Goal: Task Accomplishment & Management: Manage account settings

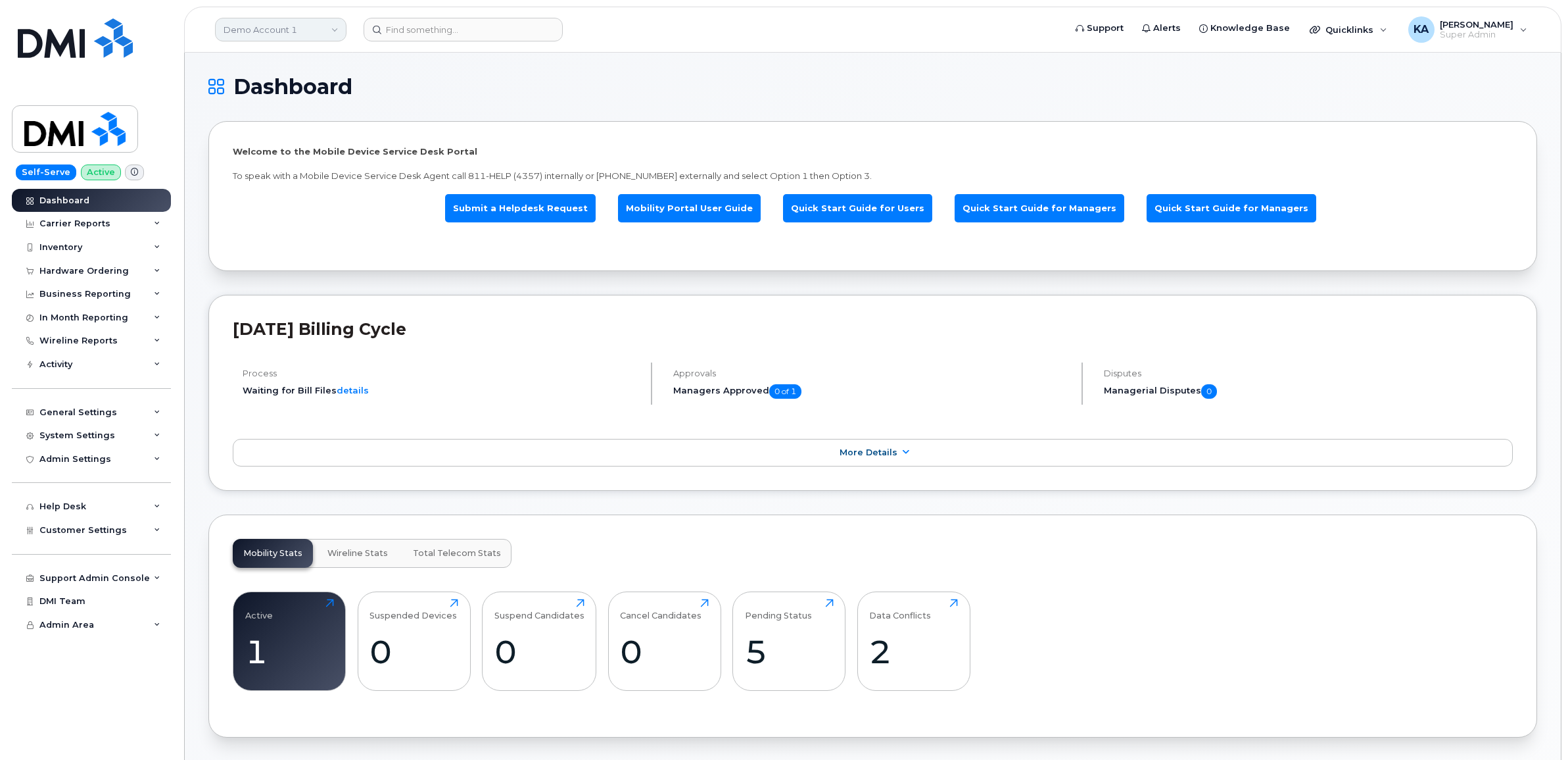
click at [289, 31] on link "Demo Account 1" at bounding box center [280, 30] width 131 height 23
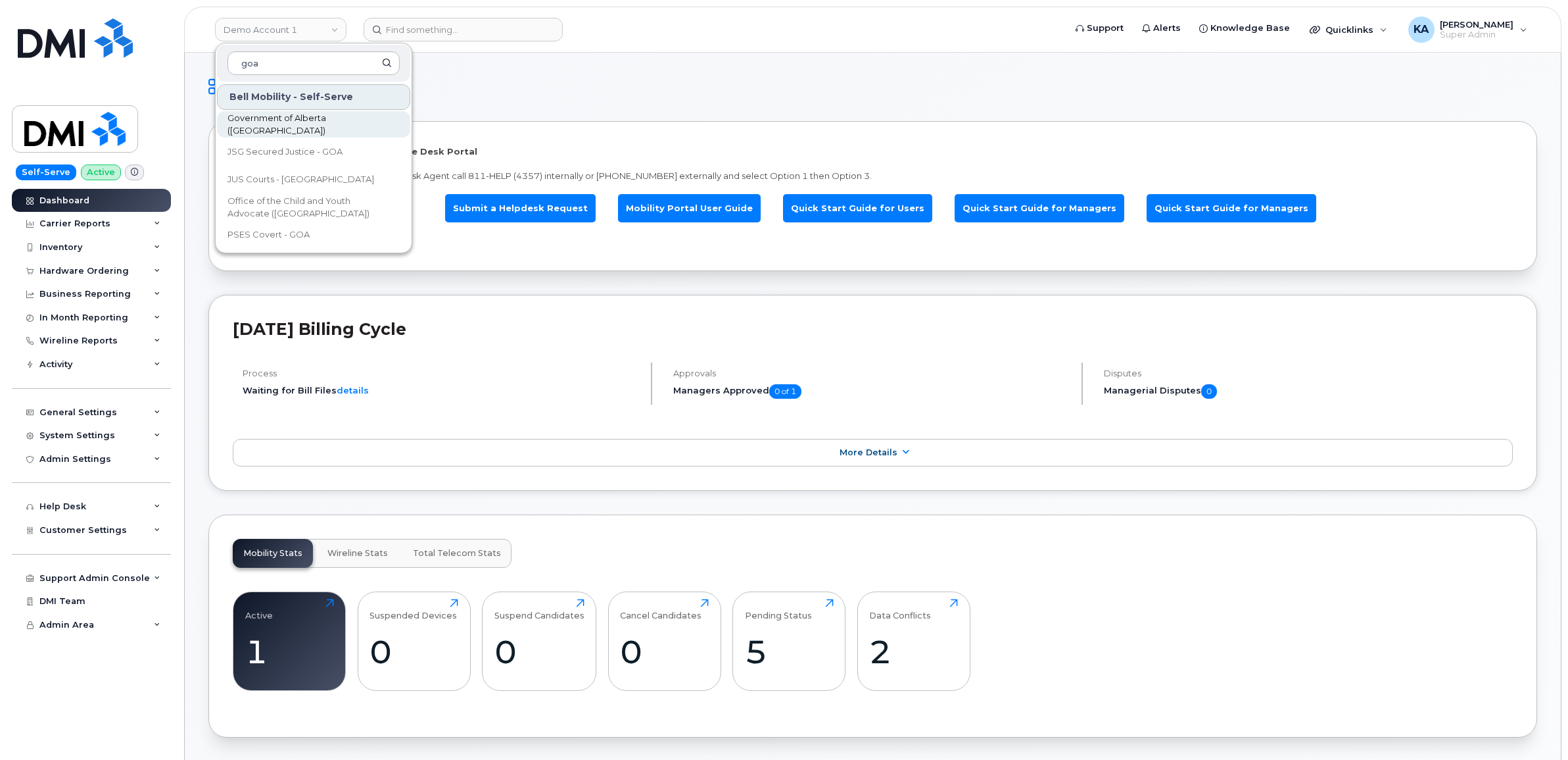
type input "goa"
click at [265, 128] on span "Government of Alberta (GOA)" at bounding box center [303, 124] width 151 height 26
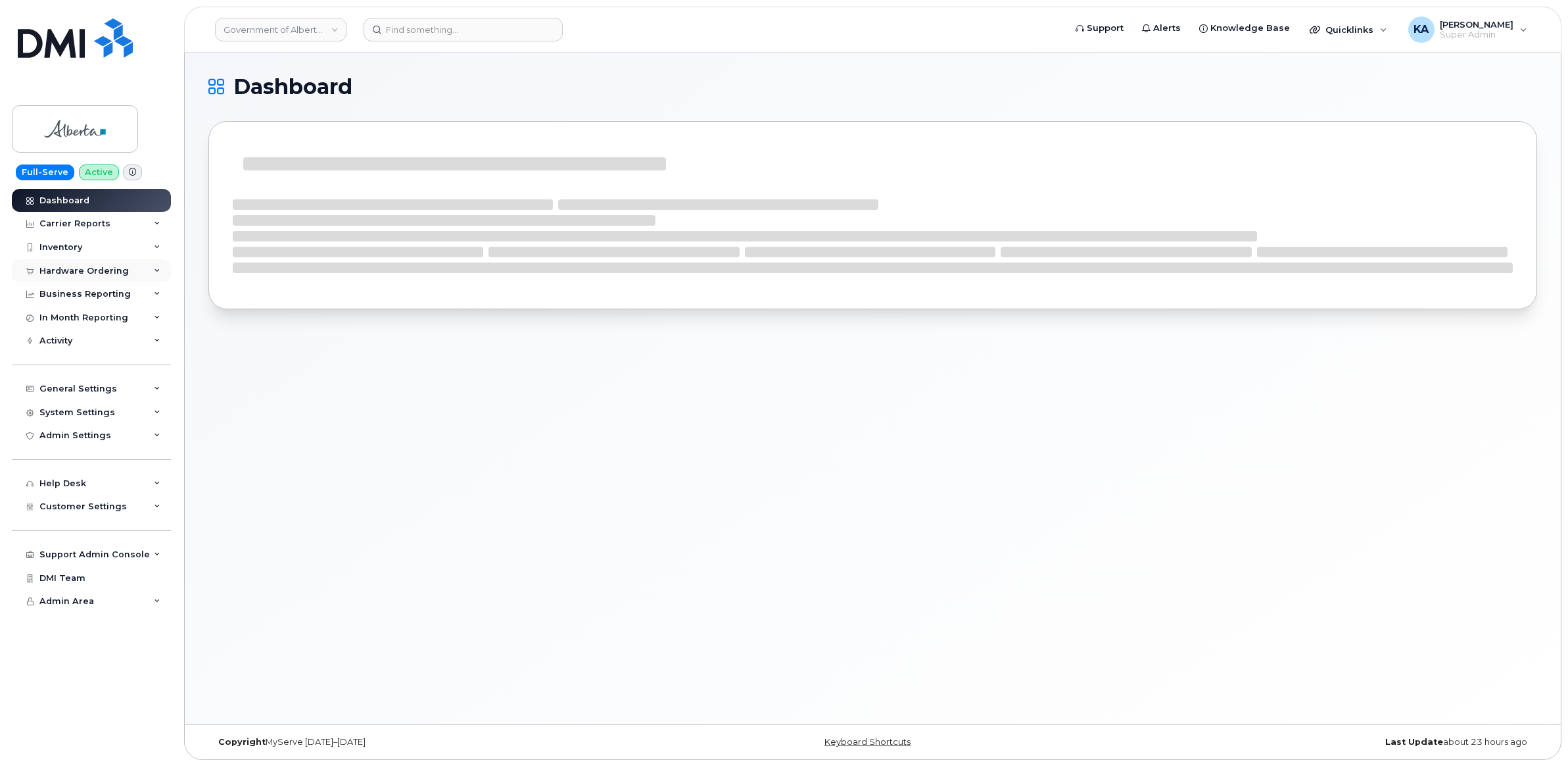
click at [70, 268] on div "Hardware Ordering" at bounding box center [84, 271] width 90 height 11
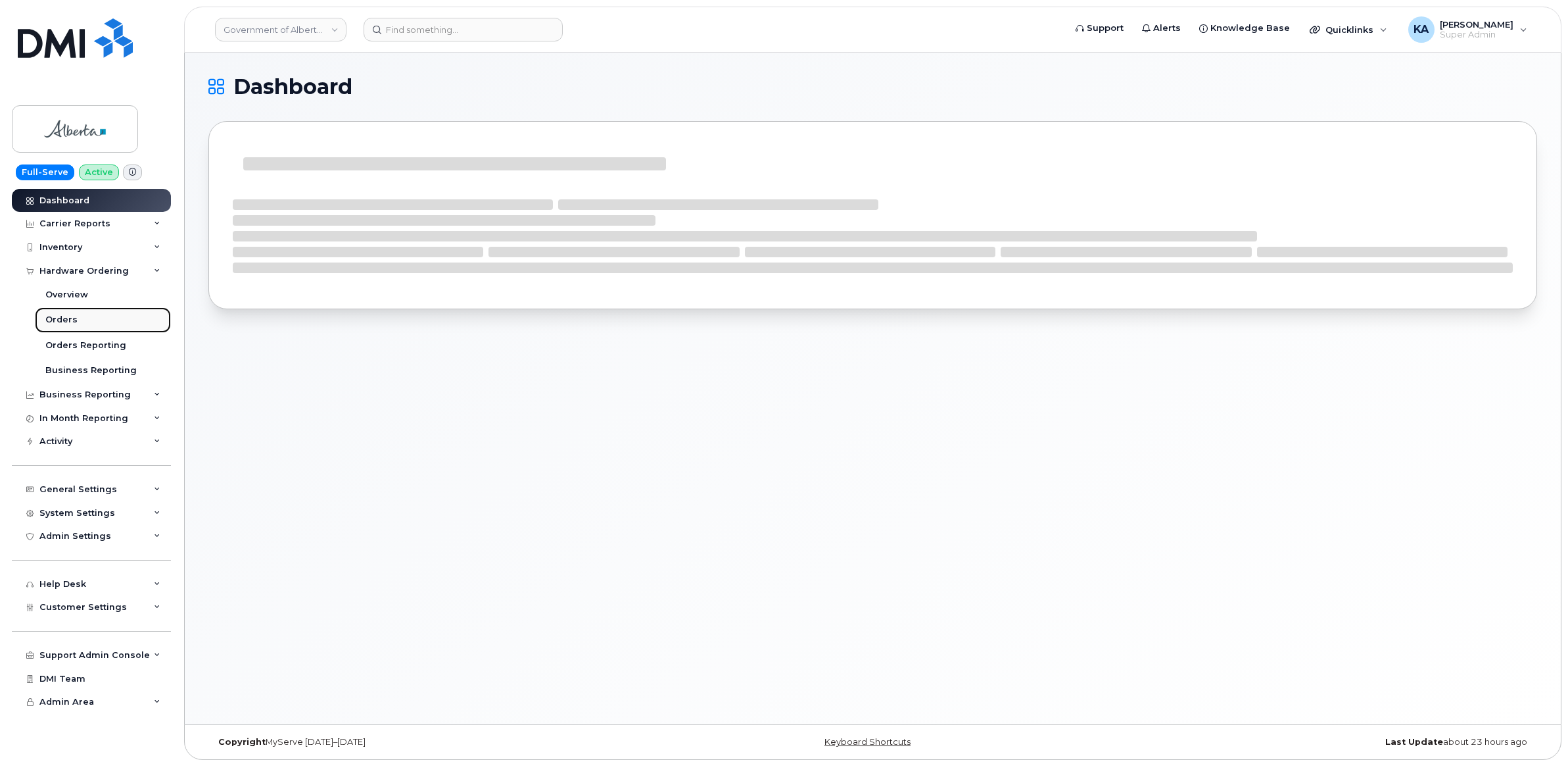
click at [56, 317] on div "Orders" at bounding box center [62, 319] width 32 height 12
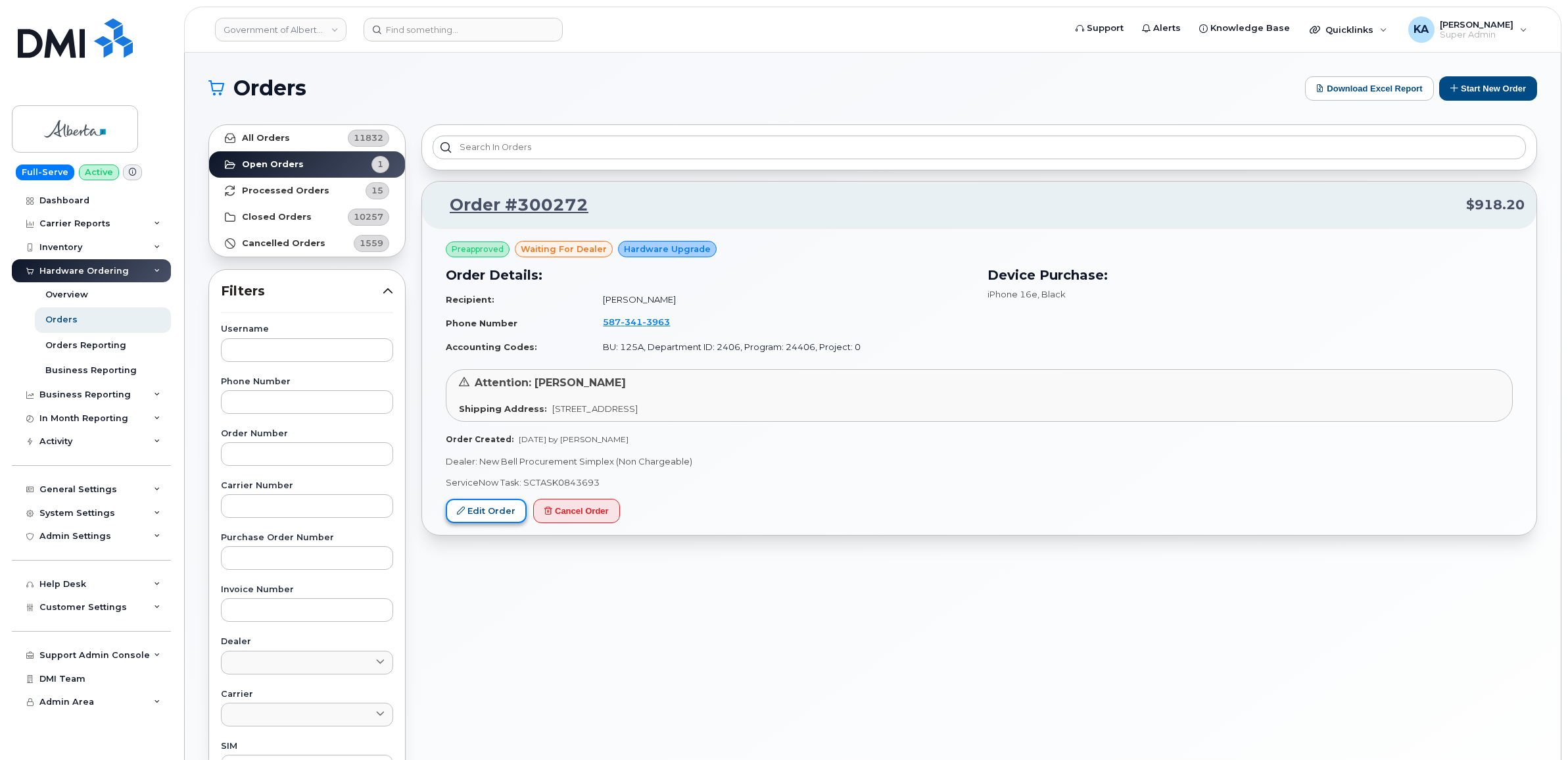
click at [485, 511] on link "Edit Order" at bounding box center [486, 510] width 81 height 24
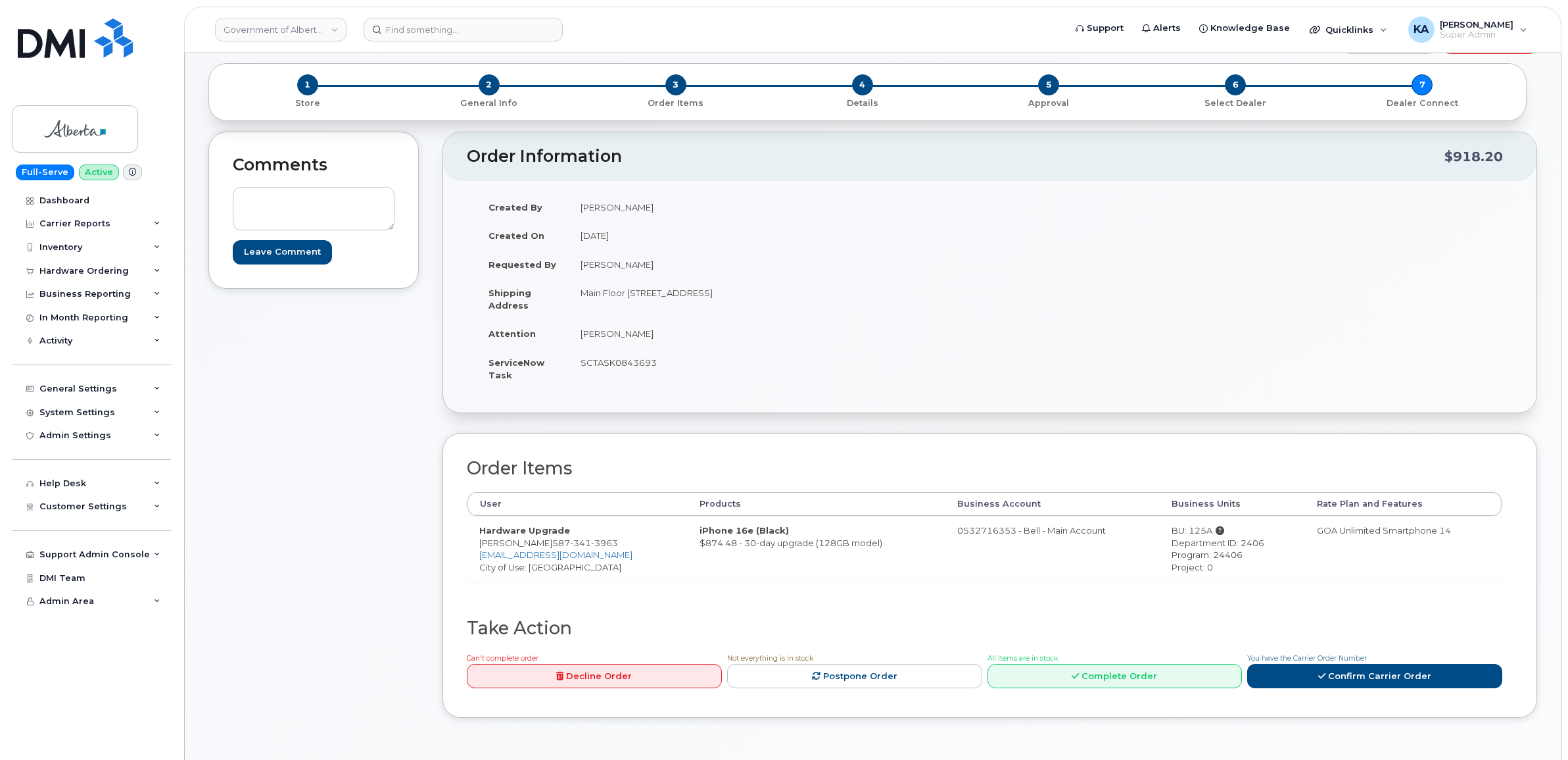
scroll to position [83, 0]
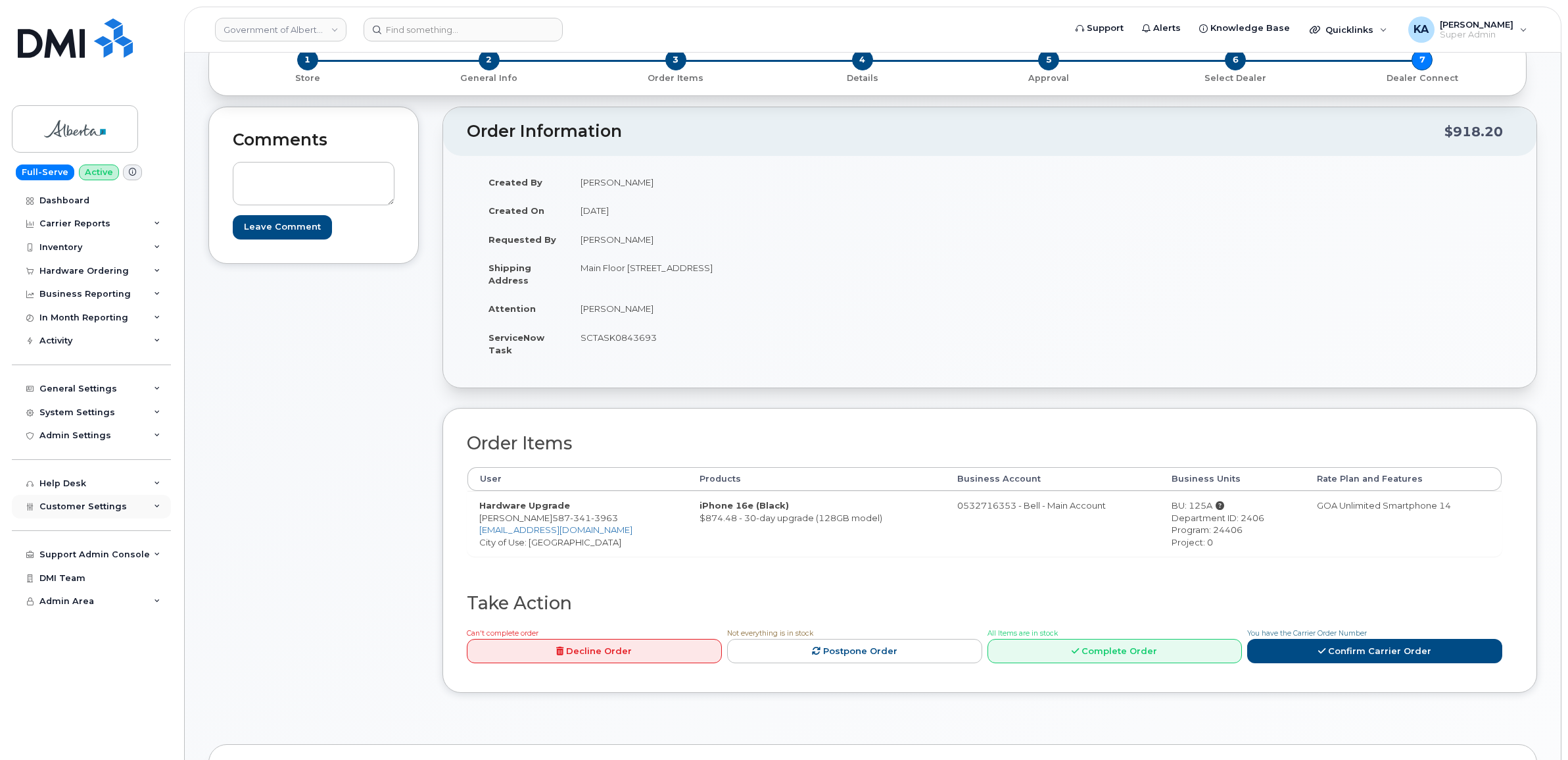
click at [94, 510] on span "Customer Settings" at bounding box center [83, 506] width 87 height 10
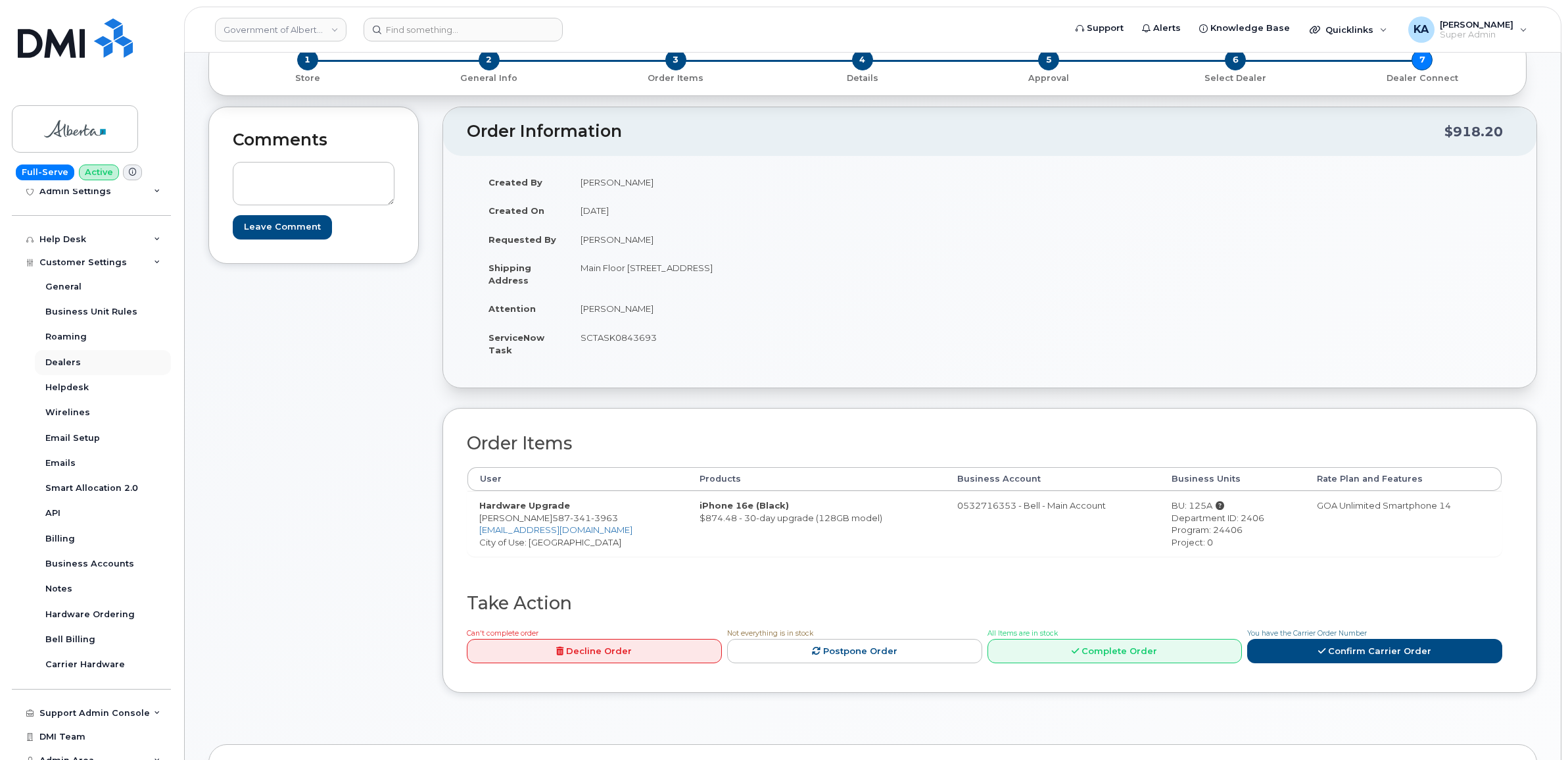
scroll to position [247, 0]
drag, startPoint x: 534, startPoint y: 519, endPoint x: 608, endPoint y: 519, distance: 74.0
click at [608, 519] on td "Hardware Upgrade Yash Parmar 587 341 3963 Yash.Parmar@gov.ab.ca City of Use: Ed…" at bounding box center [577, 523] width 220 height 65
drag, startPoint x: 606, startPoint y: 518, endPoint x: 593, endPoint y: 517, distance: 13.0
copy span "587 341 3963"
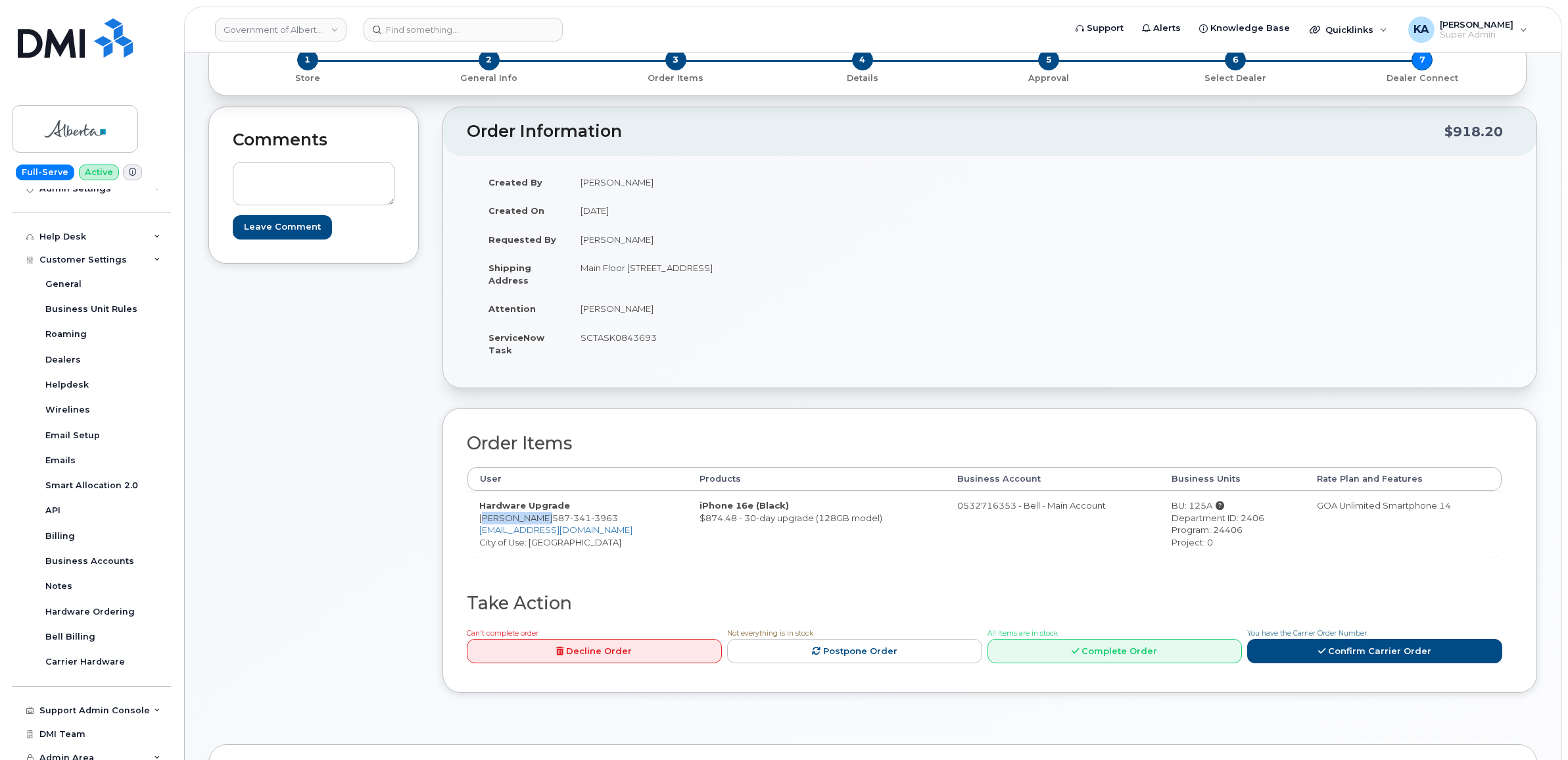
drag, startPoint x: 475, startPoint y: 519, endPoint x: 533, endPoint y: 520, distance: 58.0
click at [533, 520] on td "Hardware Upgrade Yash Parmar 587 341 3963 Yash.Parmar@gov.ab.ca City of Use: Ed…" at bounding box center [577, 523] width 220 height 65
copy td "Yash Parmar"
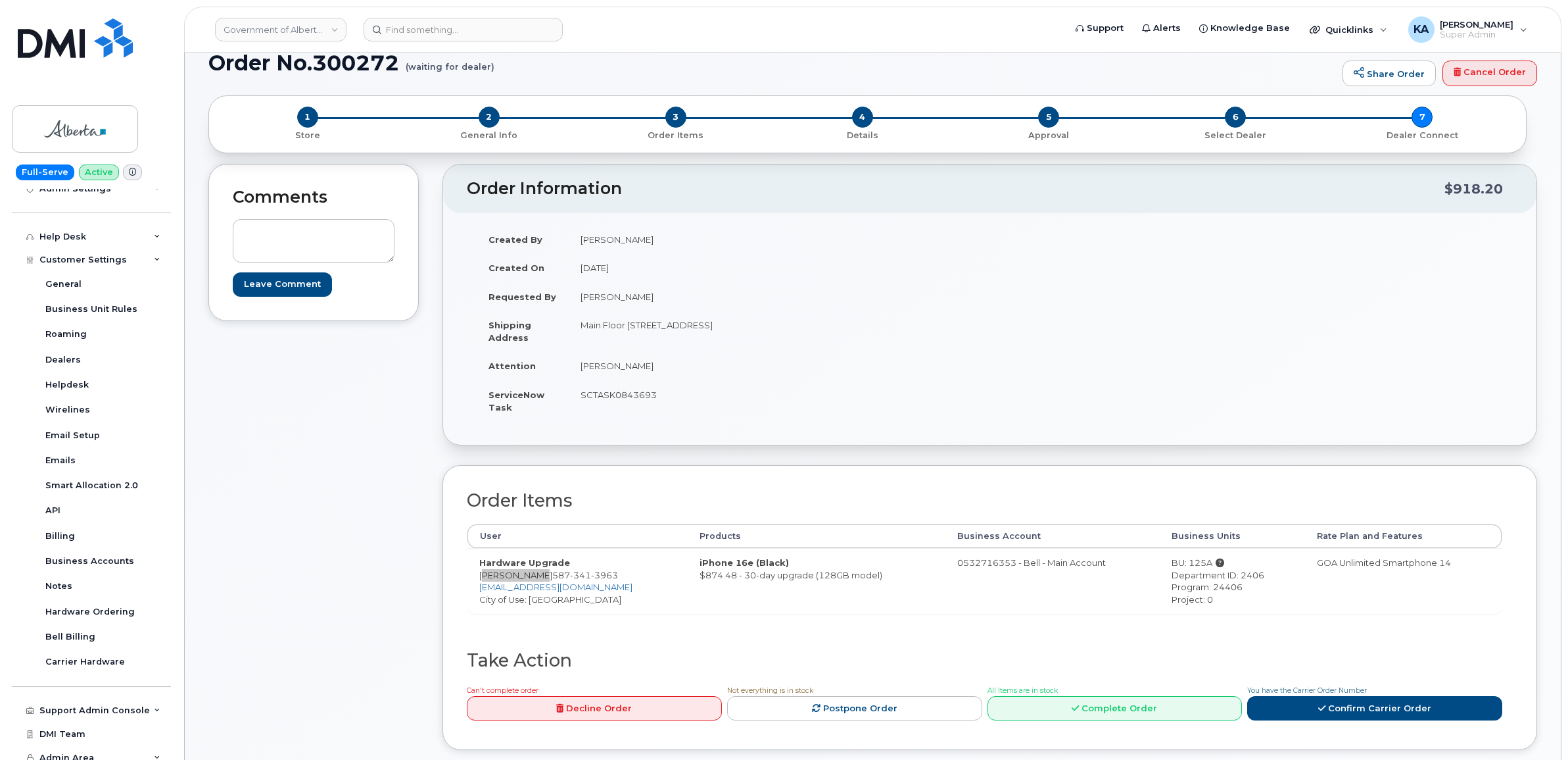
scroll to position [0, 0]
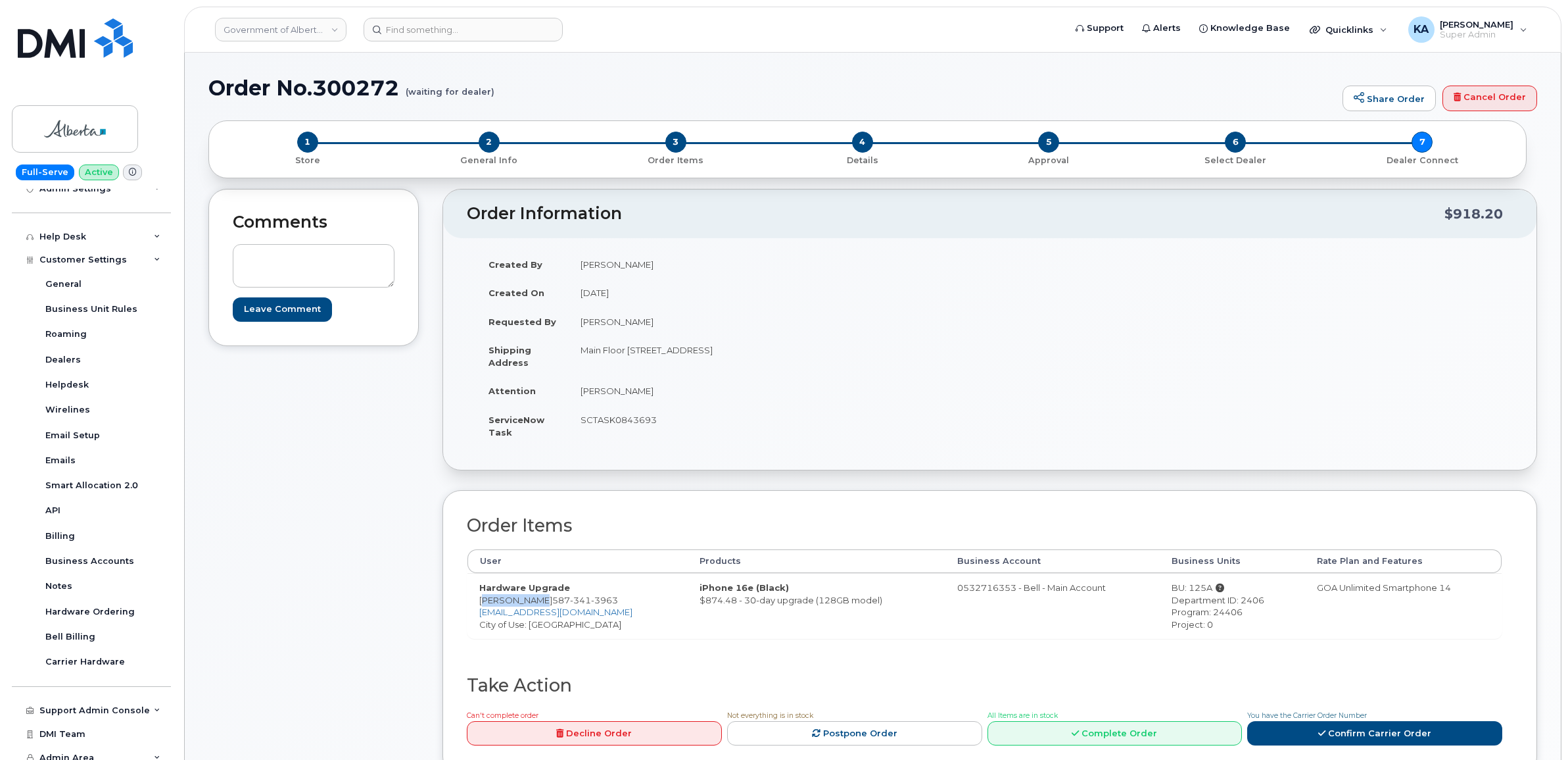
drag, startPoint x: 577, startPoint y: 352, endPoint x: 722, endPoint y: 360, distance: 145.2
click at [722, 360] on td "Main Floor 10025 Jasper Ave NW EDMONTON AB T5J 1S6 CANADA" at bounding box center [774, 355] width 411 height 40
drag, startPoint x: 722, startPoint y: 360, endPoint x: 714, endPoint y: 352, distance: 11.3
copy td "Main Floor 10025 Jasper Ave NW"
drag, startPoint x: 797, startPoint y: 349, endPoint x: 832, endPoint y: 356, distance: 35.7
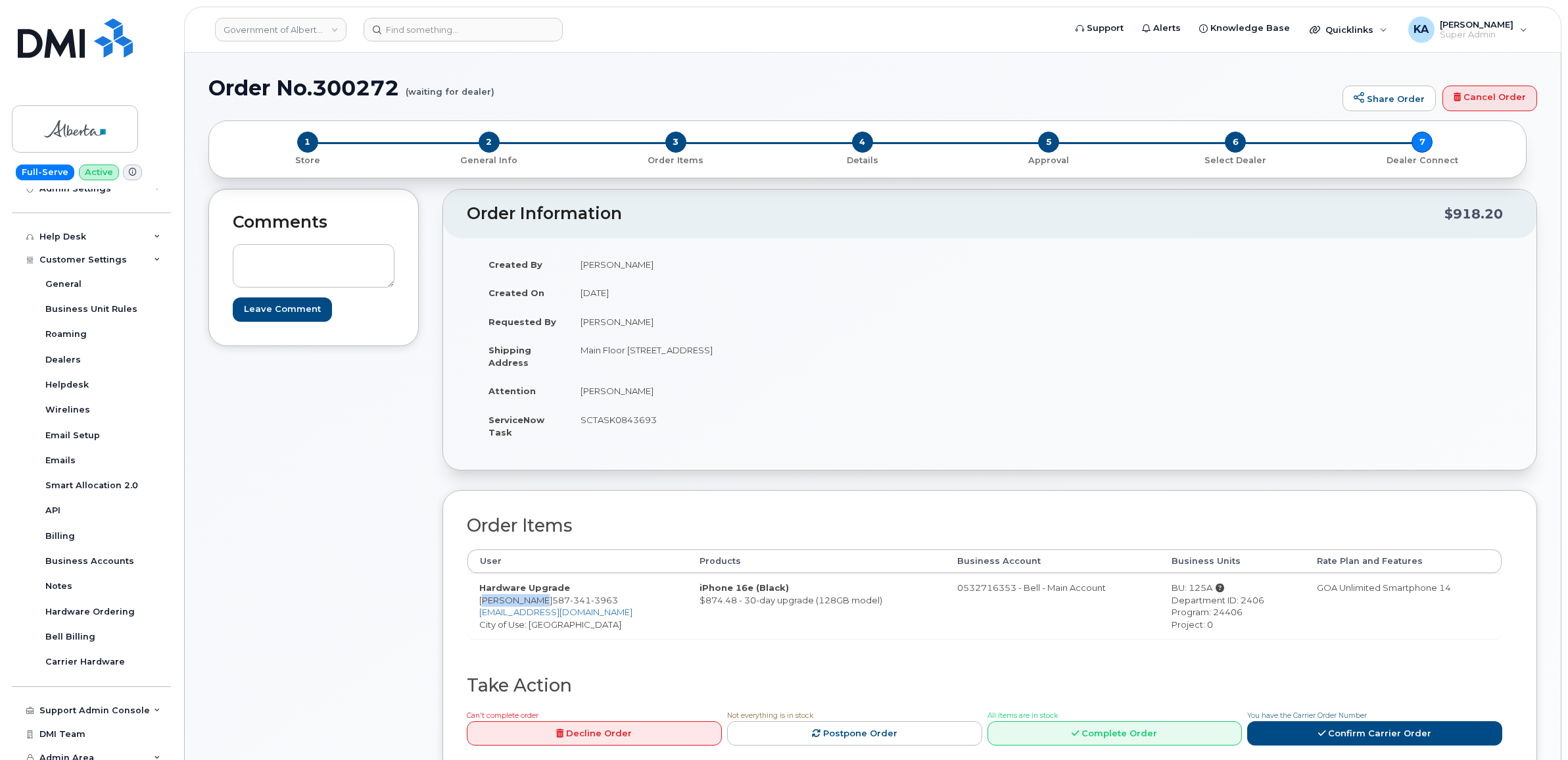
click at [832, 356] on td "Main Floor 10025 Jasper Ave NW EDMONTON AB T5J 1S6 CANADA" at bounding box center [774, 355] width 411 height 40
copy td "T5J 1S6"
drag, startPoint x: 576, startPoint y: 392, endPoint x: 676, endPoint y: 395, distance: 100.0
click at [676, 395] on td "[PERSON_NAME]" at bounding box center [774, 391] width 411 height 29
drag, startPoint x: 676, startPoint y: 395, endPoint x: 661, endPoint y: 393, distance: 15.1
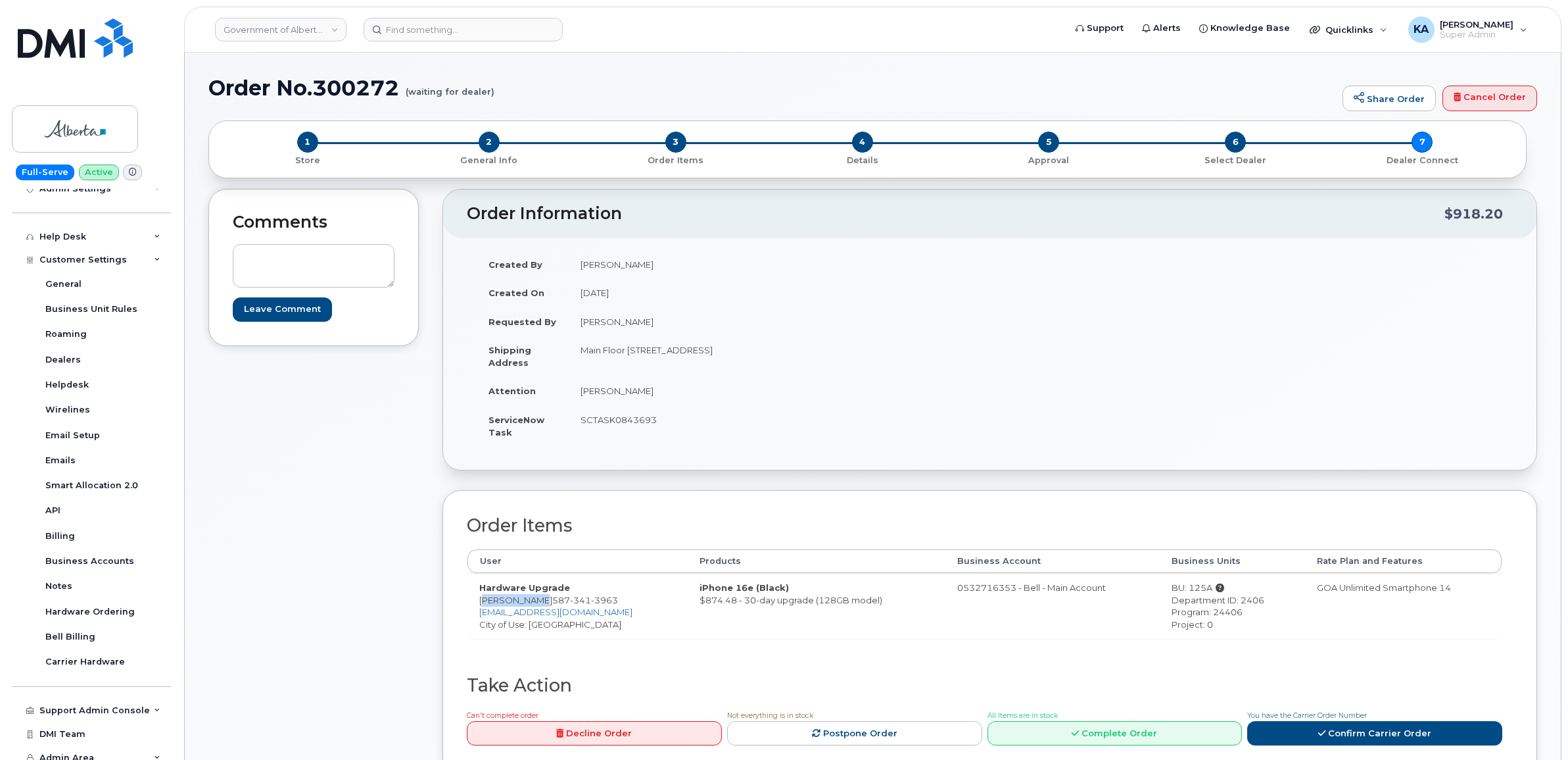
copy td "Anne-Marie Mannella"
drag, startPoint x: 475, startPoint y: 600, endPoint x: 533, endPoint y: 604, distance: 58.1
click at [533, 604] on td "Hardware Upgrade Yash Parmar 587 341 3963 Yash.Parmar@gov.ab.ca City of Use: Ed…" at bounding box center [577, 605] width 220 height 65
copy td "Yash Parmar"
click at [1186, 588] on div "BU: 125A" at bounding box center [1232, 588] width 121 height 13
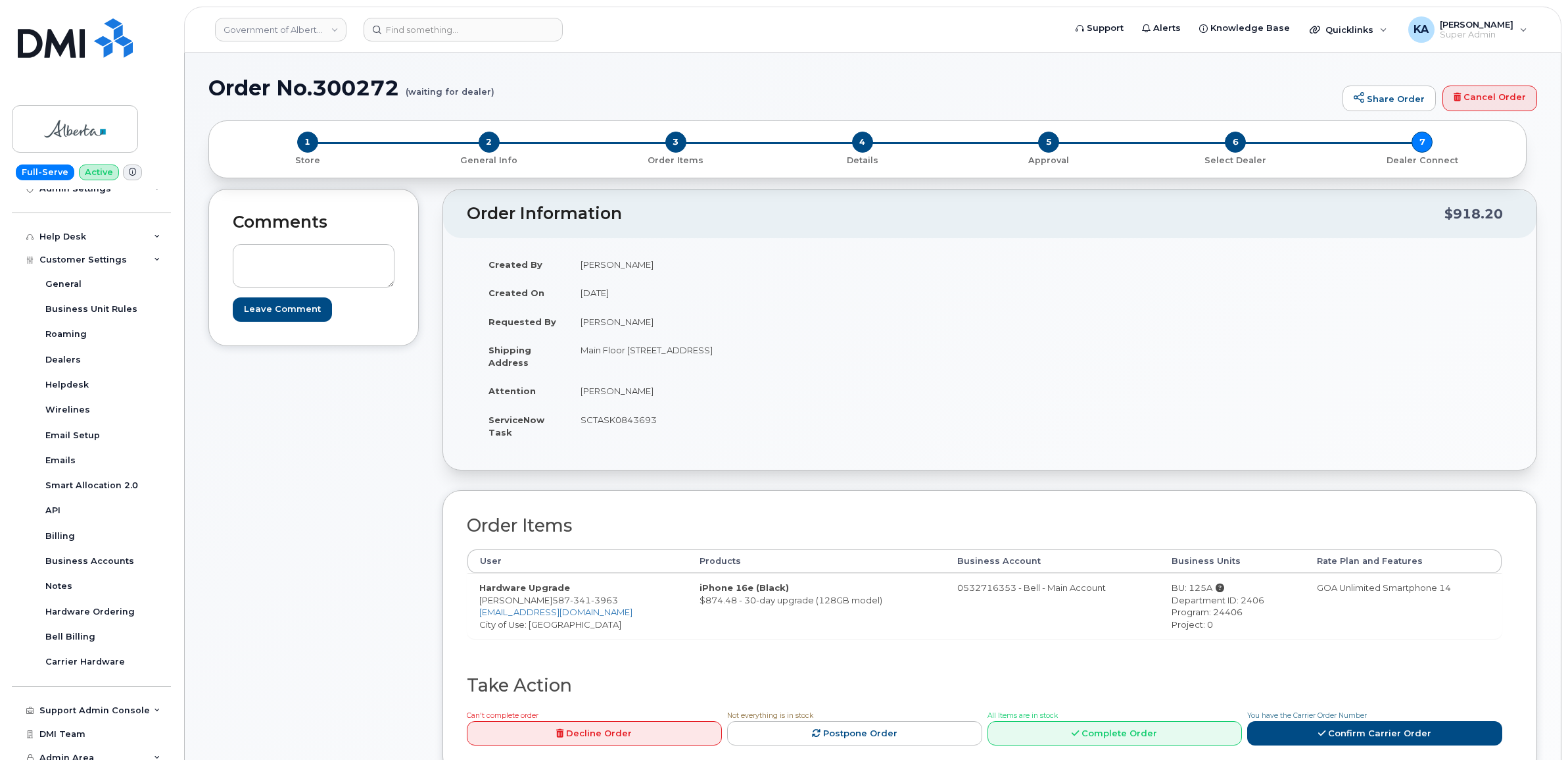
click at [1186, 588] on div "BU: 125A" at bounding box center [1232, 588] width 121 height 13
copy div "125A"
click at [1238, 600] on div "Department ID: 2406" at bounding box center [1232, 600] width 121 height 13
copy div "2406"
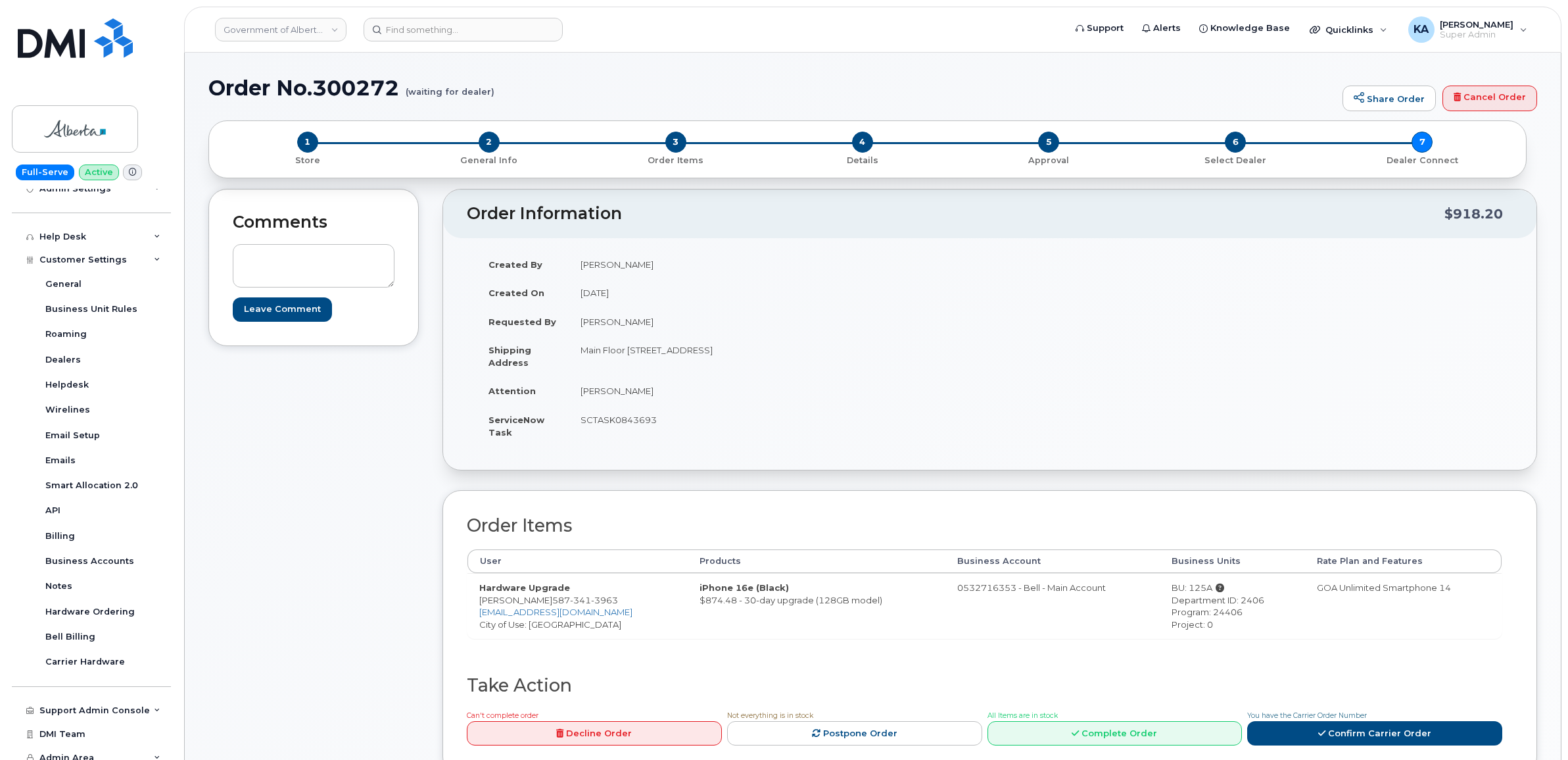
click at [1211, 613] on div "Program: 24406" at bounding box center [1232, 612] width 121 height 13
copy div "24406"
click at [620, 419] on td "SCTASK0843693" at bounding box center [774, 425] width 411 height 40
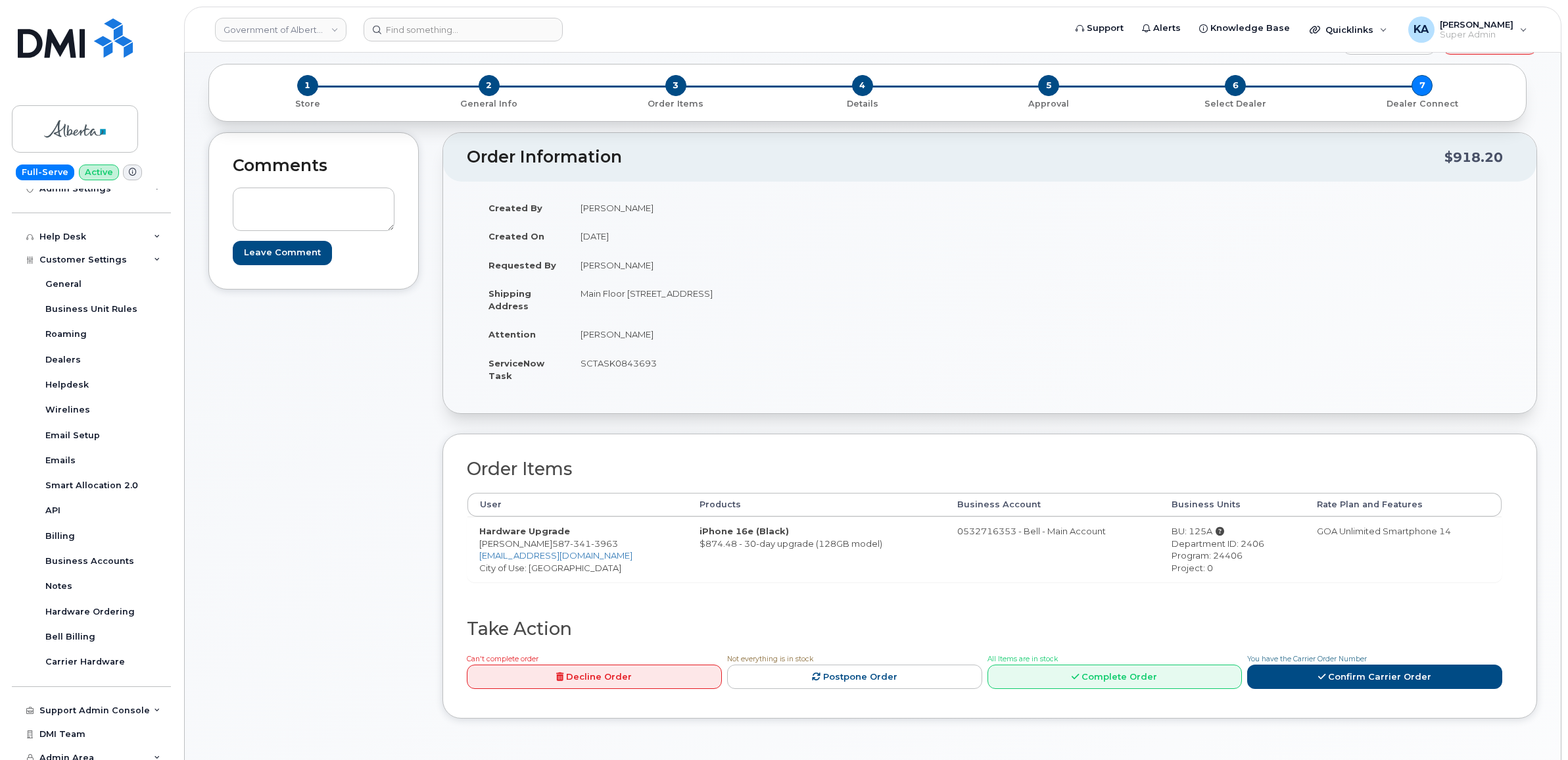
scroll to position [83, 0]
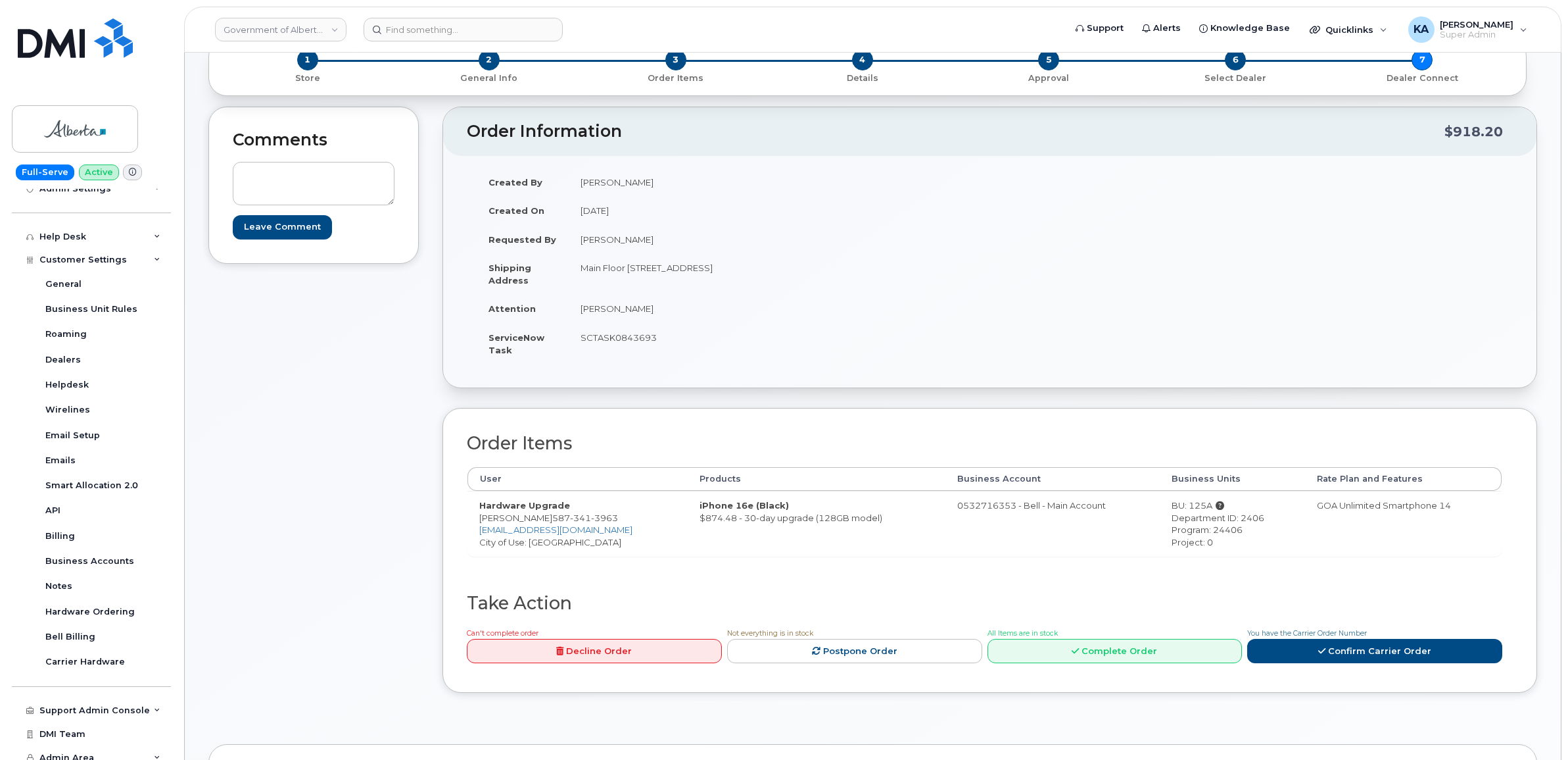
click at [964, 505] on td "0532716353 - Bell - Main Account" at bounding box center [1053, 523] width 215 height 65
click at [1352, 657] on link "Confirm Carrier Order" at bounding box center [1375, 650] width 255 height 24
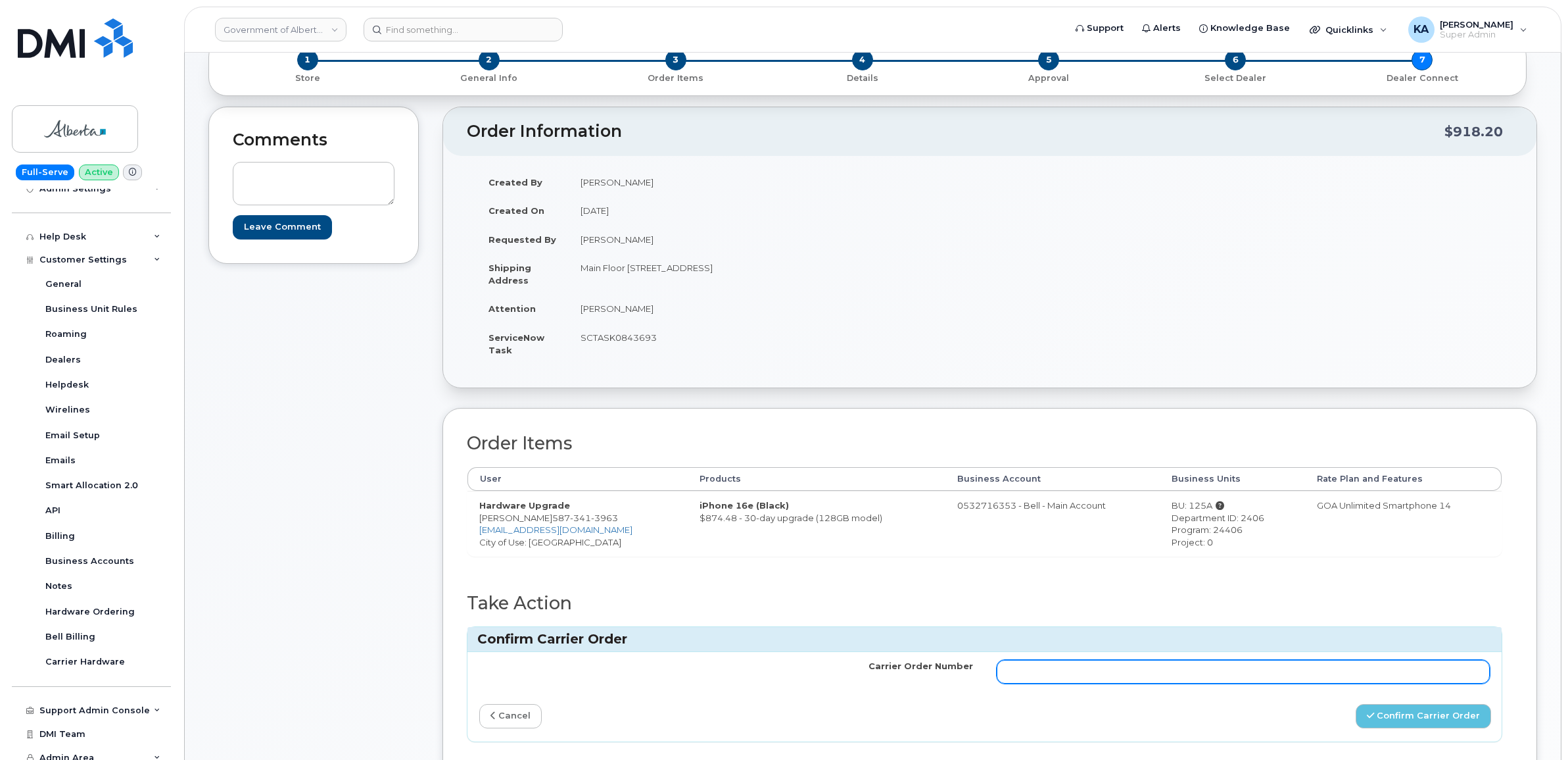
click at [1154, 678] on input "Carrier Order Number" at bounding box center [1244, 671] width 494 height 23
paste input "3014422"
type input "3014422"
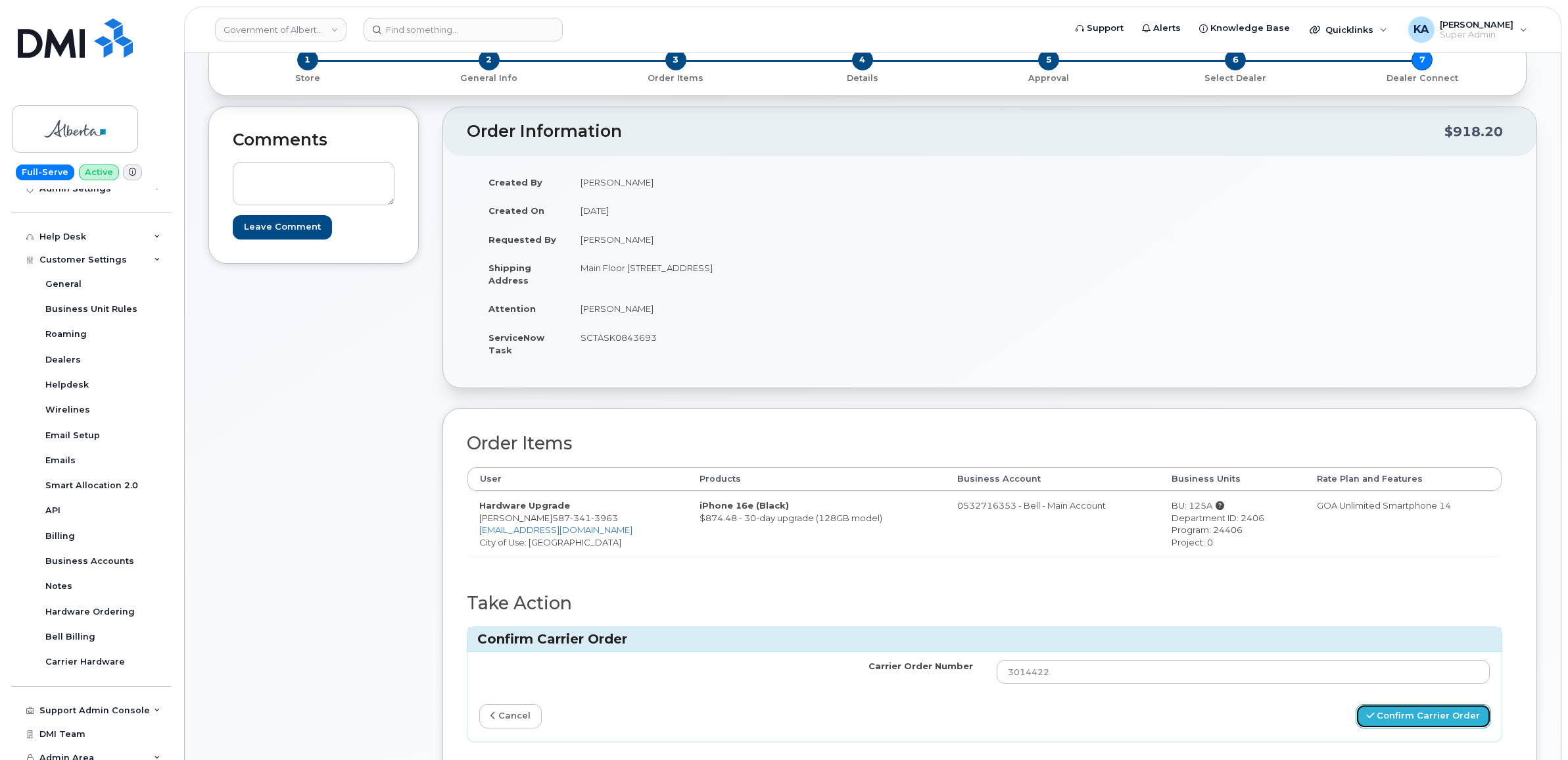
click at [1385, 719] on button "Confirm Carrier Order" at bounding box center [1423, 715] width 136 height 24
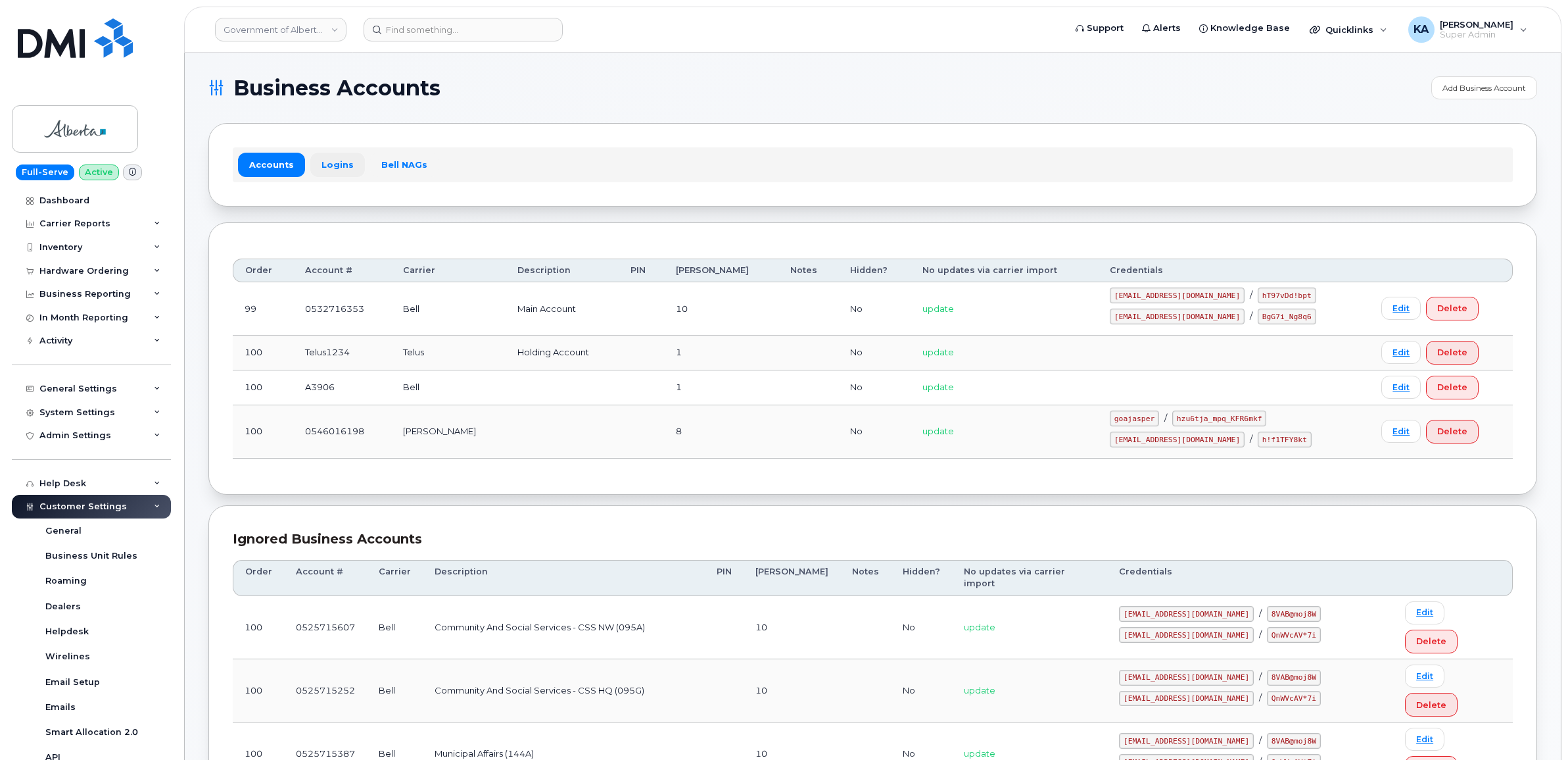
click at [330, 164] on link "Logins" at bounding box center [338, 164] width 55 height 23
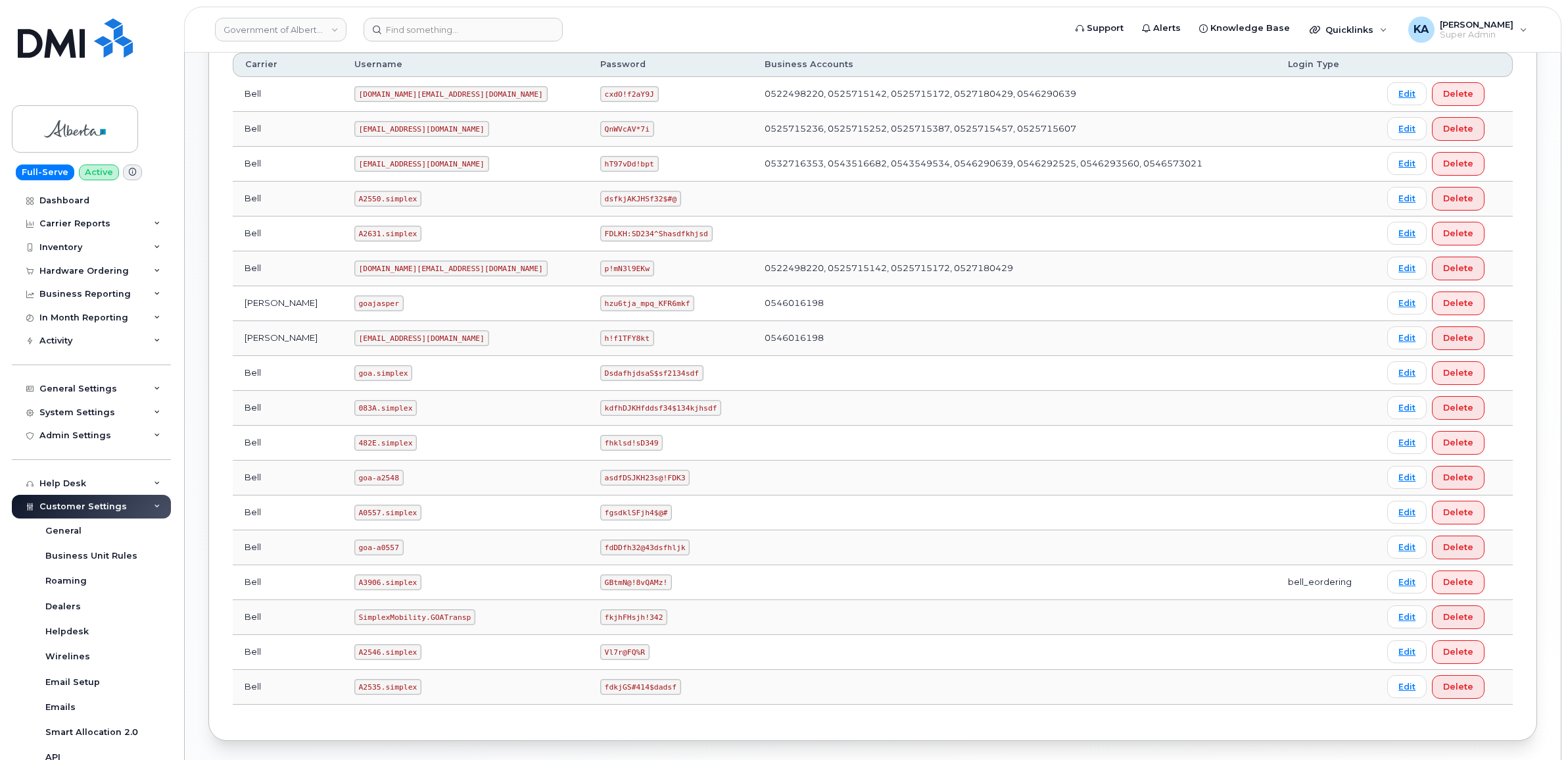
scroll to position [576, 0]
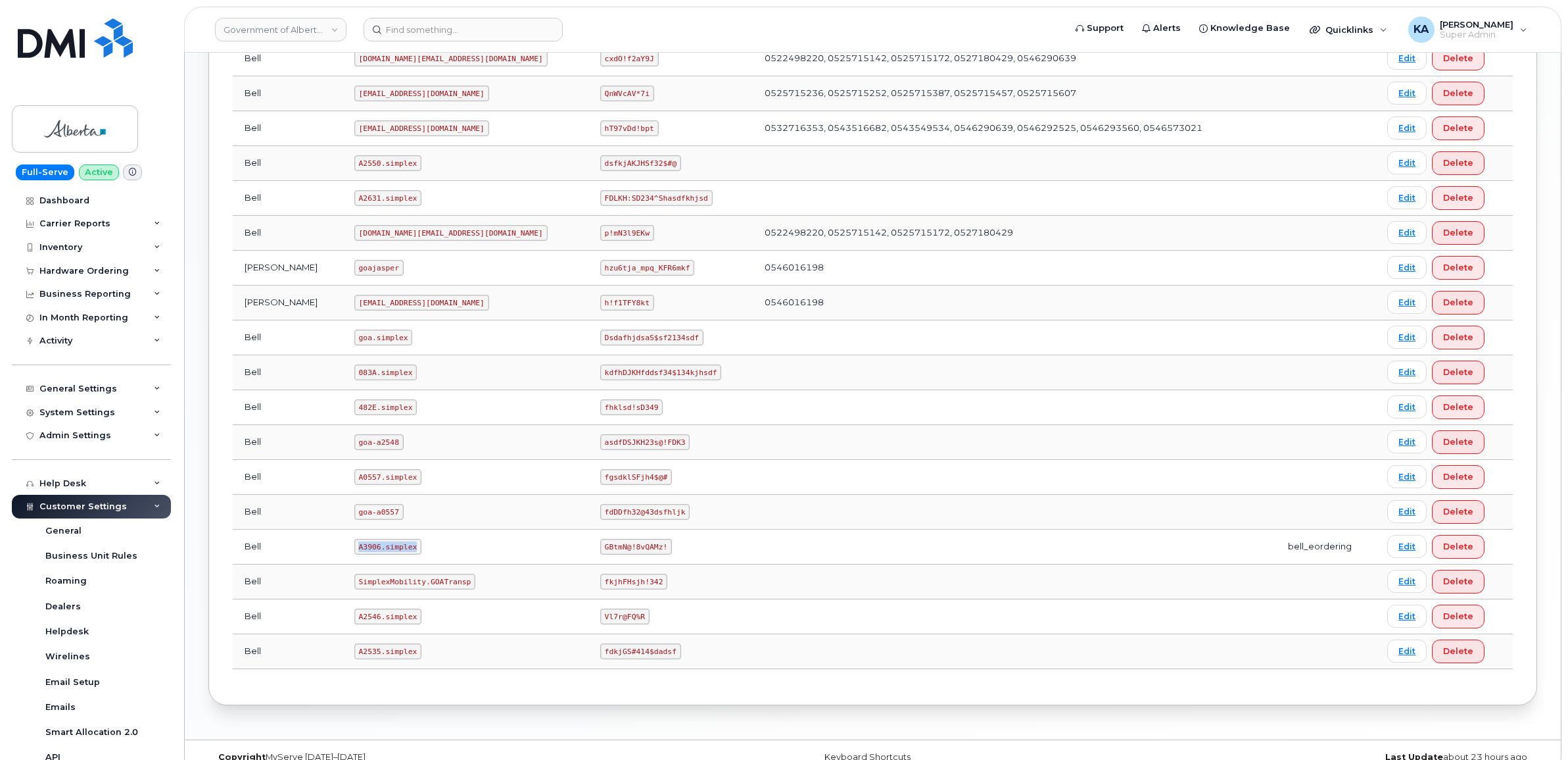
drag, startPoint x: 337, startPoint y: 554, endPoint x: 392, endPoint y: 556, distance: 55.0
click at [392, 554] on code "A3906.simplex" at bounding box center [388, 547] width 67 height 16
drag, startPoint x: 392, startPoint y: 554, endPoint x: 380, endPoint y: 551, distance: 12.4
copy code "A3906.simplex"
drag, startPoint x: 509, startPoint y: 553, endPoint x: 569, endPoint y: 553, distance: 60.0
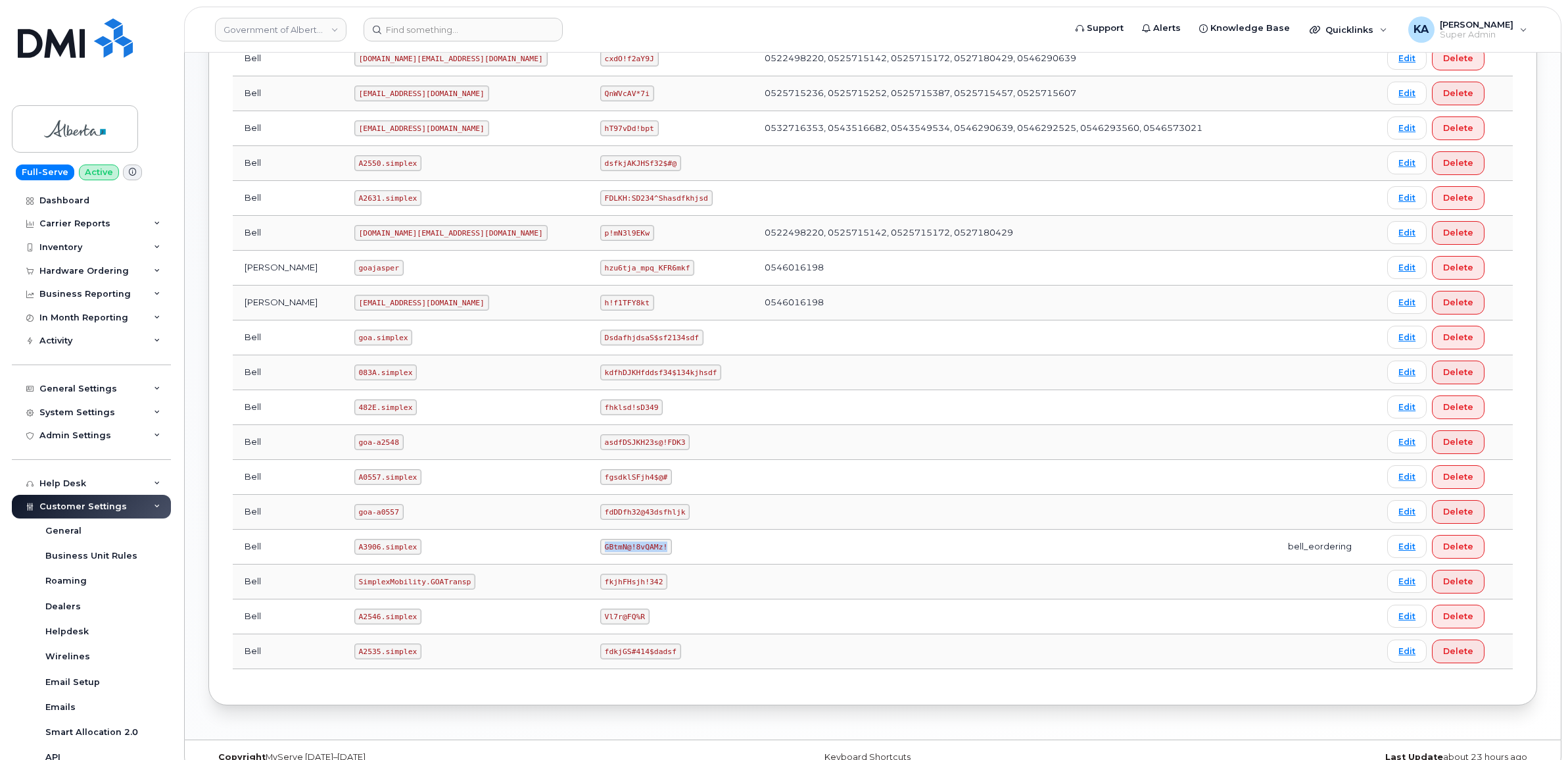
click at [600, 554] on code "GBtmN@!8vQAMz!" at bounding box center [636, 547] width 72 height 16
drag, startPoint x: 569, startPoint y: 553, endPoint x: 553, endPoint y: 553, distance: 16.0
copy code "GBtmN@!8vQAMz!"
drag, startPoint x: 337, startPoint y: 554, endPoint x: 401, endPoint y: 552, distance: 64.0
click at [403, 553] on td "A3906.simplex" at bounding box center [465, 546] width 246 height 35
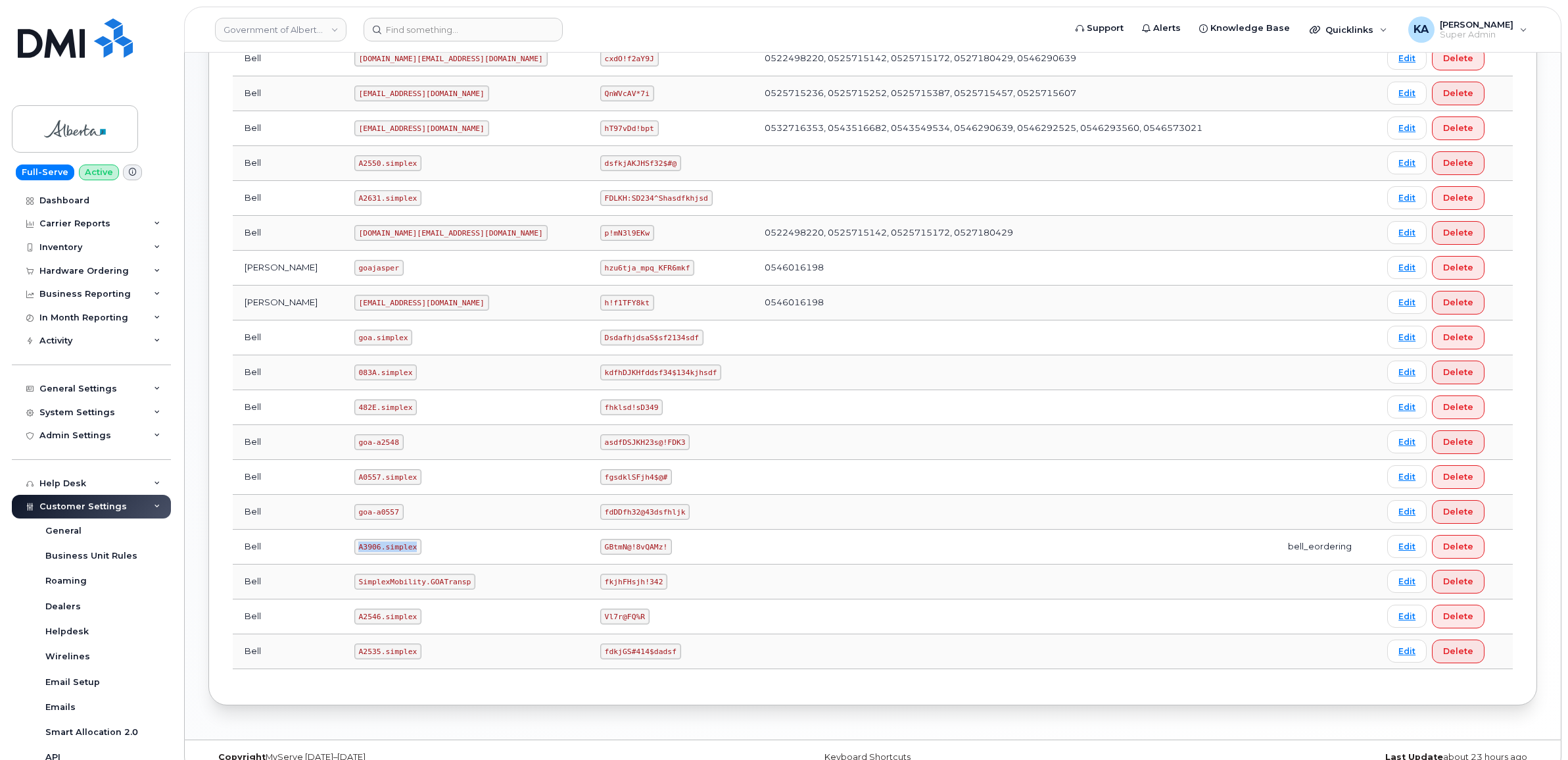
drag, startPoint x: 401, startPoint y: 552, endPoint x: 372, endPoint y: 550, distance: 29.1
copy code "A3906.simplex"
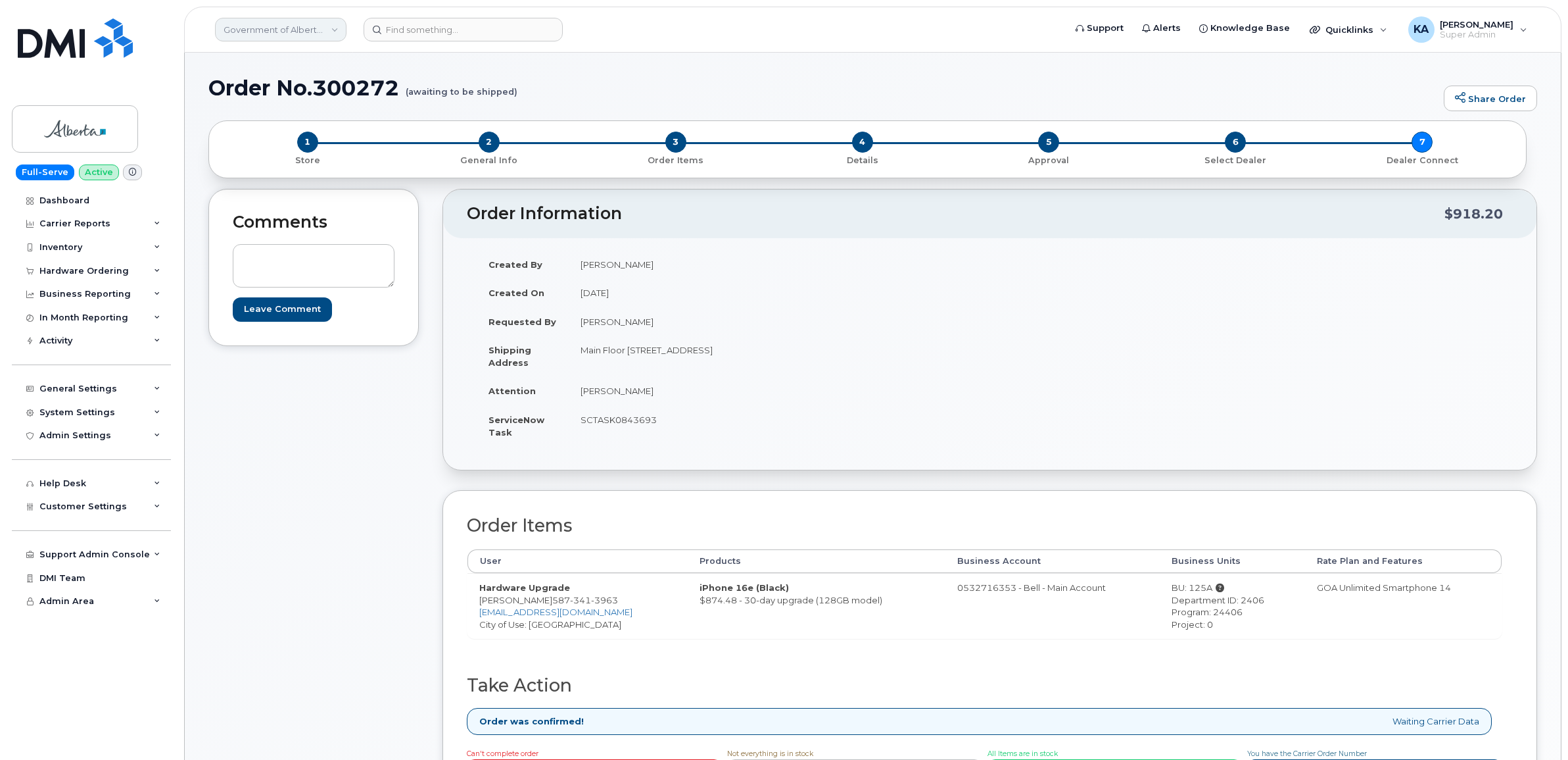
click at [294, 31] on link "Government of Alberta (GOA)" at bounding box center [280, 30] width 131 height 23
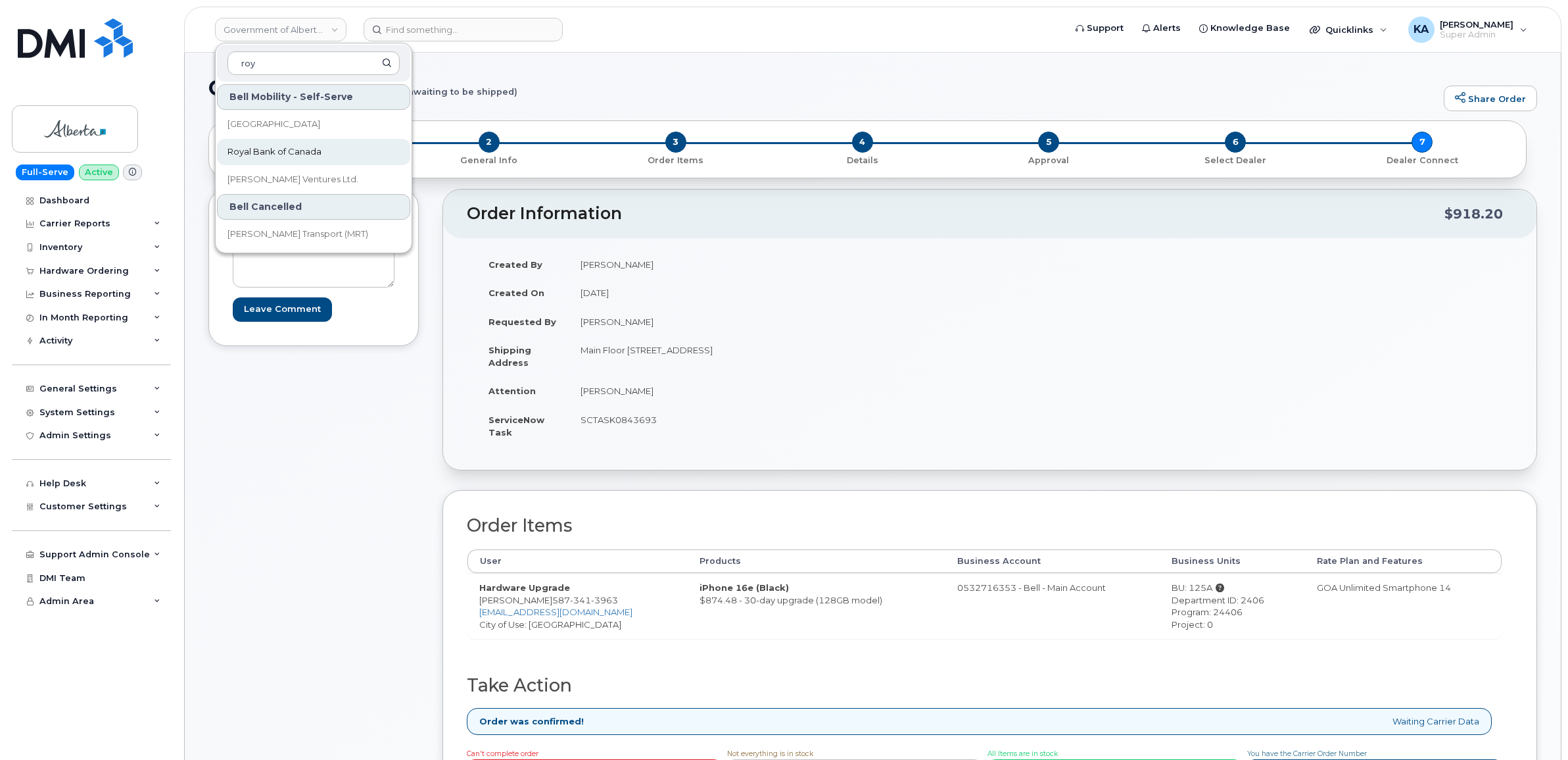
type input "roy"
click at [290, 151] on span "Royal Bank of Canada" at bounding box center [274, 152] width 94 height 13
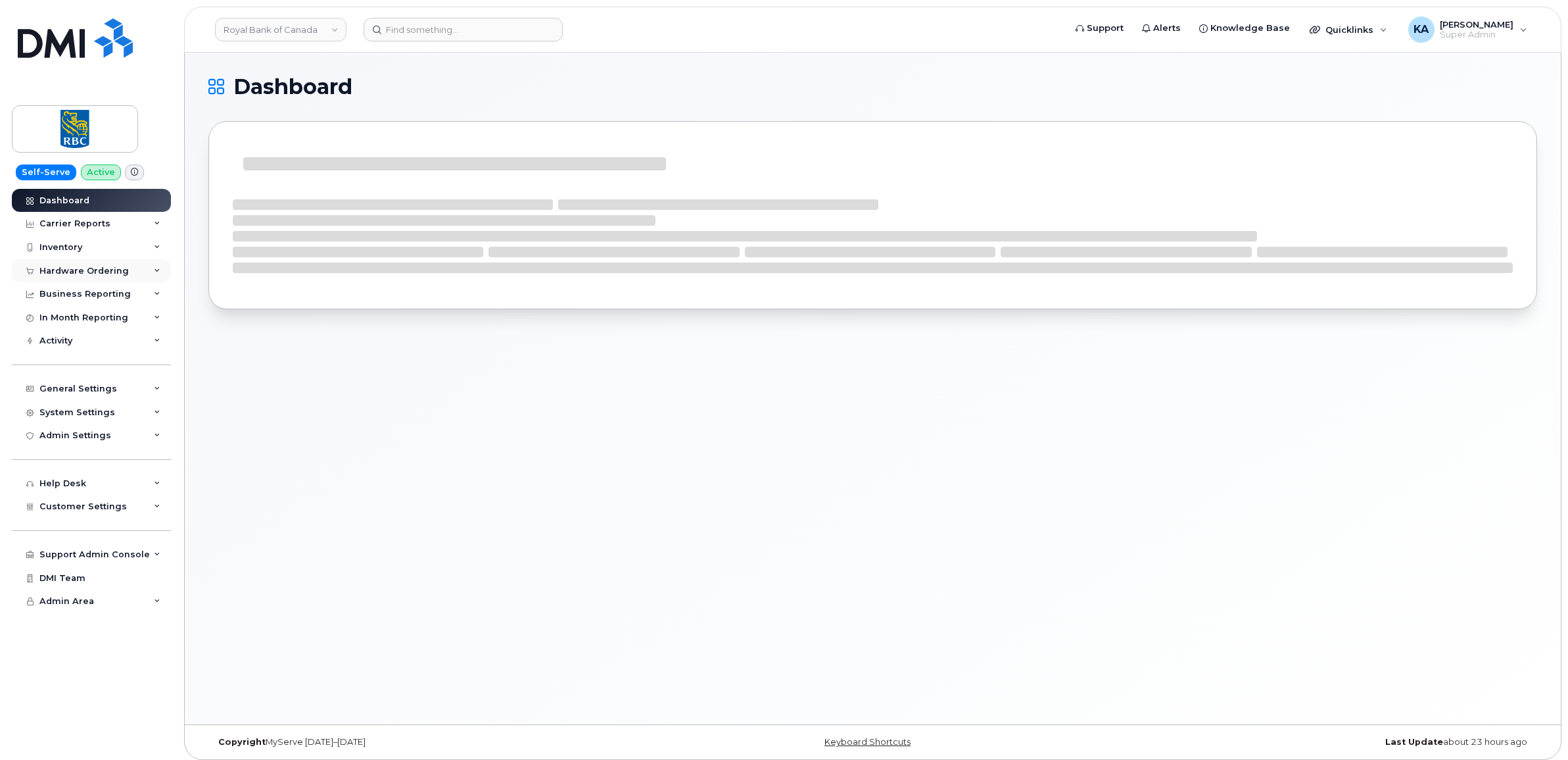
click at [80, 270] on div "Hardware Ordering" at bounding box center [84, 271] width 90 height 11
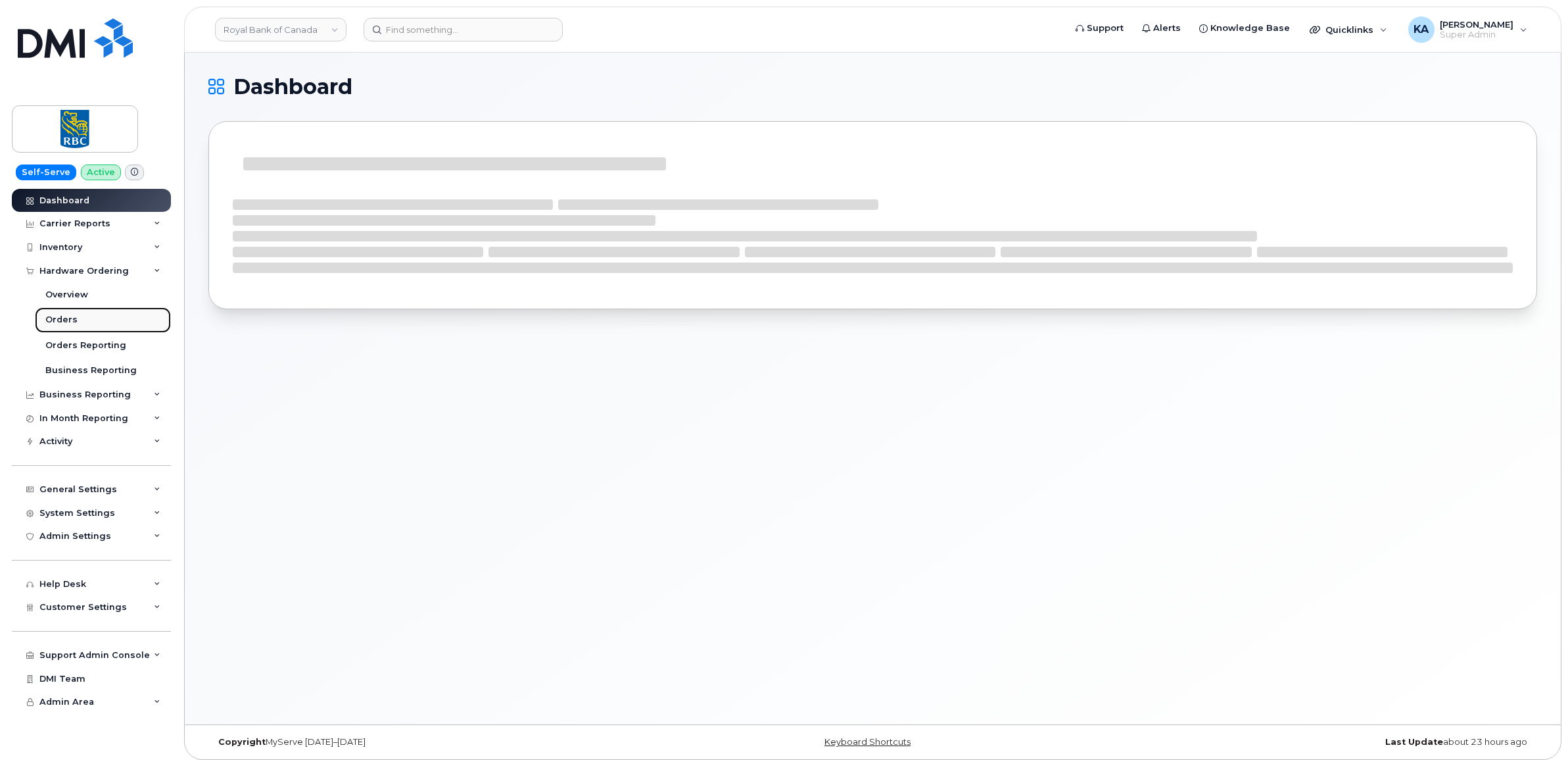
click at [57, 323] on div "Orders" at bounding box center [62, 319] width 32 height 12
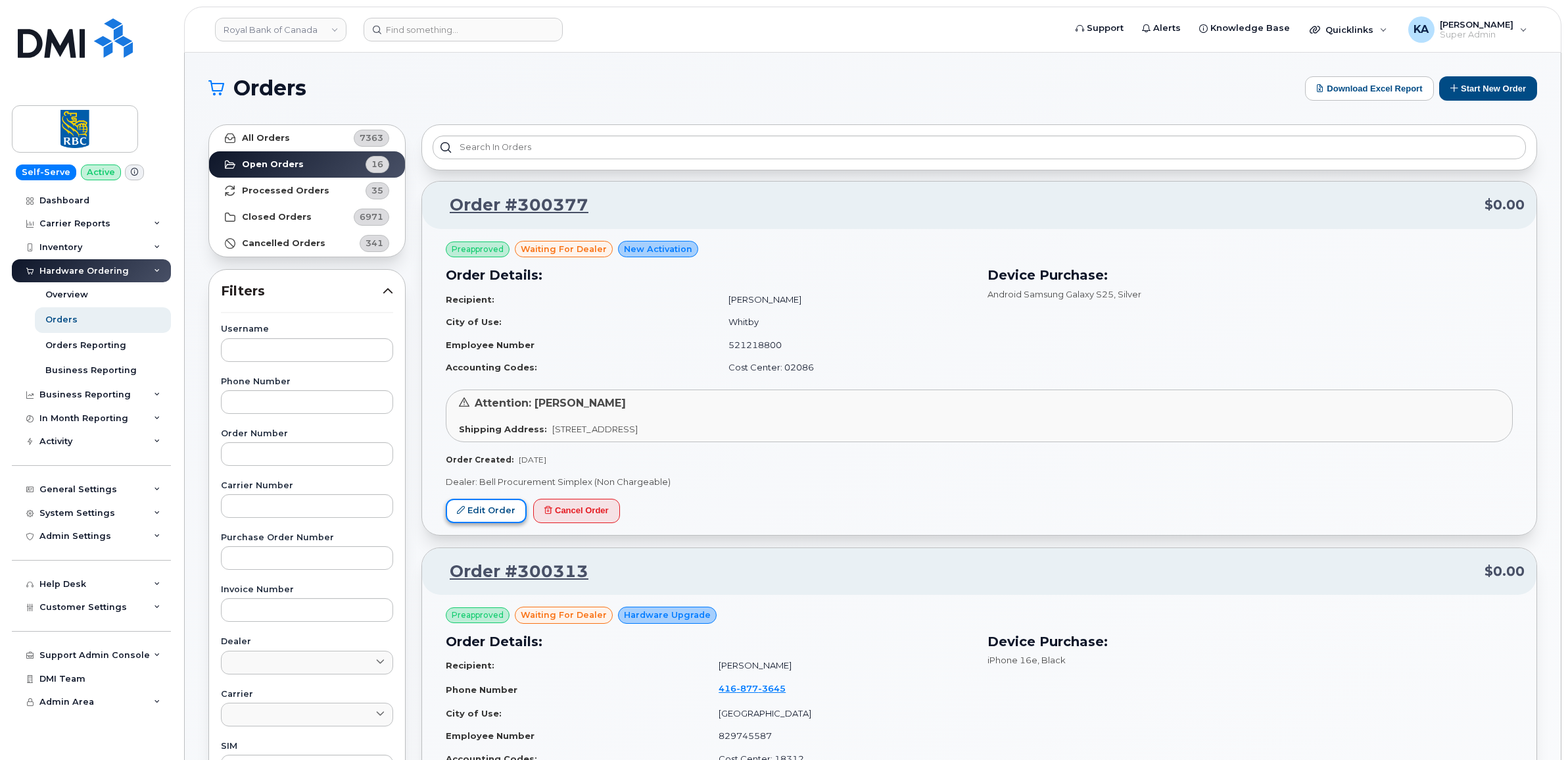
click at [477, 508] on link "Edit Order" at bounding box center [486, 510] width 81 height 24
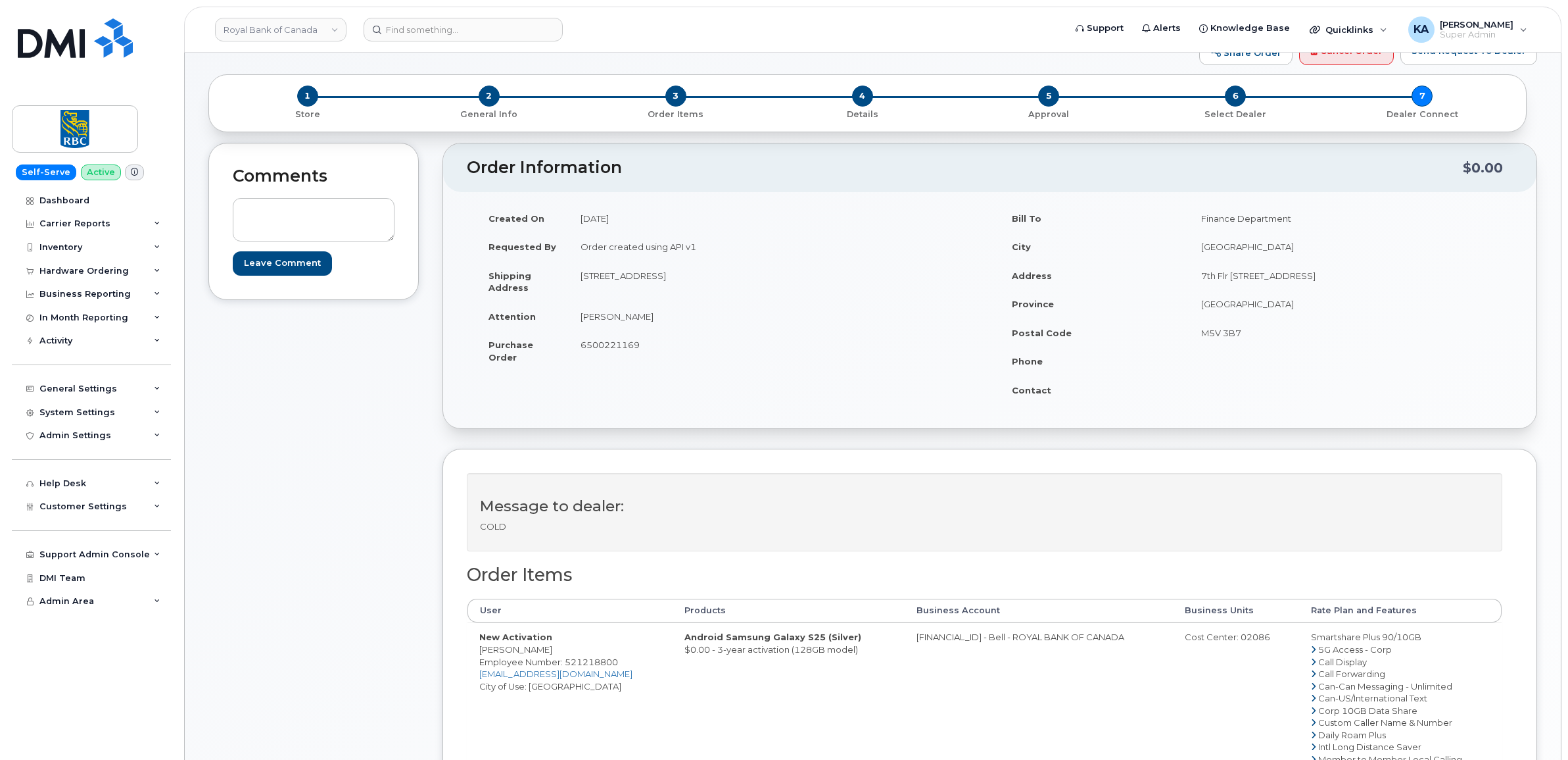
scroll to position [83, 0]
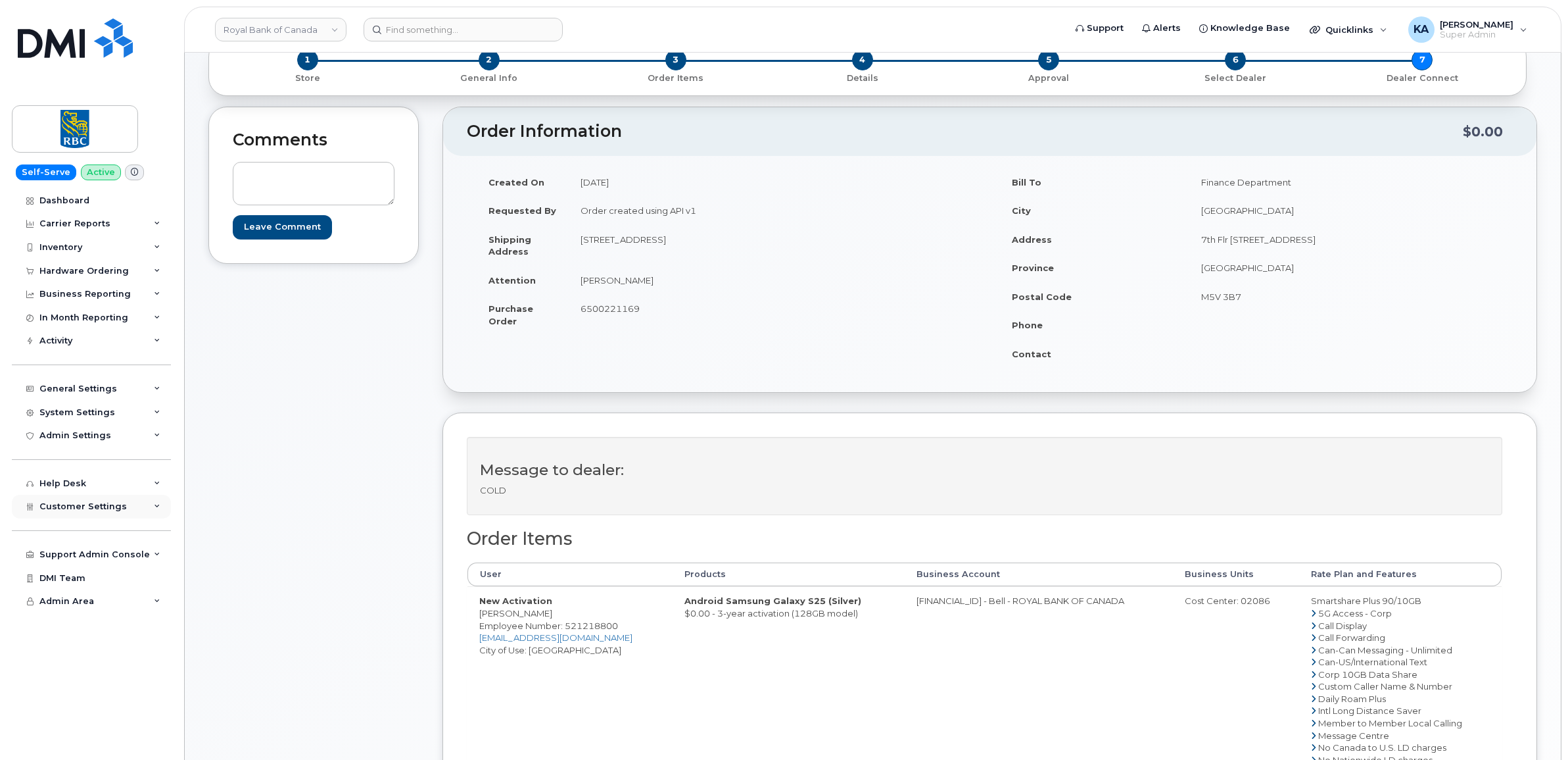
click at [65, 509] on span "Customer Settings" at bounding box center [83, 506] width 87 height 10
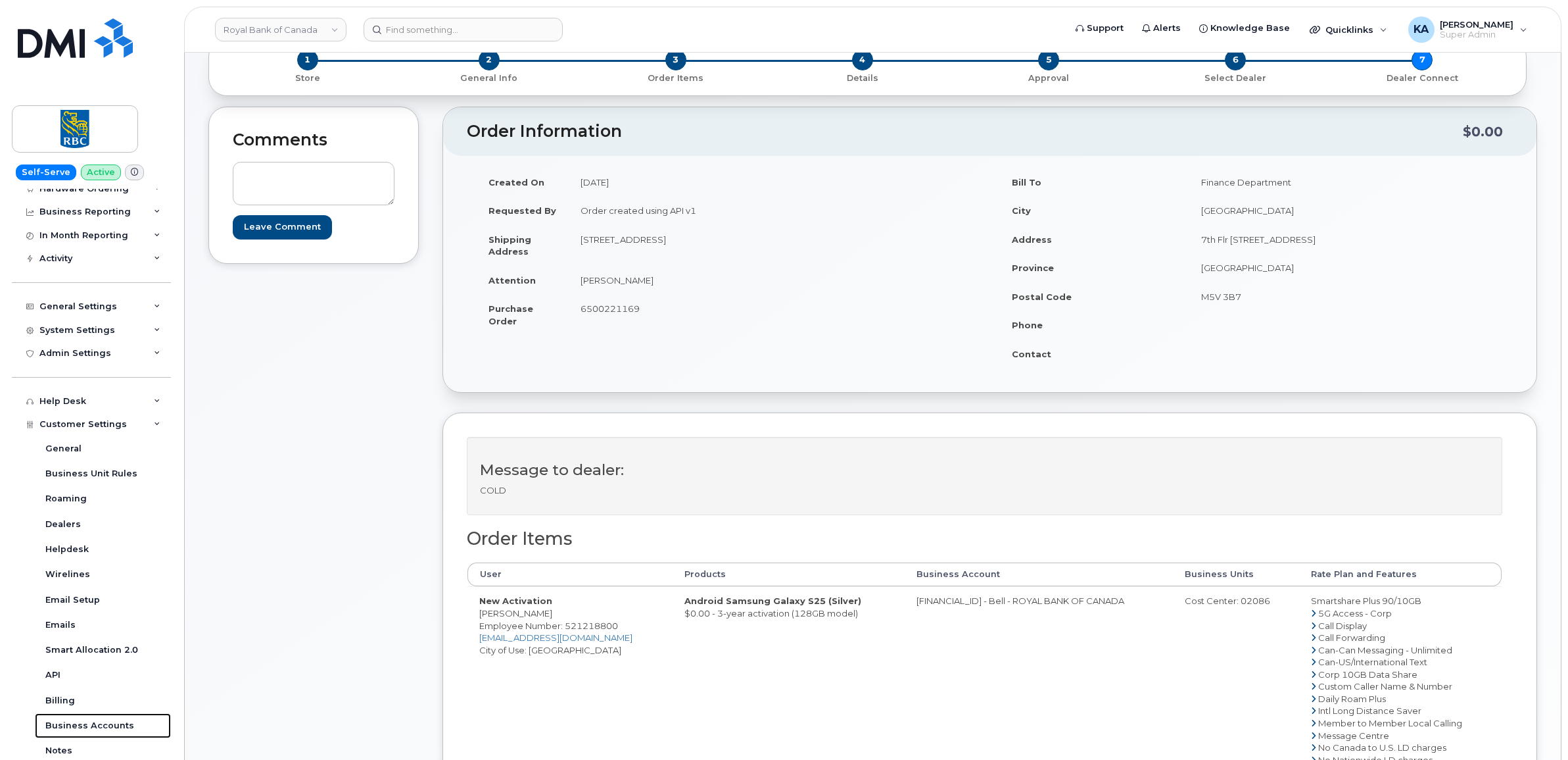
scroll to position [164, 0]
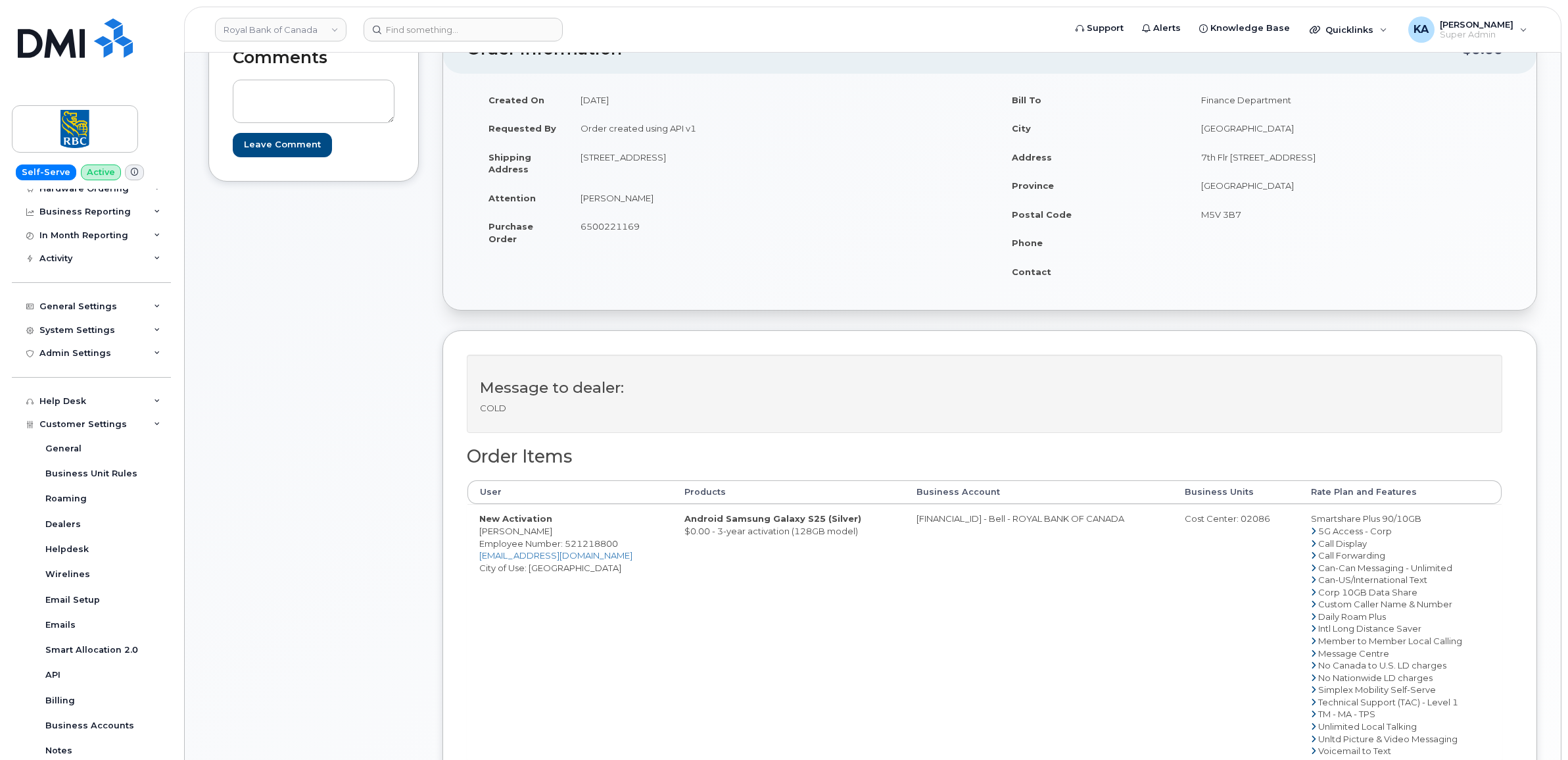
drag, startPoint x: 479, startPoint y: 534, endPoint x: 592, endPoint y: 534, distance: 113.0
click at [592, 534] on td "New Activation [PERSON_NAME] Employee Number: 521218800 [PERSON_NAME][EMAIL_ADD…" at bounding box center [570, 634] width 205 height 261
drag, startPoint x: 592, startPoint y: 534, endPoint x: 580, endPoint y: 531, distance: 12.4
copy td "[PERSON_NAME]"
click at [579, 546] on span "Employee Number: 521218800" at bounding box center [549, 543] width 138 height 11
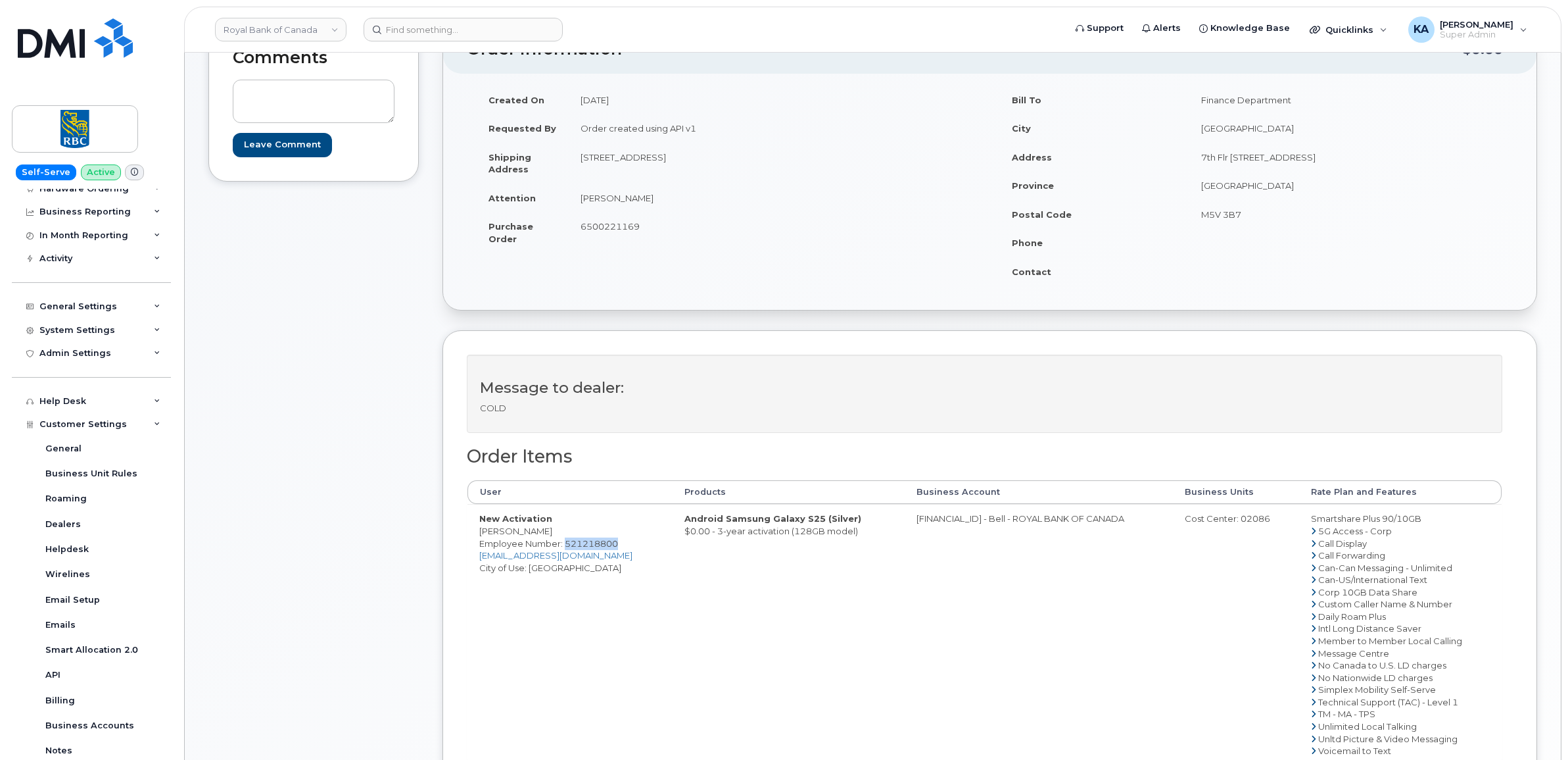
click at [579, 546] on span "Employee Number: 521218800" at bounding box center [549, 543] width 138 height 11
copy span "521218800"
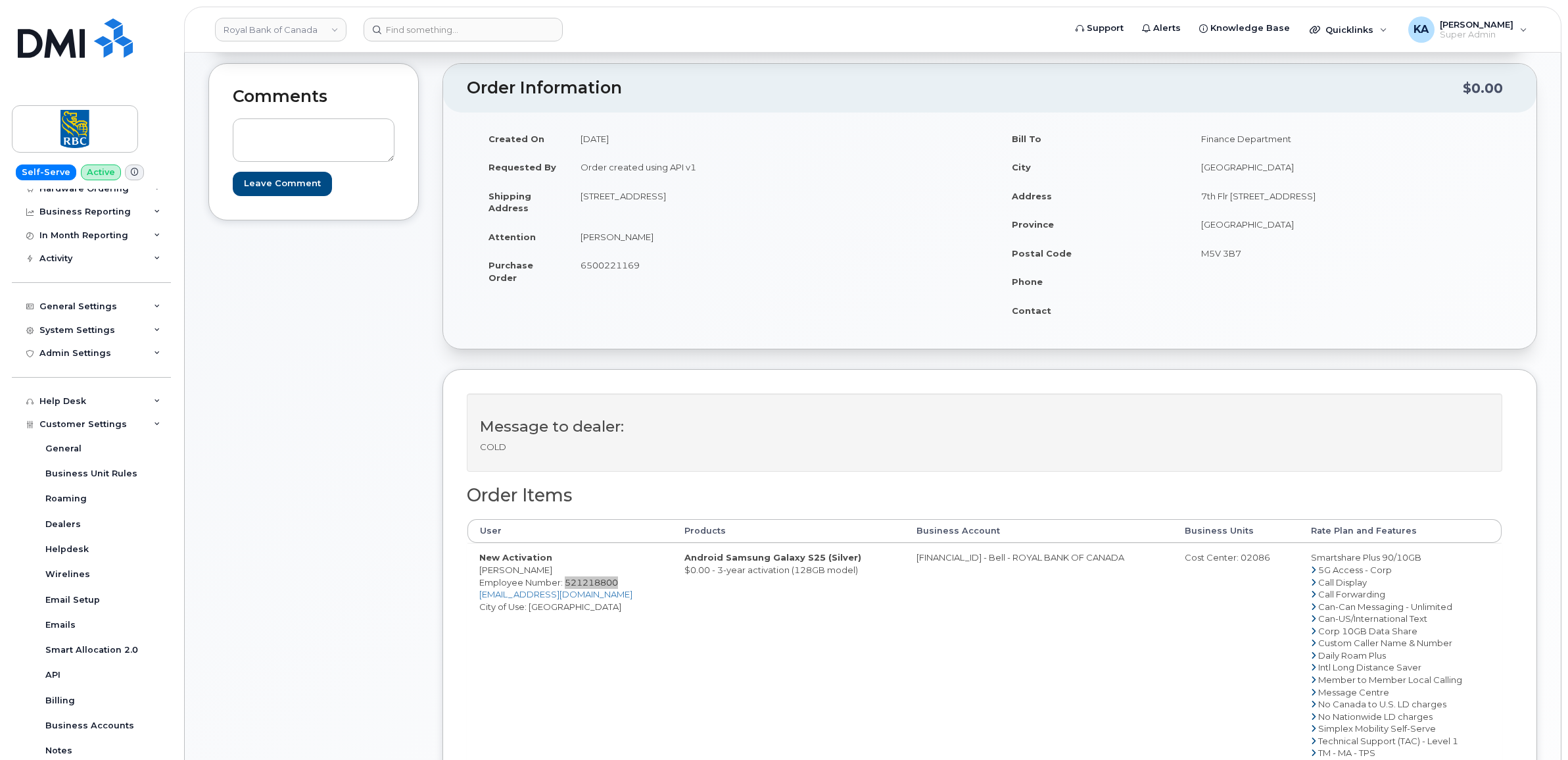
scroll to position [83, 0]
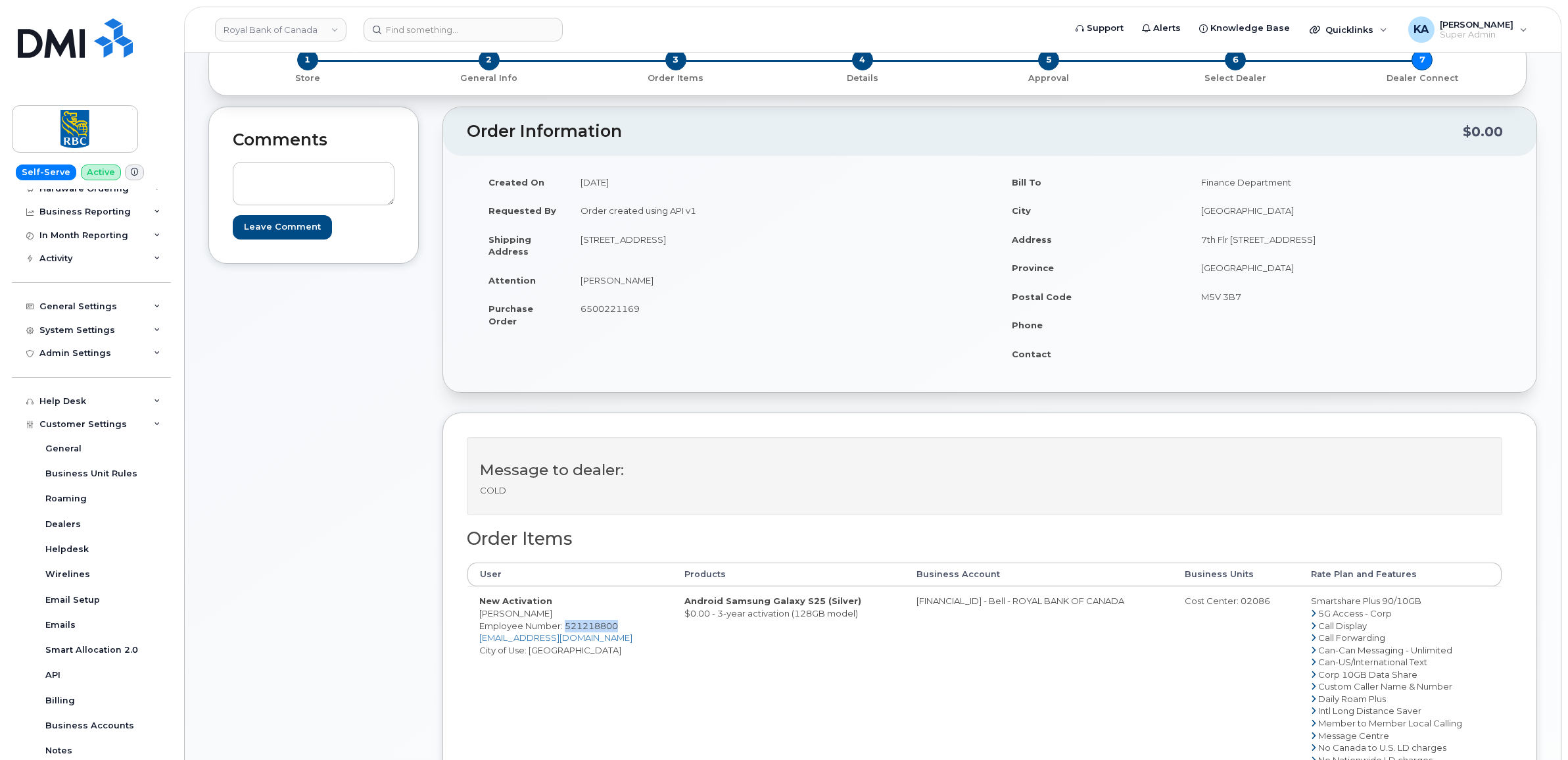
drag, startPoint x: 569, startPoint y: 244, endPoint x: 656, endPoint y: 251, distance: 87.3
click at [656, 251] on td "[STREET_ADDRESS]" at bounding box center [774, 244] width 411 height 40
drag, startPoint x: 656, startPoint y: 251, endPoint x: 643, endPoint y: 243, distance: 15.3
copy td "[STREET_ADDRESS]"
drag, startPoint x: 747, startPoint y: 241, endPoint x: 789, endPoint y: 243, distance: 42.0
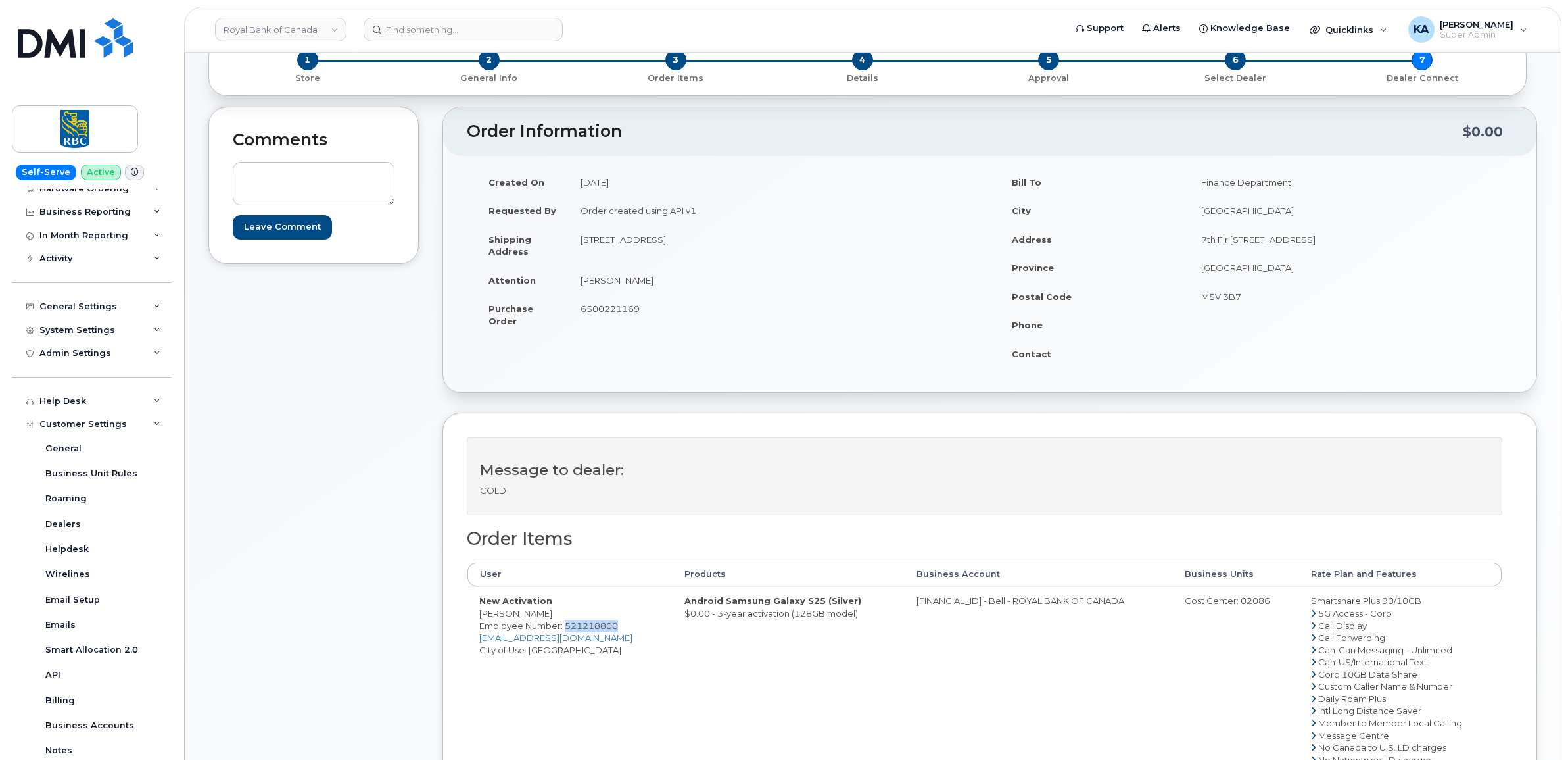
click at [789, 243] on td "[STREET_ADDRESS]" at bounding box center [774, 244] width 411 height 40
drag, startPoint x: 789, startPoint y: 243, endPoint x: 771, endPoint y: 242, distance: 18.0
copy td "L1M0M3"
drag, startPoint x: 569, startPoint y: 281, endPoint x: 691, endPoint y: 284, distance: 122.0
click at [691, 284] on td "[PERSON_NAME]" at bounding box center [774, 280] width 411 height 29
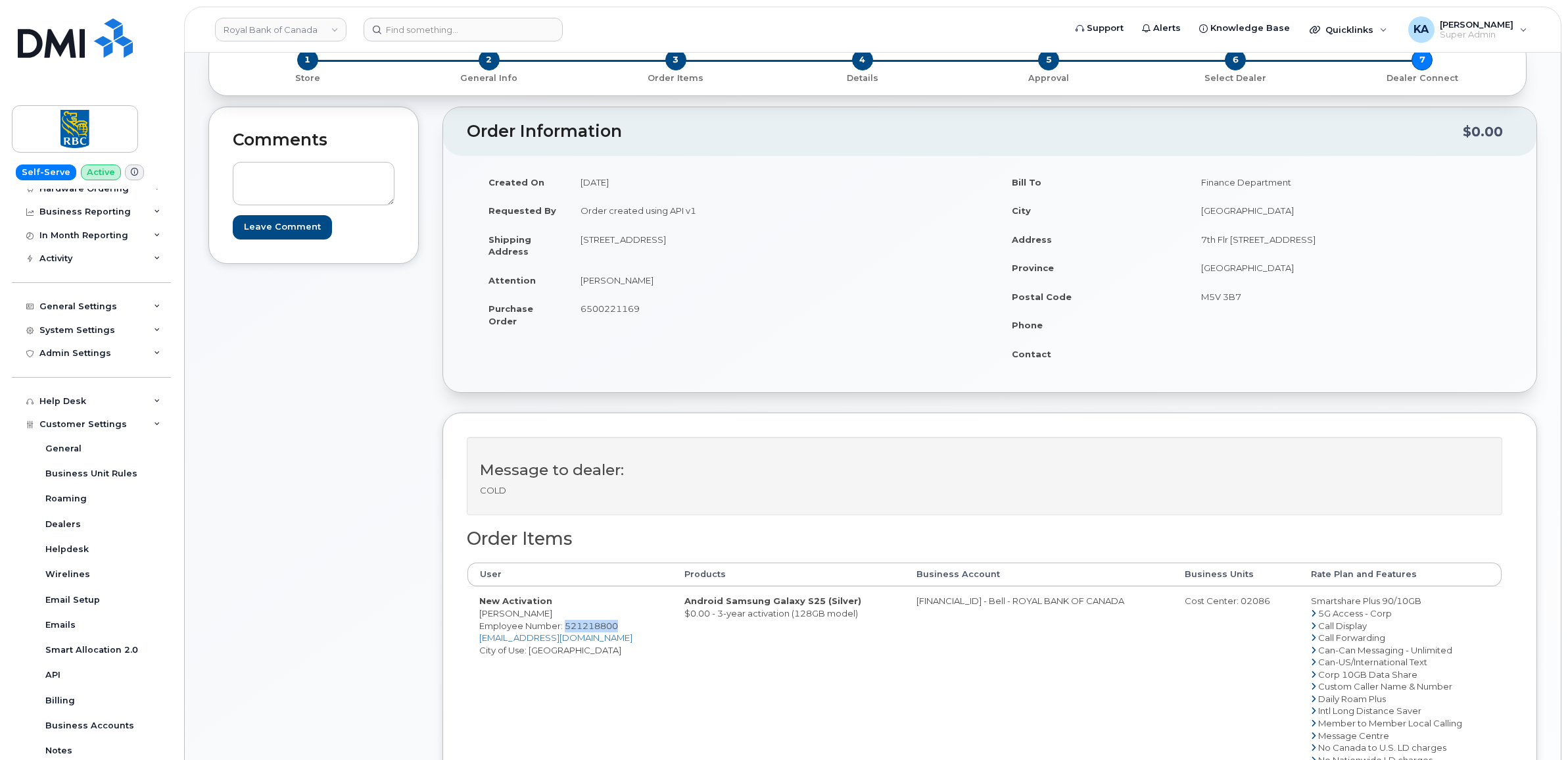
drag, startPoint x: 691, startPoint y: 284, endPoint x: 669, endPoint y: 281, distance: 22.2
copy td "[PERSON_NAME]"
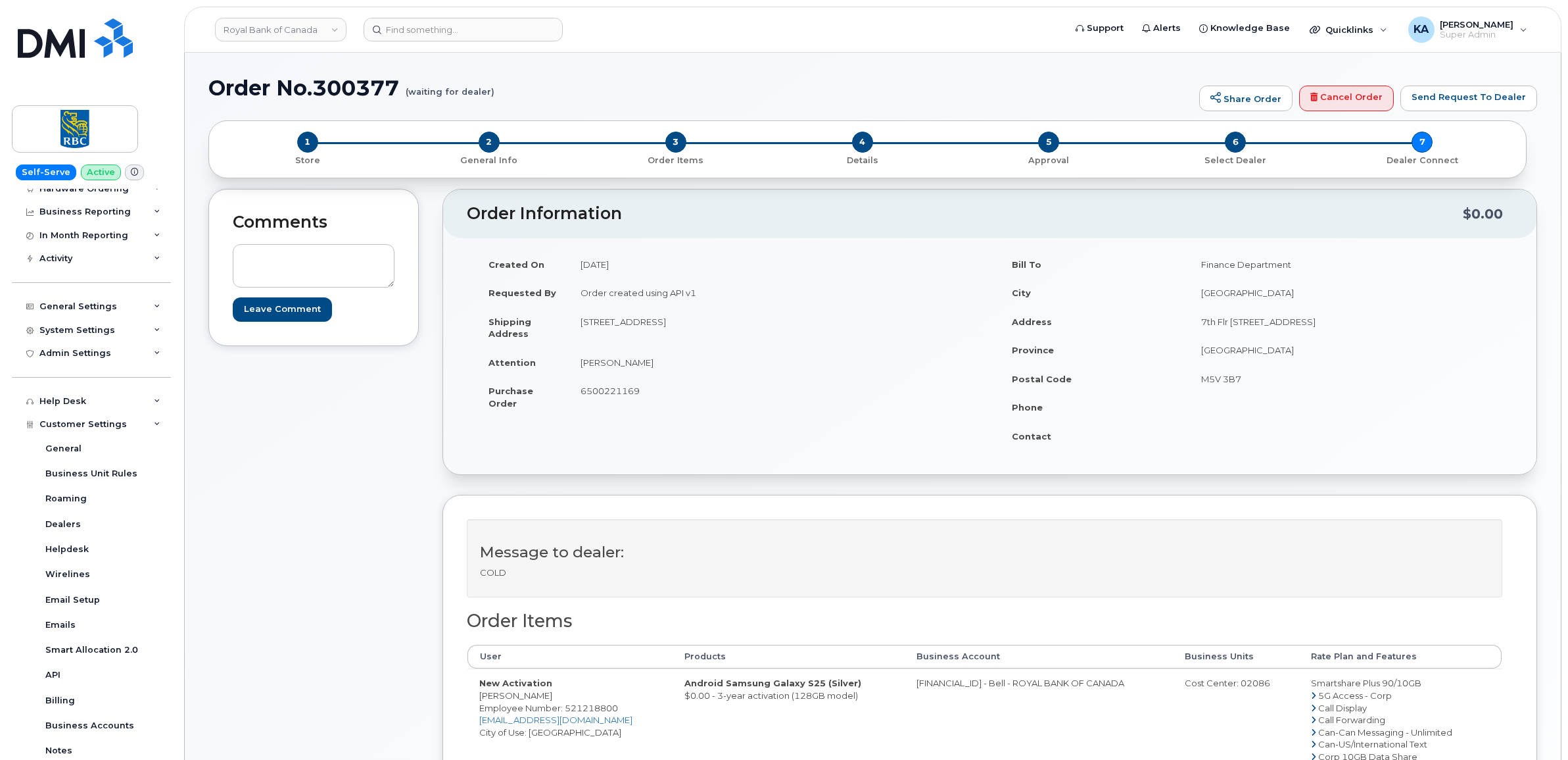
copy td "0526299293"
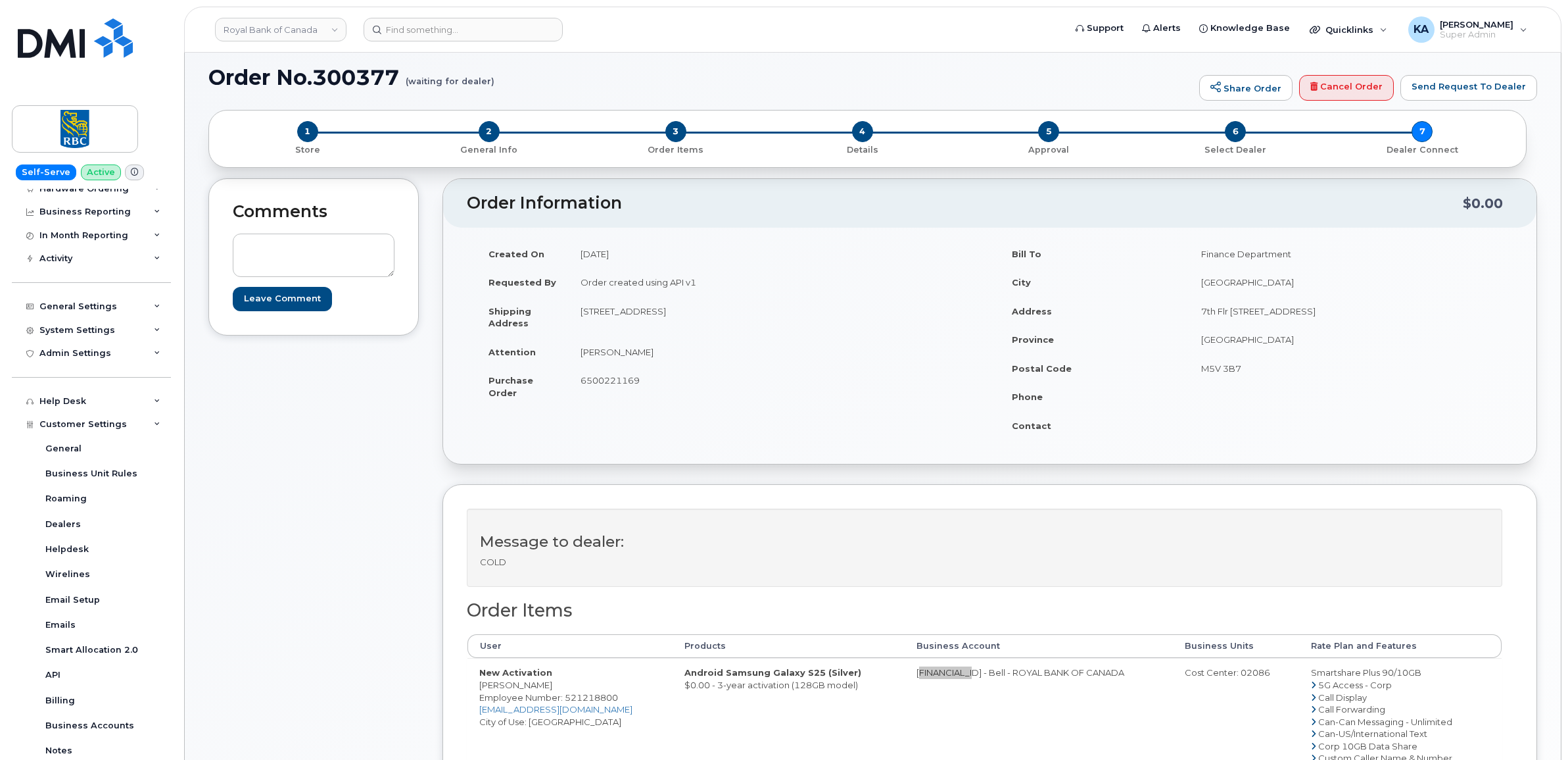
scroll to position [83, 0]
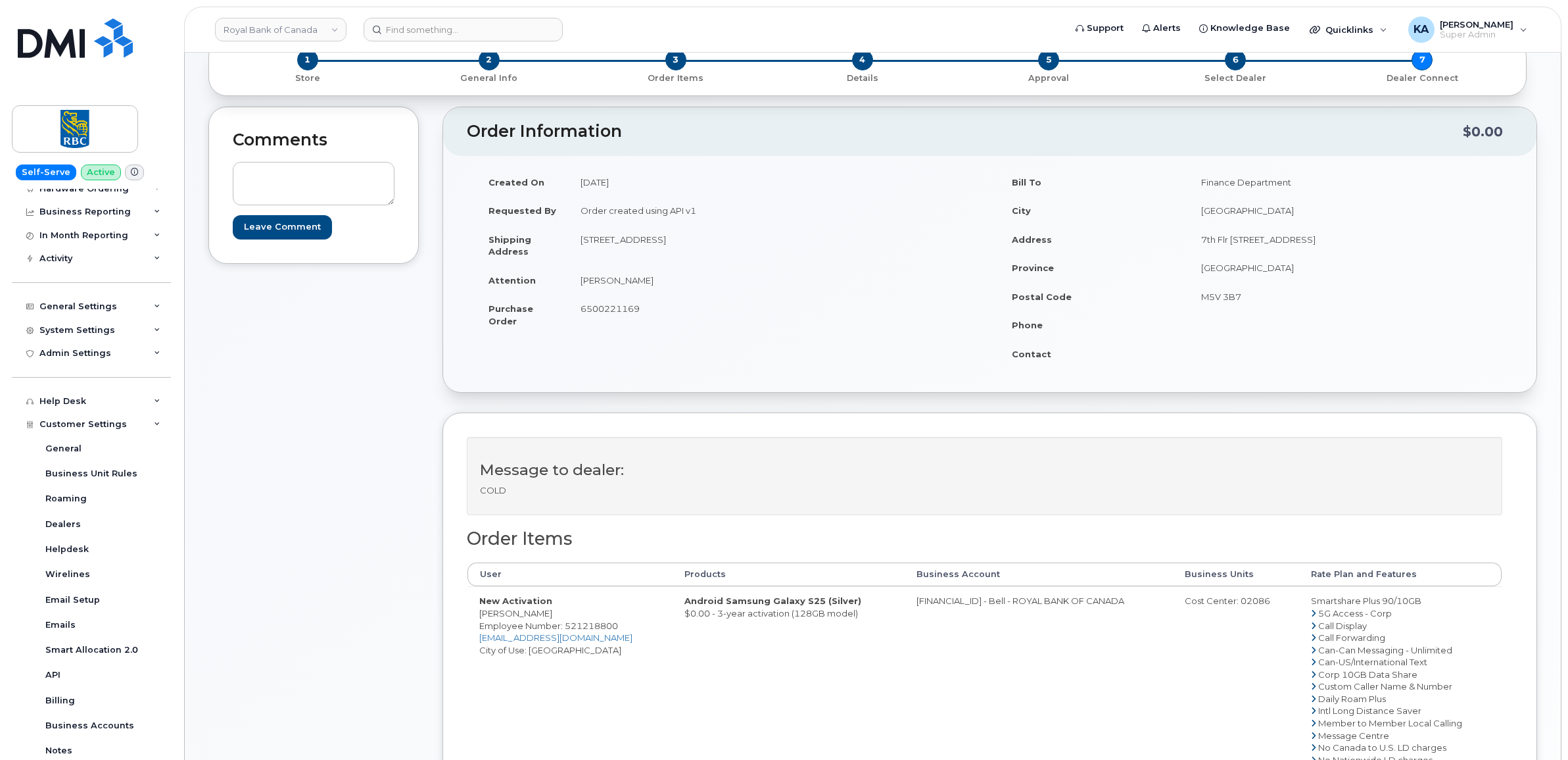
click at [1246, 602] on div "Cost Center: 02086" at bounding box center [1236, 601] width 102 height 13
copy div "02086"
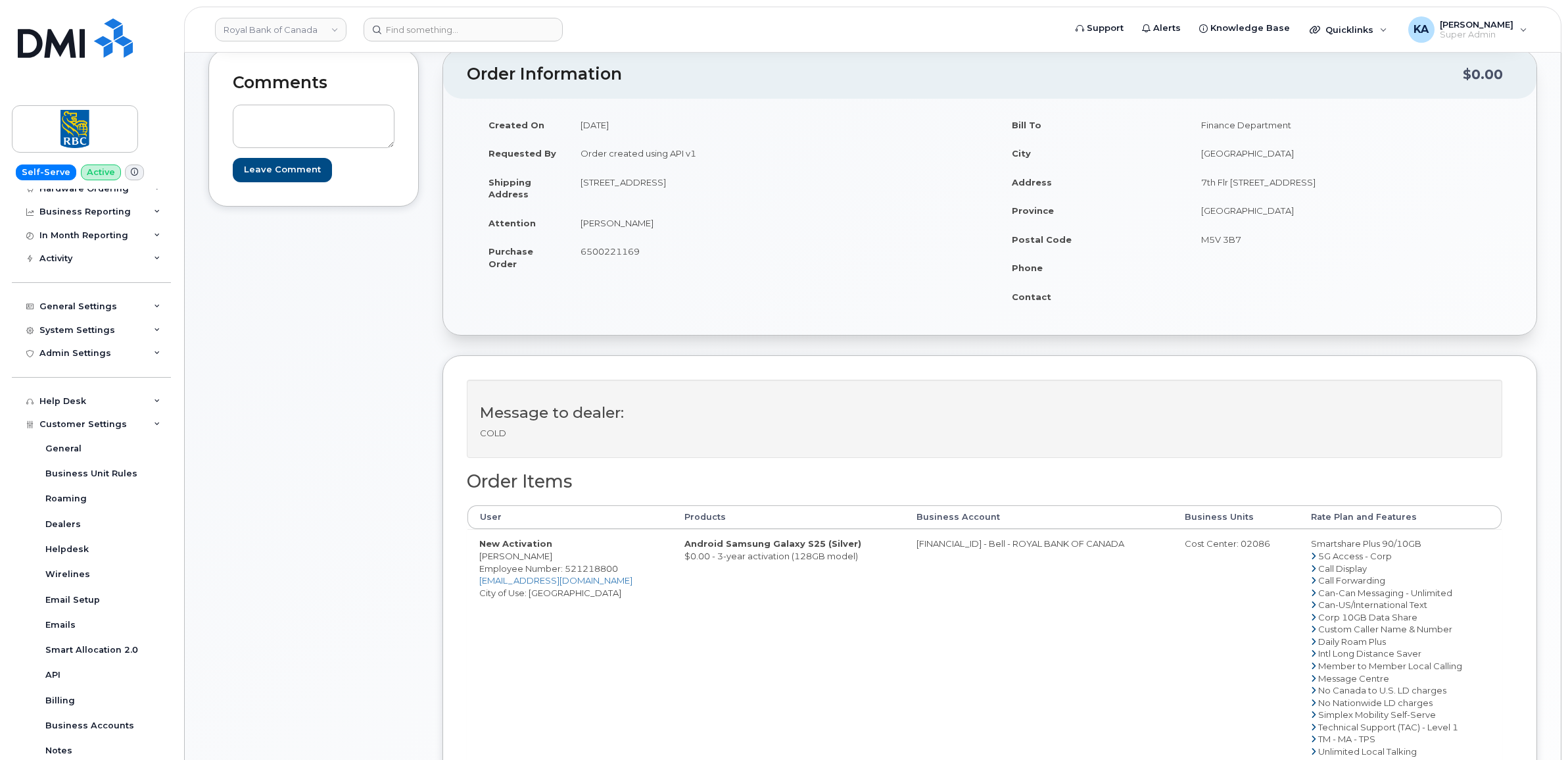
scroll to position [164, 0]
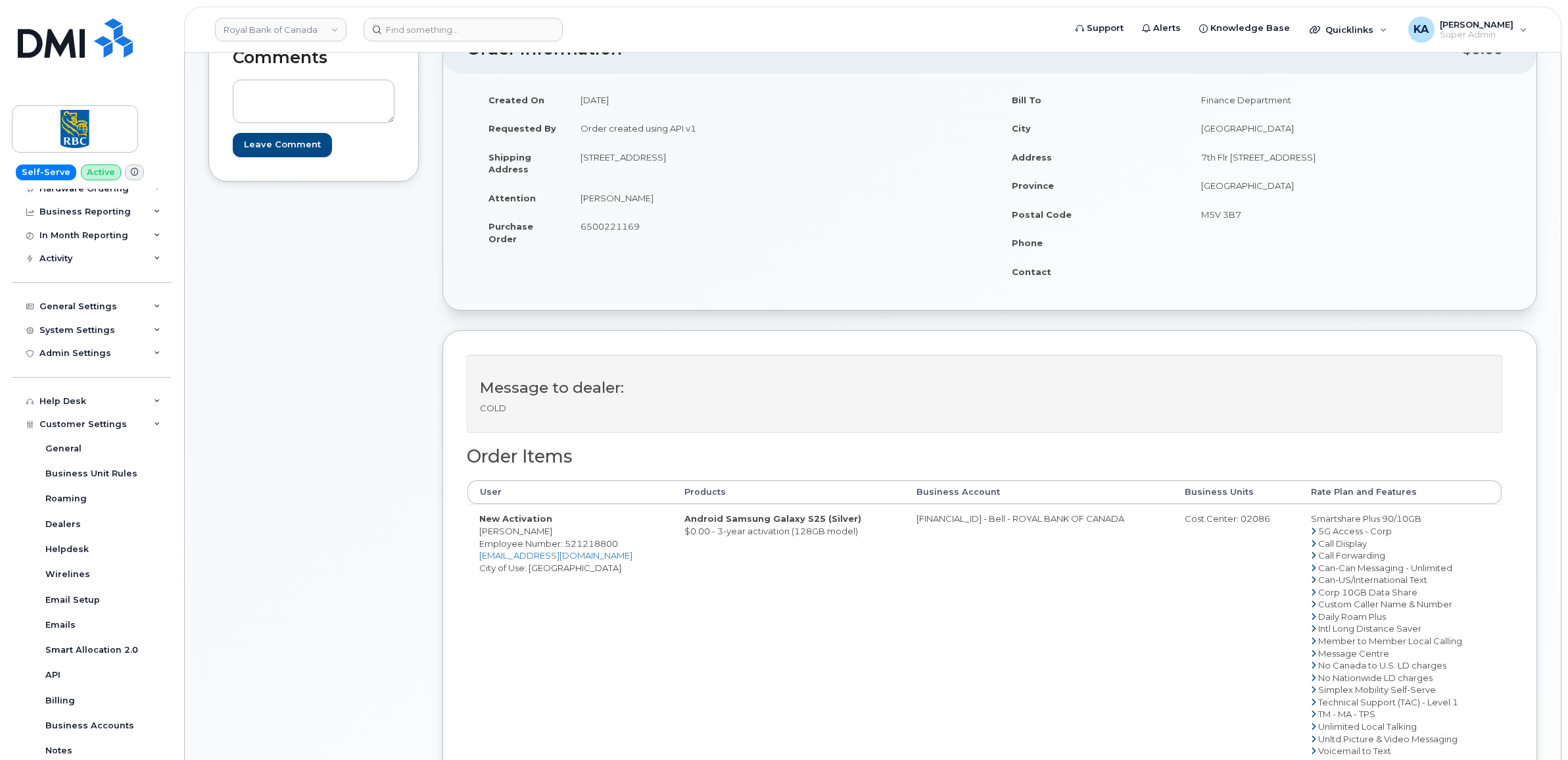
click at [582, 543] on span "Employee Number: 521218800" at bounding box center [549, 543] width 138 height 11
copy span "521218800"
drag, startPoint x: 478, startPoint y: 534, endPoint x: 589, endPoint y: 536, distance: 111.0
click at [589, 536] on td "New Activation Umah Shankar Jegasothy Employee Number: 521218800 umahshankar.je…" at bounding box center [570, 634] width 205 height 261
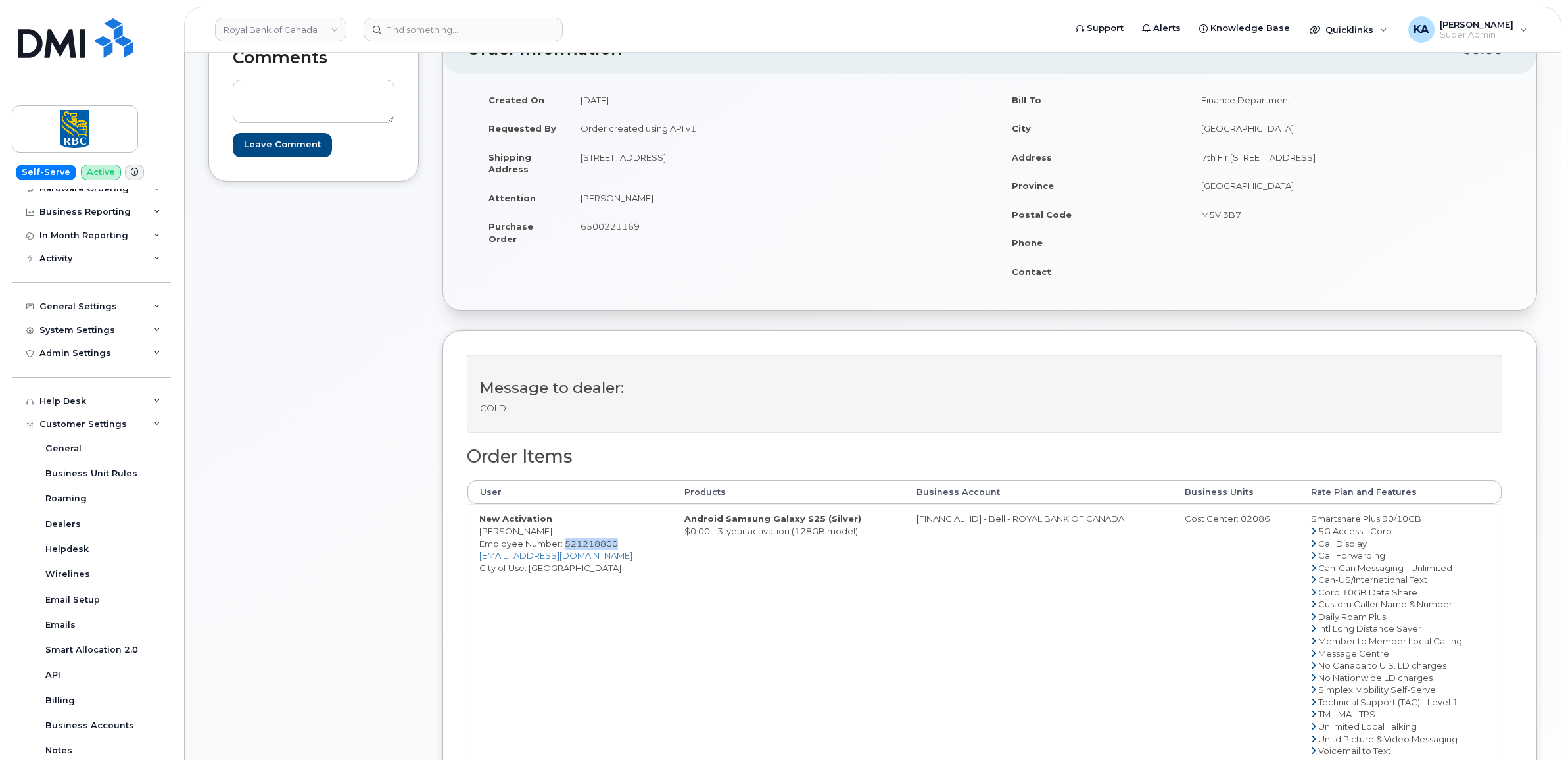
drag, startPoint x: 589, startPoint y: 536, endPoint x: 573, endPoint y: 535, distance: 16.0
copy td "Umah Shankar Jegasothy"
drag, startPoint x: 1305, startPoint y: 522, endPoint x: 1419, endPoint y: 524, distance: 114.0
click at [1419, 524] on td "Smartshare Plus 90/10GB 5G Access - Corp Call Display Call Forwarding Can-Can M…" at bounding box center [1400, 634] width 202 height 261
drag, startPoint x: 1419, startPoint y: 524, endPoint x: 1411, endPoint y: 520, distance: 8.9
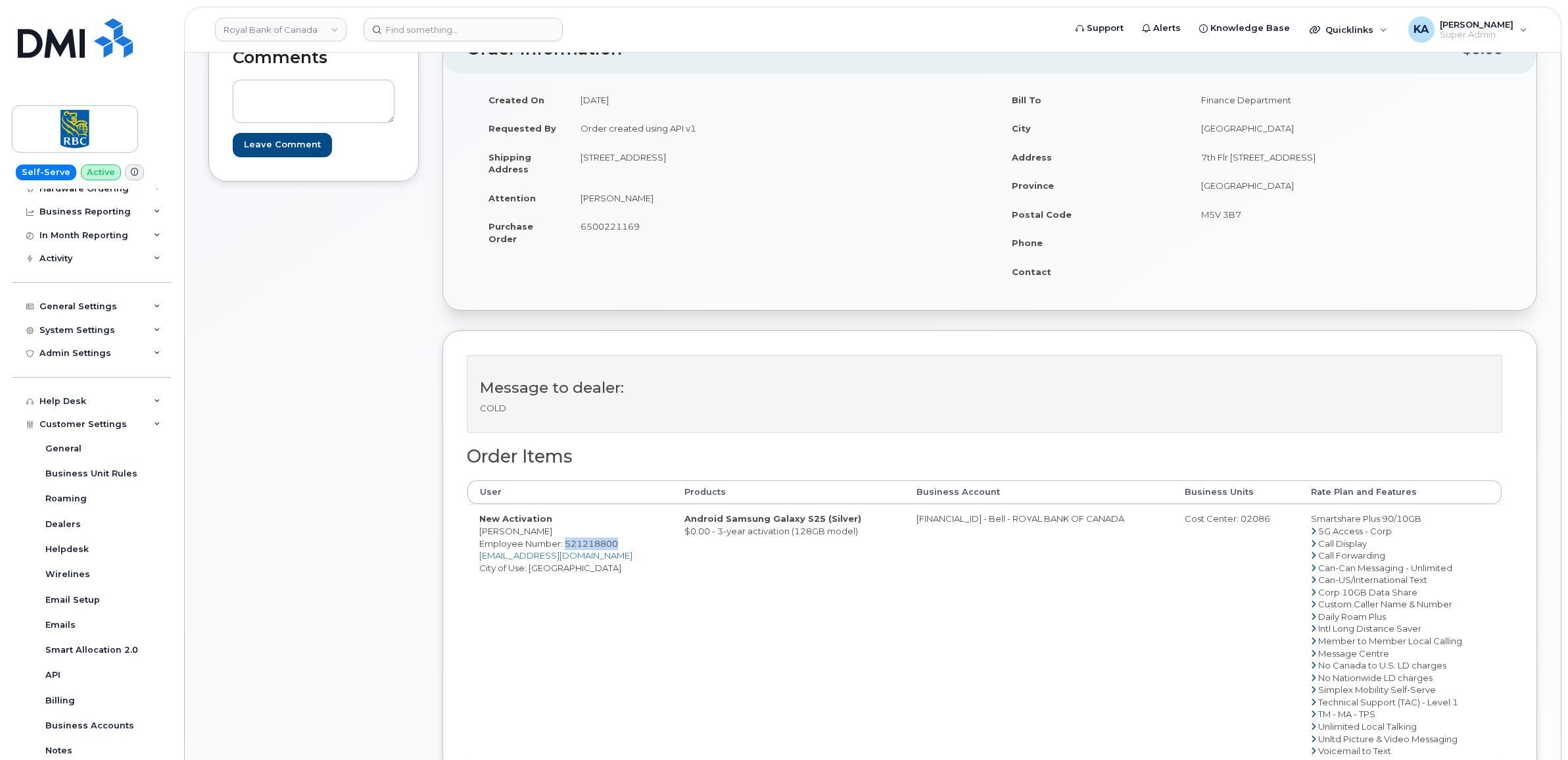
copy td "Smartshare Plus 90/10GB"
click at [621, 228] on span "6500221169" at bounding box center [610, 226] width 59 height 11
click at [619, 227] on span "6500221169" at bounding box center [610, 226] width 59 height 11
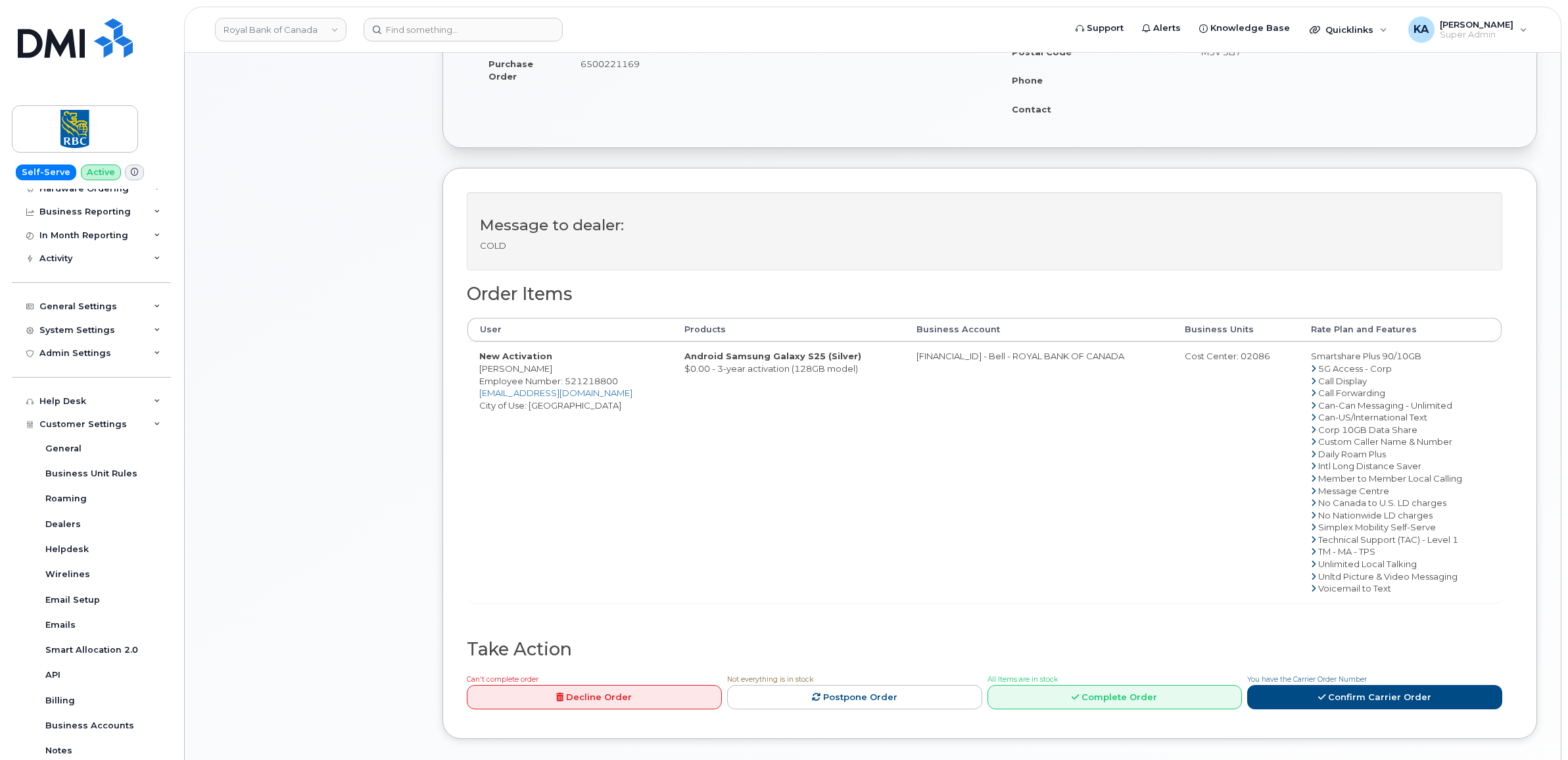
scroll to position [329, 0]
click at [1346, 701] on link "Confirm Carrier Order" at bounding box center [1375, 694] width 255 height 24
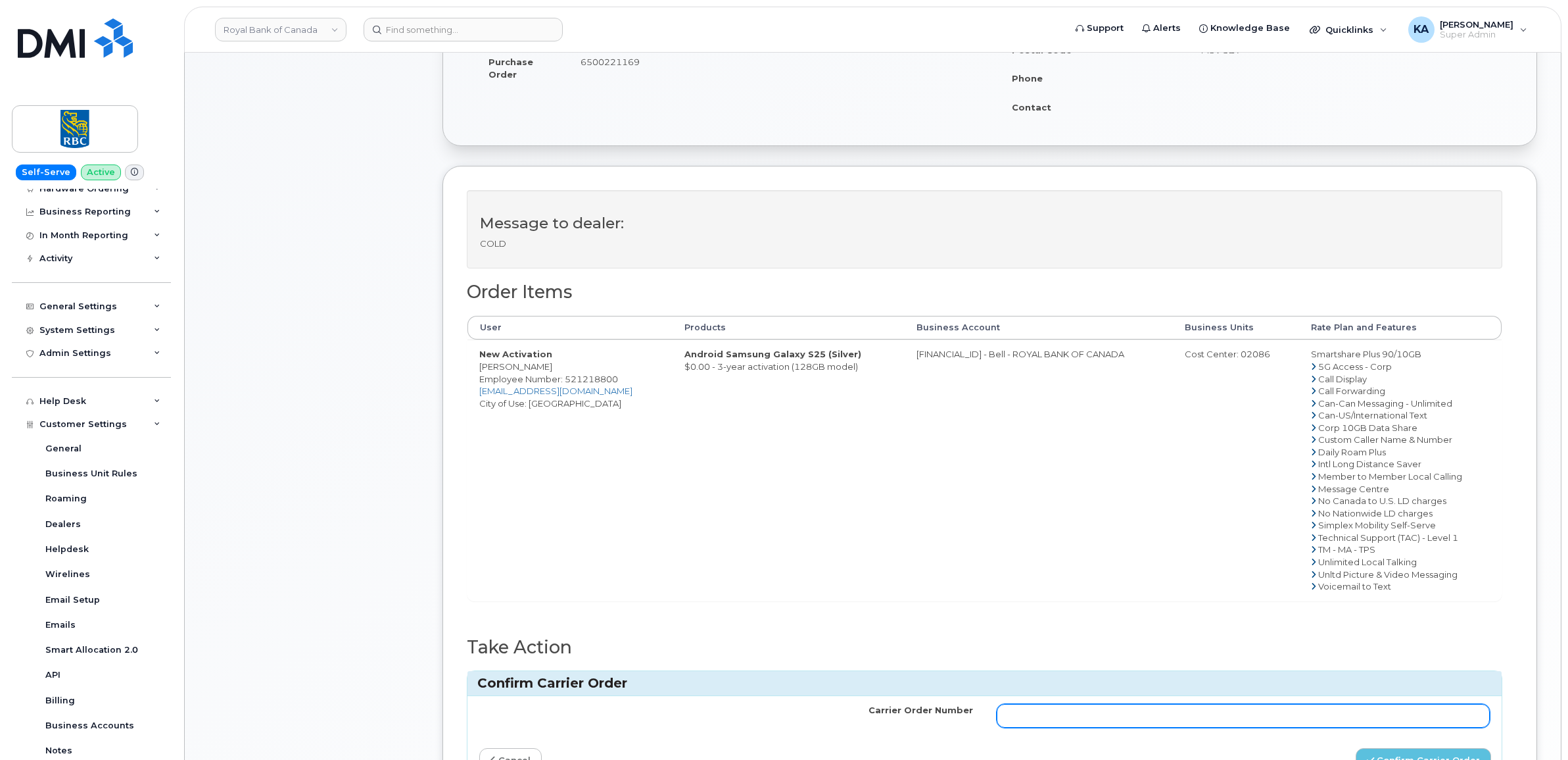
click at [1175, 721] on input "Carrier Order Number" at bounding box center [1244, 715] width 494 height 23
paste input "3014429"
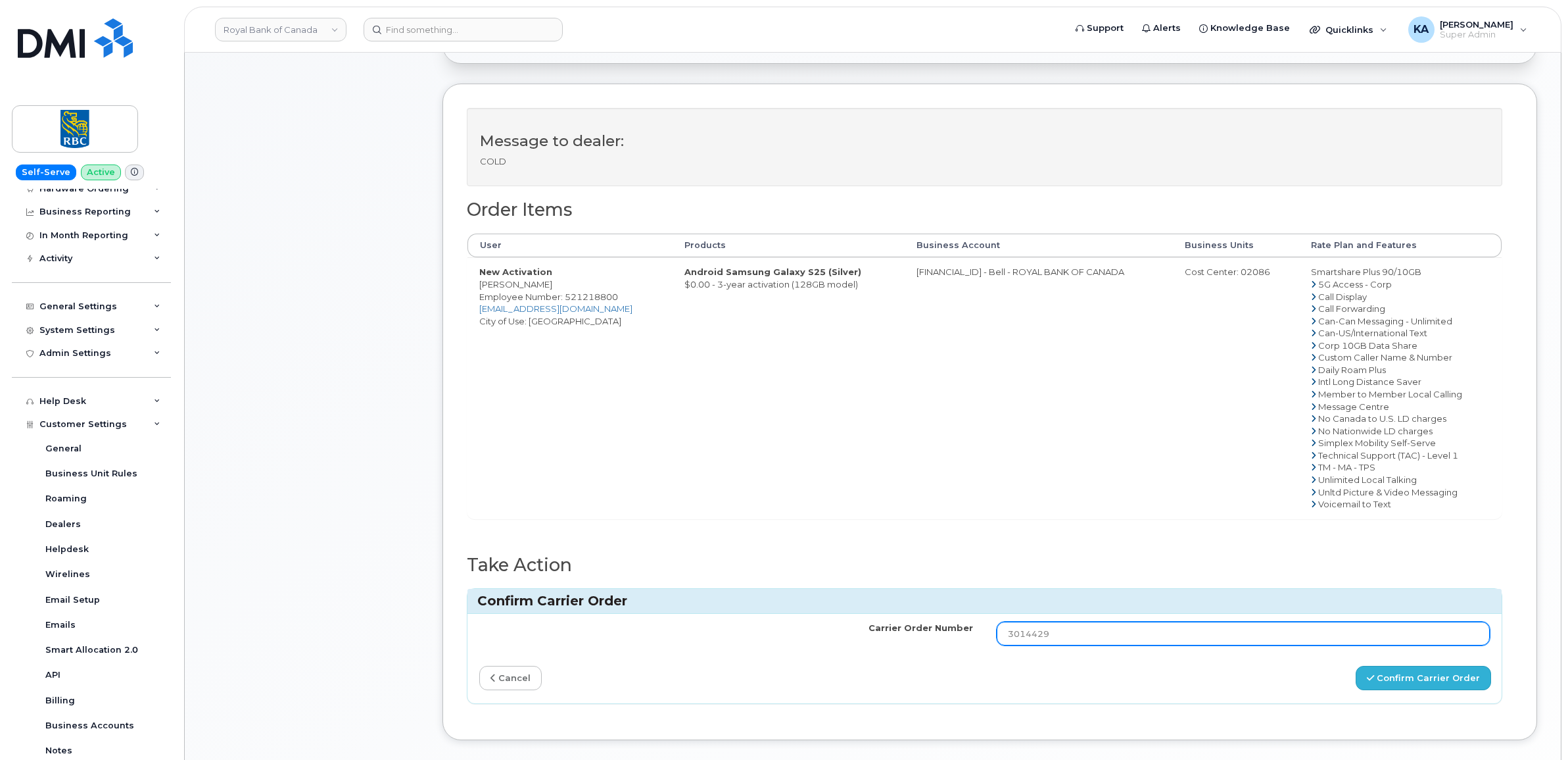
type input "3014429"
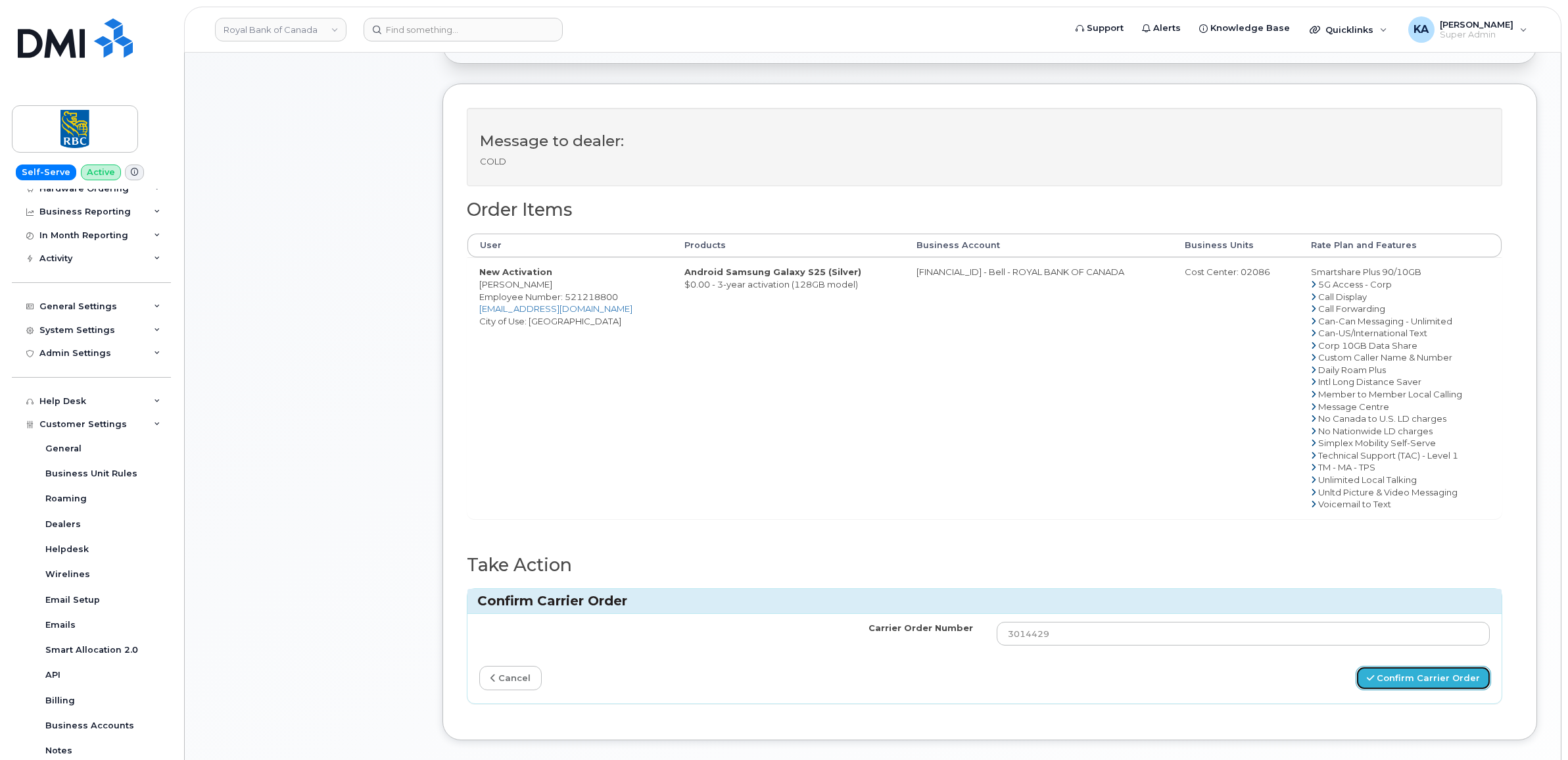
click at [1414, 681] on button "Confirm Carrier Order" at bounding box center [1423, 677] width 136 height 24
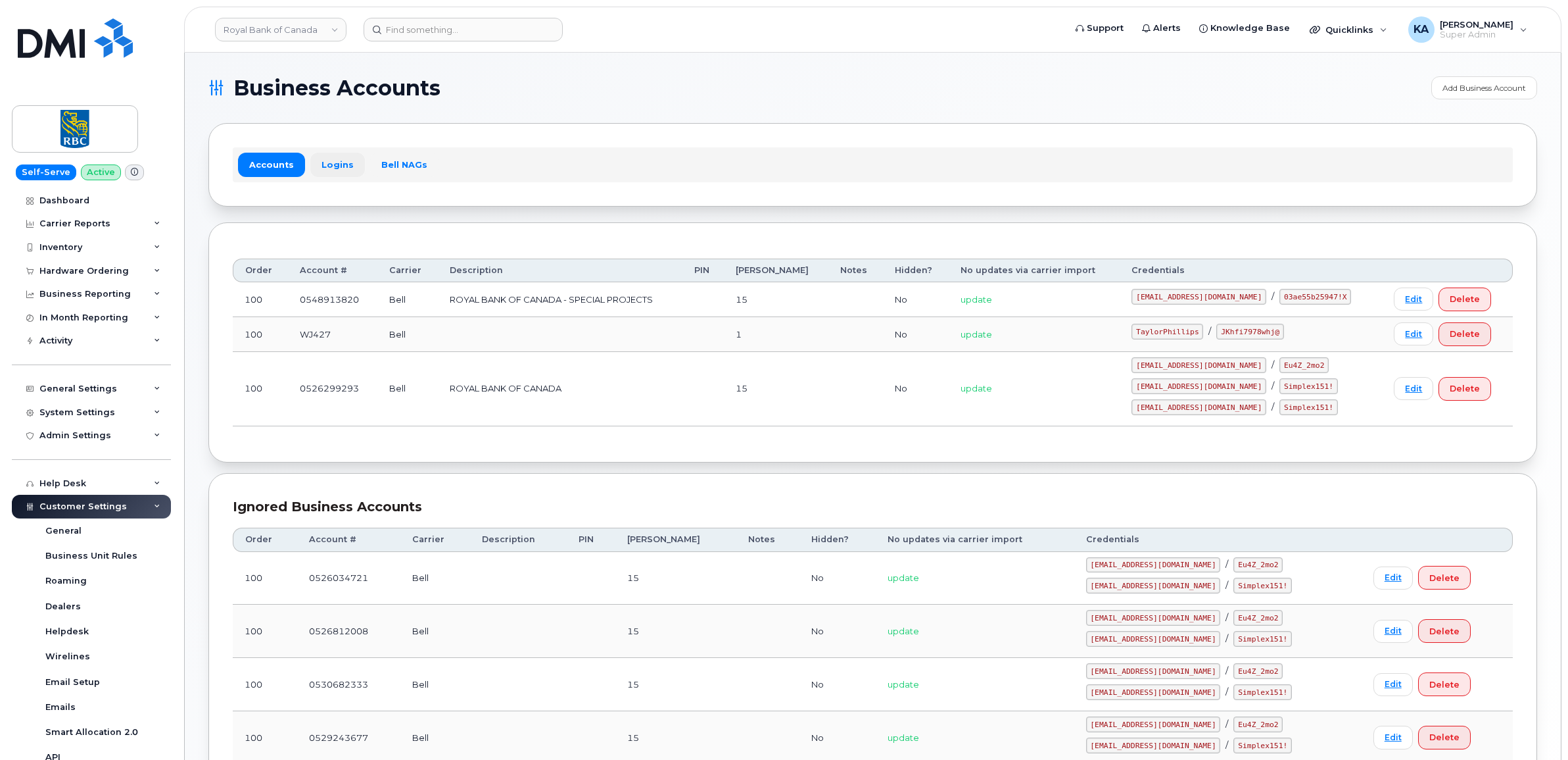
click at [322, 164] on link "Logins" at bounding box center [338, 164] width 55 height 23
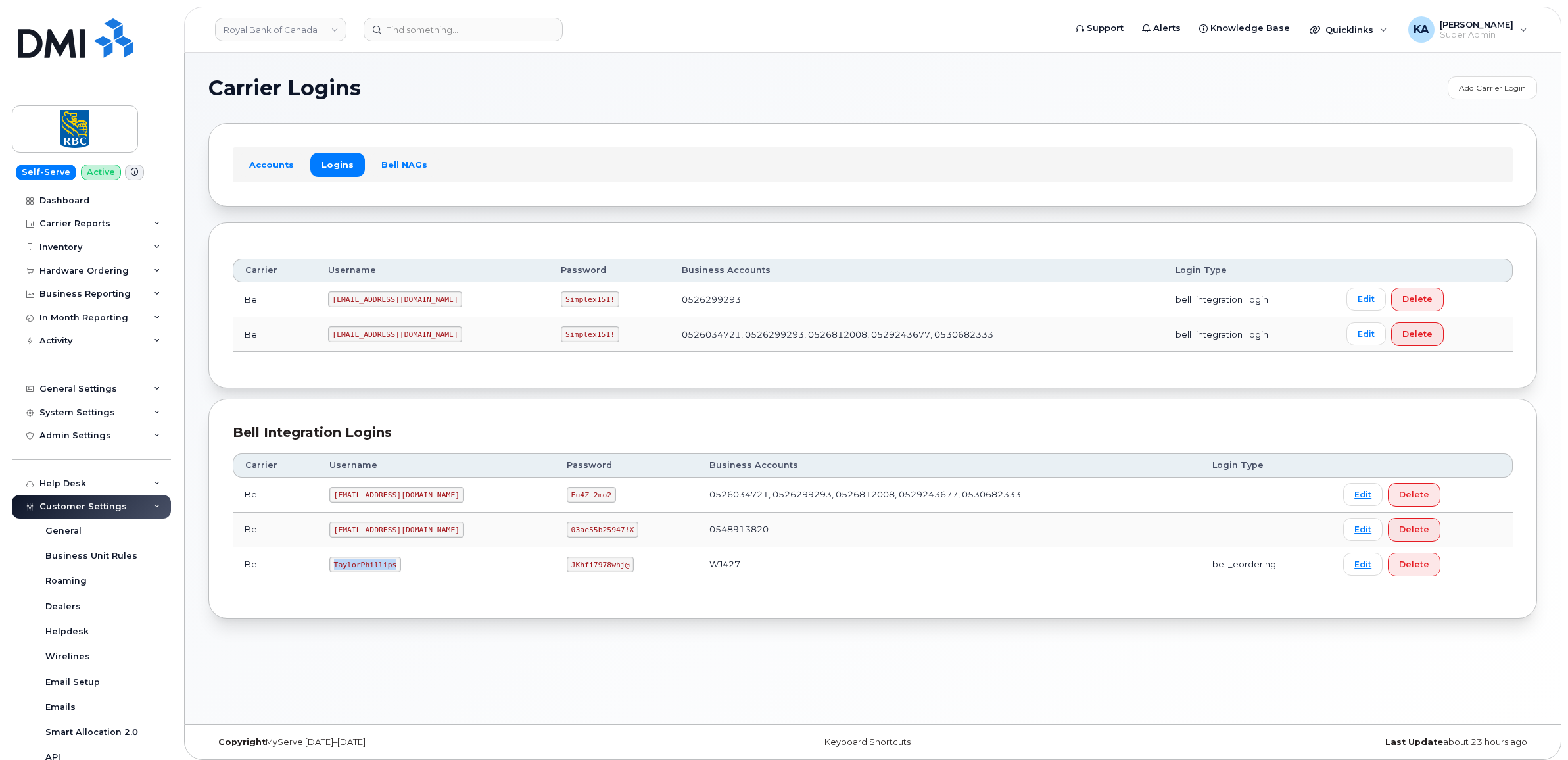
drag, startPoint x: 330, startPoint y: 570, endPoint x: 401, endPoint y: 569, distance: 71.0
click at [401, 569] on td "TaylorPhillips" at bounding box center [436, 564] width 237 height 35
drag, startPoint x: 401, startPoint y: 569, endPoint x: 374, endPoint y: 570, distance: 27.0
copy code "TaylorPhillips"
drag, startPoint x: 528, startPoint y: 569, endPoint x: 587, endPoint y: 573, distance: 59.1
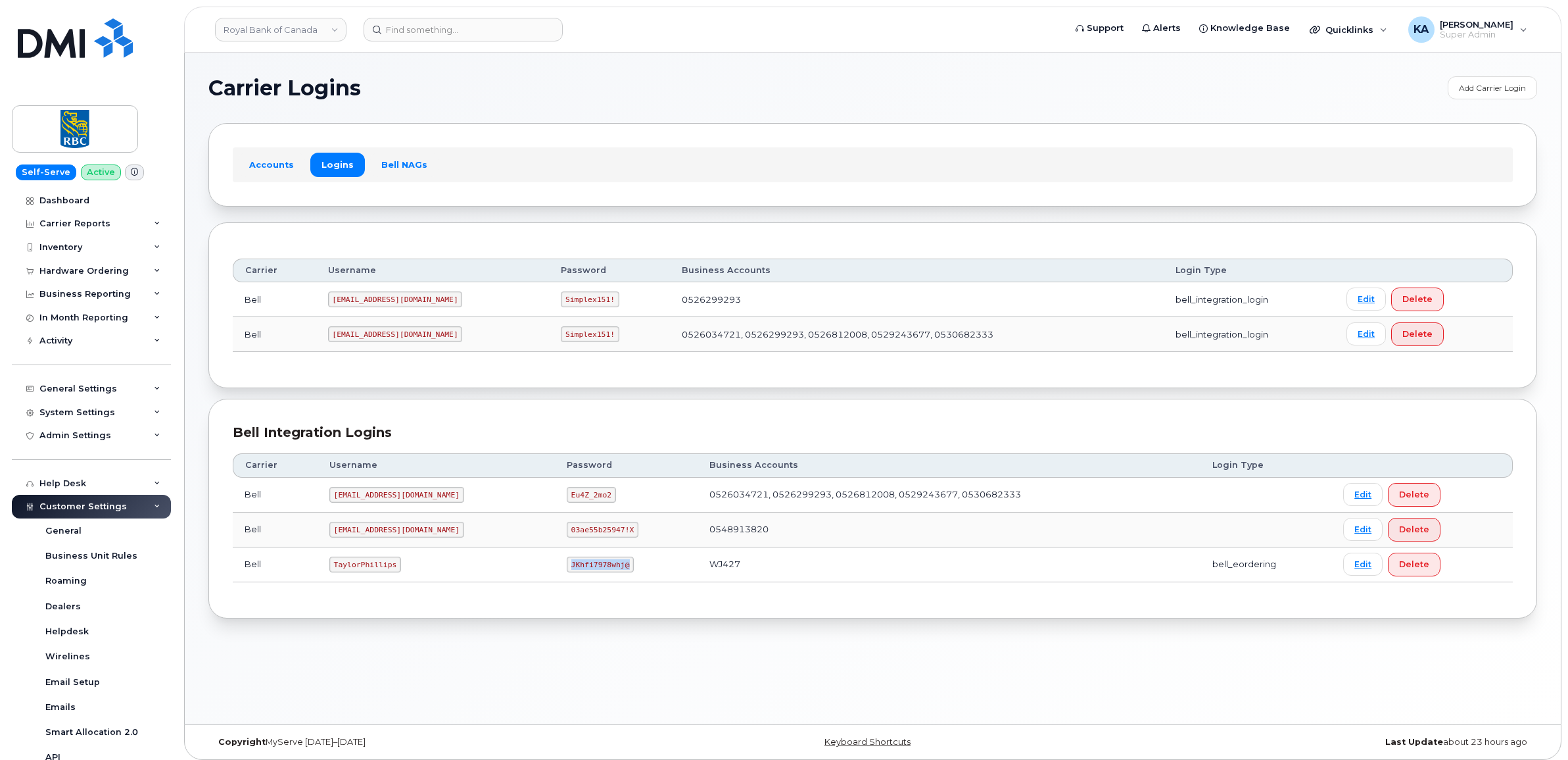
click at [587, 573] on td "JKhfi7978whj@" at bounding box center [627, 564] width 144 height 35
drag, startPoint x: 586, startPoint y: 572, endPoint x: 573, endPoint y: 570, distance: 13.2
copy code "JKhfi7978whj@"
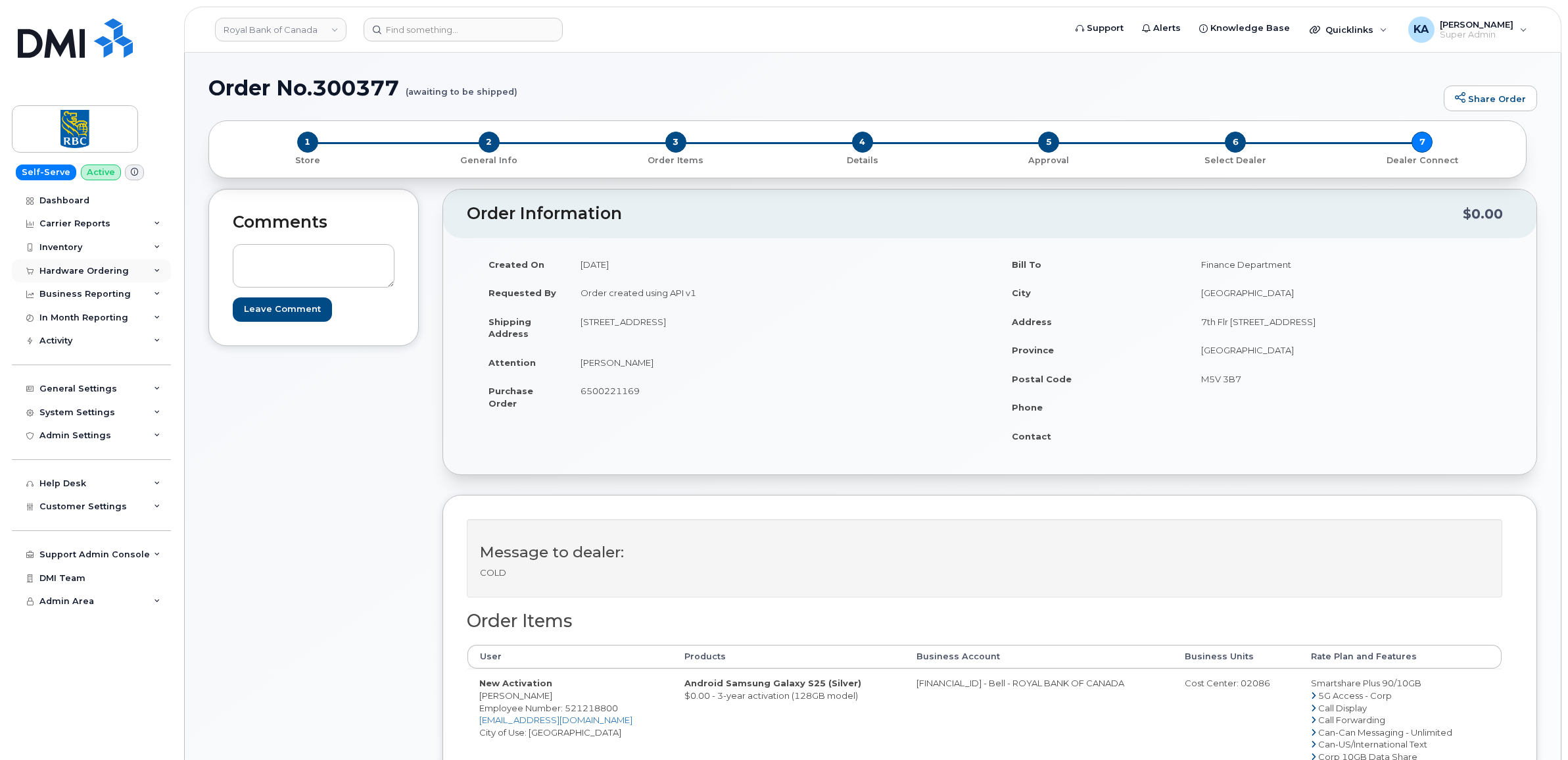
click at [92, 267] on div "Hardware Ordering" at bounding box center [84, 271] width 90 height 11
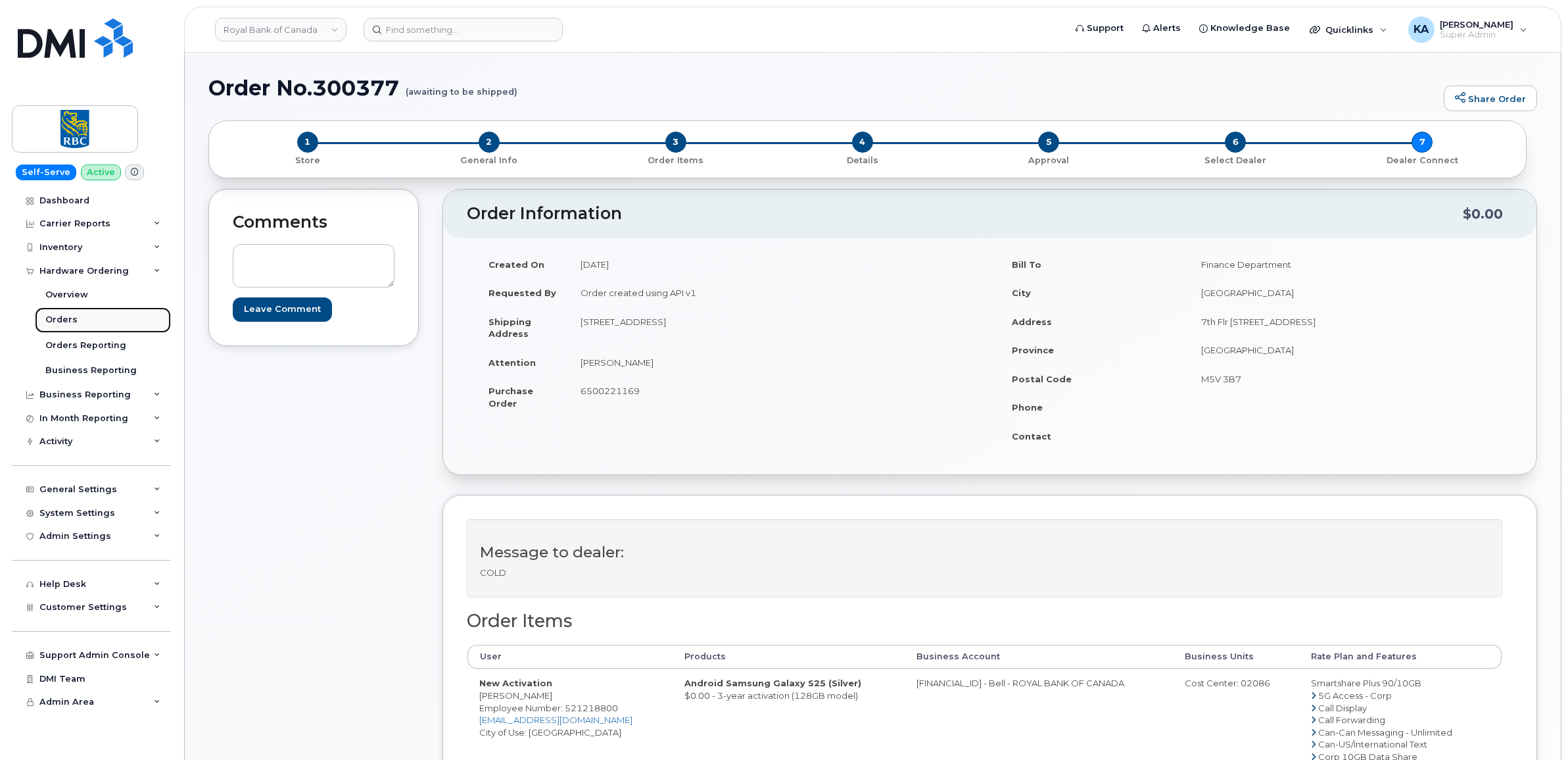
click at [59, 321] on div "Orders" at bounding box center [62, 319] width 32 height 12
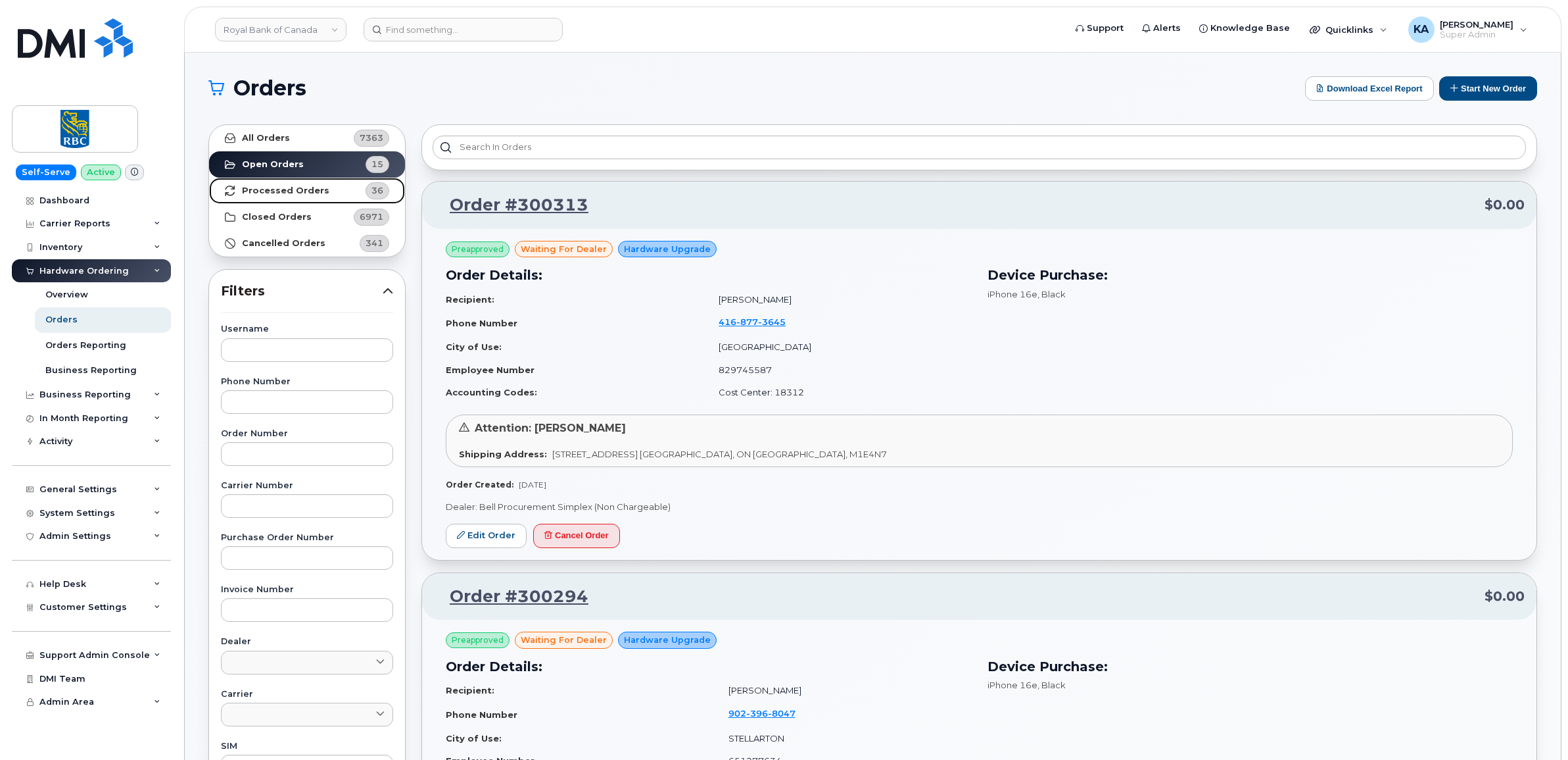
click at [291, 192] on strong "Processed Orders" at bounding box center [285, 190] width 87 height 11
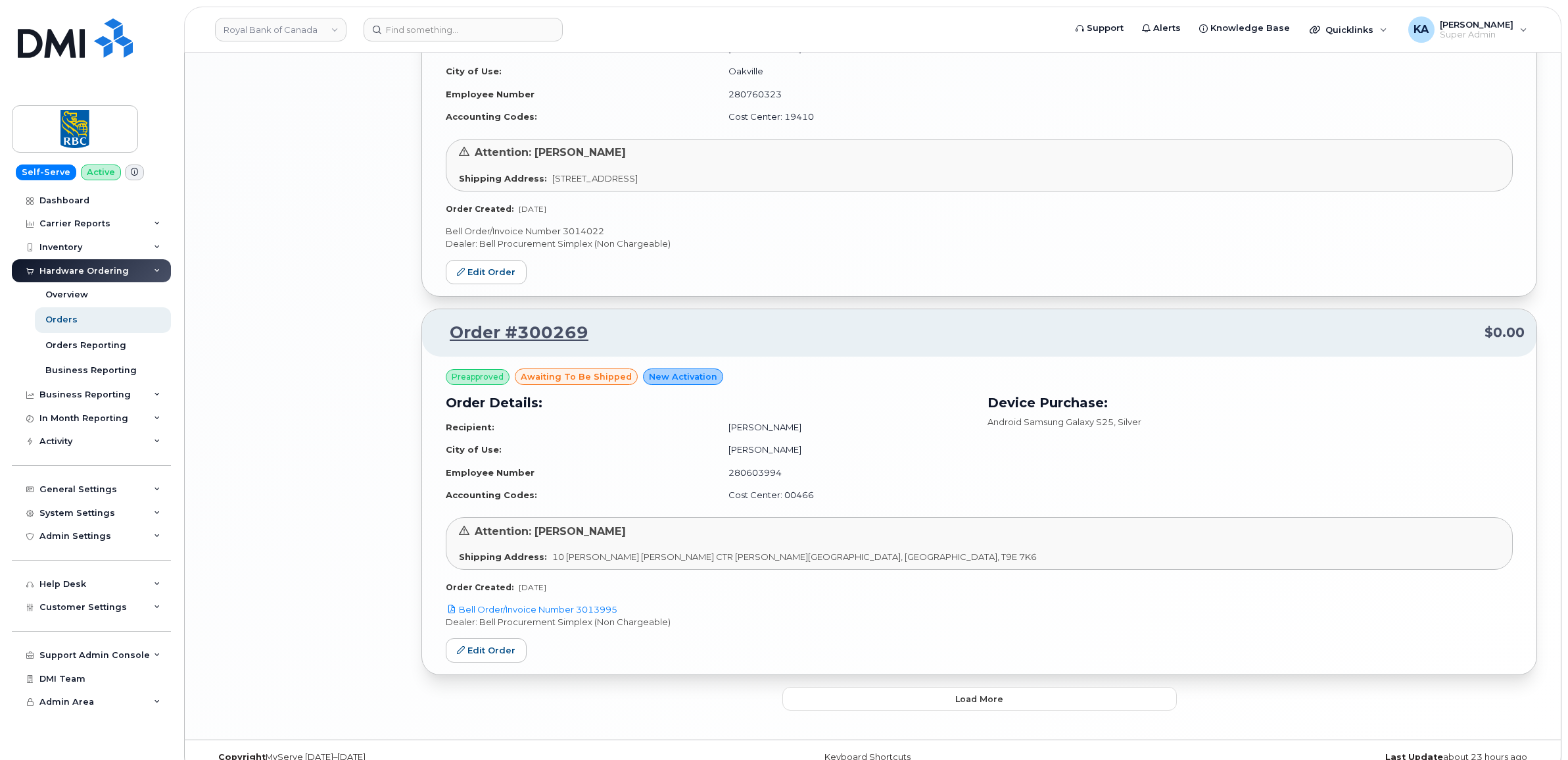
scroll to position [2622, 0]
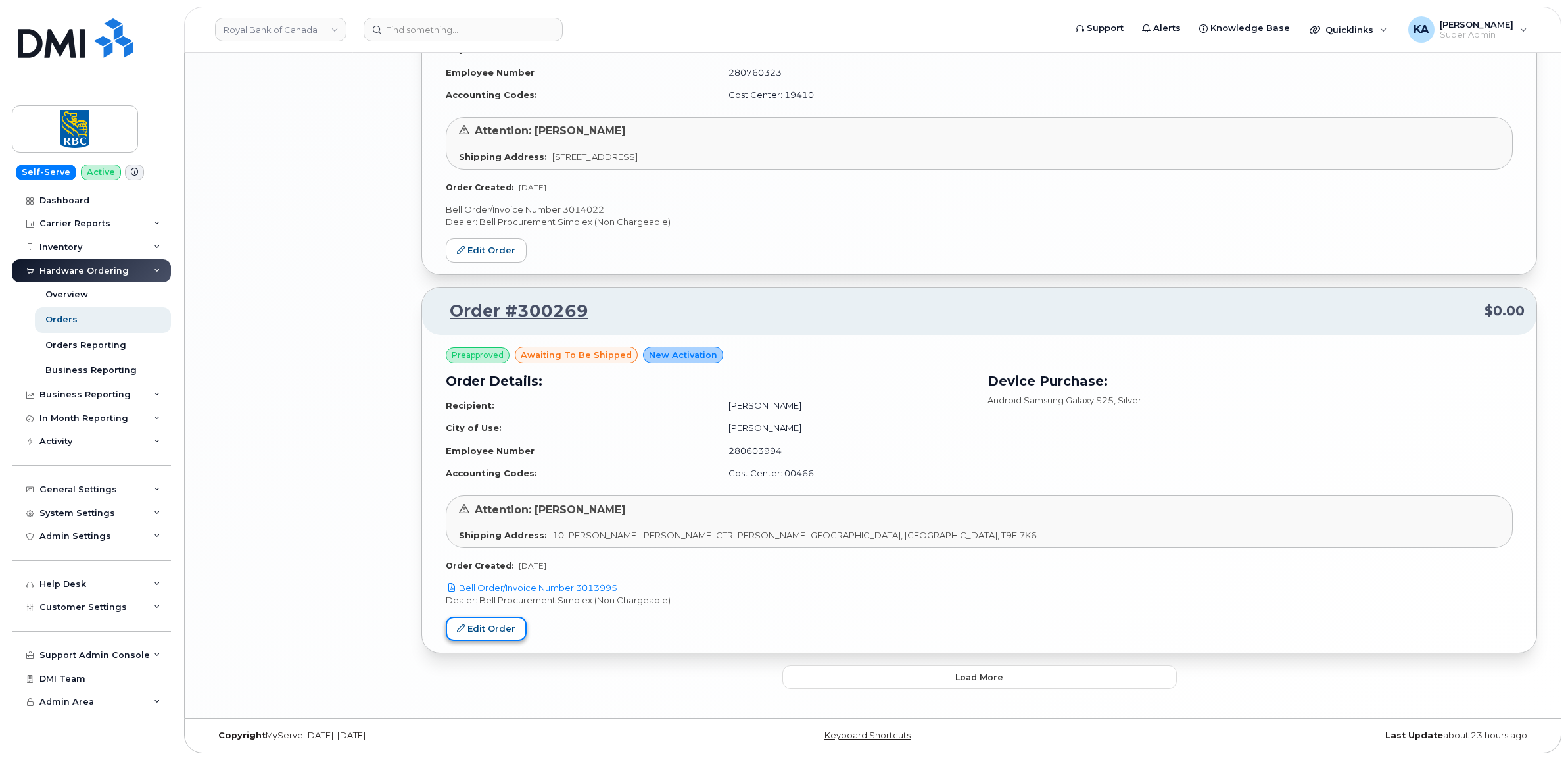
click at [489, 629] on link "Edit Order" at bounding box center [486, 628] width 81 height 24
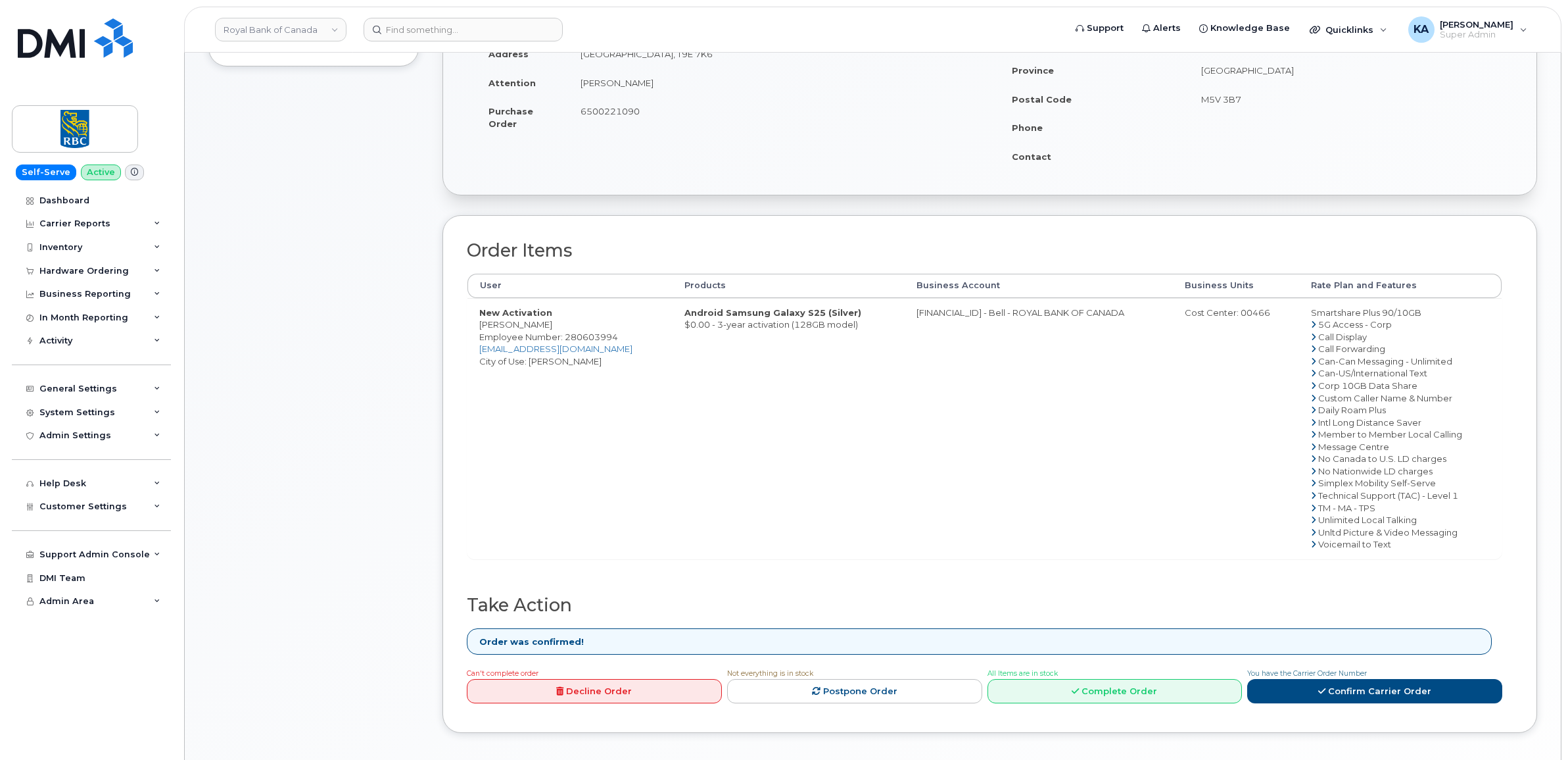
scroll to position [329, 0]
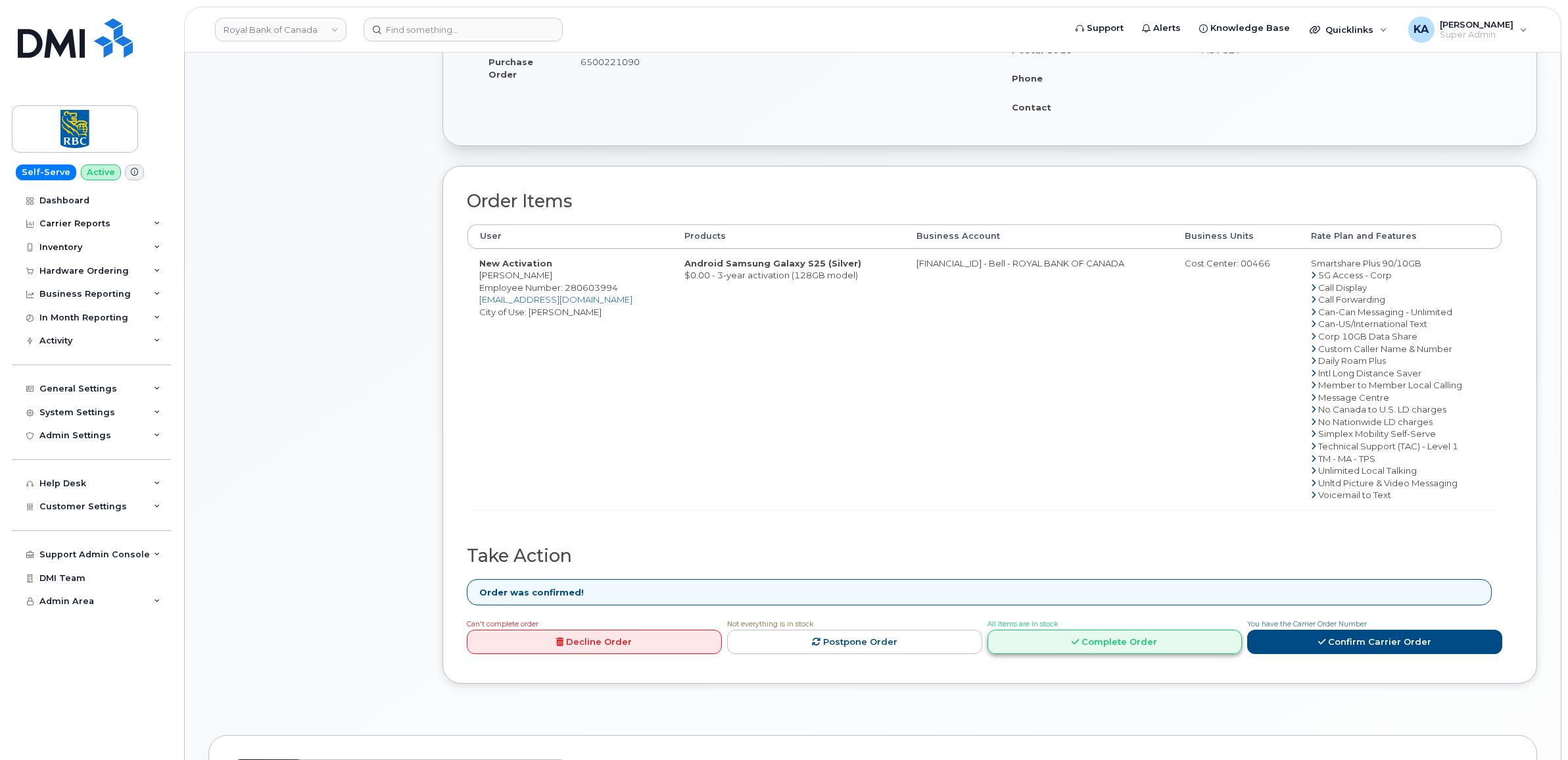
click at [1069, 642] on link "Complete Order" at bounding box center [1115, 641] width 255 height 24
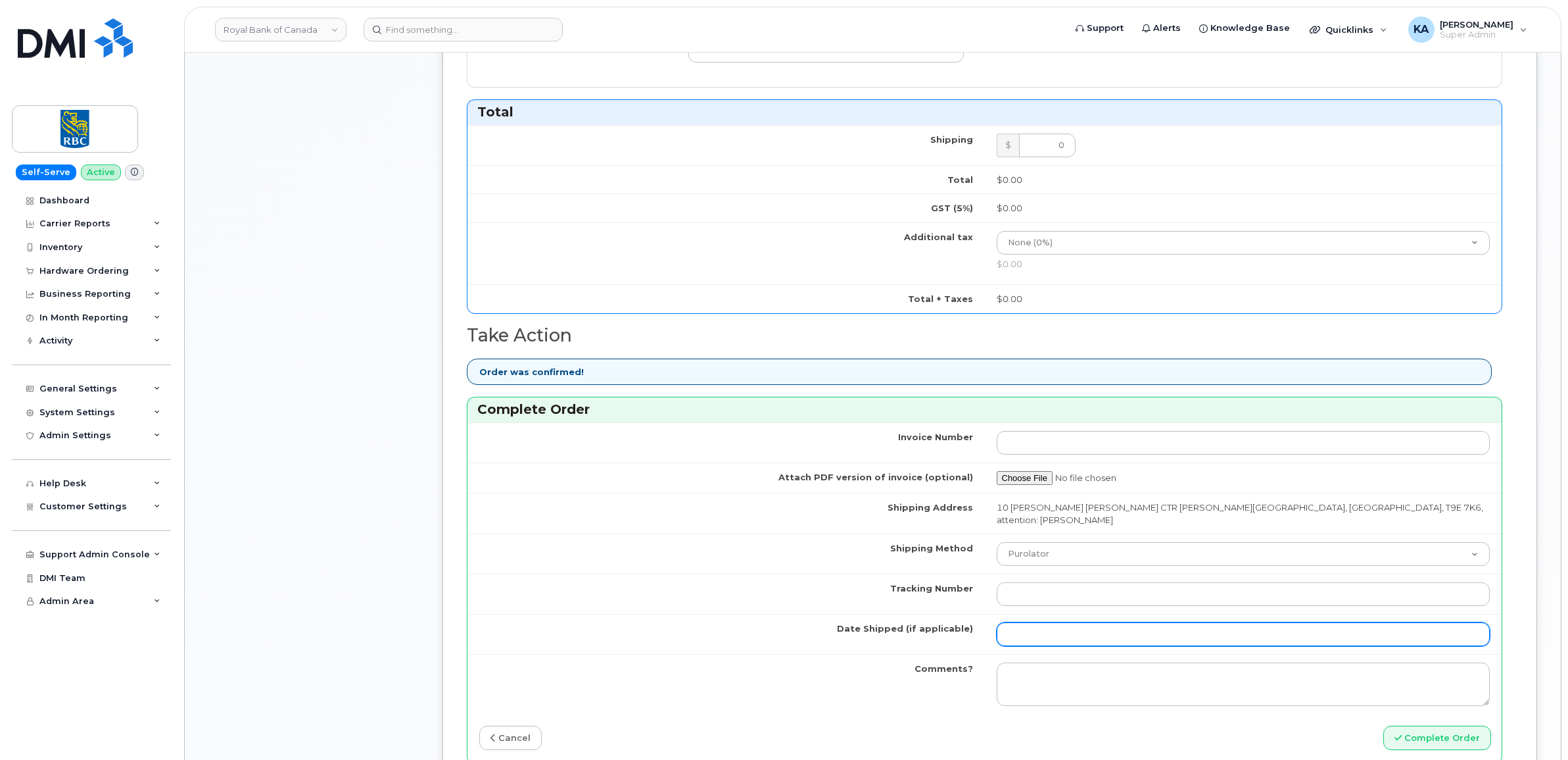
scroll to position [822, 0]
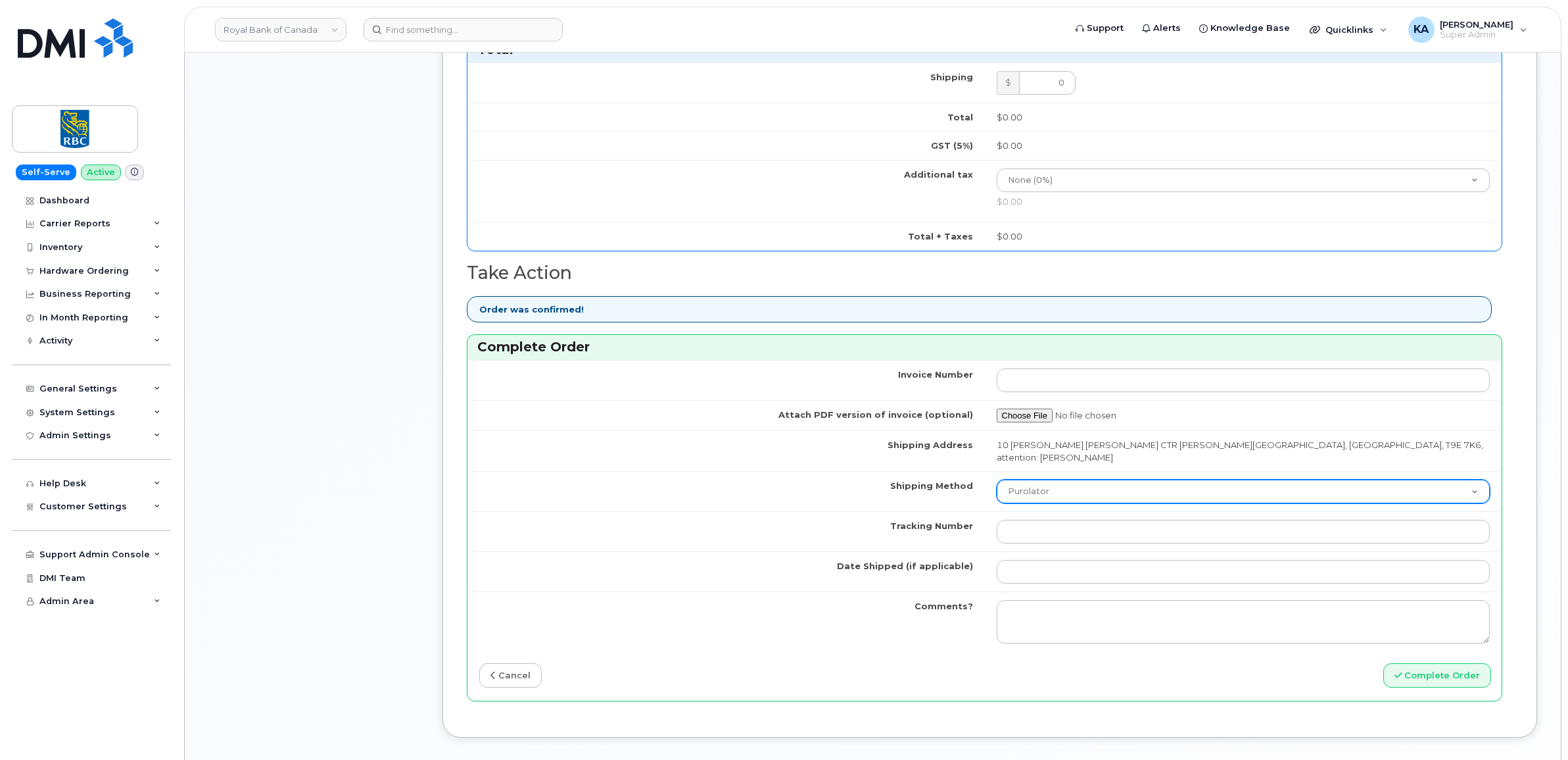
click at [1105, 482] on select "Purolator UPS FedEx Canada Post Courier Other Drop Off Pick Up" at bounding box center [1244, 491] width 494 height 23
select select "FedEx"
click at [997, 480] on select "Purolator UPS FedEx Canada Post Courier Other Drop Off Pick Up" at bounding box center [1244, 491] width 494 height 23
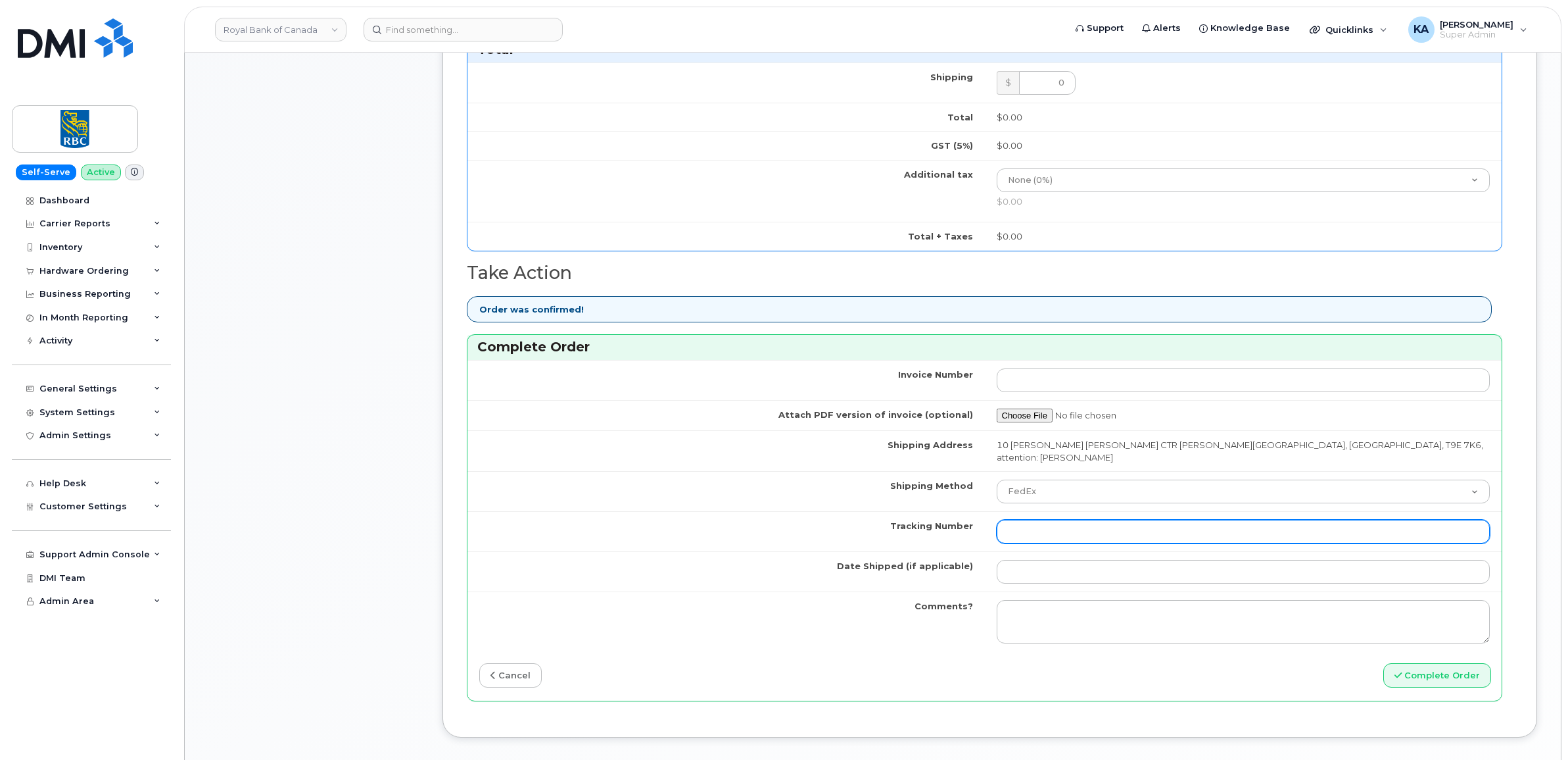
click at [1052, 521] on input "Tracking Number" at bounding box center [1244, 531] width 494 height 23
paste input "475744928370"
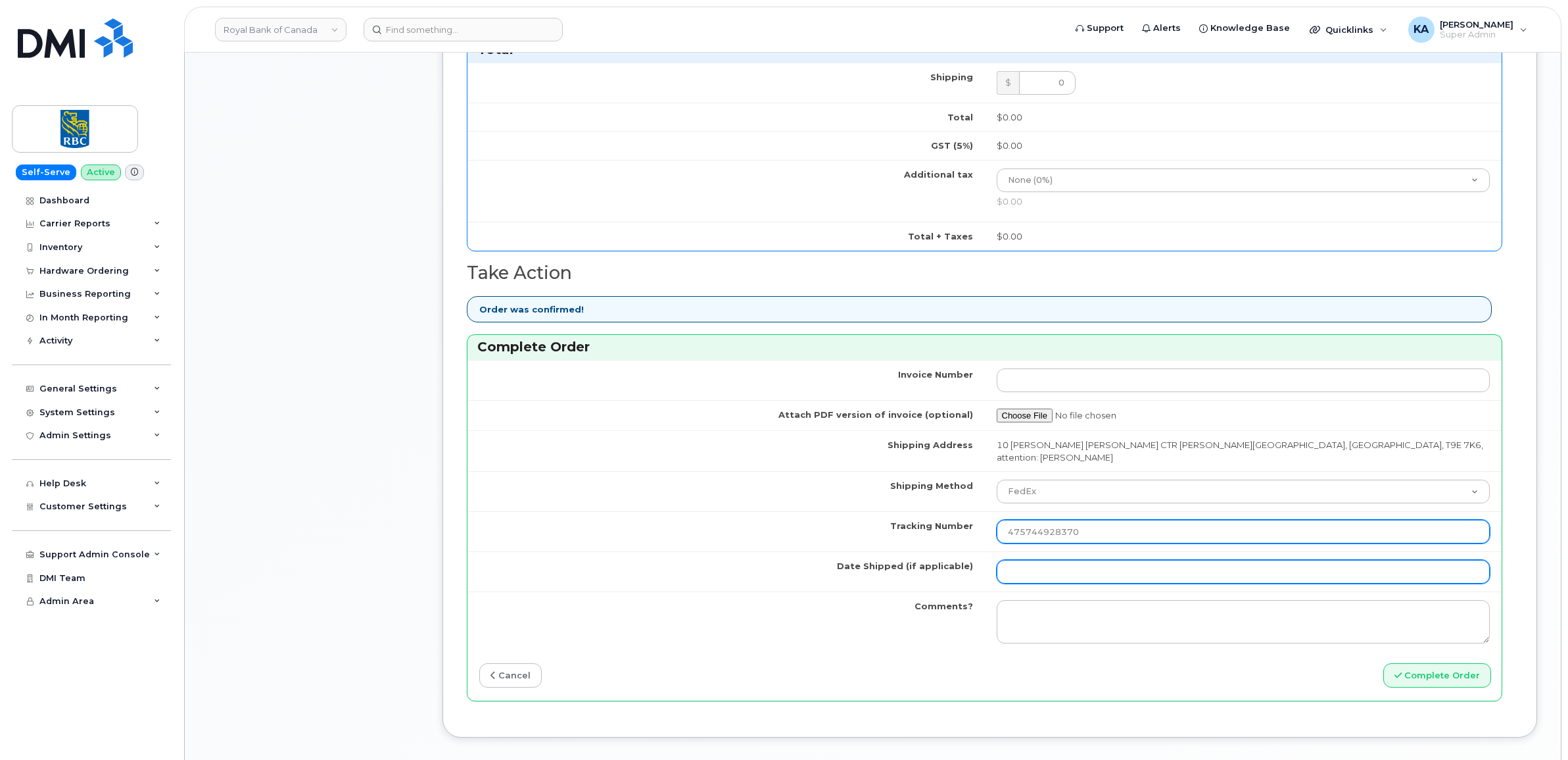
type input "475744928370"
click at [1044, 563] on input "Date Shipped (if applicable)" at bounding box center [1244, 571] width 494 height 23
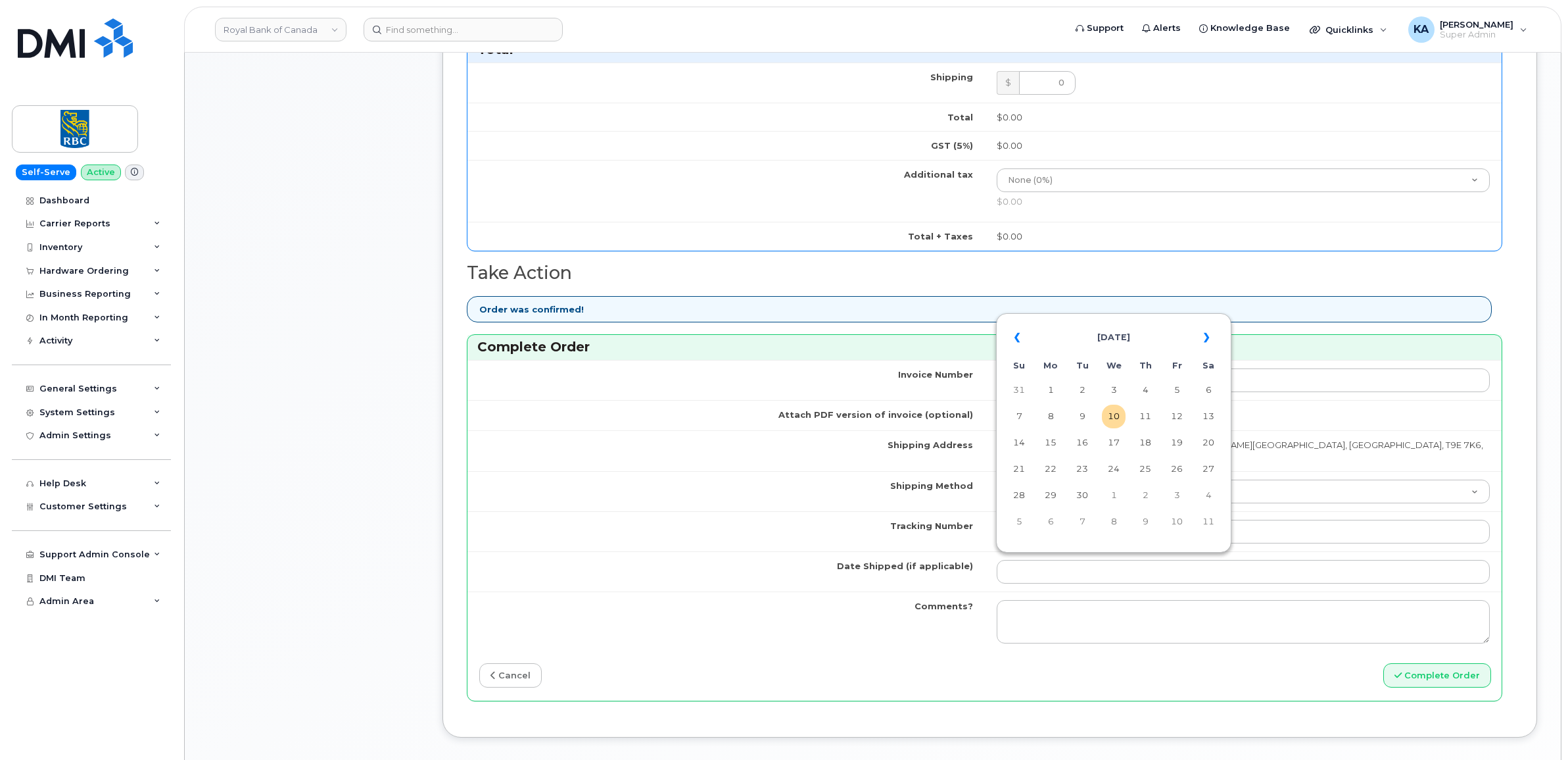
click at [1108, 319] on table "« September 2025 » Su Mo Tu We Th Fr Sa 31 1 2 3 4 5 6 7 8 9 10 11 12 13 14 15 …" at bounding box center [1114, 429] width 229 height 225
click at [1080, 413] on td "9" at bounding box center [1082, 416] width 23 height 23
type input "2025-09-09"
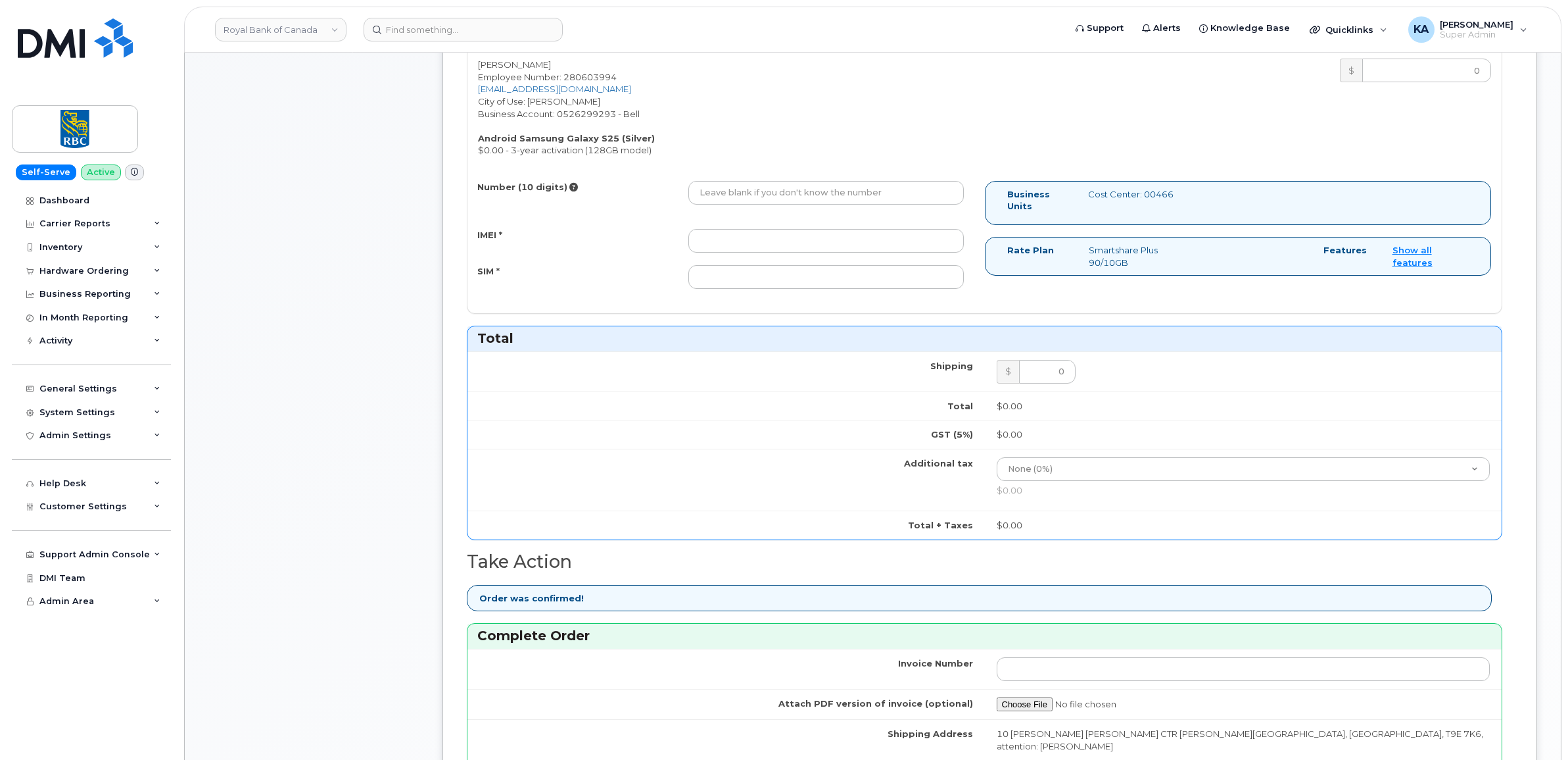
scroll to position [493, 0]
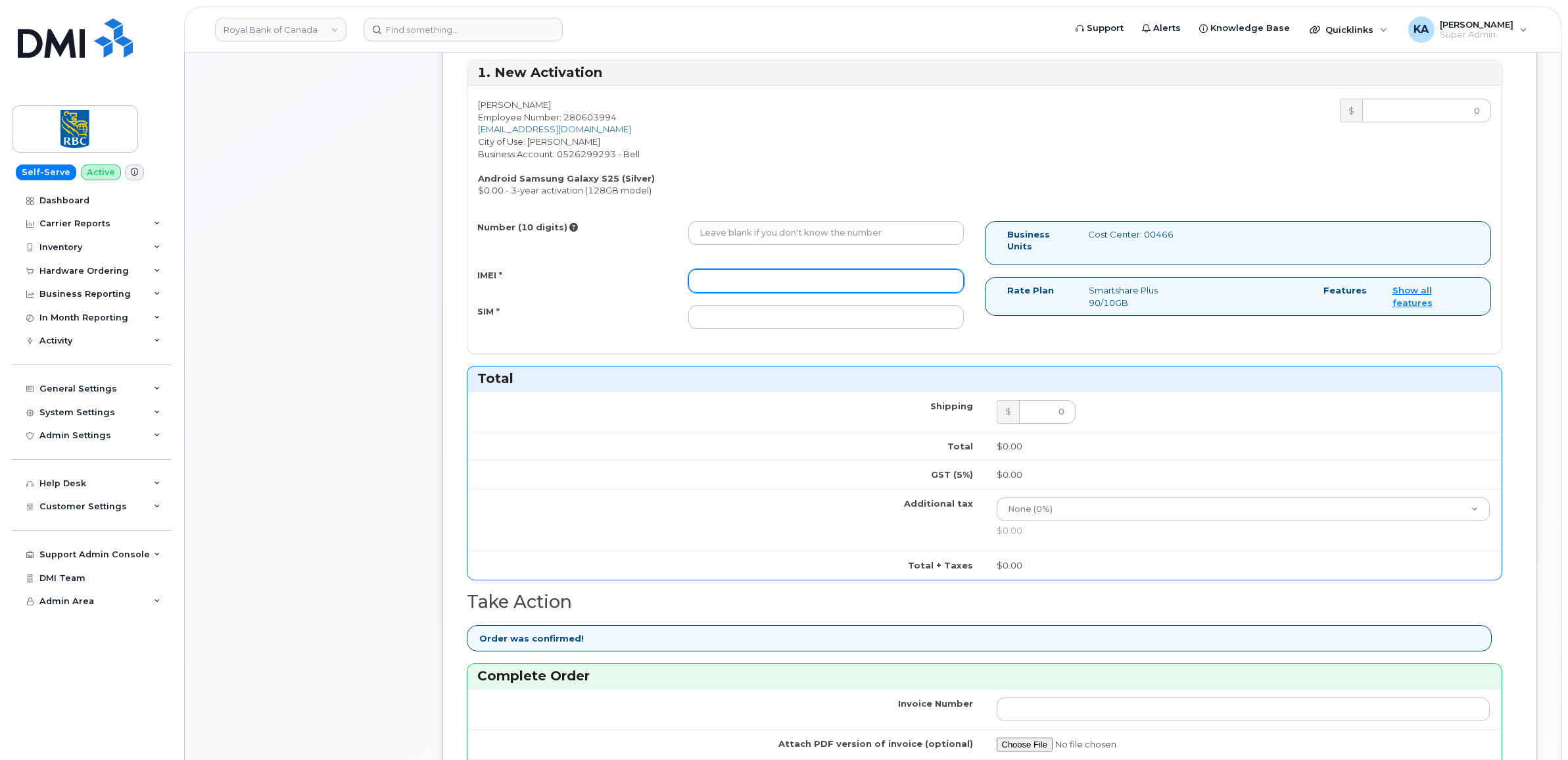
click at [849, 287] on input "IMEI *" at bounding box center [825, 280] width 276 height 23
paste input "351558505204539"
type input "351558505204539"
click at [813, 228] on input "Number (10 digits)" at bounding box center [825, 233] width 276 height 23
paste input "7803148275"
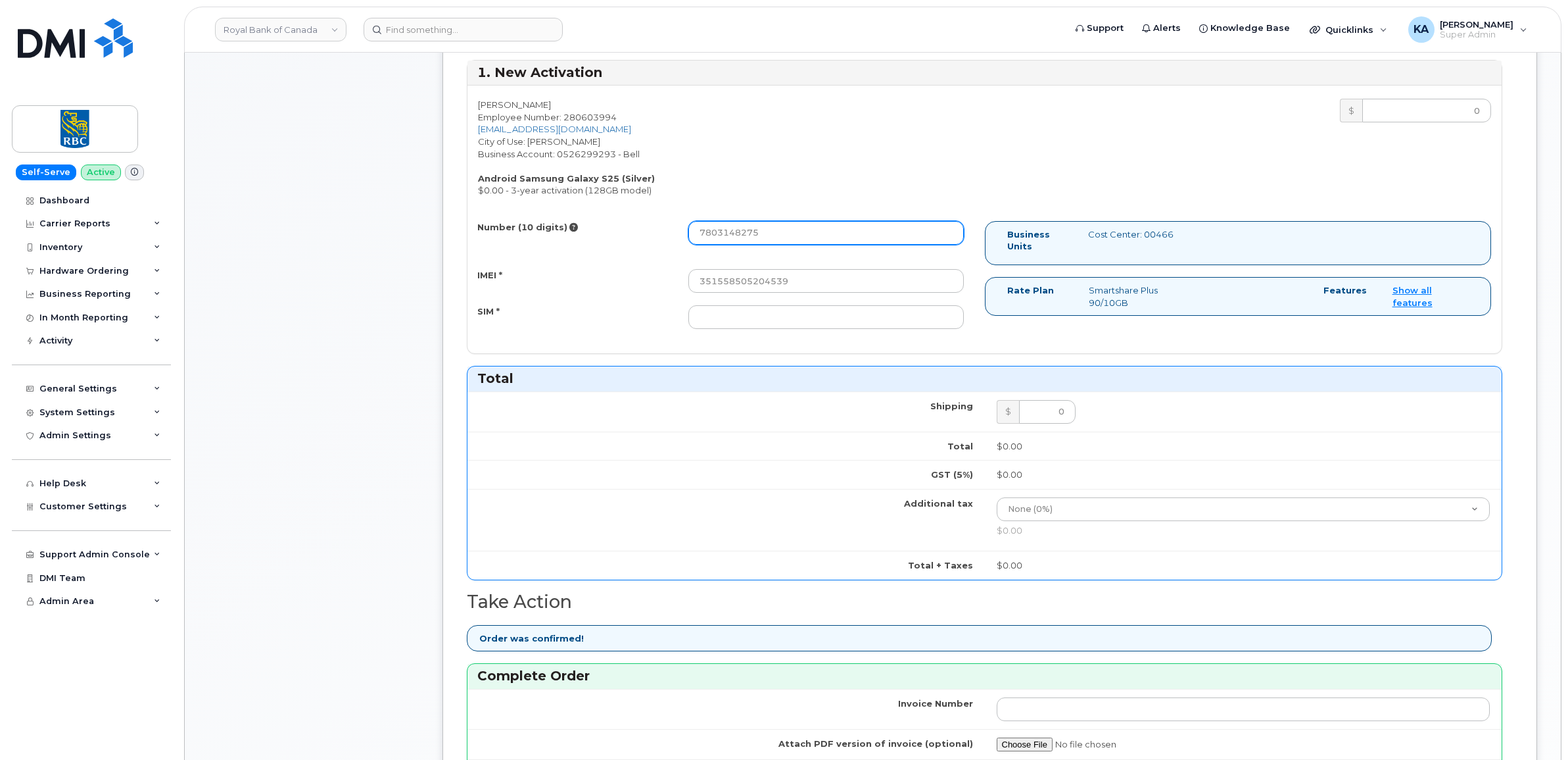
type input "7803148275"
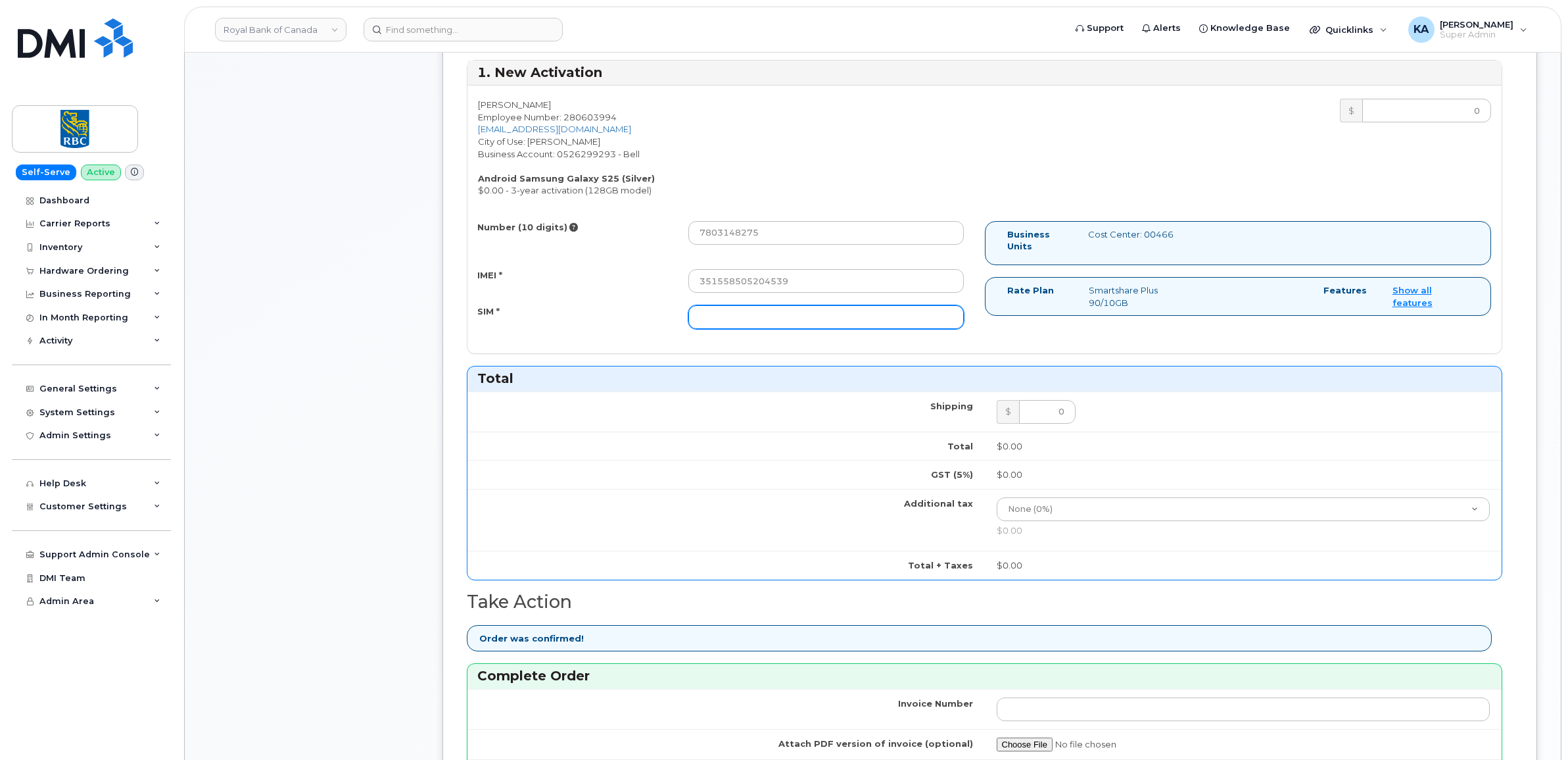
click at [762, 314] on input "SIM *" at bounding box center [825, 317] width 276 height 23
paste input "89302610207733287889"
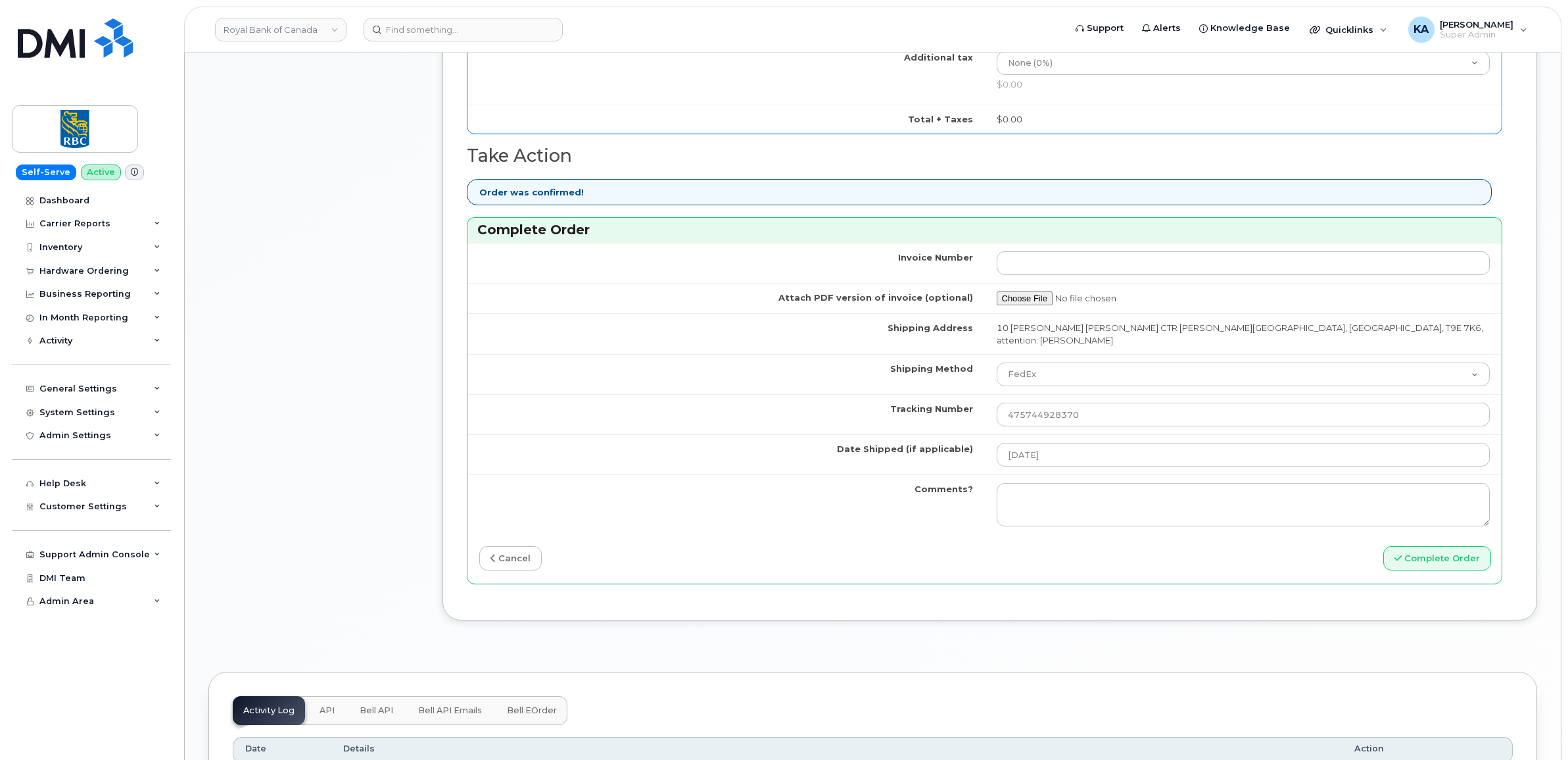
scroll to position [986, 0]
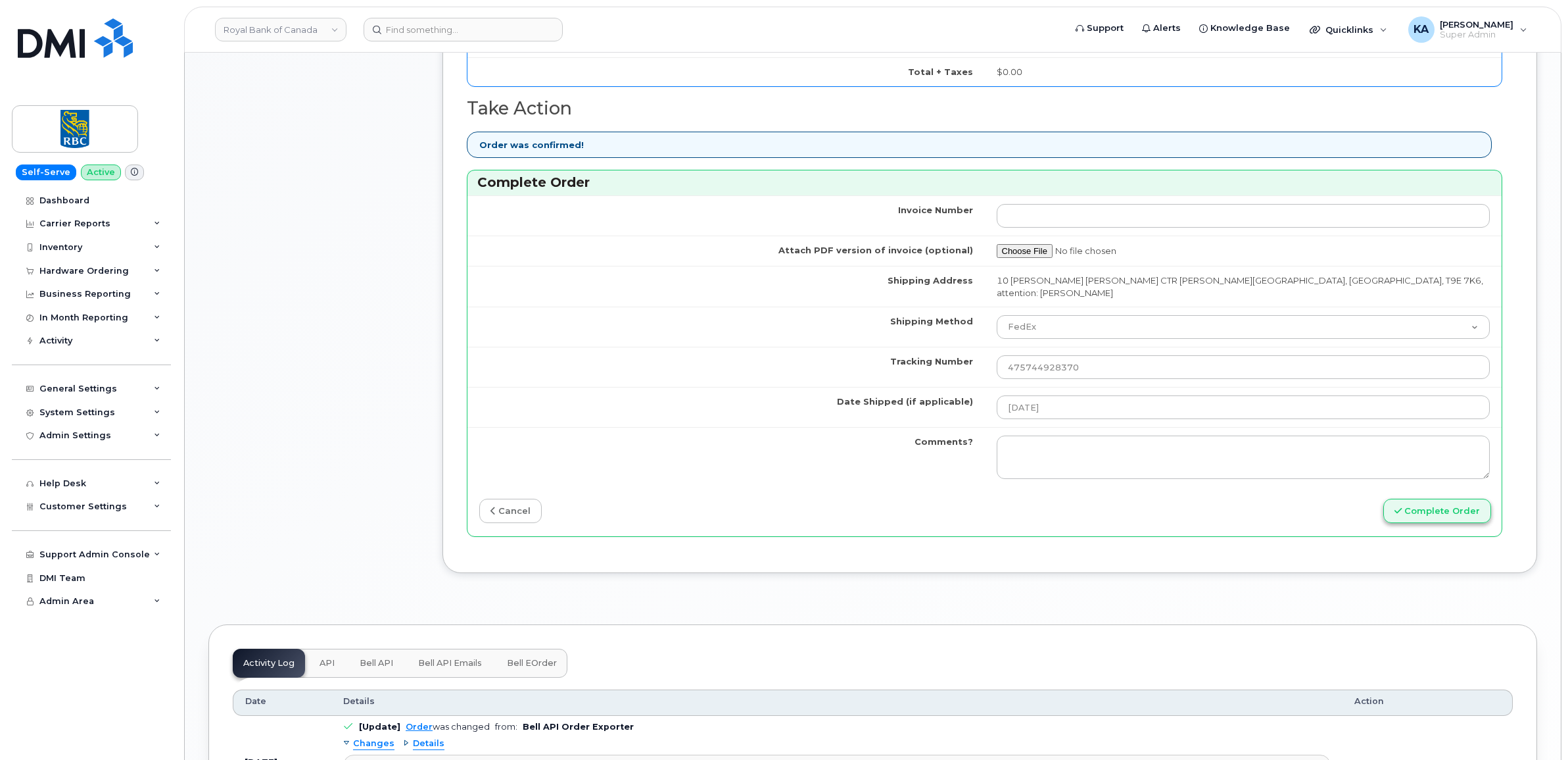
type input "89302610207733287889"
click at [1449, 502] on button "Complete Order" at bounding box center [1437, 510] width 108 height 24
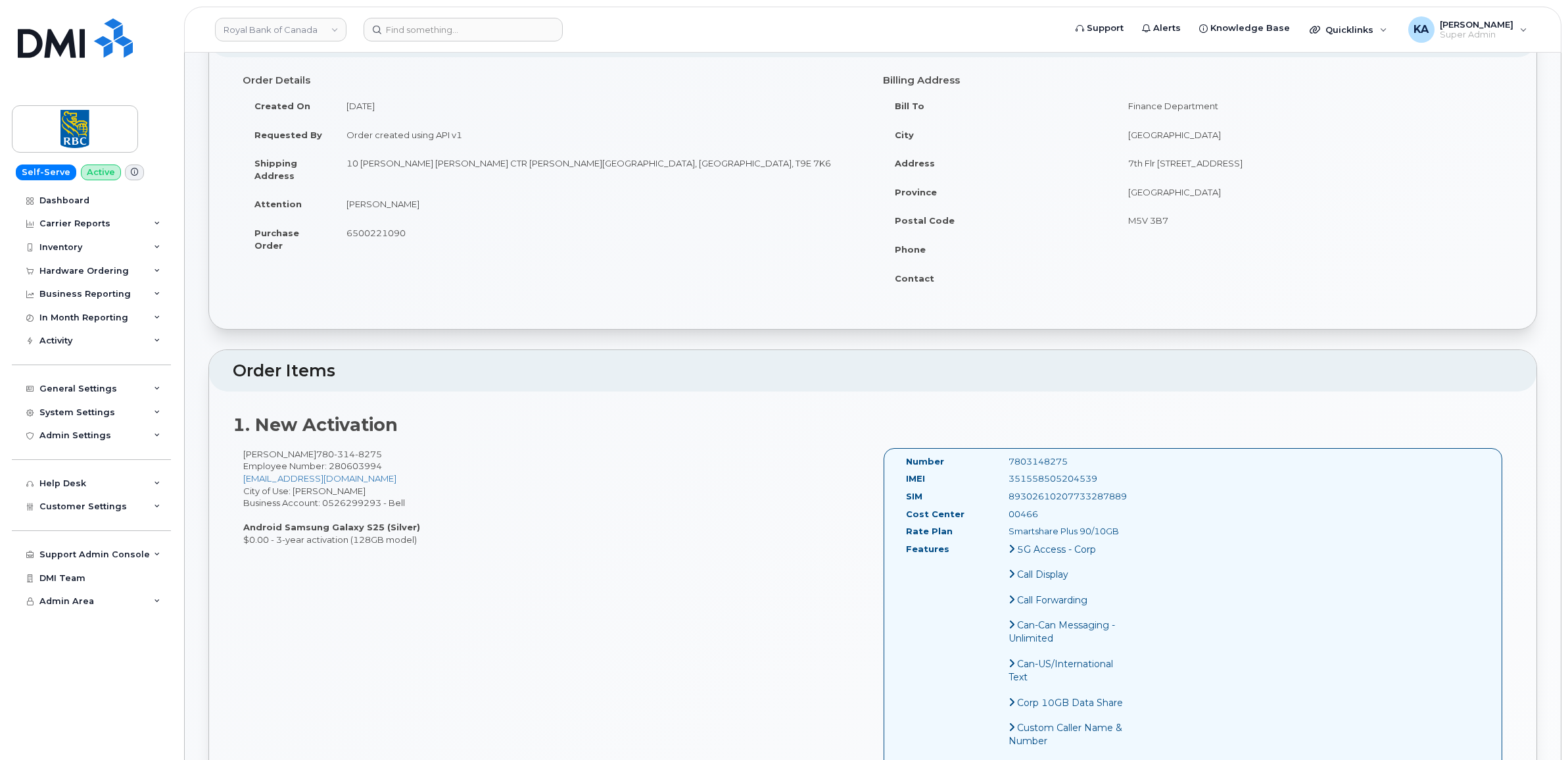
scroll to position [83, 0]
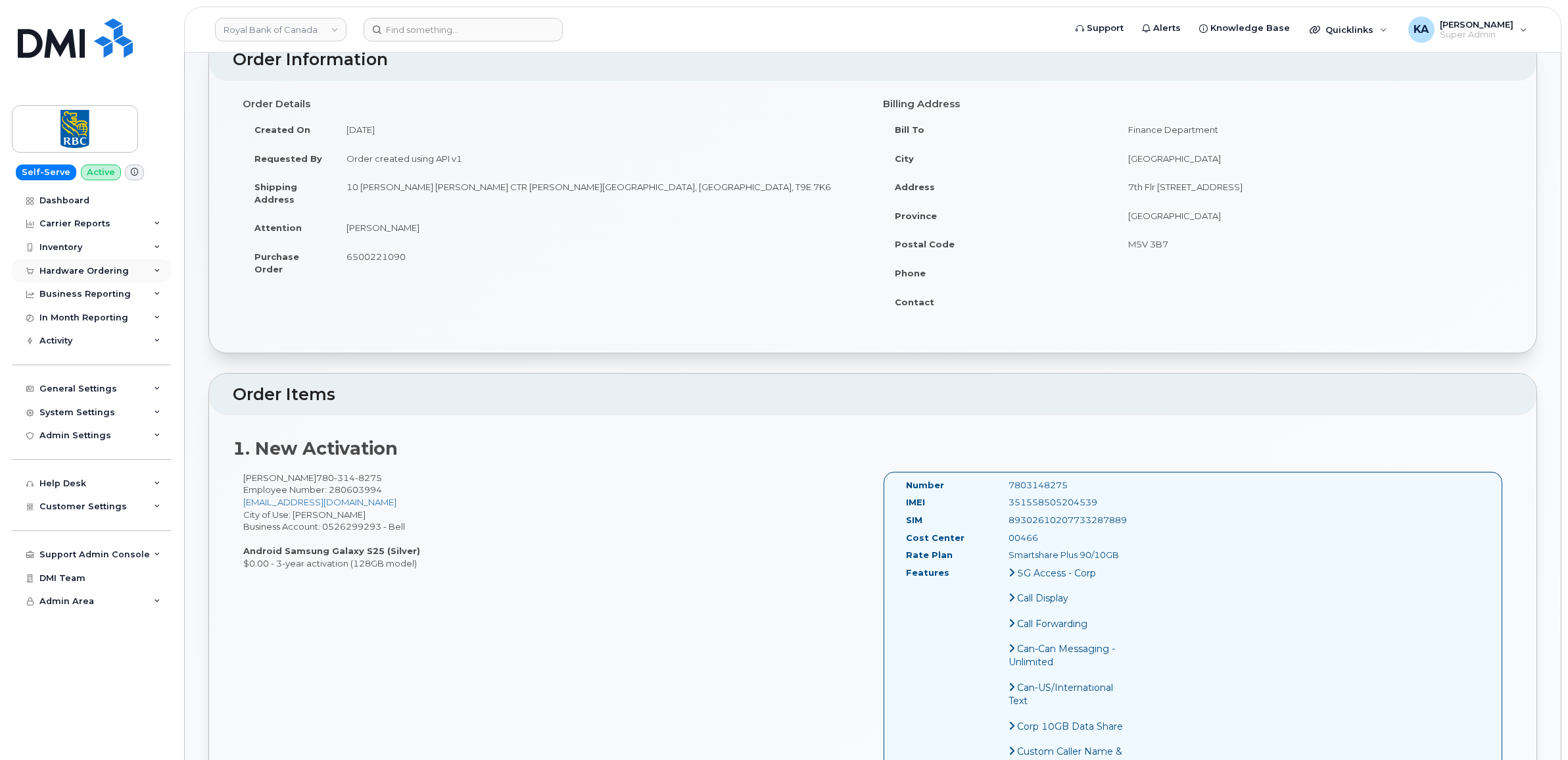
click at [60, 265] on div "Hardware Ordering" at bounding box center [91, 270] width 159 height 23
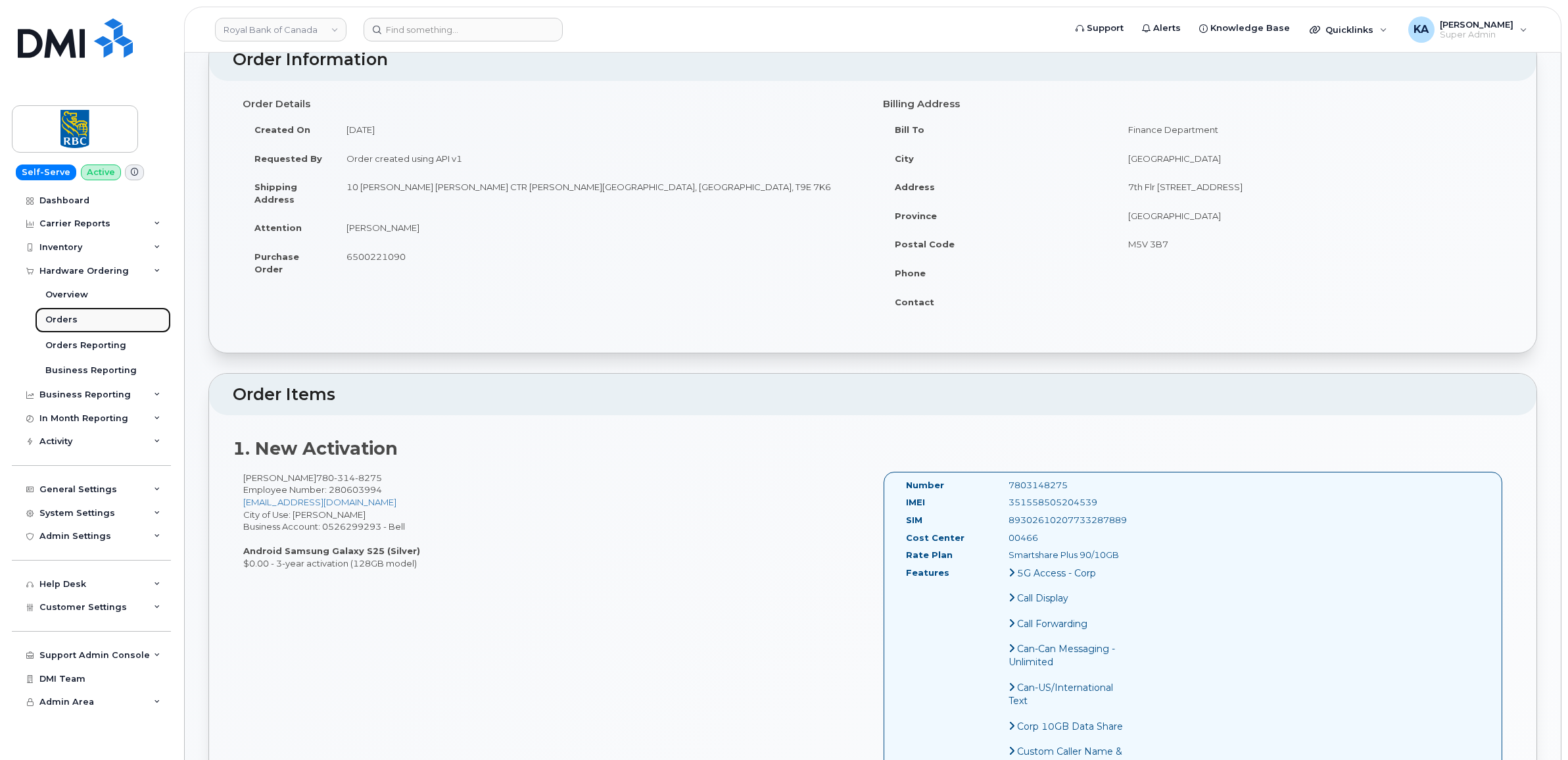
click at [63, 317] on div "Orders" at bounding box center [62, 319] width 32 height 12
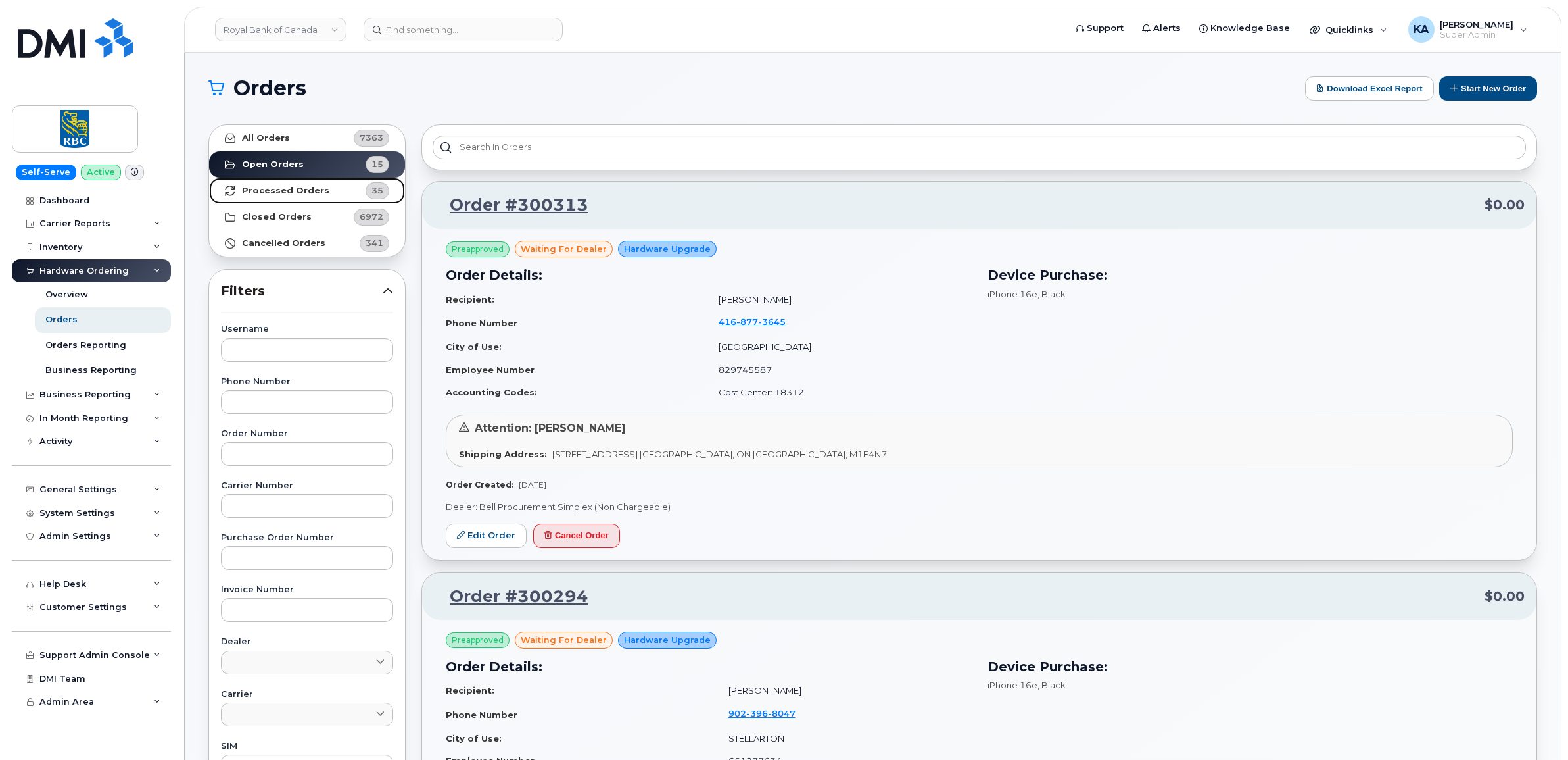
click at [280, 190] on strong "Processed Orders" at bounding box center [285, 190] width 87 height 11
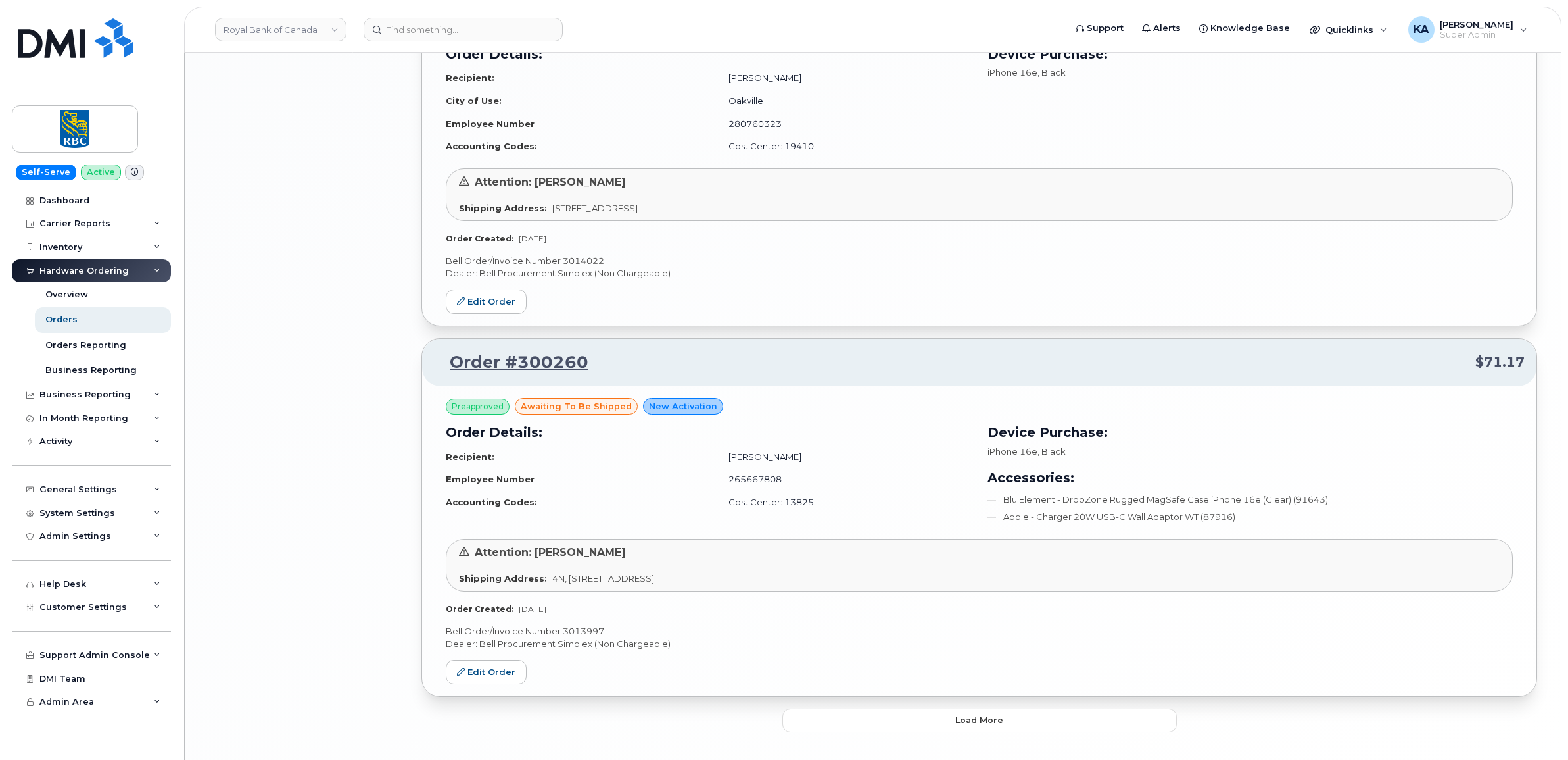
scroll to position [2614, 0]
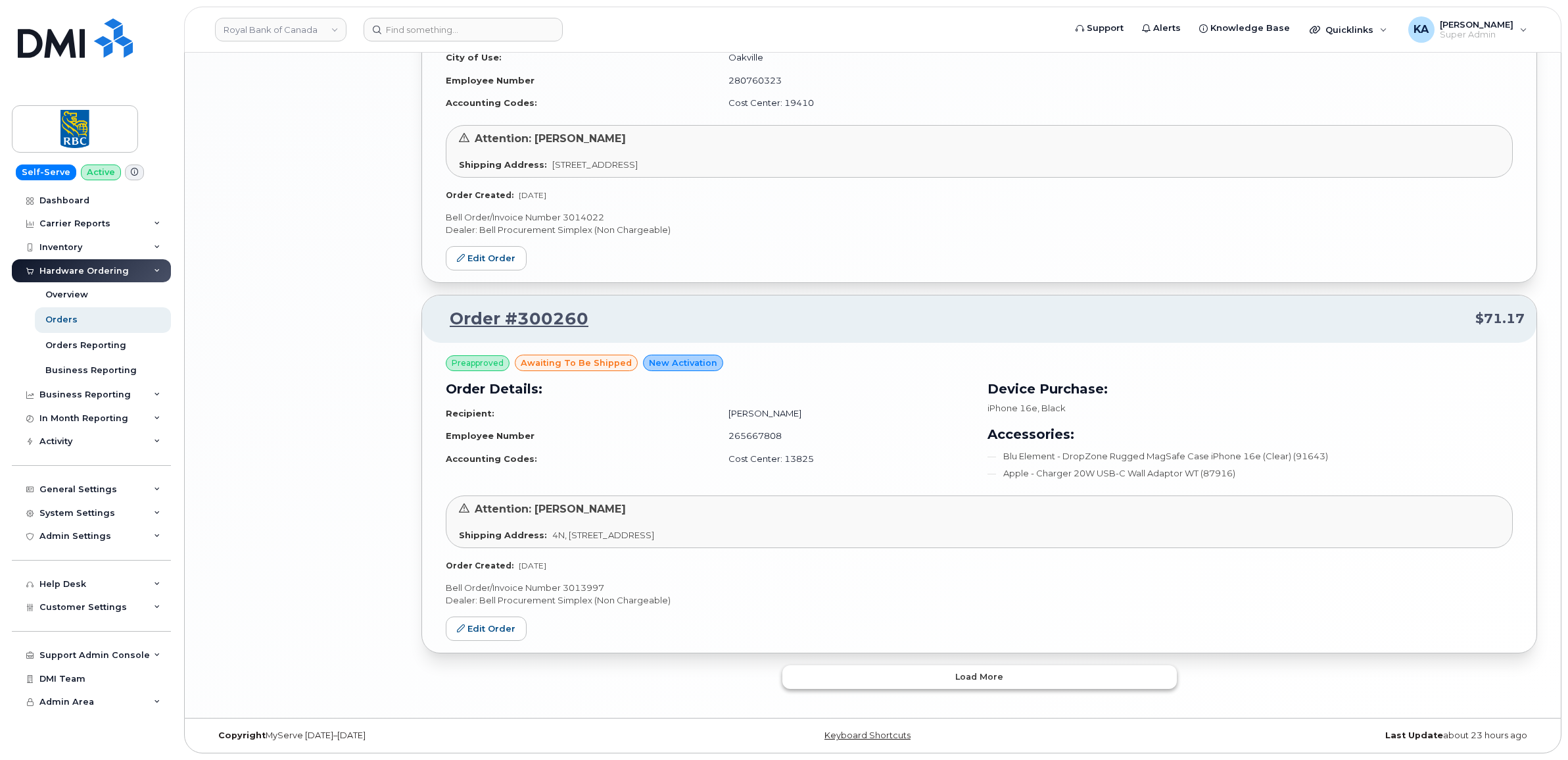
click at [802, 679] on button "Load more" at bounding box center [979, 676] width 394 height 23
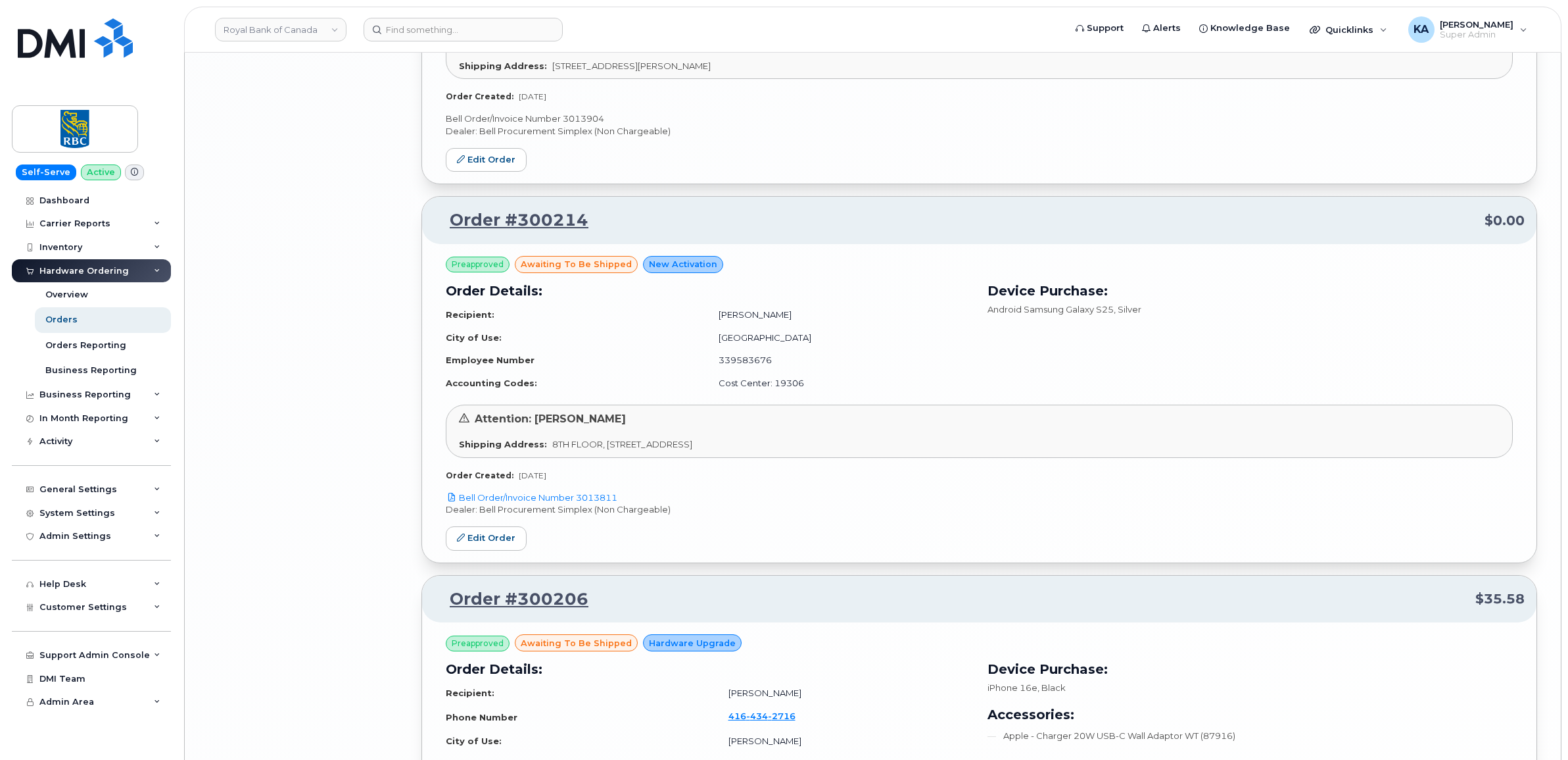
scroll to position [4998, 0]
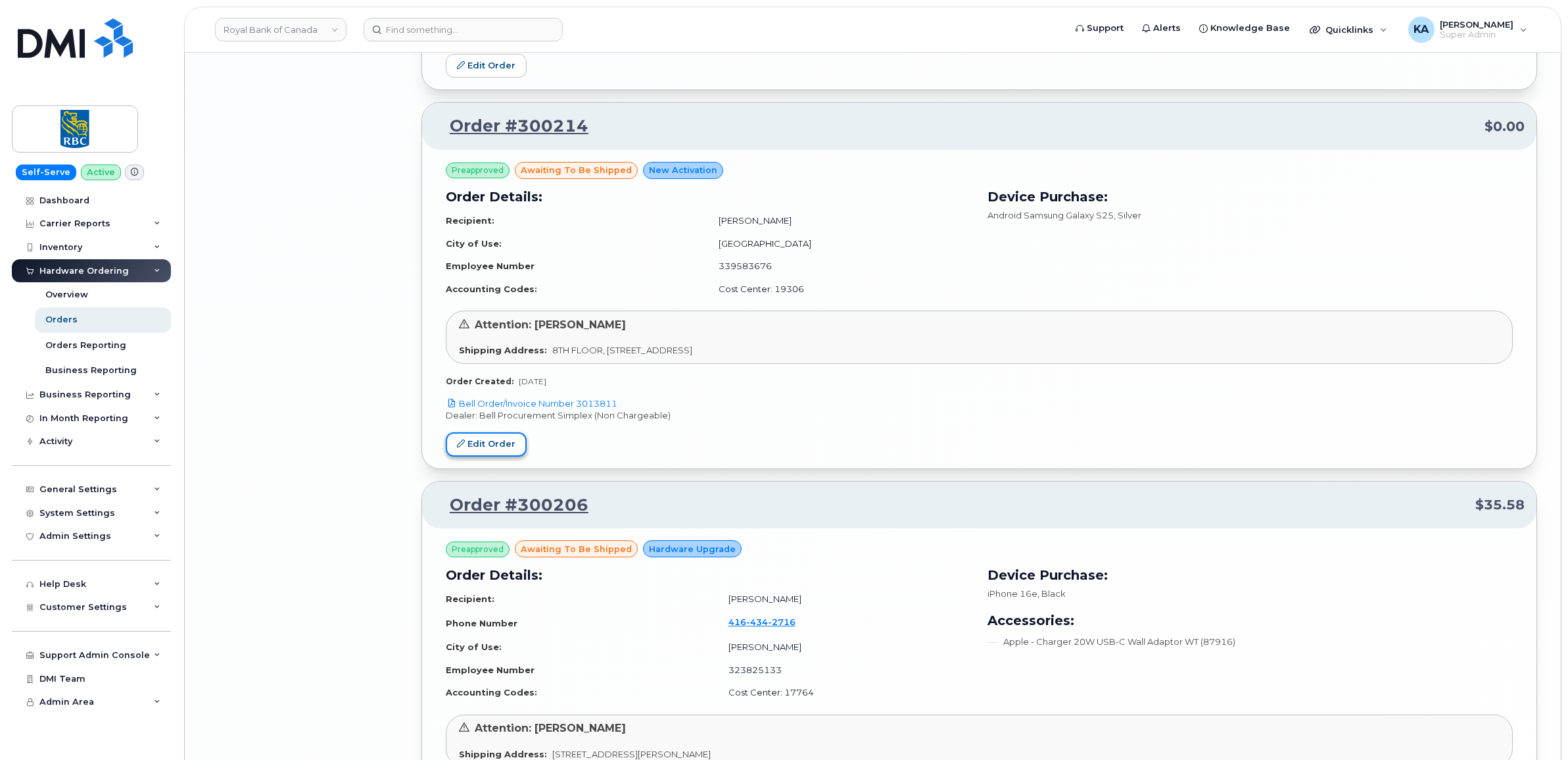
click at [464, 456] on link "Edit Order" at bounding box center [486, 444] width 81 height 24
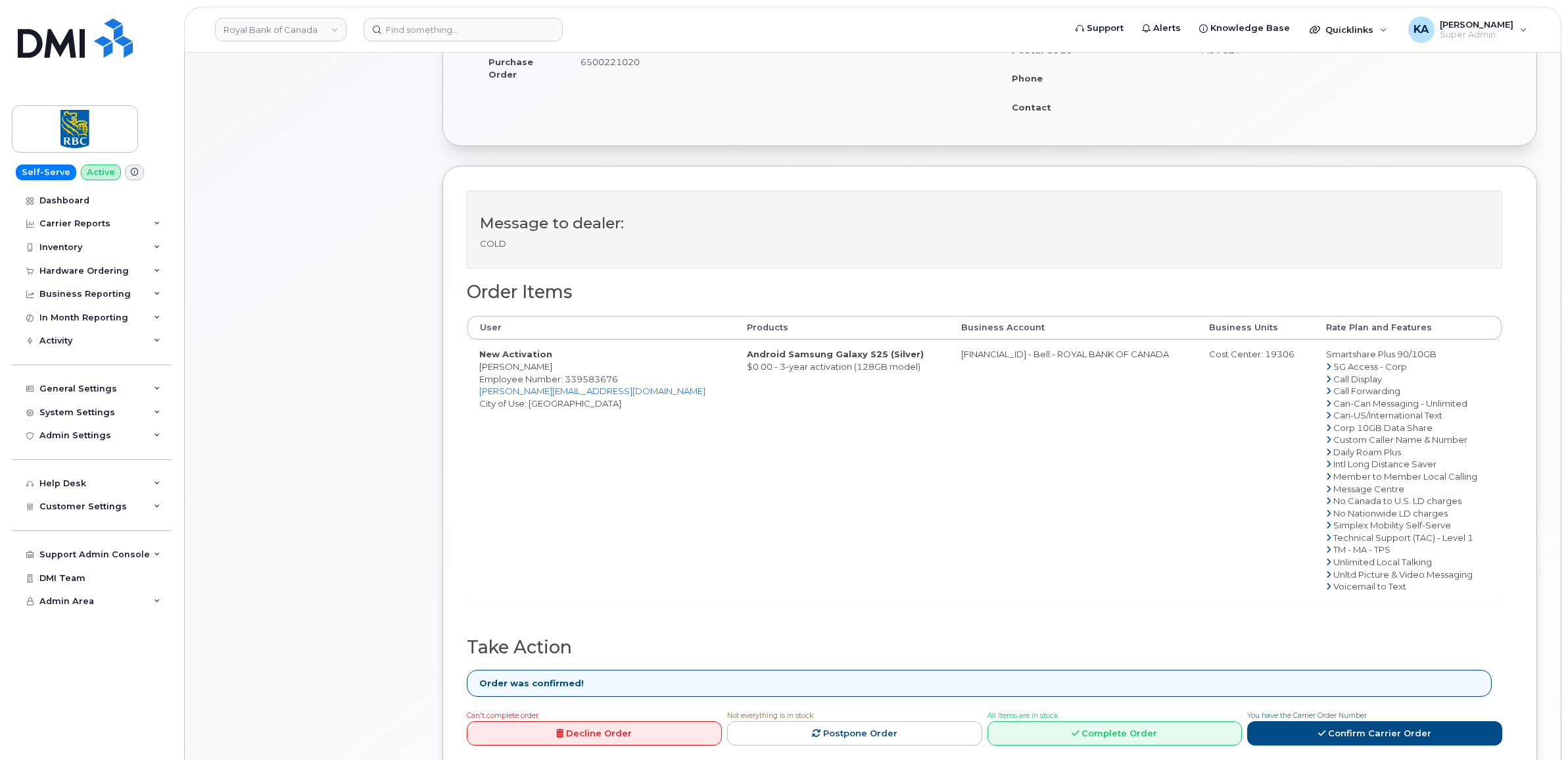
scroll to position [411, 0]
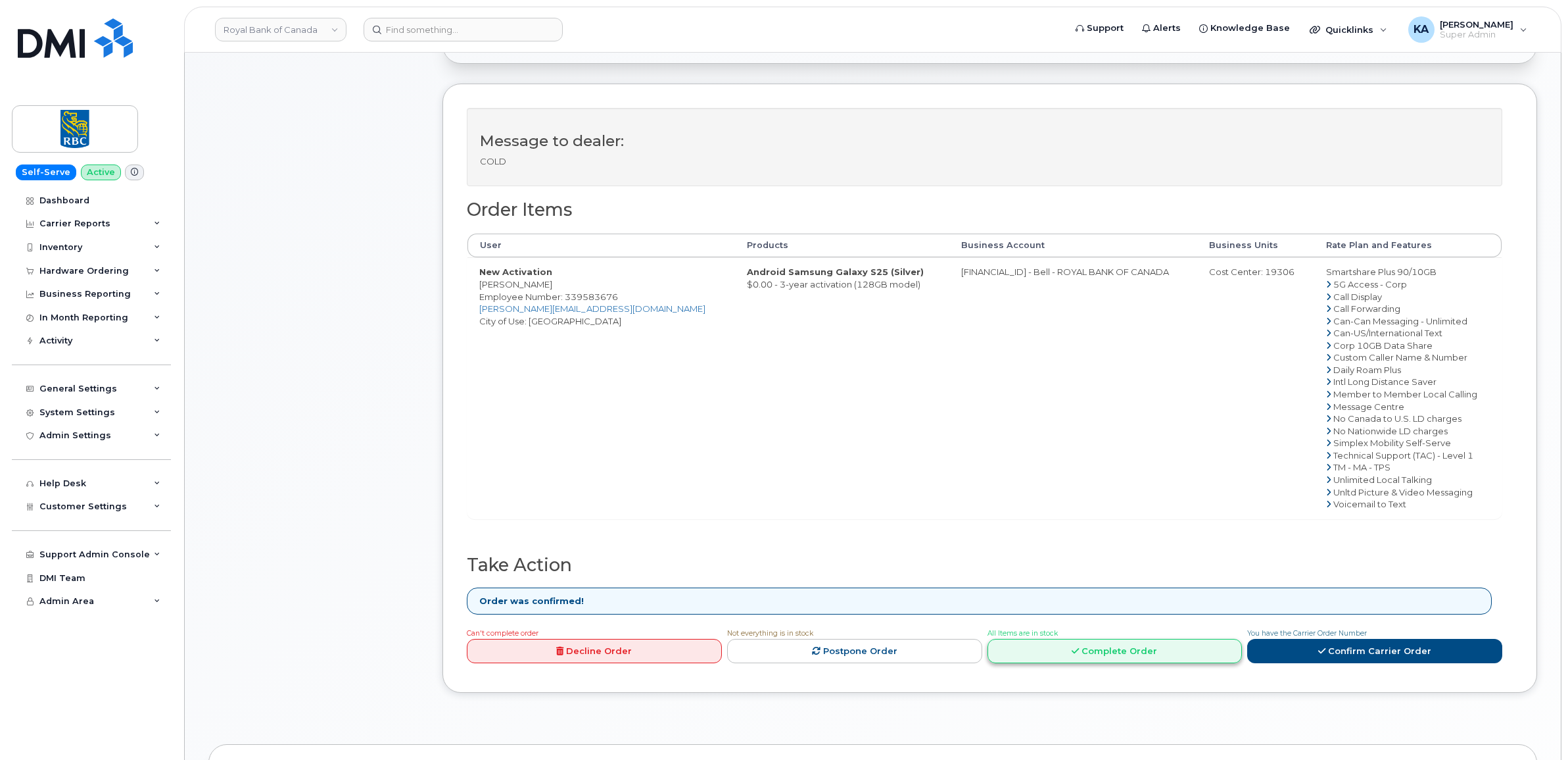
click at [1091, 648] on link "Complete Order" at bounding box center [1115, 650] width 255 height 24
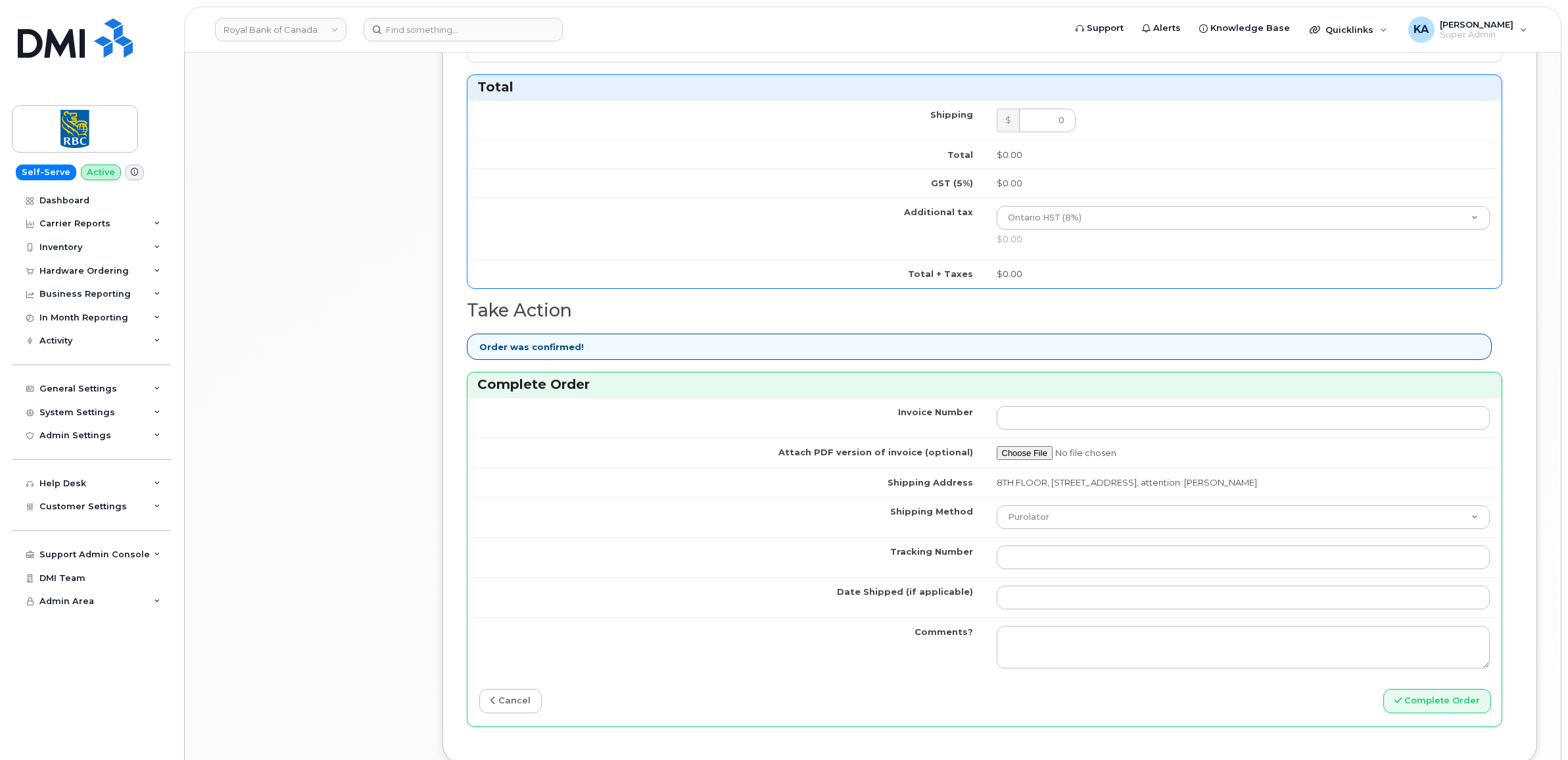
scroll to position [905, 0]
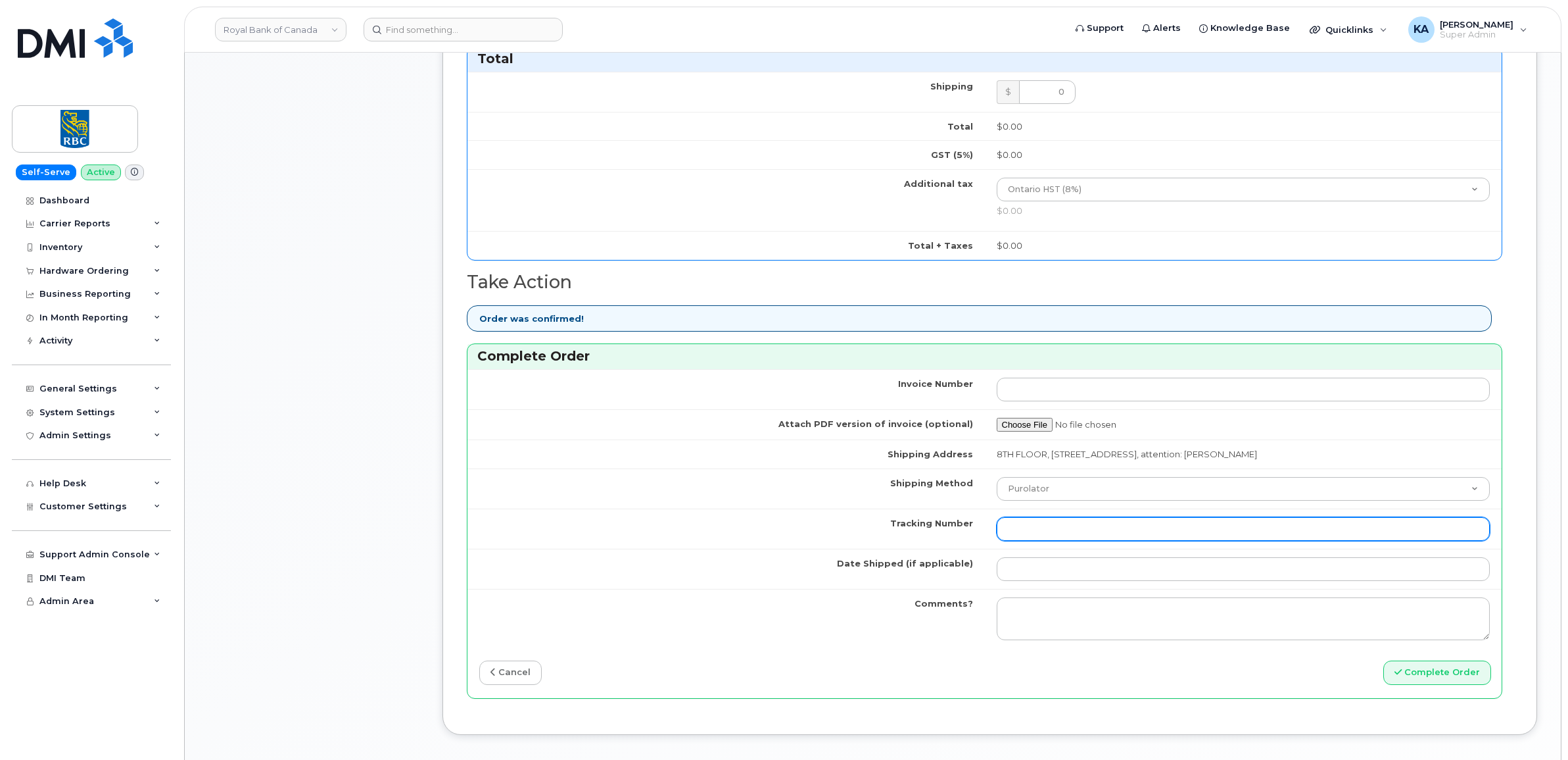
click at [1053, 526] on input "Tracking Number" at bounding box center [1244, 528] width 494 height 23
paste input "520045226468"
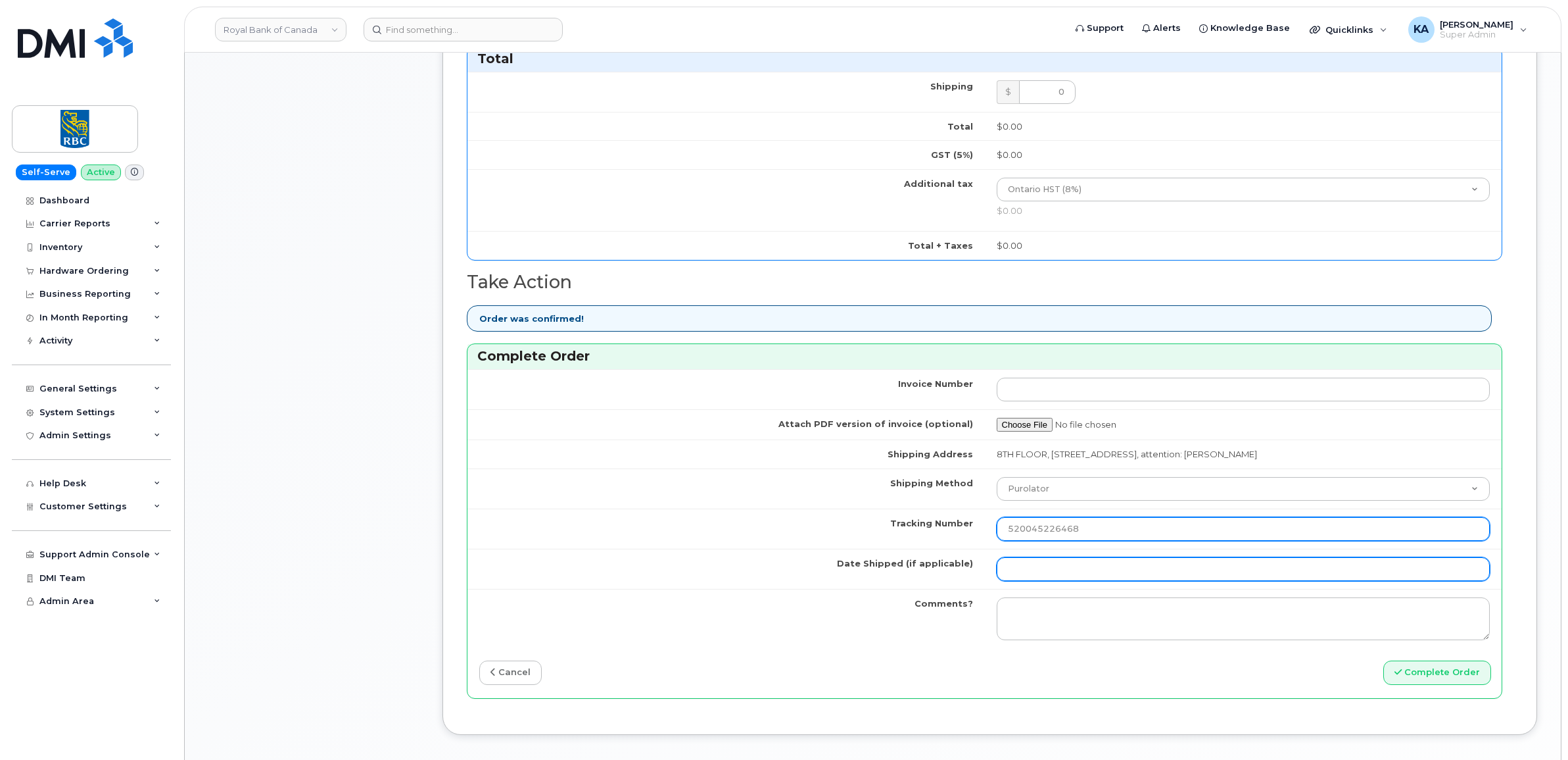
type input "520045226468"
click at [1026, 570] on input "Date Shipped (if applicable)" at bounding box center [1244, 569] width 494 height 23
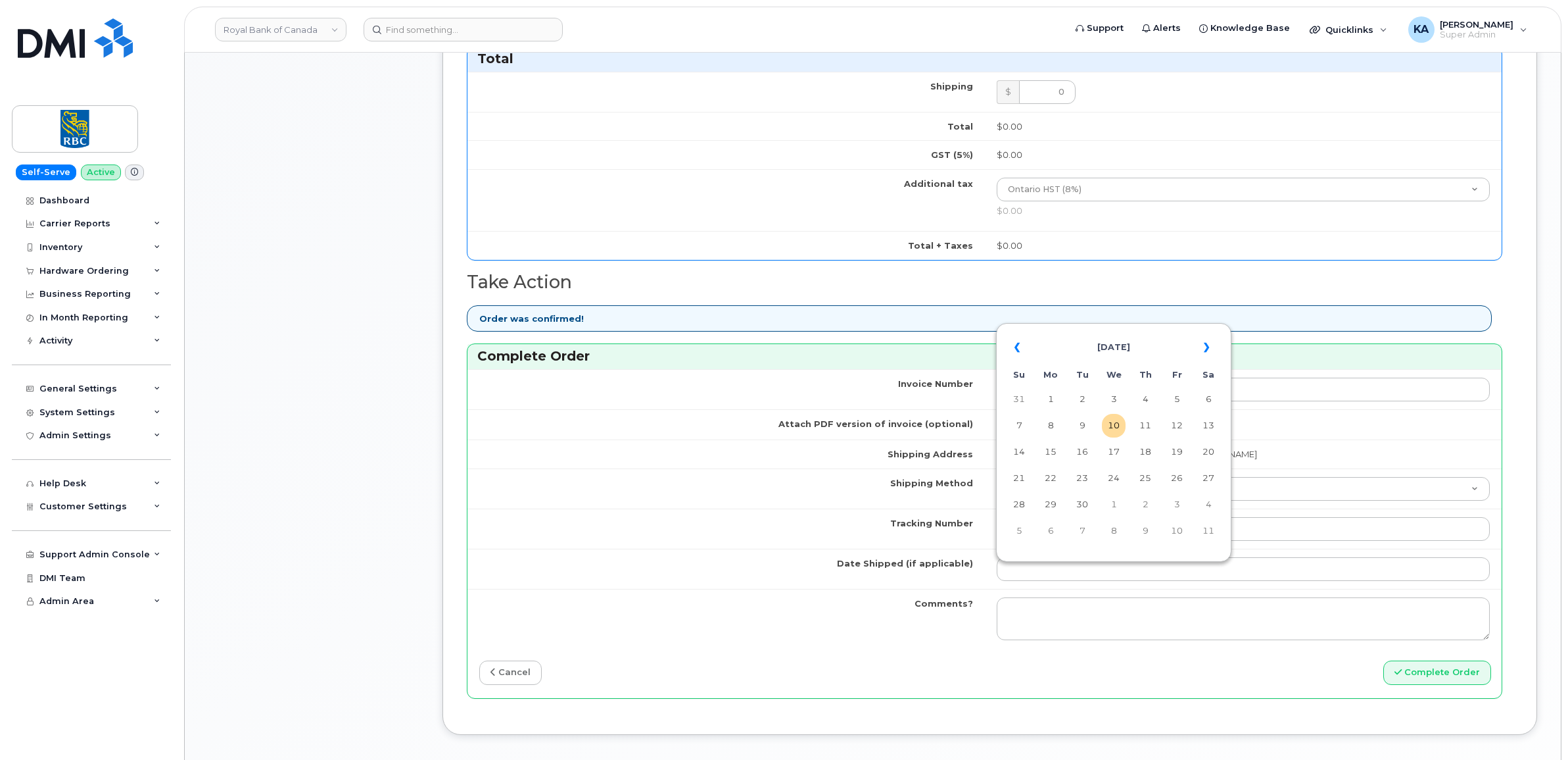
click at [1103, 330] on table "« [DATE] » Su Mo Tu We Th Fr Sa 31 1 2 3 4 5 6 7 8 9 10 11 12 13 14 15 16 17 18…" at bounding box center [1114, 438] width 229 height 225
click at [1050, 425] on td "8" at bounding box center [1051, 425] width 23 height 23
type input "[DATE]"
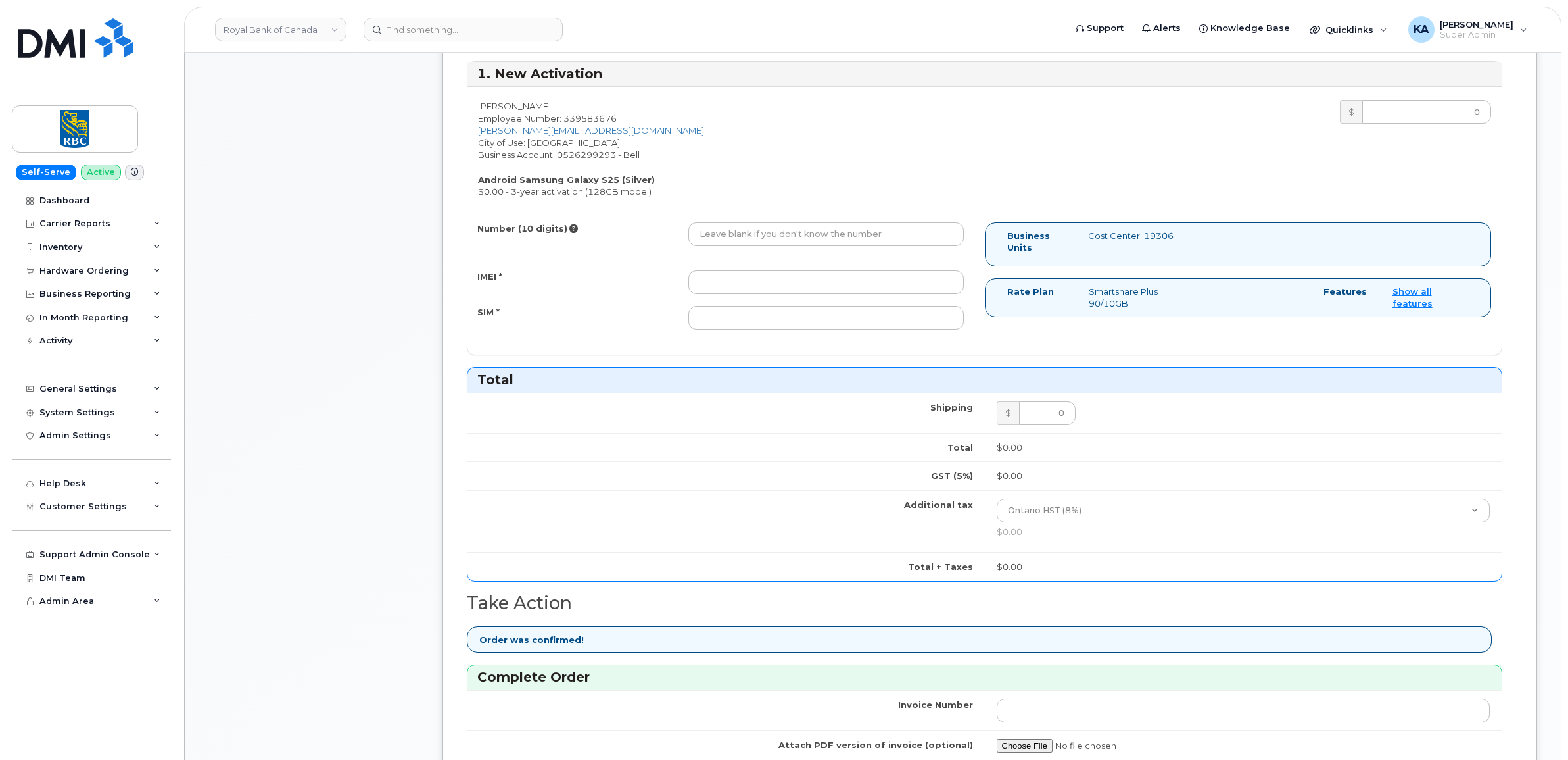
scroll to position [576, 0]
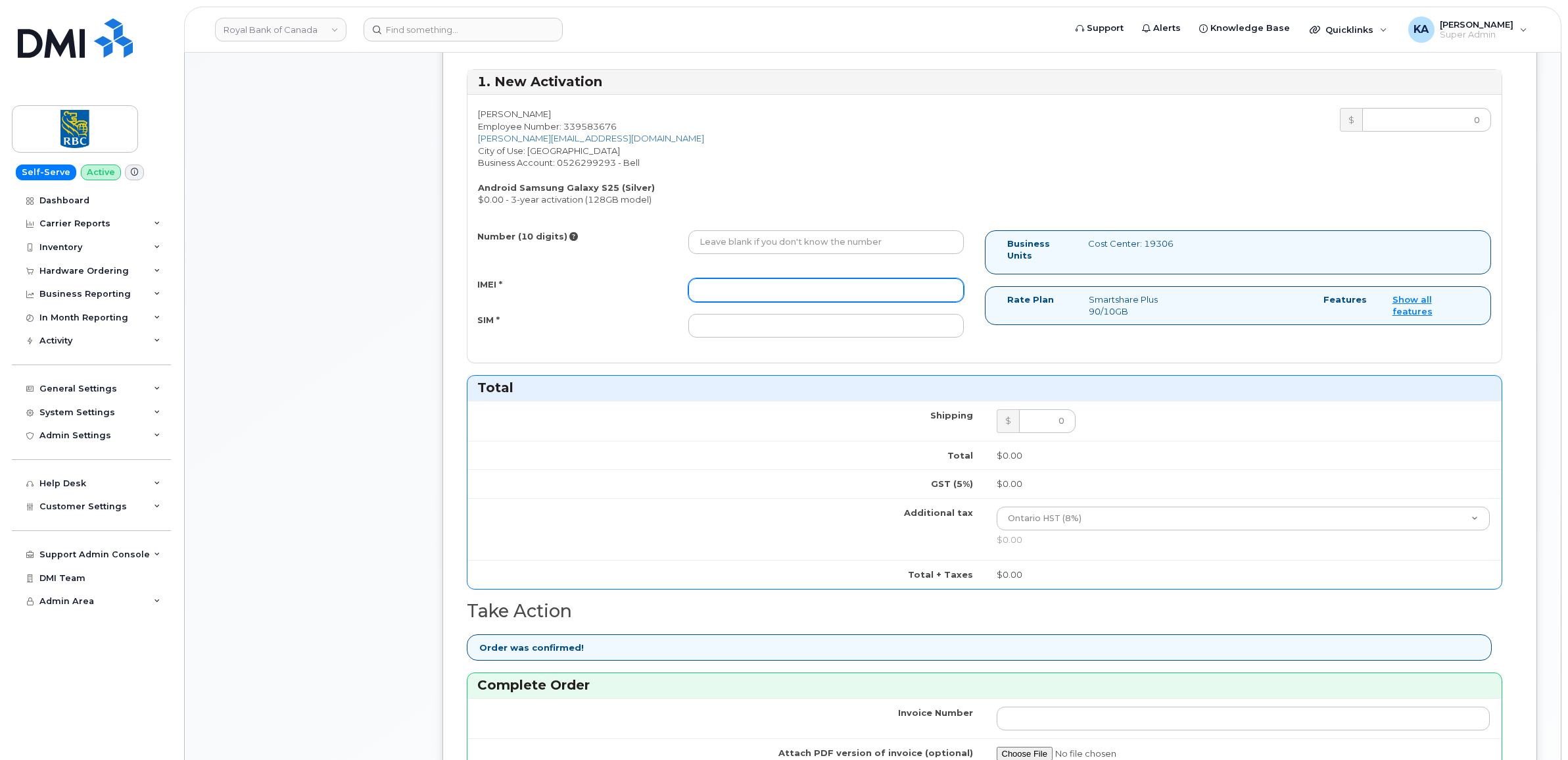
click at [740, 284] on input "IMEI *" at bounding box center [825, 290] width 276 height 23
paste input "351558505194326"
type input "351558505194326"
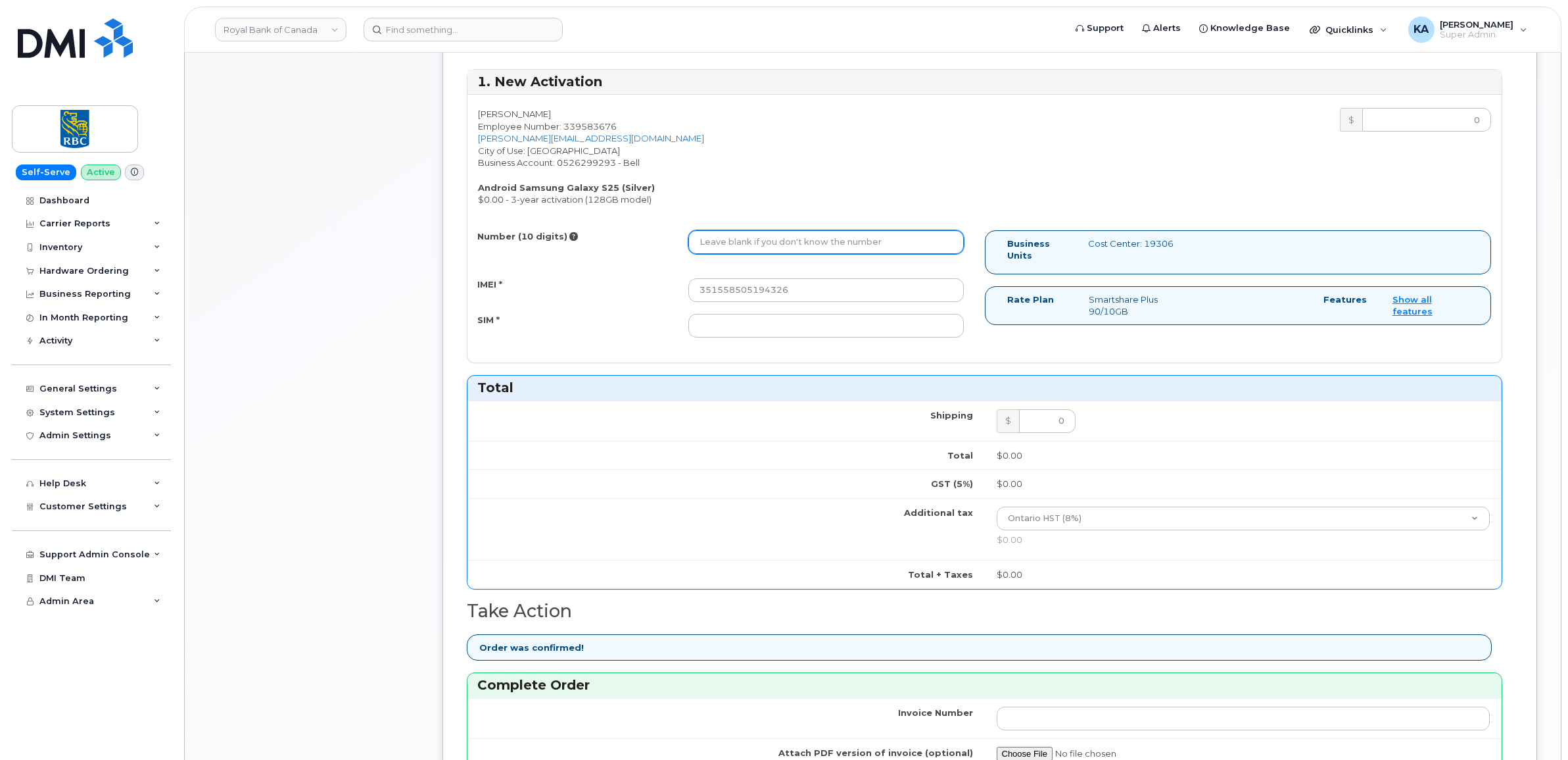
click at [800, 243] on input "Number (10 digits)" at bounding box center [825, 242] width 276 height 23
paste input "4379624340"
type input "4379624340"
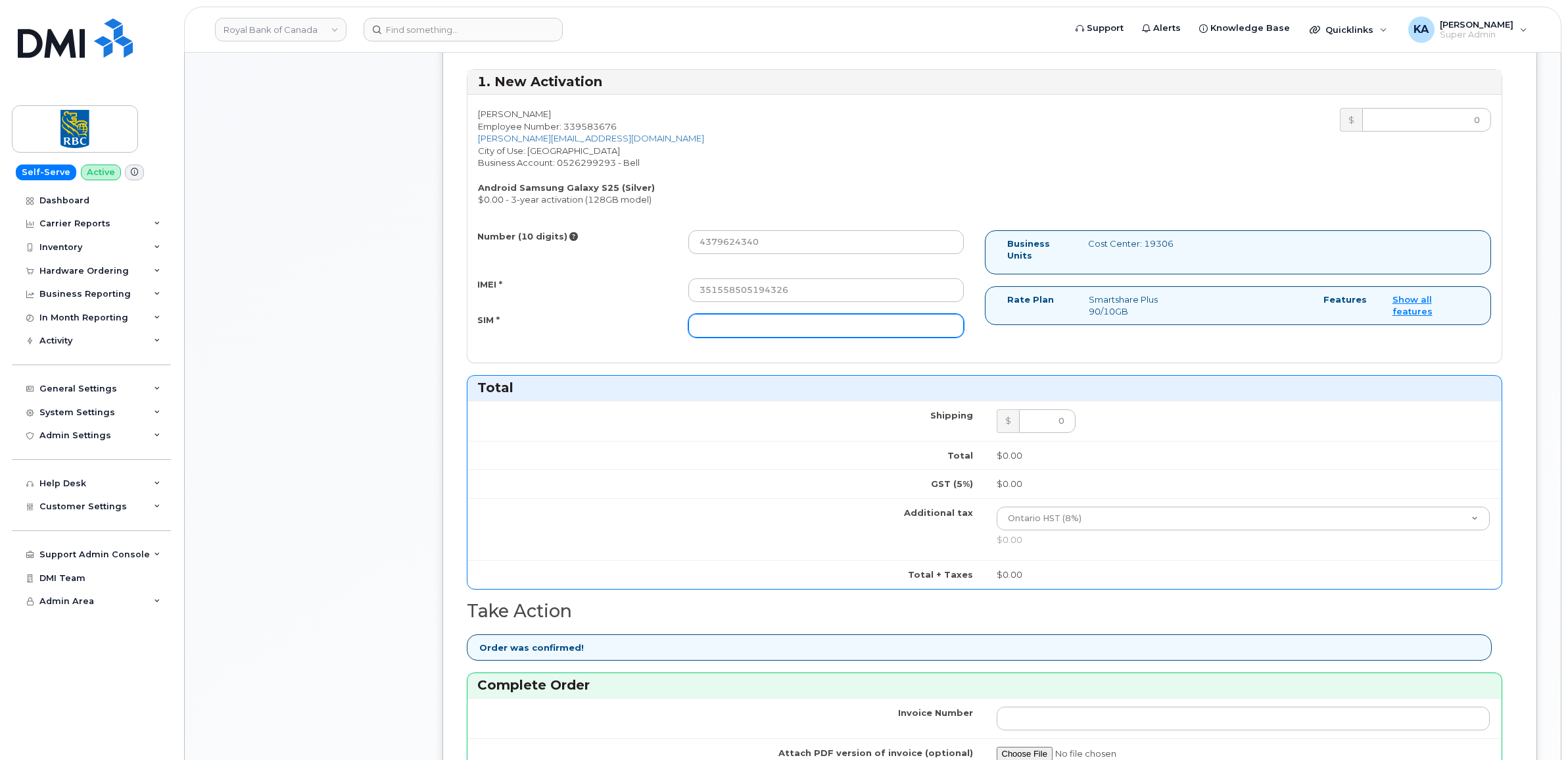
click at [804, 334] on input "SIM *" at bounding box center [825, 325] width 276 height 23
paste input "89302610207734838367"
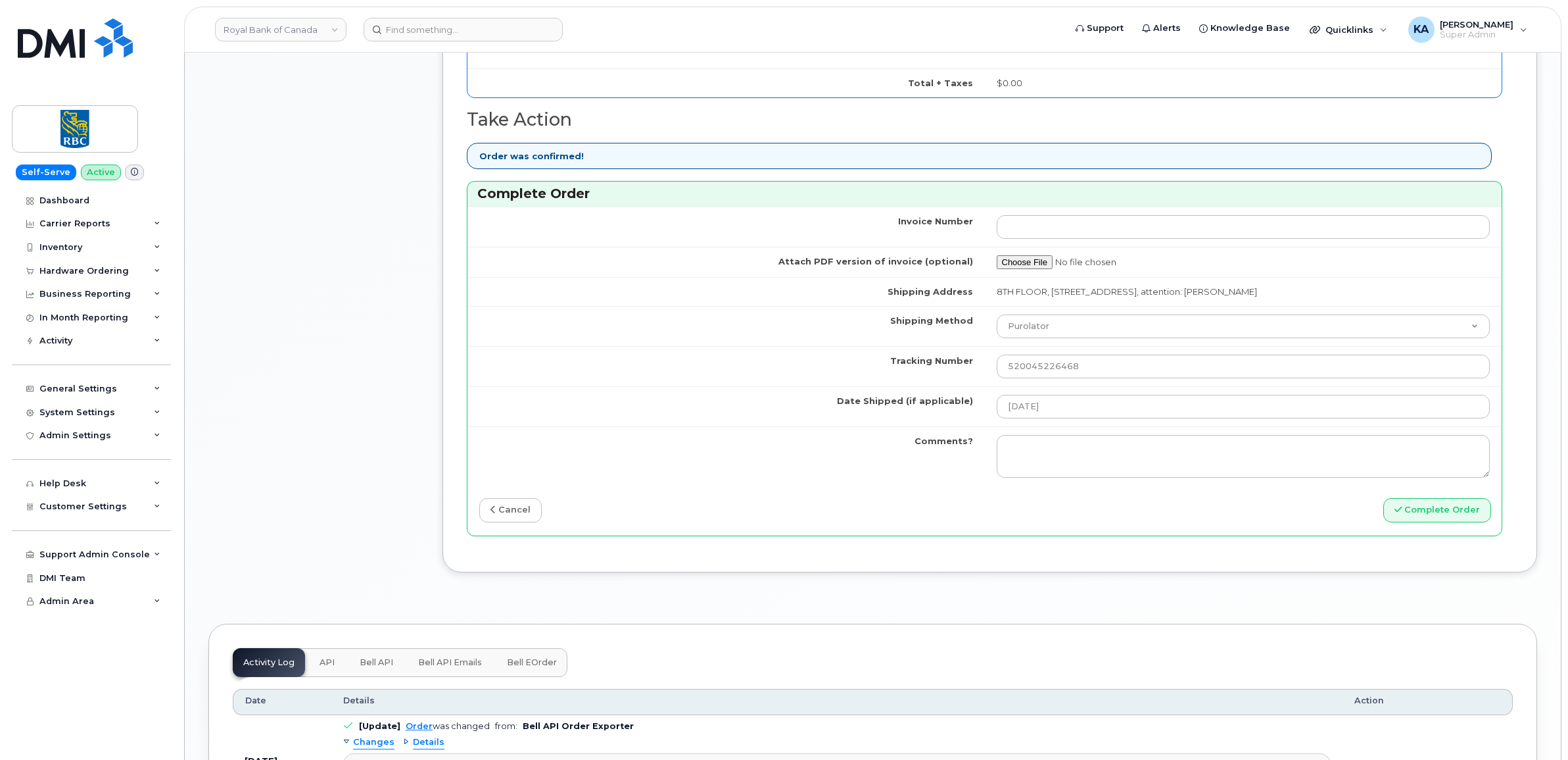
scroll to position [1069, 0]
type input "89302610207734838367"
click at [1431, 508] on button "Complete Order" at bounding box center [1437, 508] width 108 height 24
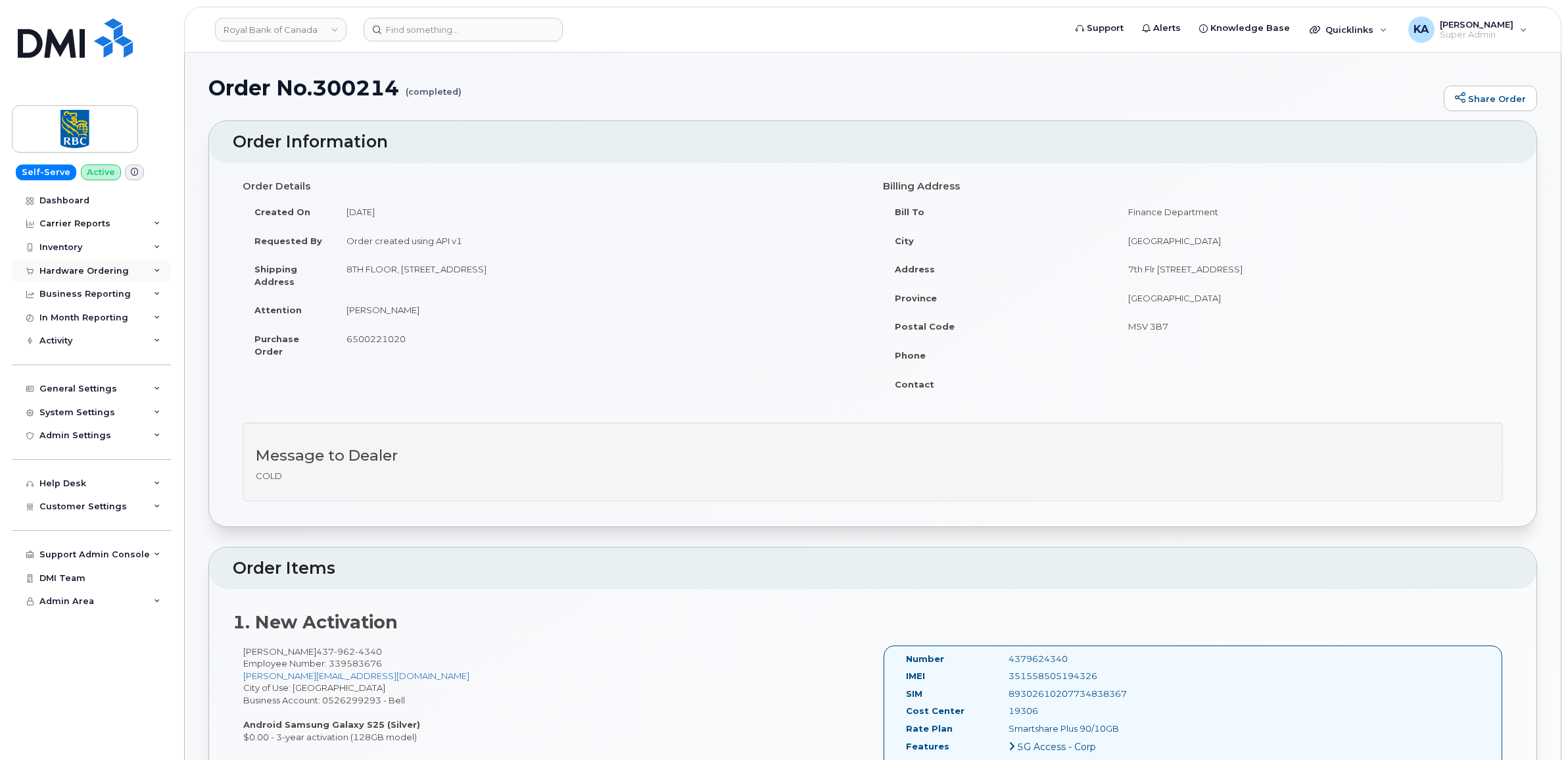
click at [92, 270] on div "Hardware Ordering" at bounding box center [84, 271] width 90 height 11
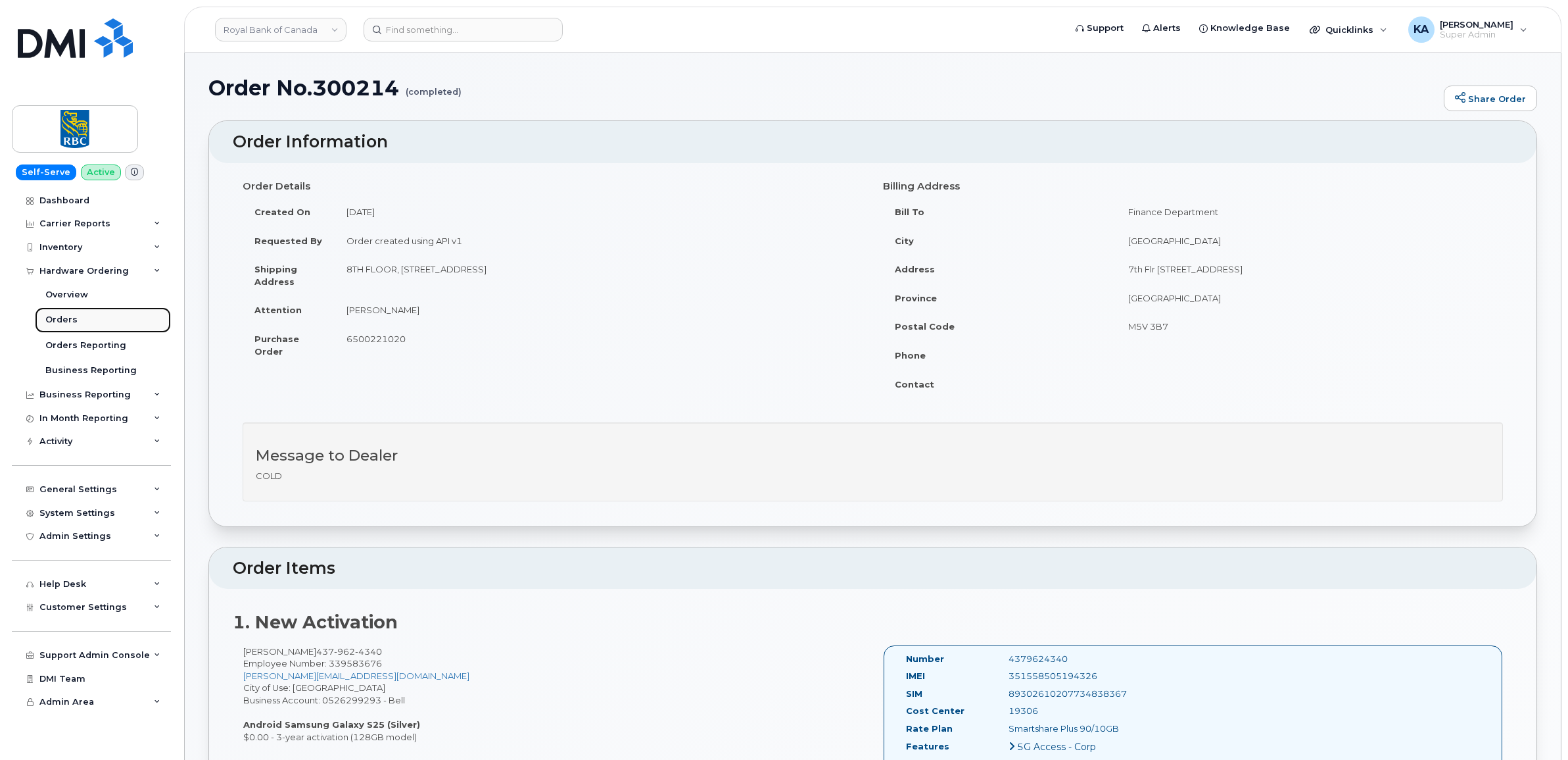
click at [60, 321] on div "Orders" at bounding box center [62, 319] width 32 height 12
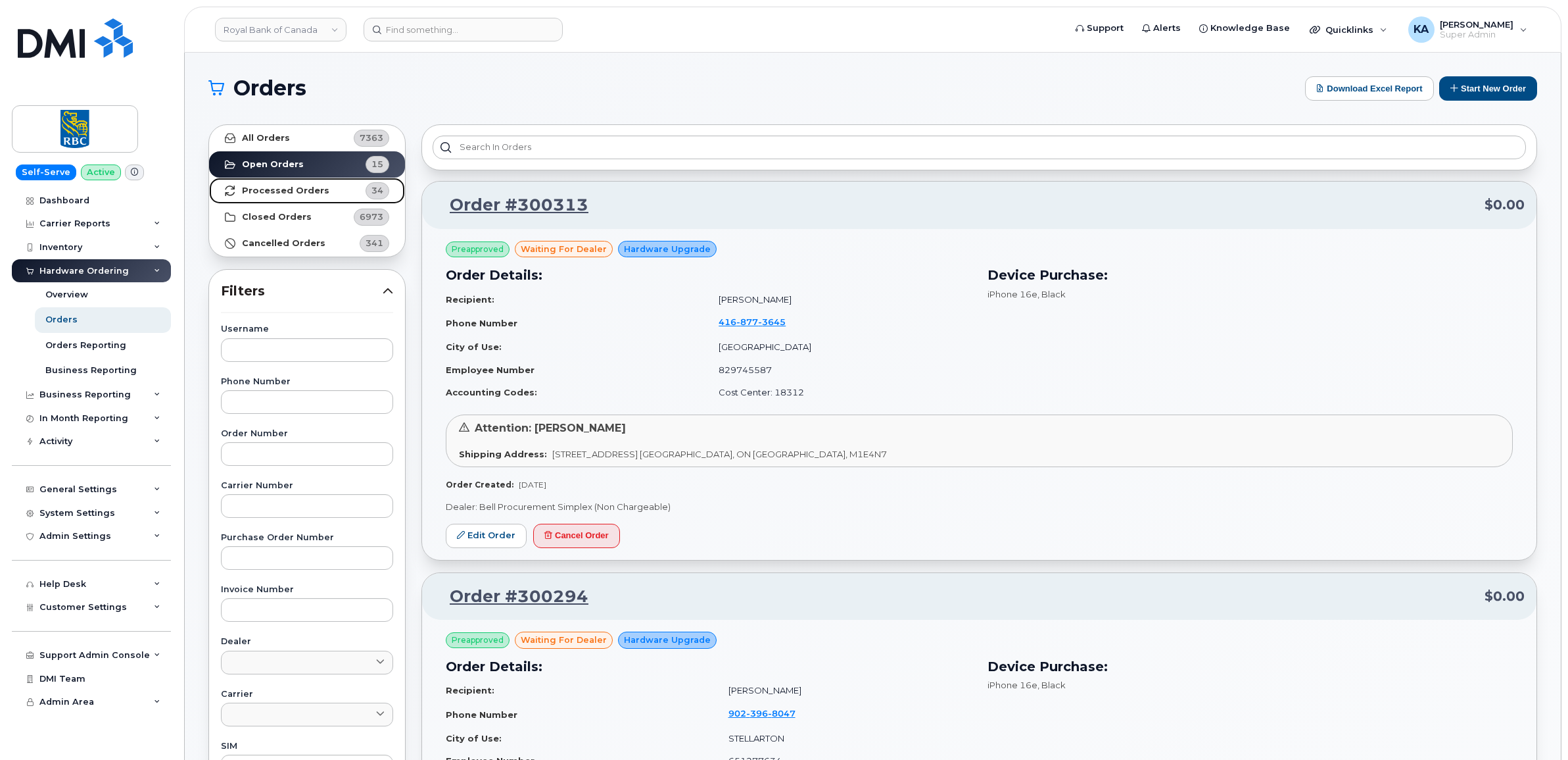
click at [269, 189] on strong "Processed Orders" at bounding box center [285, 190] width 87 height 11
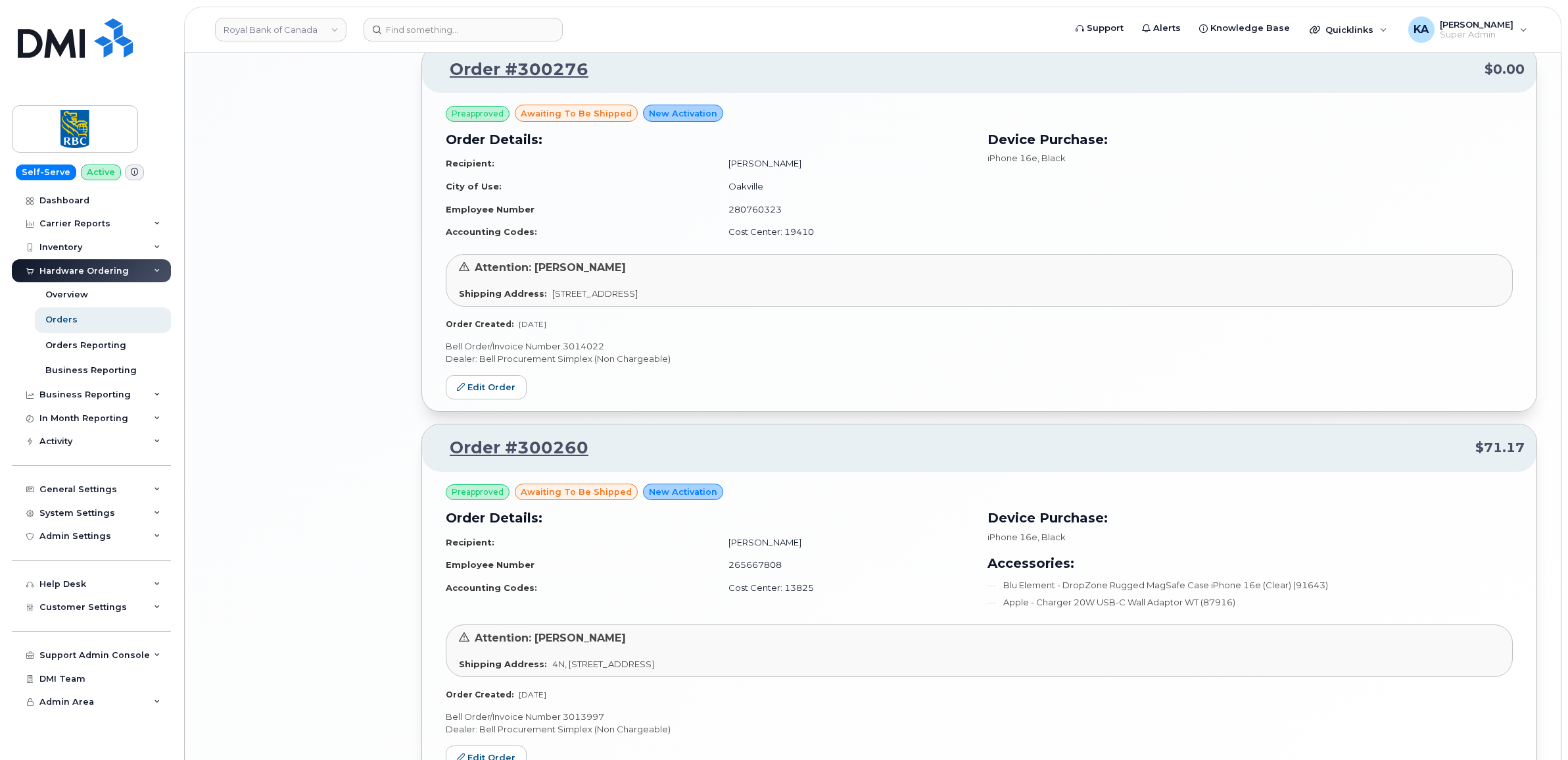
scroll to position [2614, 0]
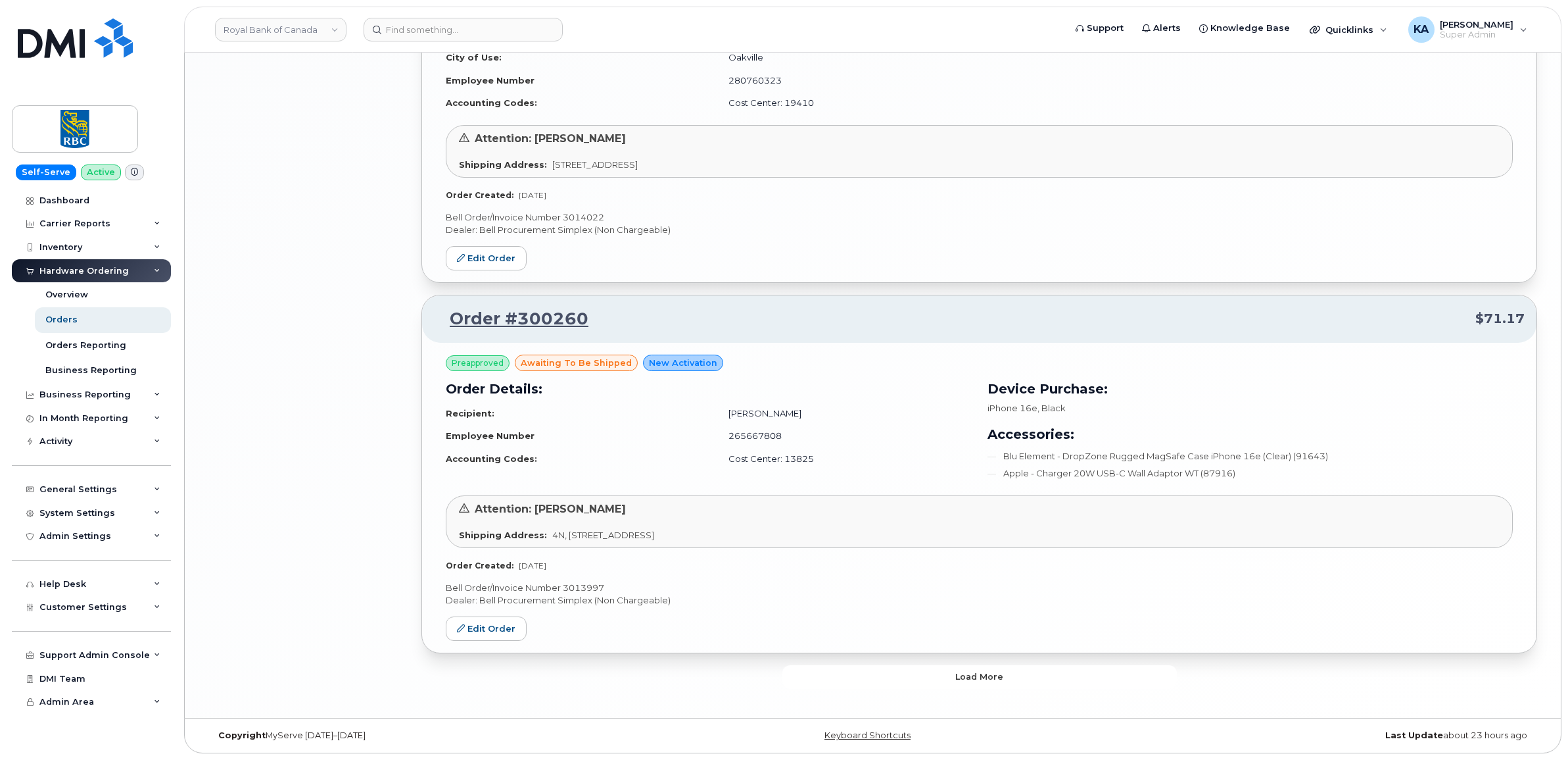
drag, startPoint x: 861, startPoint y: 672, endPoint x: 855, endPoint y: 669, distance: 6.7
click at [859, 673] on button "Load more" at bounding box center [979, 676] width 394 height 23
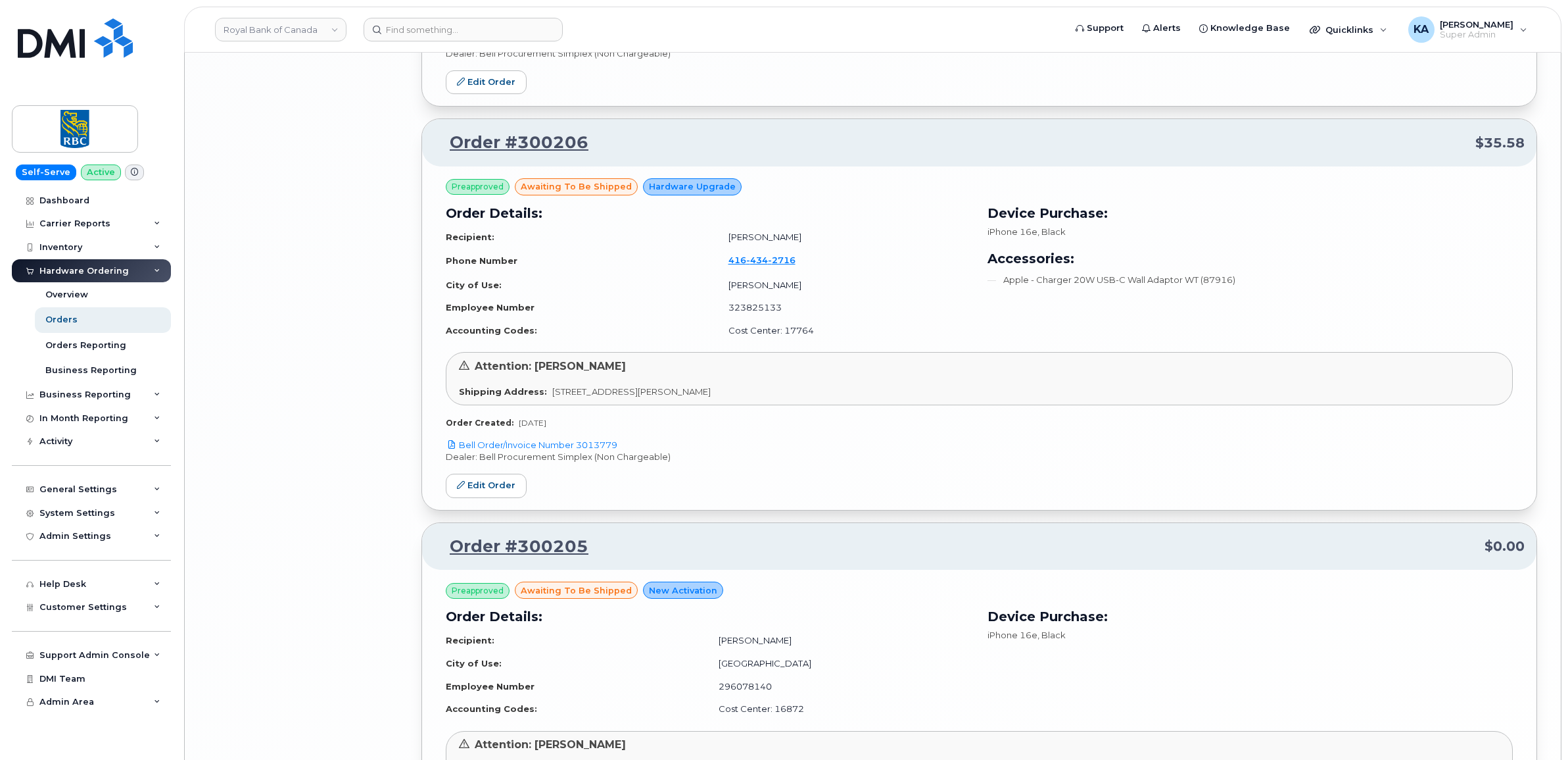
scroll to position [4998, 0]
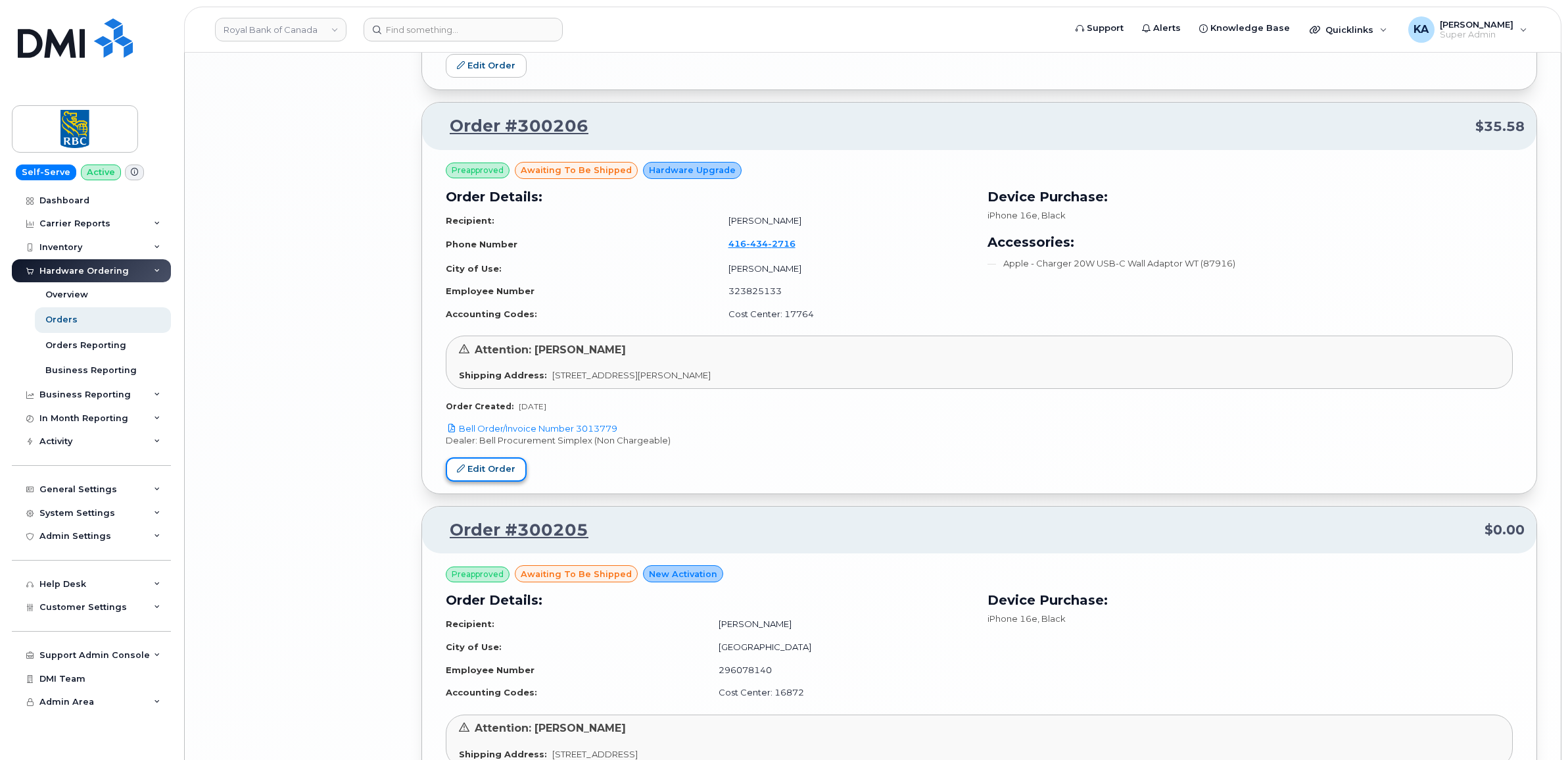
click at [481, 473] on link "Edit Order" at bounding box center [486, 469] width 81 height 24
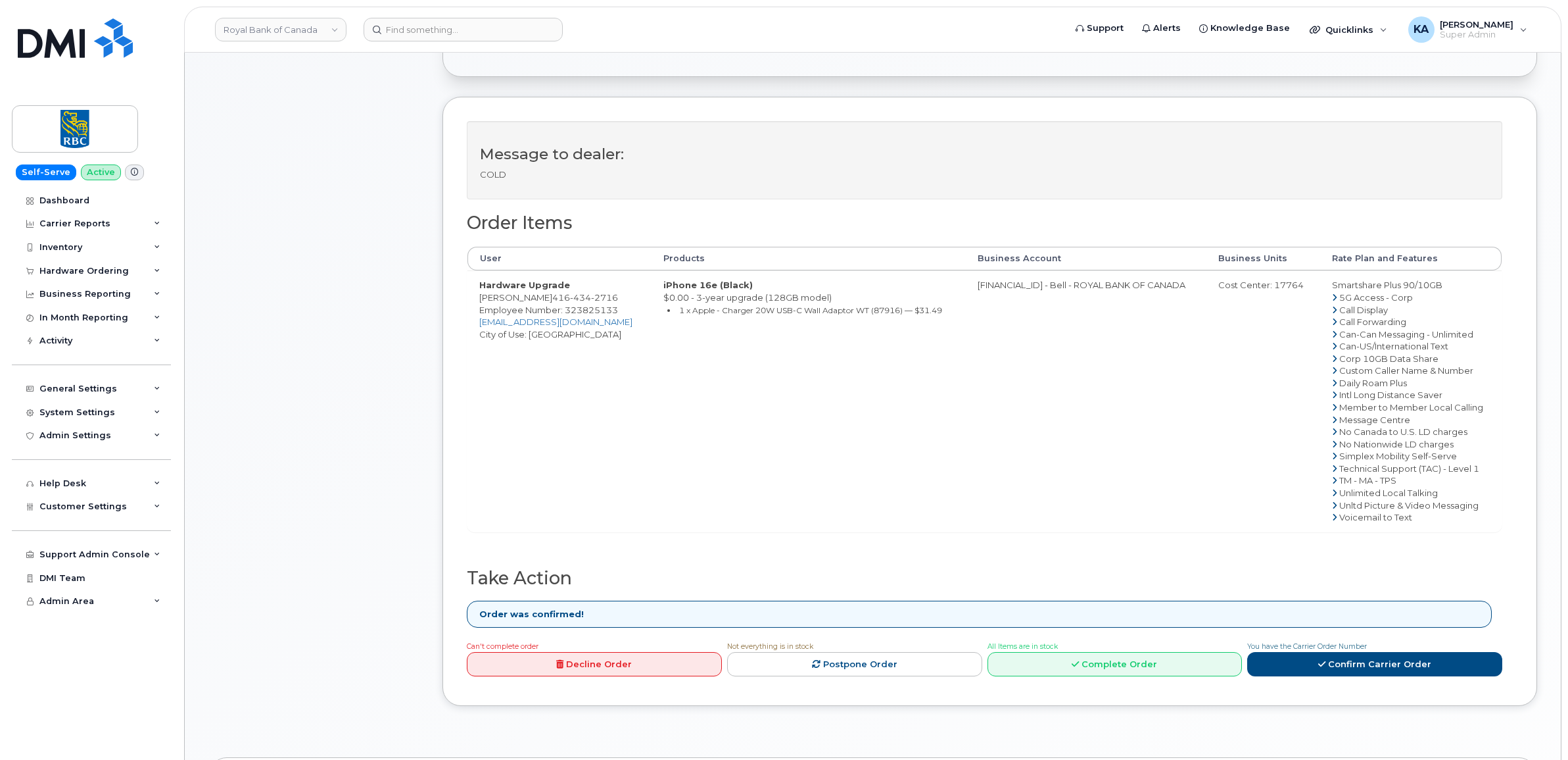
scroll to position [411, 0]
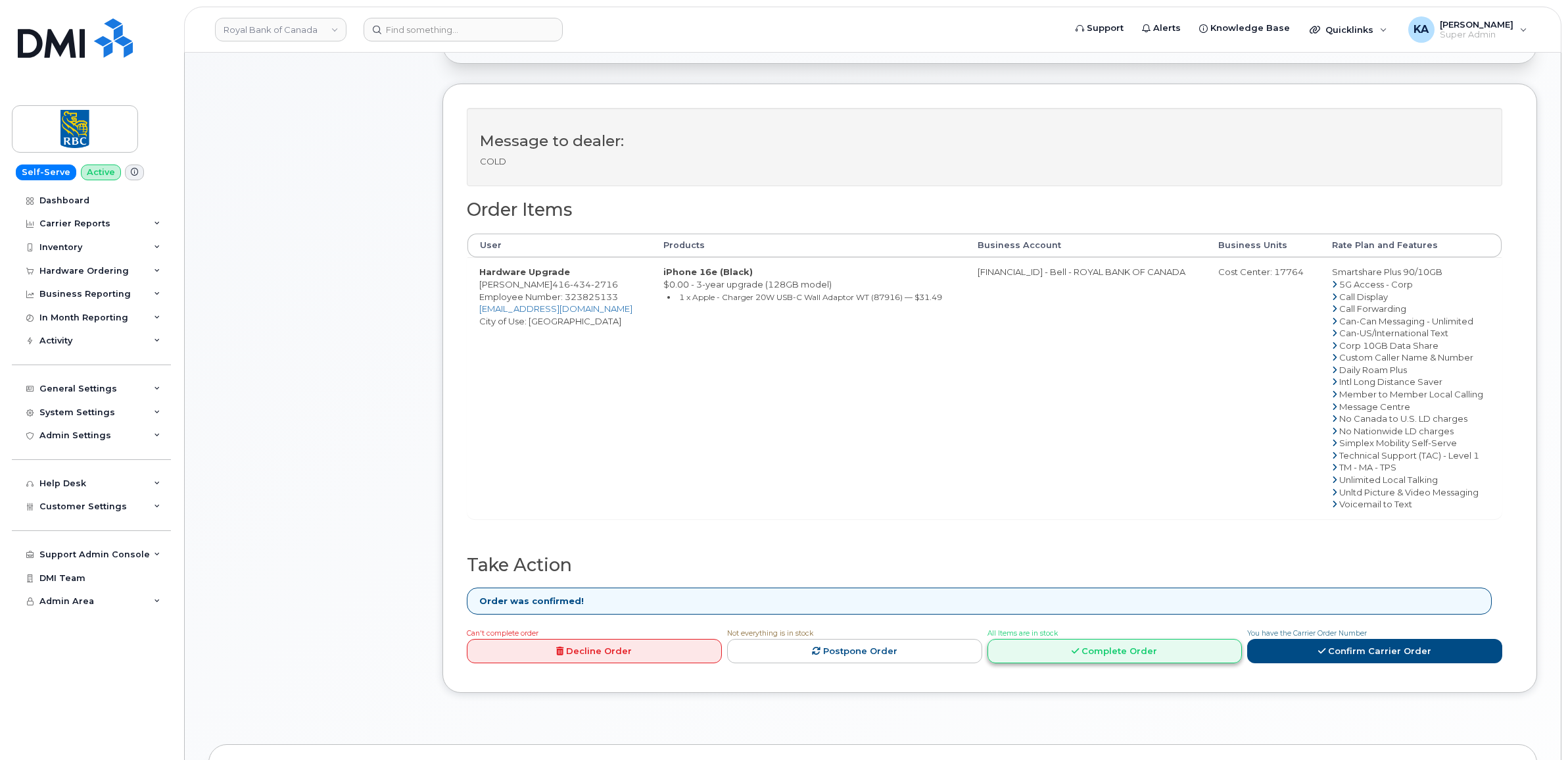
click at [1098, 649] on link "Complete Order" at bounding box center [1115, 650] width 255 height 24
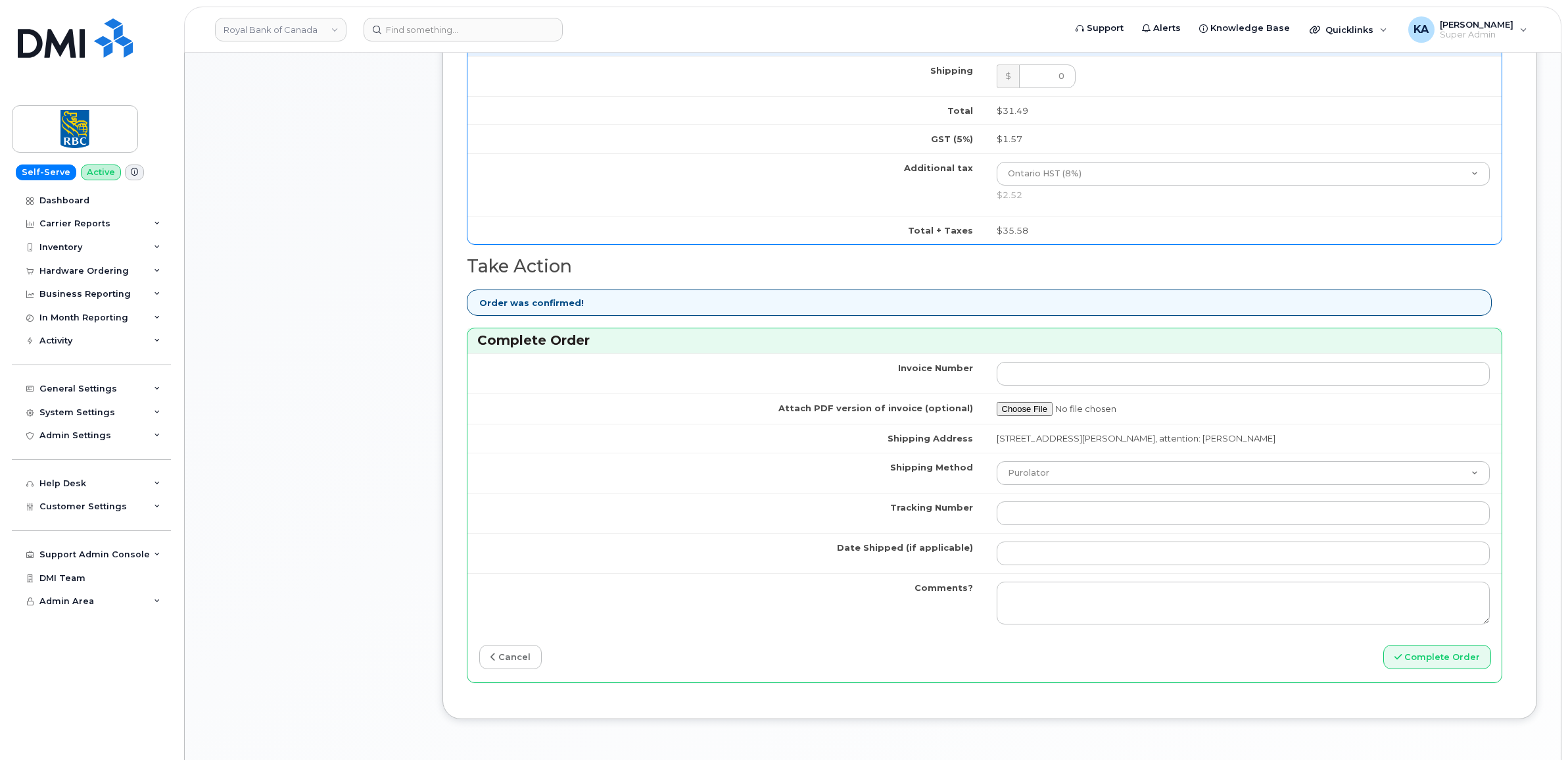
scroll to position [986, 0]
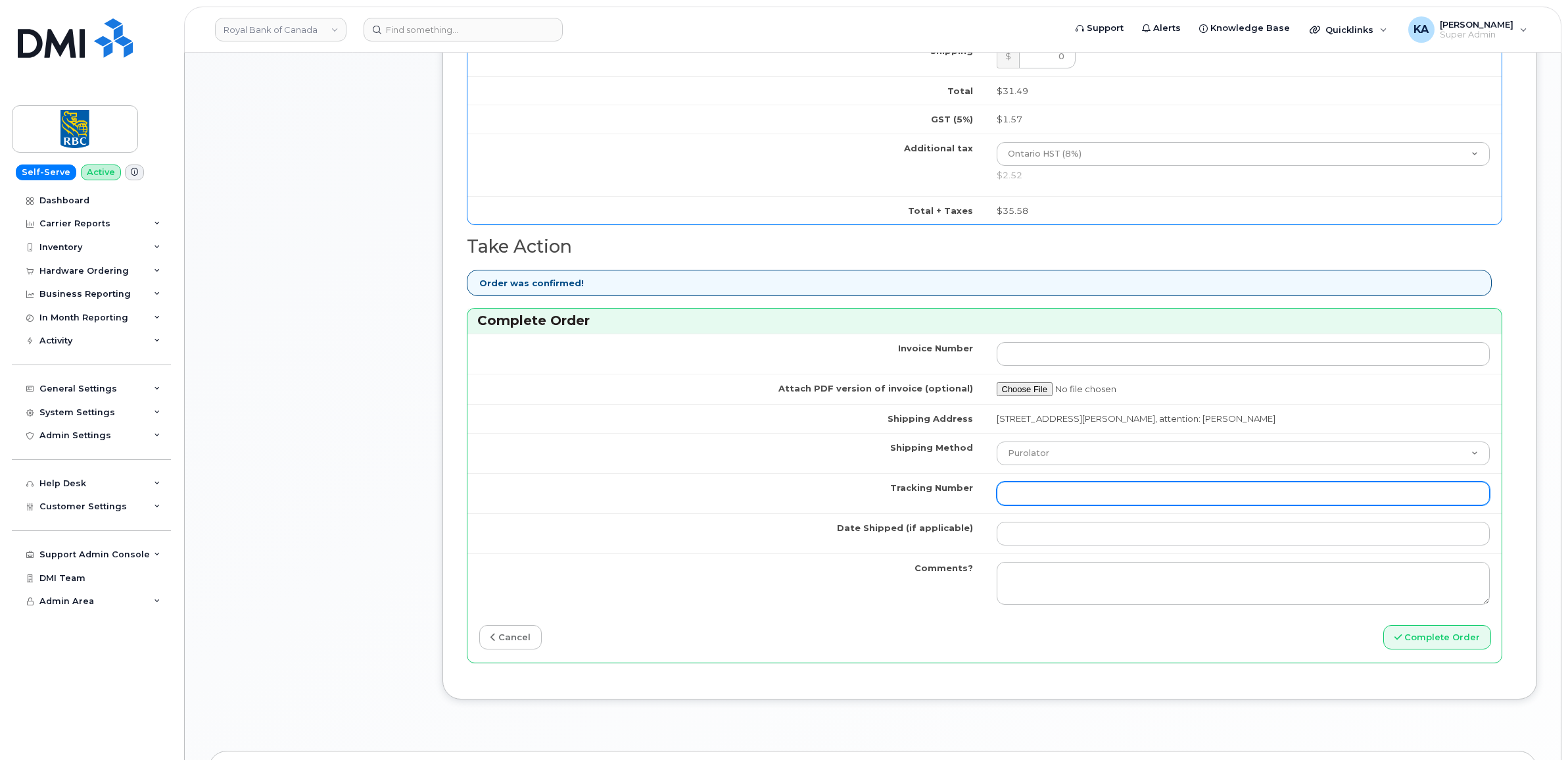
click at [1047, 502] on input "Tracking Number" at bounding box center [1244, 493] width 494 height 23
paste input "1Z30E19EDK00198173"
type input "1Z30E19EDK00198173"
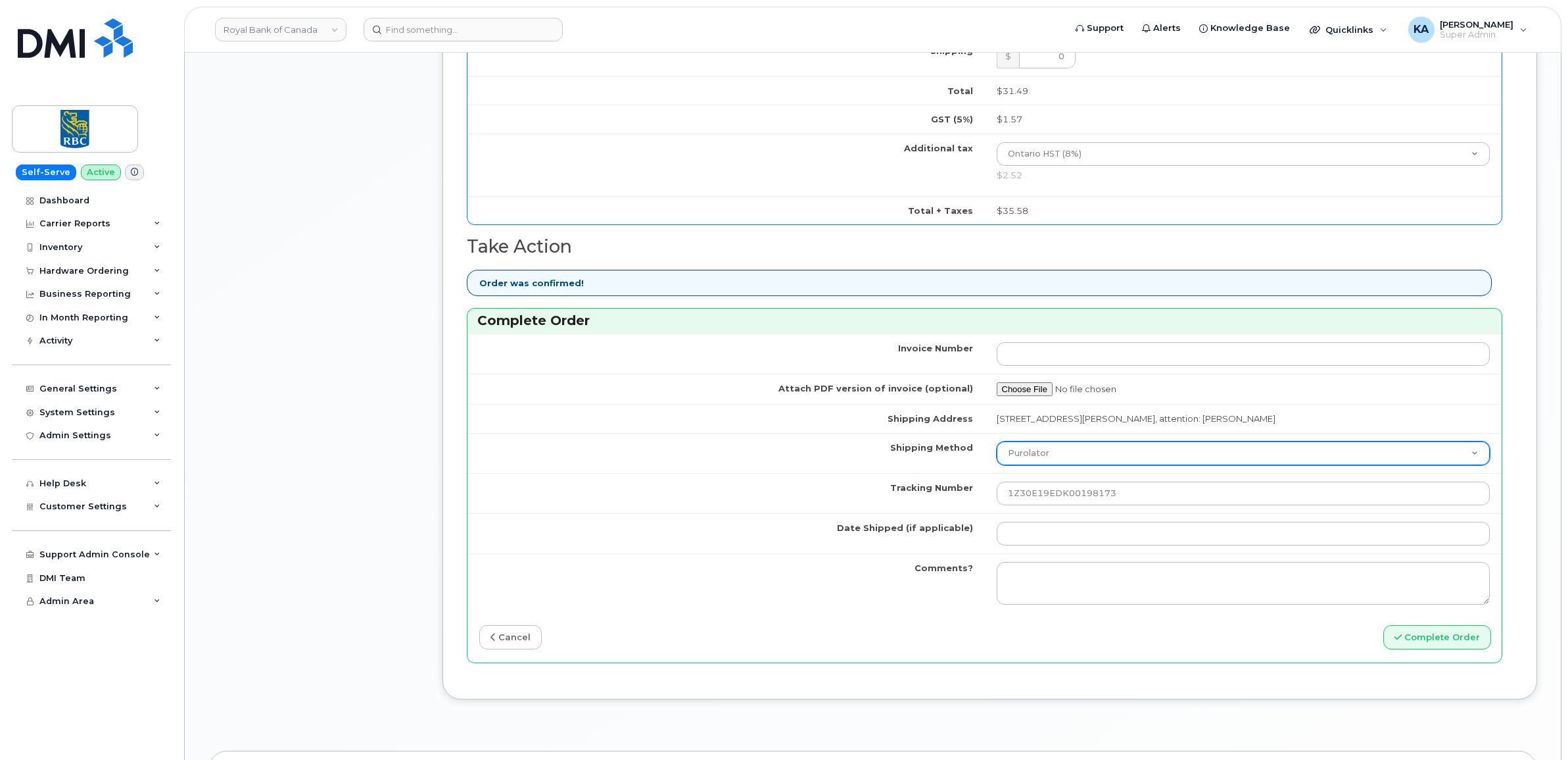
click at [1066, 455] on select "Purolator UPS FedEx Canada Post Courier Other Drop Off Pick Up" at bounding box center [1244, 453] width 494 height 23
select select "UPS"
click at [997, 446] on select "Purolator UPS FedEx Canada Post Courier Other Drop Off Pick Up" at bounding box center [1244, 453] width 494 height 23
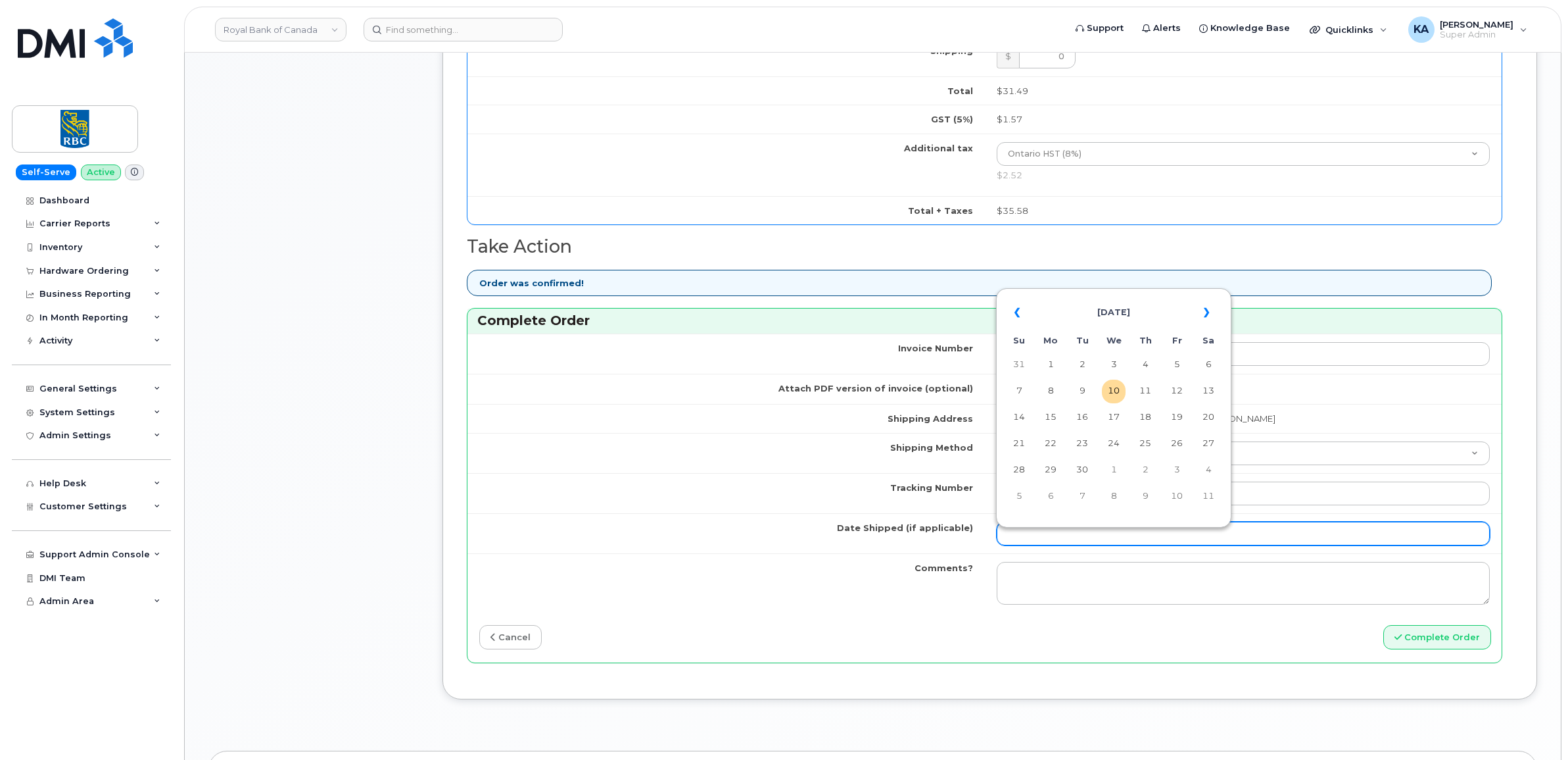
click at [1042, 538] on input "Date Shipped (if applicable)" at bounding box center [1244, 534] width 494 height 23
click at [1125, 295] on table "« September 2025 » Su Mo Tu We Th Fr Sa 31 1 2 3 4 5 6 7 8 9 10 11 12 13 14 15 …" at bounding box center [1114, 403] width 229 height 225
click at [1085, 386] on td "9" at bounding box center [1082, 391] width 23 height 23
type input "2025-09-09"
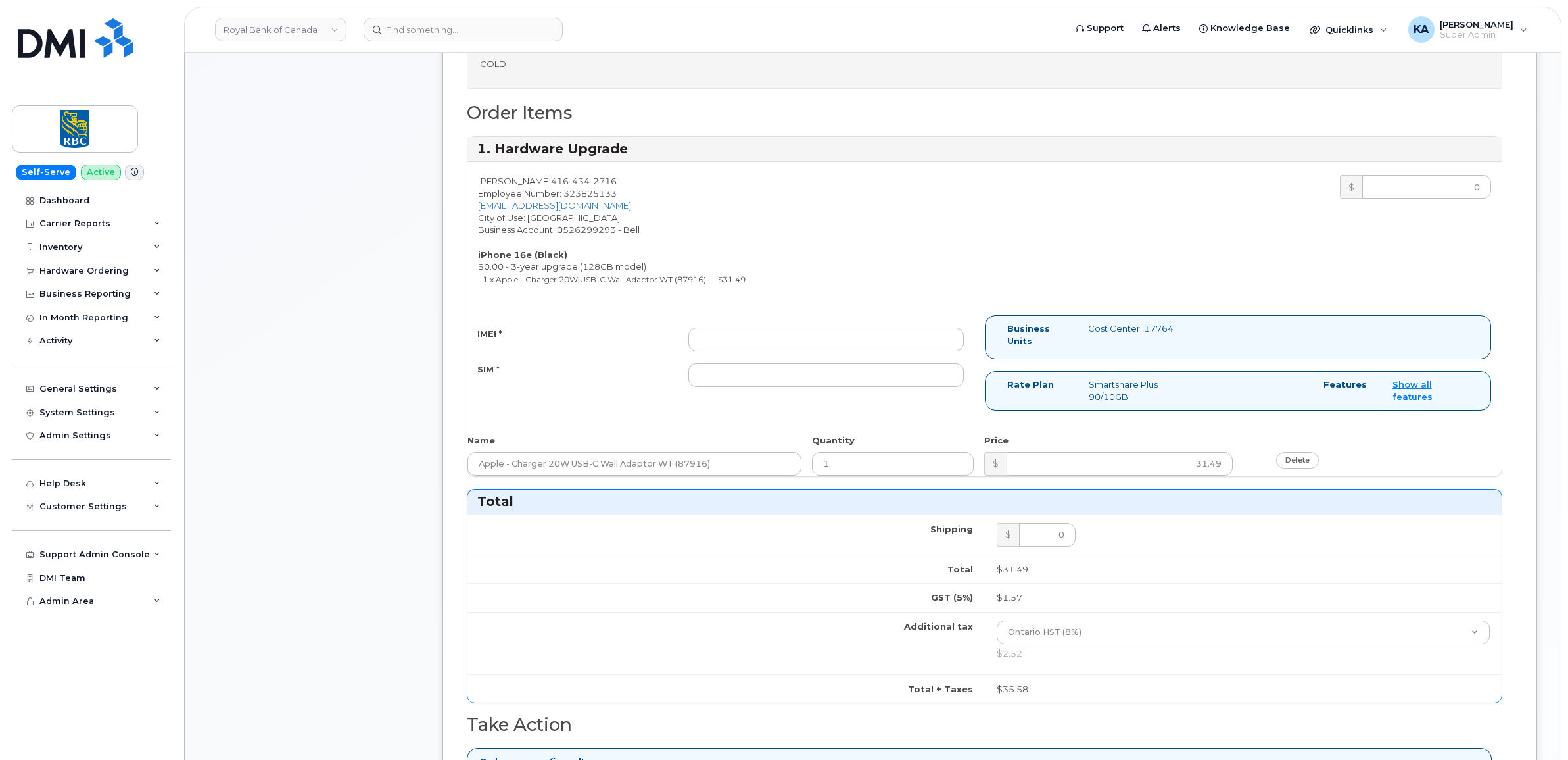
scroll to position [493, 0]
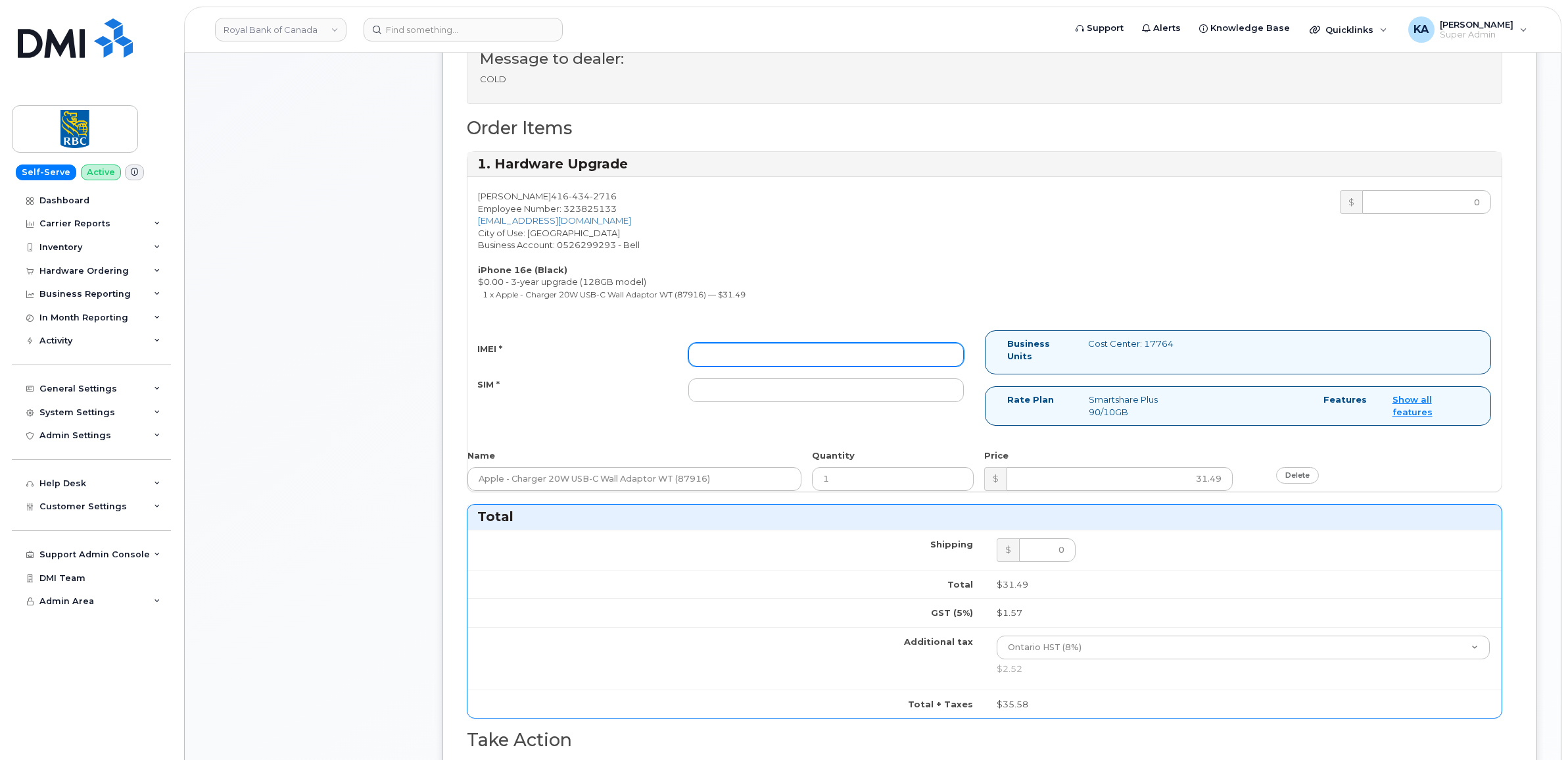
click at [862, 353] on input "IMEI *" at bounding box center [825, 354] width 276 height 23
paste input "354216331016505"
type input "354216331016505"
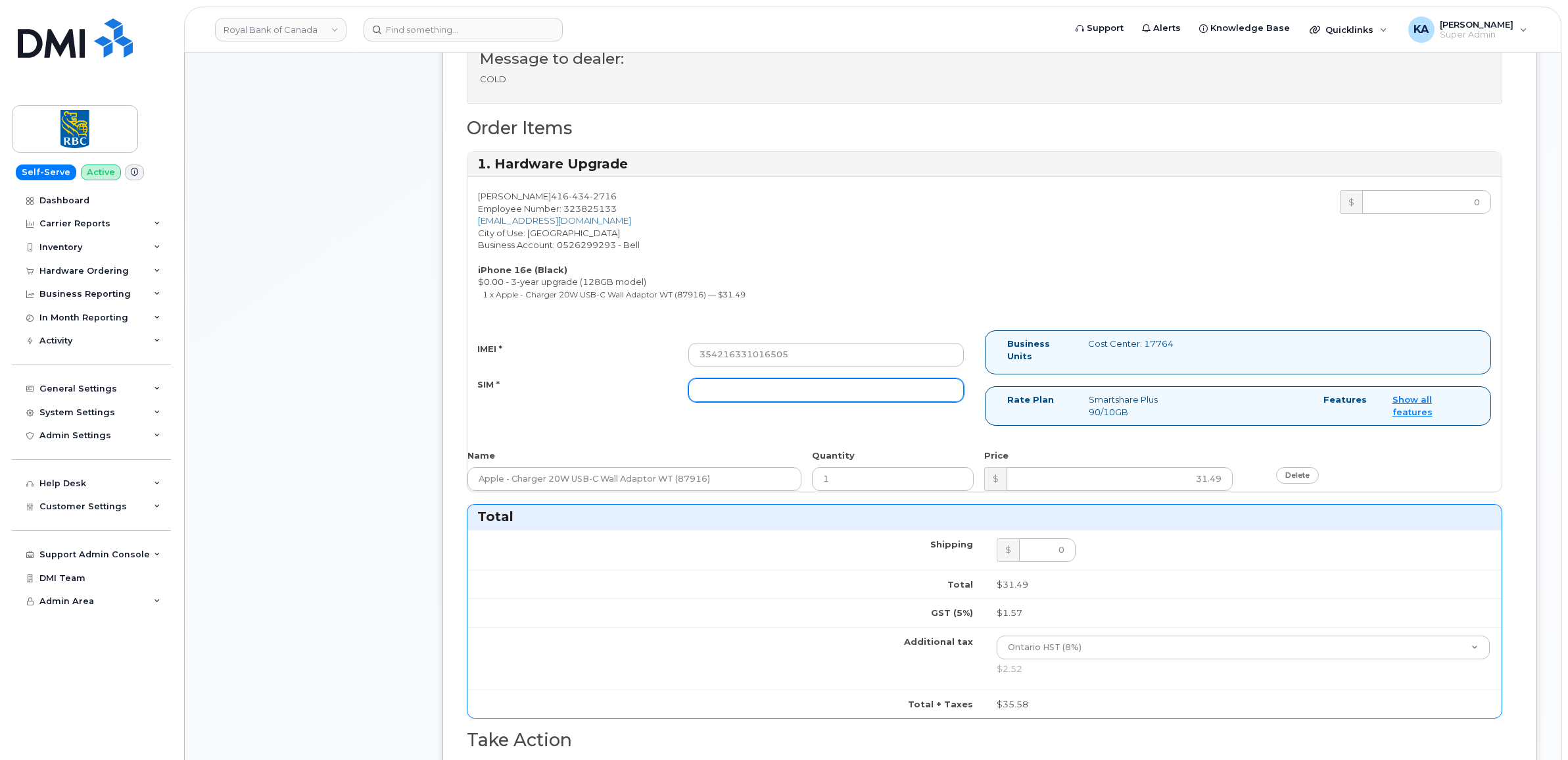
click at [885, 392] on input "SIM *" at bounding box center [825, 390] width 276 height 23
paste input "89302610207733093873"
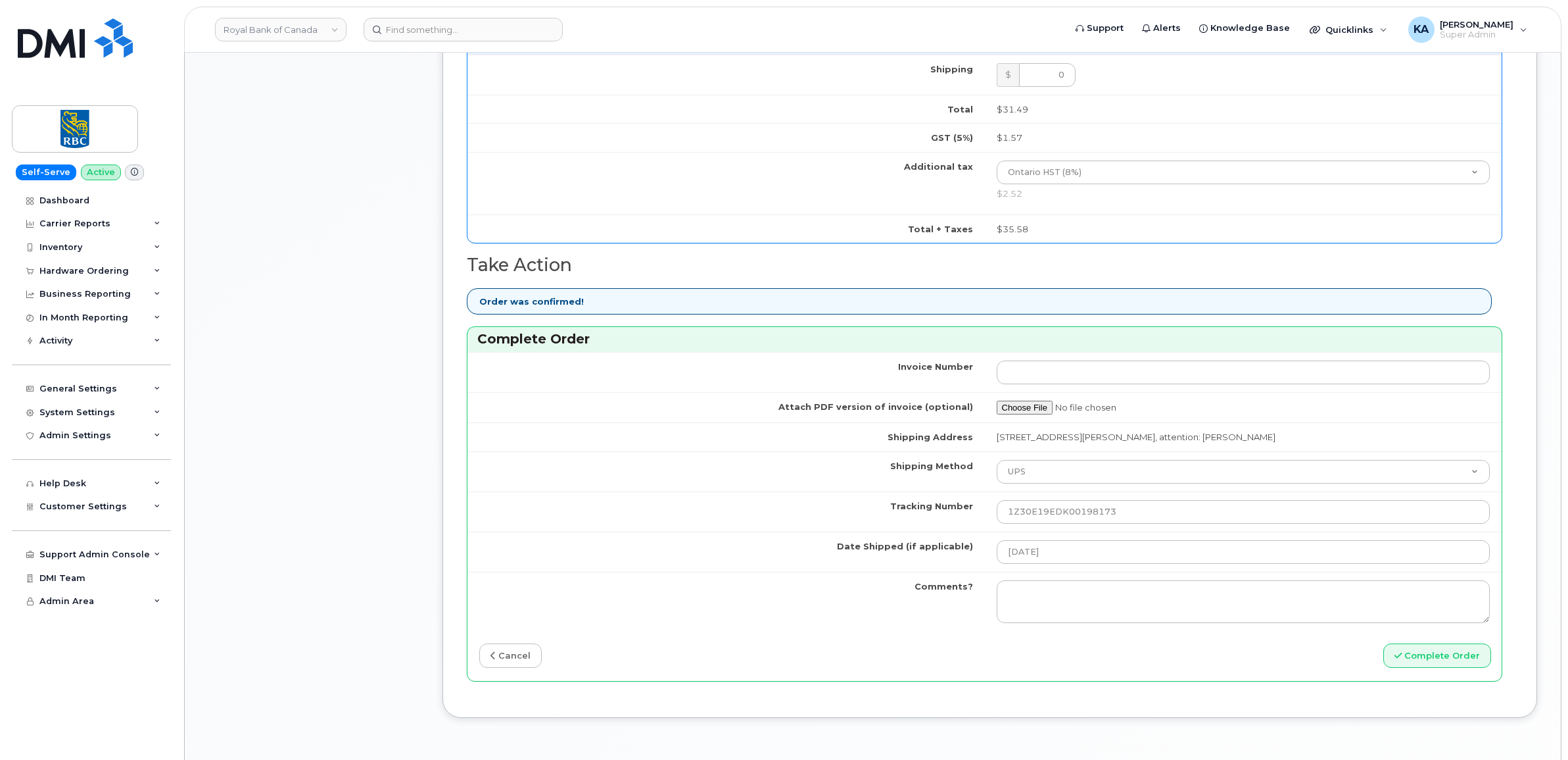
scroll to position [986, 0]
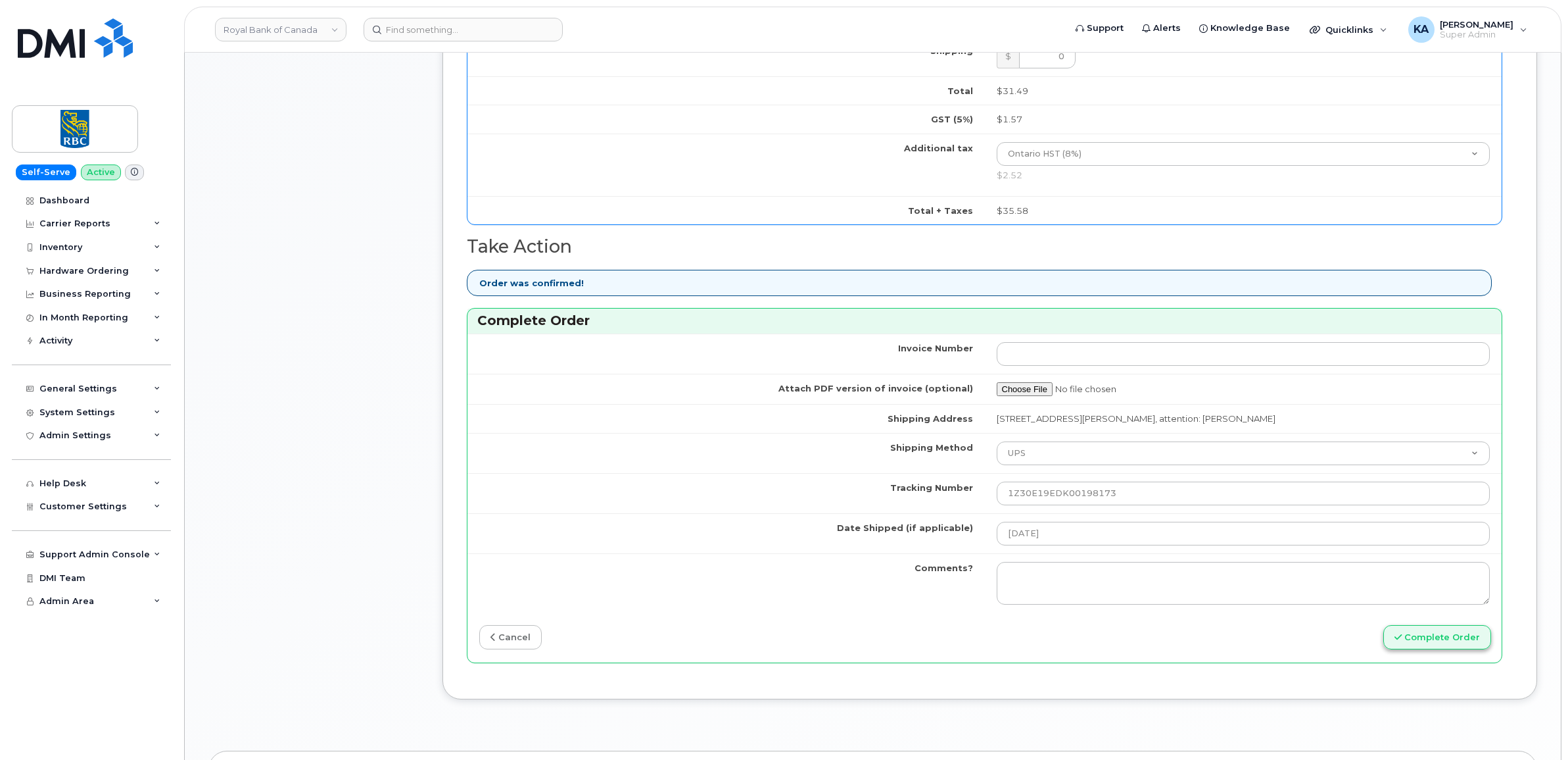
type input "89302610207733093873"
click at [1440, 648] on button "Complete Order" at bounding box center [1437, 636] width 108 height 24
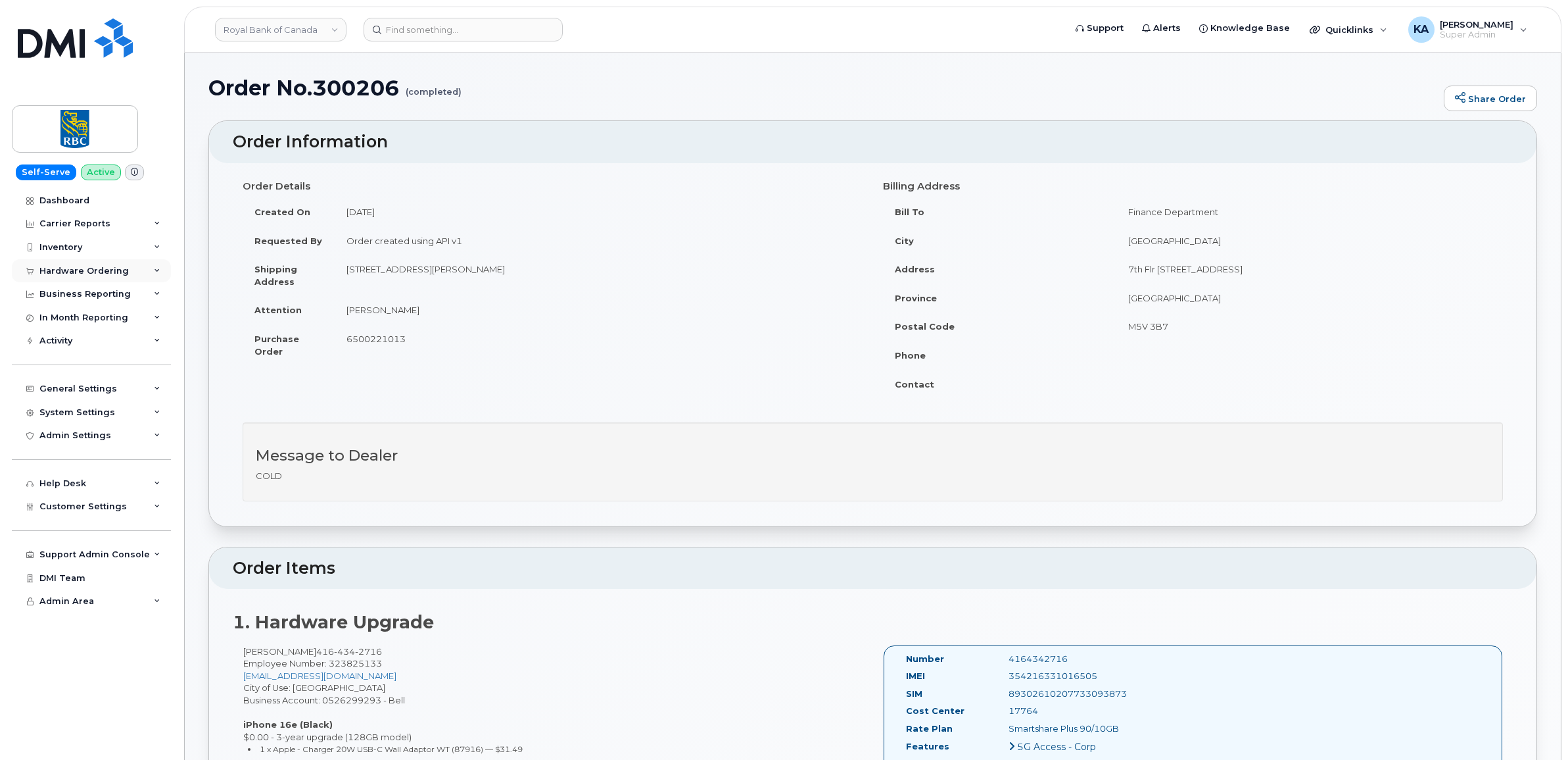
click at [92, 265] on div "Hardware Ordering" at bounding box center [91, 270] width 159 height 23
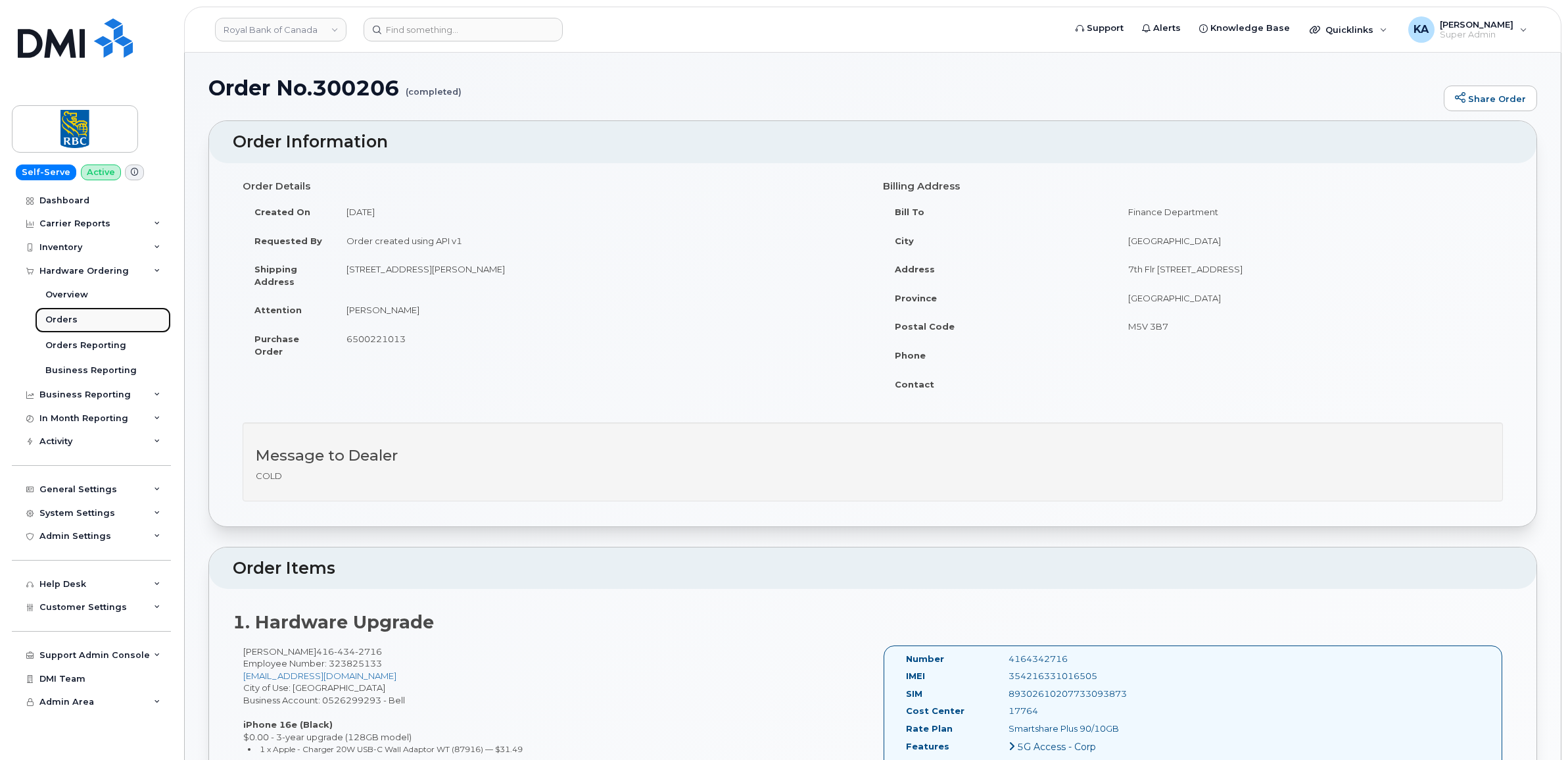
click at [64, 319] on div "Orders" at bounding box center [62, 319] width 32 height 12
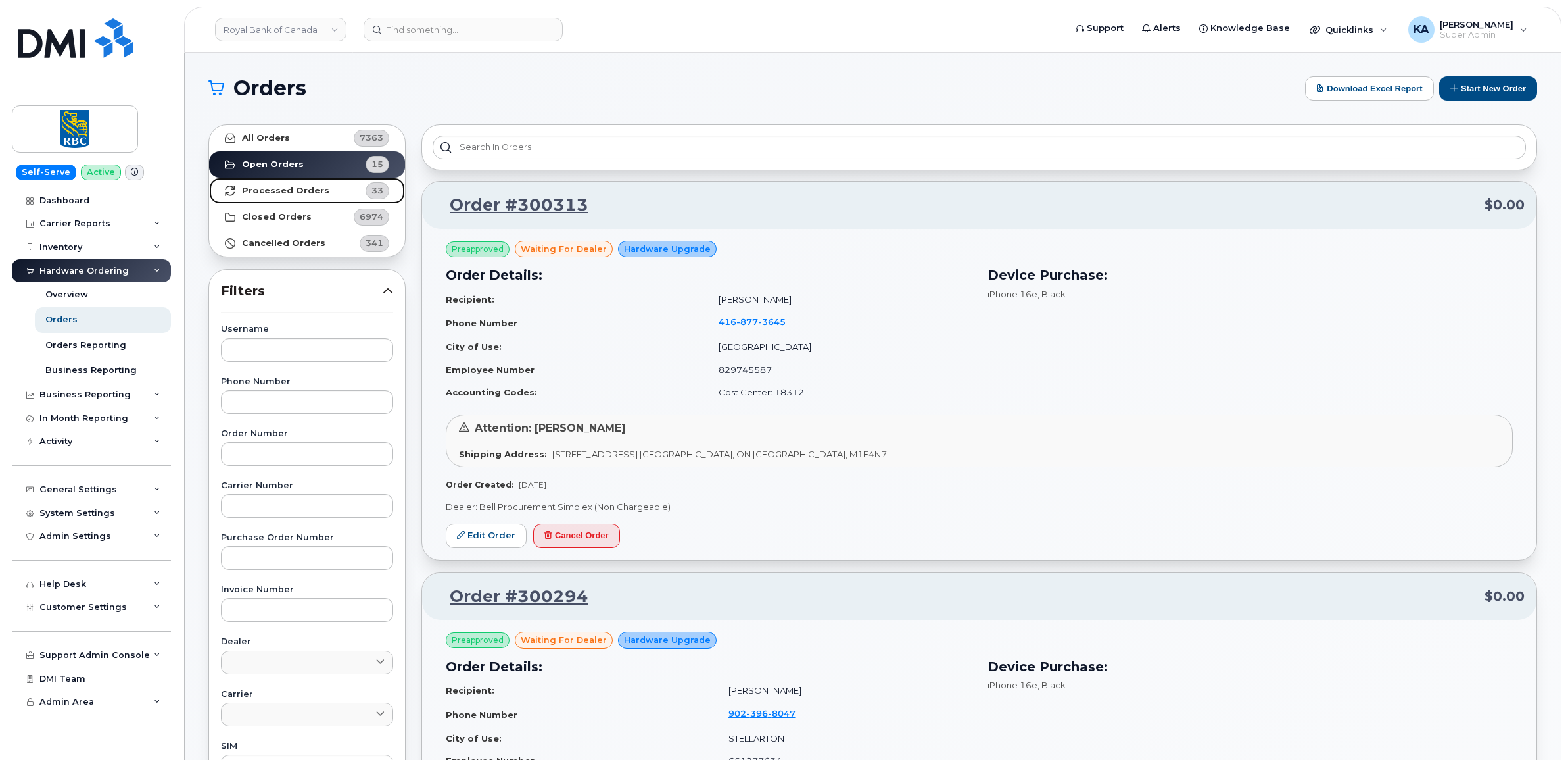
click at [283, 193] on strong "Processed Orders" at bounding box center [285, 190] width 87 height 11
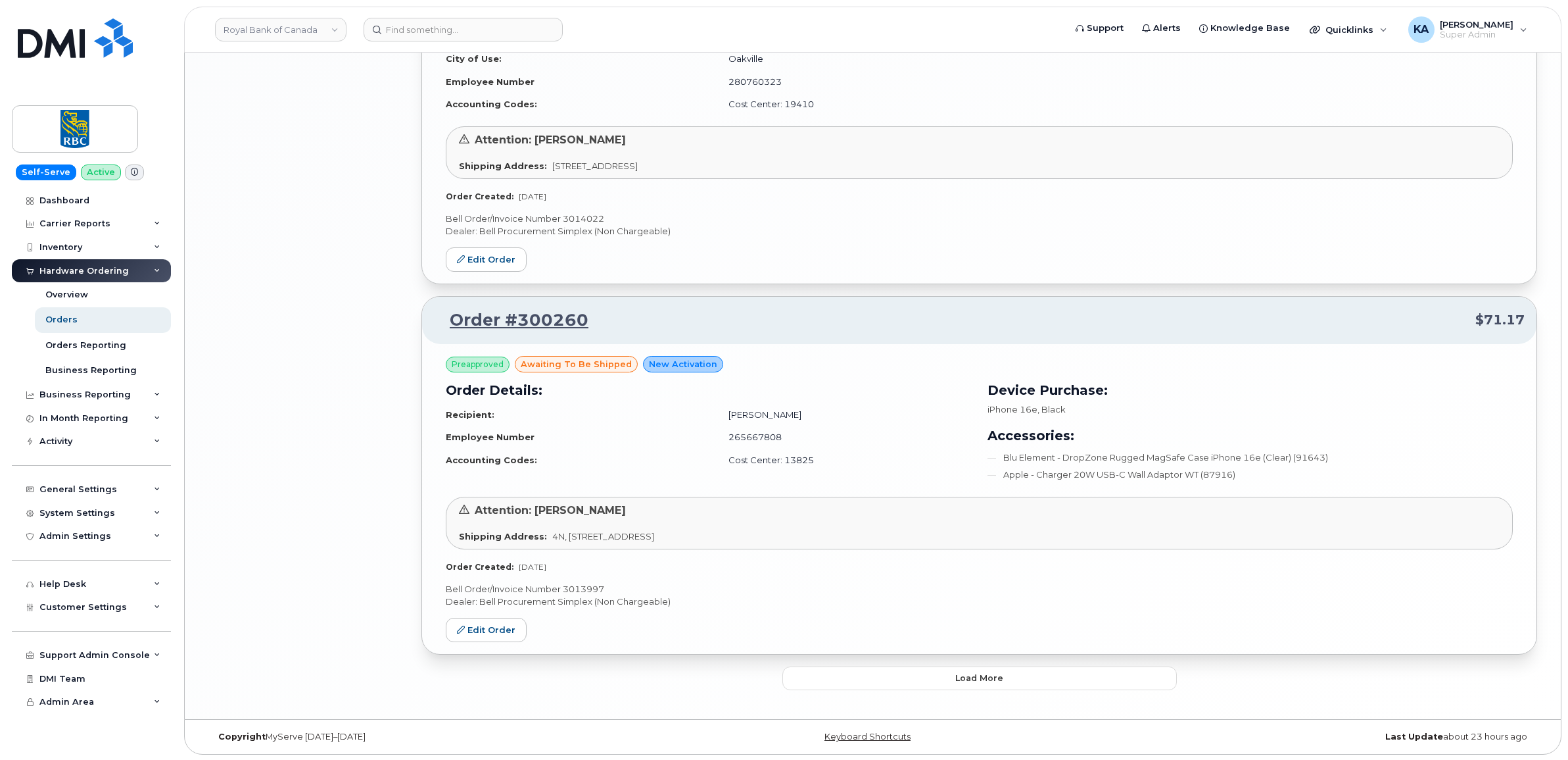
scroll to position [2614, 0]
click at [887, 672] on button "Load more" at bounding box center [979, 676] width 394 height 23
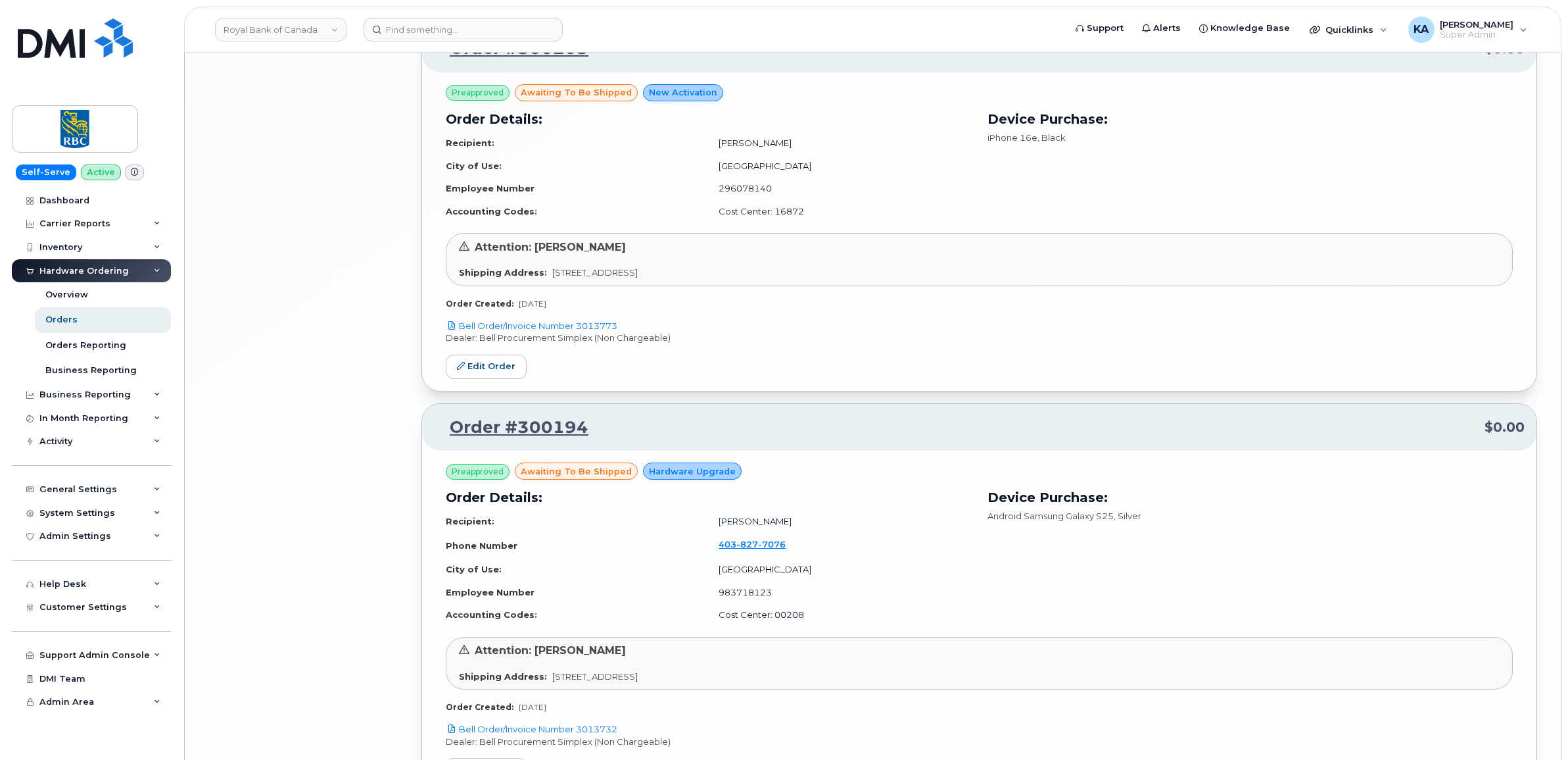
scroll to position [5080, 0]
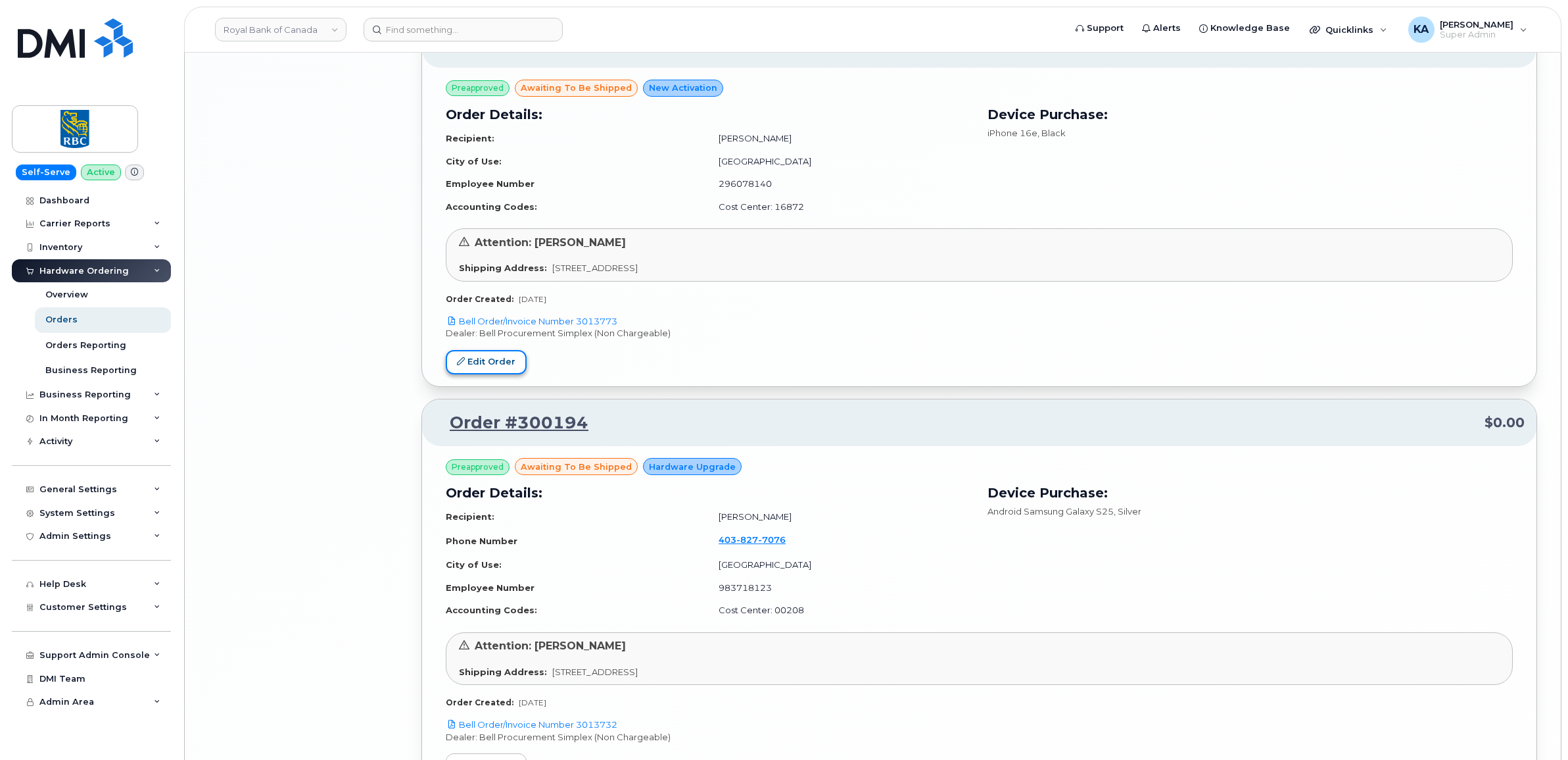
click at [487, 364] on link "Edit Order" at bounding box center [486, 361] width 81 height 24
click at [483, 369] on link "Edit Order" at bounding box center [486, 361] width 81 height 24
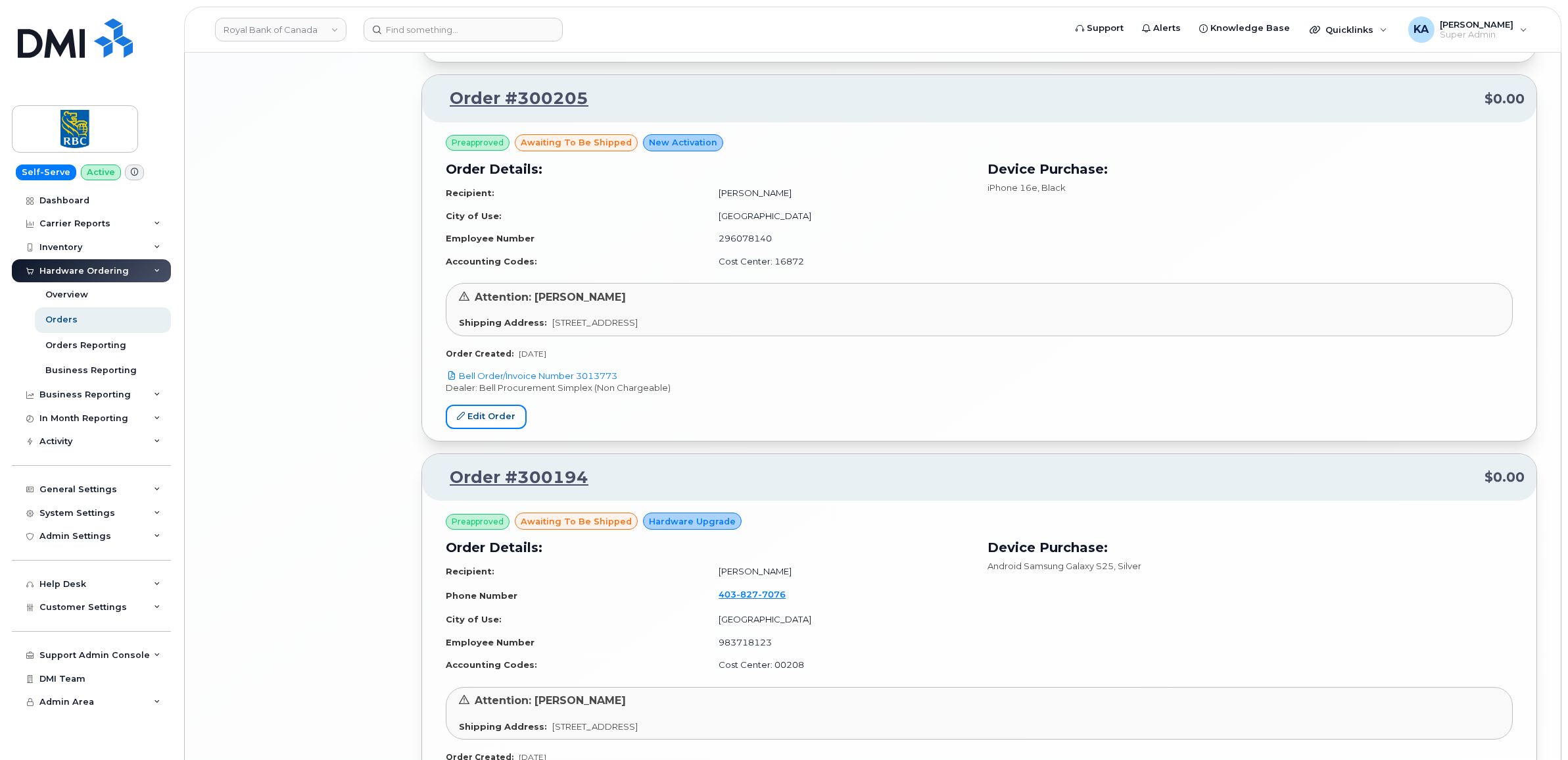
scroll to position [4999, 0]
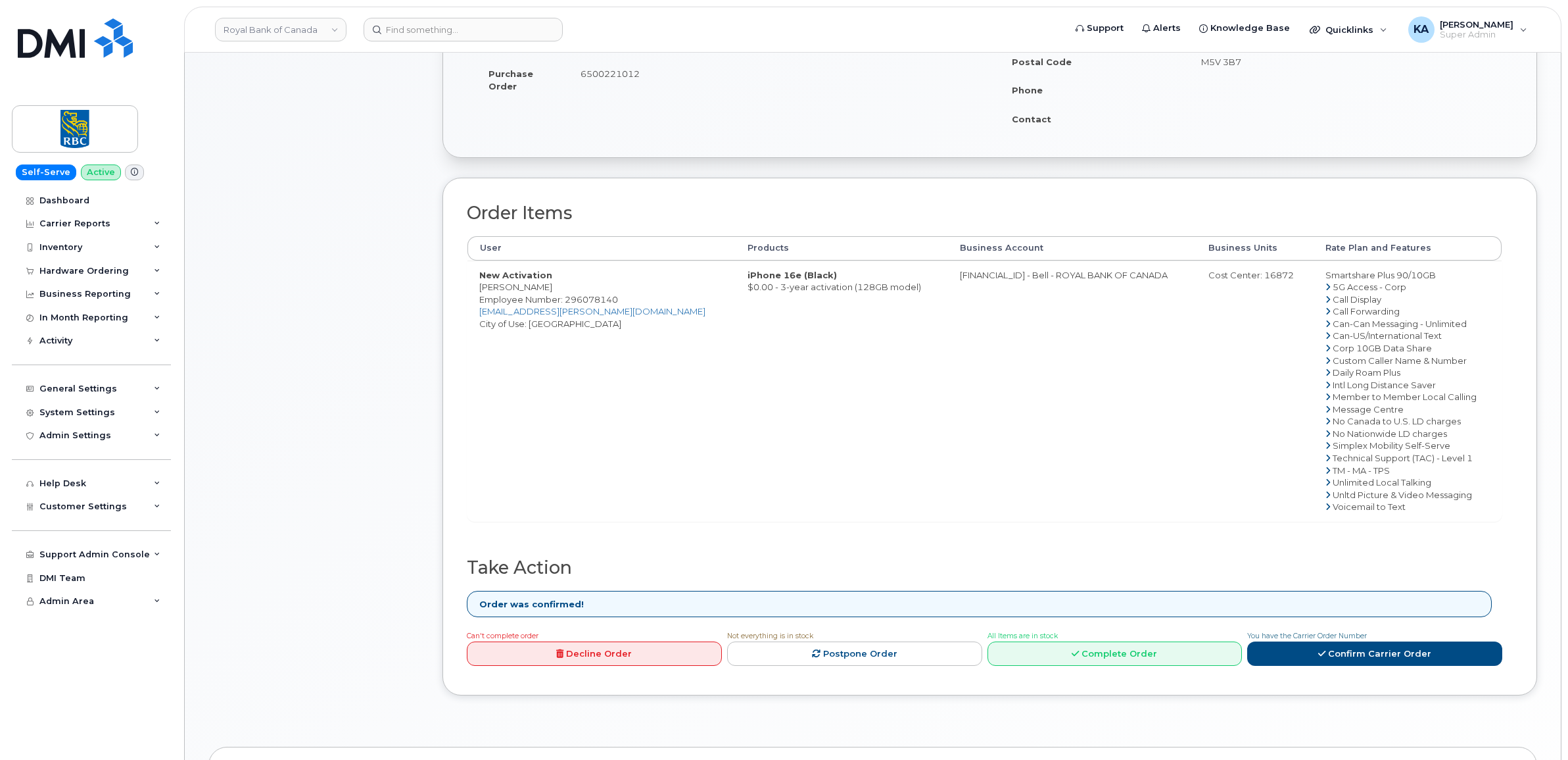
scroll to position [329, 0]
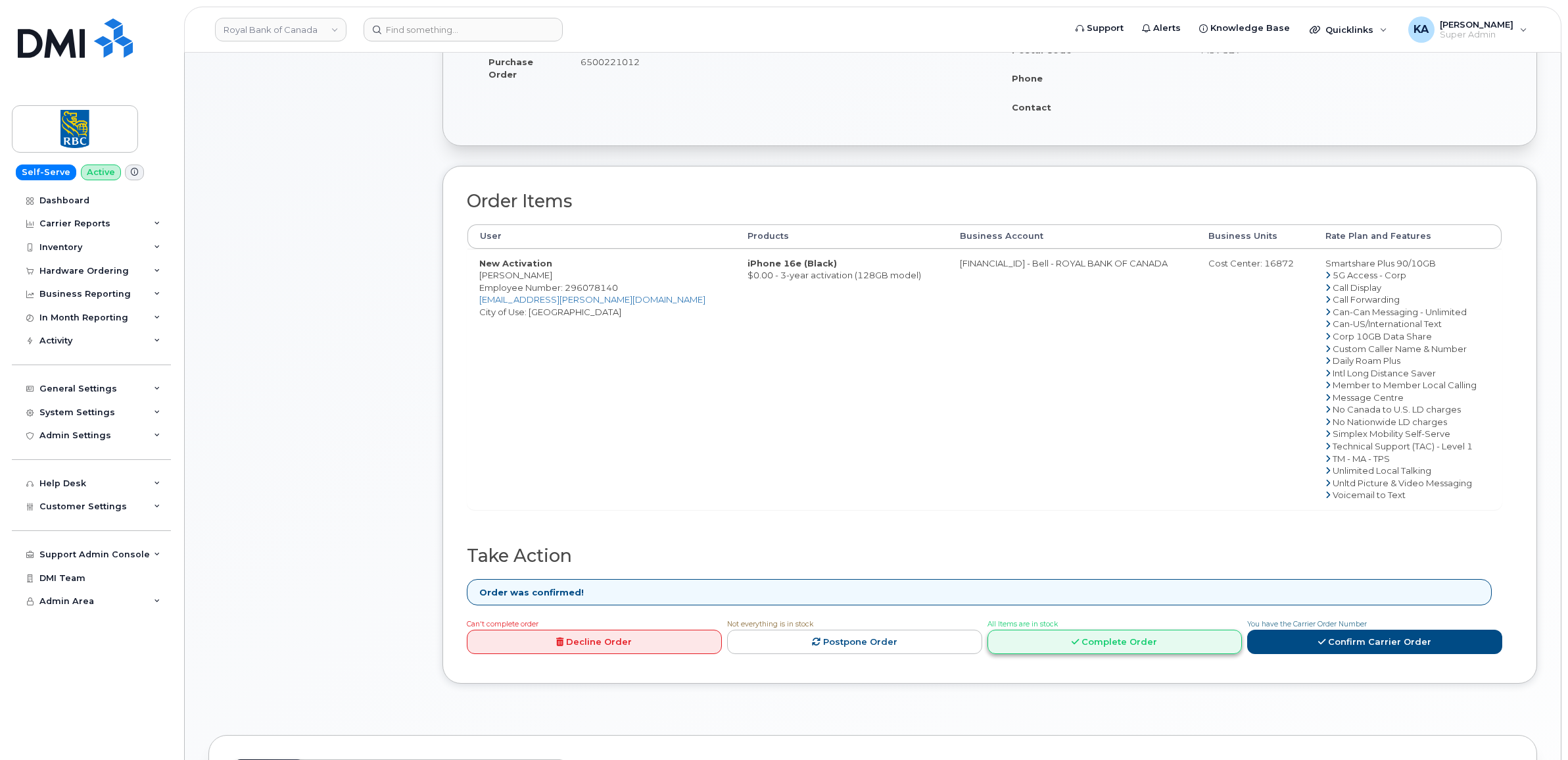
click at [1160, 648] on link "Complete Order" at bounding box center [1115, 641] width 255 height 24
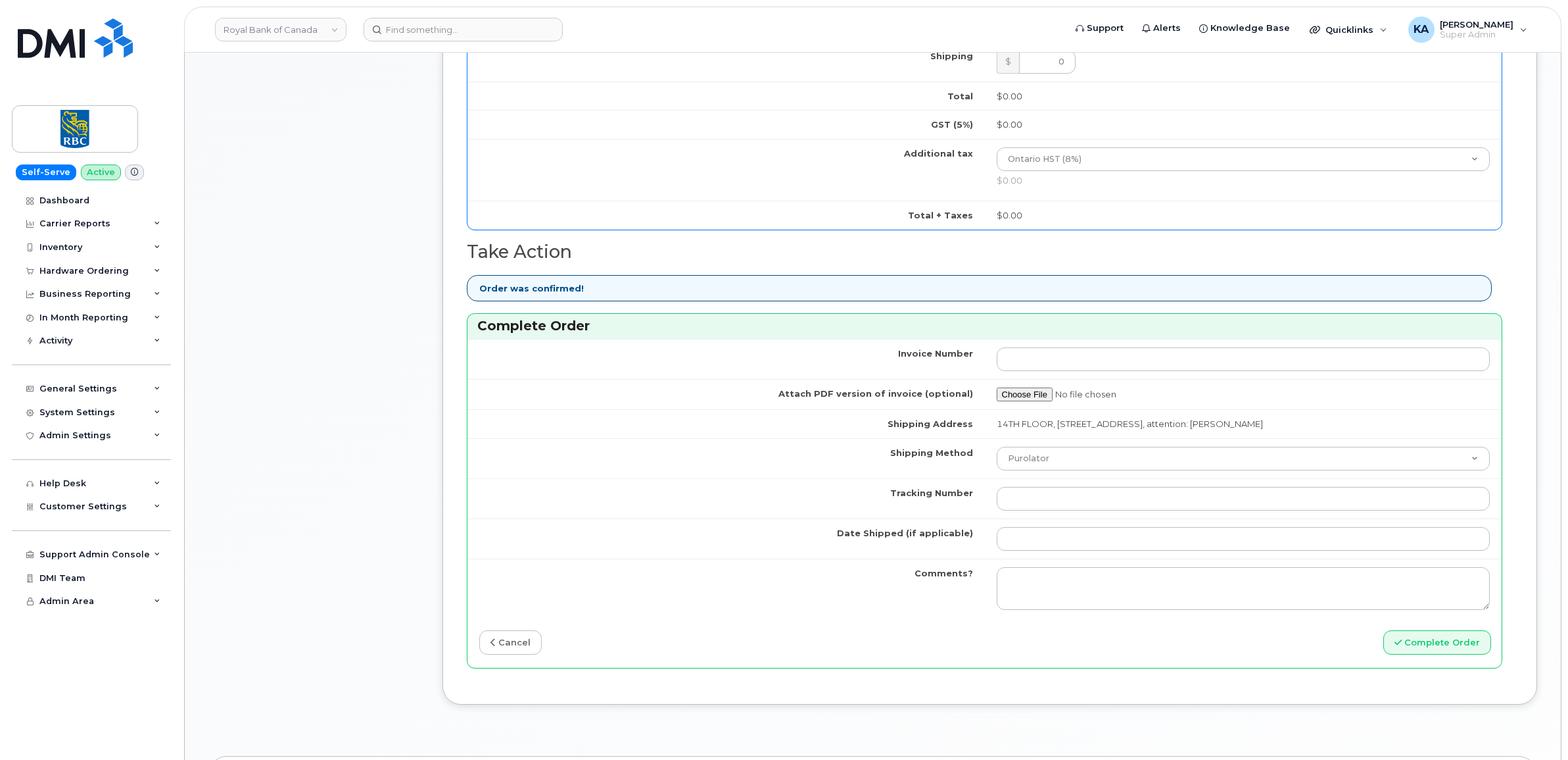
scroll to position [905, 0]
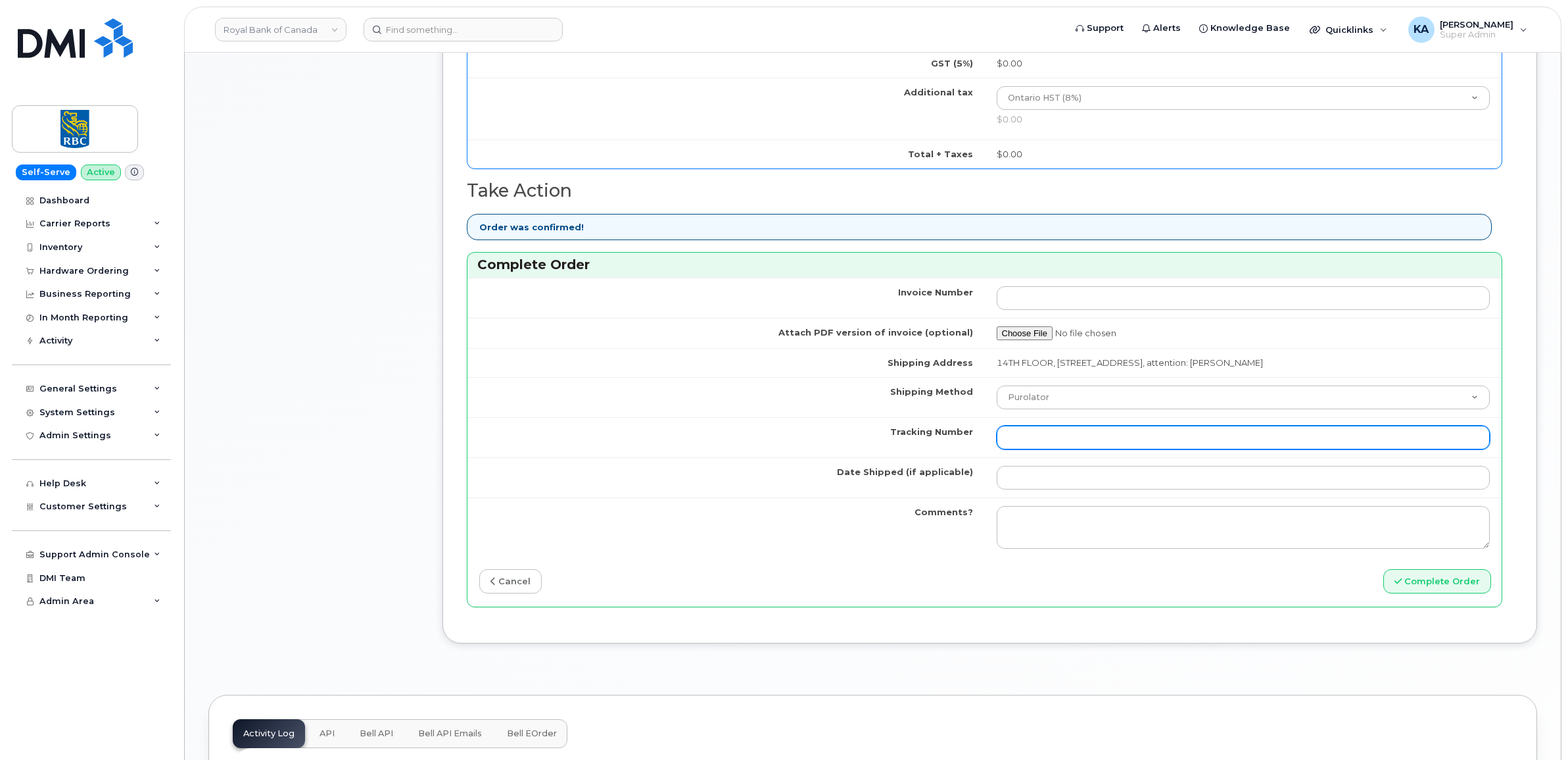
click at [1062, 436] on input "Tracking Number" at bounding box center [1244, 437] width 494 height 23
paste input "520045225056"
type input "520045225056"
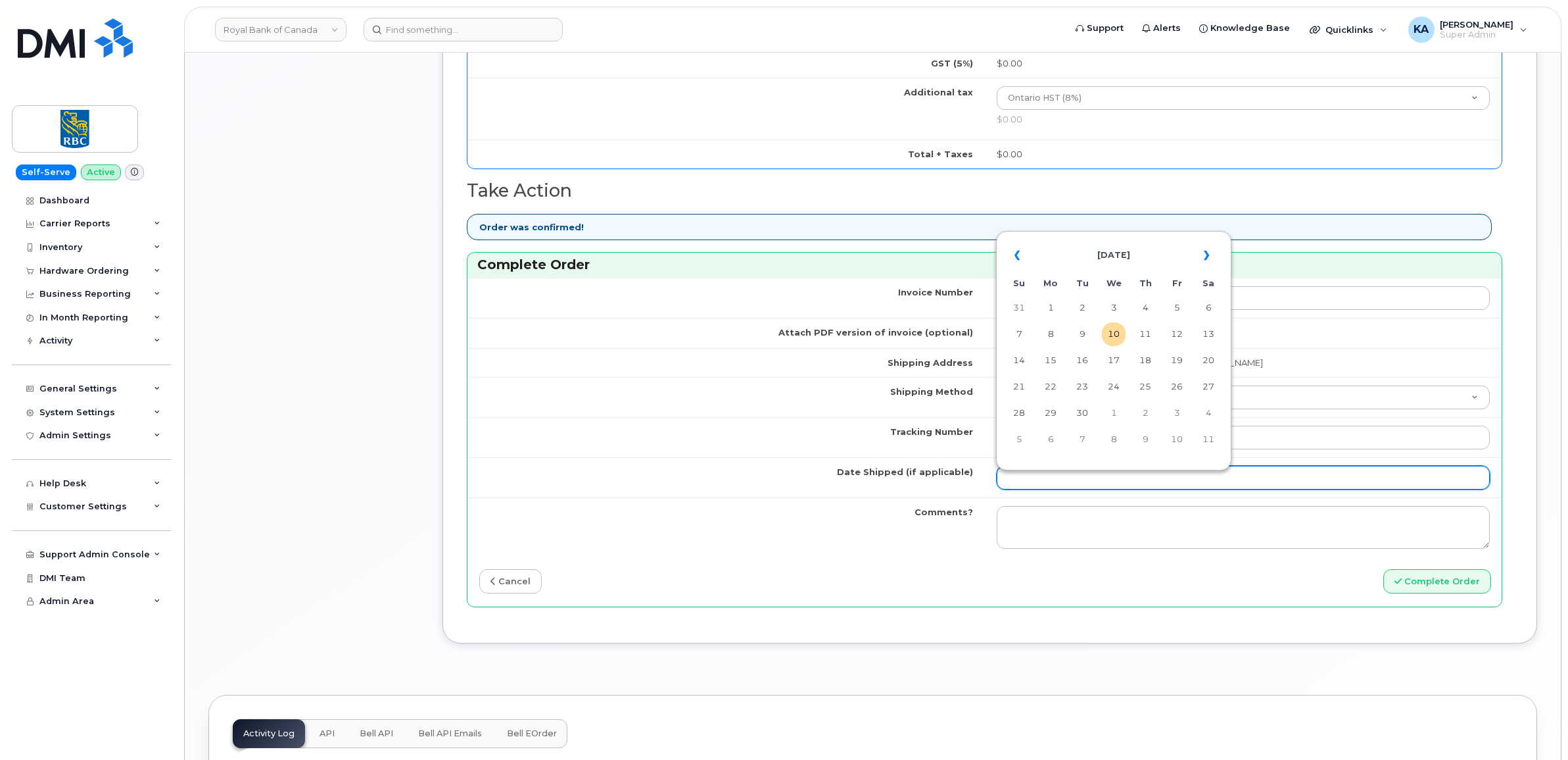
click at [1053, 482] on input "Date Shipped (if applicable)" at bounding box center [1244, 477] width 494 height 23
click at [1052, 331] on td "8" at bounding box center [1051, 334] width 23 height 23
type input "2025-09-08"
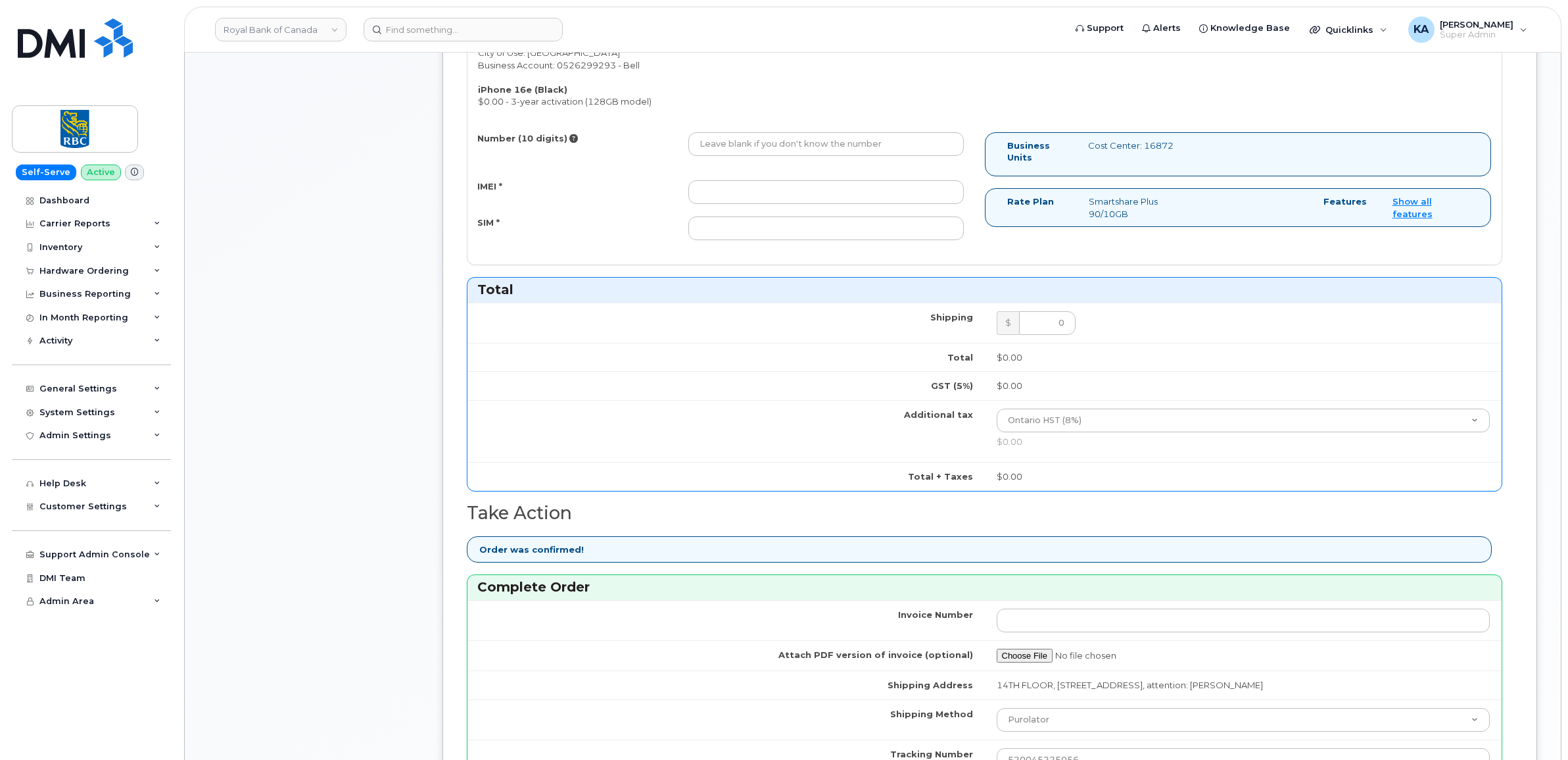
scroll to position [576, 0]
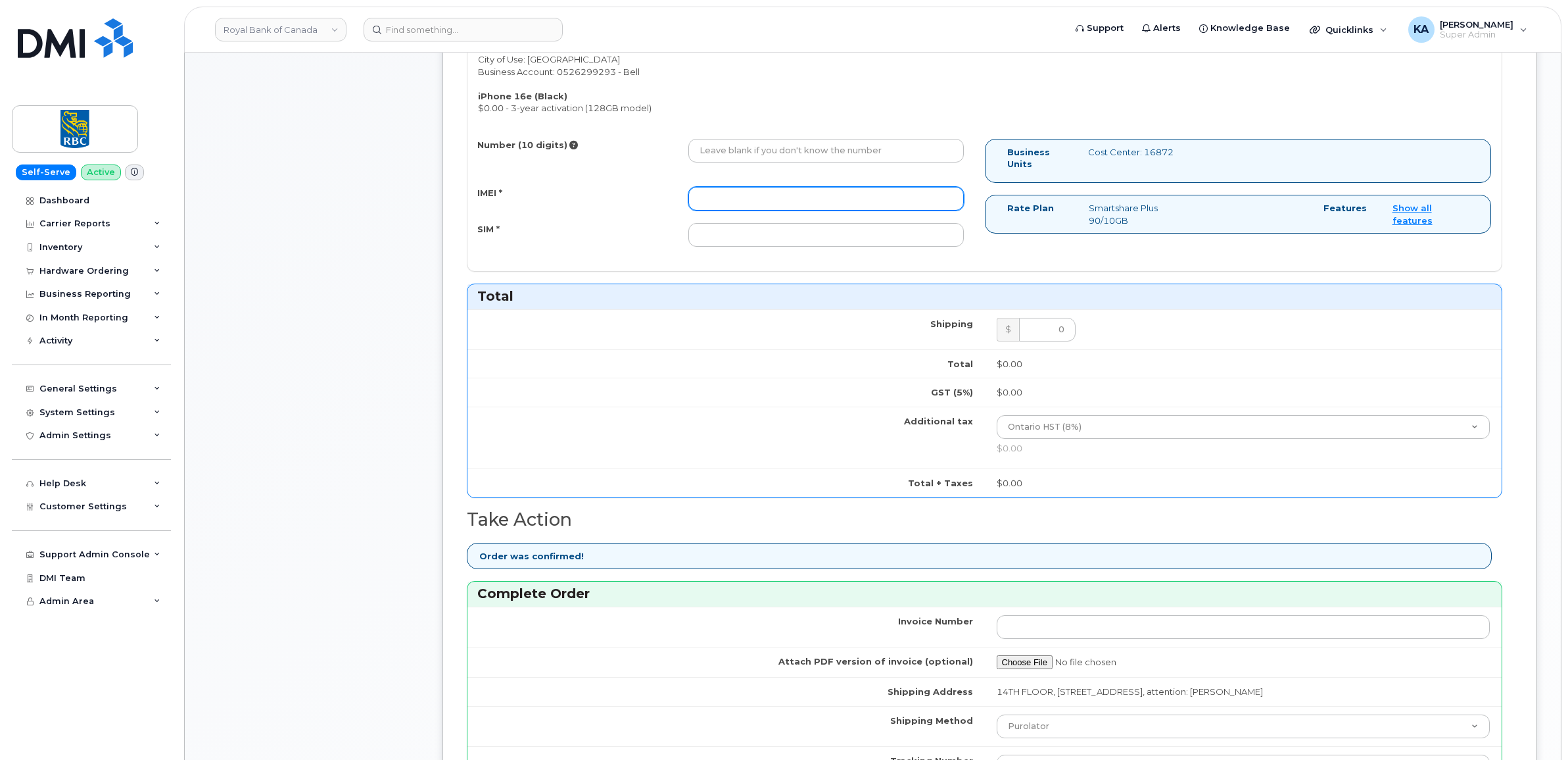
click at [780, 200] on input "IMEI *" at bounding box center [825, 199] width 276 height 23
paste input "354216330940648"
type input "354216330940648"
click at [797, 150] on input "Number (10 digits)" at bounding box center [825, 150] width 276 height 23
paste input "4374484774"
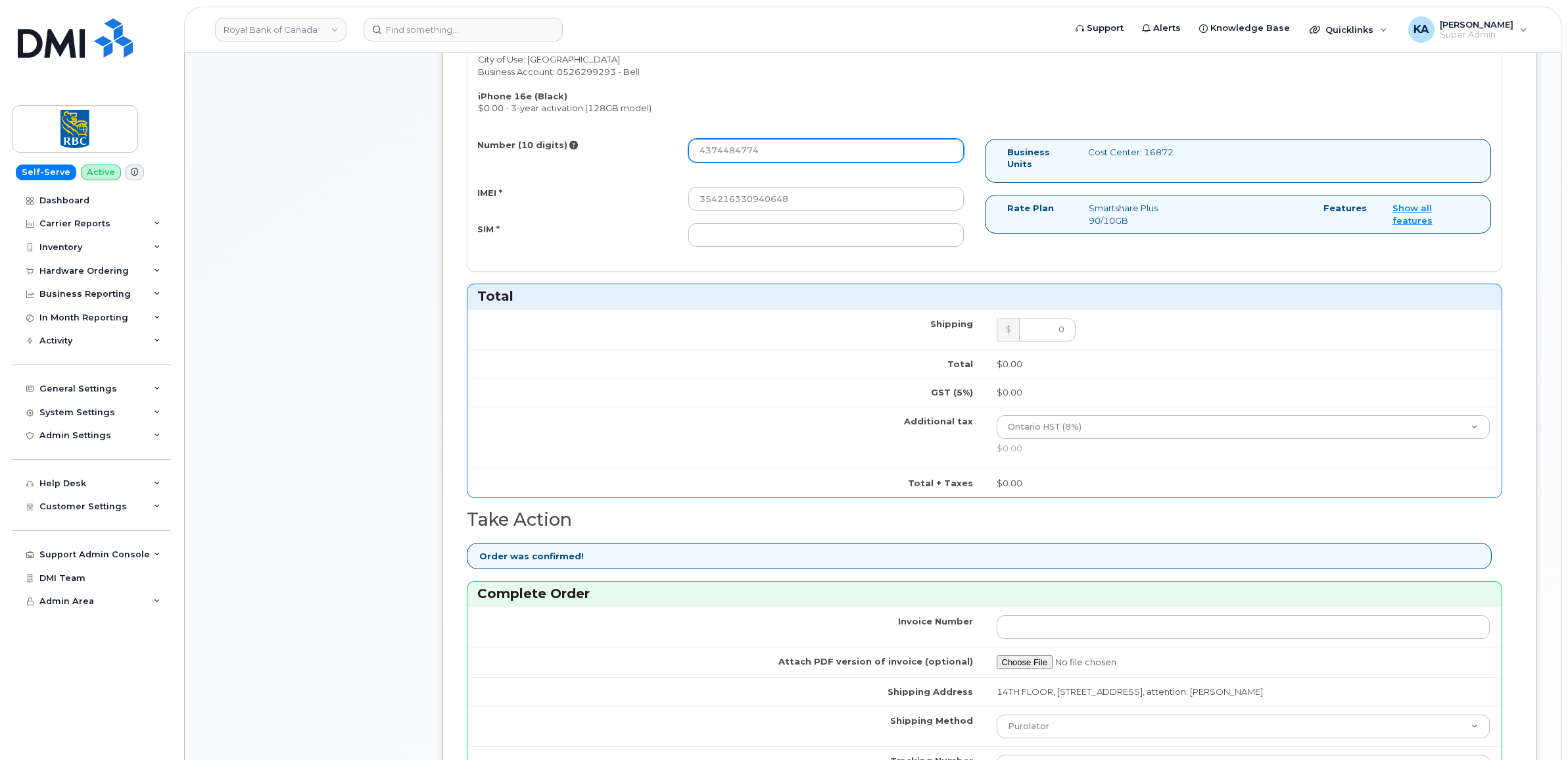
type input "4374484774"
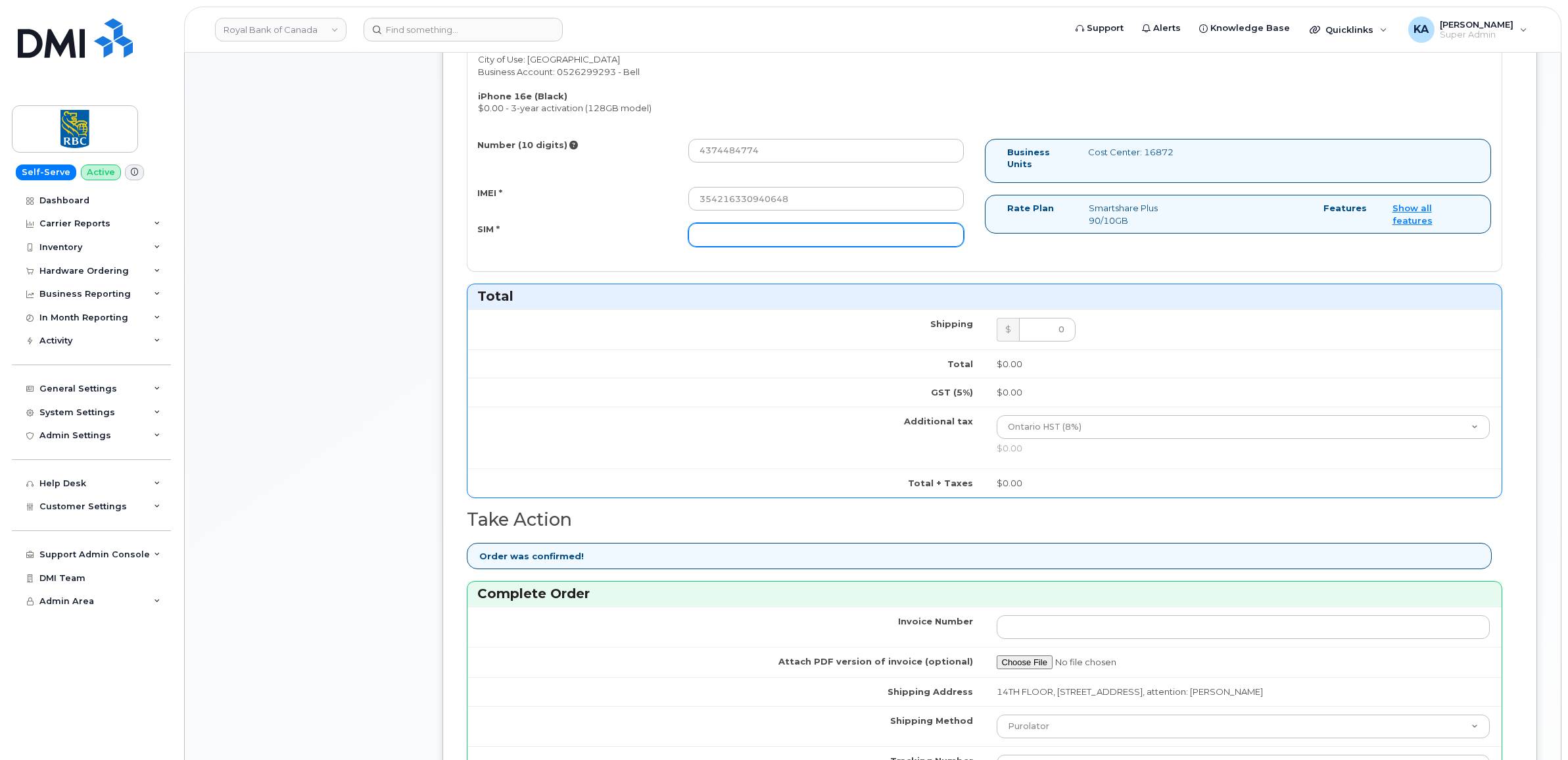
click at [761, 232] on input "SIM *" at bounding box center [825, 234] width 276 height 23
paste input "89302610207734838375"
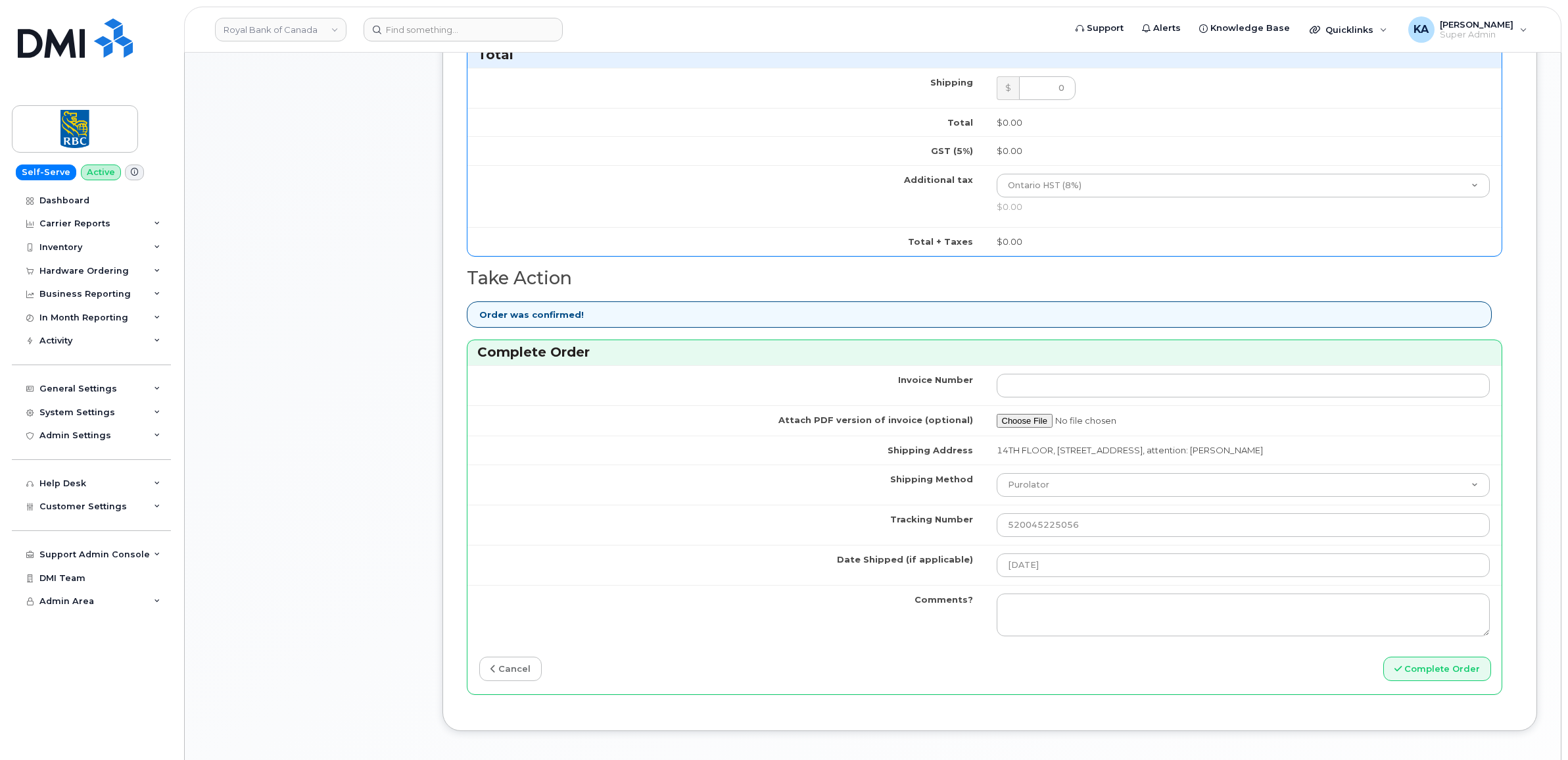
scroll to position [822, 0]
type input "89302610207734838375"
click at [1427, 669] on button "Complete Order" at bounding box center [1437, 663] width 108 height 24
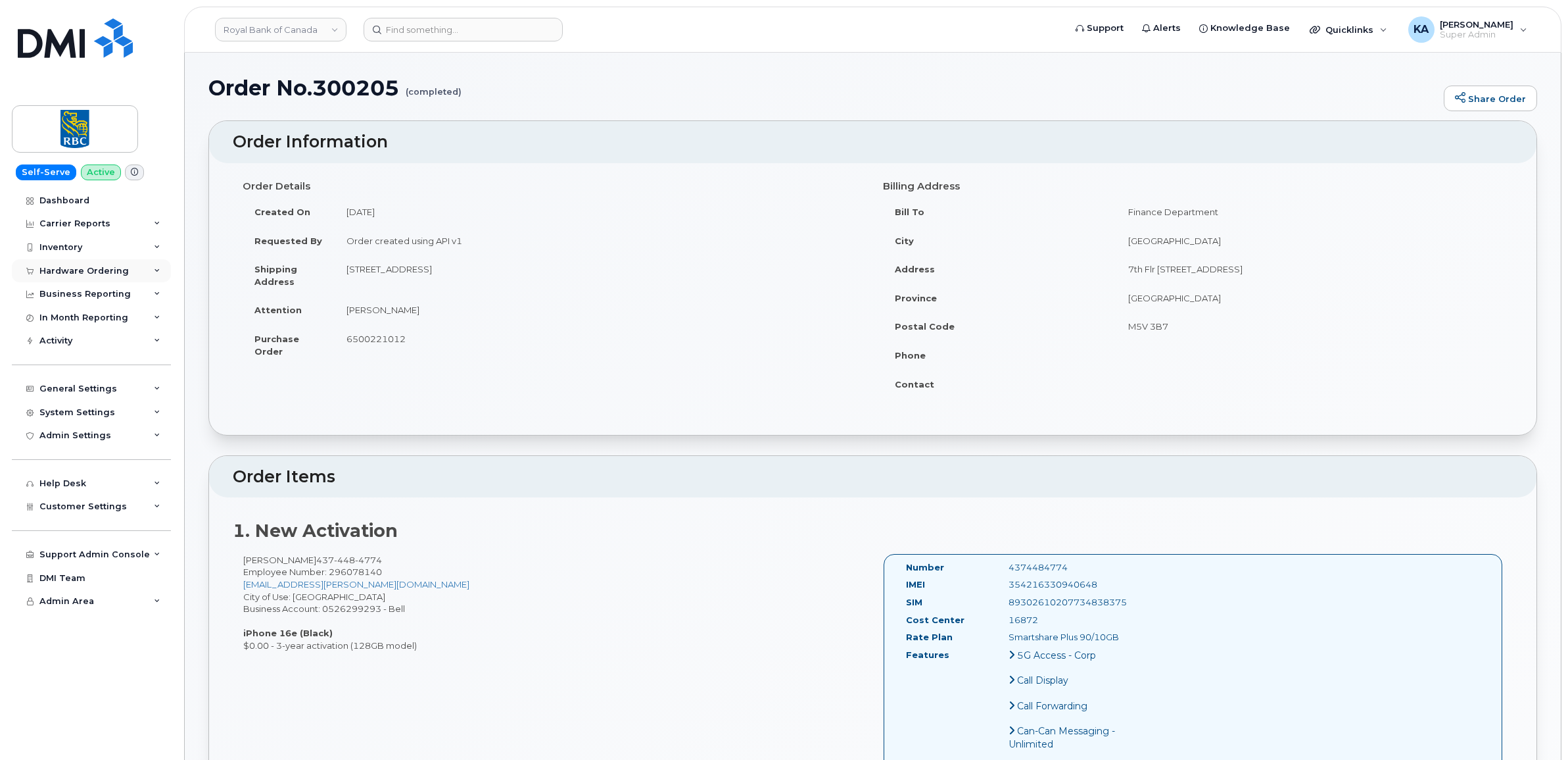
click at [70, 268] on div "Hardware Ordering" at bounding box center [84, 271] width 90 height 11
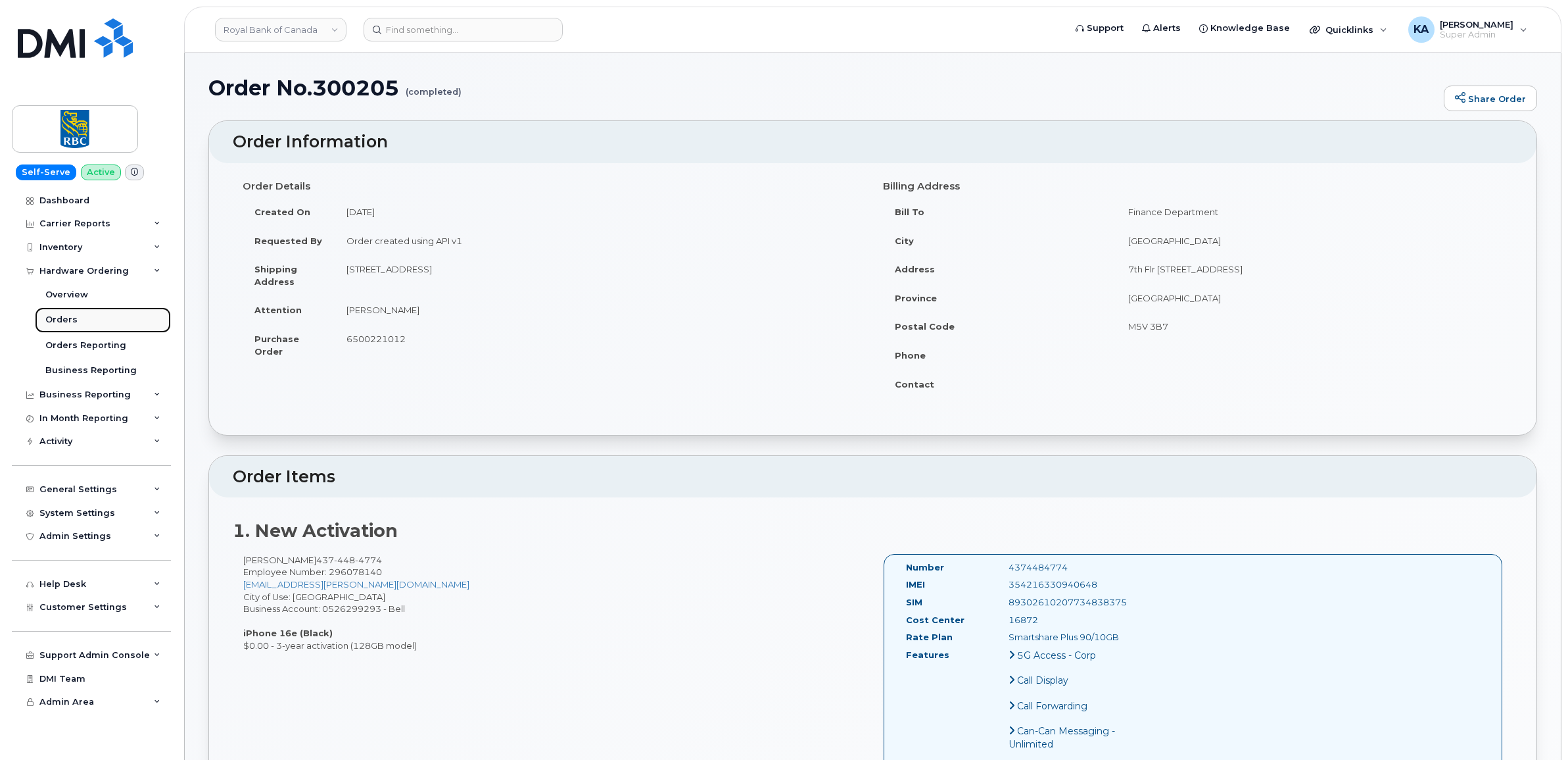
click at [59, 318] on div "Orders" at bounding box center [62, 319] width 32 height 12
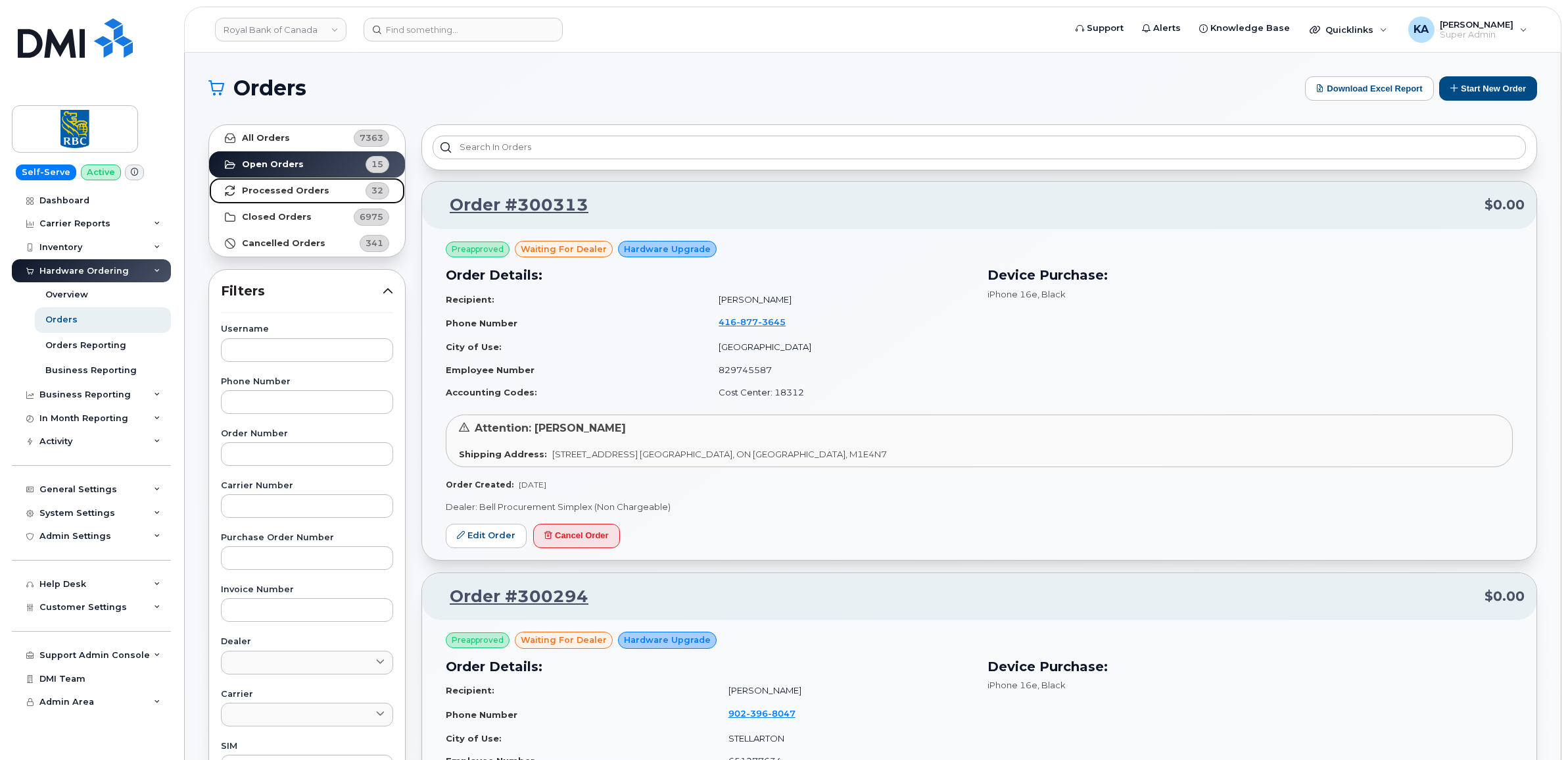
click at [294, 190] on strong "Processed Orders" at bounding box center [285, 190] width 87 height 11
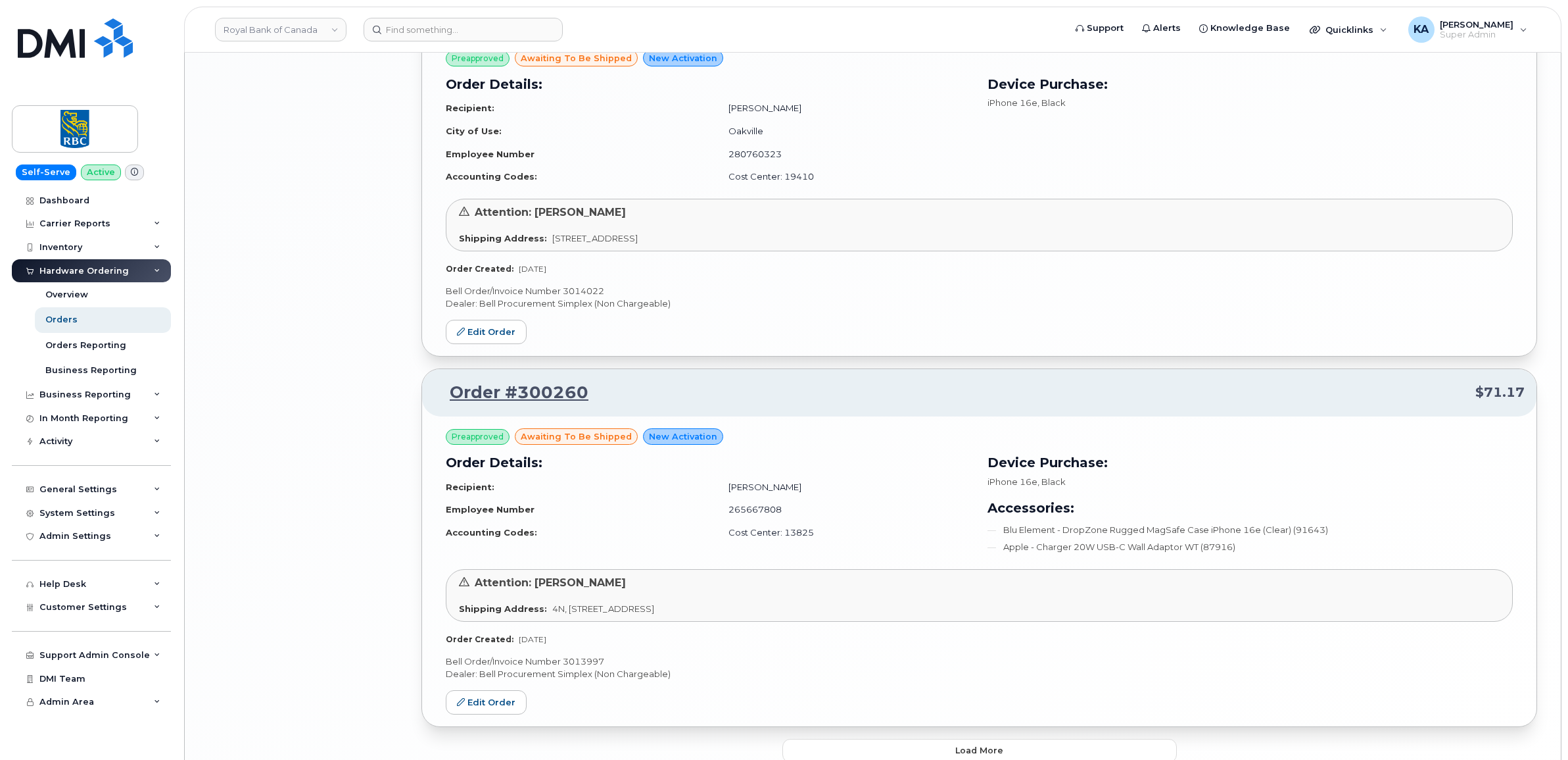
scroll to position [2614, 0]
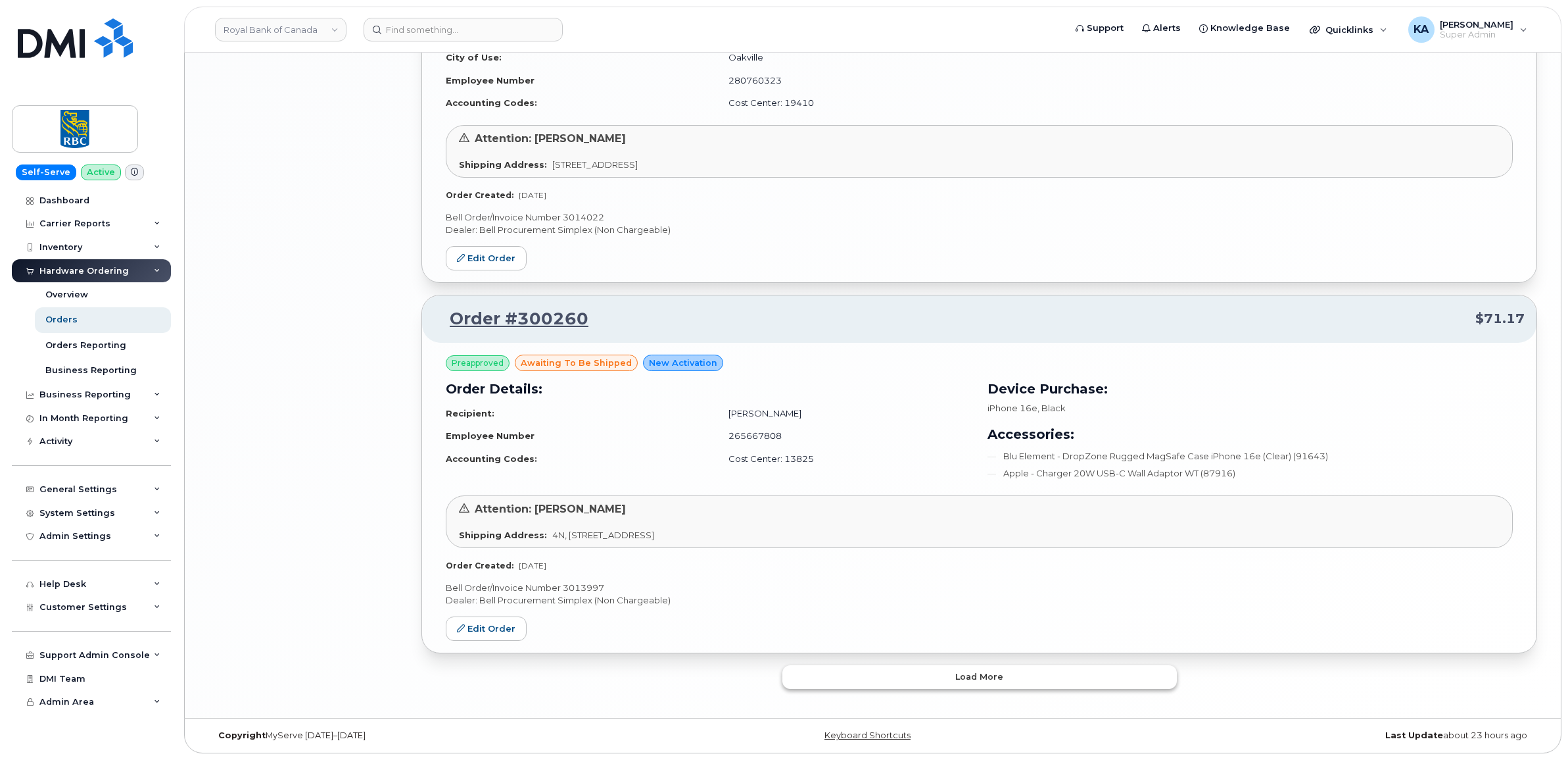
click at [869, 676] on button "Load more" at bounding box center [979, 676] width 394 height 23
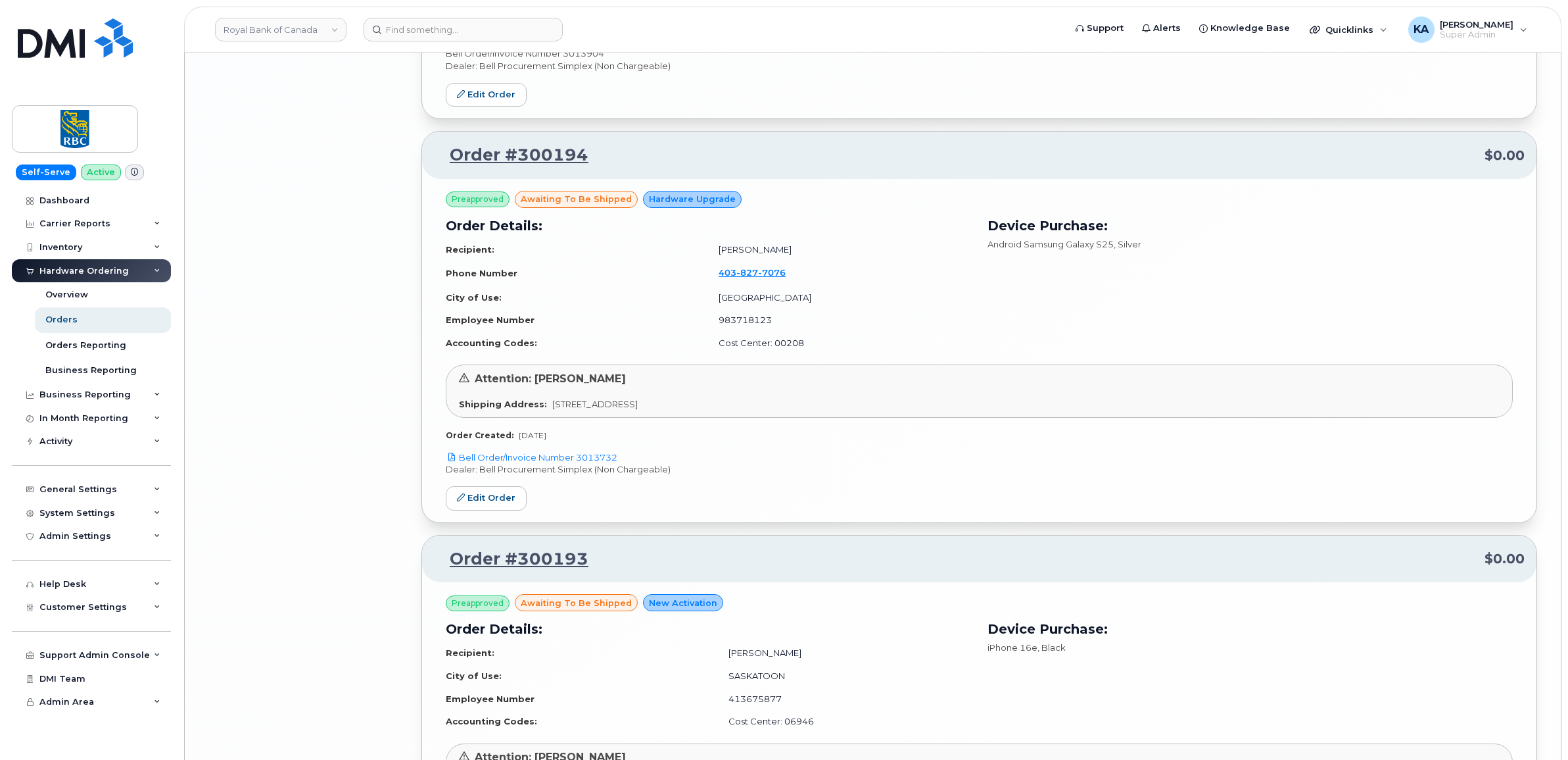
scroll to position [4998, 0]
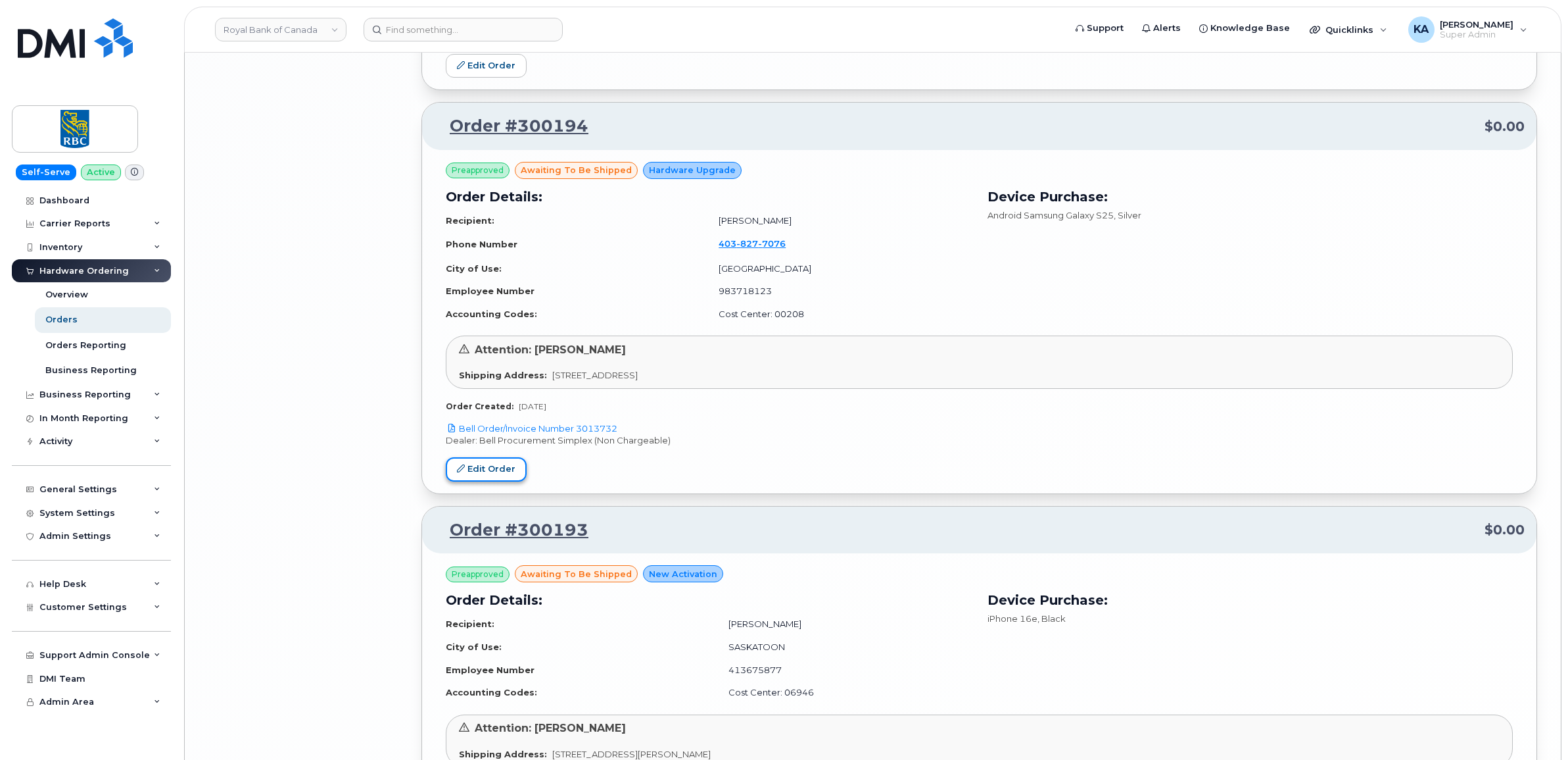
click at [487, 473] on link "Edit Order" at bounding box center [486, 469] width 81 height 24
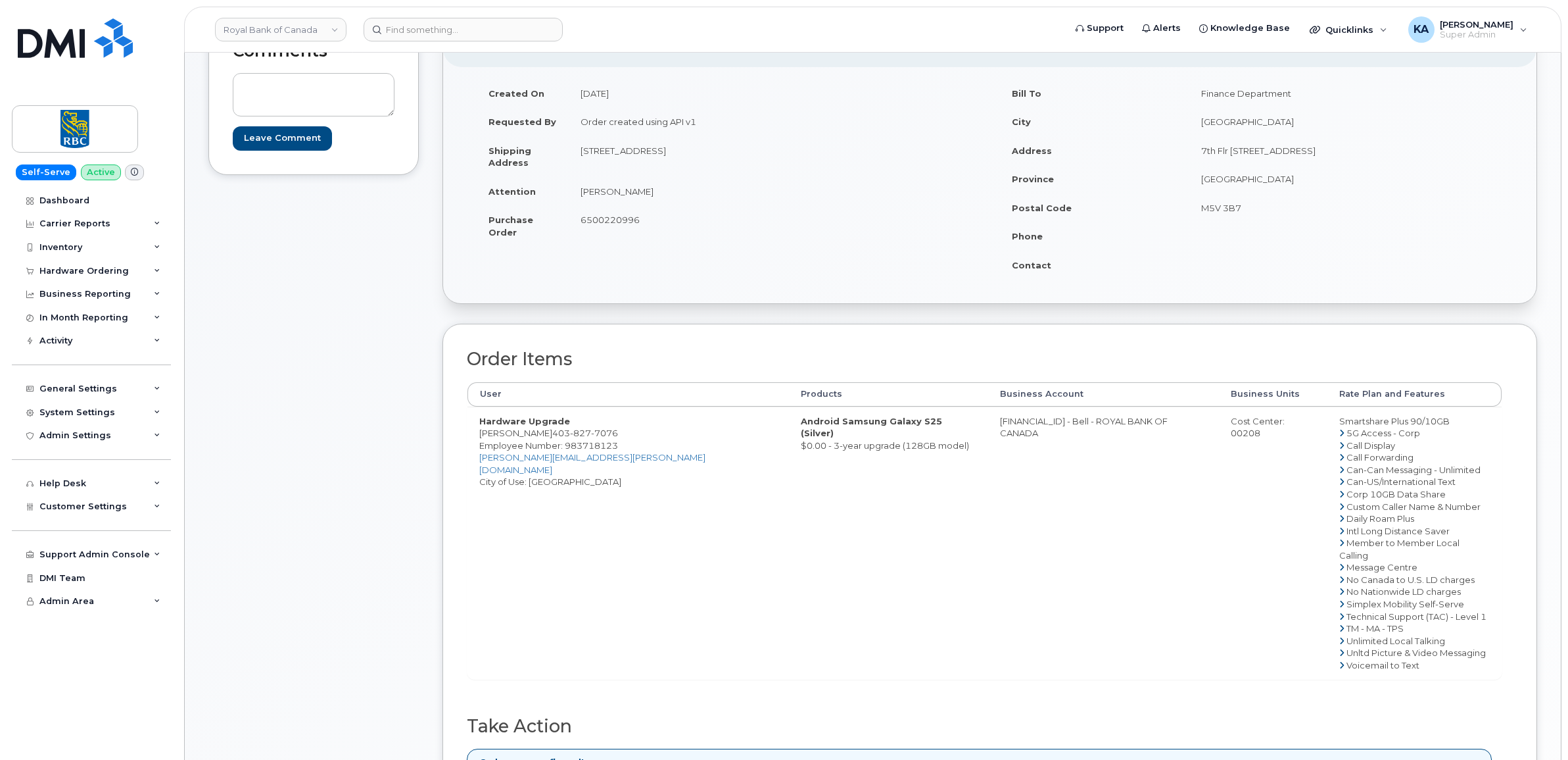
scroll to position [247, 0]
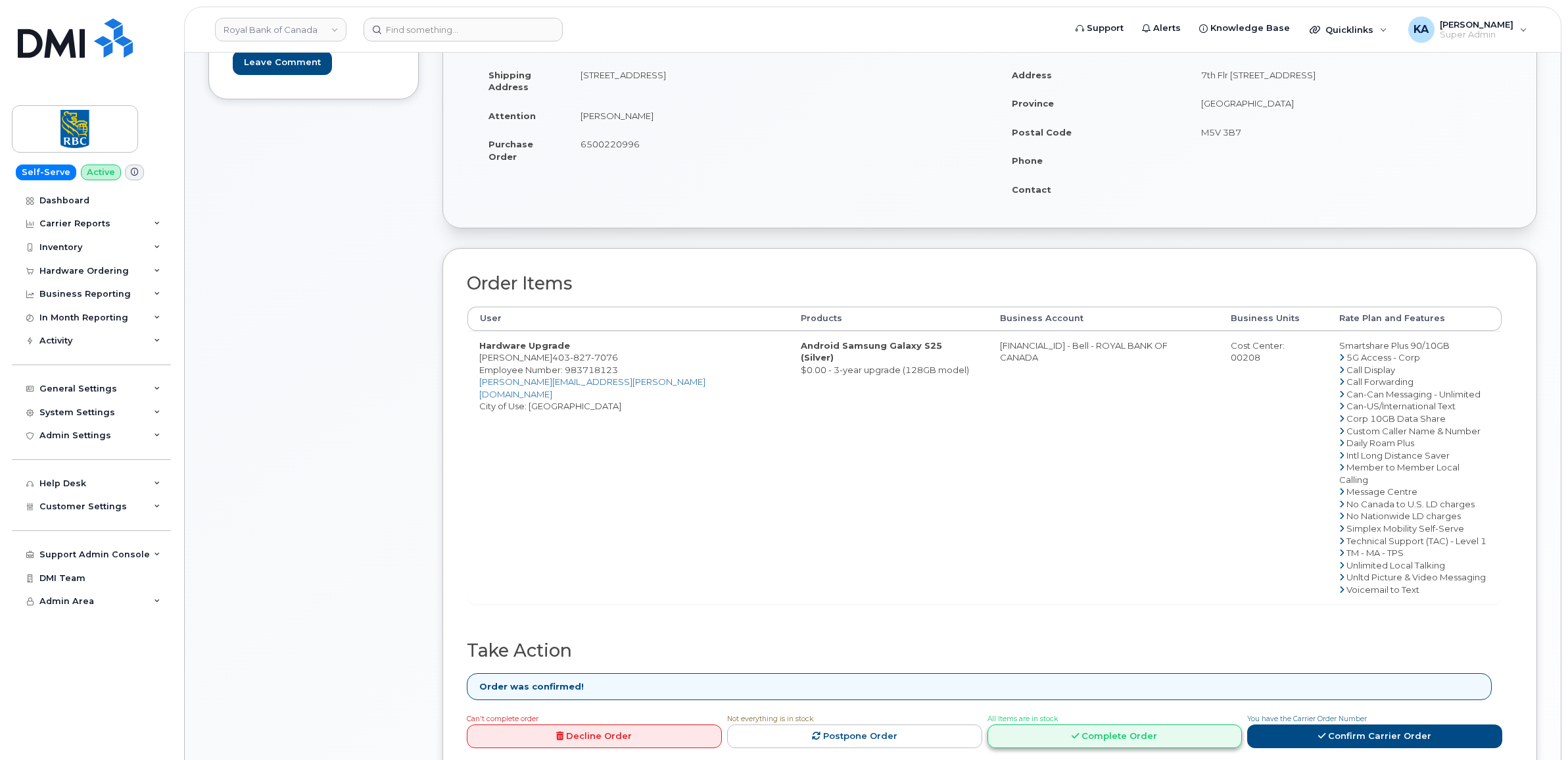
click at [1097, 725] on link "Complete Order" at bounding box center [1115, 736] width 255 height 24
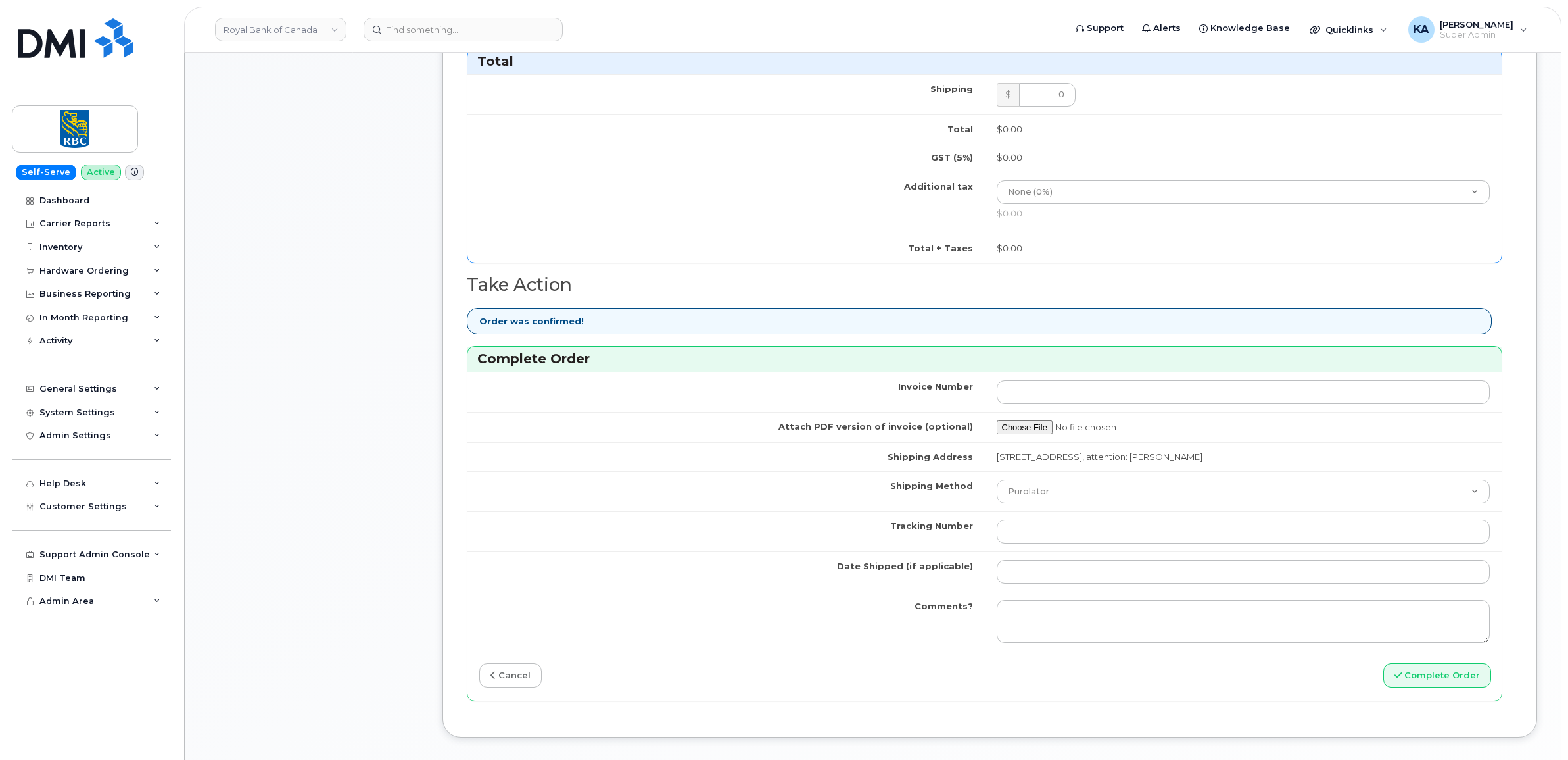
scroll to position [822, 0]
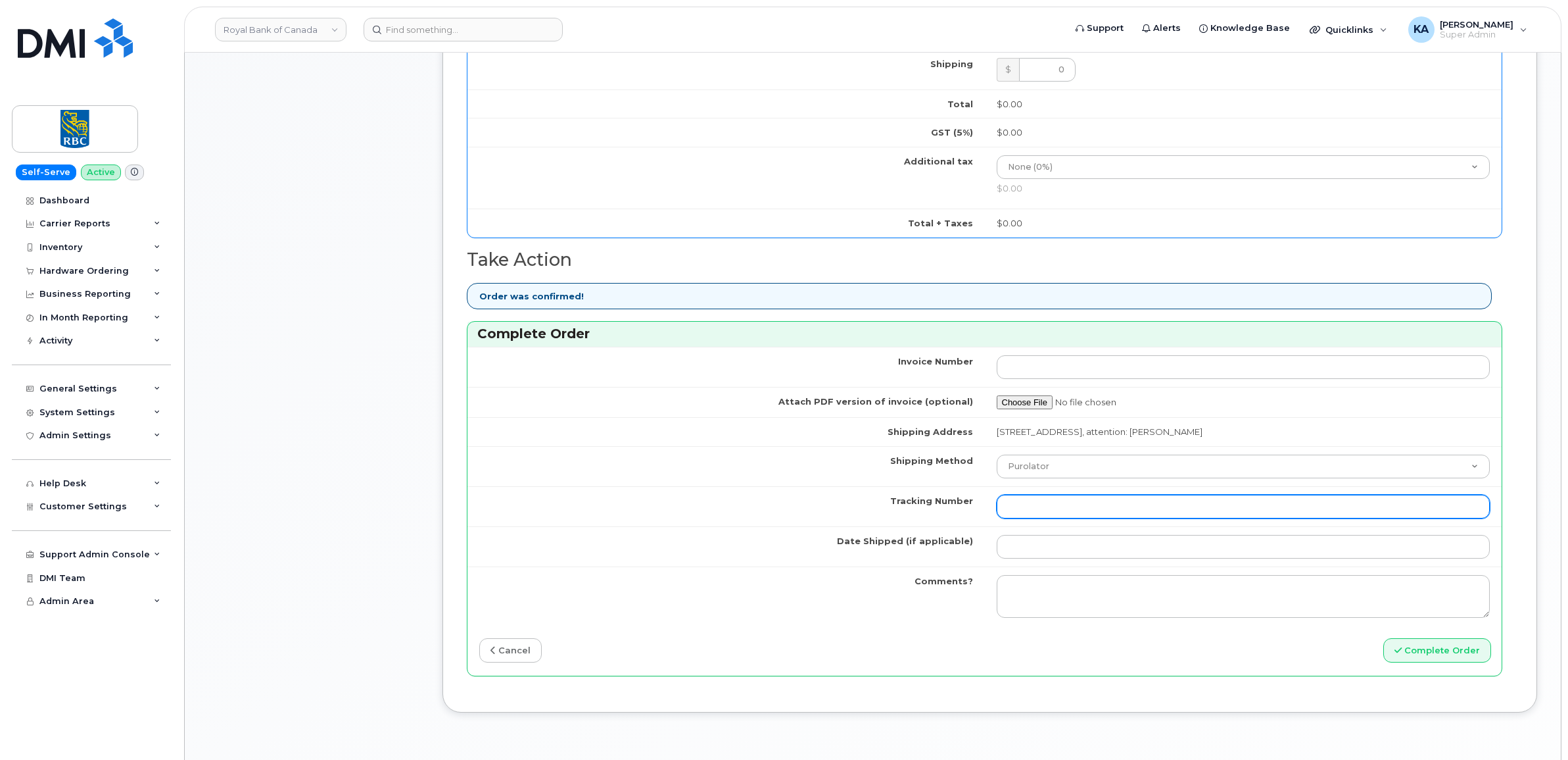
click at [1009, 507] on input "Tracking Number" at bounding box center [1244, 507] width 494 height 23
paste input "476423836971"
type input "476423836971"
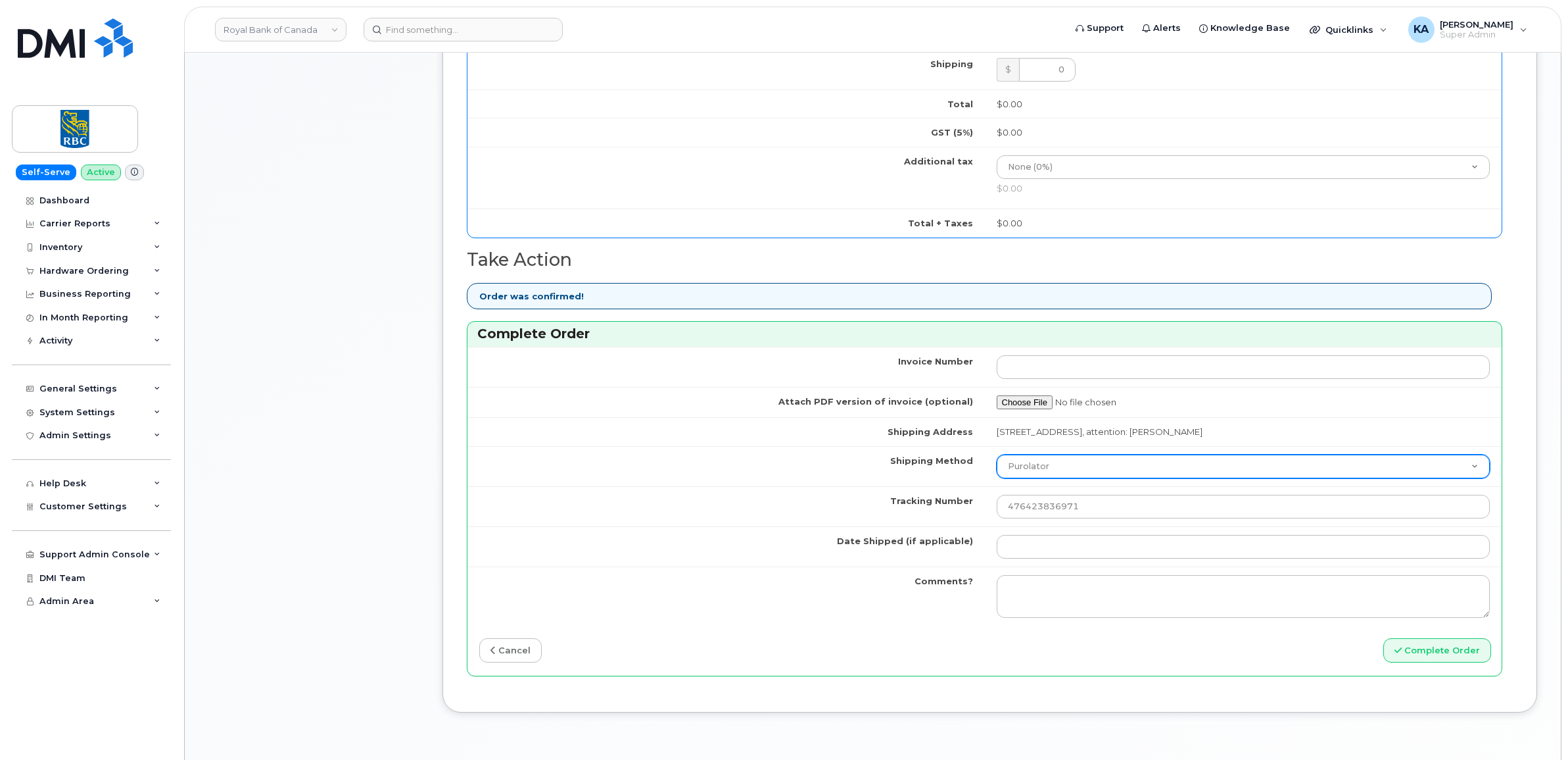
click at [1059, 473] on select "Purolator UPS FedEx Canada Post Courier Other Drop Off Pick Up" at bounding box center [1244, 466] width 494 height 23
select select "FedEx"
click at [997, 458] on select "Purolator UPS FedEx Canada Post Courier Other Drop Off Pick Up" at bounding box center [1244, 466] width 494 height 23
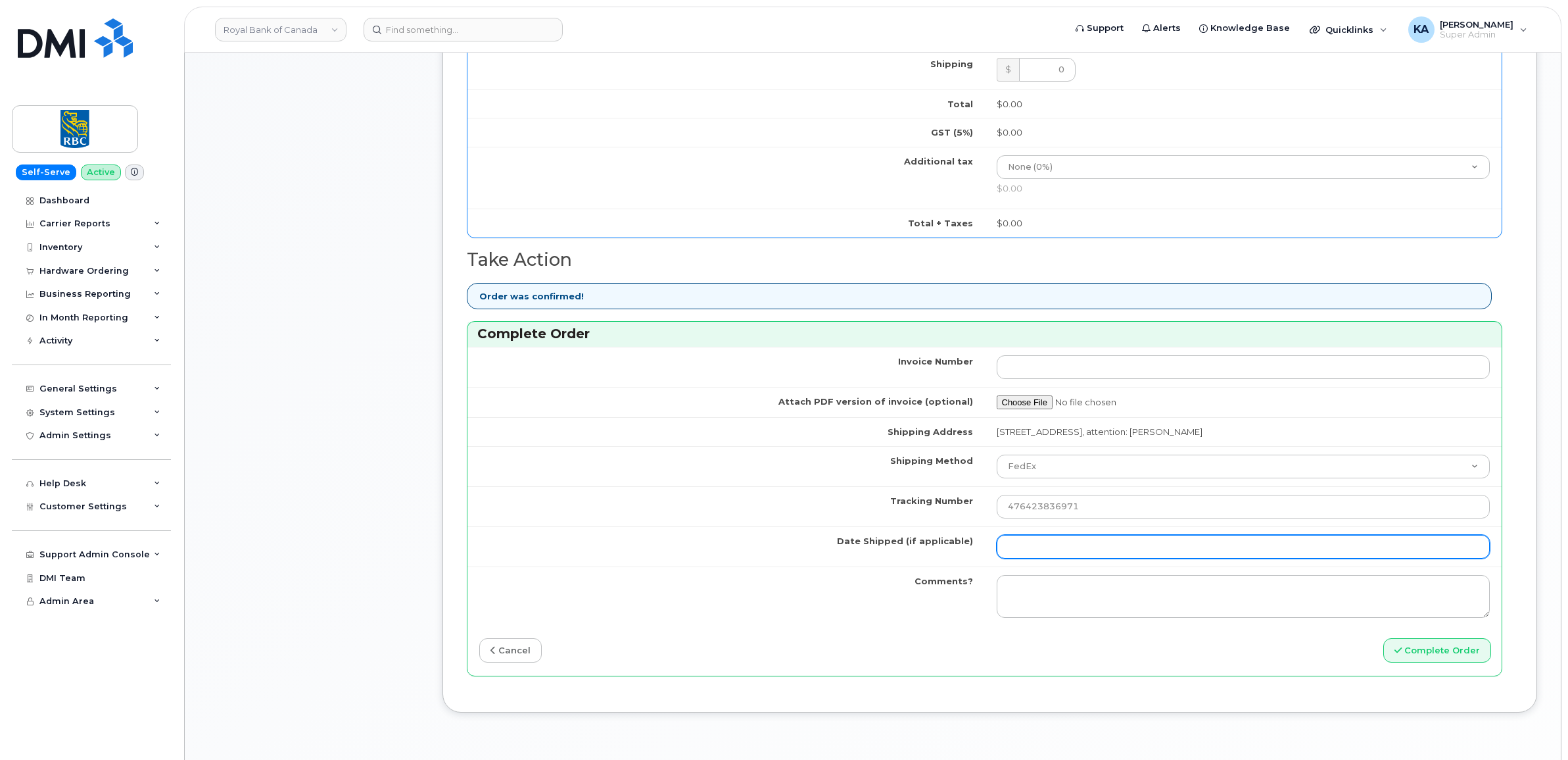
click at [1029, 553] on input "Date Shipped (if applicable)" at bounding box center [1244, 546] width 494 height 23
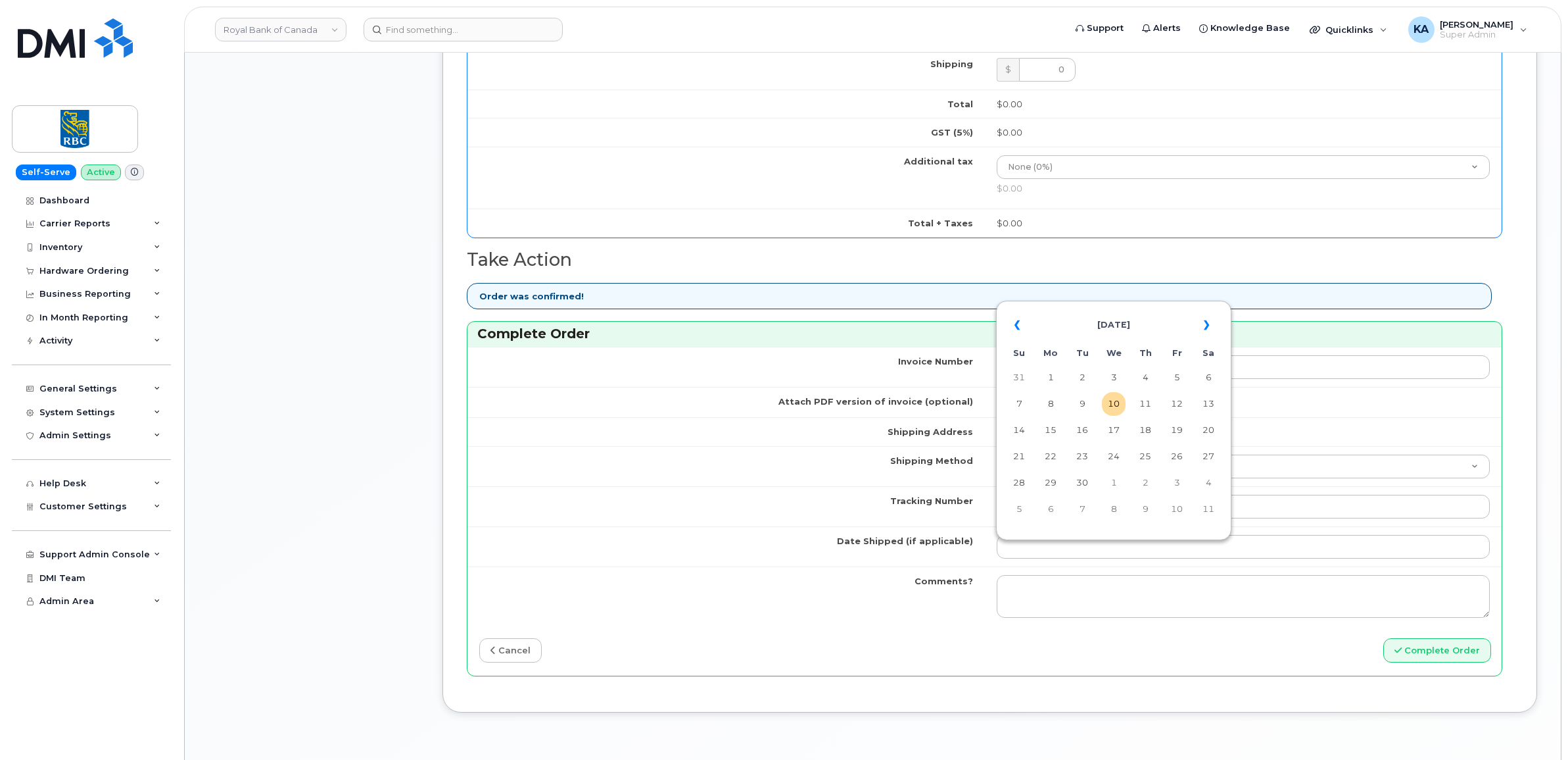
click at [1088, 305] on table "« September 2025 » Su Mo Tu We Th Fr Sa 31 1 2 3 4 5 6 7 8 9 10 11 12 13 14 15 …" at bounding box center [1114, 416] width 229 height 225
click at [1050, 405] on td "8" at bounding box center [1051, 403] width 23 height 23
type input "2025-09-08"
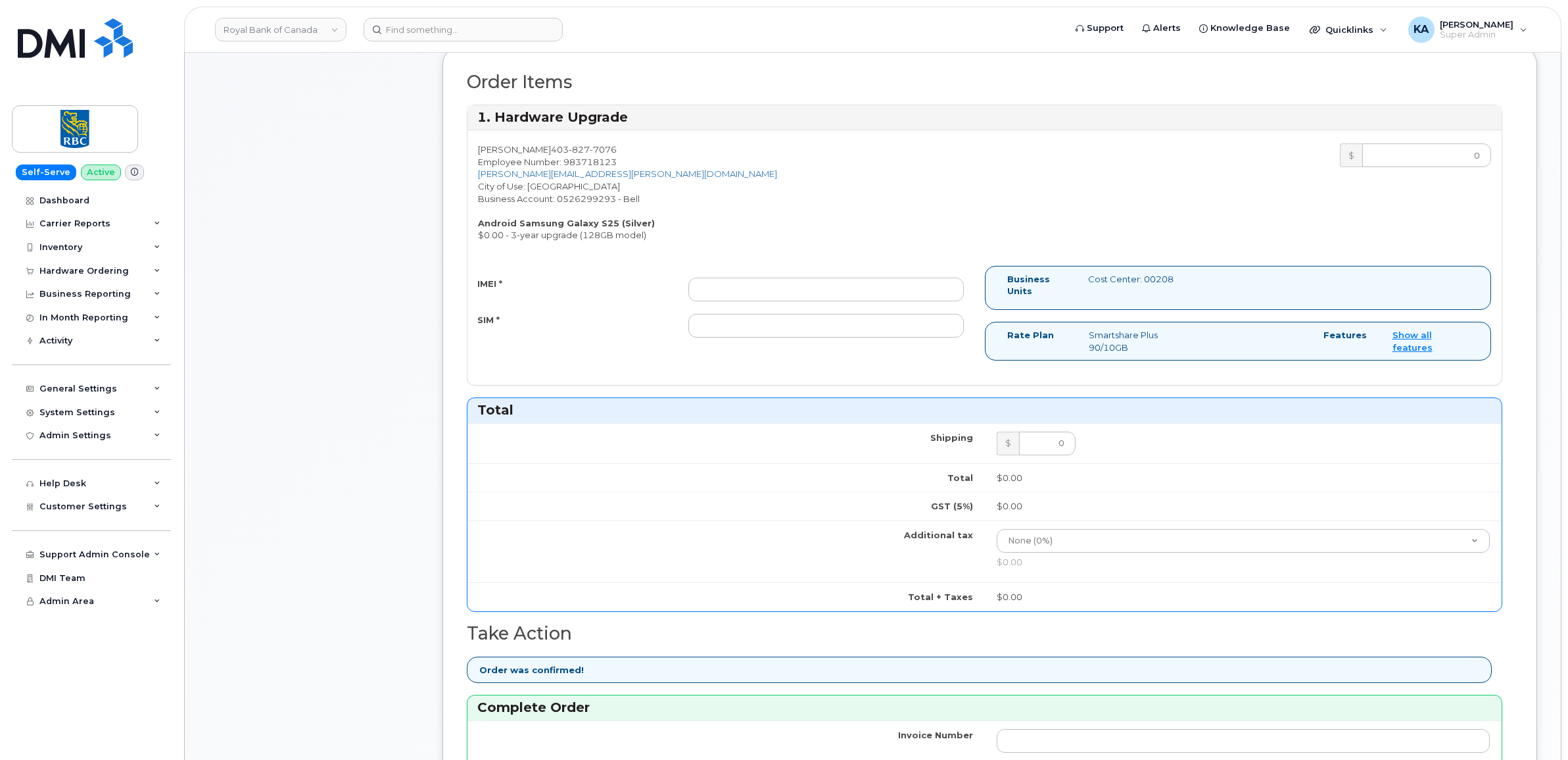
scroll to position [411, 0]
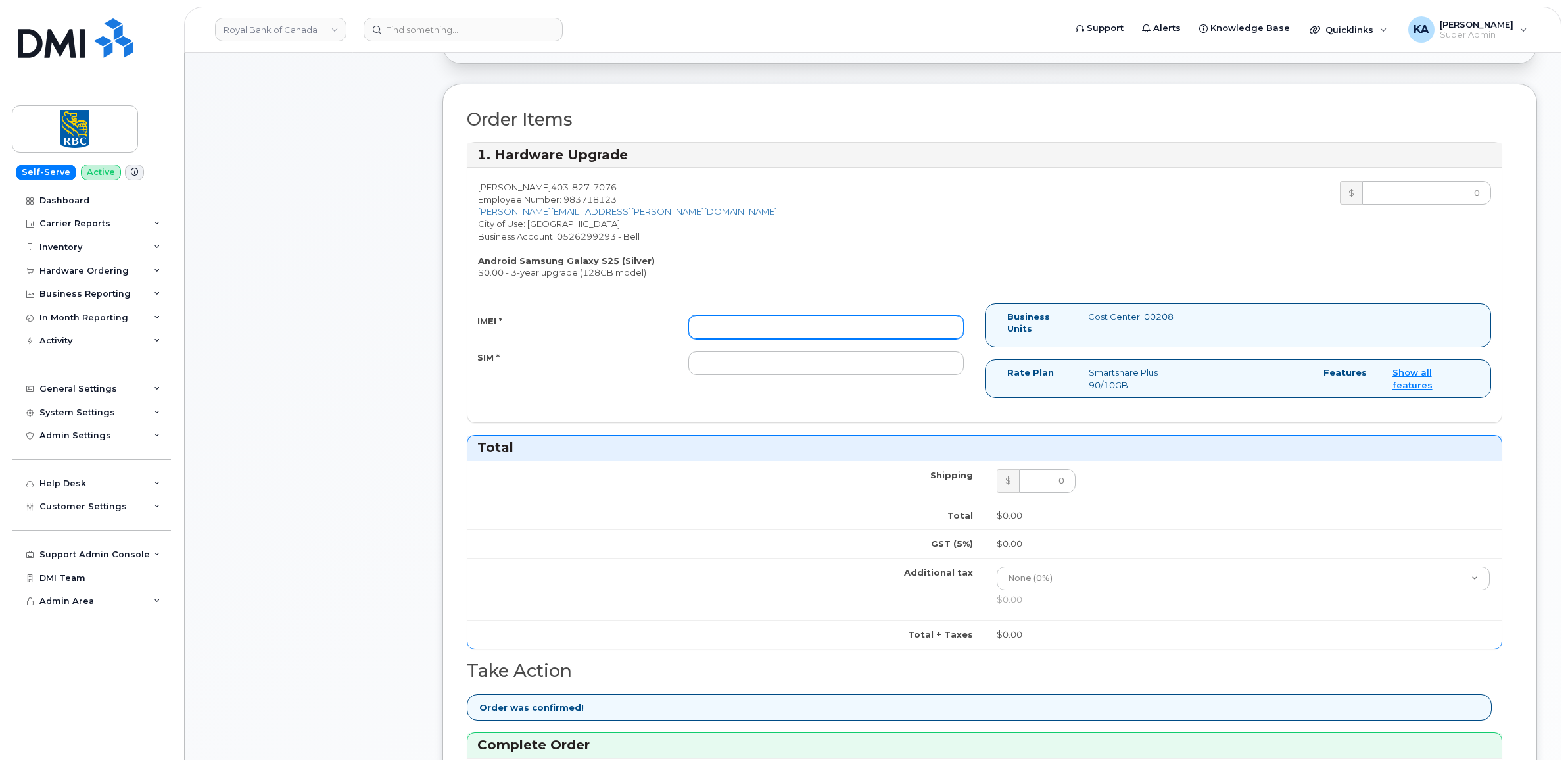
click at [798, 325] on input "IMEI *" at bounding box center [825, 327] width 276 height 23
paste input "351558505124224"
type input "351558505124224"
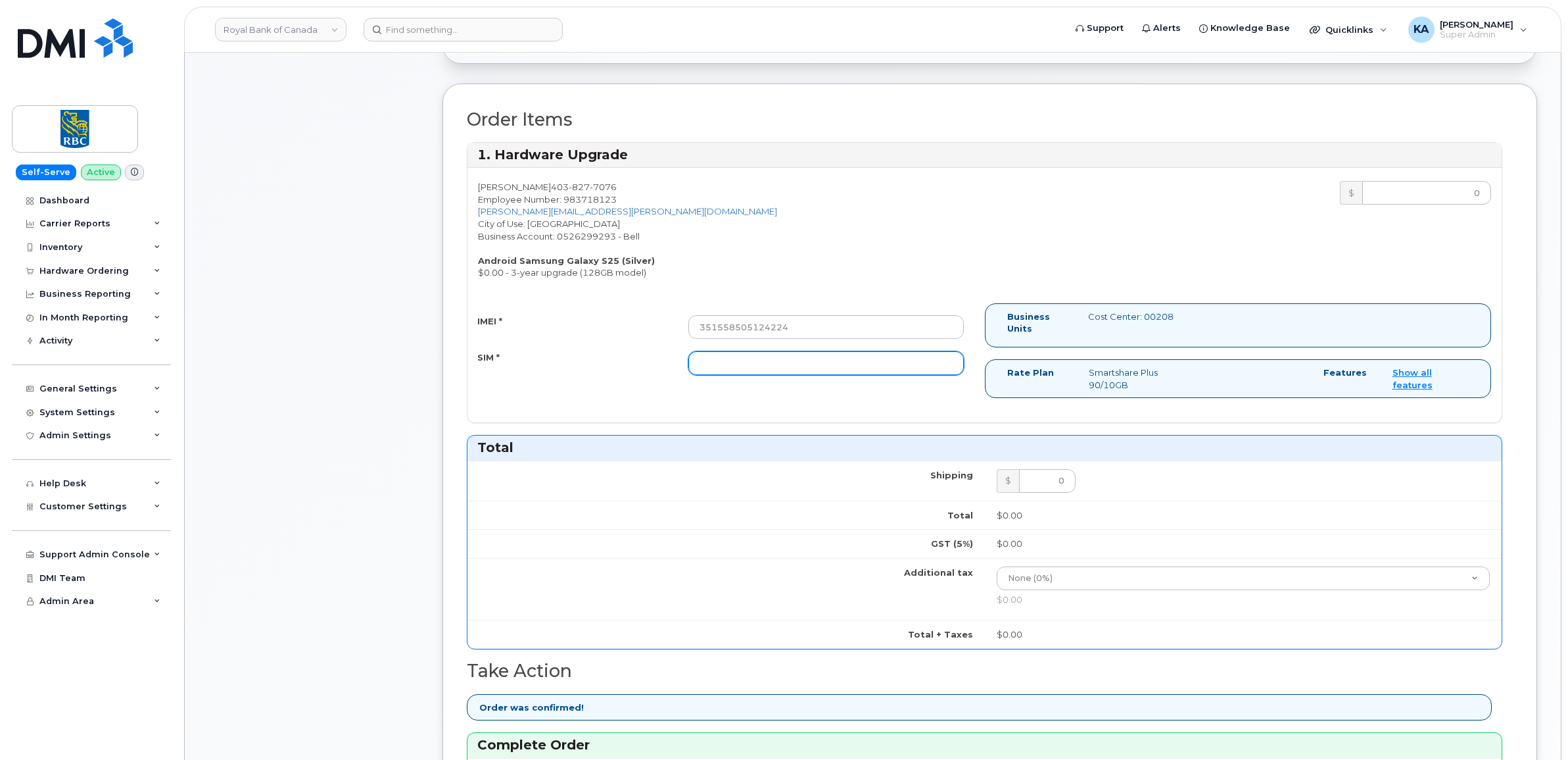
click at [778, 369] on input "SIM *" at bounding box center [825, 363] width 276 height 23
paste input "89302610207733283789"
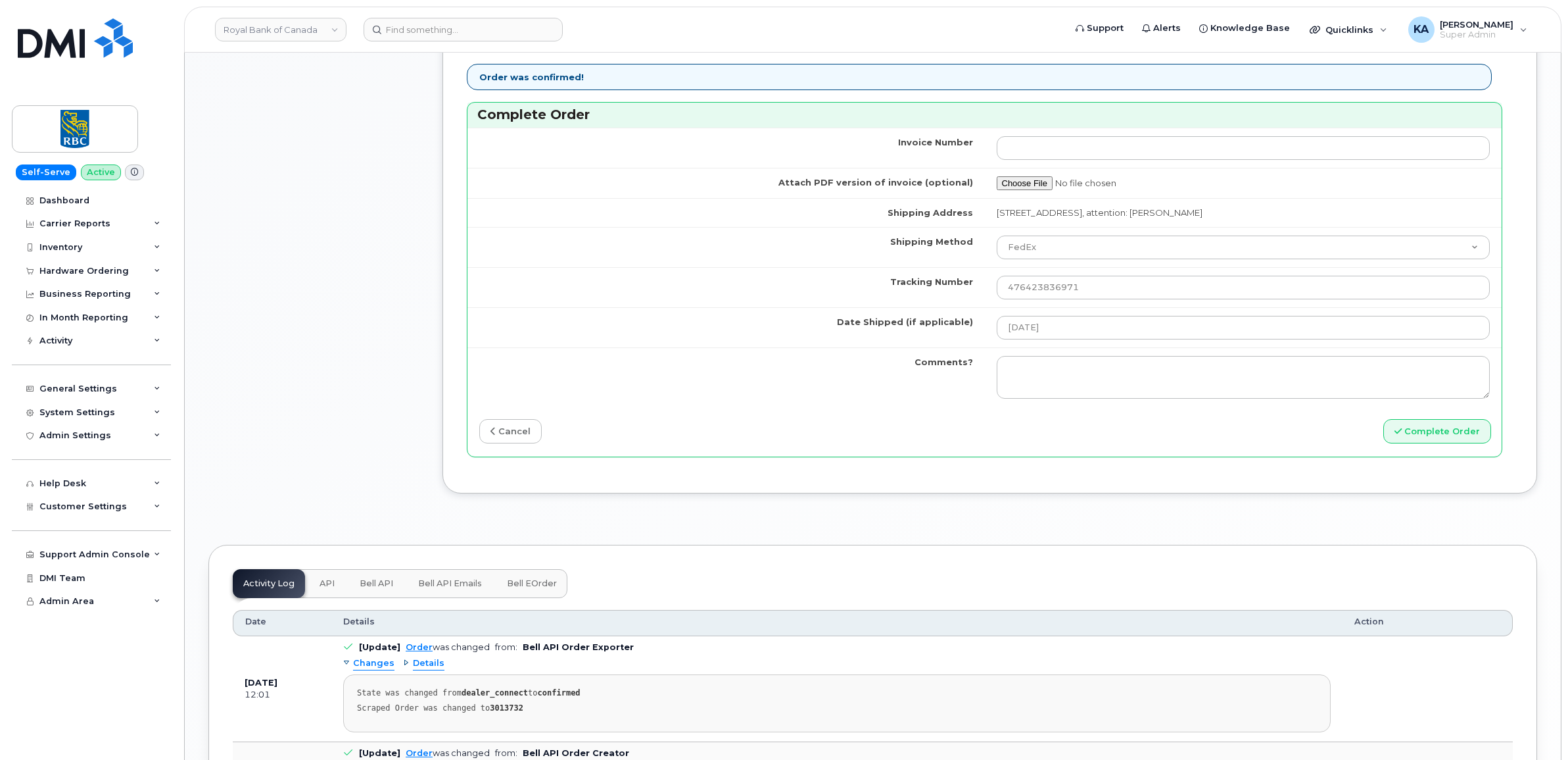
scroll to position [1069, 0]
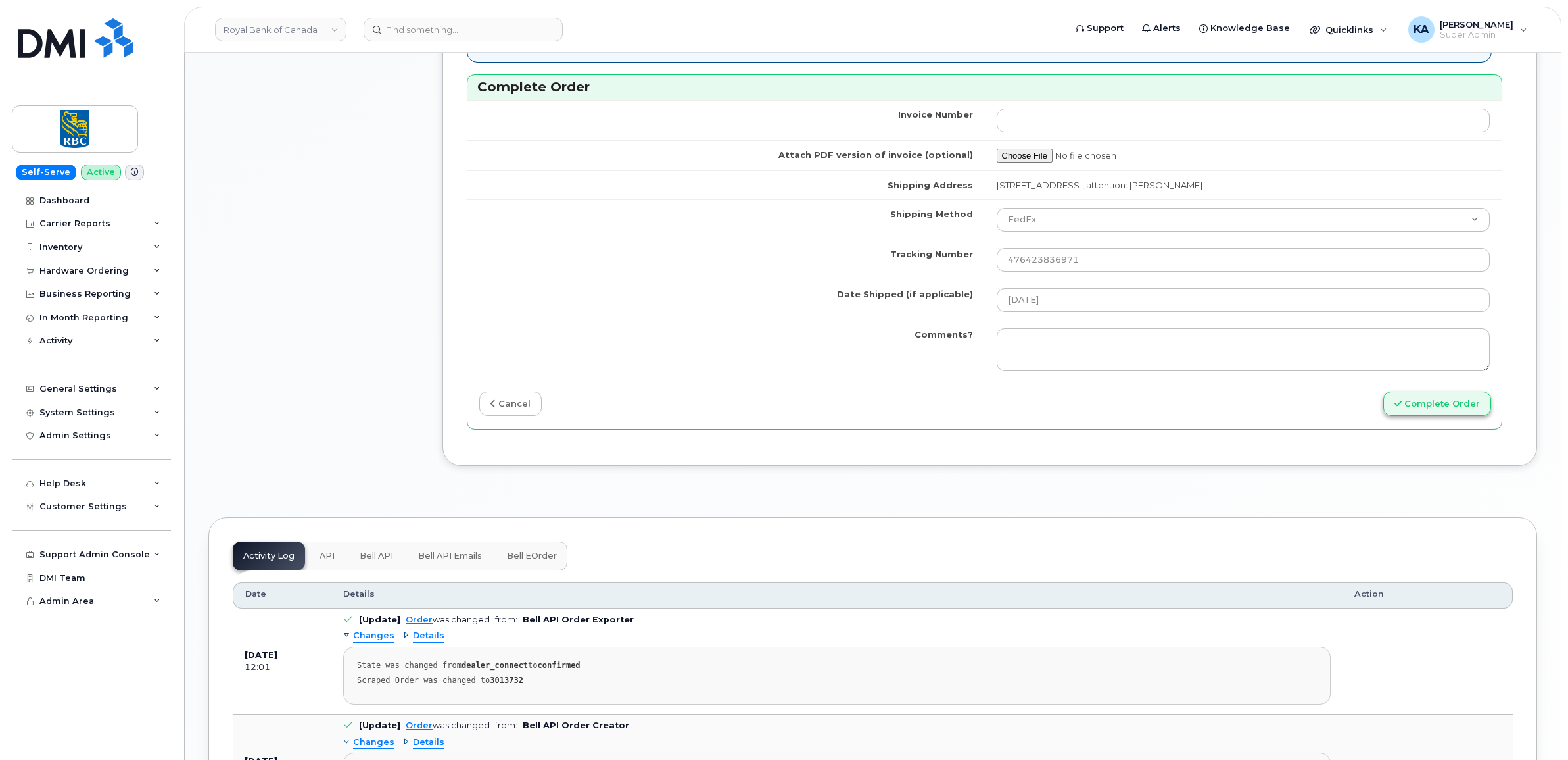
type input "89302610207733283789"
click at [1444, 413] on button "Complete Order" at bounding box center [1437, 403] width 108 height 24
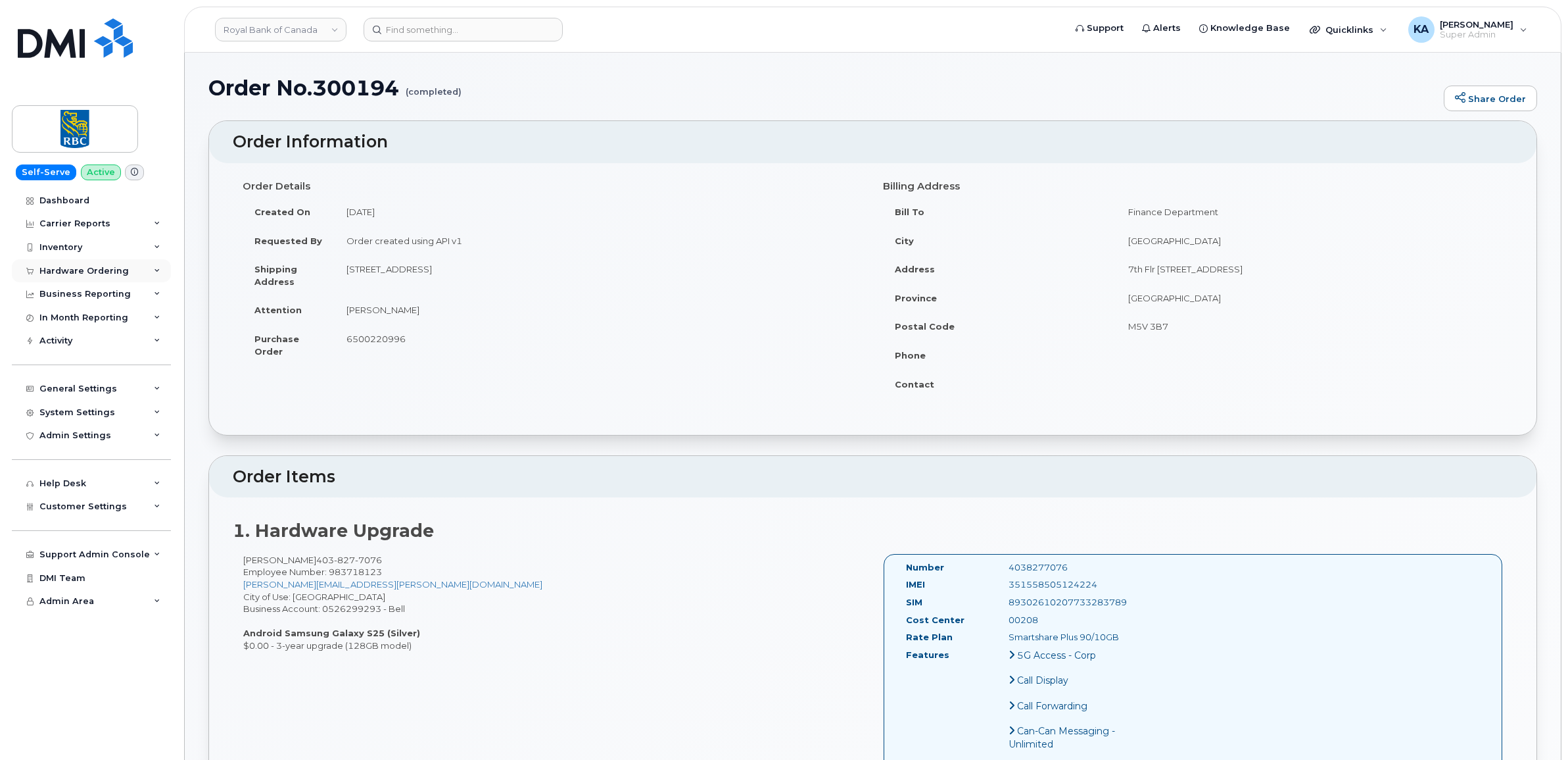
click at [60, 270] on div "Hardware Ordering" at bounding box center [84, 271] width 90 height 11
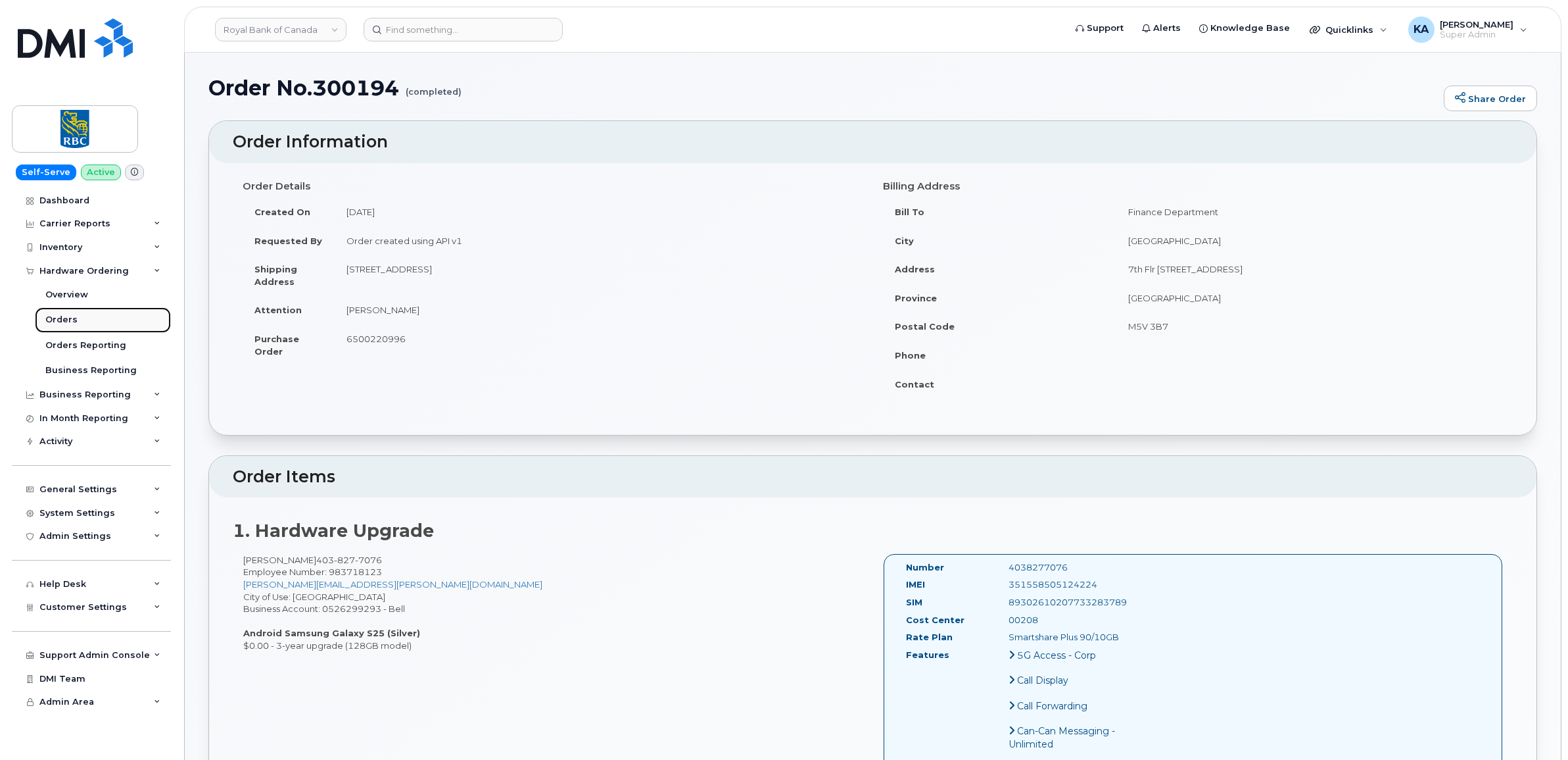
click at [60, 318] on div "Orders" at bounding box center [62, 319] width 32 height 12
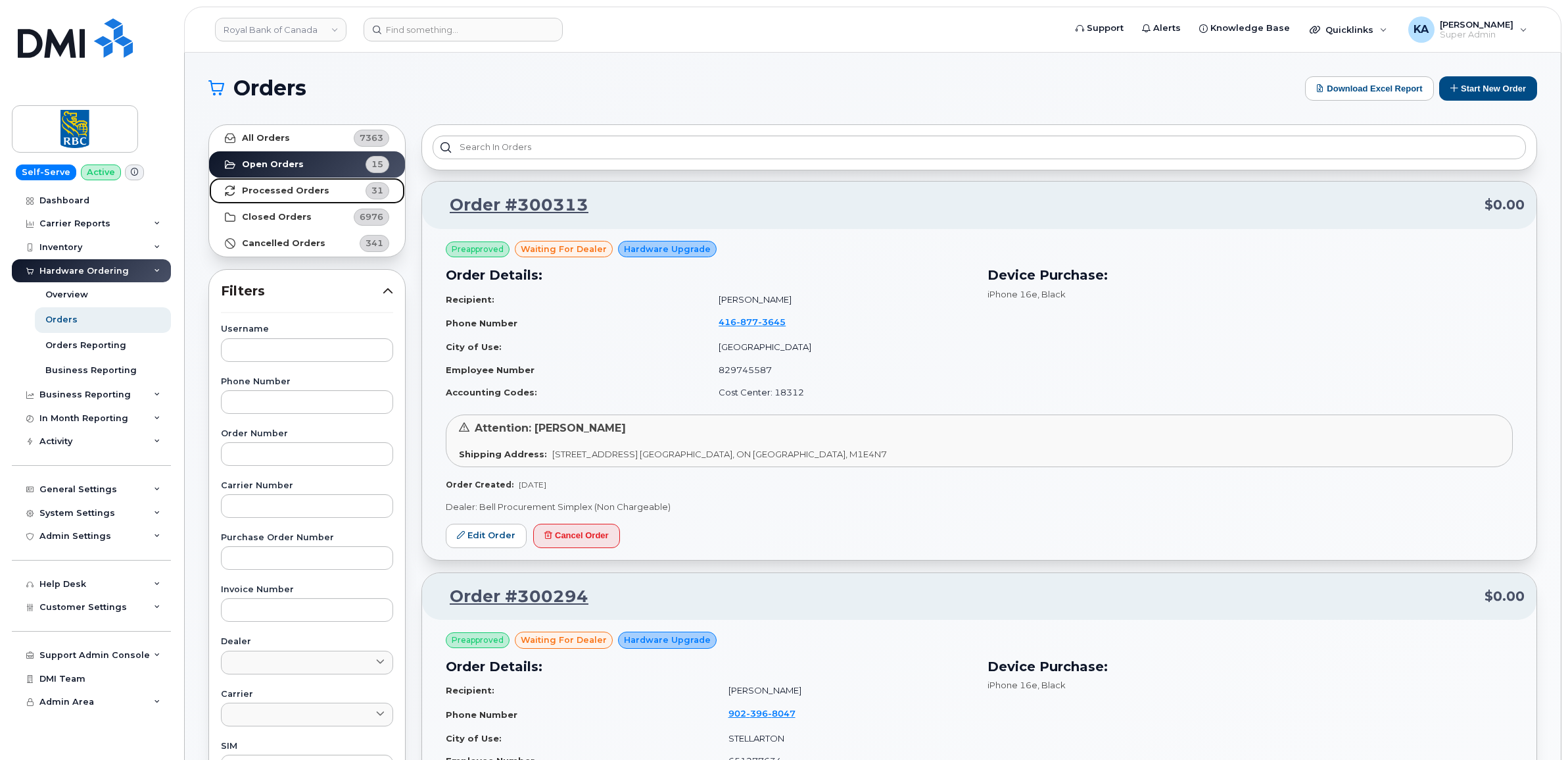
click at [284, 193] on strong "Processed Orders" at bounding box center [285, 190] width 87 height 11
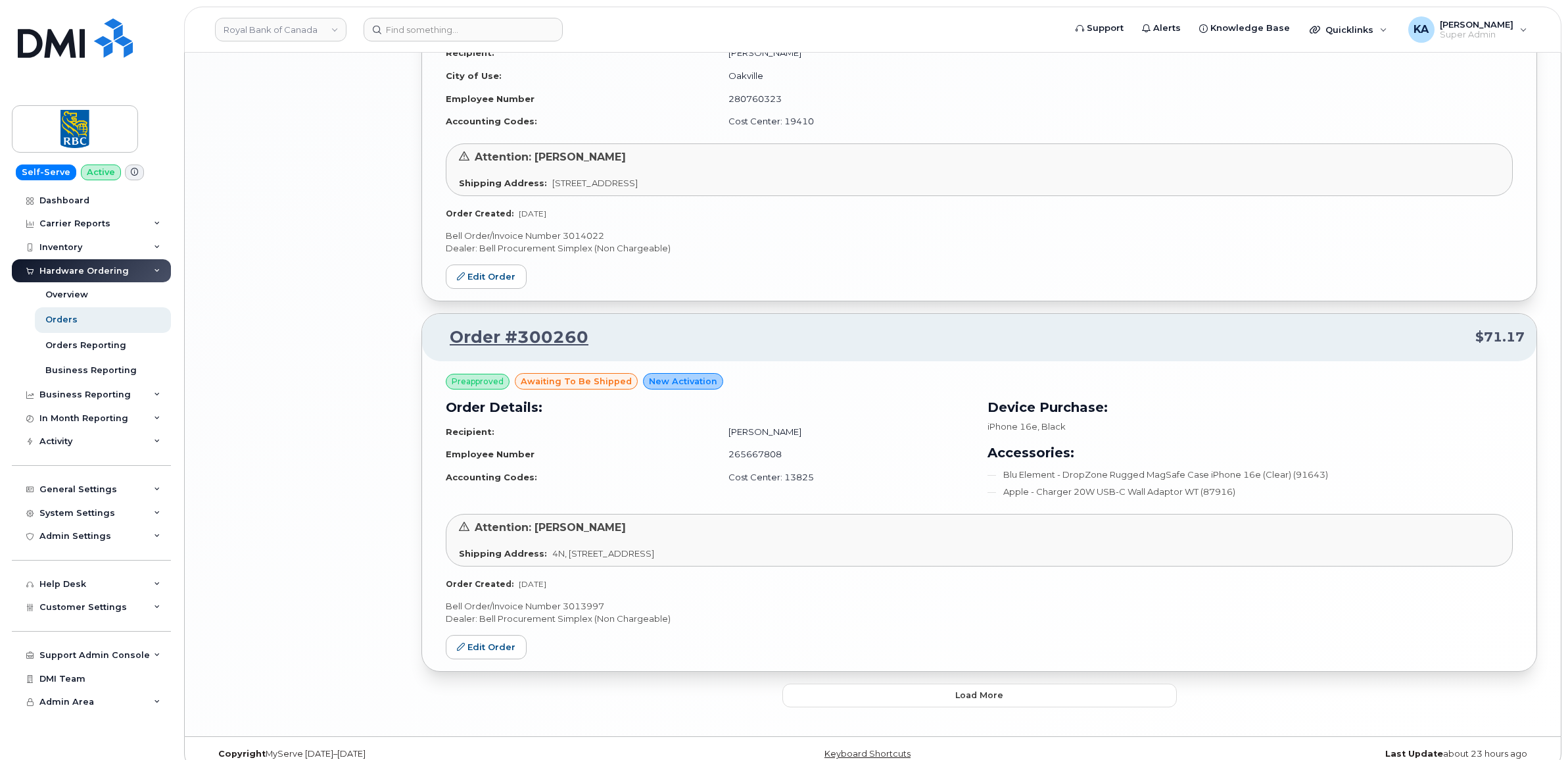
scroll to position [2614, 0]
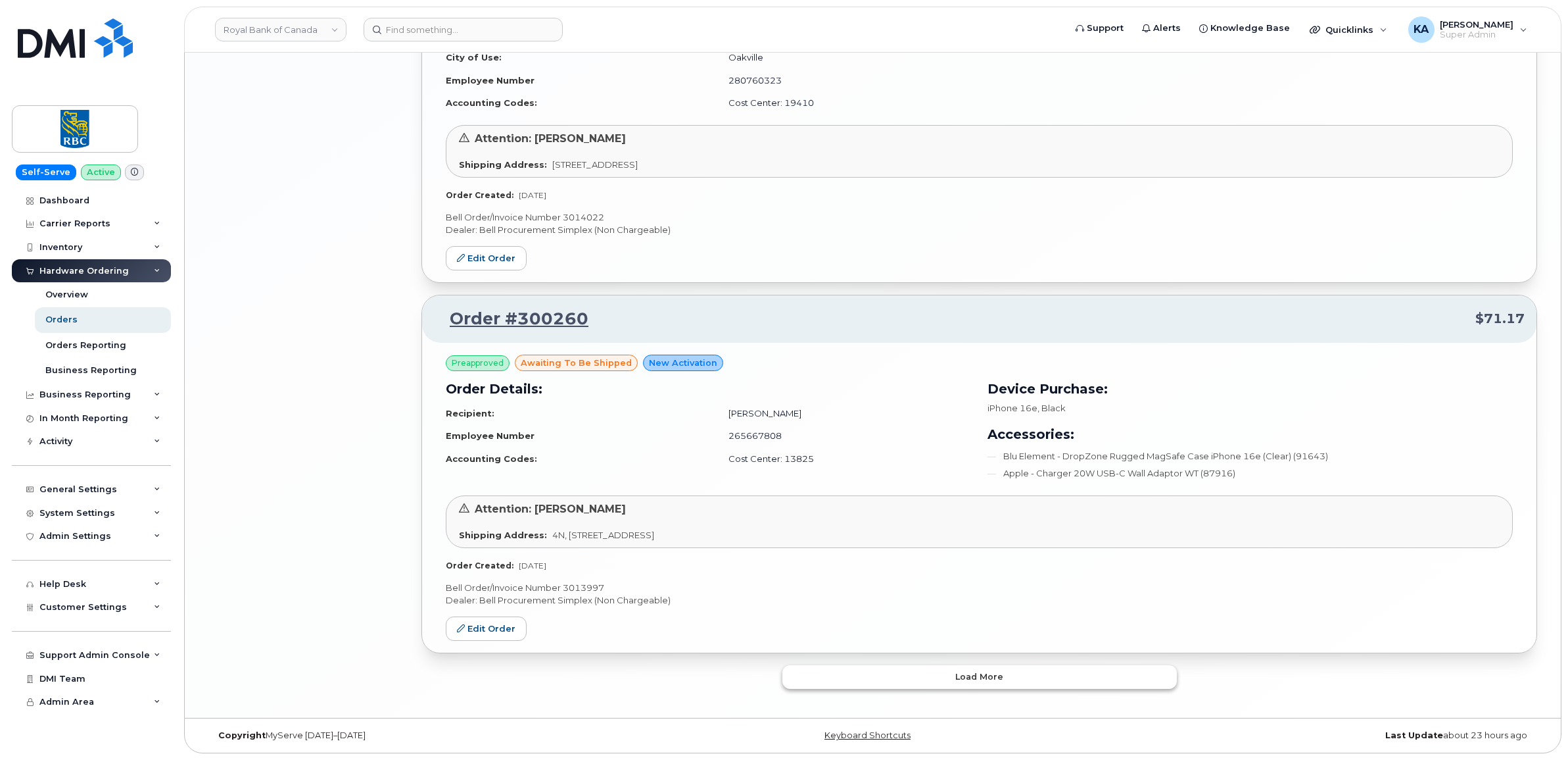
click at [880, 675] on button "Load more" at bounding box center [979, 676] width 394 height 23
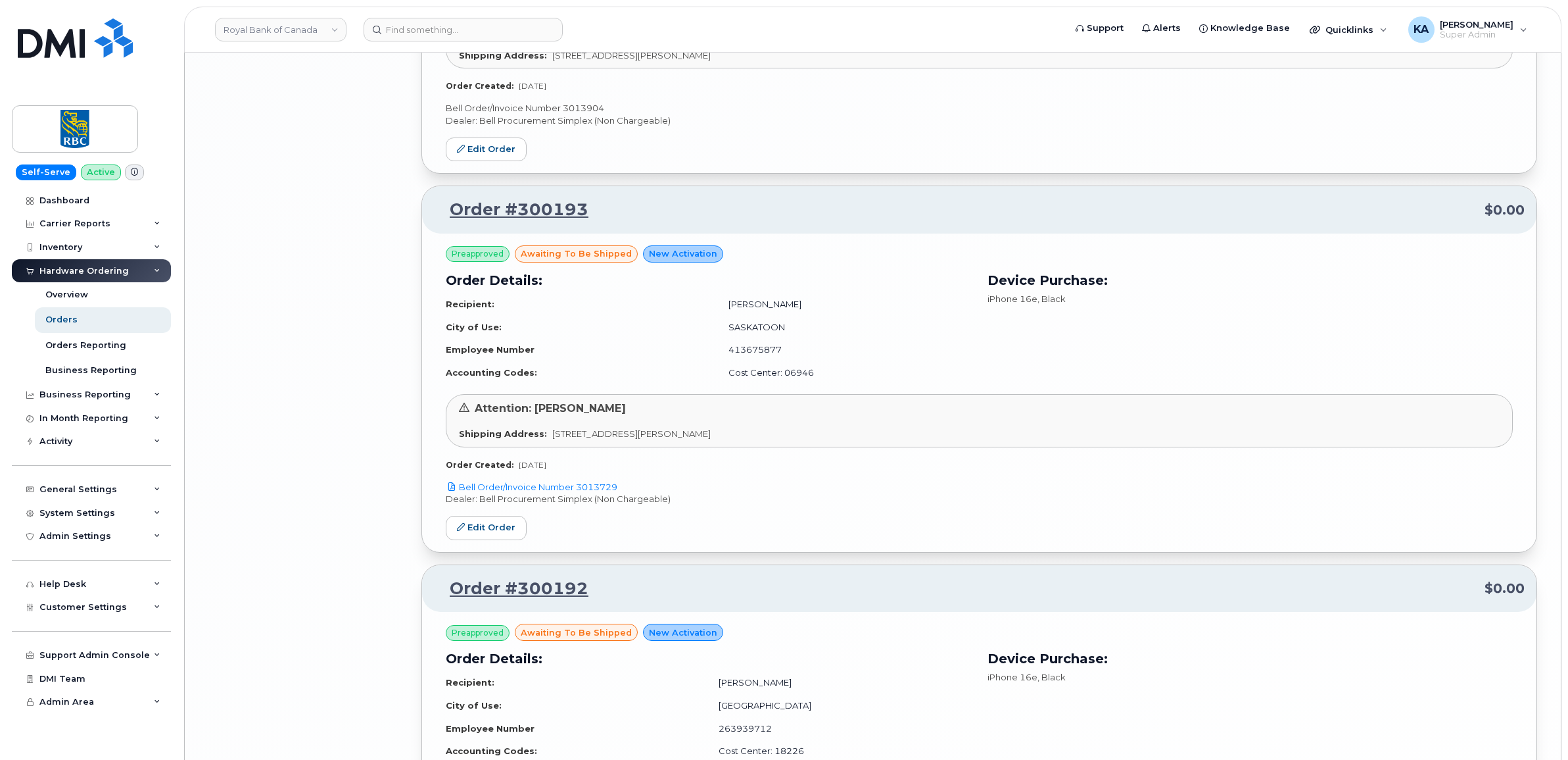
scroll to position [4916, 0]
click at [484, 534] on link "Edit Order" at bounding box center [486, 526] width 81 height 24
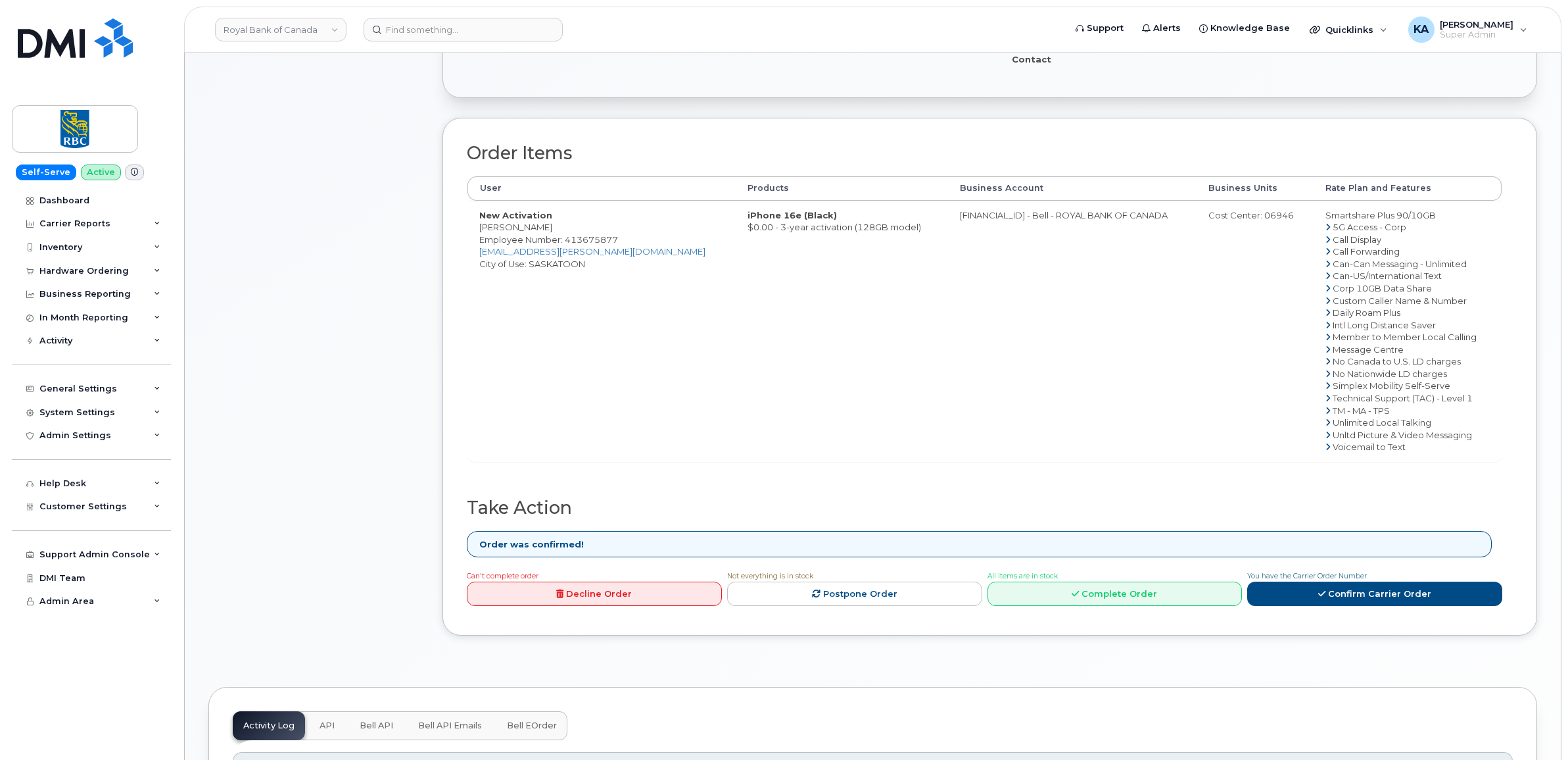
scroll to position [411, 0]
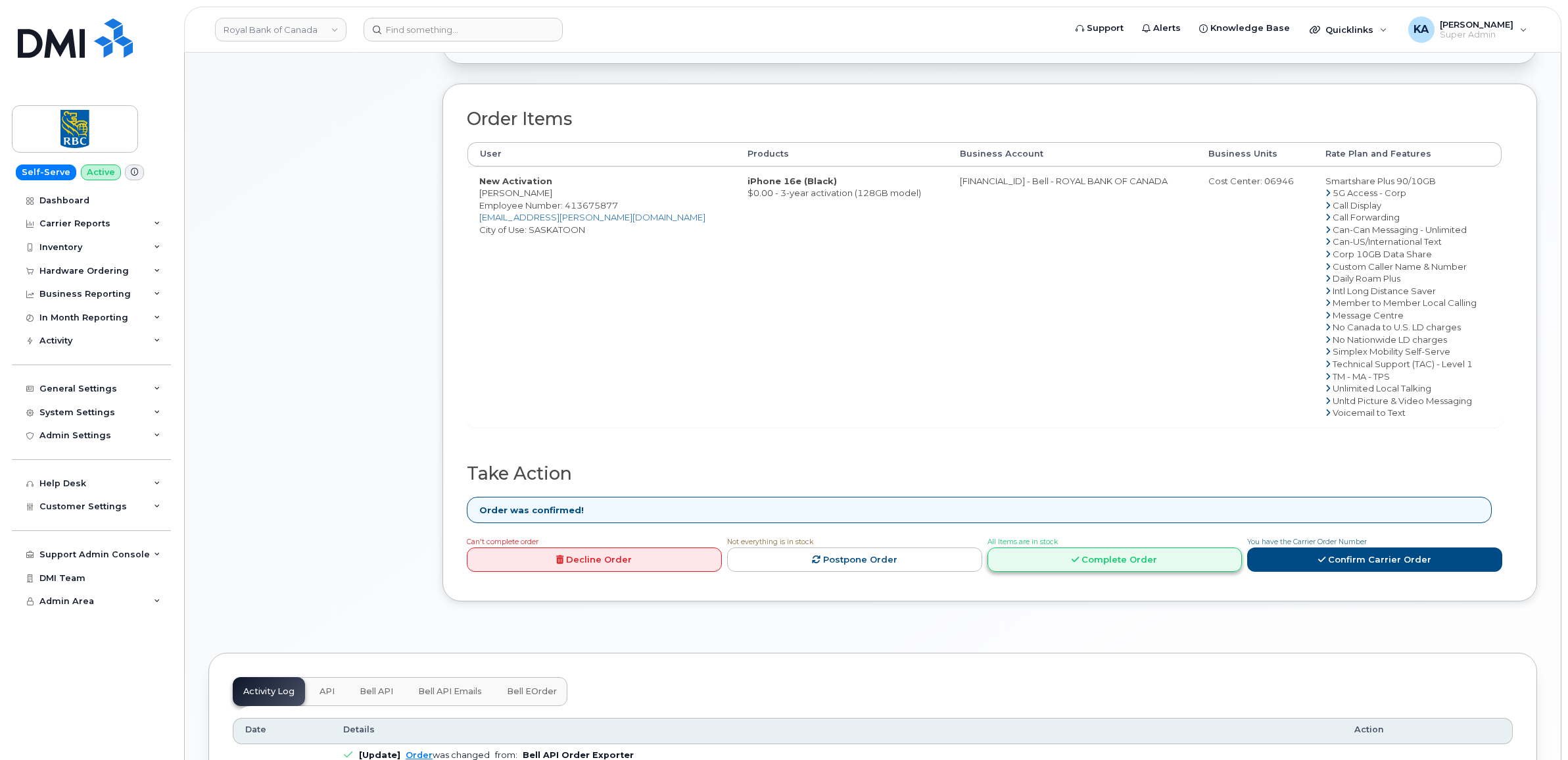
click at [1035, 563] on link "Complete Order" at bounding box center [1115, 559] width 255 height 24
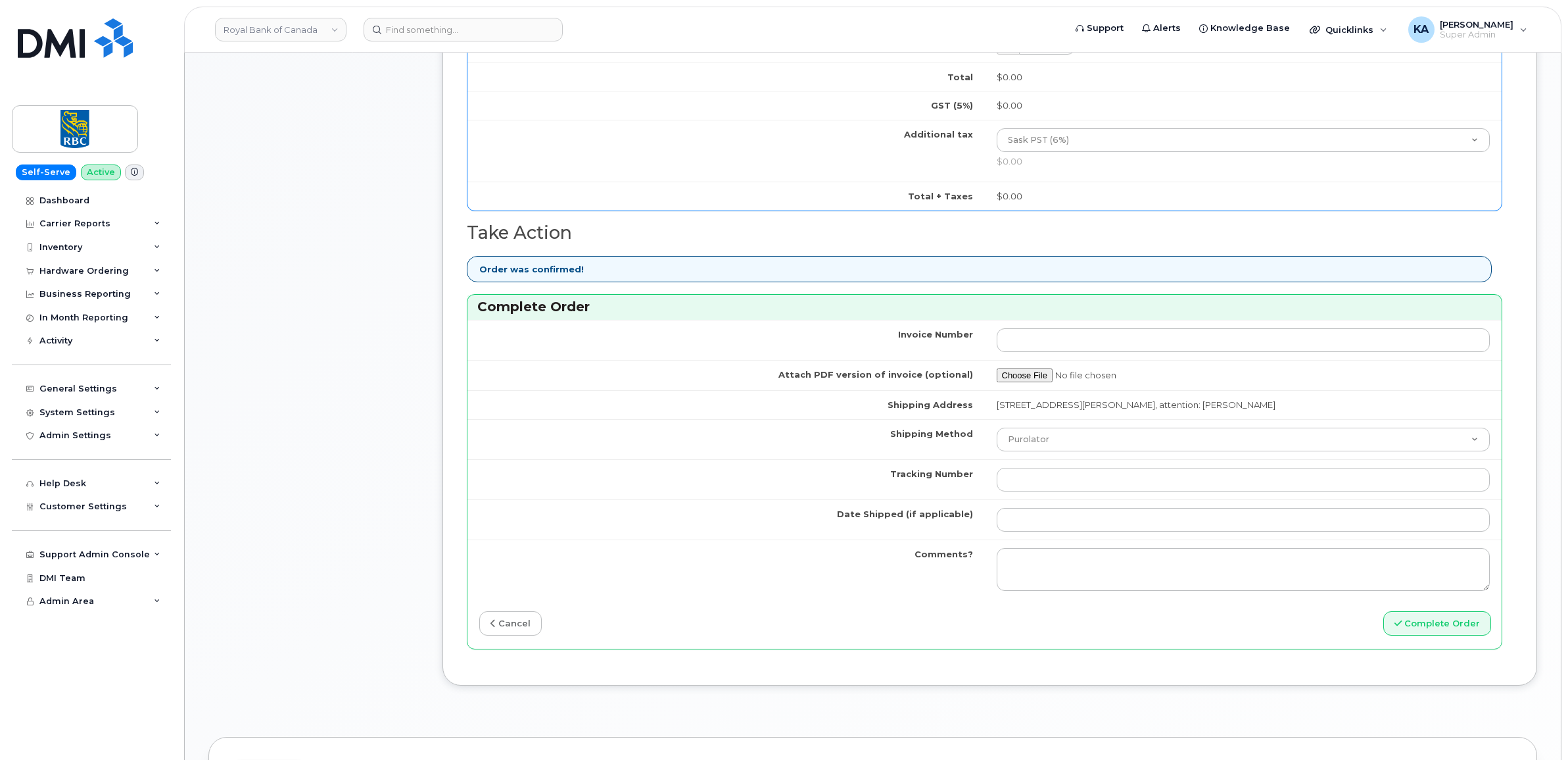
scroll to position [905, 0]
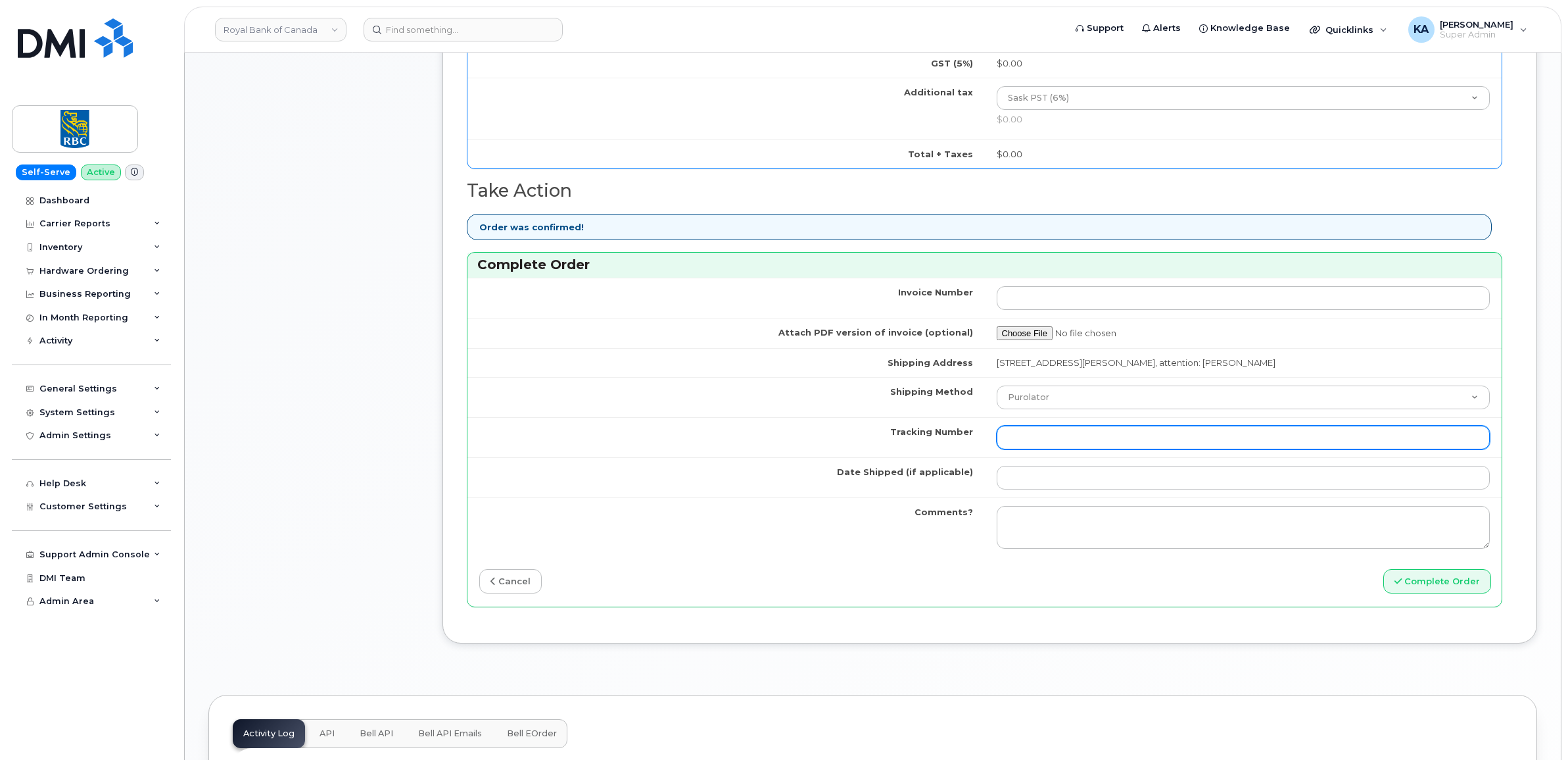
click at [1085, 439] on input "Tracking Number" at bounding box center [1244, 437] width 494 height 23
paste input "475744925348"
type input "475744925348"
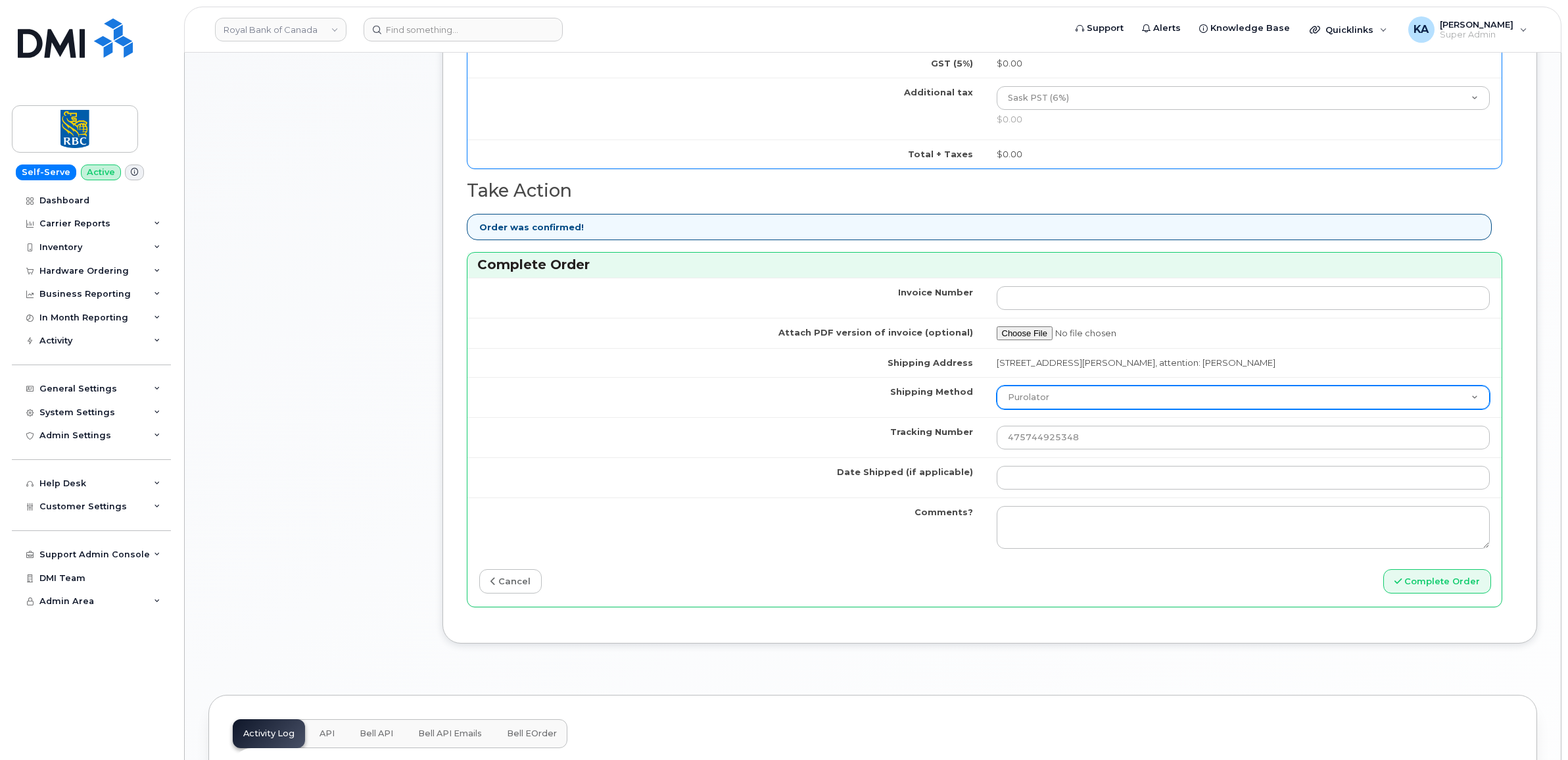
click at [1017, 399] on select "Purolator UPS FedEx Canada Post Courier Other Drop Off Pick Up" at bounding box center [1244, 397] width 494 height 23
select select "FedEx"
click at [997, 389] on select "Purolator UPS FedEx Canada Post Courier Other Drop Off Pick Up" at bounding box center [1244, 397] width 494 height 23
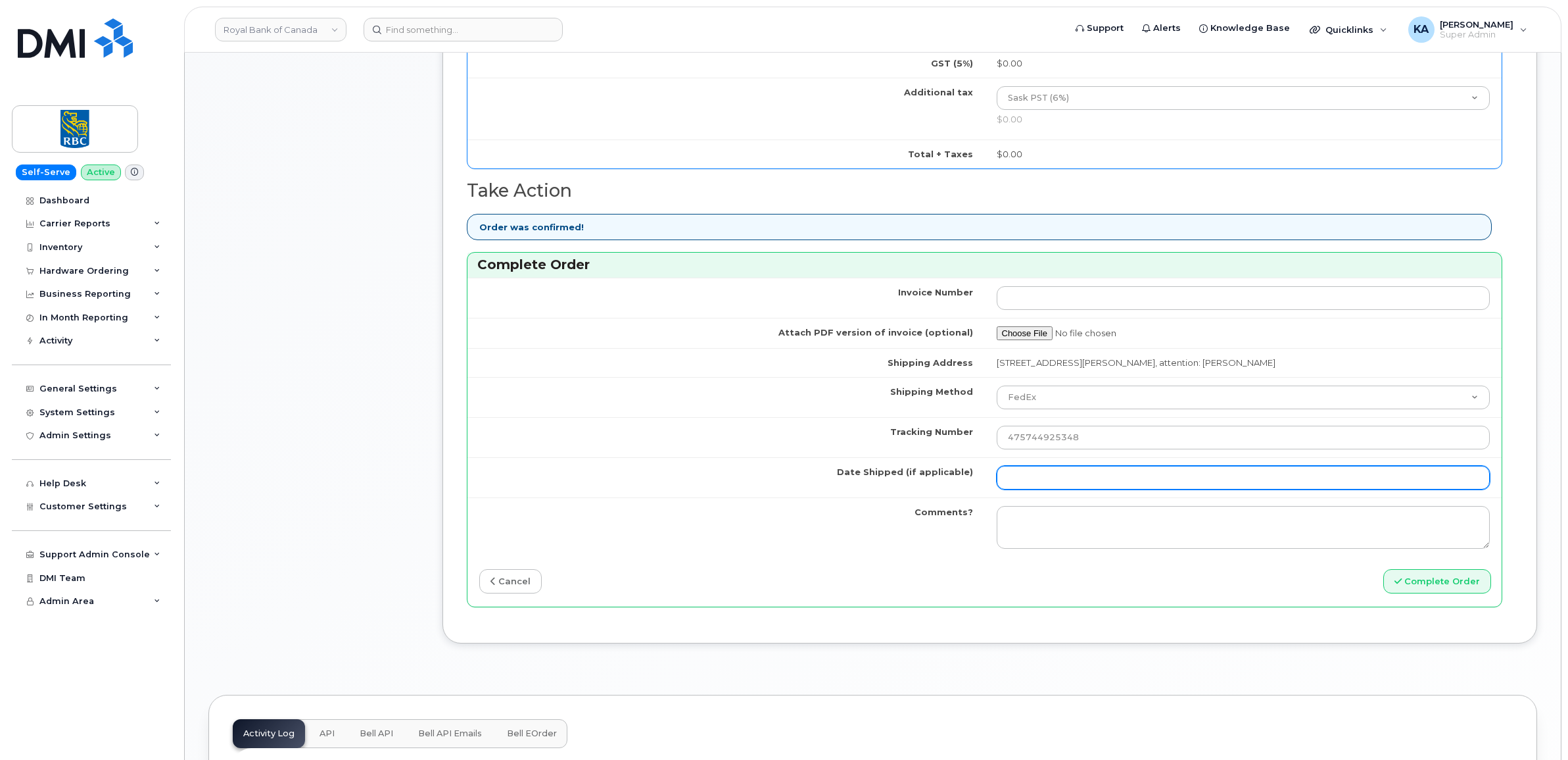
click at [1027, 488] on input "Date Shipped (if applicable)" at bounding box center [1244, 477] width 494 height 23
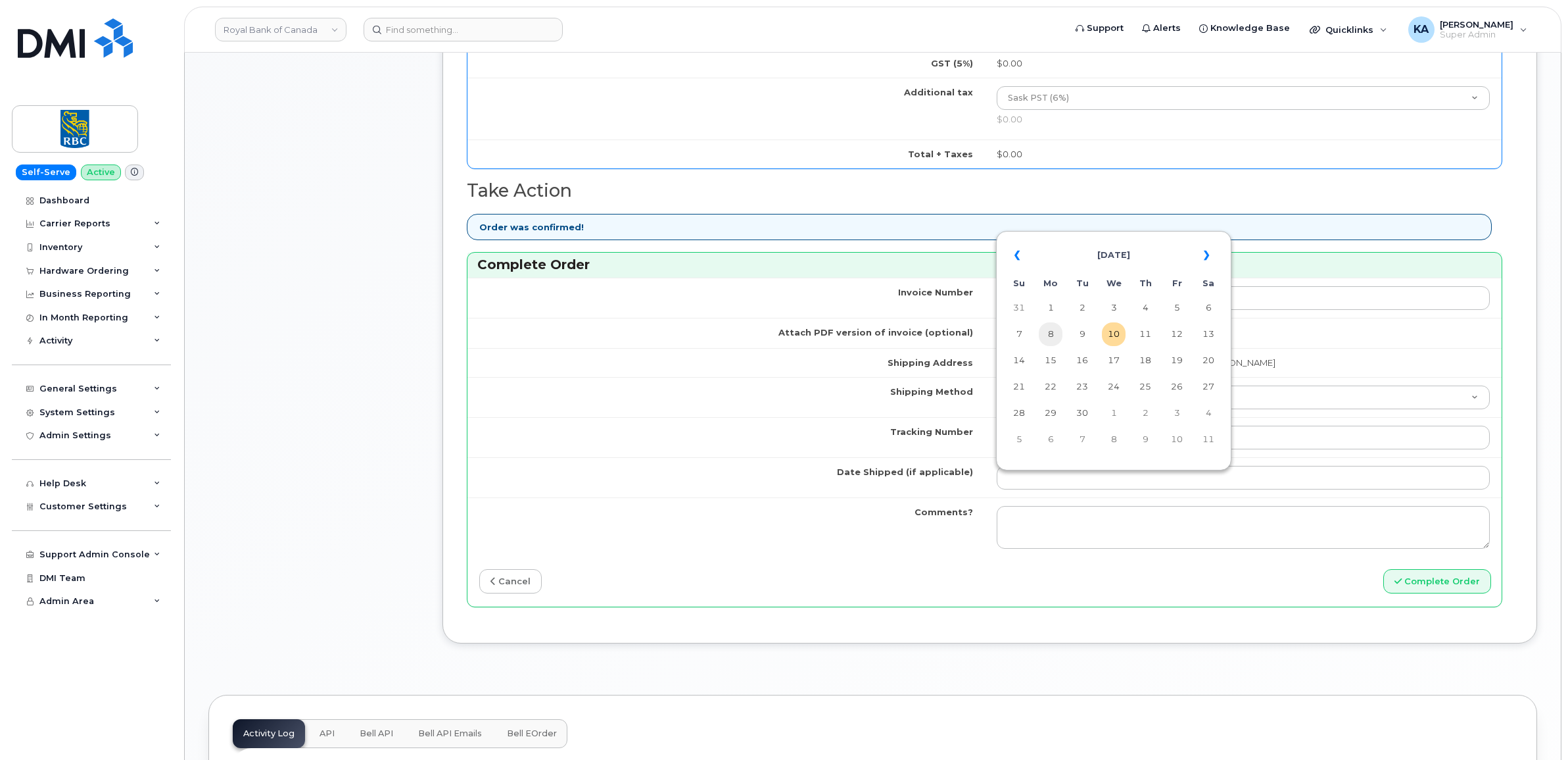
click at [1053, 332] on td "8" at bounding box center [1051, 334] width 23 height 23
type input "[DATE]"
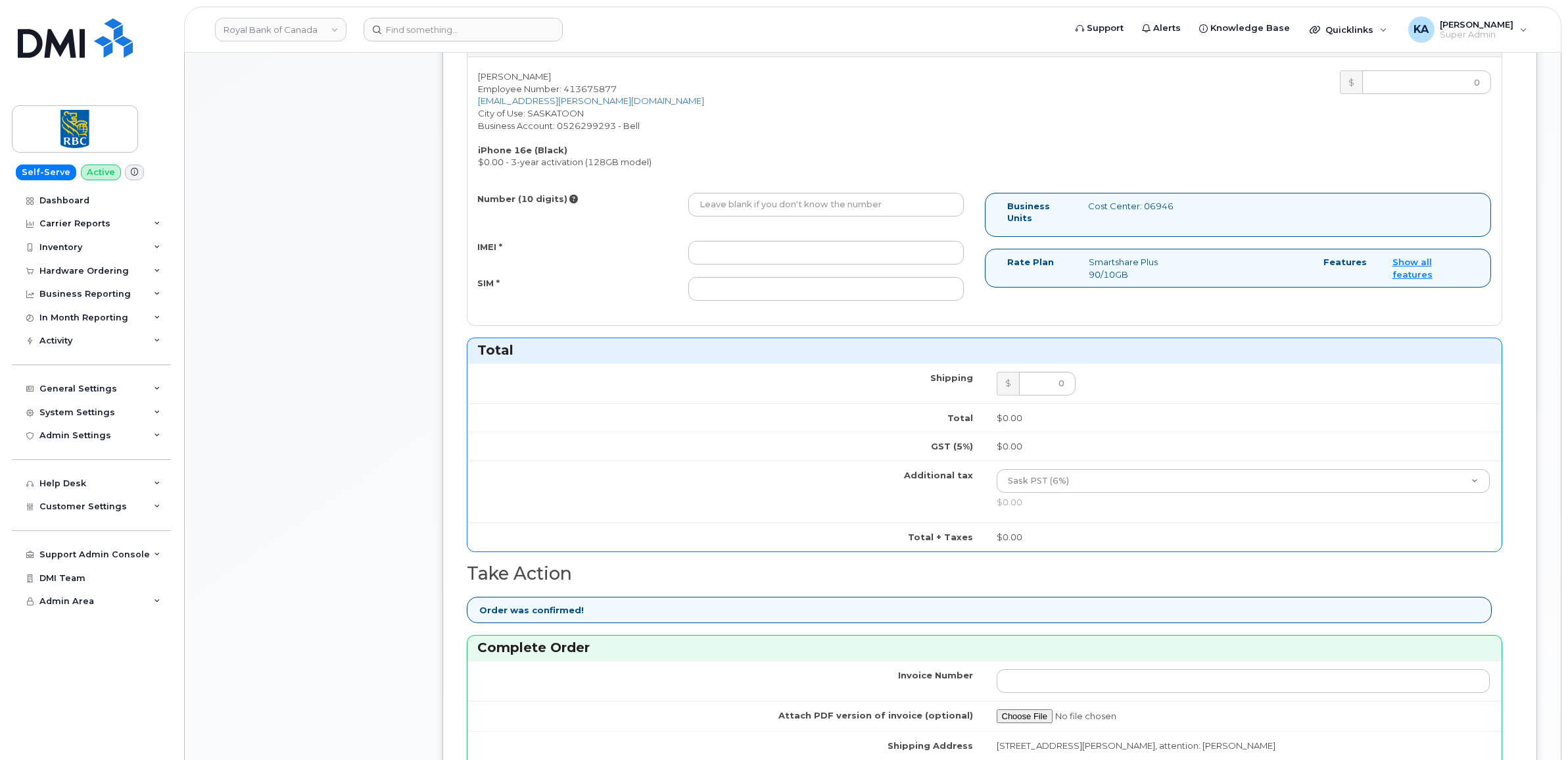
scroll to position [493, 0]
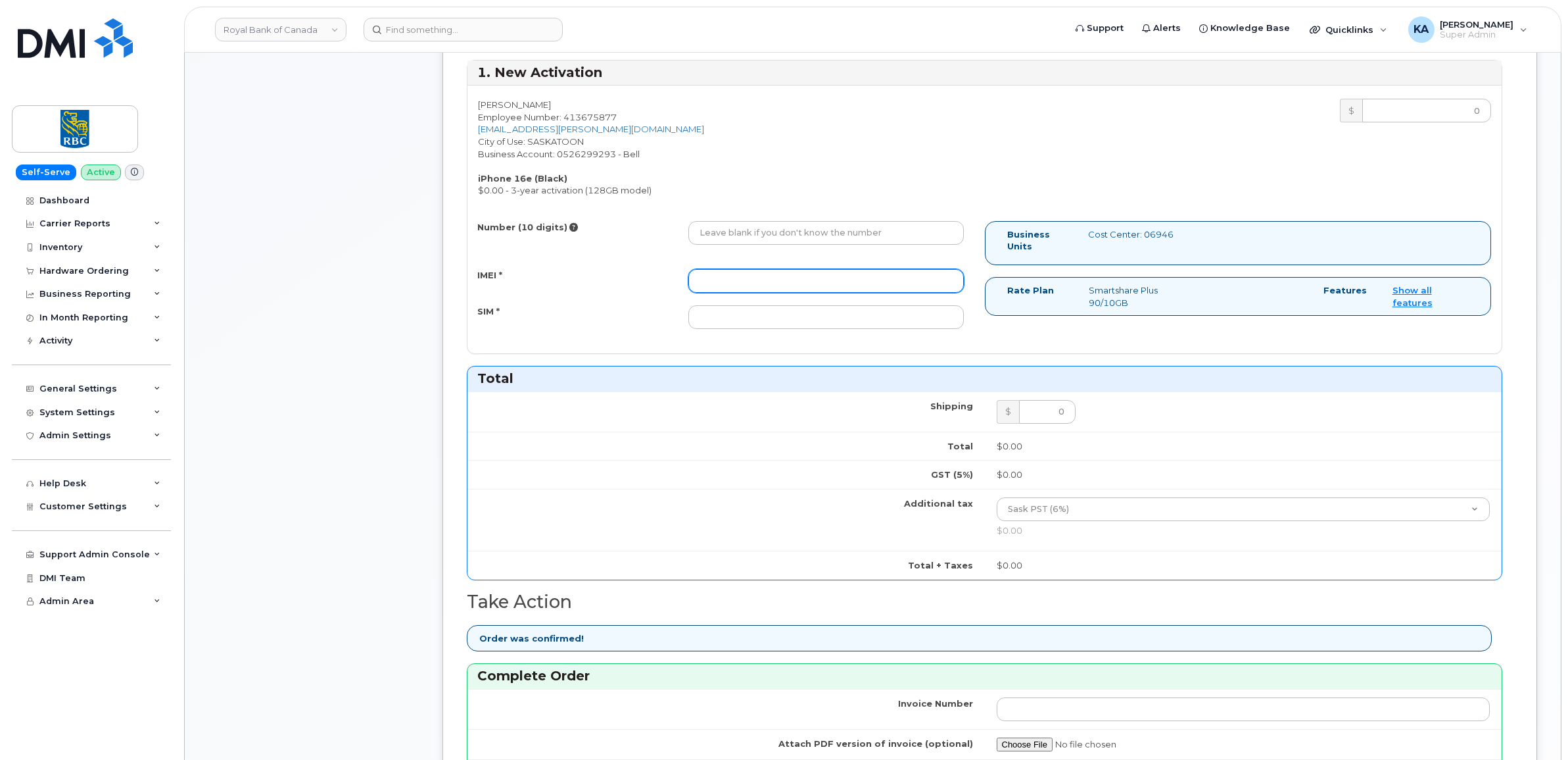
click at [845, 289] on input "IMEI *" at bounding box center [825, 280] width 276 height 23
paste input "354216330690664"
type input "354216330690664"
click at [758, 237] on input "Number (10 digits)" at bounding box center [825, 233] width 276 height 23
paste input "6394705922"
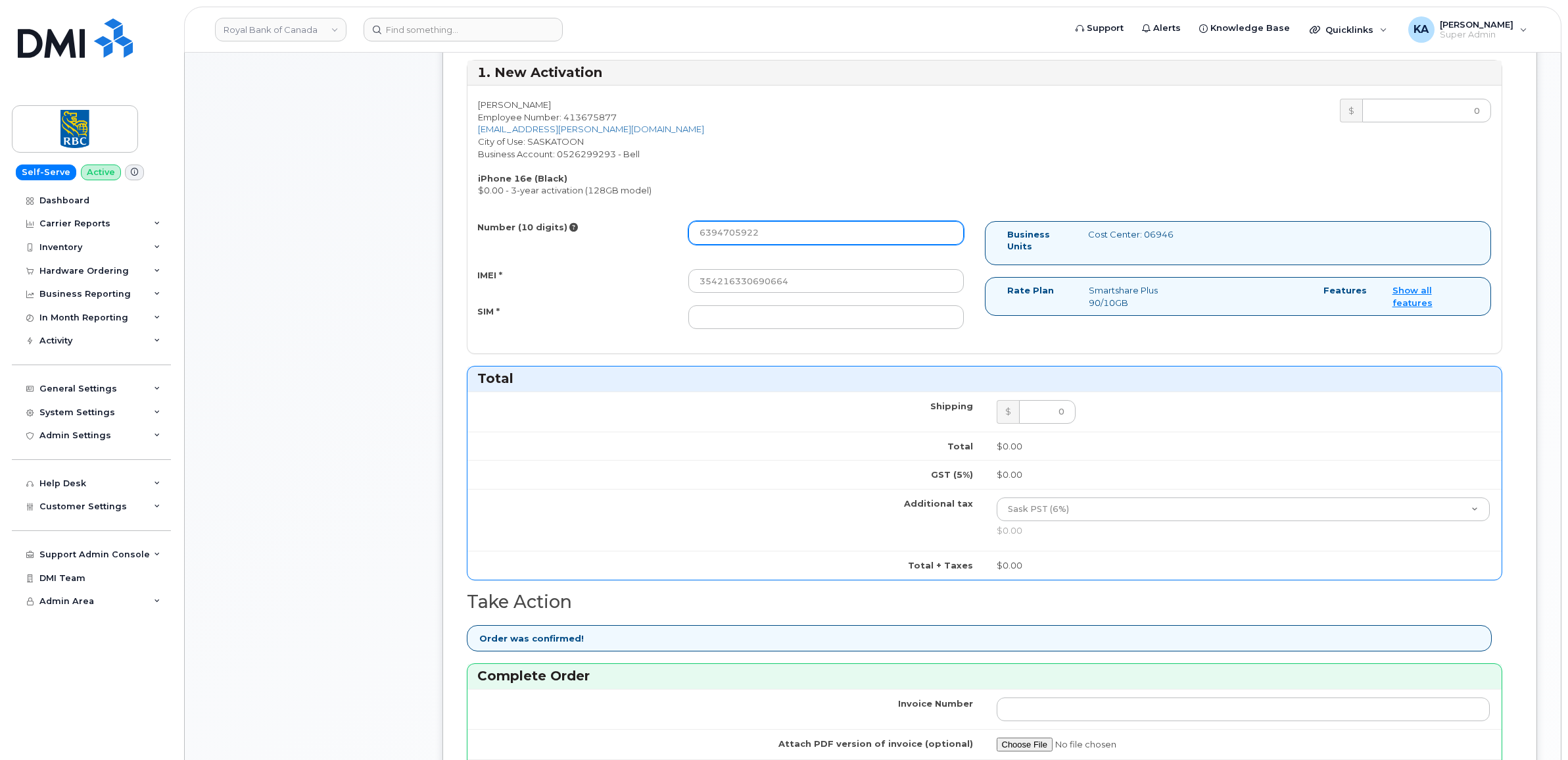
type input "6394705922"
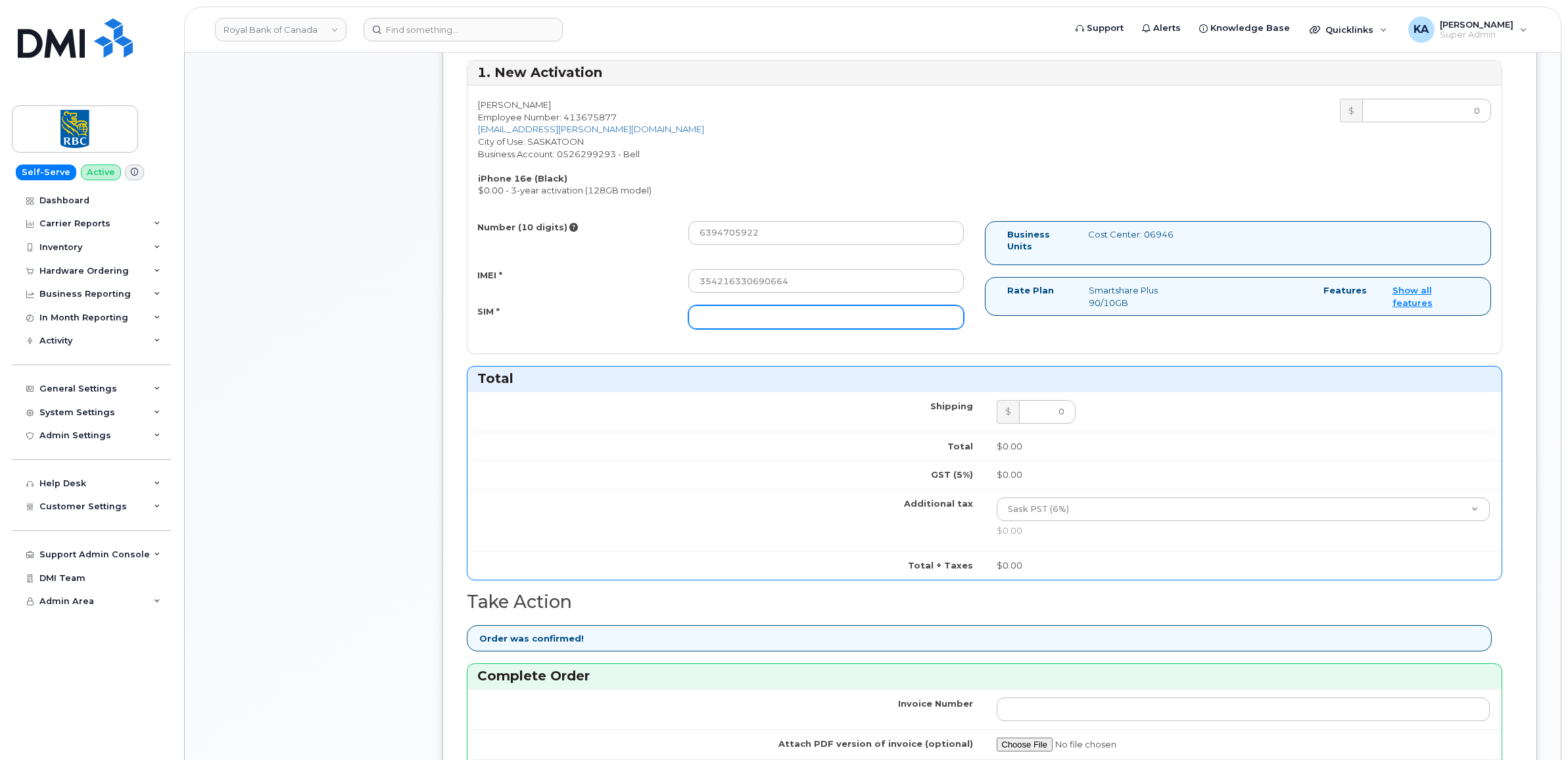
click at [813, 320] on input "SIM *" at bounding box center [825, 317] width 276 height 23
paste input "89302610207734837294"
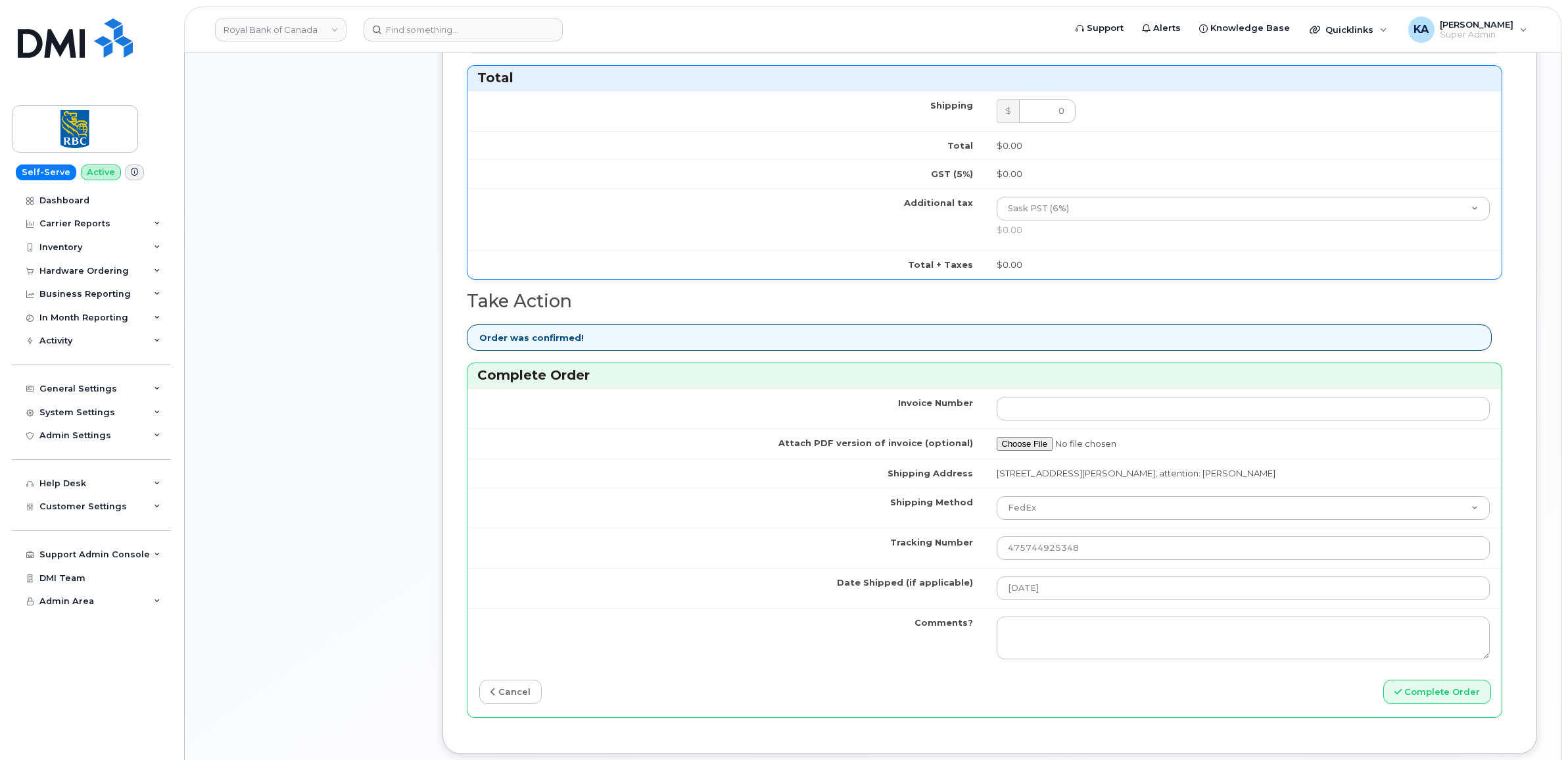
scroll to position [822, 0]
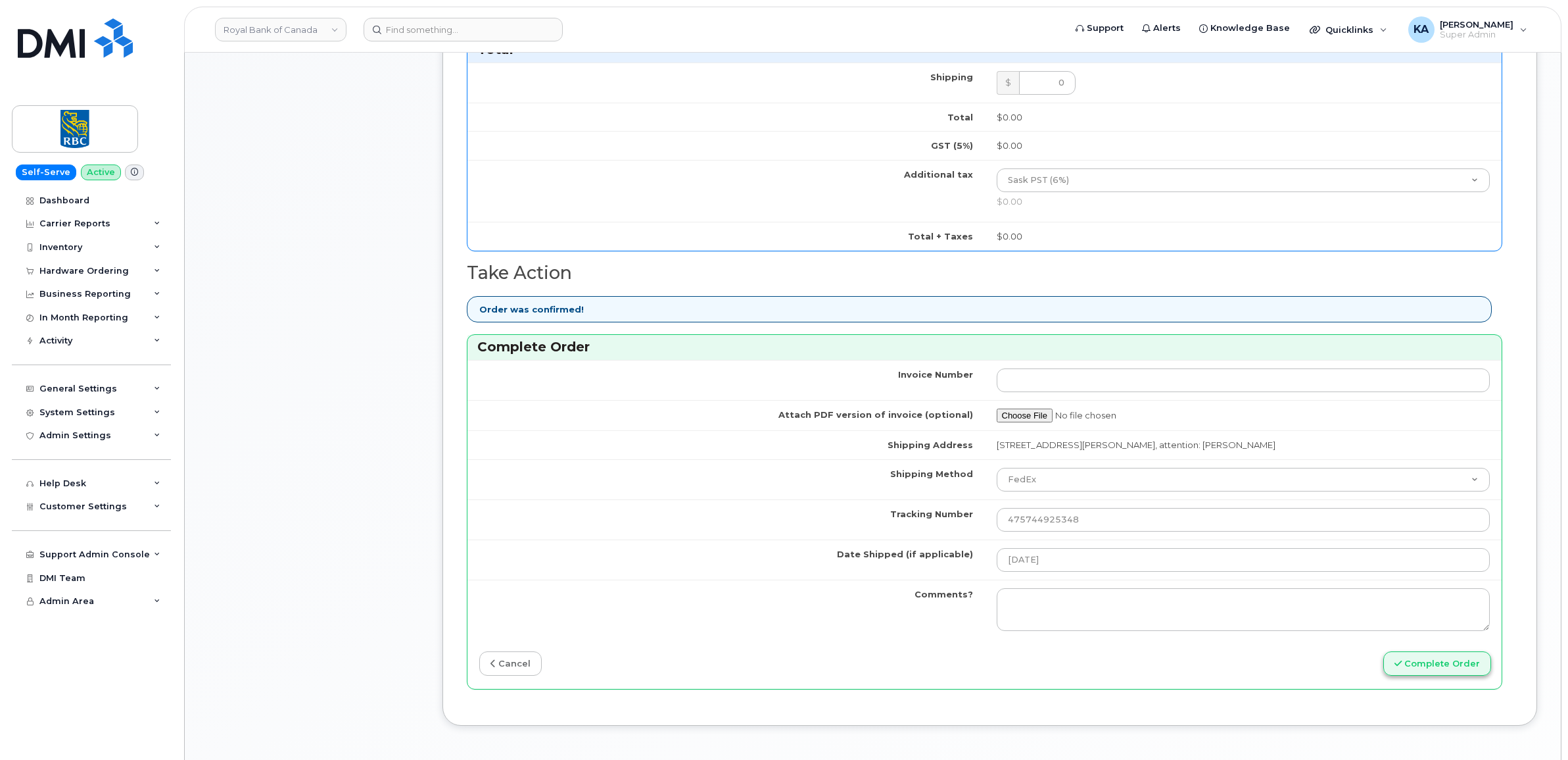
type input "89302610207734837294"
click at [1440, 666] on button "Complete Order" at bounding box center [1437, 663] width 108 height 24
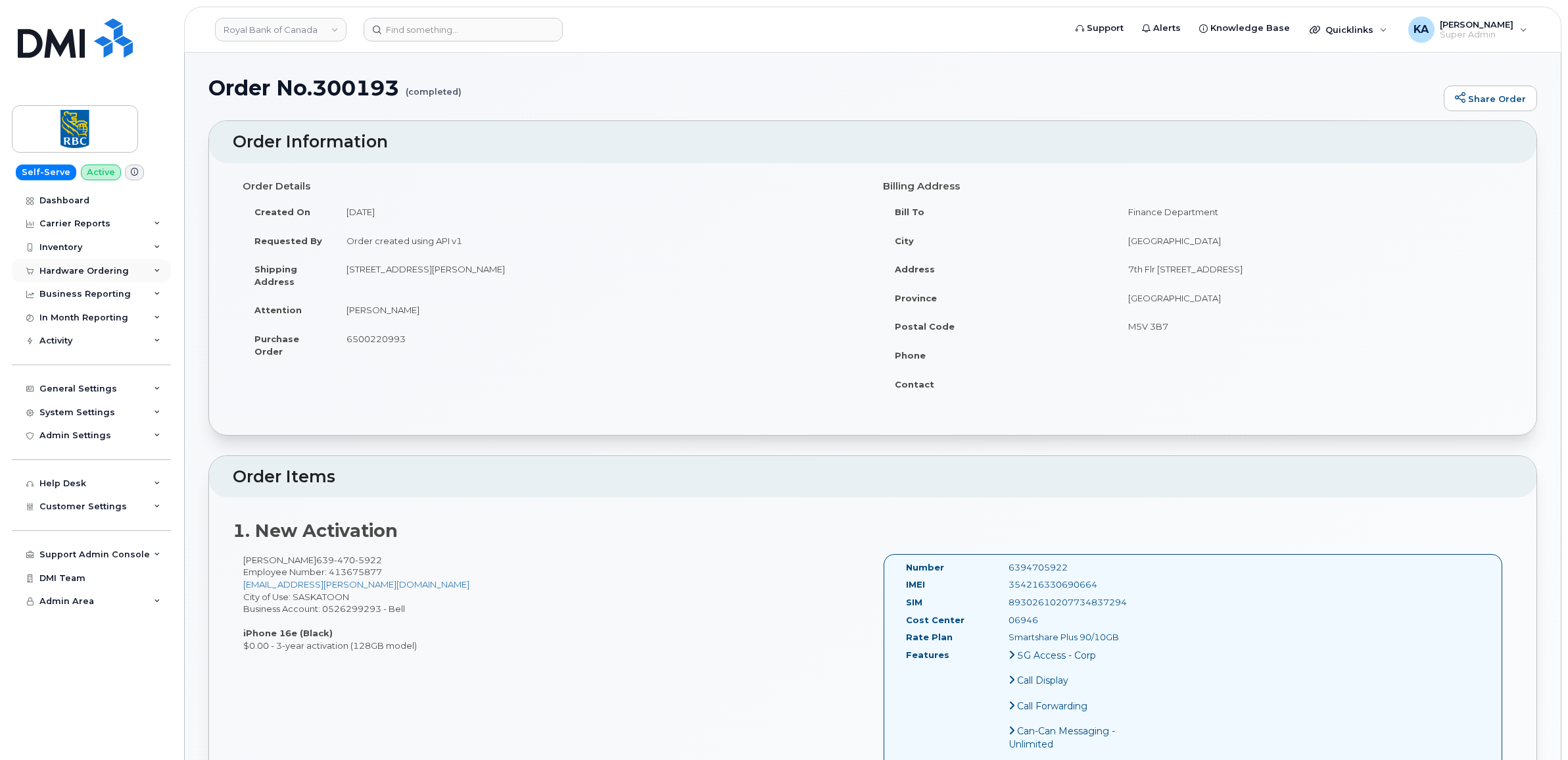
click at [69, 268] on div "Hardware Ordering" at bounding box center [84, 271] width 90 height 11
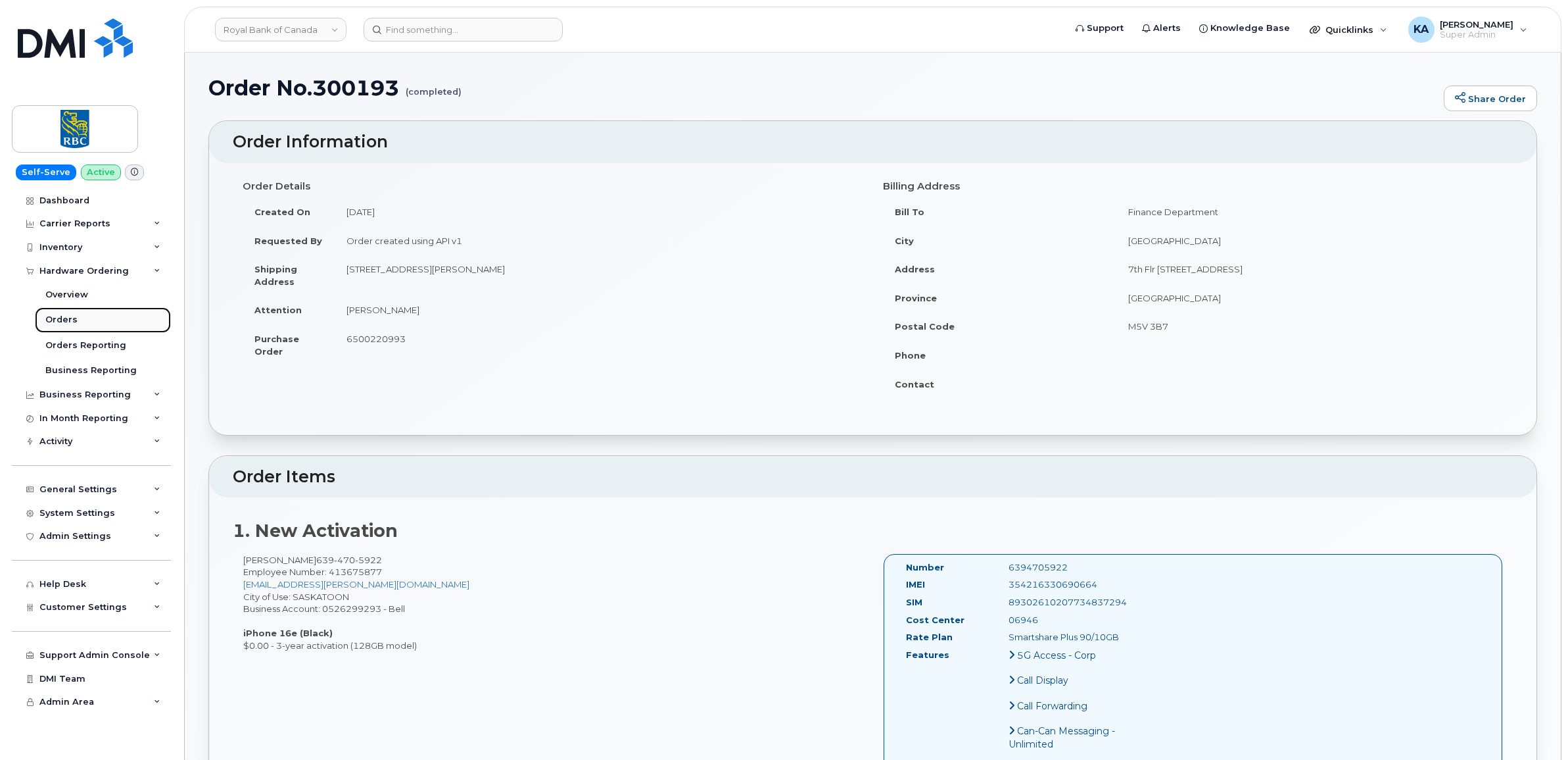
click at [47, 320] on div "Orders" at bounding box center [62, 319] width 32 height 12
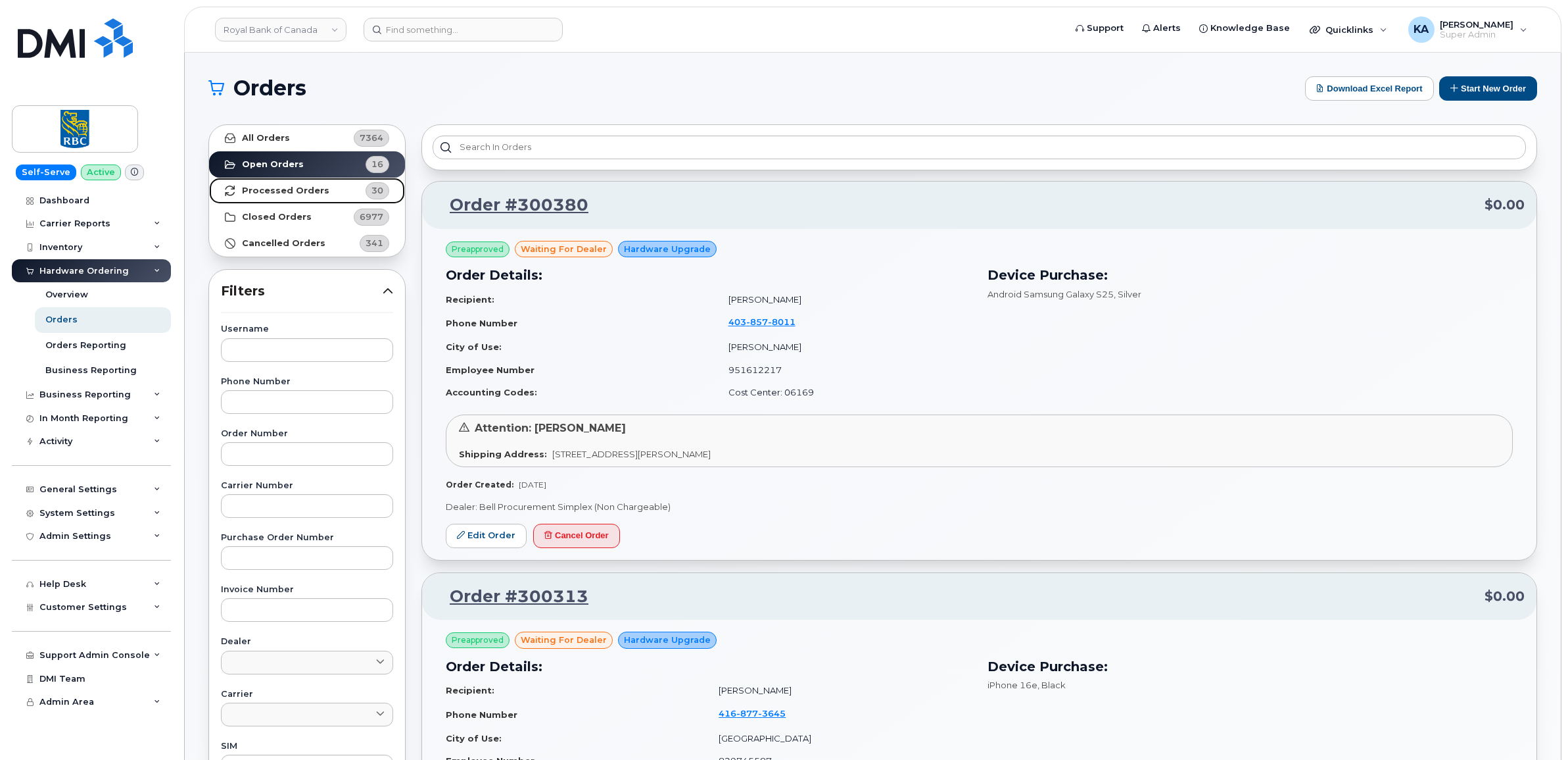
click at [281, 189] on strong "Processed Orders" at bounding box center [285, 190] width 87 height 11
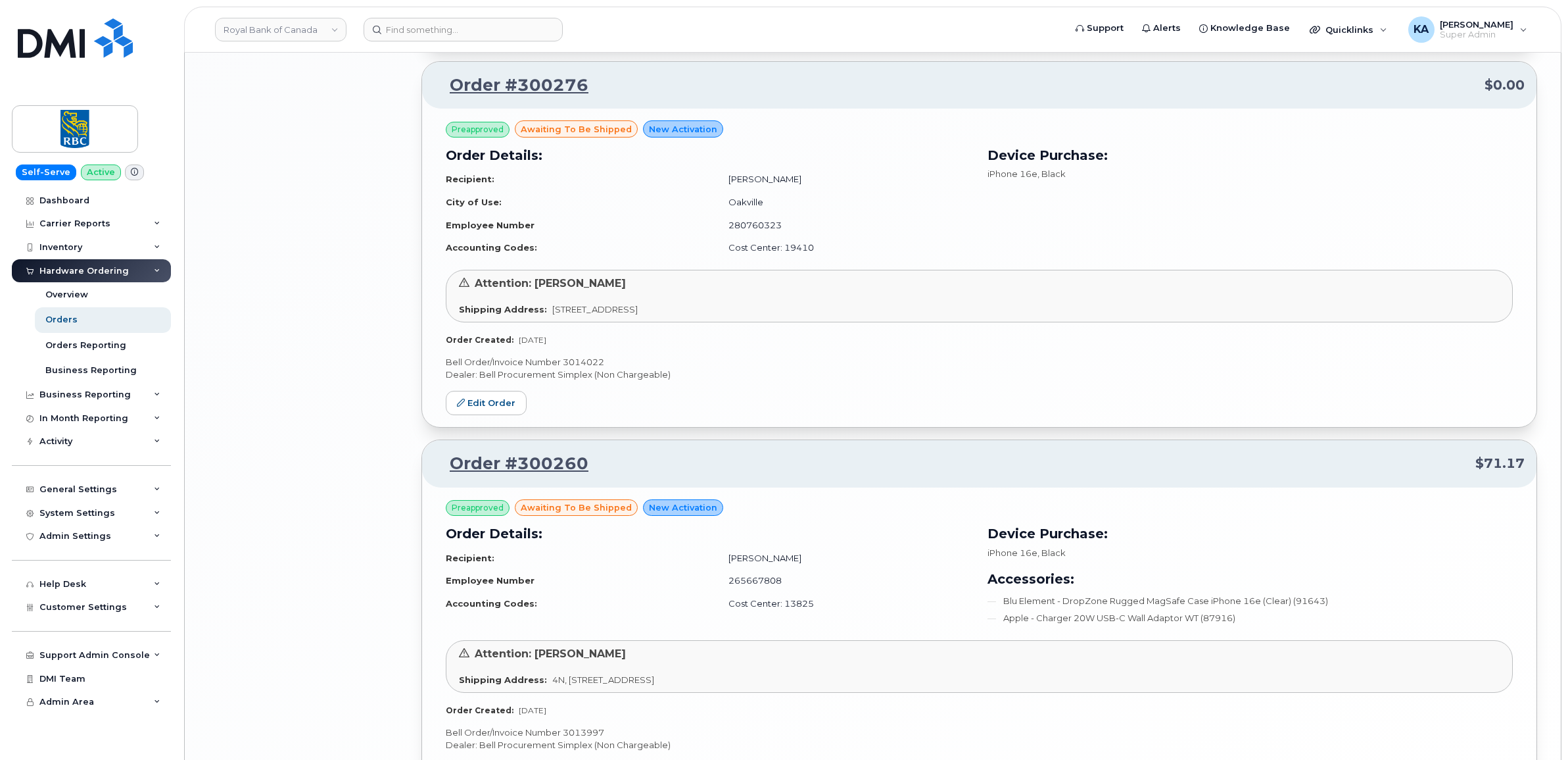
scroll to position [2614, 0]
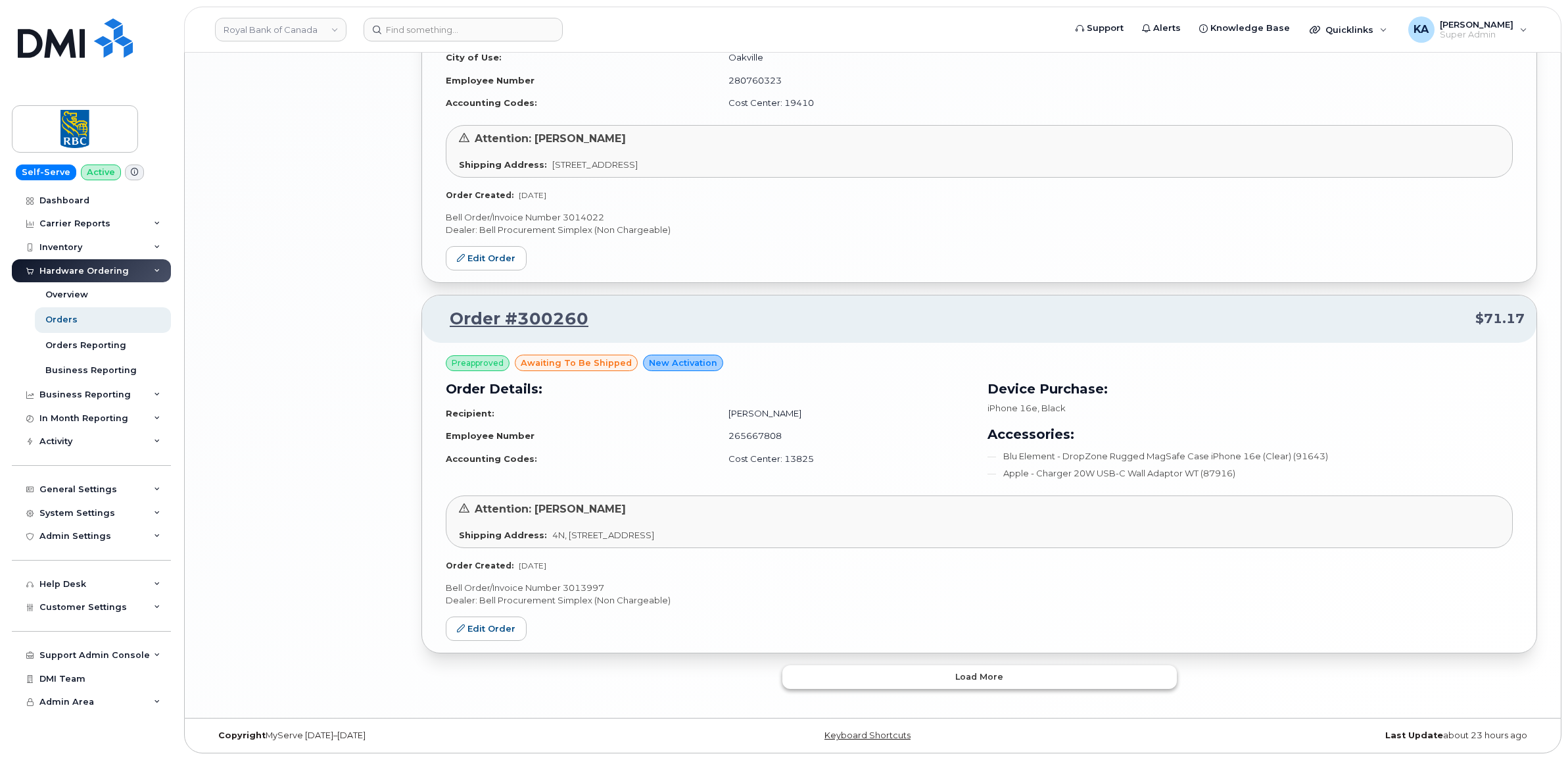
click at [896, 681] on button "Load more" at bounding box center [979, 676] width 394 height 23
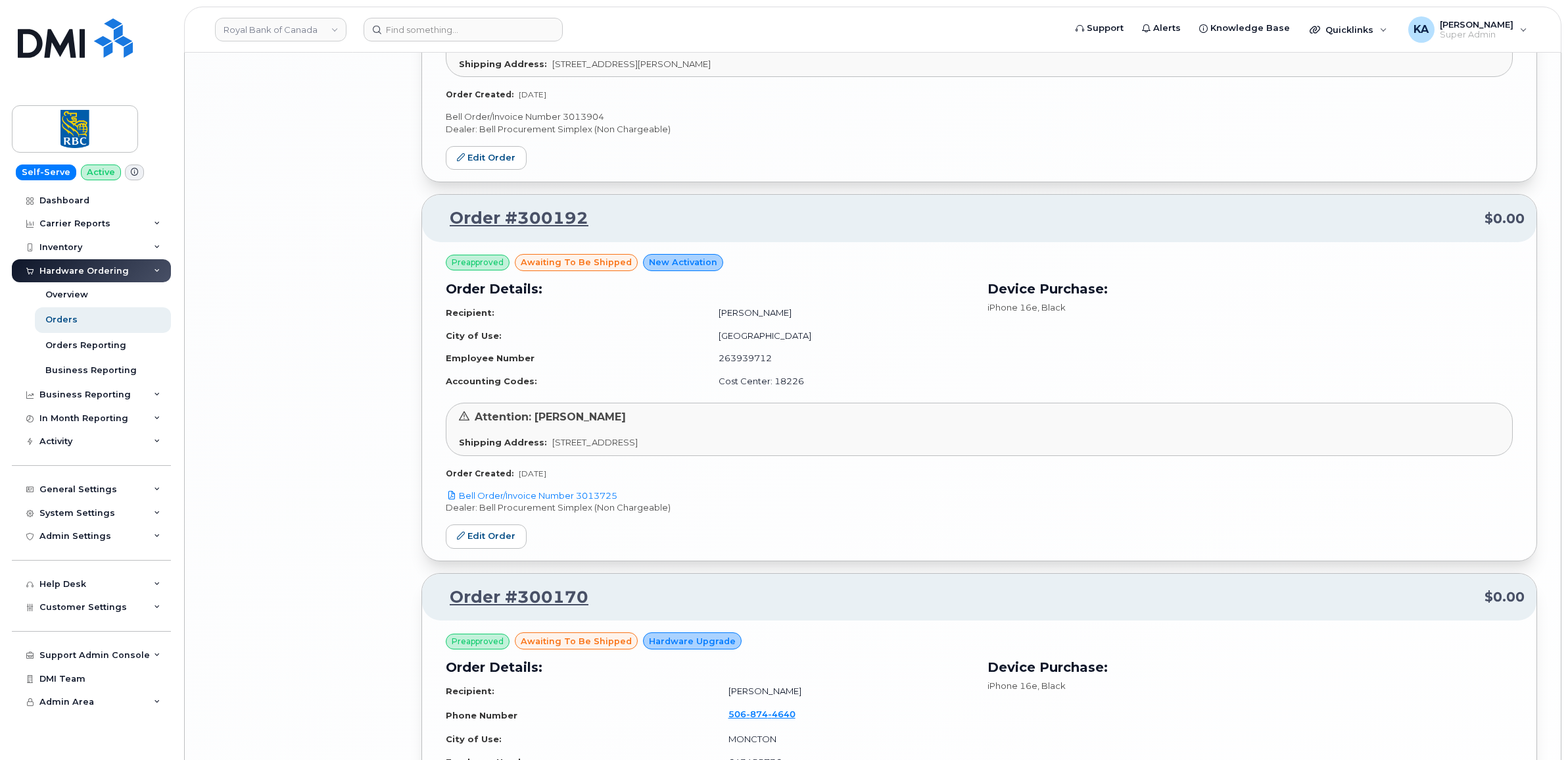
scroll to position [4916, 0]
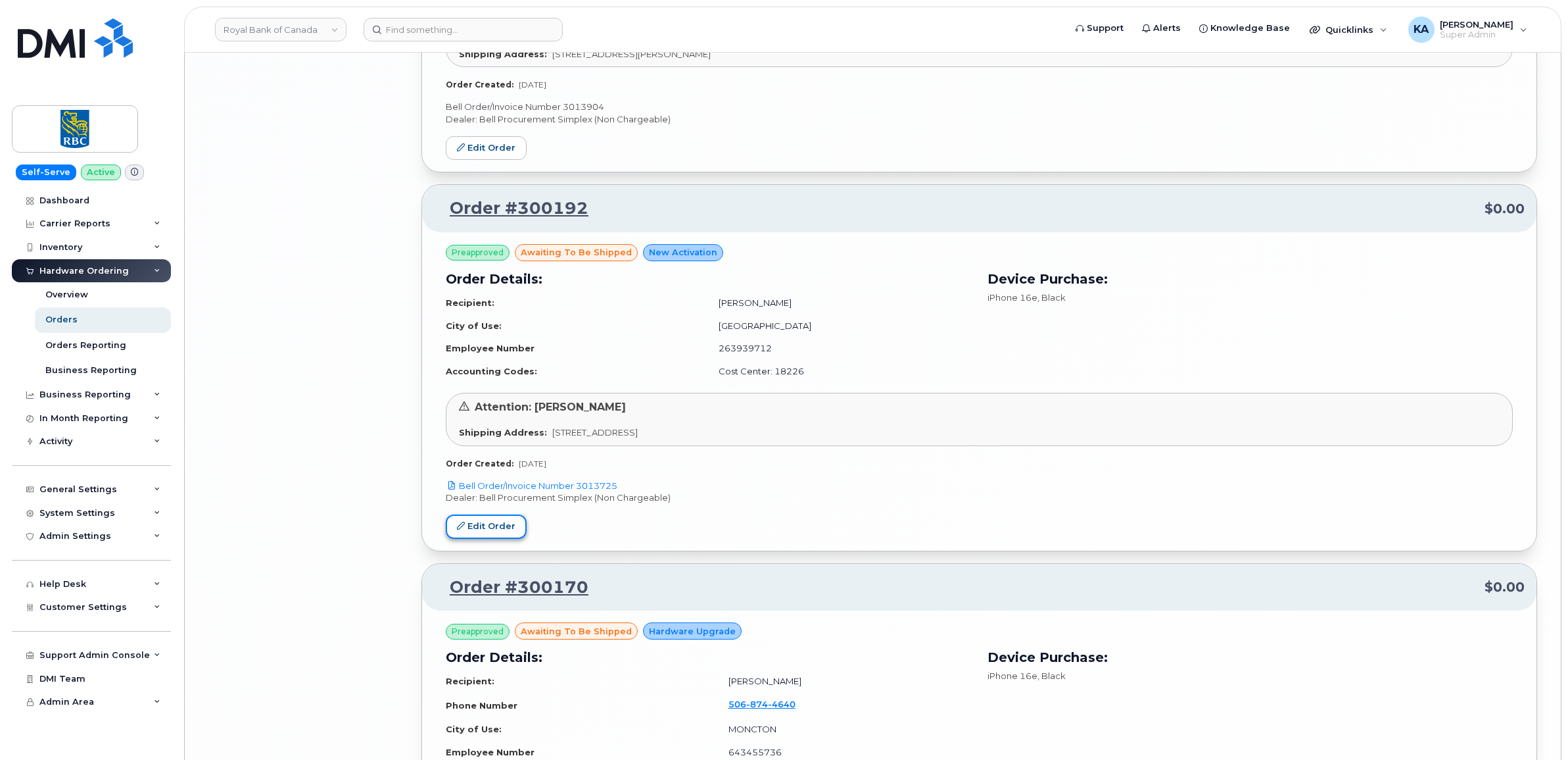
click at [488, 534] on link "Edit Order" at bounding box center [486, 526] width 81 height 24
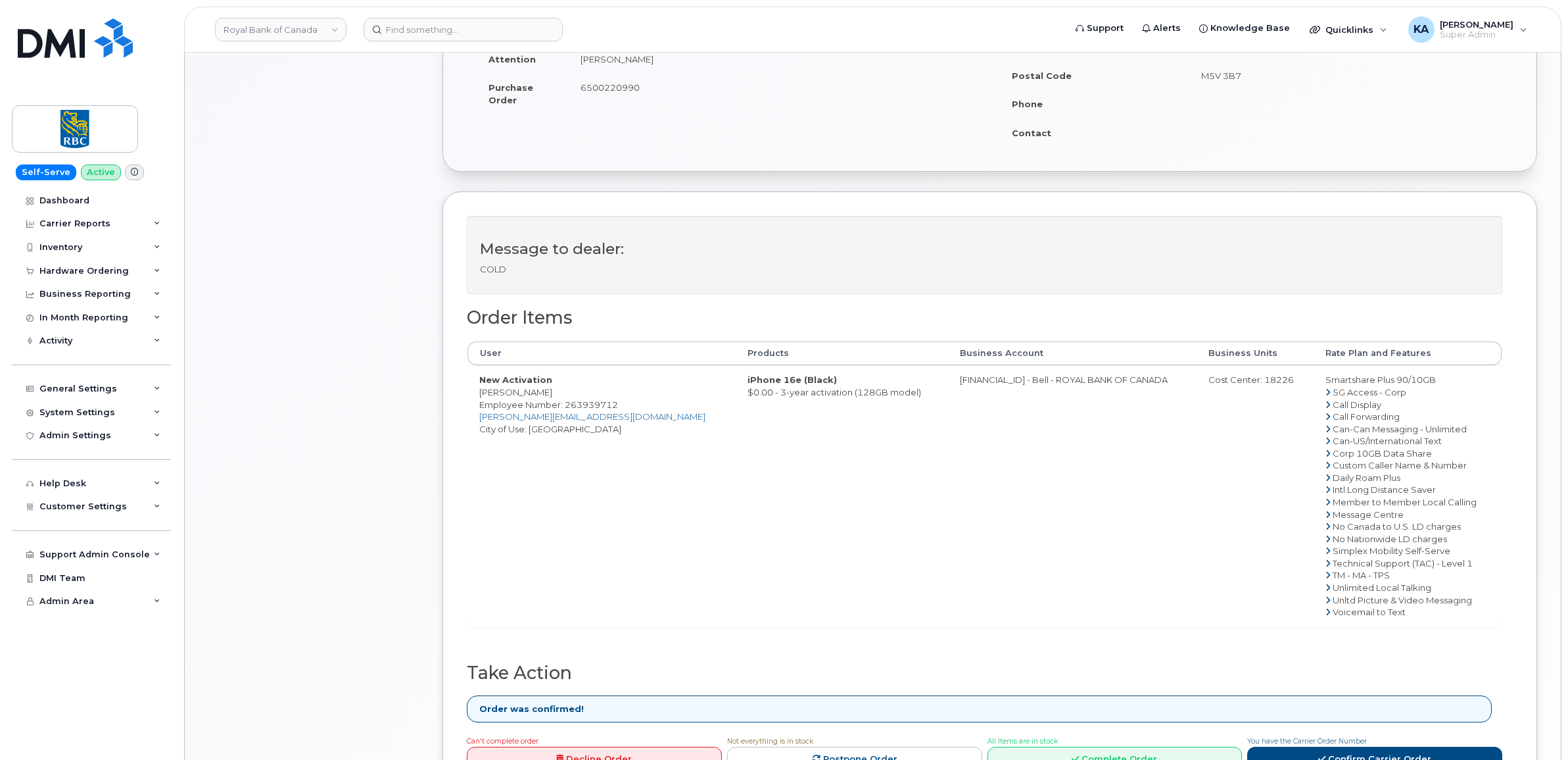
scroll to position [329, 0]
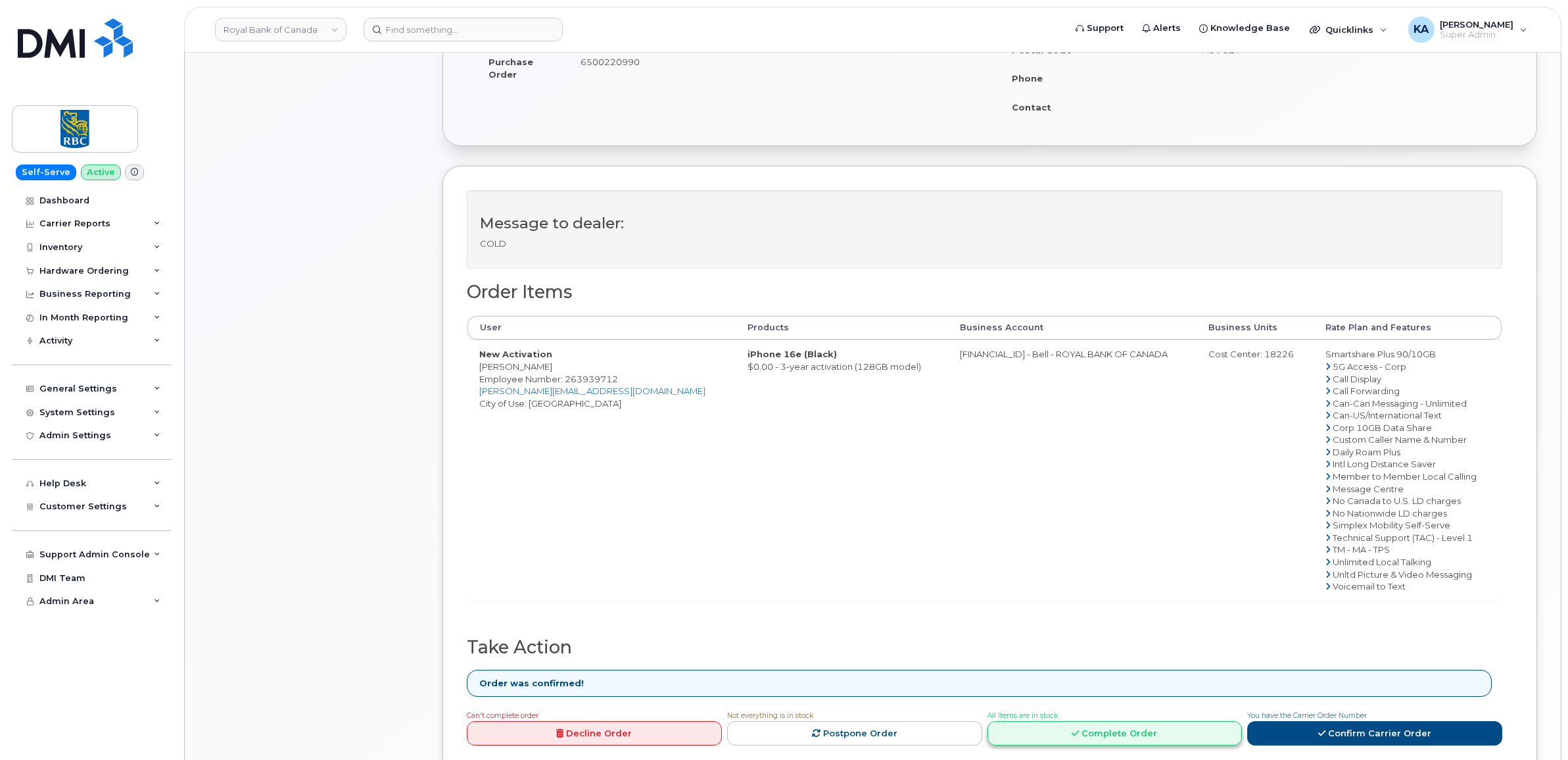
click at [1070, 730] on link "Complete Order" at bounding box center [1115, 732] width 255 height 24
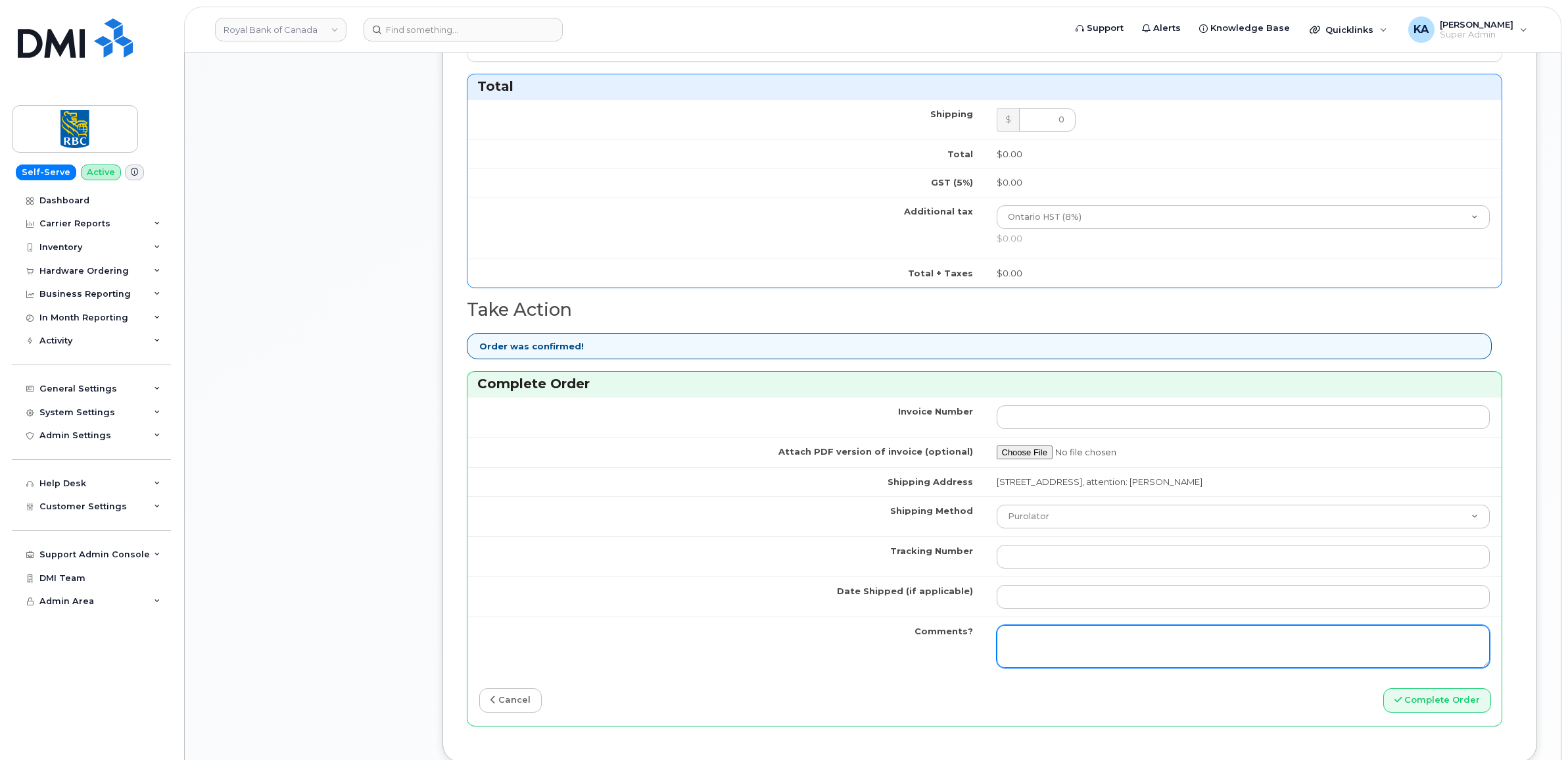
scroll to position [905, 0]
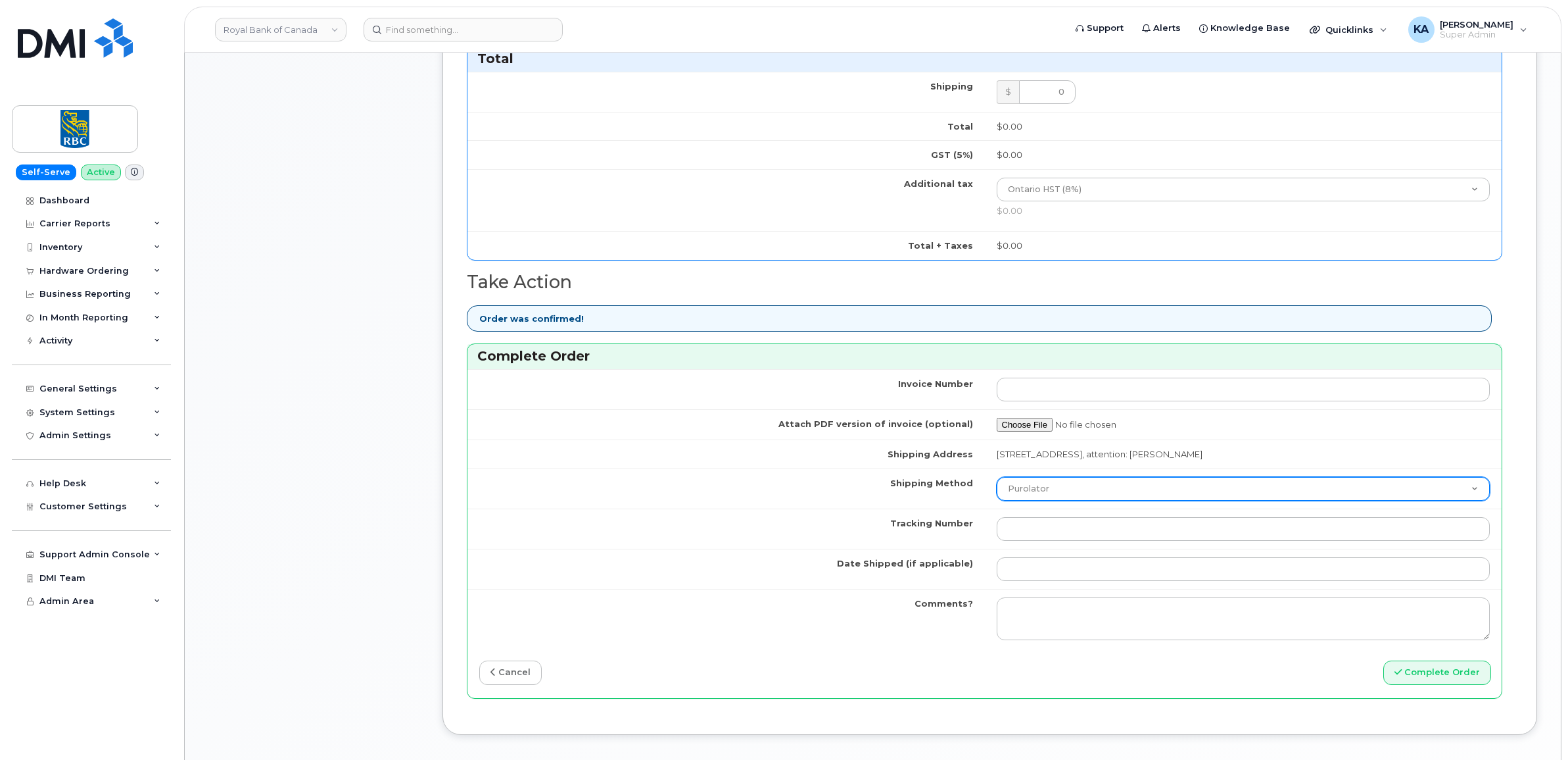
click at [1098, 498] on select "Purolator UPS FedEx Canada Post Courier Other Drop Off Pick Up" at bounding box center [1244, 489] width 494 height 23
select select "UPS"
click at [997, 481] on select "Purolator UPS FedEx Canada Post Courier Other Drop Off Pick Up" at bounding box center [1244, 489] width 494 height 23
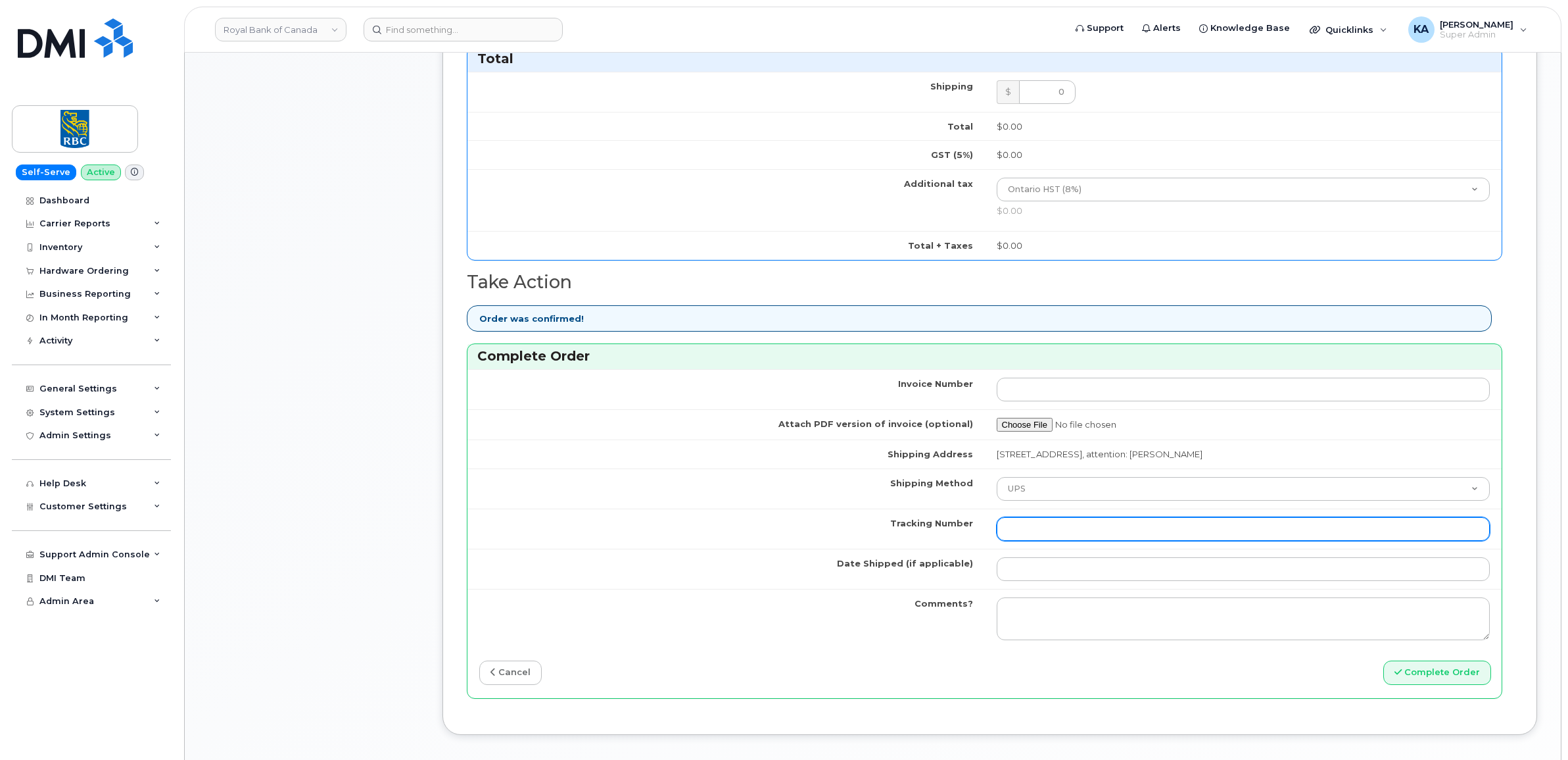
click at [1168, 529] on input "Tracking Number" at bounding box center [1244, 528] width 494 height 23
paste input "1Z30E19EDK00198217"
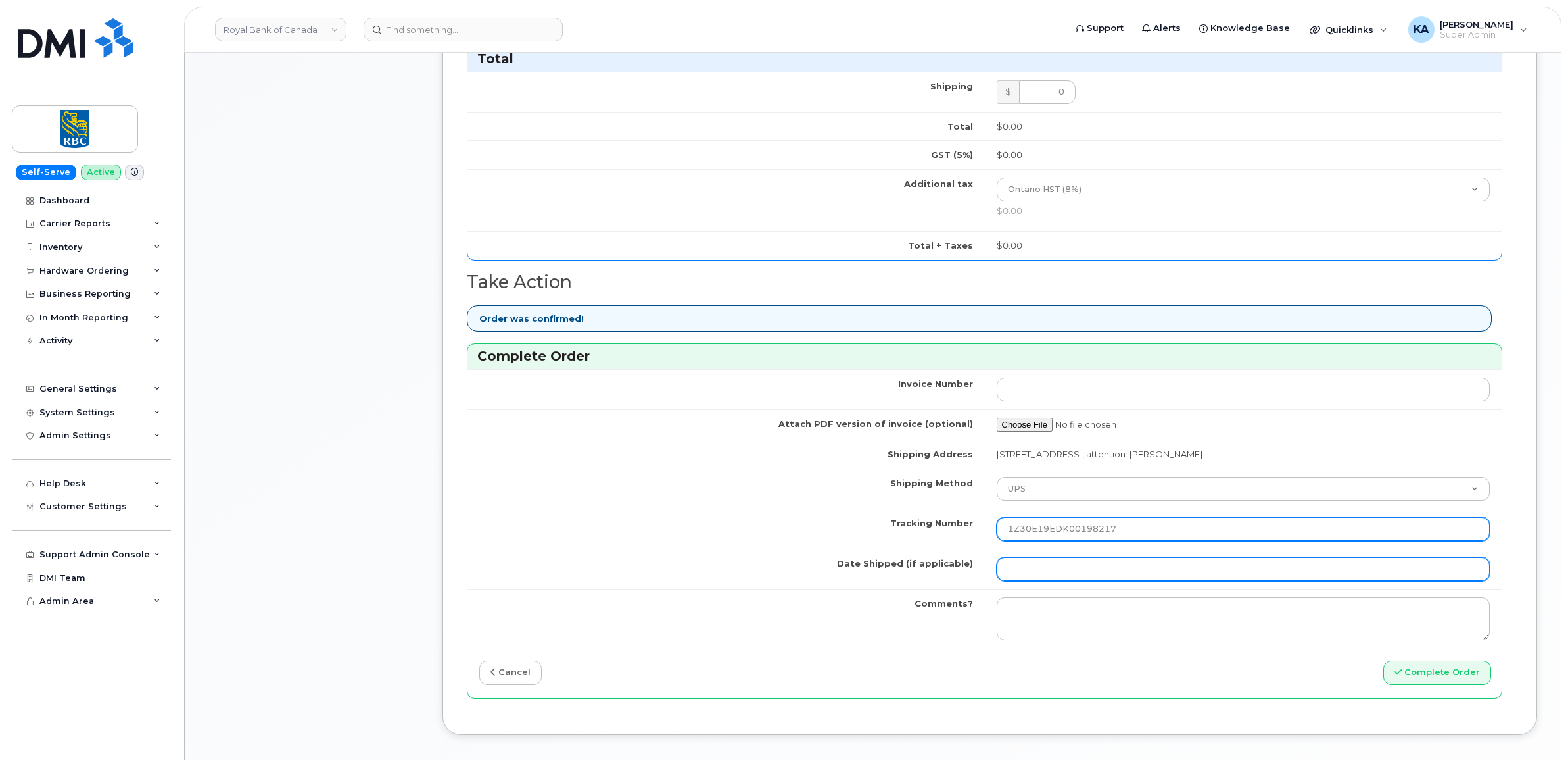
type input "1Z30E19EDK00198217"
click at [1097, 573] on input "Date Shipped (if applicable)" at bounding box center [1244, 569] width 494 height 23
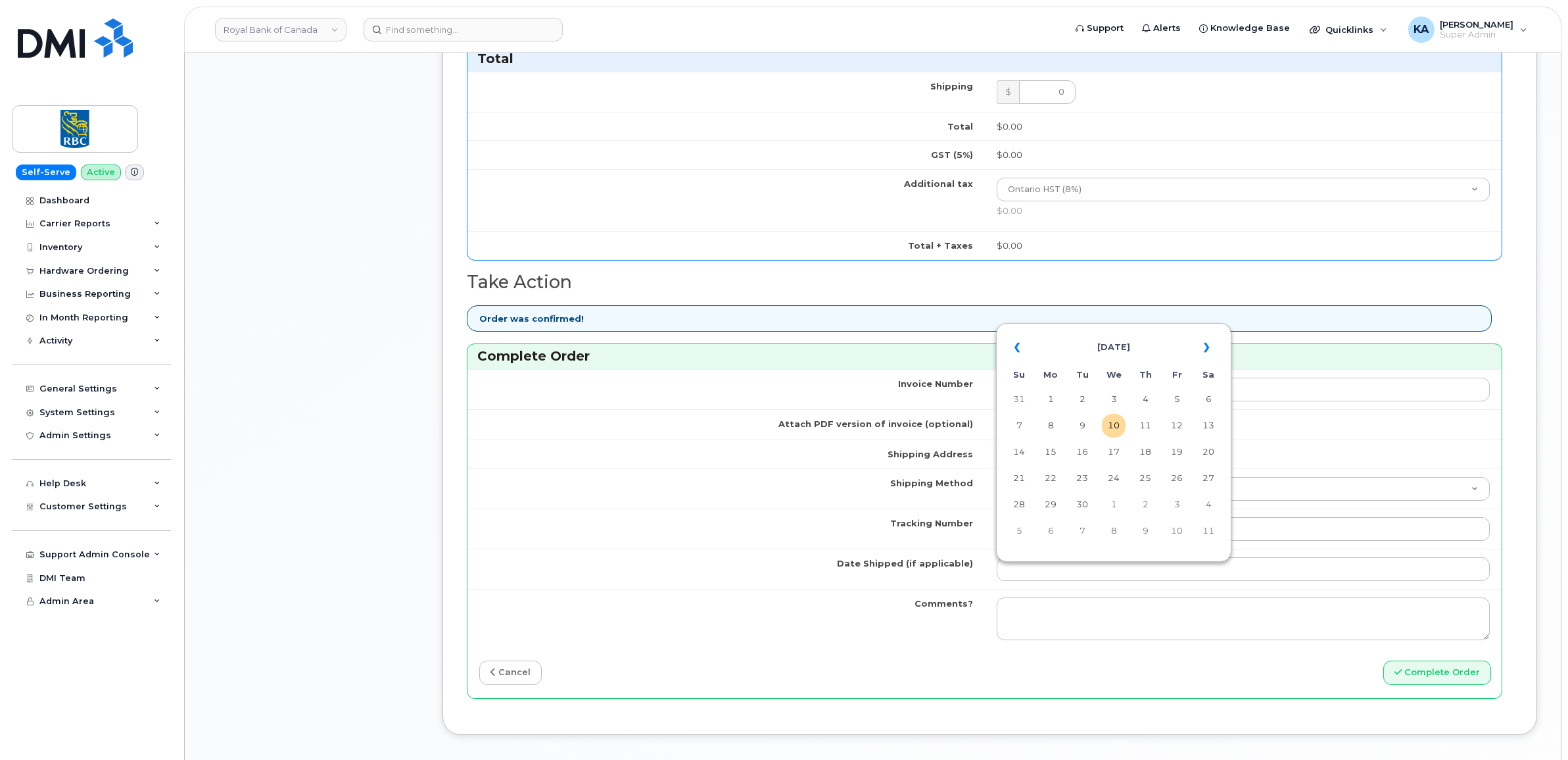
click at [1125, 328] on table "« [DATE] » Su Mo Tu We Th Fr Sa 31 1 2 3 4 5 6 7 8 9 10 11 12 13 14 15 16 17 18…" at bounding box center [1114, 438] width 229 height 225
click at [1082, 424] on td "9" at bounding box center [1082, 425] width 23 height 23
type input "[DATE]"
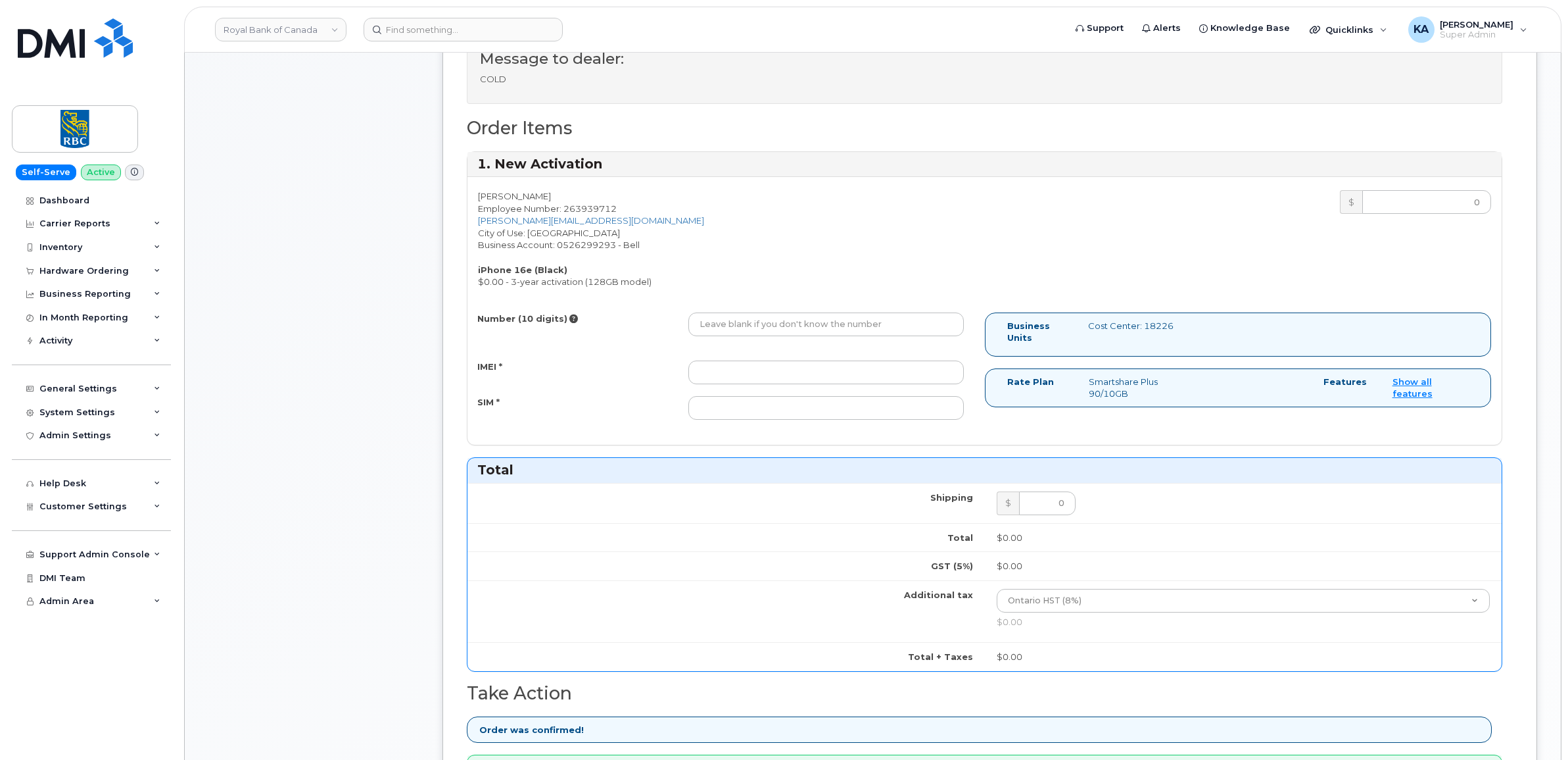
scroll to position [411, 0]
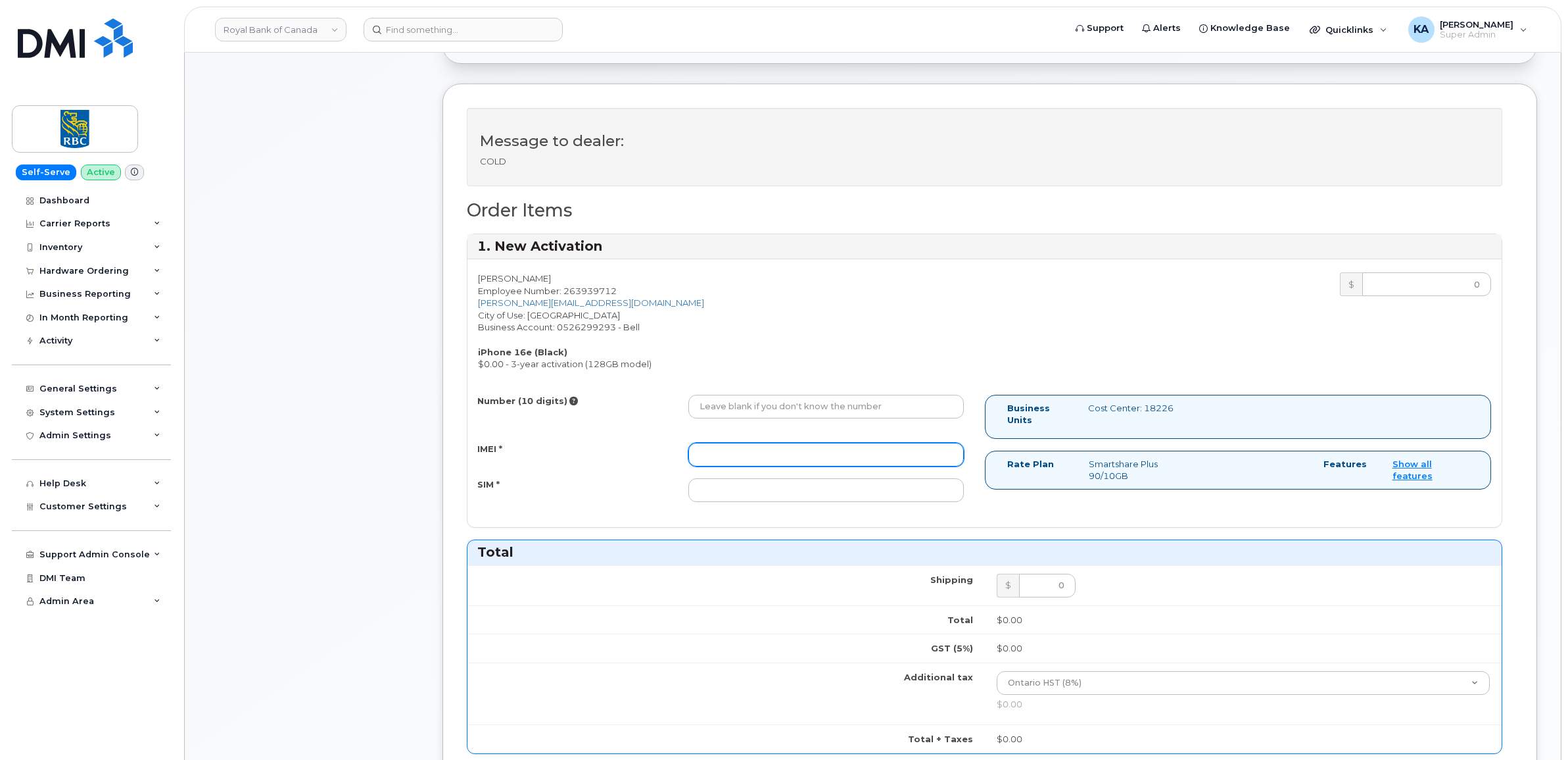
click at [895, 453] on input "IMEI *" at bounding box center [825, 455] width 276 height 23
paste input "354216330850383"
type input "354216330850383"
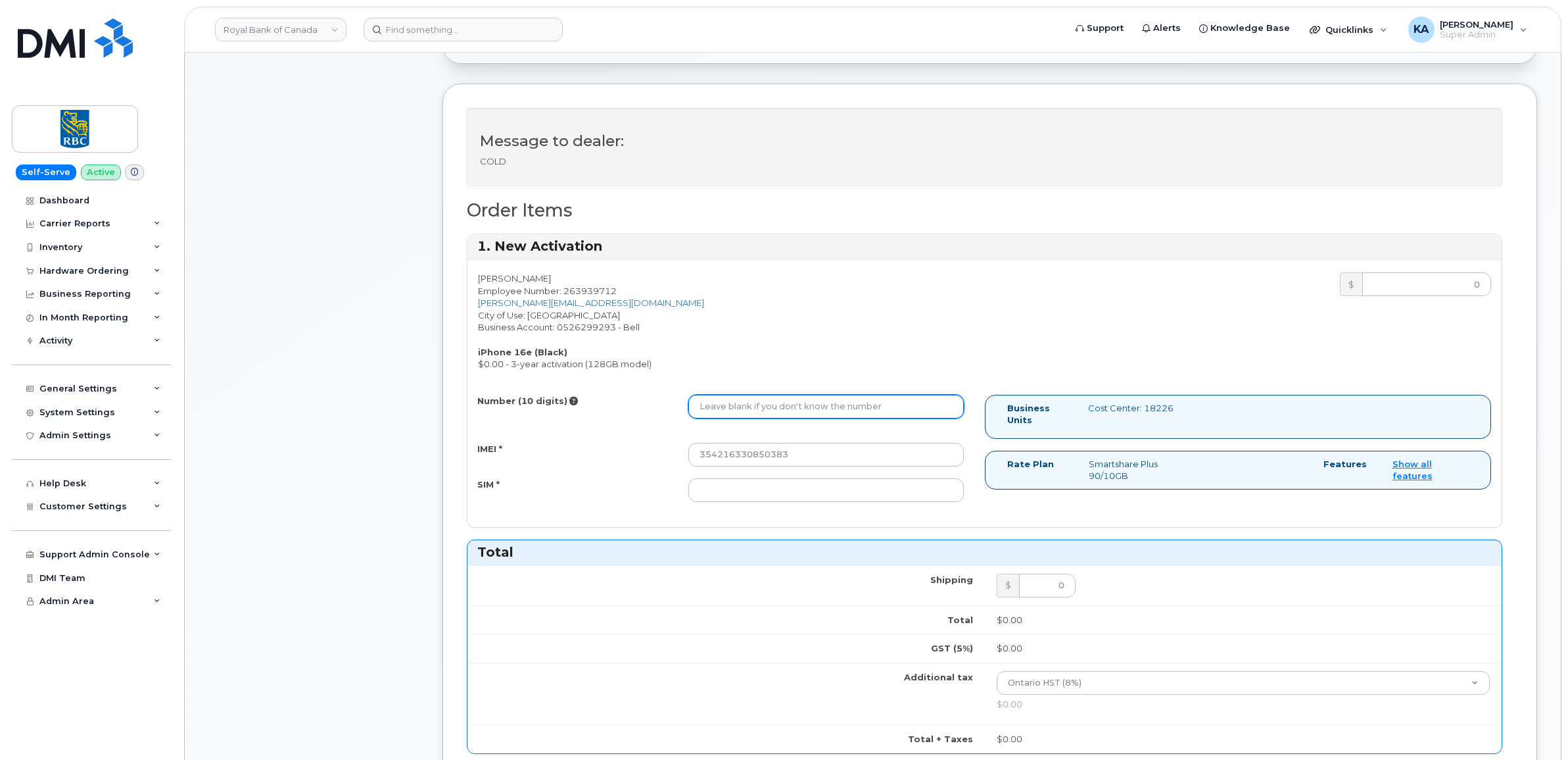
click at [863, 404] on input "Number (10 digits)" at bounding box center [825, 406] width 276 height 23
paste input "4167954726"
type input "4167954726"
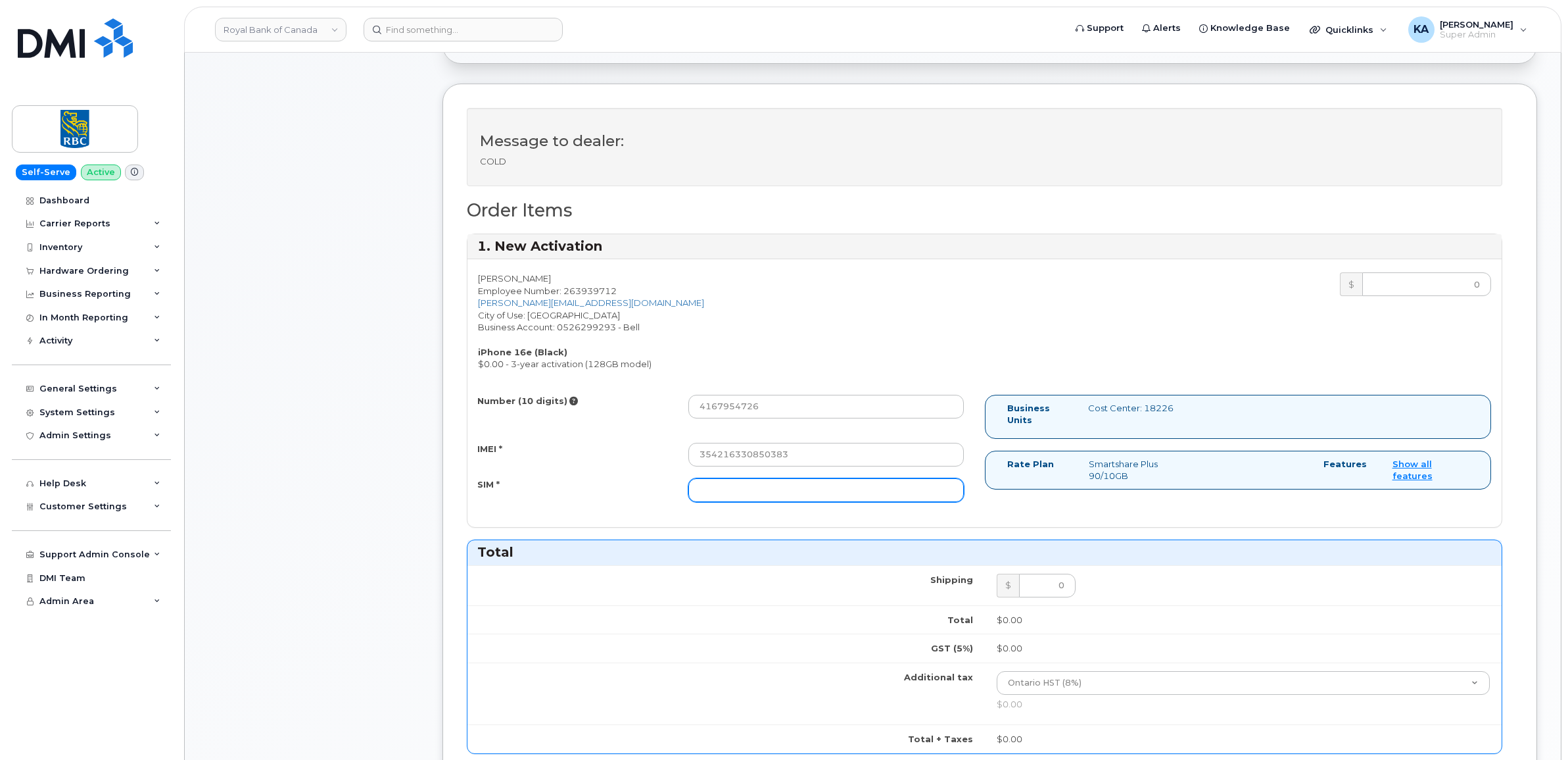
click at [761, 494] on input "SIM *" at bounding box center [825, 490] width 276 height 23
paste input "89302610207734838599"
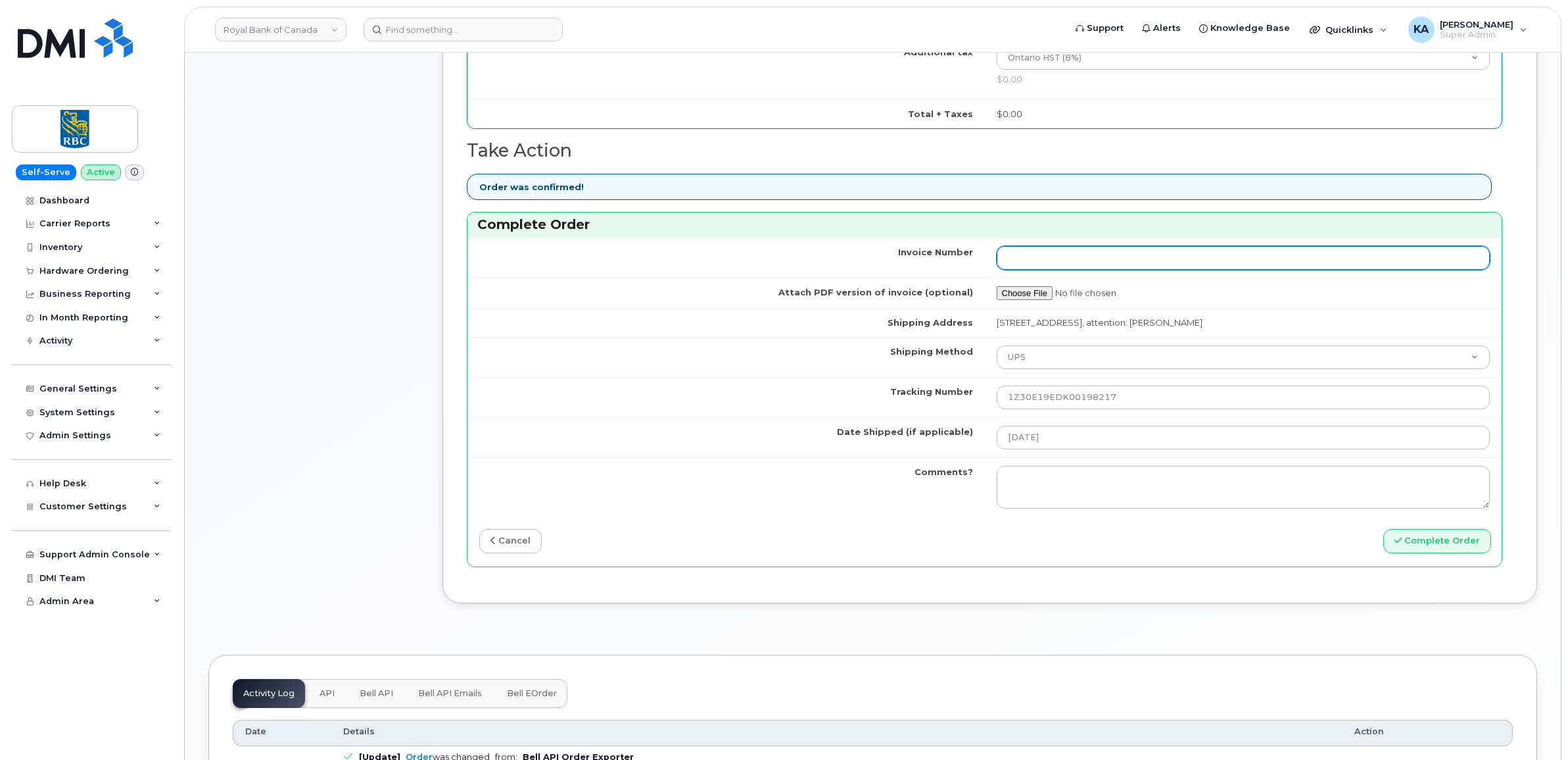
scroll to position [1069, 0]
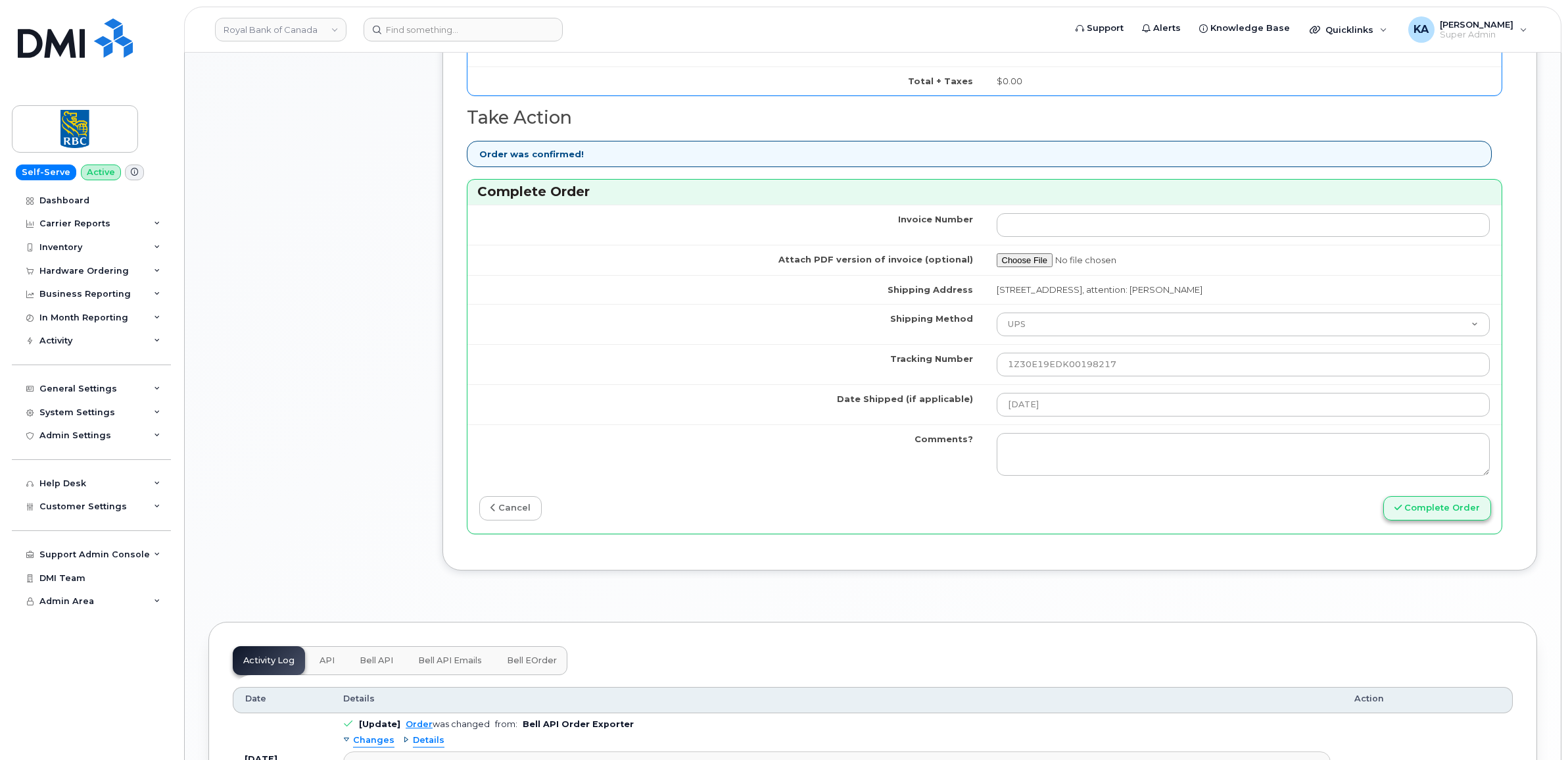
type input "89302610207734838599"
click at [1445, 508] on button "Complete Order" at bounding box center [1437, 508] width 108 height 24
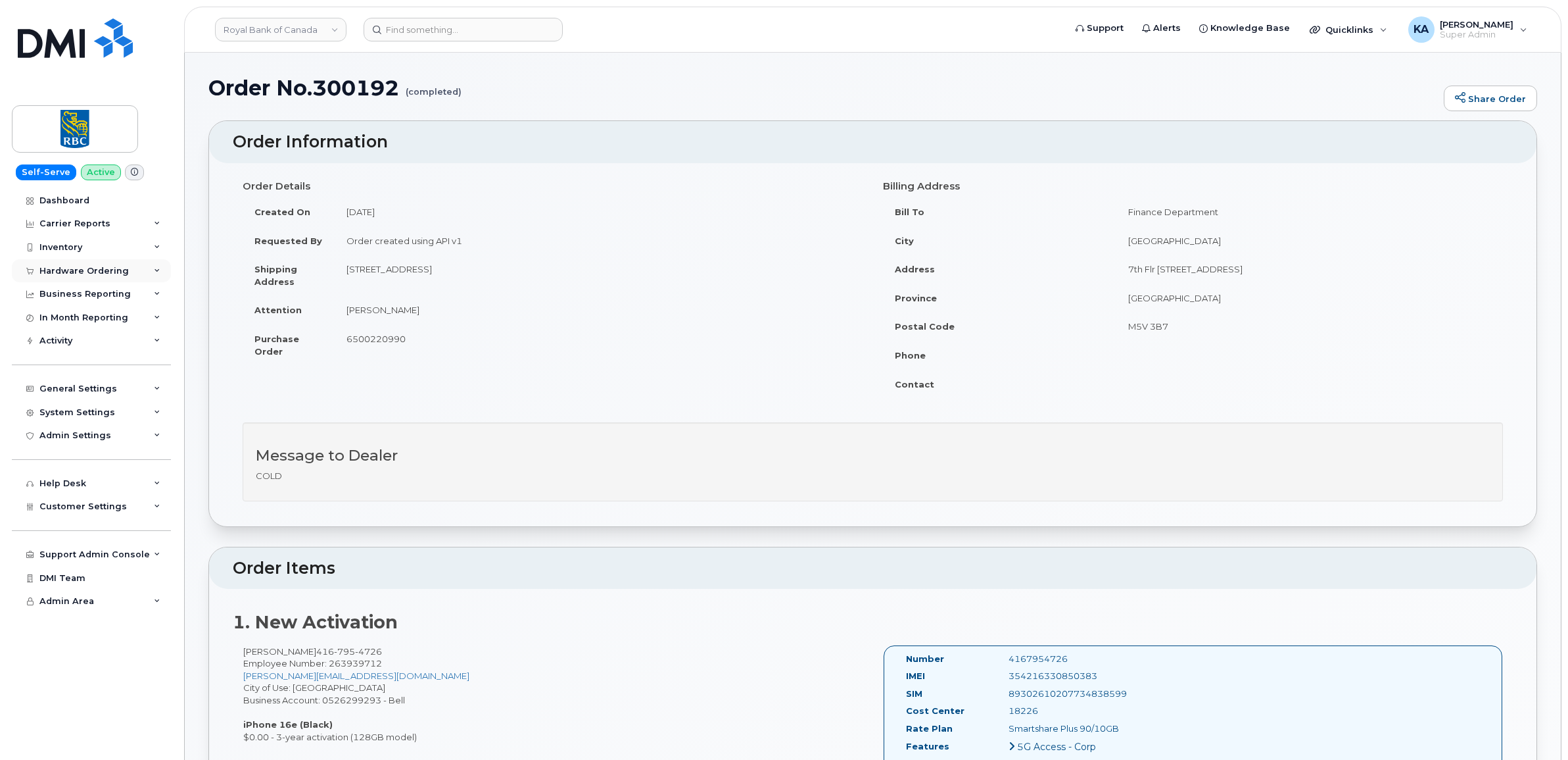
click at [44, 271] on div "Hardware Ordering" at bounding box center [84, 271] width 90 height 11
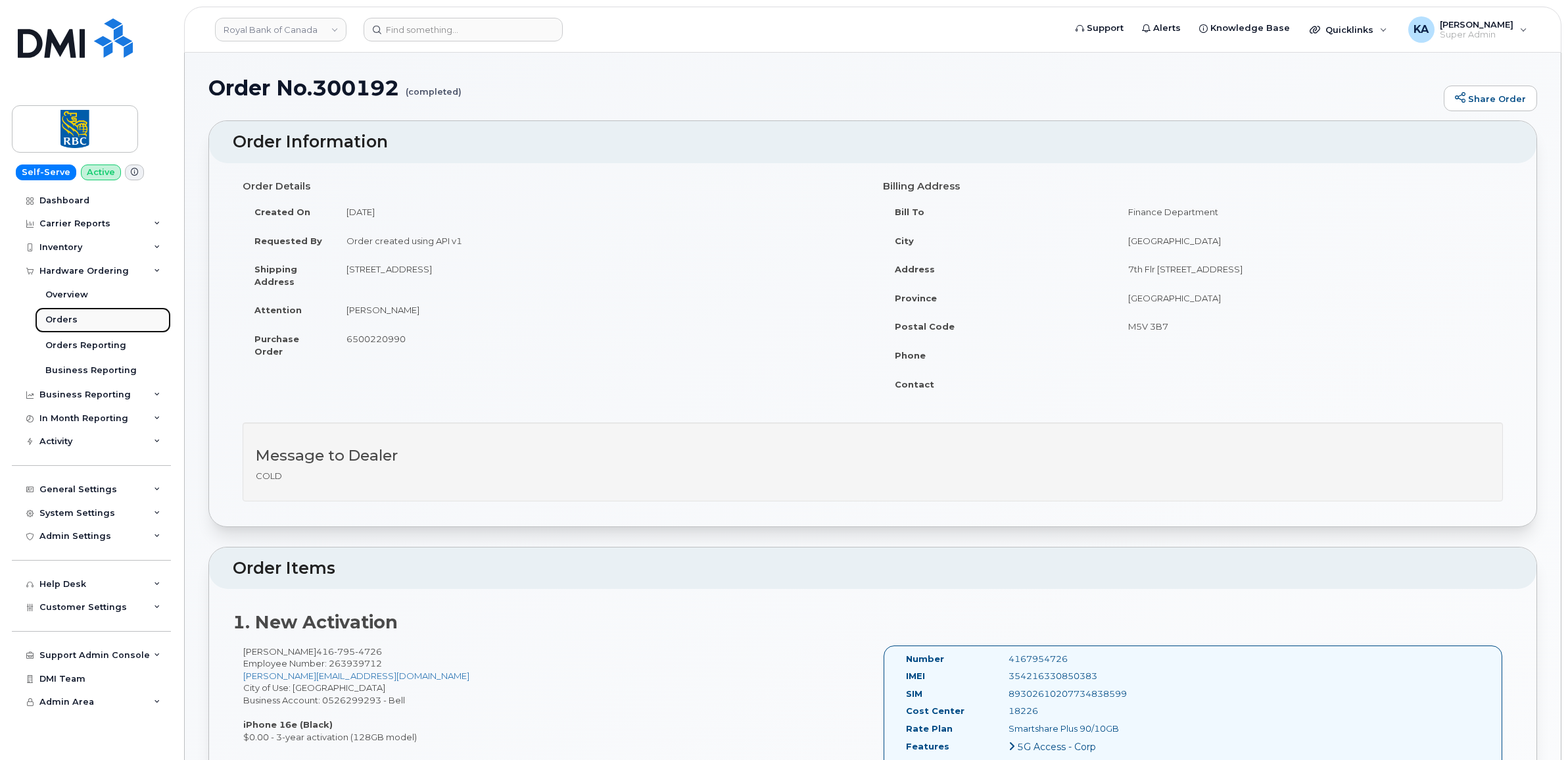
click at [55, 323] on div "Orders" at bounding box center [62, 319] width 32 height 12
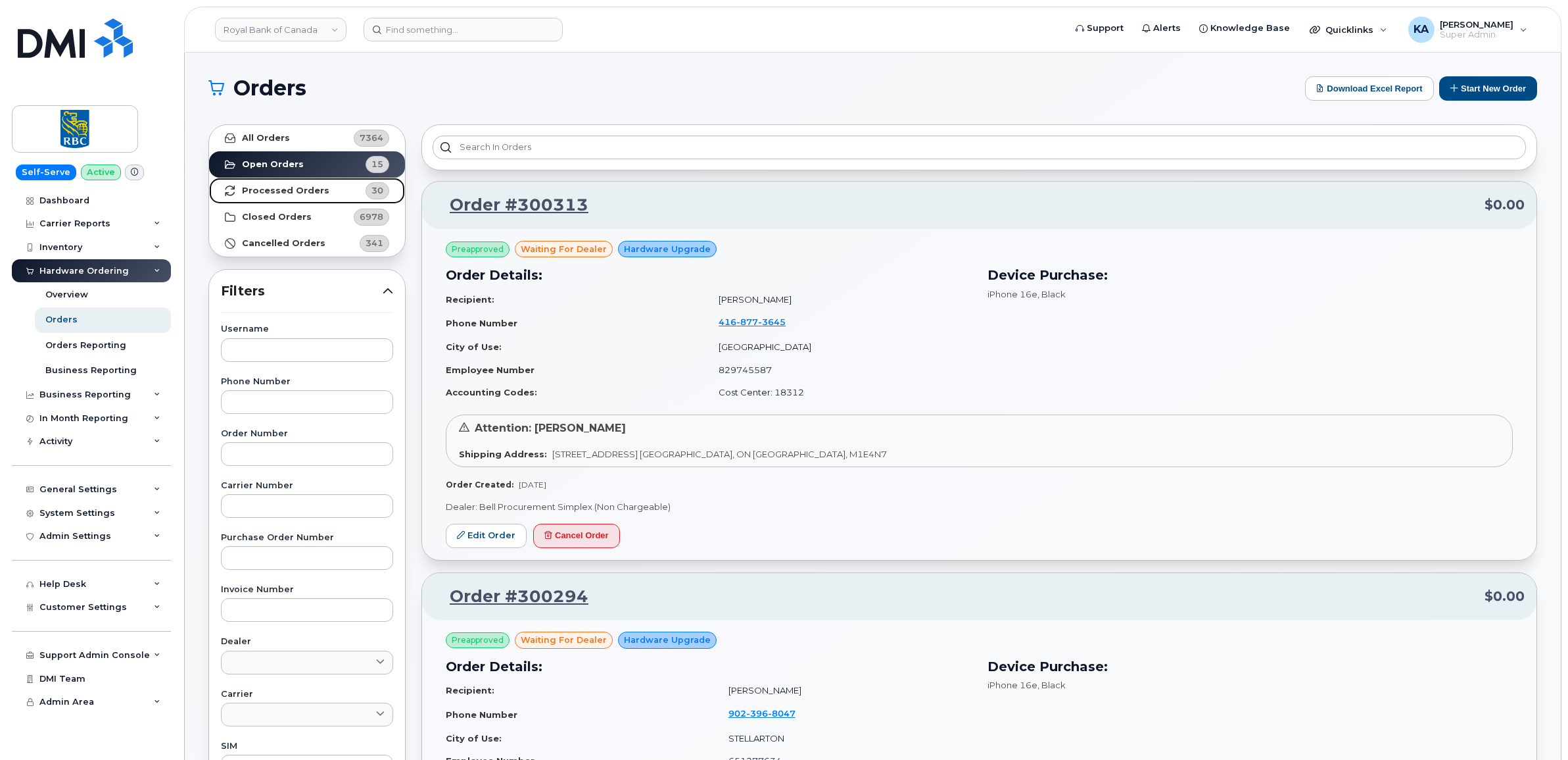
click at [264, 190] on strong "Processed Orders" at bounding box center [285, 190] width 87 height 11
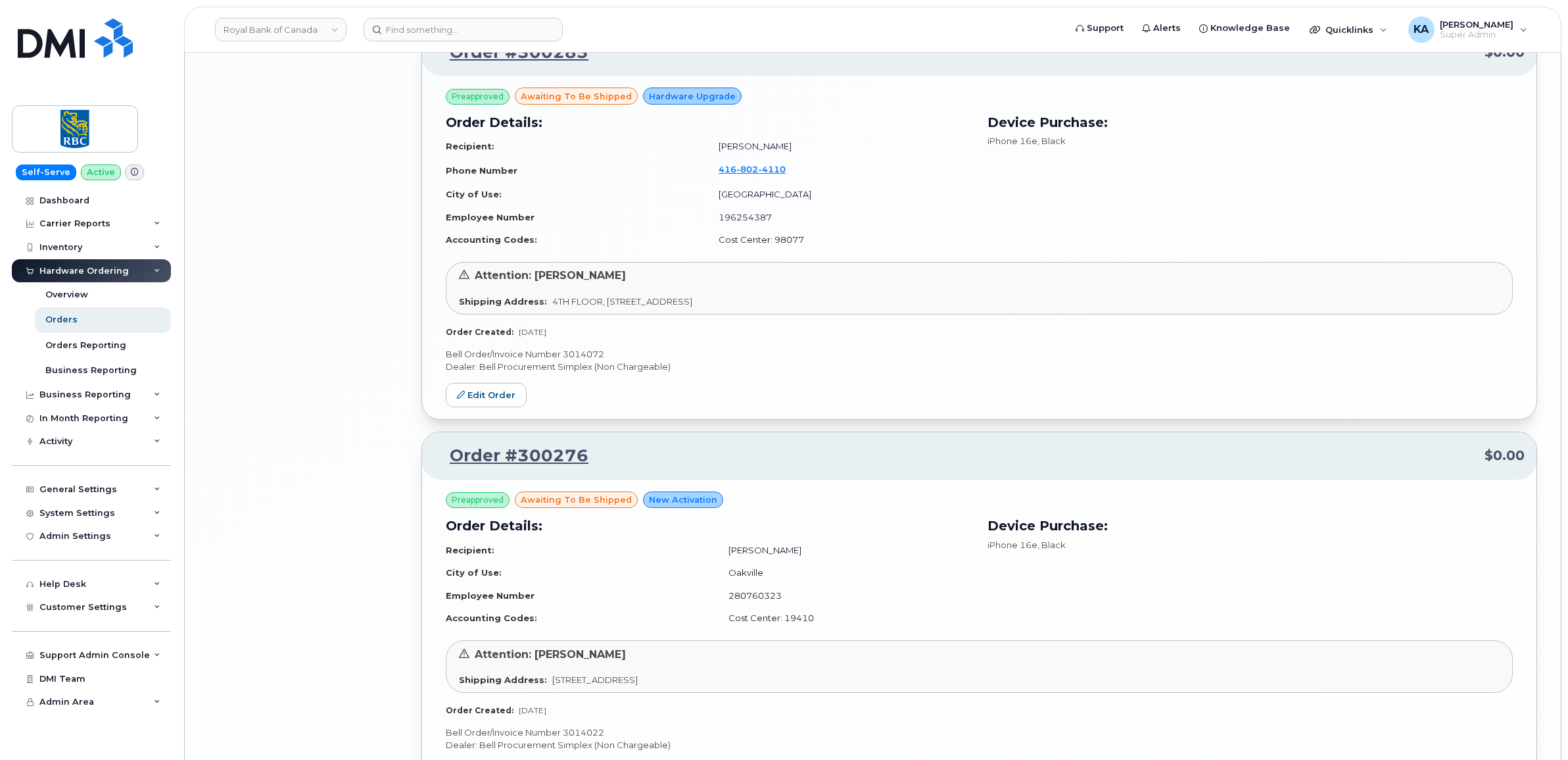
scroll to position [2646, 0]
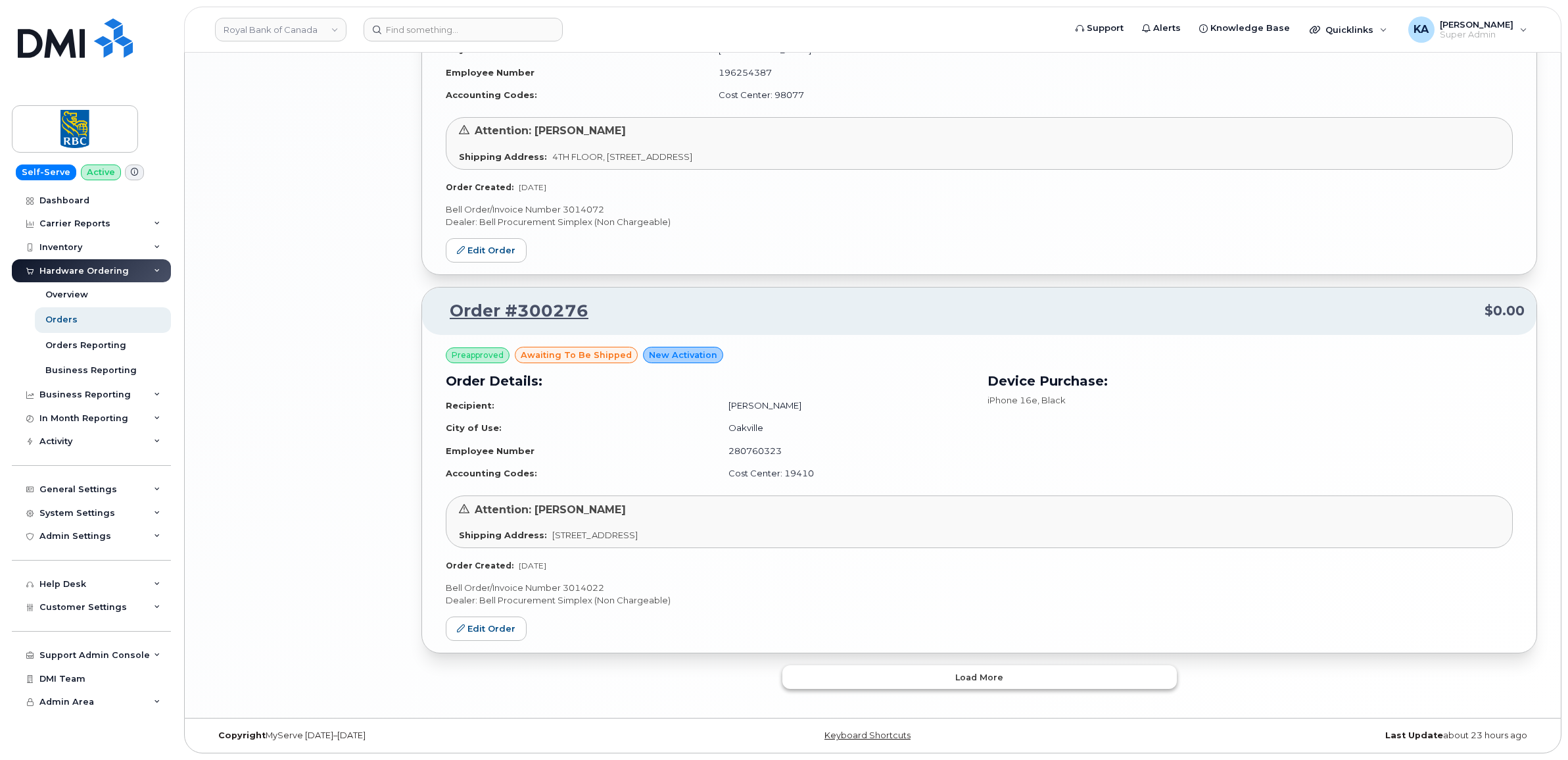
click at [898, 674] on button "Load more" at bounding box center [979, 676] width 394 height 23
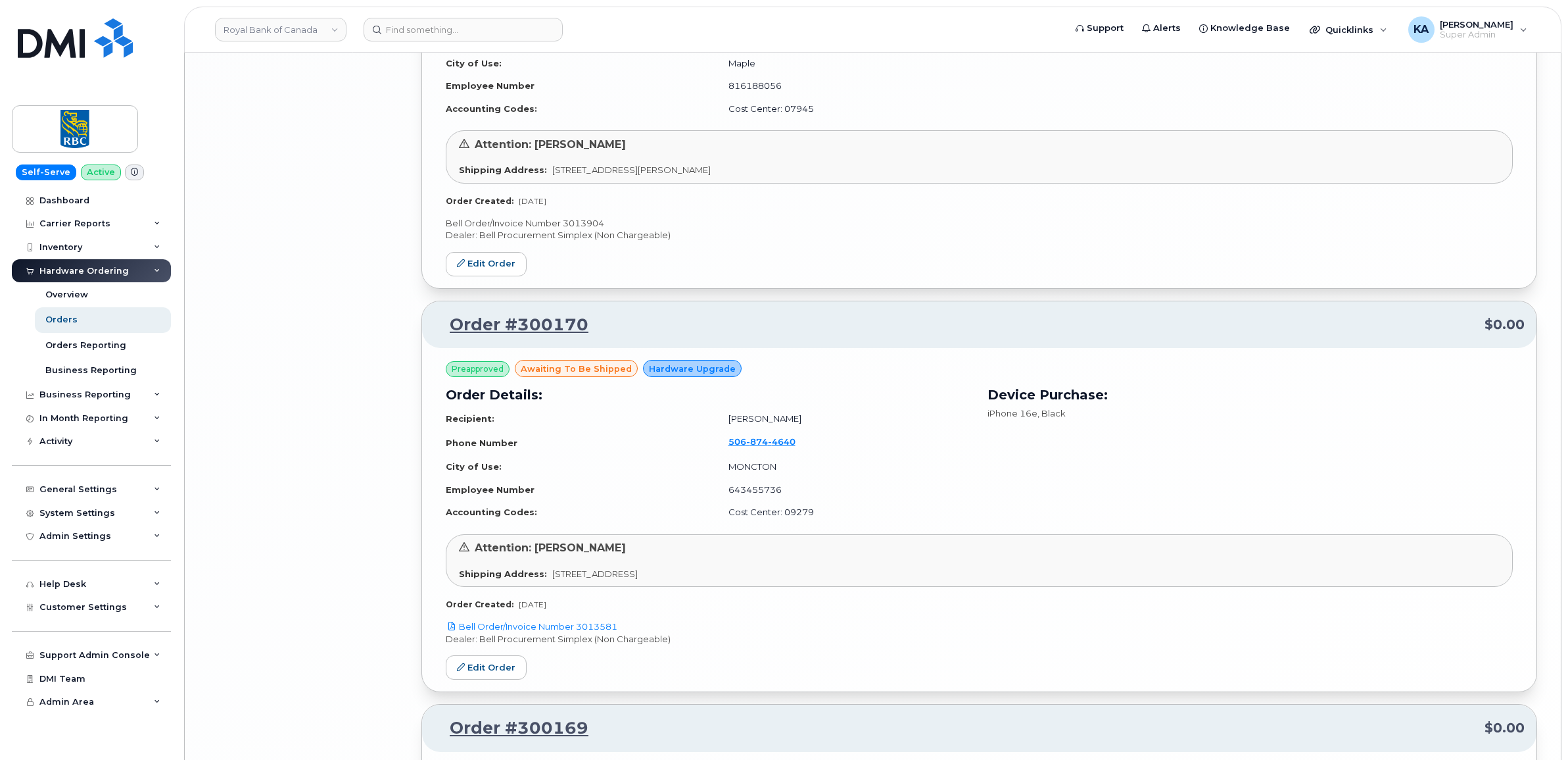
scroll to position [5277, 0]
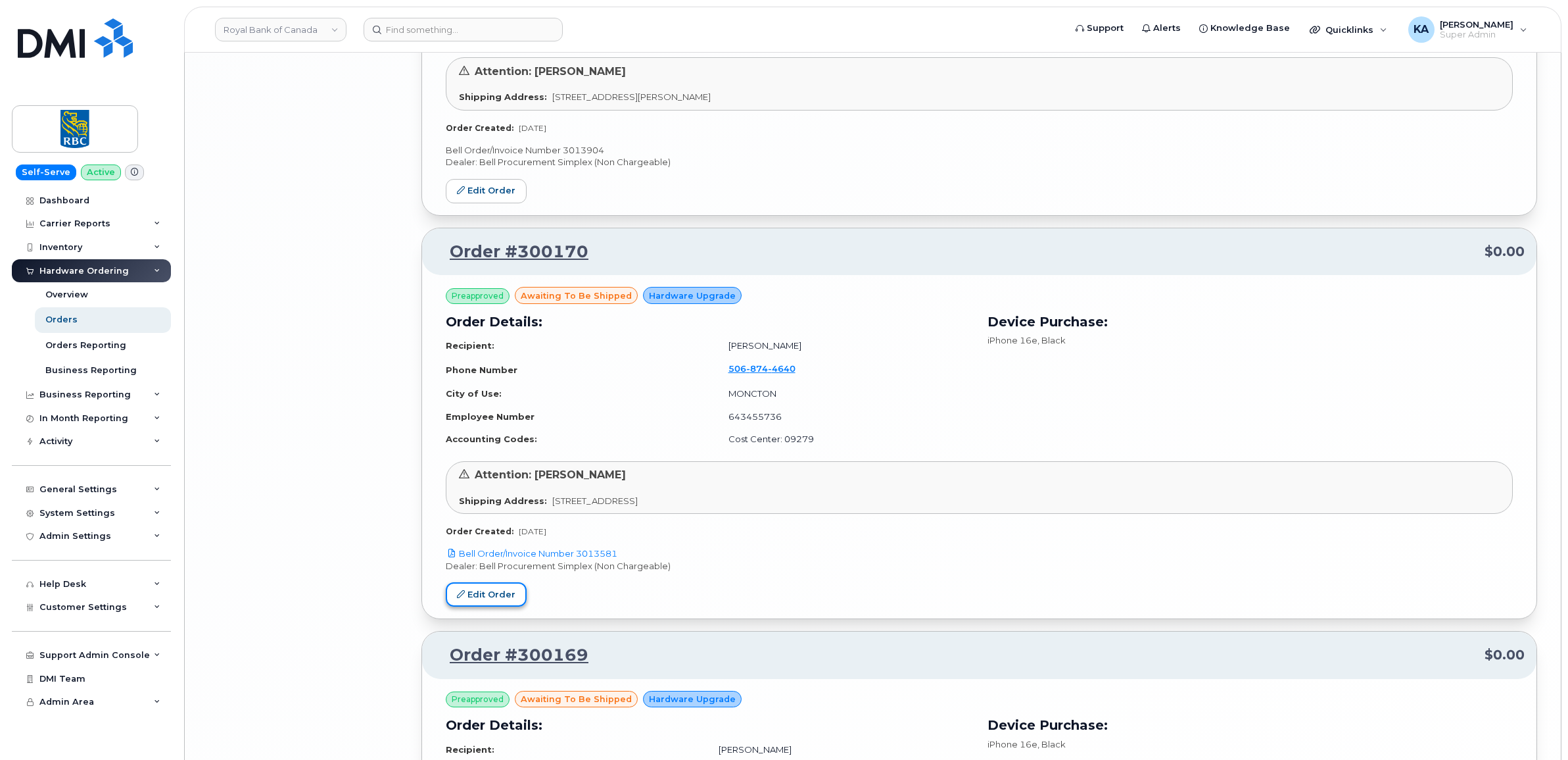
click at [490, 600] on link "Edit Order" at bounding box center [486, 594] width 81 height 24
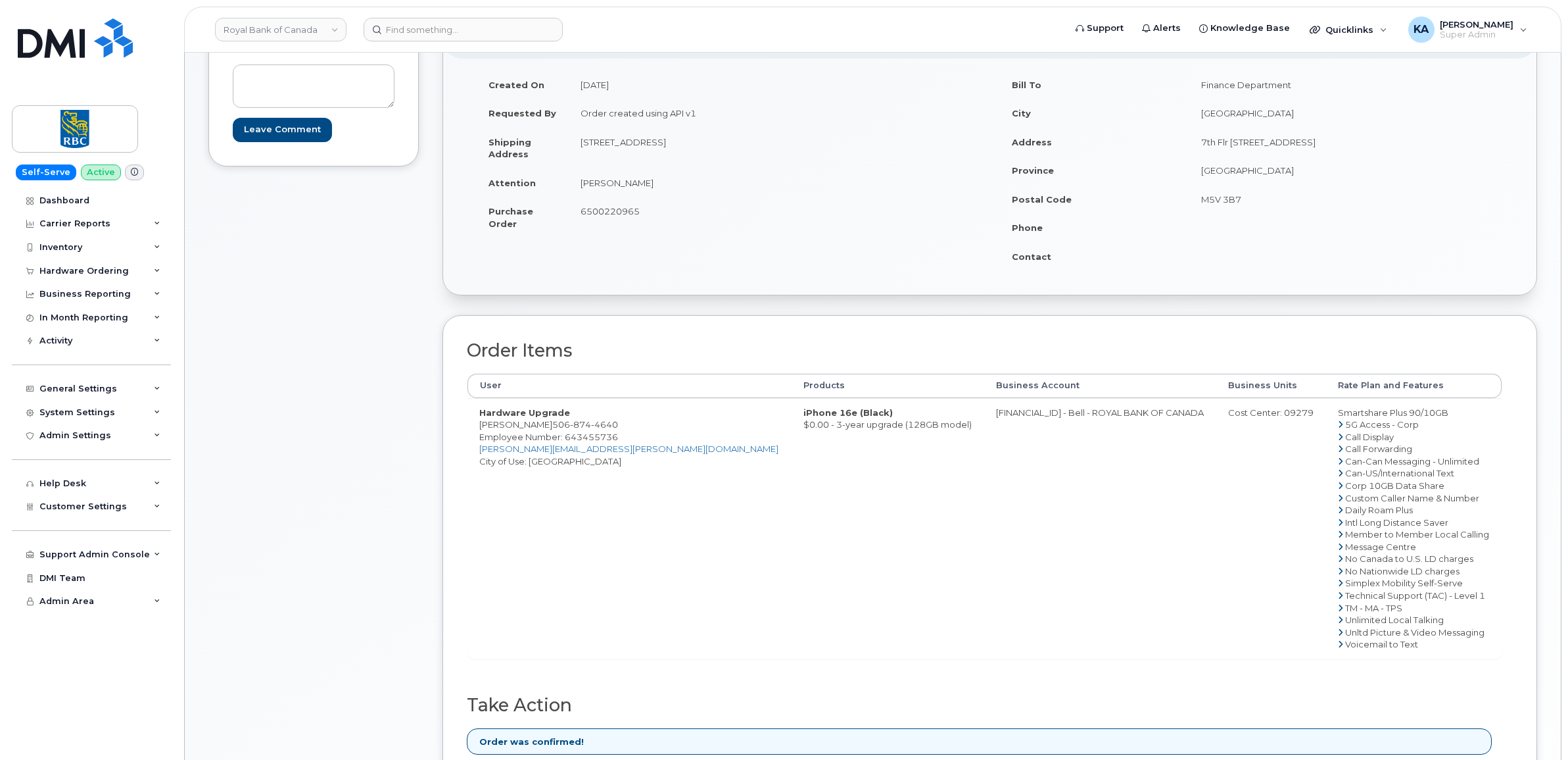
scroll to position [247, 0]
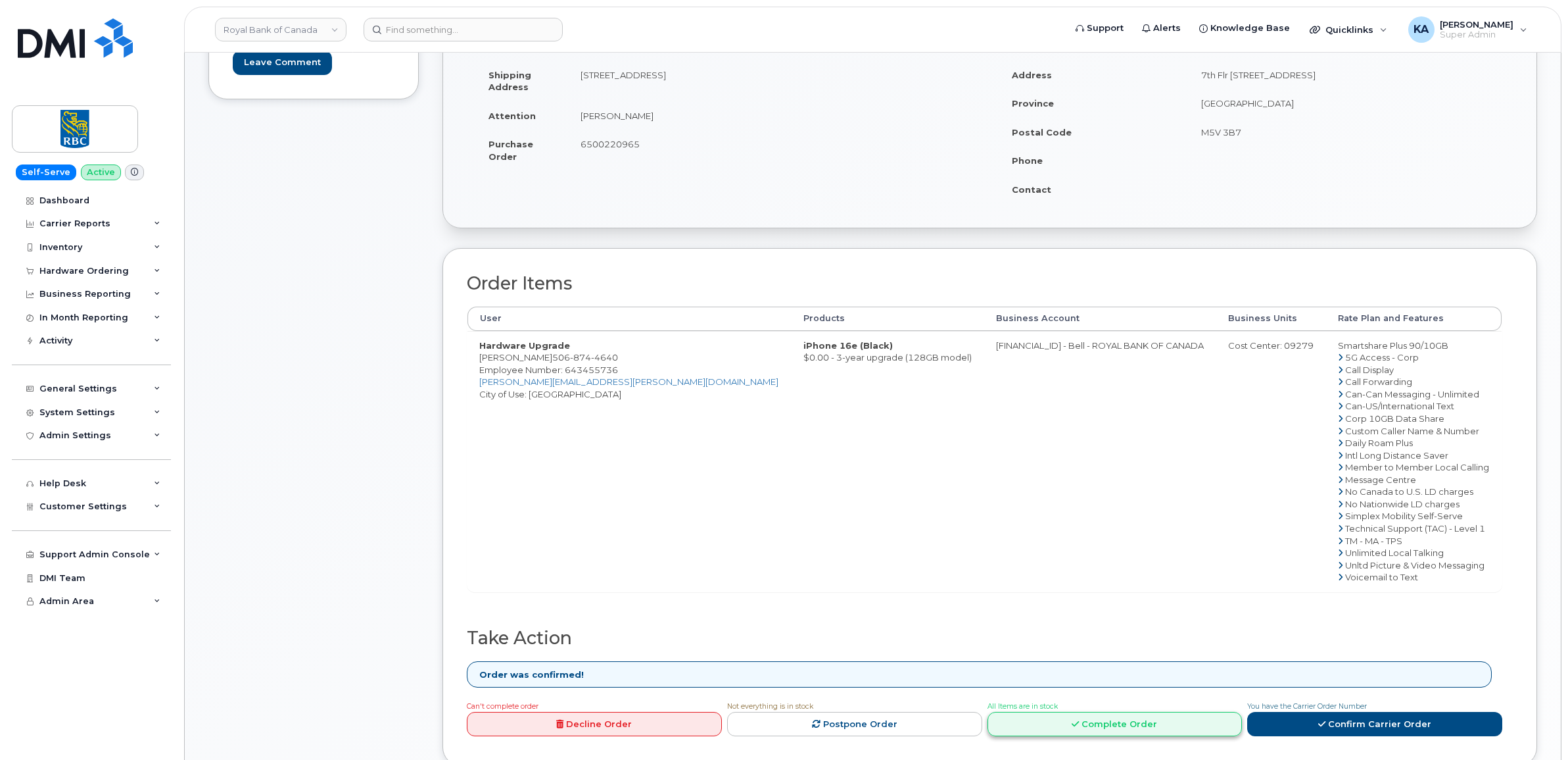
click at [1070, 722] on link "Complete Order" at bounding box center [1115, 723] width 255 height 24
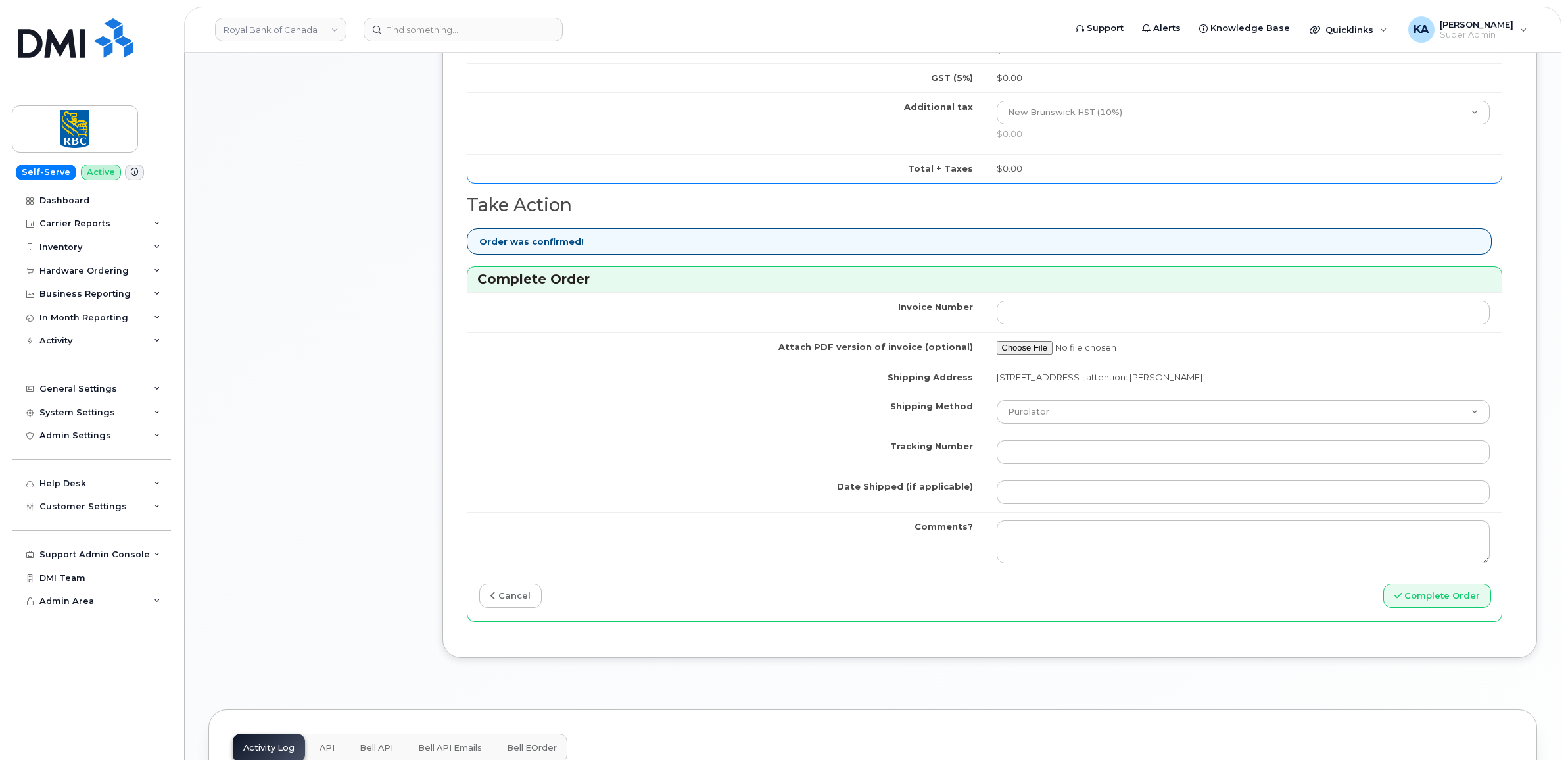
scroll to position [905, 0]
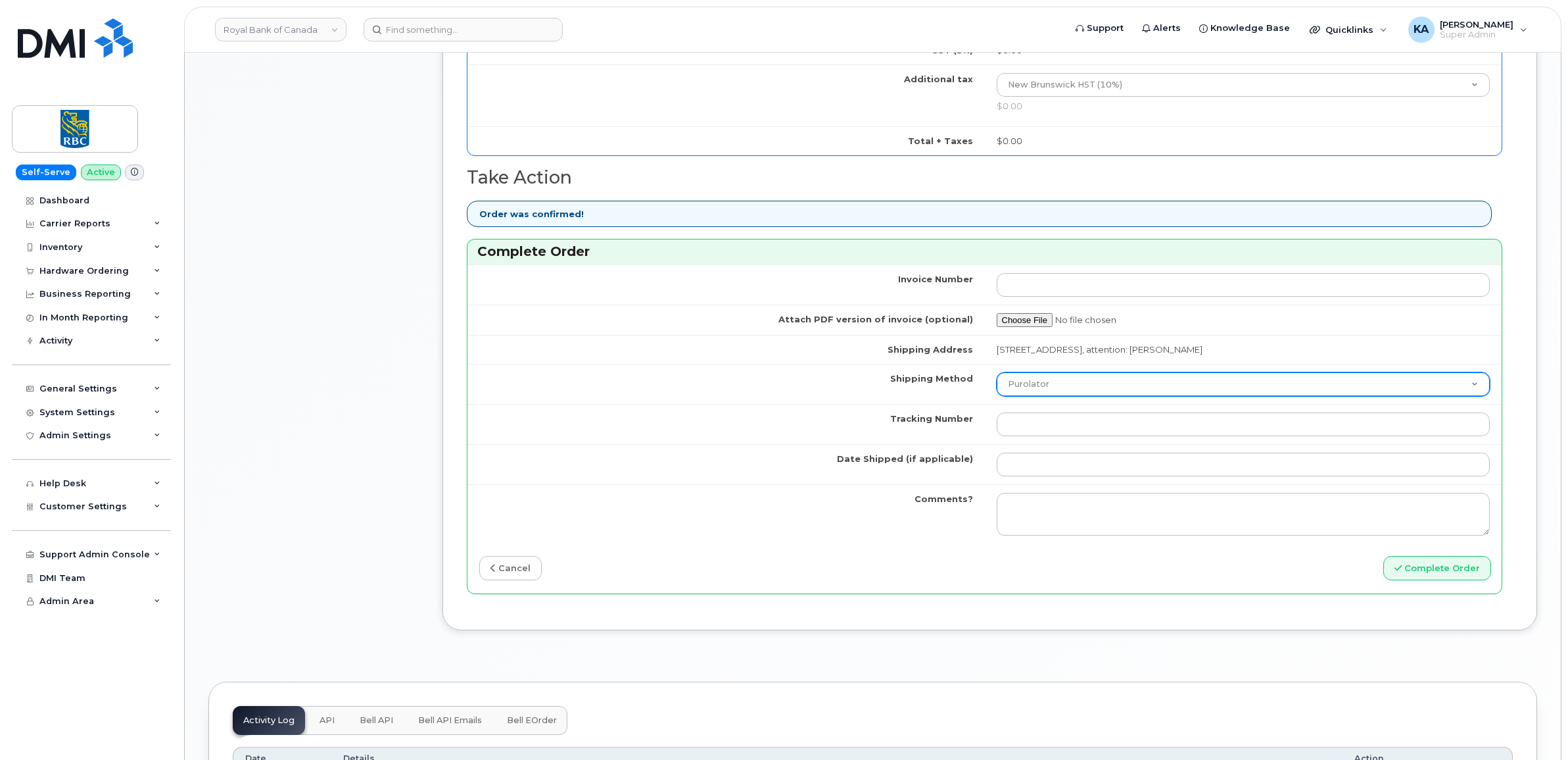
click at [1076, 386] on select "Purolator UPS FedEx Canada Post Courier Other Drop Off Pick Up" at bounding box center [1244, 384] width 494 height 23
select select "FedEx"
click at [997, 376] on select "Purolator UPS FedEx Canada Post Courier Other Drop Off Pick Up" at bounding box center [1244, 384] width 494 height 23
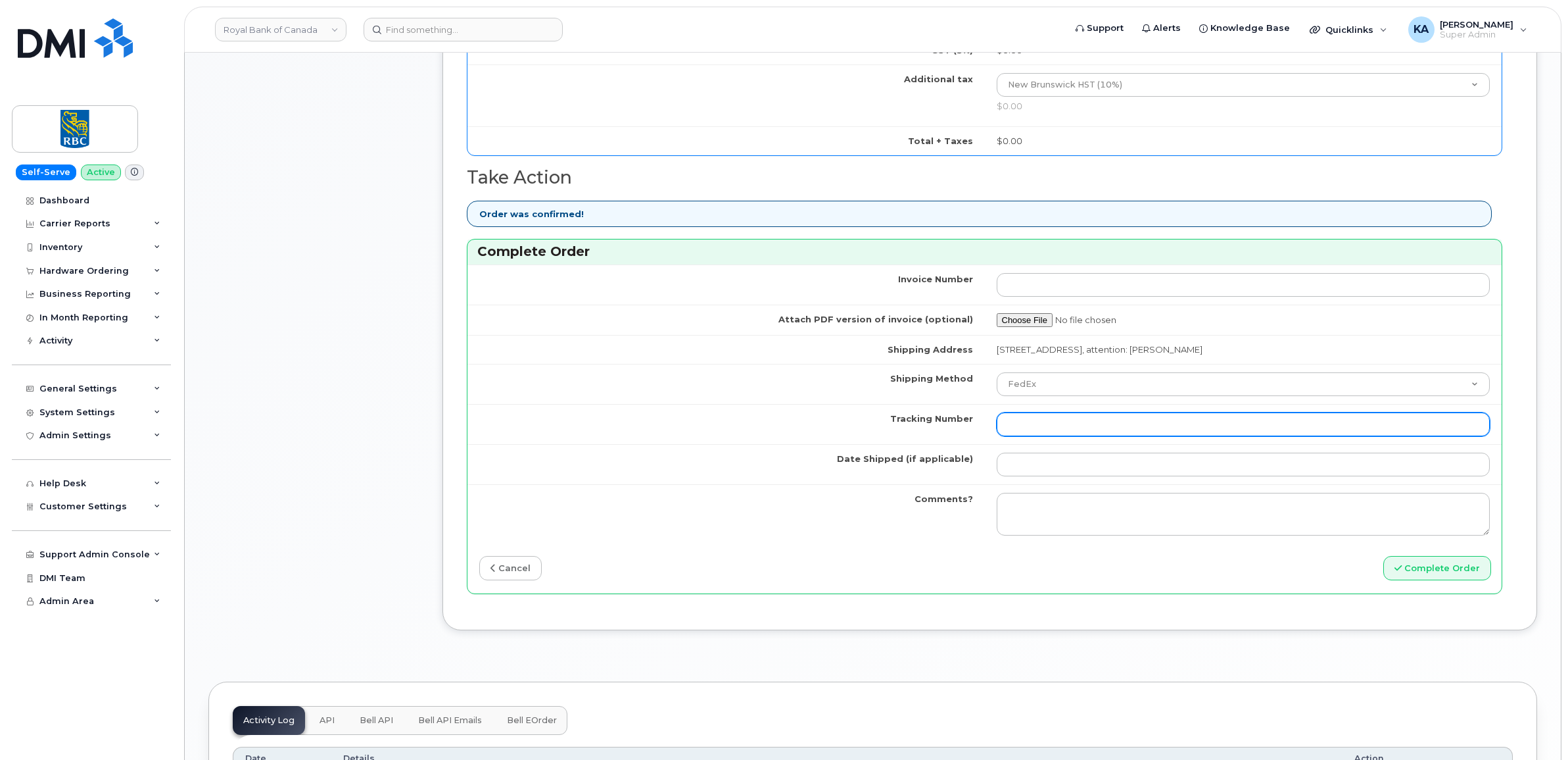
click at [1034, 422] on input "Tracking Number" at bounding box center [1244, 424] width 494 height 23
paste input "476303066420"
type input "476303066420"
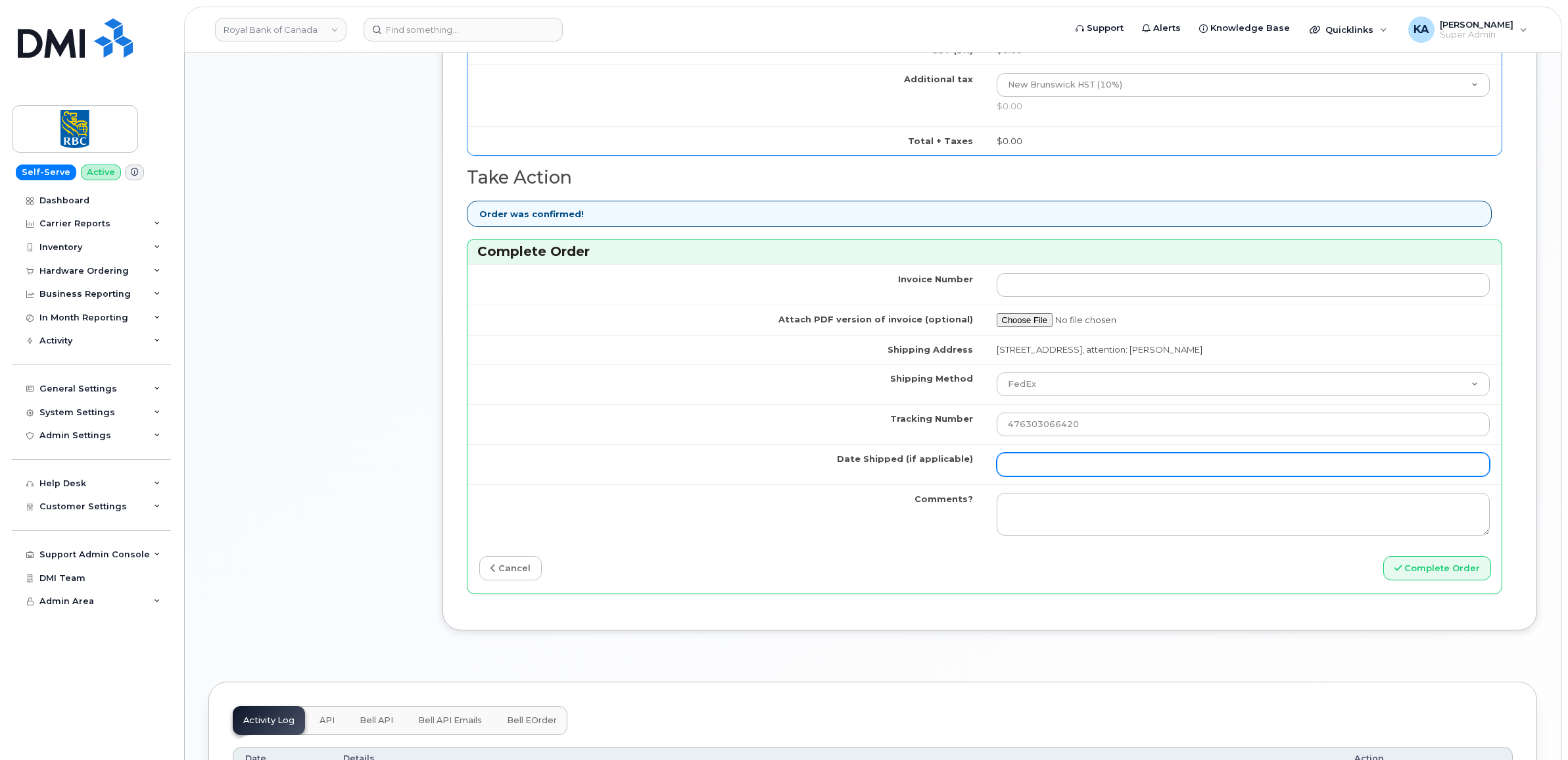
click at [1027, 472] on input "Date Shipped (if applicable)" at bounding box center [1244, 464] width 494 height 23
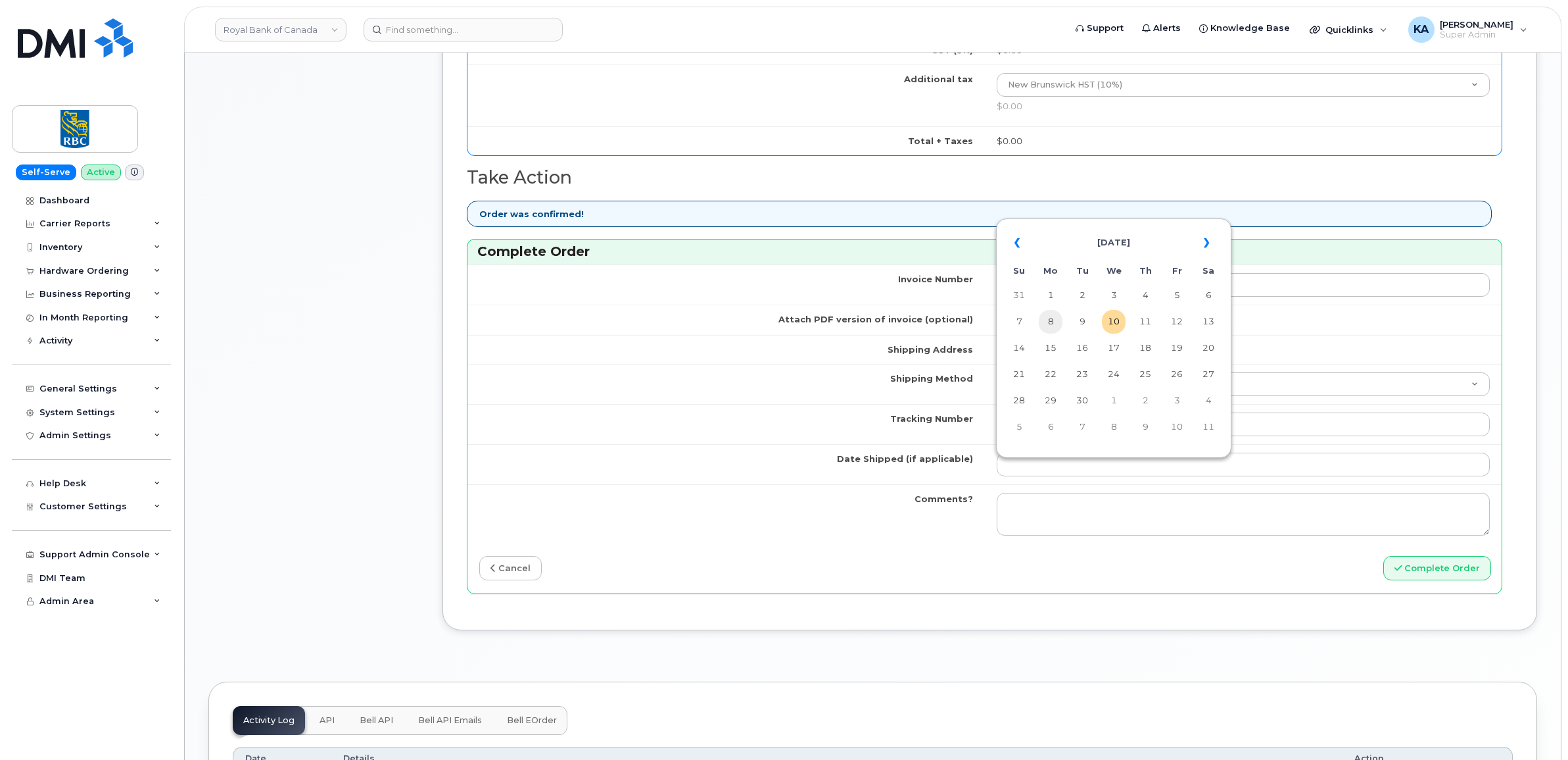
click at [1053, 323] on td "8" at bounding box center [1051, 322] width 23 height 23
type input "[DATE]"
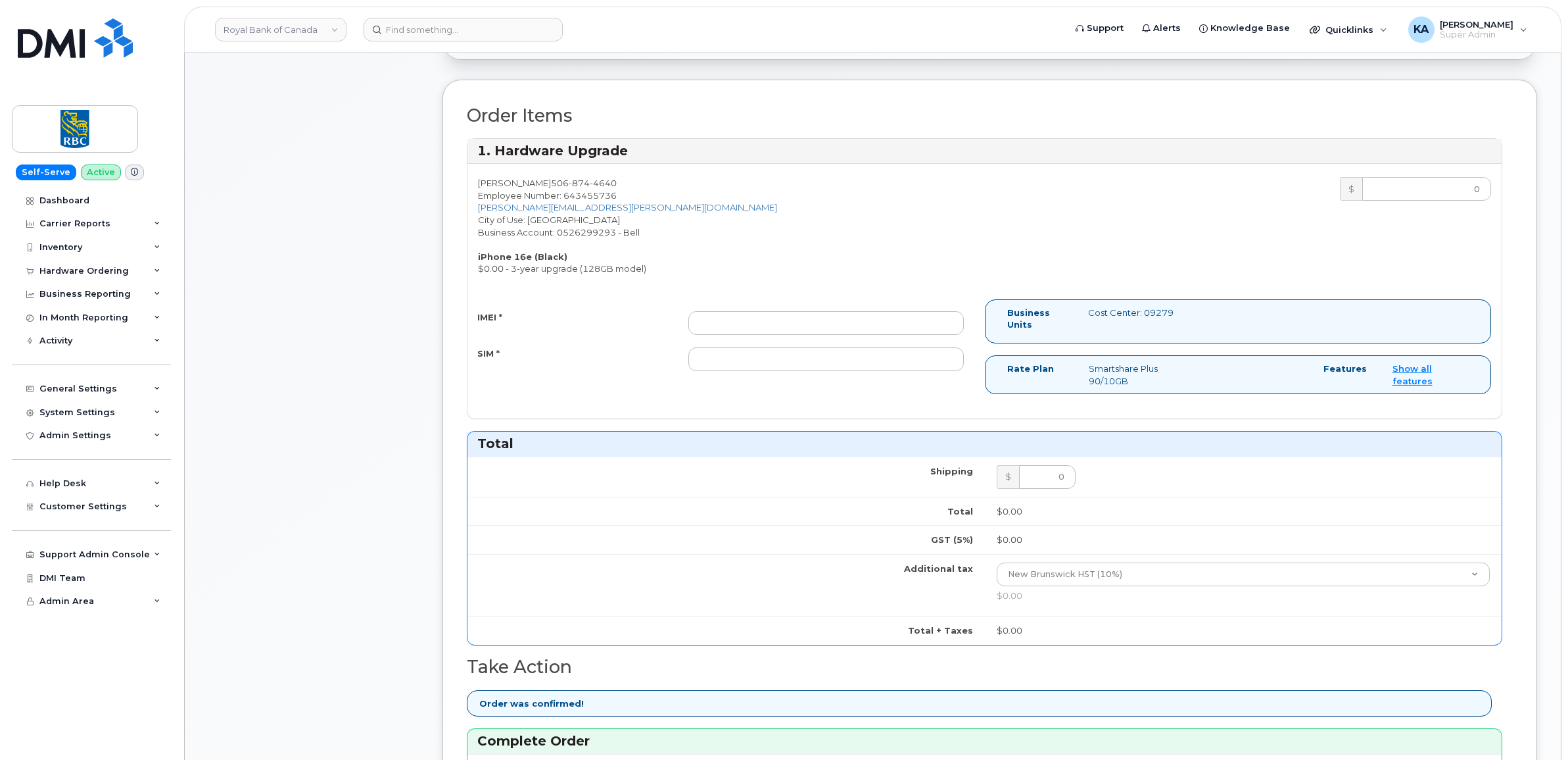
scroll to position [411, 0]
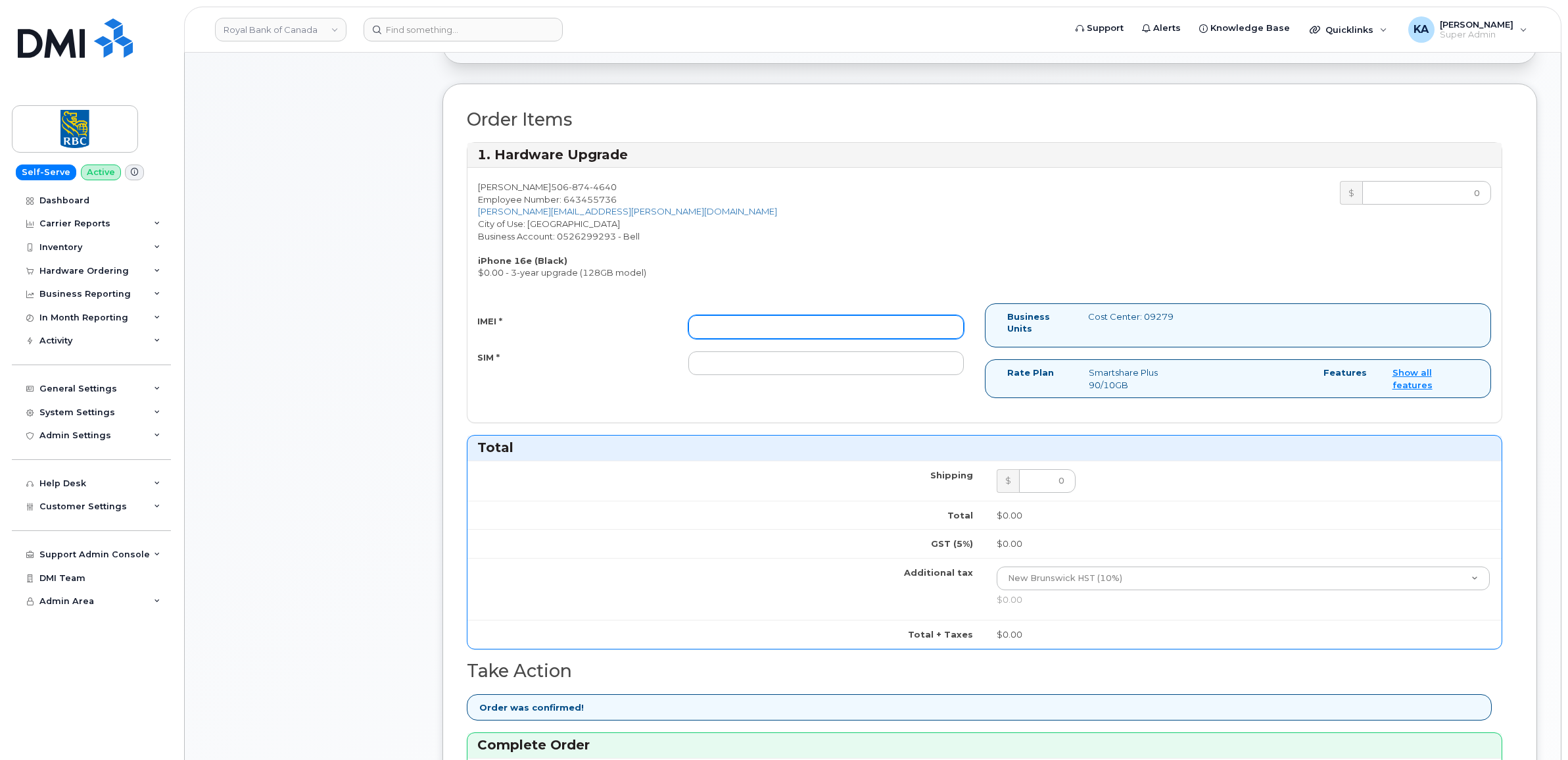
click at [872, 329] on input "IMEI *" at bounding box center [825, 327] width 276 height 23
paste input "354216330916838"
type input "354216330916838"
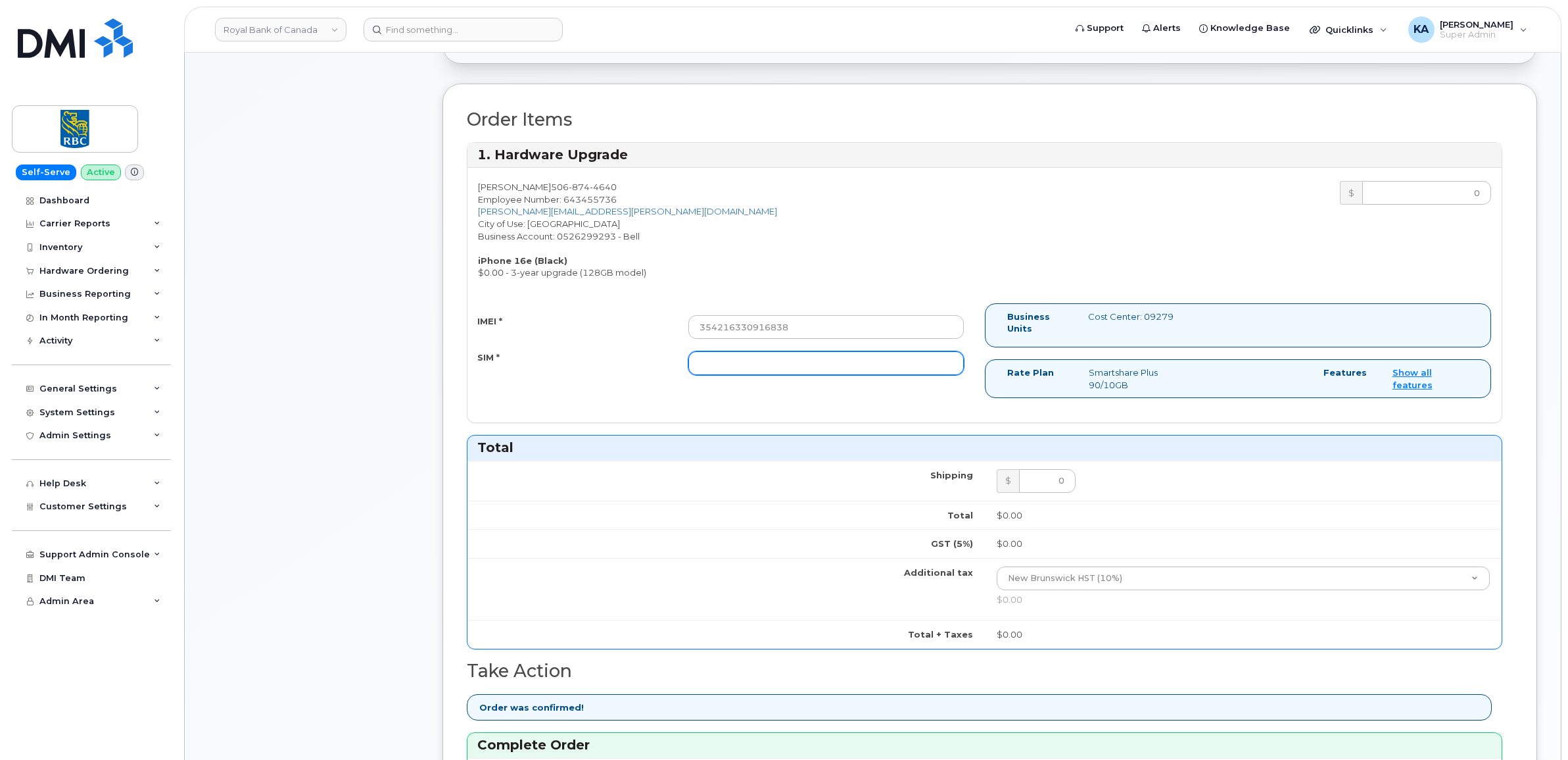
click at [816, 364] on input "SIM *" at bounding box center [825, 363] width 276 height 23
paste input "89302610207733284795"
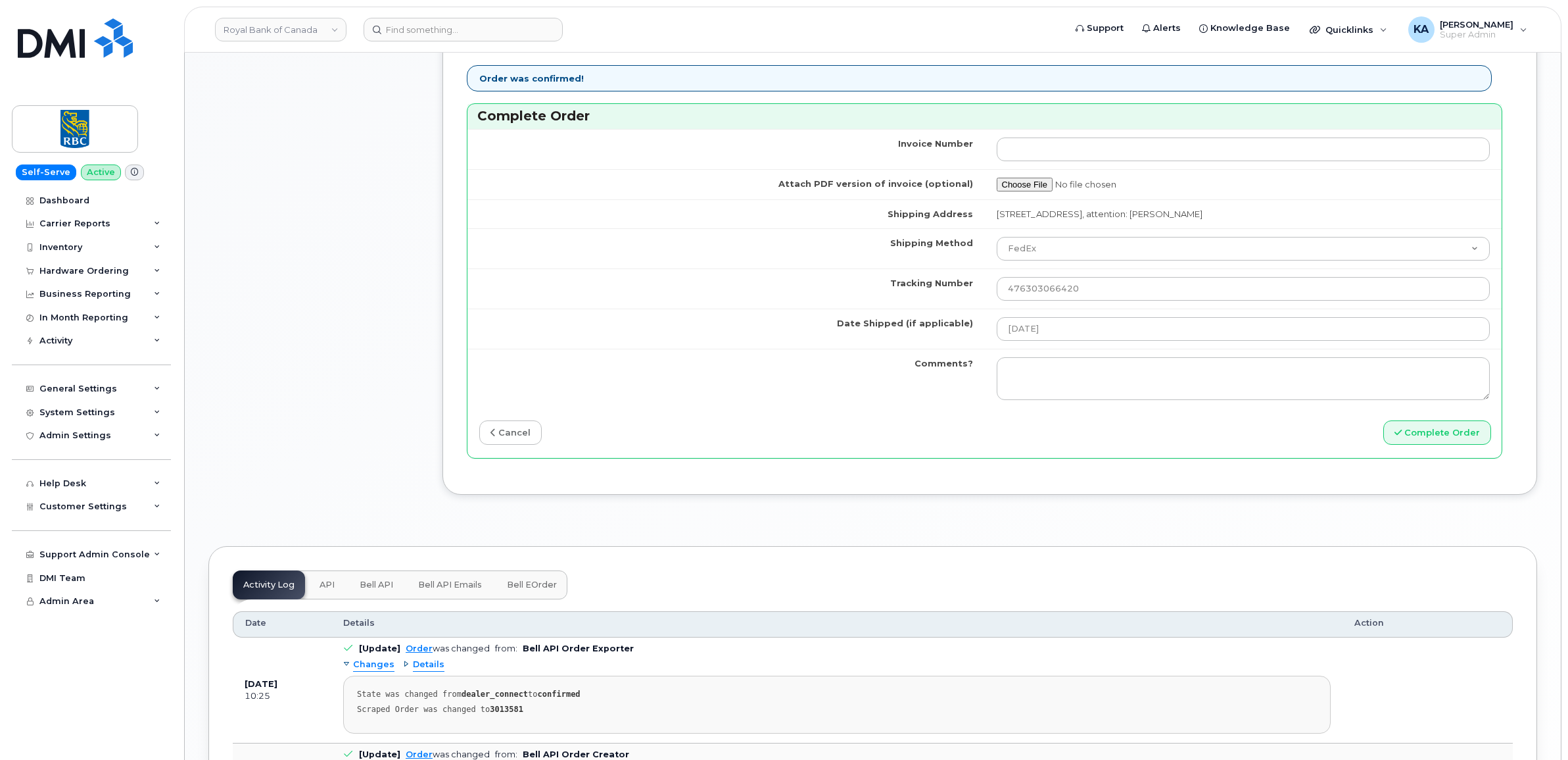
scroll to position [1069, 0]
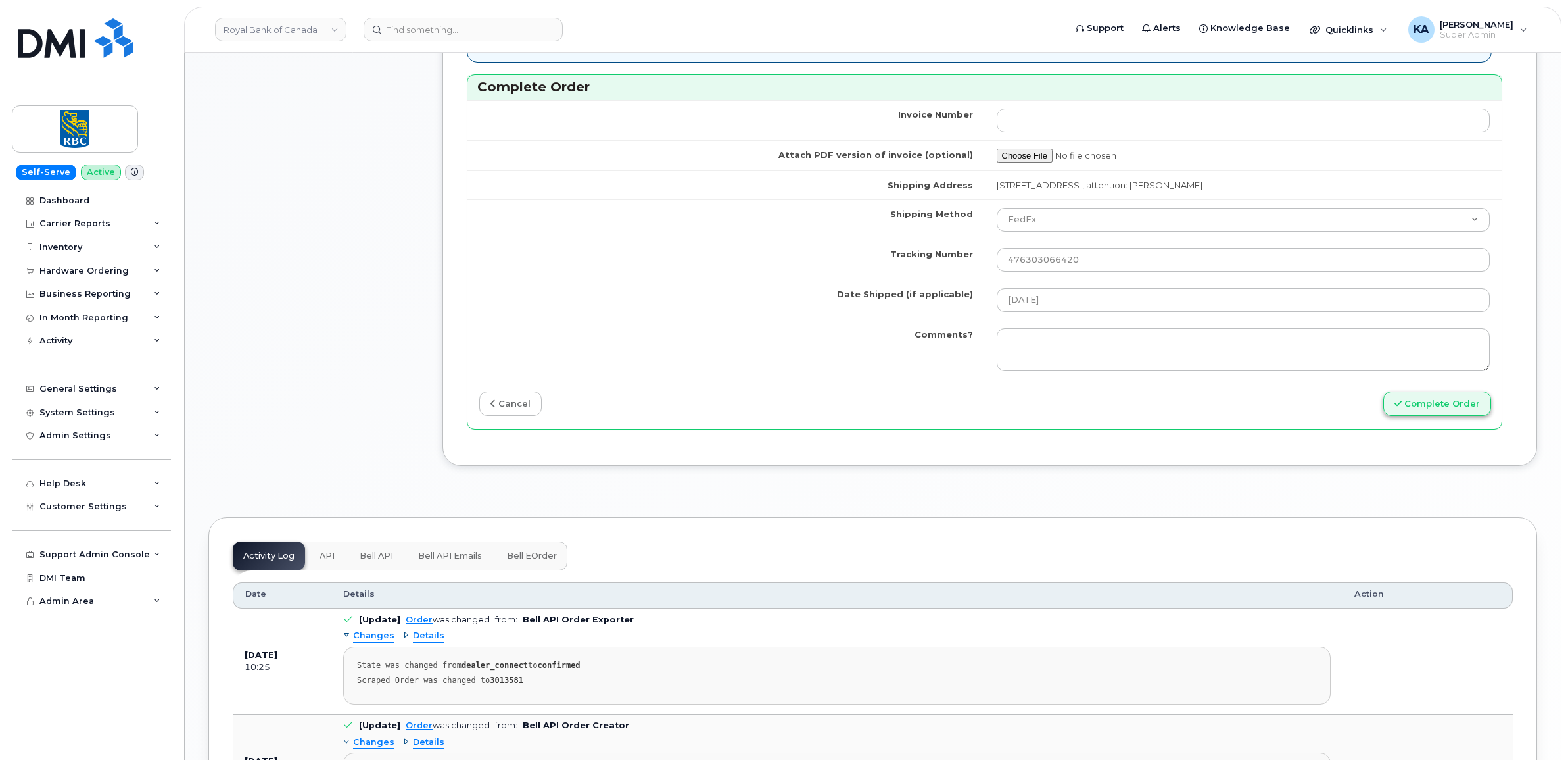
type input "89302610207733284795"
click at [1405, 408] on button "Complete Order" at bounding box center [1437, 403] width 108 height 24
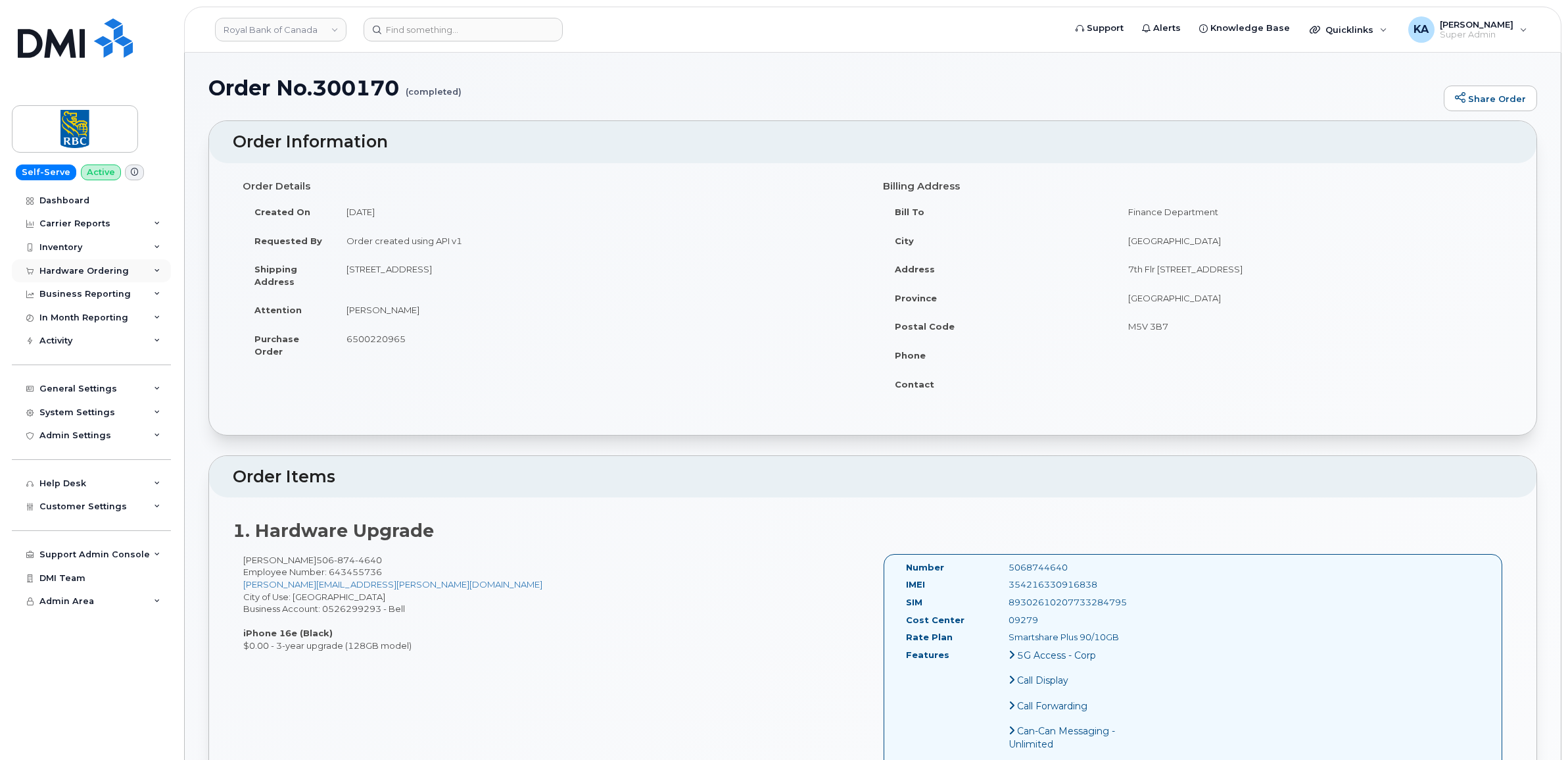
click at [87, 267] on div "Hardware Ordering" at bounding box center [84, 271] width 90 height 11
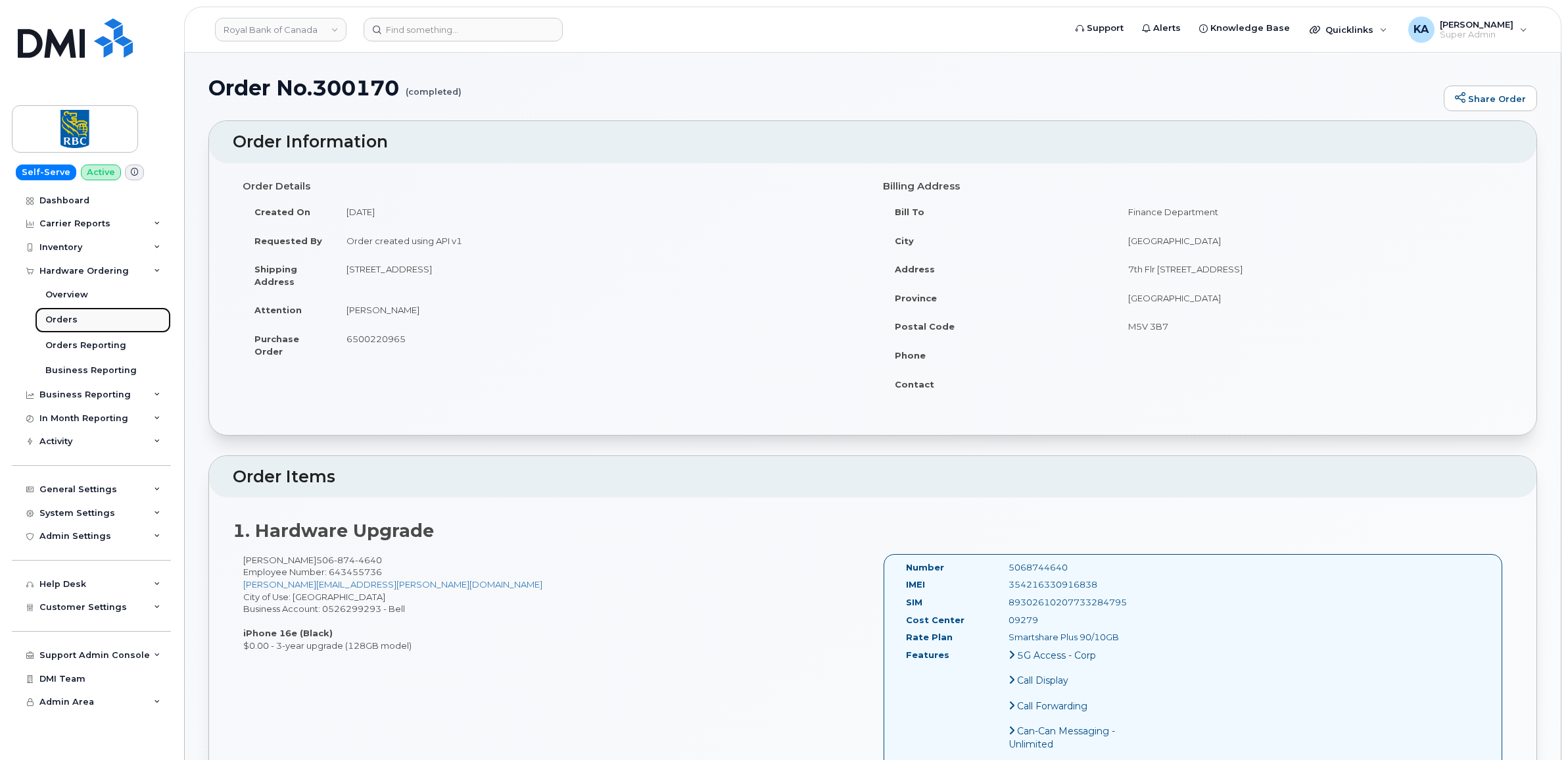
click at [48, 317] on div "Orders" at bounding box center [62, 319] width 32 height 12
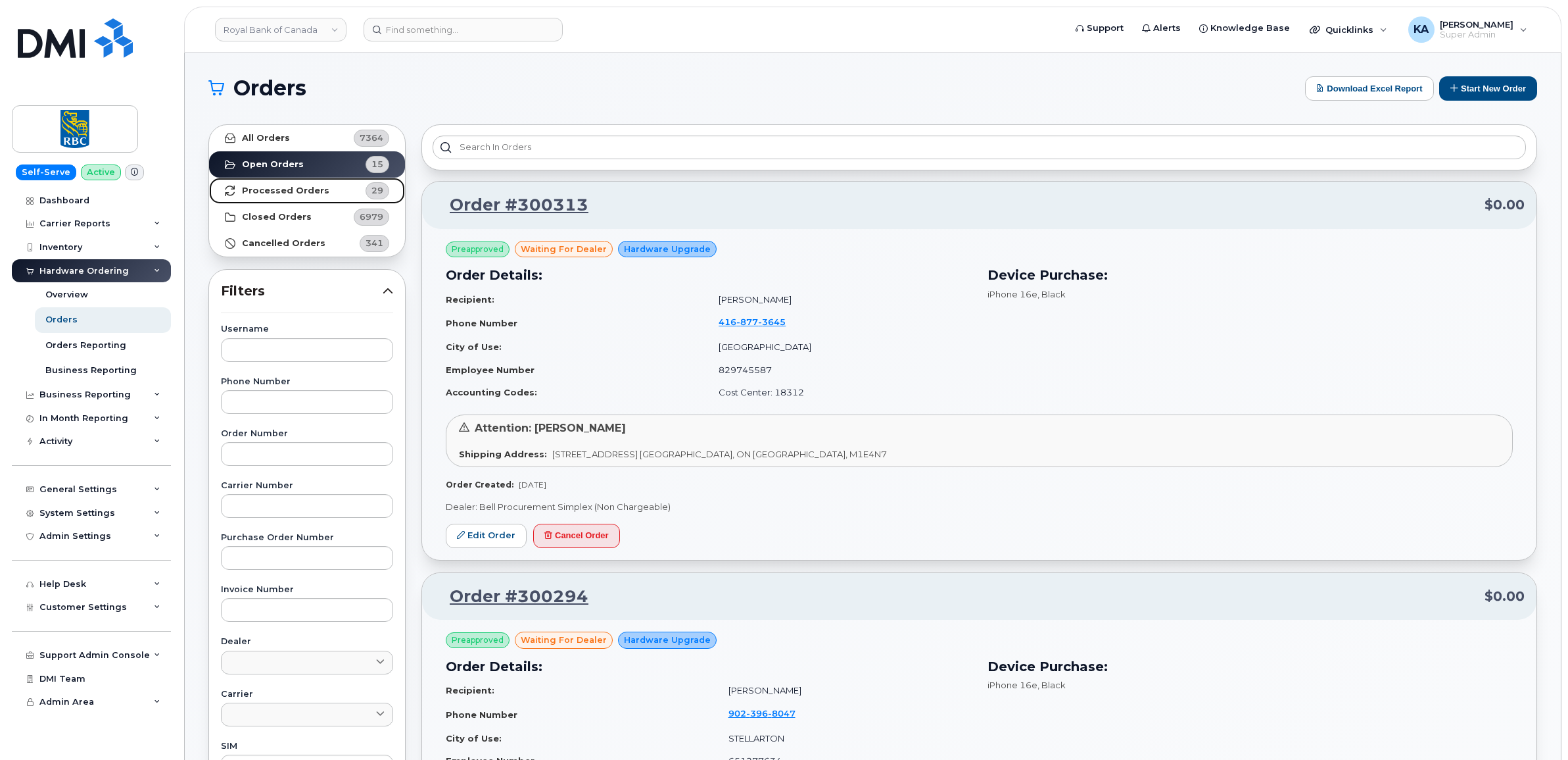
click at [297, 190] on strong "Processed Orders" at bounding box center [285, 190] width 87 height 11
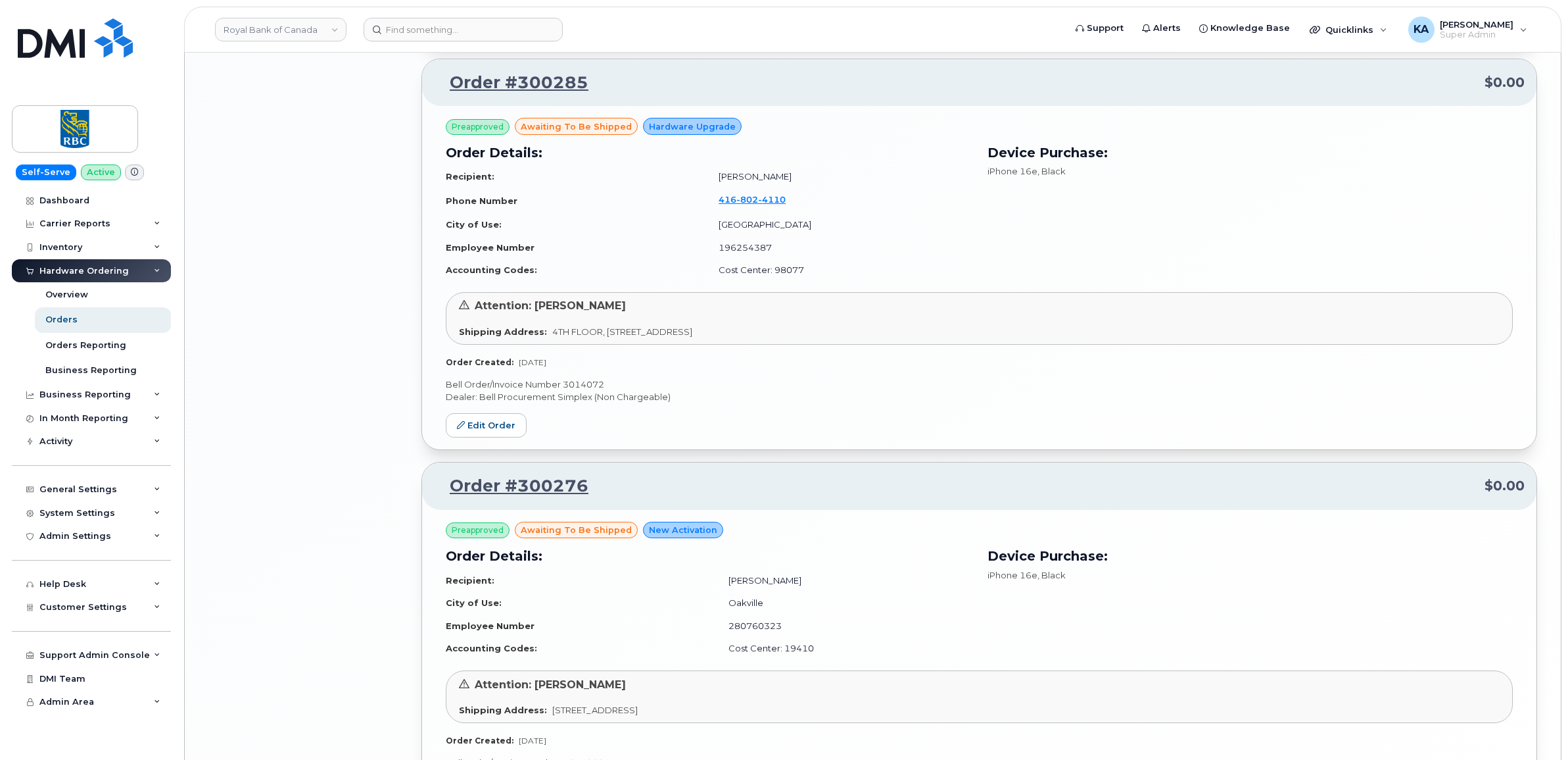
scroll to position [2646, 0]
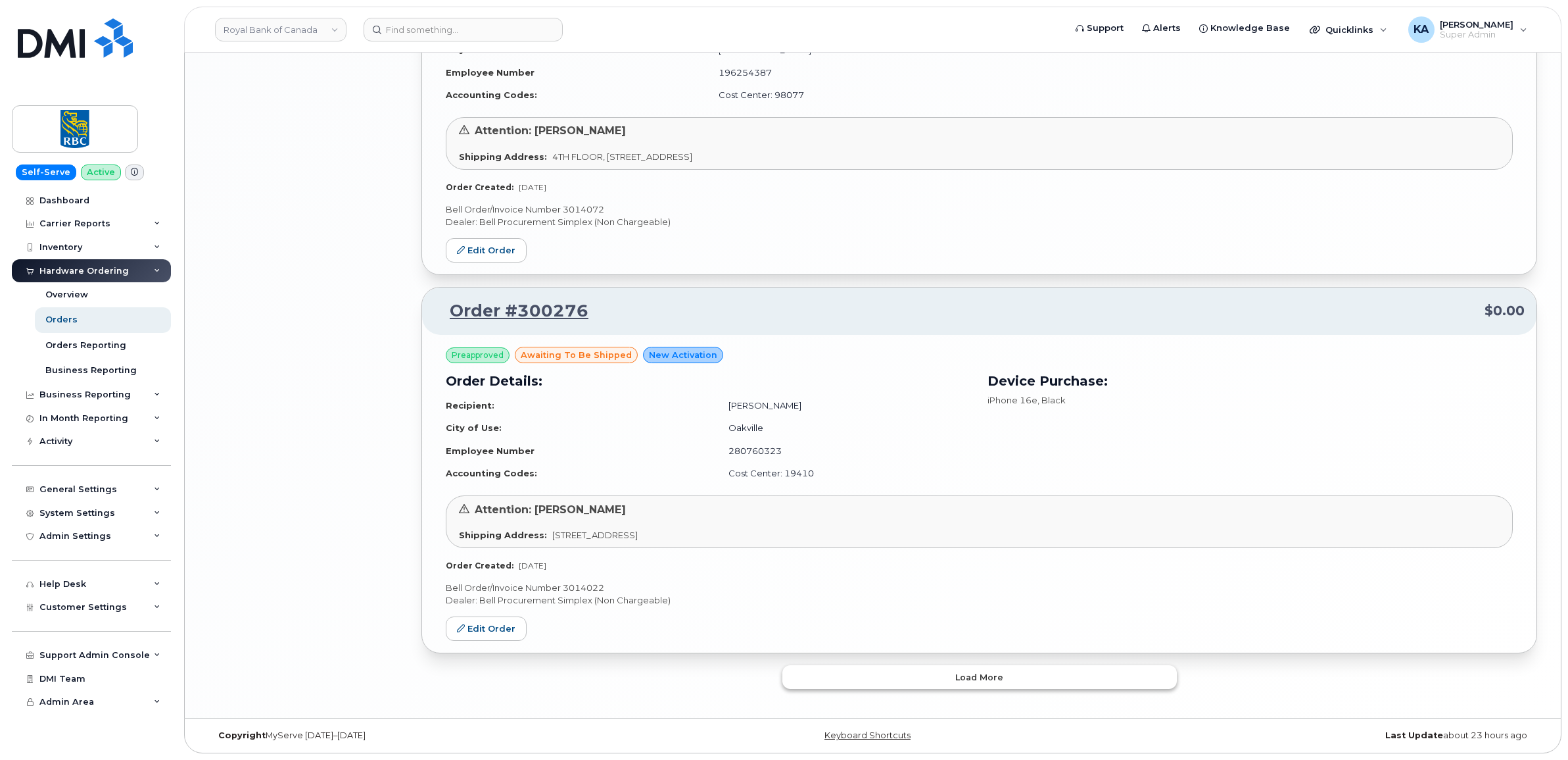
click at [919, 674] on button "Load more" at bounding box center [979, 676] width 394 height 23
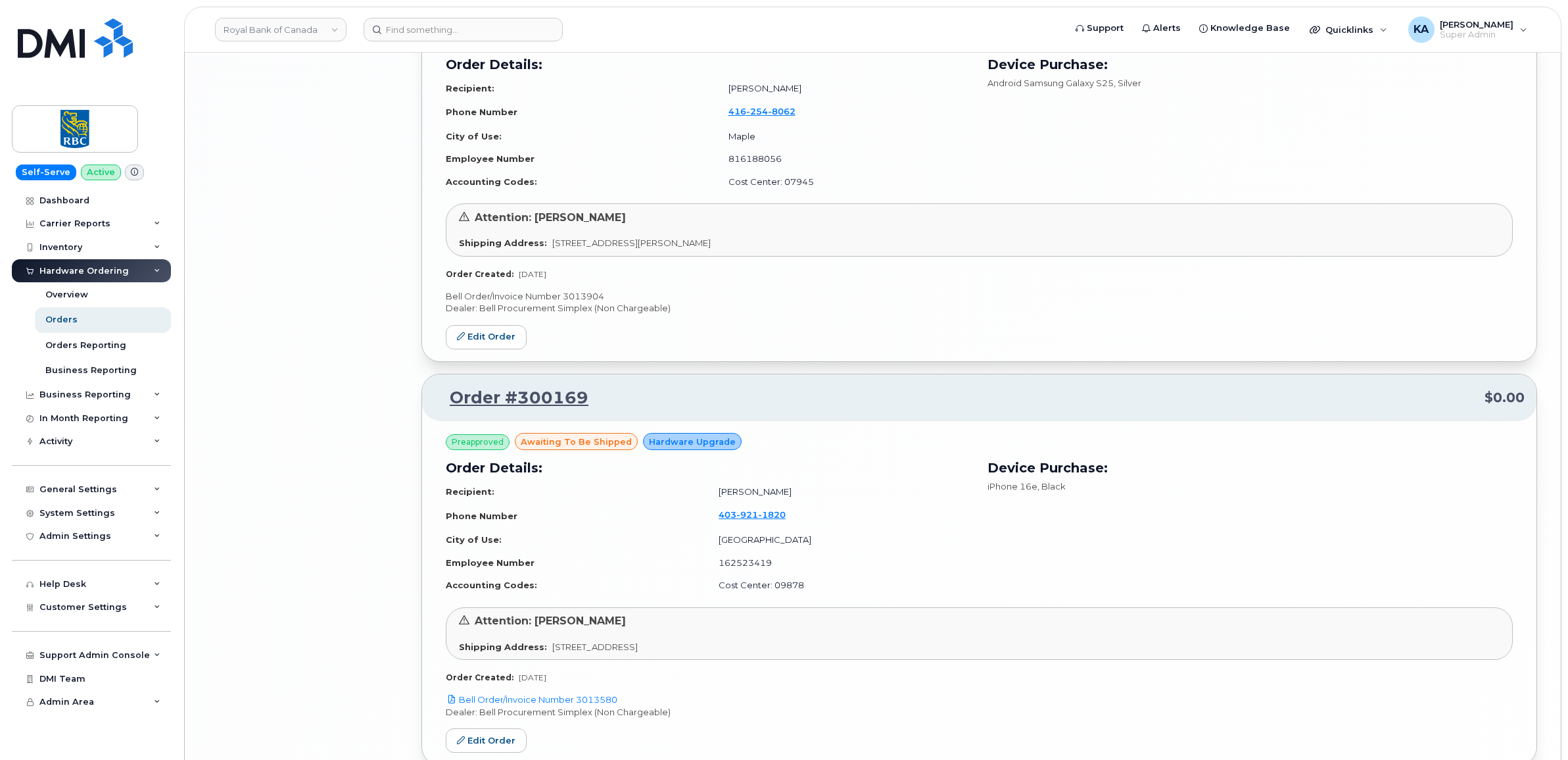
scroll to position [5194, 0]
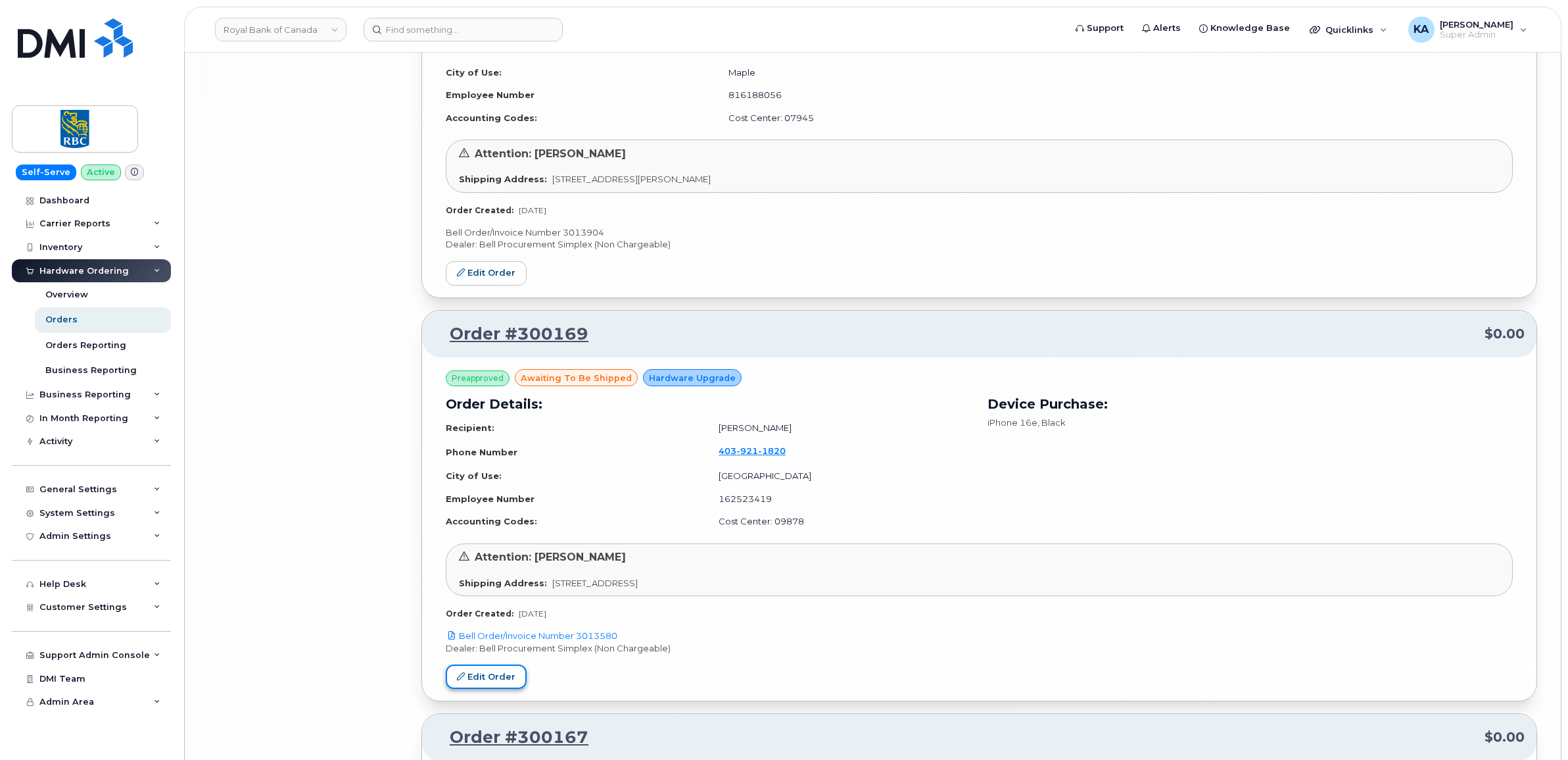
click at [491, 681] on link "Edit Order" at bounding box center [486, 676] width 81 height 24
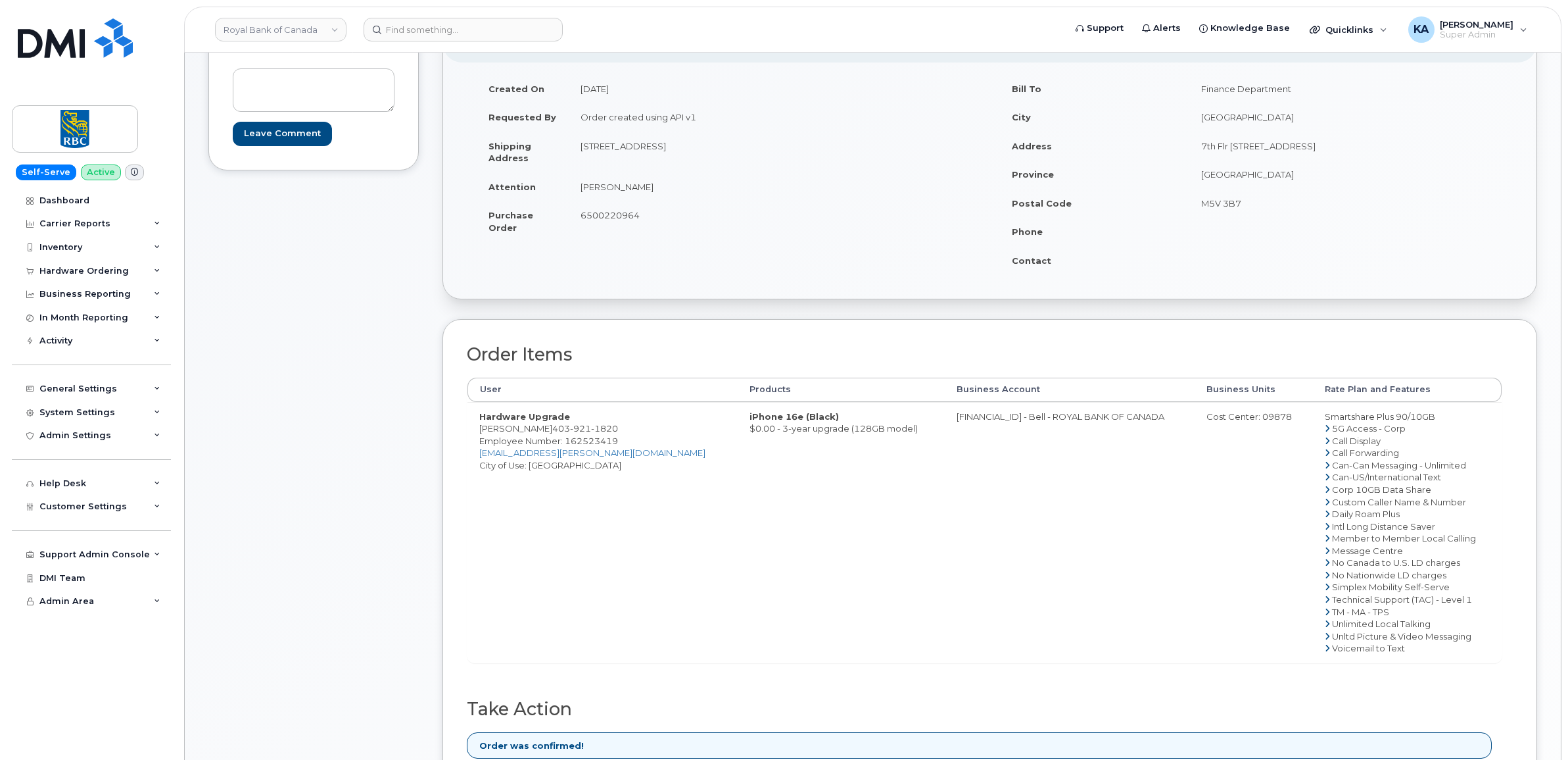
scroll to position [247, 0]
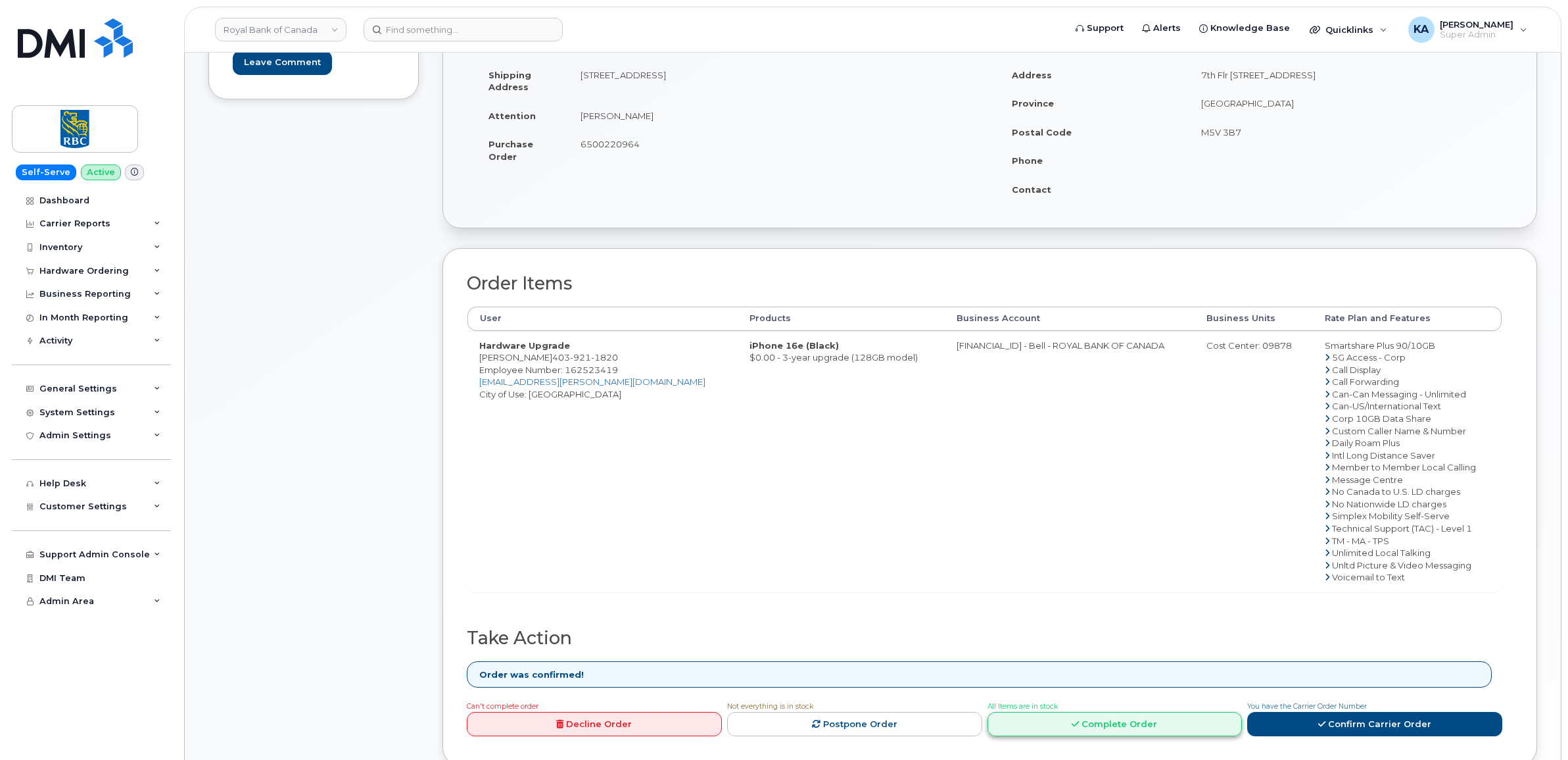
click at [1096, 722] on link "Complete Order" at bounding box center [1115, 723] width 255 height 24
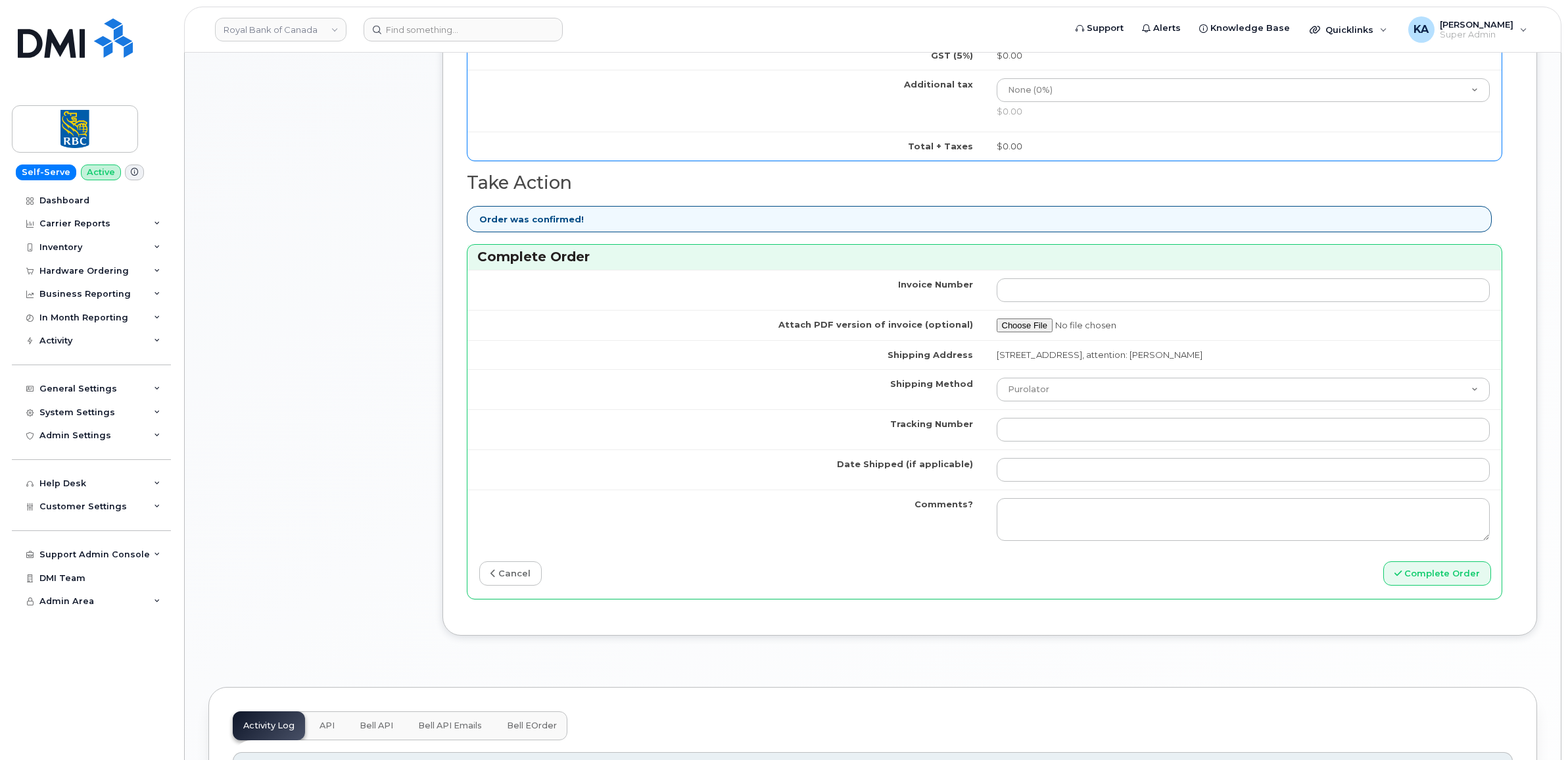
scroll to position [905, 0]
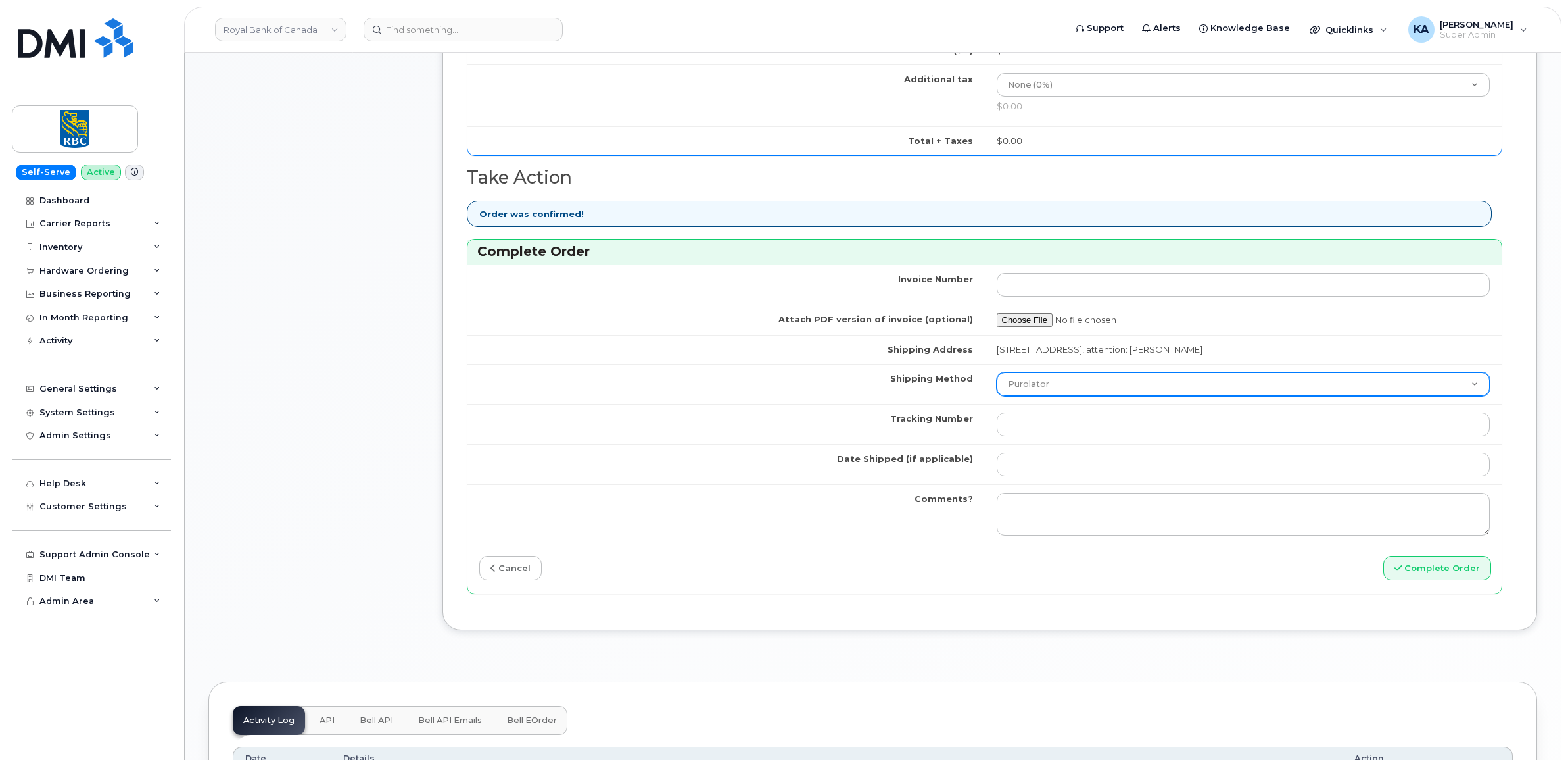
click at [1100, 386] on select "Purolator UPS FedEx Canada Post Courier Other Drop Off Pick Up" at bounding box center [1244, 384] width 494 height 23
select select "FedEx"
click at [997, 376] on select "Purolator UPS FedEx Canada Post Courier Other Drop Off Pick Up" at bounding box center [1244, 384] width 494 height 23
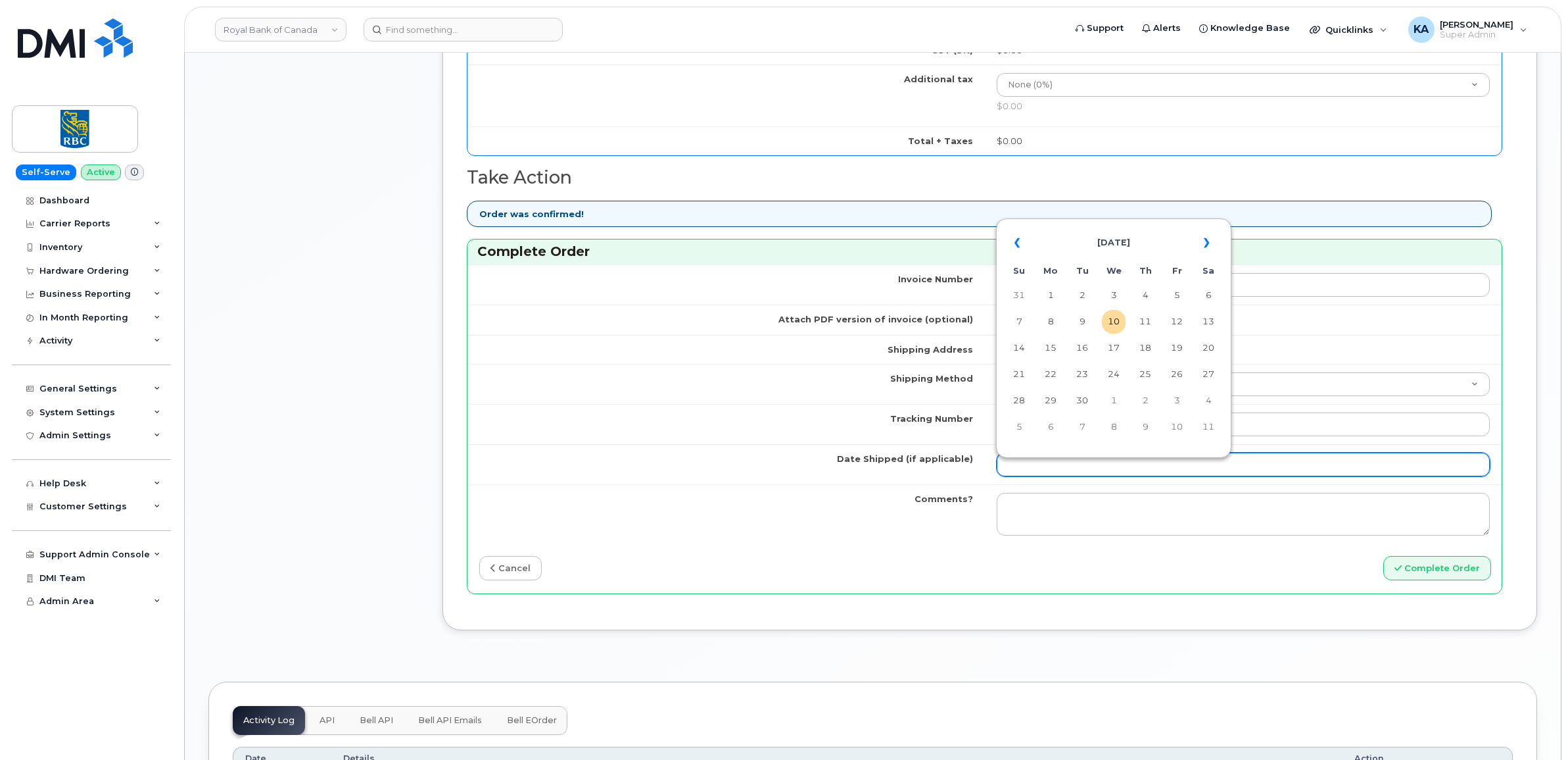
click at [1054, 475] on input "Date Shipped (if applicable)" at bounding box center [1244, 464] width 494 height 23
click at [1053, 321] on td "8" at bounding box center [1051, 322] width 23 height 23
type input "[DATE]"
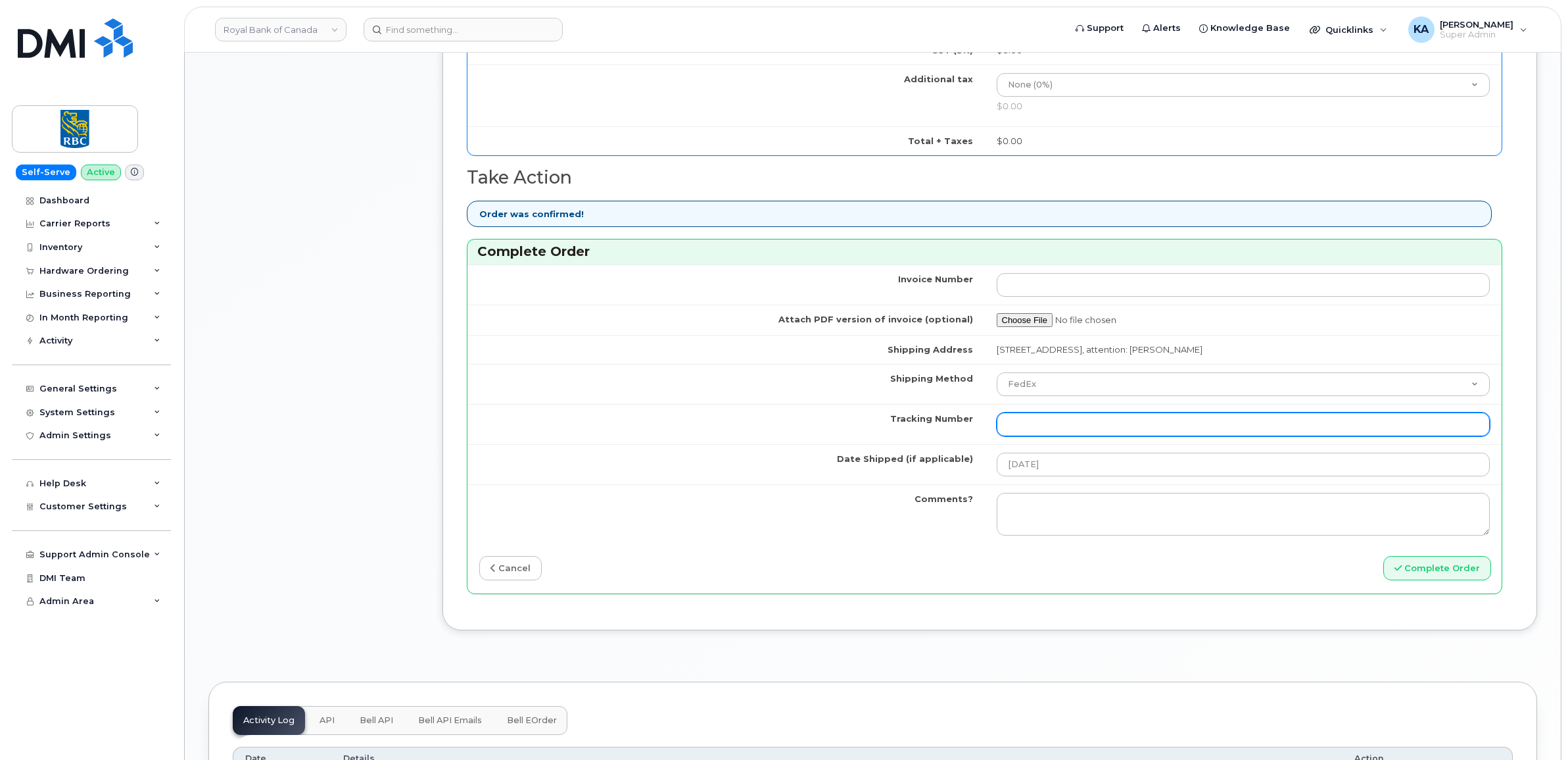
click at [1042, 429] on input "Tracking Number" at bounding box center [1244, 424] width 494 height 23
paste input "476423835574"
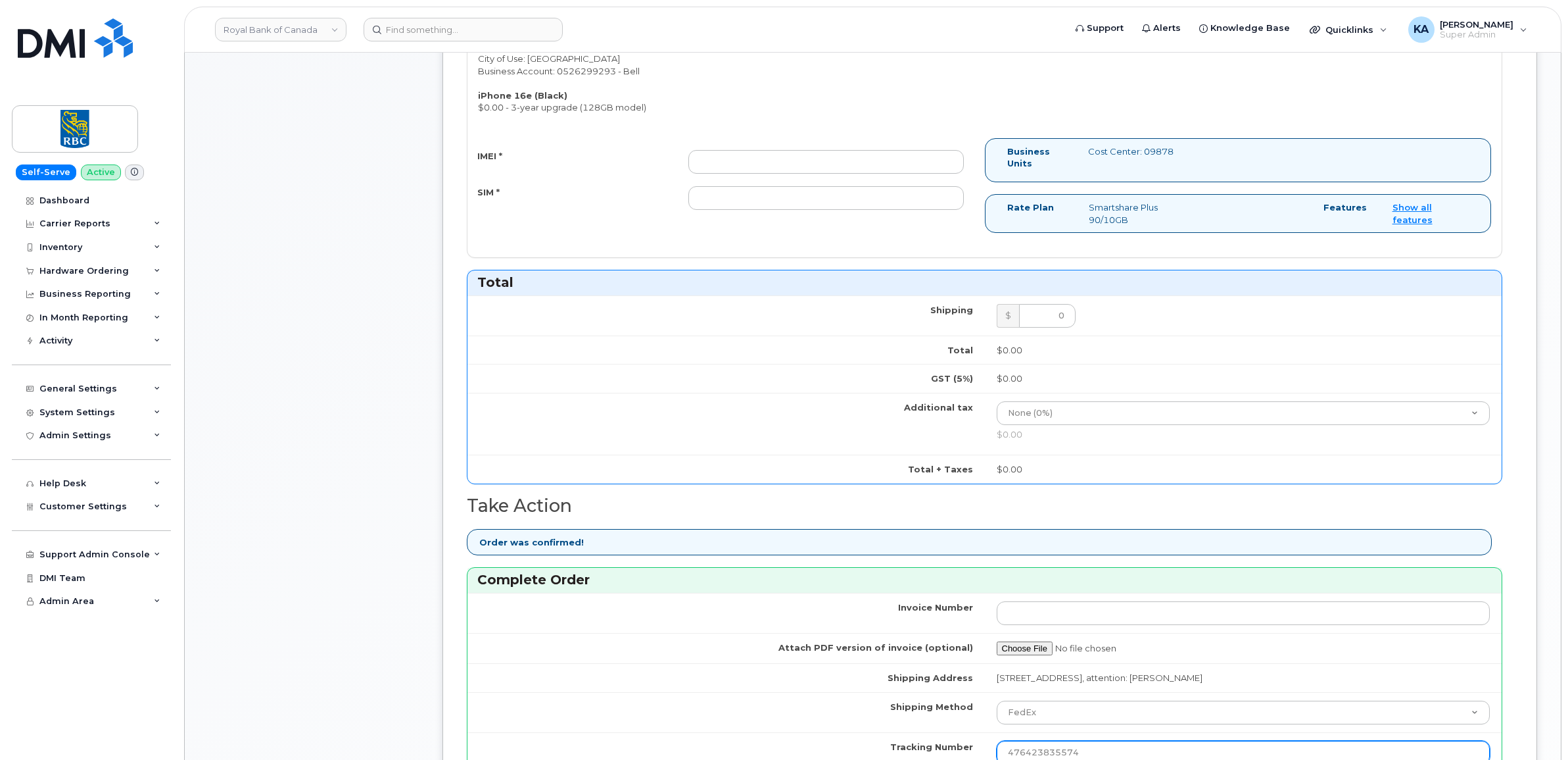
scroll to position [576, 0]
type input "476423835574"
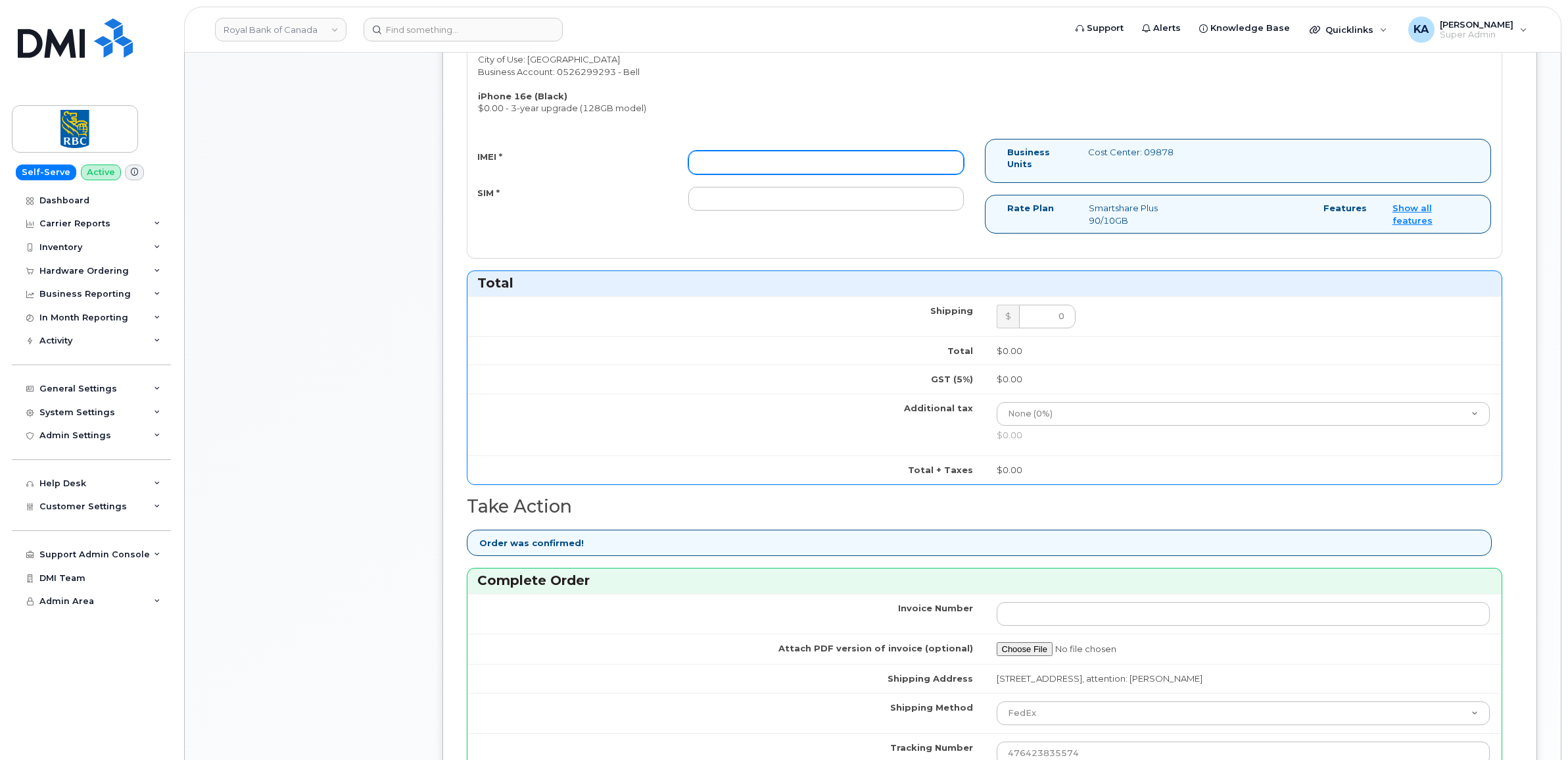
click at [746, 166] on input "IMEI *" at bounding box center [825, 163] width 276 height 23
paste input "354216330929146"
type input "354216330929146"
click at [867, 201] on input "SIM *" at bounding box center [825, 199] width 276 height 23
paste input "89302610207733287608"
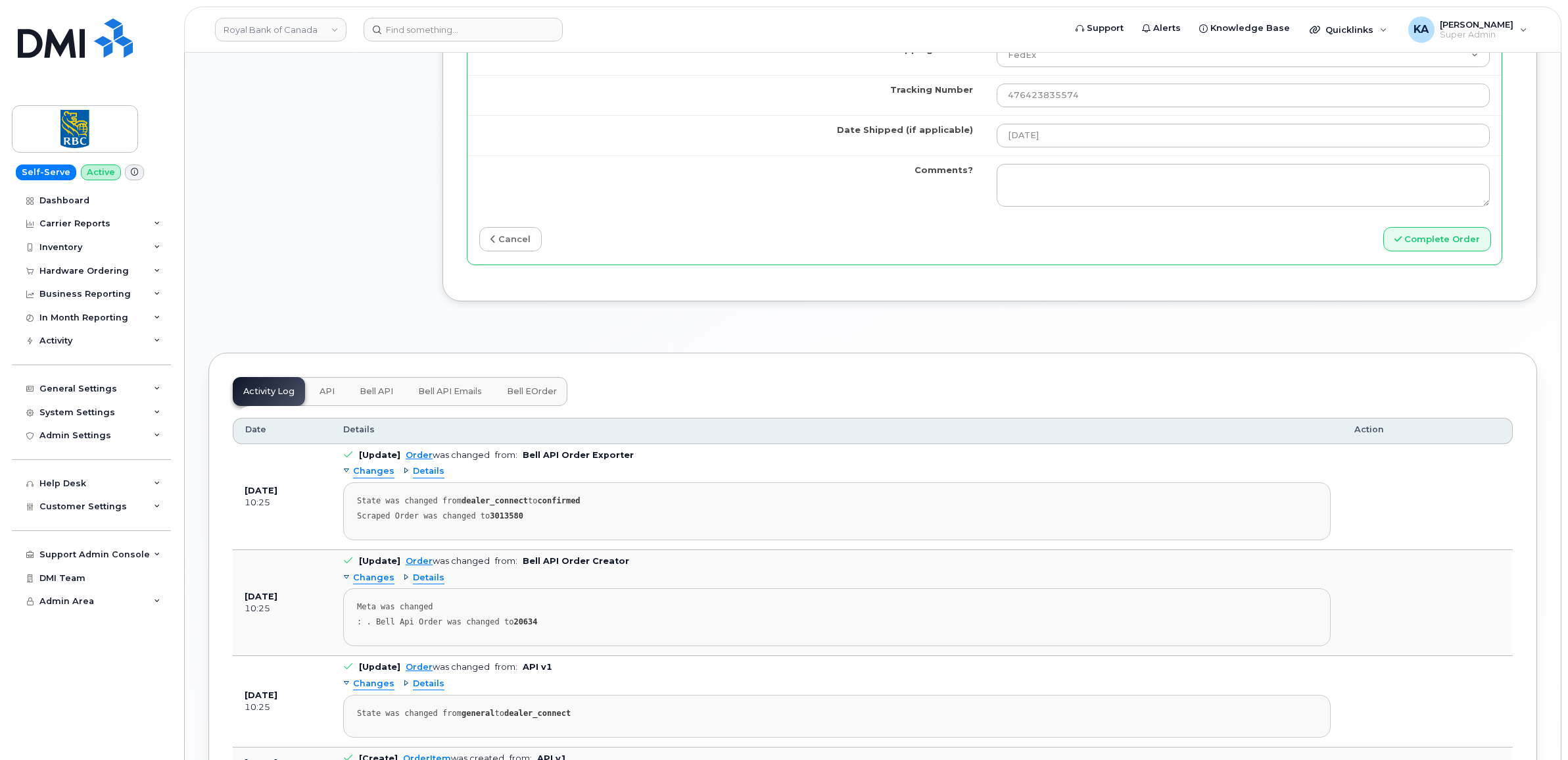
scroll to position [1069, 0]
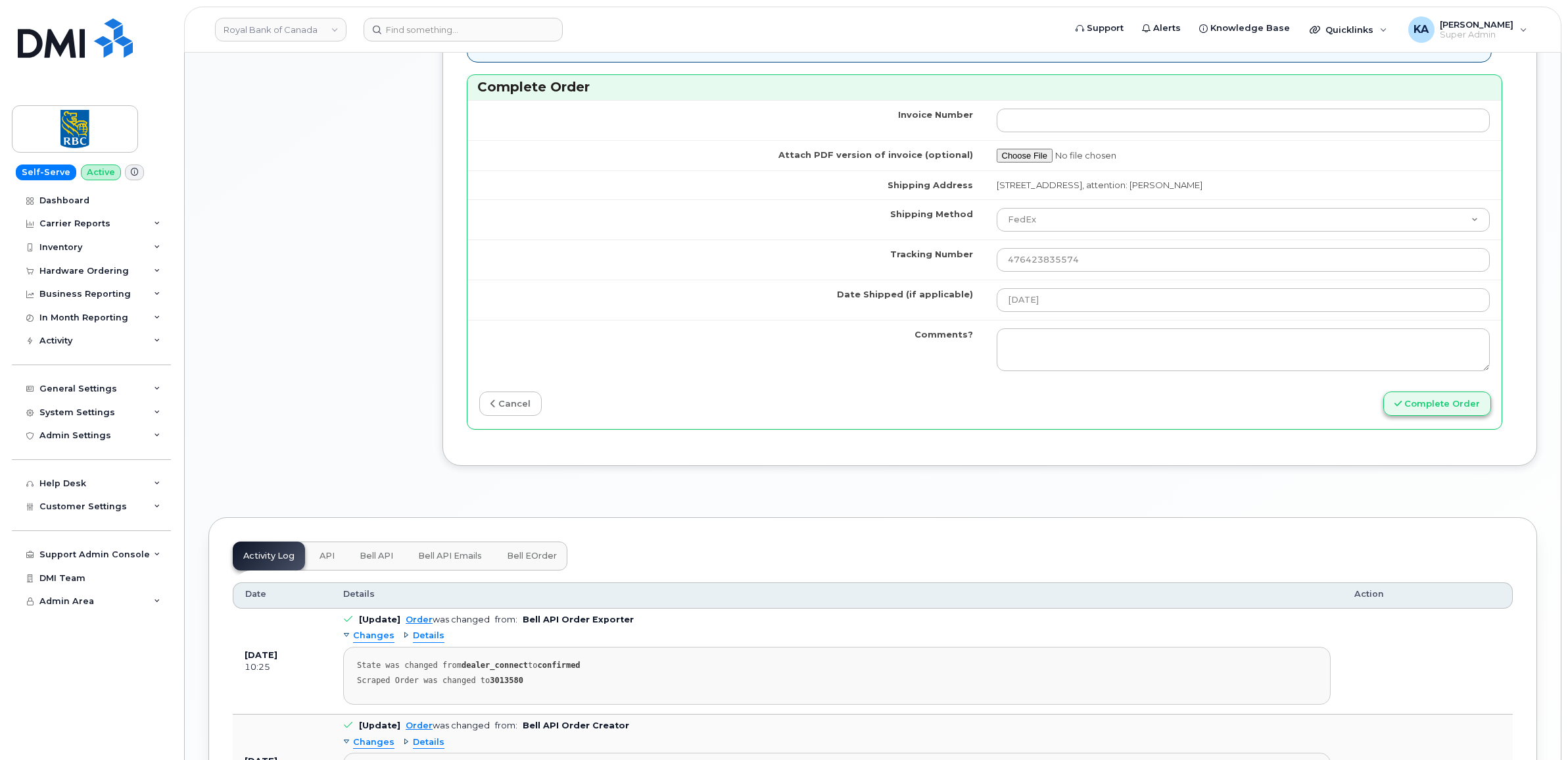
type input "89302610207733287608"
click at [1431, 405] on button "Complete Order" at bounding box center [1437, 403] width 108 height 24
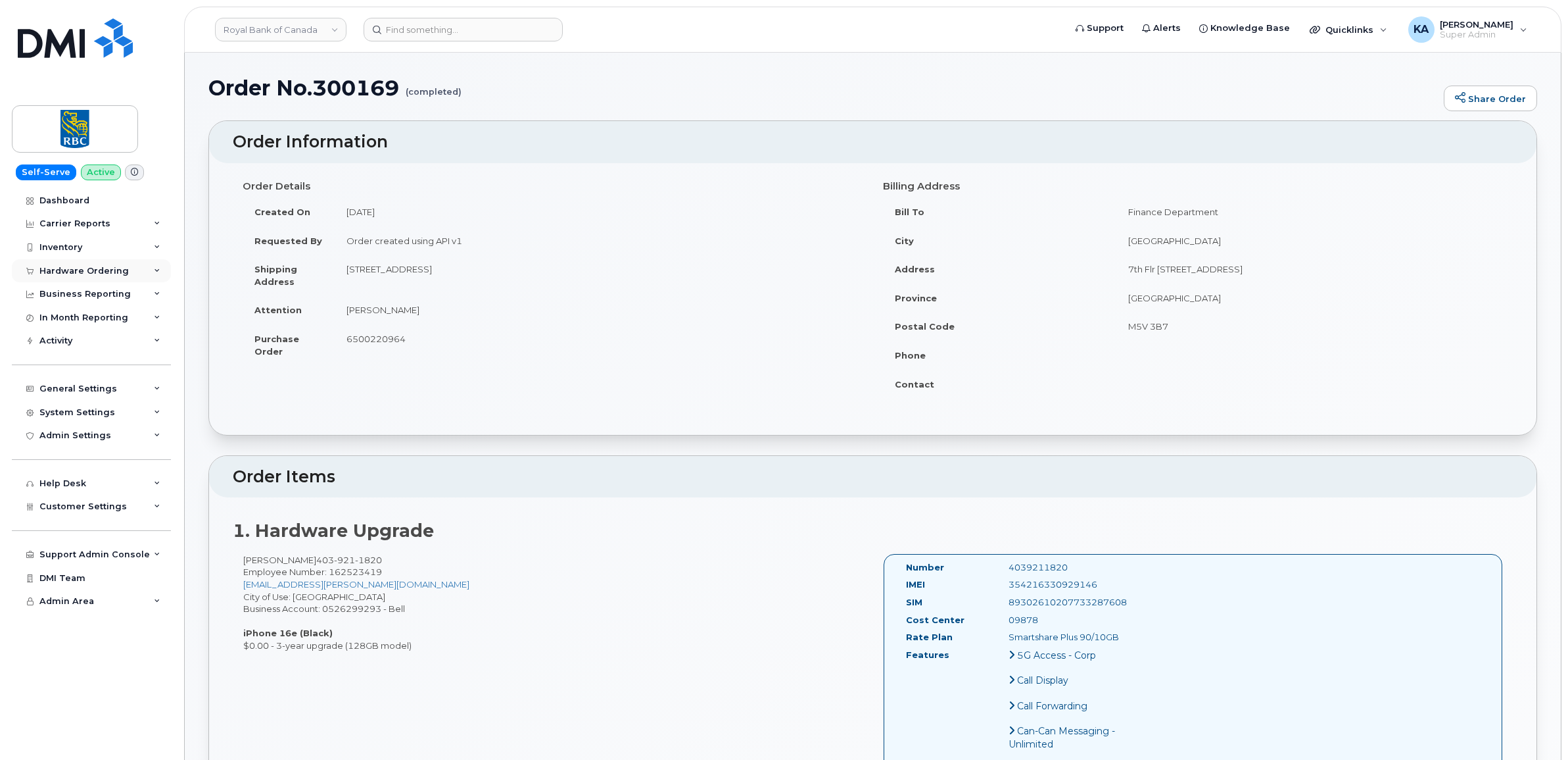
click at [90, 271] on div "Hardware Ordering" at bounding box center [84, 271] width 90 height 11
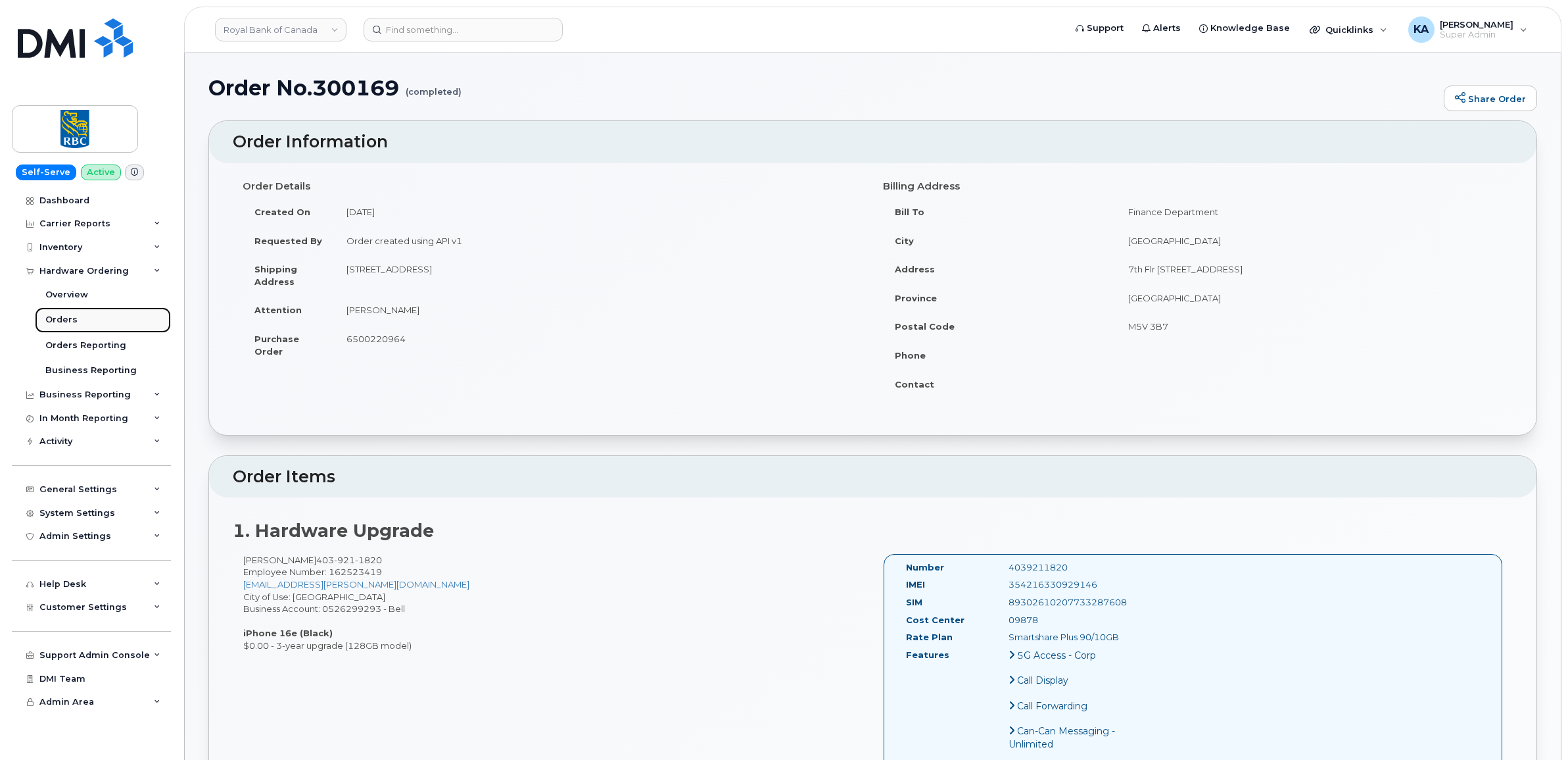
click at [61, 314] on link "Orders" at bounding box center [103, 320] width 137 height 25
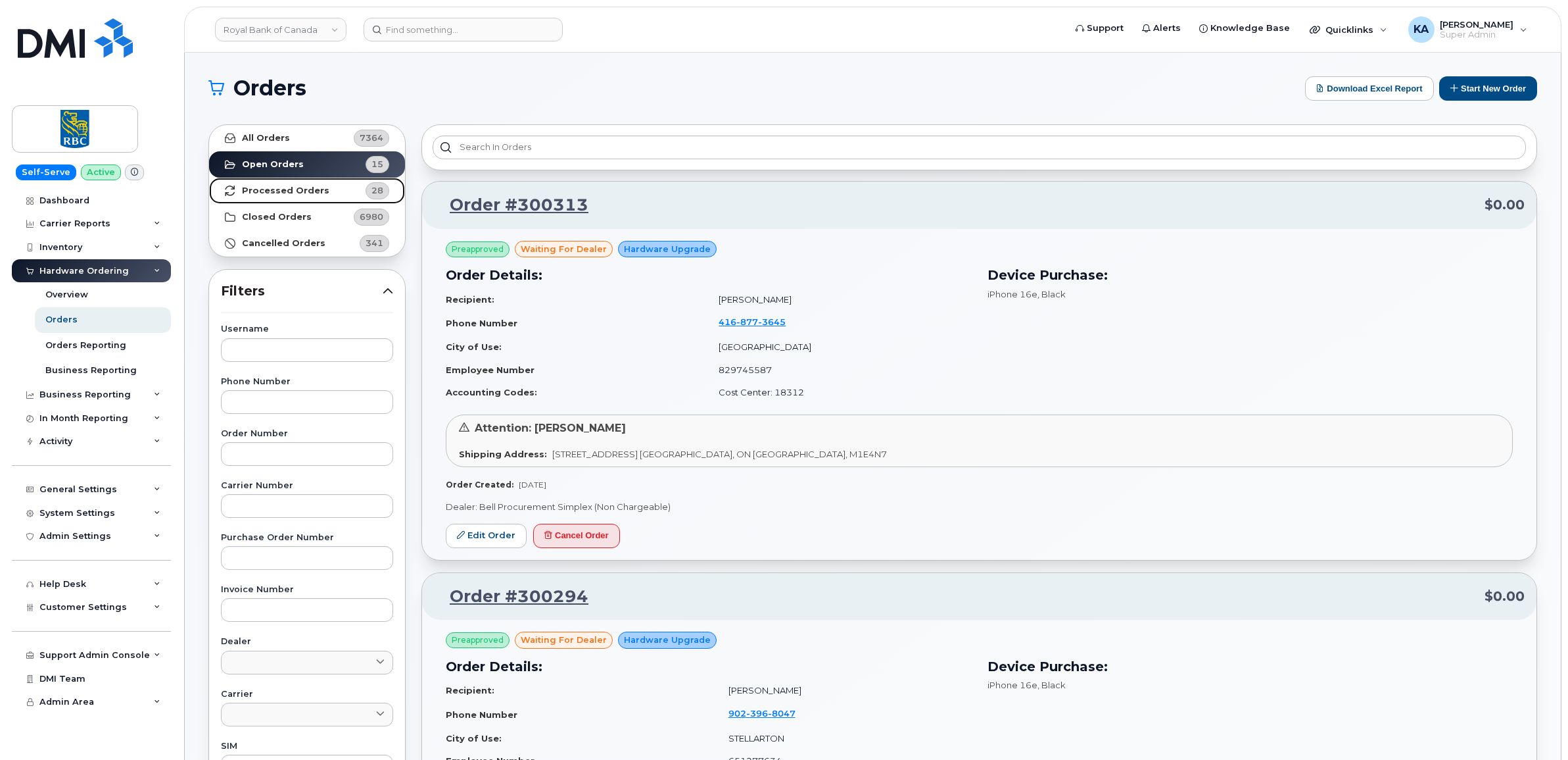
click at [267, 190] on strong "Processed Orders" at bounding box center [285, 190] width 87 height 11
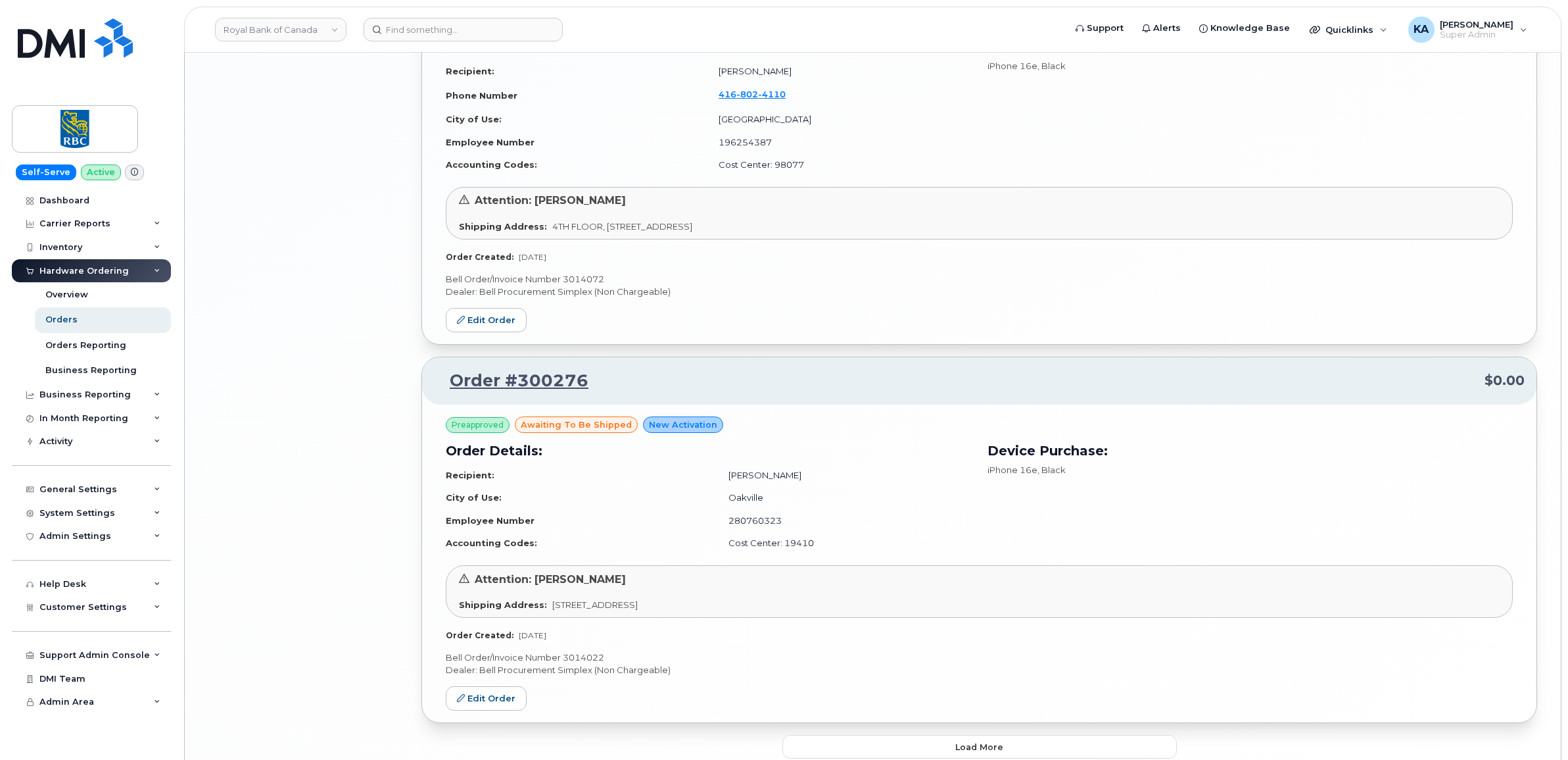
scroll to position [2646, 0]
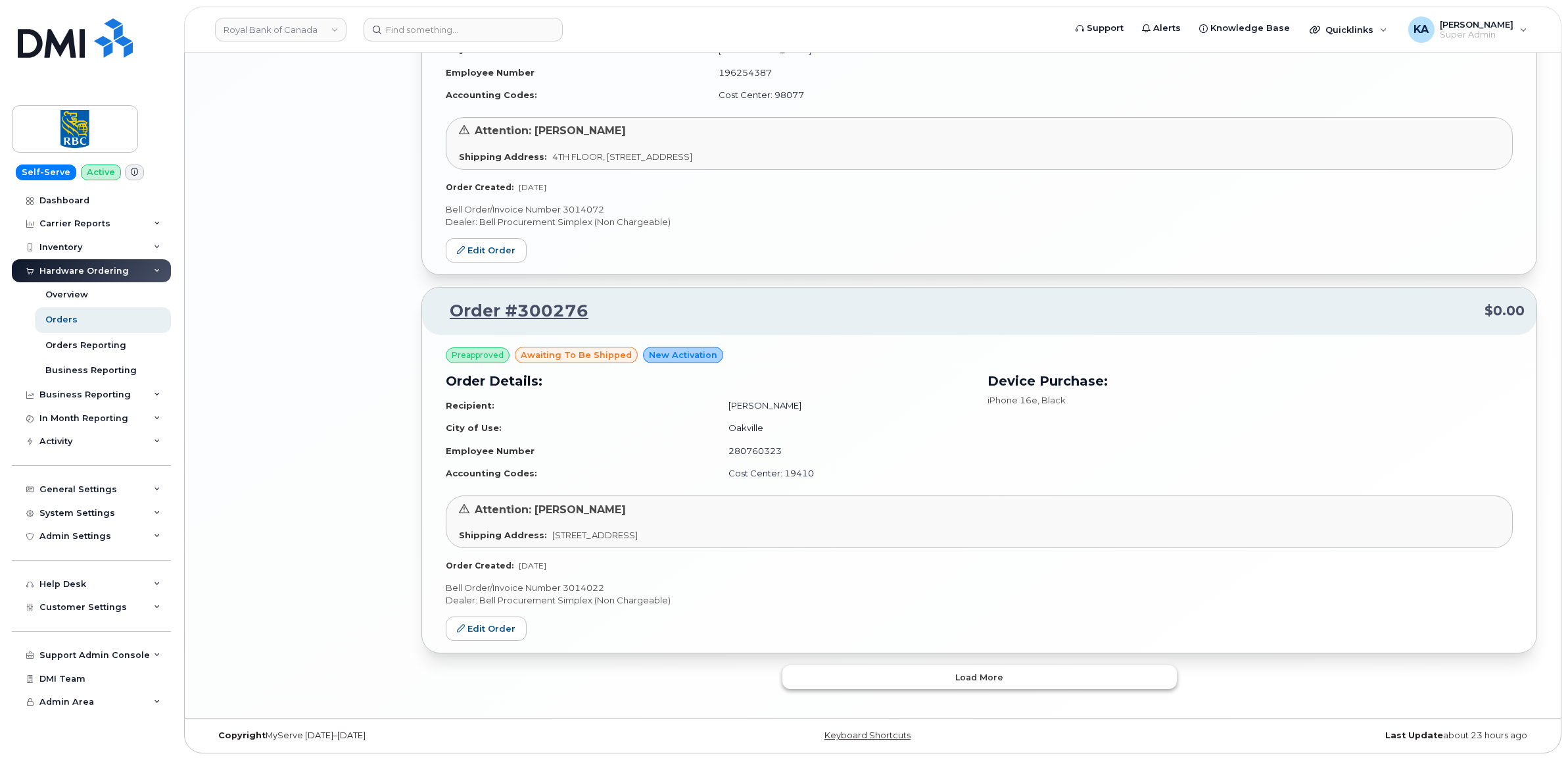
click at [922, 671] on button "Load more" at bounding box center [979, 676] width 394 height 23
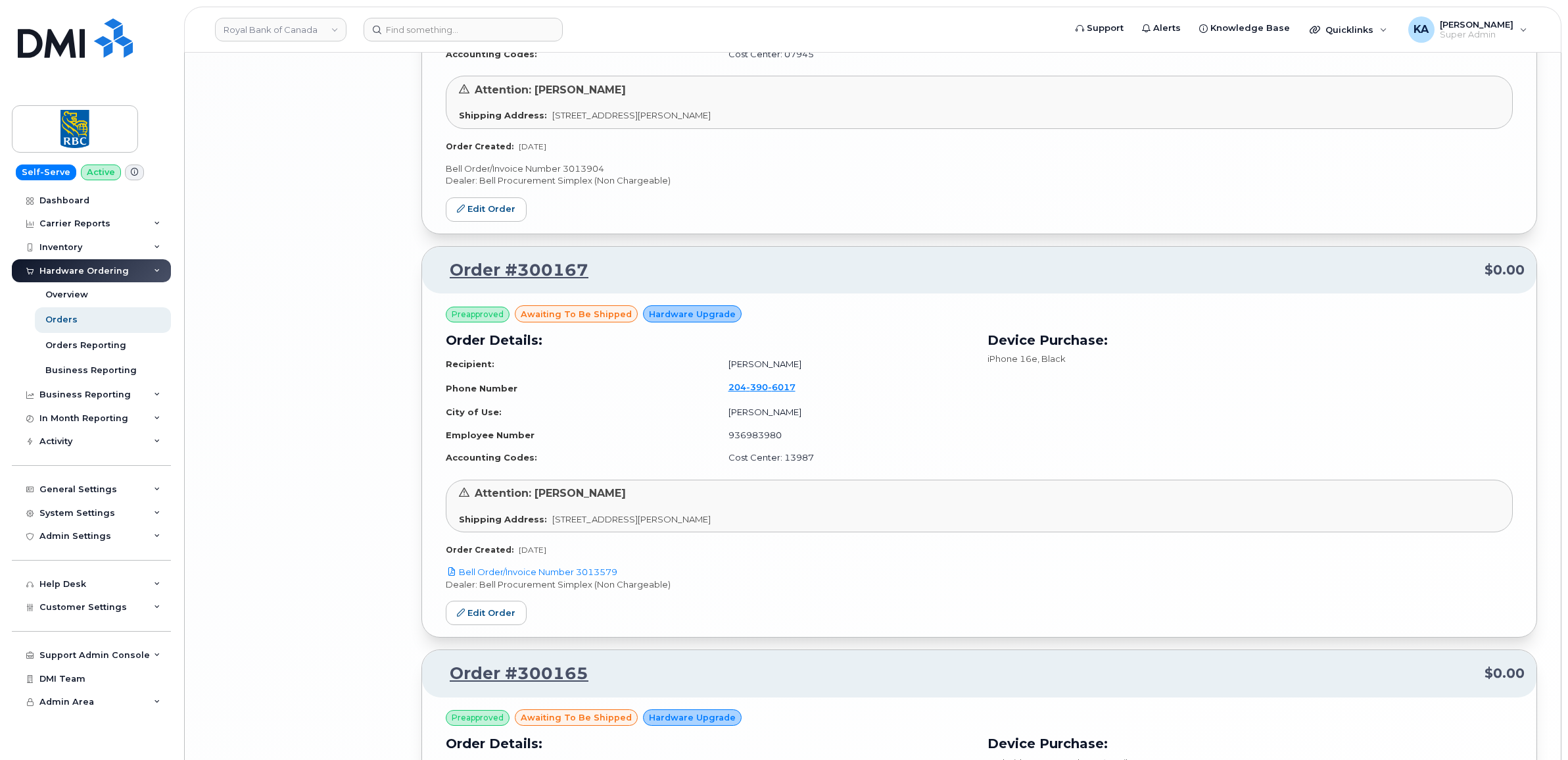
scroll to position [5277, 0]
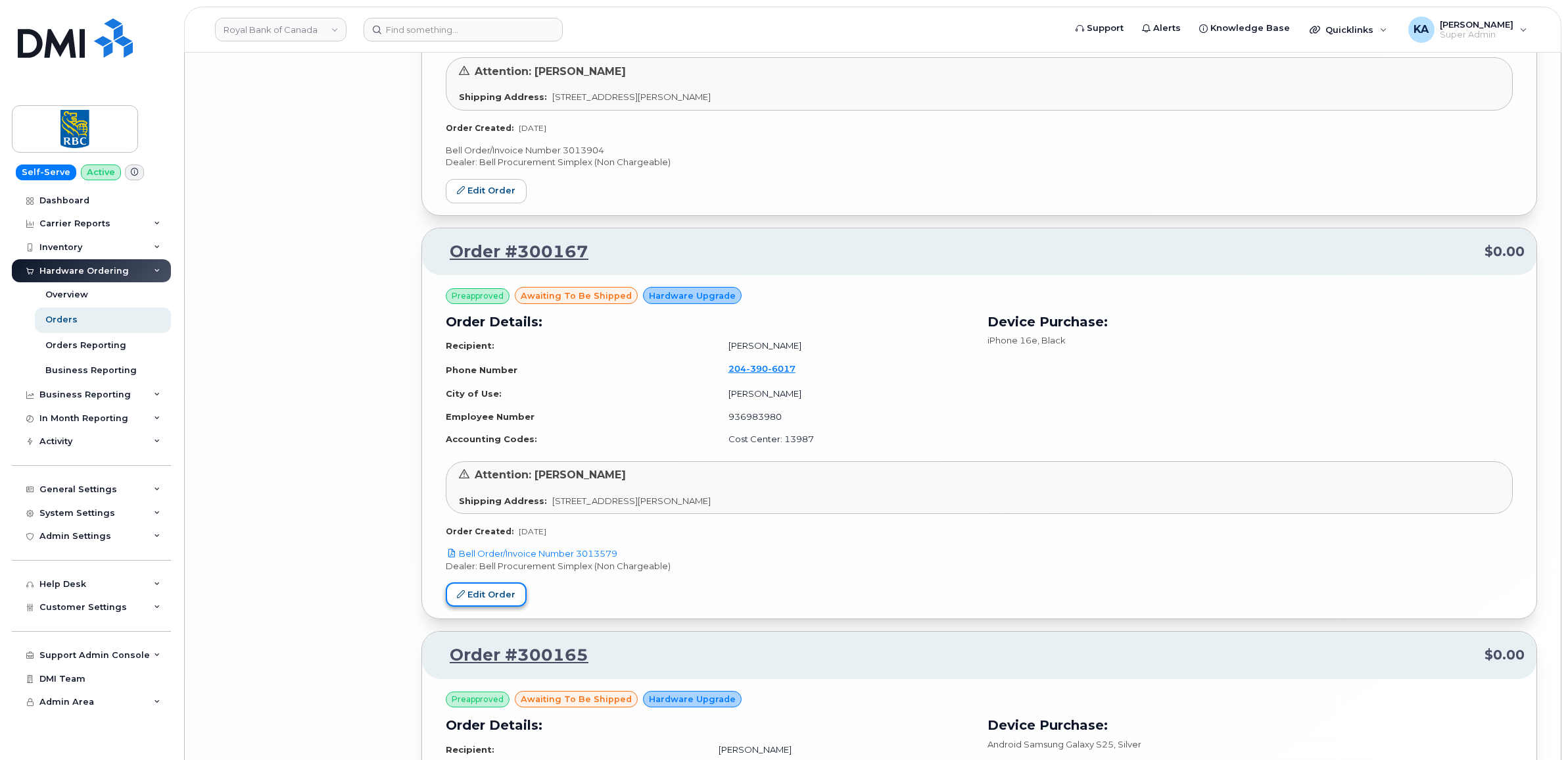
click at [480, 599] on link "Edit Order" at bounding box center [486, 594] width 81 height 24
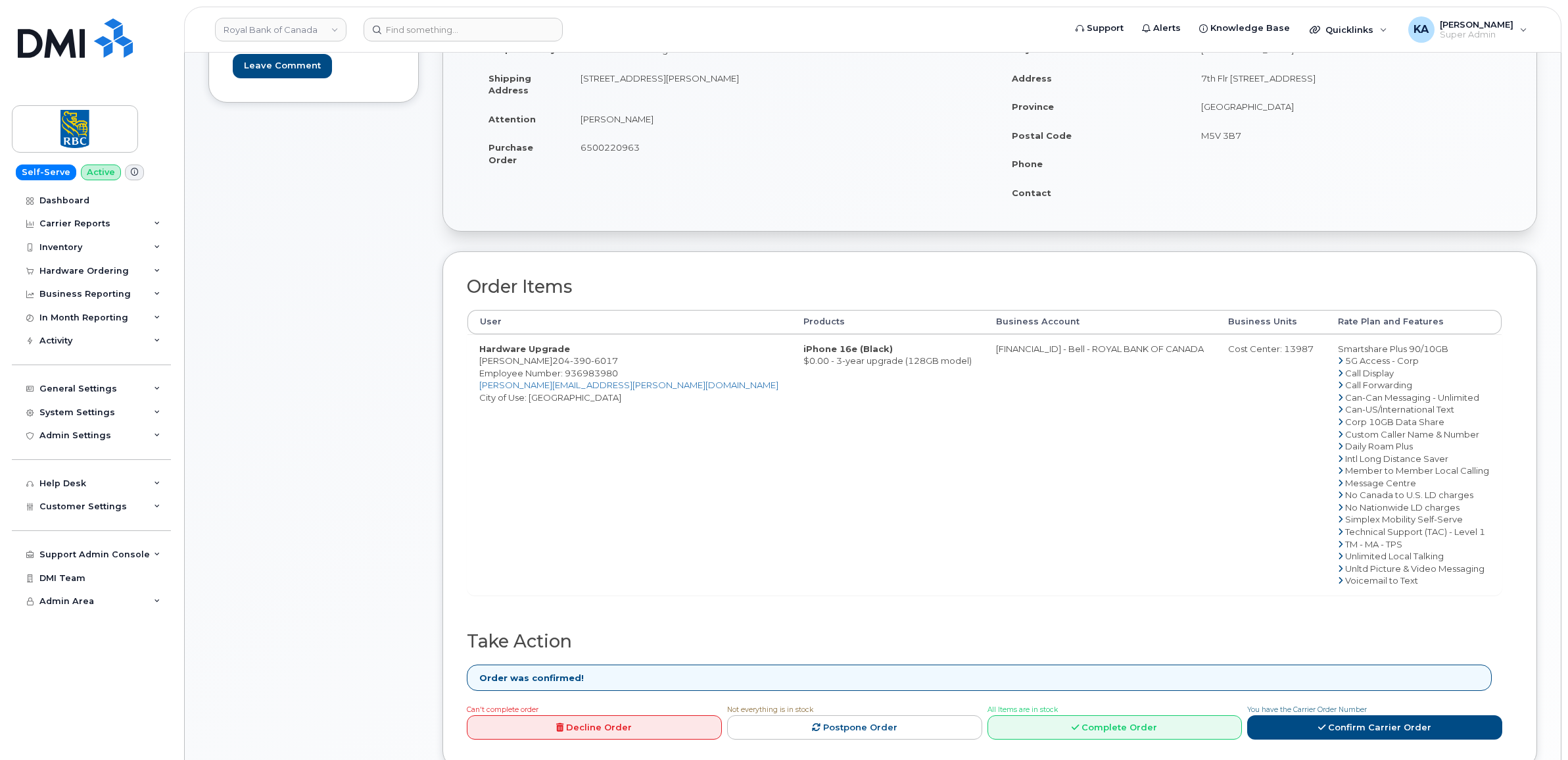
scroll to position [247, 0]
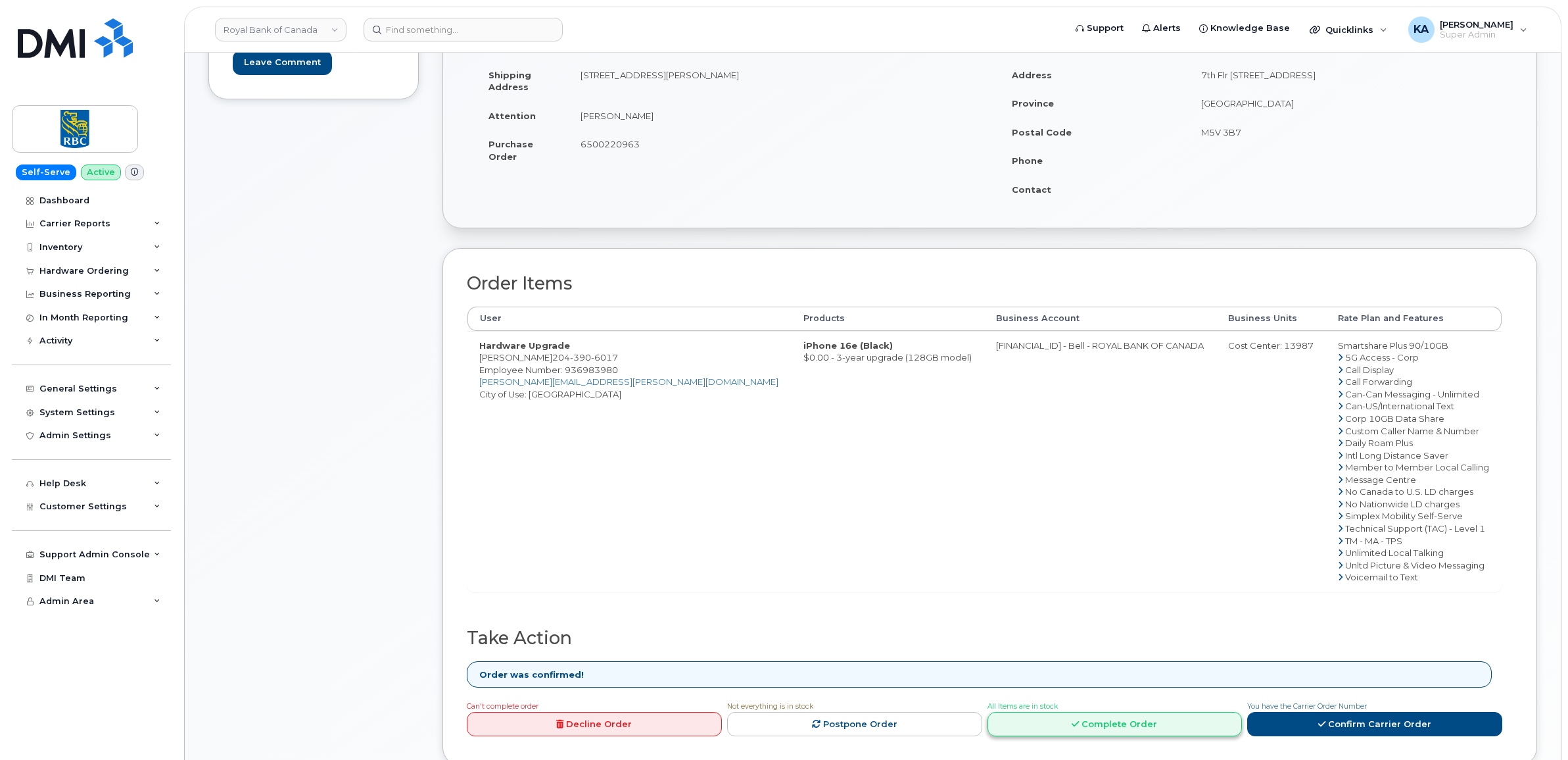
click at [1071, 720] on link "Complete Order" at bounding box center [1115, 723] width 255 height 24
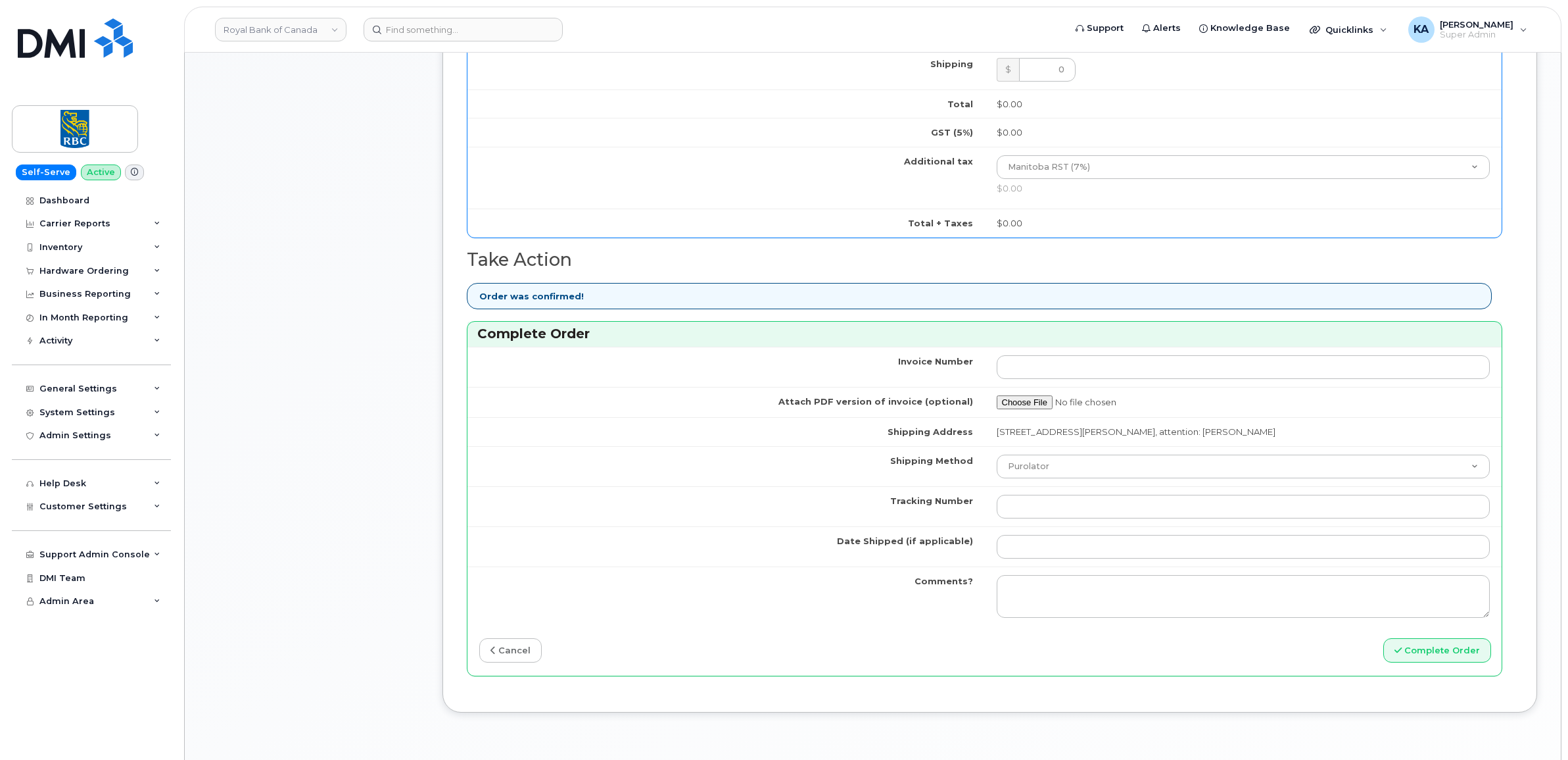
scroll to position [905, 0]
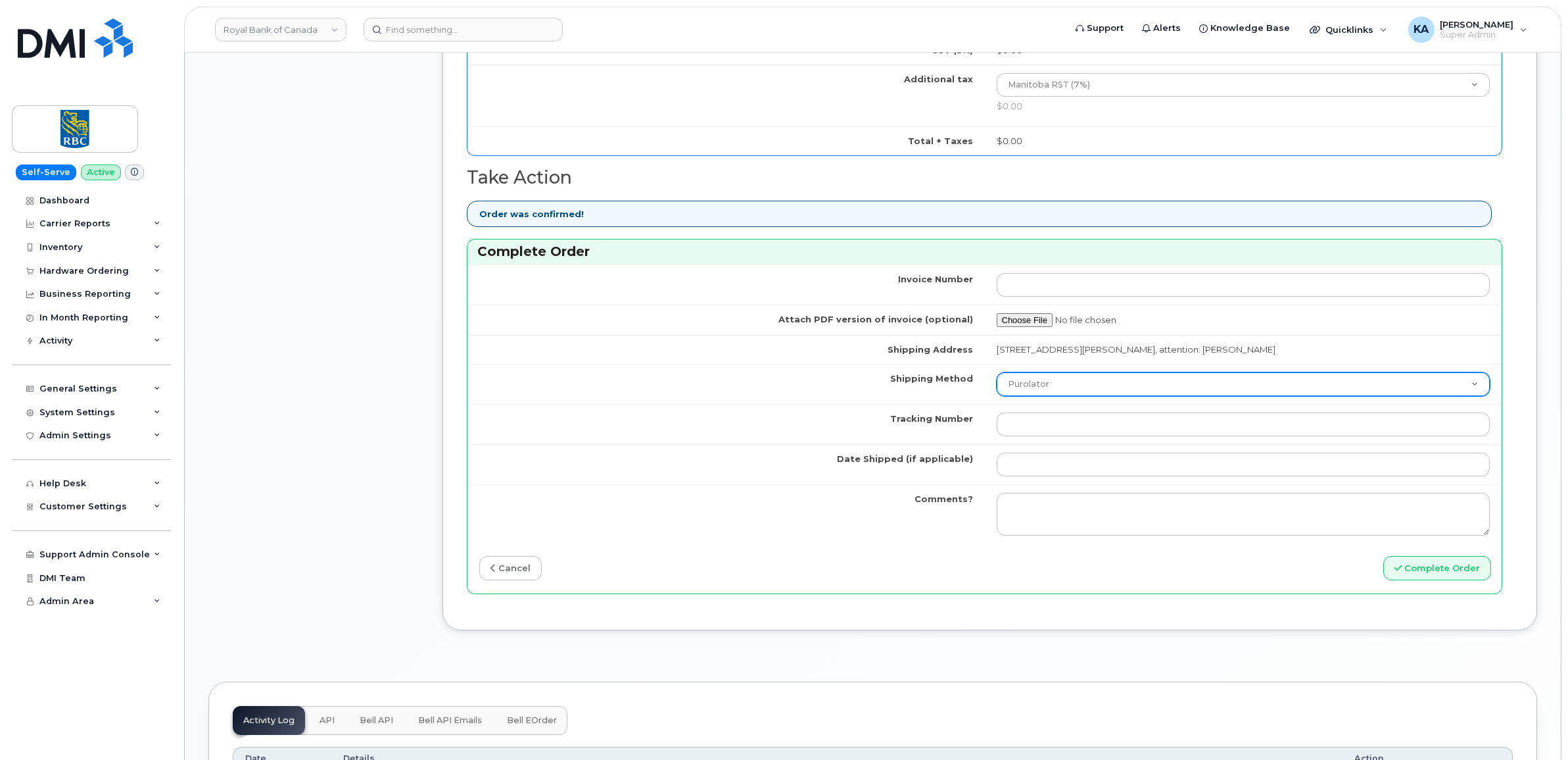
click at [1075, 389] on select "Purolator UPS FedEx Canada Post Courier Other Drop Off Pick Up" at bounding box center [1244, 384] width 494 height 23
select select "FedEx"
click at [997, 376] on select "Purolator UPS FedEx Canada Post Courier Other Drop Off Pick Up" at bounding box center [1244, 384] width 494 height 23
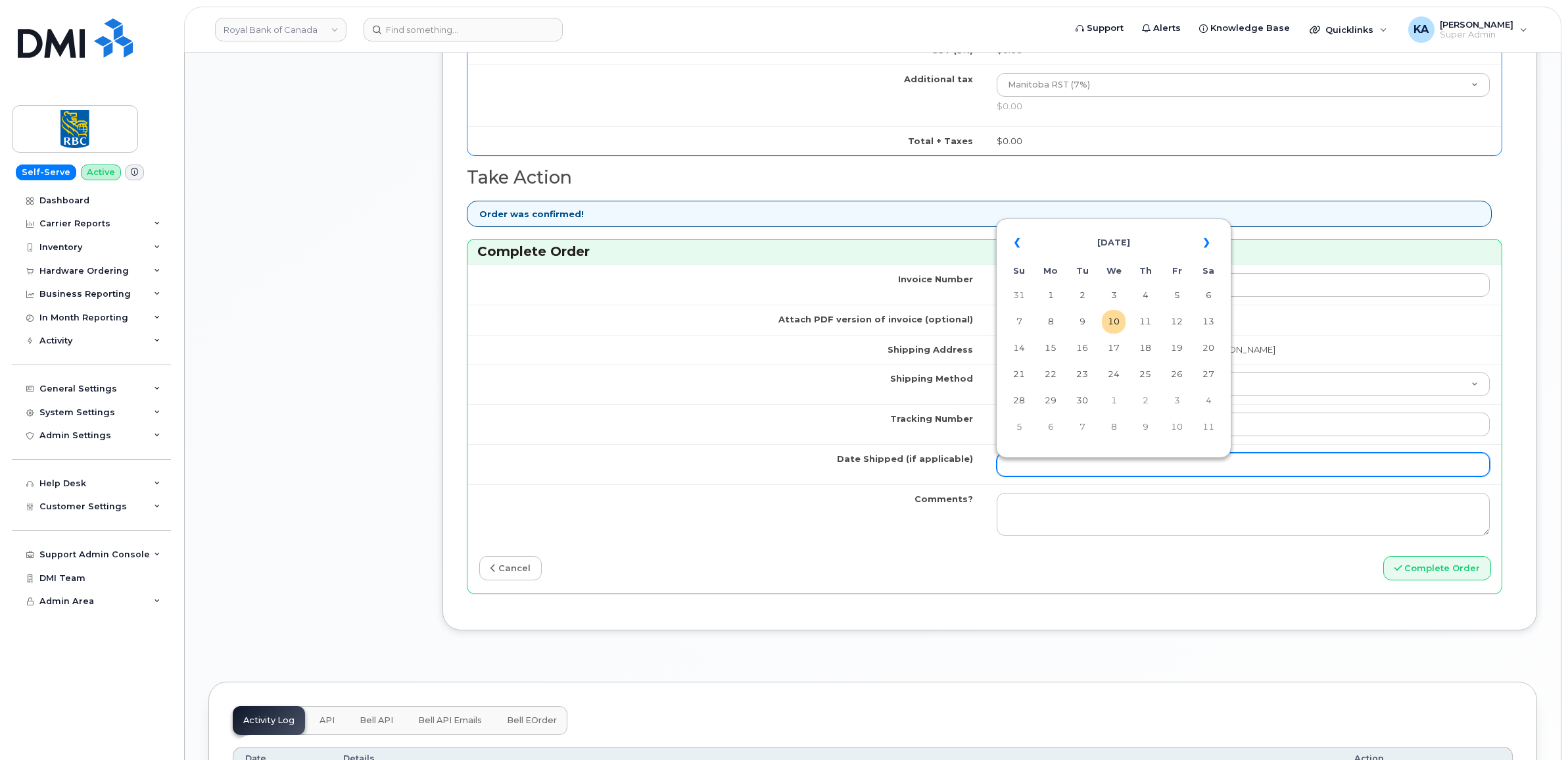
click at [1035, 475] on input "Date Shipped (if applicable)" at bounding box center [1244, 464] width 494 height 23
click at [1053, 320] on td "8" at bounding box center [1051, 322] width 23 height 23
type input "[DATE]"
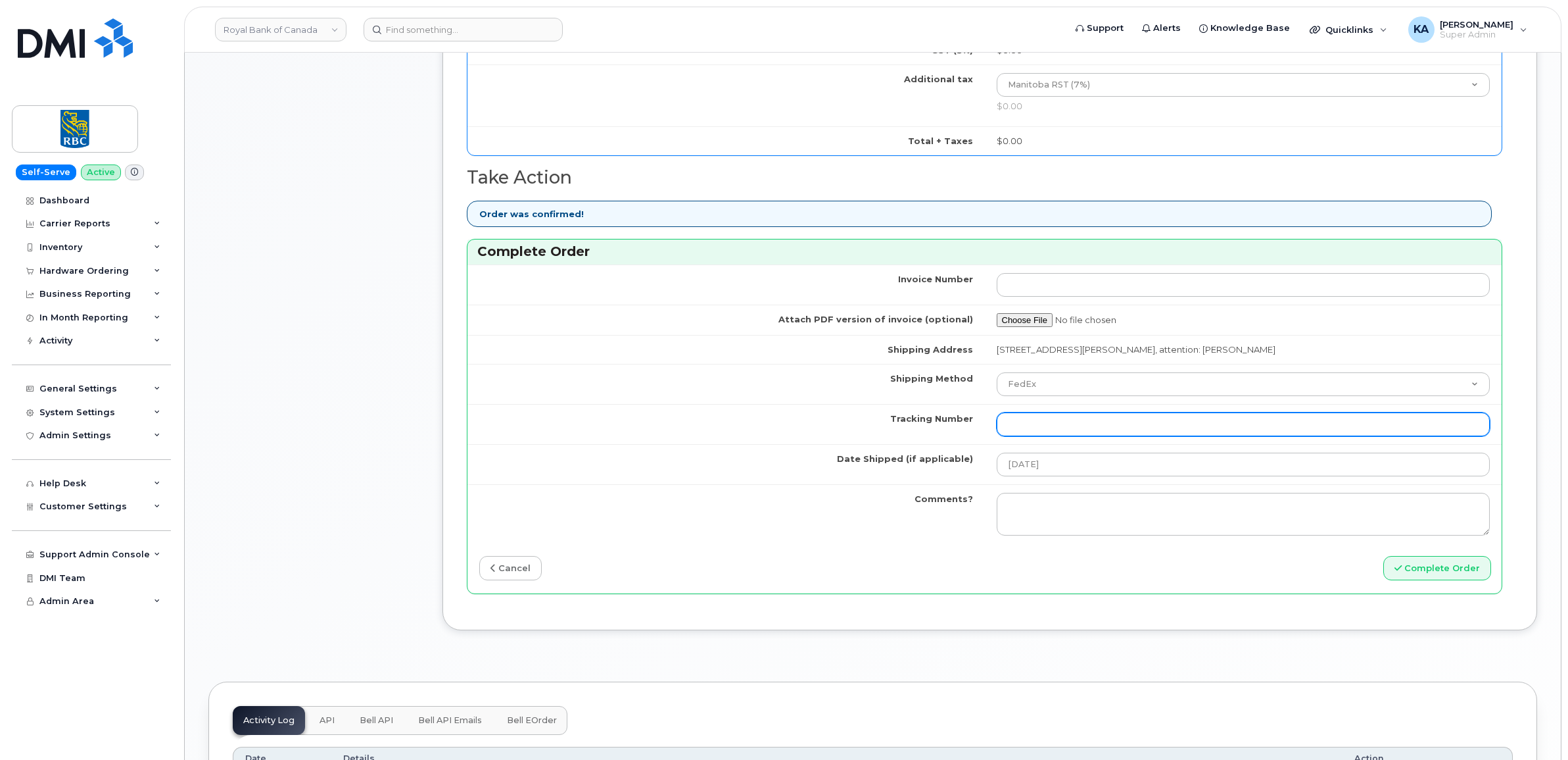
click at [1021, 426] on input "Tracking Number" at bounding box center [1244, 424] width 494 height 23
paste input "475744924422"
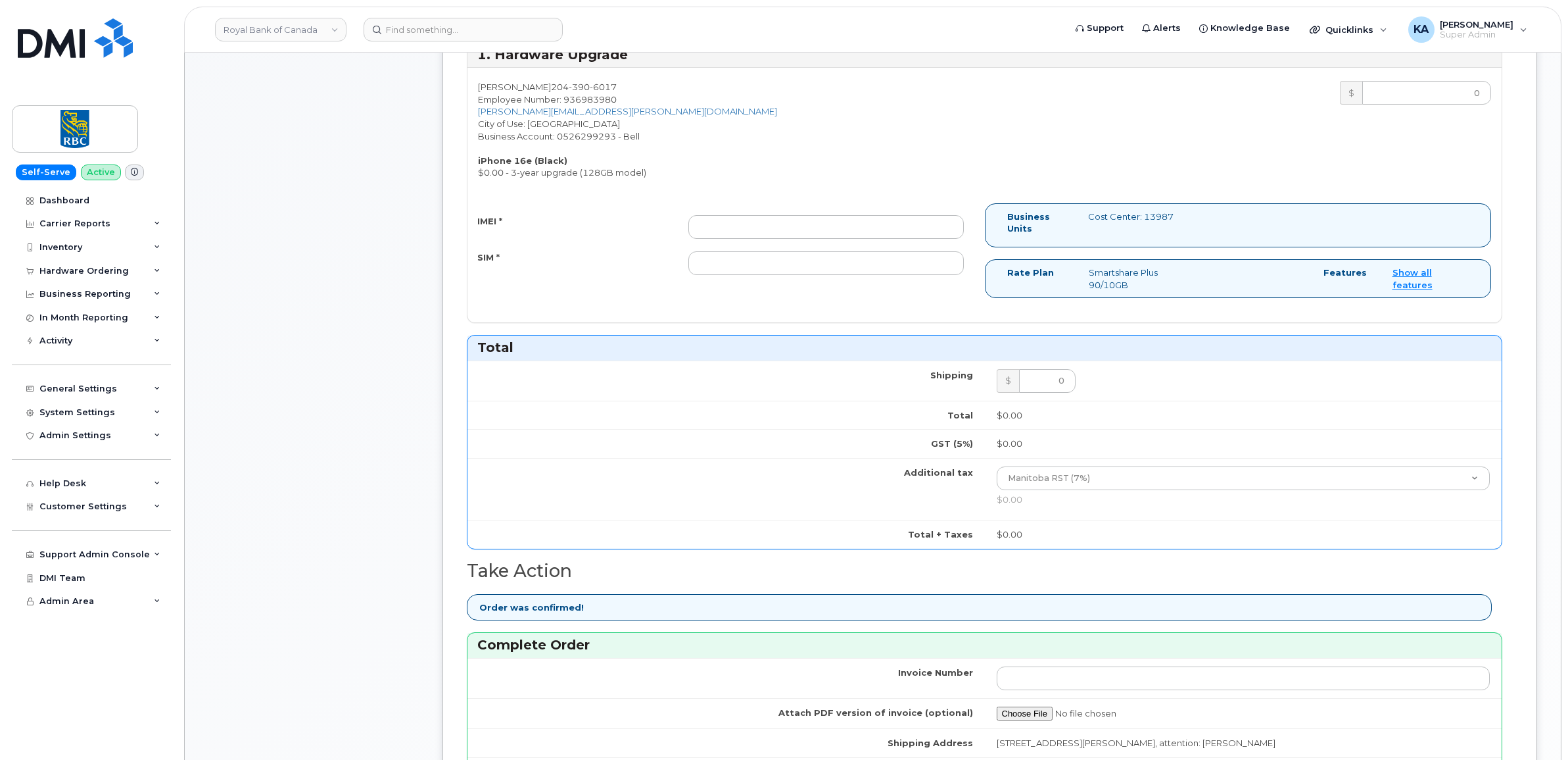
scroll to position [411, 0]
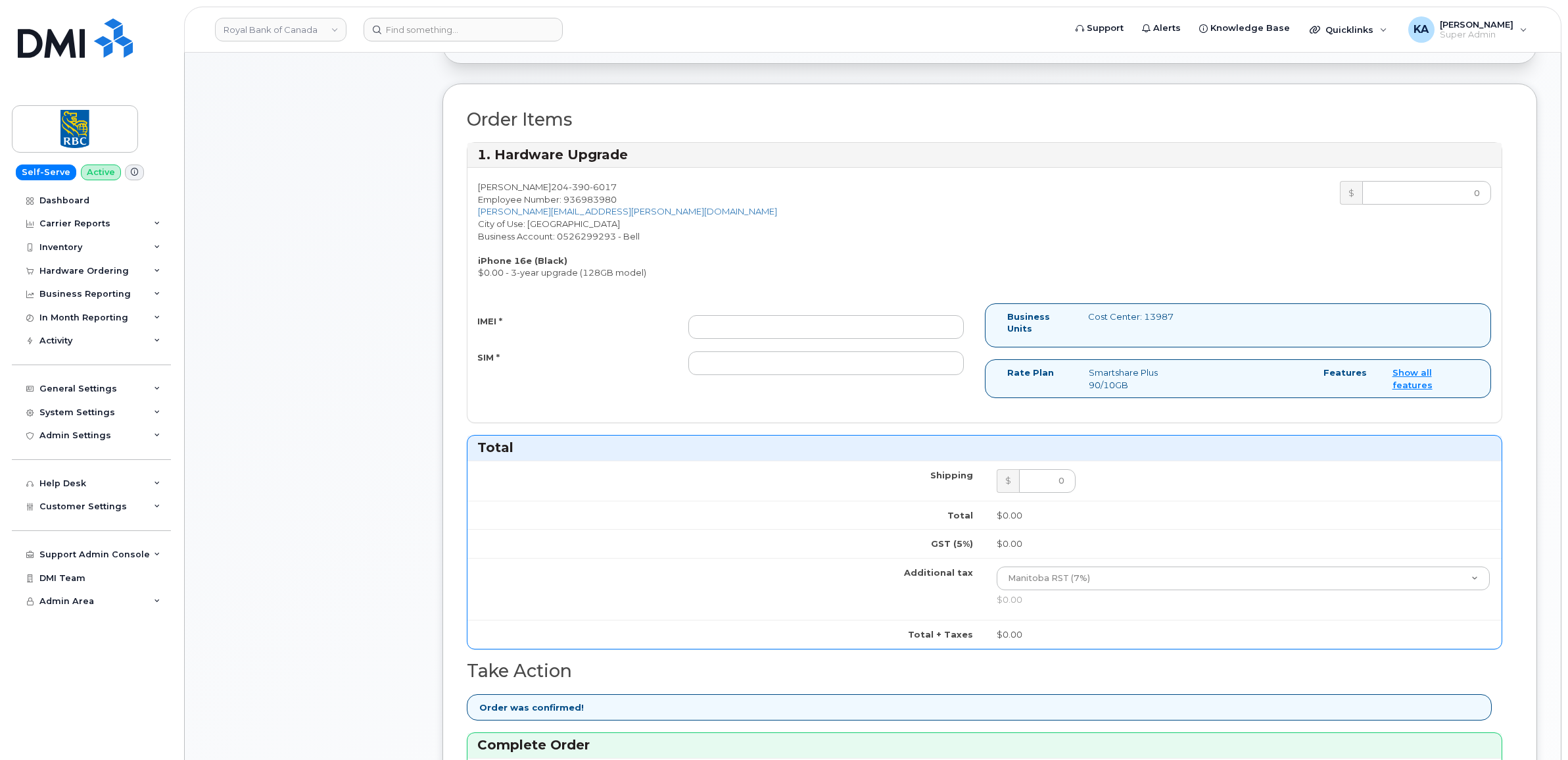
type input "475744924422"
click at [712, 332] on input "IMEI *" at bounding box center [825, 327] width 276 height 23
paste input "354216330851035"
type input "354216330851035"
click at [876, 367] on input "SIM *" at bounding box center [825, 363] width 276 height 23
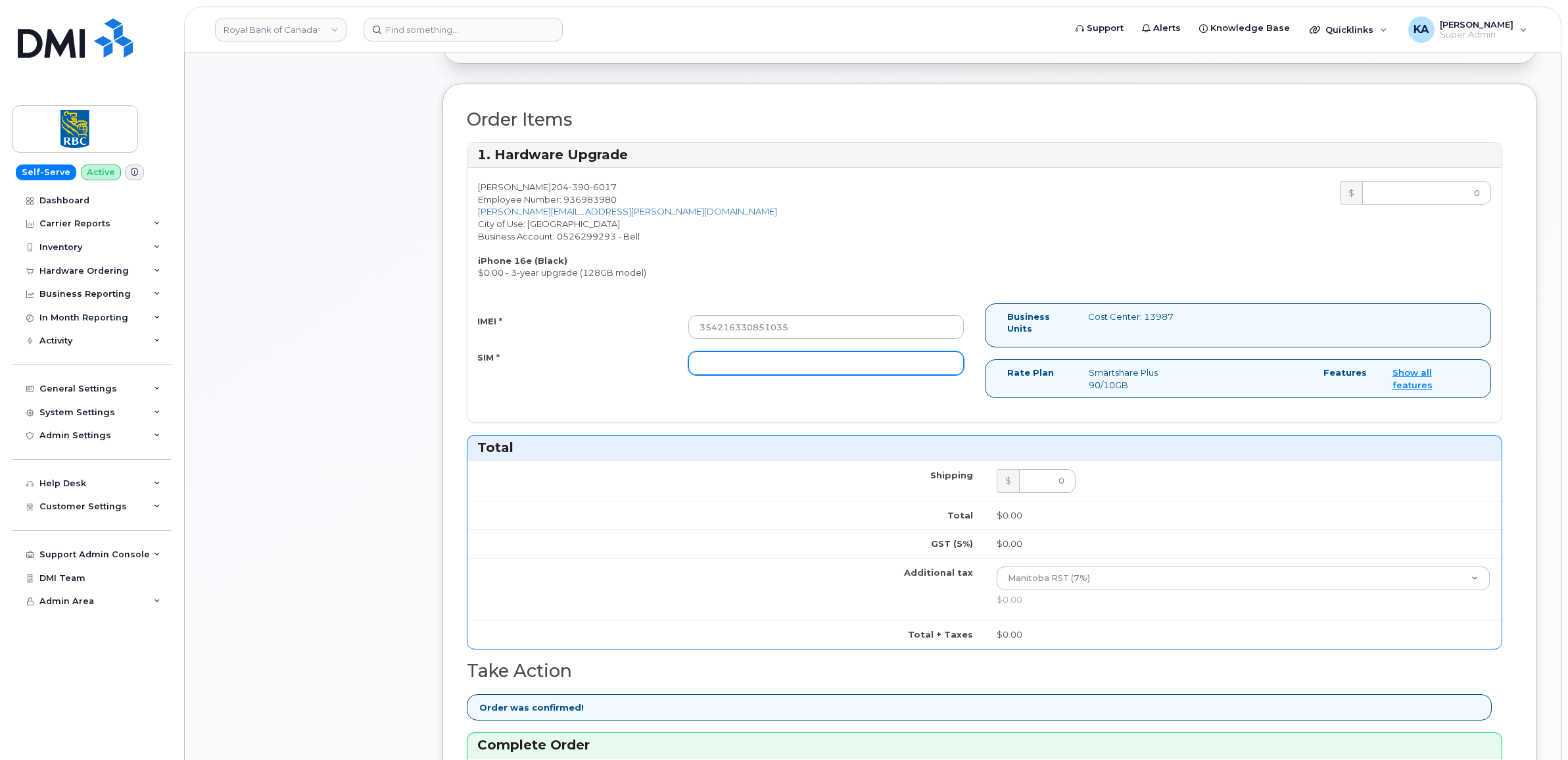
paste input "89302610207733285693"
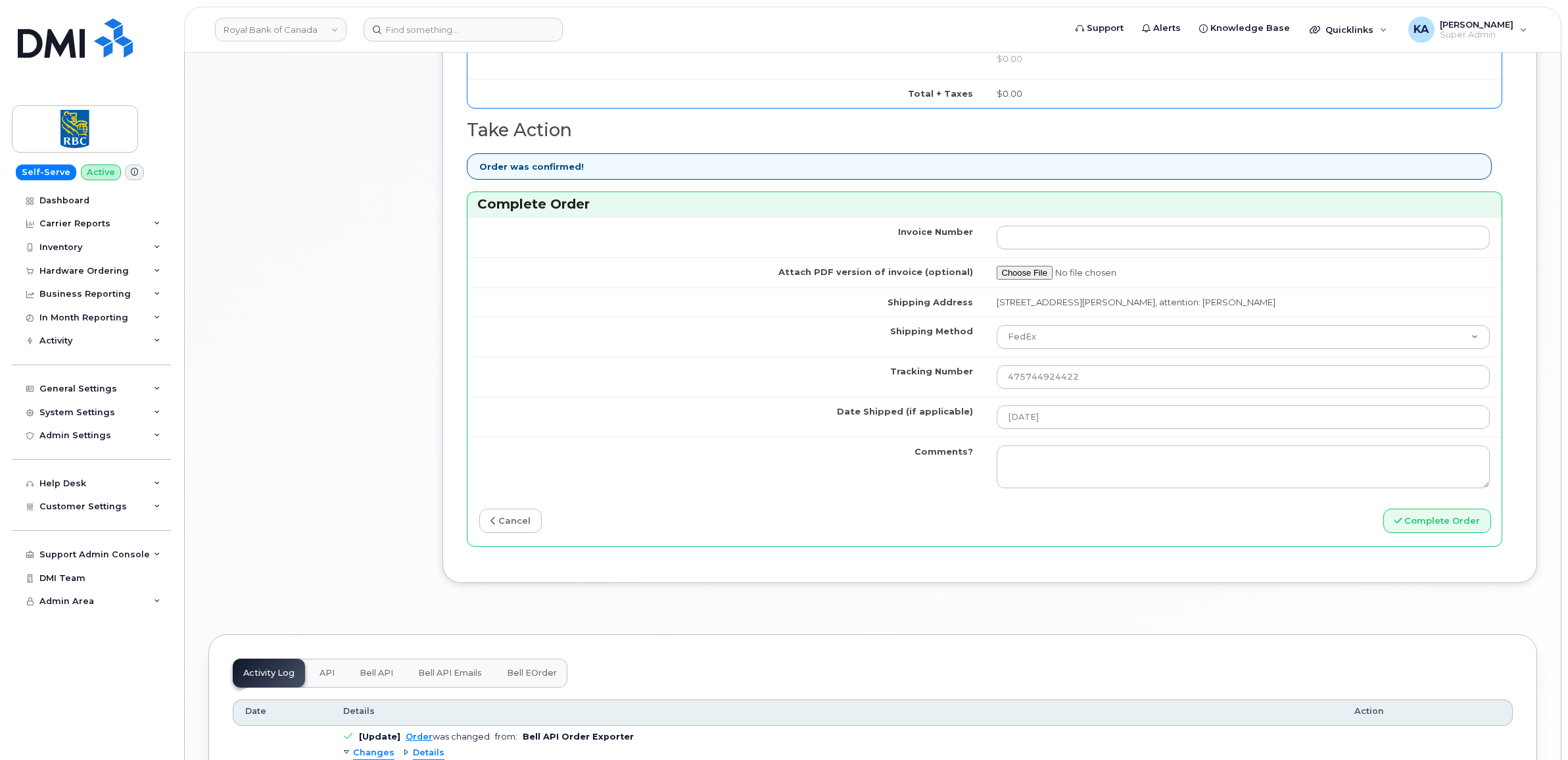
scroll to position [986, 0]
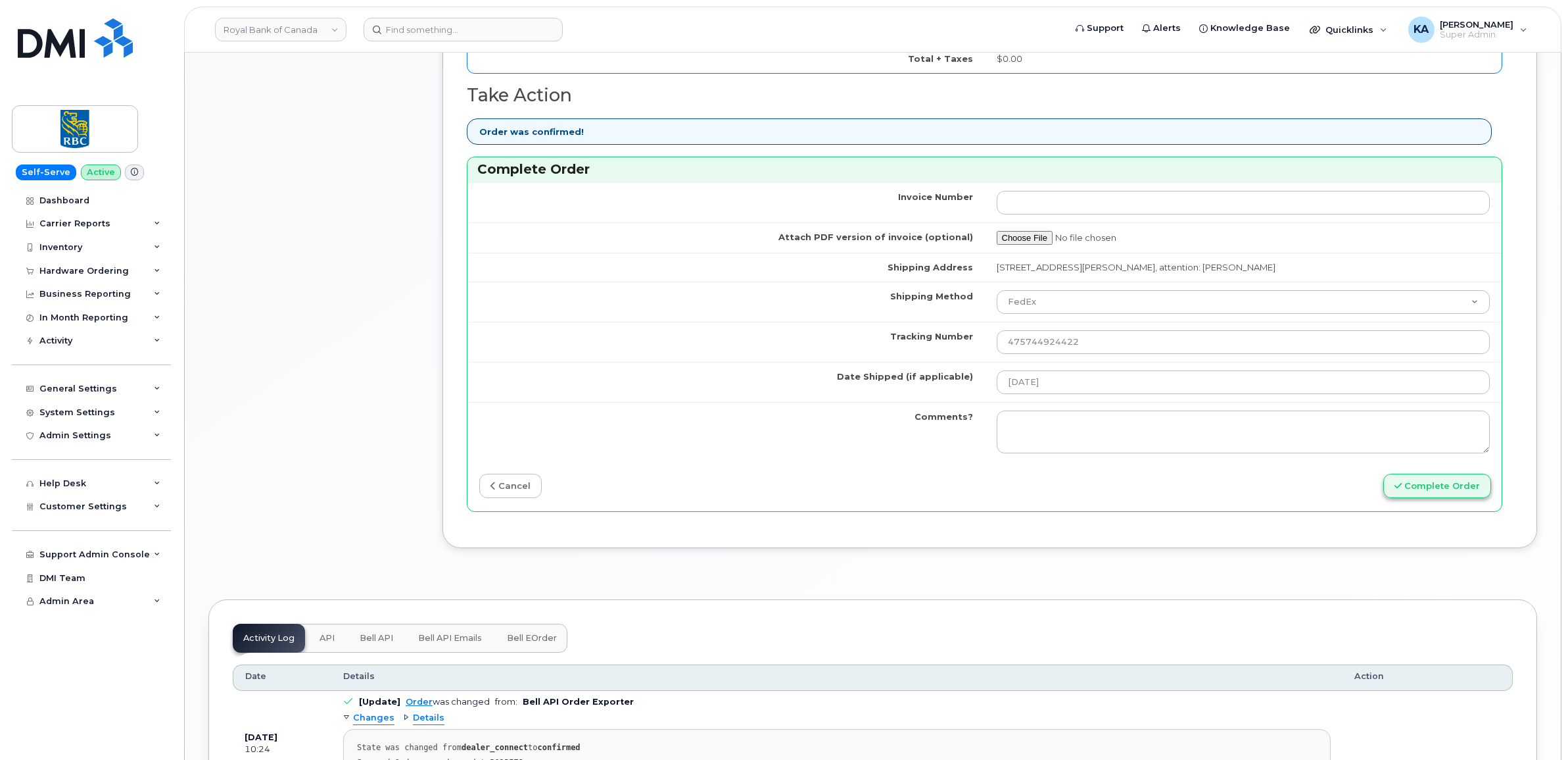
type input "89302610207733285693"
click at [1423, 491] on button "Complete Order" at bounding box center [1437, 485] width 108 height 24
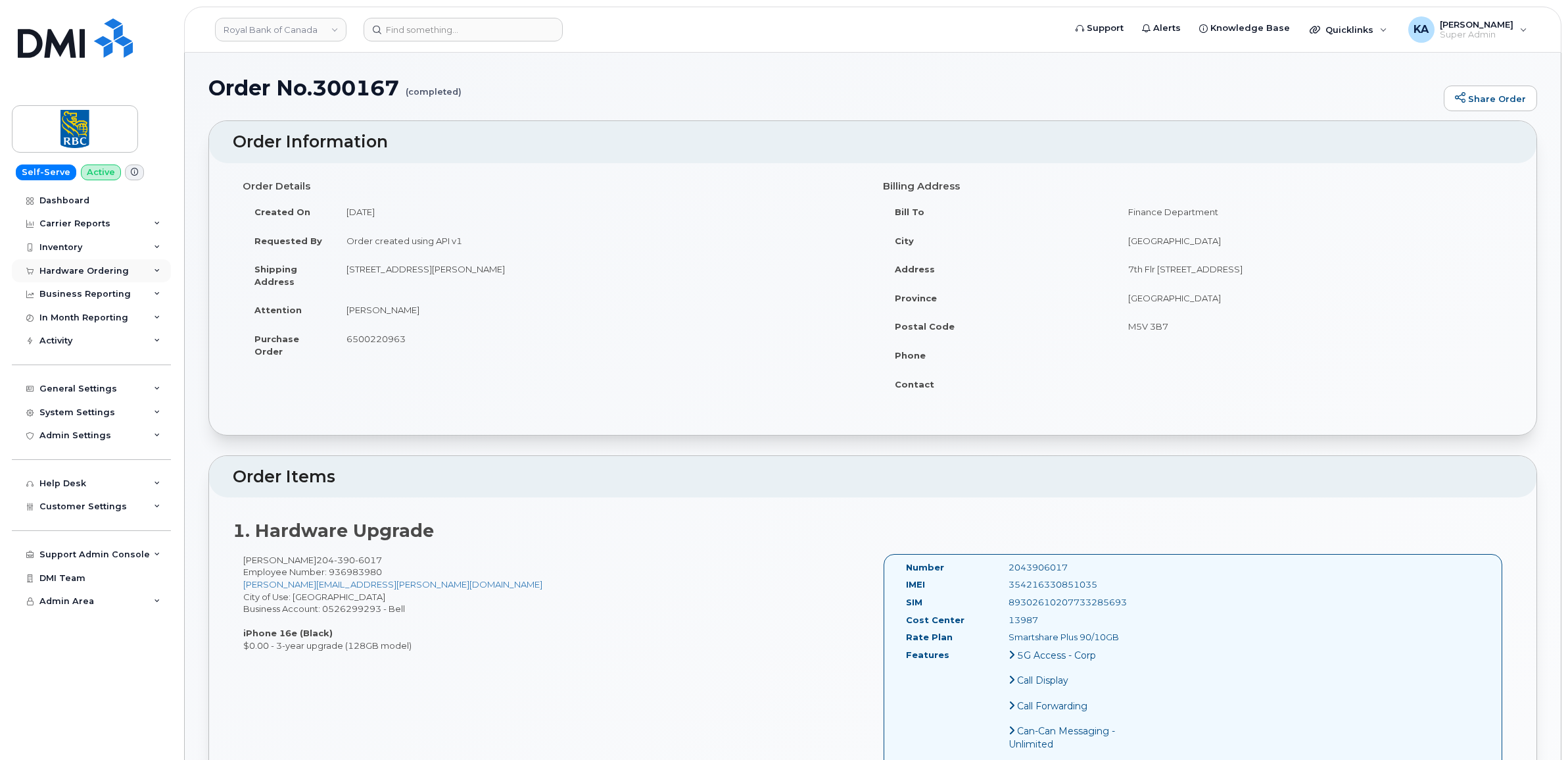
click at [104, 269] on div "Hardware Ordering" at bounding box center [84, 271] width 90 height 11
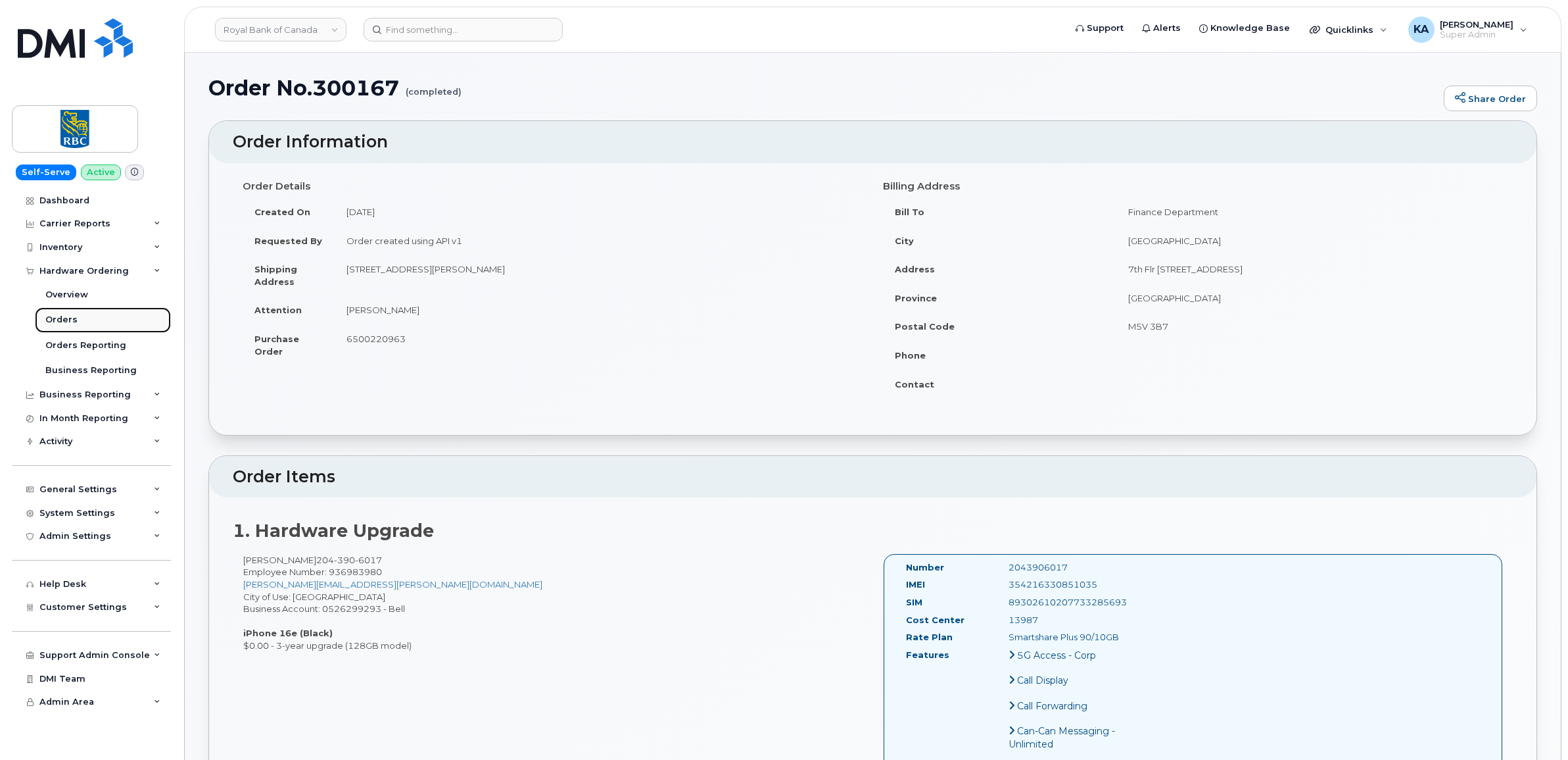
click at [64, 323] on div "Orders" at bounding box center [62, 319] width 32 height 12
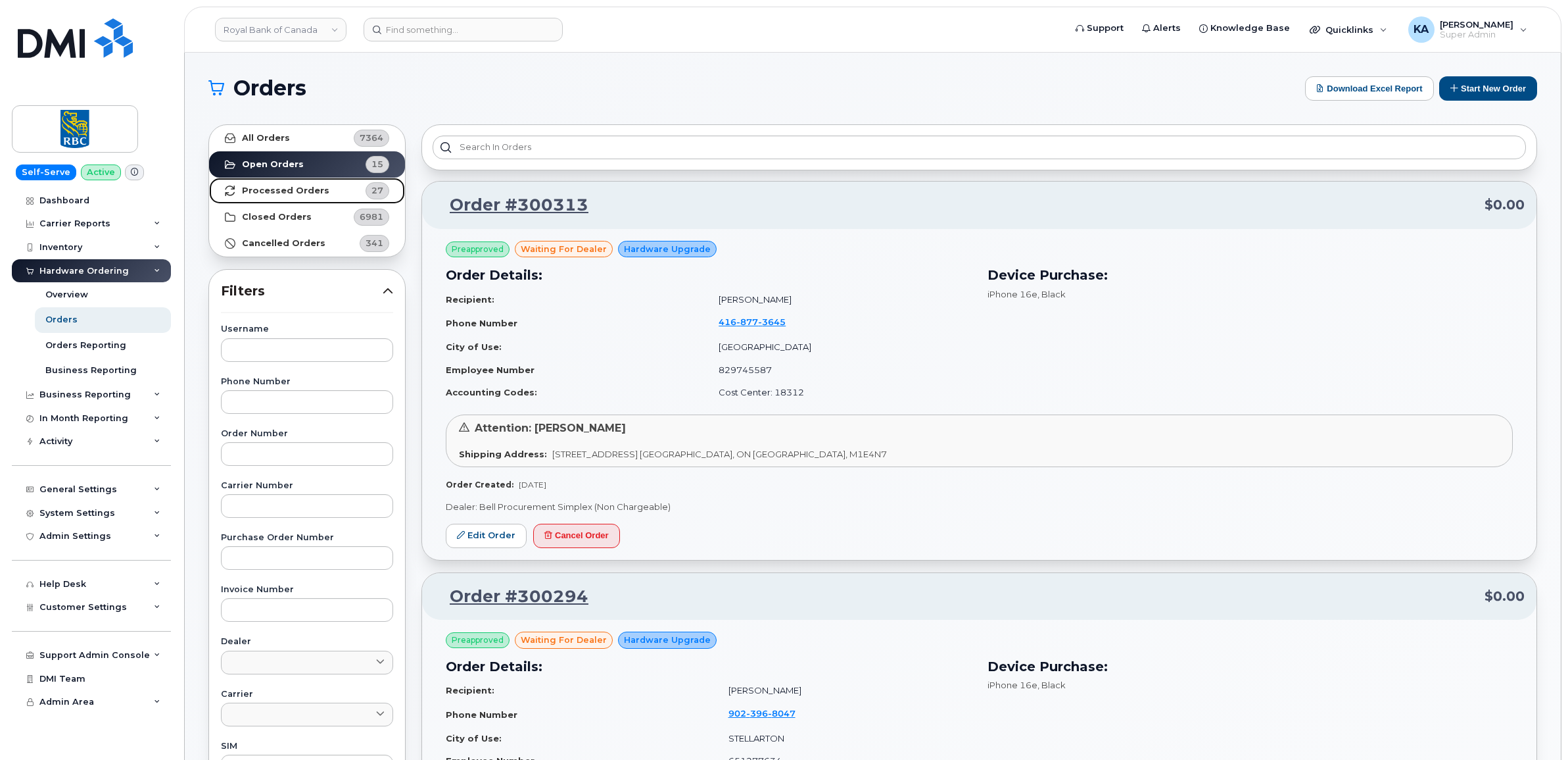
click at [264, 189] on strong "Processed Orders" at bounding box center [285, 190] width 87 height 11
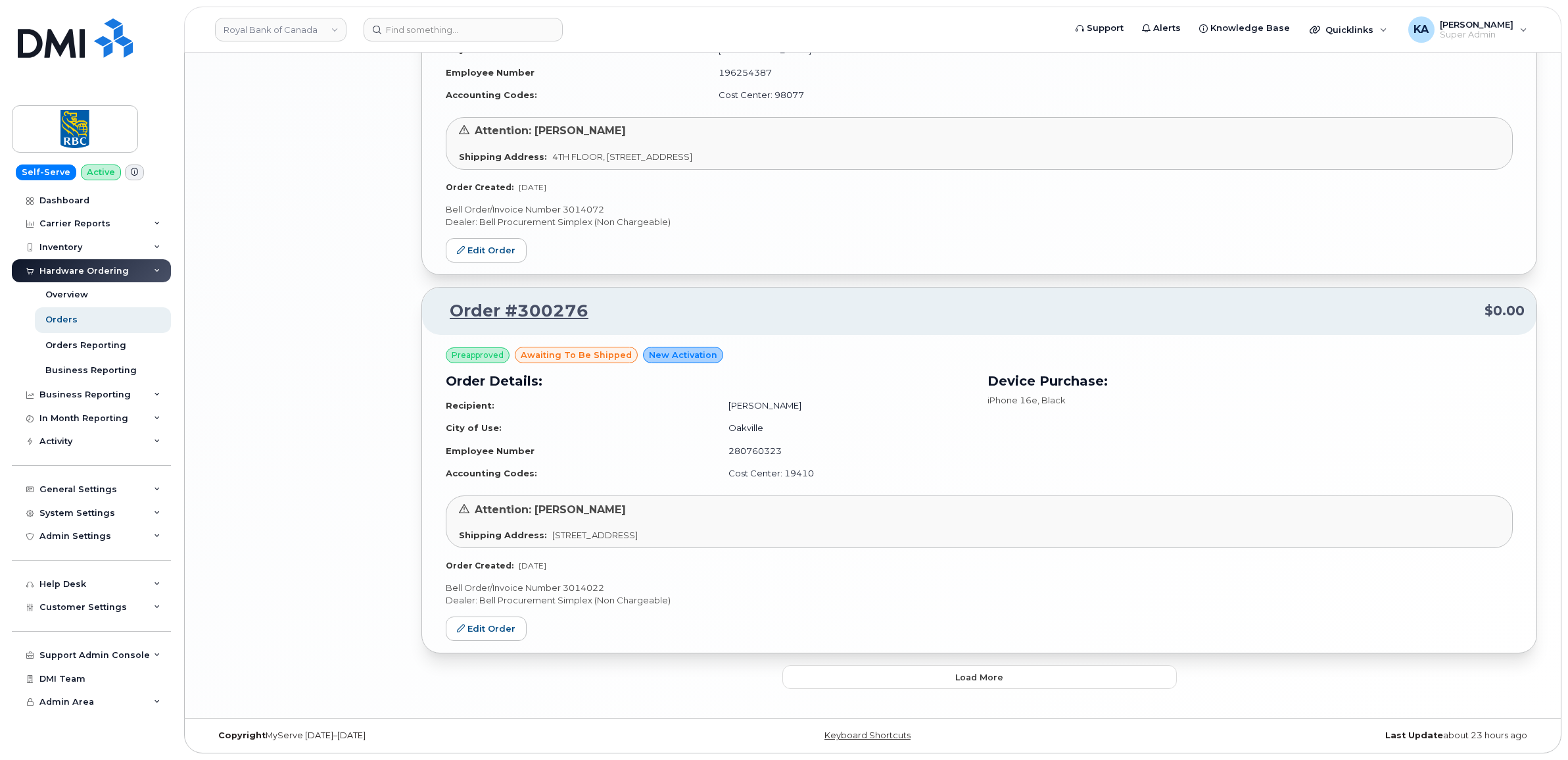
scroll to position [2646, 0]
click at [906, 672] on button "Load more" at bounding box center [979, 676] width 394 height 23
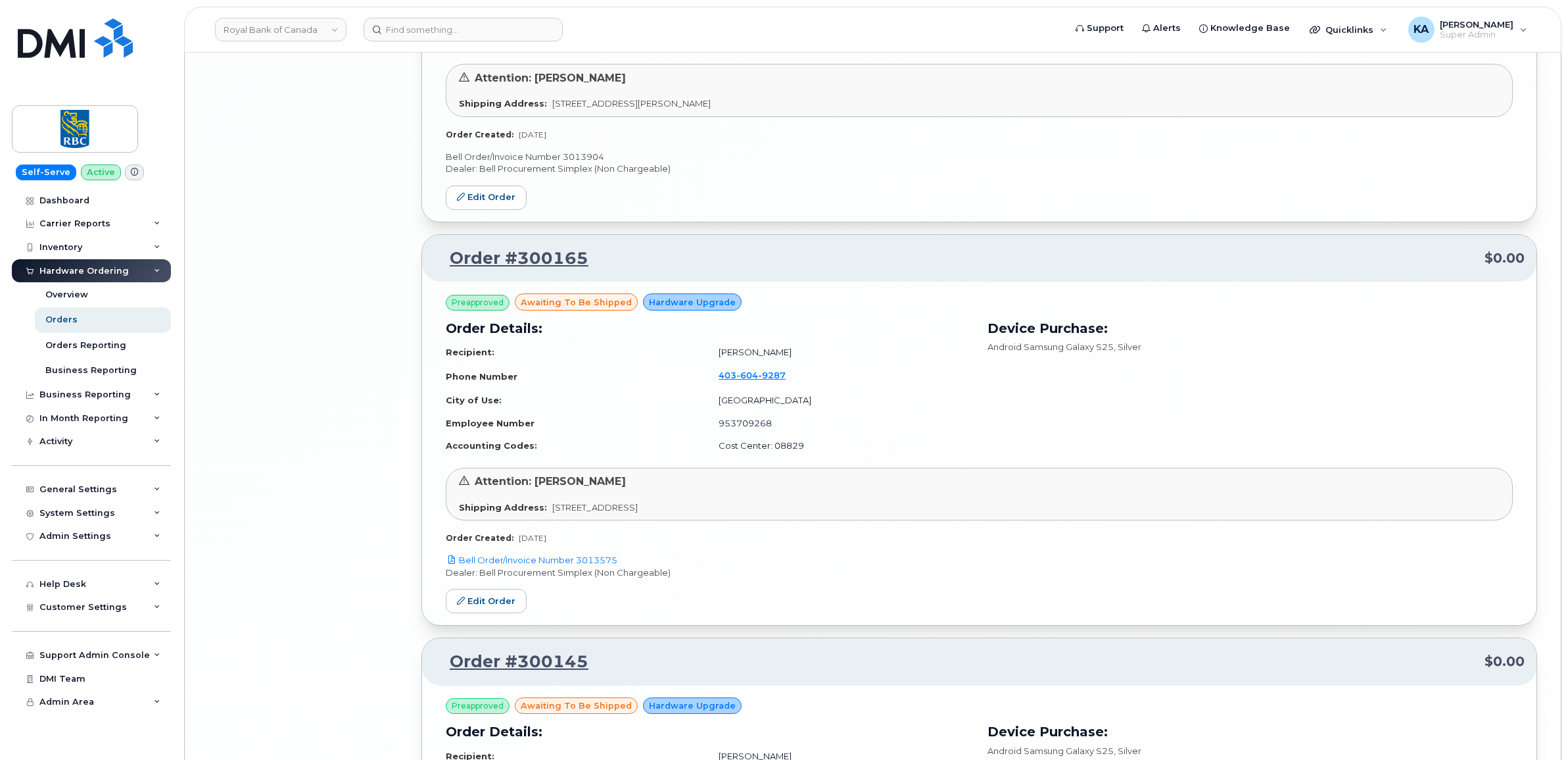
scroll to position [5277, 0]
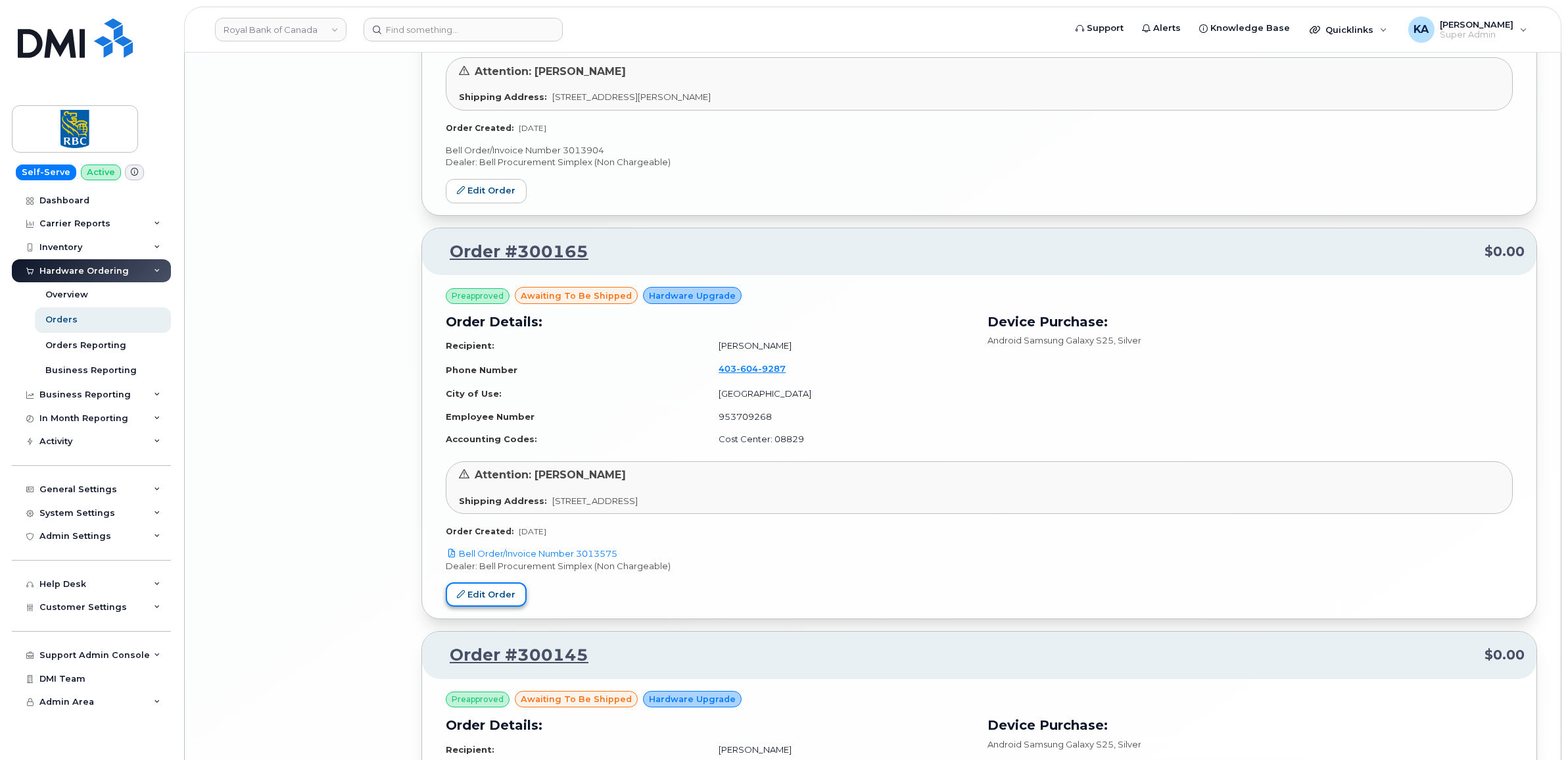
click at [460, 597] on icon at bounding box center [461, 594] width 8 height 8
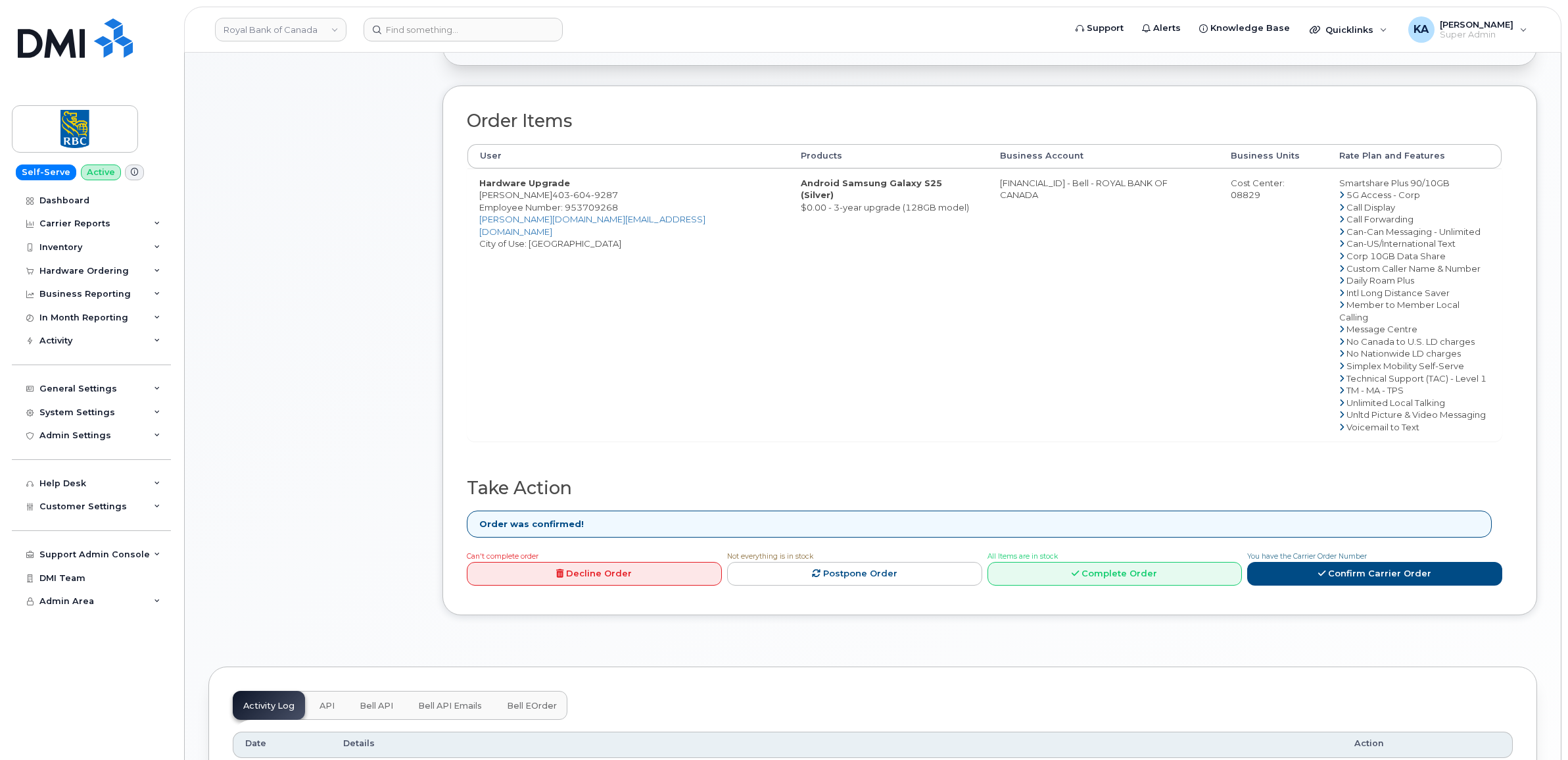
scroll to position [411, 0]
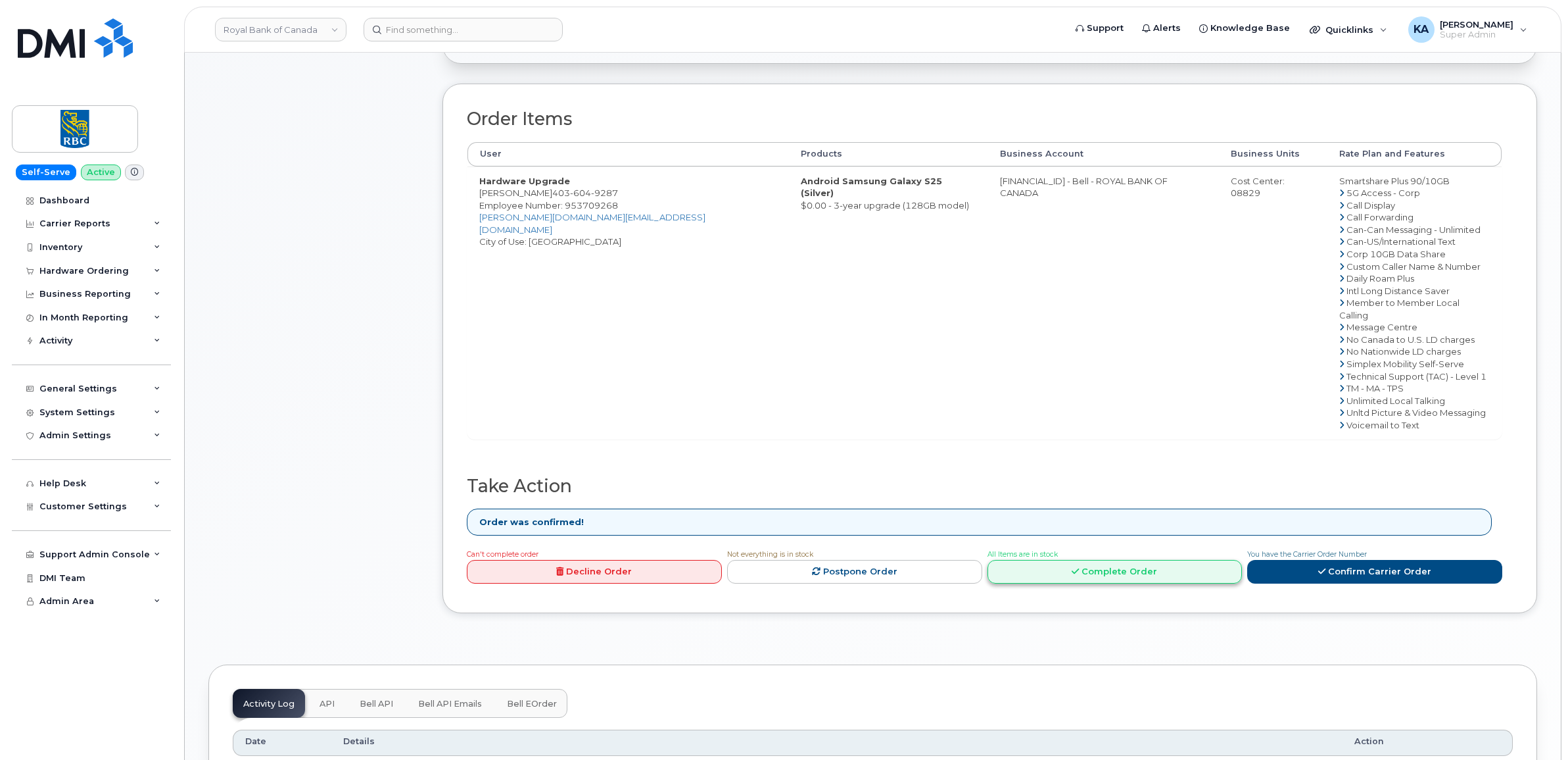
click at [1090, 563] on link "Complete Order" at bounding box center [1115, 571] width 255 height 24
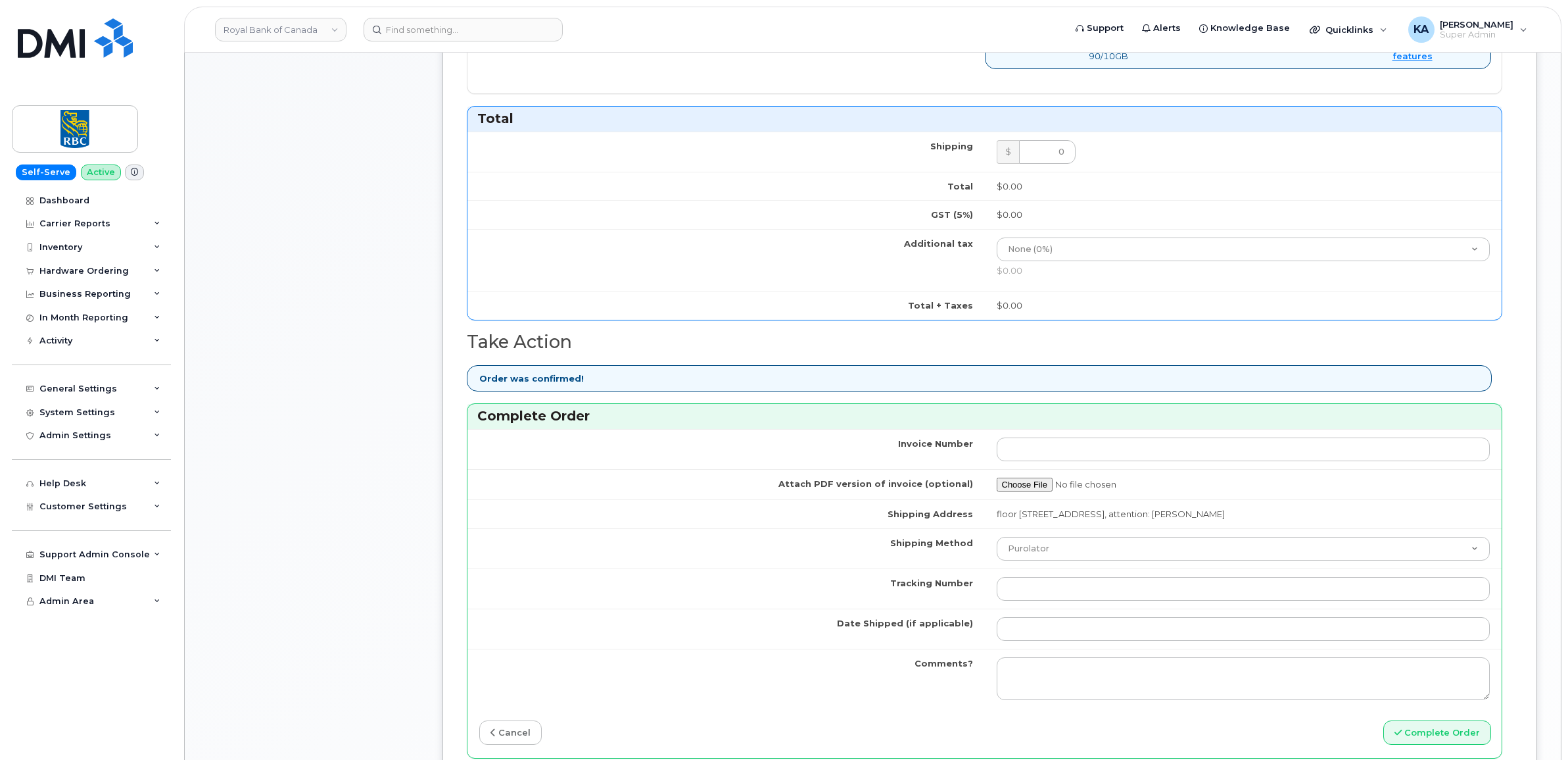
scroll to position [822, 0]
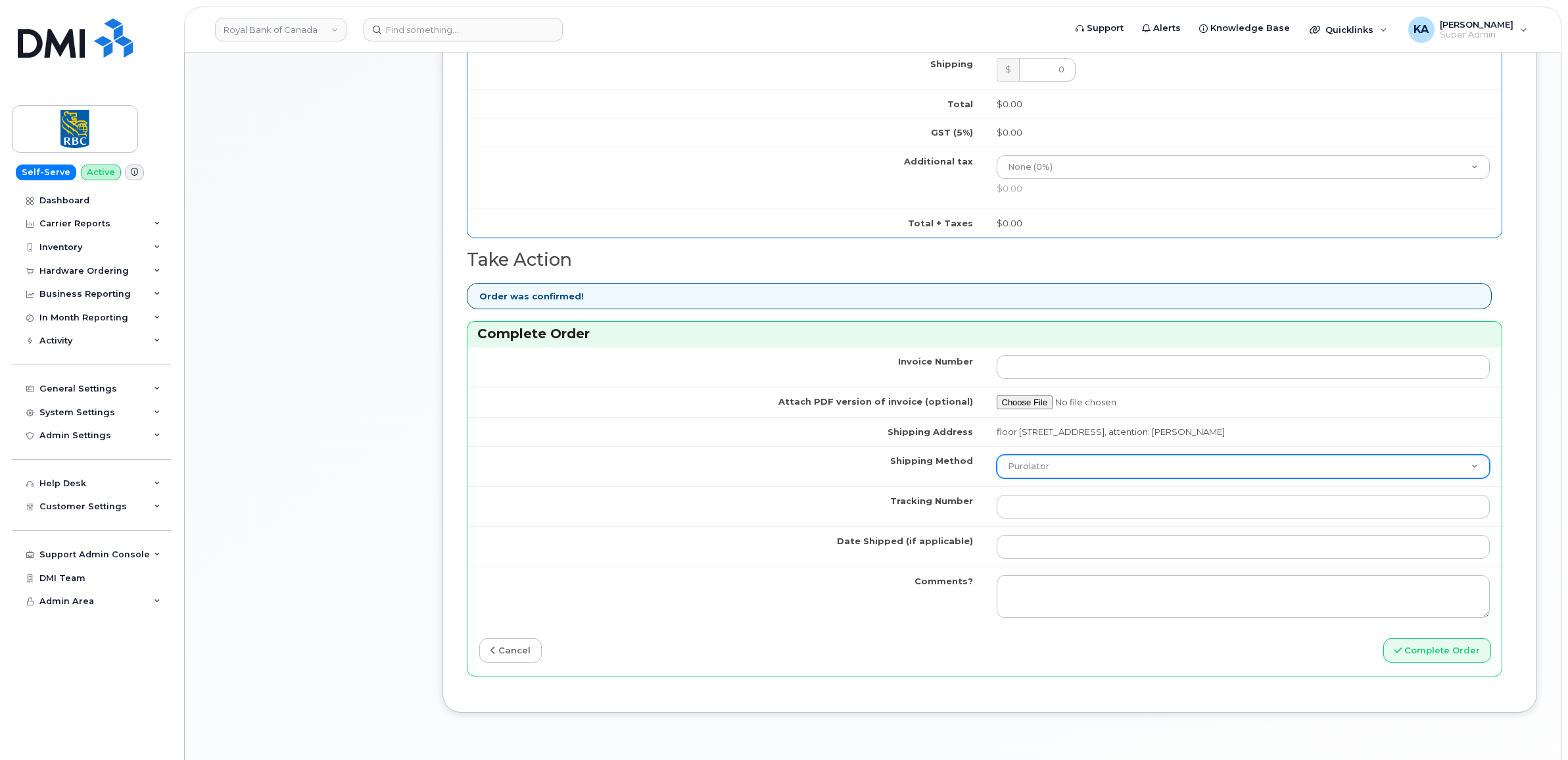
click at [1090, 472] on select "Purolator UPS FedEx Canada Post Courier Other Drop Off Pick Up" at bounding box center [1244, 466] width 494 height 23
select select "FedEx"
click at [997, 458] on select "Purolator UPS FedEx Canada Post Courier Other Drop Off Pick Up" at bounding box center [1244, 466] width 494 height 23
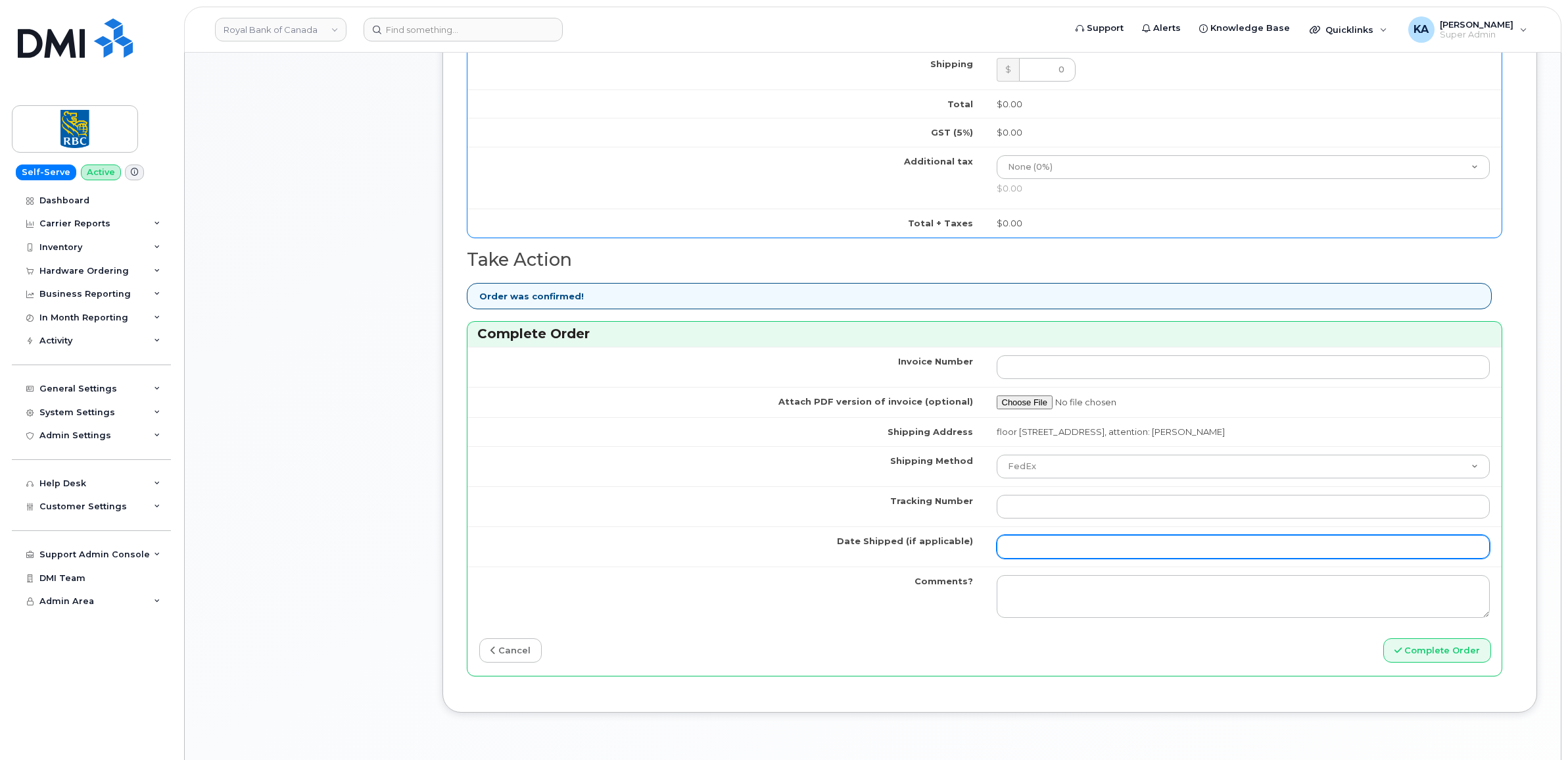
click at [1046, 549] on input "Date Shipped (if applicable)" at bounding box center [1244, 546] width 494 height 23
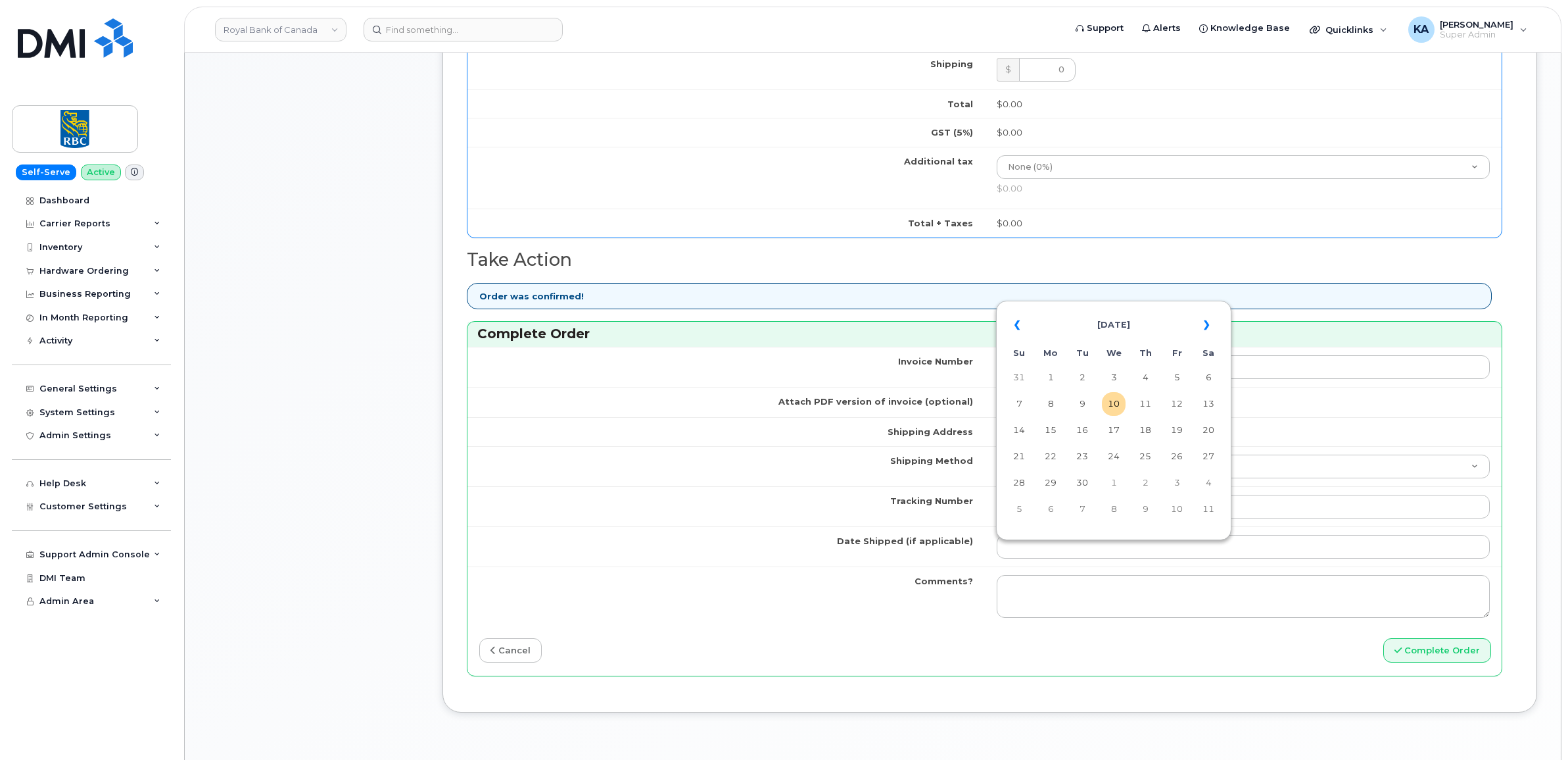
click at [1073, 308] on table "« [DATE] » Su Mo Tu We Th Fr Sa 31 1 2 3 4 5 6 7 8 9 10 11 12 13 14 15 16 17 18…" at bounding box center [1114, 416] width 229 height 225
click at [1047, 403] on td "8" at bounding box center [1051, 403] width 23 height 23
type input "[DATE]"
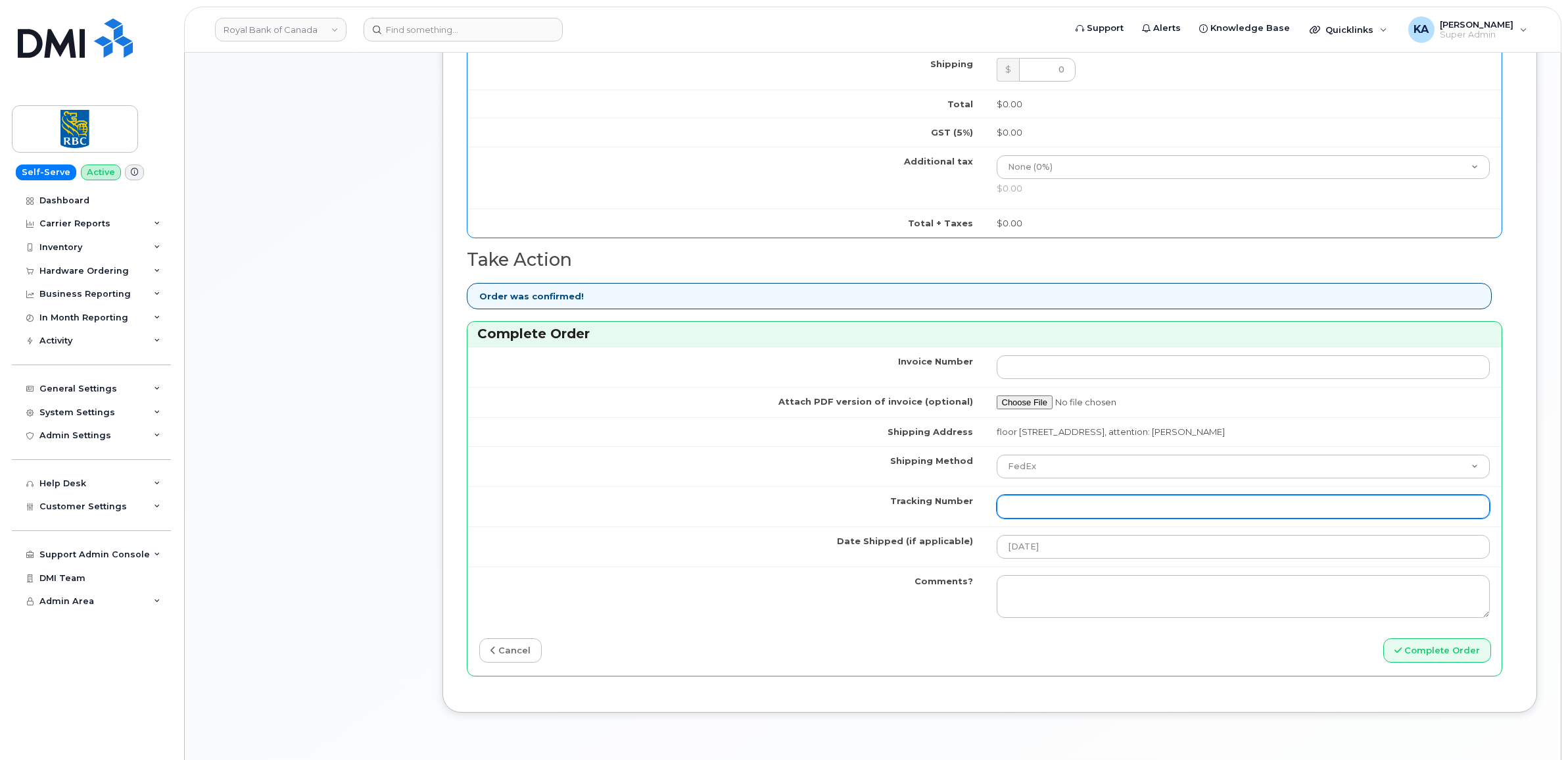
click at [1053, 512] on input "Tracking Number" at bounding box center [1244, 507] width 494 height 23
paste input "476423835552"
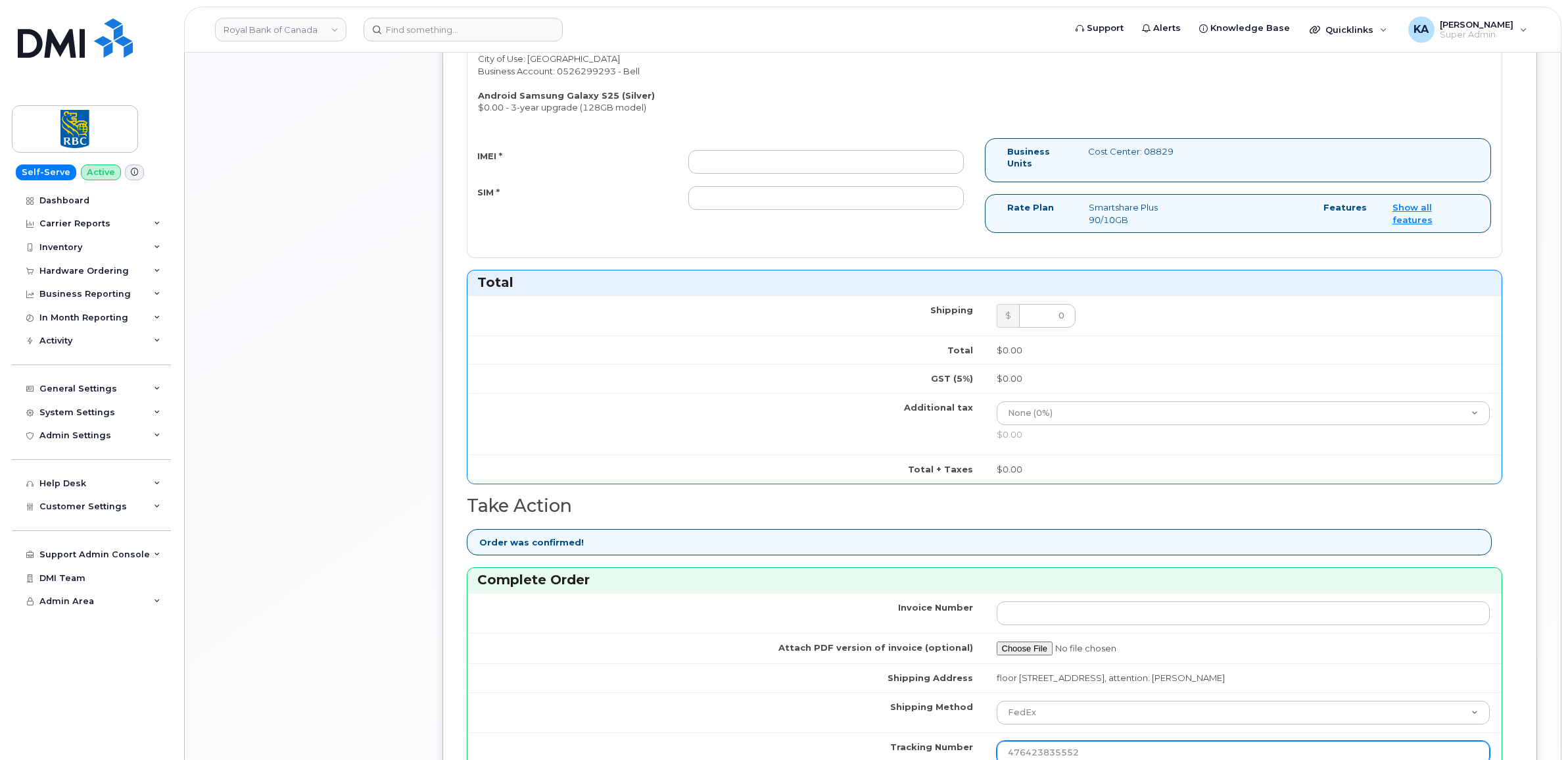
scroll to position [576, 0]
type input "476423835552"
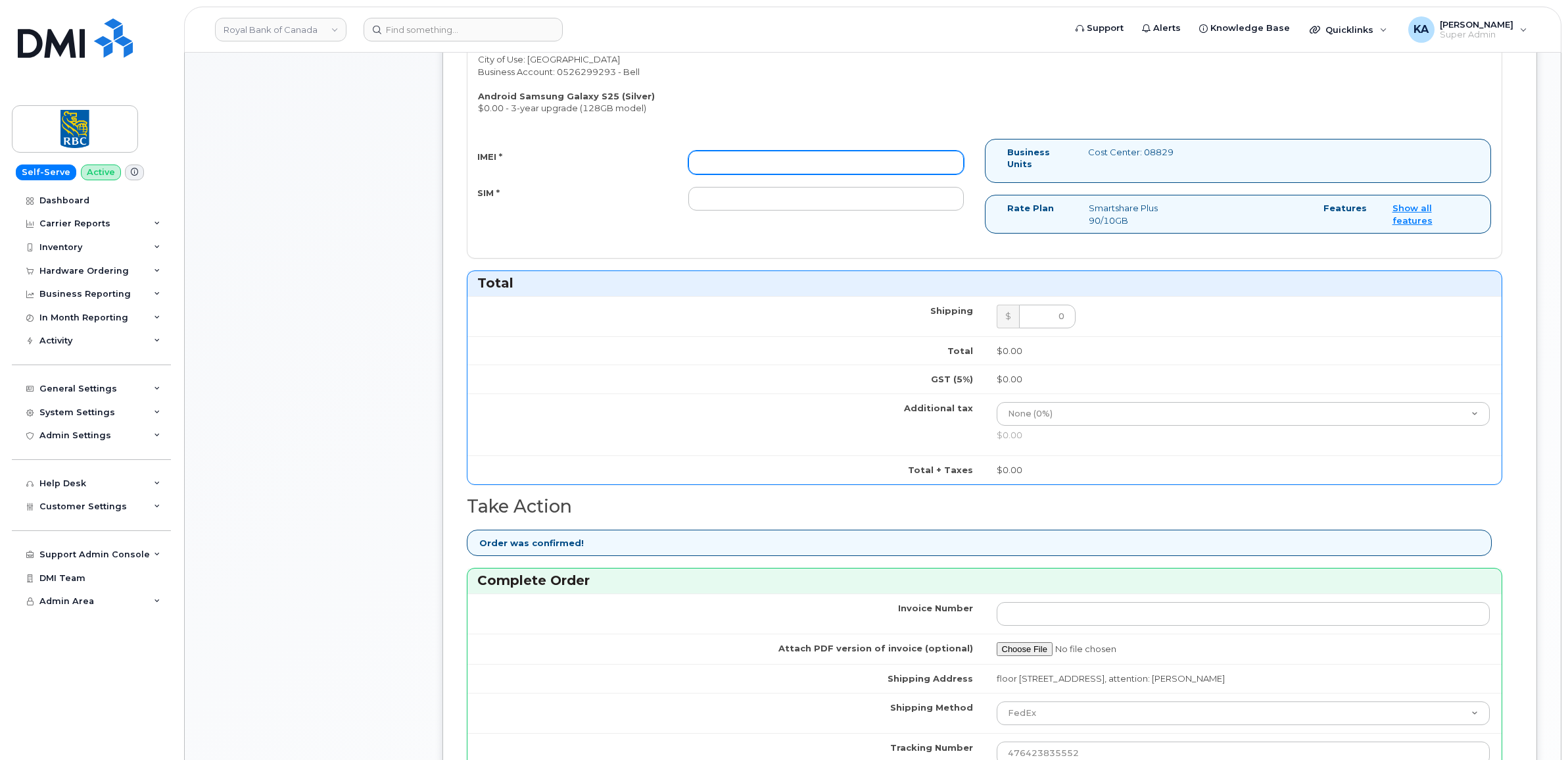
click at [780, 158] on input "IMEI *" at bounding box center [825, 163] width 276 height 23
paste input "351558505194151"
type input "351558505194151"
click at [789, 199] on input "SIM *" at bounding box center [825, 199] width 276 height 23
paste input "89302610207733285685"
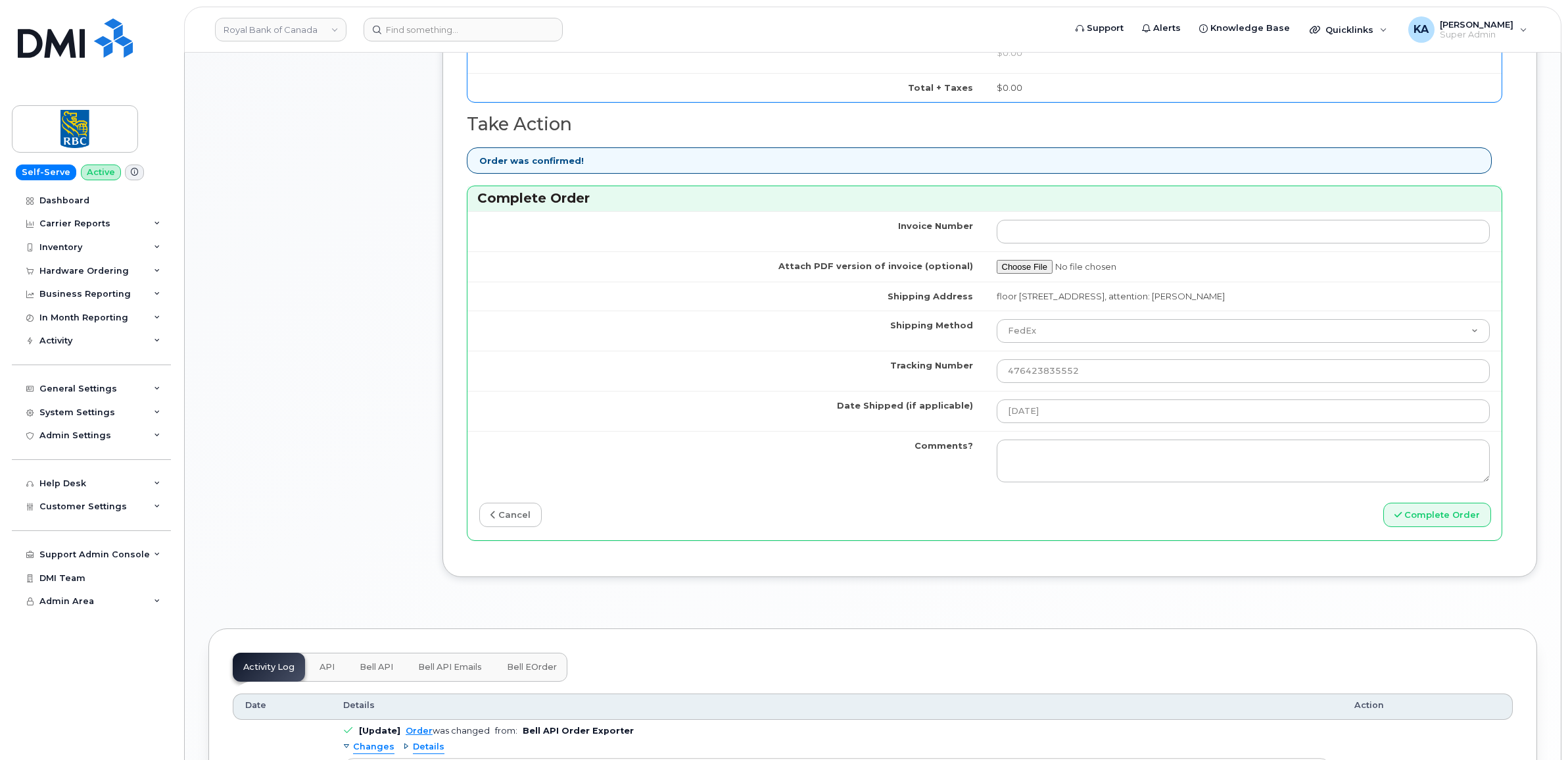
scroll to position [986, 0]
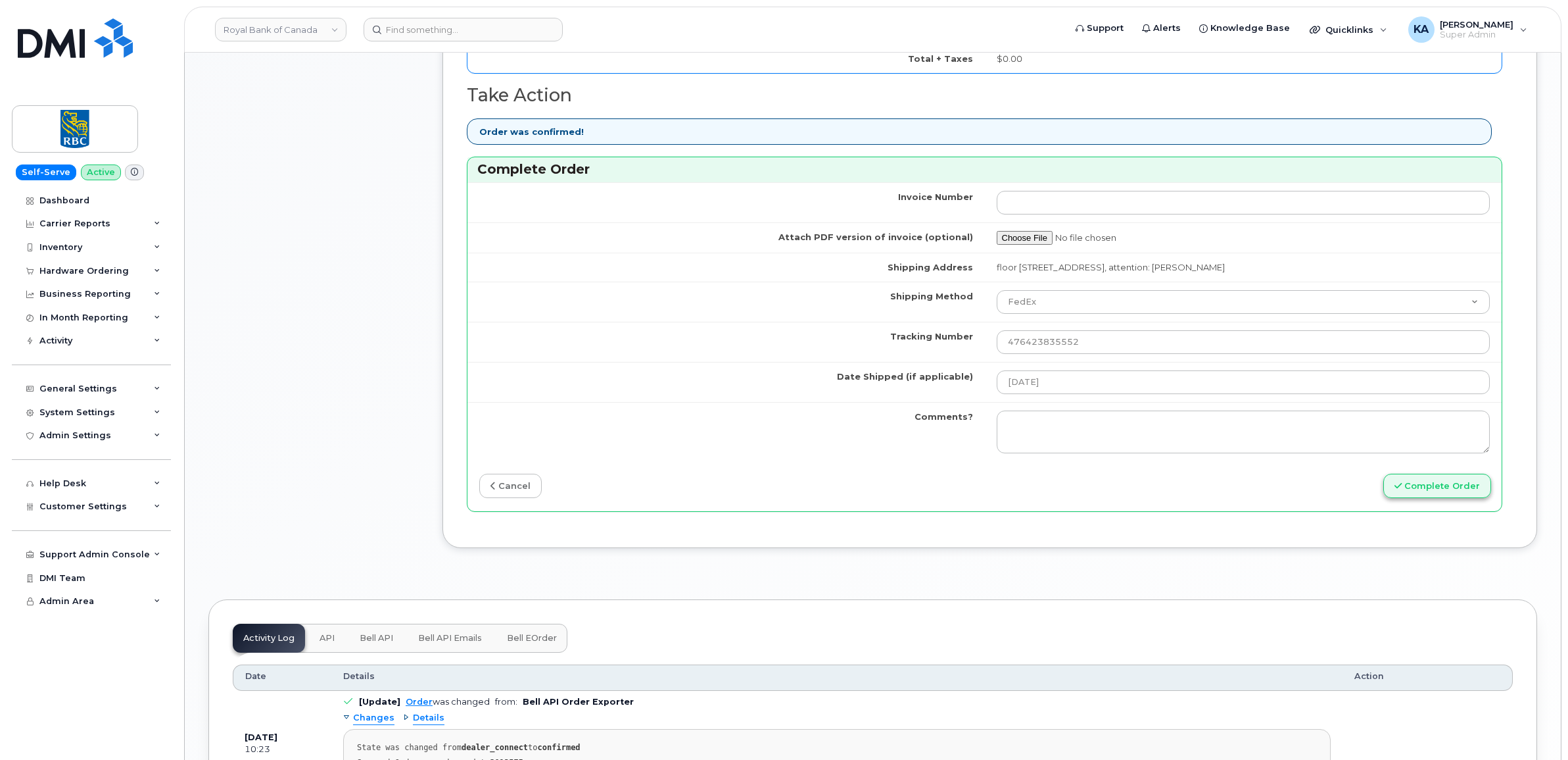
type input "89302610207733285685"
click at [1444, 491] on button "Complete Order" at bounding box center [1437, 485] width 108 height 24
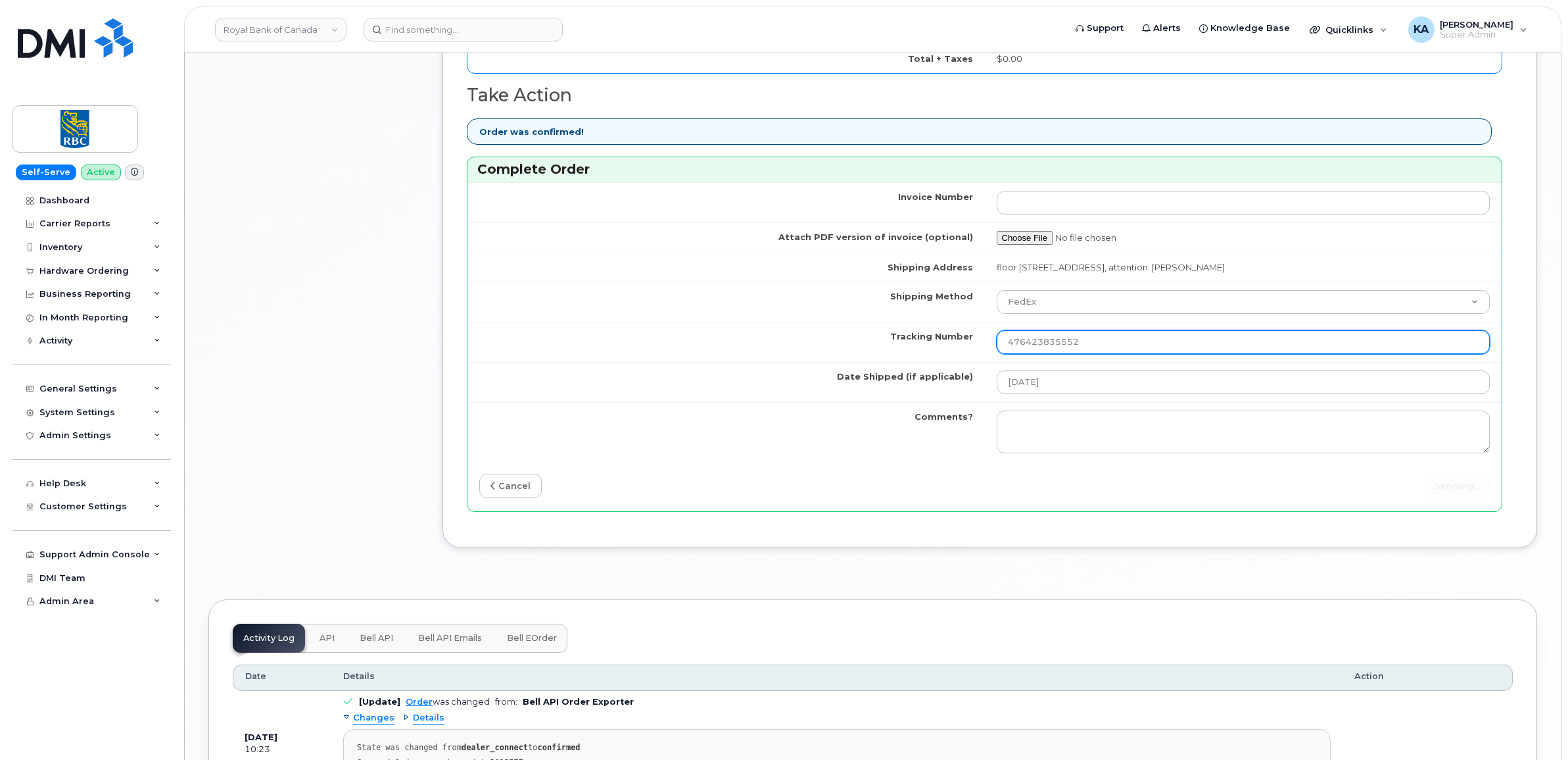
click at [1000, 346] on input "476423835552" at bounding box center [1244, 342] width 494 height 23
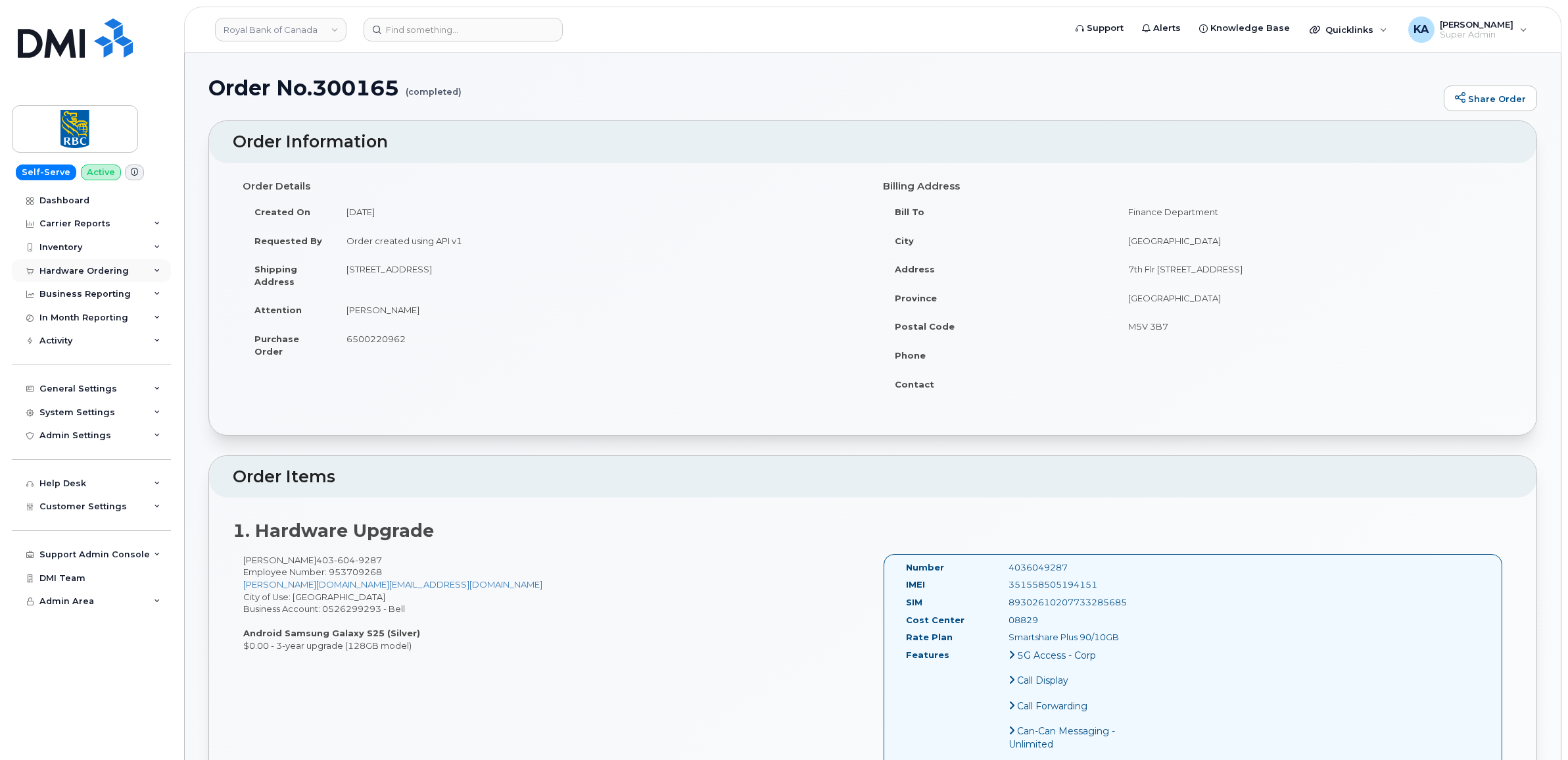
click at [70, 273] on div "Hardware Ordering" at bounding box center [84, 271] width 90 height 11
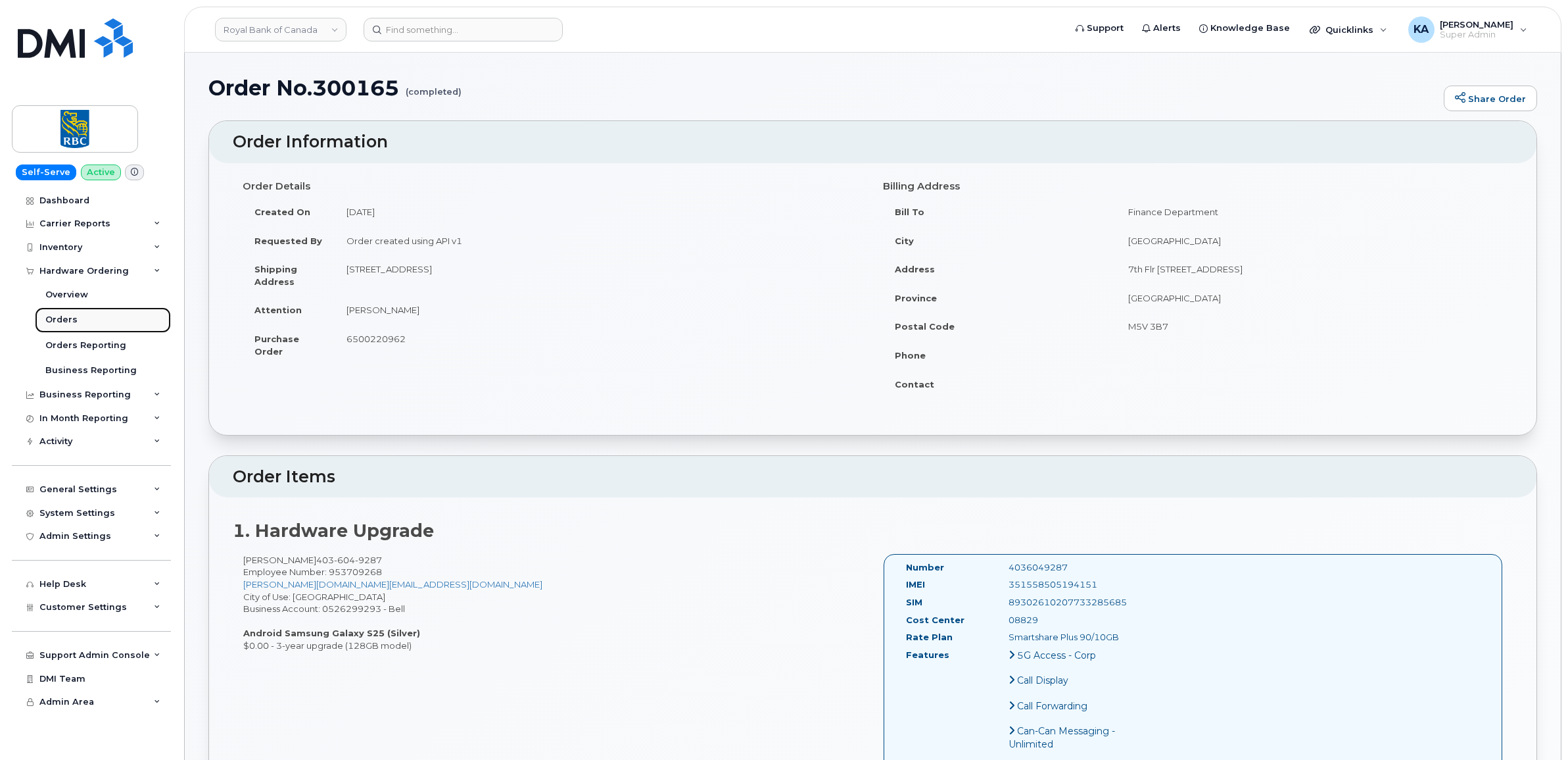
click at [57, 315] on div "Orders" at bounding box center [62, 319] width 32 height 12
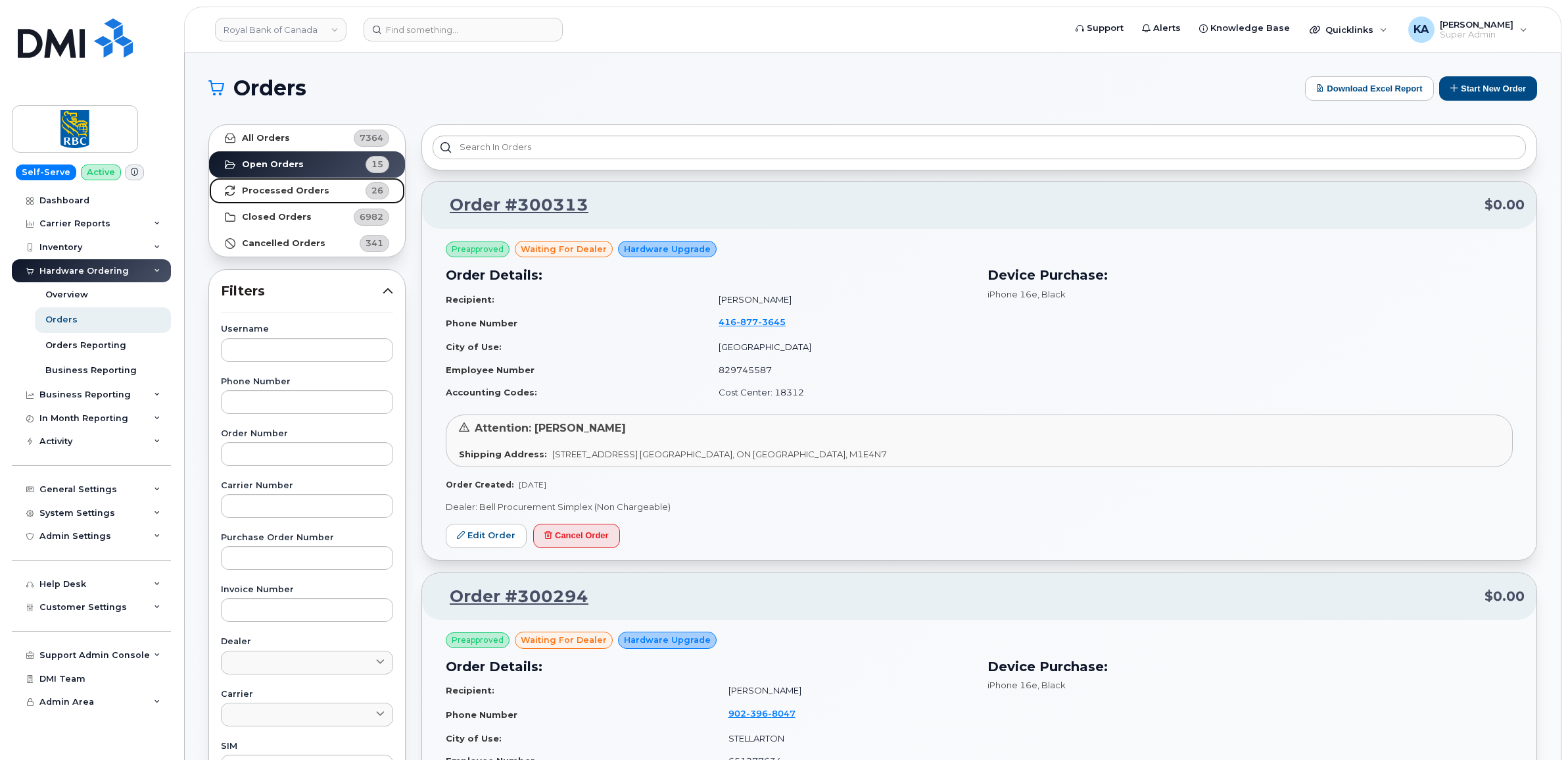
click at [311, 190] on strong "Processed Orders" at bounding box center [285, 190] width 87 height 11
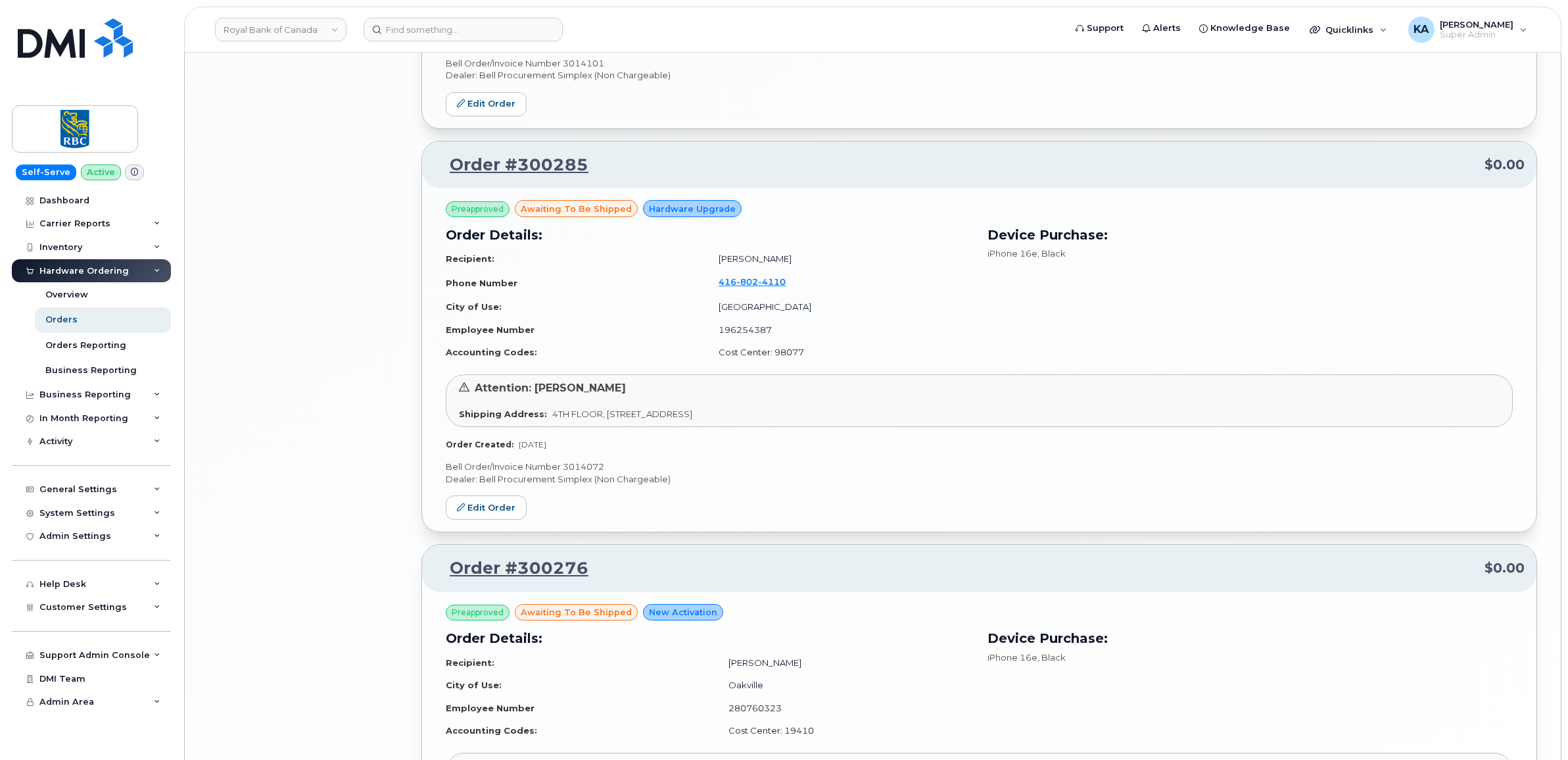
scroll to position [2646, 0]
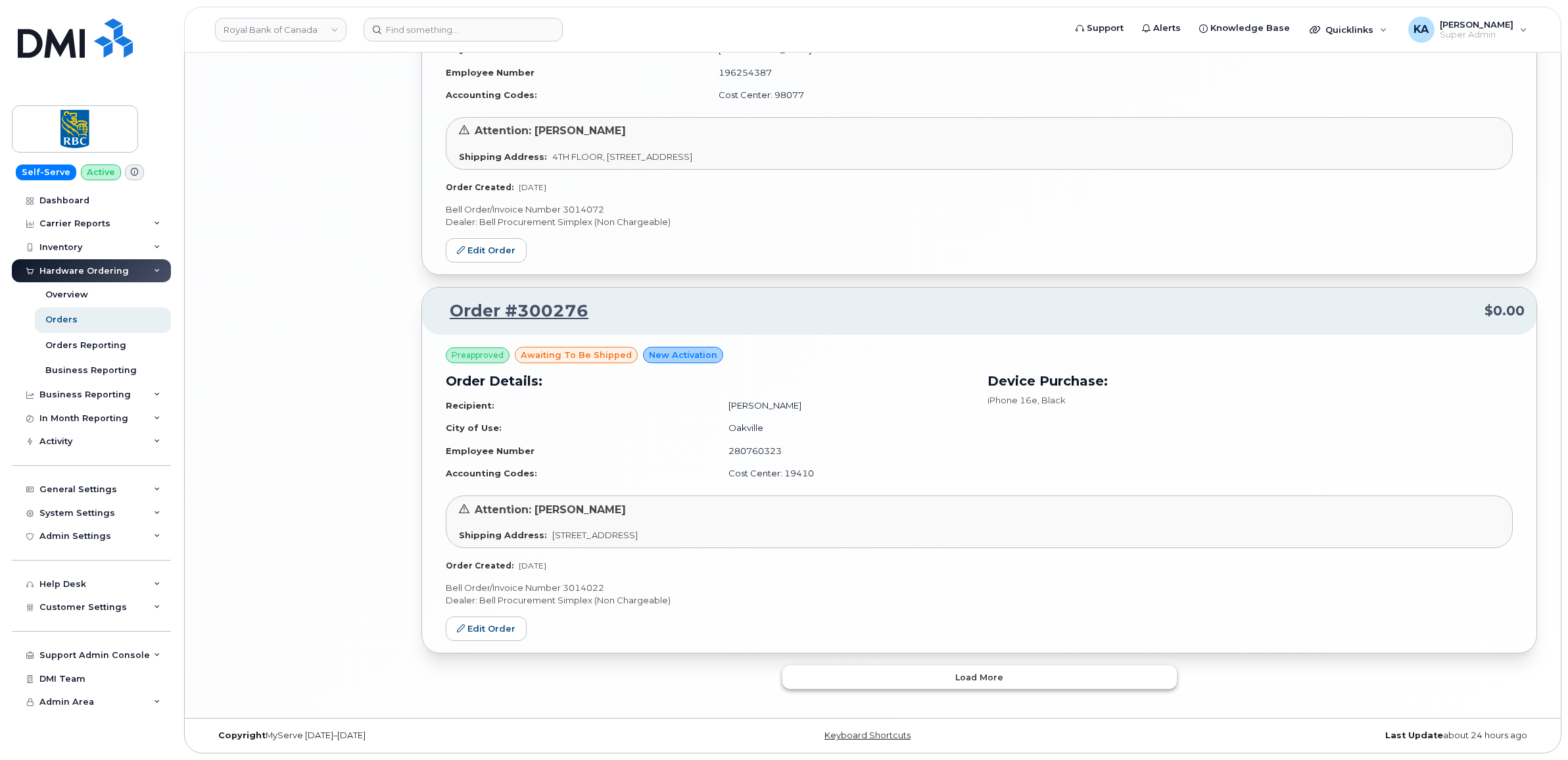
click at [860, 682] on button "Load more" at bounding box center [979, 676] width 394 height 23
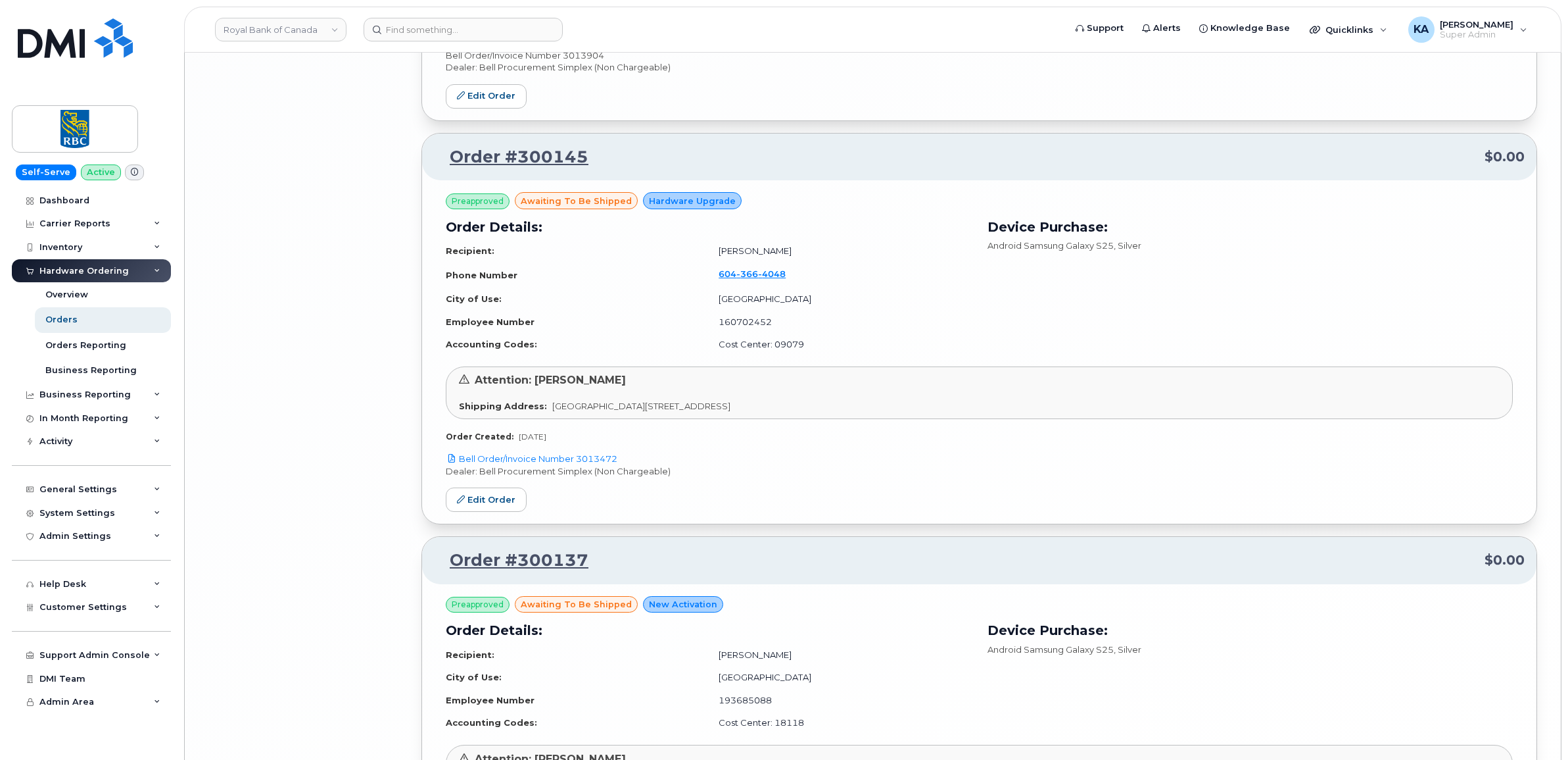
scroll to position [5441, 0]
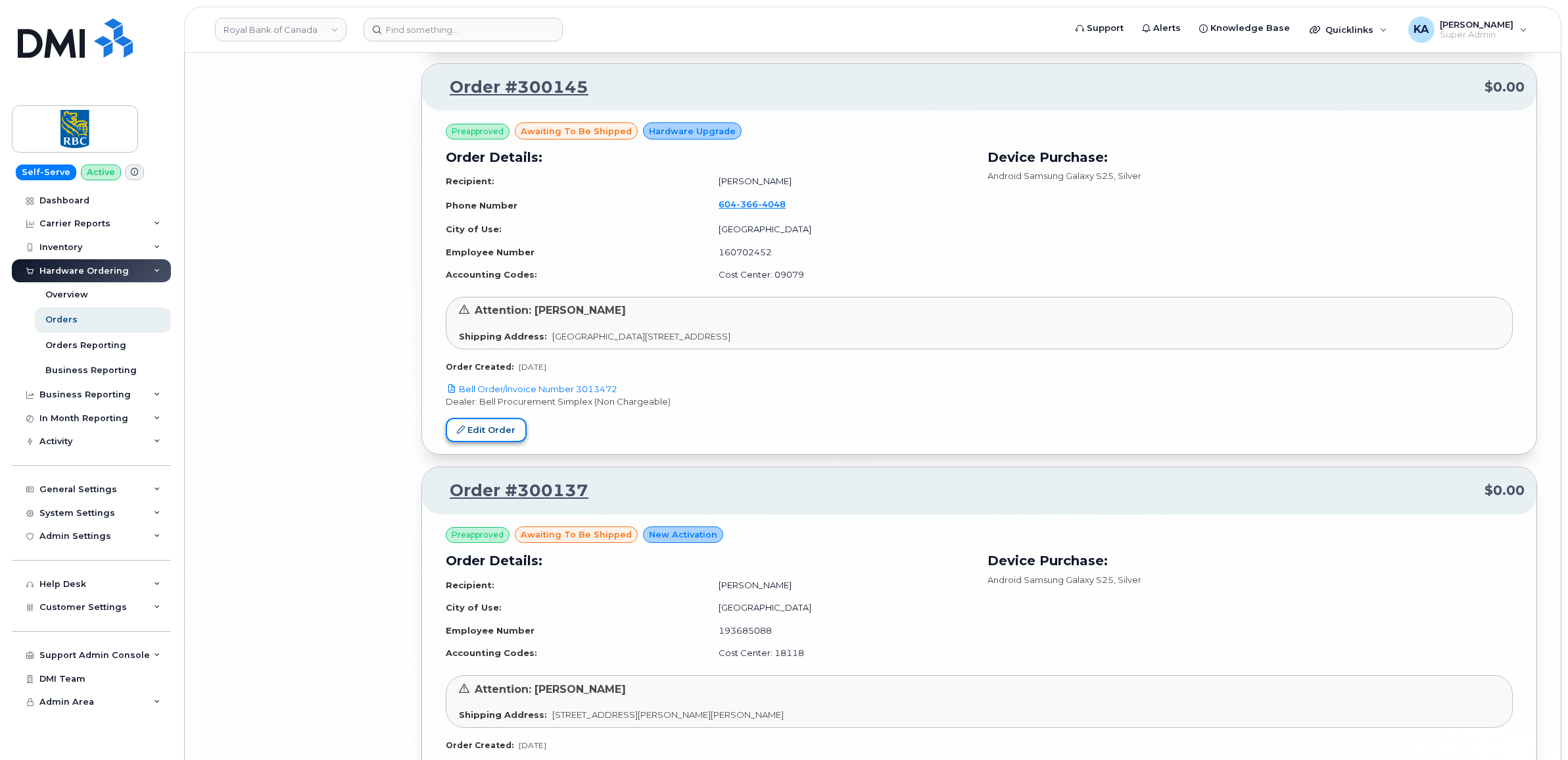
click at [488, 431] on link "Edit Order" at bounding box center [486, 429] width 81 height 24
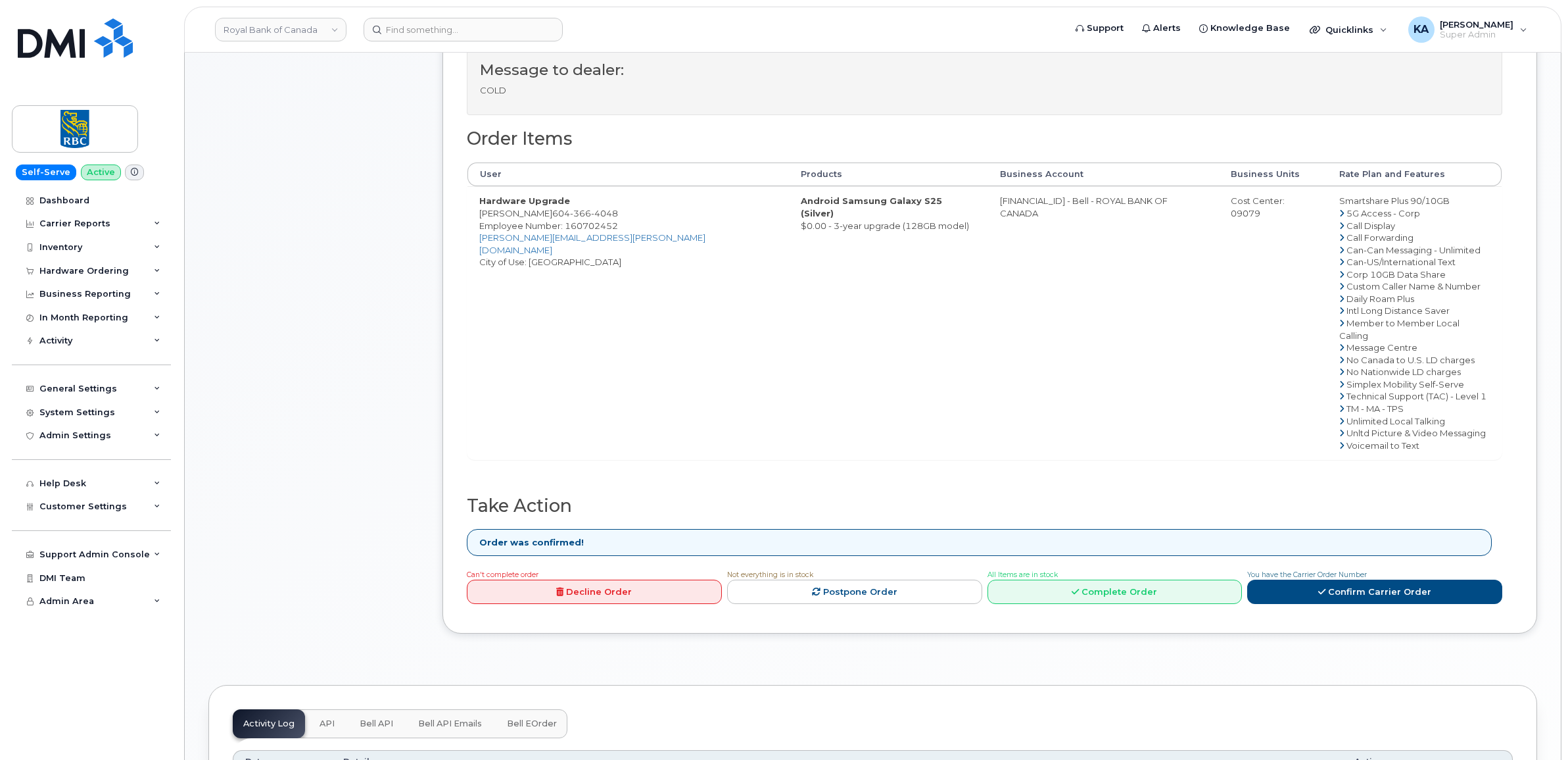
scroll to position [493, 0]
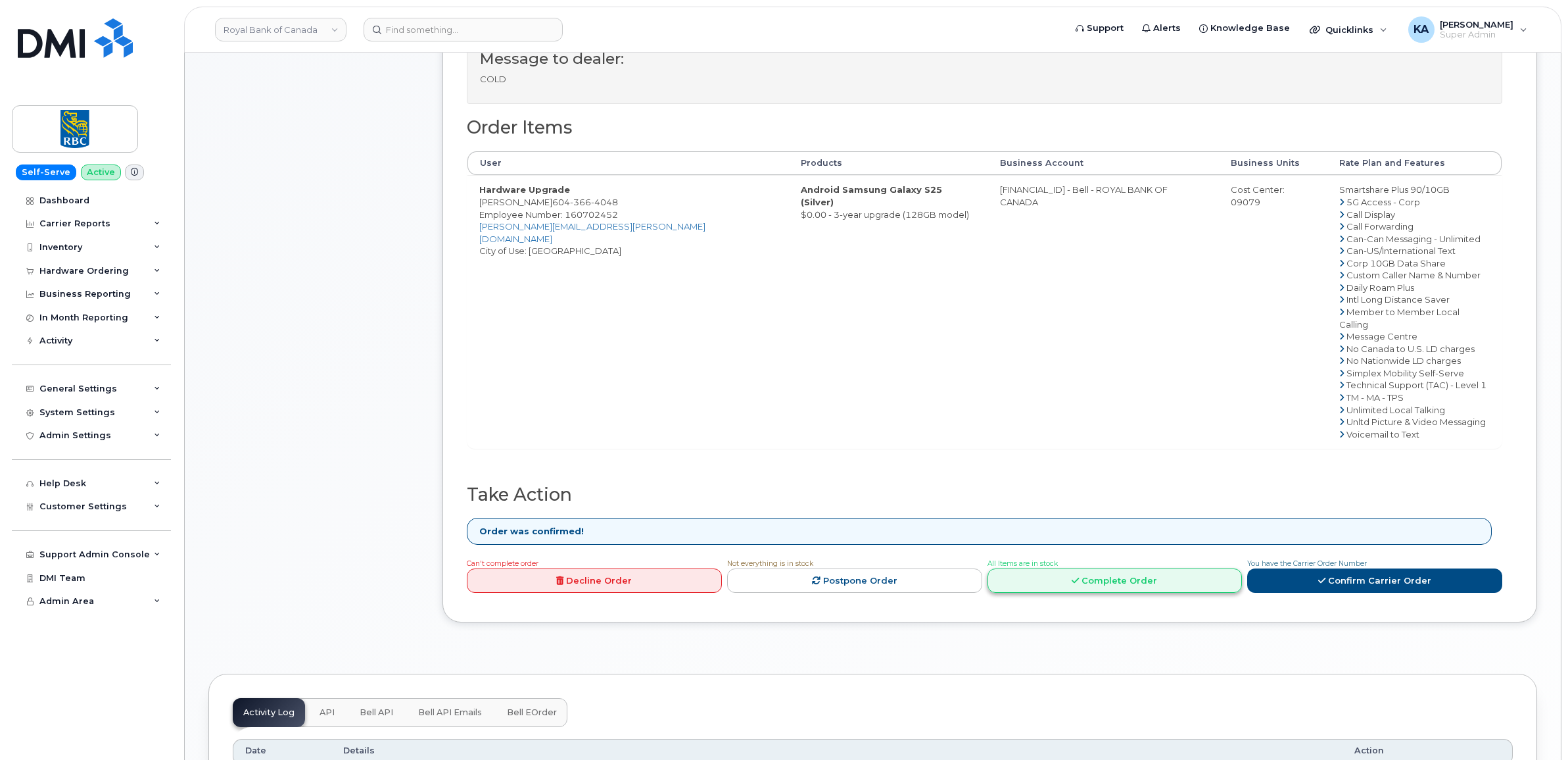
click at [1105, 570] on link "Complete Order" at bounding box center [1115, 580] width 255 height 24
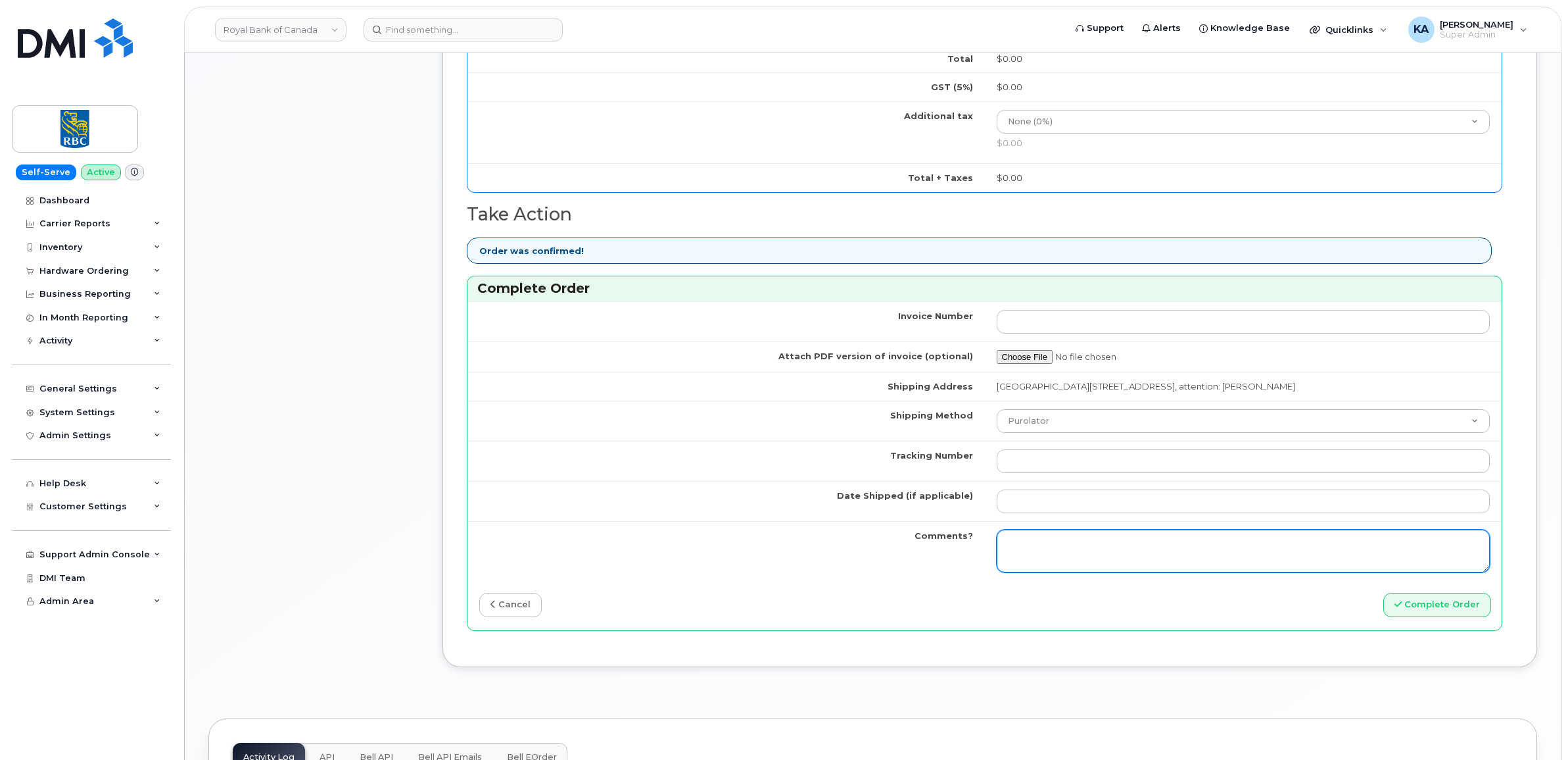
scroll to position [986, 0]
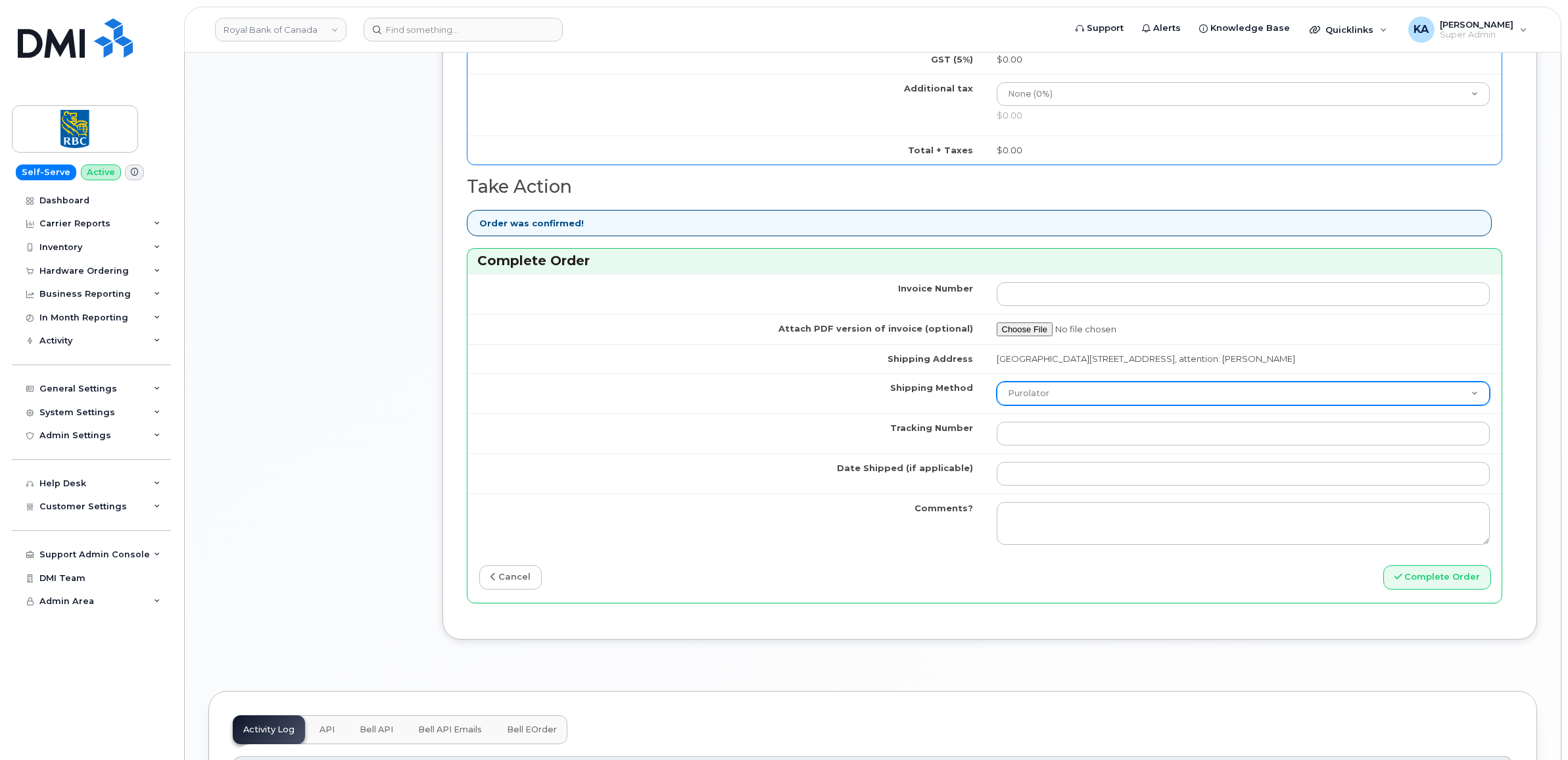
click at [1092, 404] on select "Purolator UPS FedEx Canada Post Courier Other Drop Off Pick Up" at bounding box center [1244, 393] width 494 height 23
select select "FedEx"
click at [997, 386] on select "Purolator UPS FedEx Canada Post Courier Other Drop Off Pick Up" at bounding box center [1244, 393] width 494 height 23
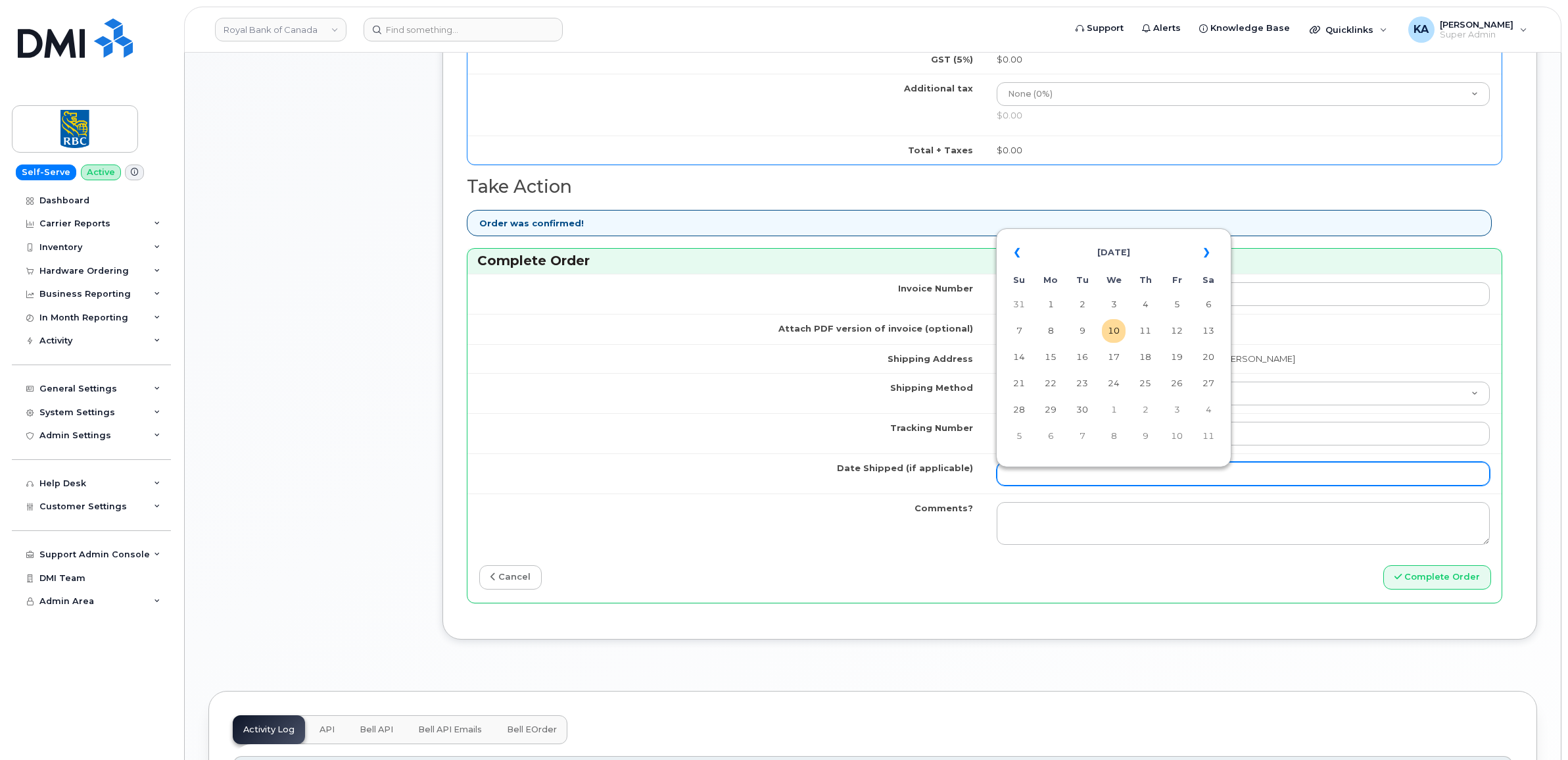
click at [1044, 480] on input "Date Shipped (if applicable)" at bounding box center [1244, 473] width 494 height 23
click at [1051, 326] on td "8" at bounding box center [1051, 331] width 23 height 23
type input "[DATE]"
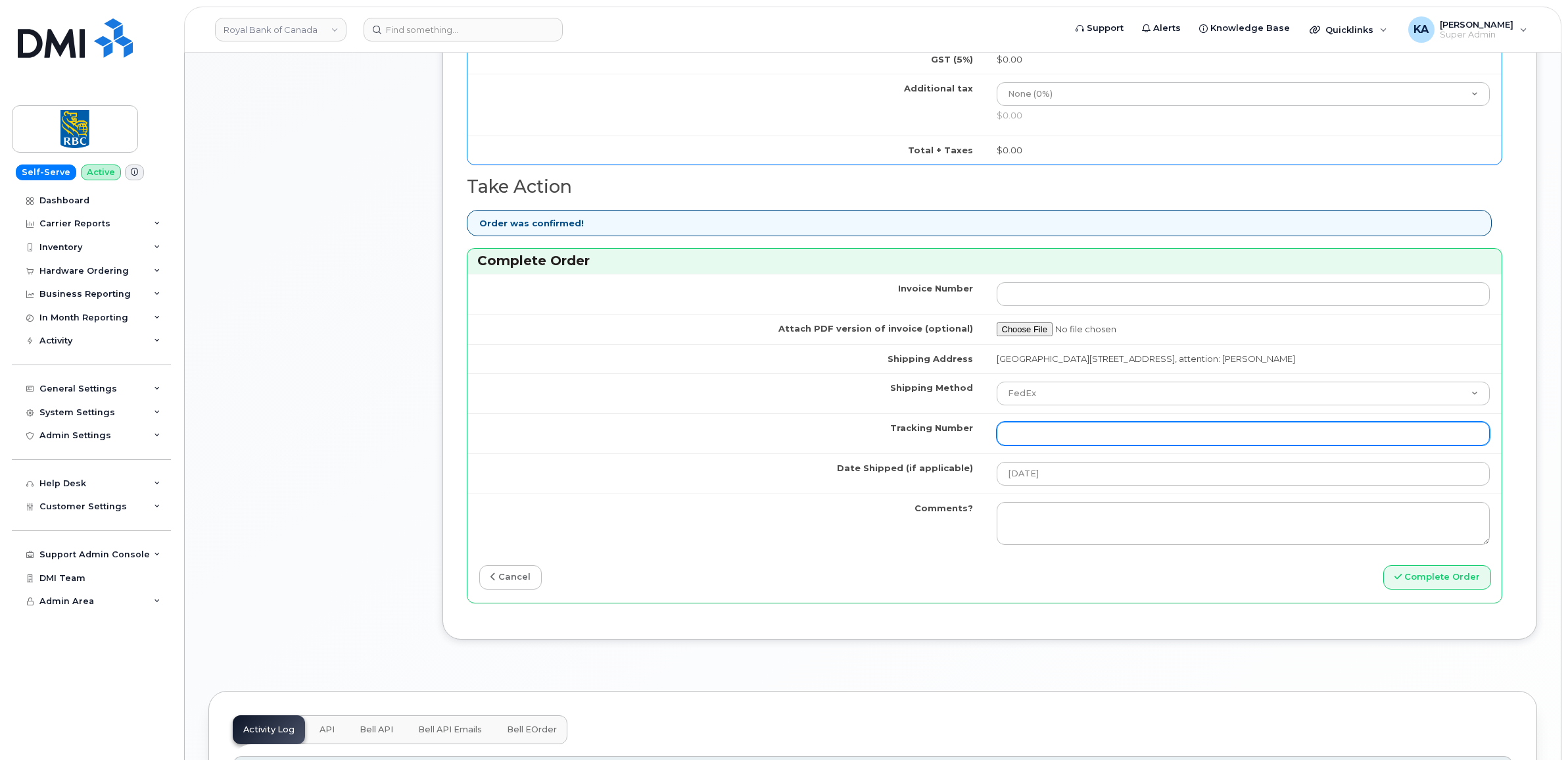
click at [1035, 438] on input "Tracking Number" at bounding box center [1244, 433] width 494 height 23
paste input "476423833240"
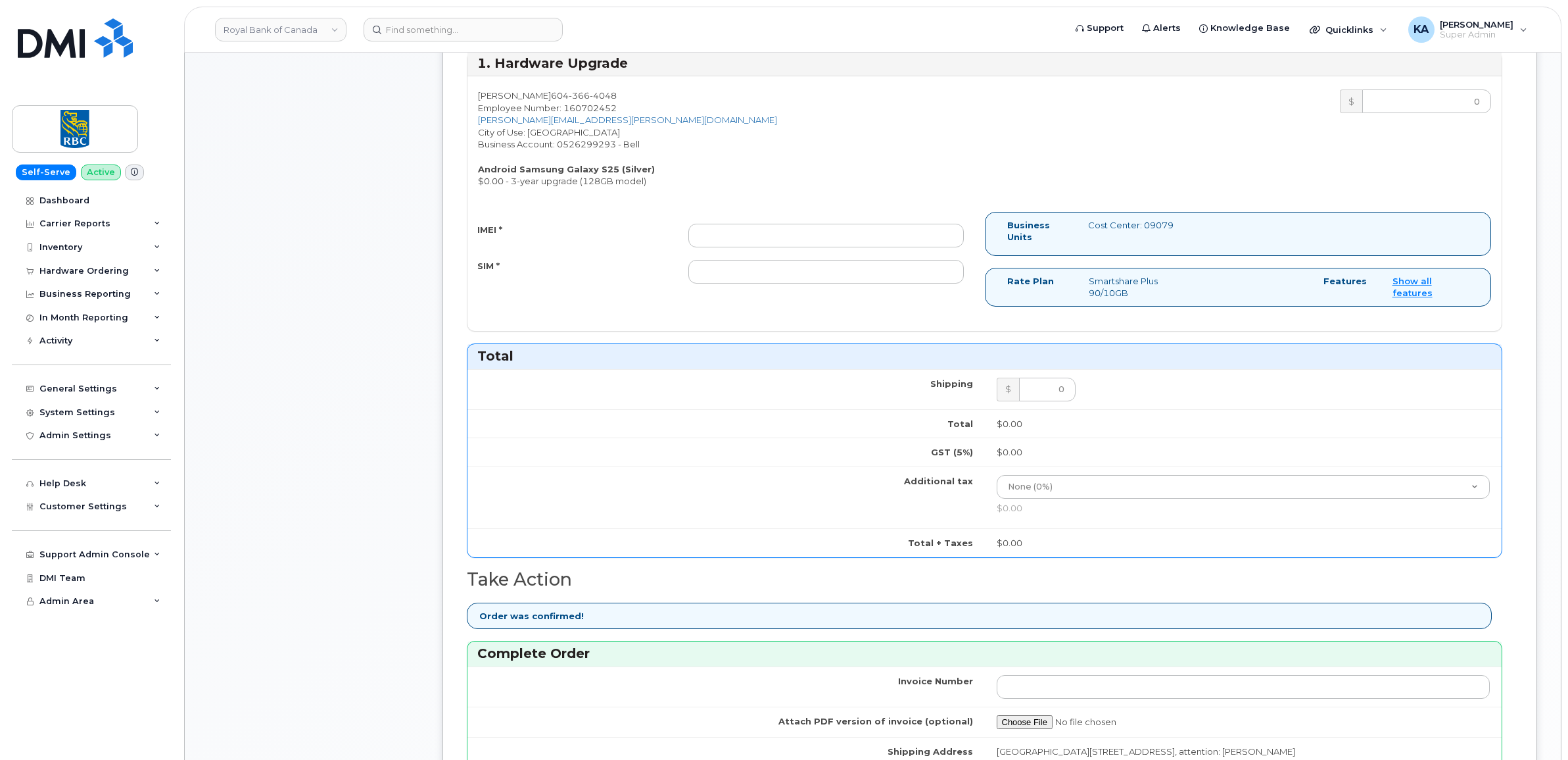
scroll to position [576, 0]
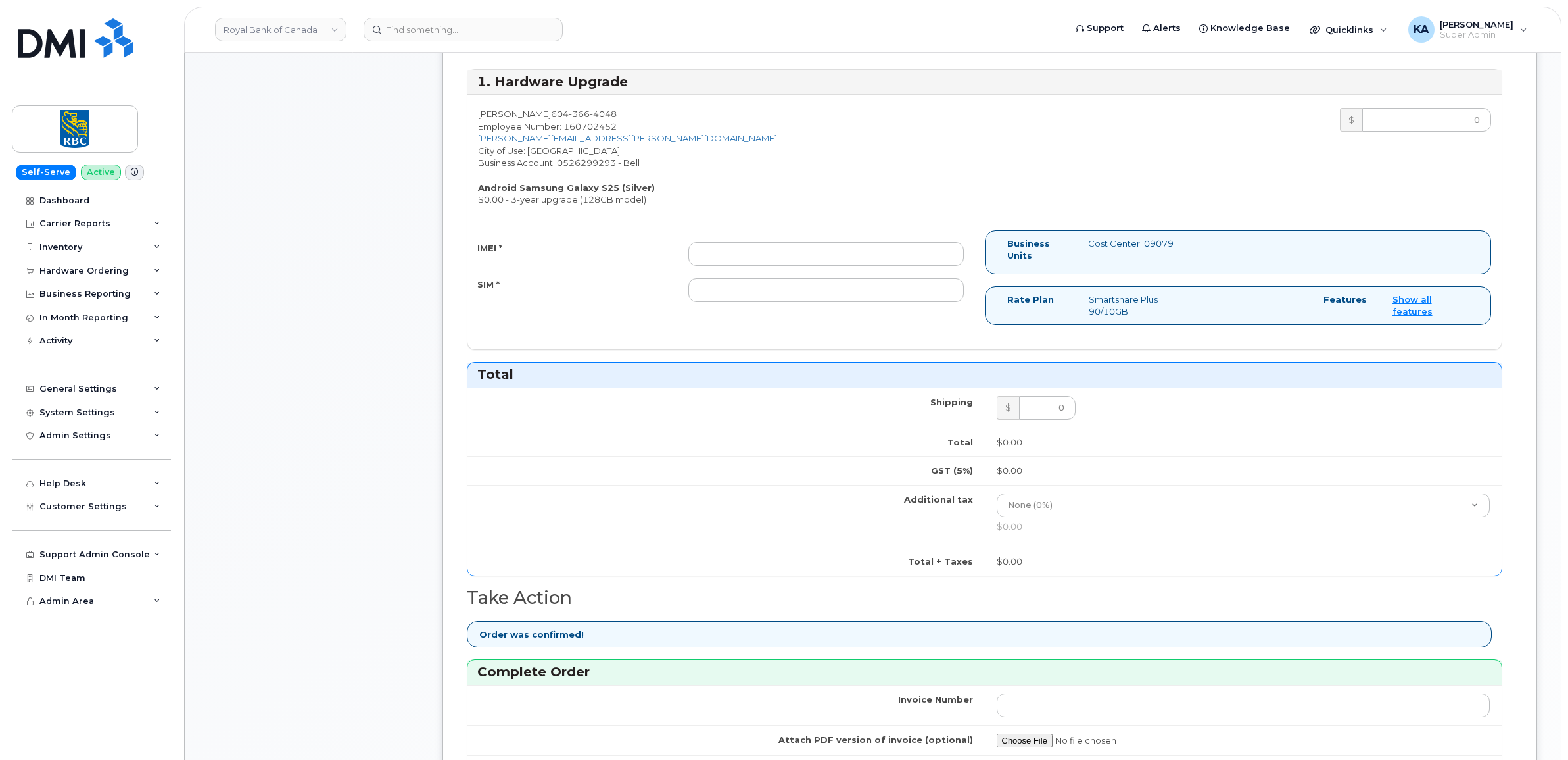
type input "476423833240"
click at [843, 257] on input "IMEI *" at bounding box center [825, 253] width 276 height 23
paste input "351558505177628"
type input "351558505177628"
click at [837, 291] on input "SIM *" at bounding box center [825, 290] width 276 height 23
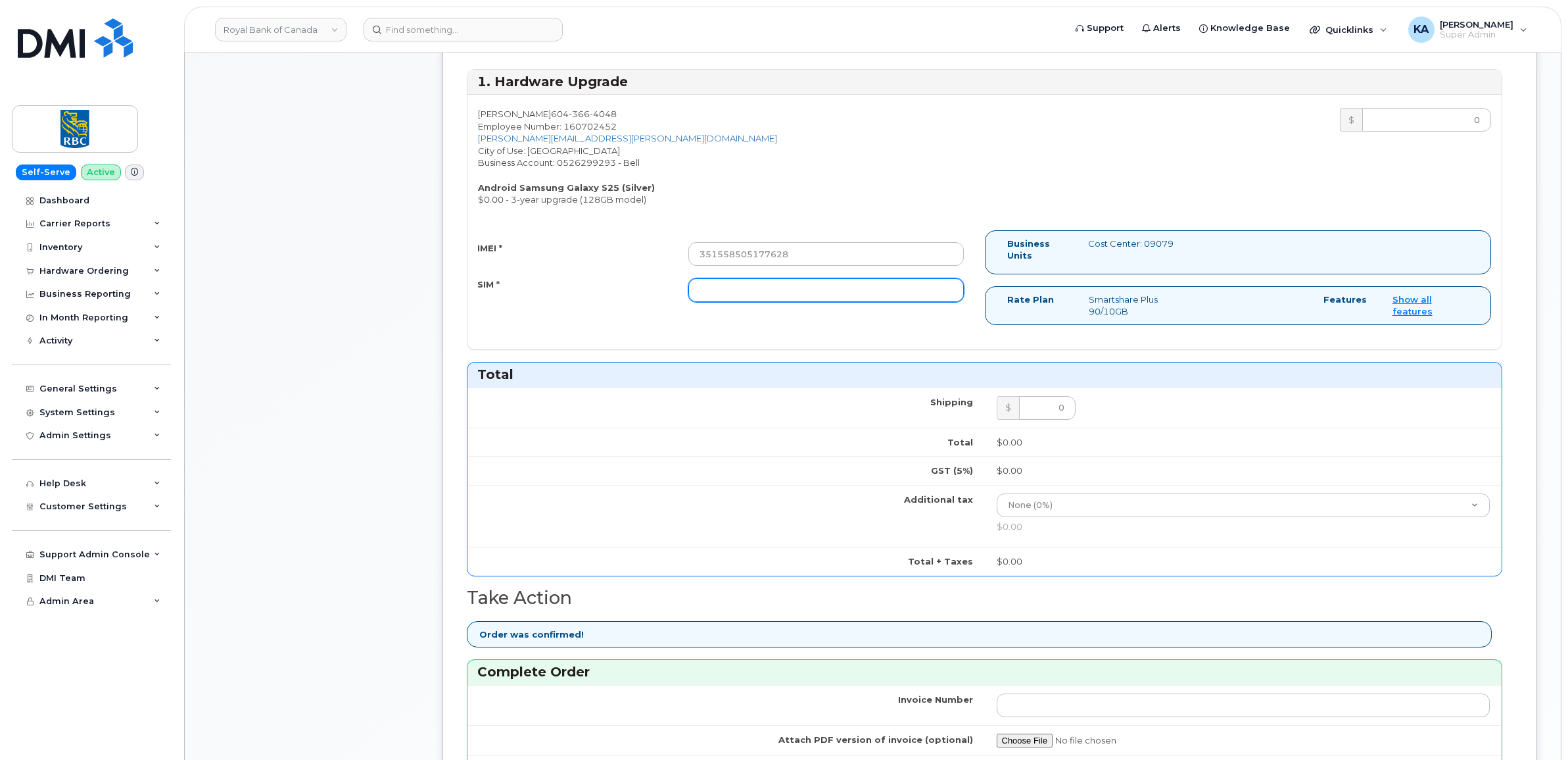
paste input "89302610207733287541"
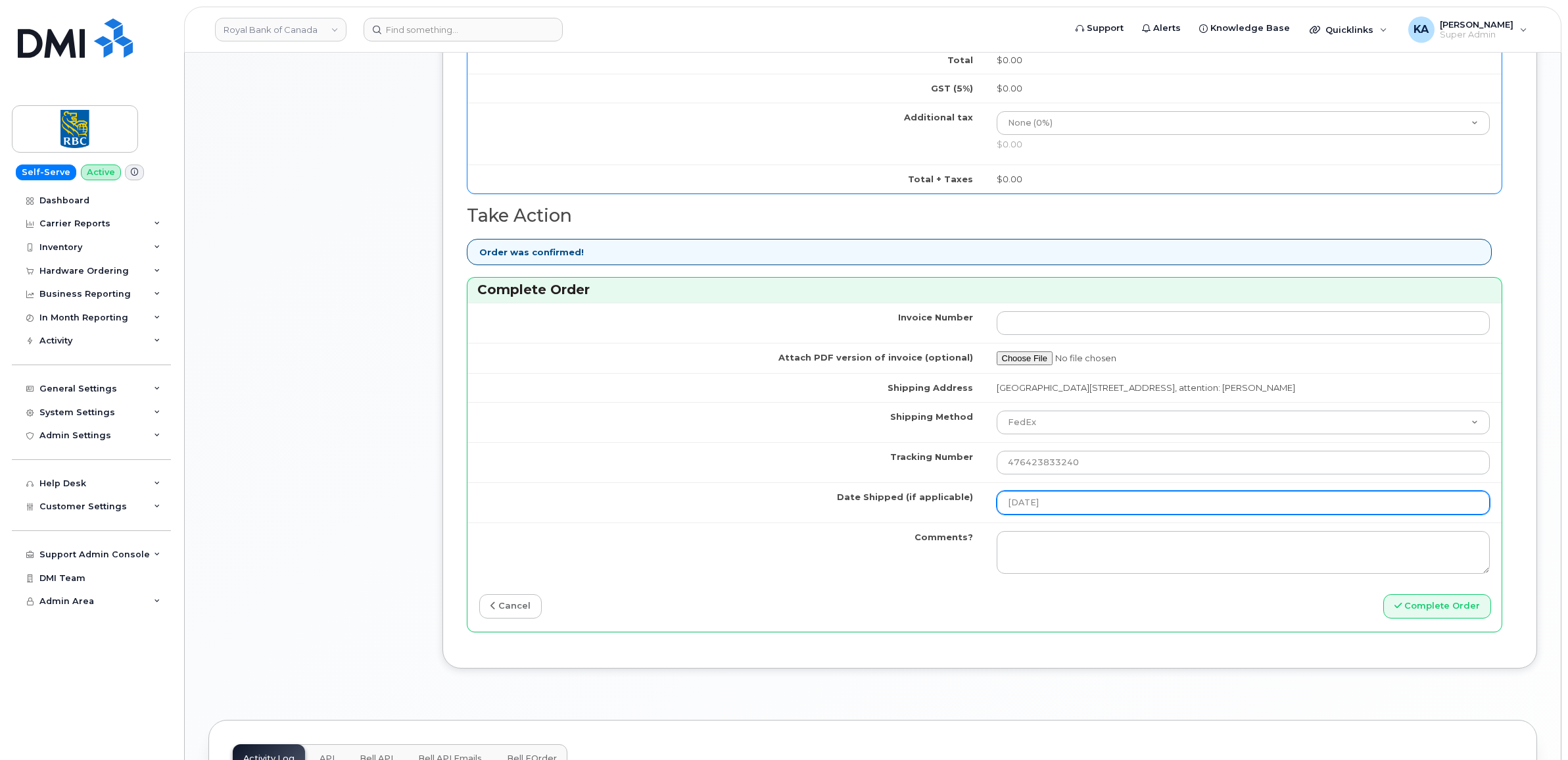
scroll to position [986, 0]
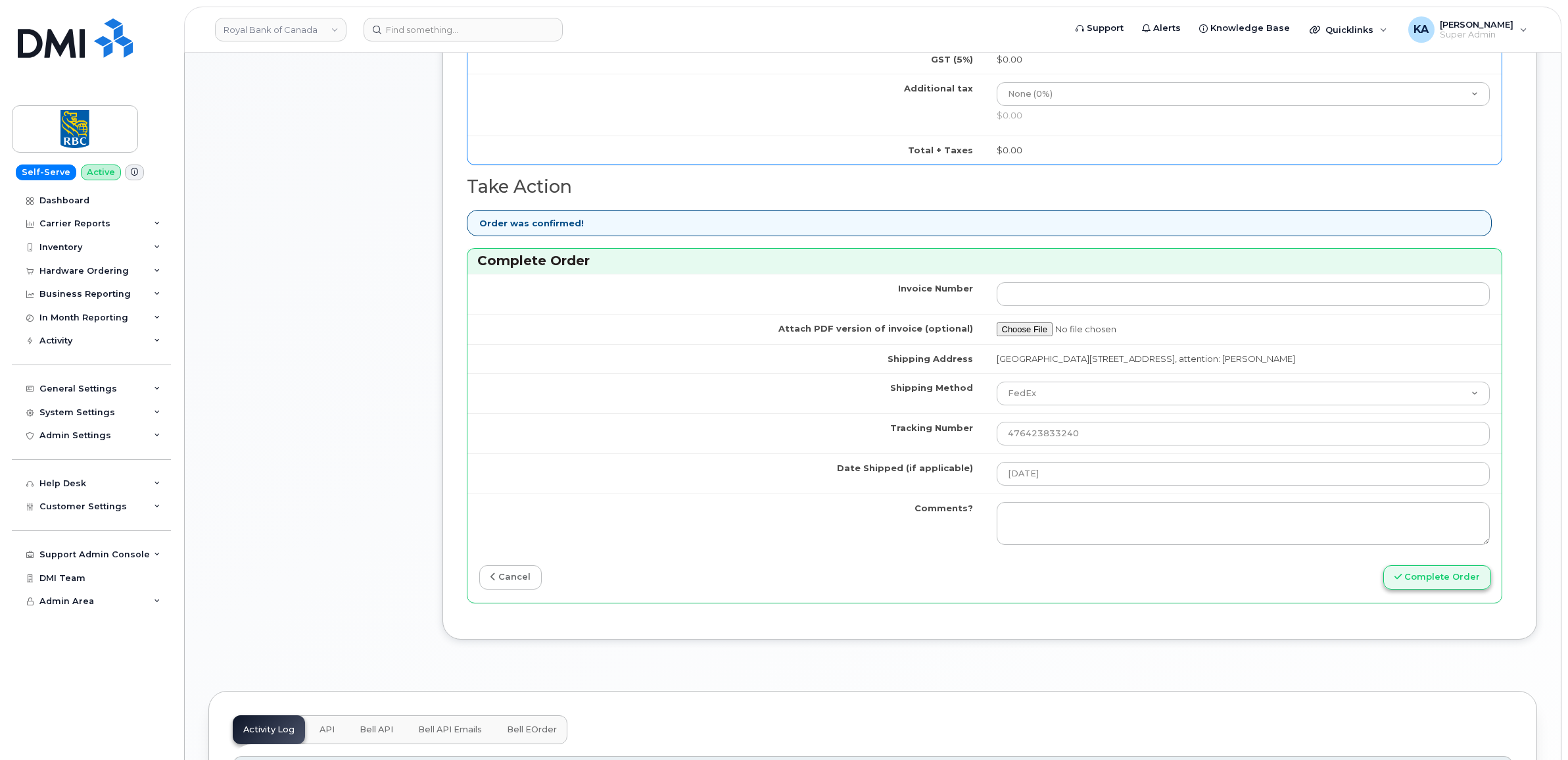
type input "89302610207733287541"
click at [1451, 587] on button "Complete Order" at bounding box center [1437, 577] width 108 height 24
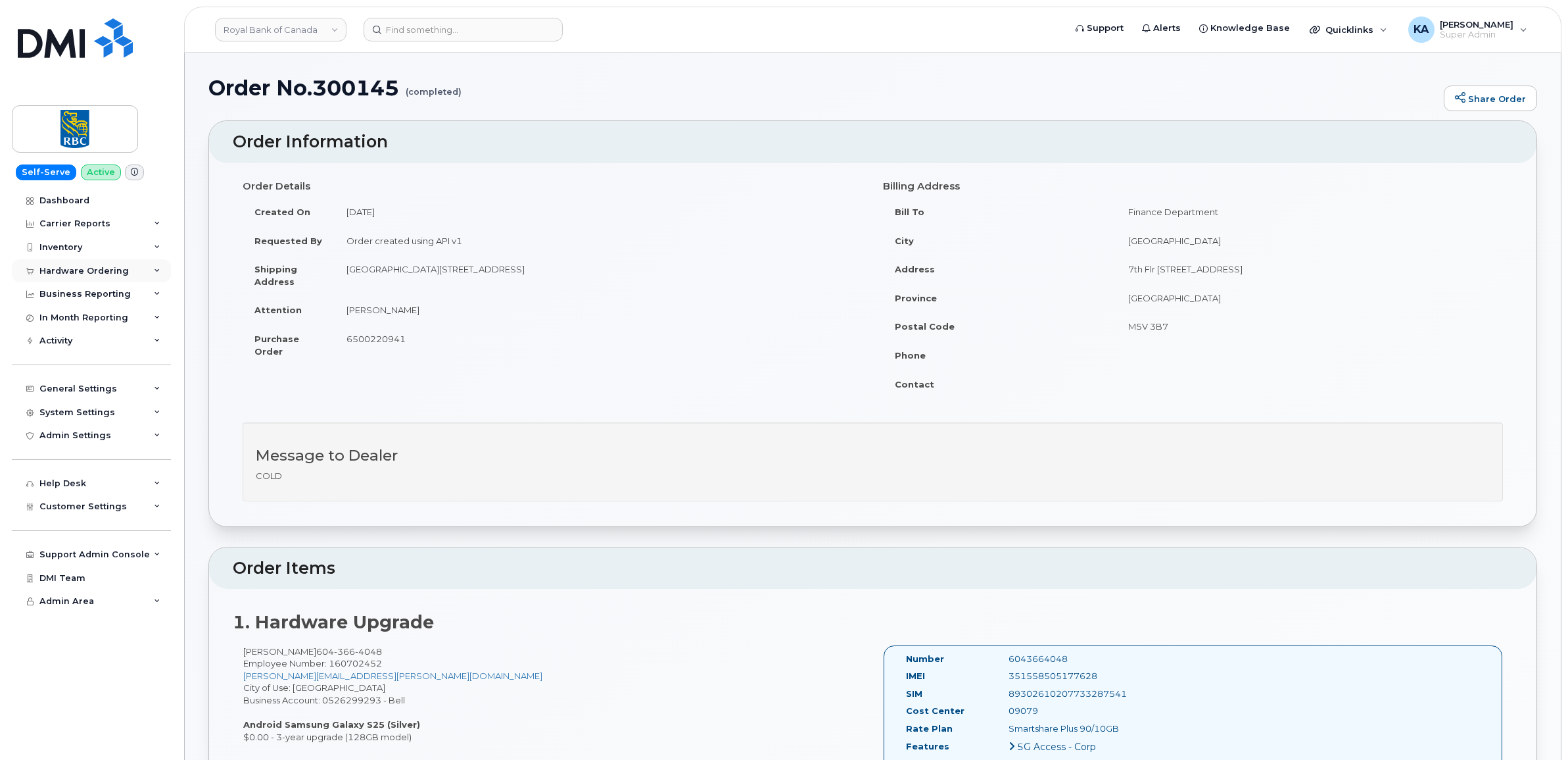
click at [66, 270] on div "Hardware Ordering" at bounding box center [84, 271] width 90 height 11
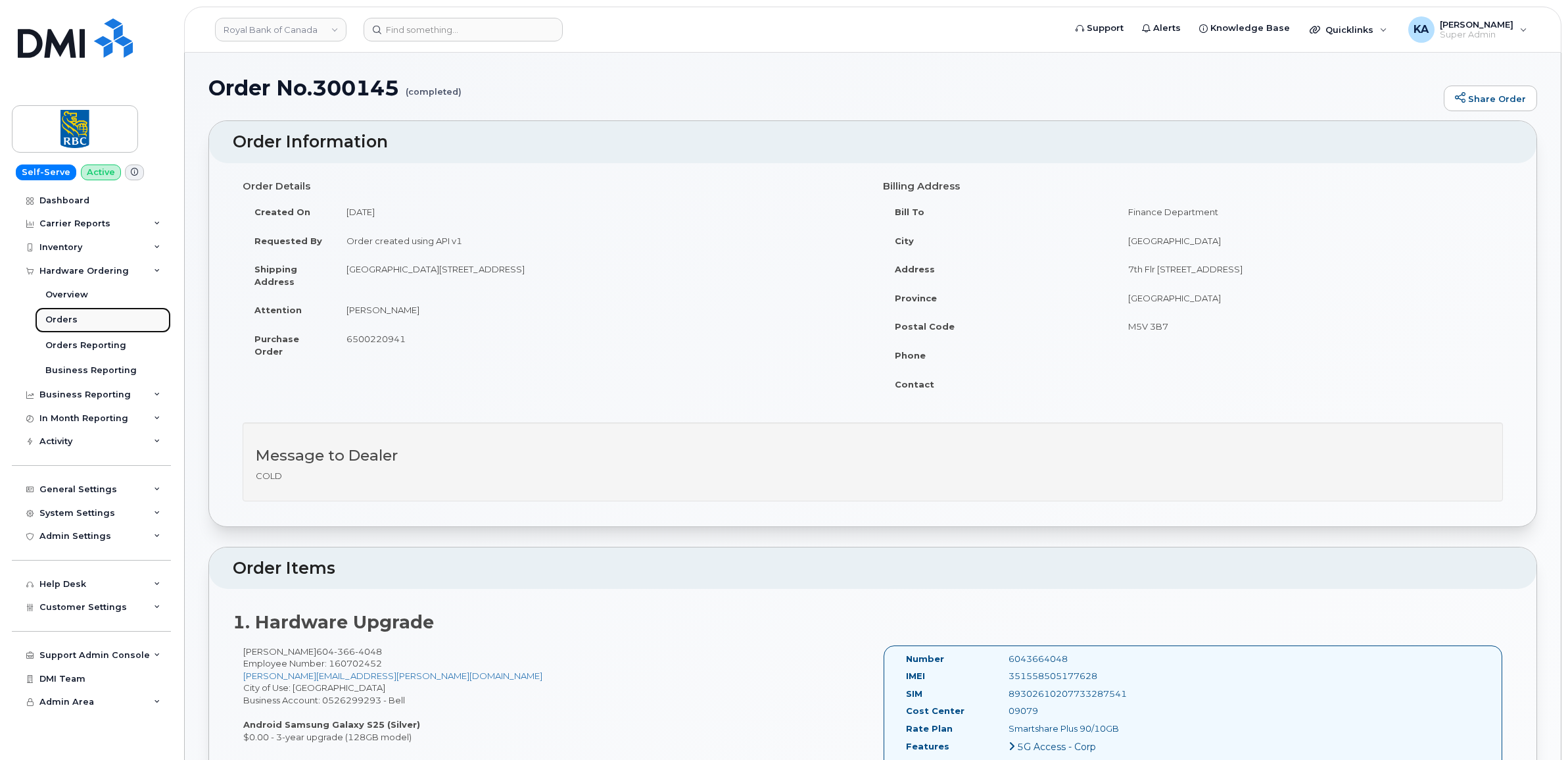
click at [69, 317] on div "Orders" at bounding box center [62, 319] width 32 height 12
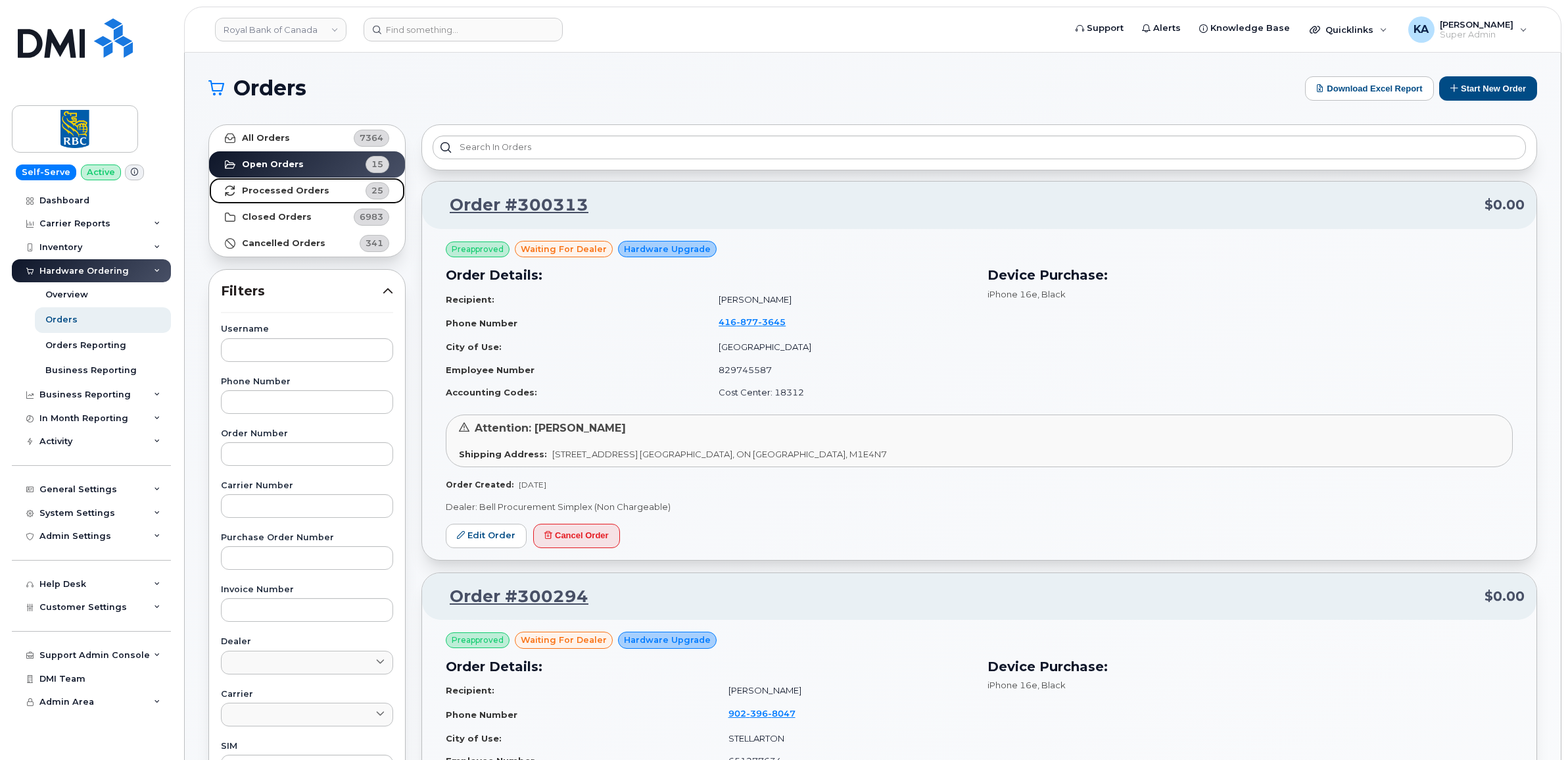
click at [264, 185] on strong "Processed Orders" at bounding box center [285, 190] width 87 height 11
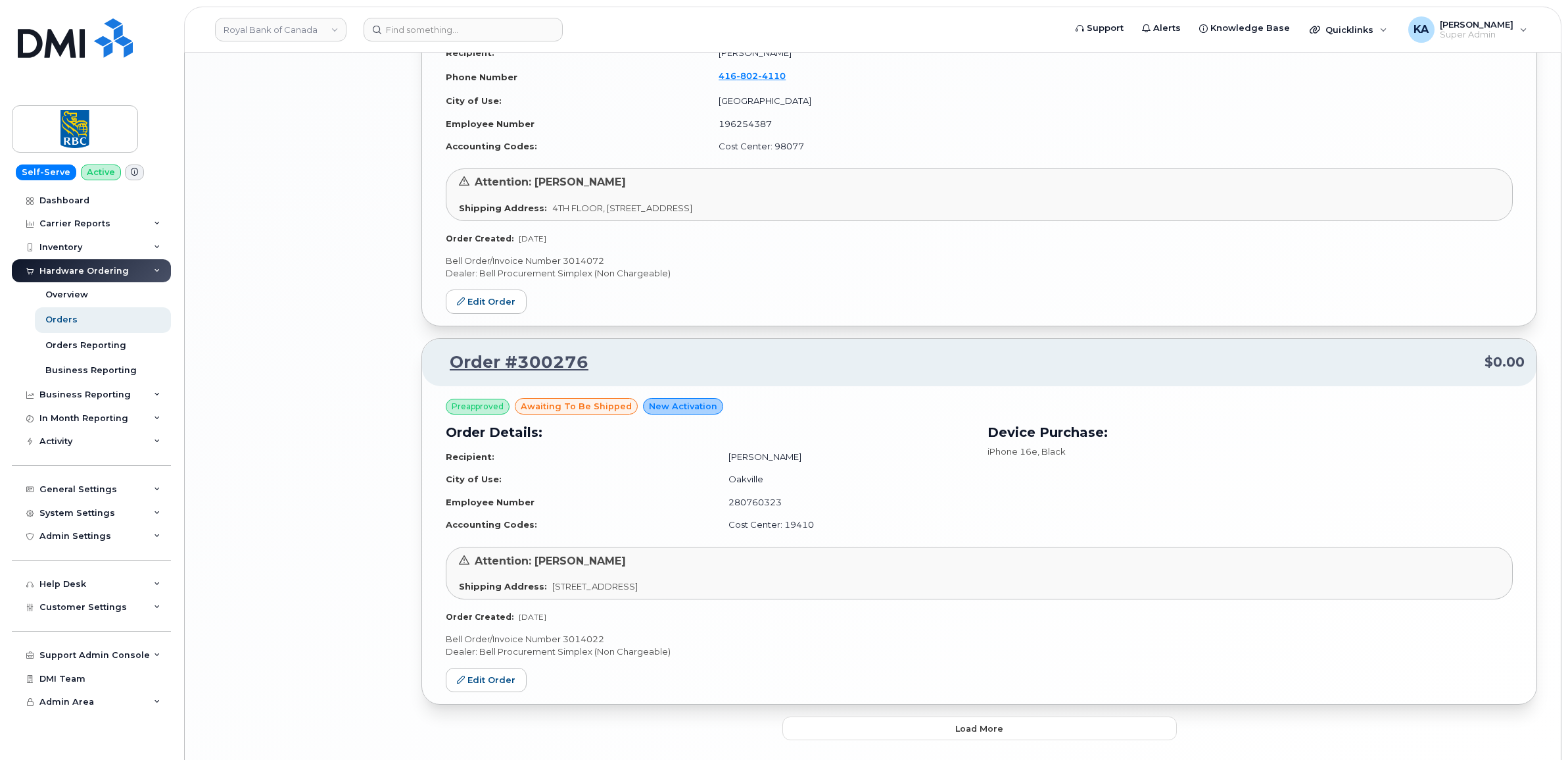
scroll to position [2646, 0]
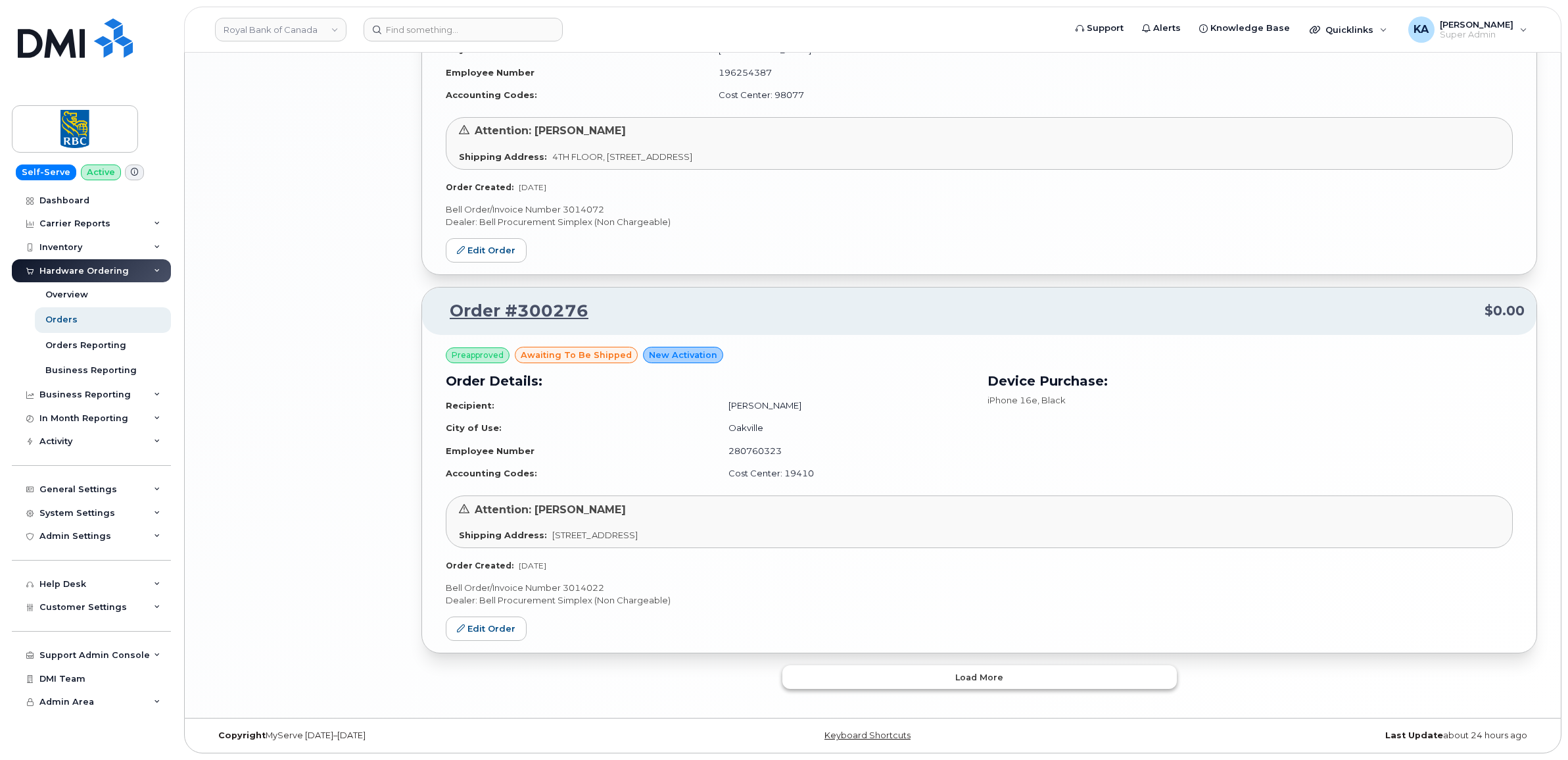
click at [858, 673] on button "Load more" at bounding box center [979, 676] width 394 height 23
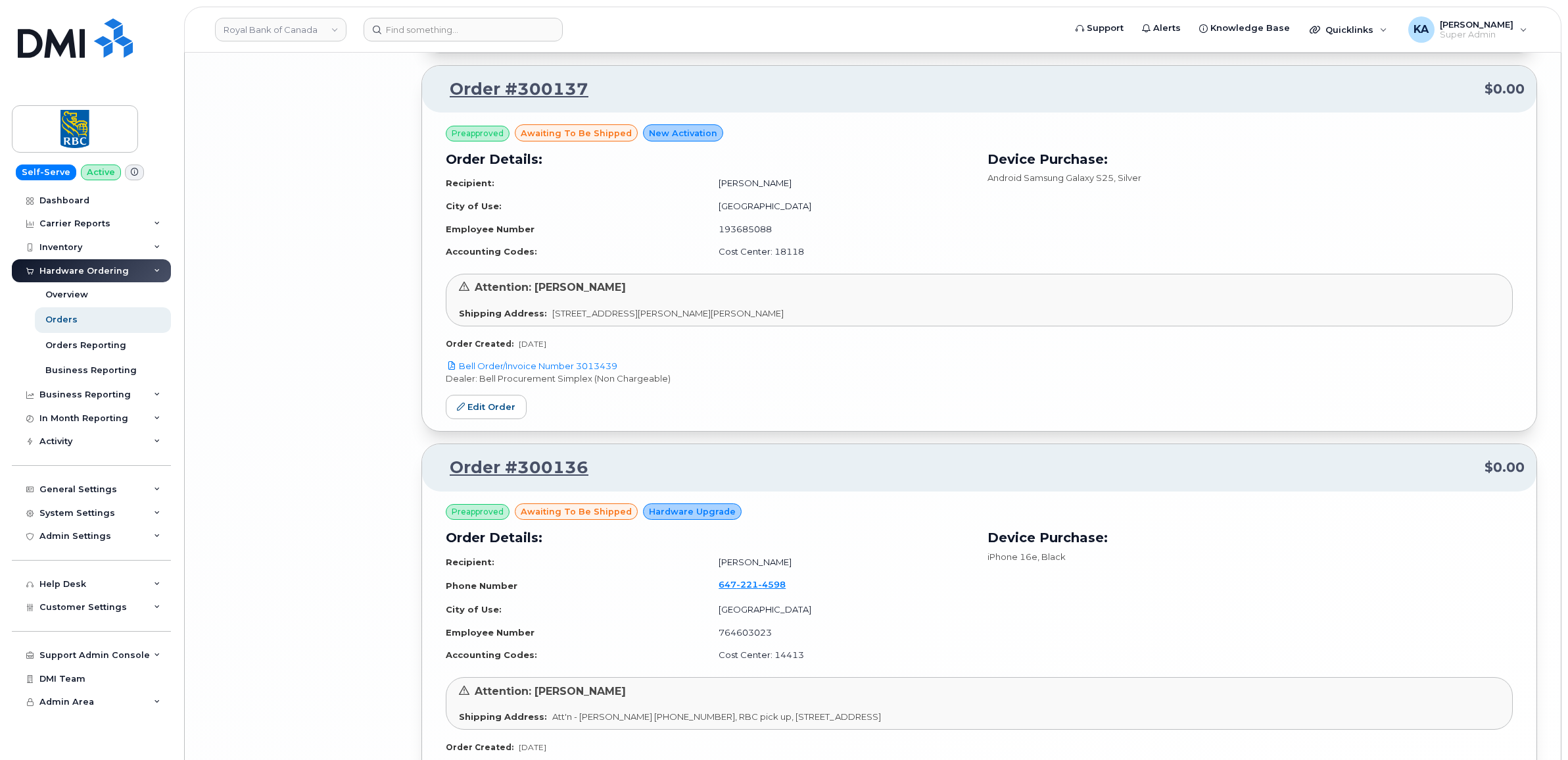
scroll to position [5441, 0]
click at [497, 409] on link "Edit Order" at bounding box center [486, 404] width 81 height 24
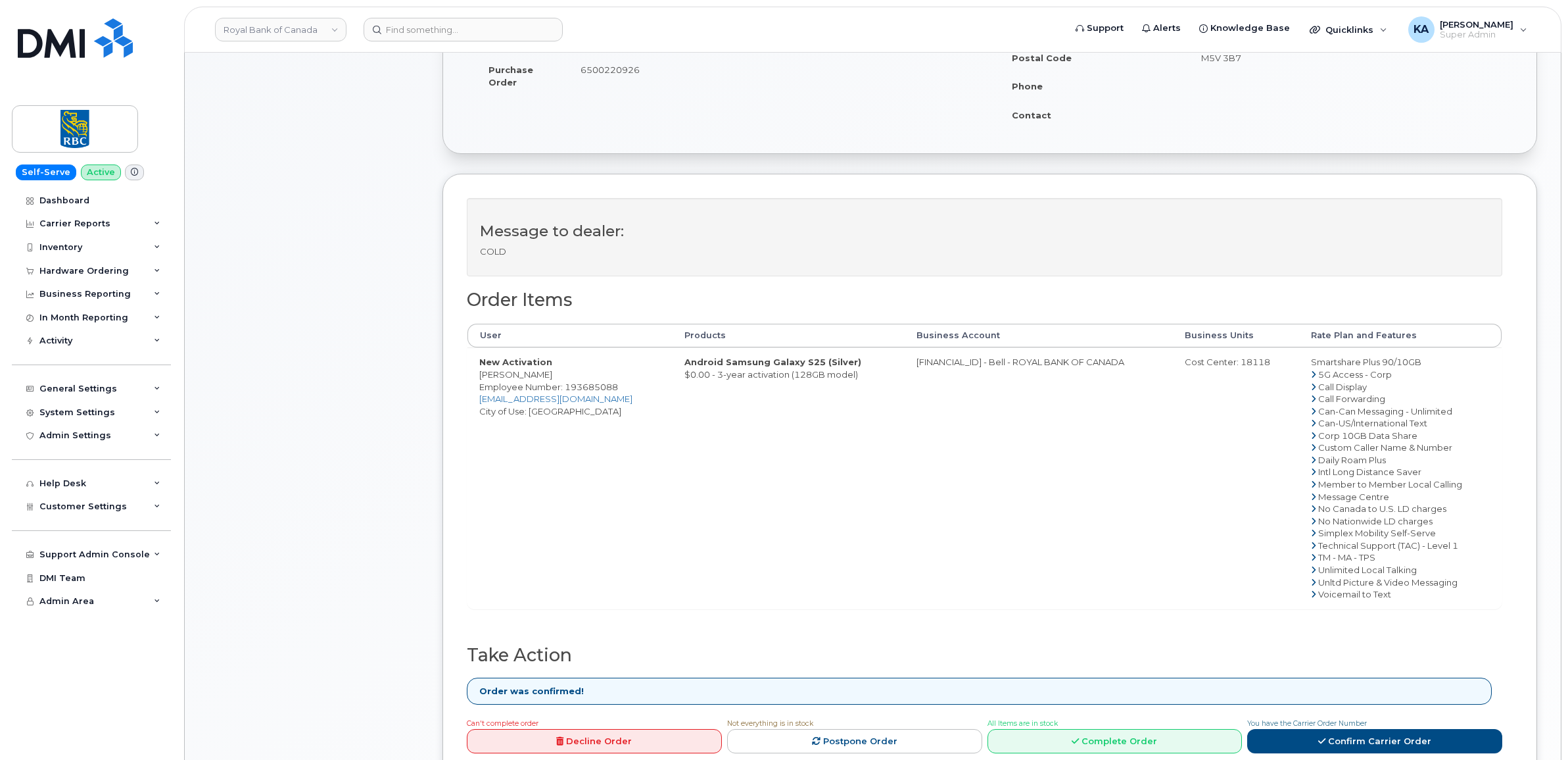
scroll to position [329, 0]
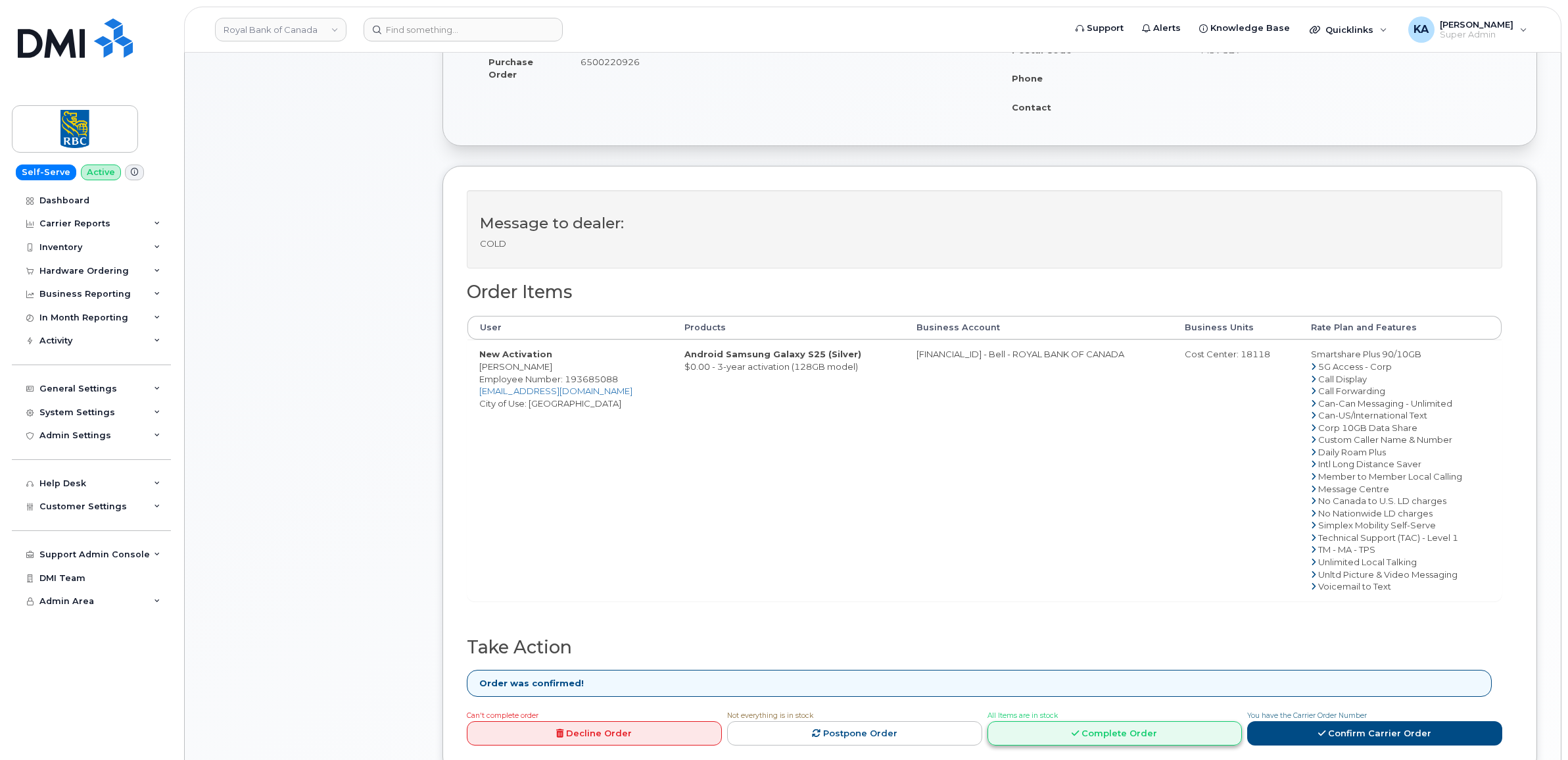
click at [1145, 731] on link "Complete Order" at bounding box center [1115, 732] width 255 height 24
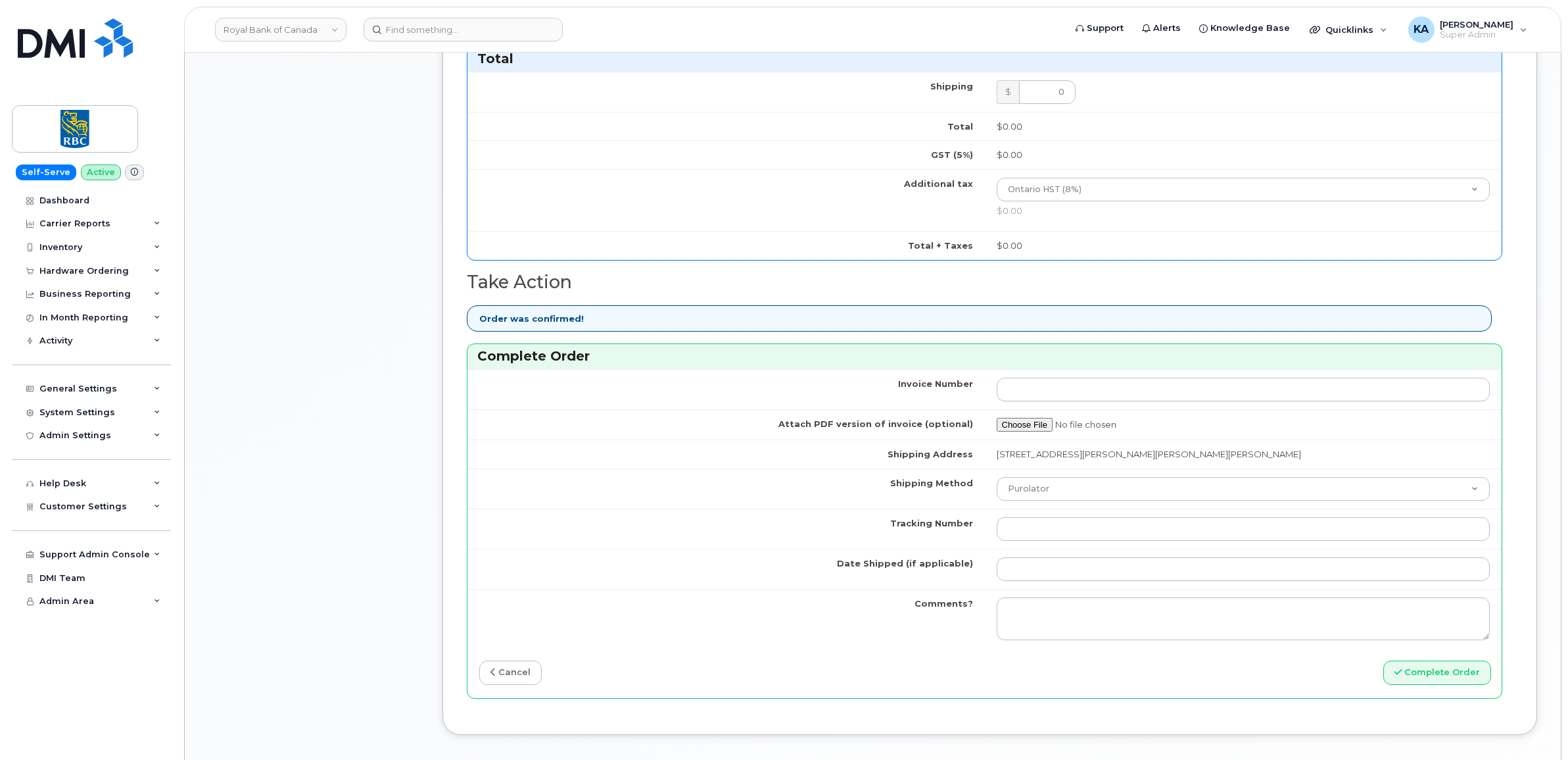
scroll to position [986, 0]
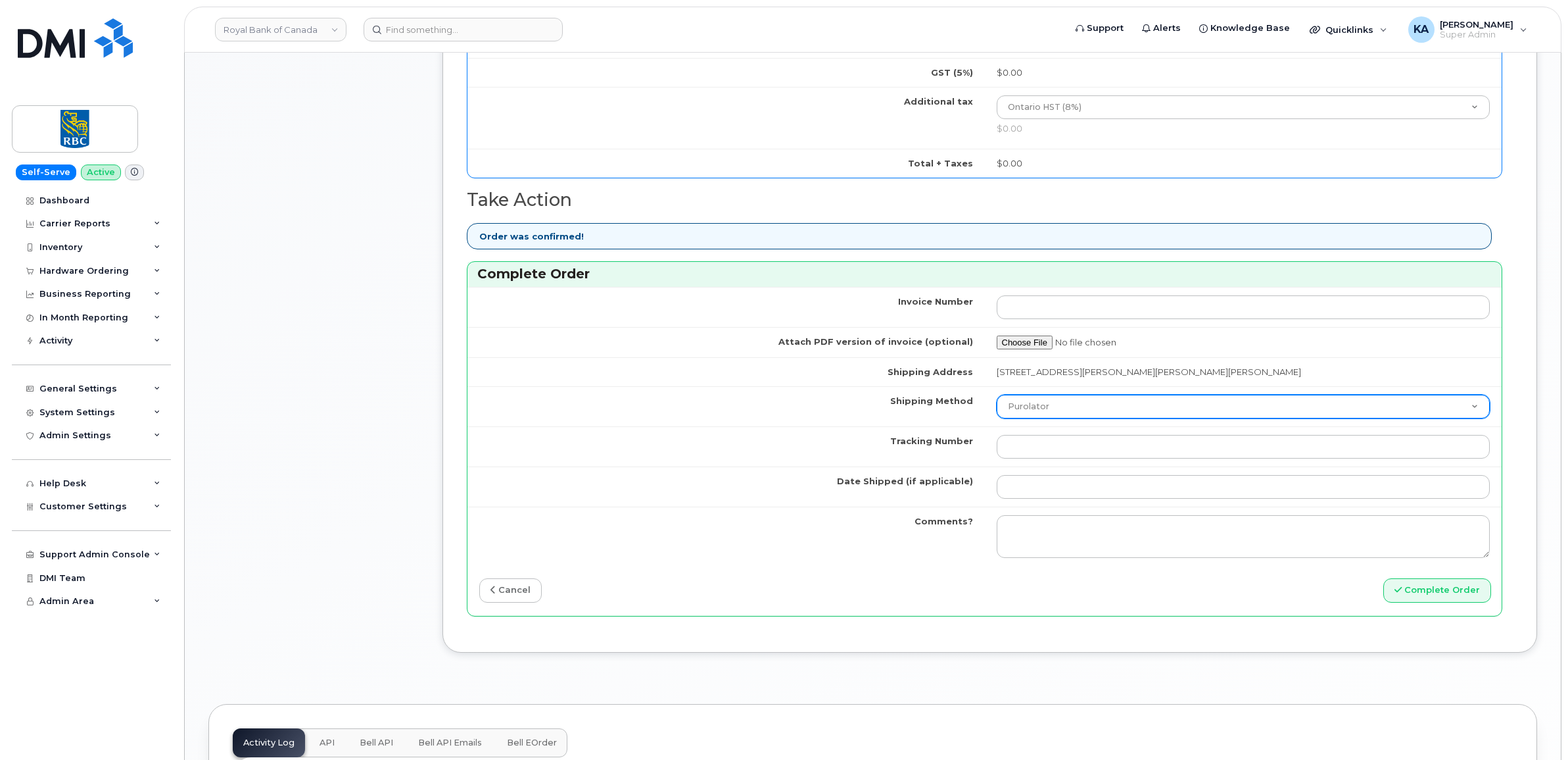
click at [1099, 414] on select "Purolator UPS FedEx Canada Post Courier Other Drop Off Pick Up" at bounding box center [1244, 406] width 494 height 23
select select "FedEx"
click at [997, 399] on select "Purolator UPS FedEx Canada Post Courier Other Drop Off Pick Up" at bounding box center [1244, 406] width 494 height 23
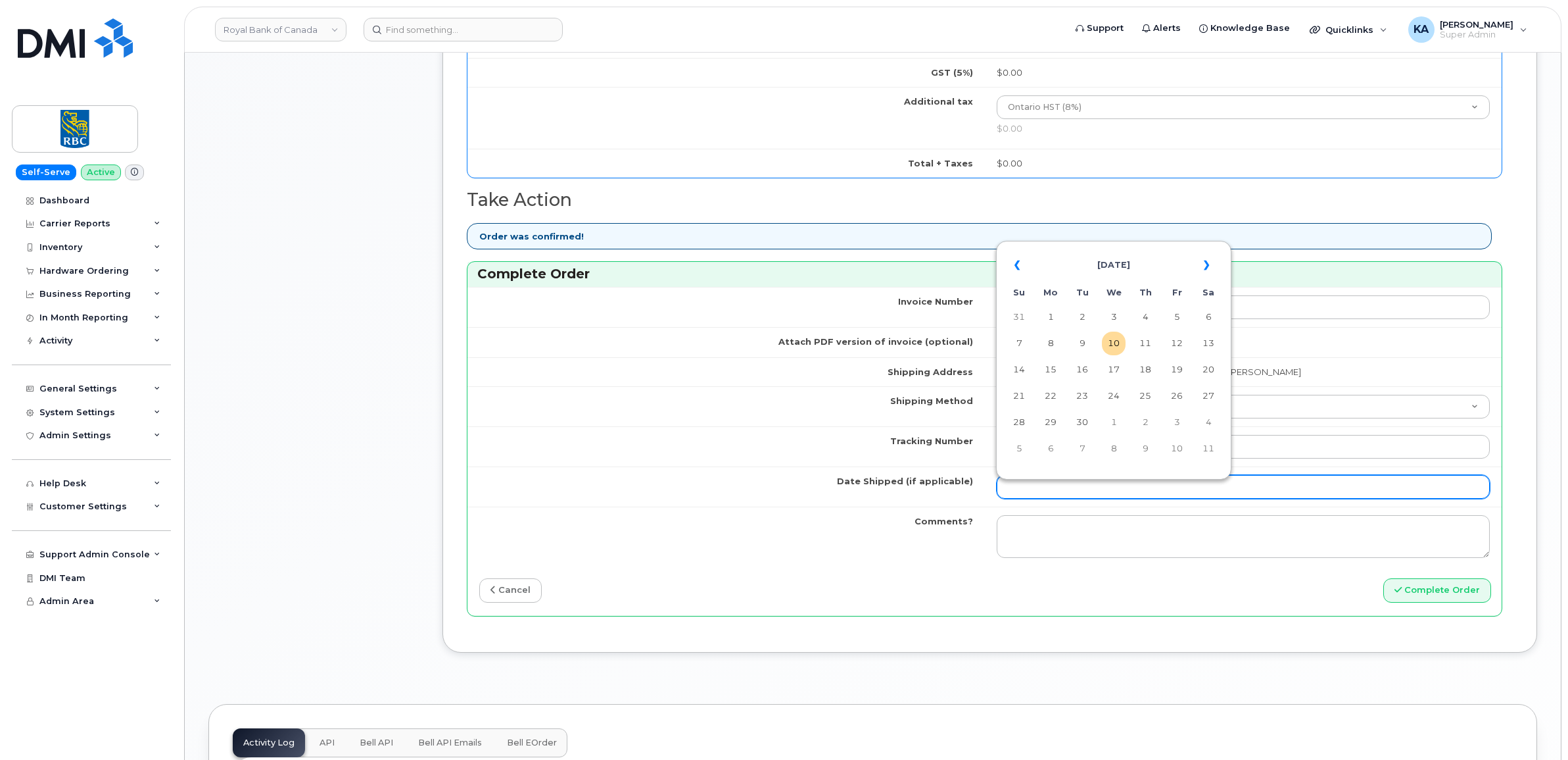
click at [1043, 490] on input "Date Shipped (if applicable)" at bounding box center [1244, 487] width 494 height 23
click at [1049, 342] on td "8" at bounding box center [1051, 343] width 23 height 23
type input "[DATE]"
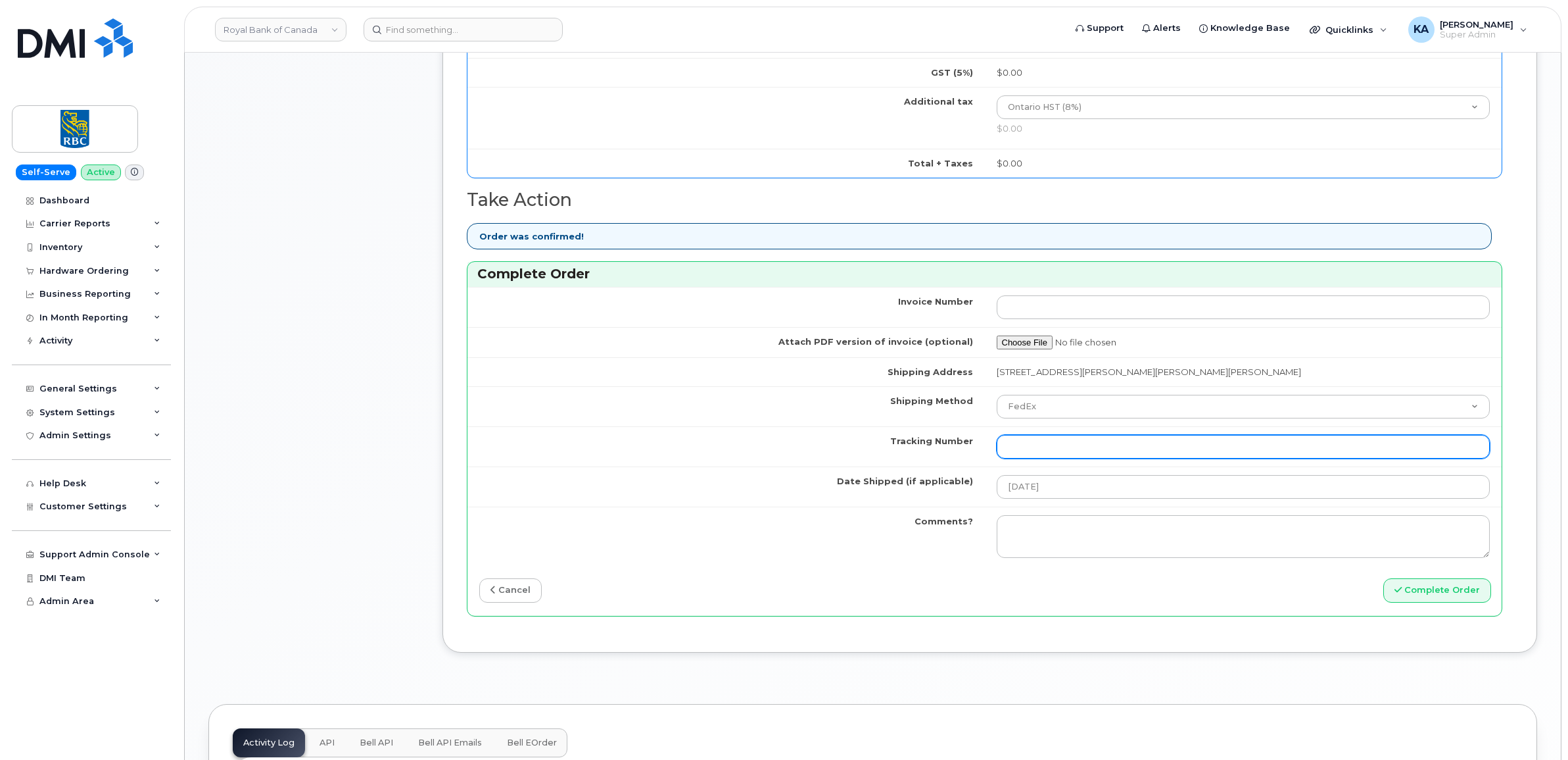
click at [1098, 450] on input "Tracking Number" at bounding box center [1244, 446] width 494 height 23
paste input "475744921824"
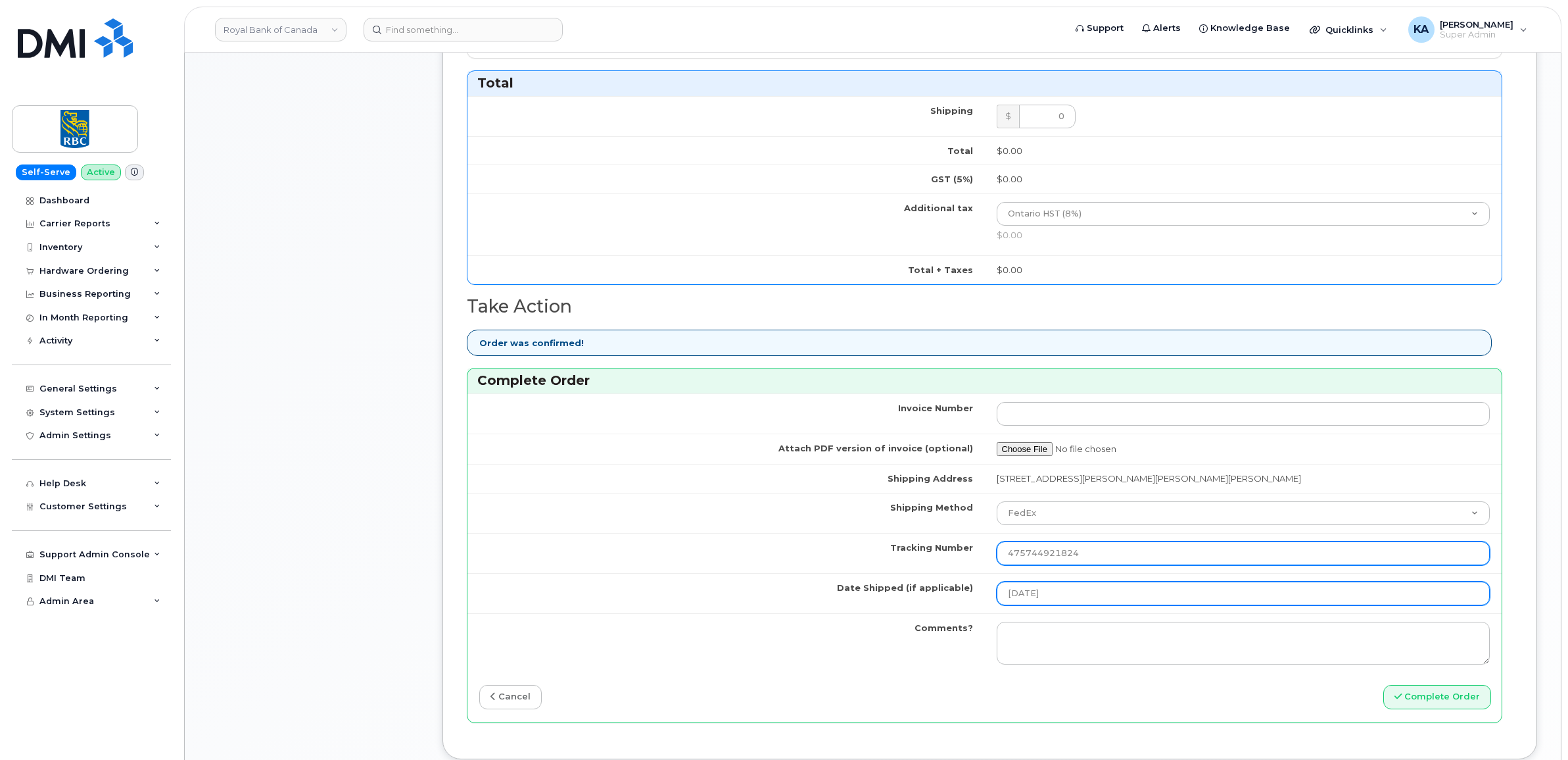
scroll to position [658, 0]
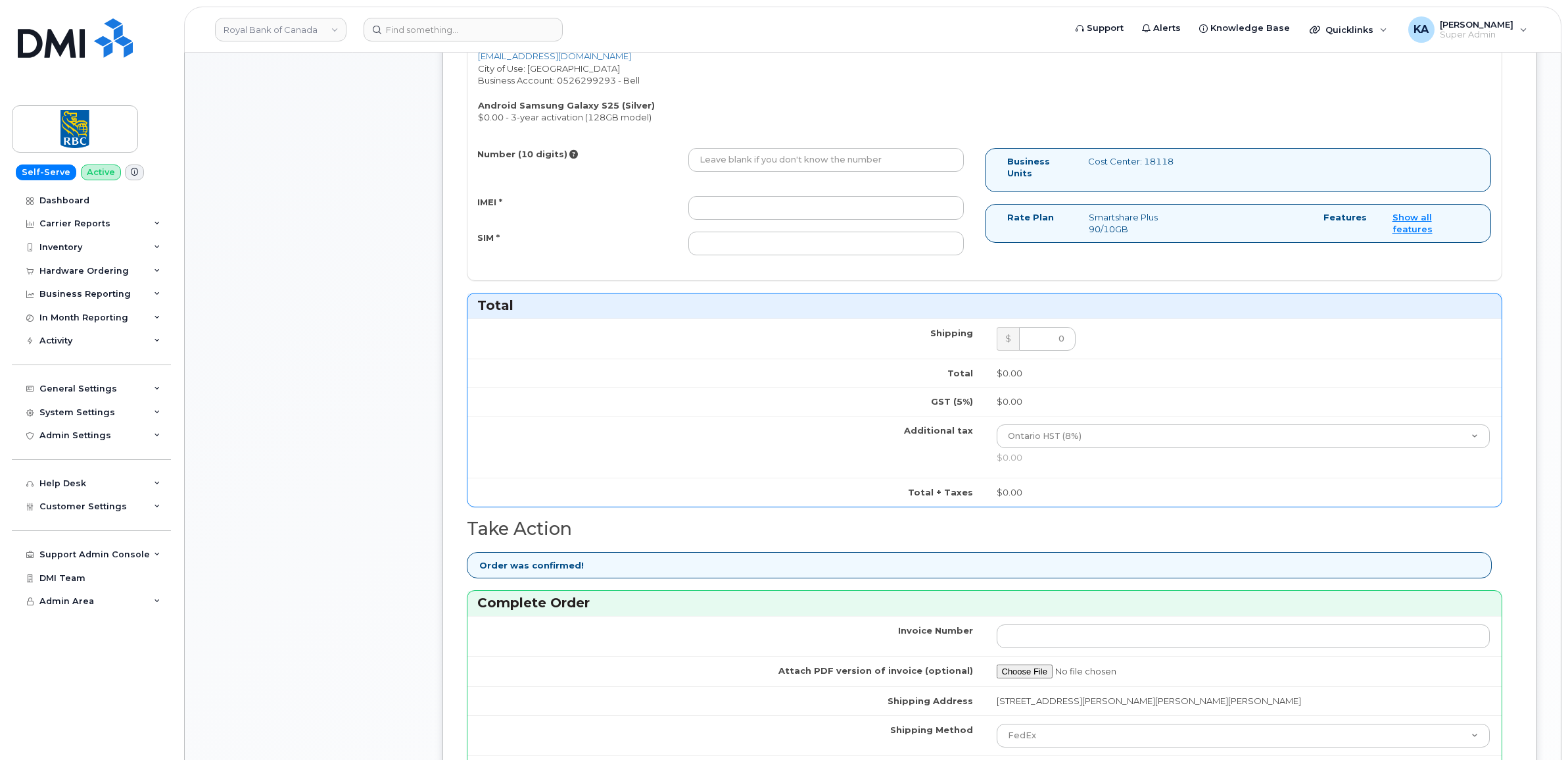
type input "475744921824"
click at [830, 215] on input "IMEI *" at bounding box center [825, 208] width 276 height 23
paste input "351558505114803"
type input "351558505114803"
click at [833, 159] on input "Number (10 digits)" at bounding box center [825, 160] width 276 height 23
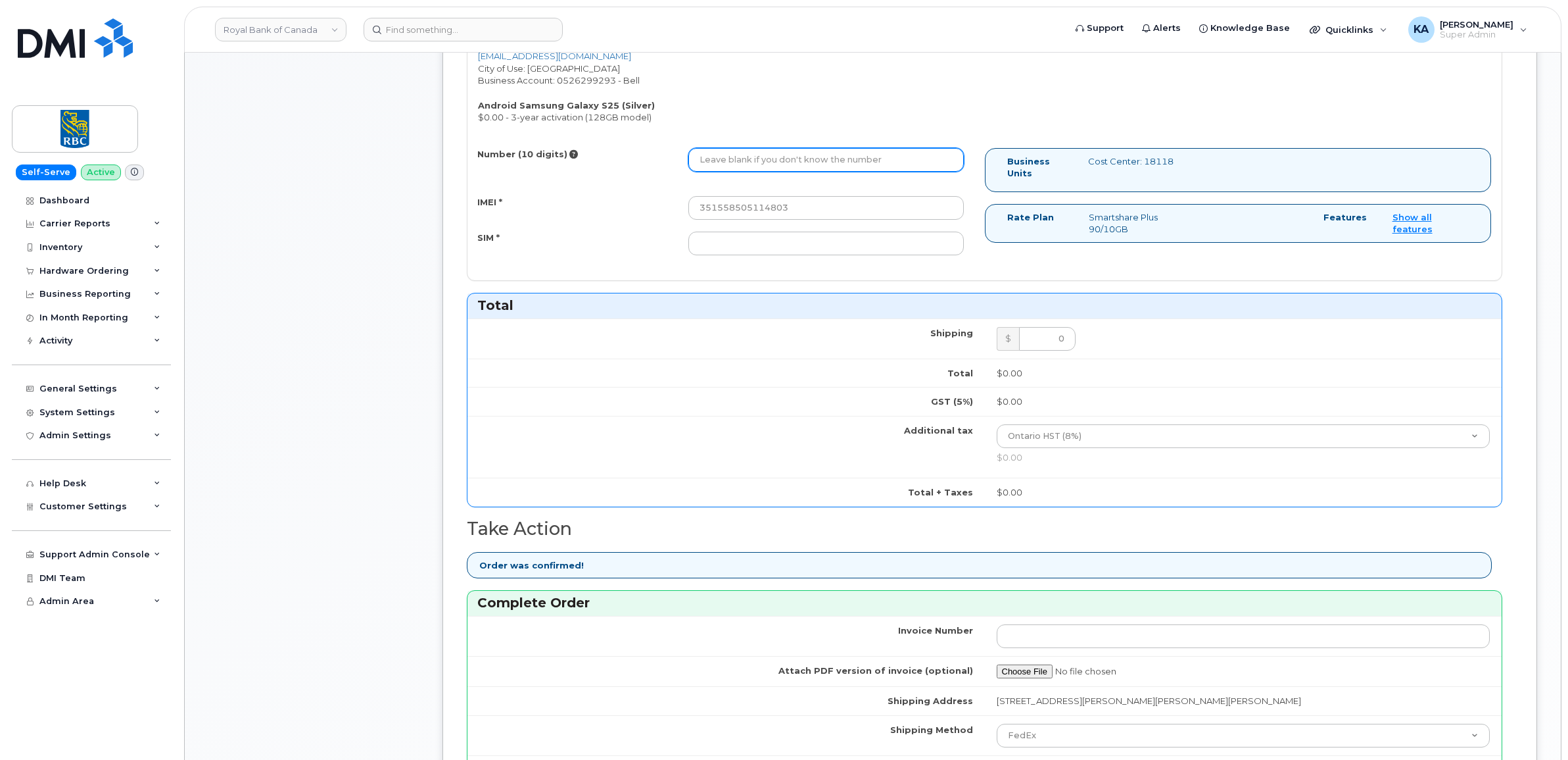
paste input "4374403906"
type input "4374403906"
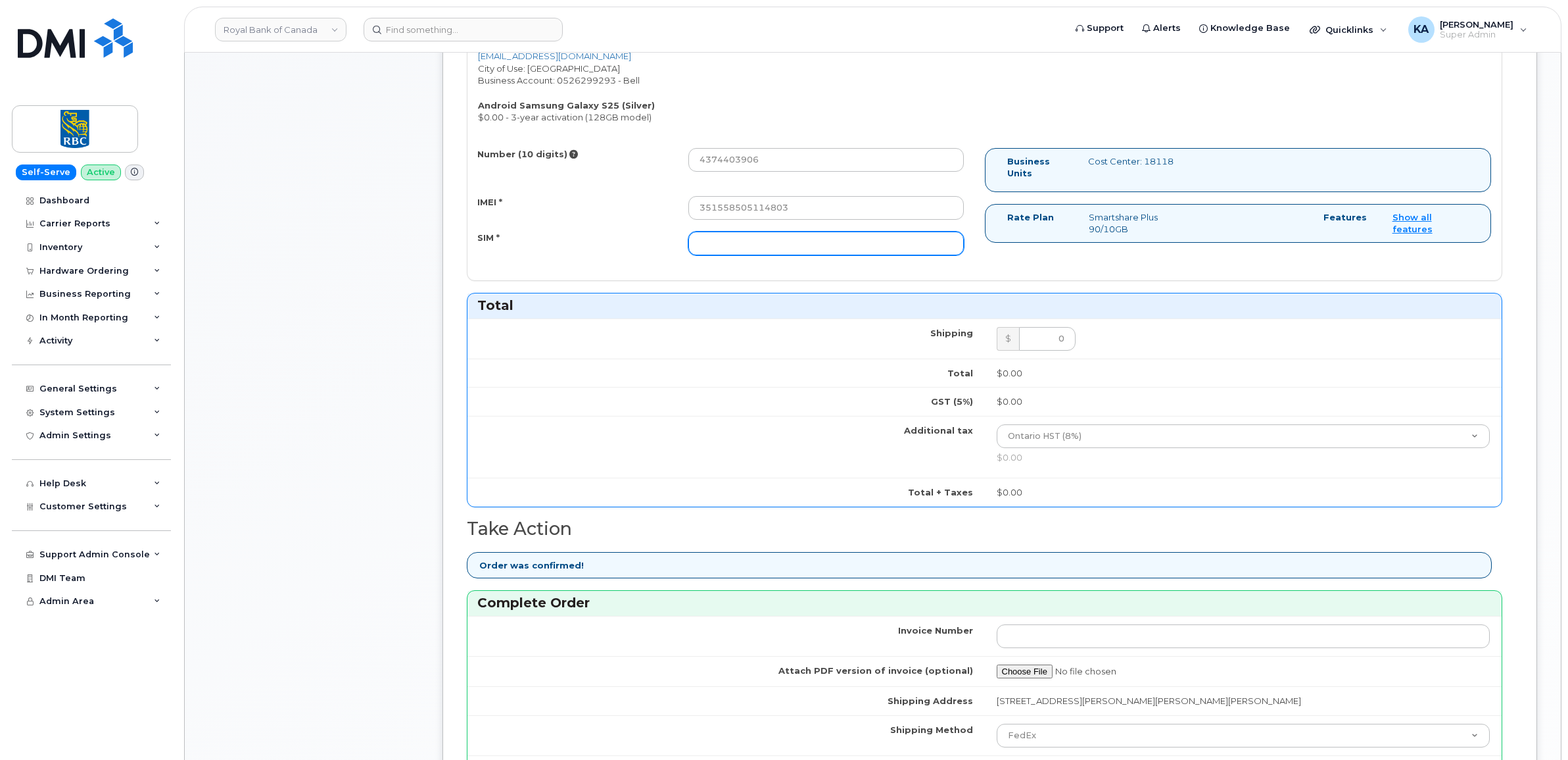
click at [737, 243] on input "SIM *" at bounding box center [825, 243] width 276 height 23
paste input "89302610207733287145"
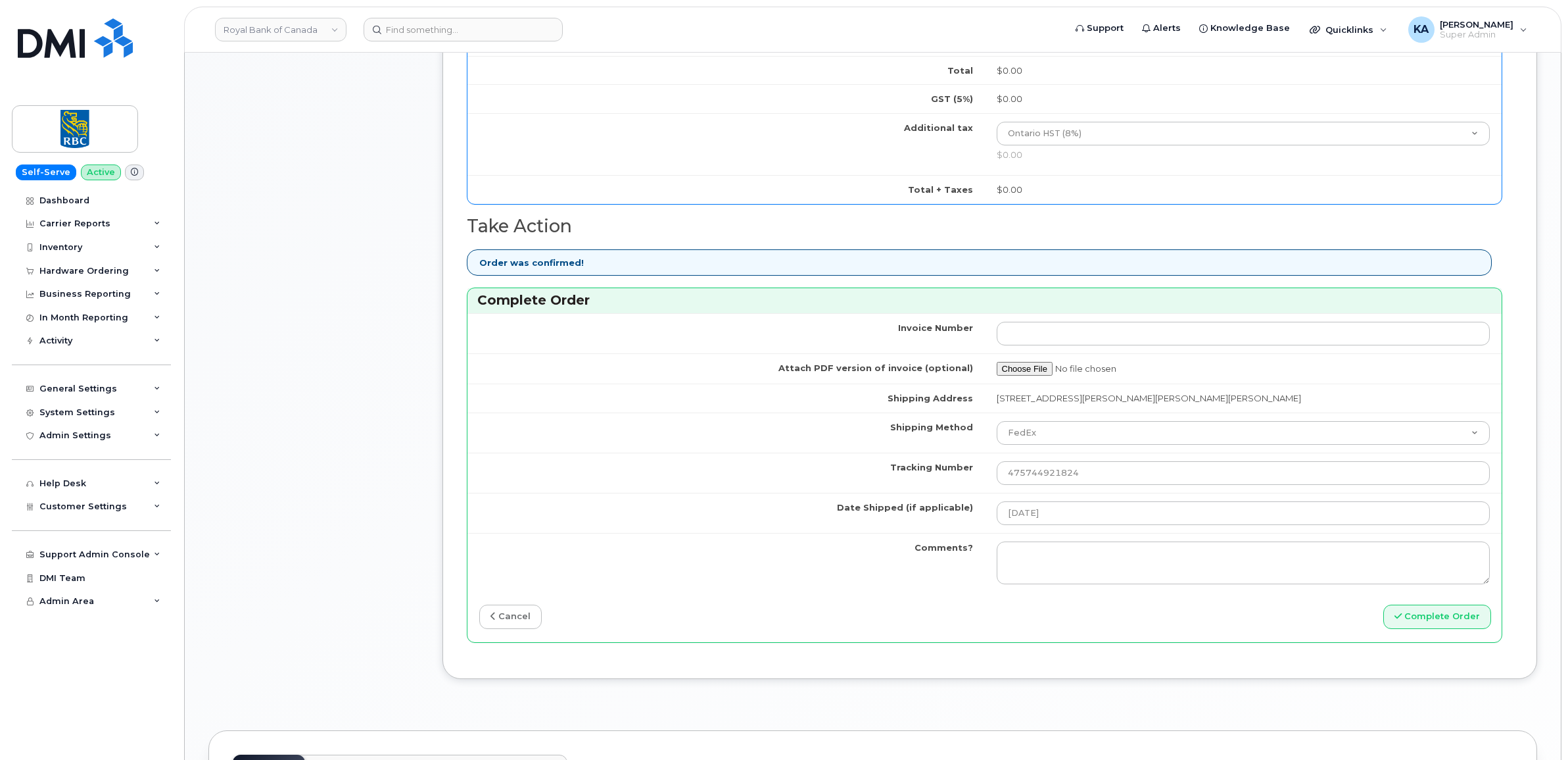
scroll to position [986, 0]
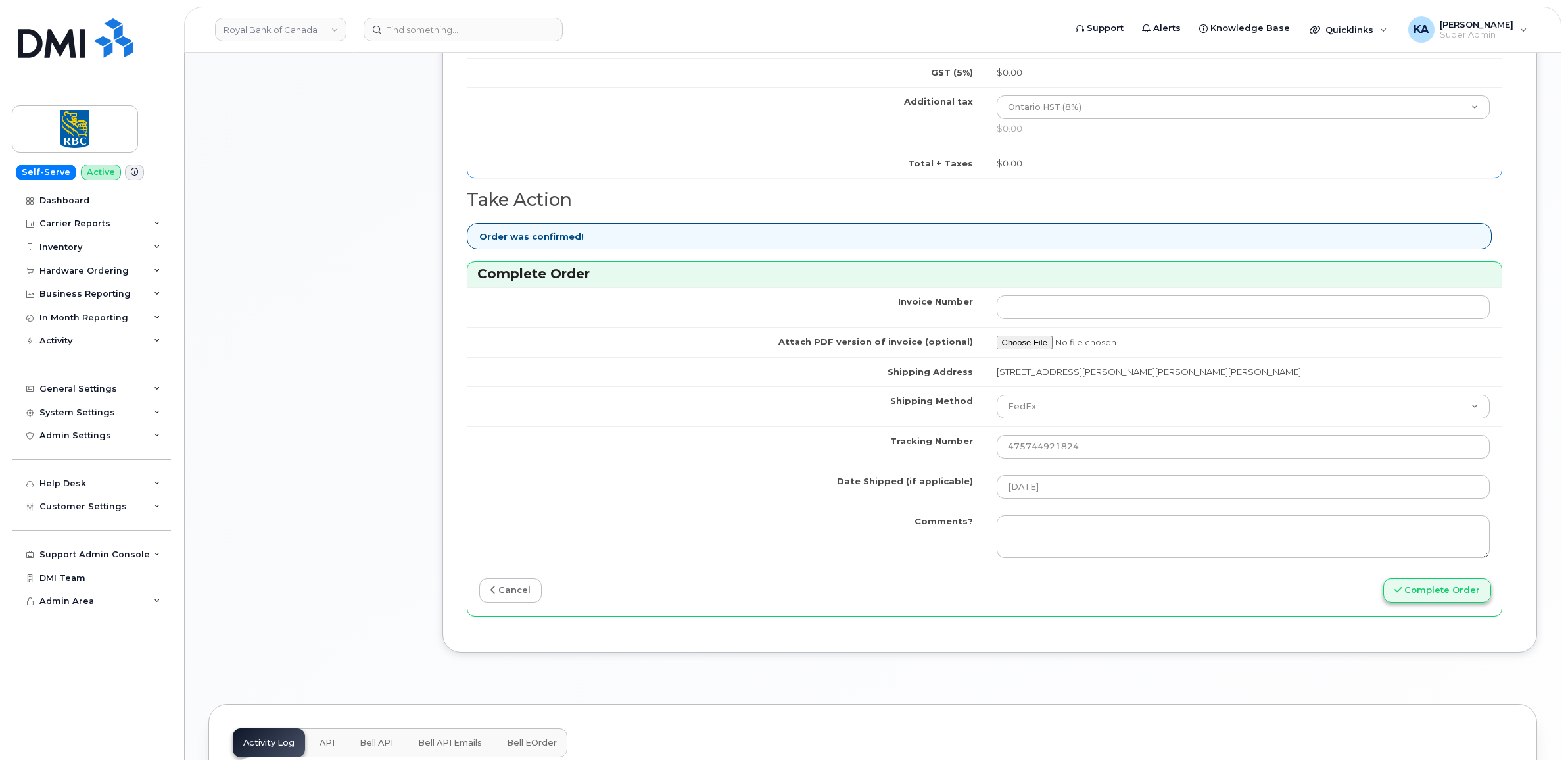
type input "89302610207733287145"
click at [1441, 596] on button "Complete Order" at bounding box center [1437, 590] width 108 height 24
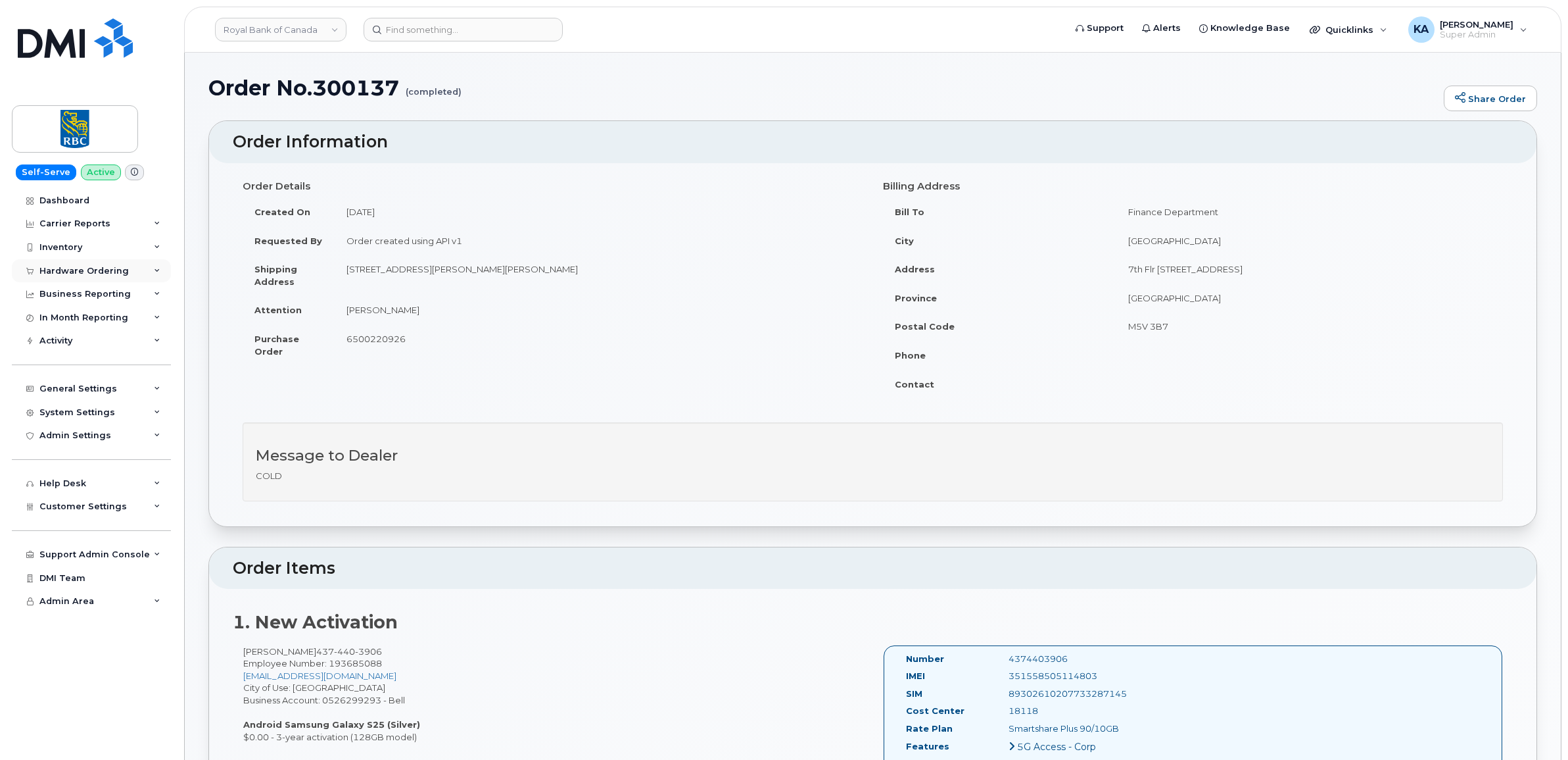
click at [63, 273] on div "Hardware Ordering" at bounding box center [84, 271] width 90 height 11
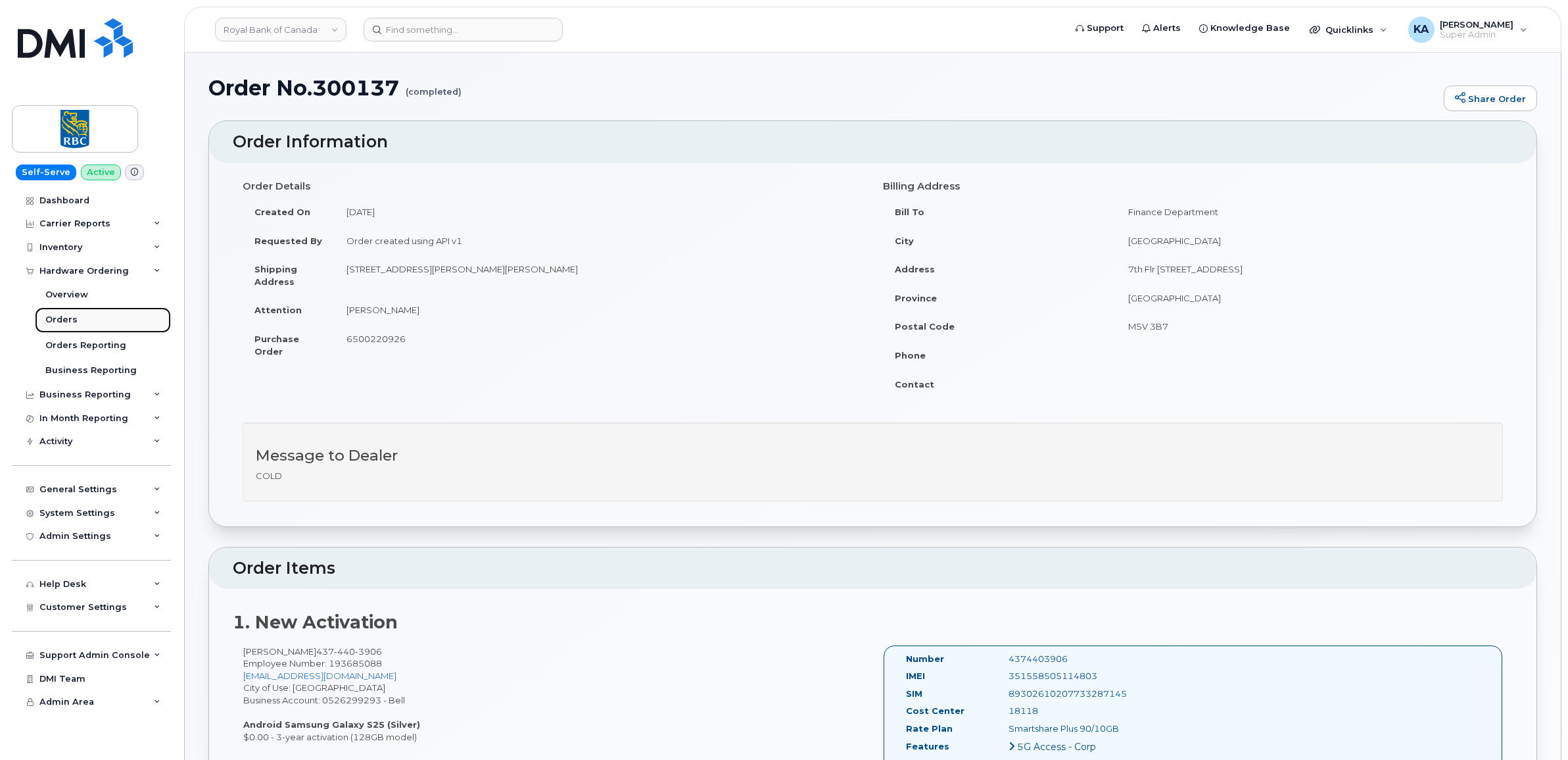
click at [46, 321] on div "Orders" at bounding box center [62, 319] width 32 height 12
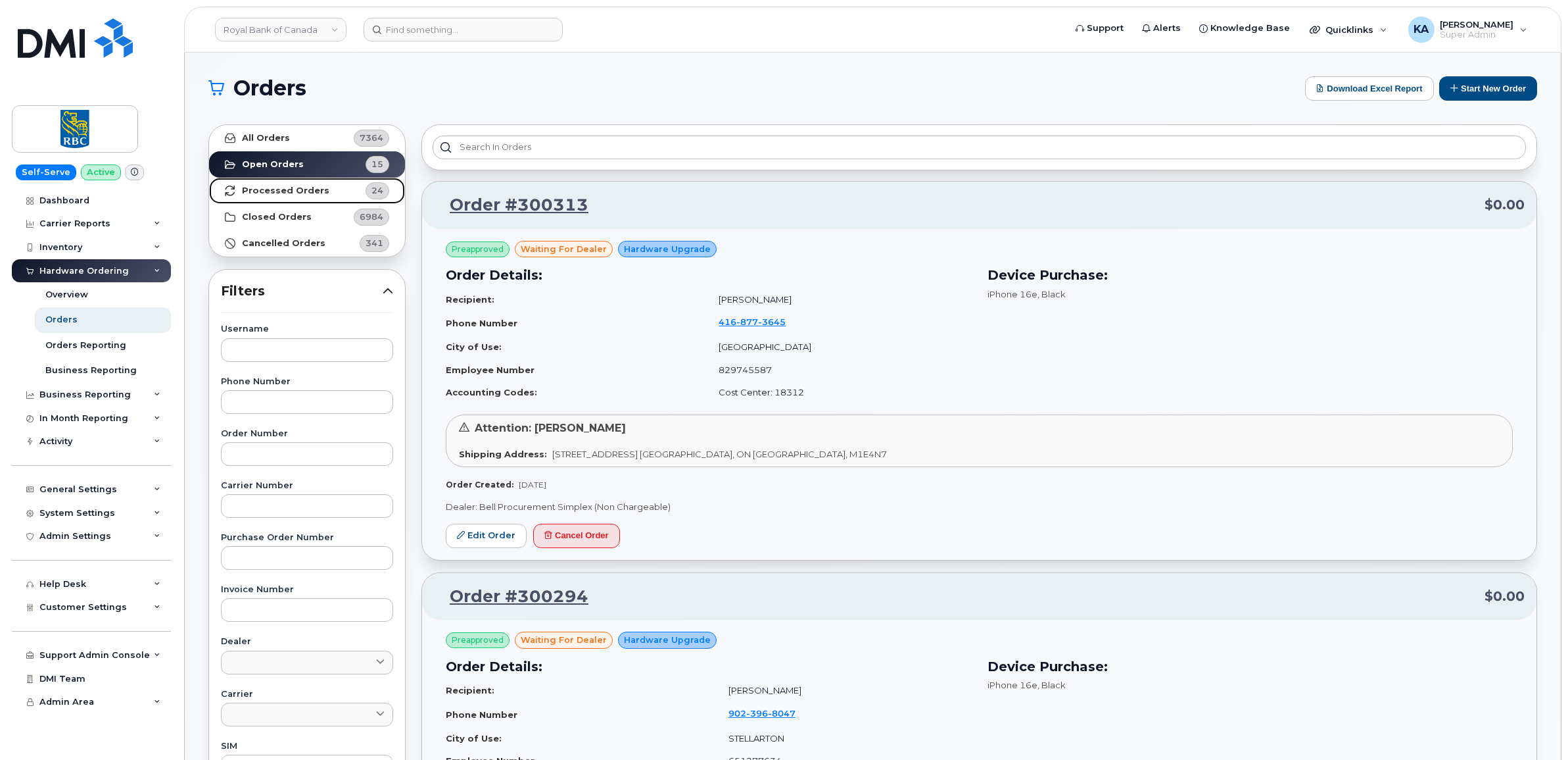
click at [297, 188] on strong "Processed Orders" at bounding box center [285, 190] width 87 height 11
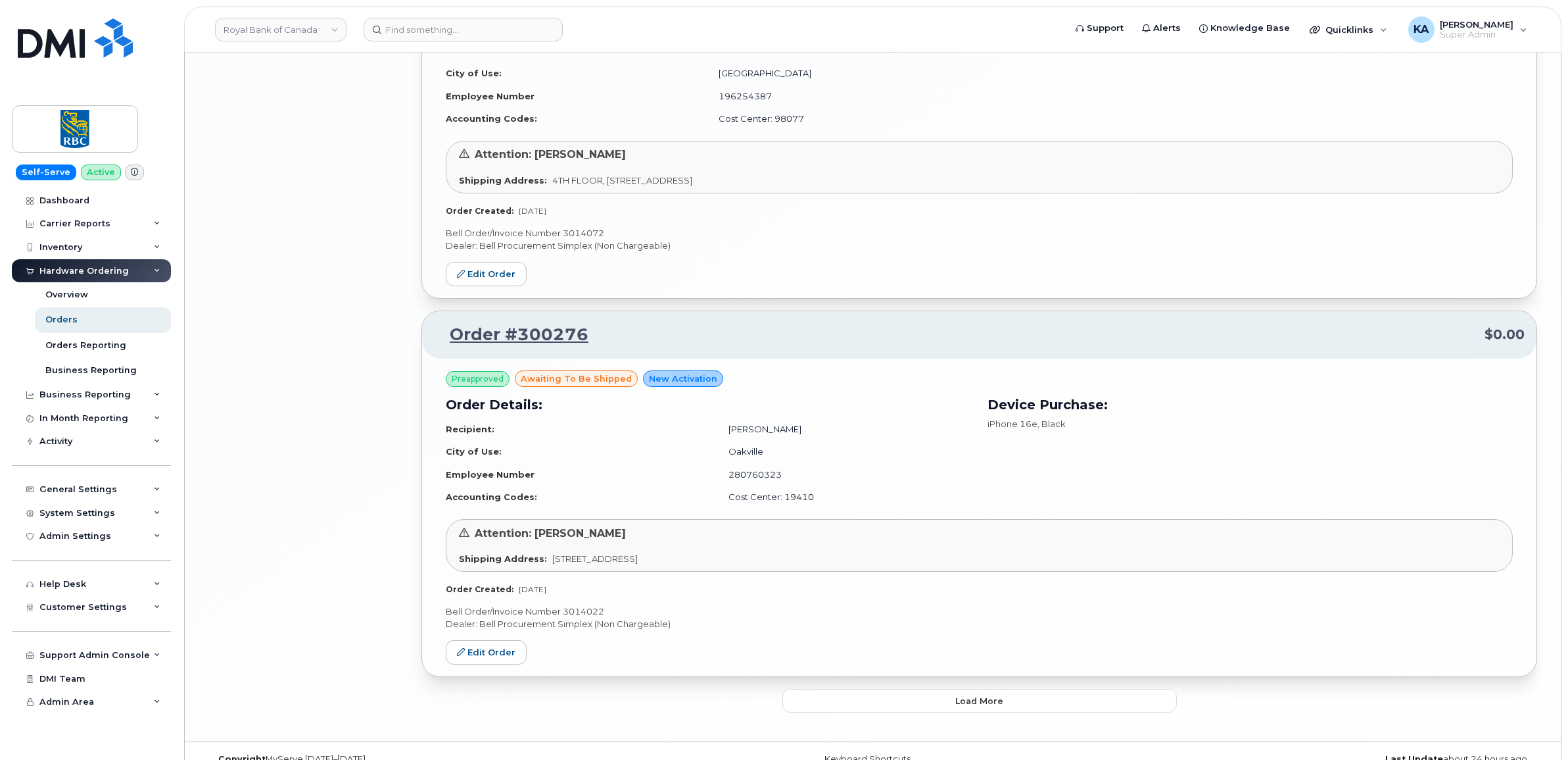
scroll to position [2646, 0]
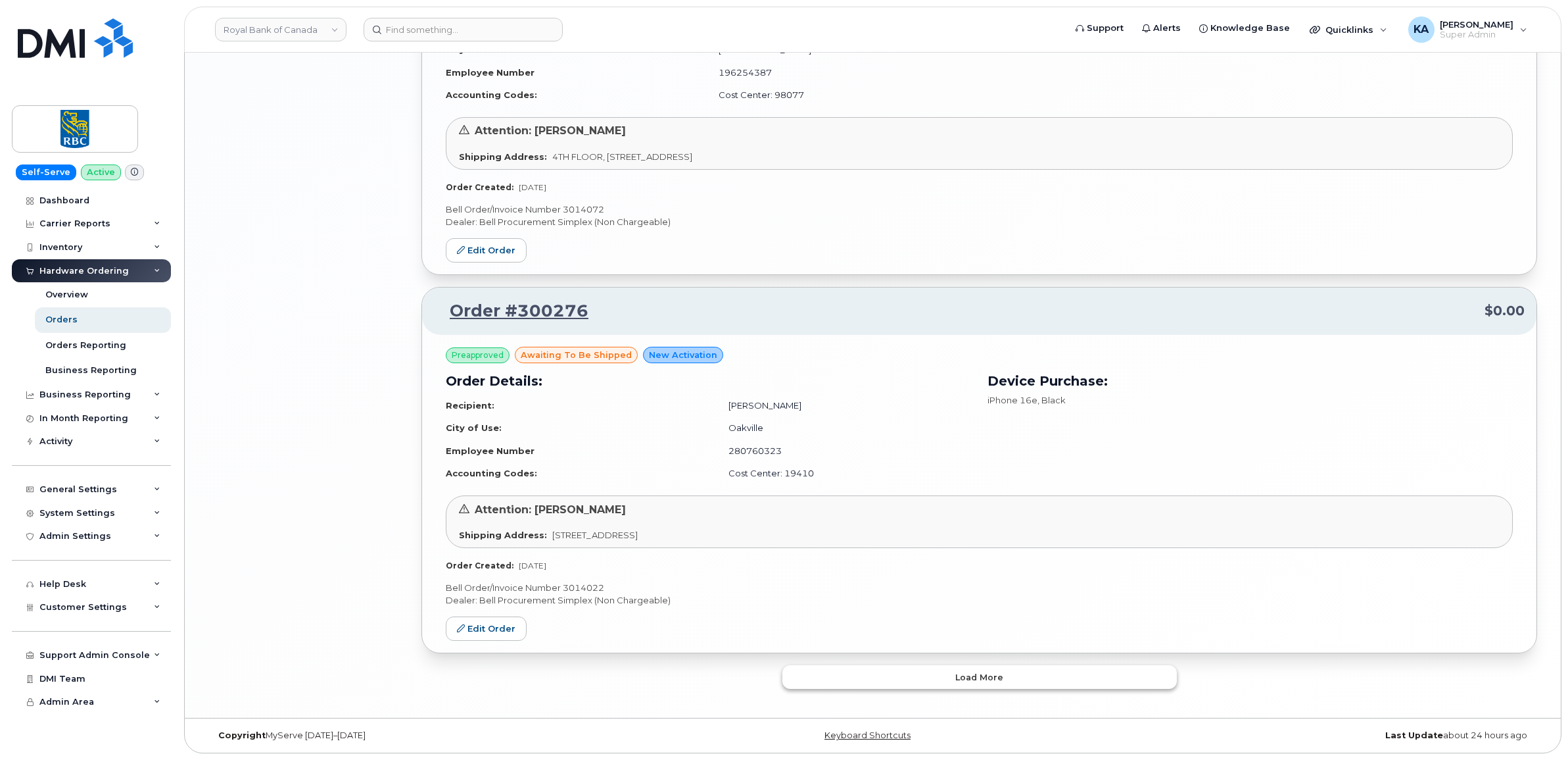
click at [901, 675] on button "Load more" at bounding box center [979, 676] width 394 height 23
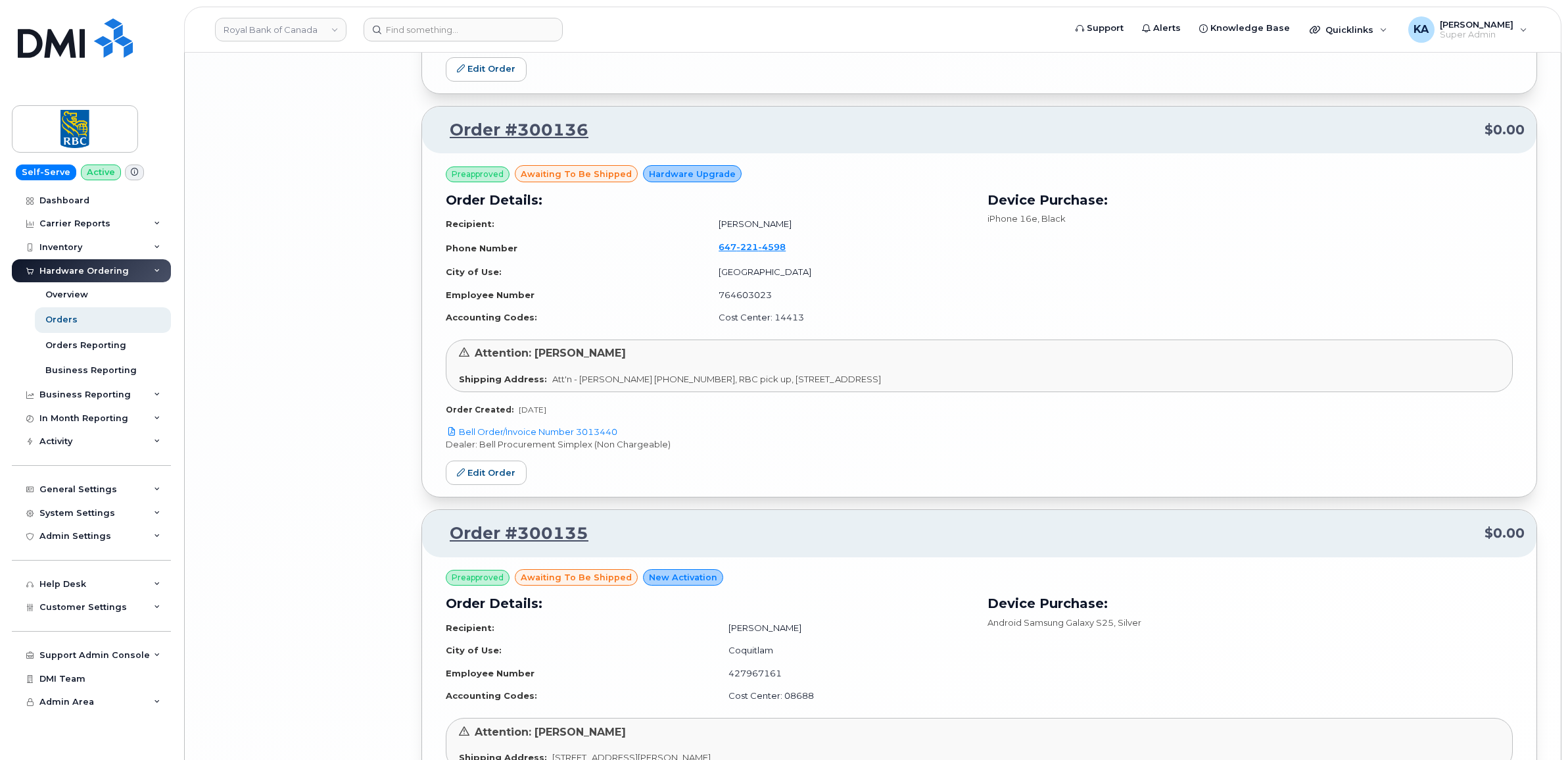
scroll to position [5441, 0]
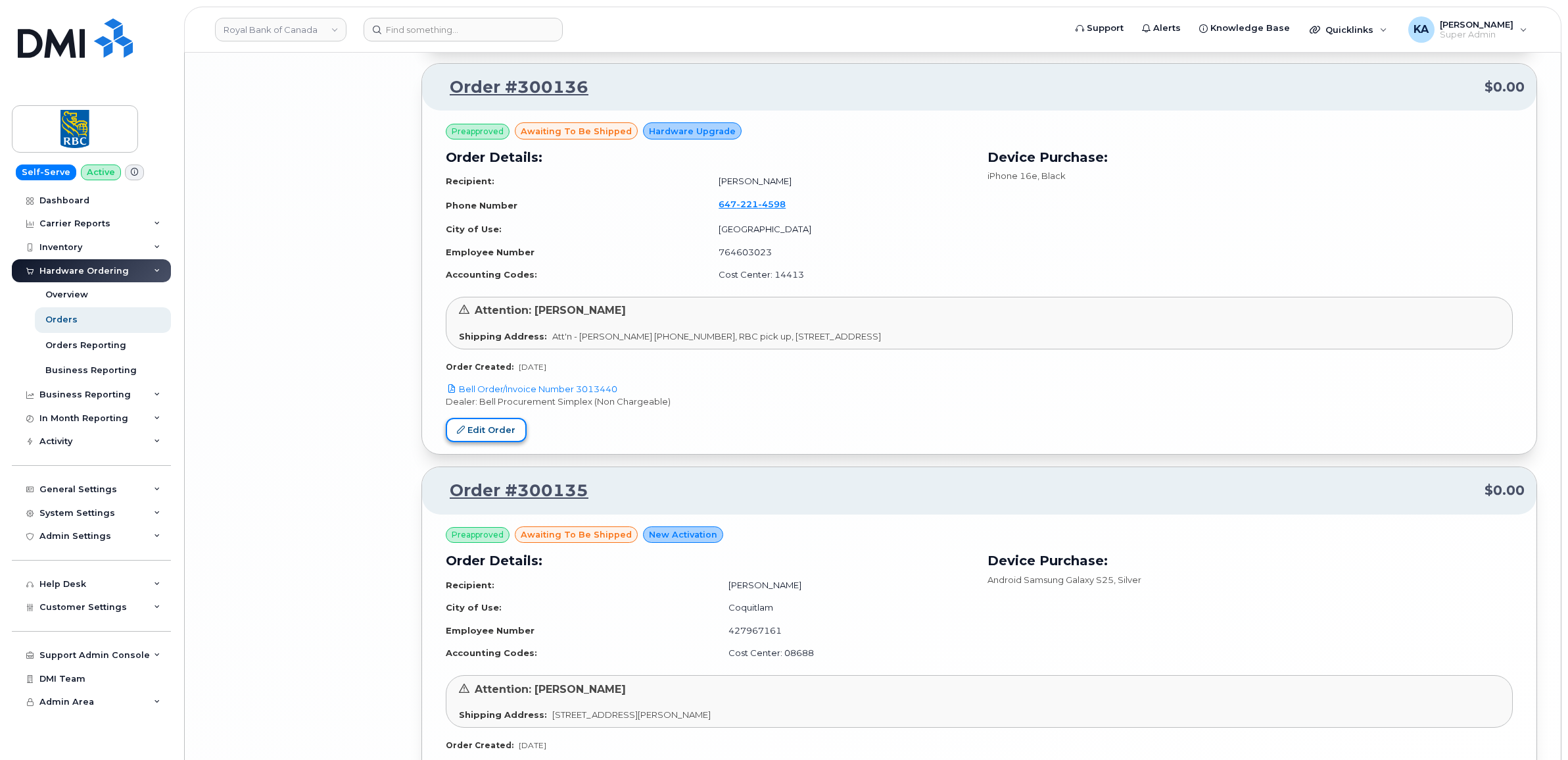
click at [488, 429] on link "Edit Order" at bounding box center [486, 429] width 81 height 24
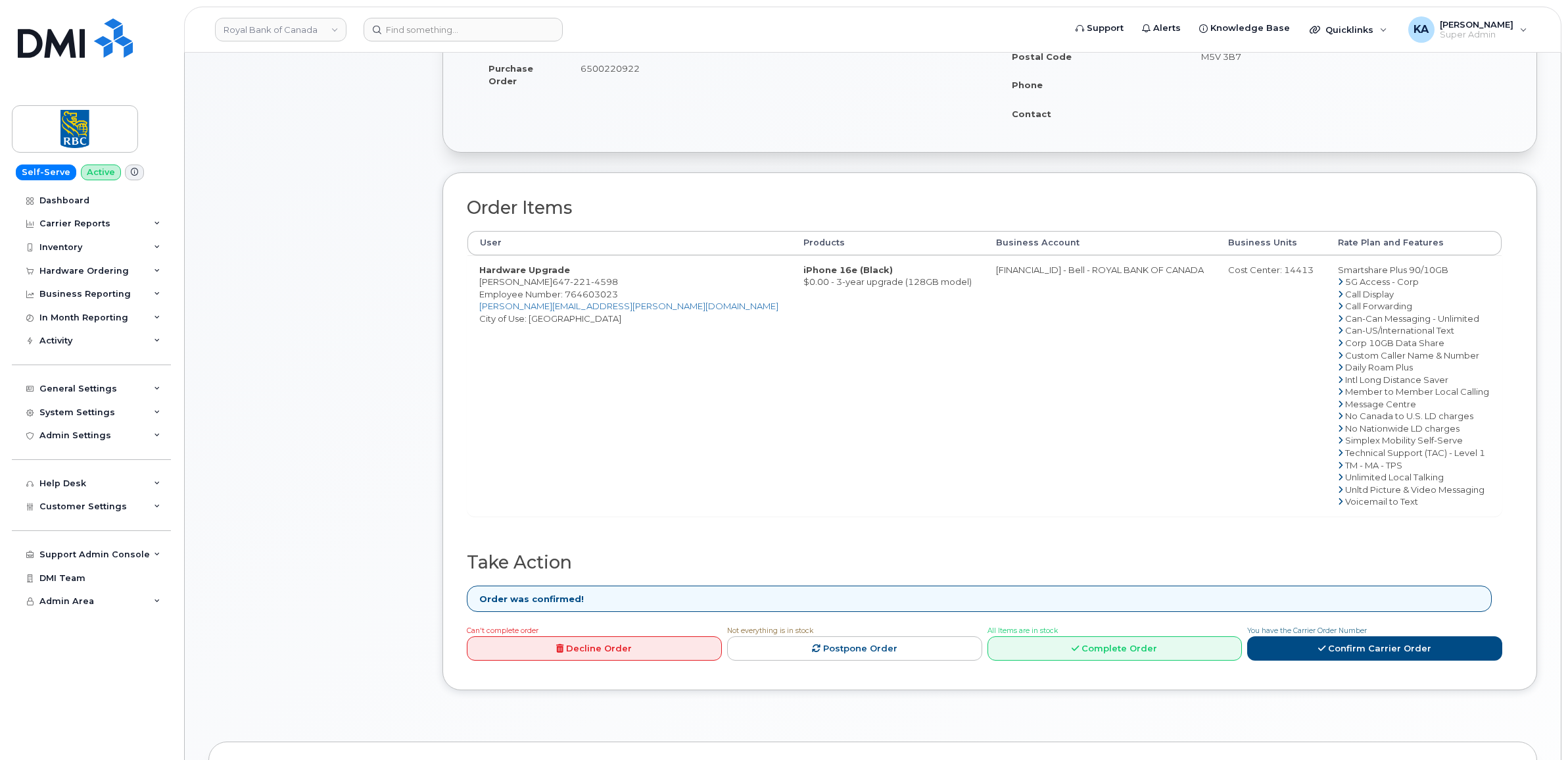
scroll to position [329, 0]
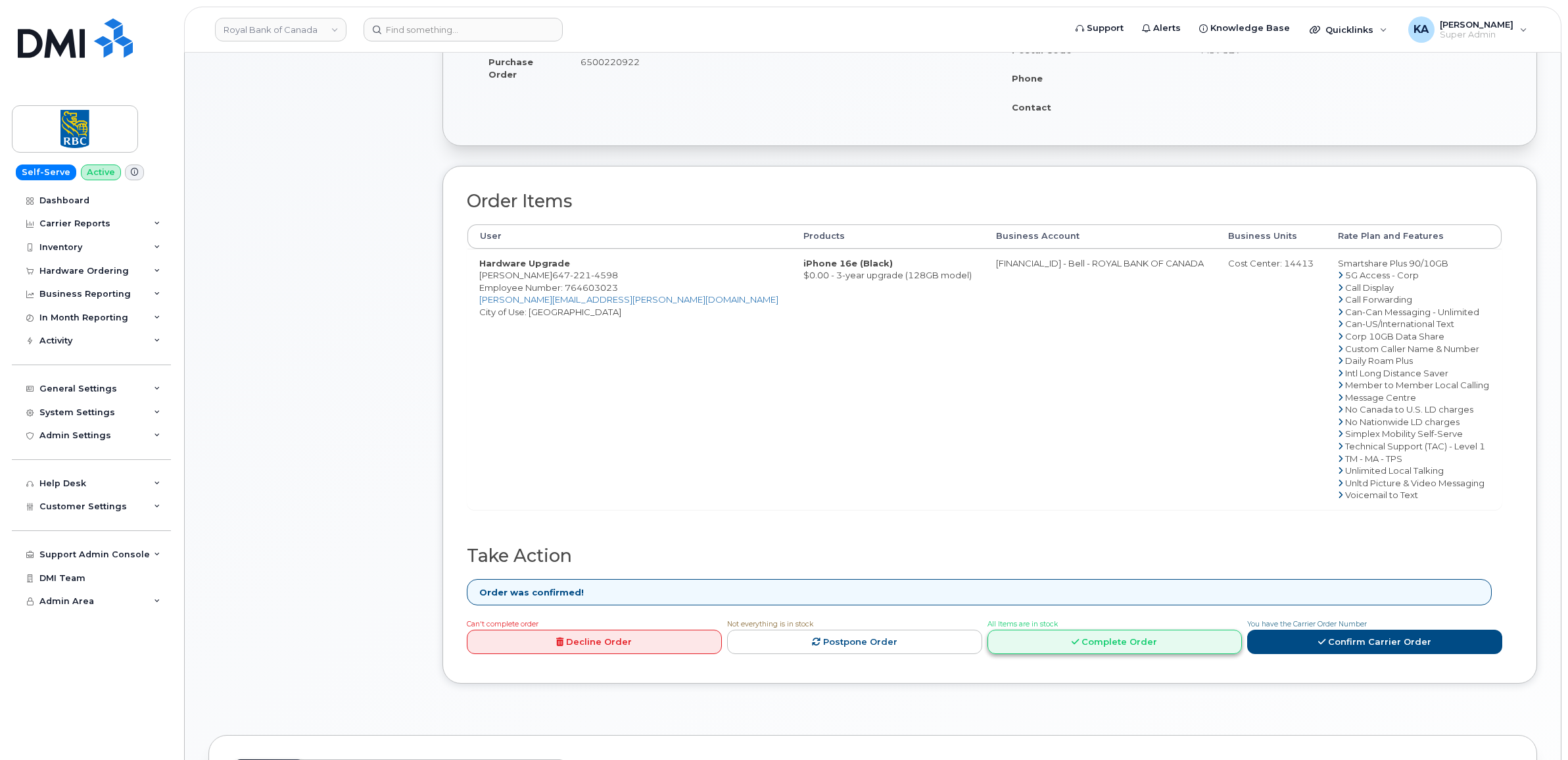
click at [1061, 640] on link "Complete Order" at bounding box center [1115, 641] width 255 height 24
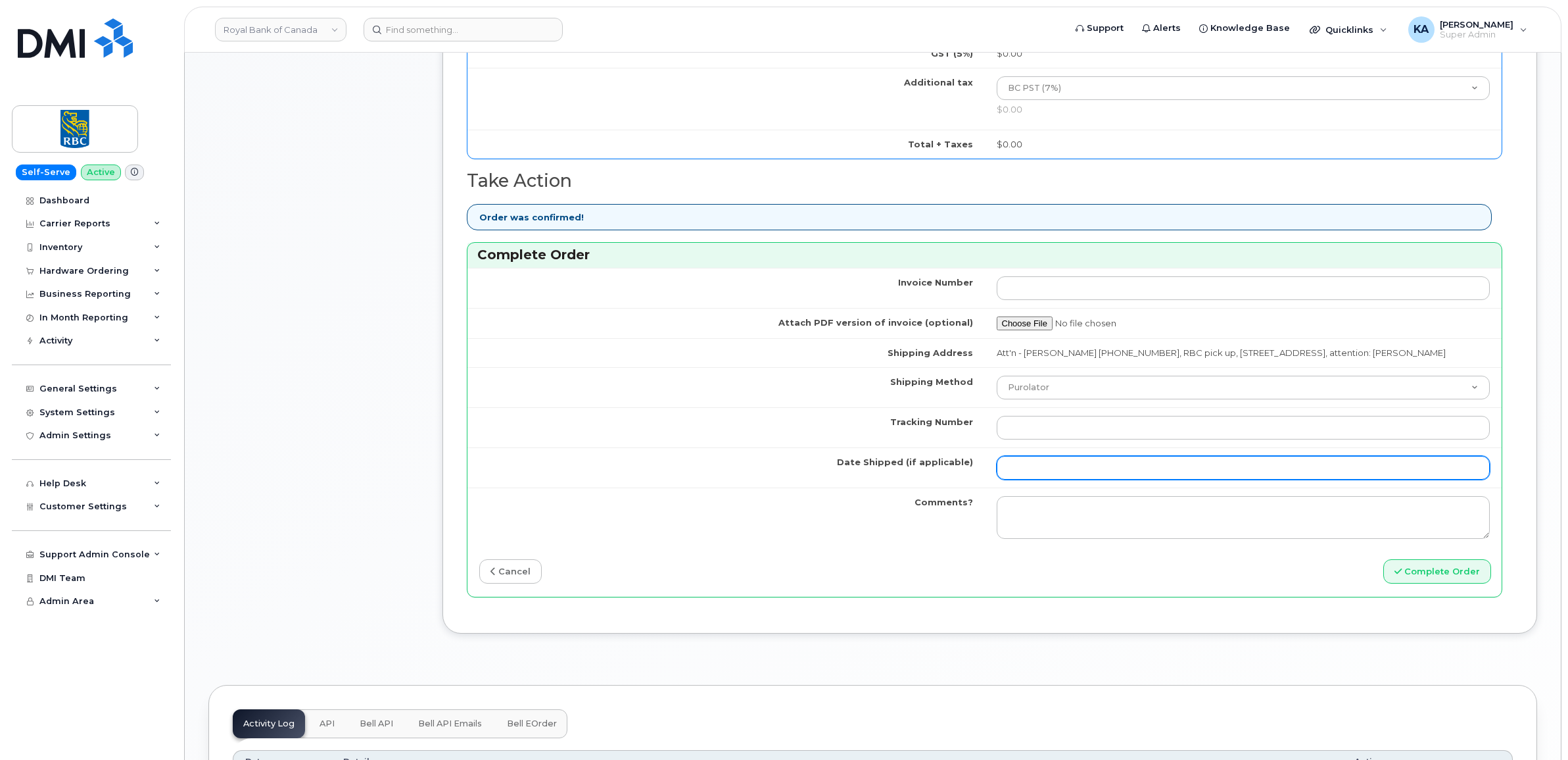
scroll to position [905, 0]
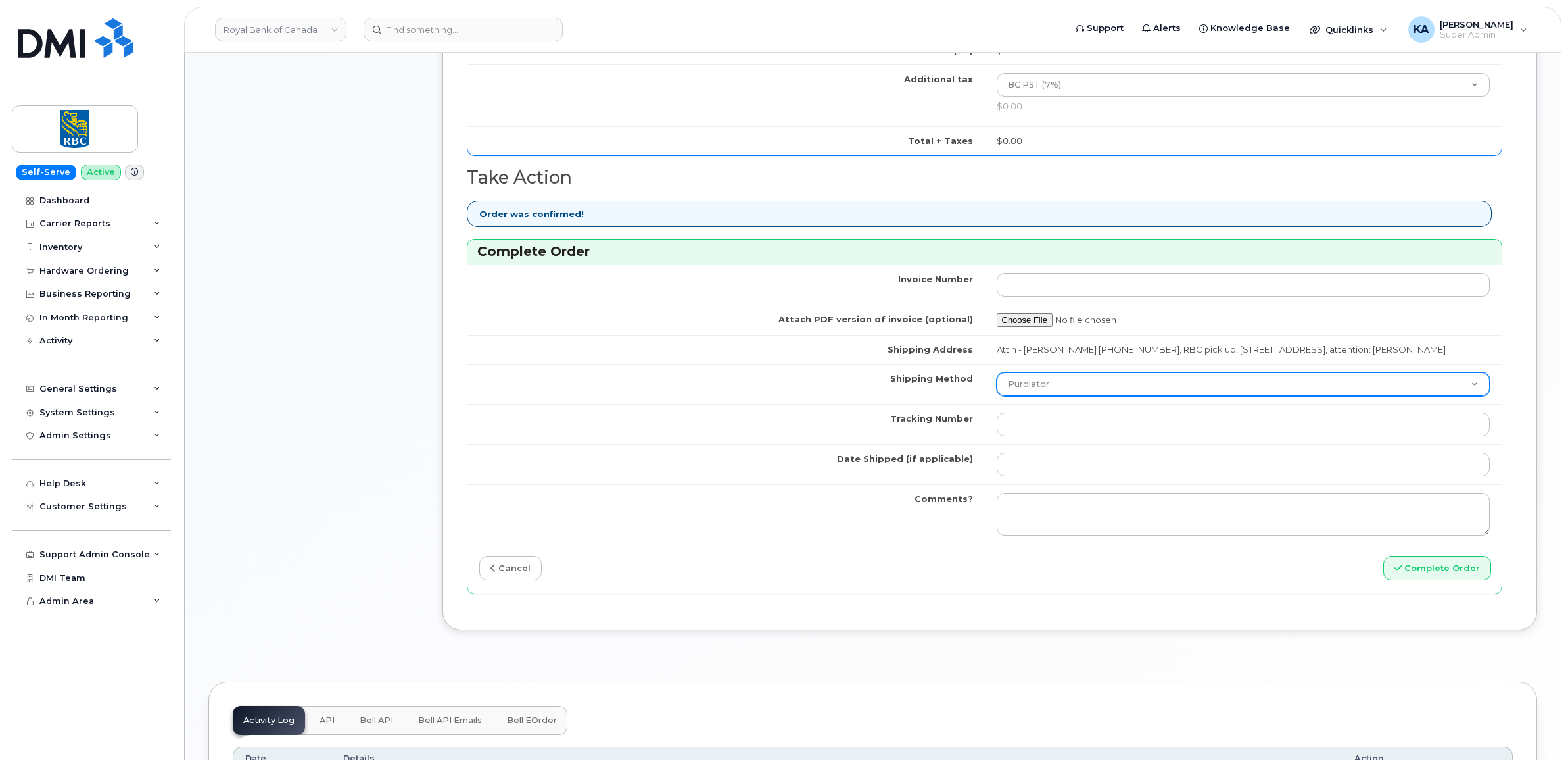
click at [1069, 396] on select "Purolator UPS FedEx Canada Post Courier Other Drop Off Pick Up" at bounding box center [1244, 384] width 494 height 23
select select "FedEx"
click at [997, 389] on select "Purolator UPS FedEx Canada Post Courier Other Drop Off Pick Up" at bounding box center [1244, 384] width 494 height 23
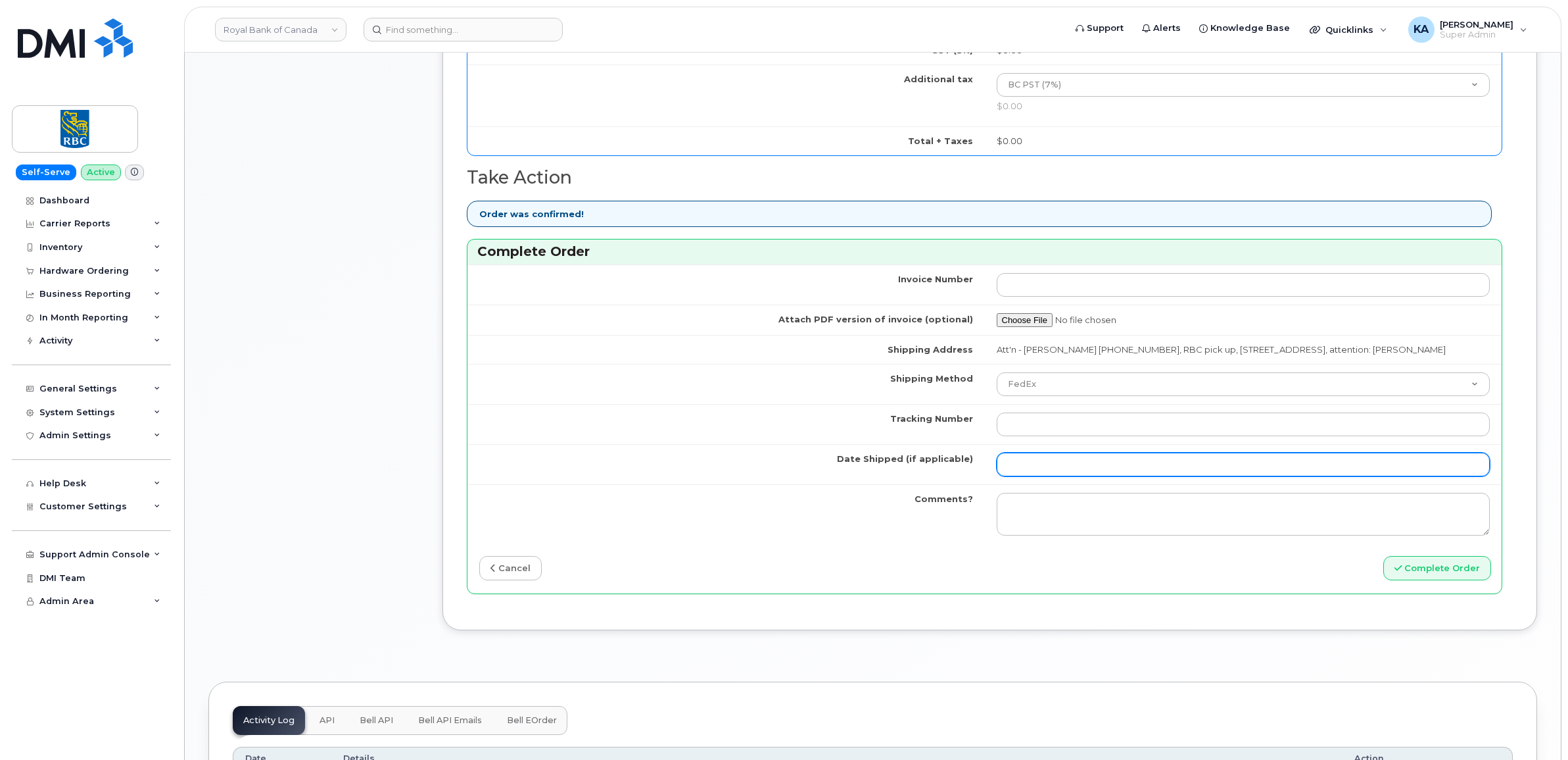
click at [1036, 476] on input "Date Shipped (if applicable)" at bounding box center [1244, 464] width 494 height 23
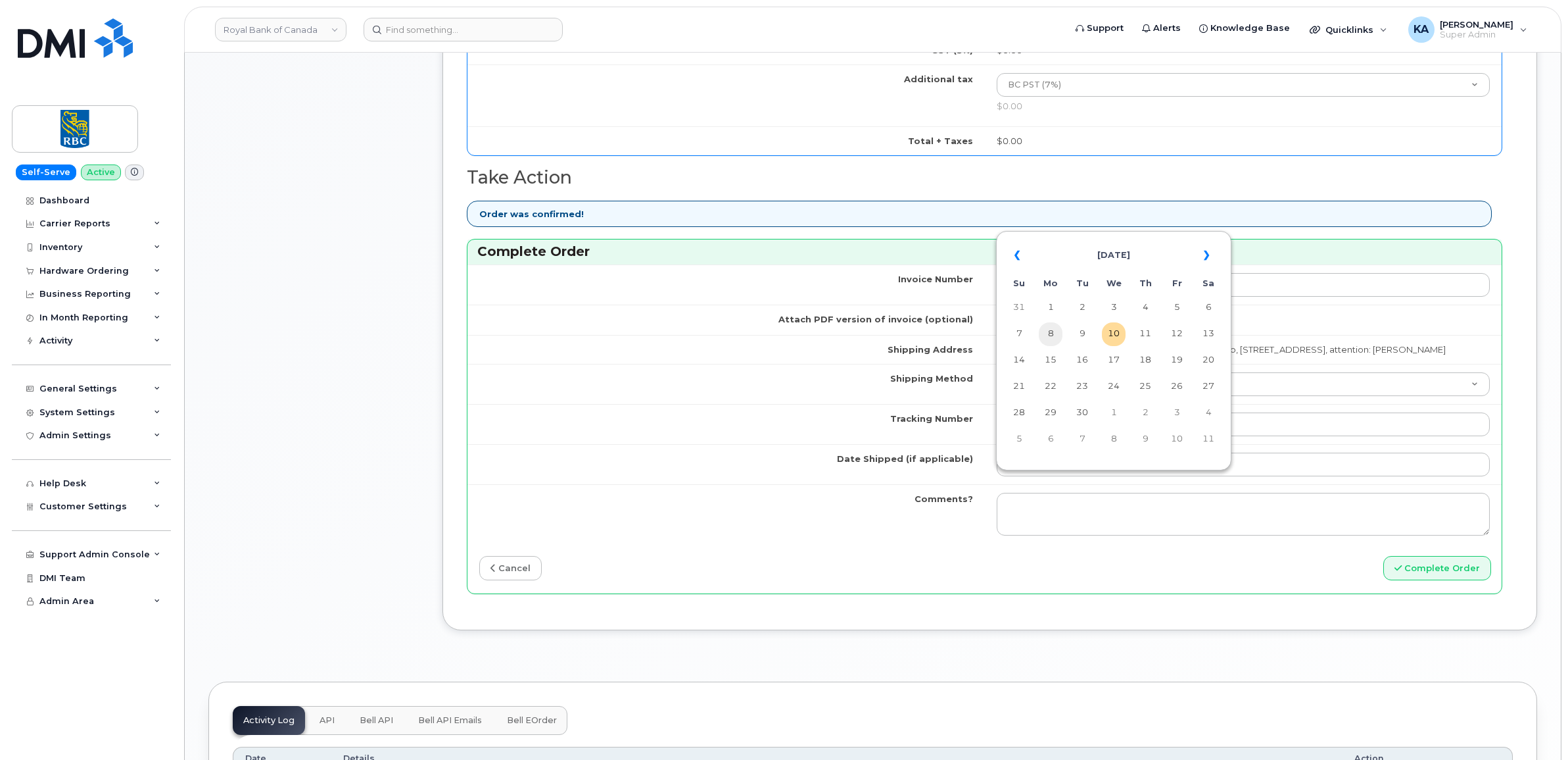
click at [1047, 335] on td "8" at bounding box center [1051, 334] width 23 height 23
type input "[DATE]"
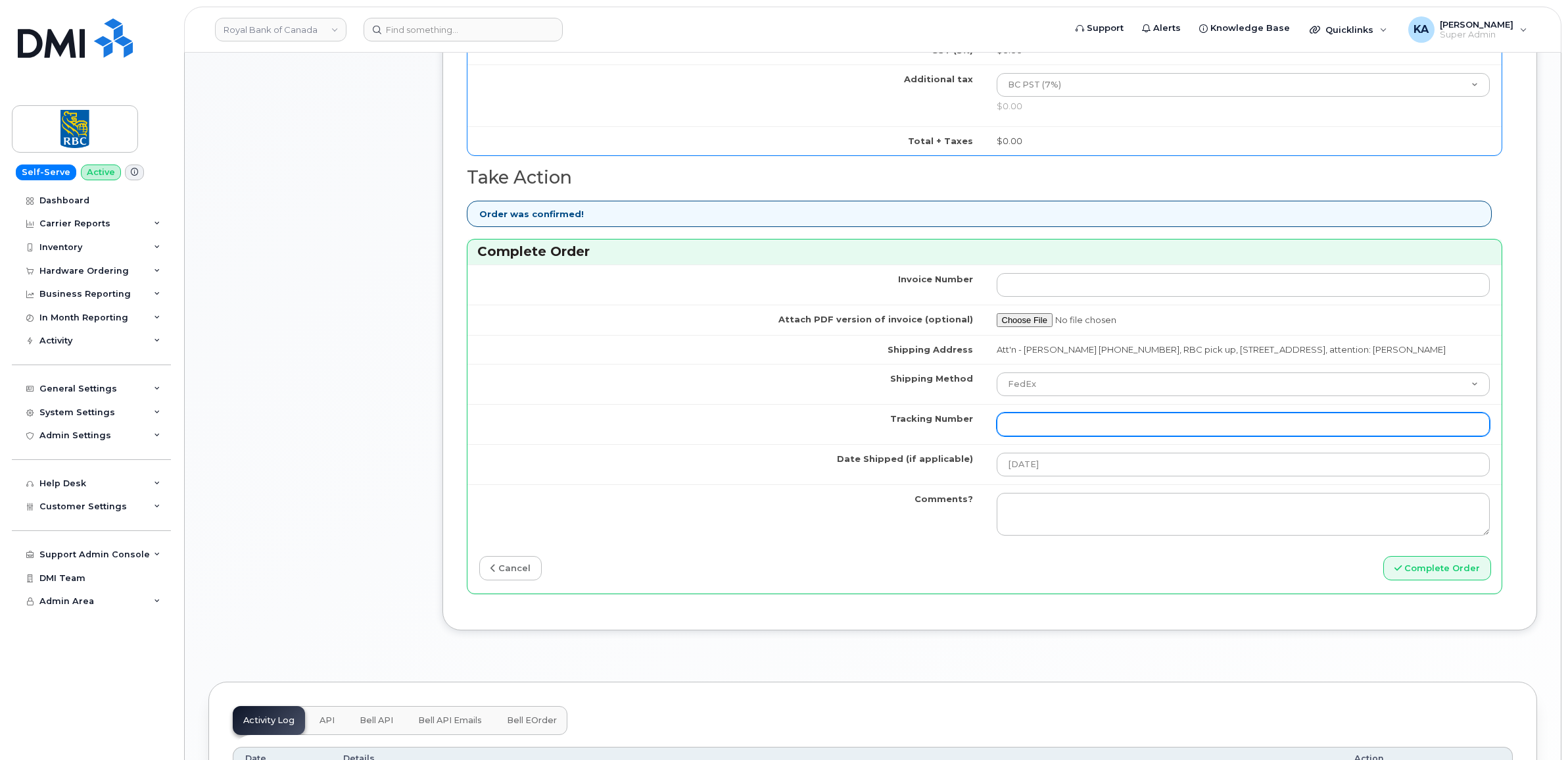
click at [1125, 436] on input "Tracking Number" at bounding box center [1244, 424] width 494 height 23
paste input "476303066084"
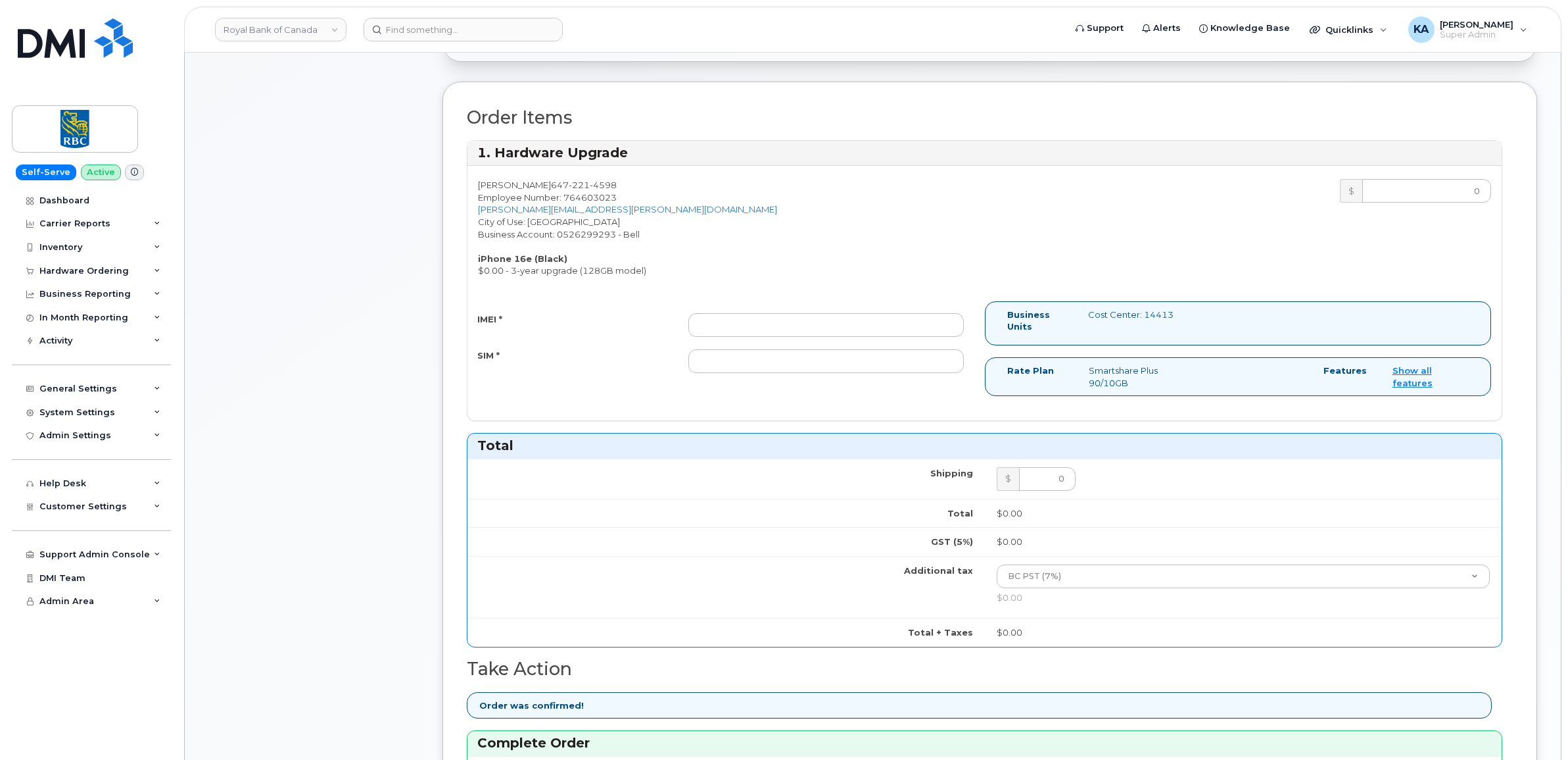
scroll to position [411, 0]
type input "476303066084"
click at [787, 331] on input "IMEI *" at bounding box center [825, 327] width 276 height 23
paste input "354216331008536"
type input "354216331008536"
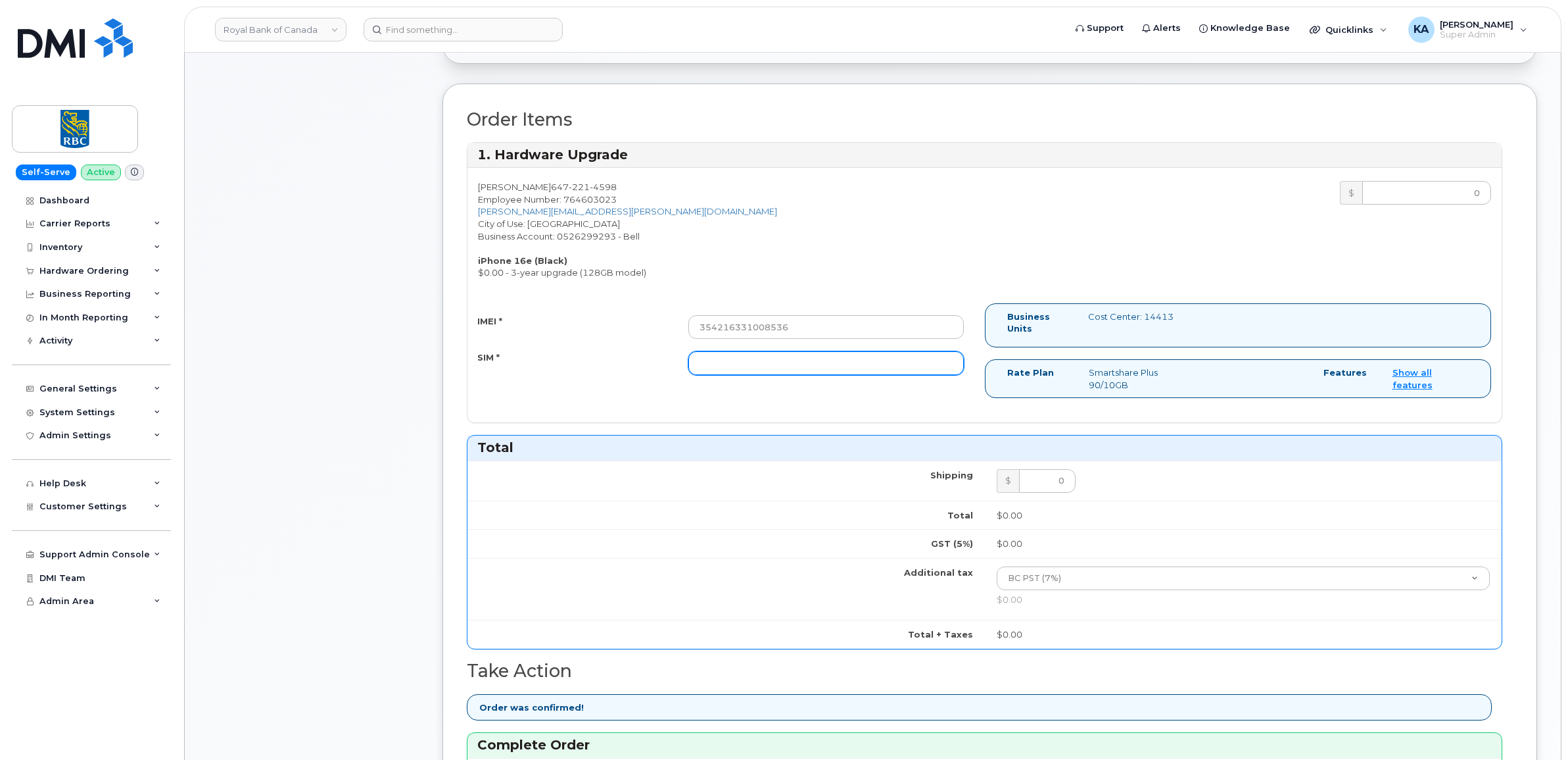
click at [807, 364] on input "SIM *" at bounding box center [825, 363] width 276 height 23
paste input "89302610207733284753"
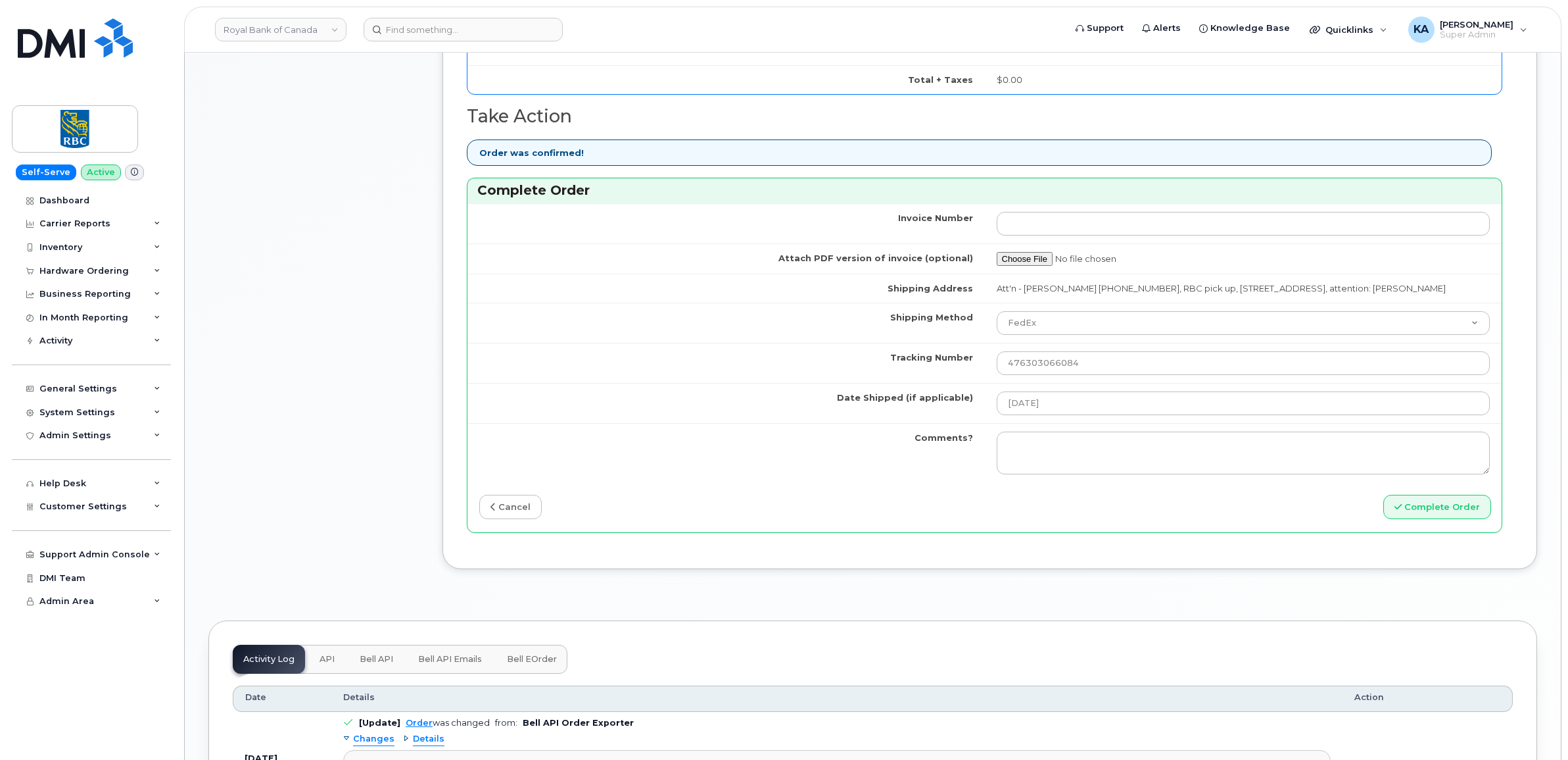
scroll to position [986, 0]
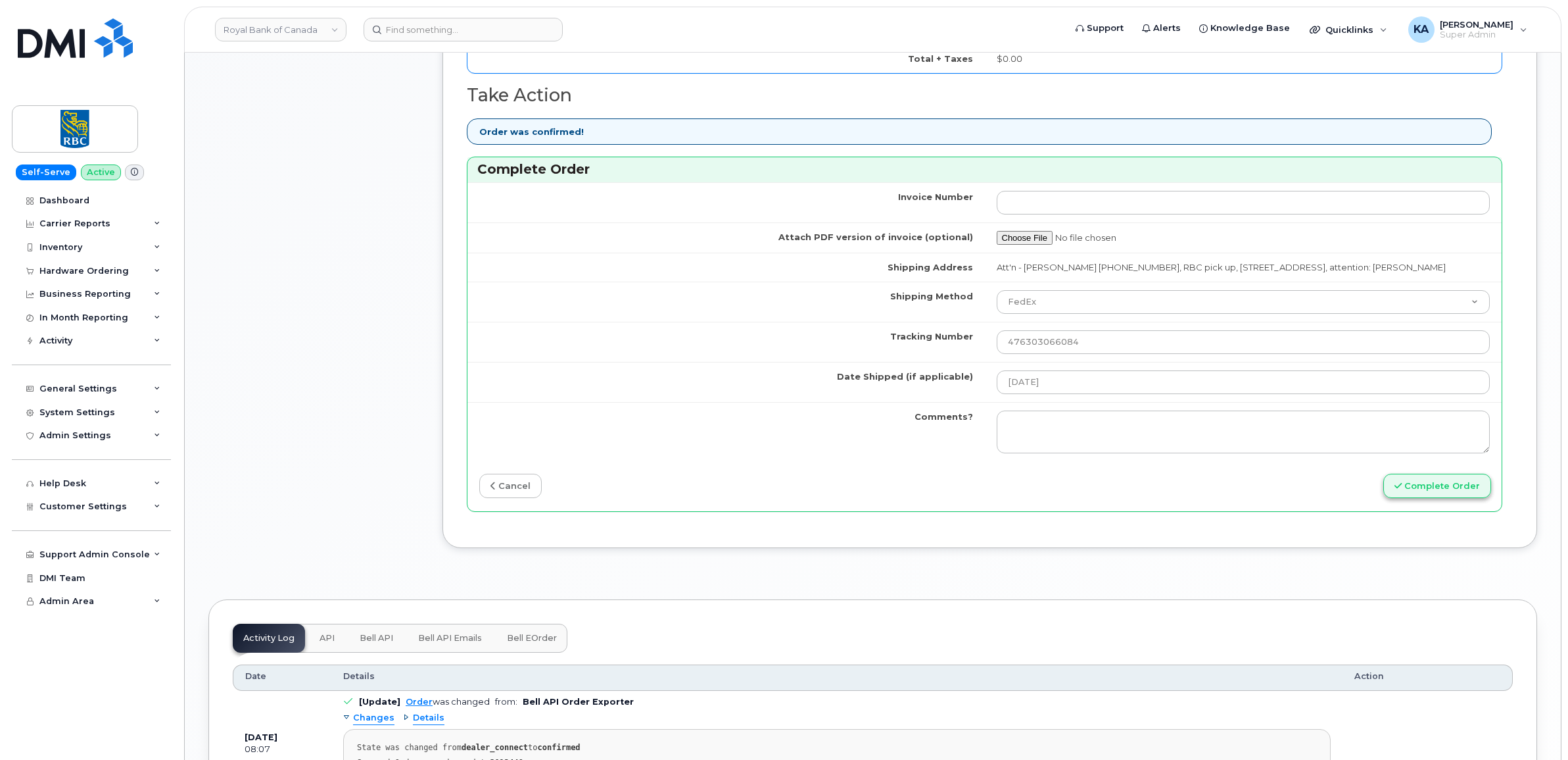
type input "89302610207733284753"
click at [1411, 498] on button "Complete Order" at bounding box center [1437, 485] width 108 height 24
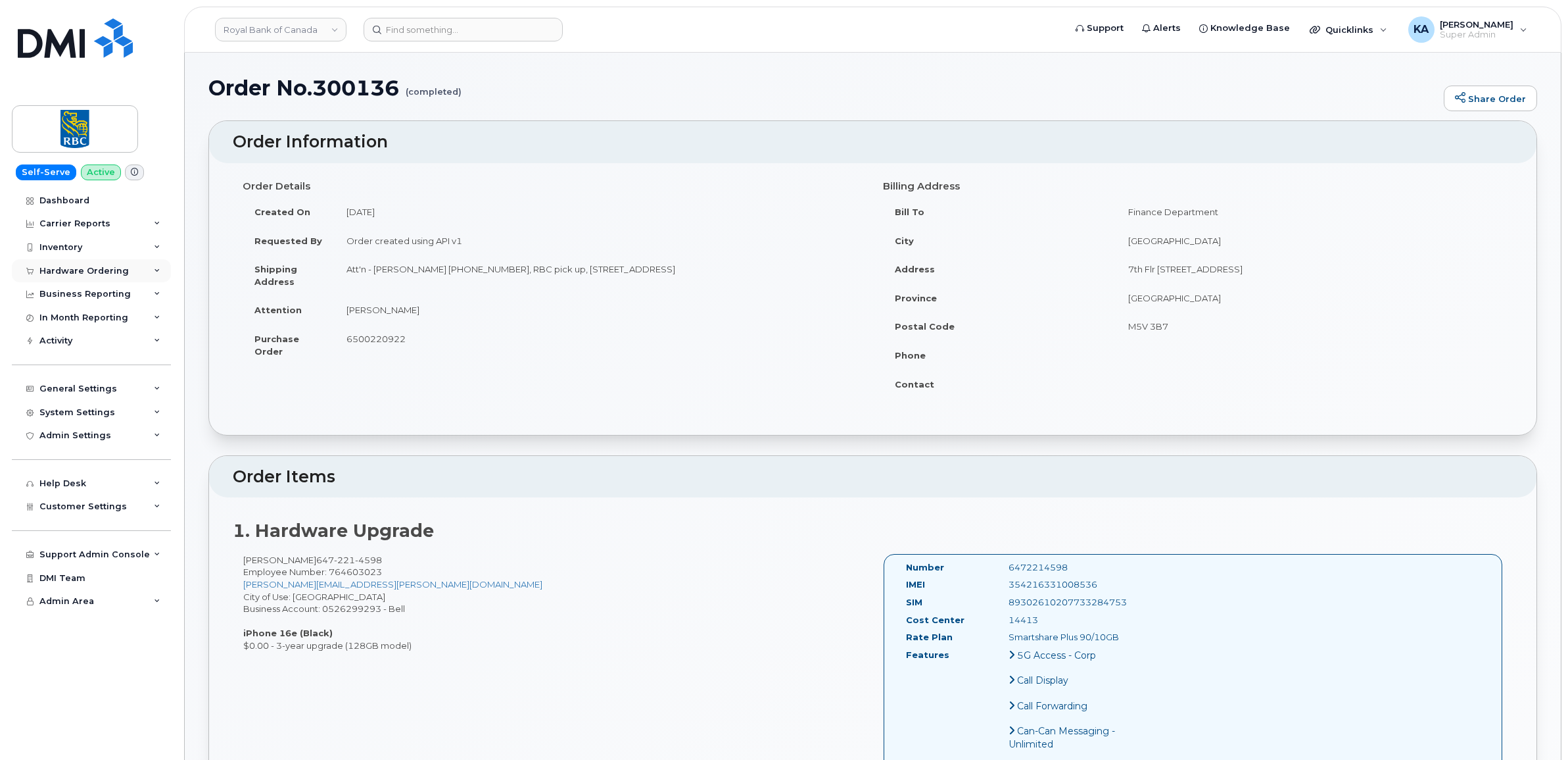
click at [70, 264] on div "Hardware Ordering" at bounding box center [91, 270] width 159 height 23
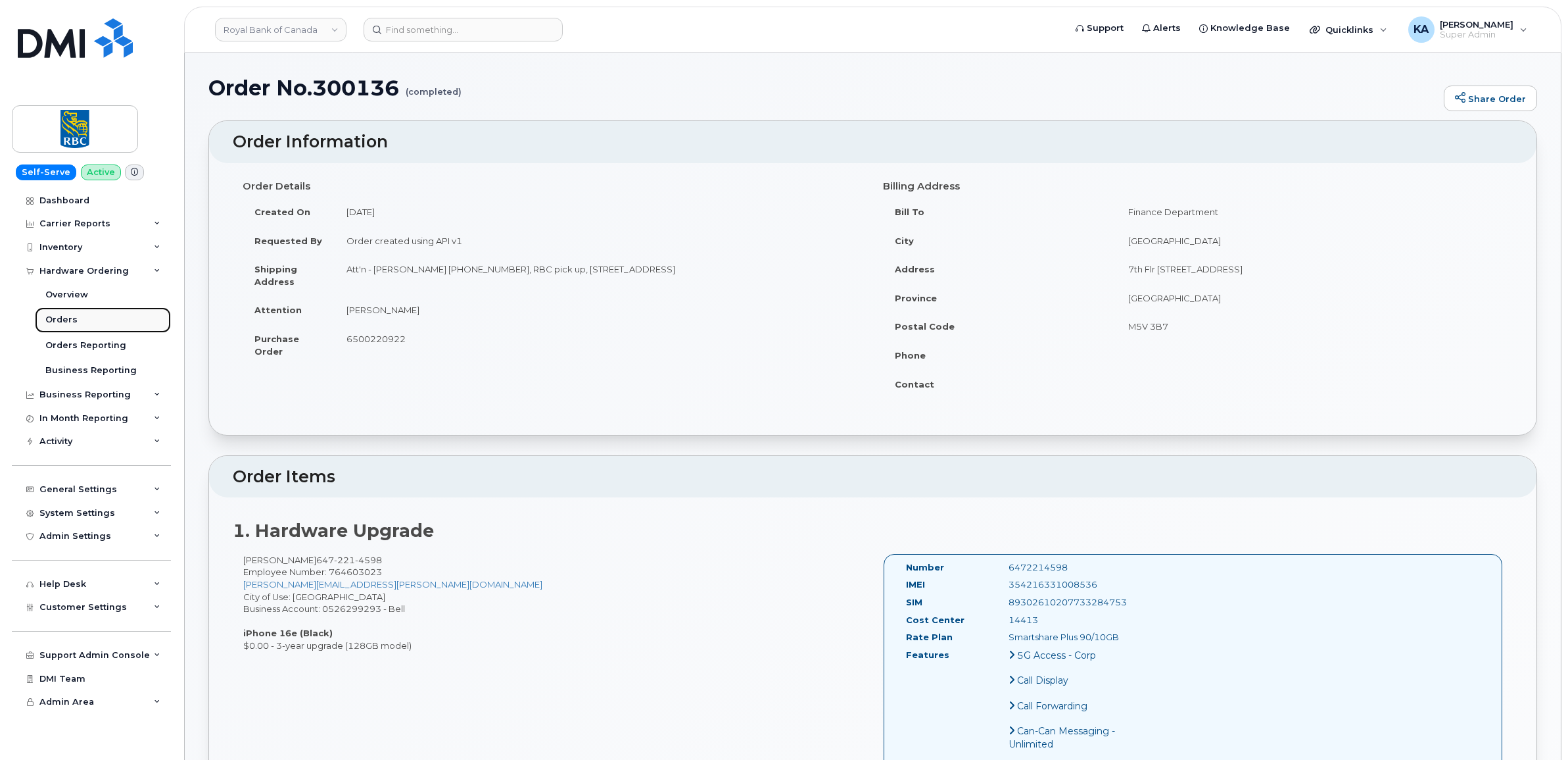
click at [53, 320] on div "Orders" at bounding box center [62, 319] width 32 height 12
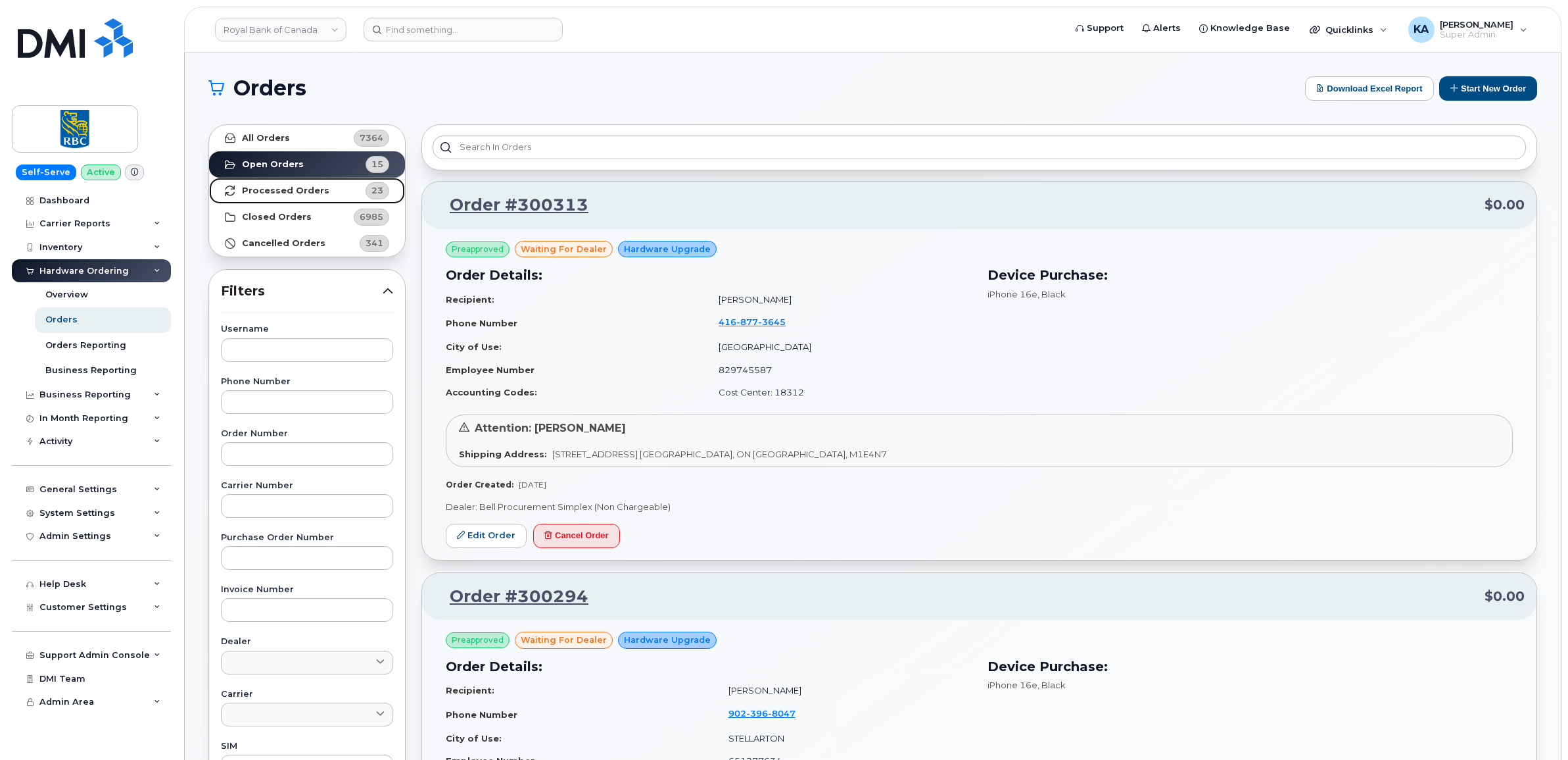
click at [264, 189] on strong "Processed Orders" at bounding box center [285, 190] width 87 height 11
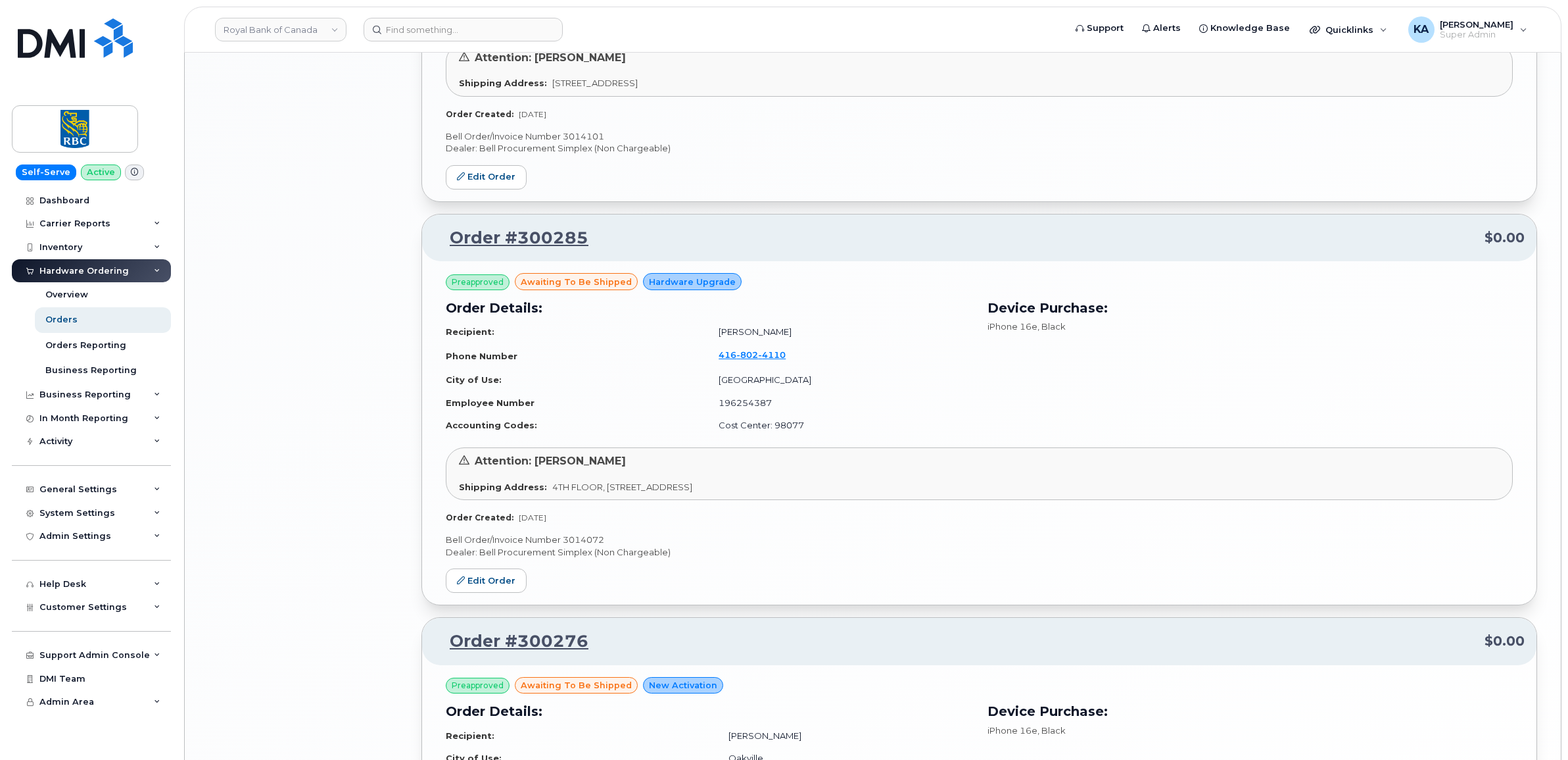
scroll to position [2646, 0]
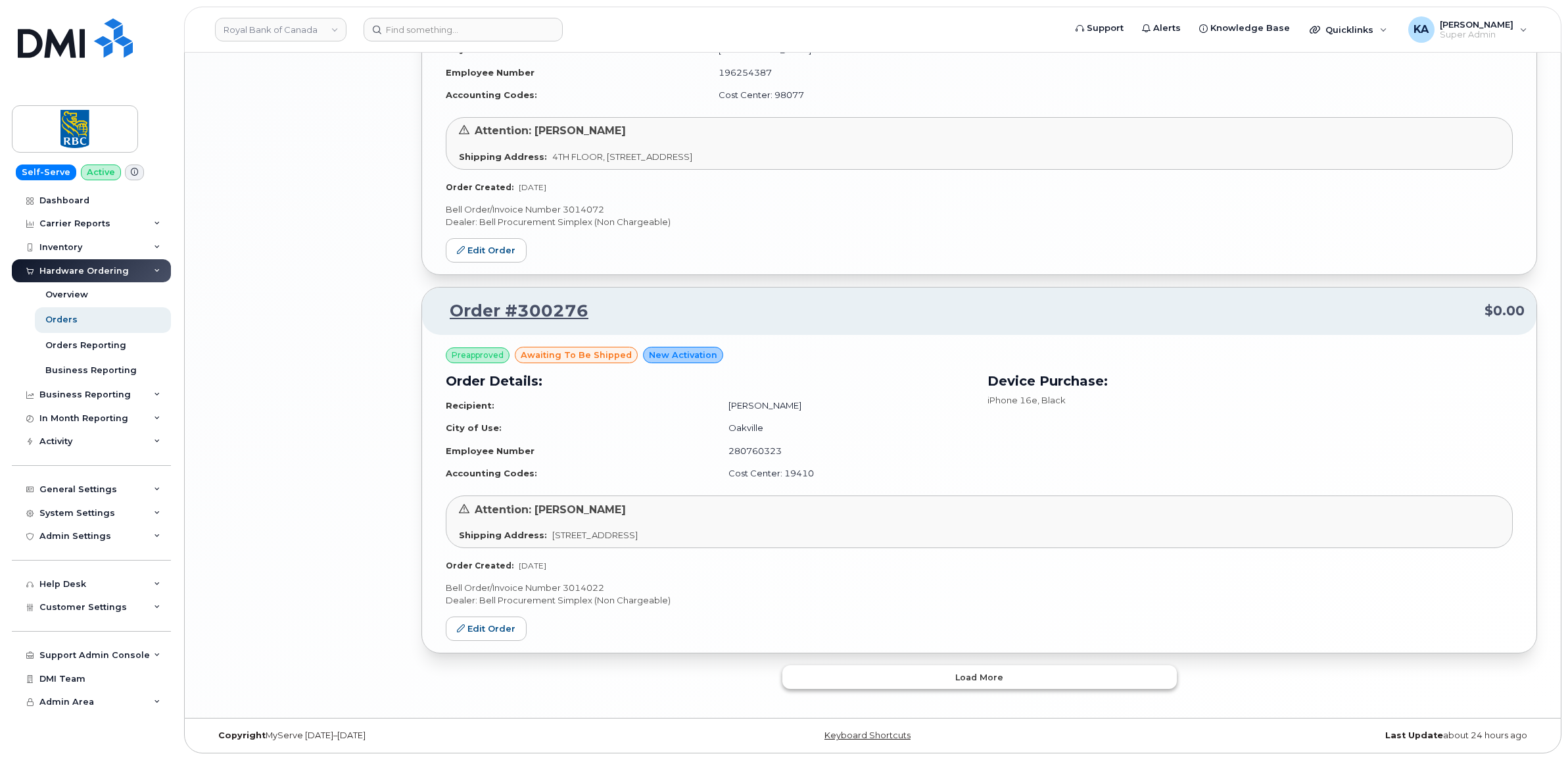
click at [951, 671] on button "Load more" at bounding box center [979, 676] width 394 height 23
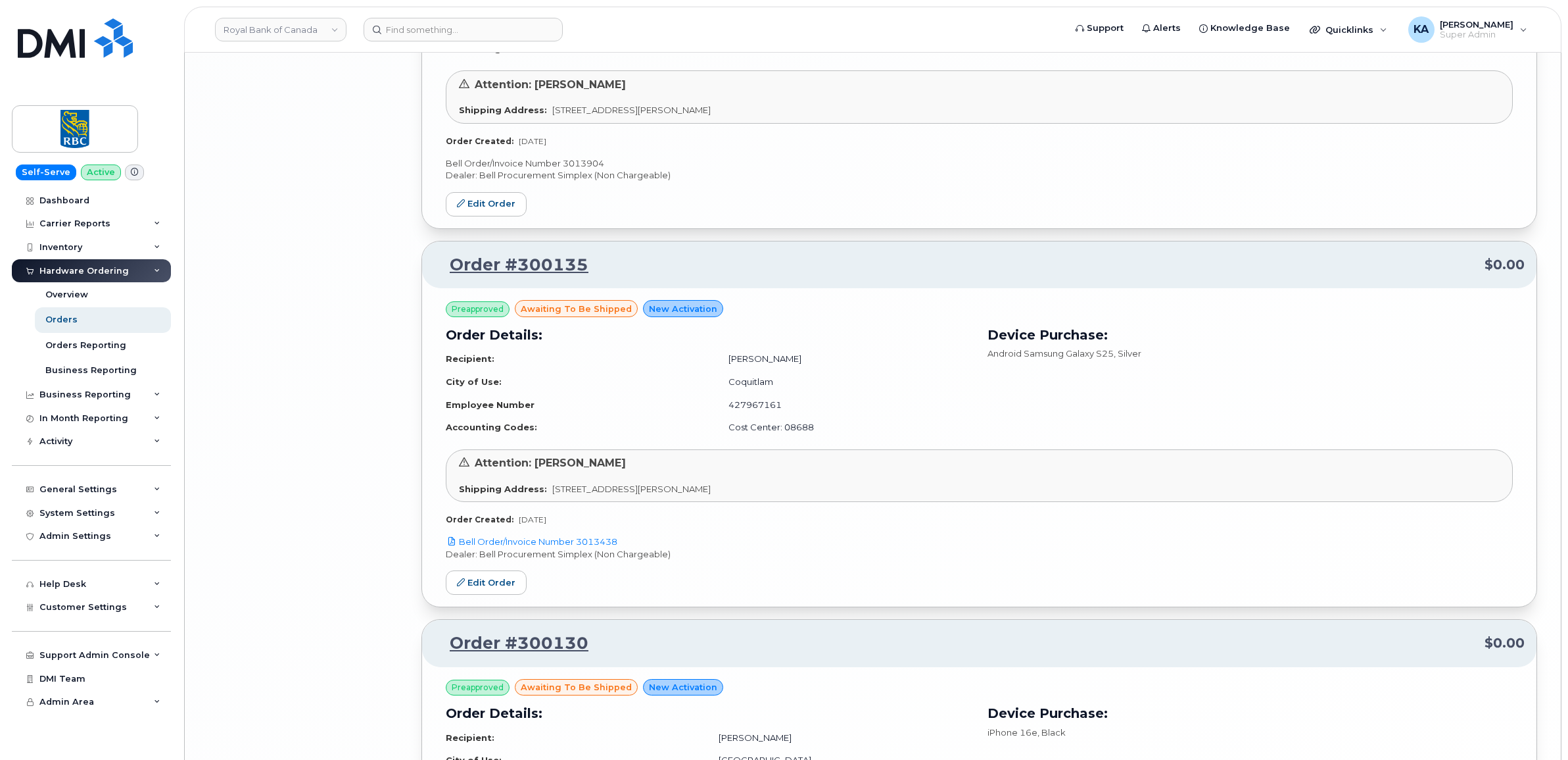
scroll to position [5359, 0]
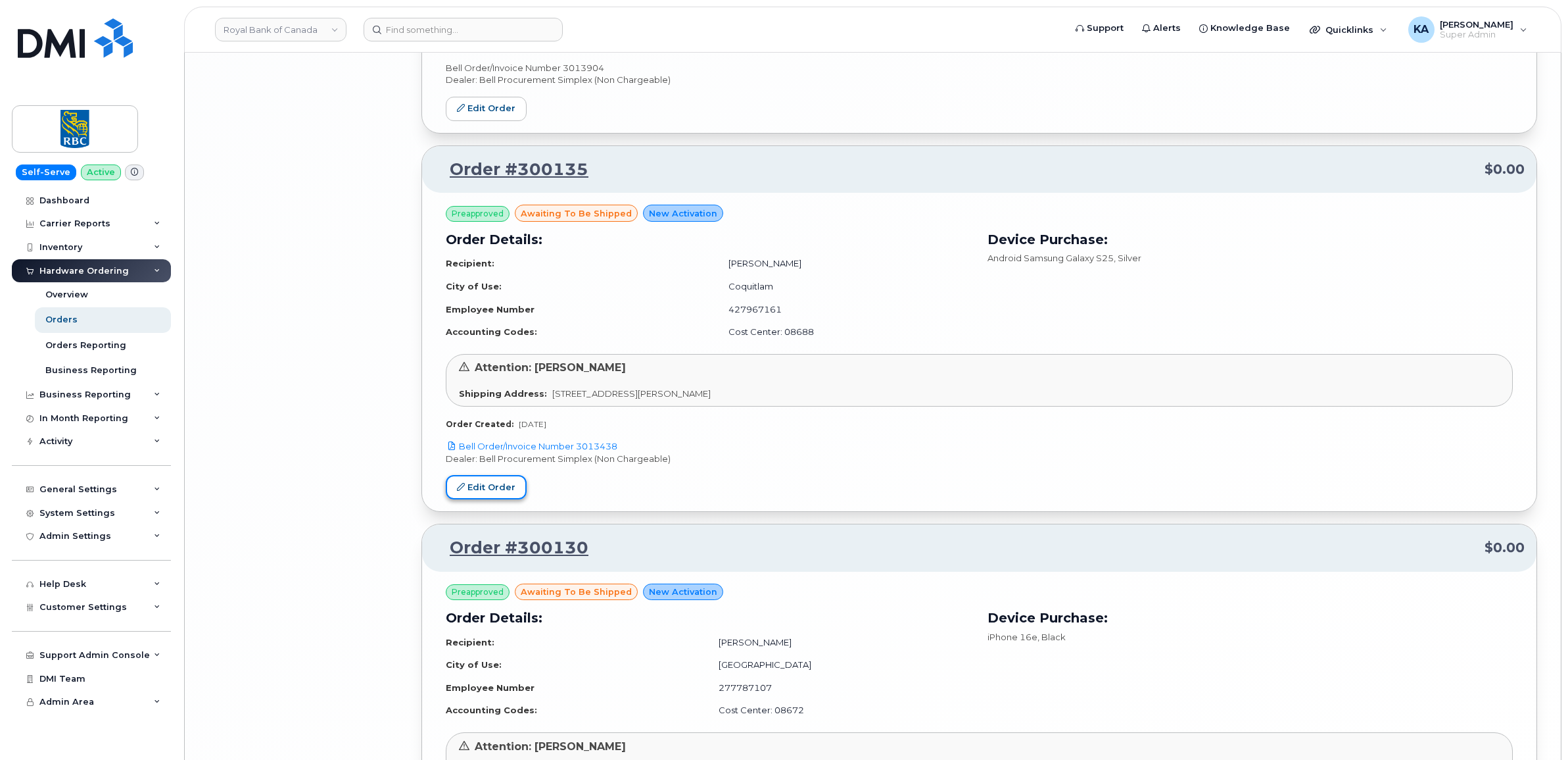
click at [487, 492] on link "Edit Order" at bounding box center [486, 487] width 81 height 24
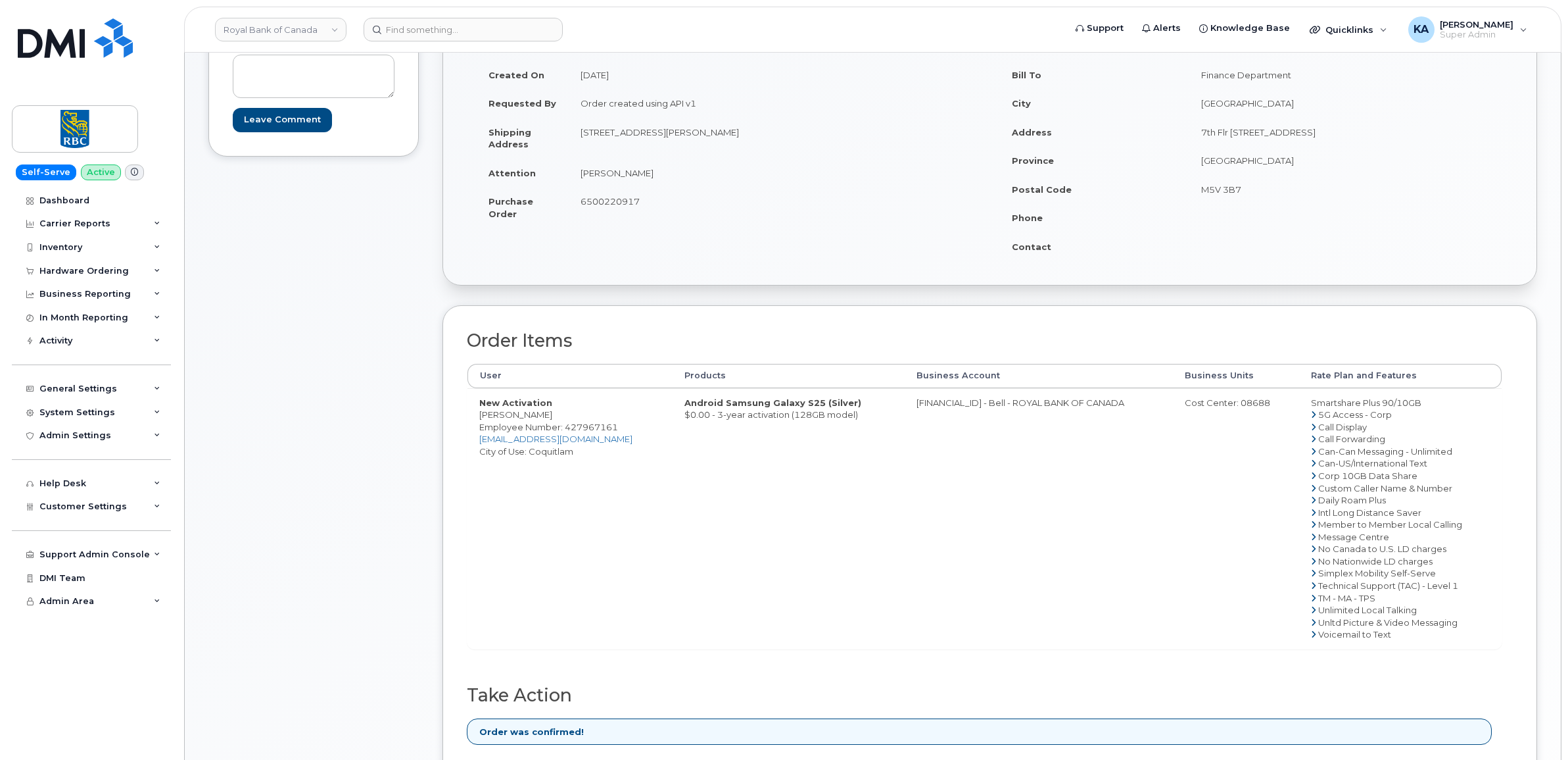
scroll to position [247, 0]
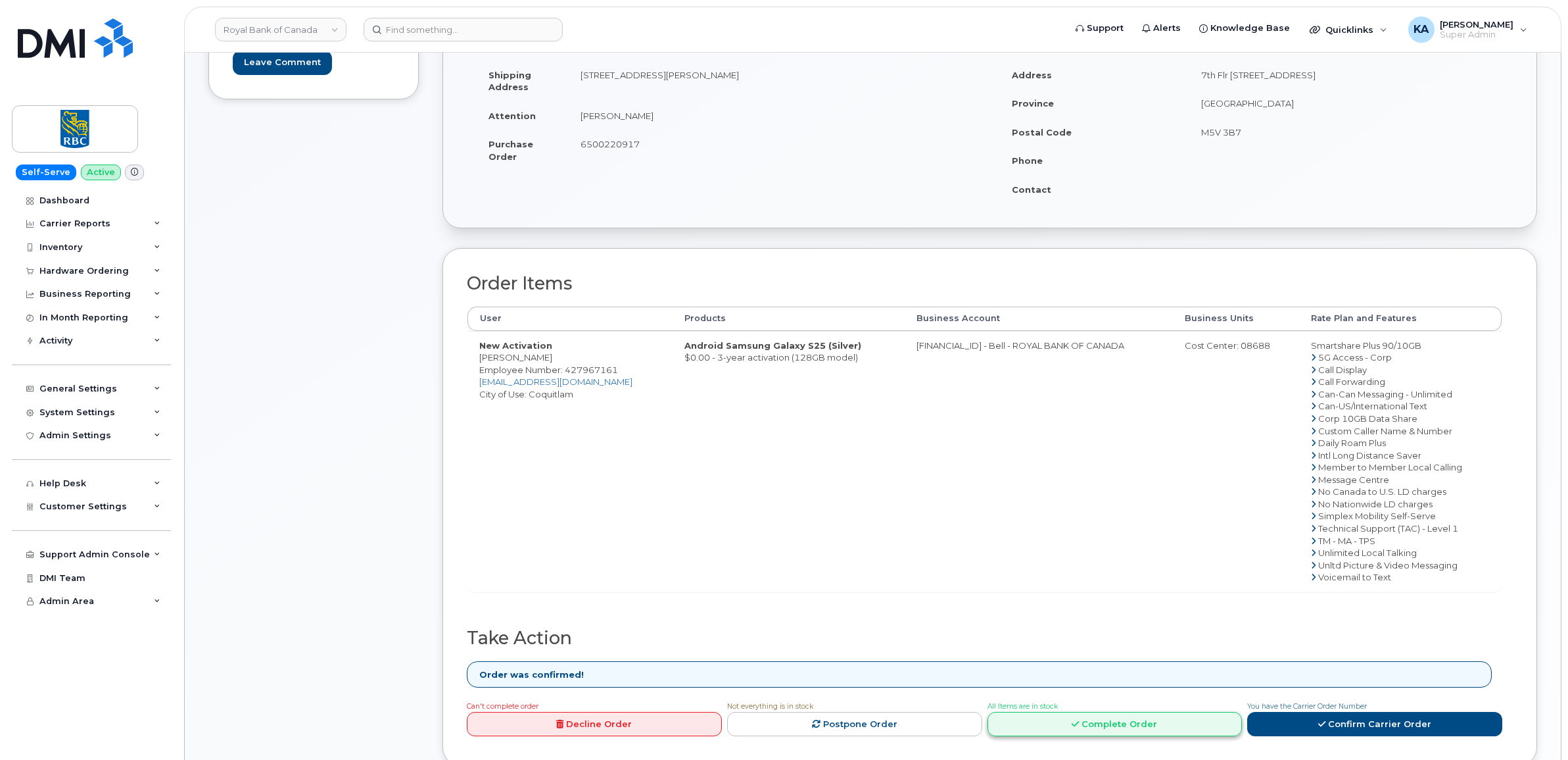
click at [1083, 728] on link "Complete Order" at bounding box center [1115, 723] width 255 height 24
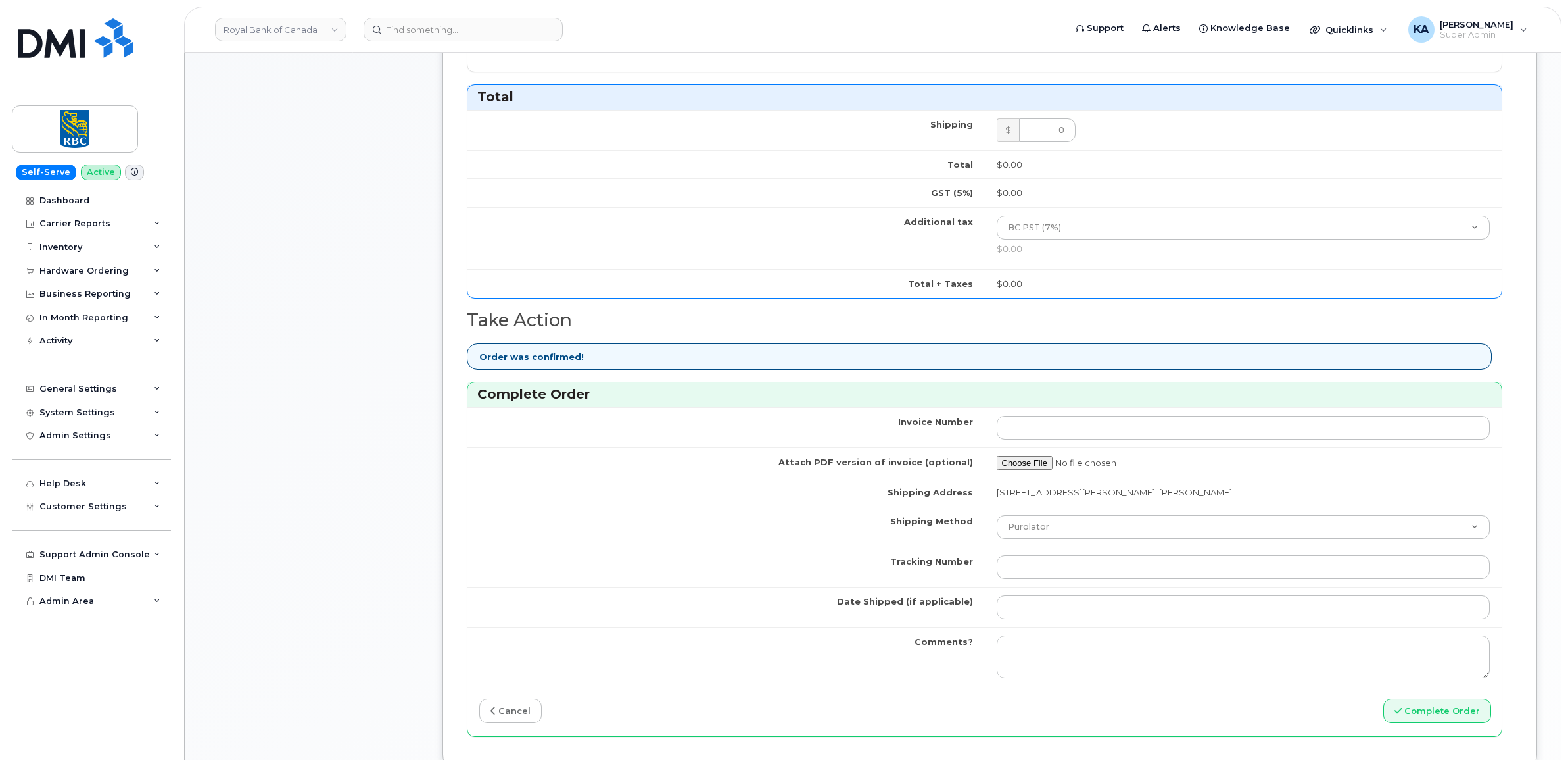
scroll to position [822, 0]
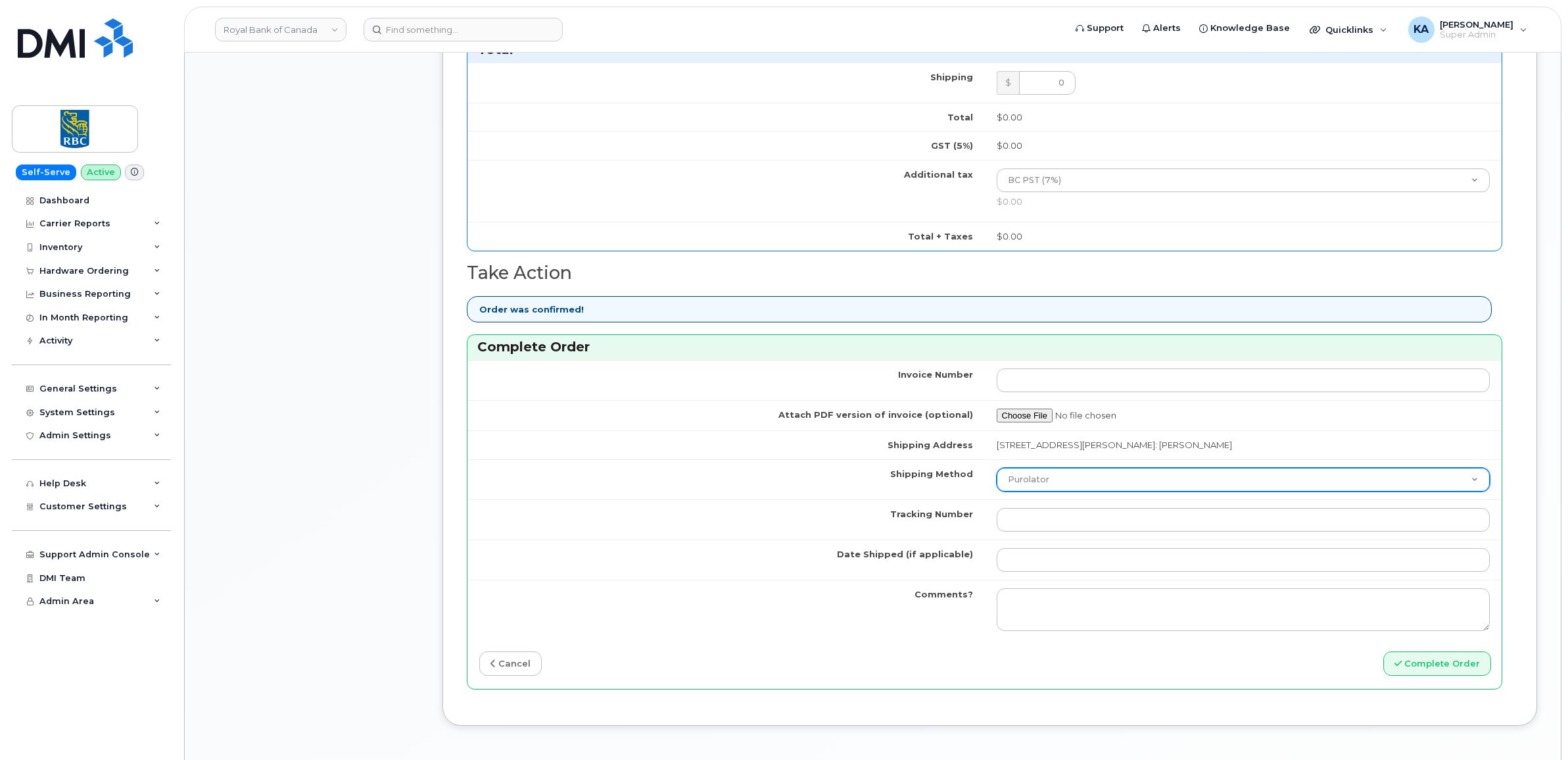
click at [1086, 485] on select "Purolator UPS FedEx Canada Post Courier Other Drop Off Pick Up" at bounding box center [1244, 480] width 494 height 23
select select "FedEx"
click at [997, 471] on select "Purolator UPS FedEx Canada Post Courier Other Drop Off Pick Up" at bounding box center [1244, 480] width 494 height 23
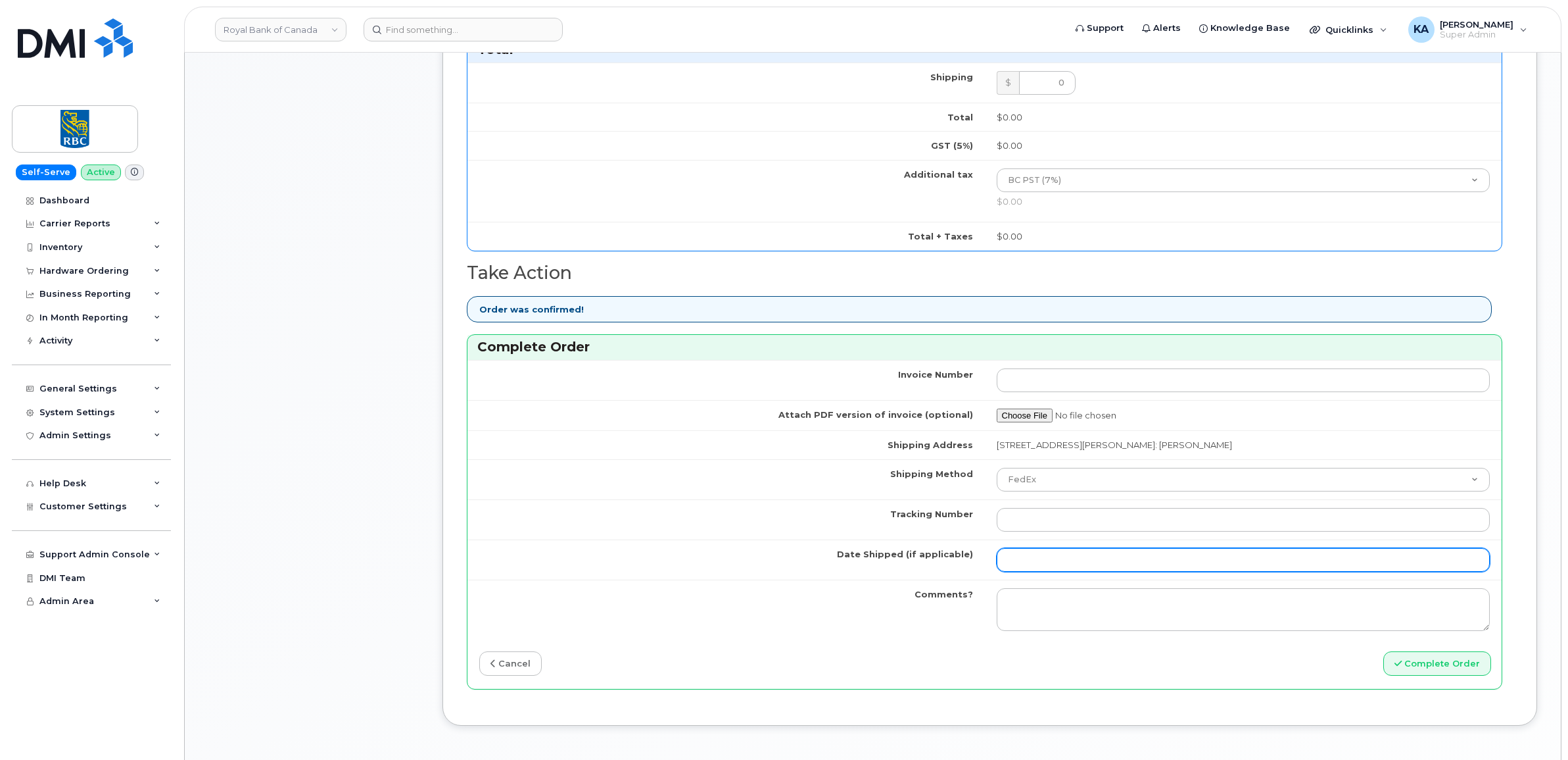
click at [1045, 569] on input "Date Shipped (if applicable)" at bounding box center [1244, 560] width 494 height 23
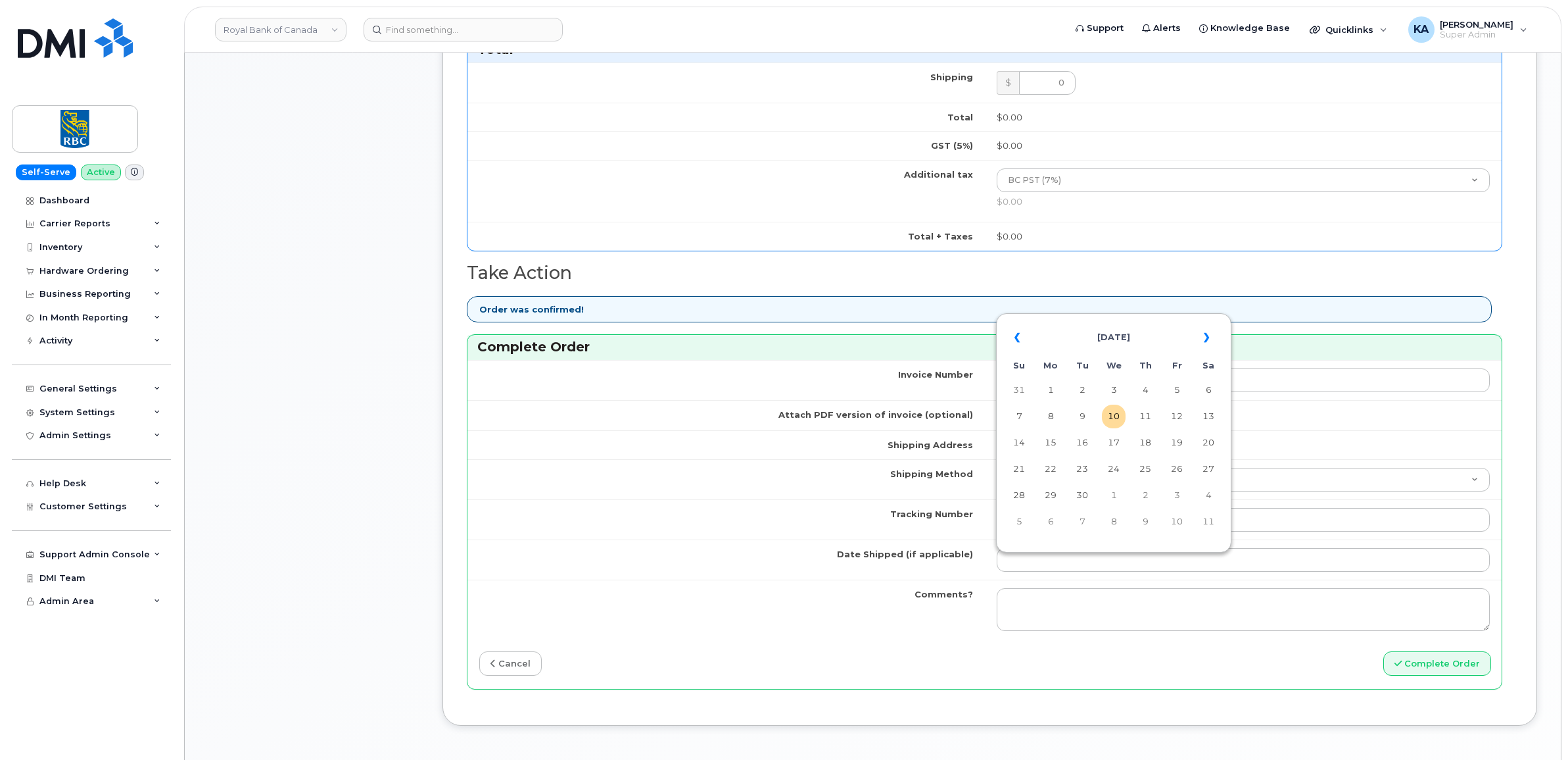
click at [1076, 320] on table "« September 2025 » Su Mo Tu We Th Fr Sa 31 1 2 3 4 5 6 7 8 9 10 11 12 13 14 15 …" at bounding box center [1114, 429] width 229 height 225
click at [1049, 416] on td "8" at bounding box center [1051, 416] width 23 height 23
type input "[DATE]"
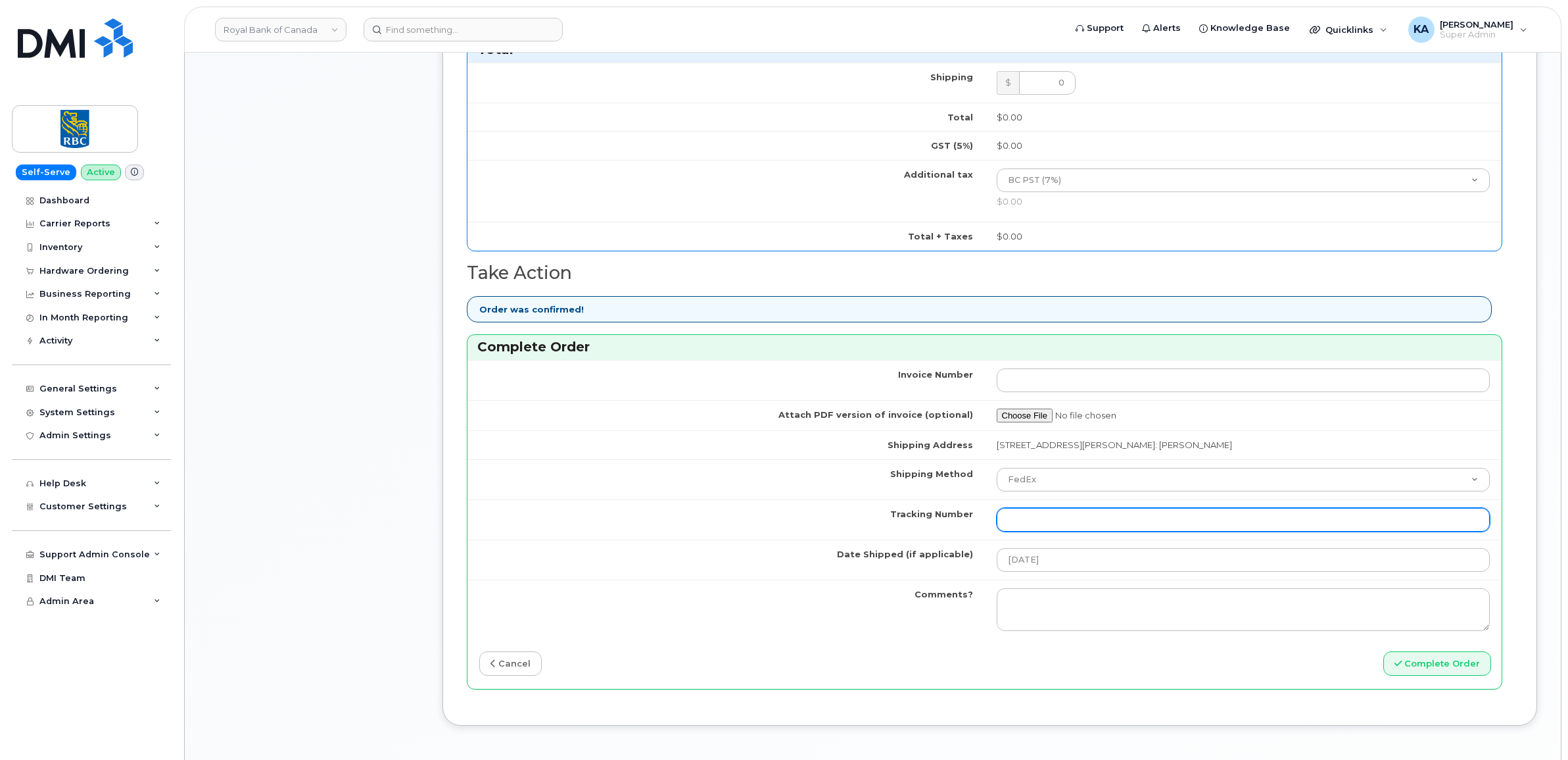
click at [1115, 527] on input "Tracking Number" at bounding box center [1244, 519] width 494 height 23
paste input "476303063578"
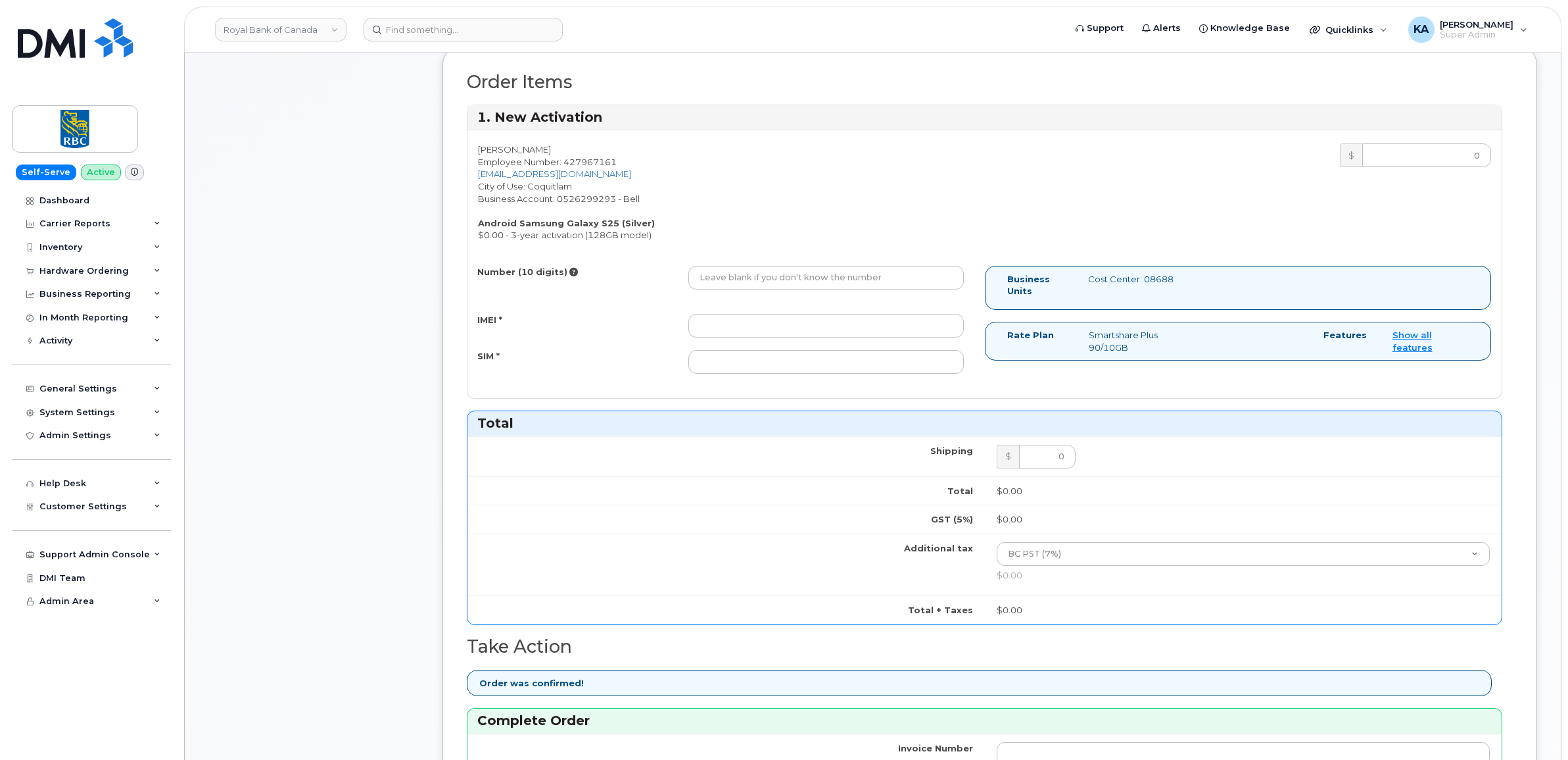
scroll to position [411, 0]
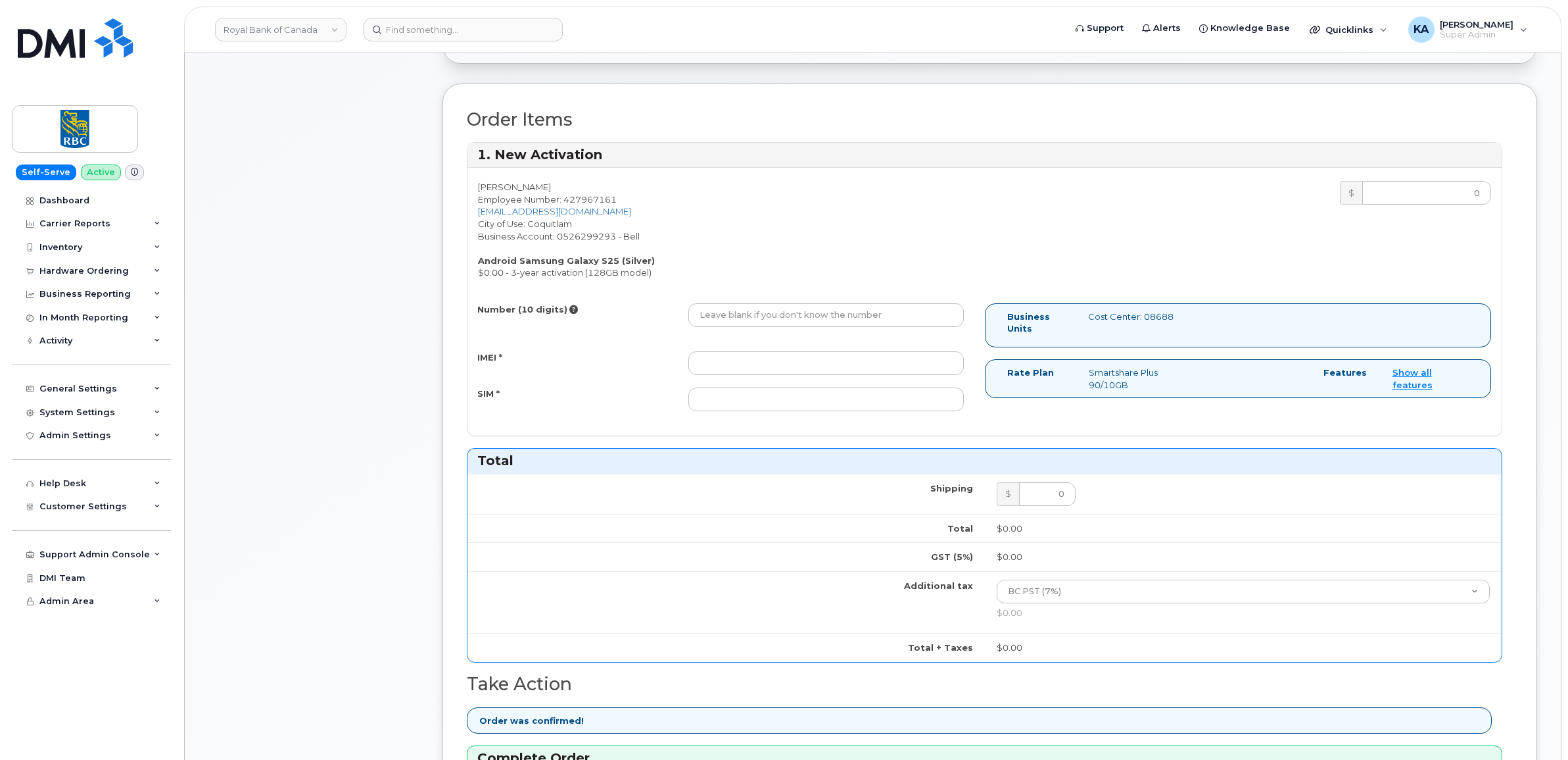
type input "476303063578"
click at [843, 366] on input "IMEI *" at bounding box center [825, 363] width 276 height 23
paste input "351558505123515"
type input "351558505123515"
click at [753, 314] on input "Number (10 digits)" at bounding box center [825, 314] width 276 height 23
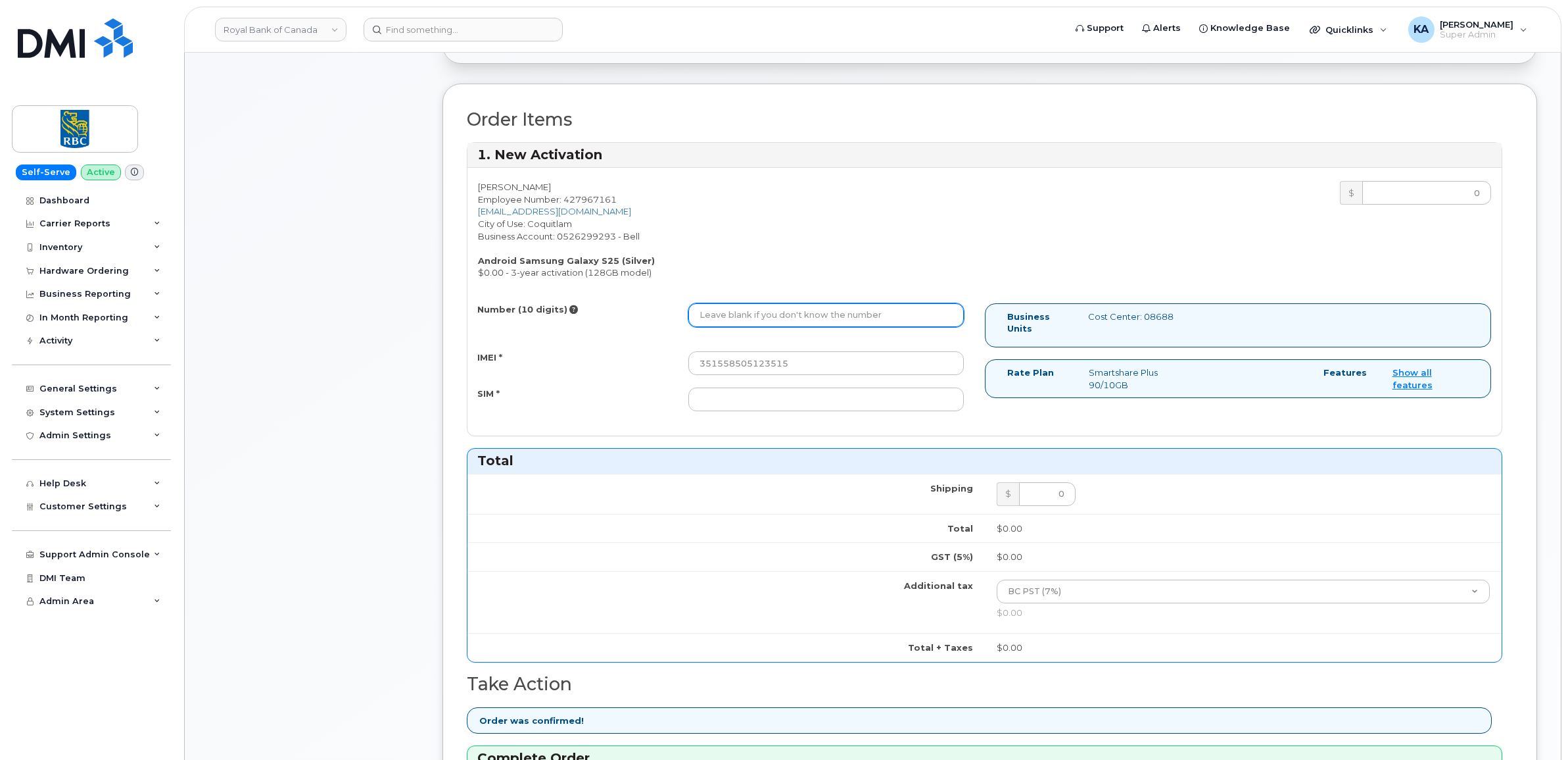
paste input "2362680806"
type input "2362680806"
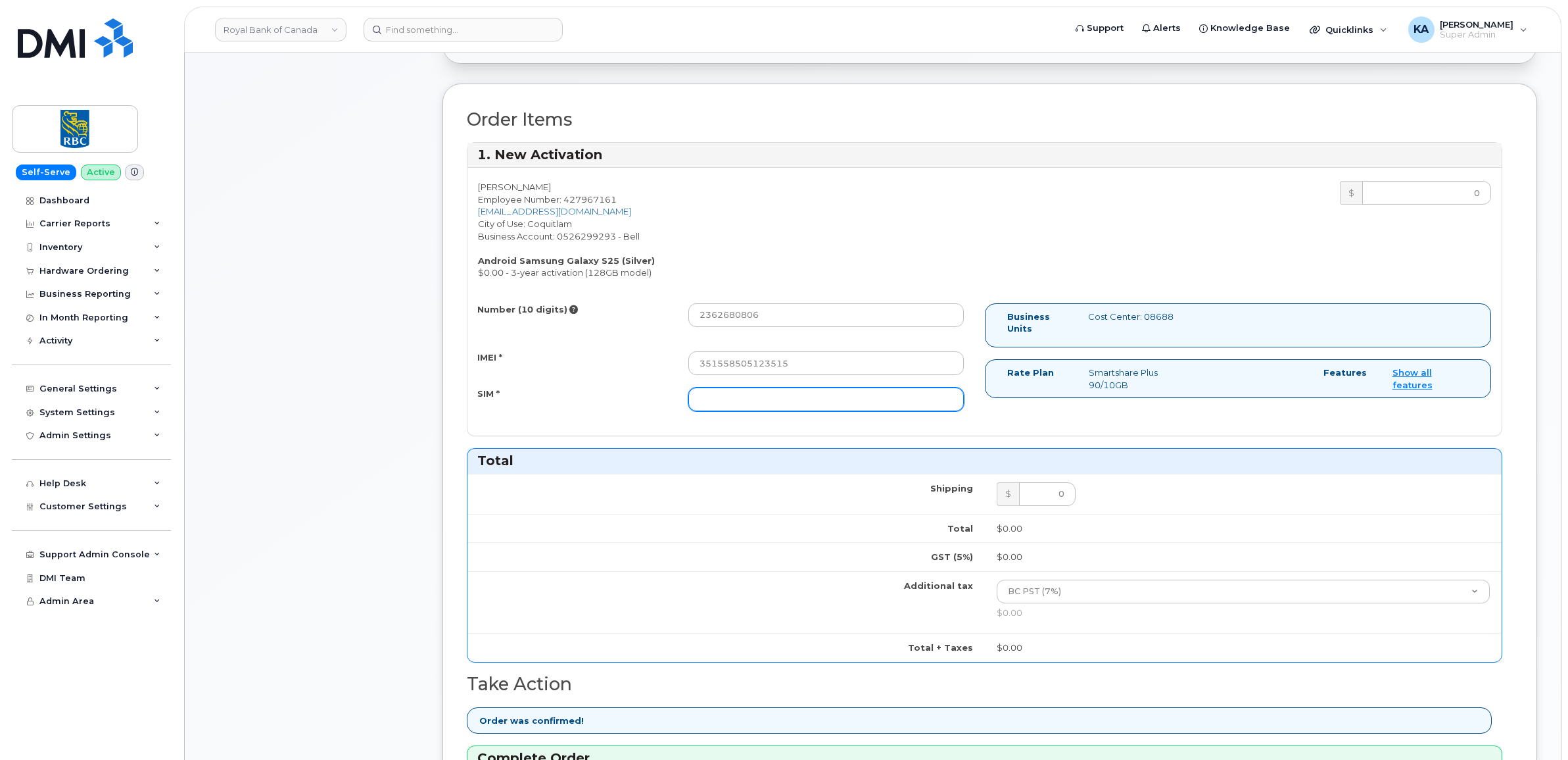
click at [842, 405] on input "SIM *" at bounding box center [825, 399] width 276 height 23
paste input "89302610207733287749"
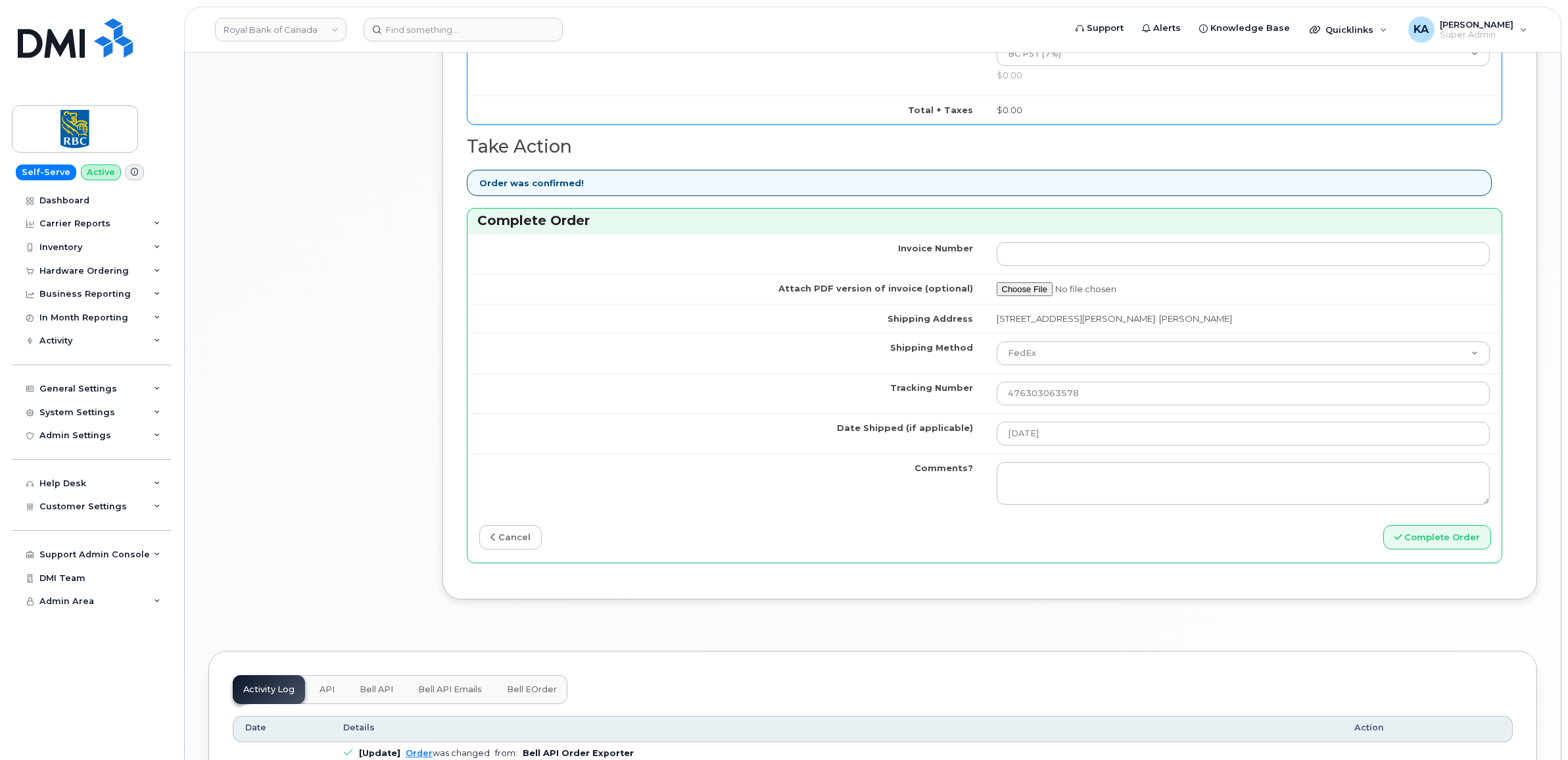
scroll to position [986, 0]
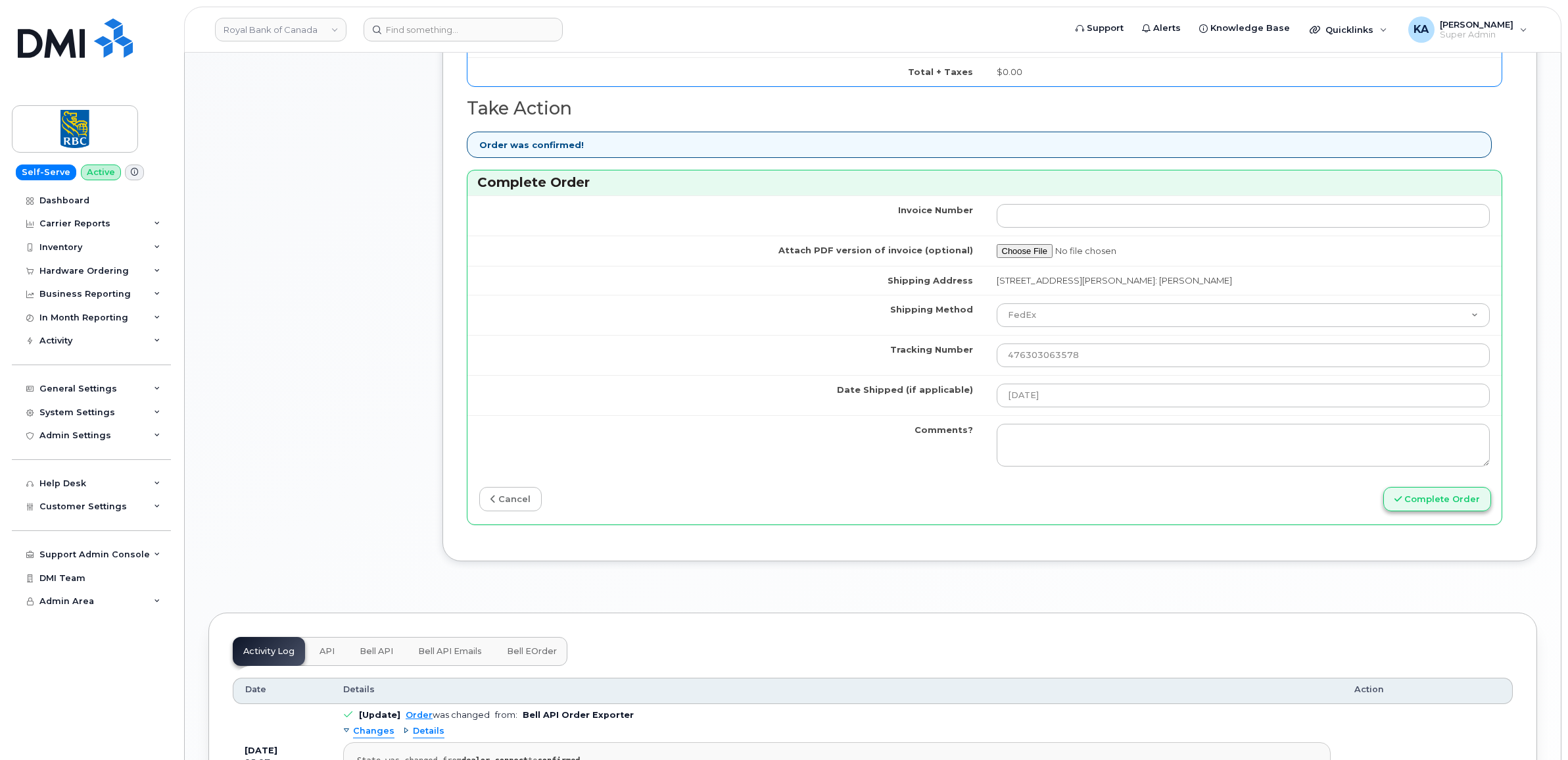
type input "89302610207733287749"
click at [1434, 499] on button "Complete Order" at bounding box center [1437, 499] width 108 height 24
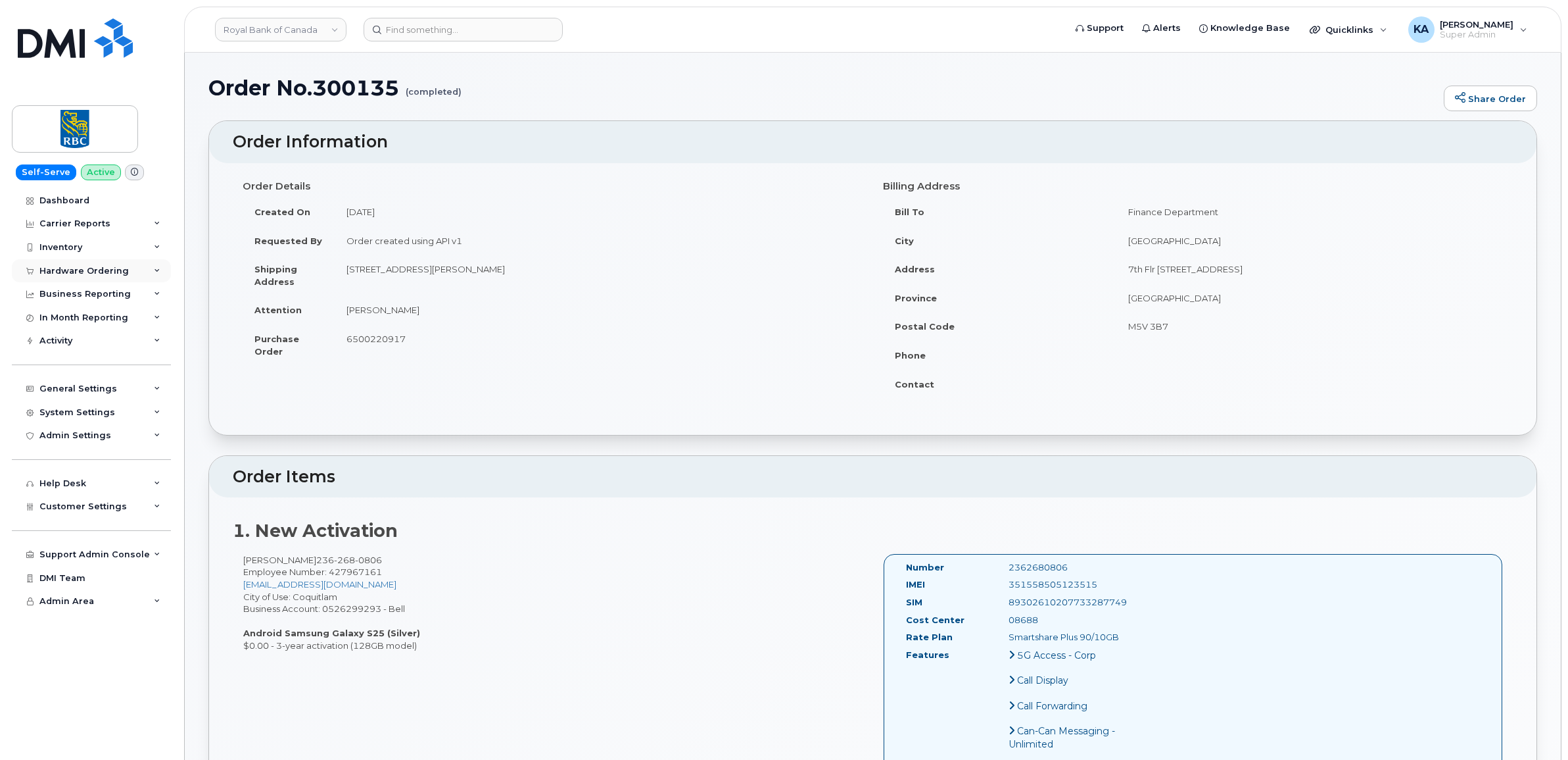
click at [87, 268] on div "Hardware Ordering" at bounding box center [84, 271] width 90 height 11
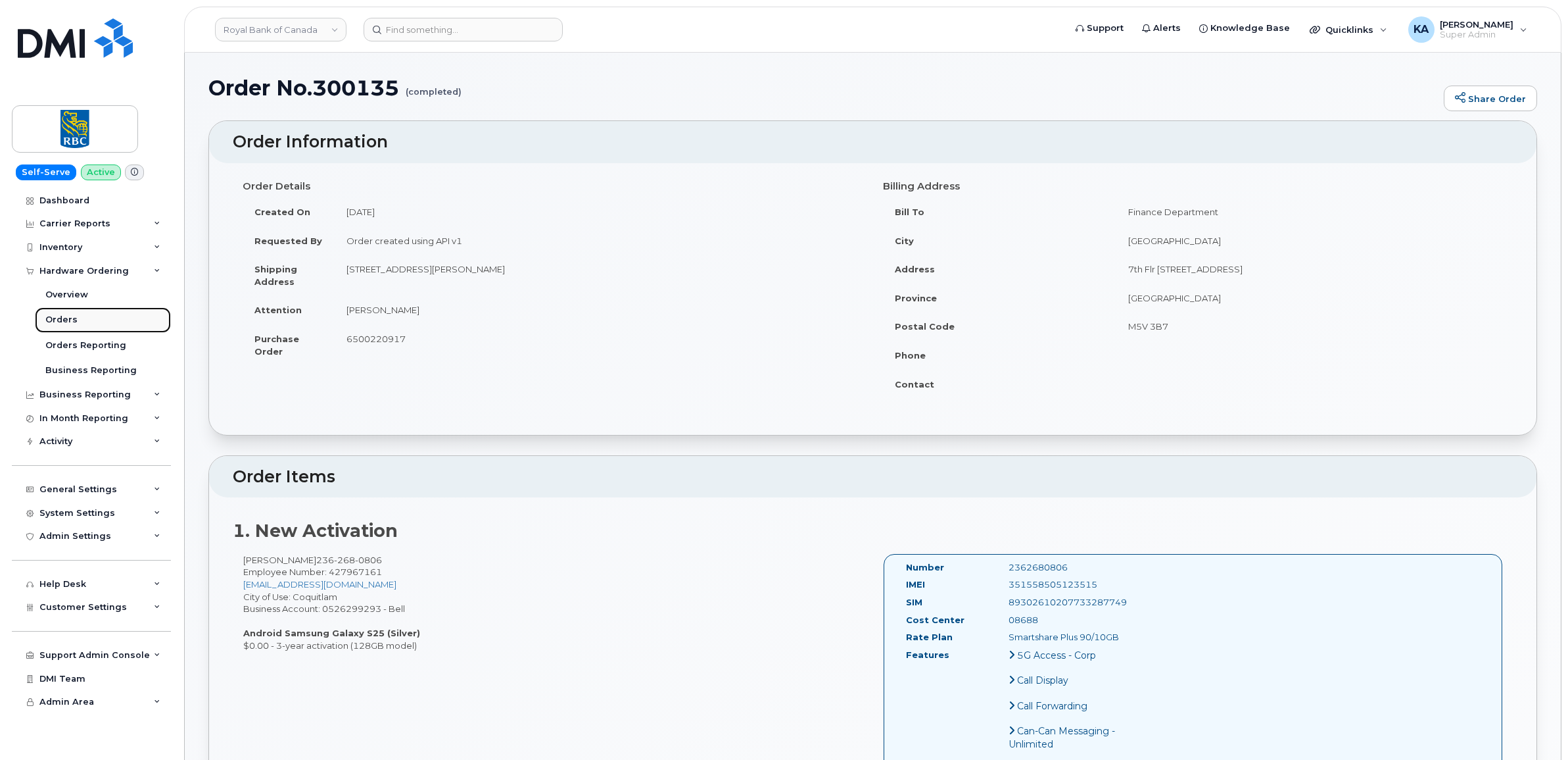
click at [60, 321] on div "Orders" at bounding box center [62, 319] width 32 height 12
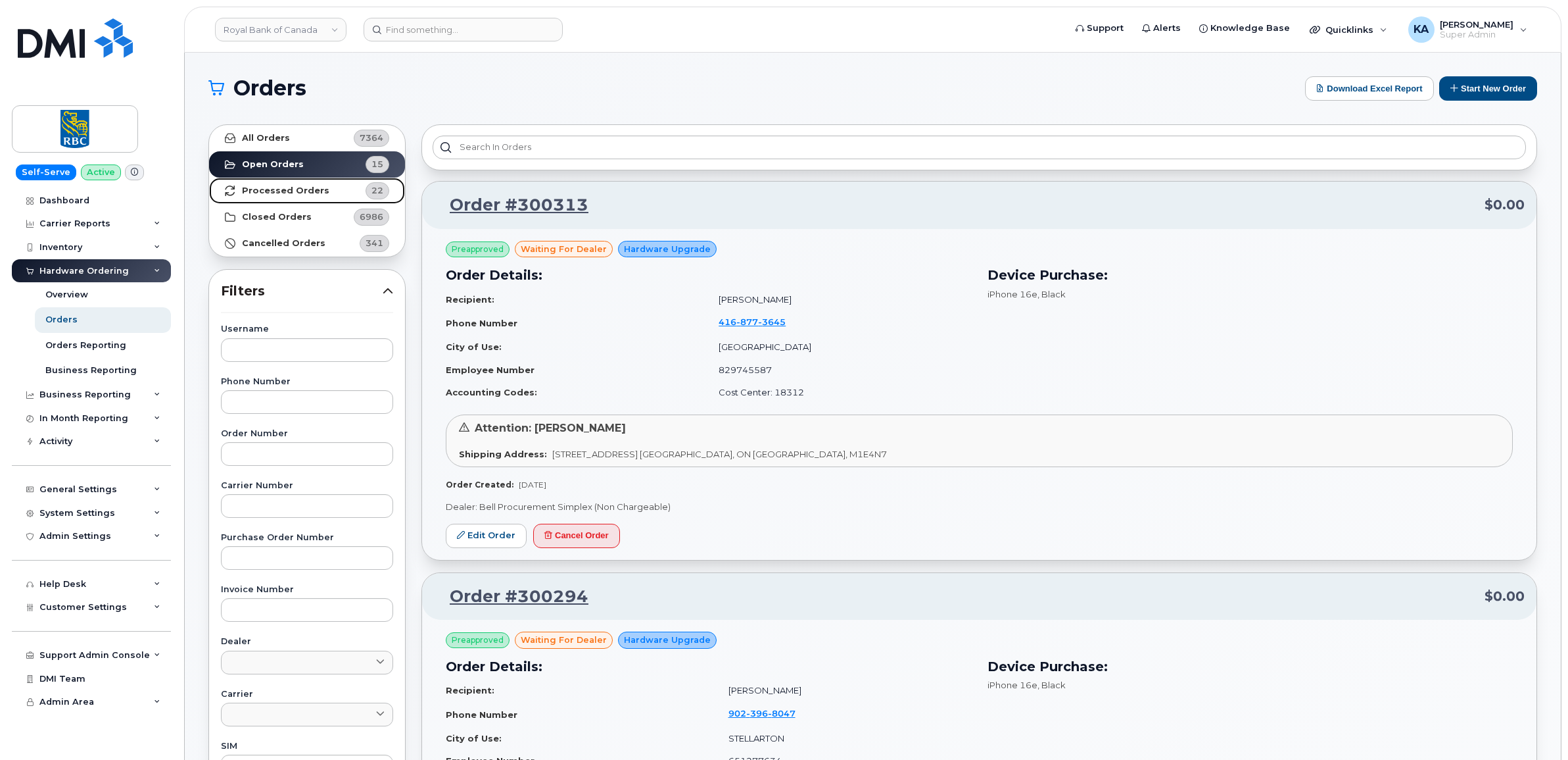
click at [259, 186] on strong "Processed Orders" at bounding box center [285, 190] width 87 height 11
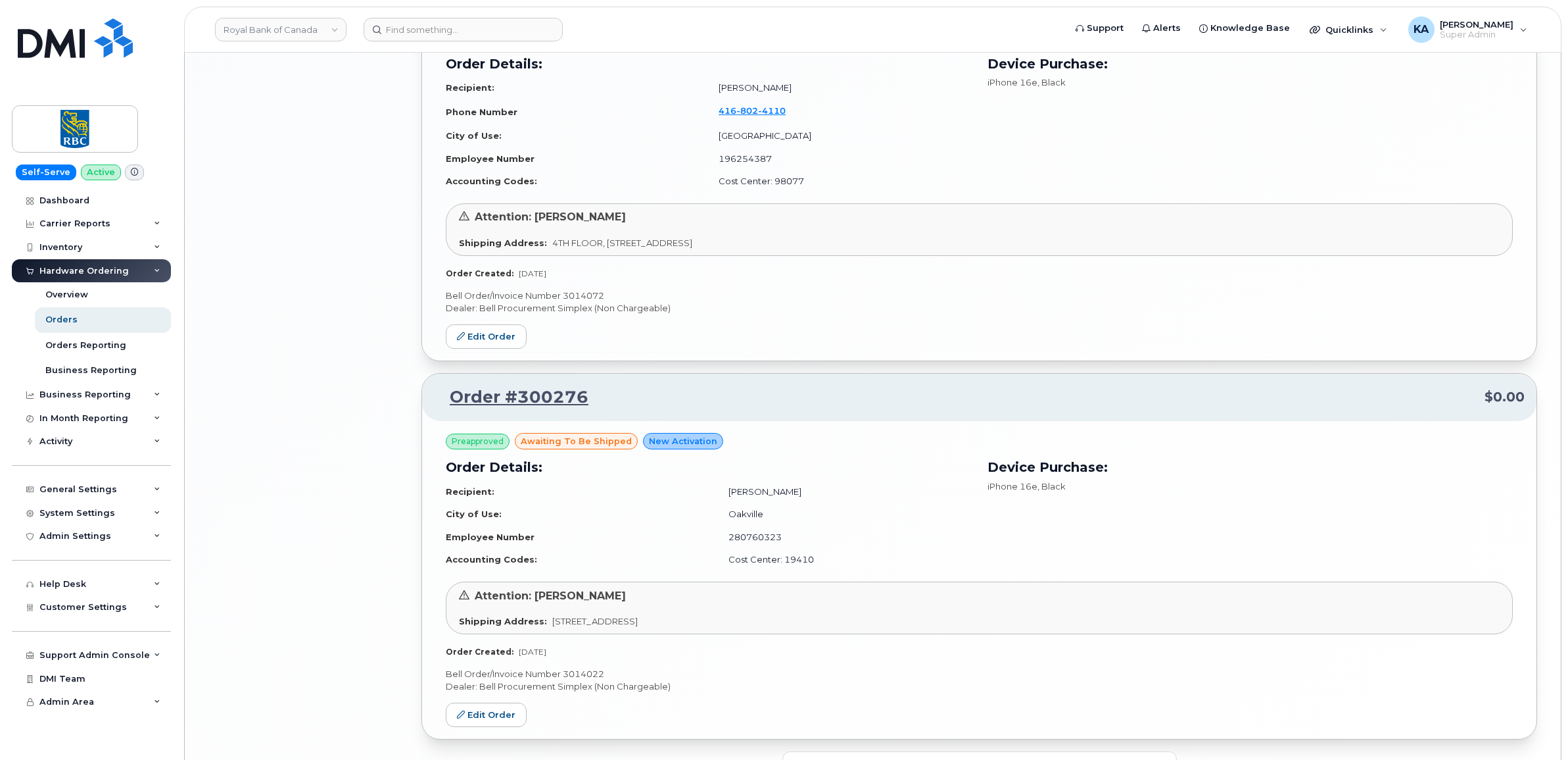
scroll to position [2646, 0]
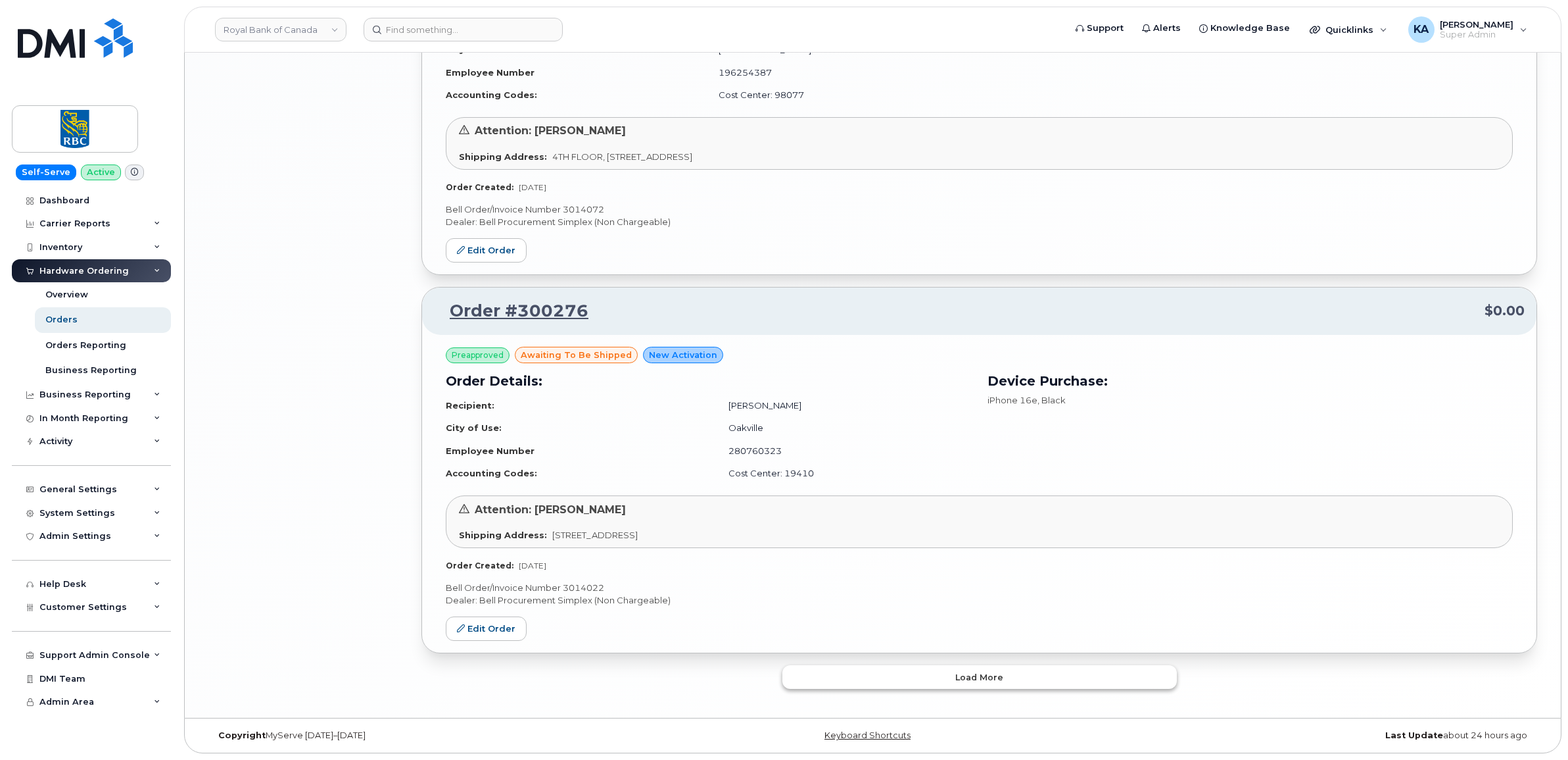
click at [912, 676] on button "Load more" at bounding box center [979, 676] width 394 height 23
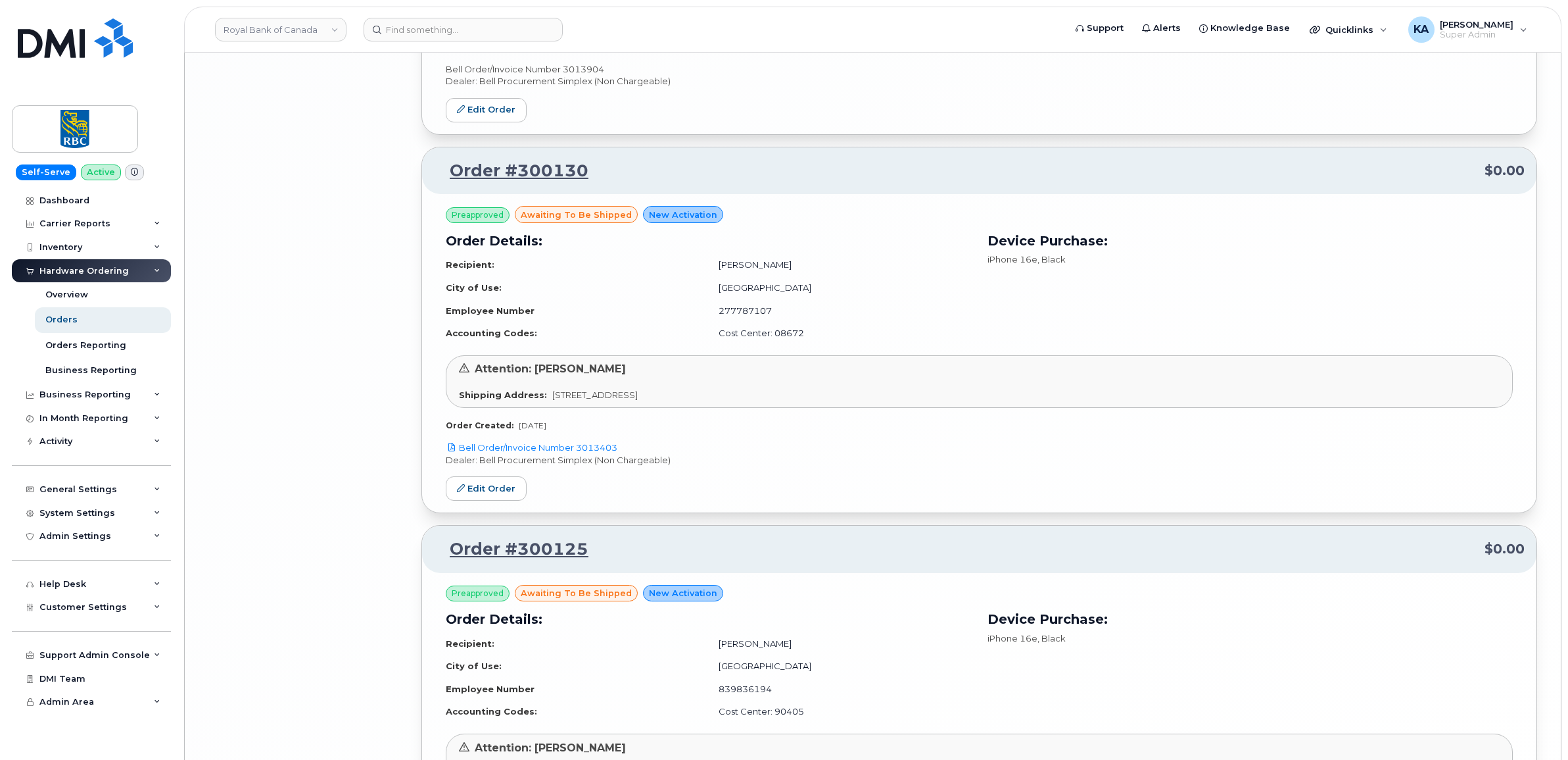
scroll to position [5359, 0]
click at [473, 490] on link "Edit Order" at bounding box center [486, 487] width 81 height 24
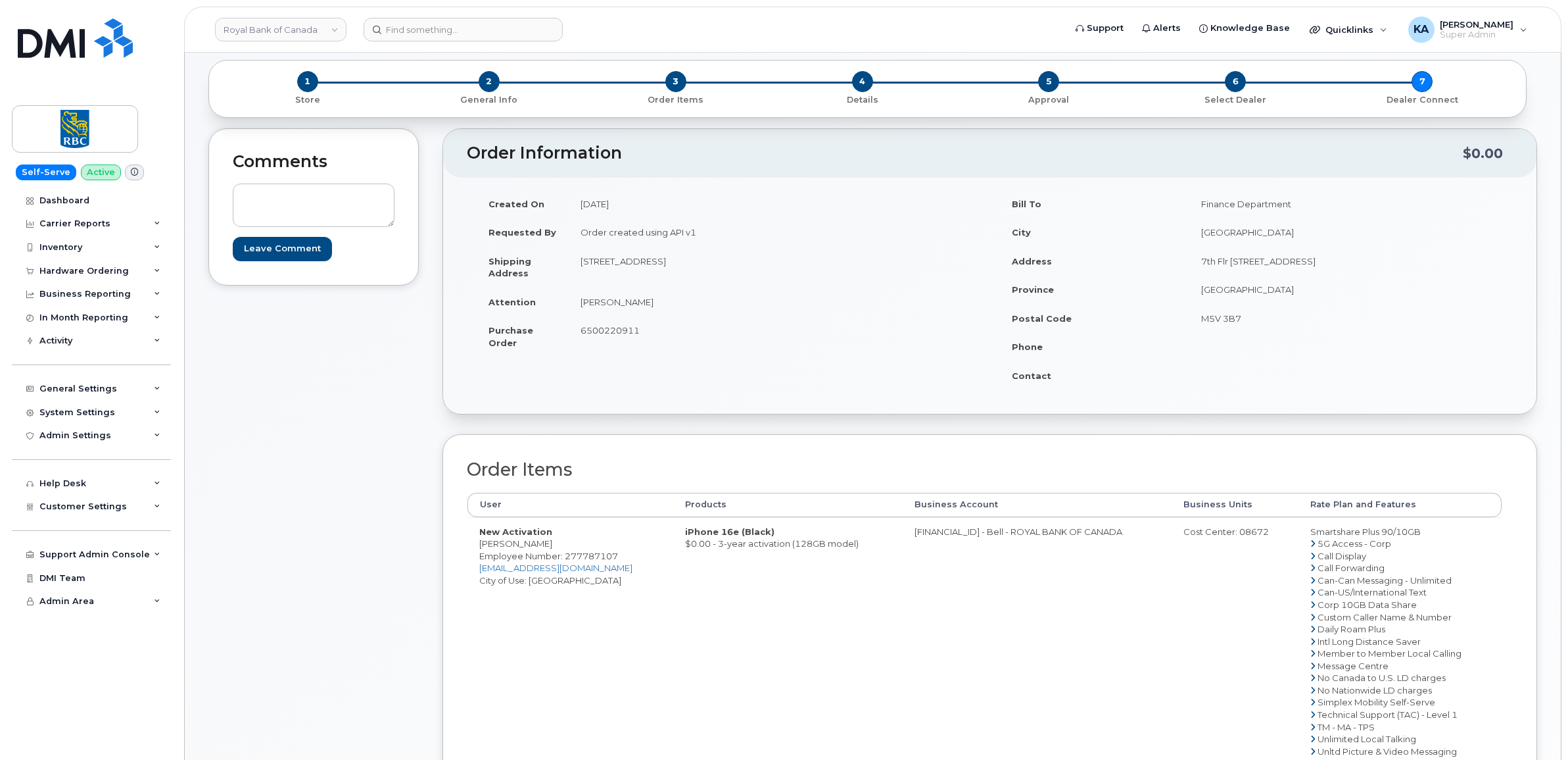
scroll to position [247, 0]
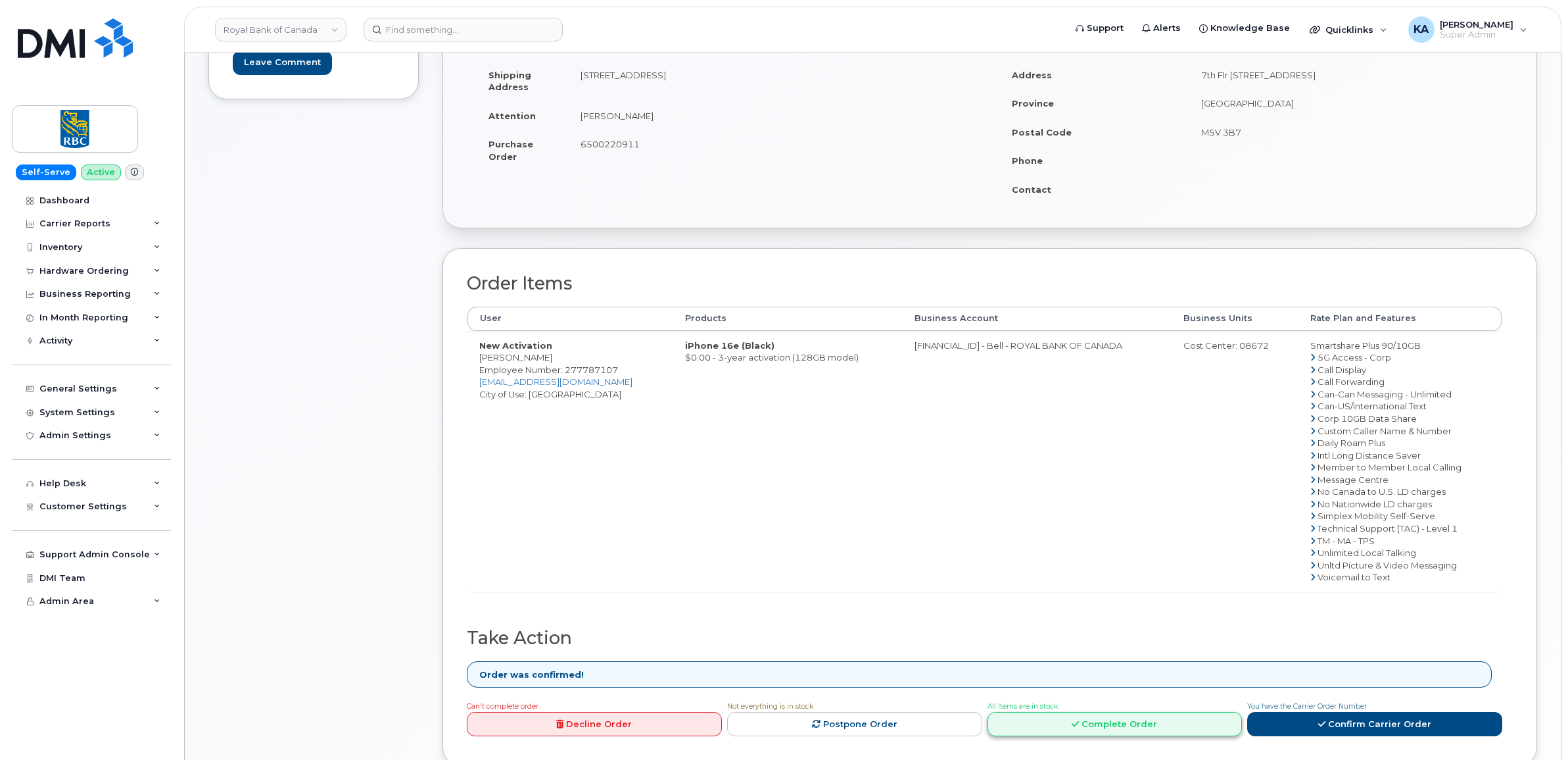
click at [1123, 719] on link "Complete Order" at bounding box center [1115, 723] width 255 height 24
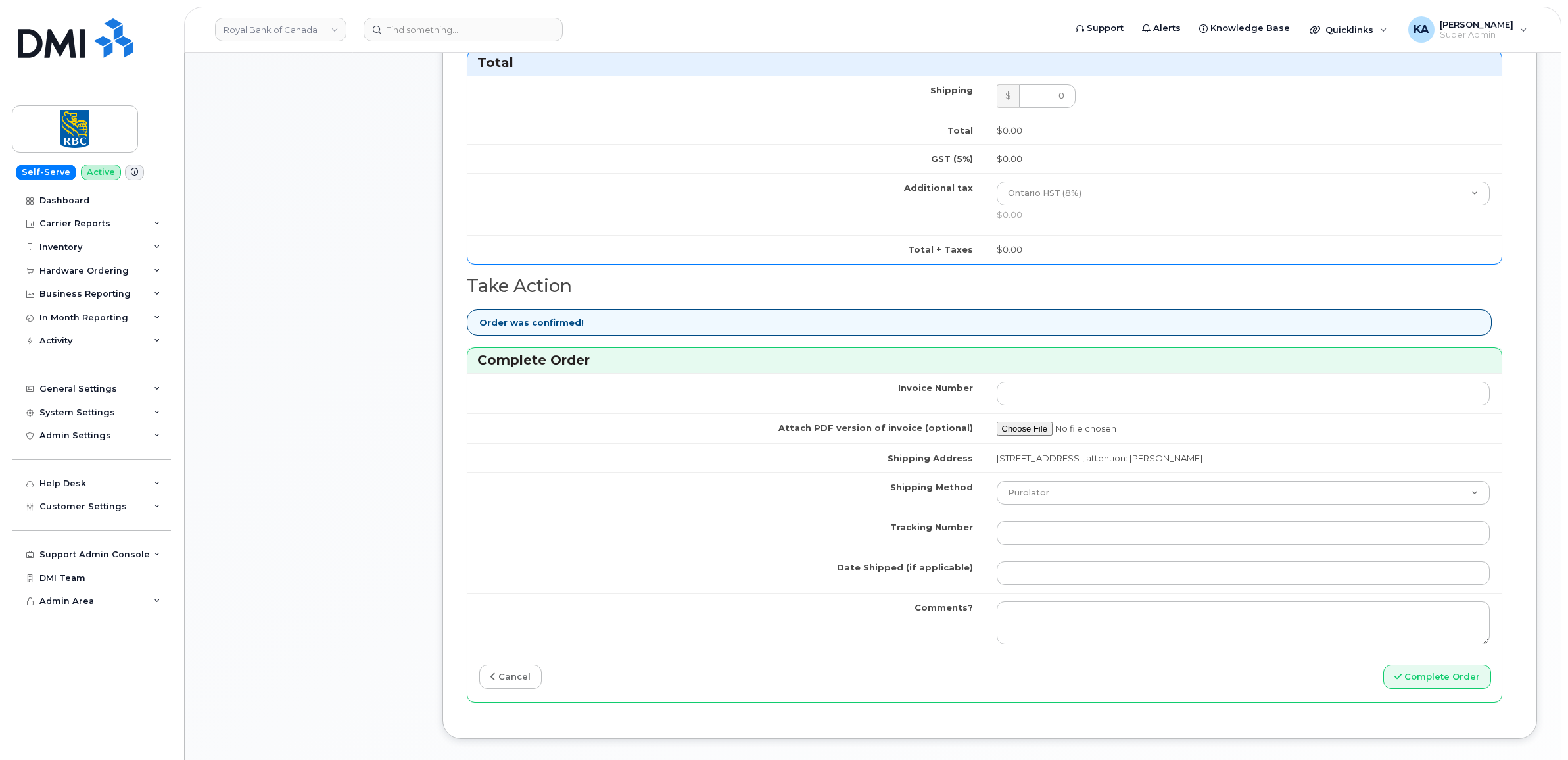
scroll to position [905, 0]
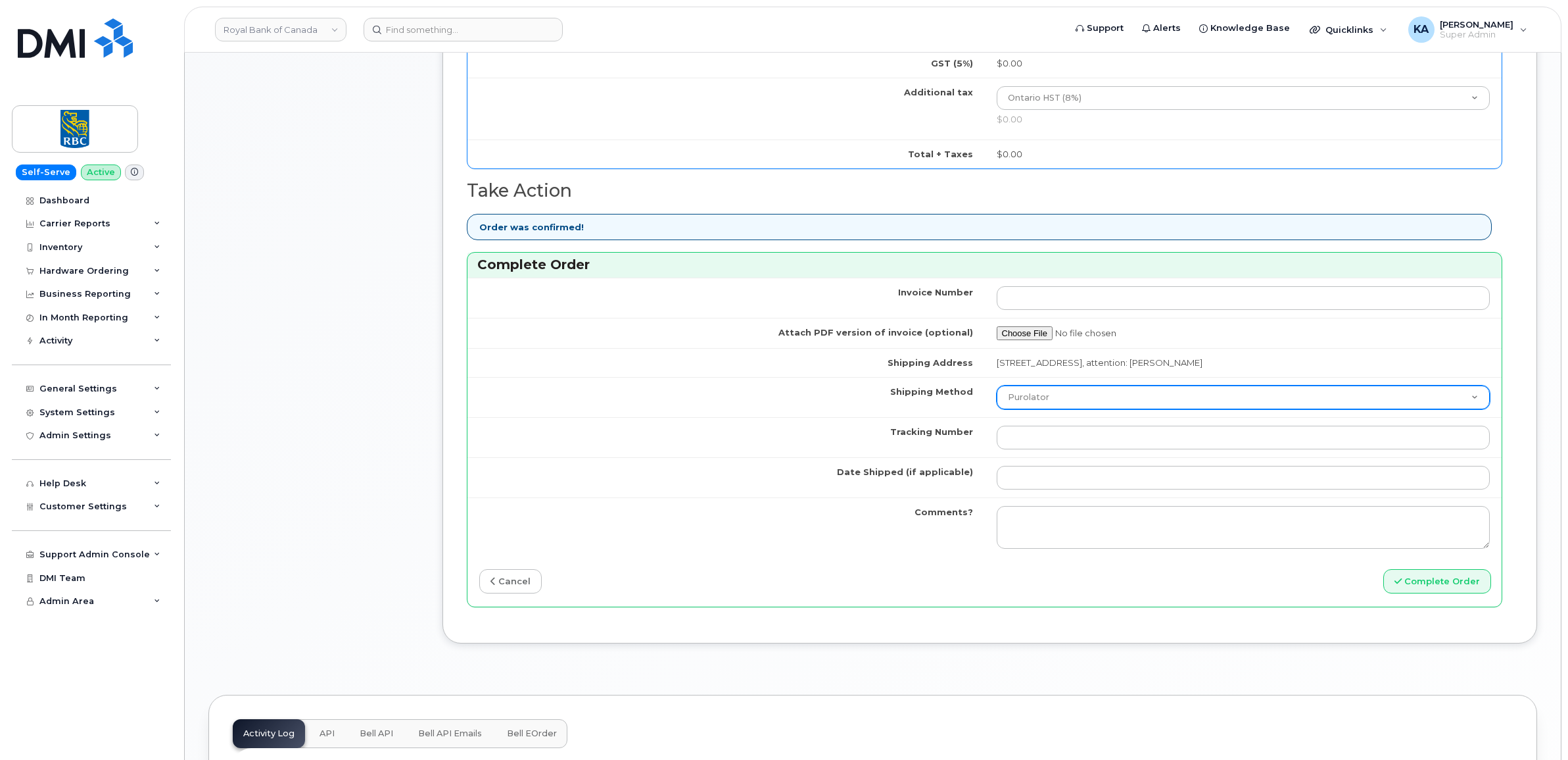
click at [1088, 402] on select "Purolator UPS FedEx Canada Post Courier Other Drop Off Pick Up" at bounding box center [1244, 397] width 494 height 23
select select "FedEx"
click at [997, 389] on select "Purolator UPS FedEx Canada Post Courier Other Drop Off Pick Up" at bounding box center [1244, 397] width 494 height 23
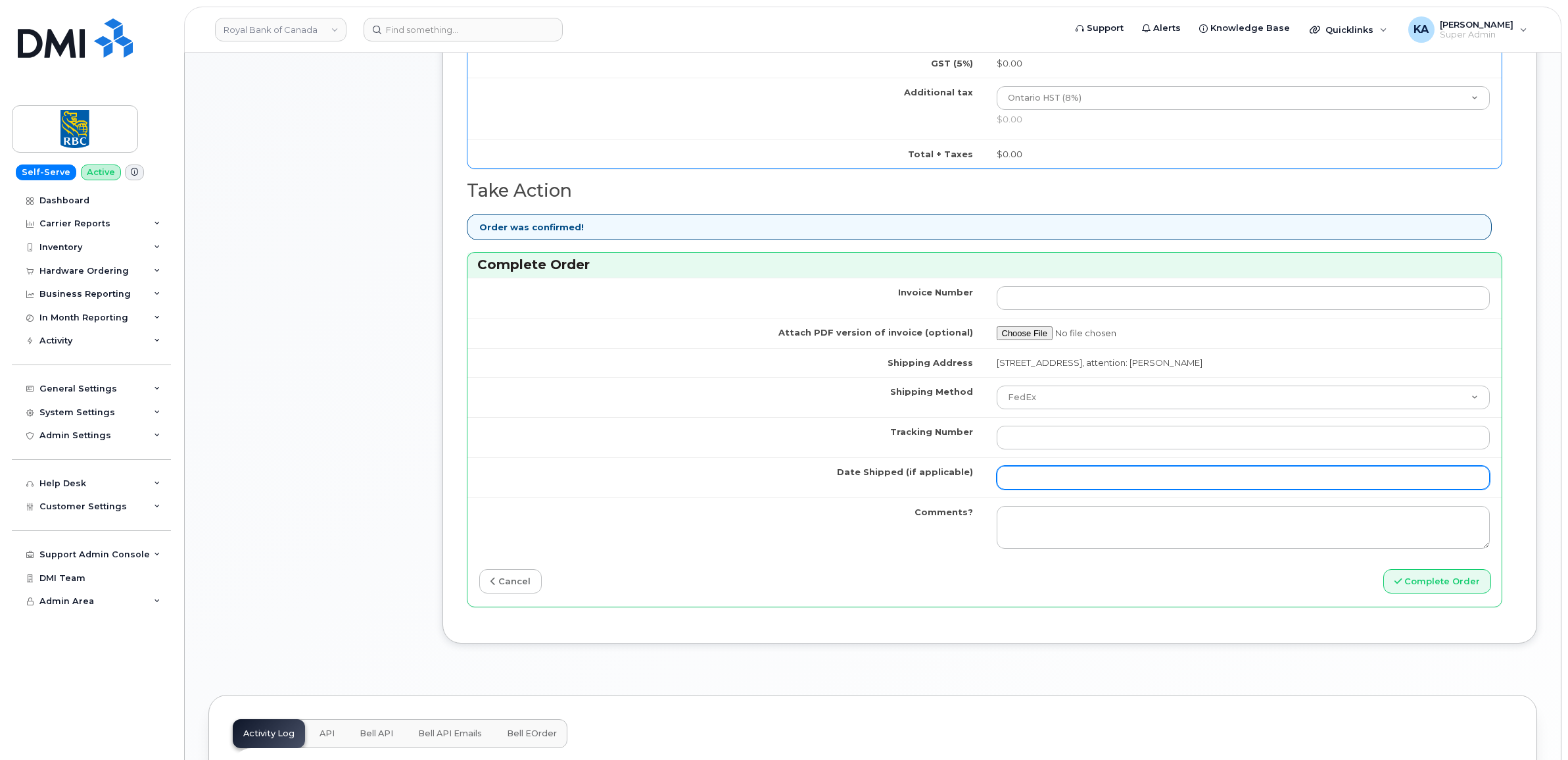
click at [1041, 477] on input "Date Shipped (if applicable)" at bounding box center [1244, 477] width 494 height 23
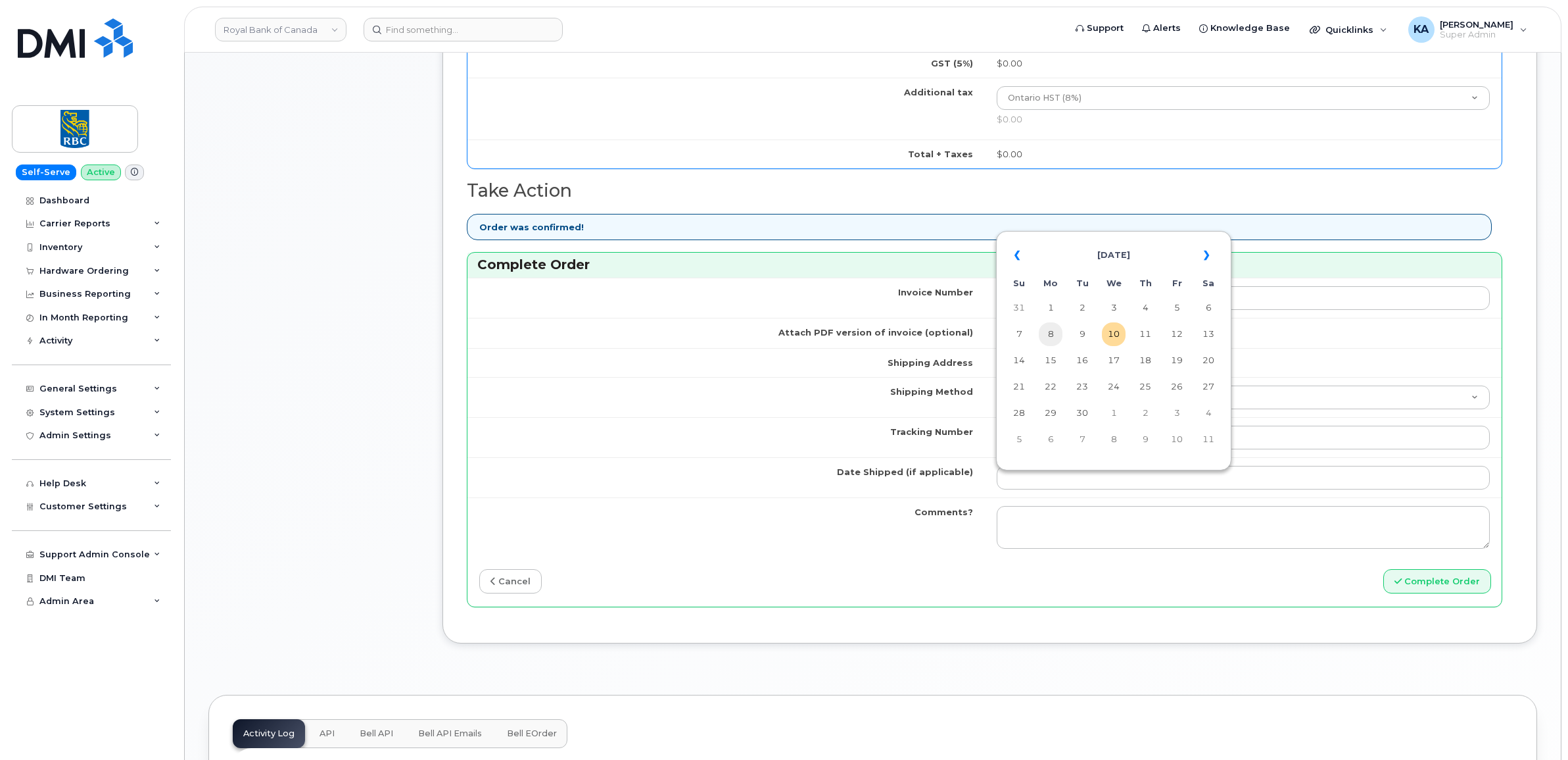
click at [1049, 333] on td "8" at bounding box center [1051, 334] width 23 height 23
type input "[DATE]"
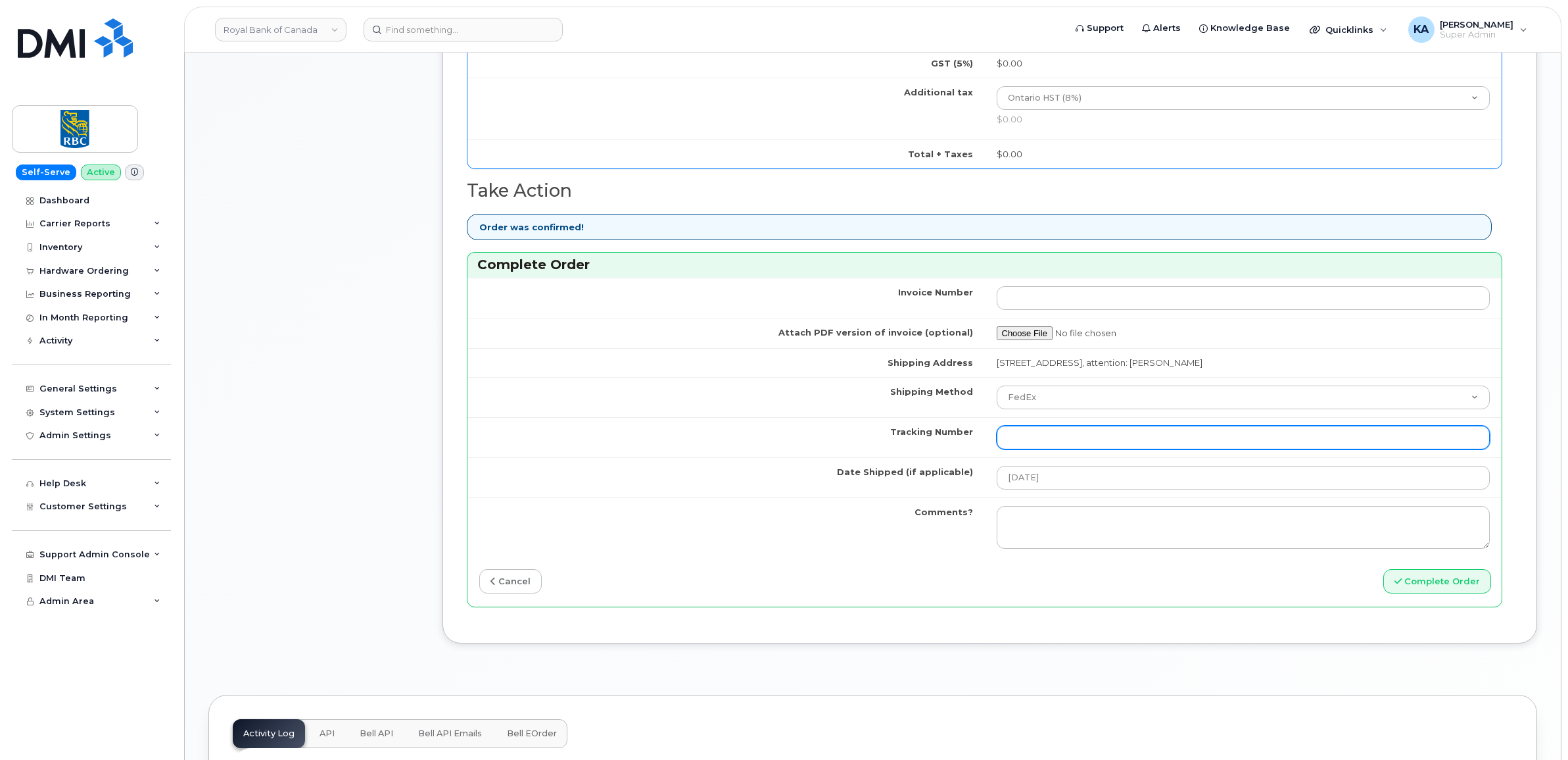
click at [1106, 440] on input "Tracking Number" at bounding box center [1244, 437] width 494 height 23
paste input "475744924010"
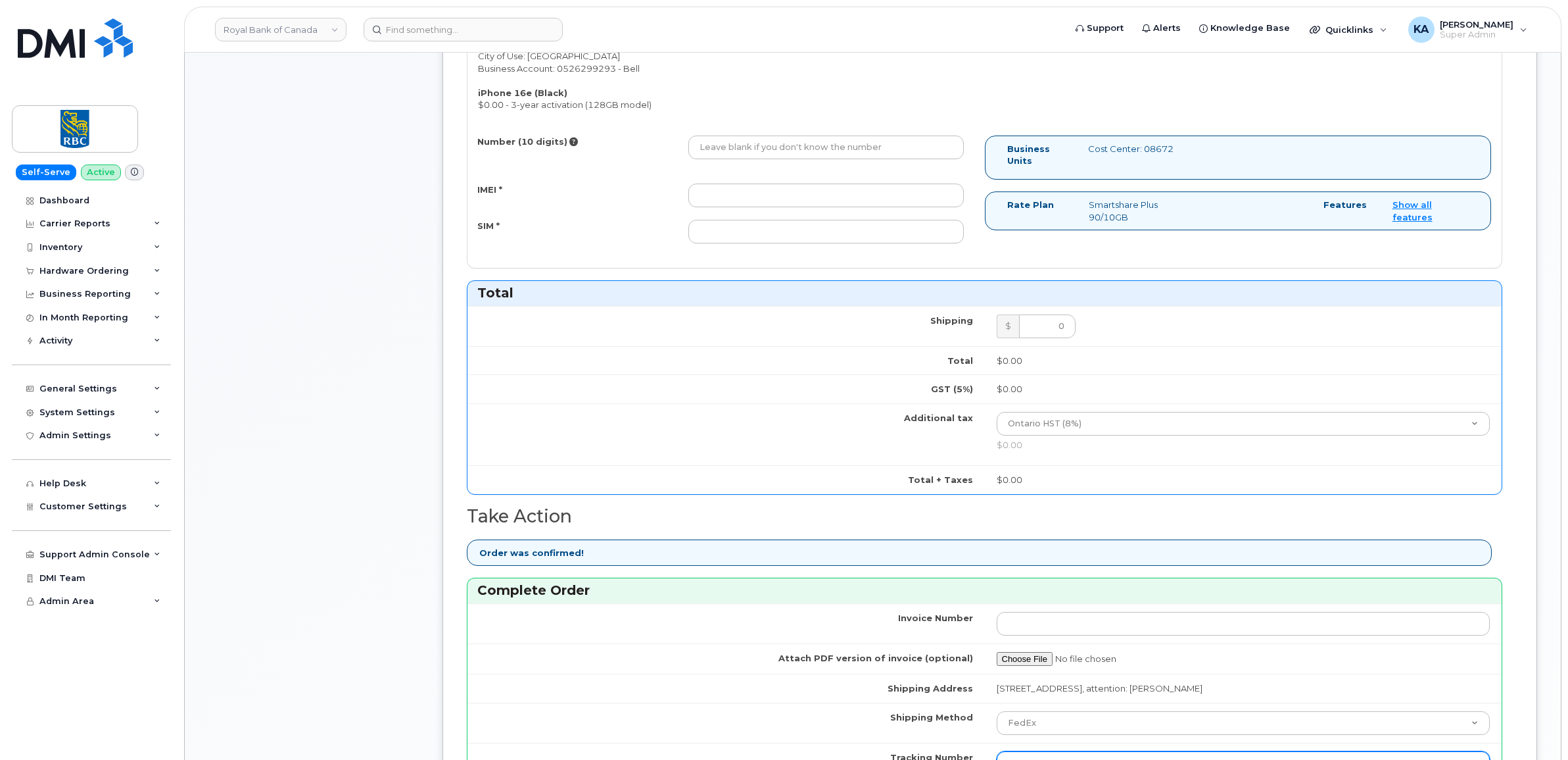
scroll to position [576, 0]
type input "475744924010"
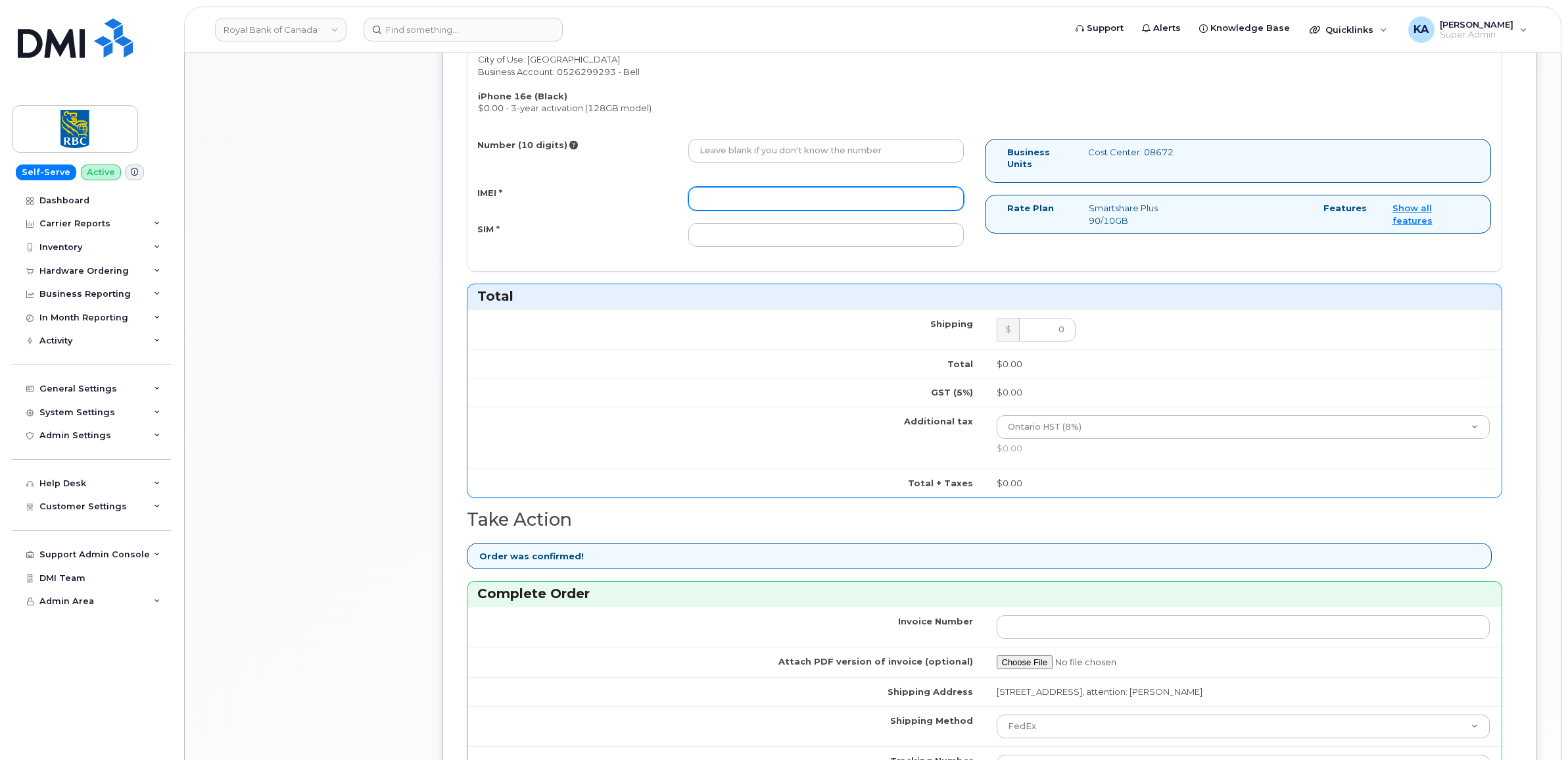
click at [845, 202] on input "IMEI *" at bounding box center [825, 199] width 276 height 23
paste input "354216330845771"
type input "354216330845771"
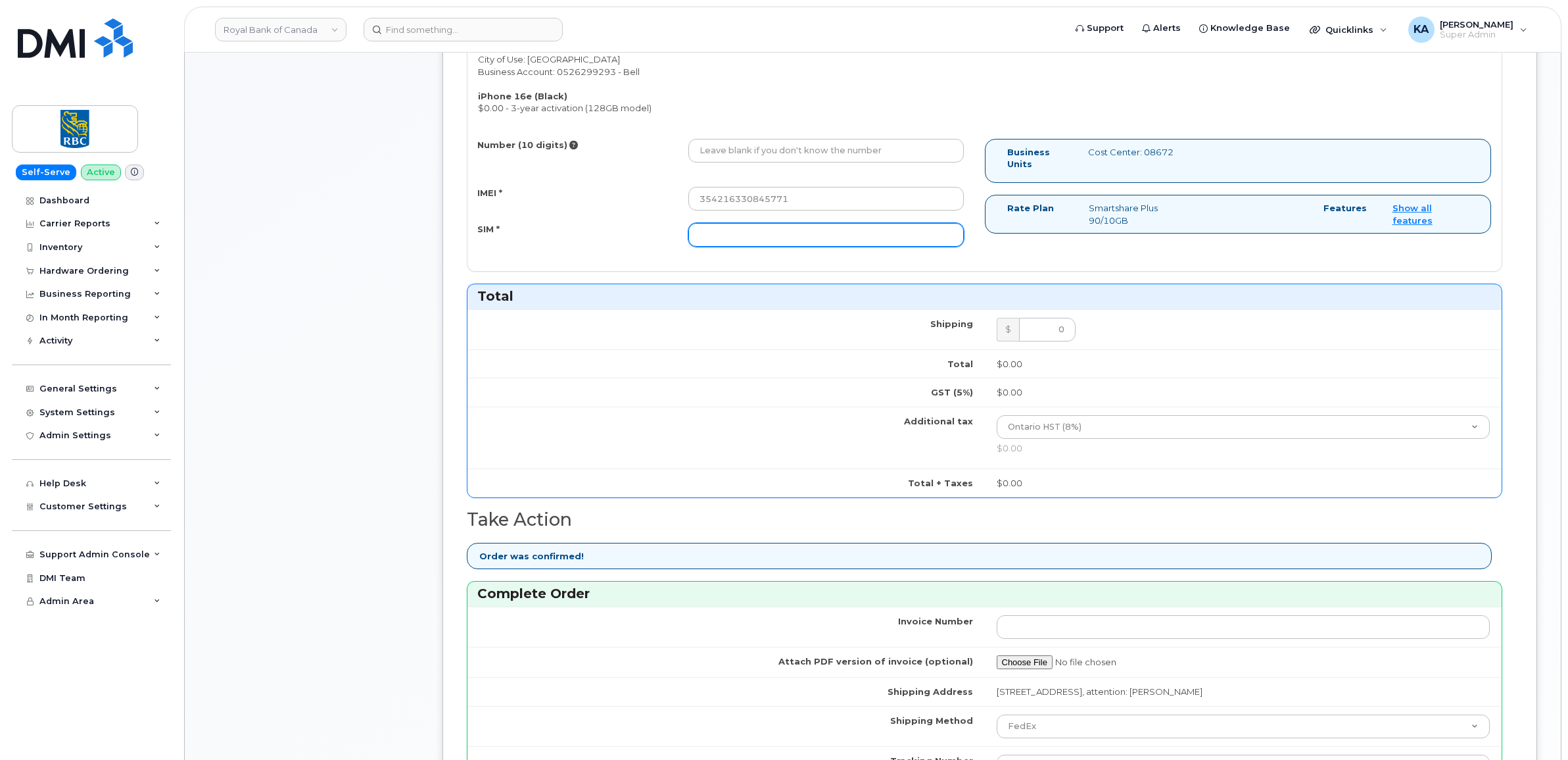
click at [776, 244] on input "SIM *" at bounding box center [825, 234] width 276 height 23
paste input "4164758439"
type input "4164758439"
drag, startPoint x: 766, startPoint y: 237, endPoint x: 688, endPoint y: 232, distance: 78.2
click at [688, 232] on div "4164758439" at bounding box center [826, 234] width 295 height 23
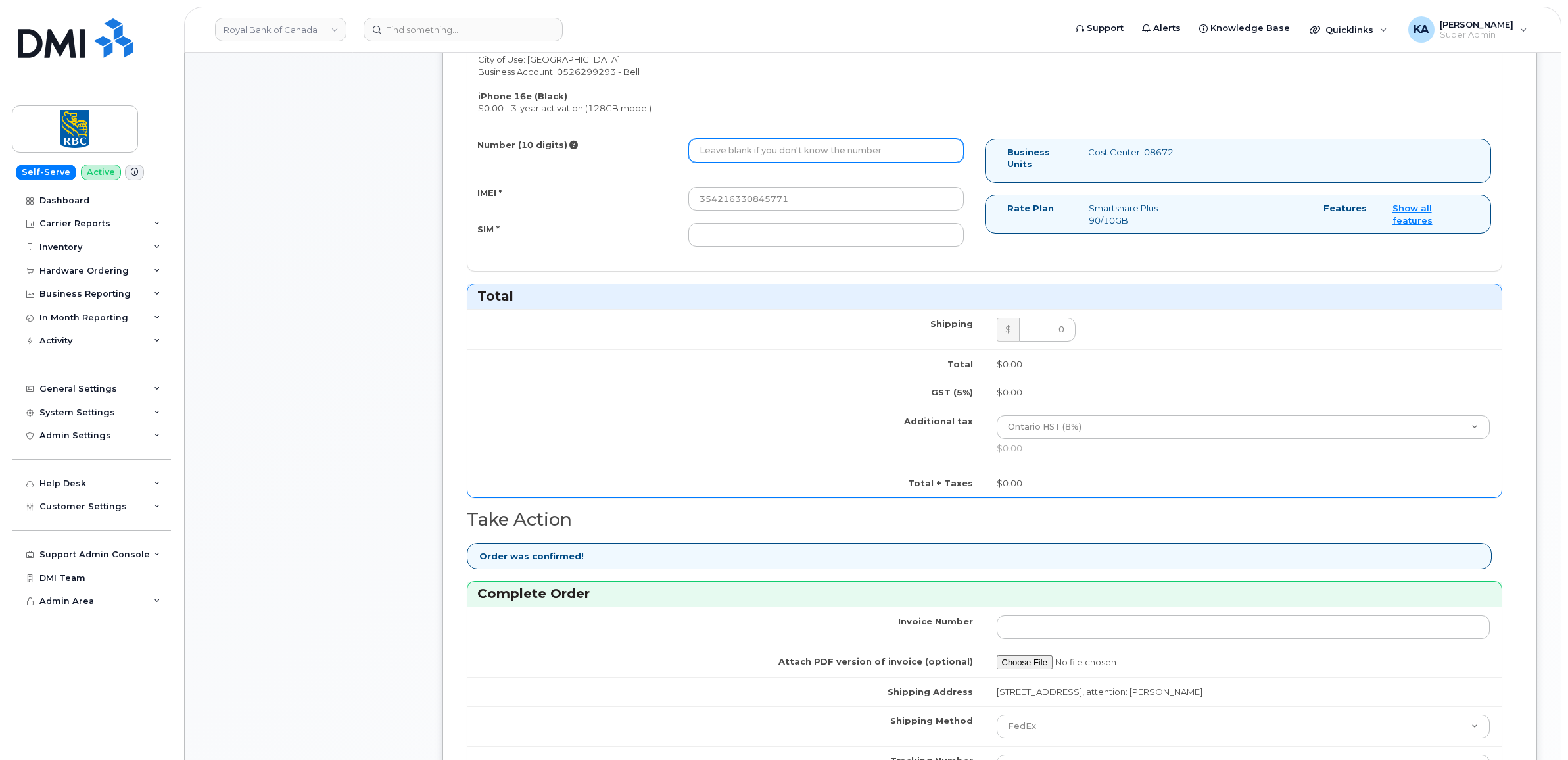
click at [757, 154] on input "Number (10 digits)" at bounding box center [825, 150] width 276 height 23
paste input "4164758439"
type input "4164758439"
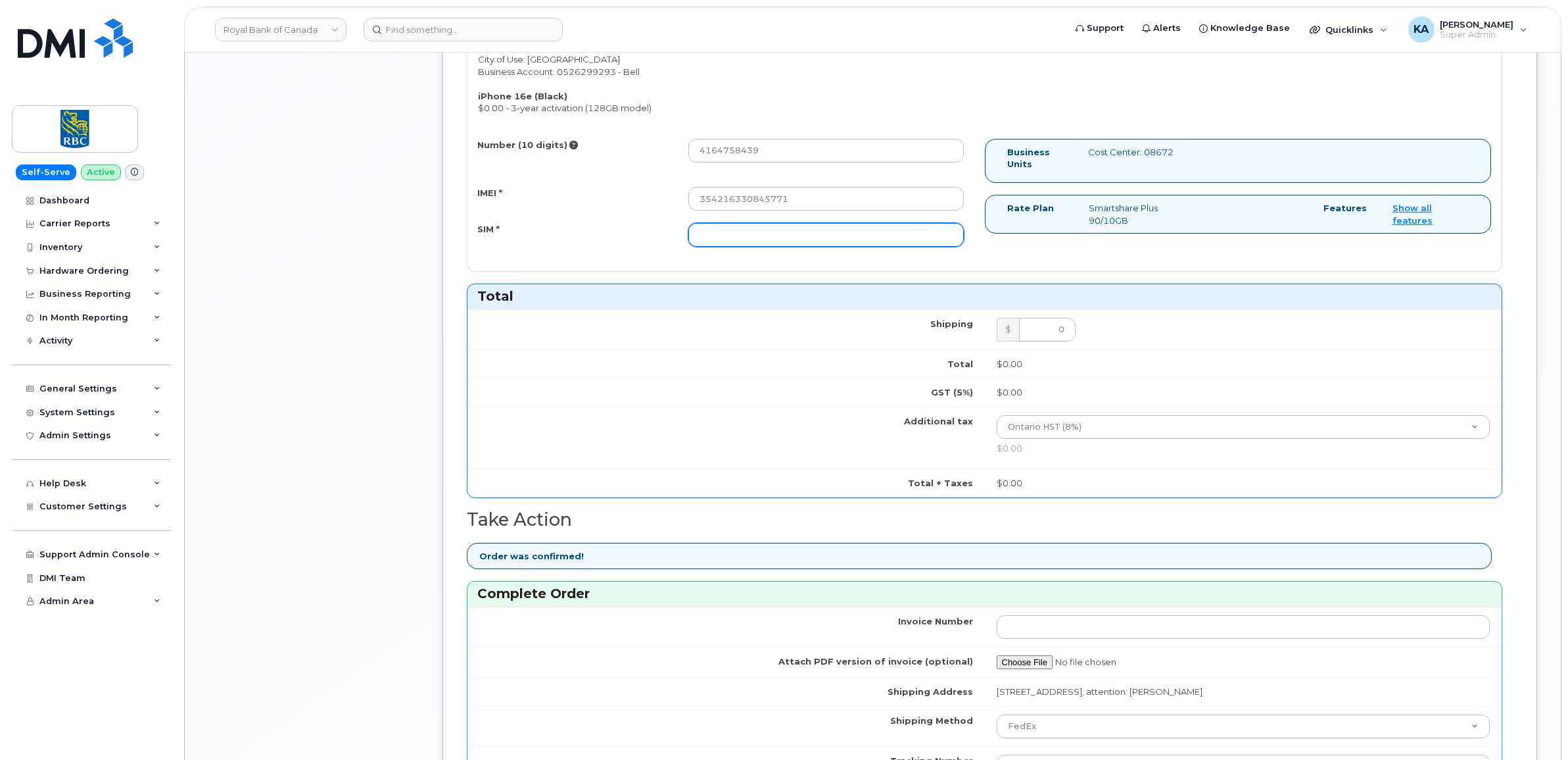
click at [850, 240] on input "SIM *" at bounding box center [825, 234] width 276 height 23
paste input "89302610207733287657"
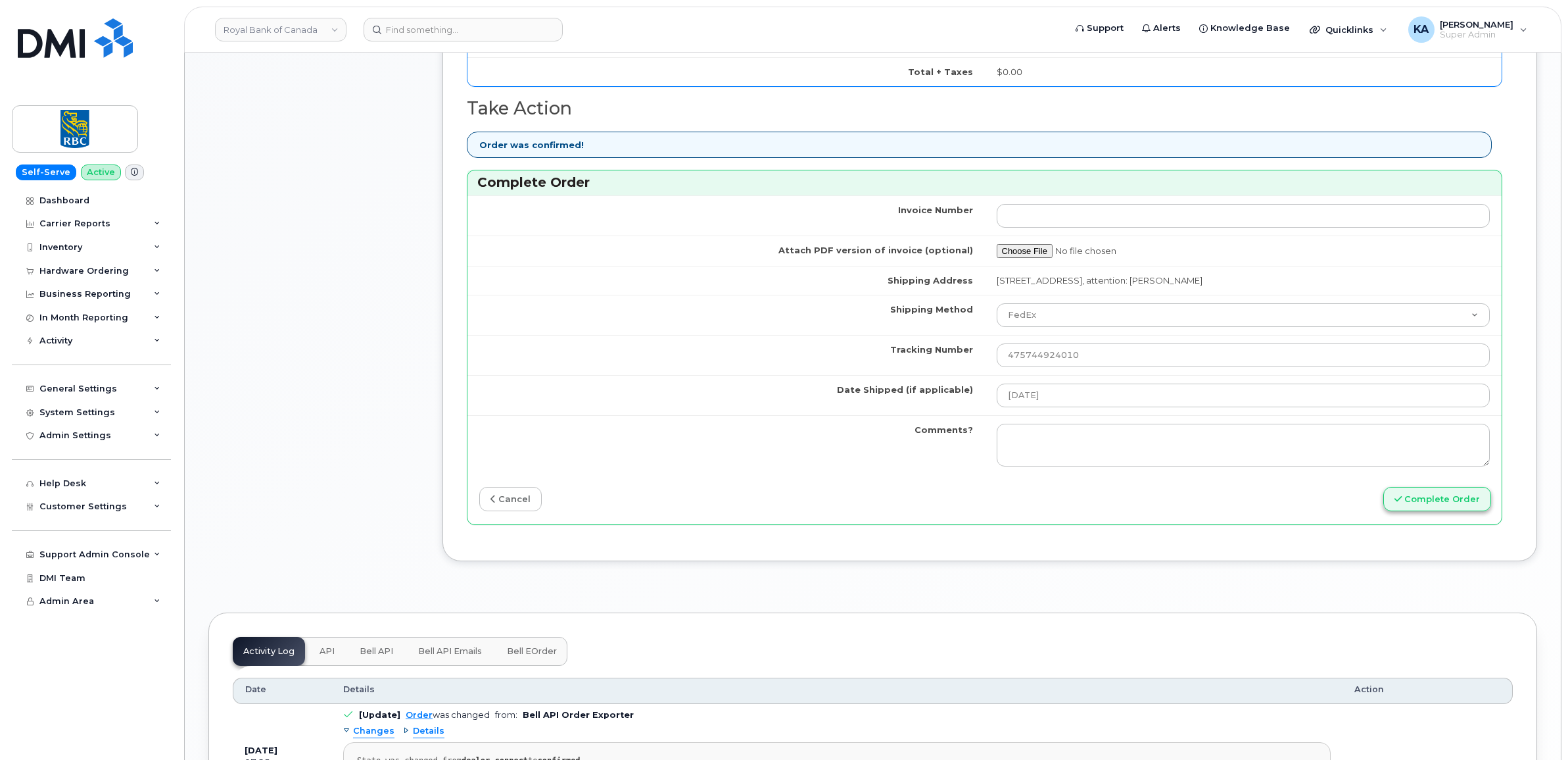
type input "89302610207733287657"
click at [1423, 503] on button "Complete Order" at bounding box center [1437, 499] width 108 height 24
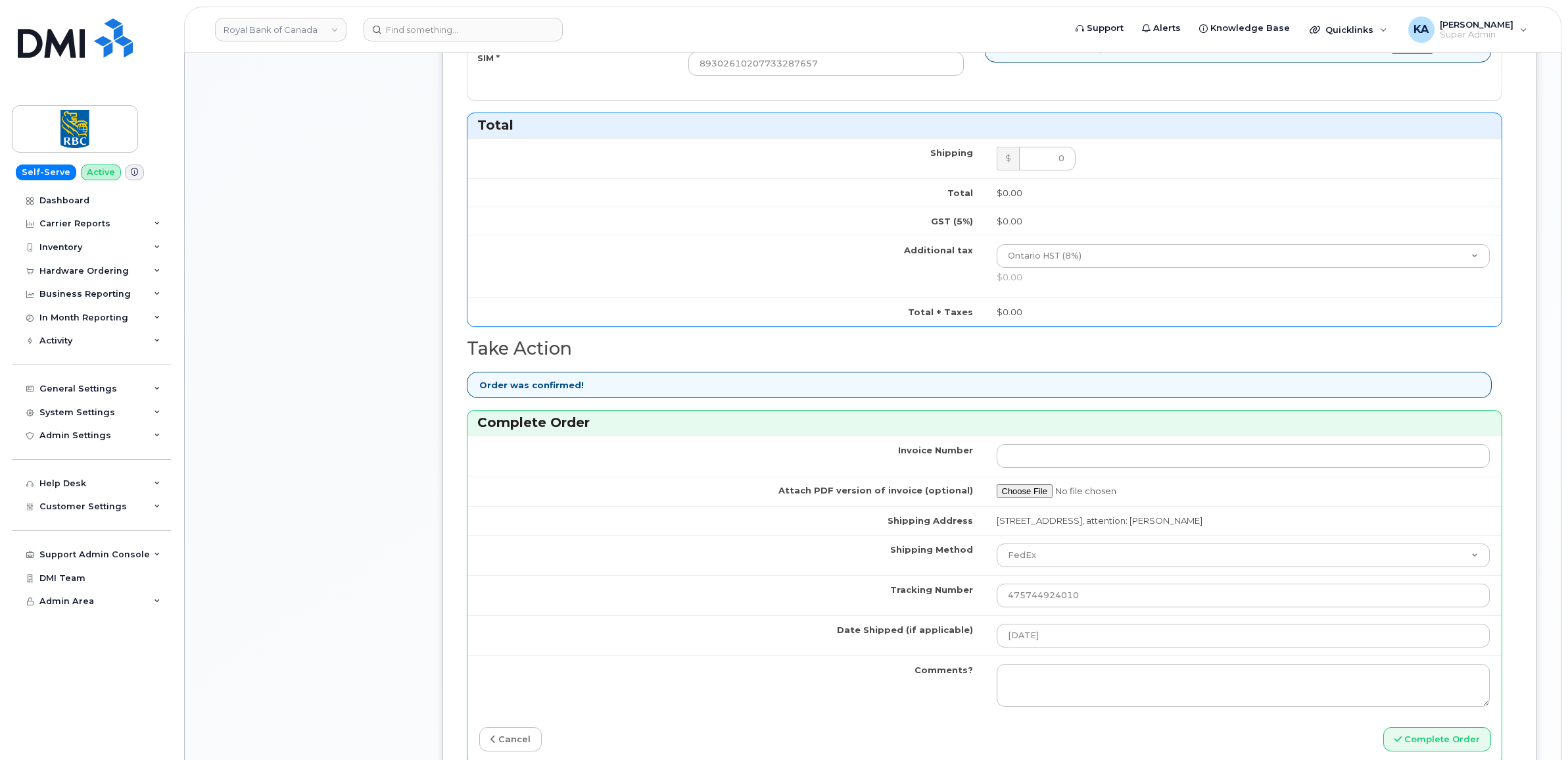
scroll to position [880, 0]
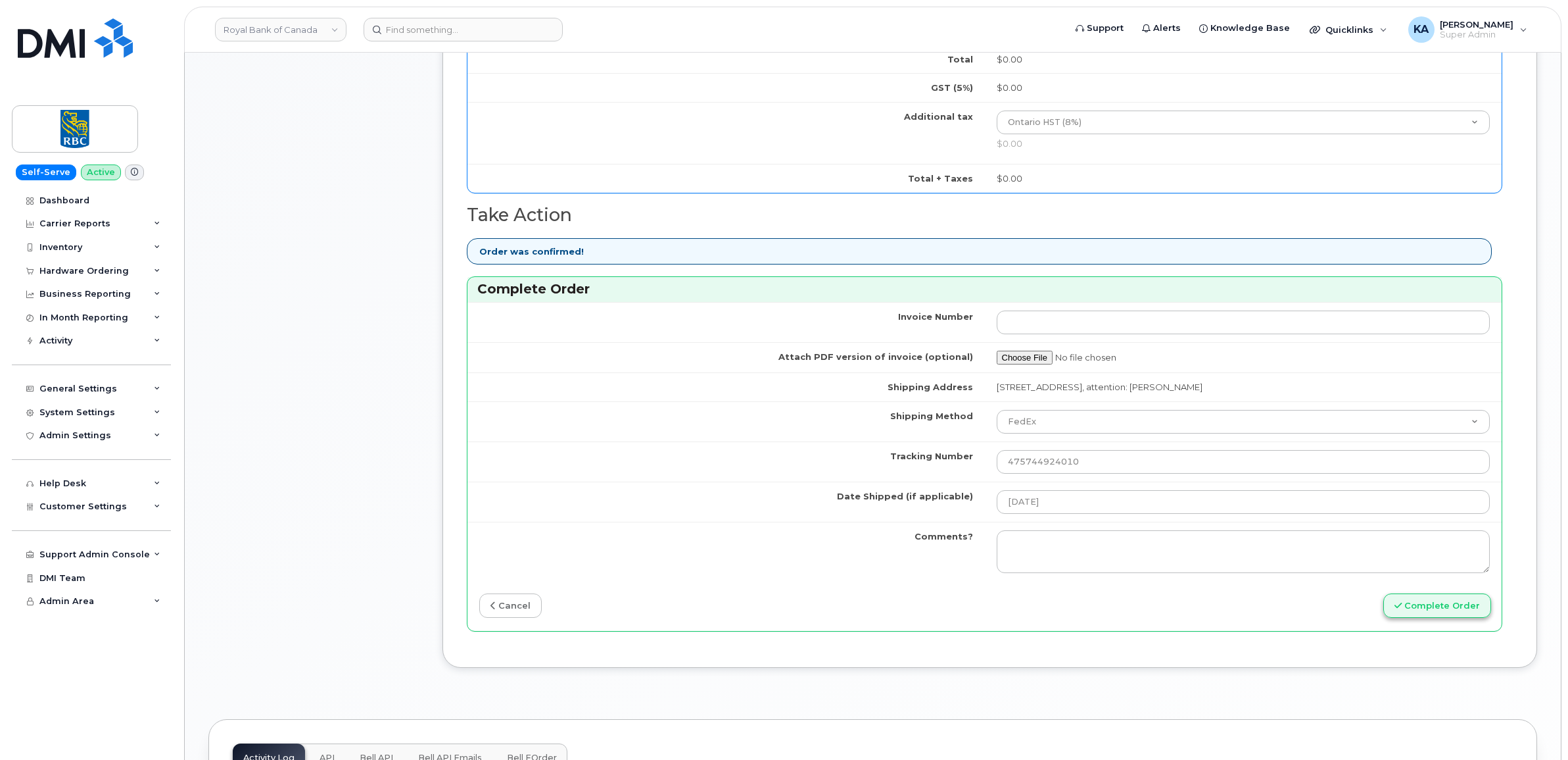
type input "4164758439"
click at [1413, 608] on button "Complete Order" at bounding box center [1437, 605] width 108 height 24
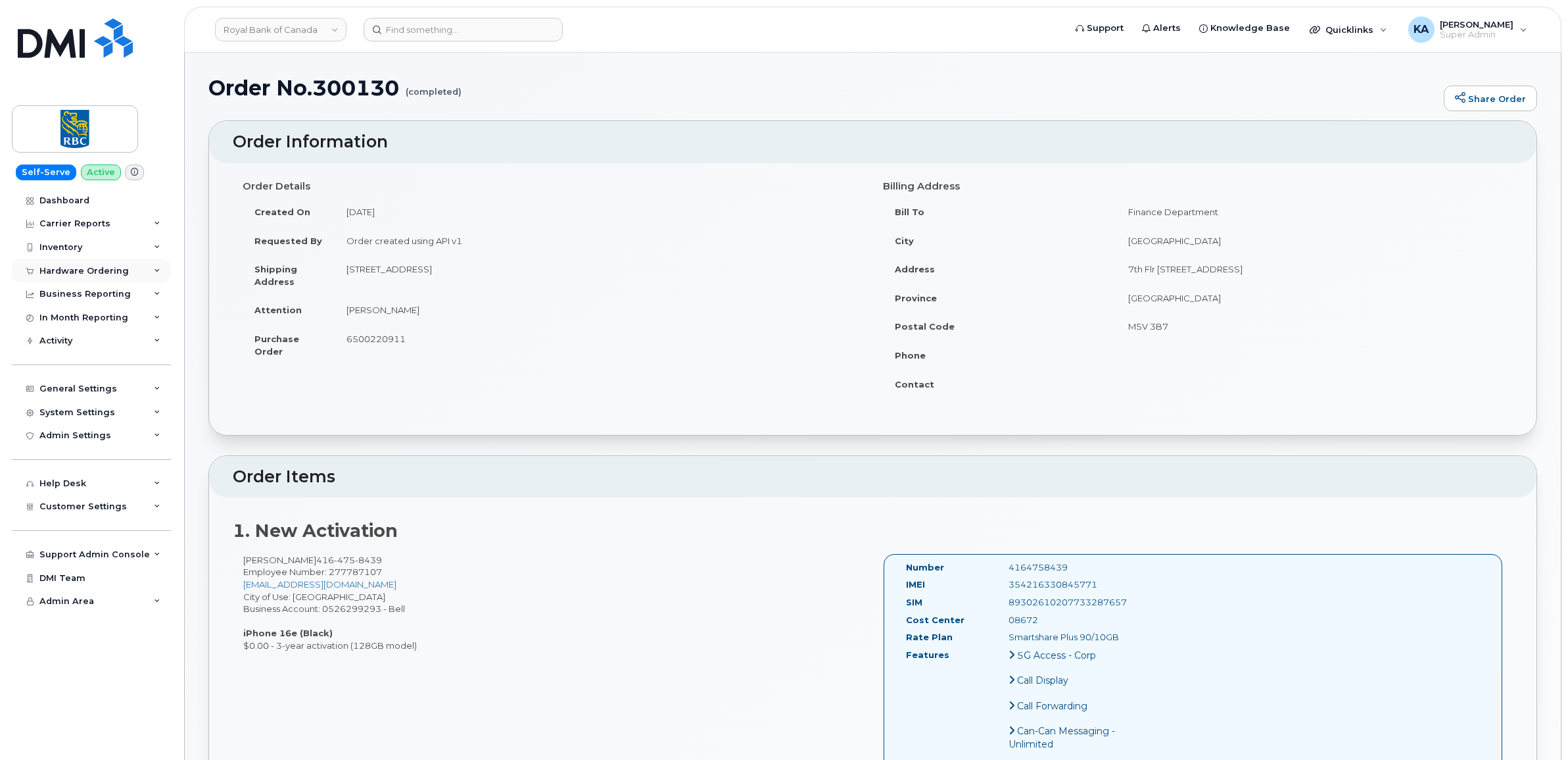
click at [90, 267] on div "Hardware Ordering" at bounding box center [84, 271] width 90 height 11
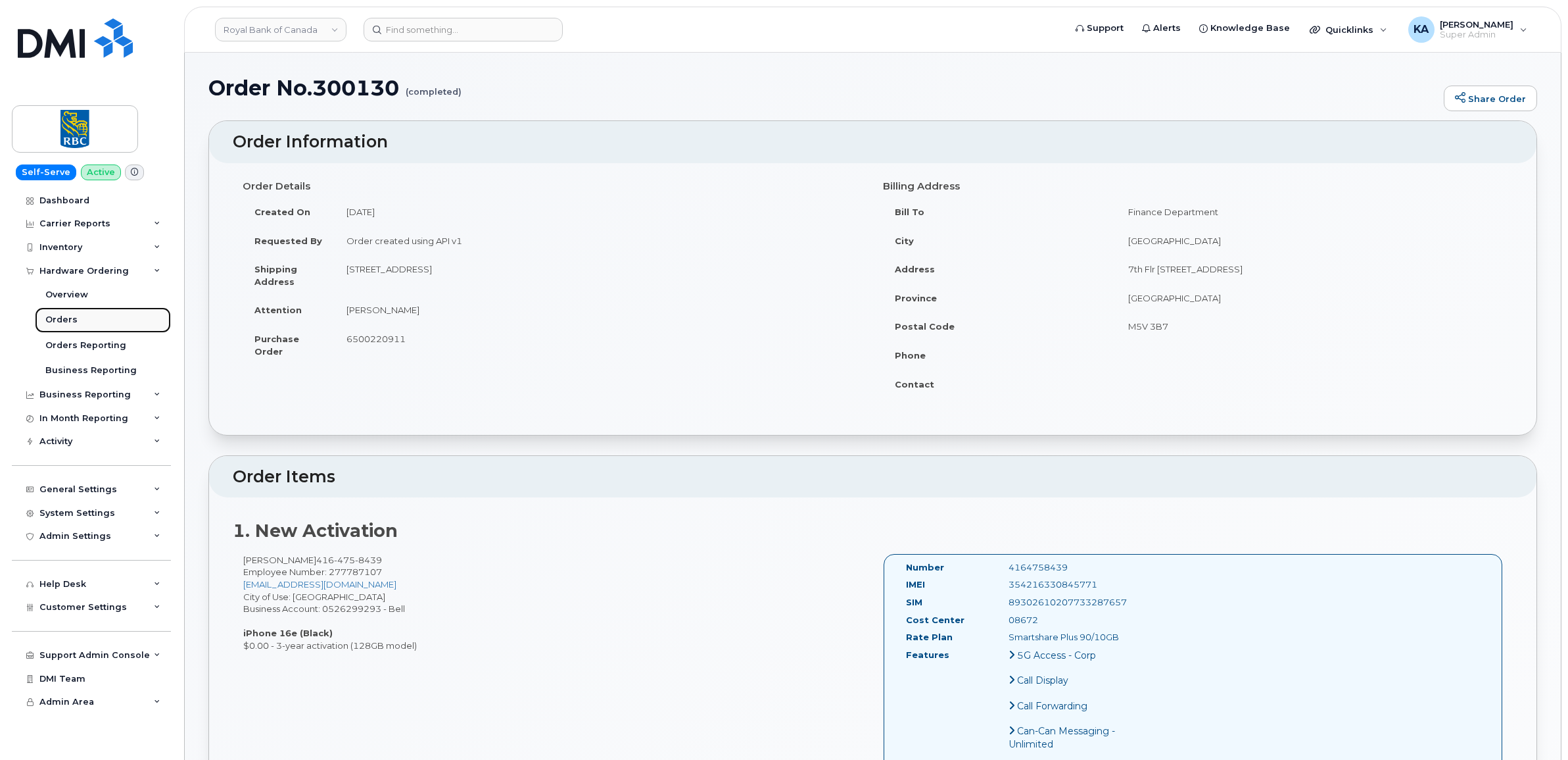
click at [60, 320] on div "Orders" at bounding box center [62, 319] width 32 height 12
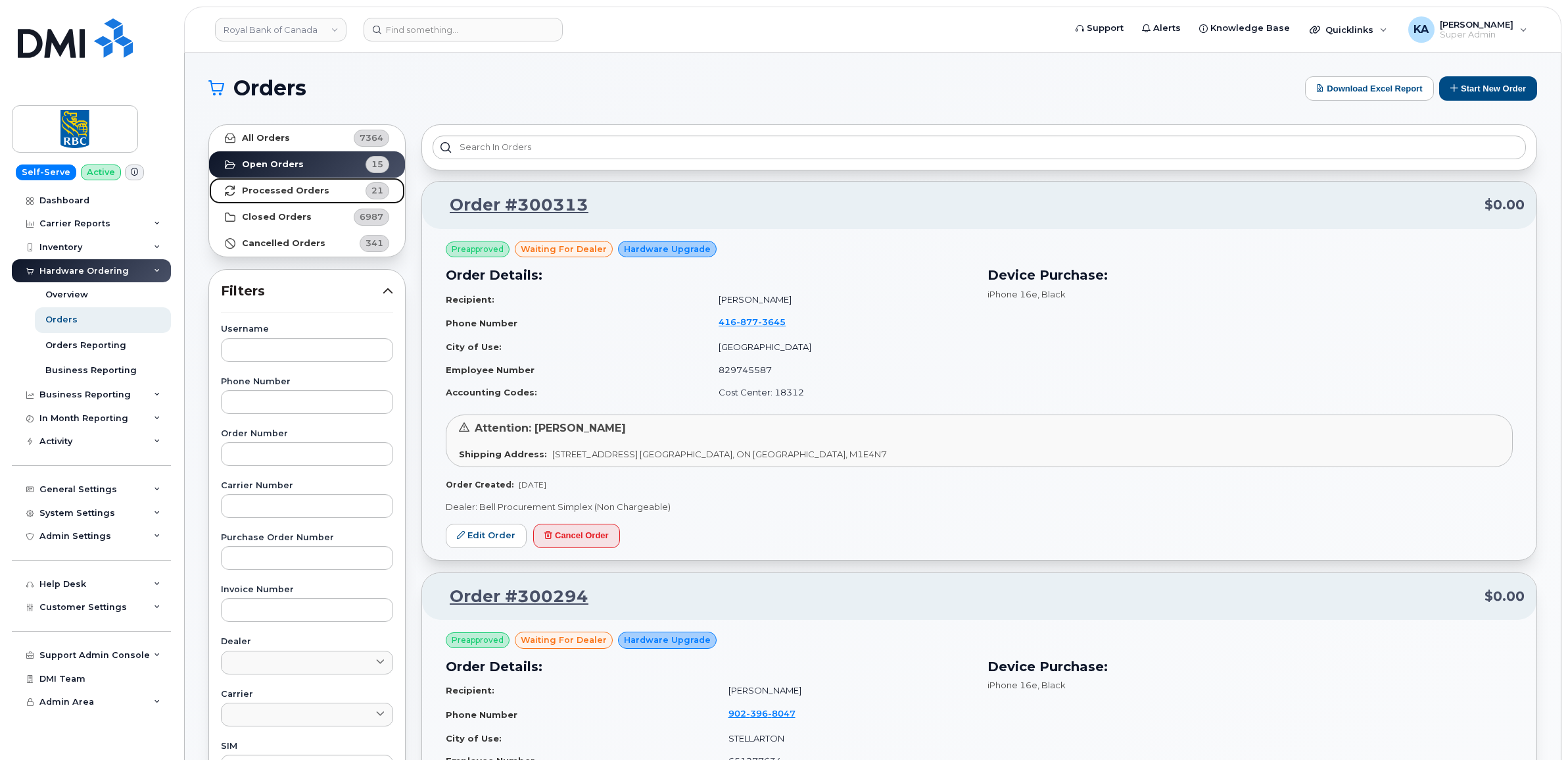
click at [283, 194] on strong "Processed Orders" at bounding box center [285, 190] width 87 height 11
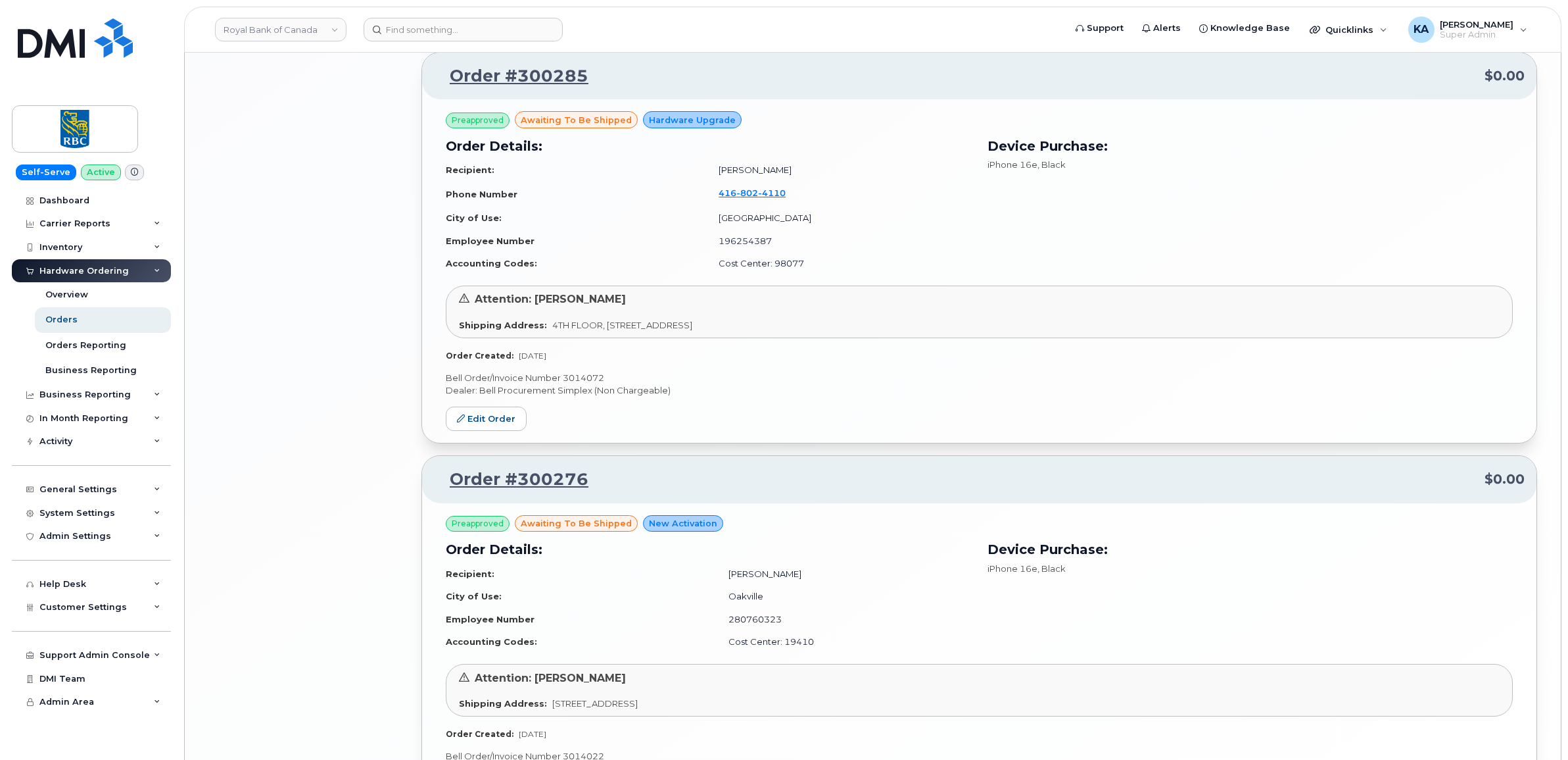
scroll to position [2646, 0]
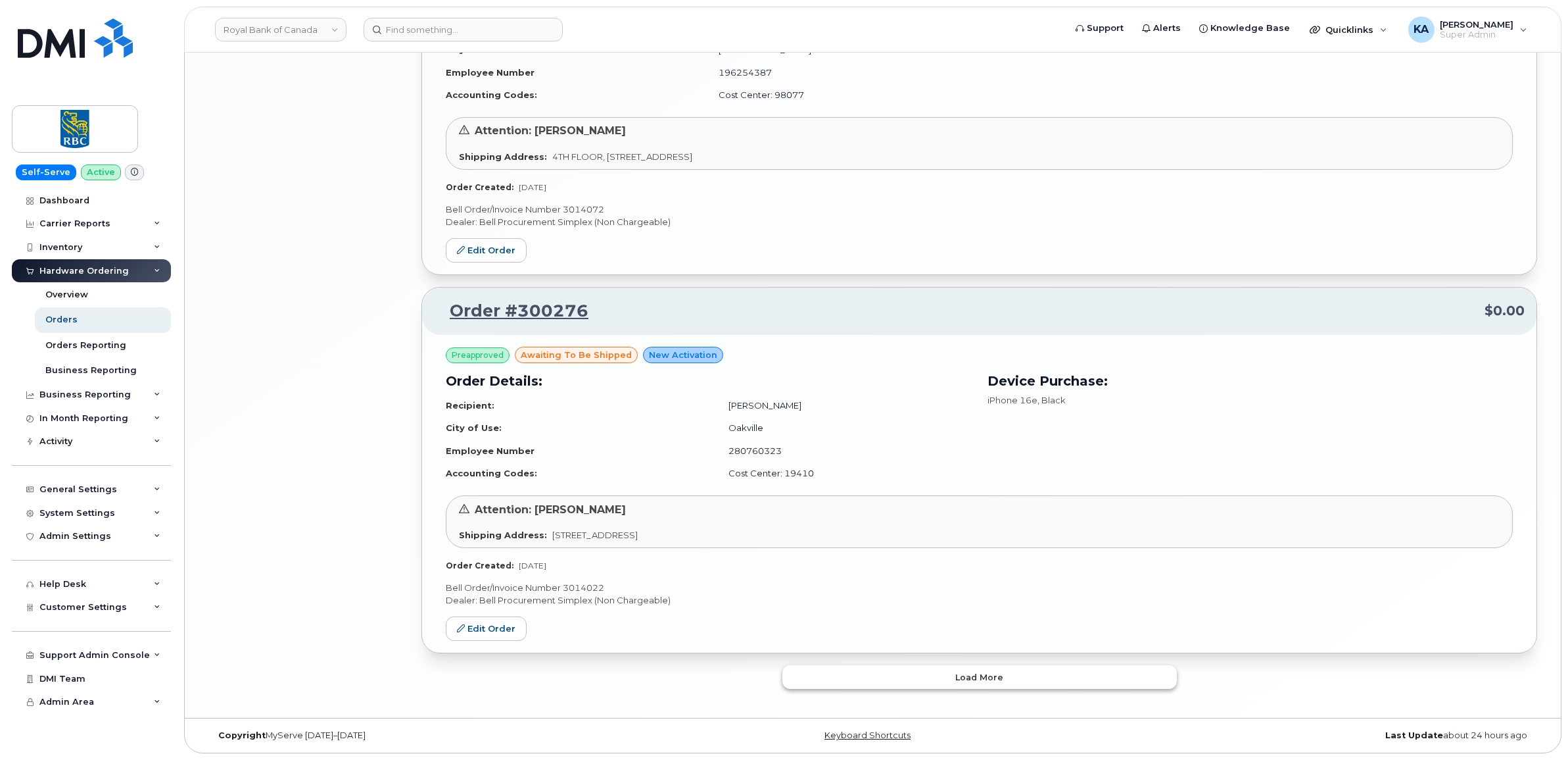
click at [938, 678] on button "Load more" at bounding box center [979, 676] width 394 height 23
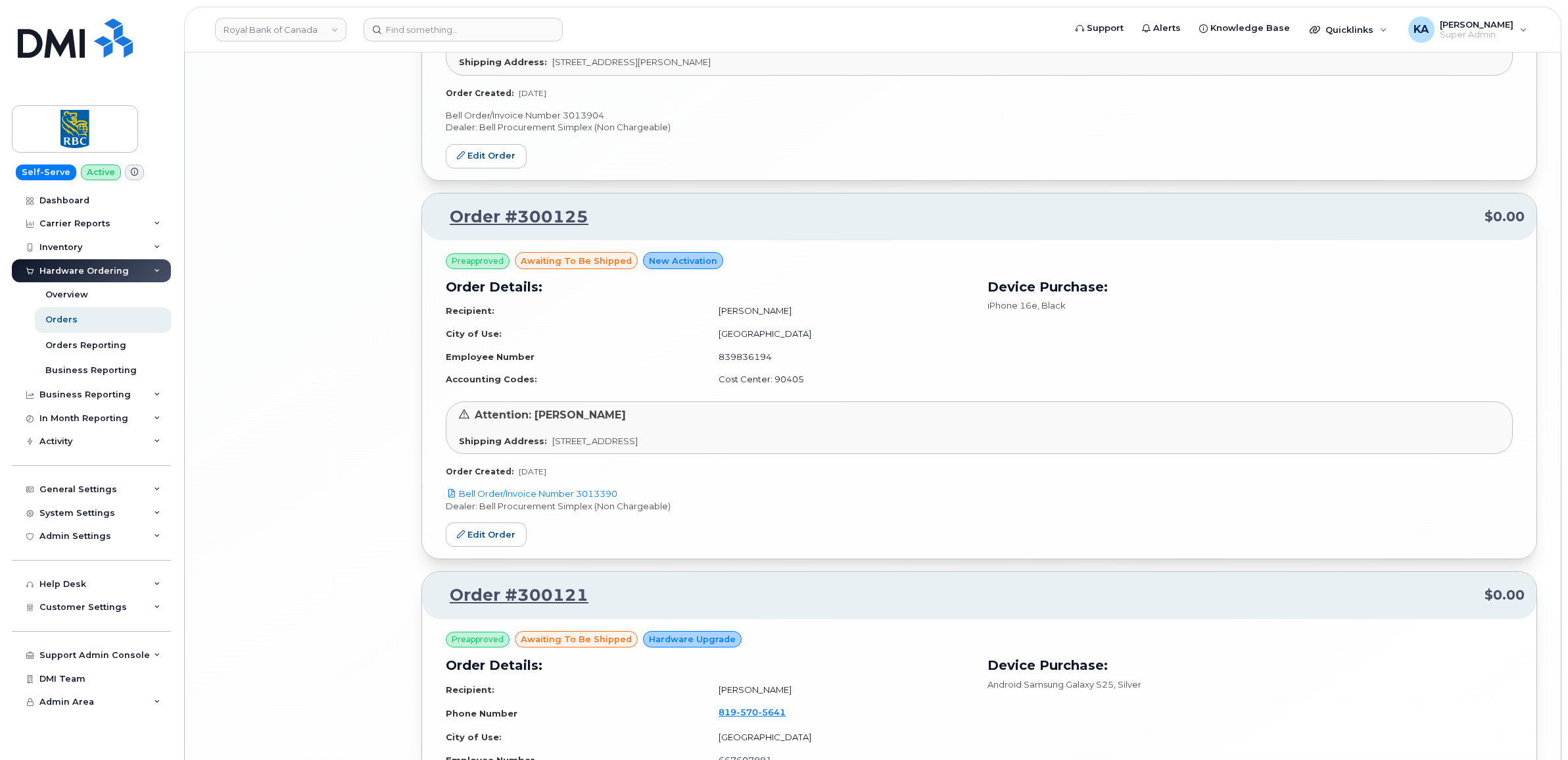
scroll to position [5301, 0]
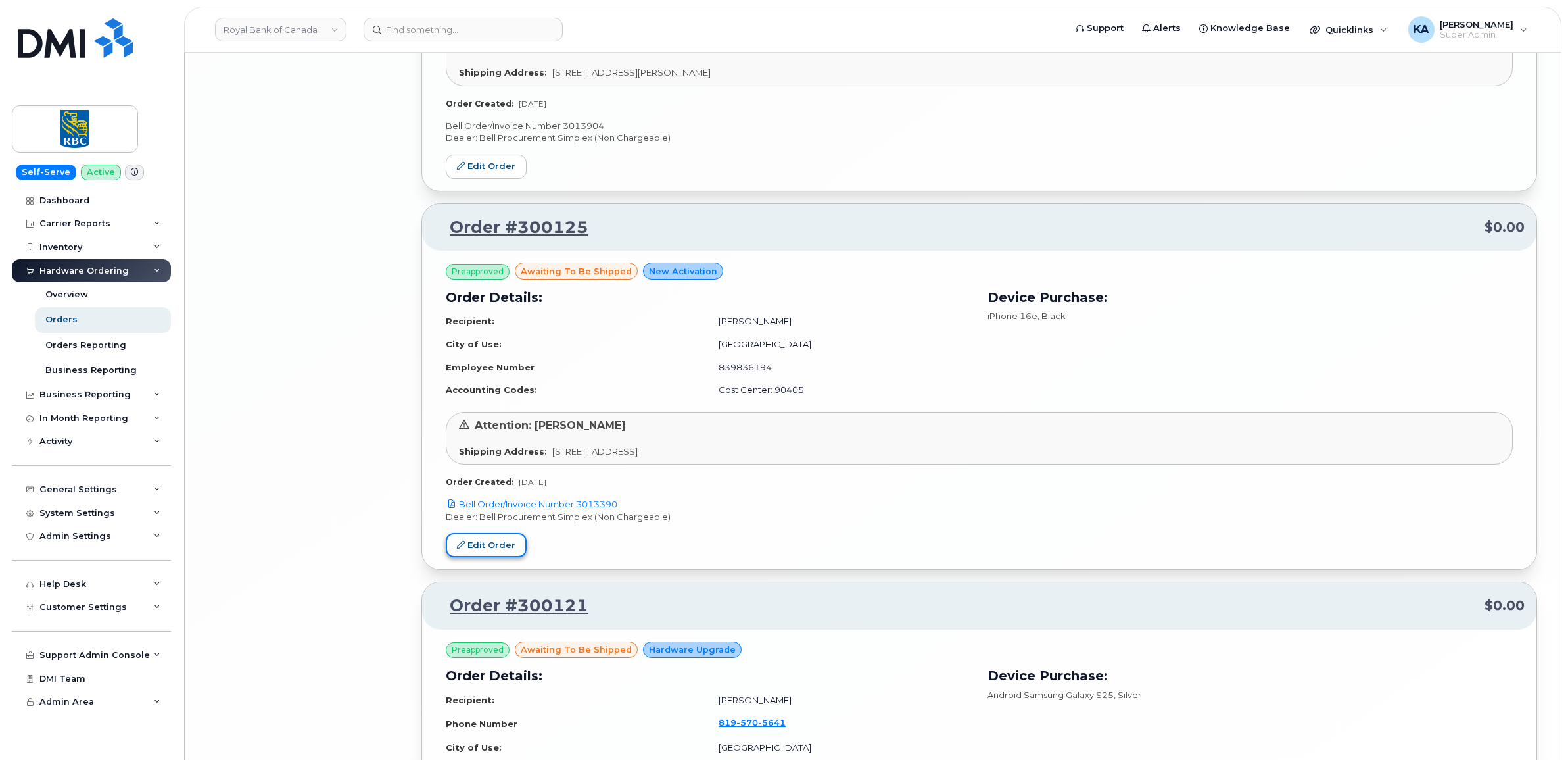
click at [478, 544] on link "Edit Order" at bounding box center [486, 544] width 81 height 24
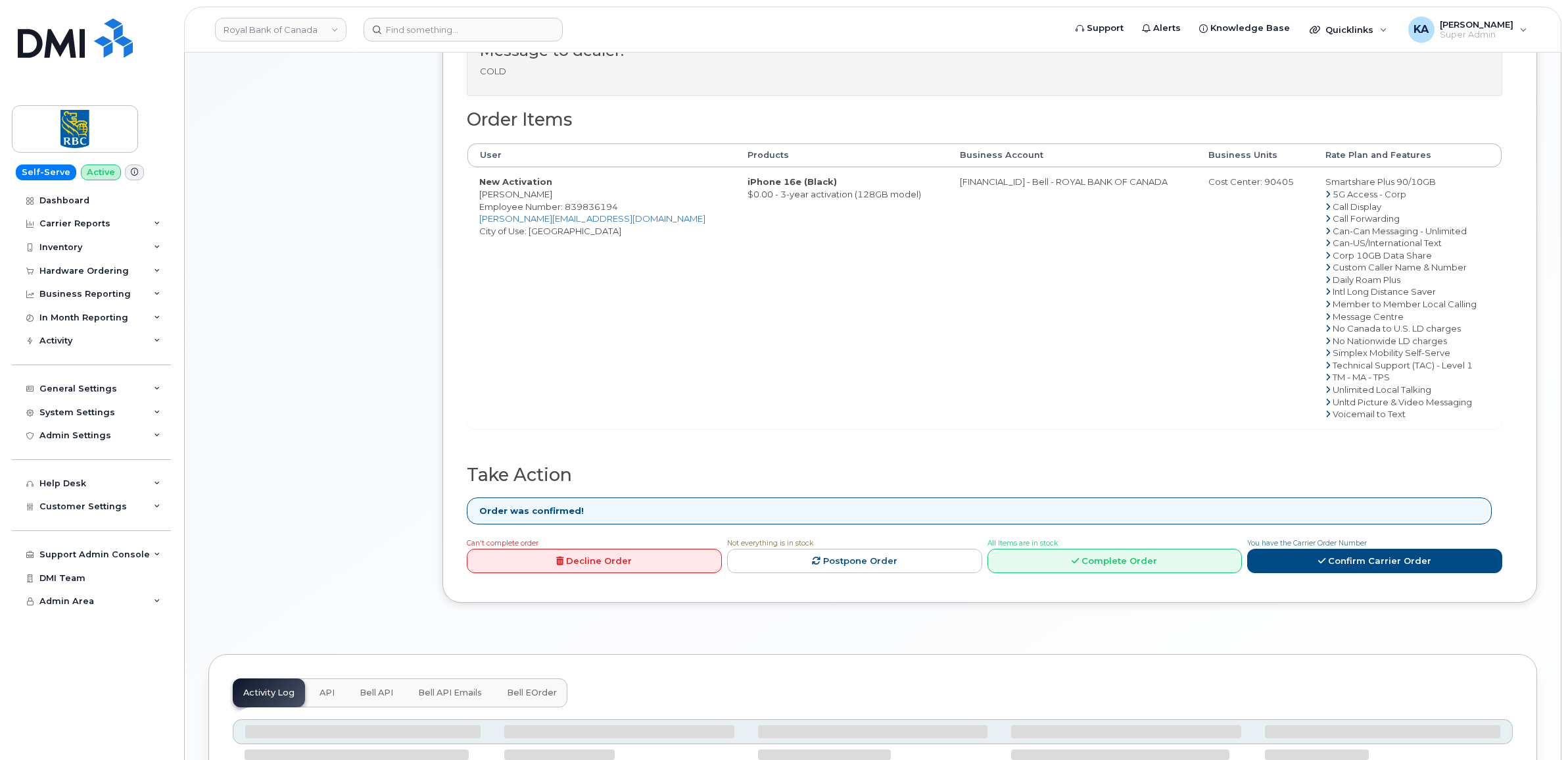
scroll to position [658, 0]
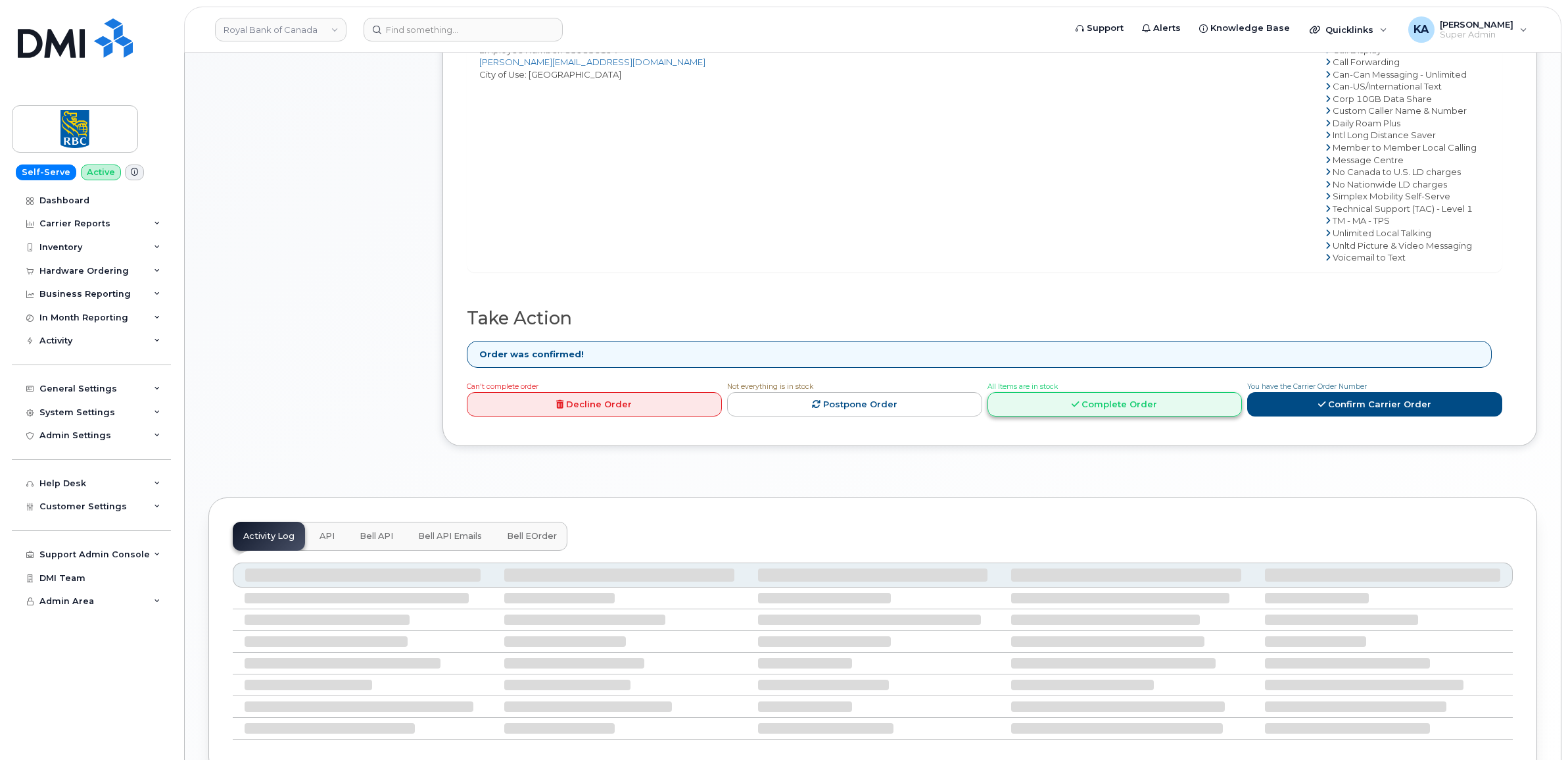
click at [1115, 413] on link "Complete Order" at bounding box center [1115, 403] width 255 height 24
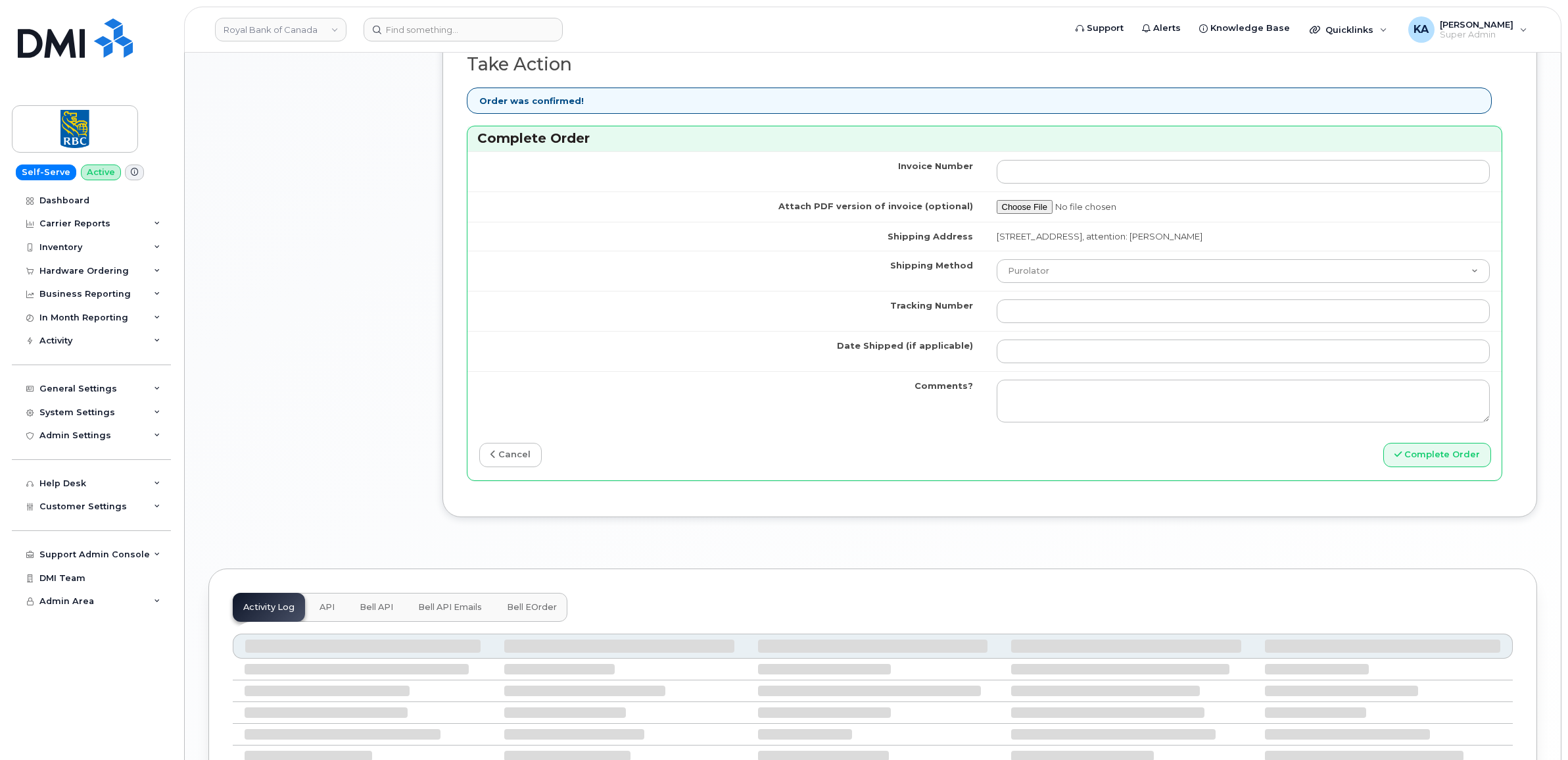
scroll to position [1151, 0]
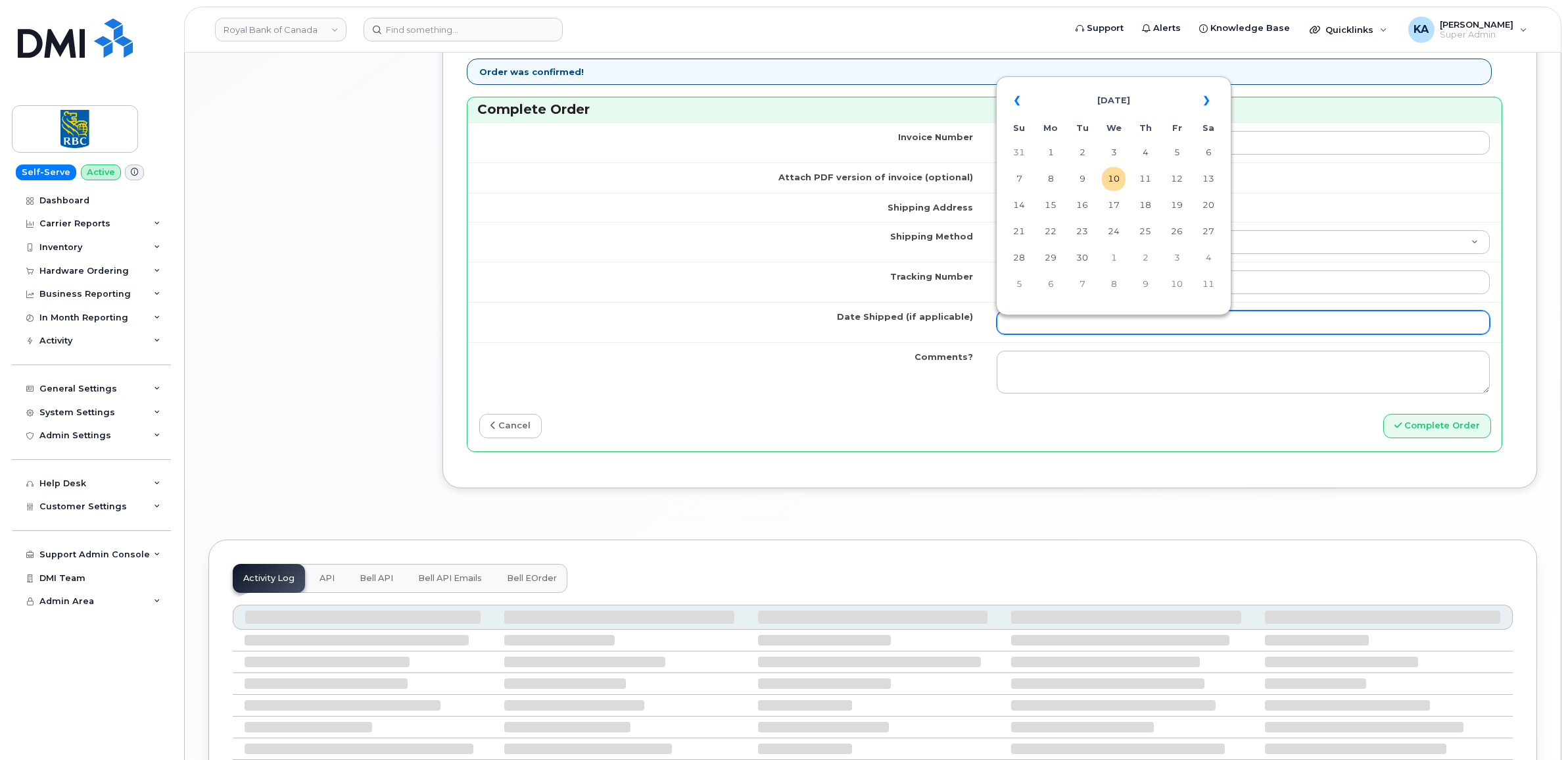
click at [1064, 330] on input "Date Shipped (if applicable)" at bounding box center [1244, 323] width 494 height 23
click at [1046, 175] on td "8" at bounding box center [1051, 179] width 23 height 23
type input "[DATE]"
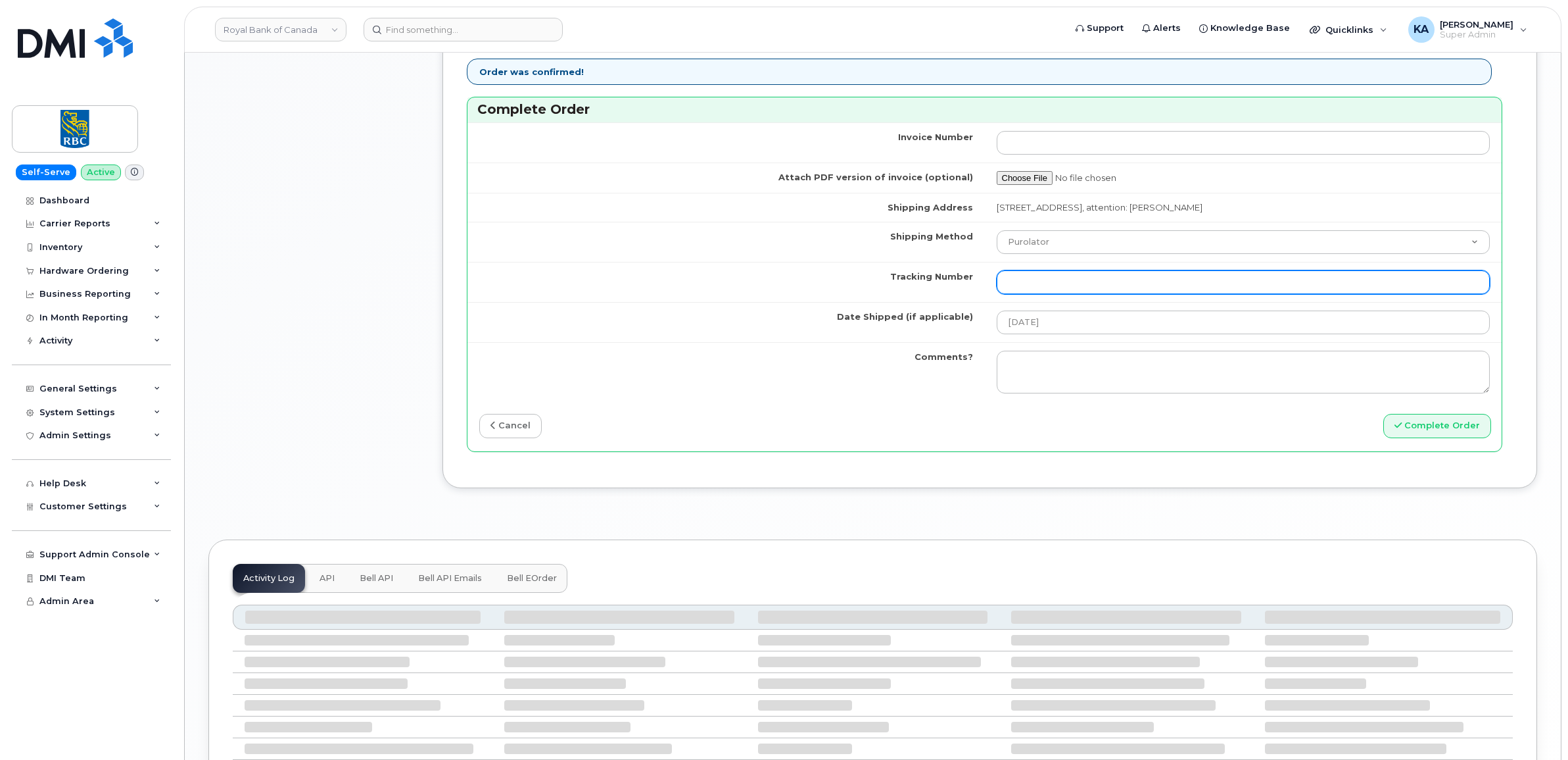
click at [1030, 284] on input "Tracking Number" at bounding box center [1244, 282] width 494 height 23
paste input "520045136402"
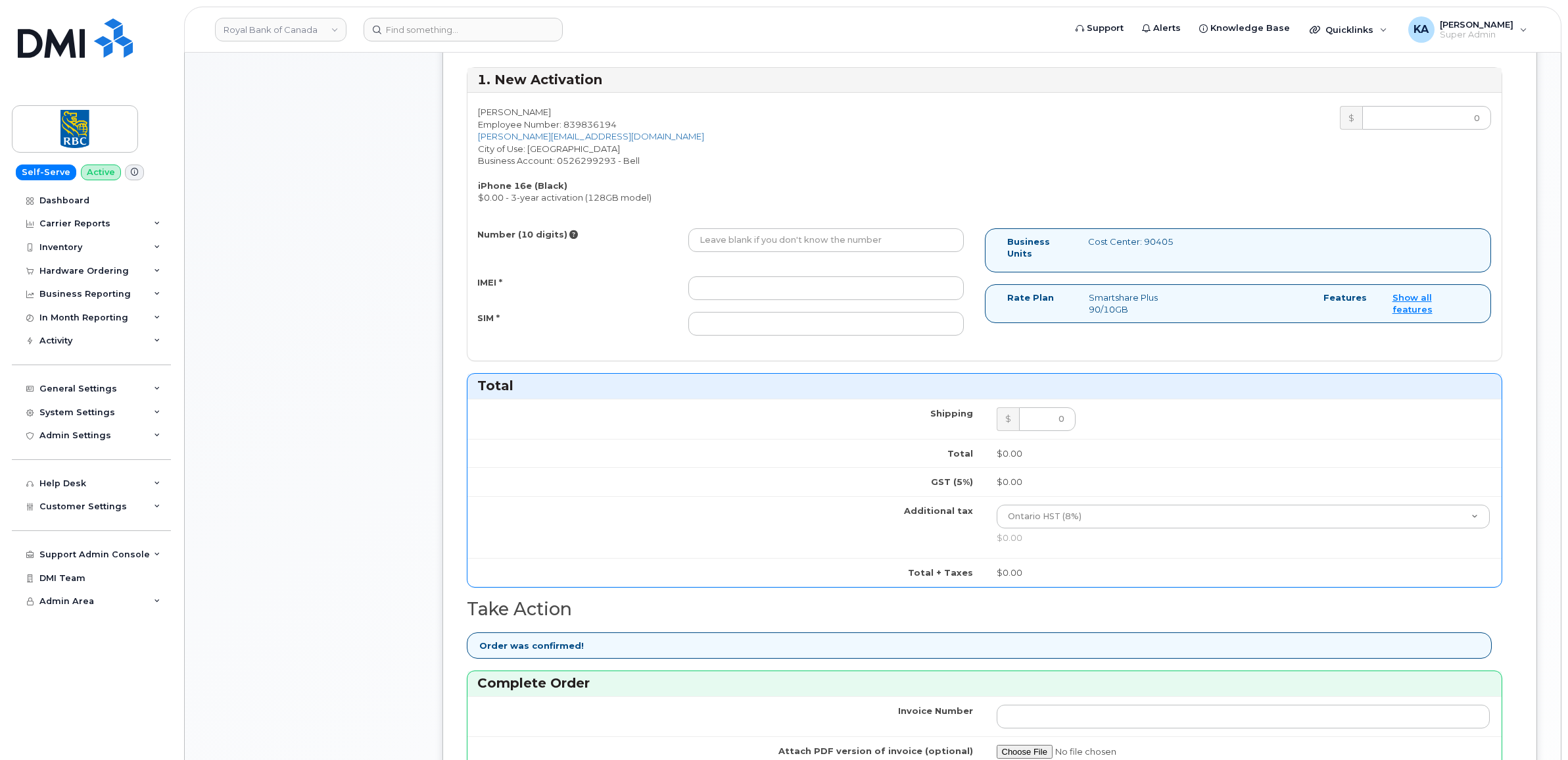
scroll to position [576, 0]
type input "520045136402"
click at [877, 287] on input "IMEI *" at bounding box center [825, 290] width 276 height 23
paste input "354216330612304"
type input "354216330612304"
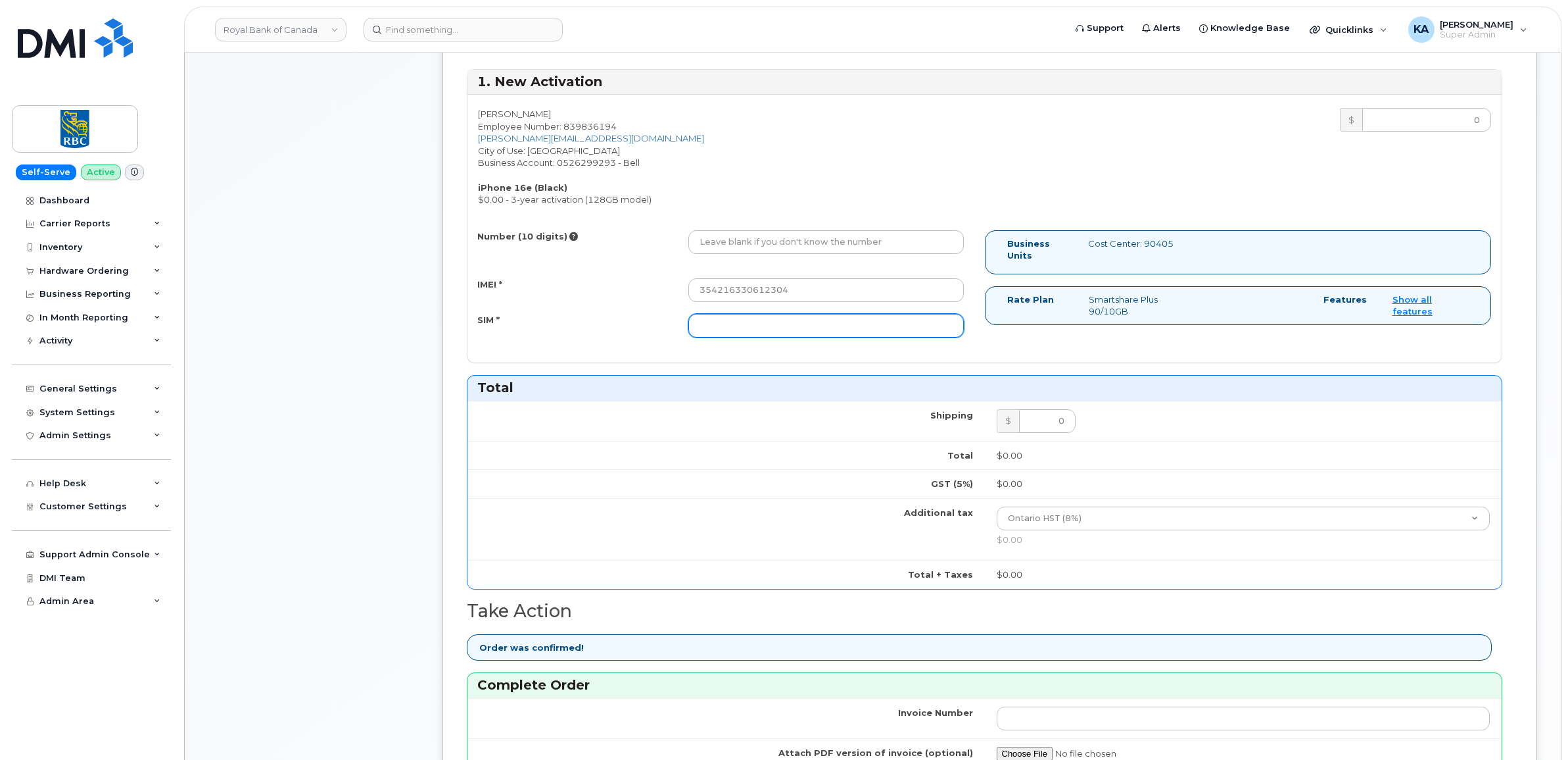
click at [824, 331] on input "SIM *" at bounding box center [825, 325] width 276 height 23
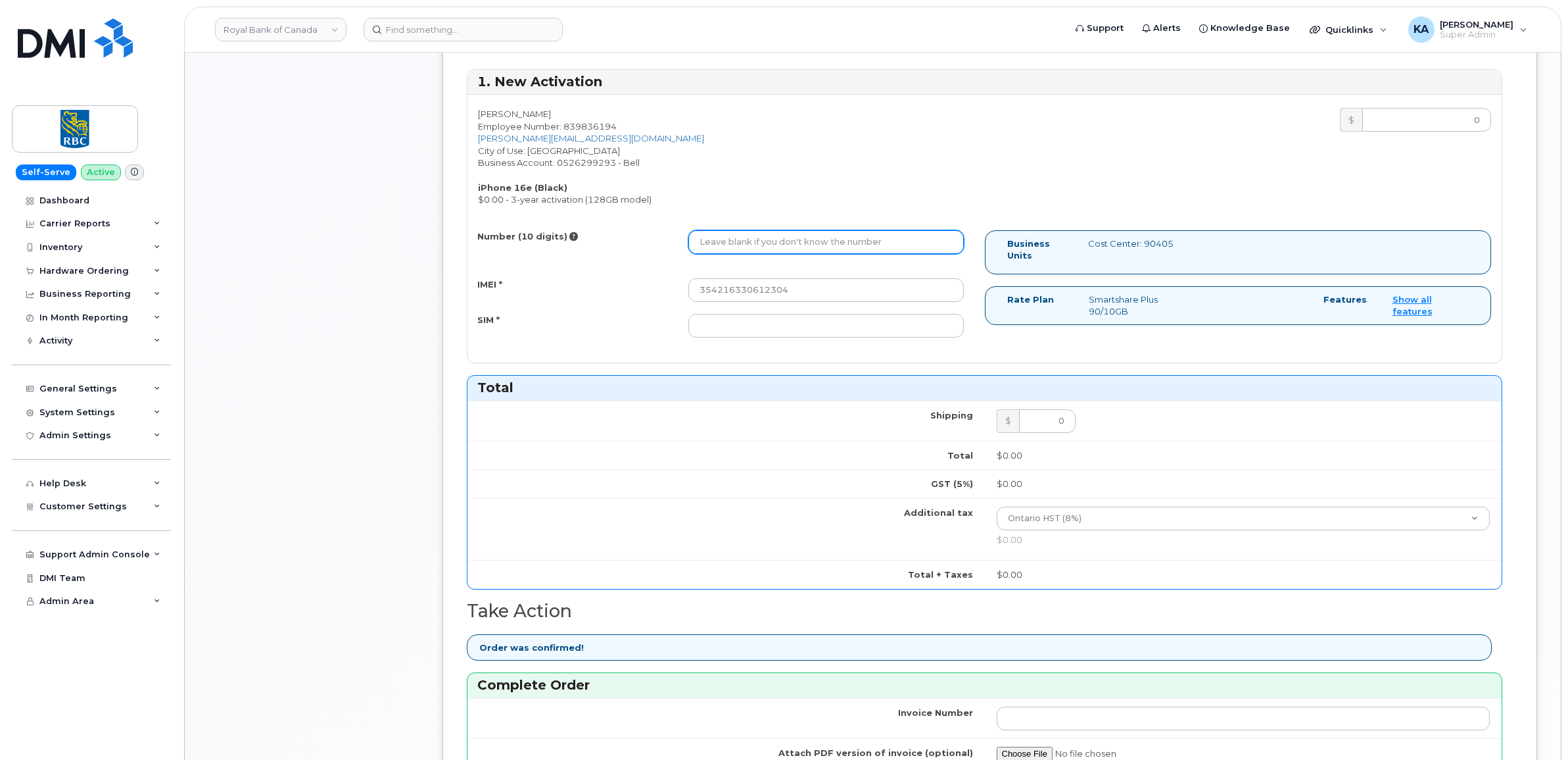
click at [797, 244] on input "Number (10 digits)" at bounding box center [825, 242] width 276 height 23
paste input "4164320698"
type input "4164320698"
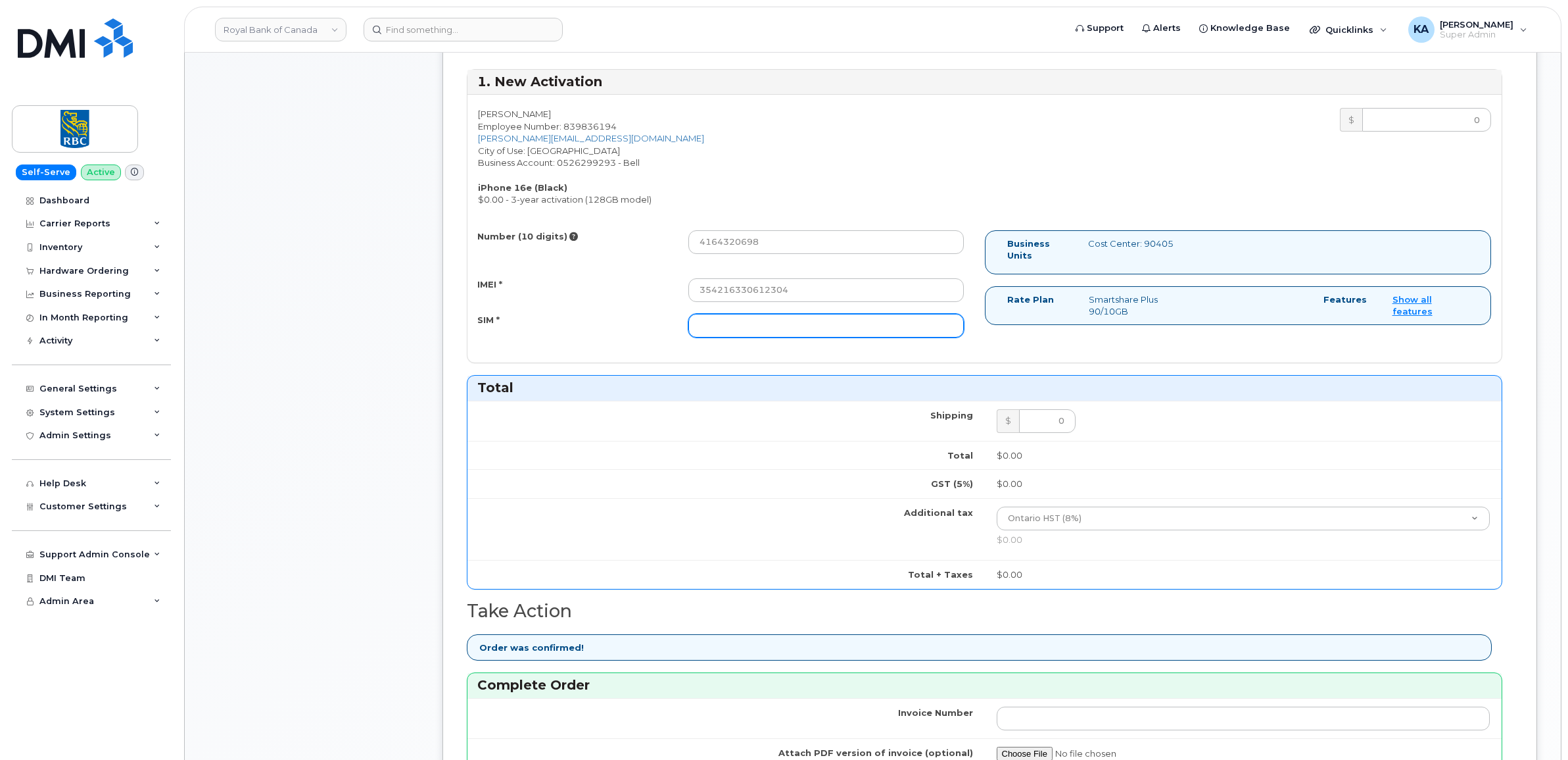
click at [837, 324] on input "SIM *" at bounding box center [825, 325] width 276 height 23
paste input "89302610207733266487"
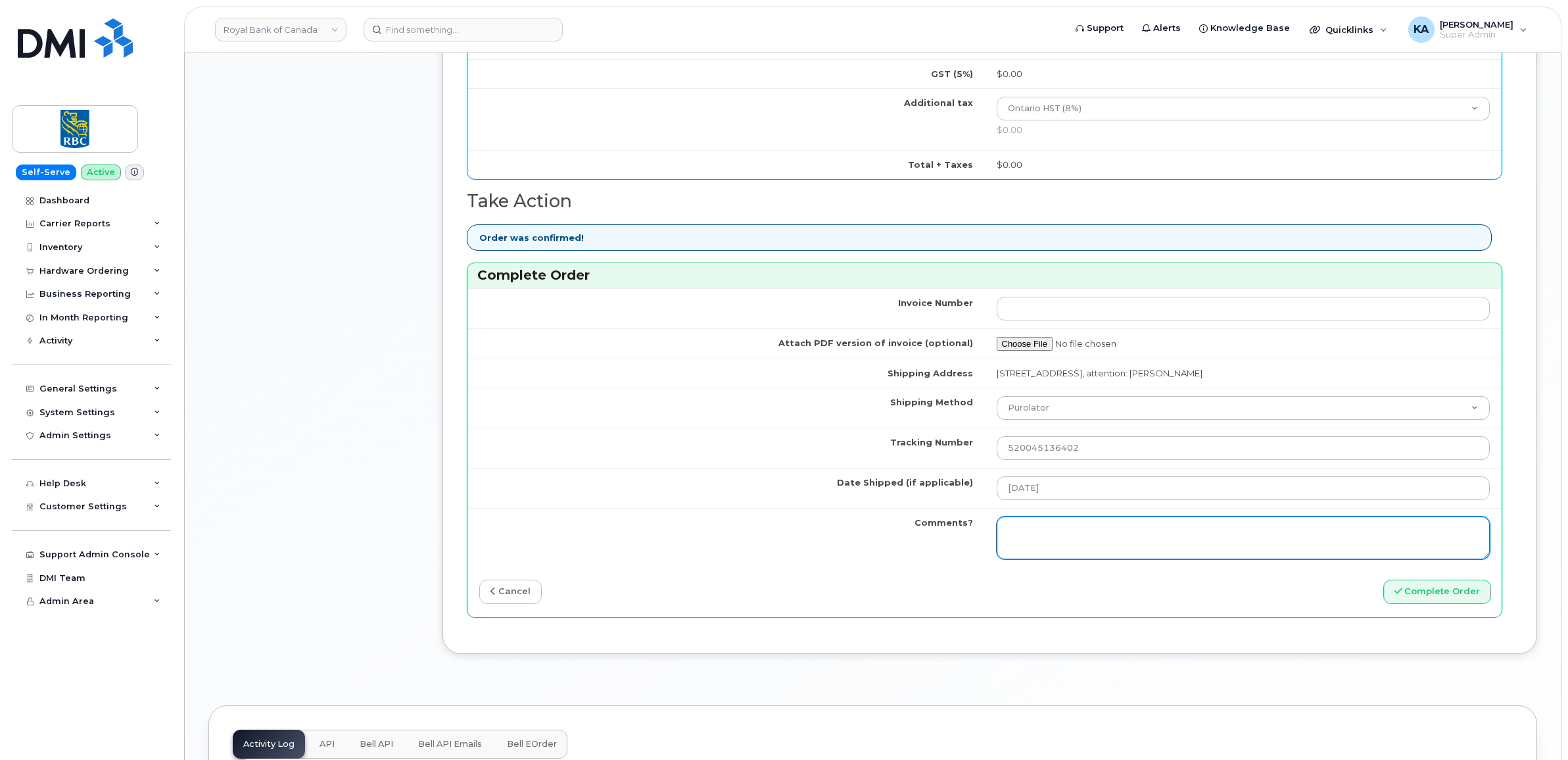
scroll to position [986, 0]
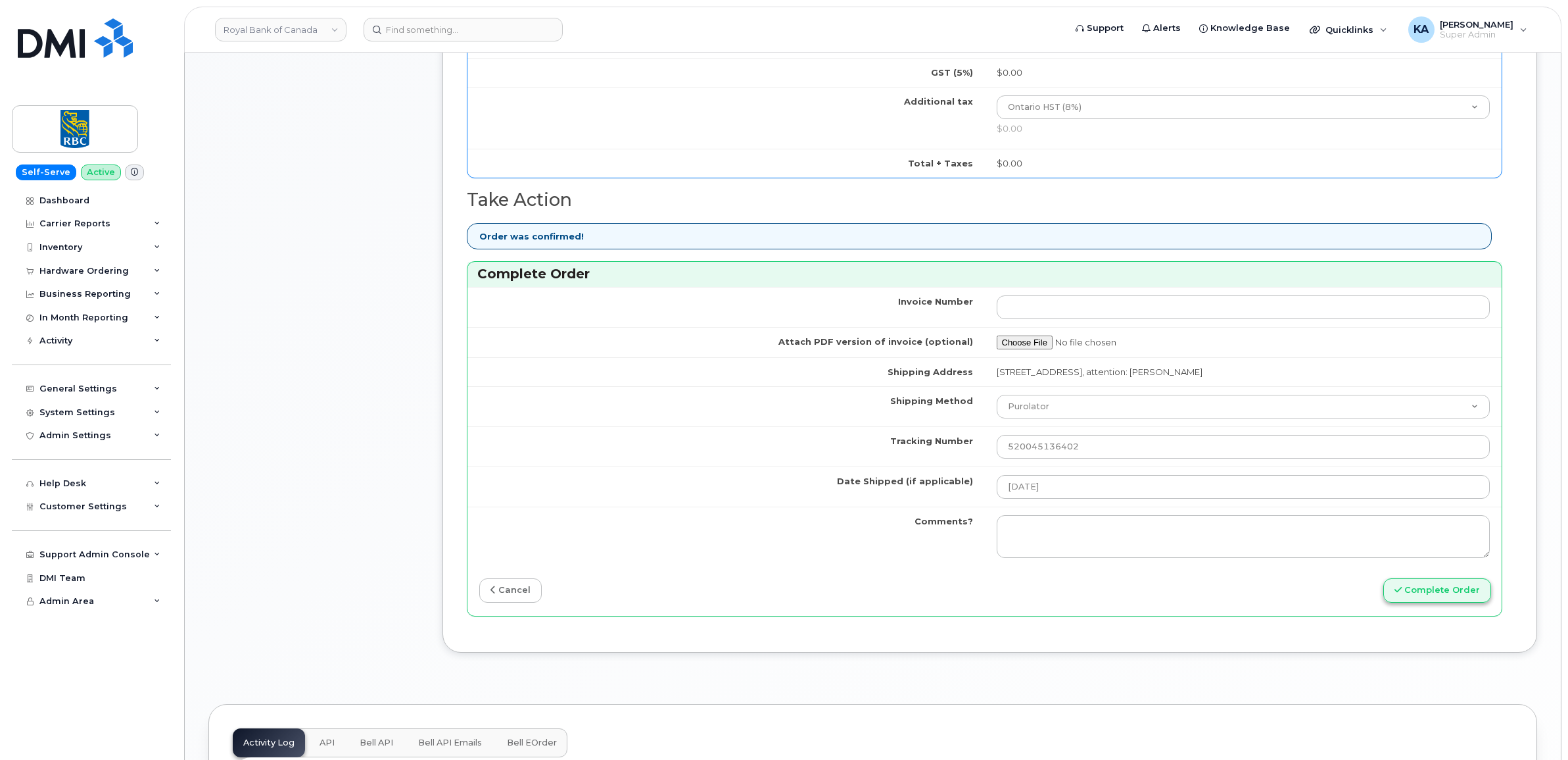
type input "89302610207733266487"
click at [1437, 588] on button "Complete Order" at bounding box center [1437, 590] width 108 height 24
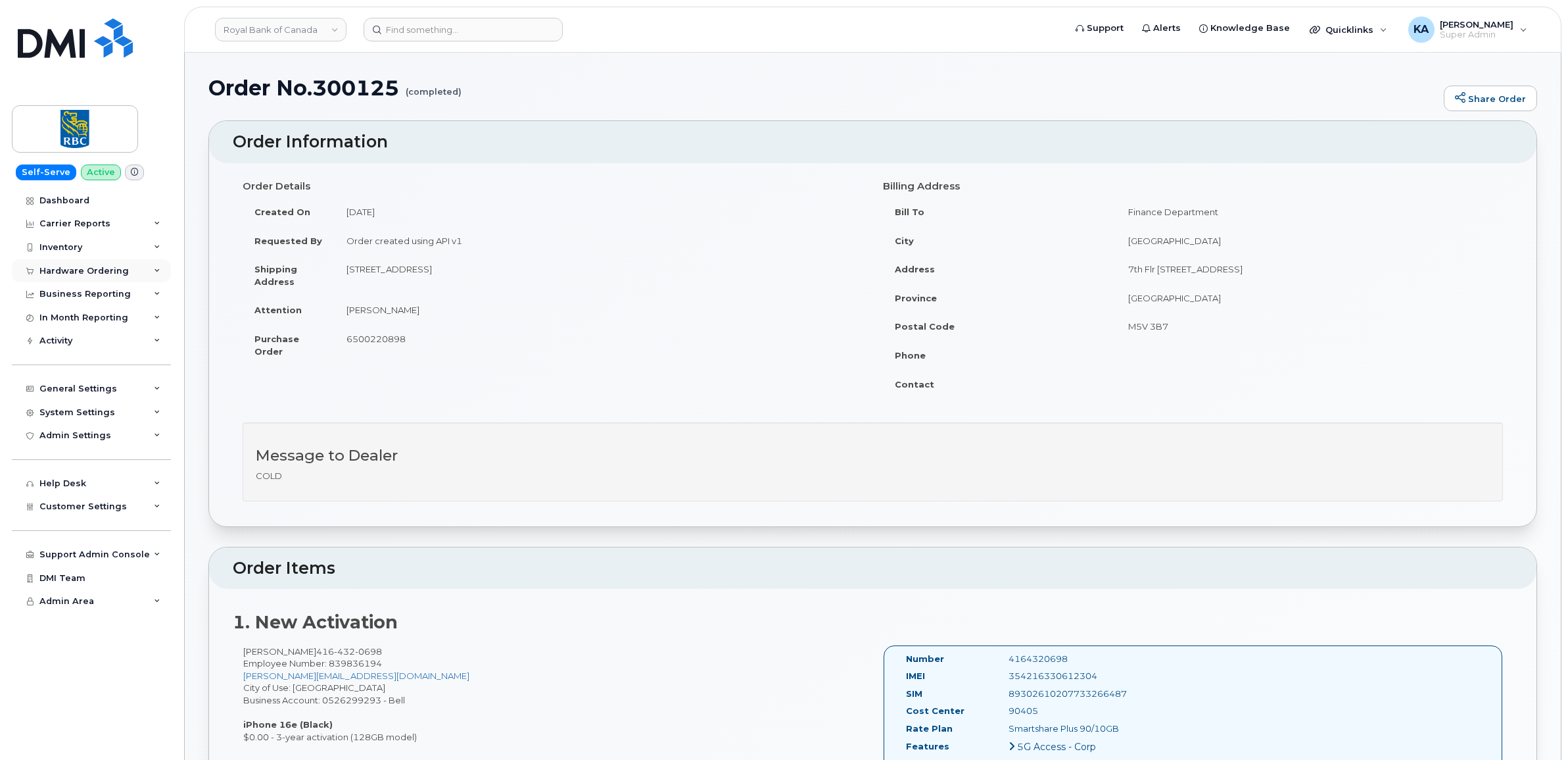
click at [92, 273] on div "Hardware Ordering" at bounding box center [84, 271] width 90 height 11
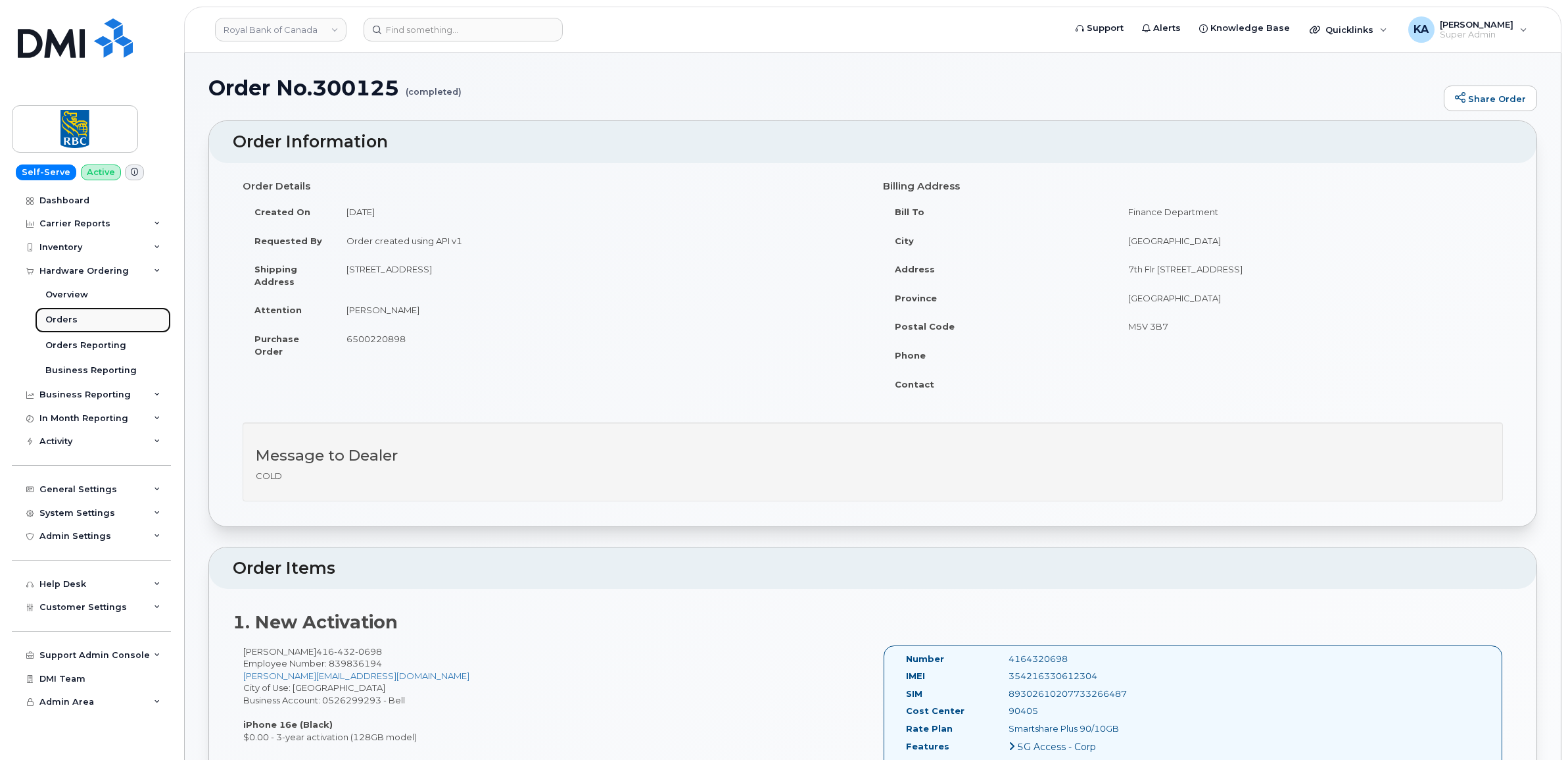
click at [57, 318] on div "Orders" at bounding box center [62, 319] width 32 height 12
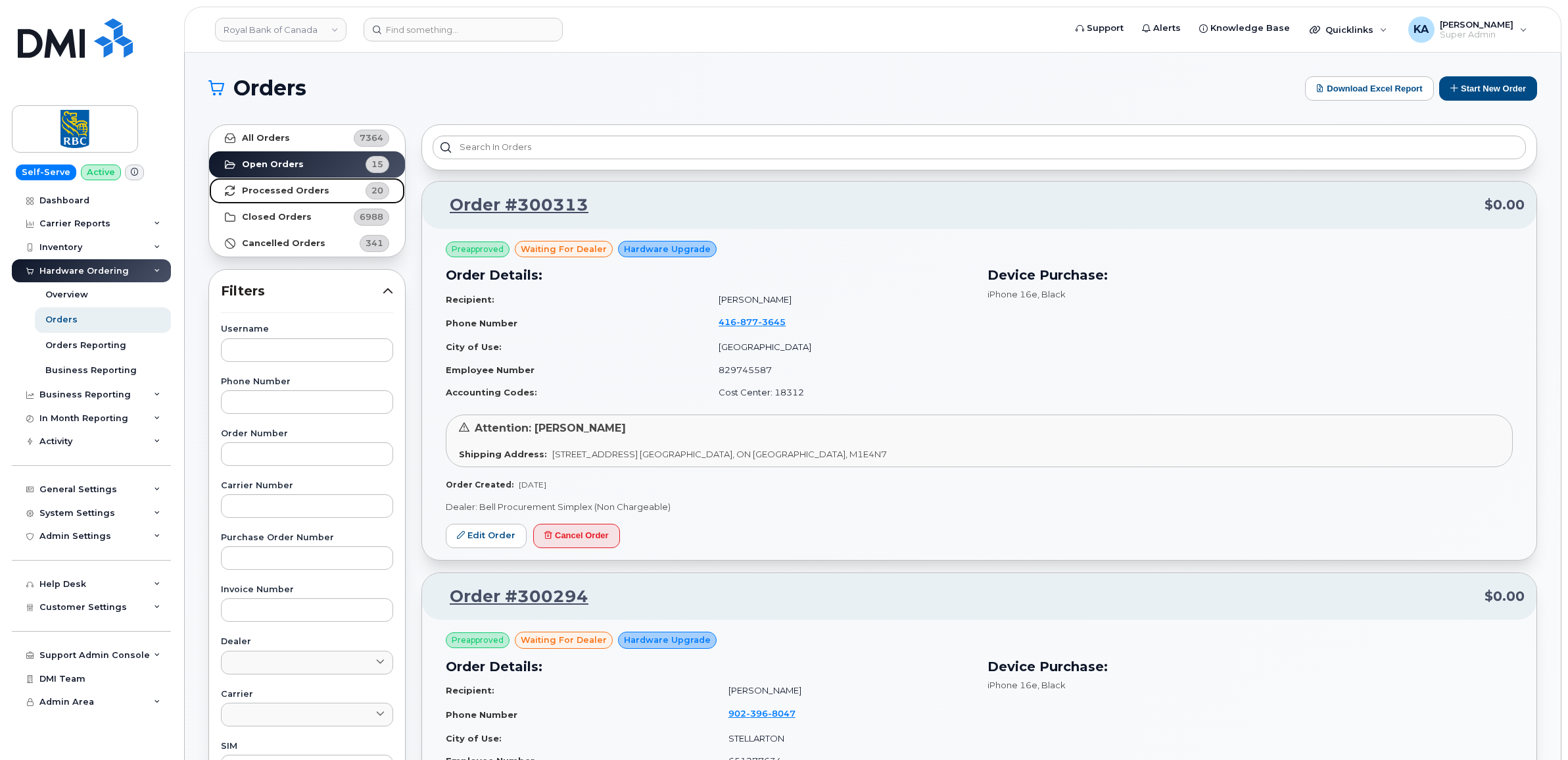
click at [298, 192] on strong "Processed Orders" at bounding box center [285, 190] width 87 height 11
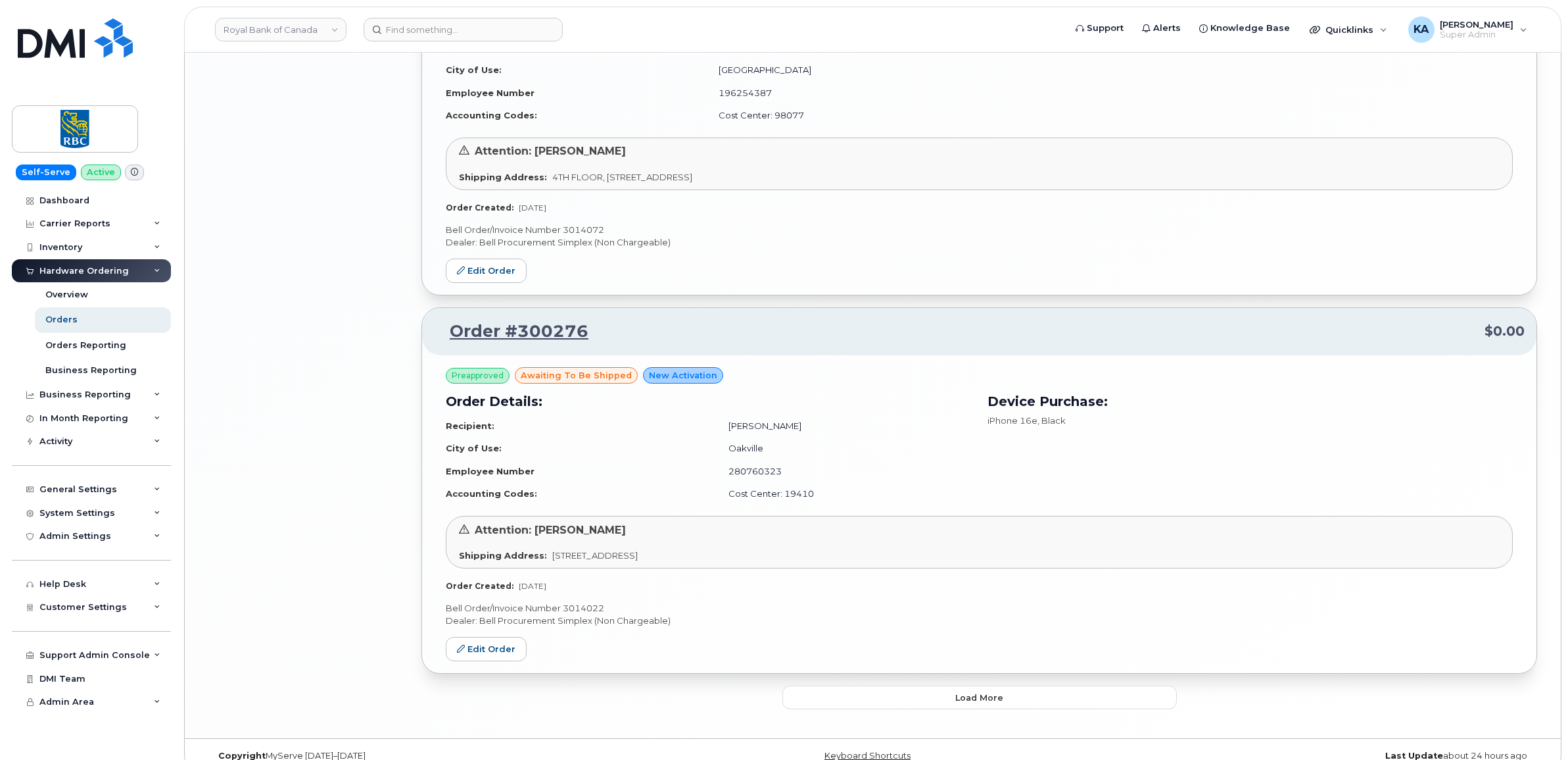
scroll to position [2646, 0]
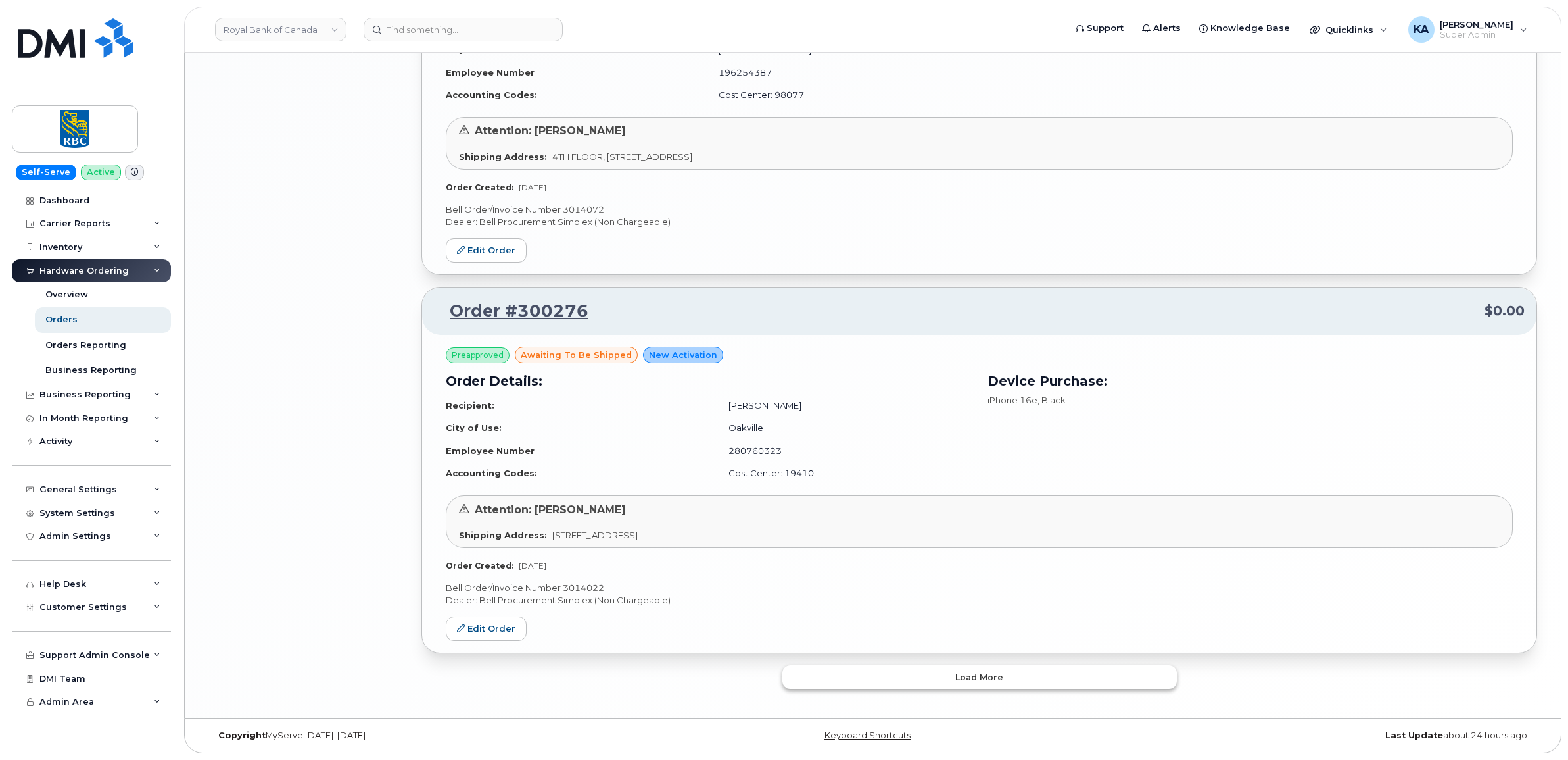
click at [875, 681] on button "Load more" at bounding box center [979, 676] width 394 height 23
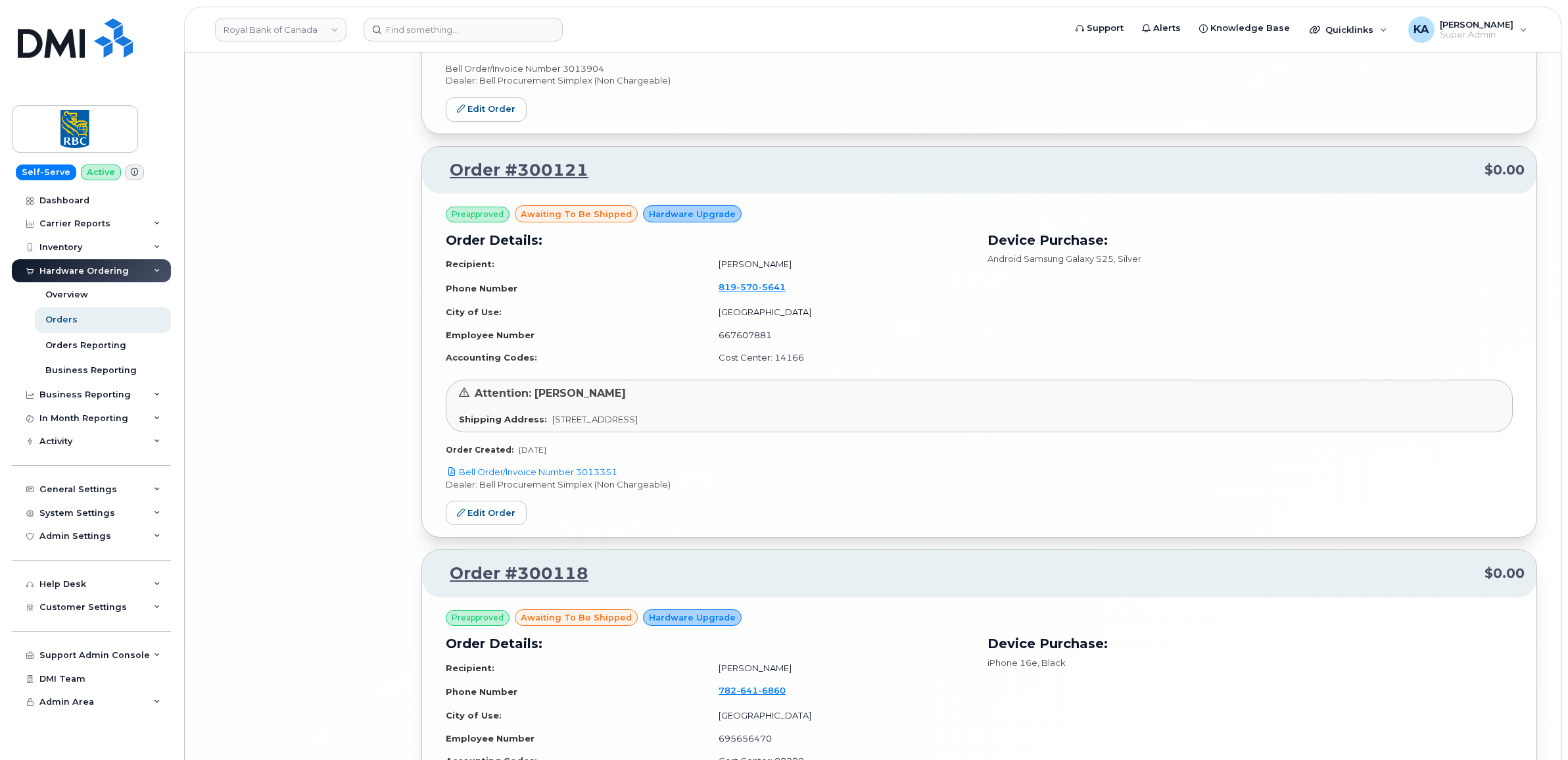
scroll to position [5359, 0]
click at [458, 508] on link "Edit Order" at bounding box center [486, 511] width 81 height 24
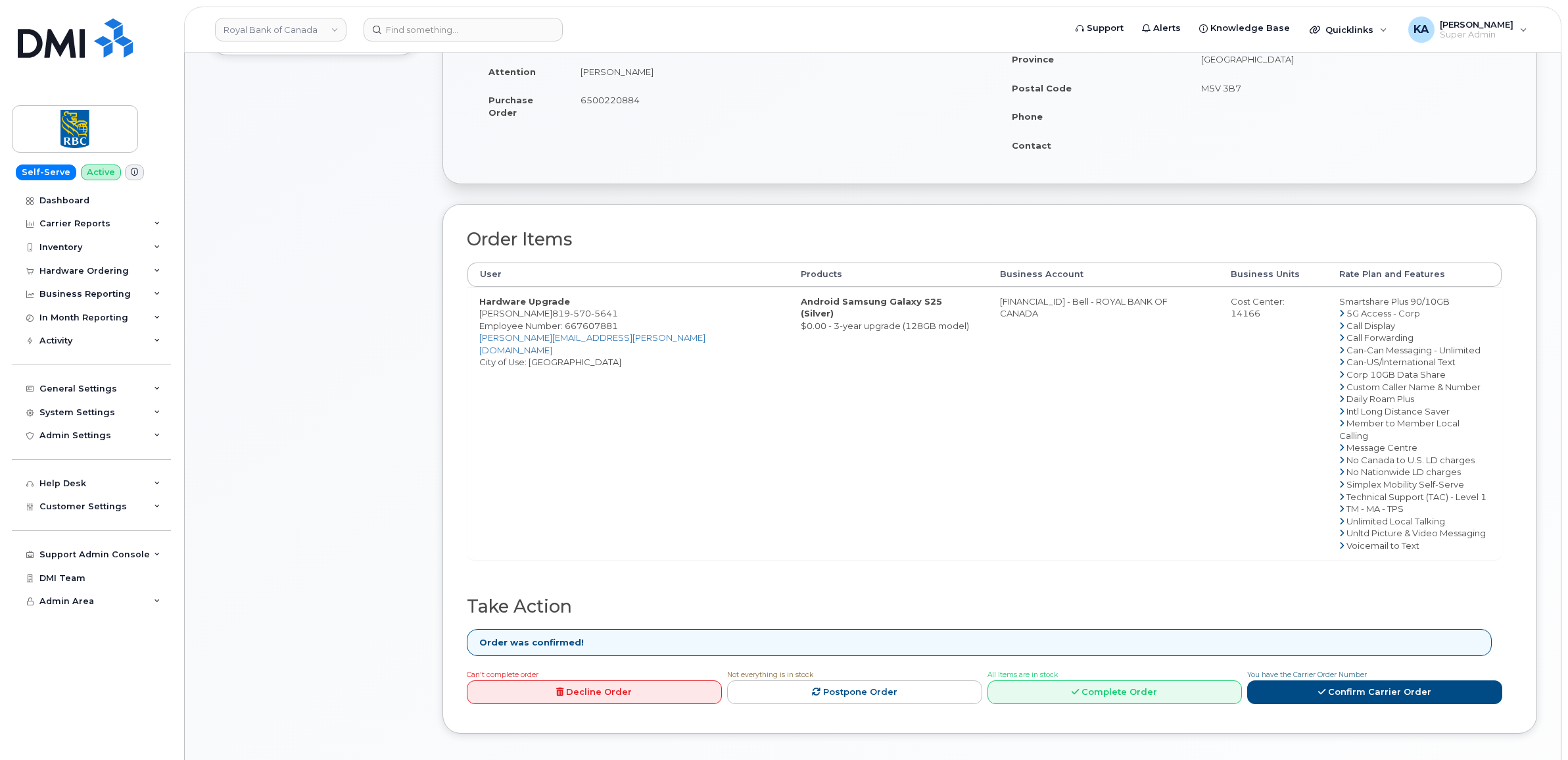
scroll to position [329, 0]
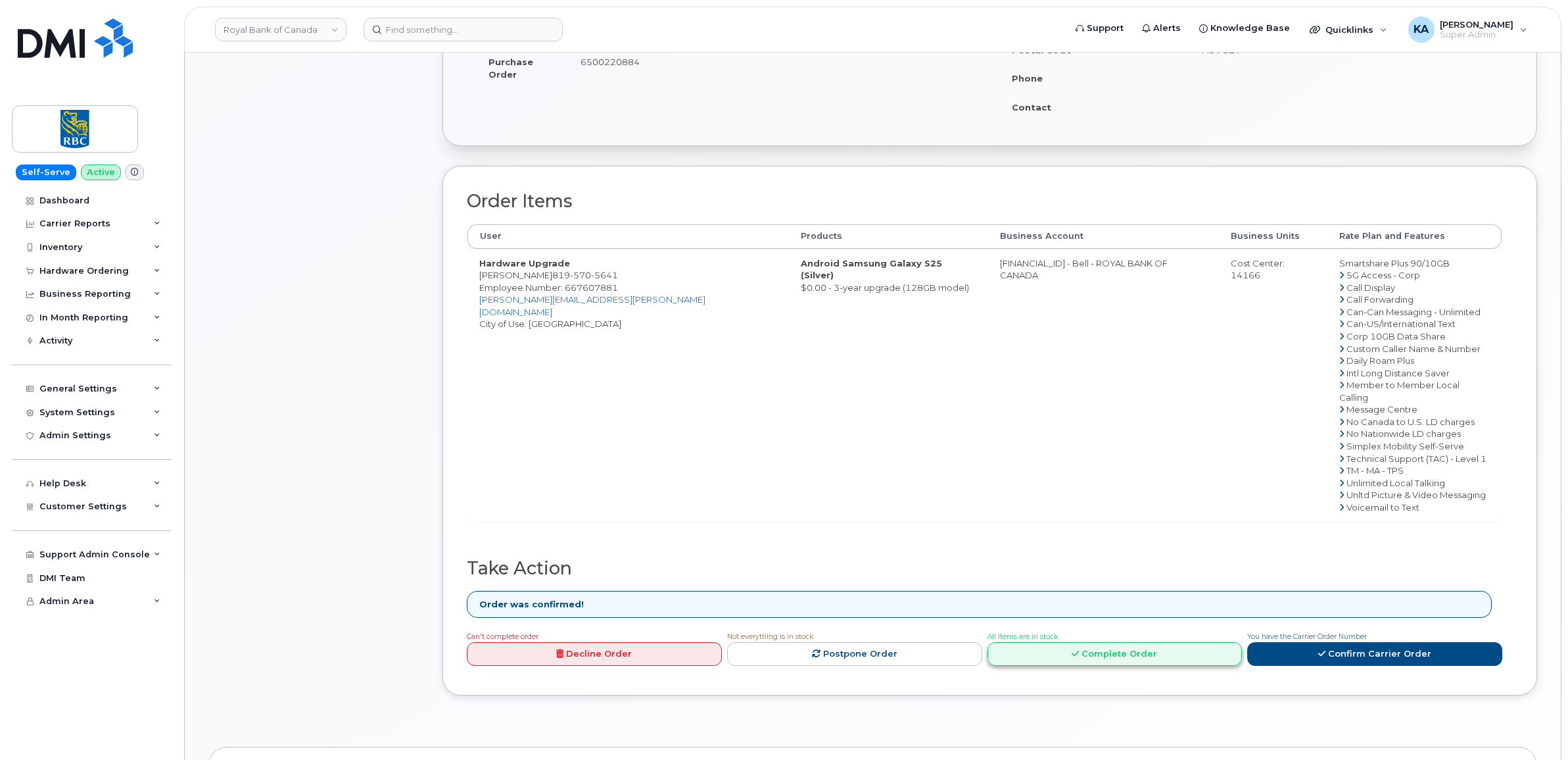
click at [1118, 642] on link "Complete Order" at bounding box center [1115, 654] width 255 height 24
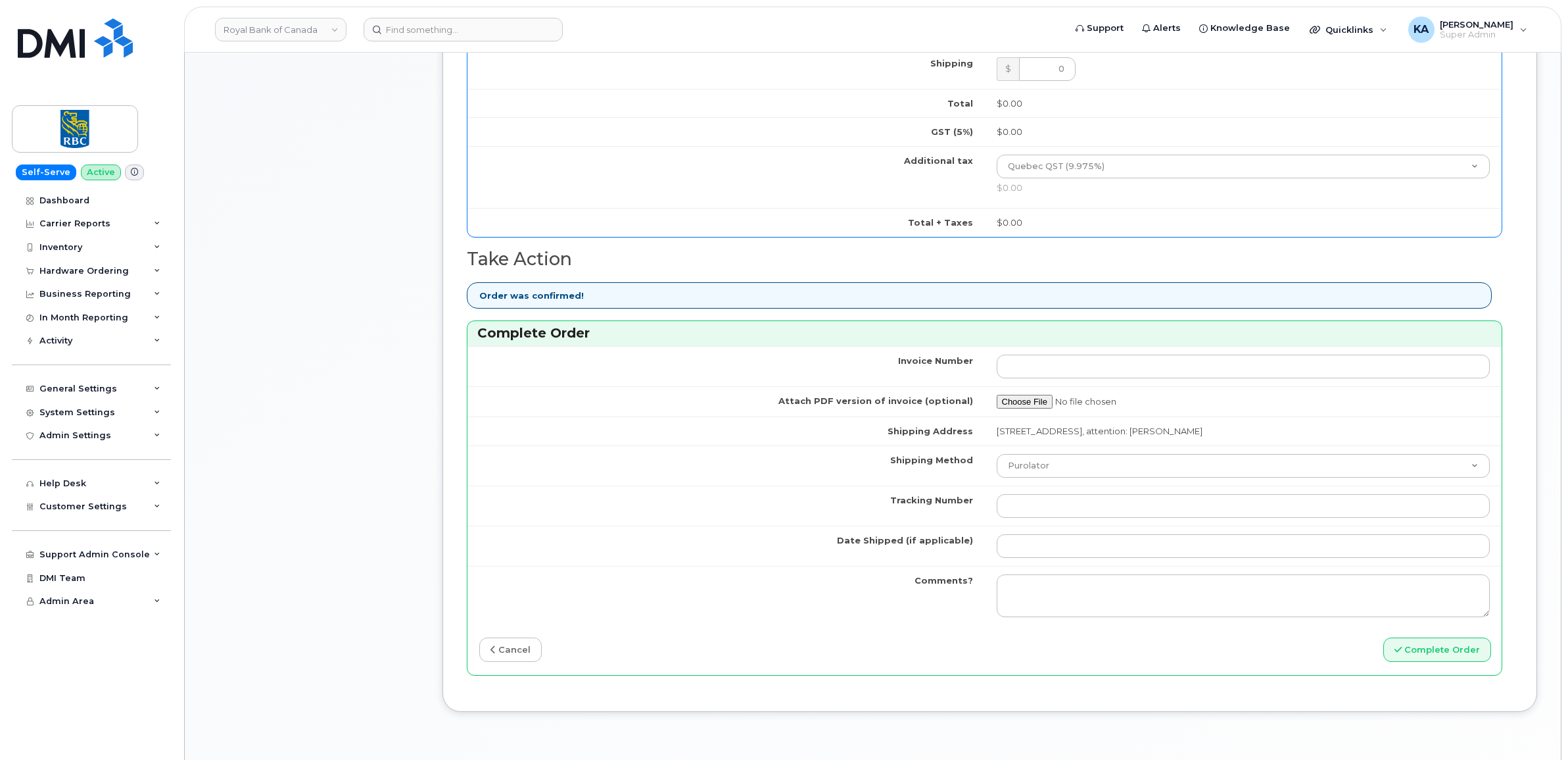
scroll to position [905, 0]
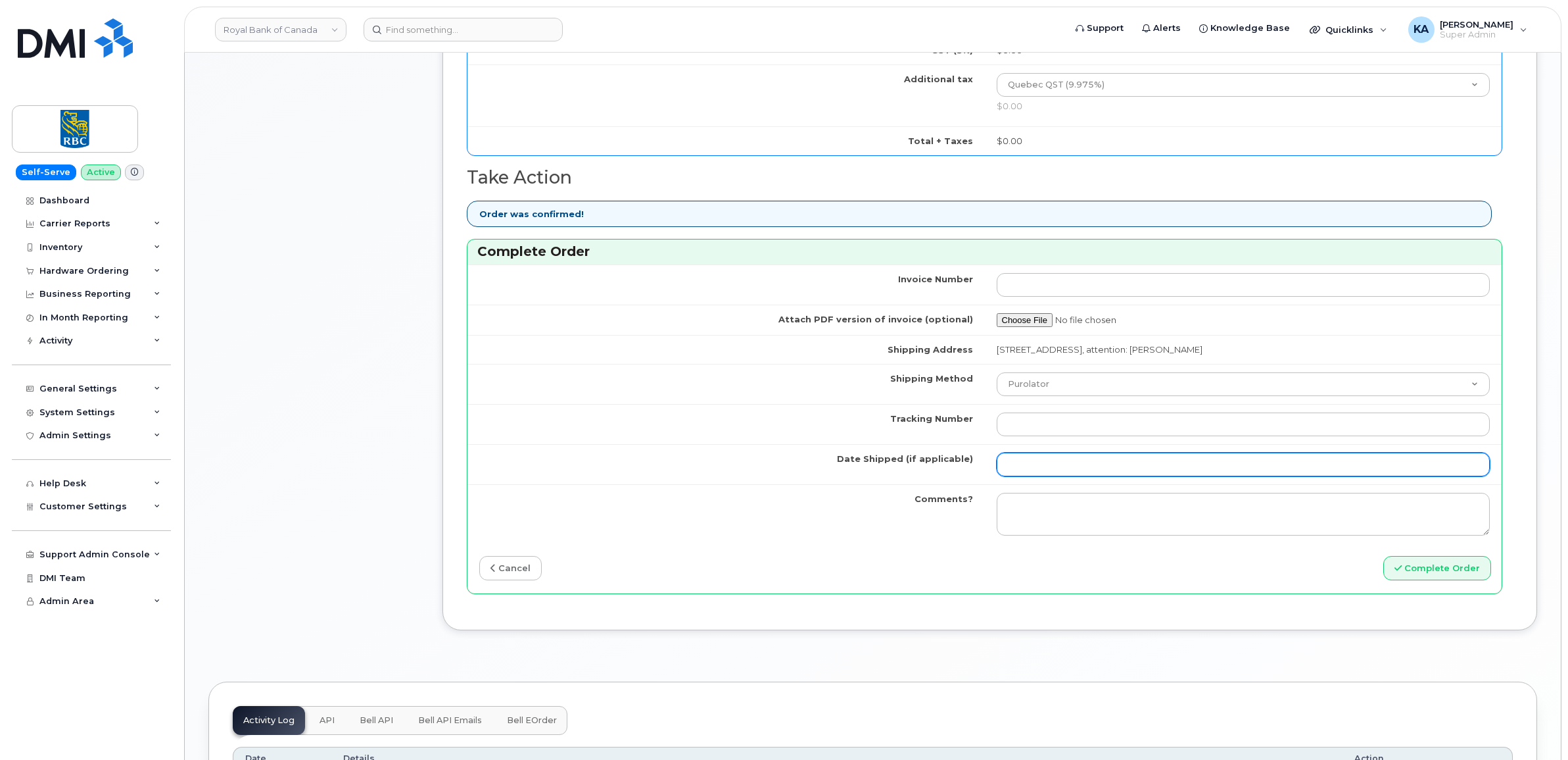
click at [1036, 472] on input "Date Shipped (if applicable)" at bounding box center [1244, 464] width 494 height 23
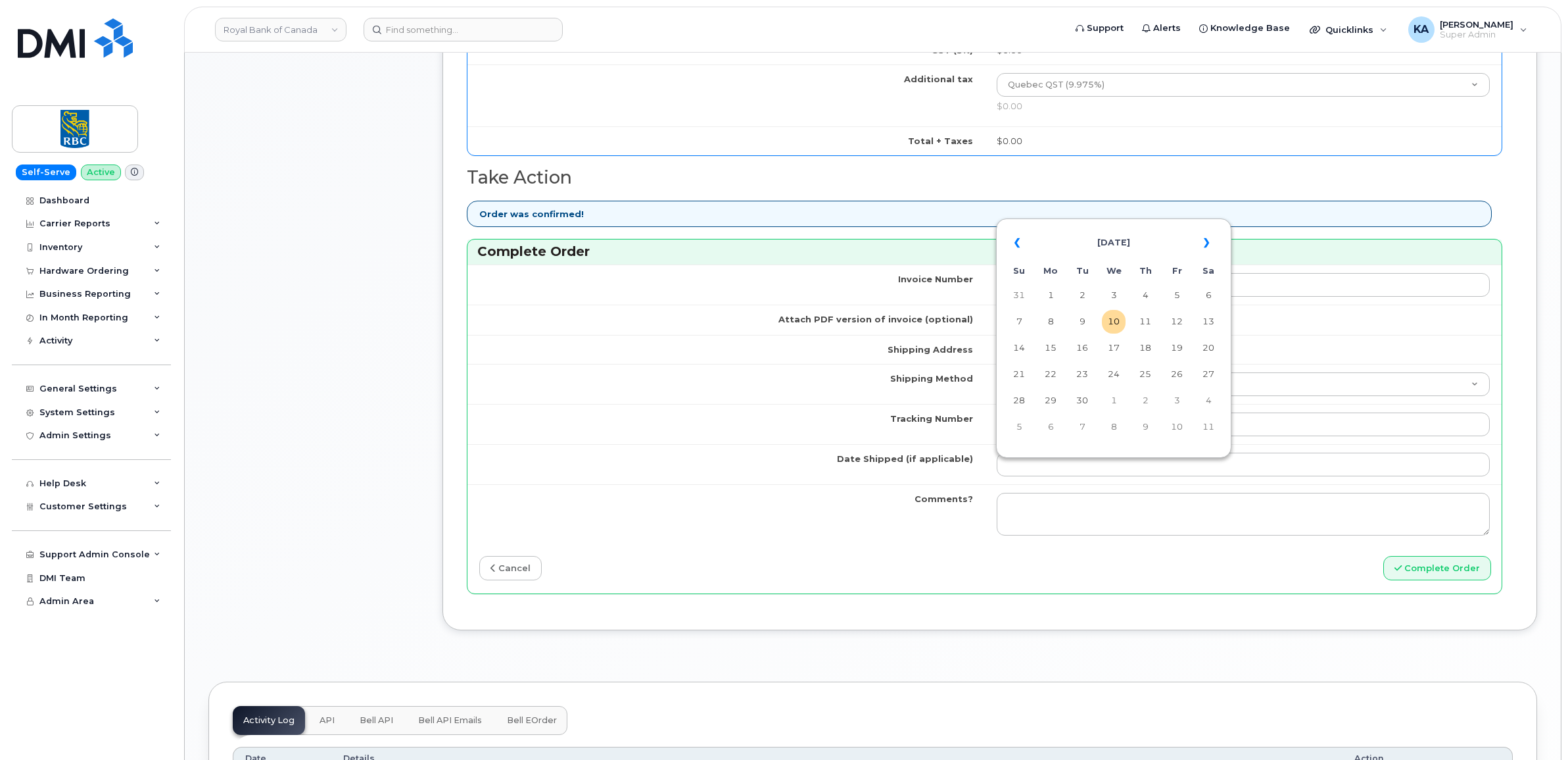
click at [1053, 321] on td "8" at bounding box center [1051, 322] width 23 height 23
type input "[DATE]"
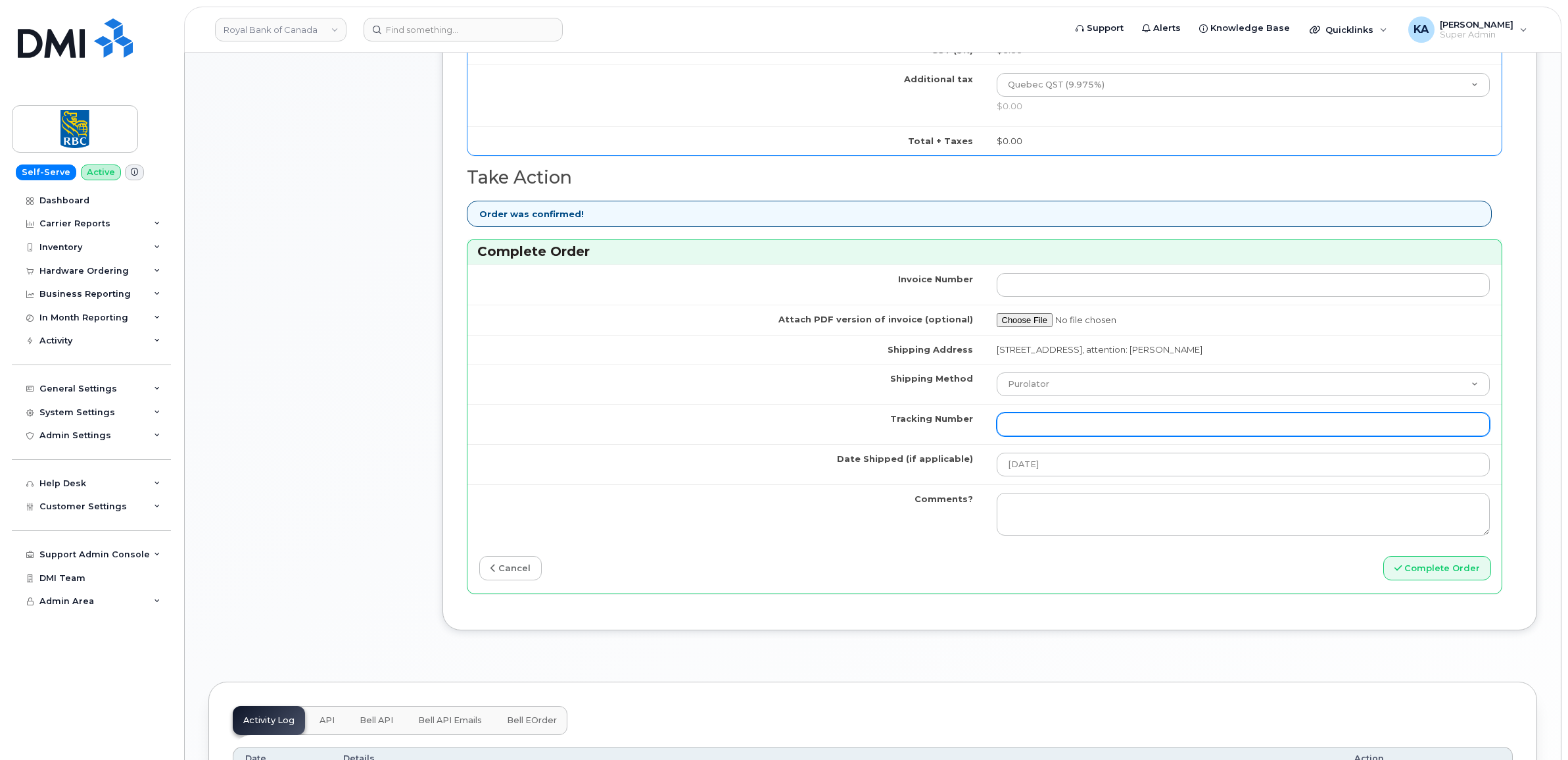
click at [1089, 425] on input "Tracking Number" at bounding box center [1244, 424] width 494 height 23
paste input "520045147722"
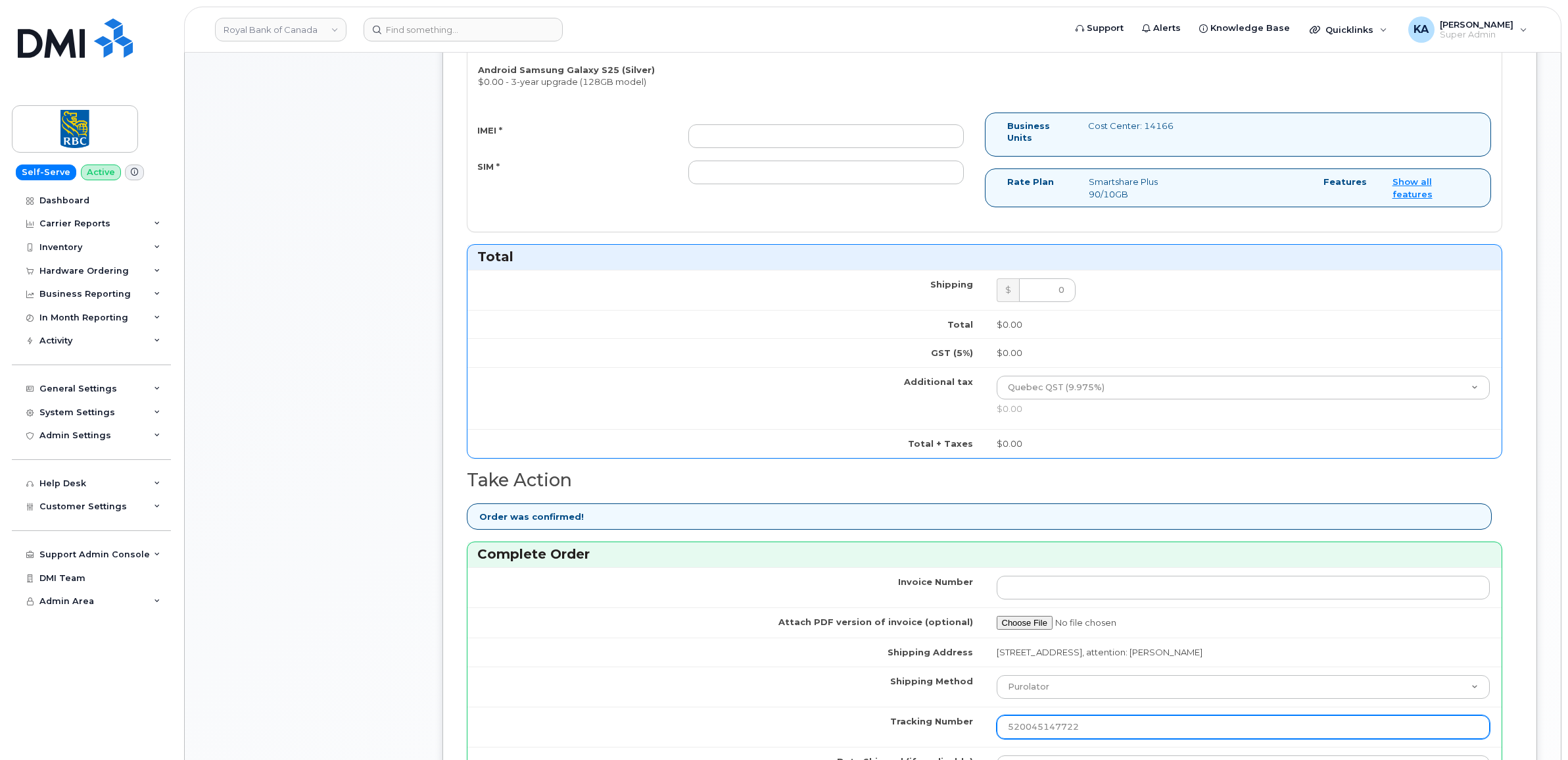
scroll to position [576, 0]
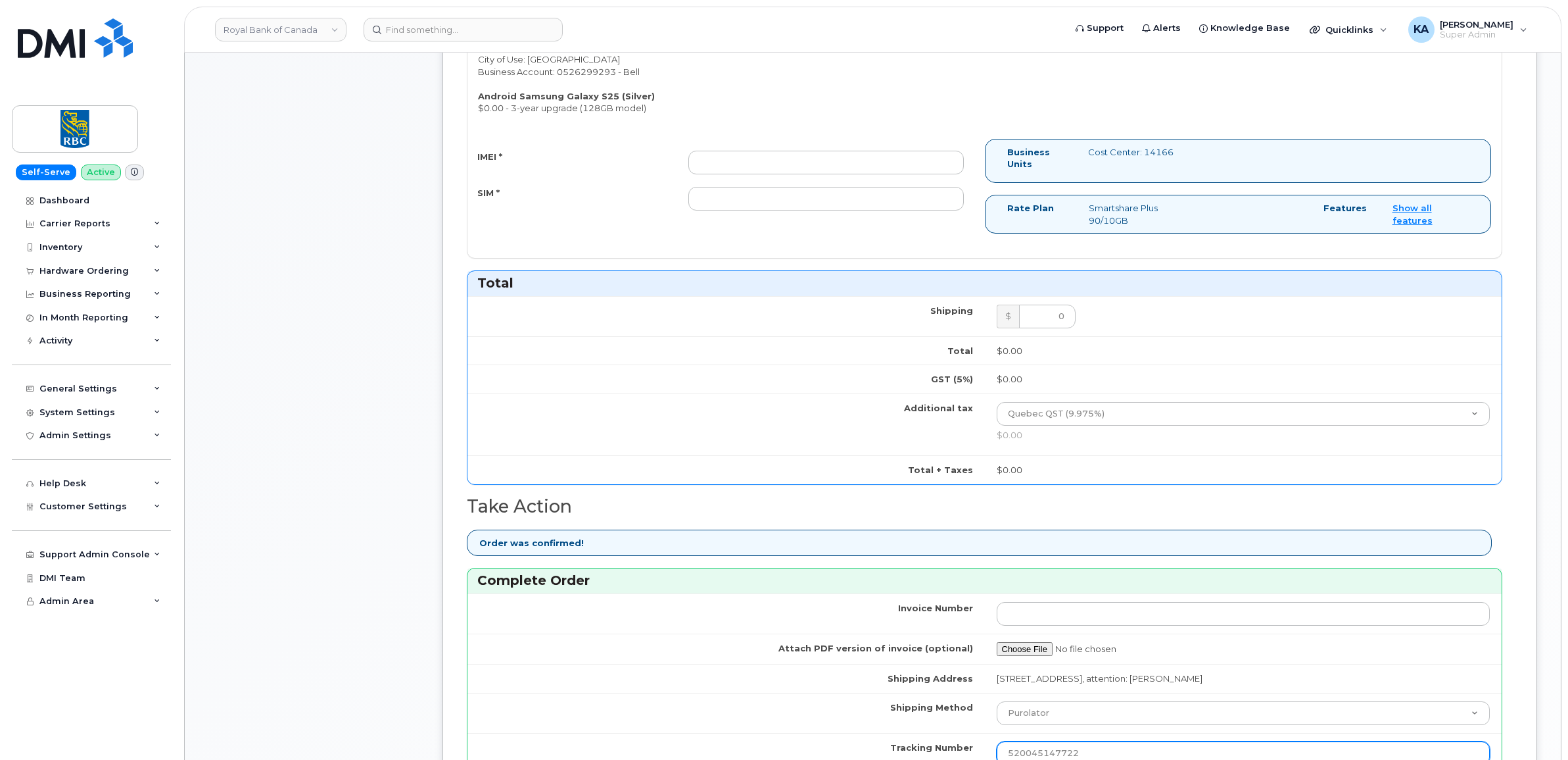
type input "520045147722"
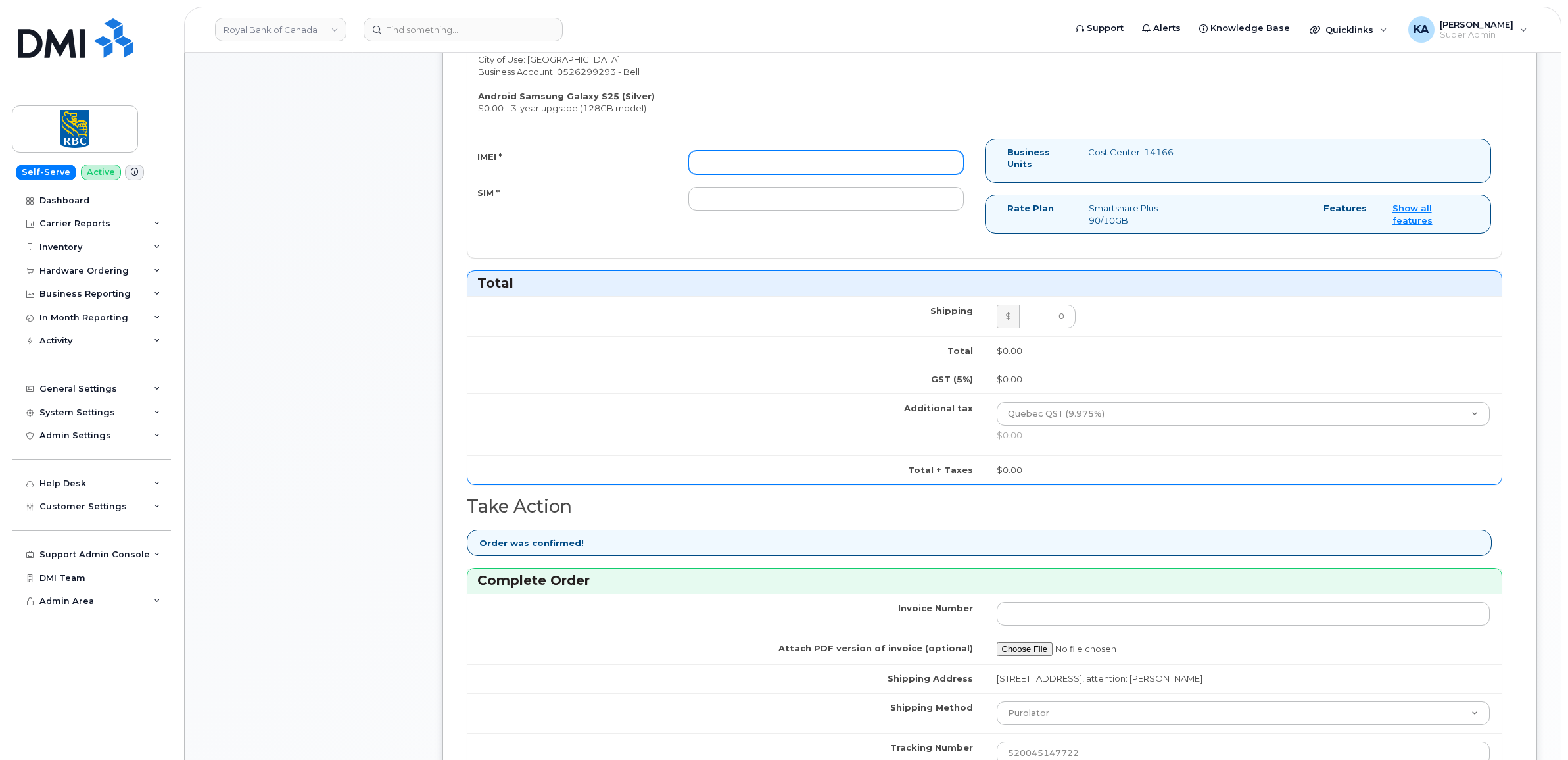
click at [744, 168] on input "IMEI *" at bounding box center [825, 163] width 276 height 23
paste input "351558505193245"
type input "351558505193245"
click at [836, 200] on input "SIM *" at bounding box center [825, 199] width 276 height 23
paste input "89302610207733283920"
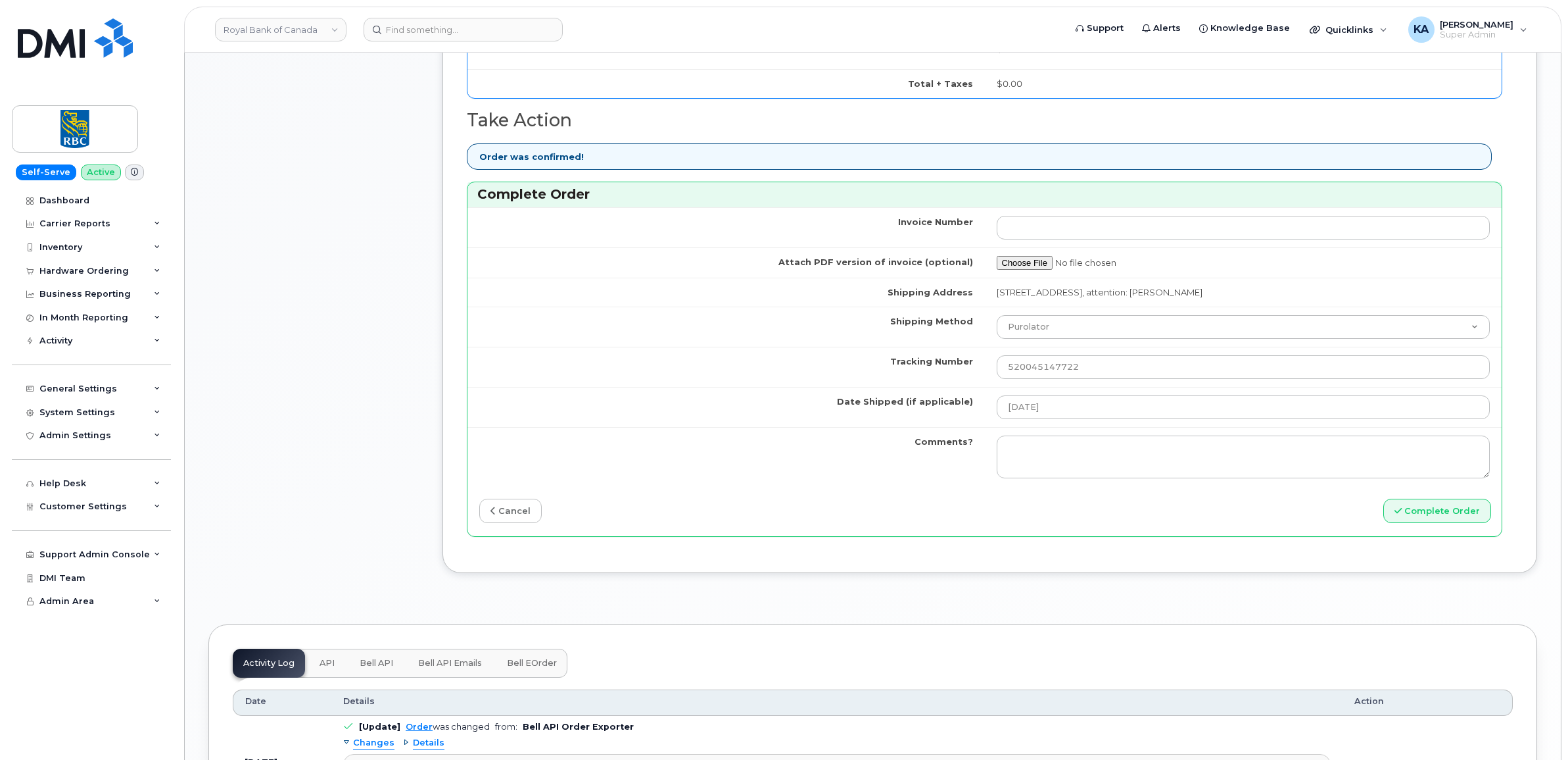
scroll to position [1069, 0]
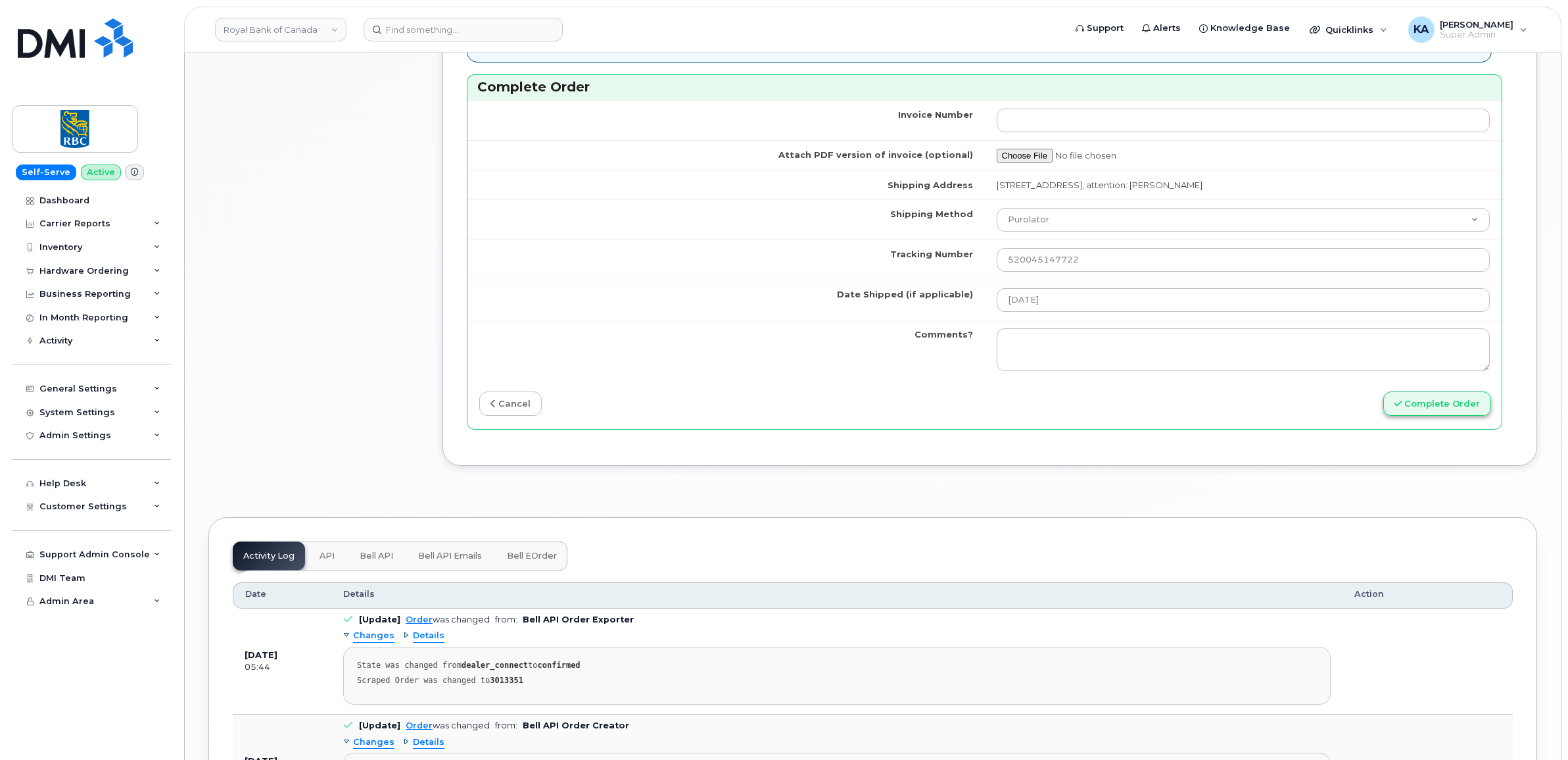
type input "89302610207733283920"
click at [1437, 409] on button "Complete Order" at bounding box center [1437, 403] width 108 height 24
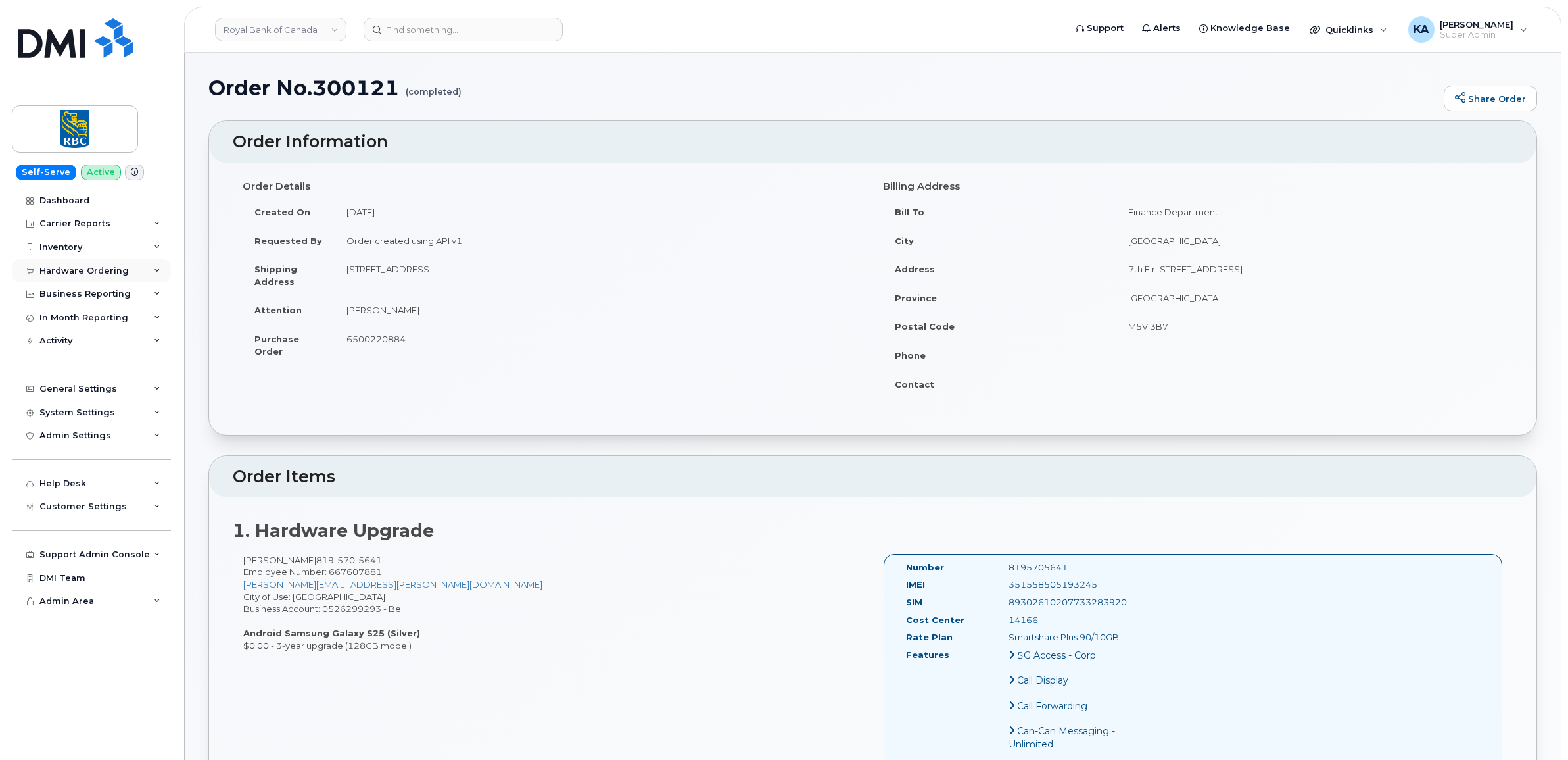
click at [96, 268] on div "Hardware Ordering" at bounding box center [84, 271] width 90 height 11
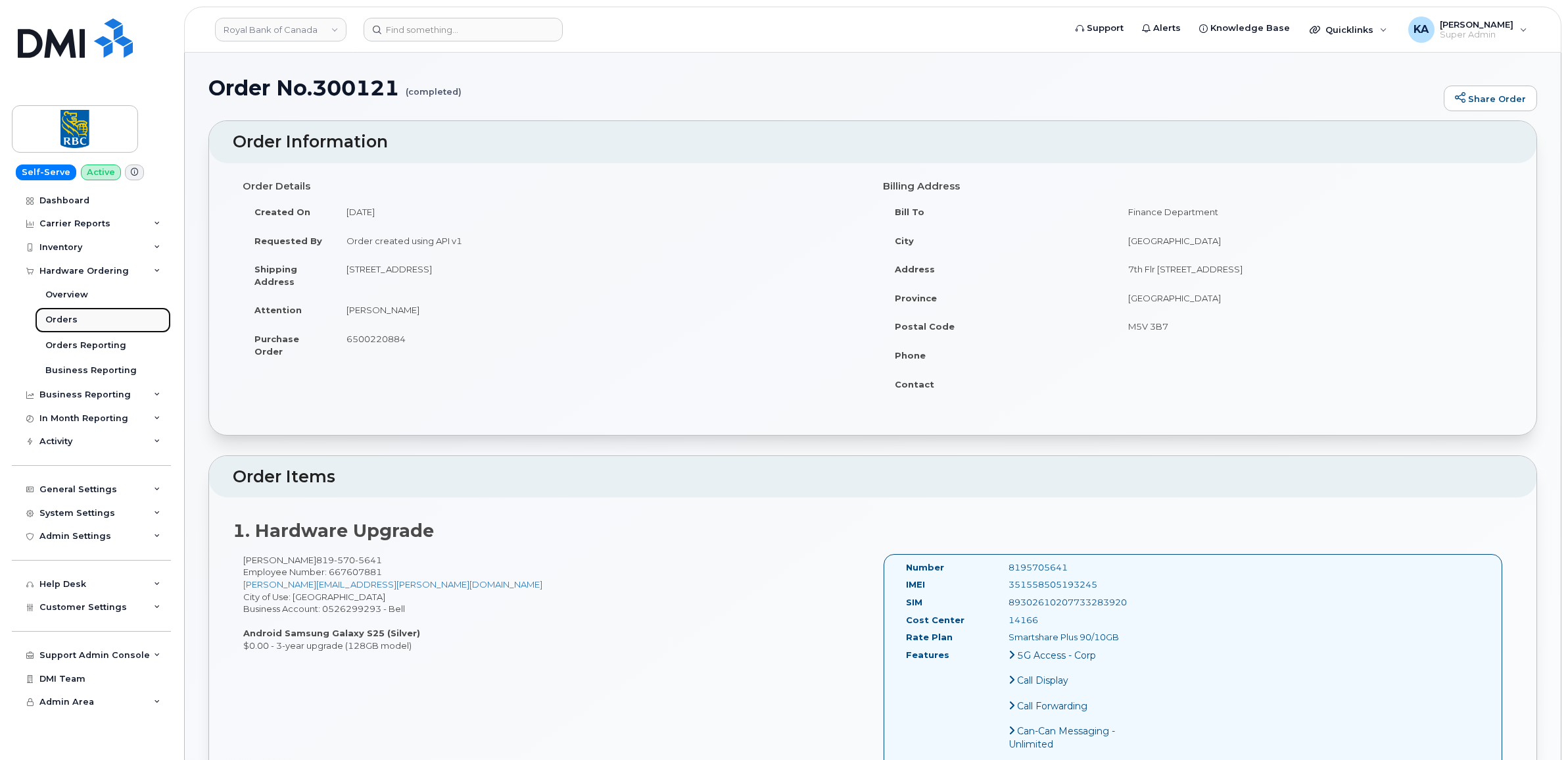
click at [67, 319] on div "Orders" at bounding box center [62, 319] width 32 height 12
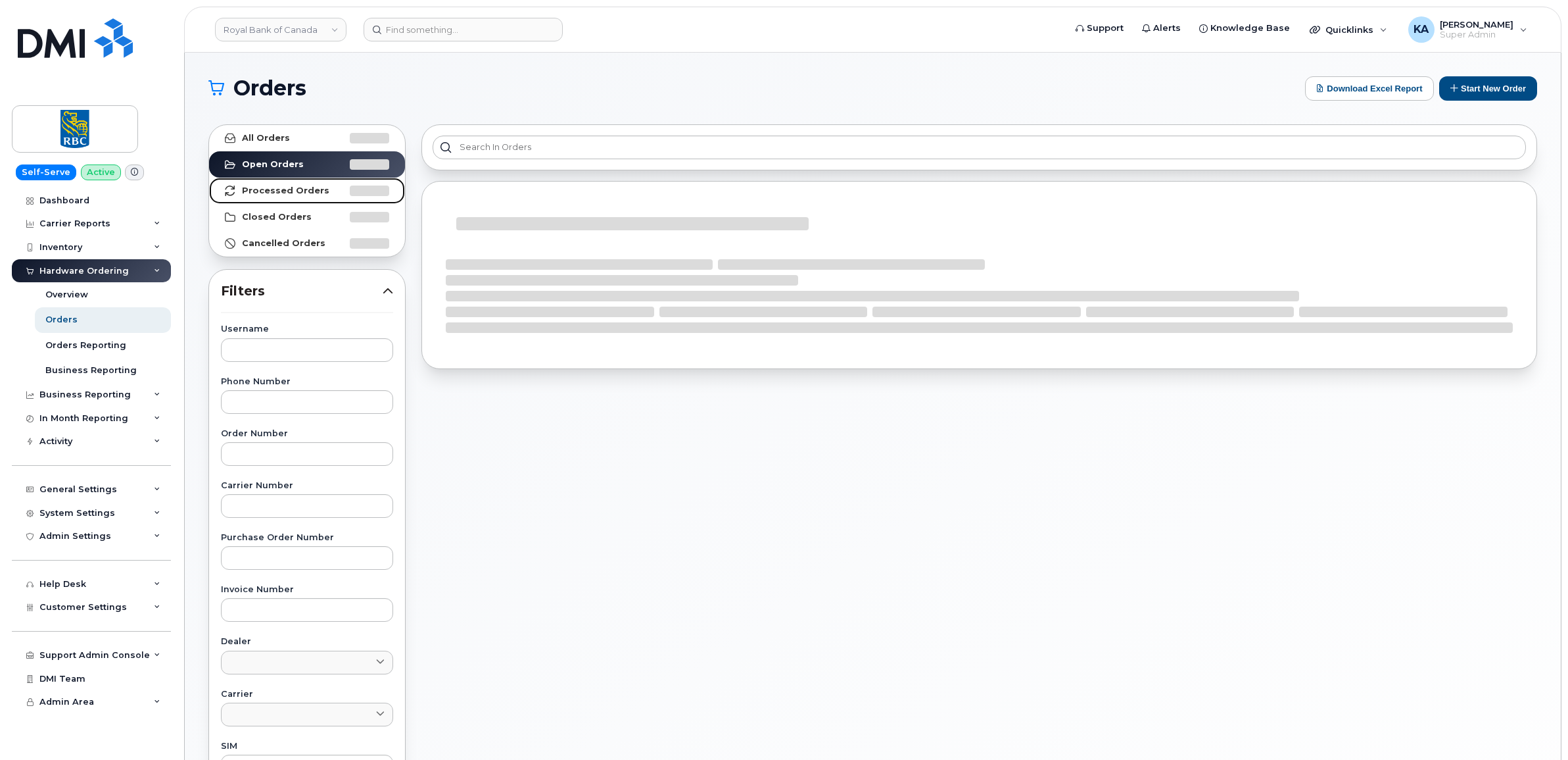
click at [281, 185] on strong "Processed Orders" at bounding box center [285, 190] width 87 height 11
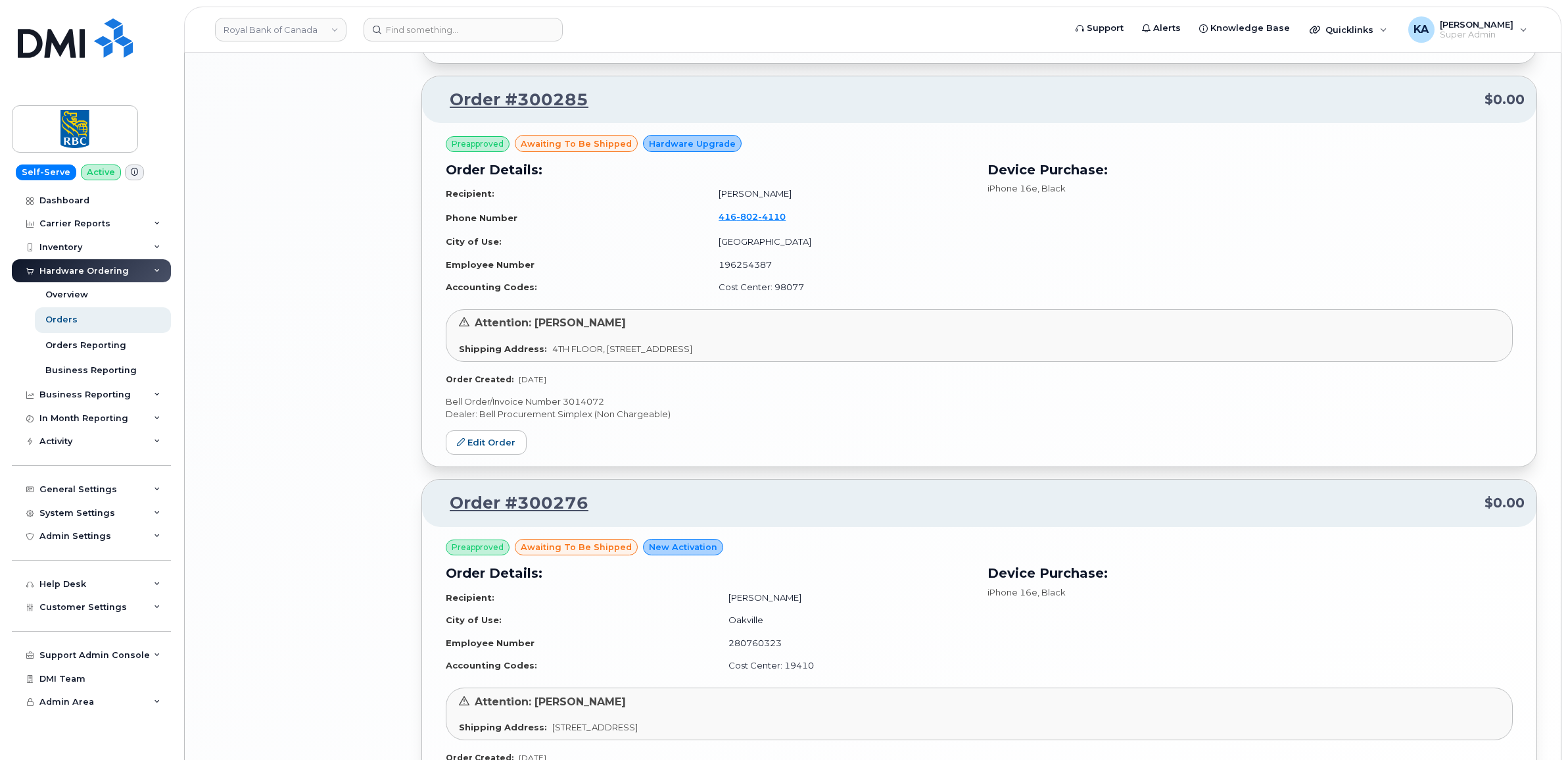
scroll to position [2646, 0]
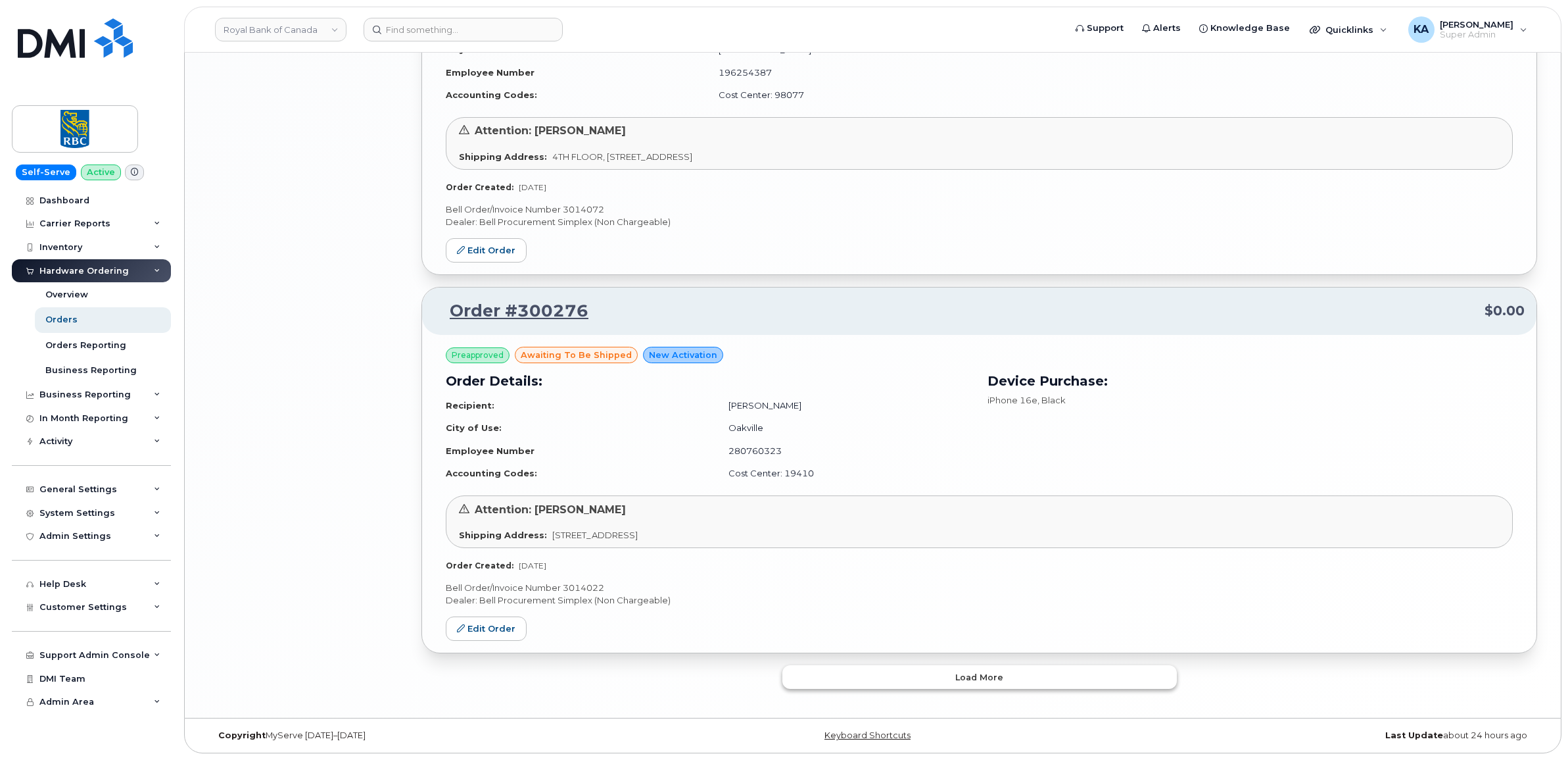
click at [845, 681] on button "Load more" at bounding box center [979, 676] width 394 height 23
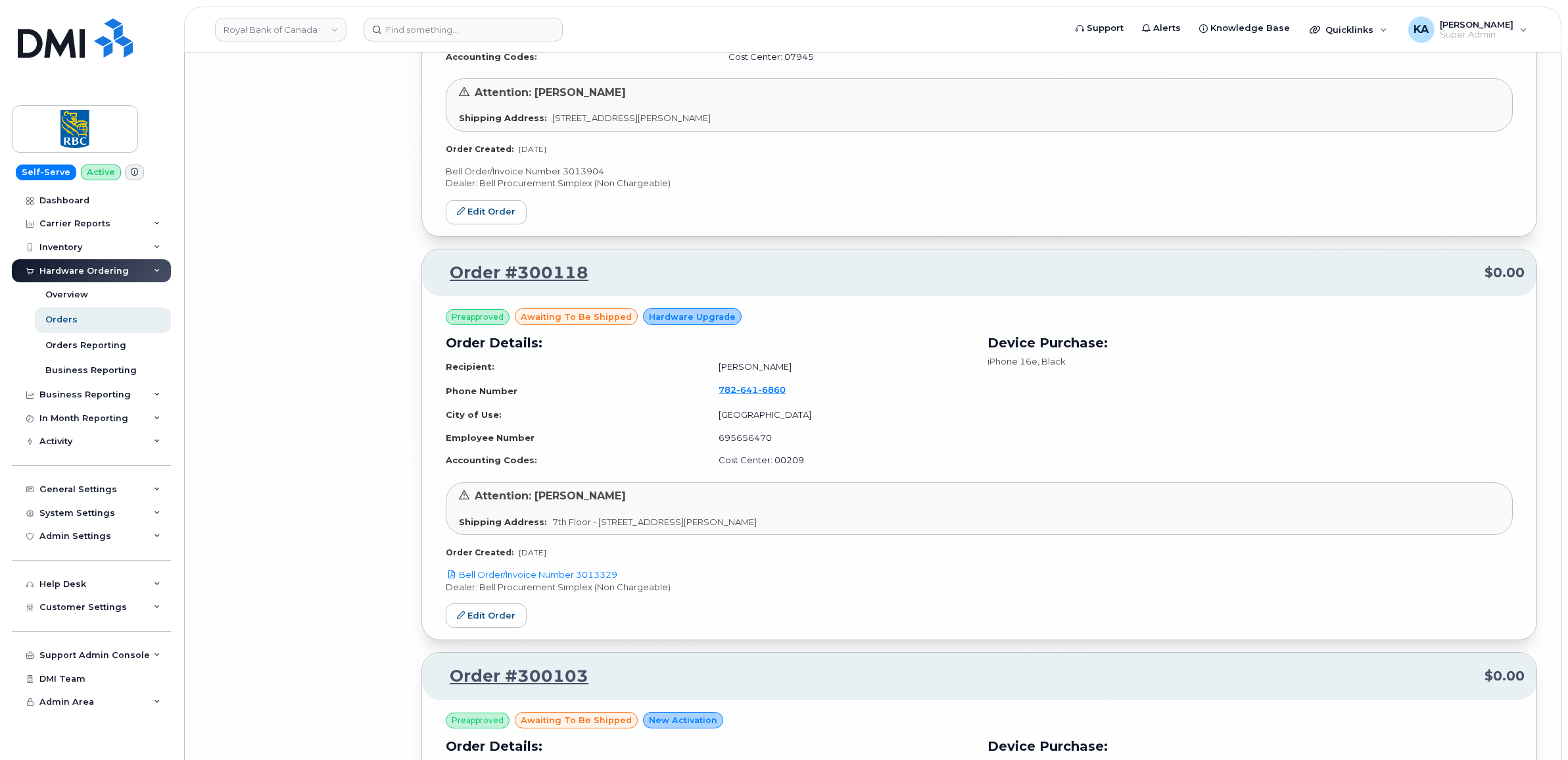
scroll to position [5277, 0]
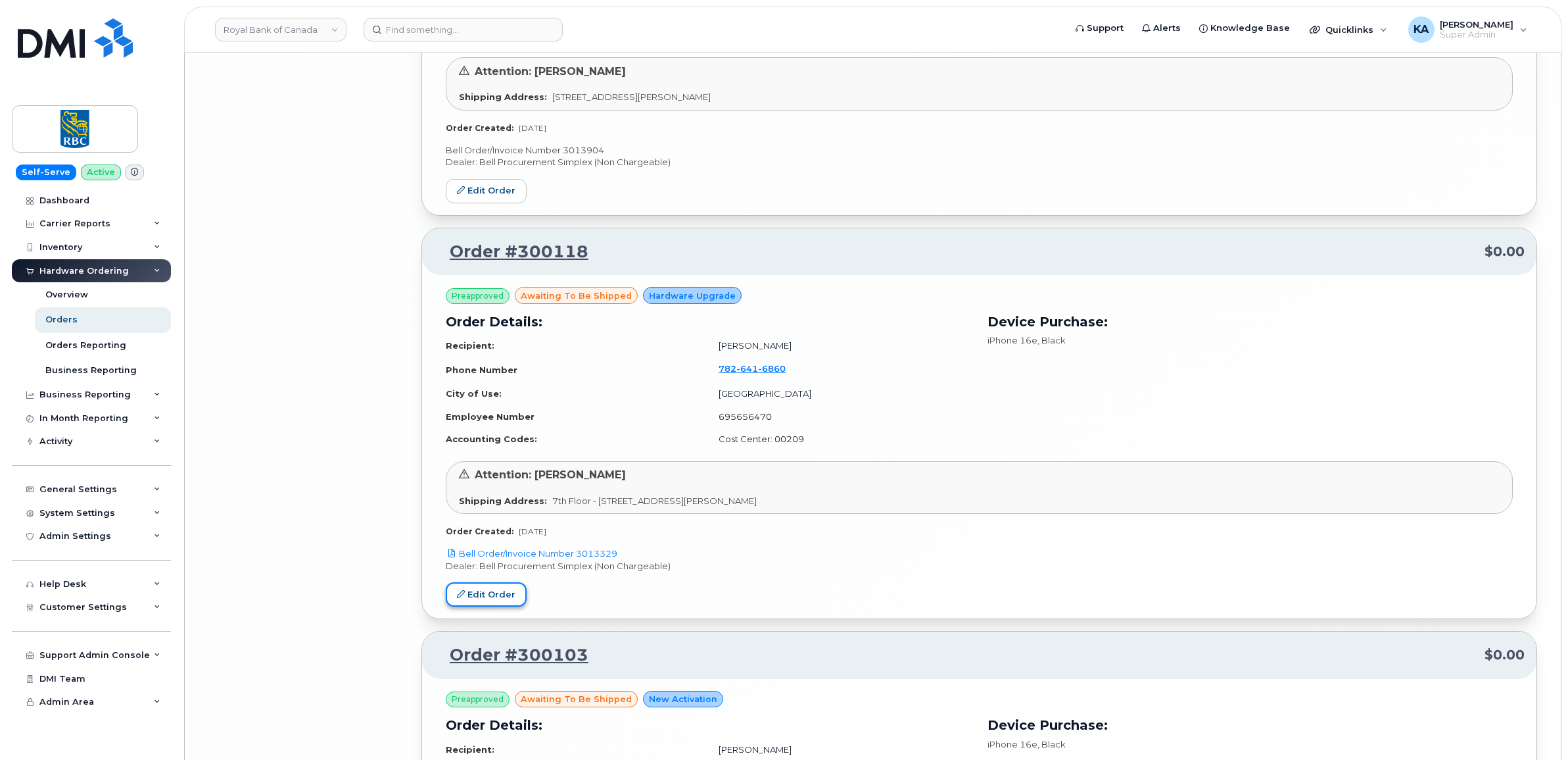
click at [482, 603] on link "Edit Order" at bounding box center [486, 594] width 81 height 24
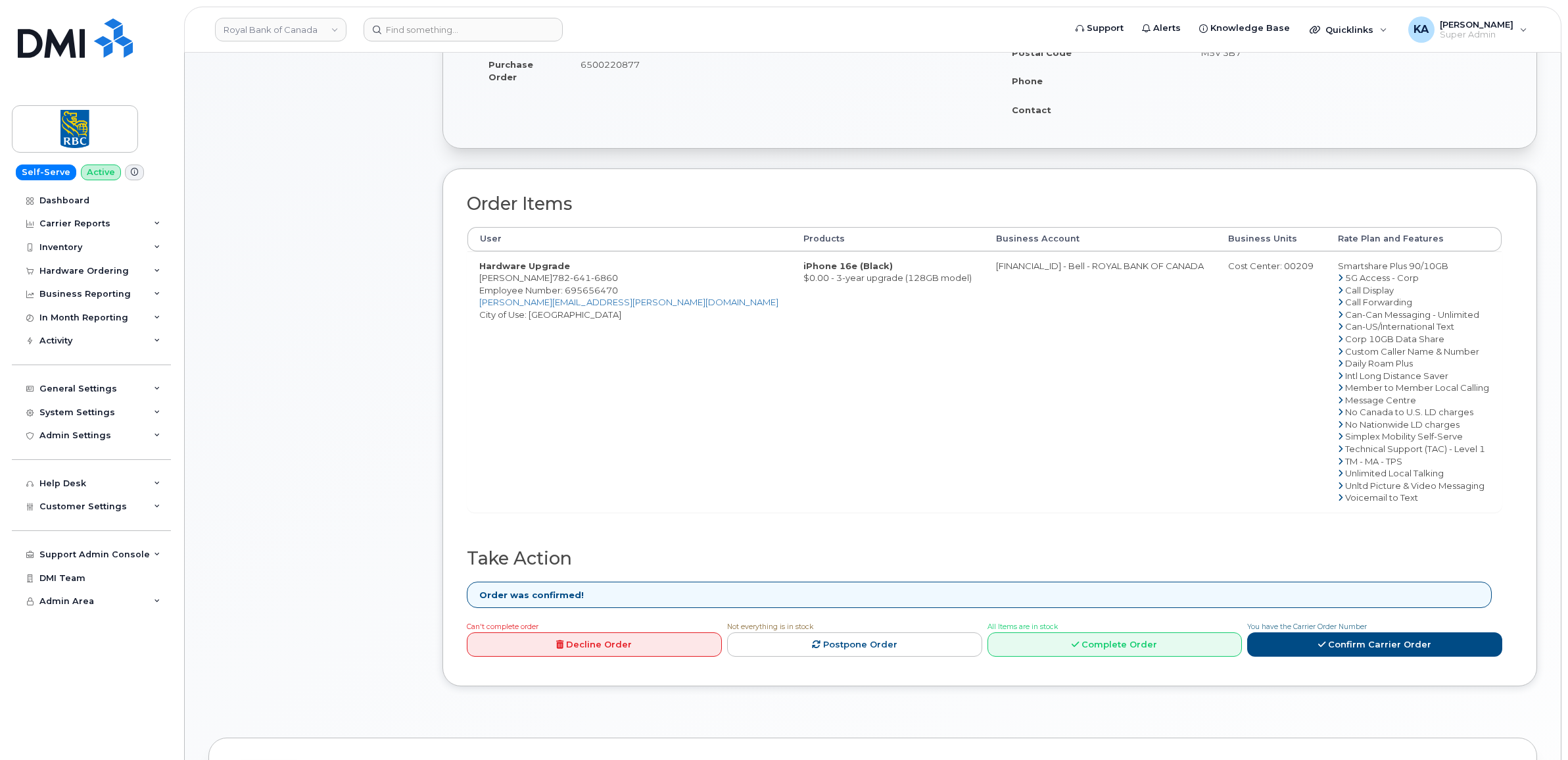
scroll to position [329, 0]
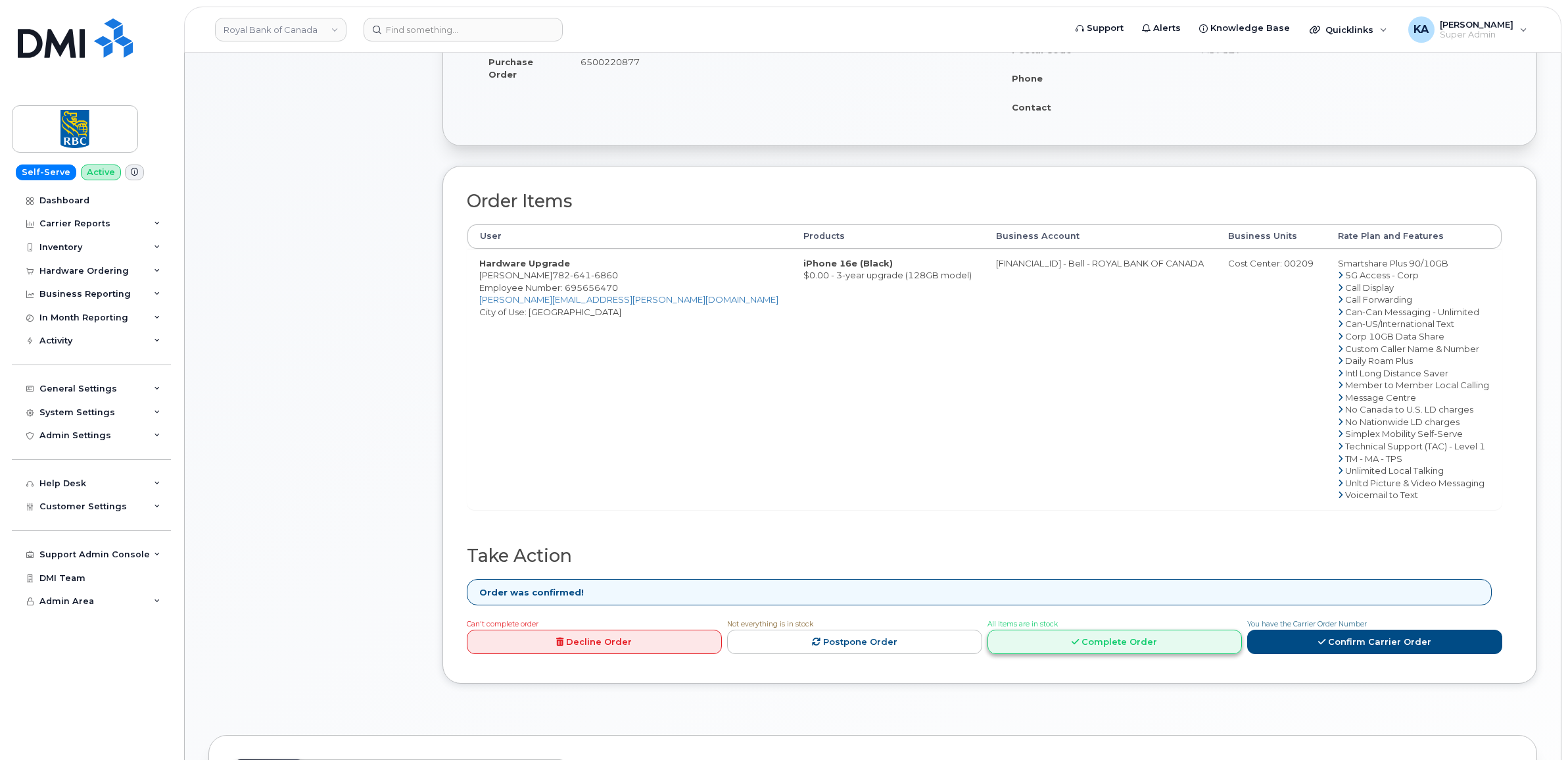
click at [1098, 644] on link "Complete Order" at bounding box center [1115, 641] width 255 height 24
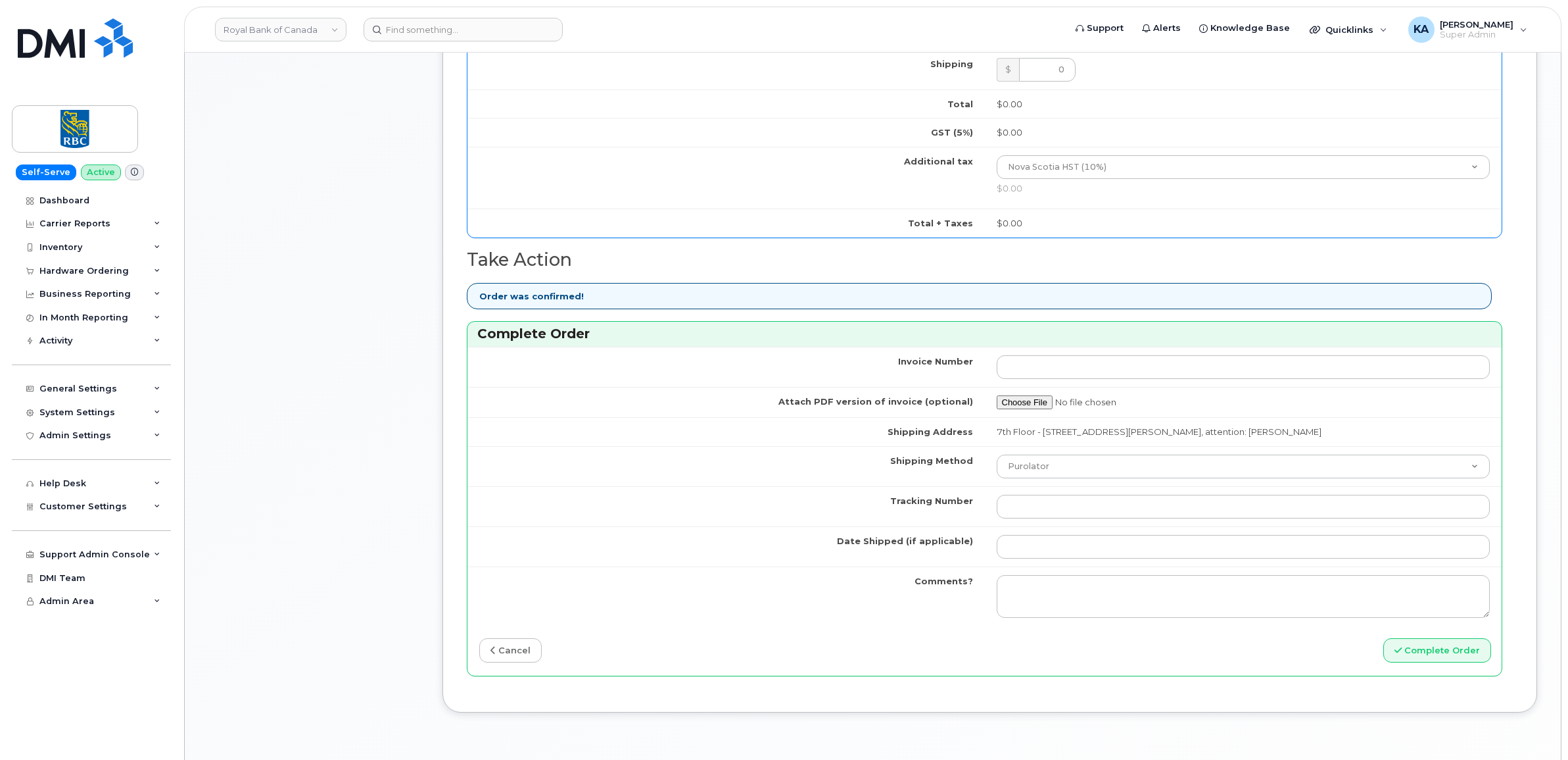
scroll to position [905, 0]
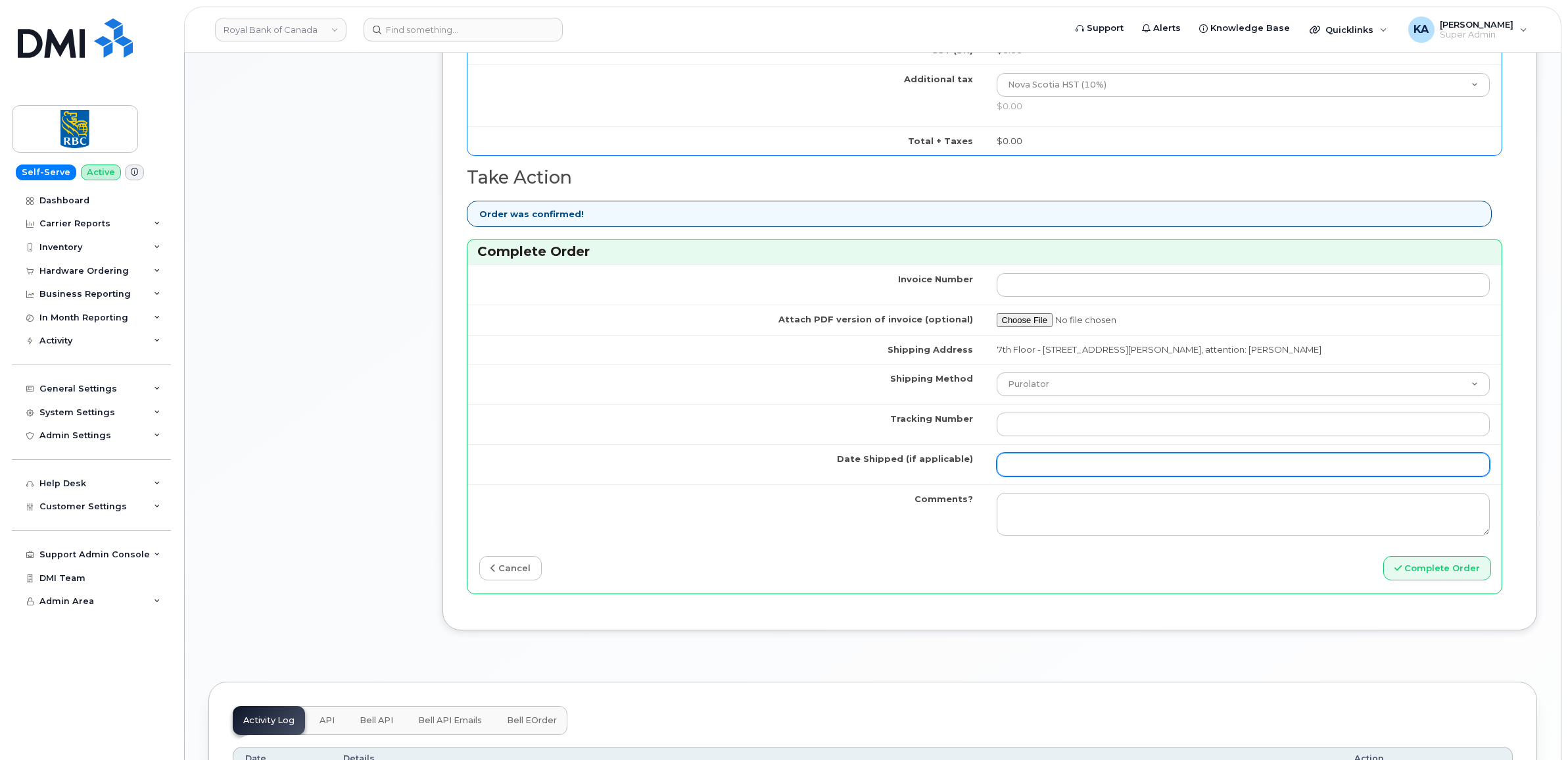
click at [1039, 469] on input "Date Shipped (if applicable)" at bounding box center [1244, 464] width 494 height 23
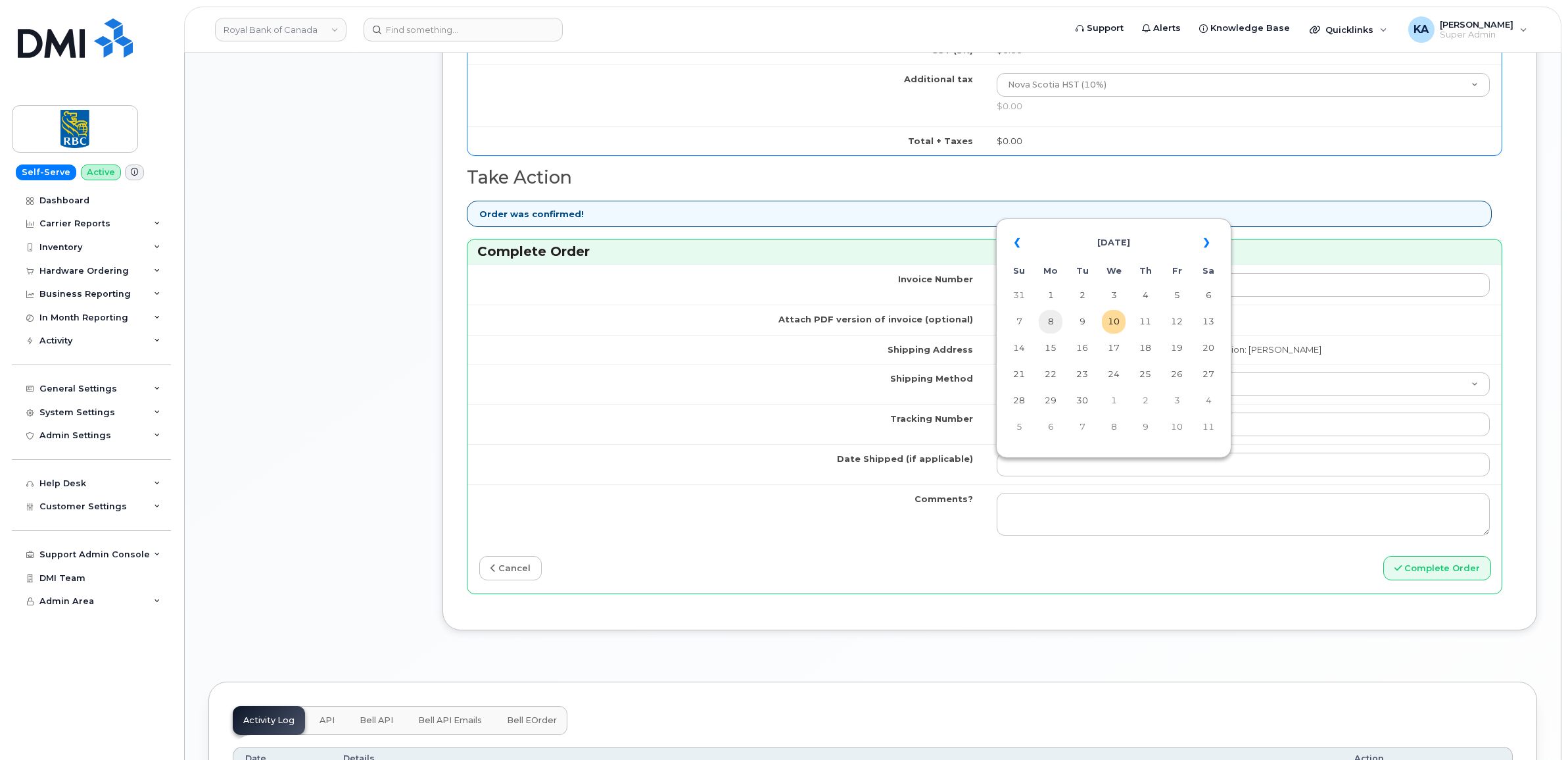
click at [1050, 321] on td "8" at bounding box center [1051, 322] width 23 height 23
type input "[DATE]"
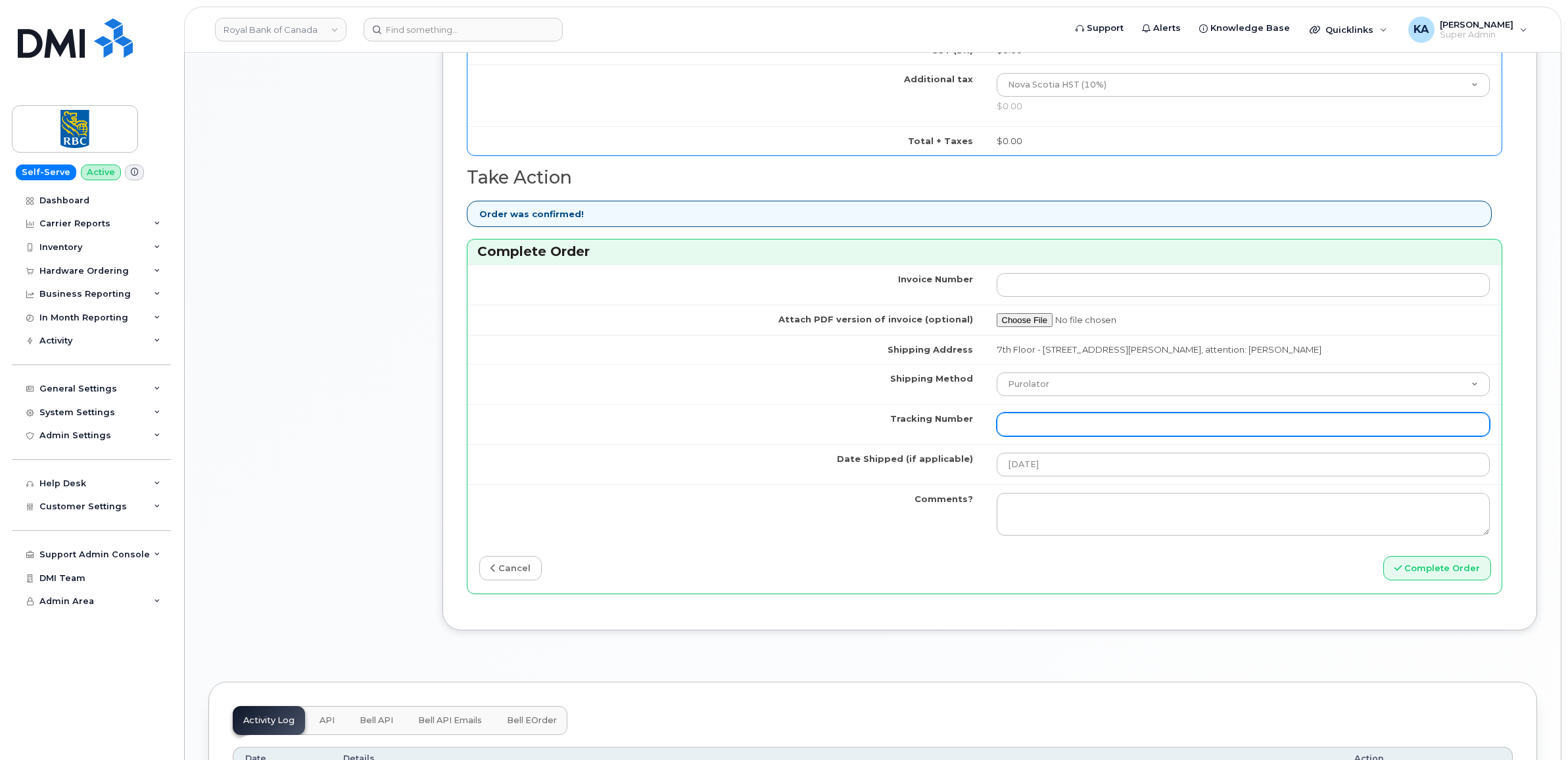
click at [1066, 421] on input "Tracking Number" at bounding box center [1244, 424] width 494 height 23
paste input "520045125447"
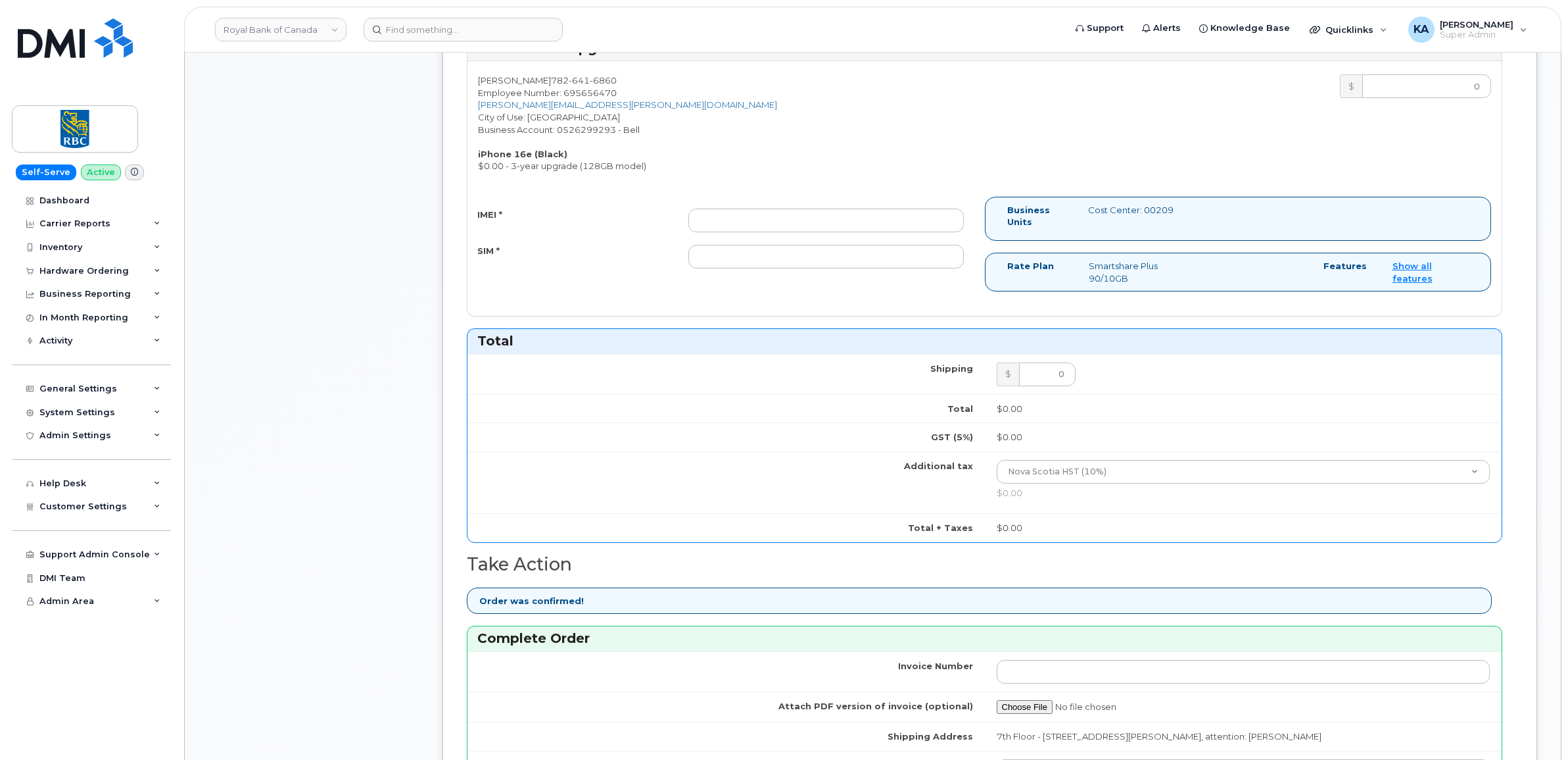
scroll to position [493, 0]
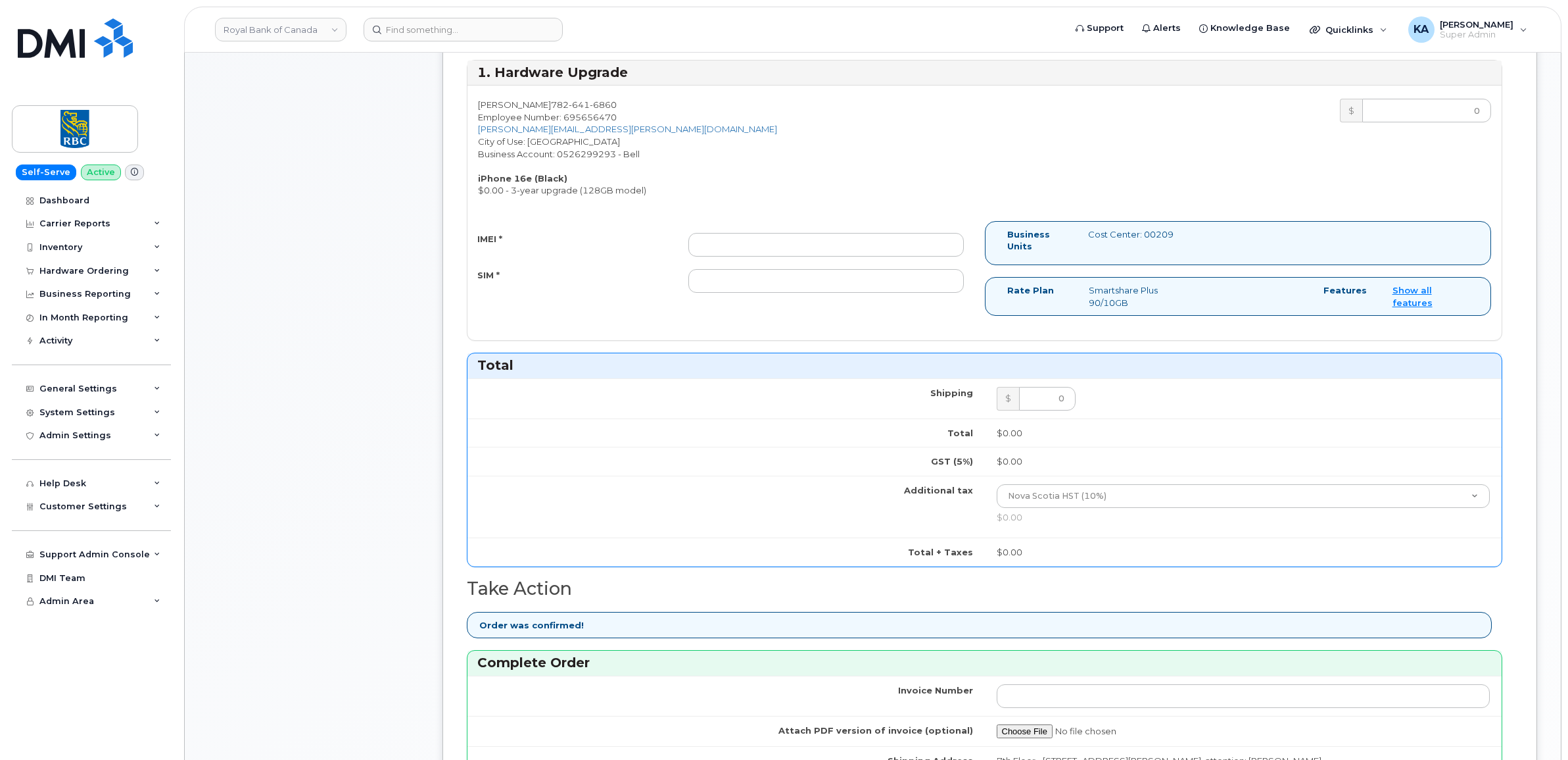
type input "520045125447"
click at [885, 251] on input "IMEI *" at bounding box center [825, 244] width 276 height 23
paste input "354216330700463"
type input "354216330700463"
click at [841, 284] on input "SIM *" at bounding box center [825, 280] width 276 height 23
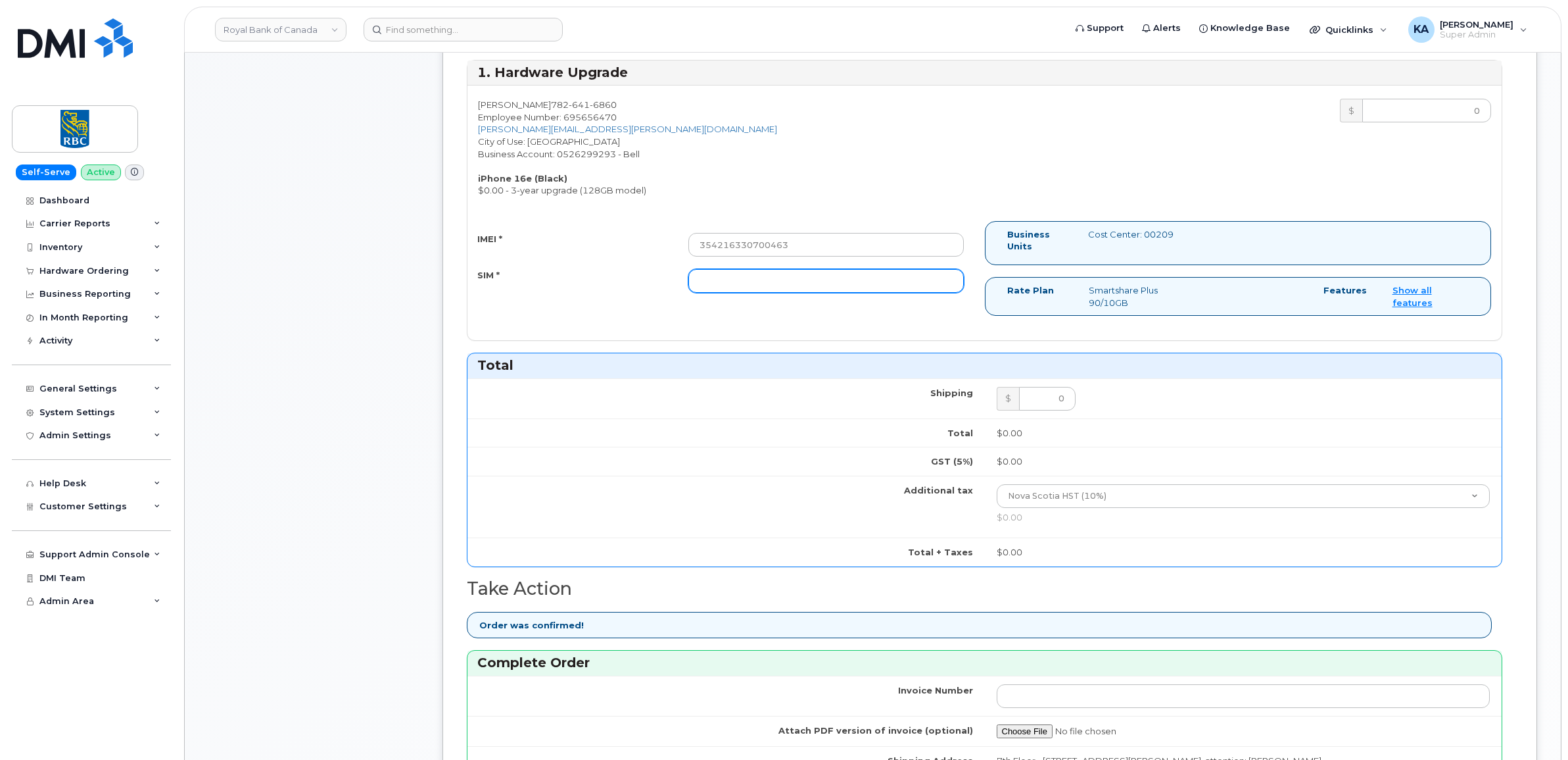
paste input "89302610207733294299"
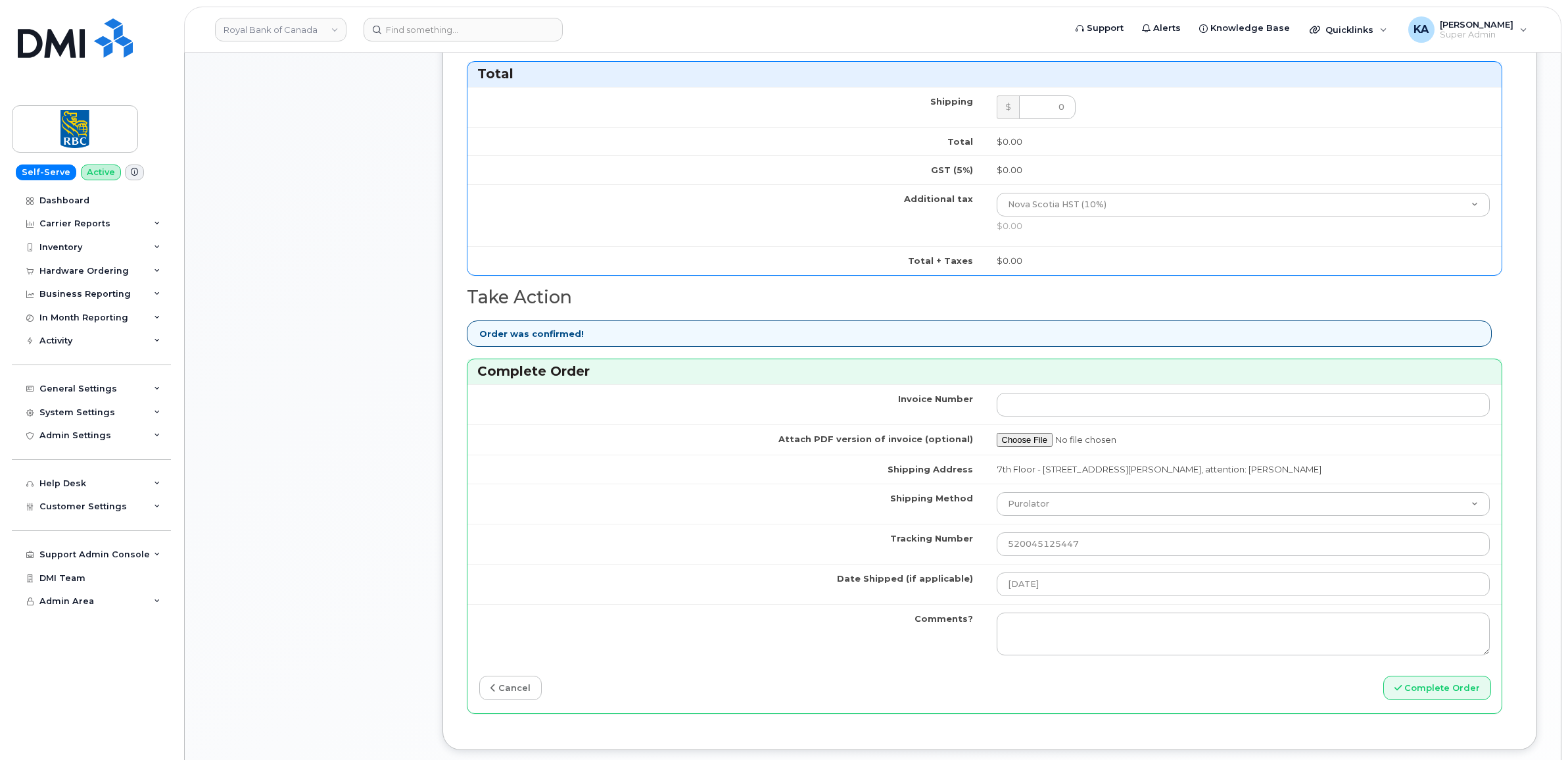
scroll to position [822, 0]
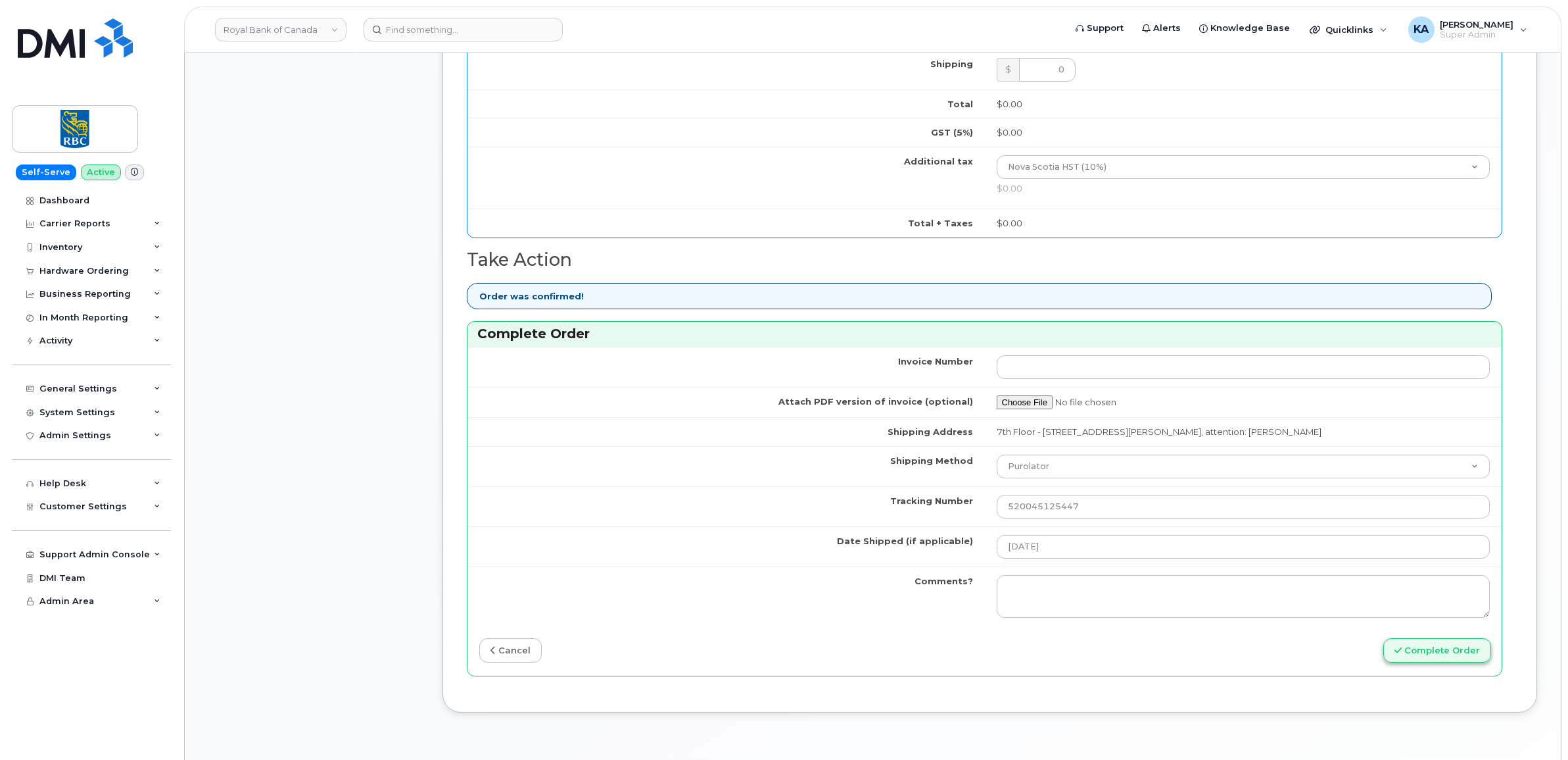
type input "89302610207733294299"
click at [1424, 656] on button "Complete Order" at bounding box center [1437, 650] width 108 height 24
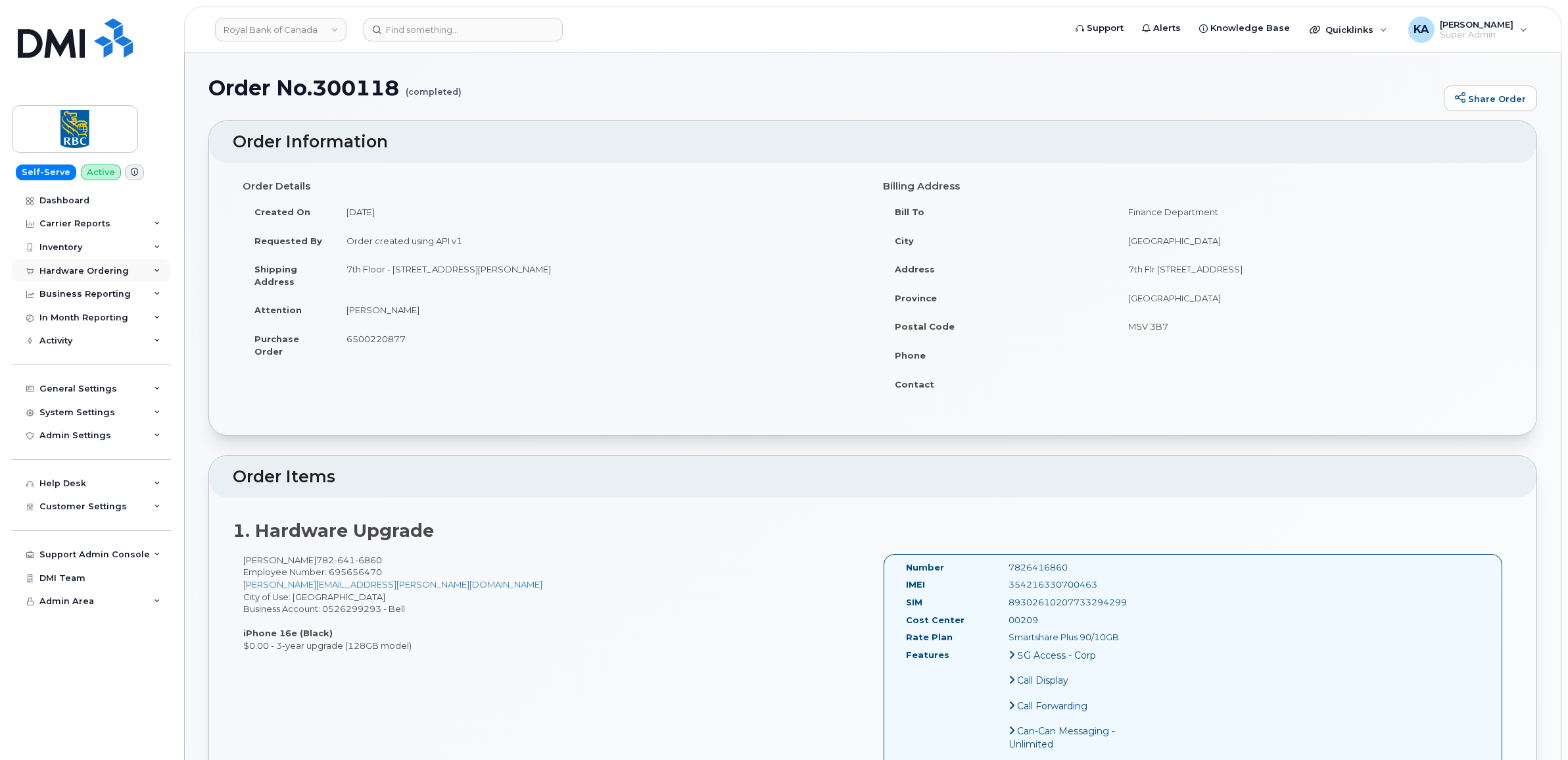
click at [100, 270] on div "Hardware Ordering" at bounding box center [84, 271] width 90 height 11
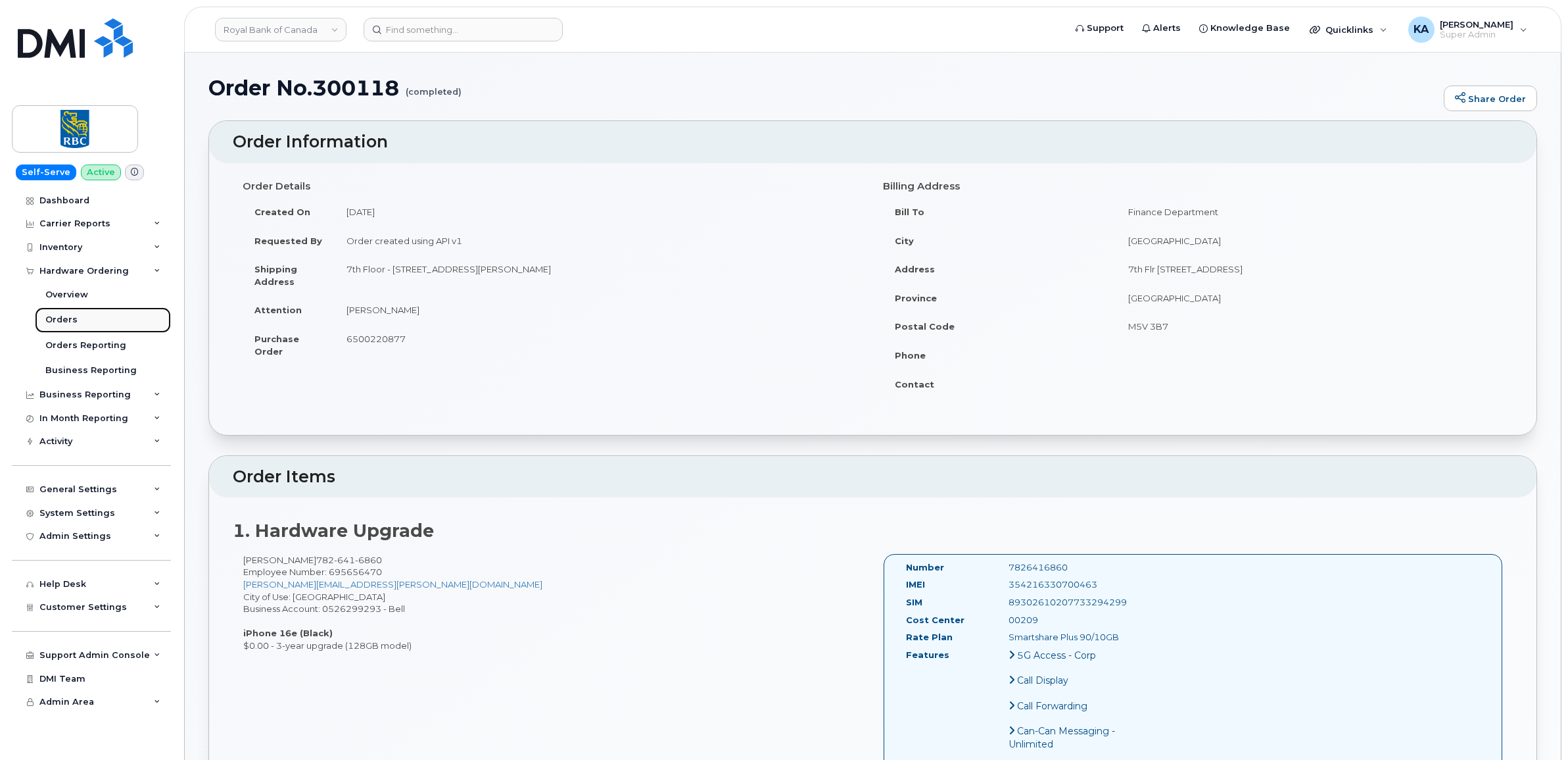
click at [57, 318] on div "Orders" at bounding box center [62, 319] width 32 height 12
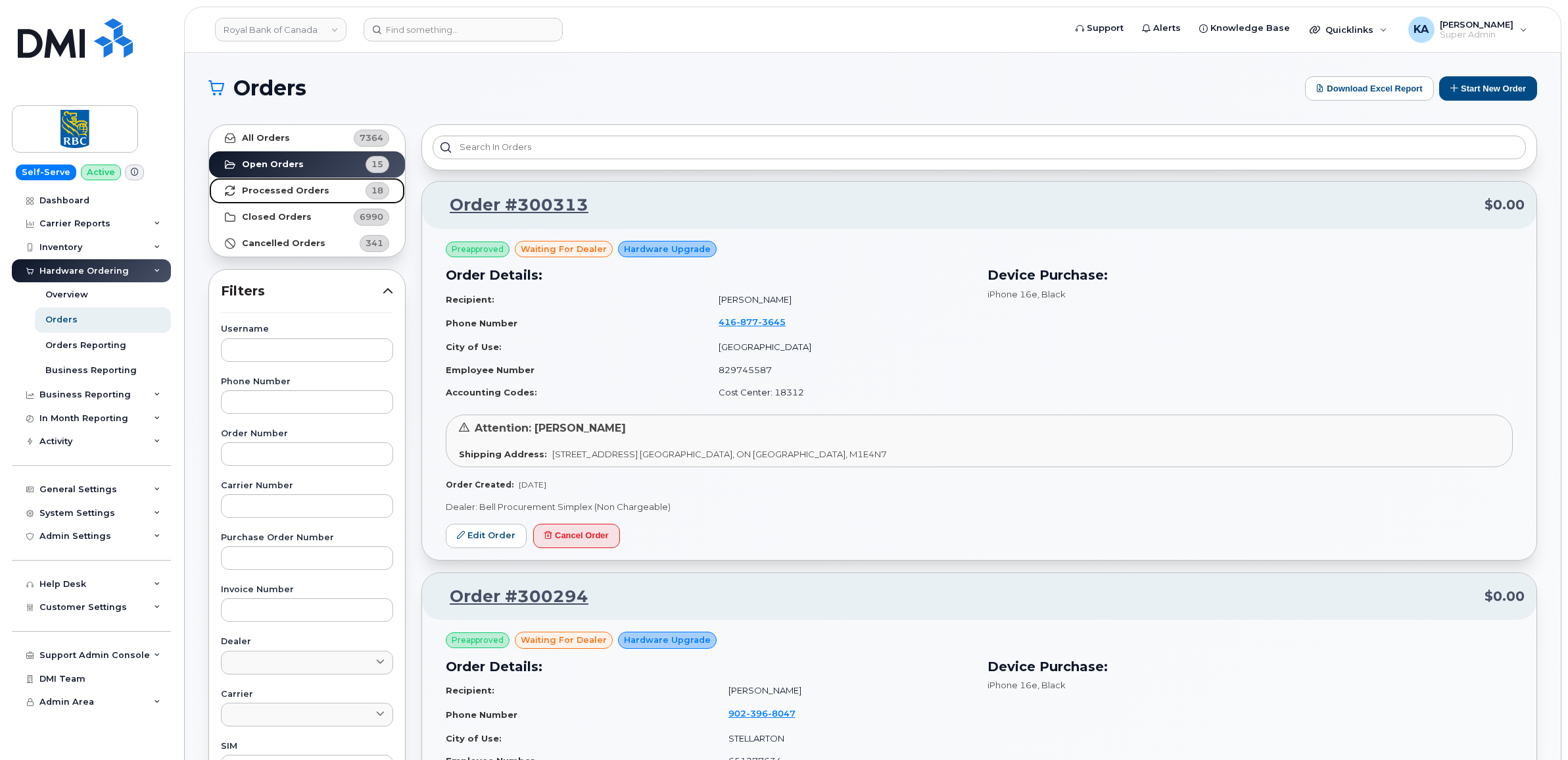
click at [255, 191] on strong "Processed Orders" at bounding box center [285, 190] width 87 height 11
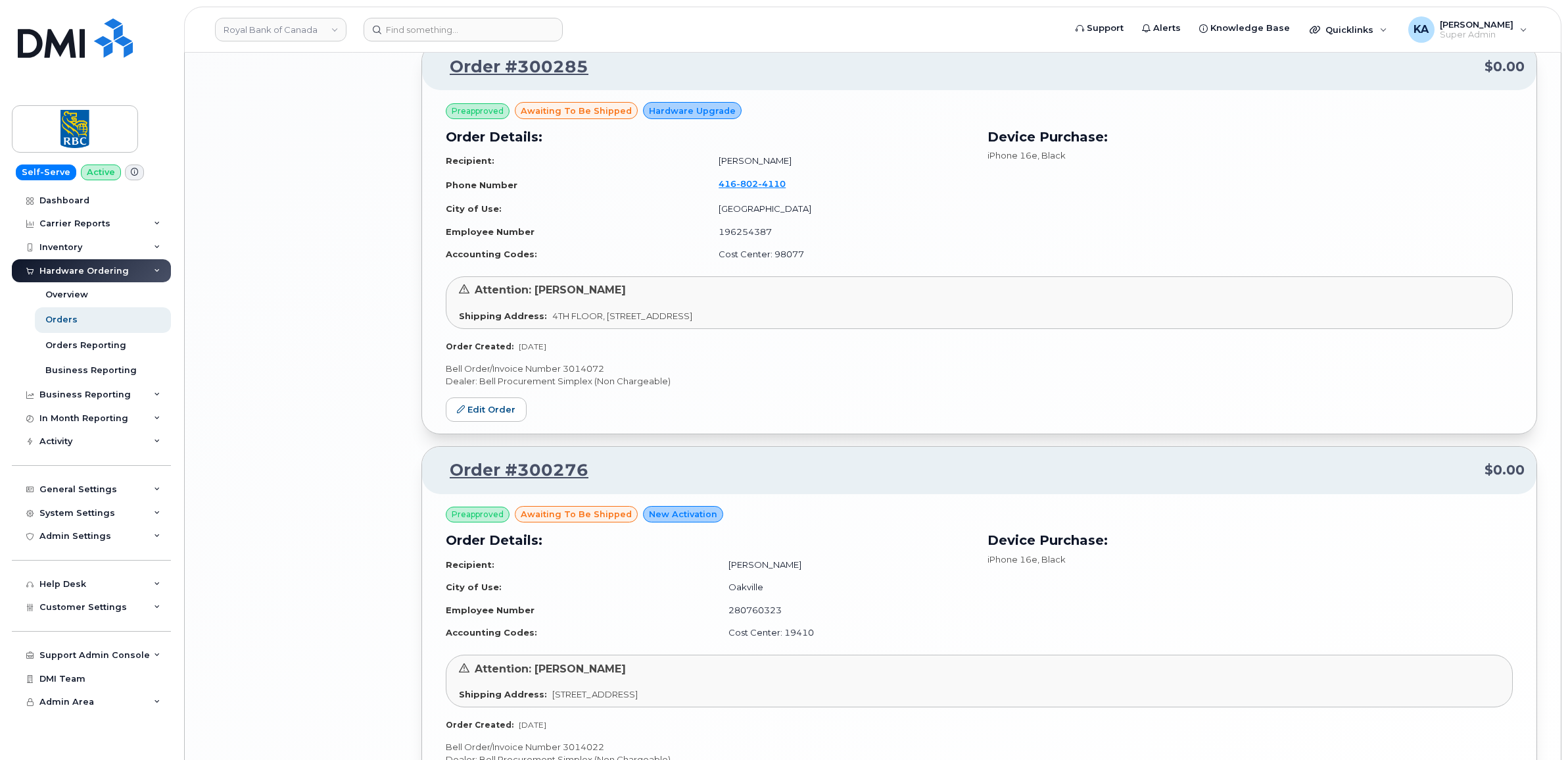
scroll to position [2646, 0]
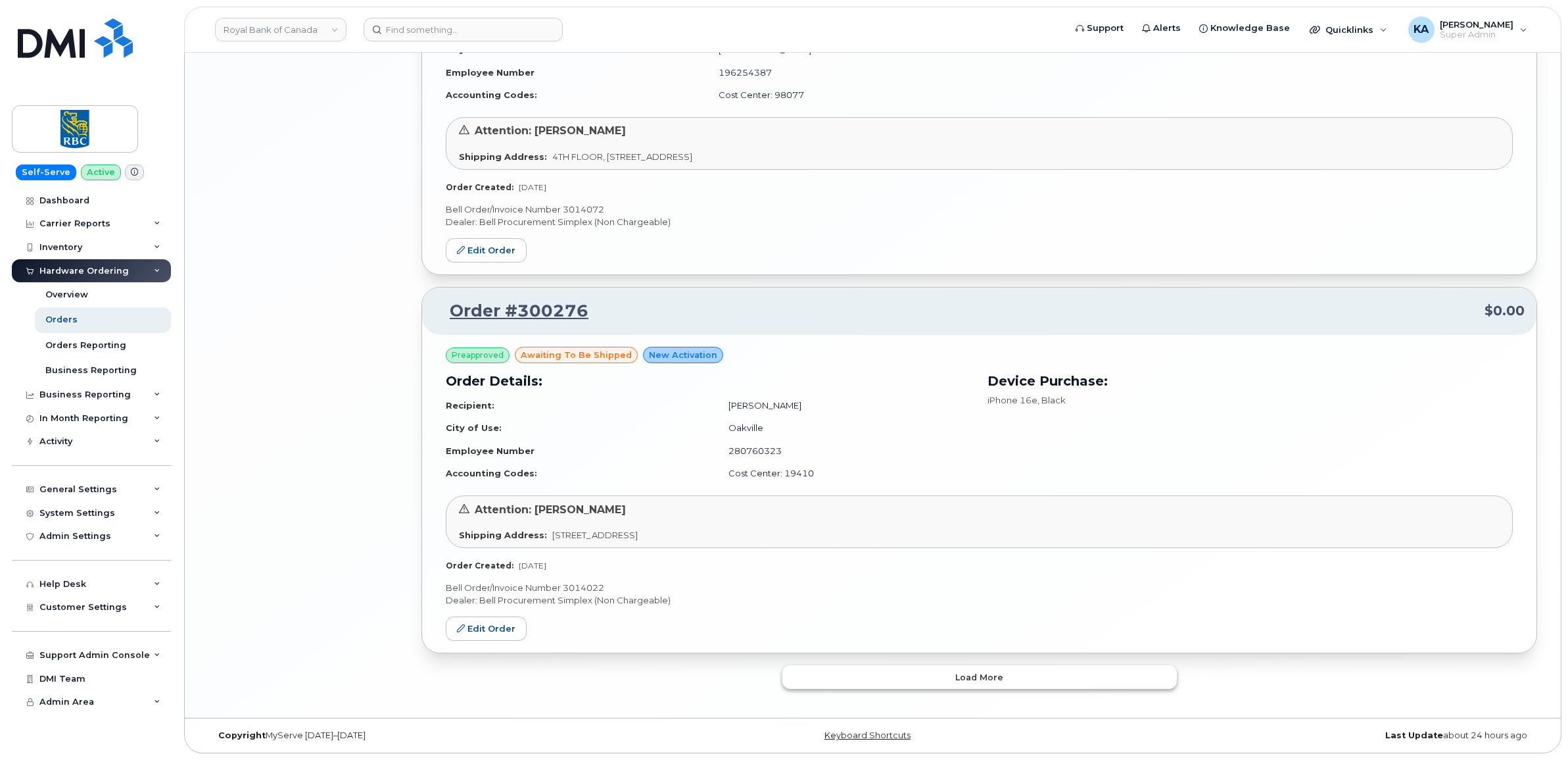
click at [885, 671] on button "Load more" at bounding box center [979, 676] width 394 height 23
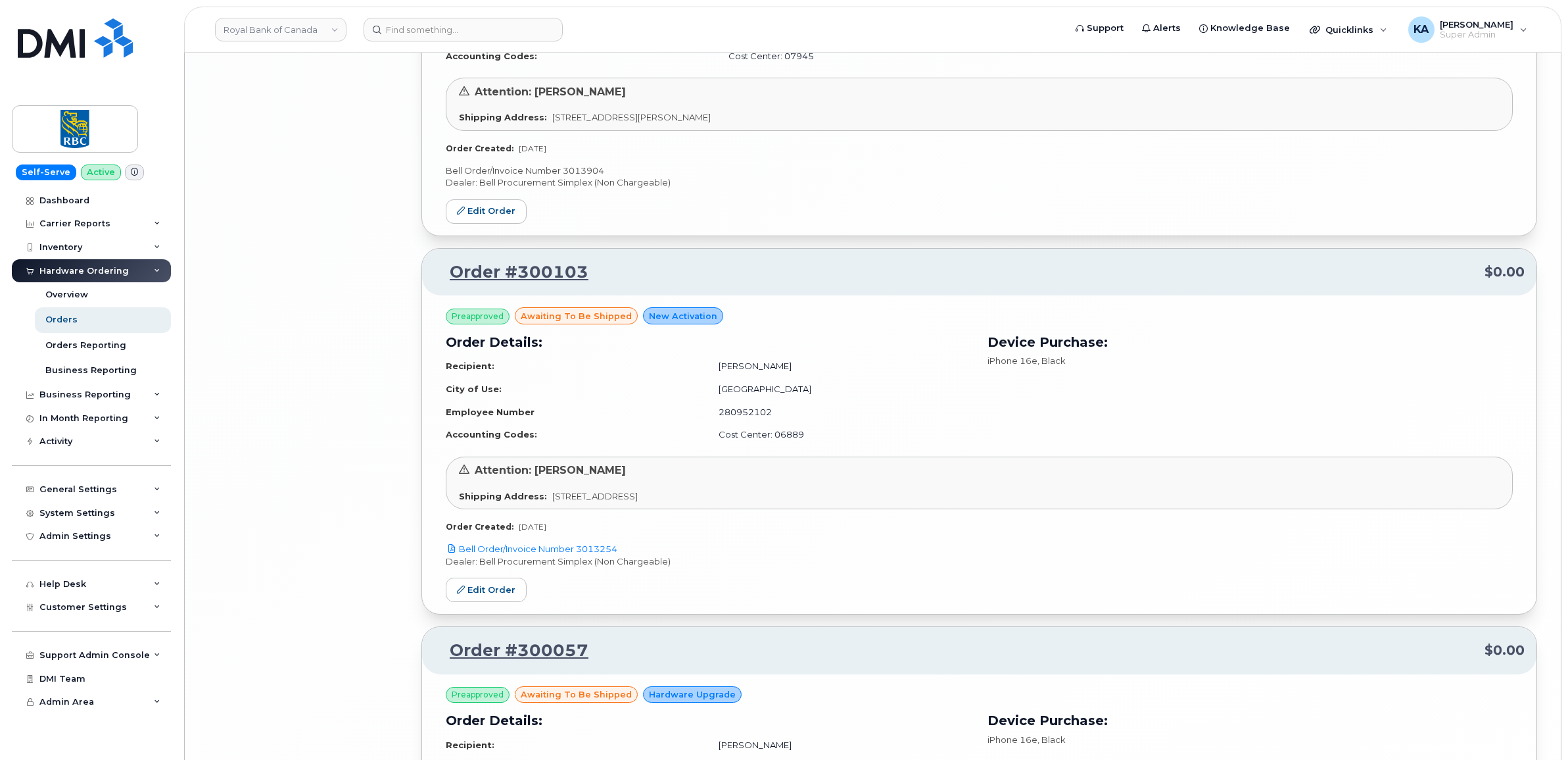
scroll to position [5277, 0]
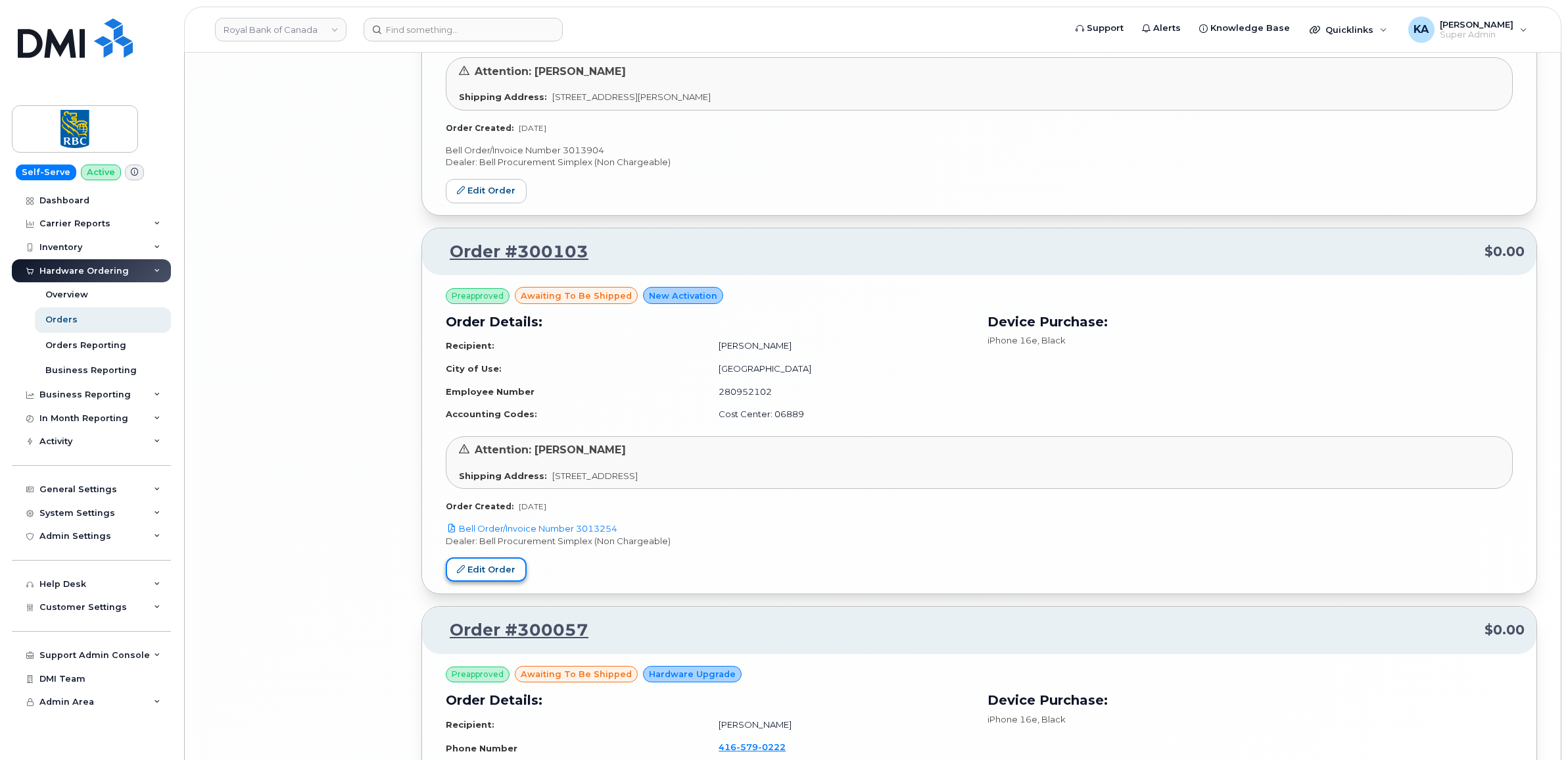
click at [489, 570] on link "Edit Order" at bounding box center [486, 569] width 81 height 24
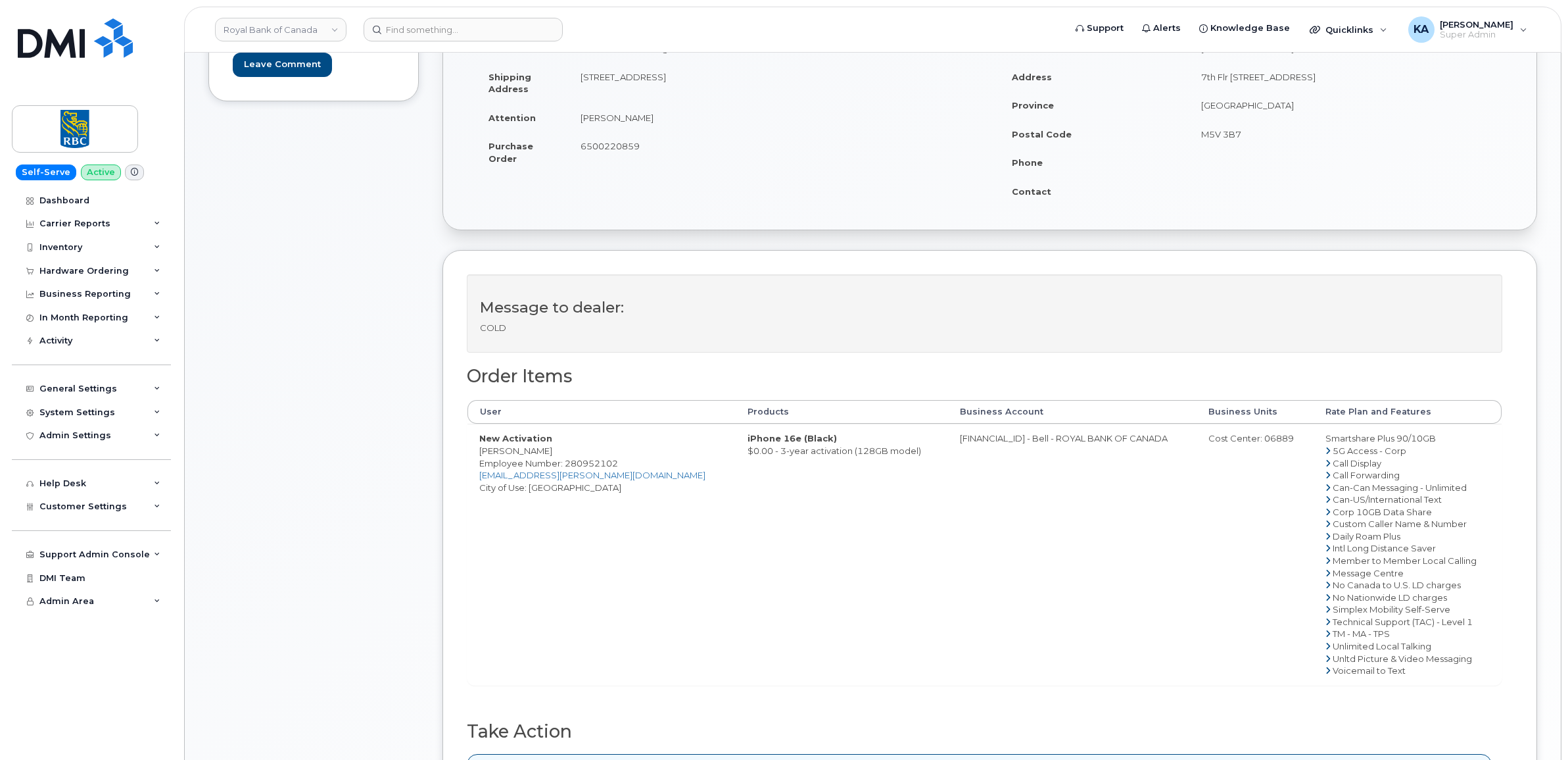
scroll to position [329, 0]
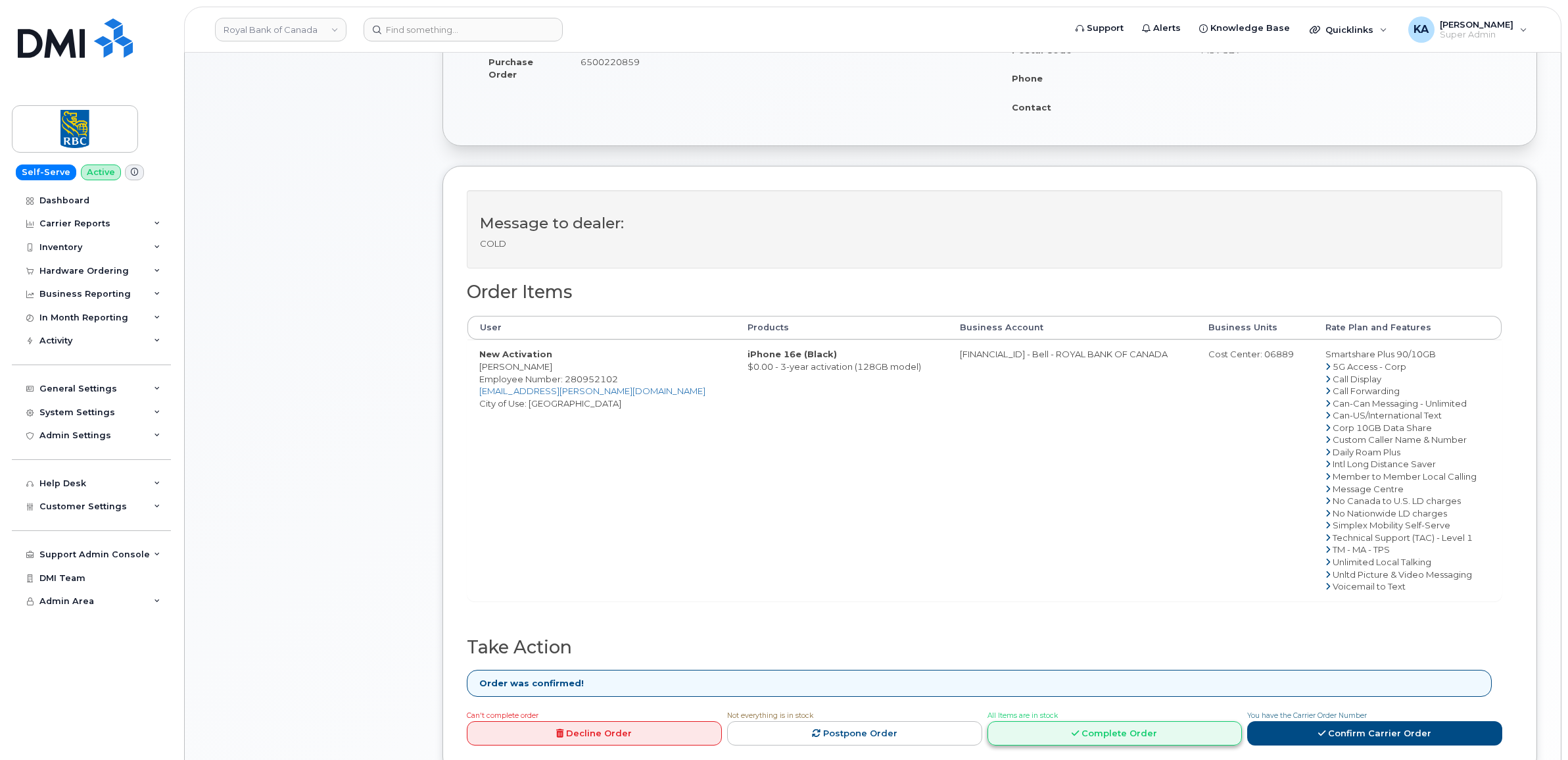
click at [1144, 734] on link "Complete Order" at bounding box center [1115, 732] width 255 height 24
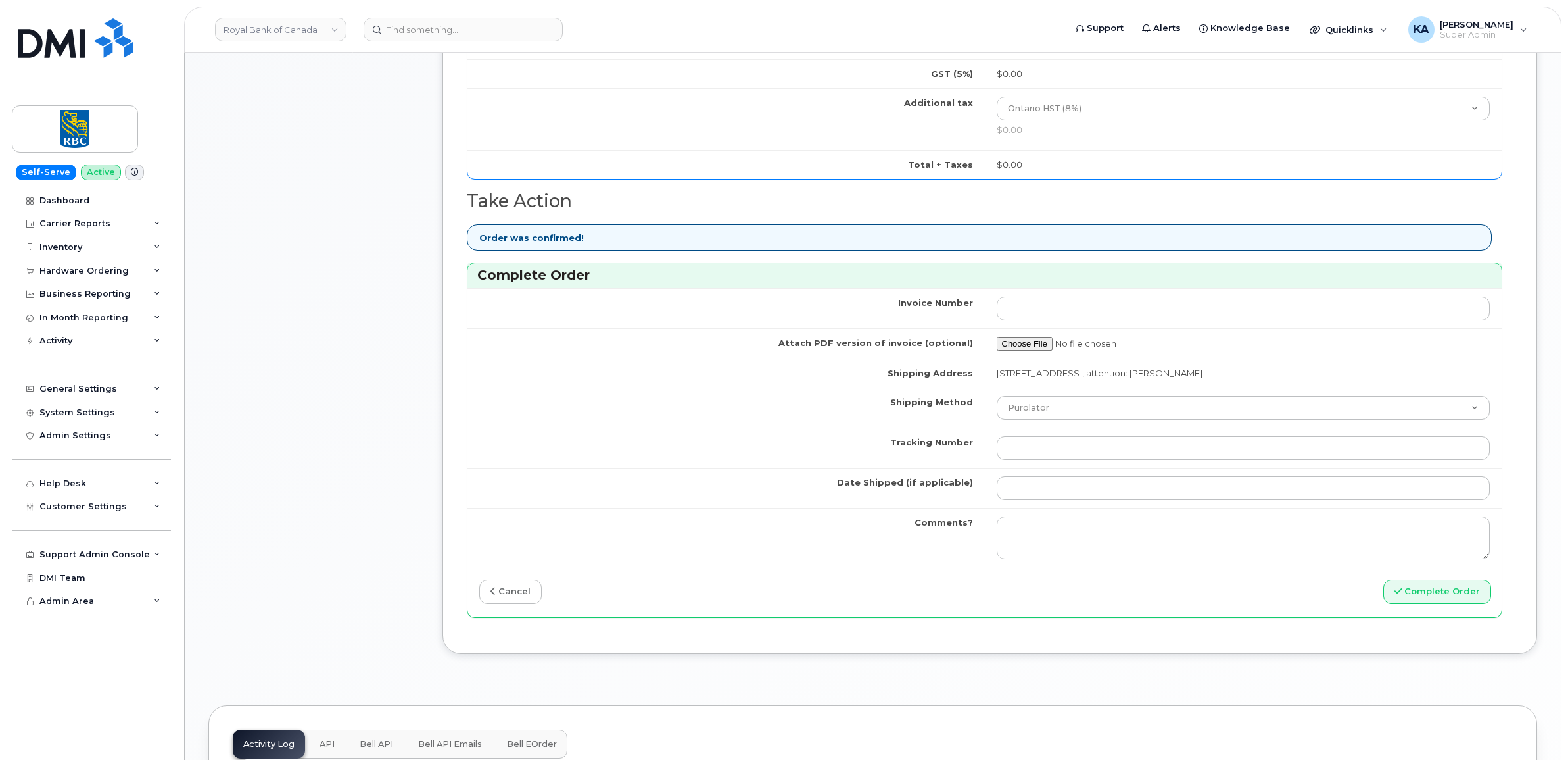
scroll to position [986, 0]
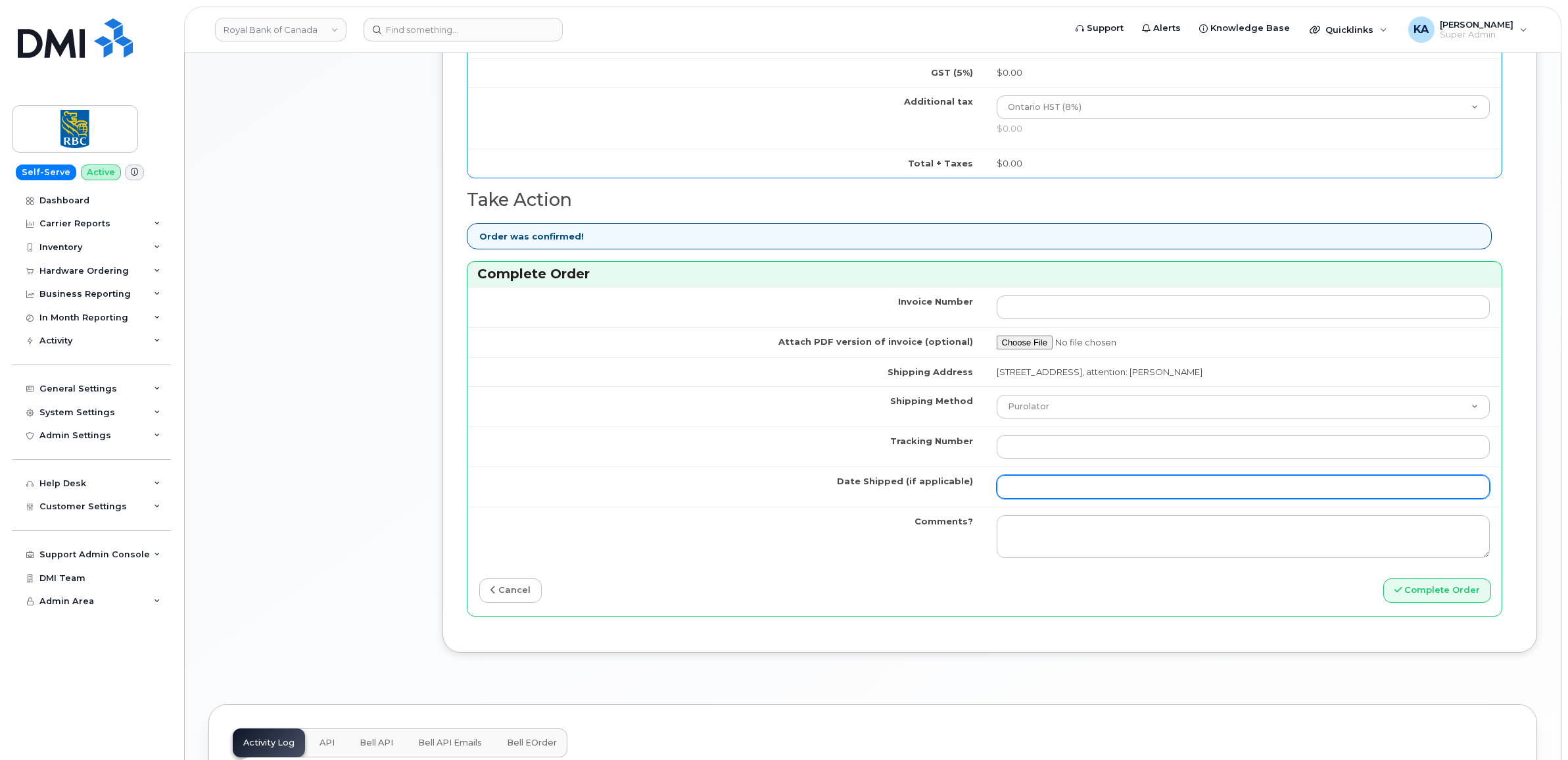
click at [1049, 494] on input "Date Shipped (if applicable)" at bounding box center [1244, 487] width 494 height 23
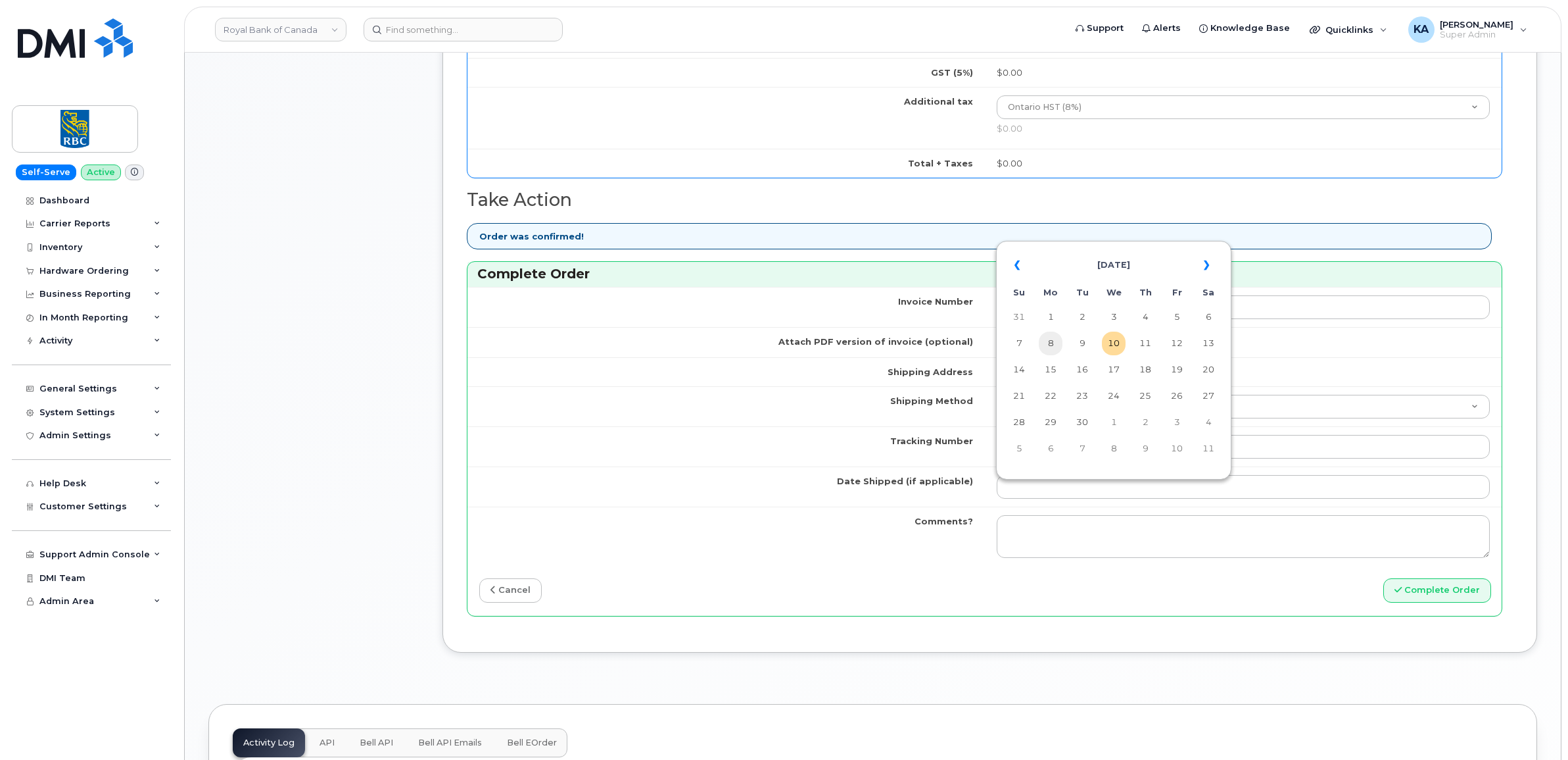
click at [1052, 340] on td "8" at bounding box center [1051, 343] width 23 height 23
type input "[DATE]"
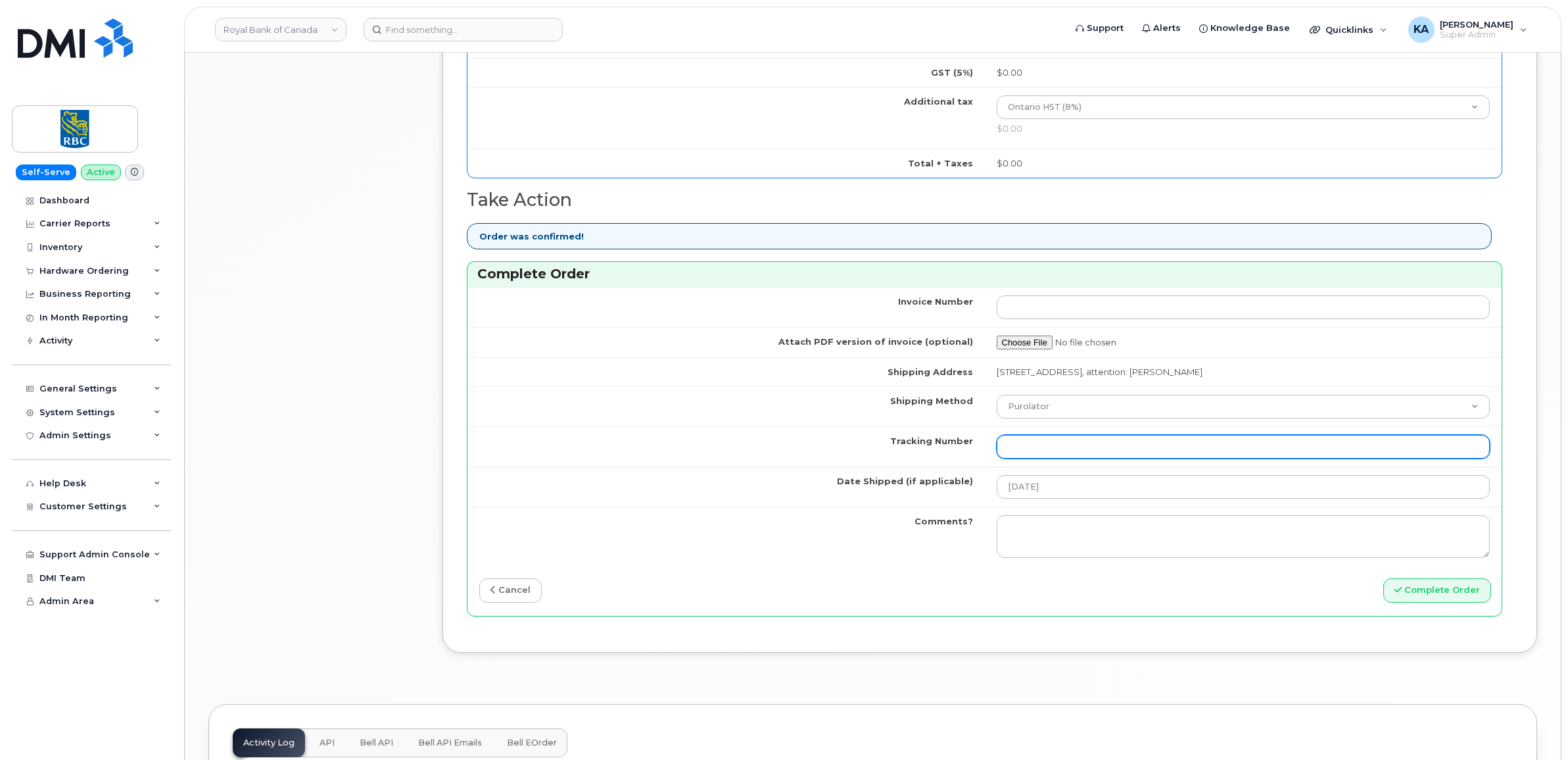
click at [1106, 444] on input "Tracking Number" at bounding box center [1244, 446] width 494 height 23
paste input "520045154983"
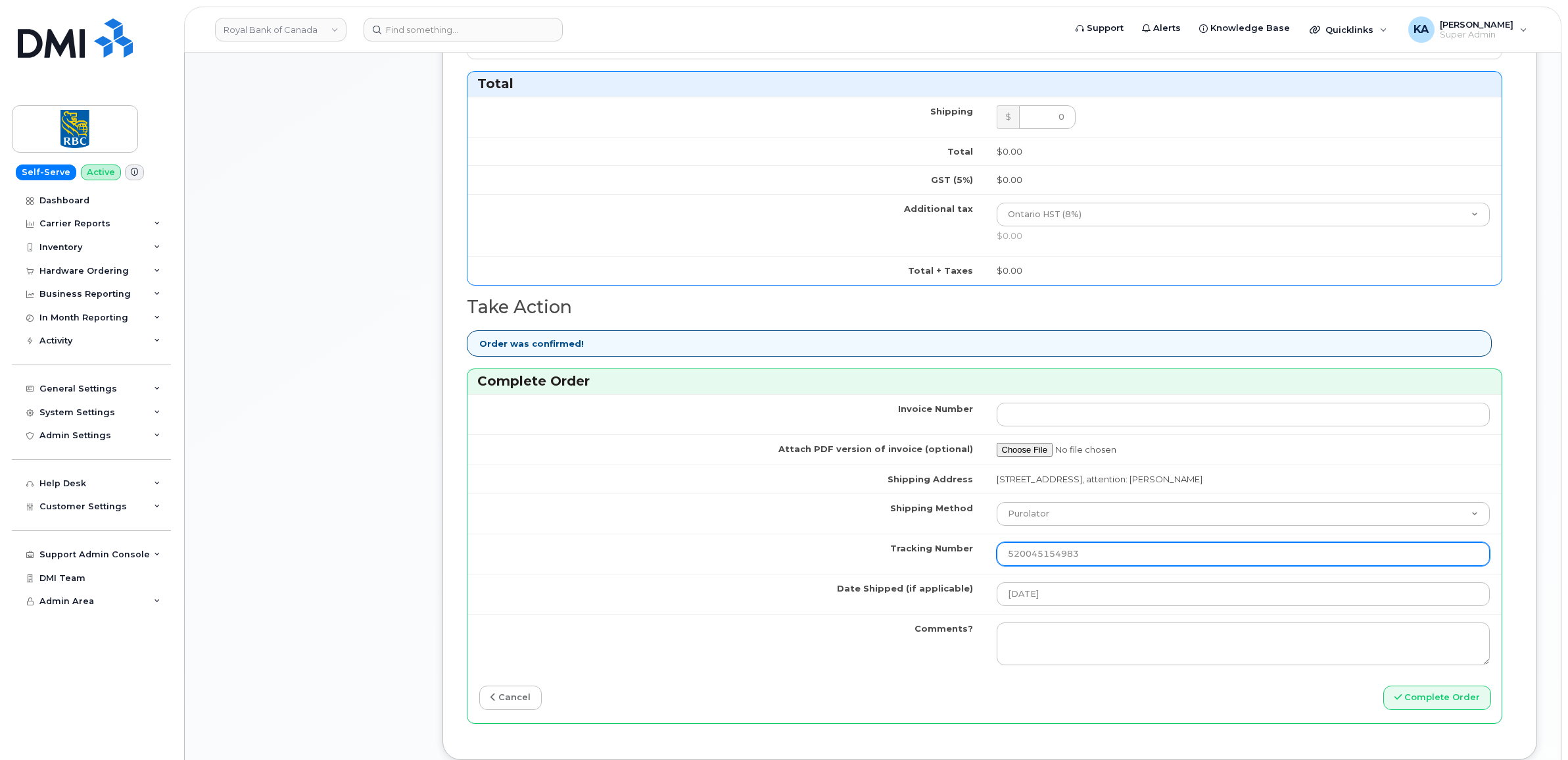
scroll to position [576, 0]
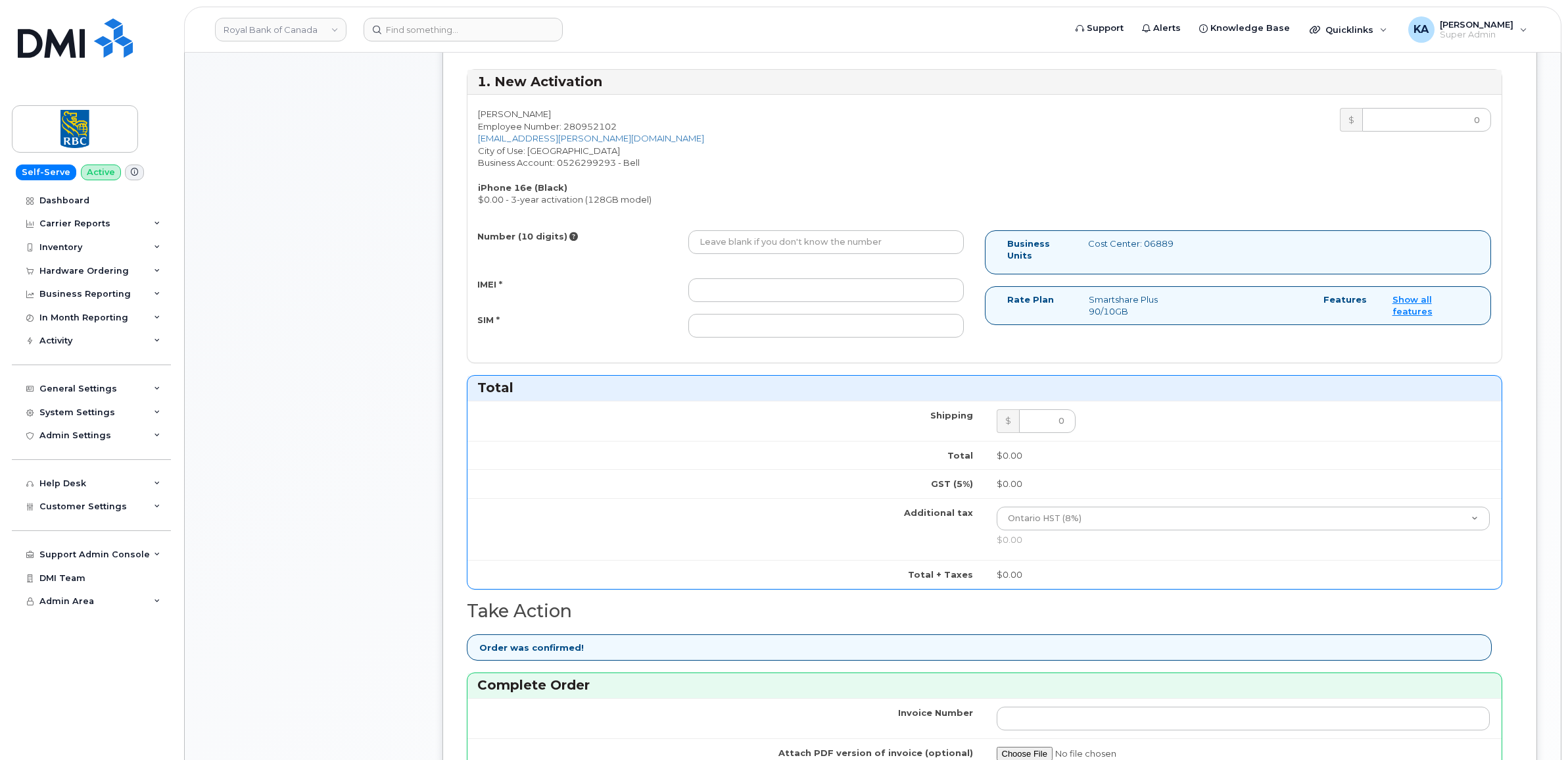
type input "520045154983"
click at [921, 301] on input "IMEI *" at bounding box center [825, 290] width 276 height 23
paste input "354216330934351"
type input "354216330934351"
click at [850, 245] on input "Number (10 digits)" at bounding box center [825, 242] width 276 height 23
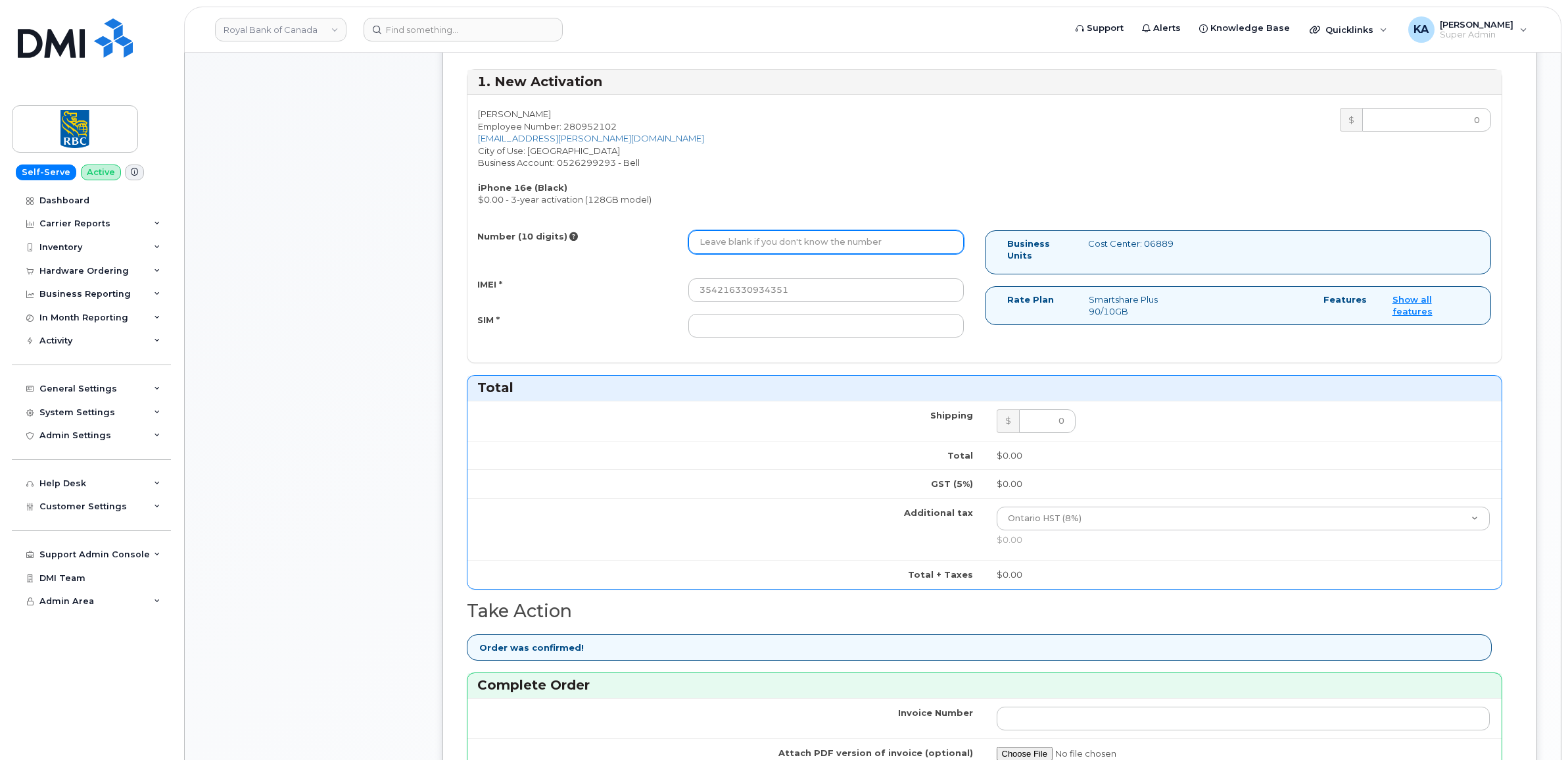
paste input "4164074072"
type input "4164074072"
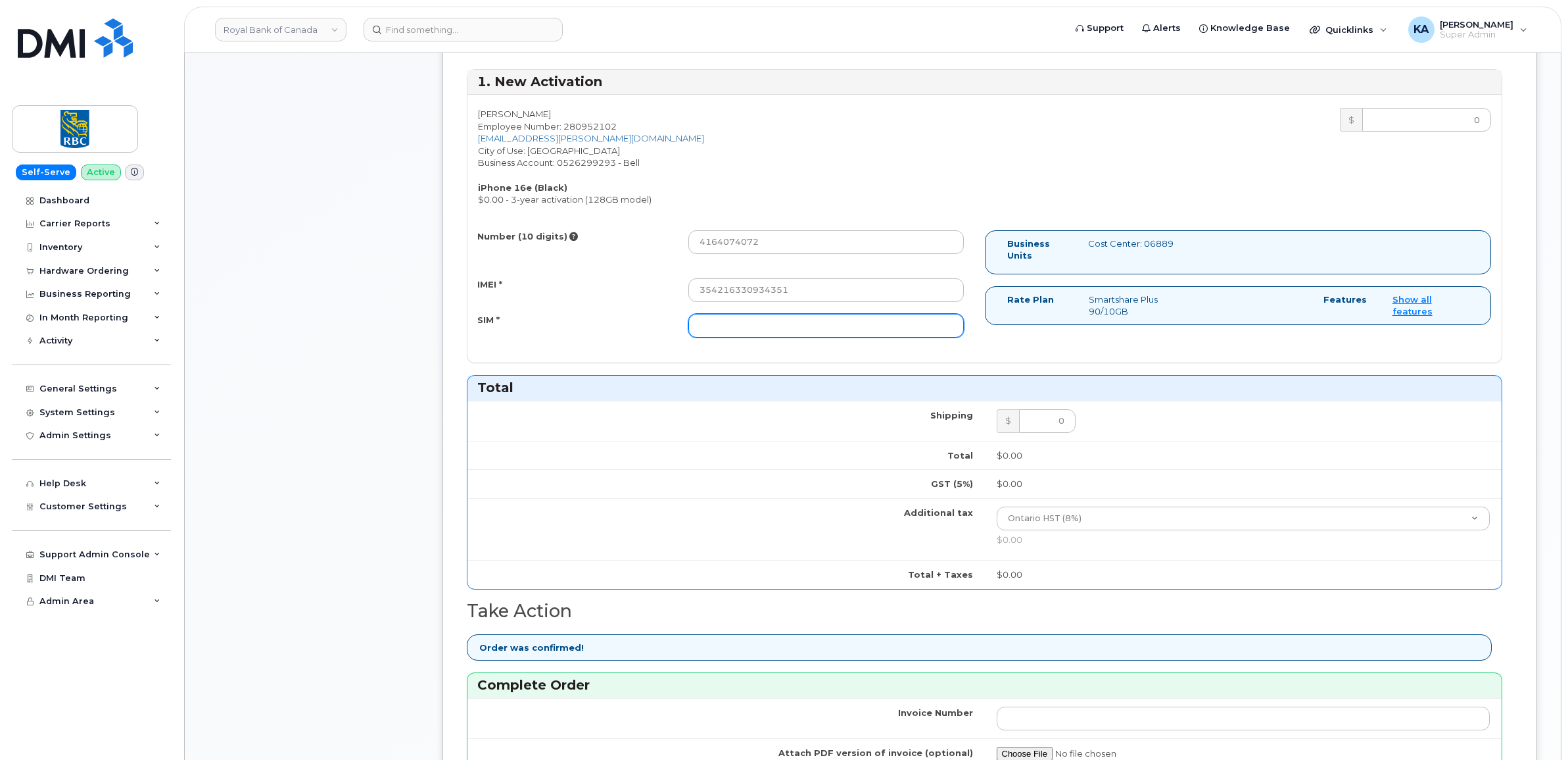
click at [853, 326] on input "SIM *" at bounding box center [825, 325] width 276 height 23
paste input "89302610207733272758"
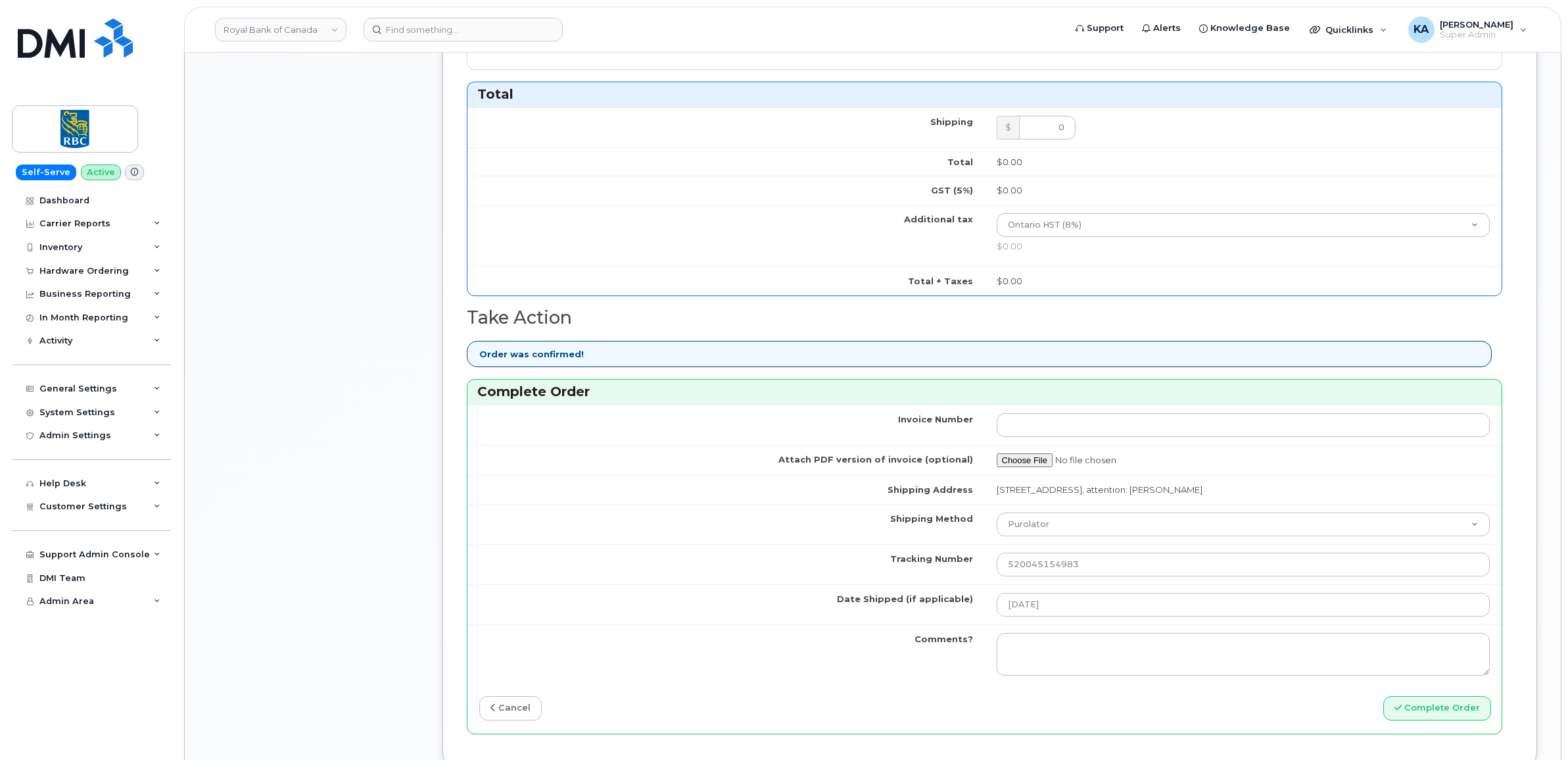
scroll to position [986, 0]
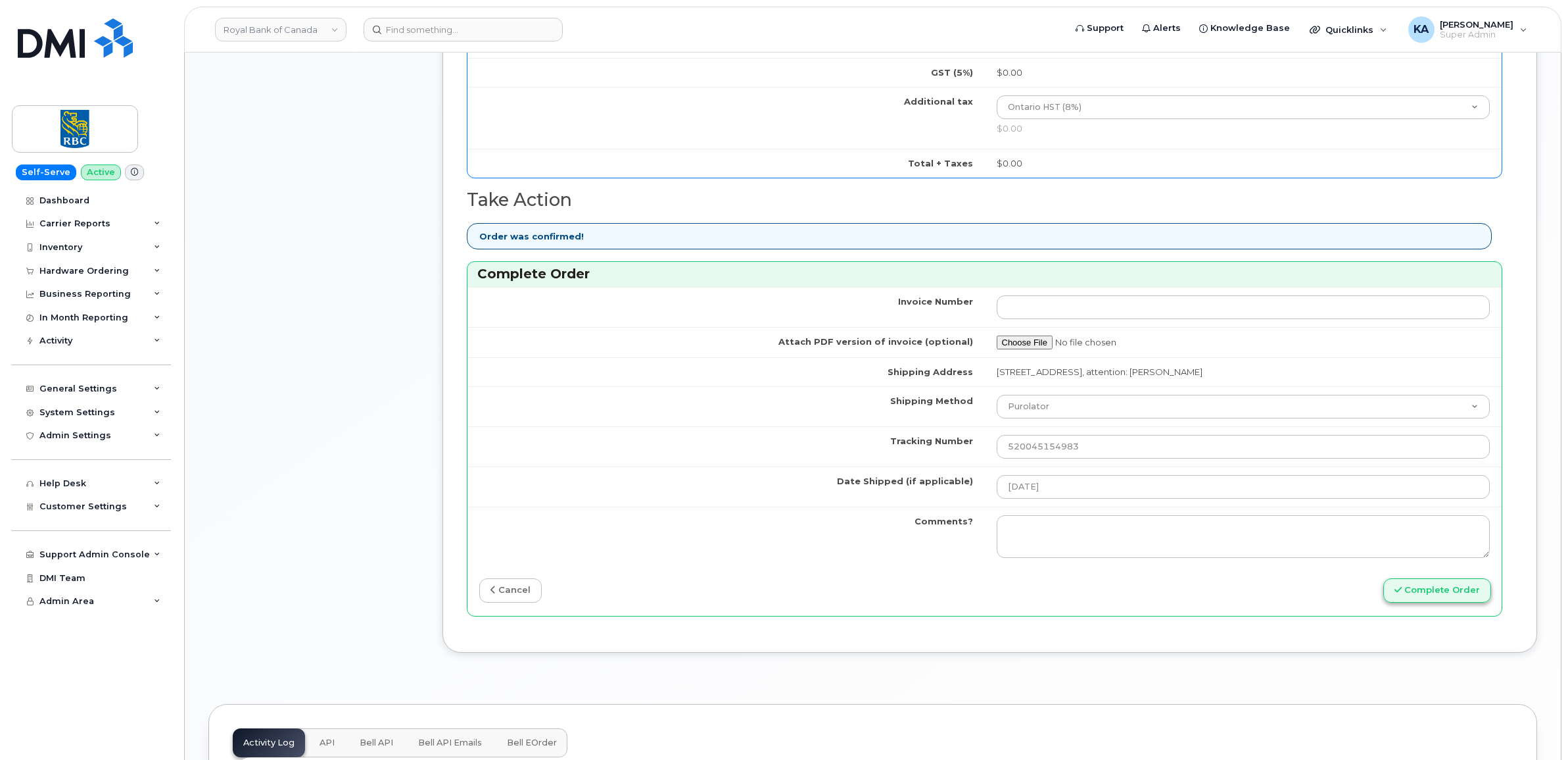
type input "89302610207733272758"
click at [1410, 590] on button "Complete Order" at bounding box center [1437, 590] width 108 height 24
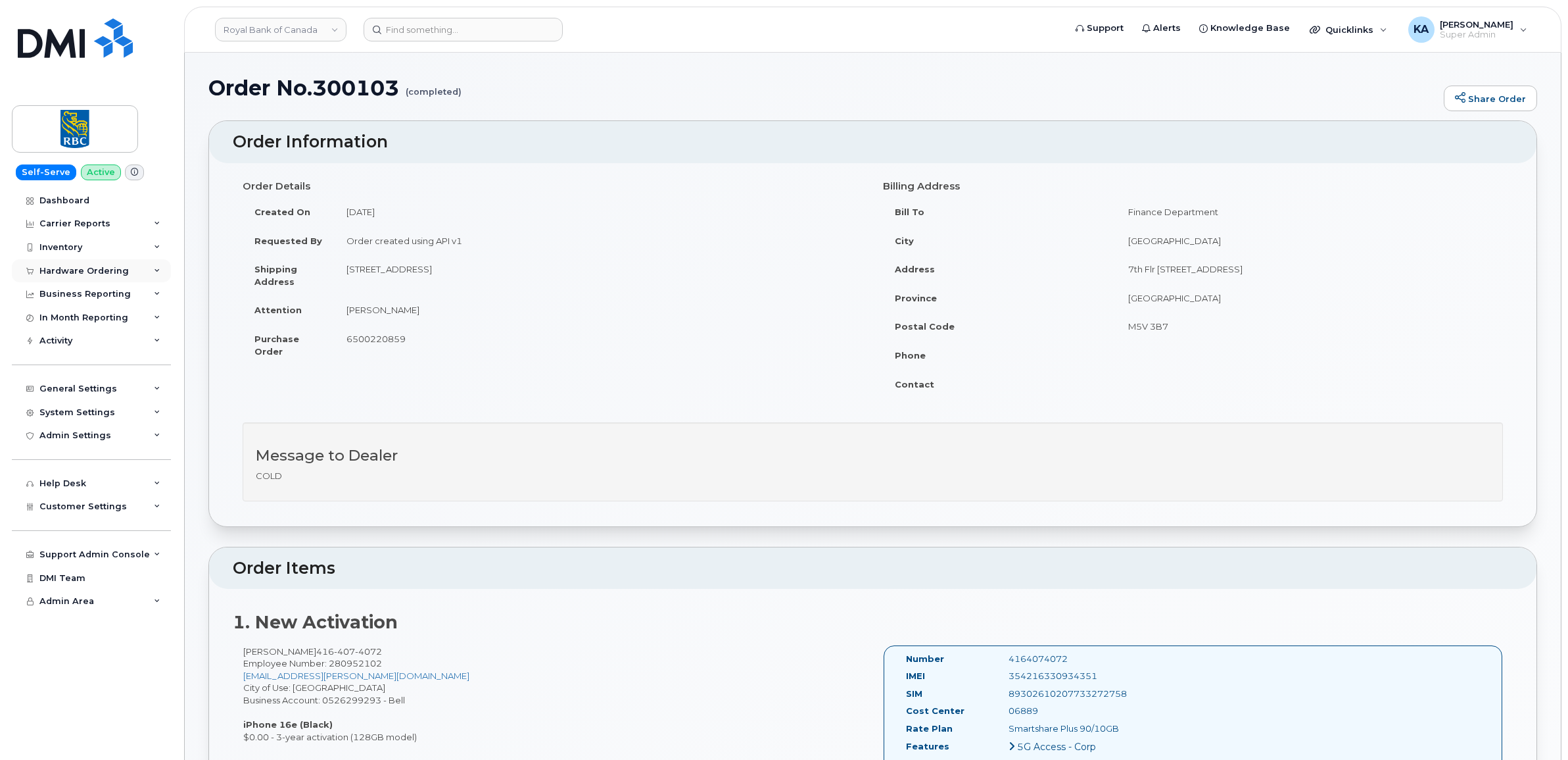
click at [91, 267] on div "Hardware Ordering" at bounding box center [84, 271] width 90 height 11
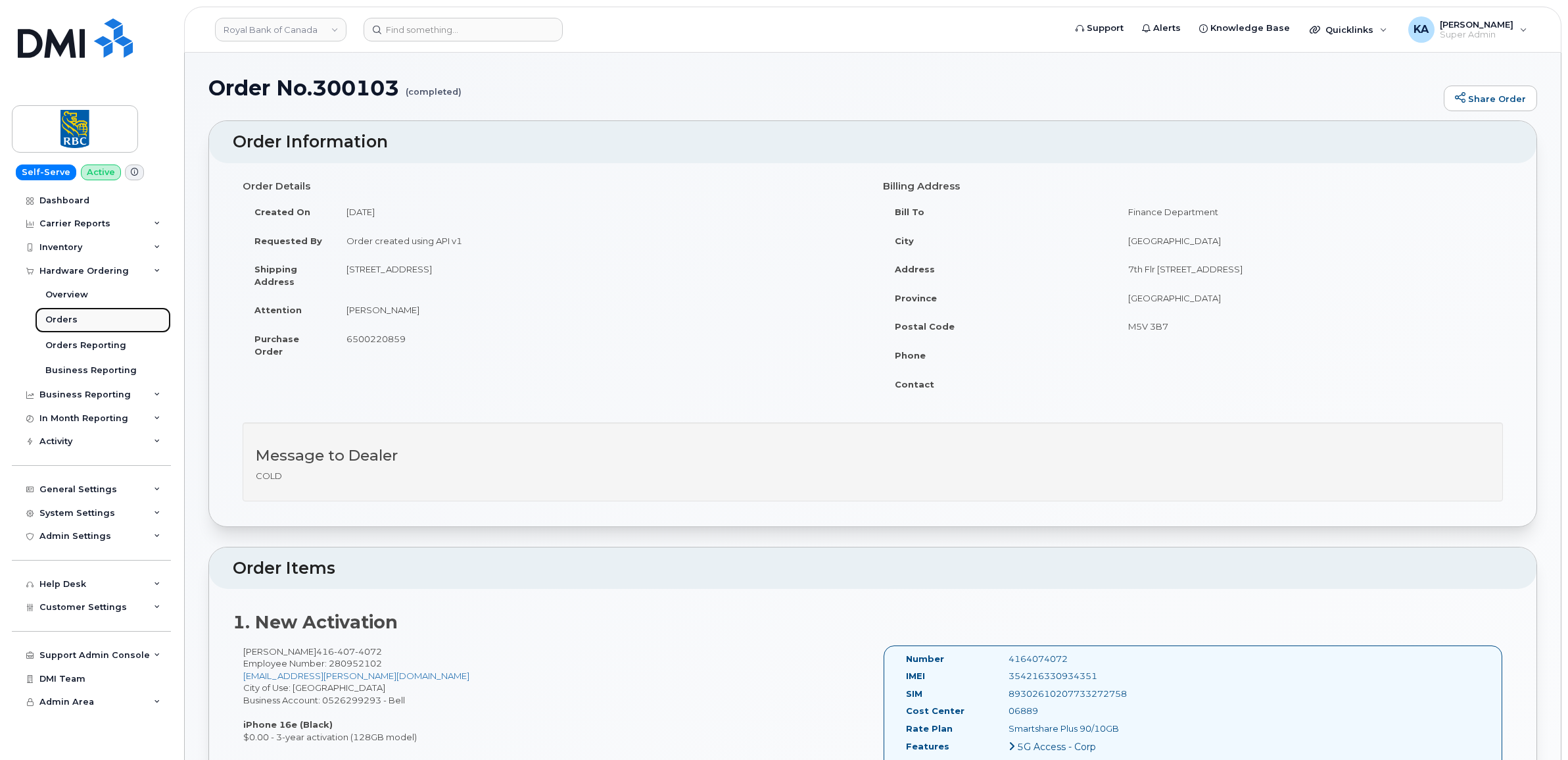
click at [60, 316] on div "Orders" at bounding box center [62, 319] width 32 height 12
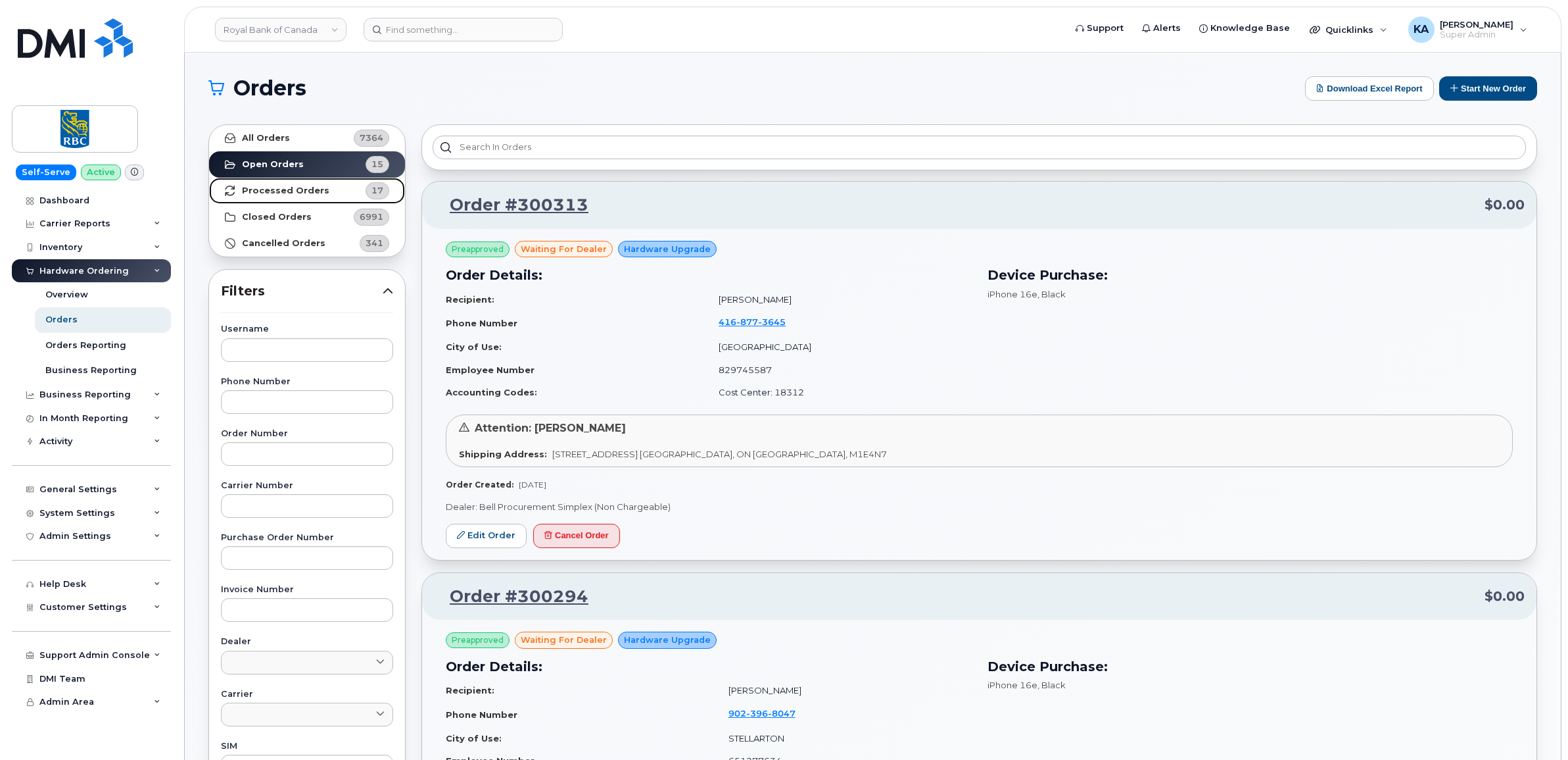
click at [260, 186] on strong "Processed Orders" at bounding box center [285, 190] width 87 height 11
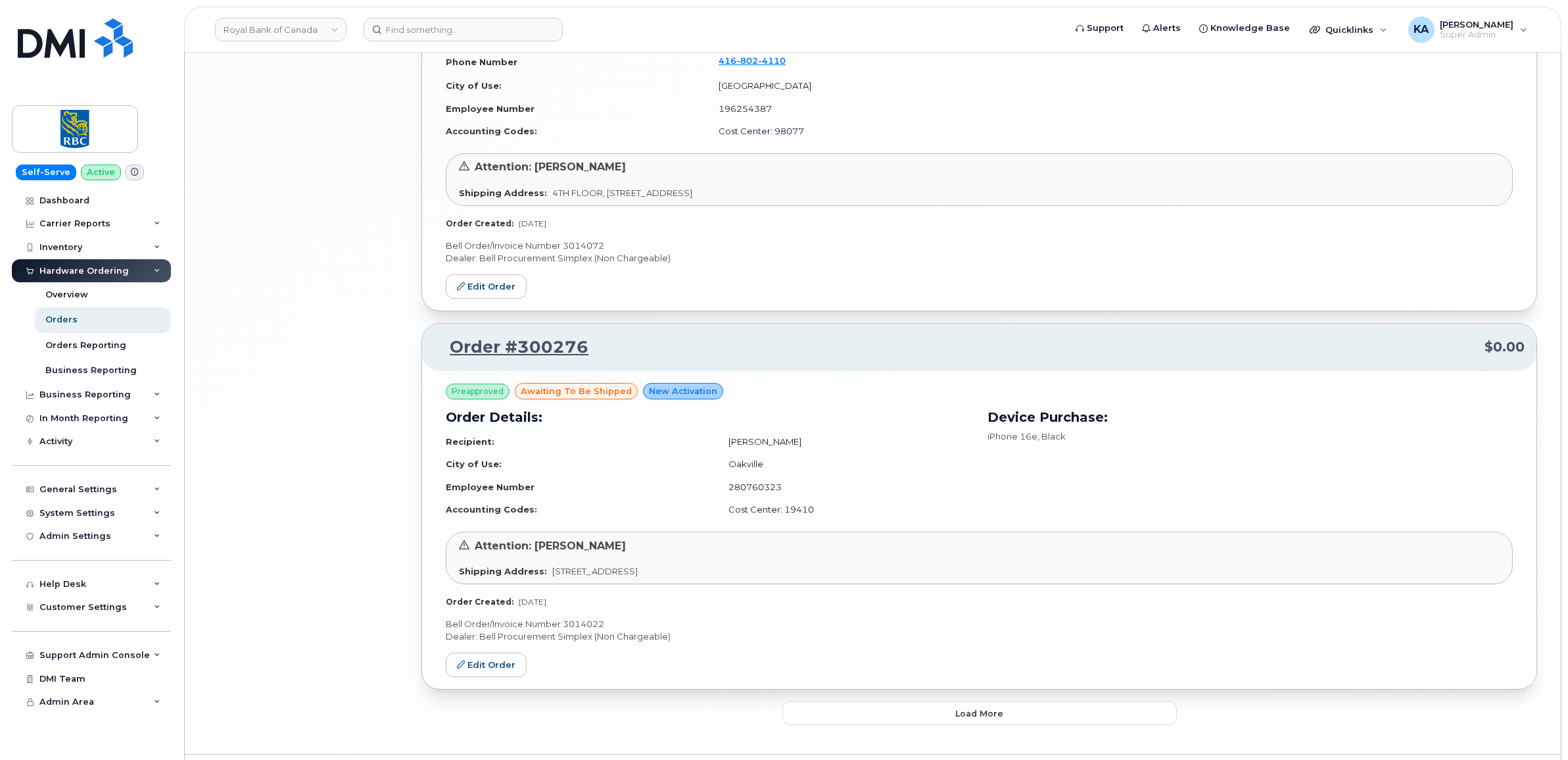
scroll to position [2646, 0]
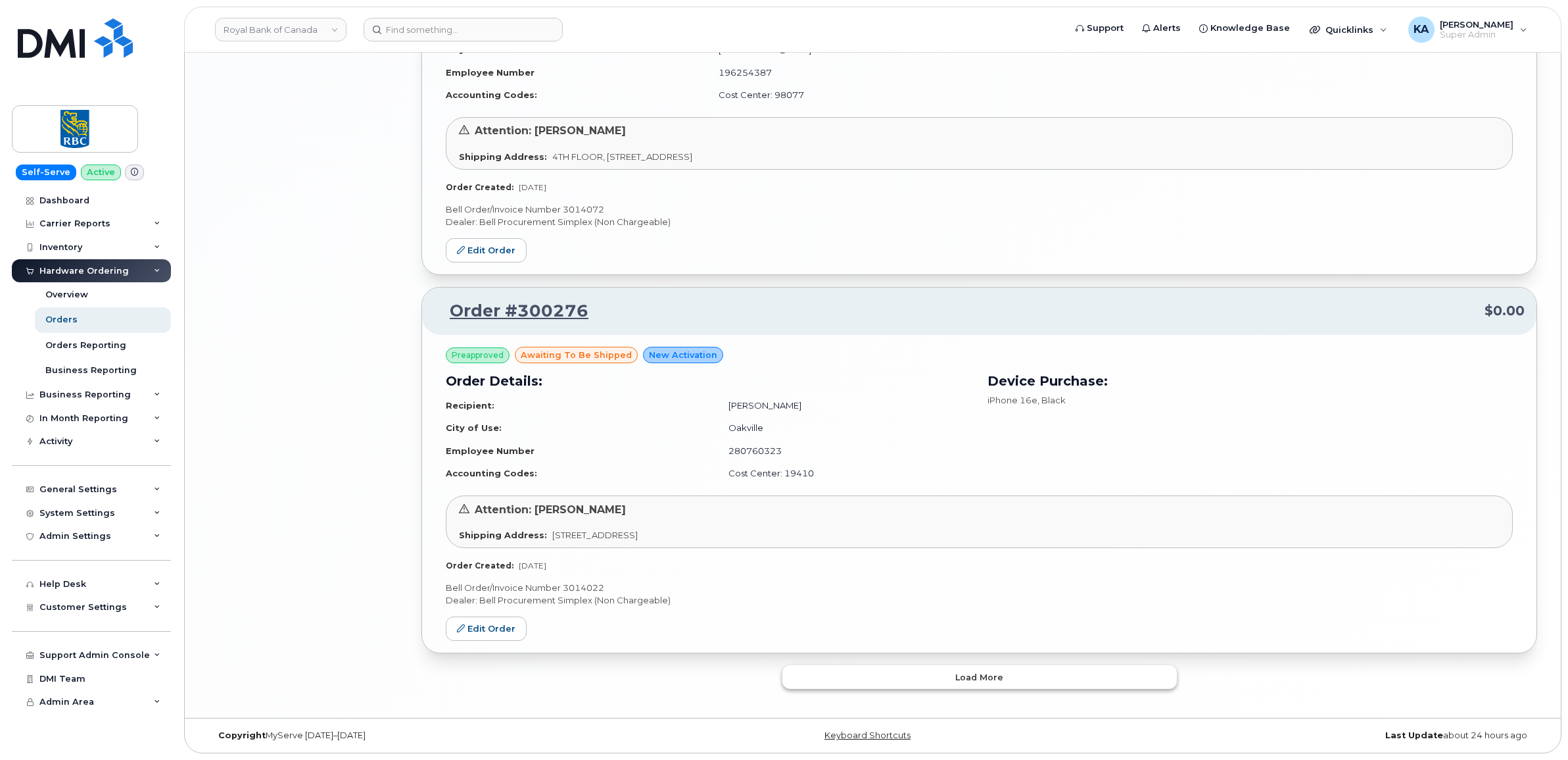
click at [814, 679] on button "Load more" at bounding box center [979, 676] width 394 height 23
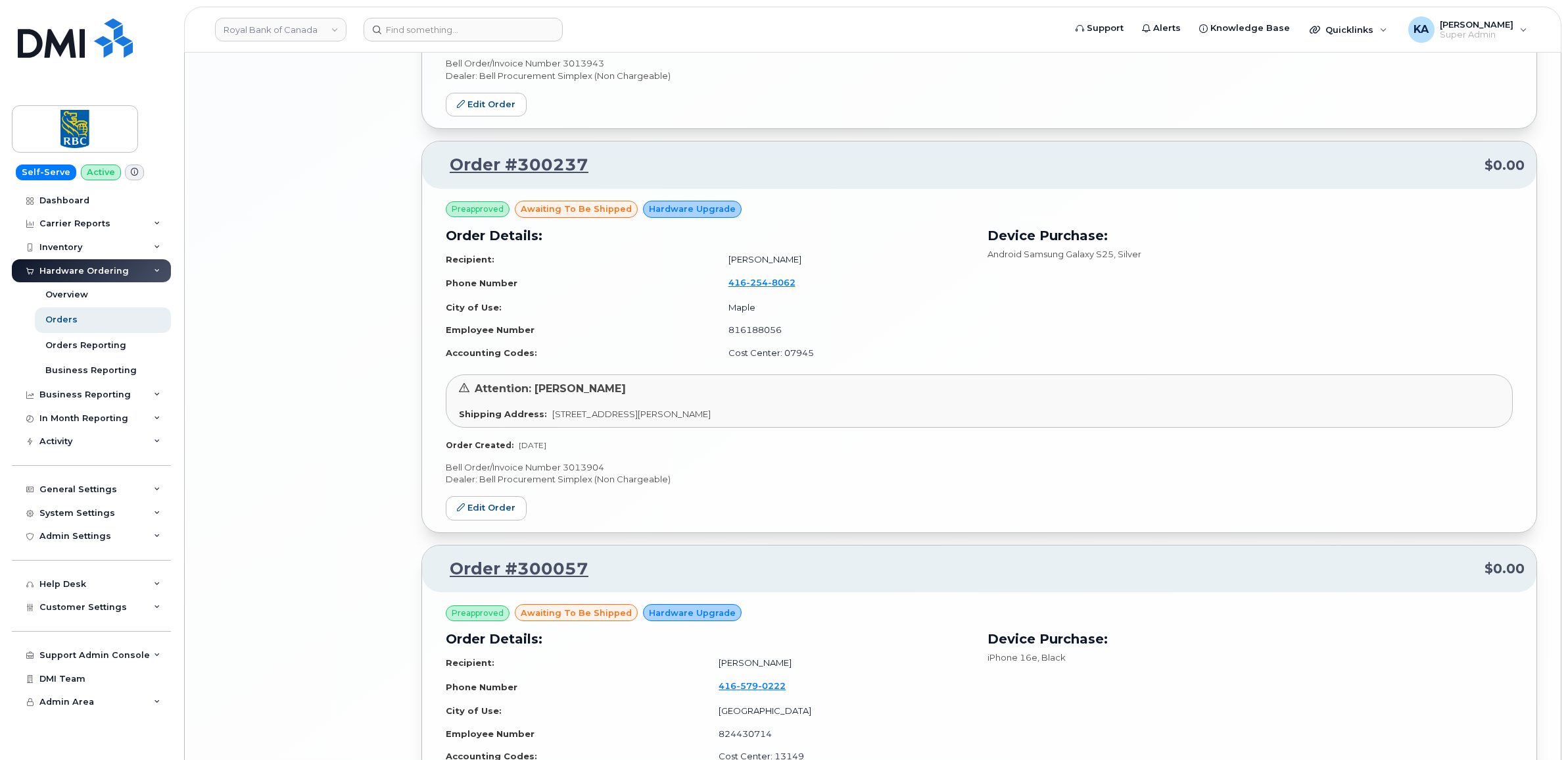
scroll to position [5343, 0]
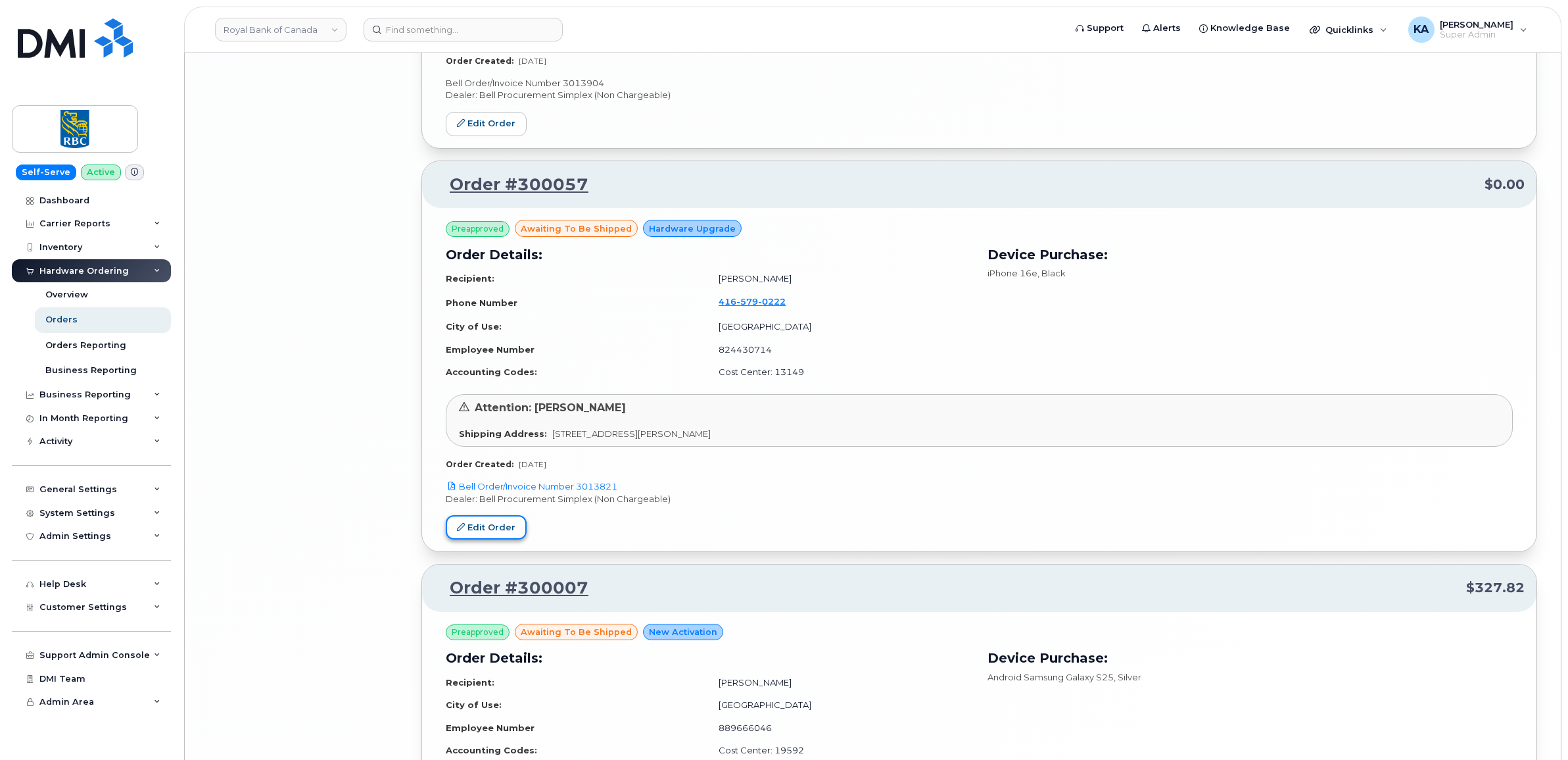
click at [474, 526] on link "Edit Order" at bounding box center [486, 526] width 81 height 24
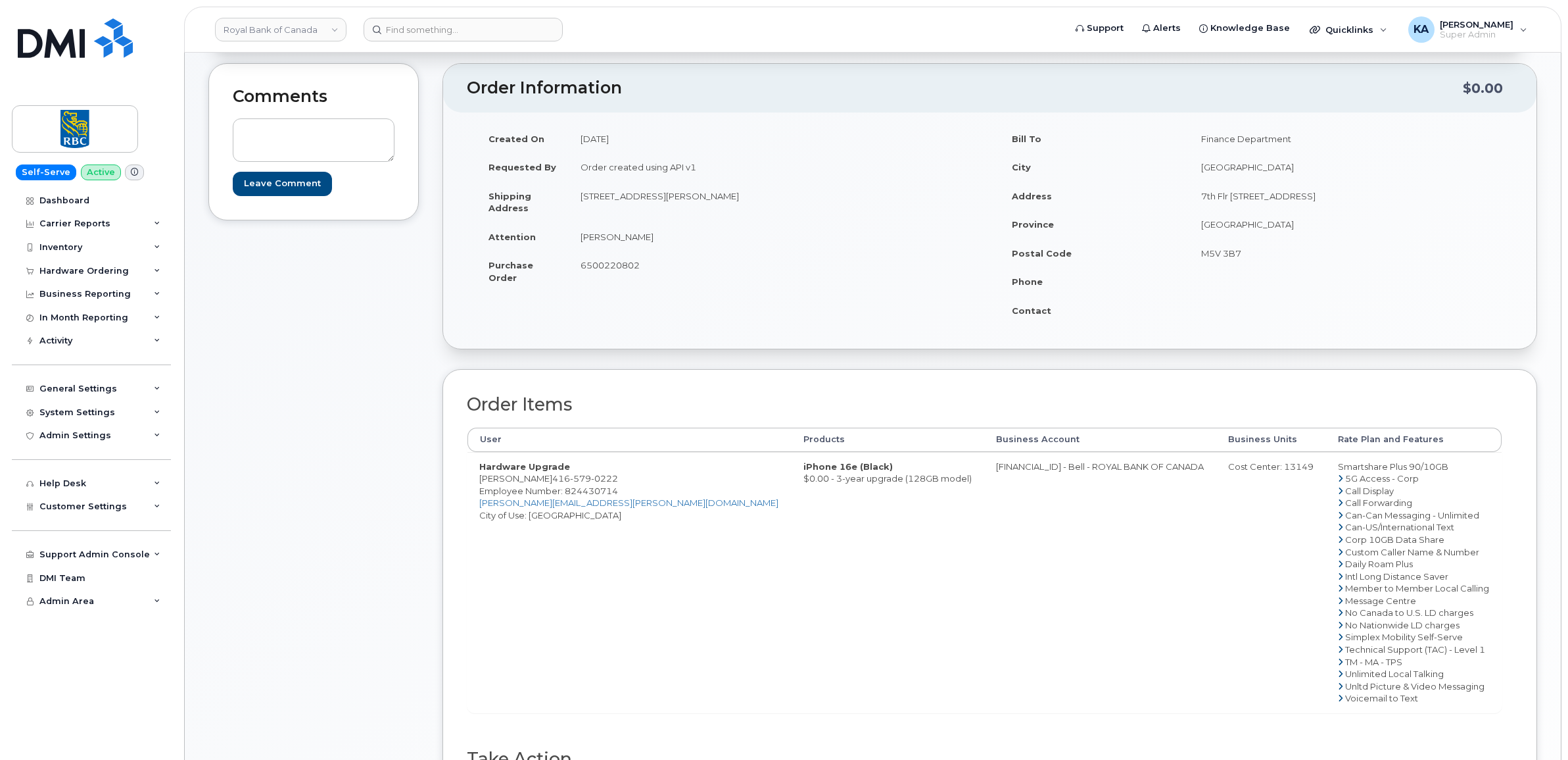
scroll to position [329, 0]
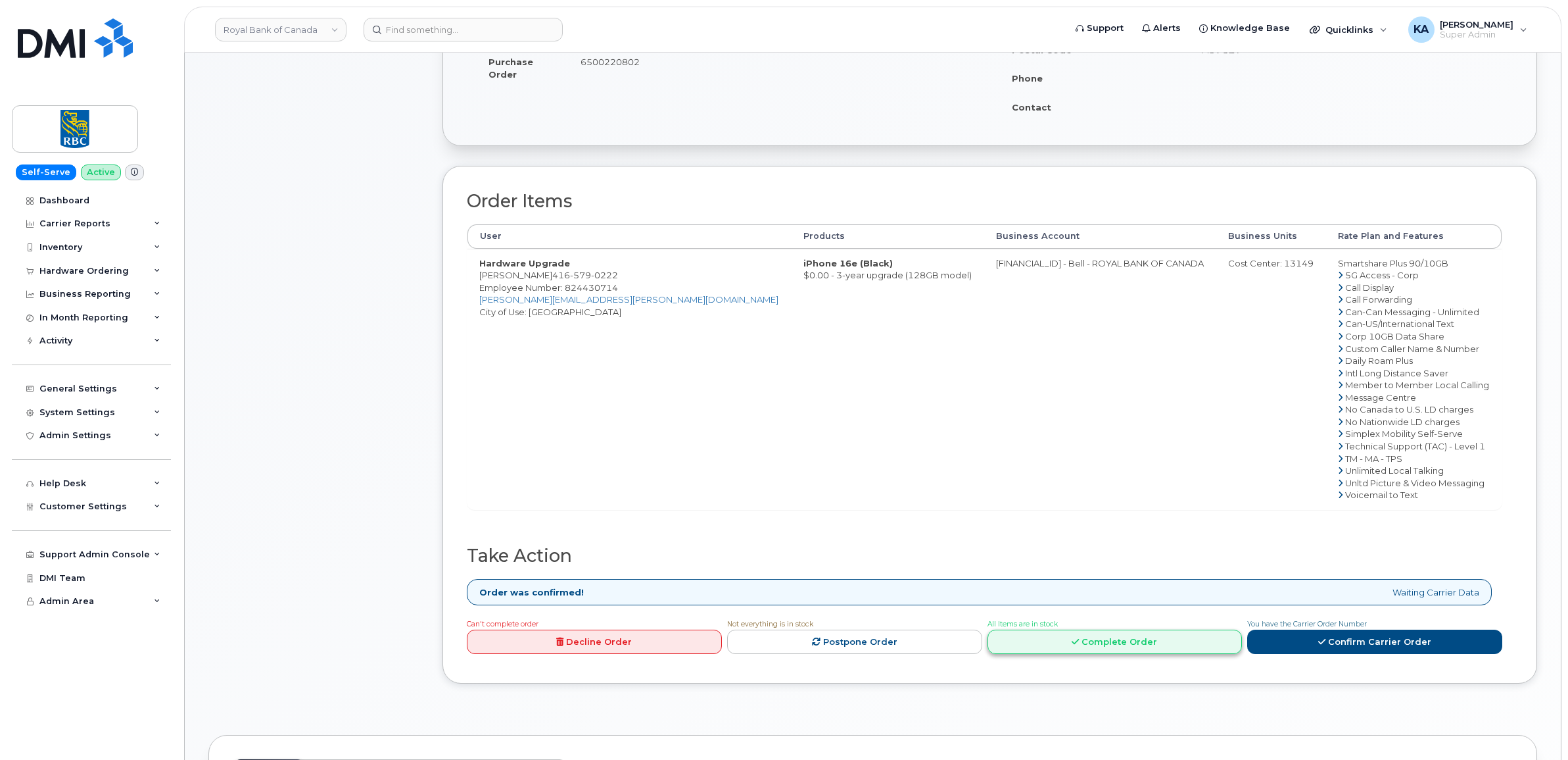
click at [1106, 640] on link "Complete Order" at bounding box center [1115, 641] width 255 height 24
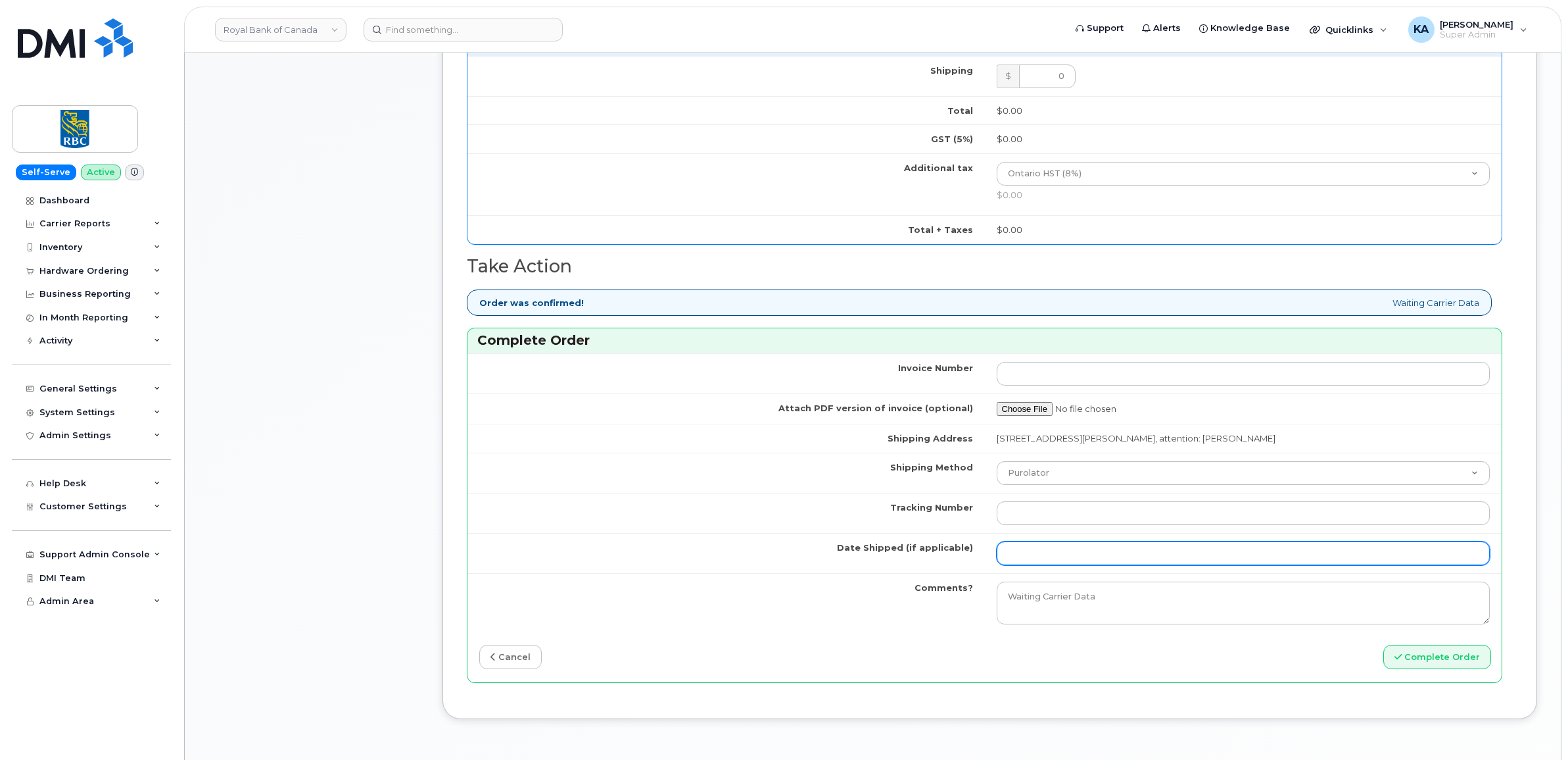
scroll to position [822, 0]
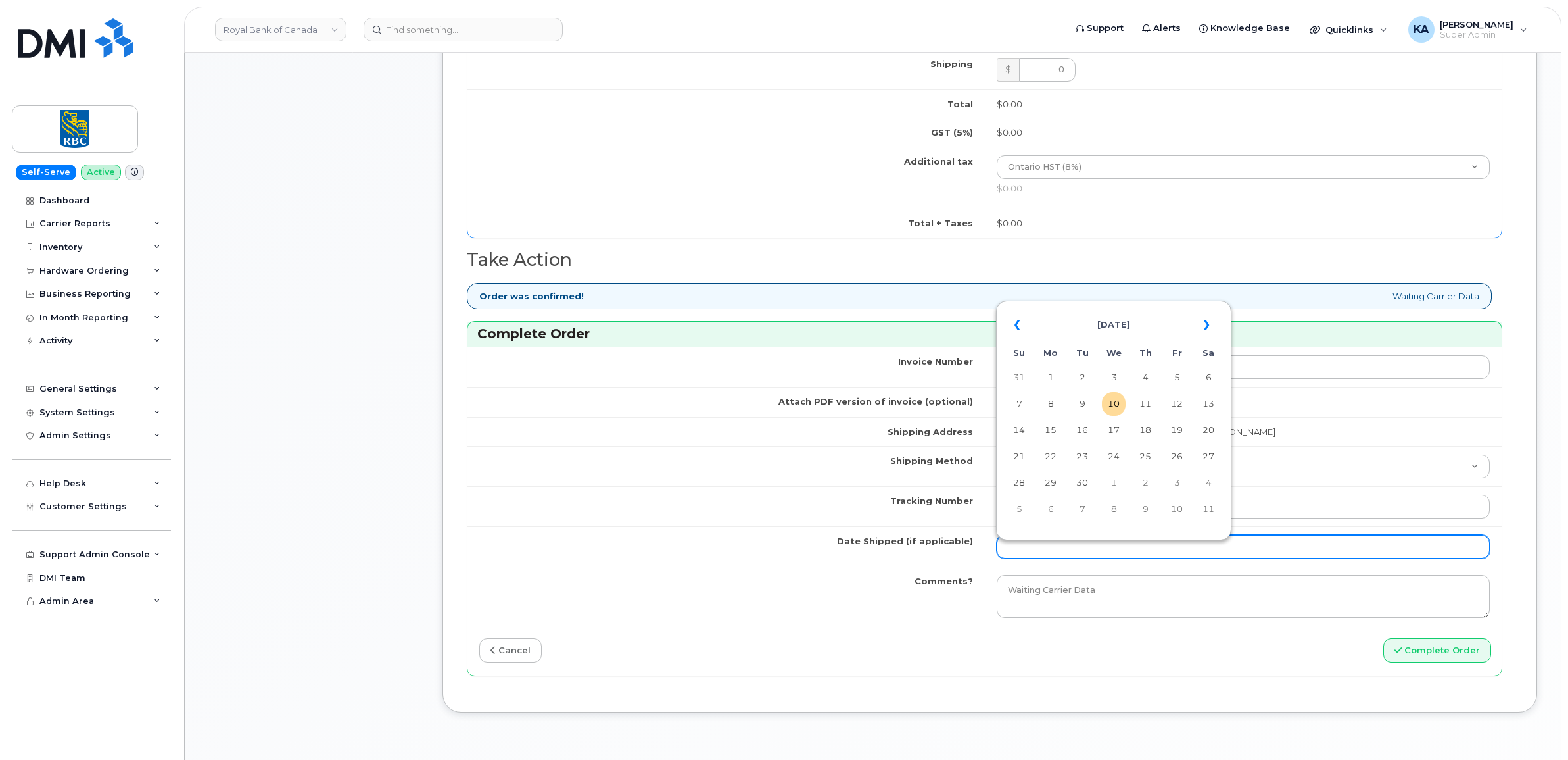
click at [1060, 553] on input "Date Shipped (if applicable)" at bounding box center [1244, 546] width 494 height 23
click at [1086, 304] on table "« [DATE] » Su Mo Tu We Th Fr Sa 31 1 2 3 4 5 6 7 8 9 10 11 12 13 14 15 16 17 18…" at bounding box center [1114, 416] width 229 height 225
click at [1052, 403] on td "8" at bounding box center [1051, 403] width 23 height 23
type input "[DATE]"
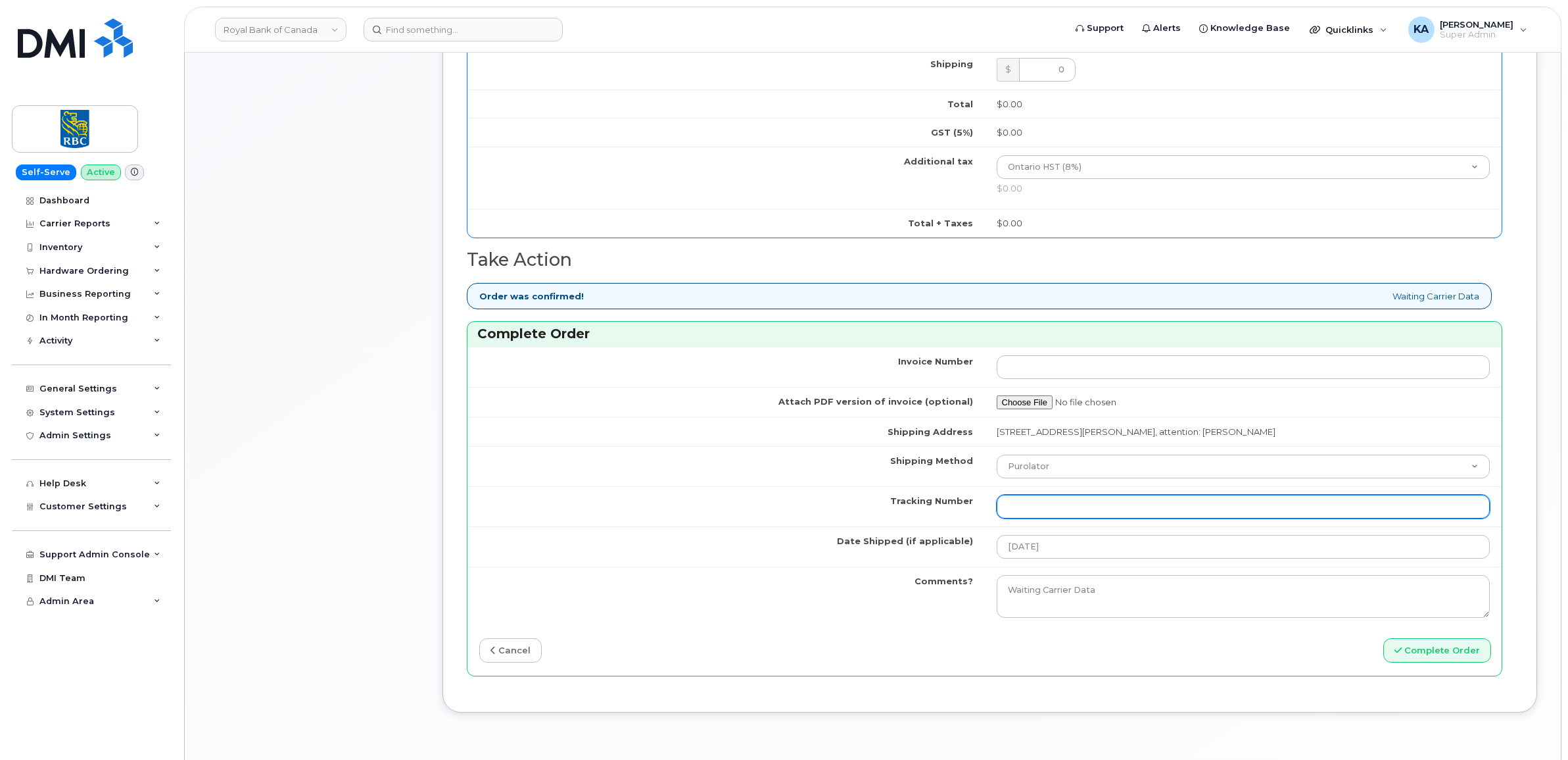
click at [1052, 511] on input "Tracking Number" at bounding box center [1244, 507] width 494 height 23
paste input "520045225668"
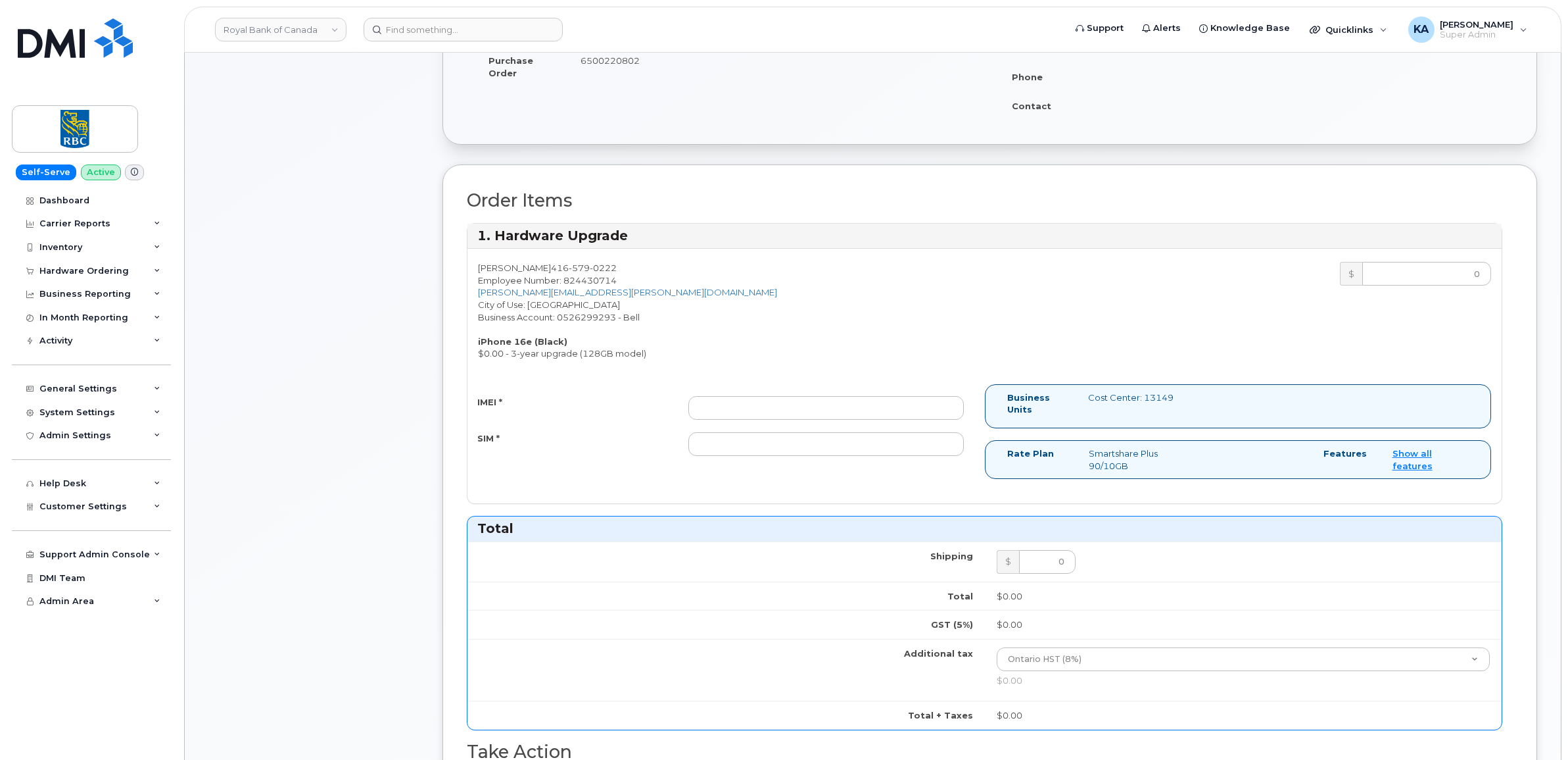
scroll to position [329, 0]
type input "520045225668"
click at [707, 405] on input "IMEI *" at bounding box center [825, 409] width 276 height 23
paste input "354216330699095"
type input "354216330699095"
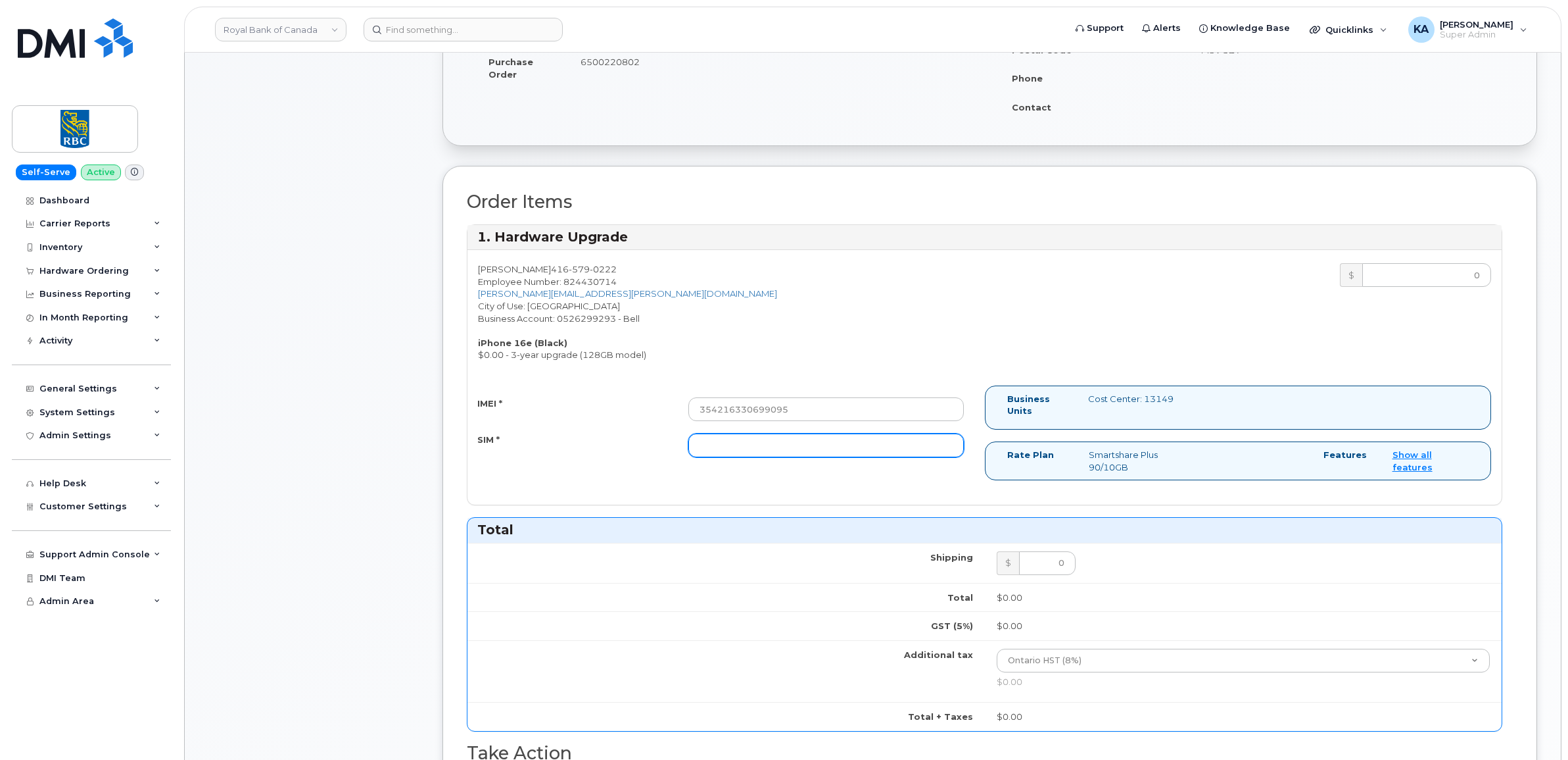
click at [882, 446] on input "SIM *" at bounding box center [825, 445] width 276 height 23
paste input "89302610207733283987"
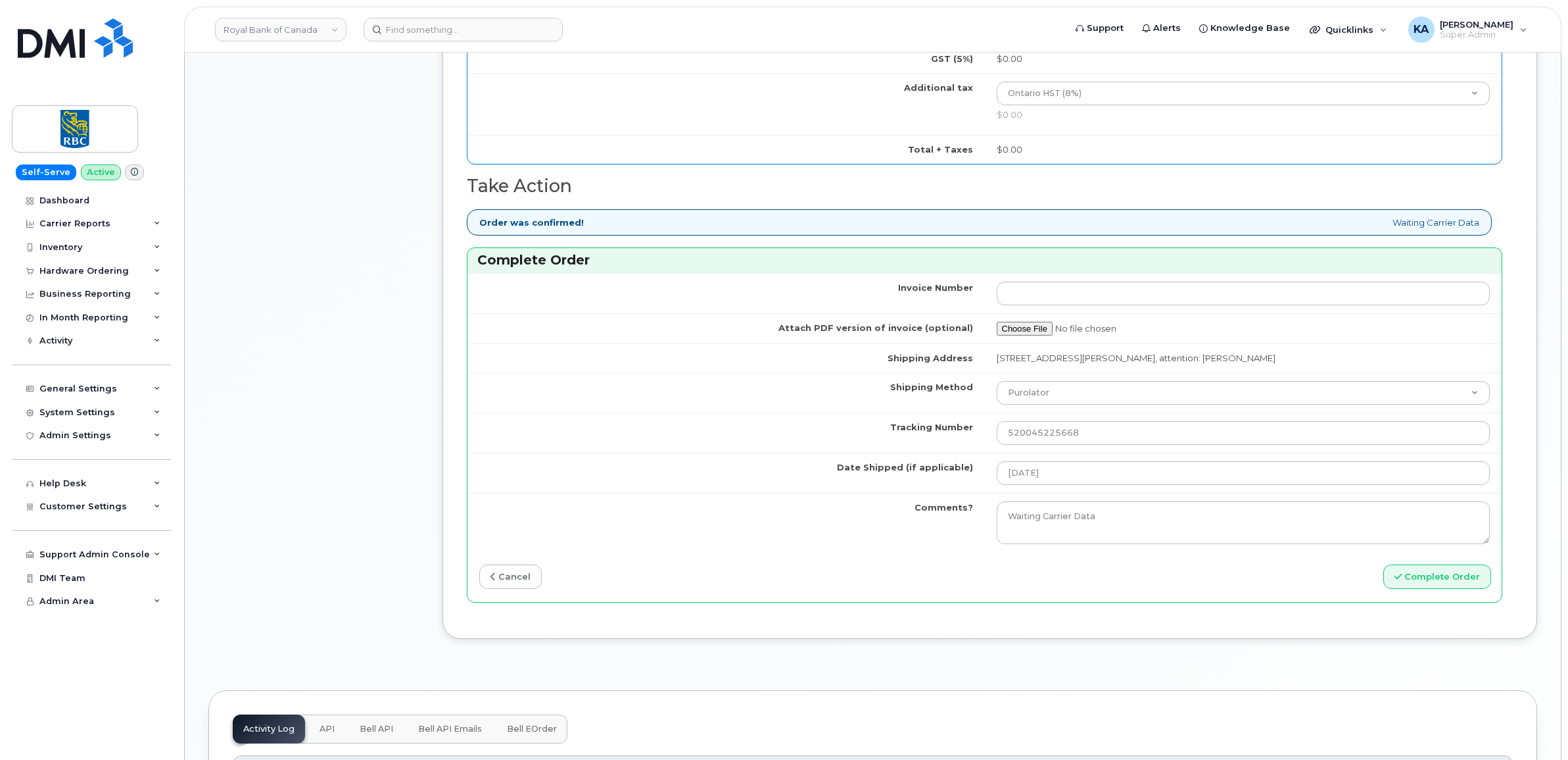
scroll to position [905, 0]
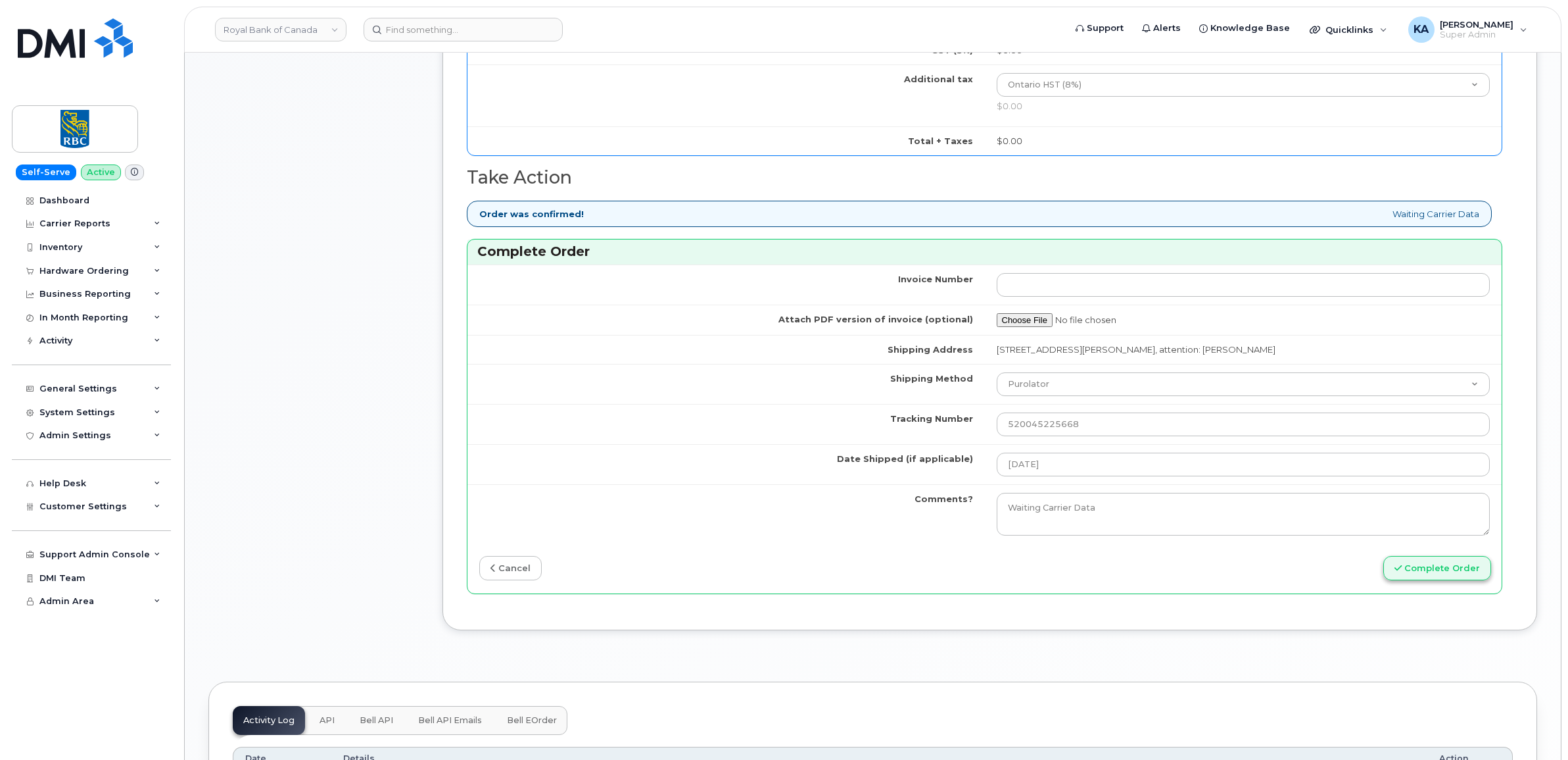
type input "89302610207733283987"
click at [1431, 568] on button "Complete Order" at bounding box center [1437, 568] width 108 height 24
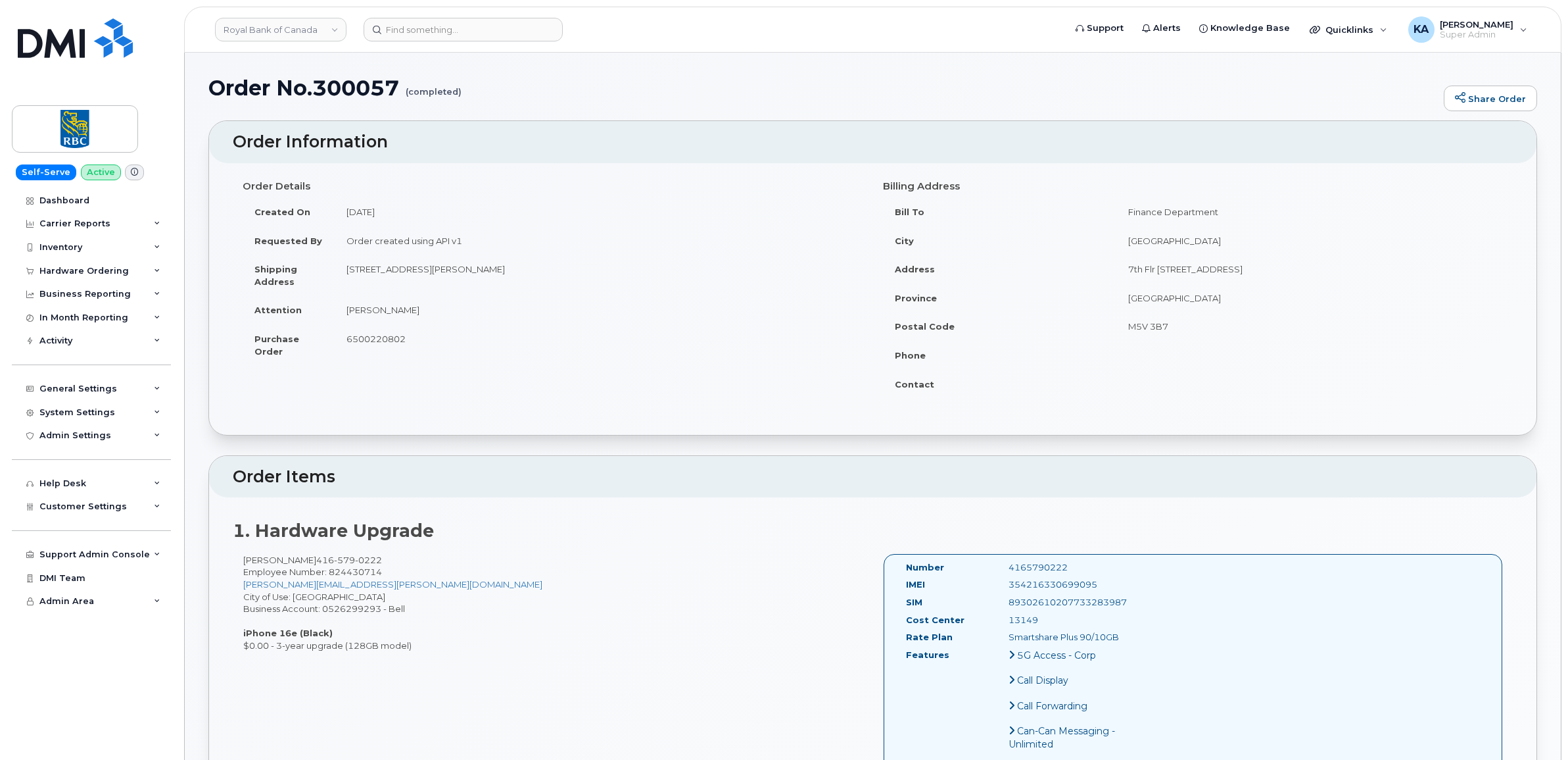
drag, startPoint x: 898, startPoint y: 566, endPoint x: 1132, endPoint y: 638, distance: 244.8
drag, startPoint x: 1132, startPoint y: 638, endPoint x: 1067, endPoint y: 590, distance: 80.8
copy div "Number 4165790222 IMEI [TECHNICAL_ID] SIM [TECHNICAL_ID] Cost Center 13149 Rate…"
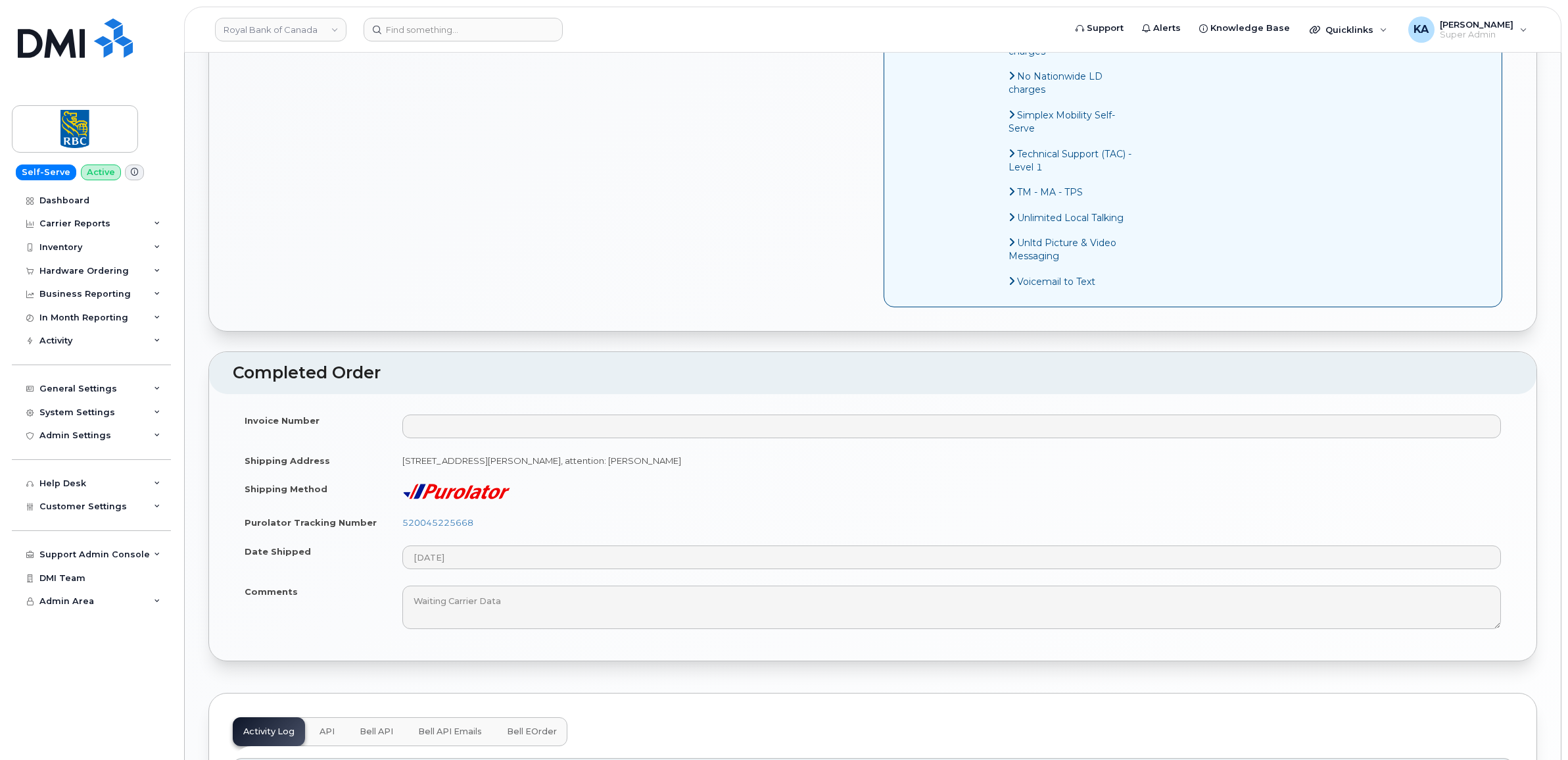
scroll to position [986, 0]
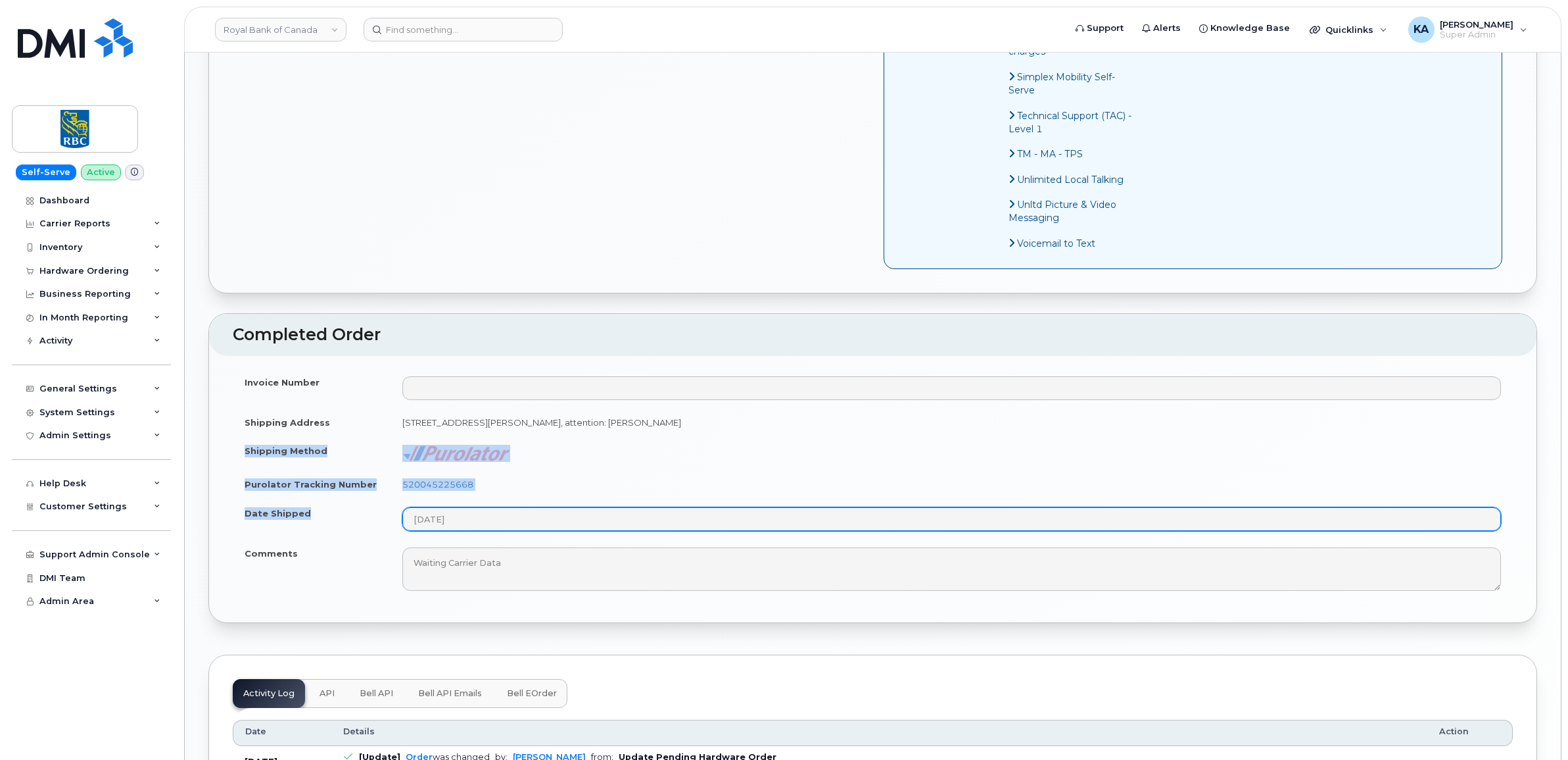
click at [542, 539] on tbody "Invoice Number Shipping Address [STREET_ADDRESS][PERSON_NAME]: [PERSON_NAME] Sh…" at bounding box center [872, 482] width 1280 height 231
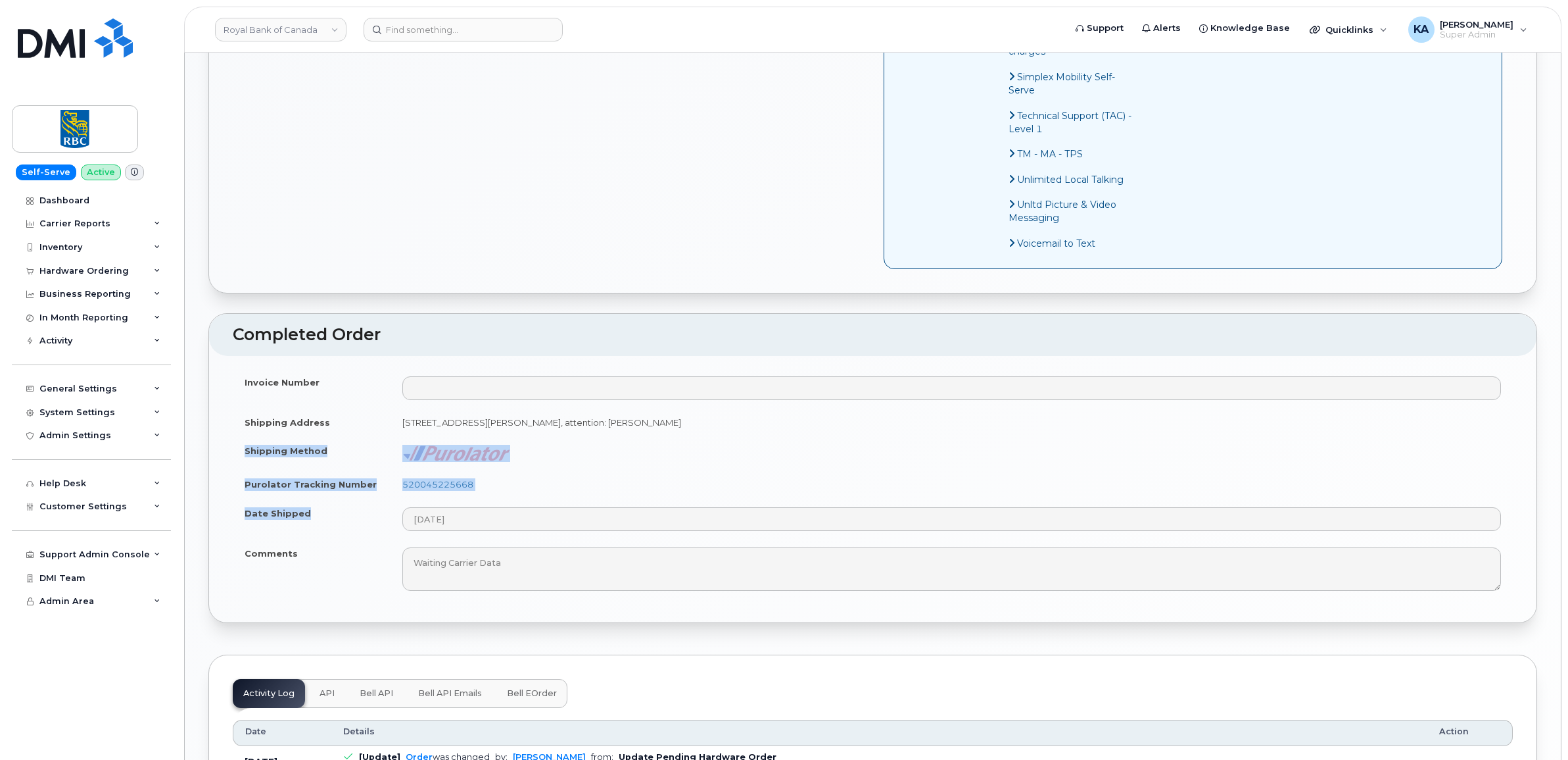
drag, startPoint x: 538, startPoint y: 535, endPoint x: 470, endPoint y: 477, distance: 89.4
copy tbody "Shipping Method Purolator Tracking Number 520045225668 Date Shipped"
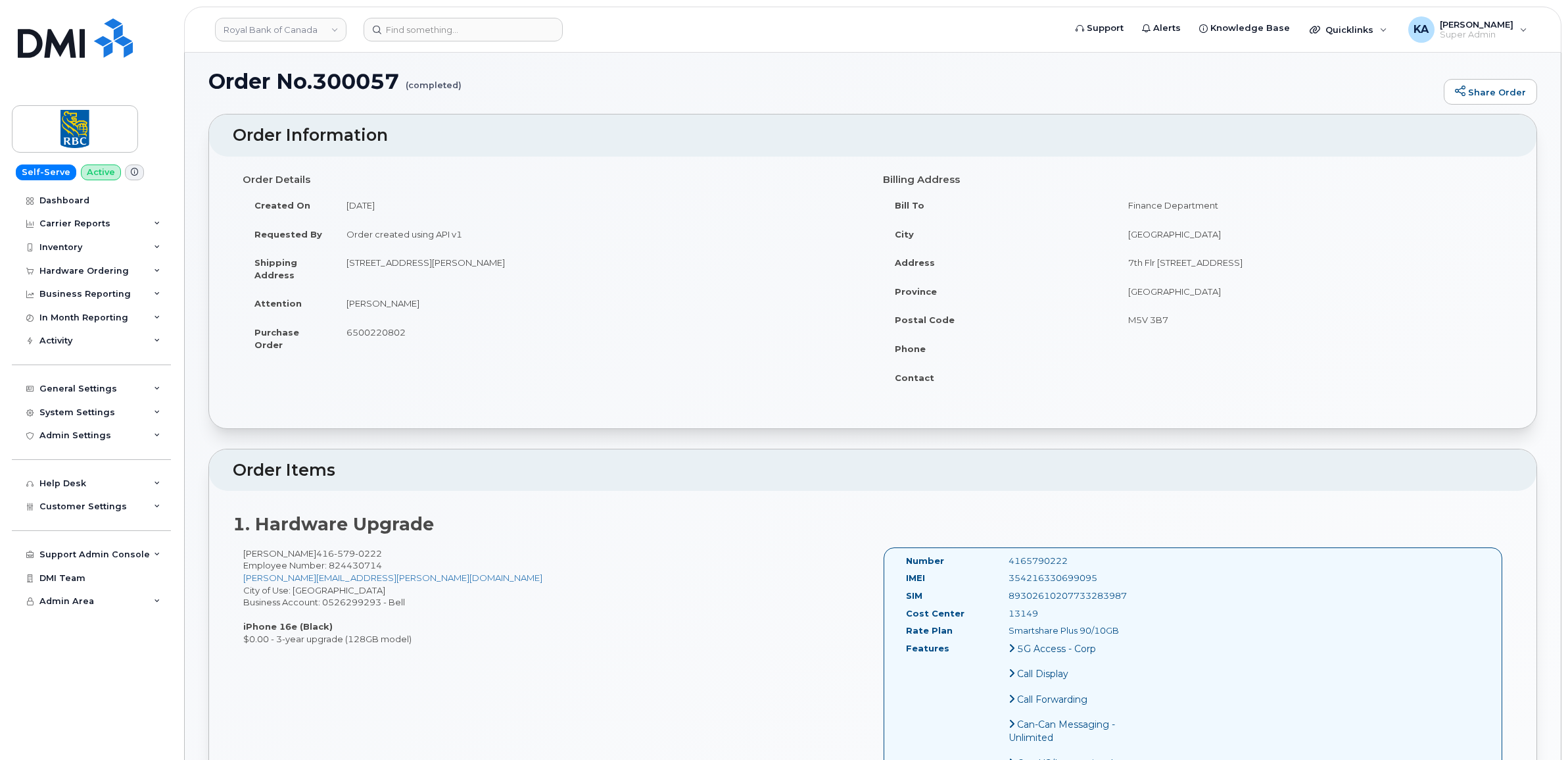
scroll to position [0, 0]
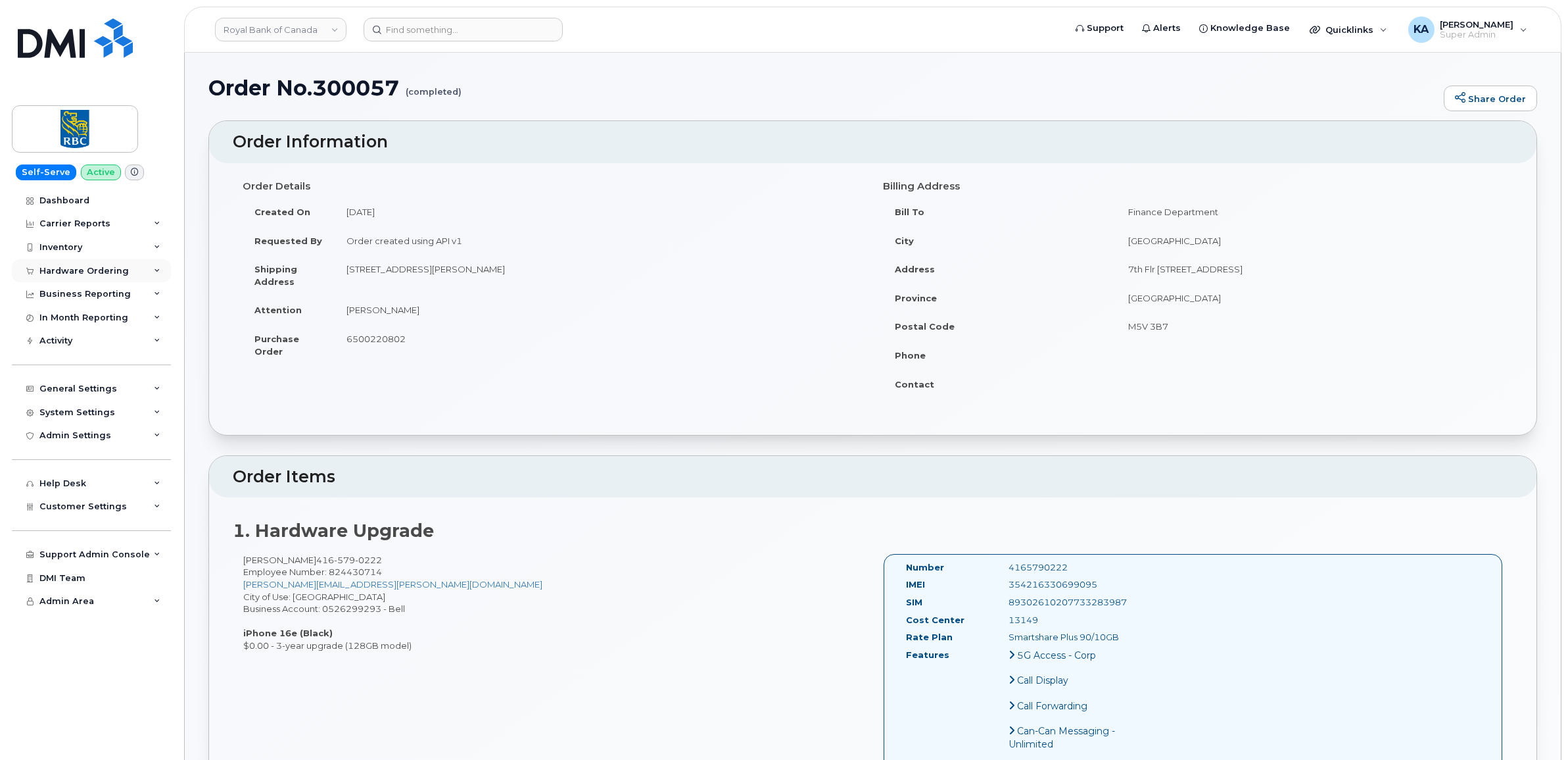
click at [110, 270] on div "Hardware Ordering" at bounding box center [84, 271] width 90 height 11
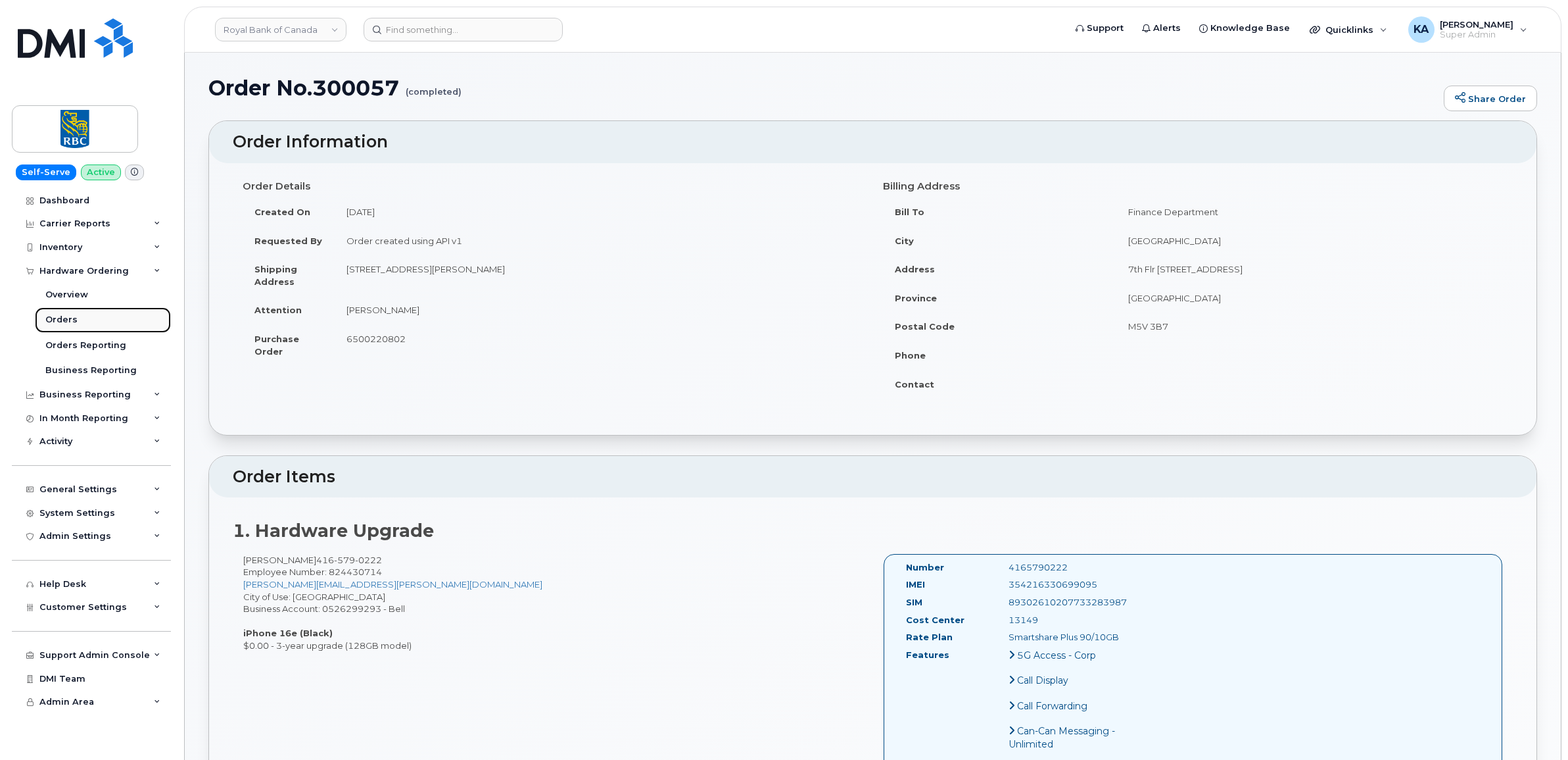
click at [67, 319] on div "Orders" at bounding box center [62, 319] width 32 height 12
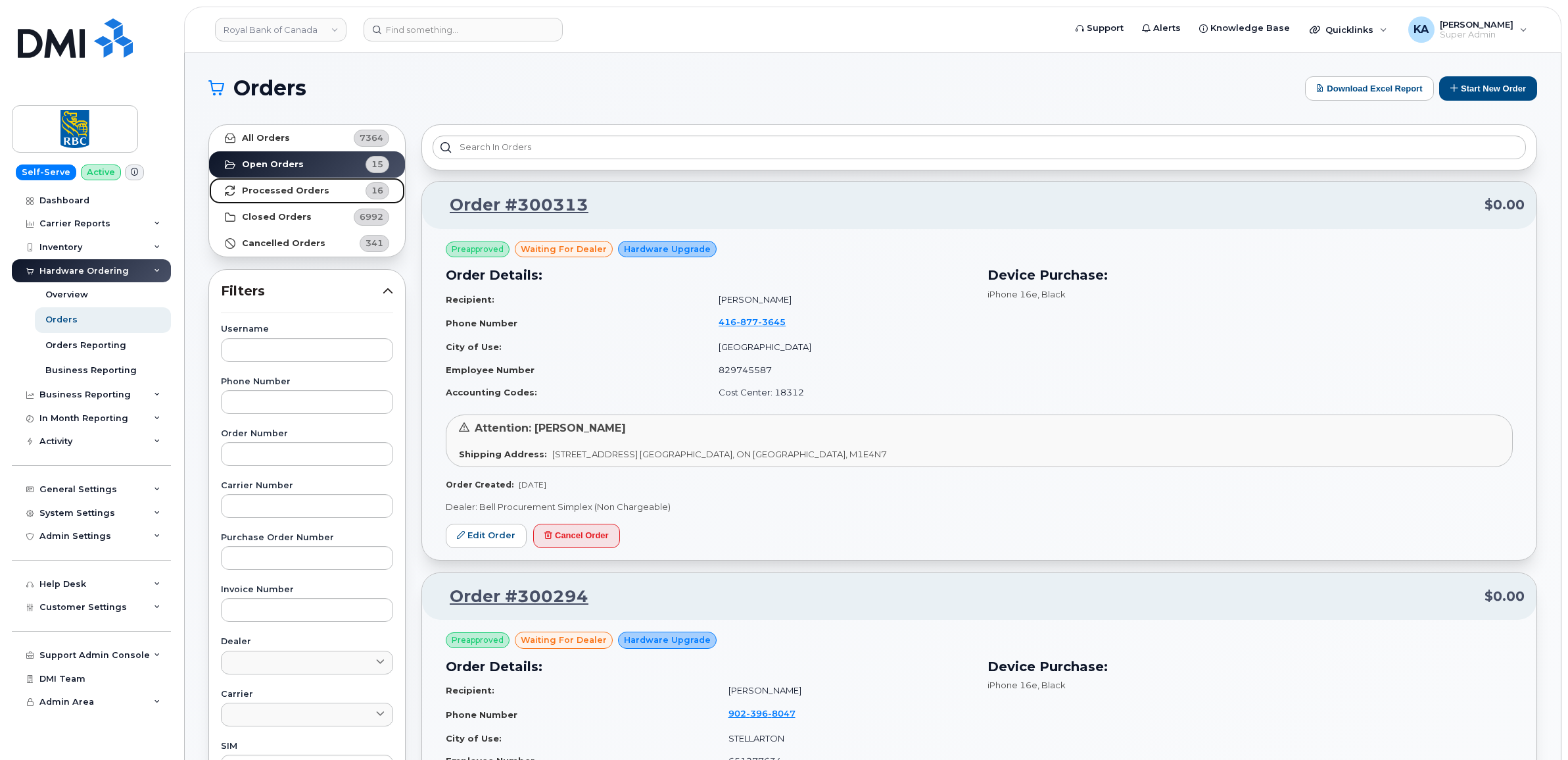
click at [285, 191] on strong "Processed Orders" at bounding box center [285, 190] width 87 height 11
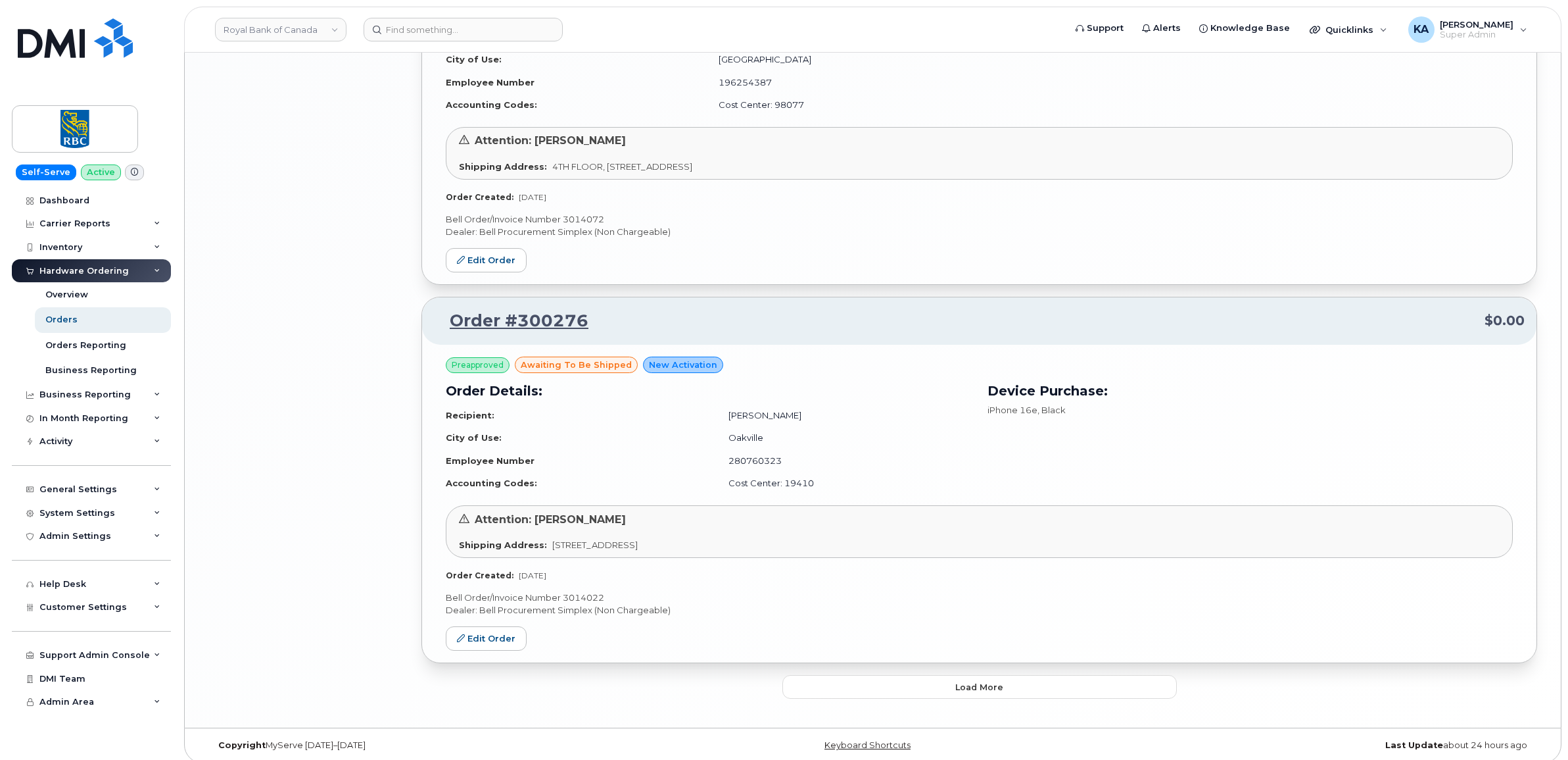
scroll to position [2646, 0]
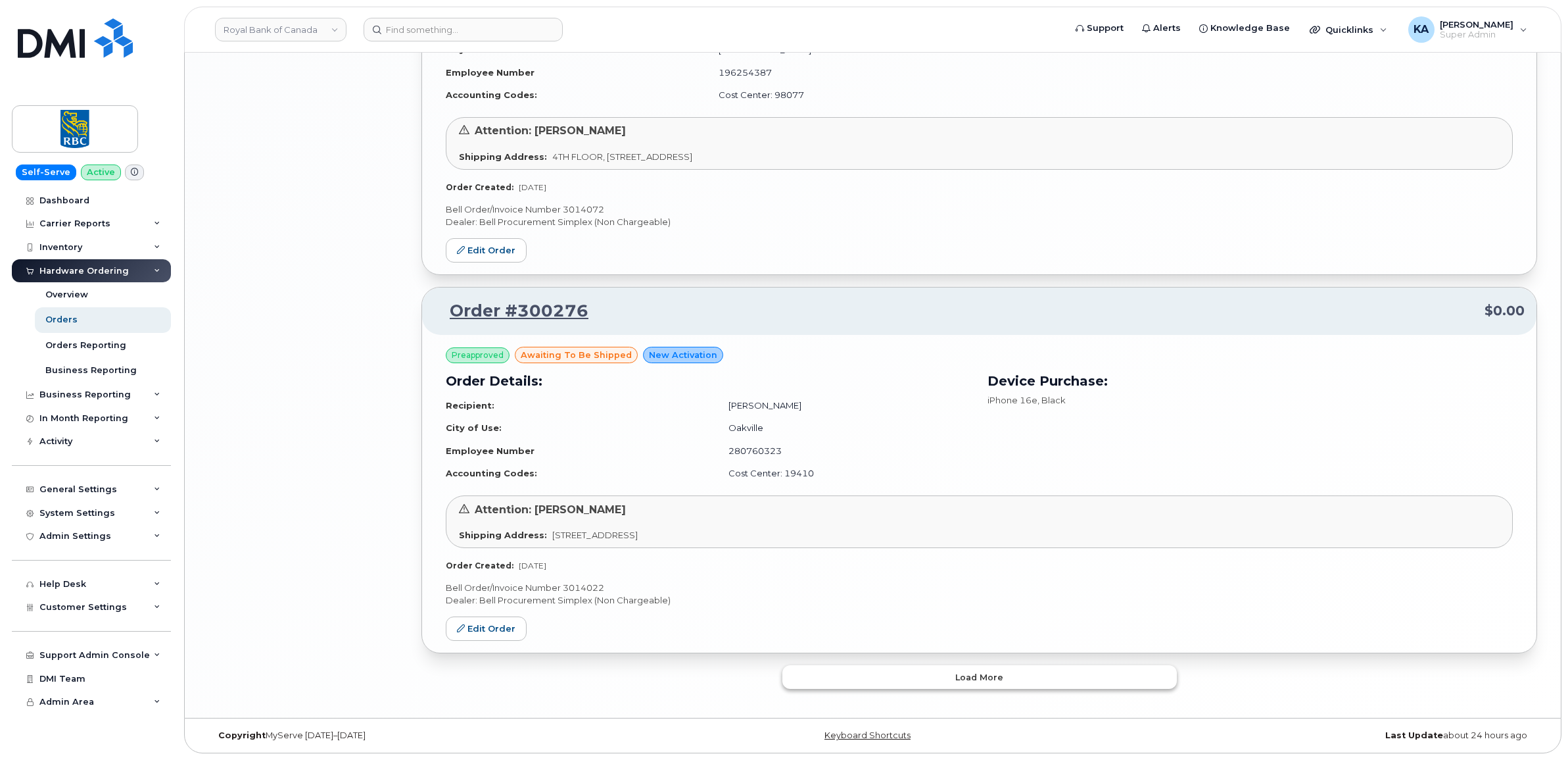
click at [832, 683] on button "Load more" at bounding box center [979, 676] width 394 height 23
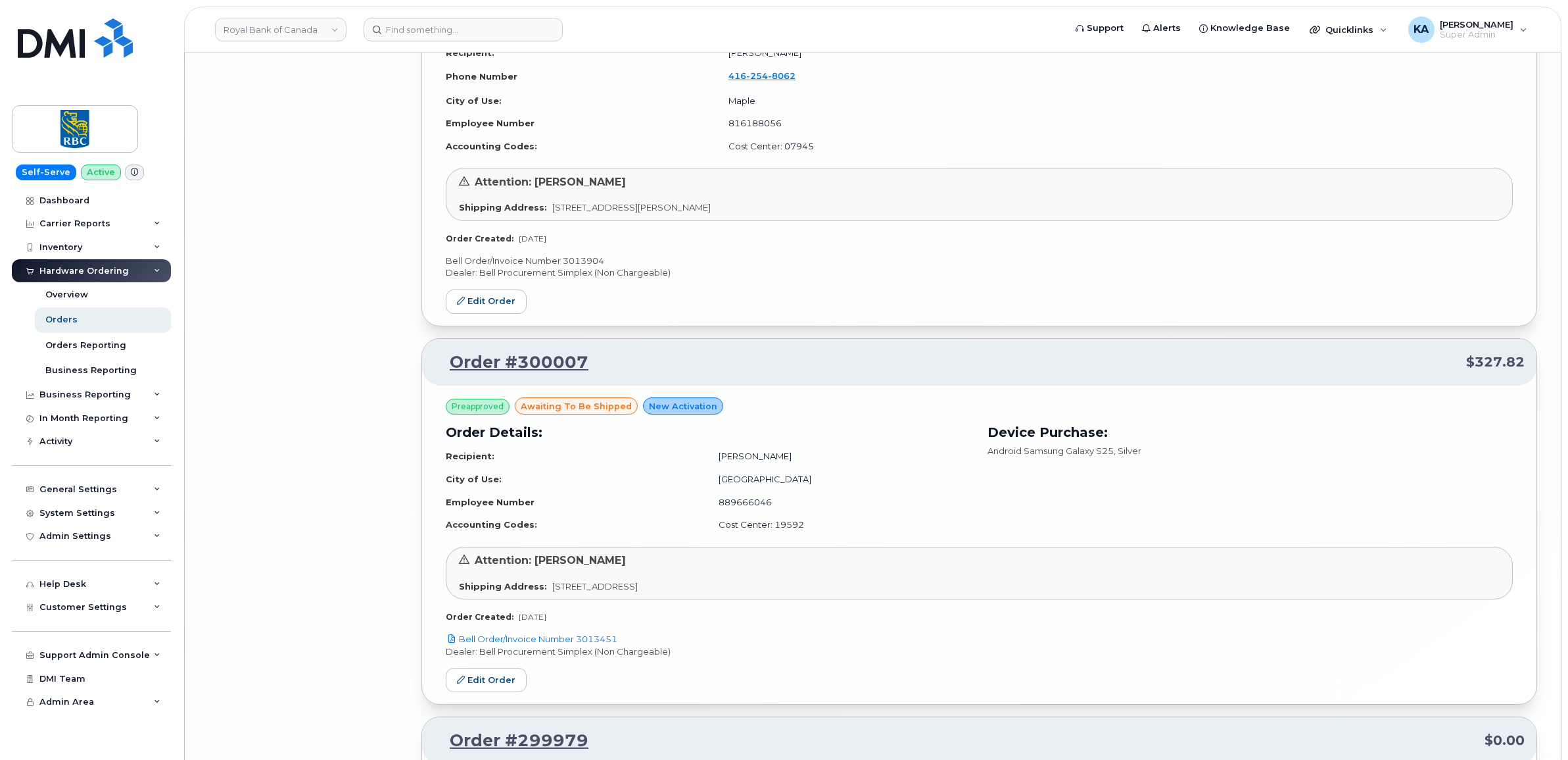
scroll to position [5194, 0]
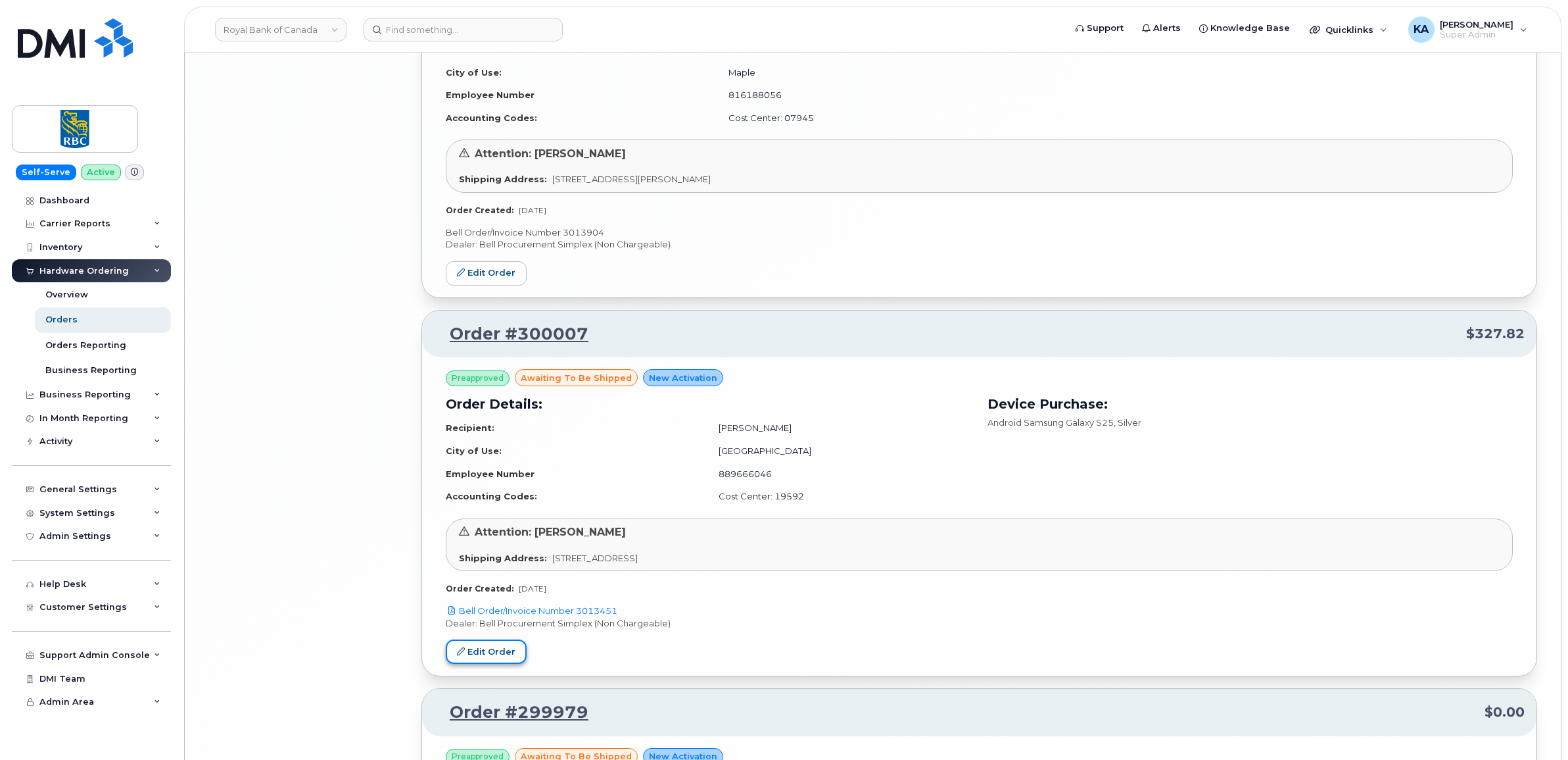
click at [477, 650] on link "Edit Order" at bounding box center [486, 651] width 81 height 24
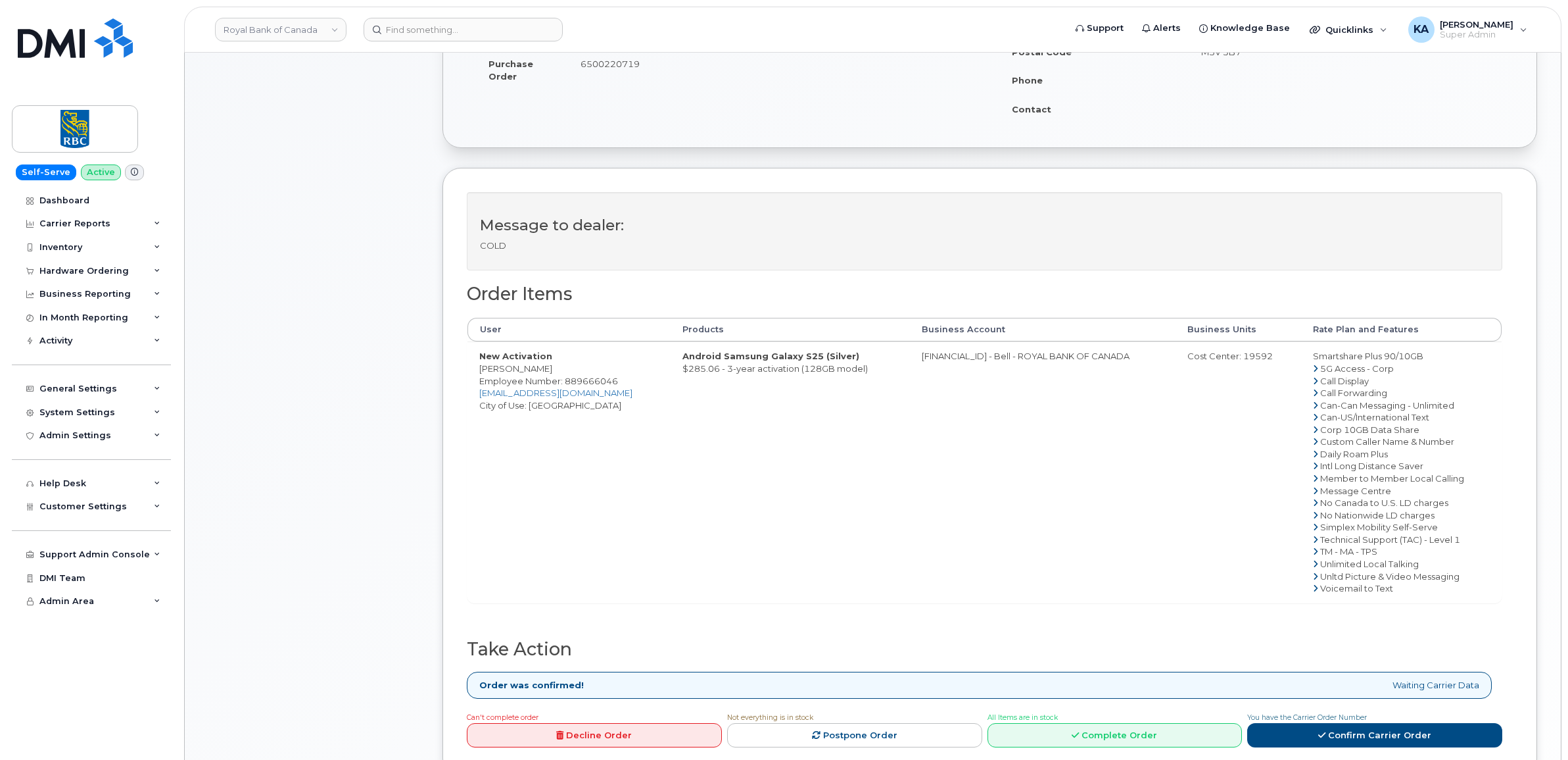
scroll to position [329, 0]
click at [1072, 730] on icon at bounding box center [1075, 733] width 7 height 9
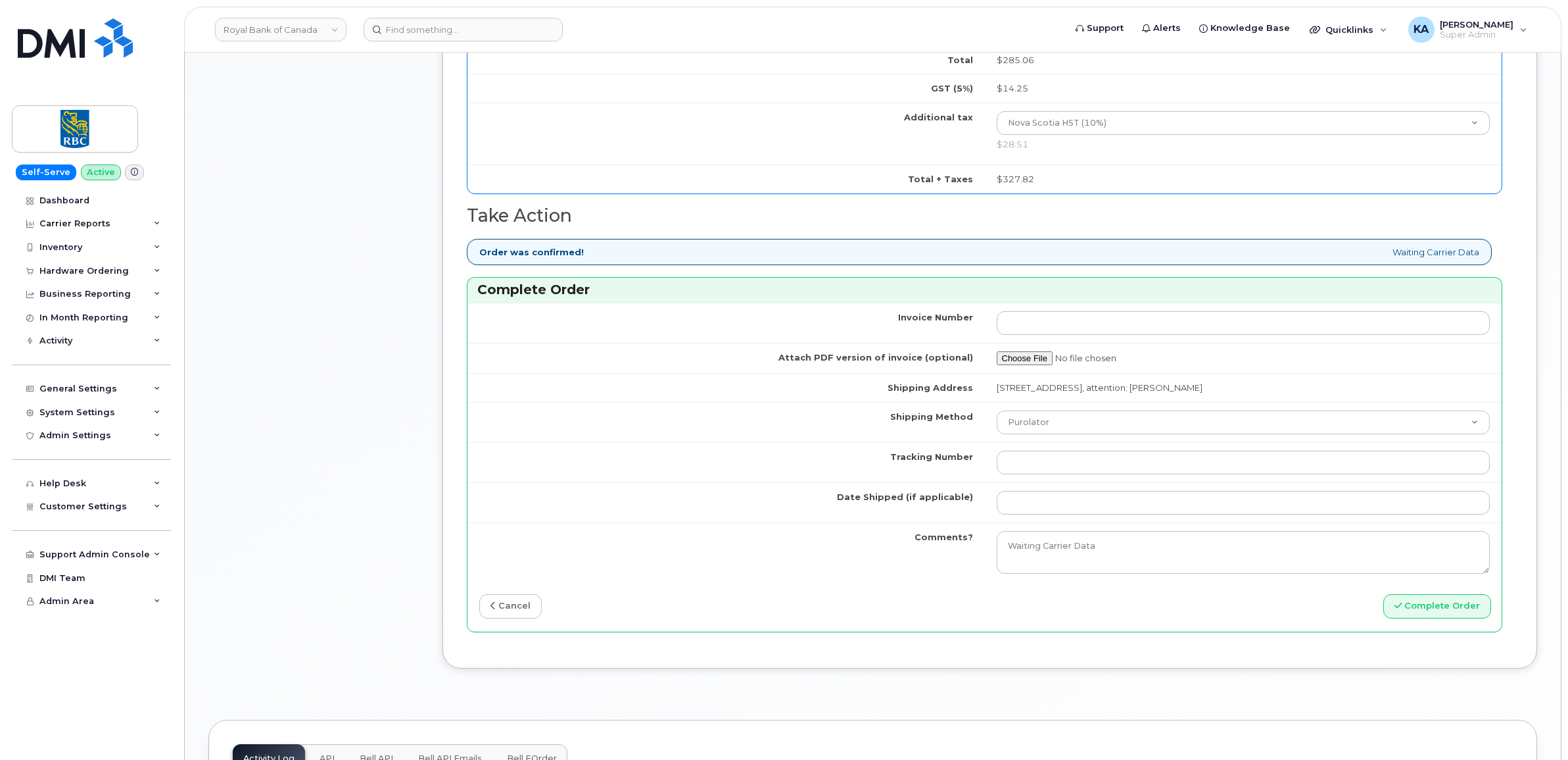
scroll to position [986, 0]
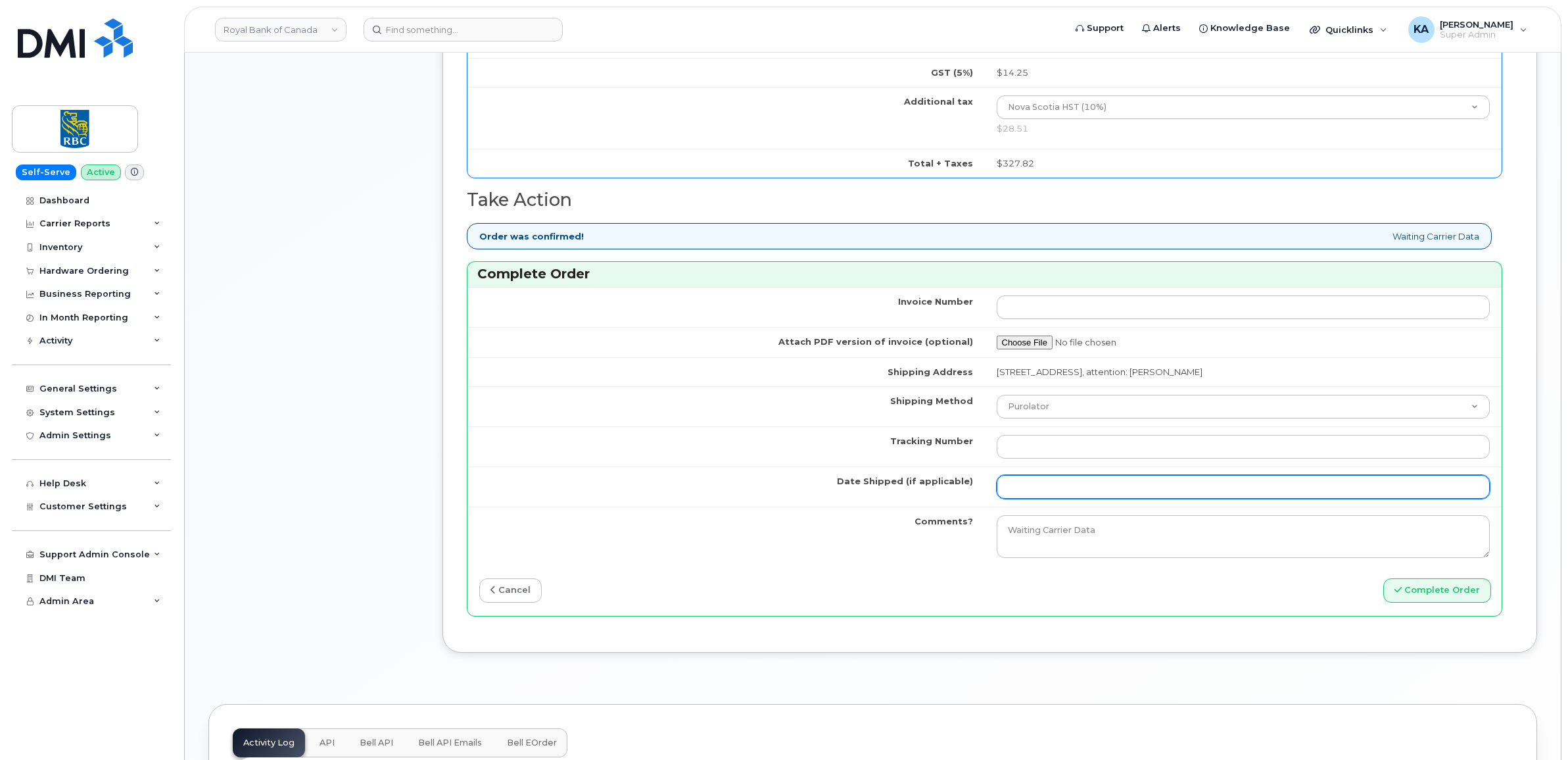
click at [1057, 494] on input "Date Shipped (if applicable)" at bounding box center [1244, 487] width 494 height 23
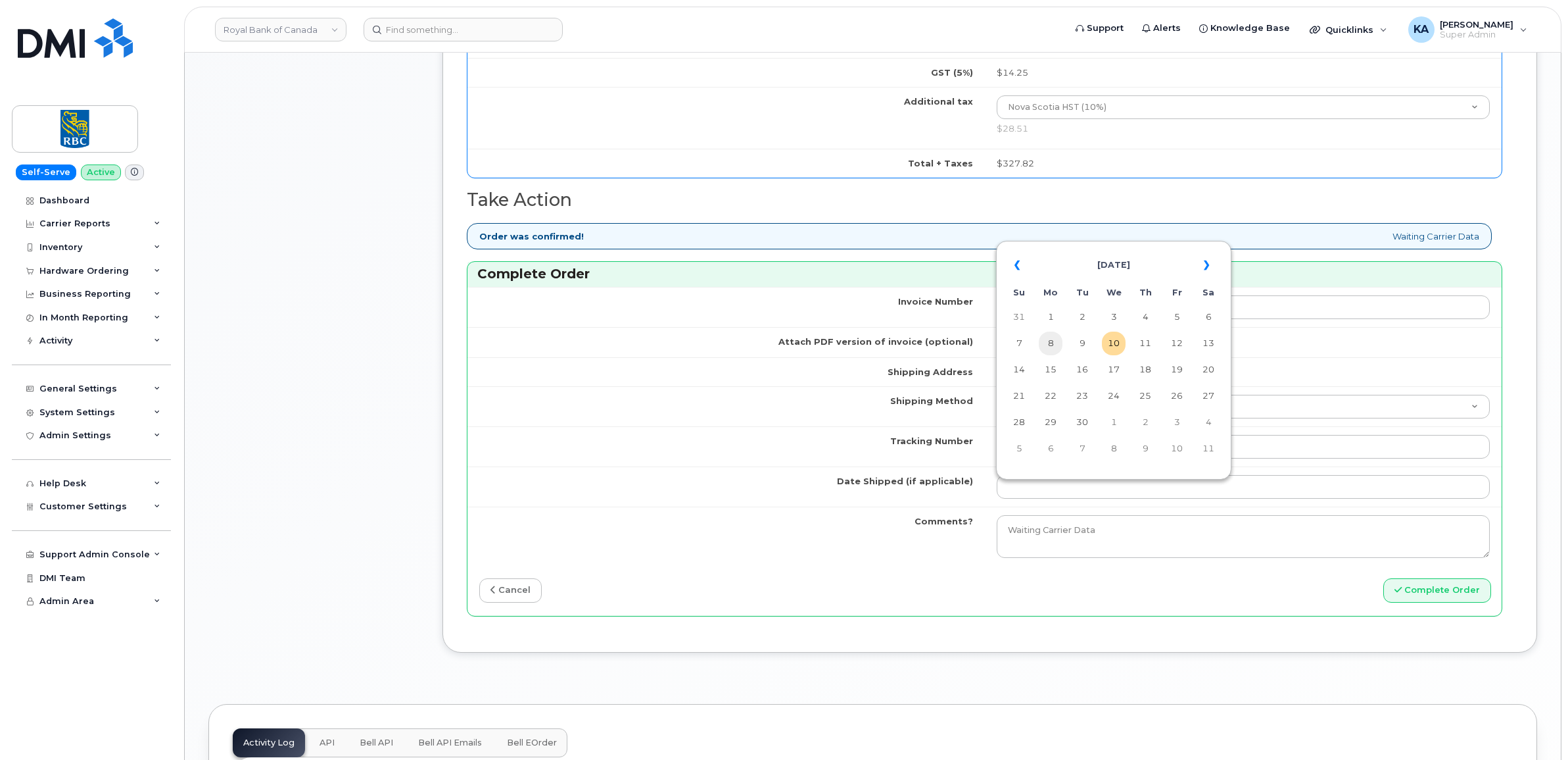
click at [1053, 340] on td "8" at bounding box center [1051, 343] width 23 height 23
type input "[DATE]"
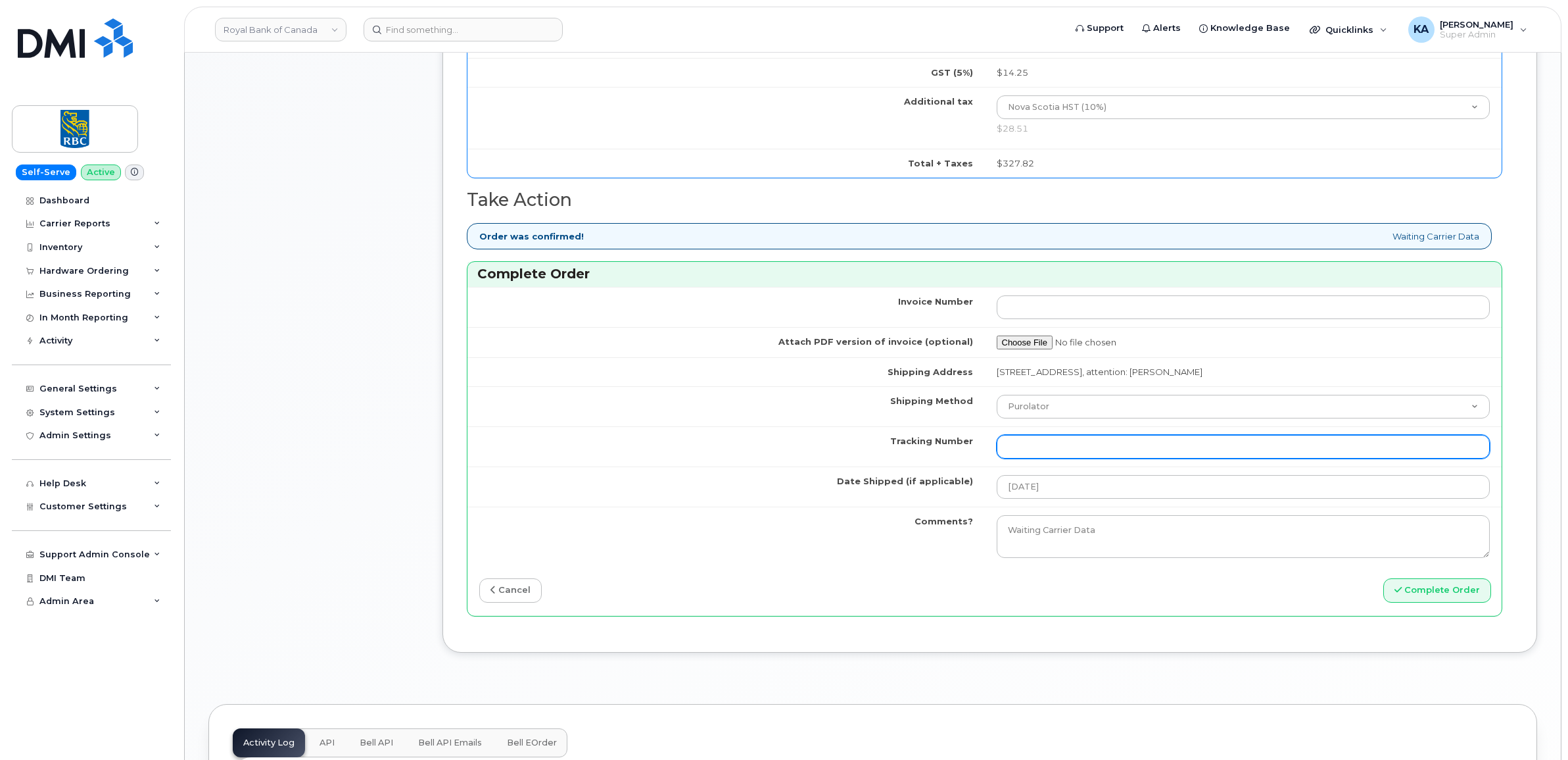
click at [1120, 452] on input "Tracking Number" at bounding box center [1244, 446] width 494 height 23
paste input "520045156962"
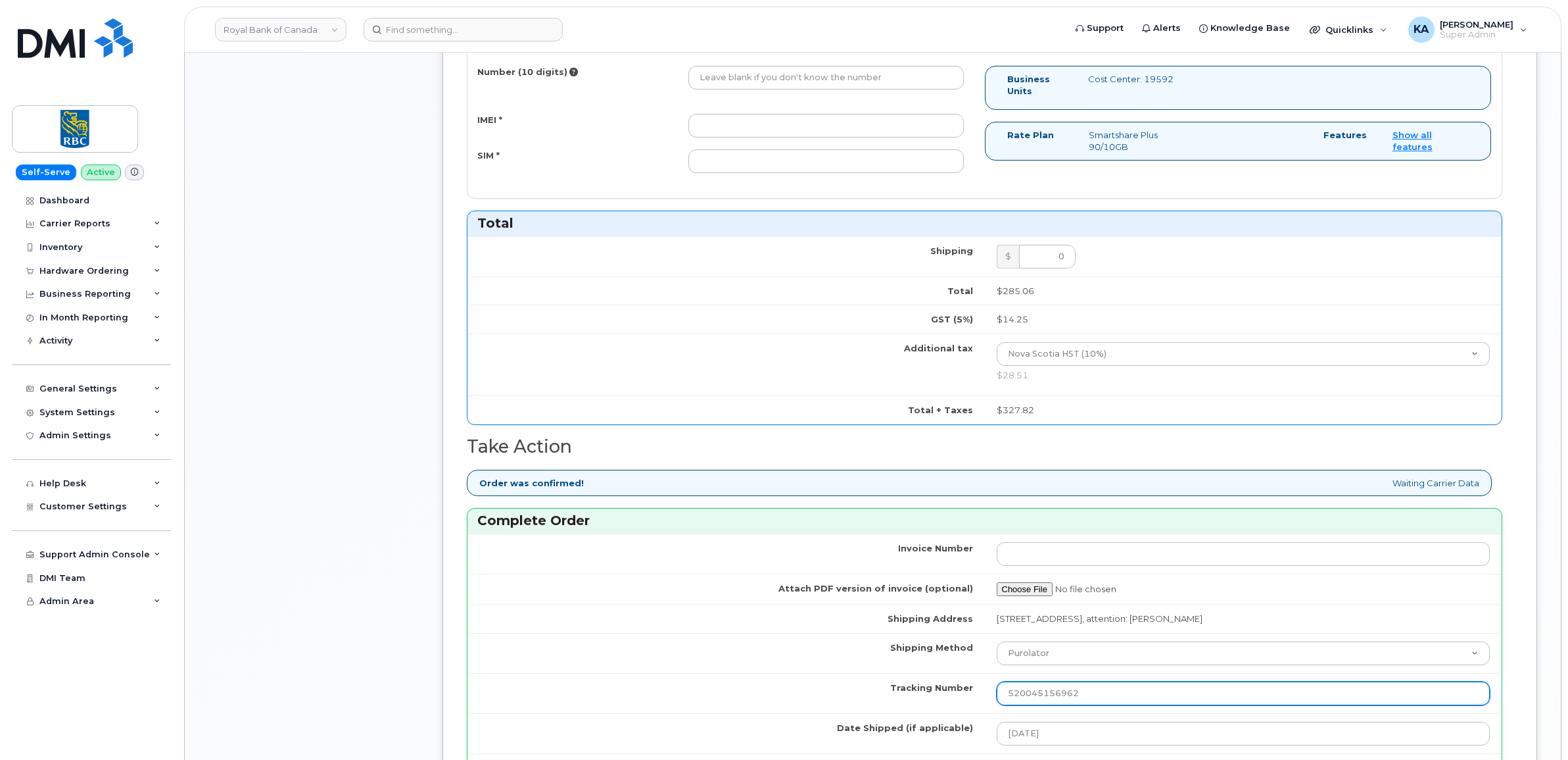
scroll to position [658, 0]
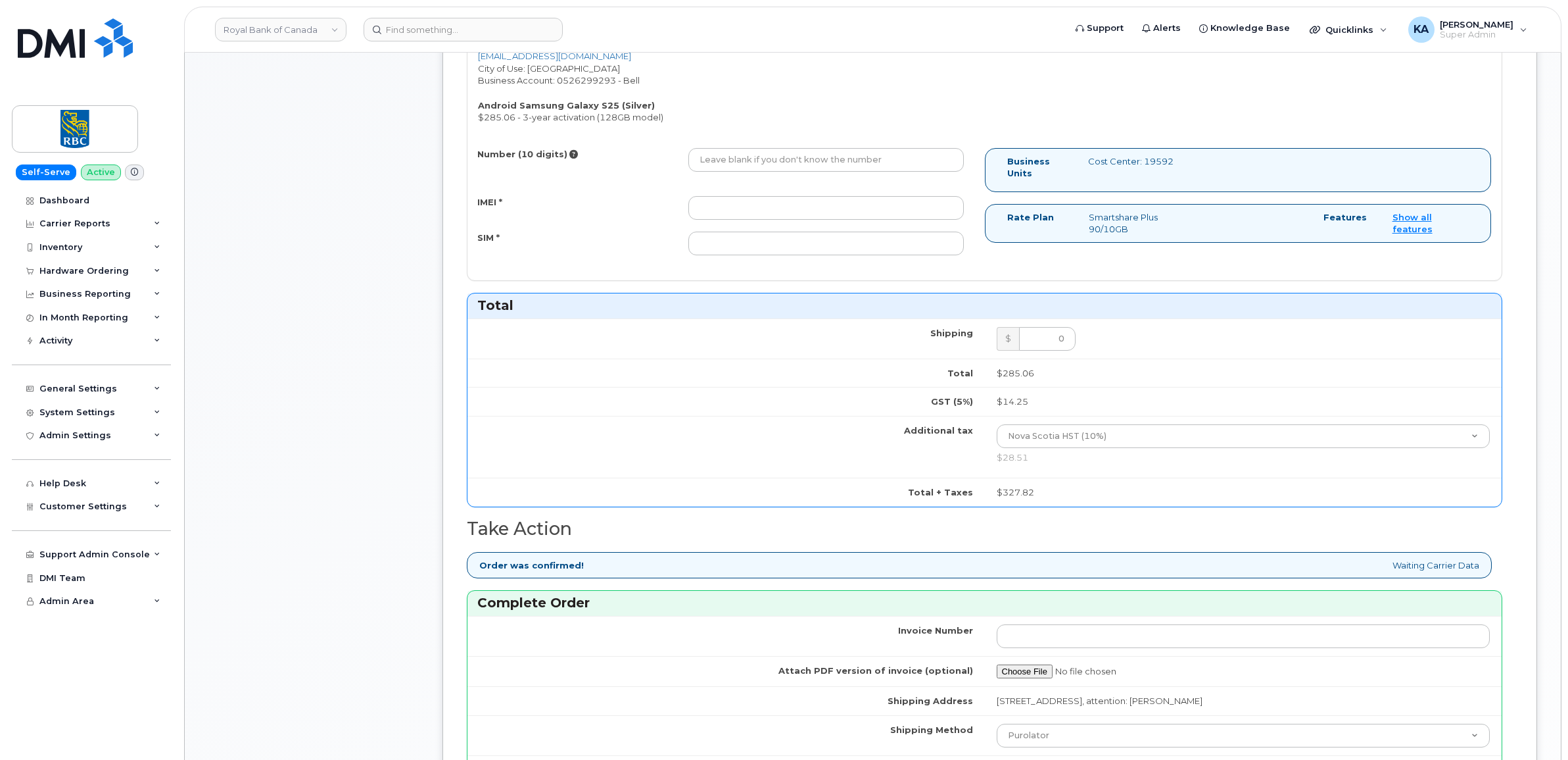
type input "520045156962"
click at [790, 210] on input "IMEI *" at bounding box center [825, 208] width 276 height 23
paste input "351558505191421"
type input "351558505191421"
click at [853, 159] on input "Number (10 digits)" at bounding box center [825, 160] width 276 height 23
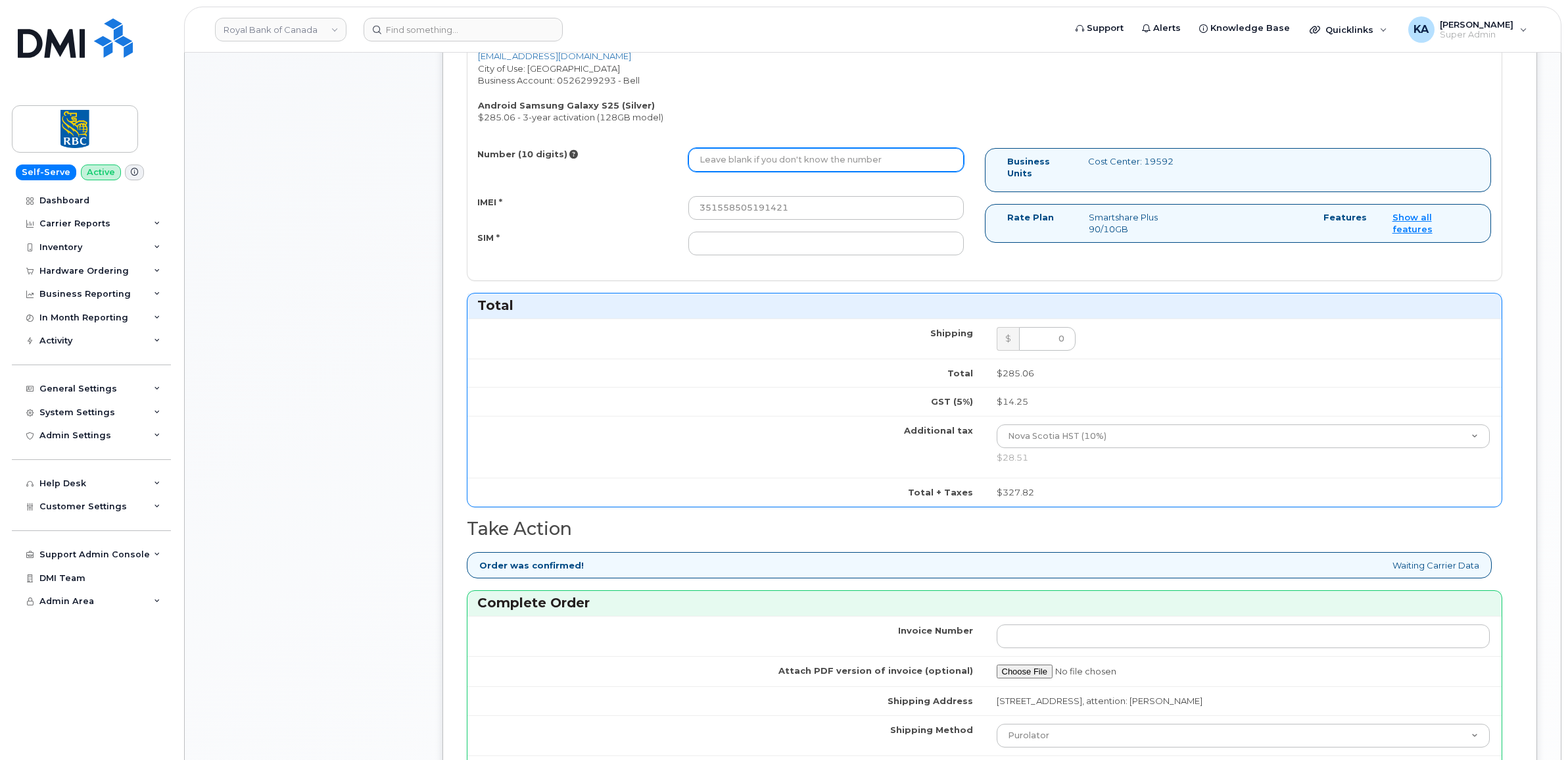
paste input "7826412853"
type input "7826412853"
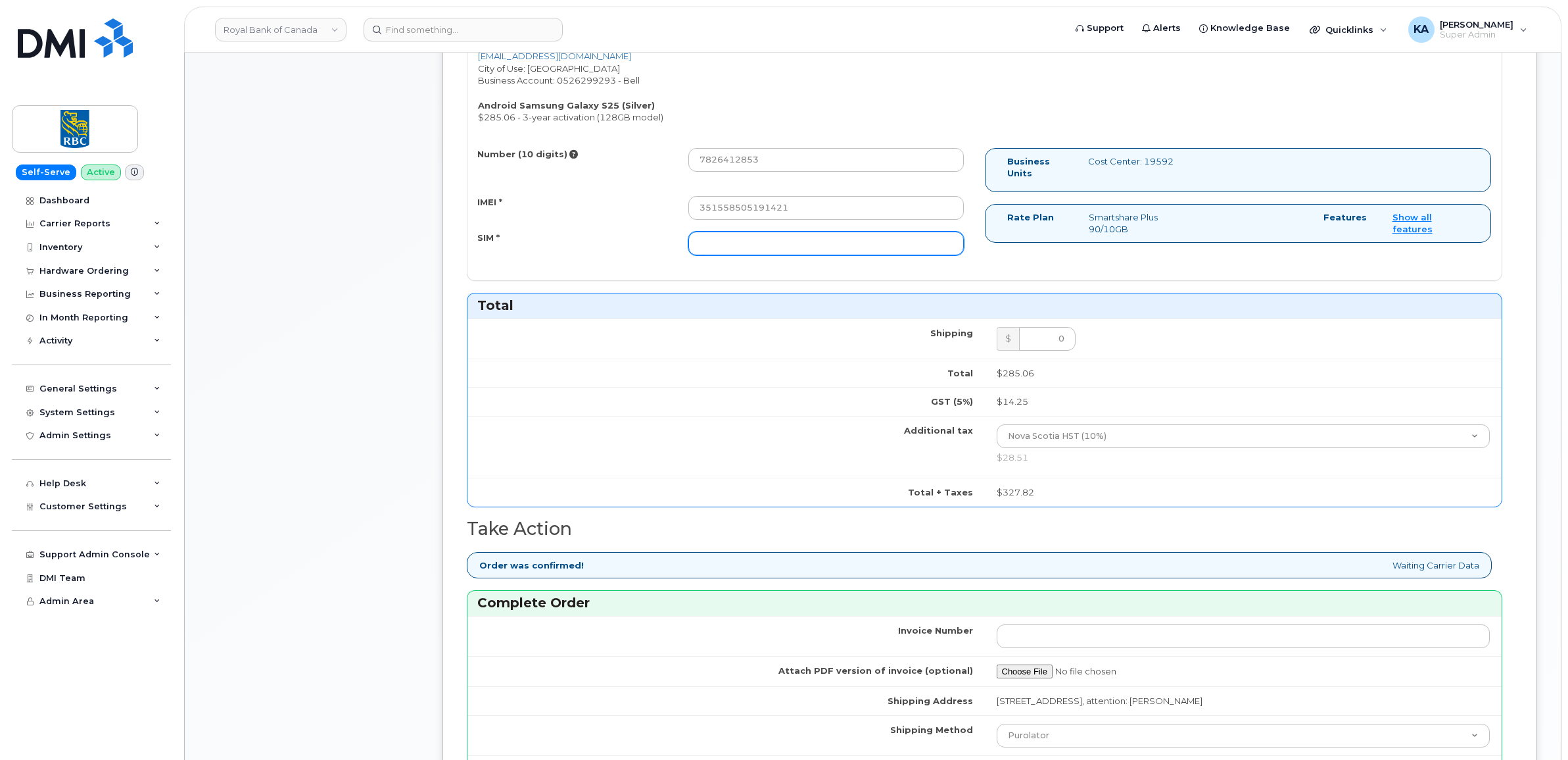
click at [911, 245] on input "SIM *" at bounding box center [825, 243] width 276 height 23
paste input "89302610207733266503"
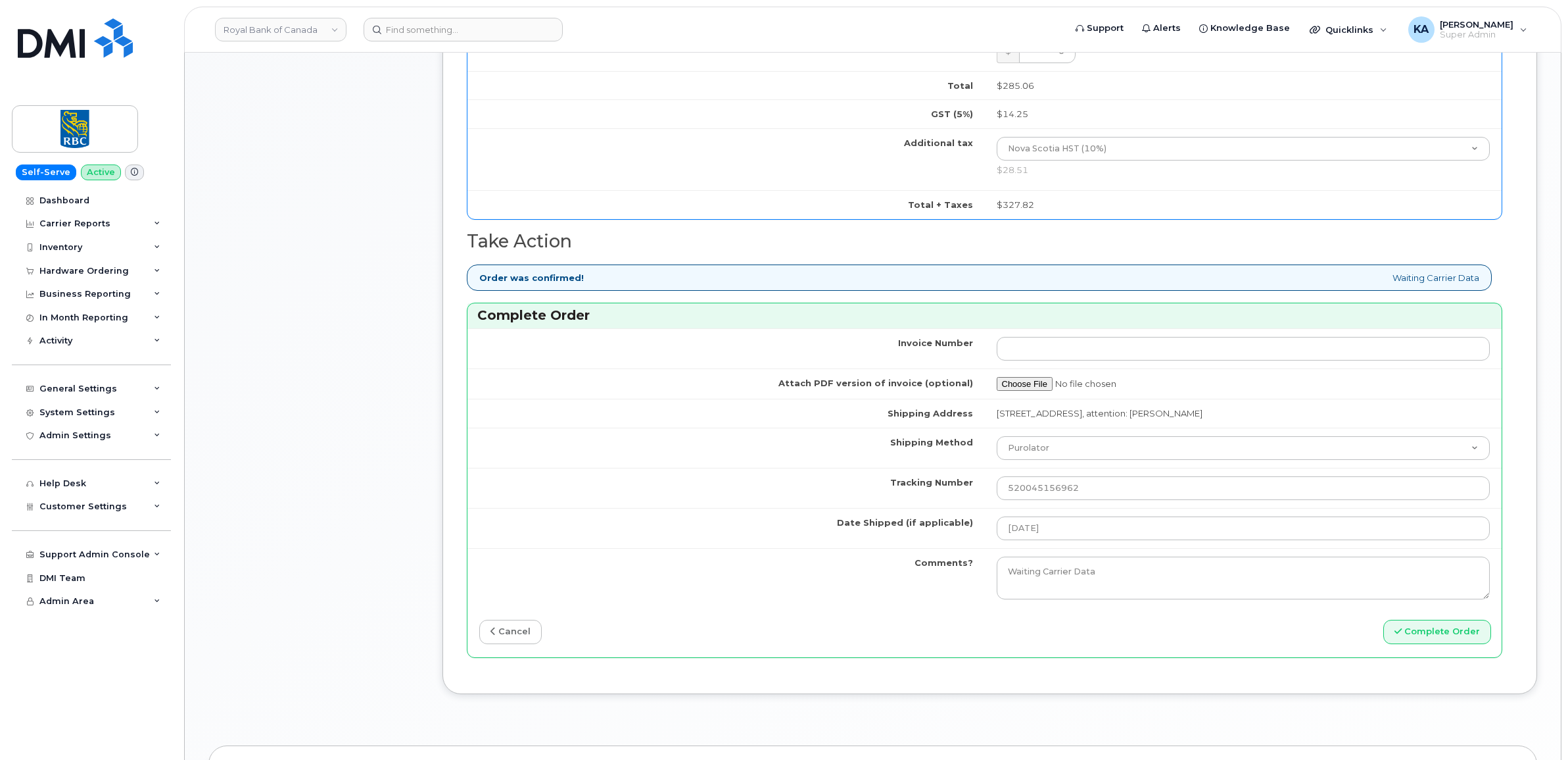
scroll to position [986, 0]
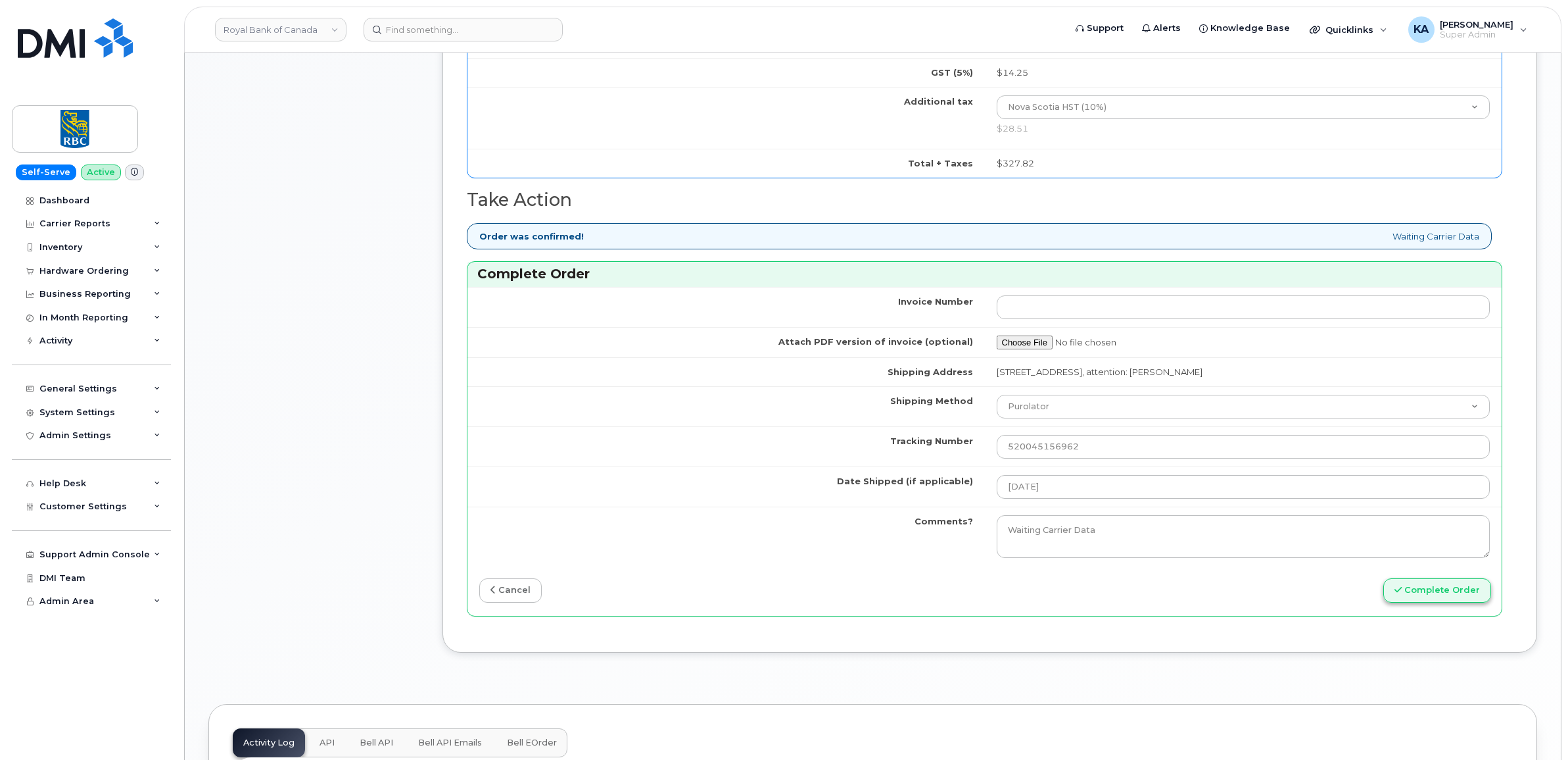
type input "89302610207733266503"
click at [1434, 597] on button "Complete Order" at bounding box center [1437, 590] width 108 height 24
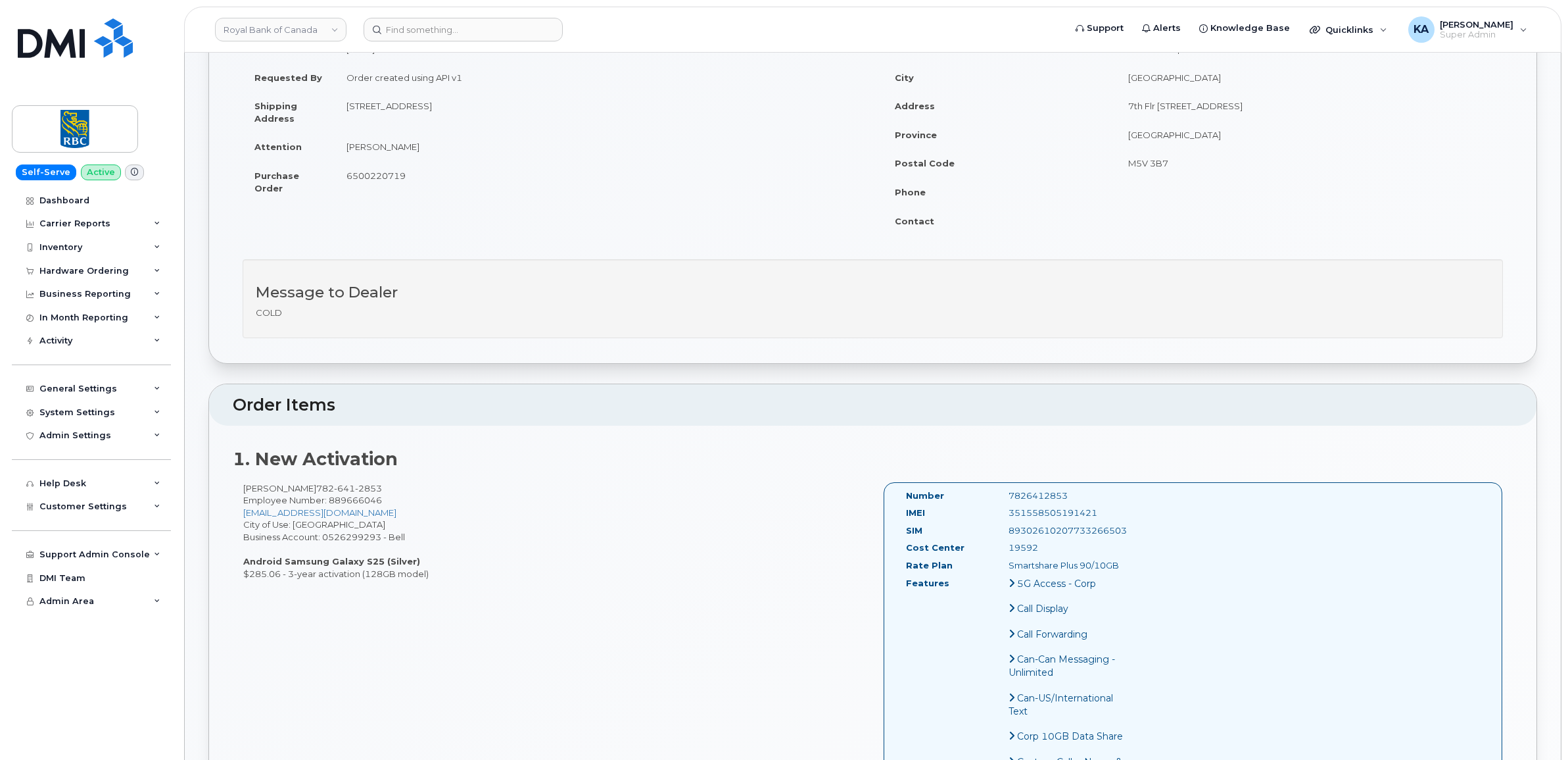
scroll to position [164, 0]
drag, startPoint x: 904, startPoint y: 495, endPoint x: 1132, endPoint y: 566, distance: 238.8
drag, startPoint x: 1132, startPoint y: 566, endPoint x: 1076, endPoint y: 514, distance: 76.4
copy div "Number 7826412853 IMEI [TECHNICAL_ID] SIM [TECHNICAL_ID] Cost Center 19592 Rate…"
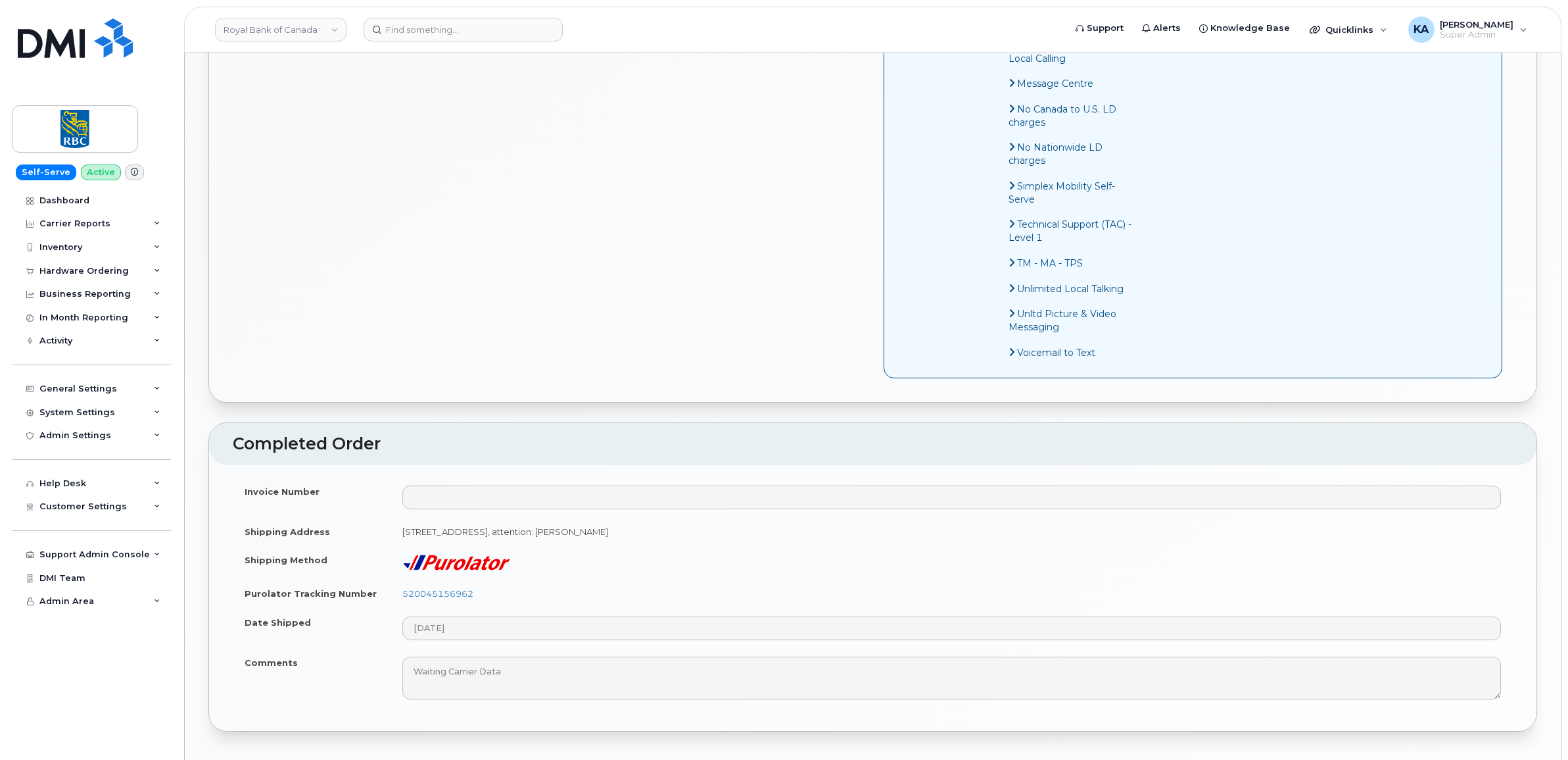
scroll to position [986, 0]
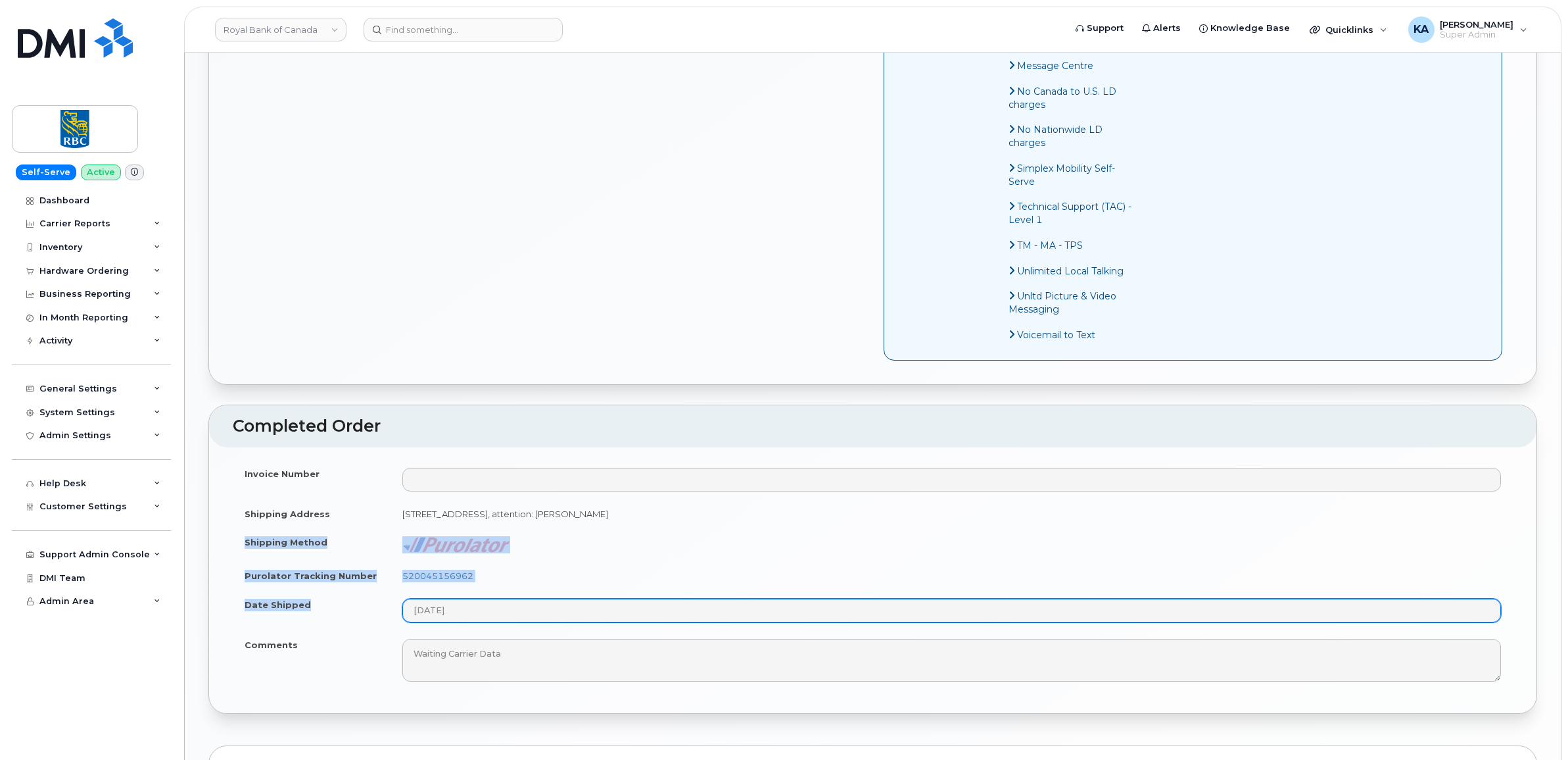
click at [503, 632] on tbody "Invoice Number Shipping Address [STREET_ADDRESS], attention: [PERSON_NAME] Ship…" at bounding box center [872, 574] width 1280 height 231
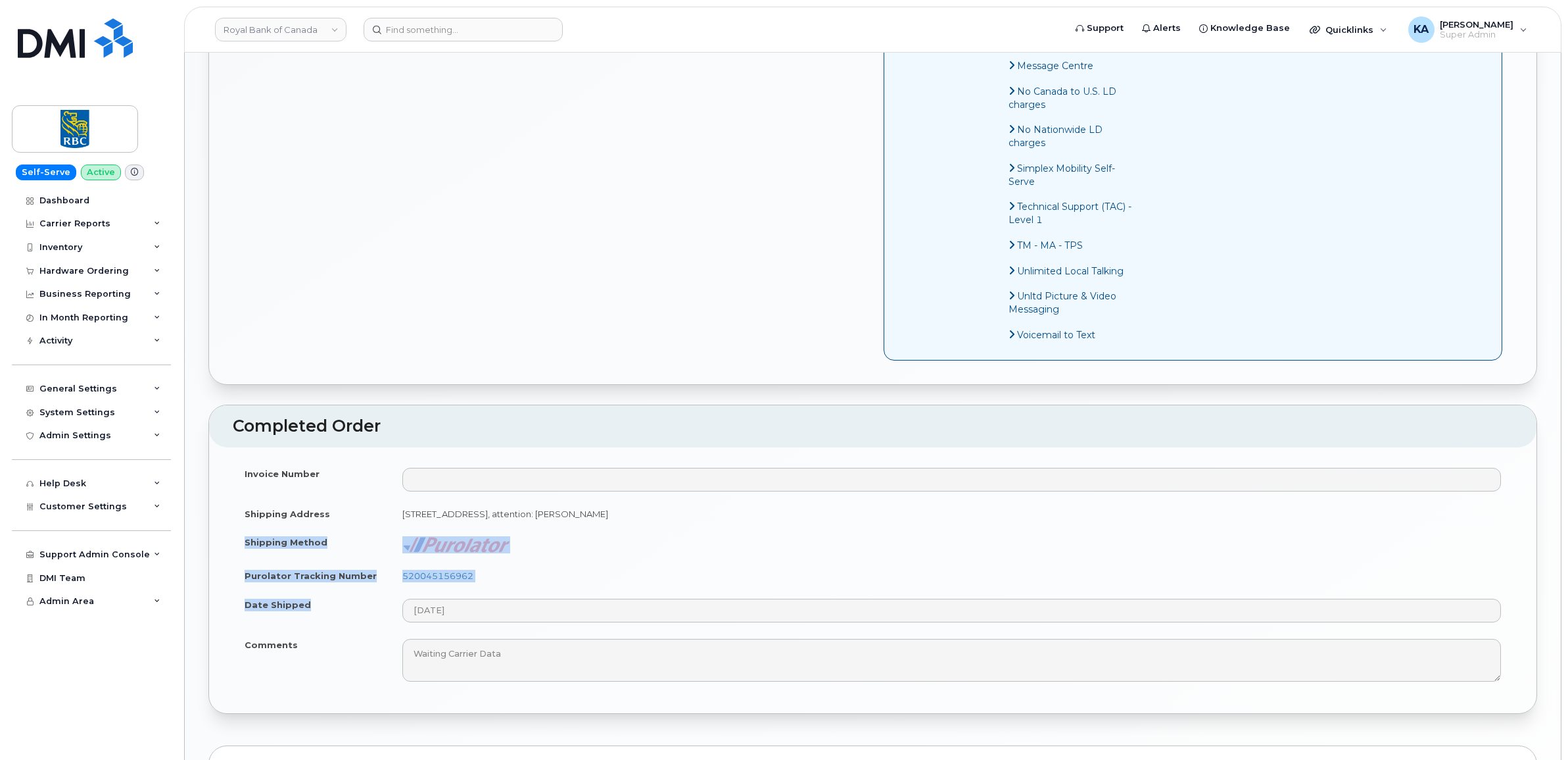
drag, startPoint x: 503, startPoint y: 632, endPoint x: 458, endPoint y: 569, distance: 77.4
copy tbody "Shipping Method Purolator Tracking Number 520045156962 Date Shipped"
drag, startPoint x: 576, startPoint y: 596, endPoint x: 536, endPoint y: 597, distance: 40.0
click at [576, 590] on td "520045156962" at bounding box center [952, 575] width 1123 height 29
drag, startPoint x: 480, startPoint y: 597, endPoint x: 400, endPoint y: 597, distance: 80.0
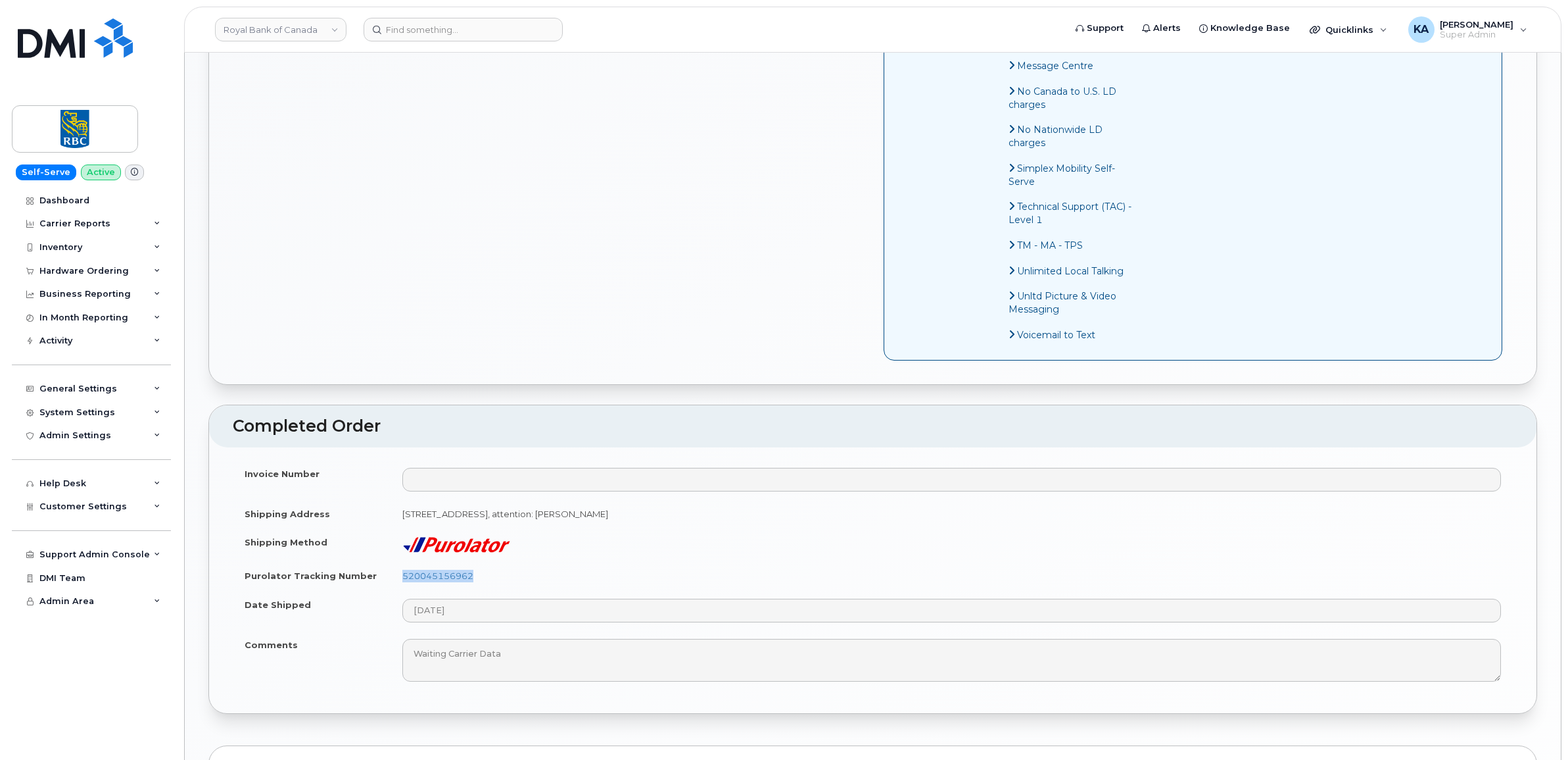
click at [400, 590] on td "520045156962" at bounding box center [952, 575] width 1123 height 29
drag, startPoint x: 400, startPoint y: 597, endPoint x: 415, endPoint y: 600, distance: 15.3
copy link "520045156962"
click at [104, 273] on div "Hardware Ordering" at bounding box center [84, 271] width 90 height 11
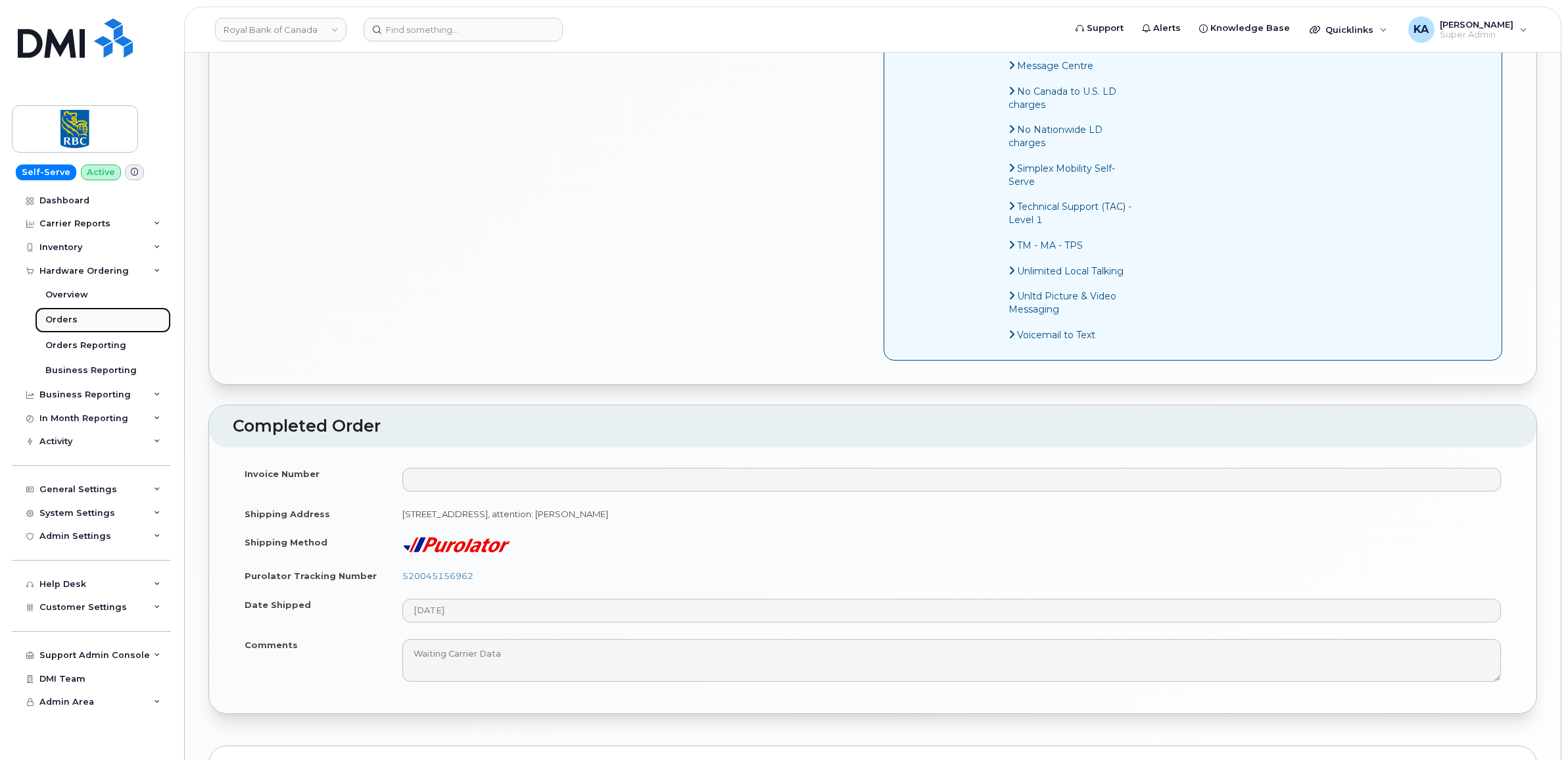
click at [63, 321] on div "Orders" at bounding box center [62, 319] width 32 height 12
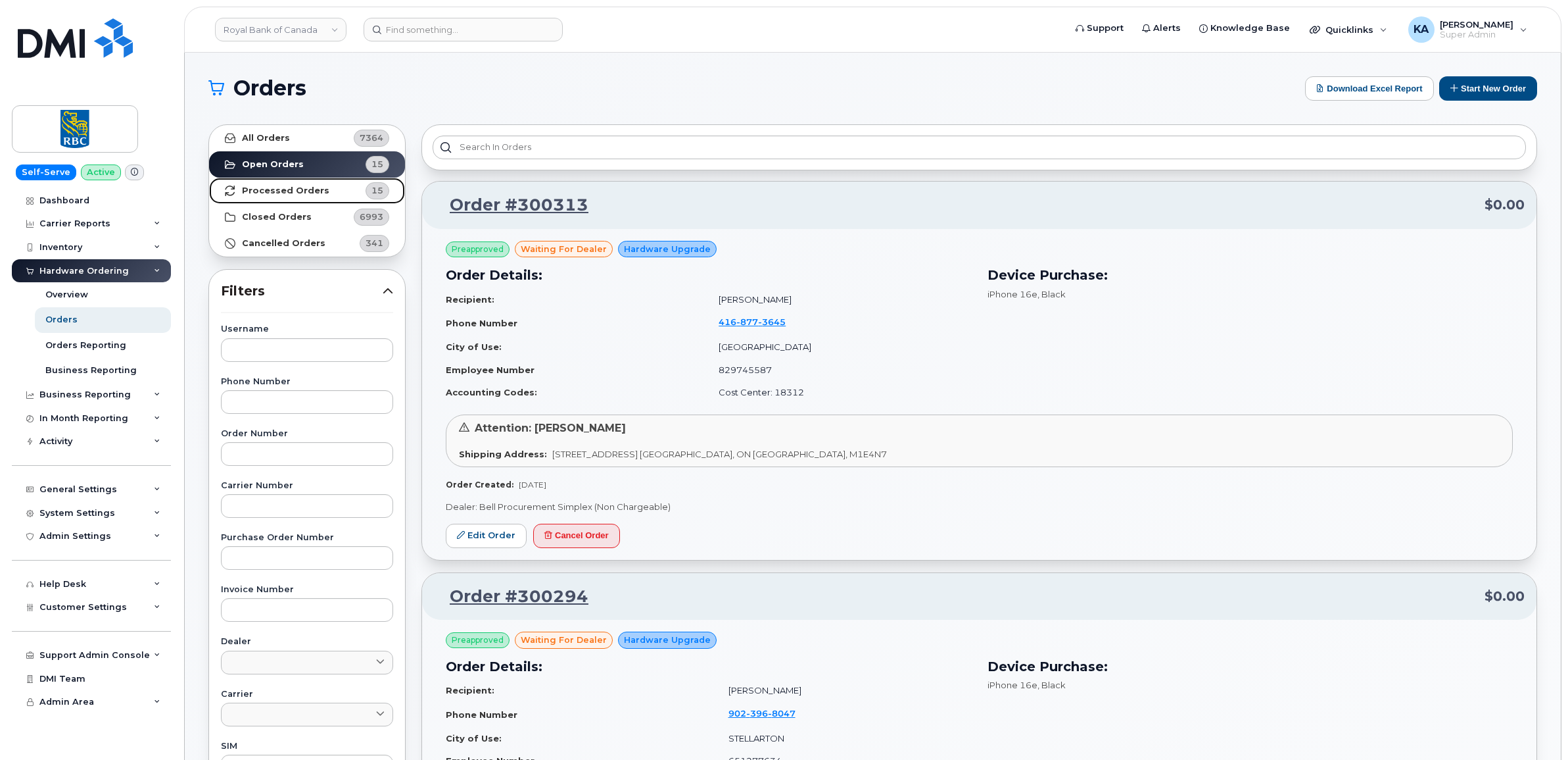
click at [285, 181] on link "Processed Orders 15" at bounding box center [307, 190] width 196 height 26
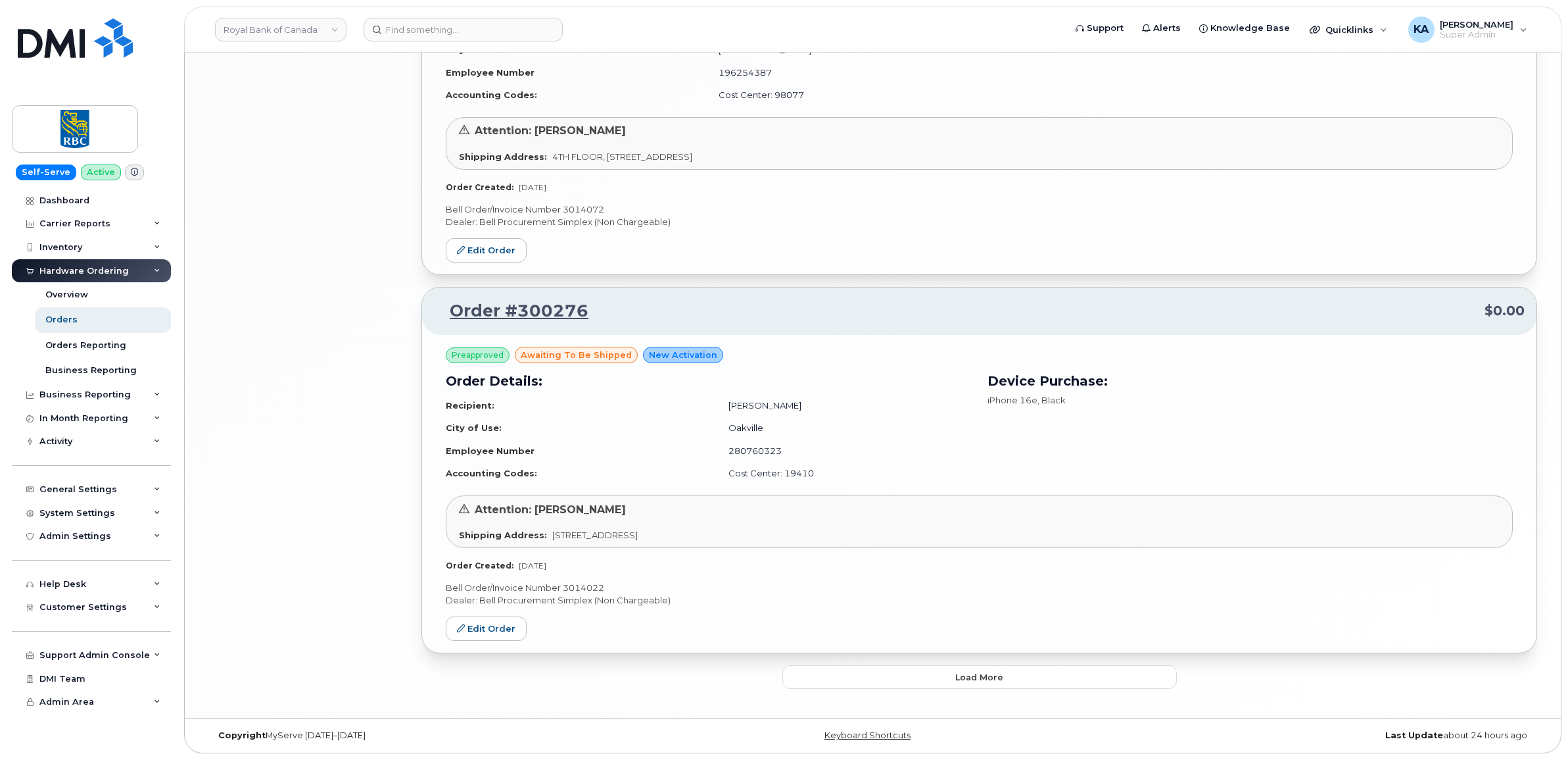
scroll to position [2646, 0]
click at [921, 676] on button "Load more" at bounding box center [979, 676] width 394 height 23
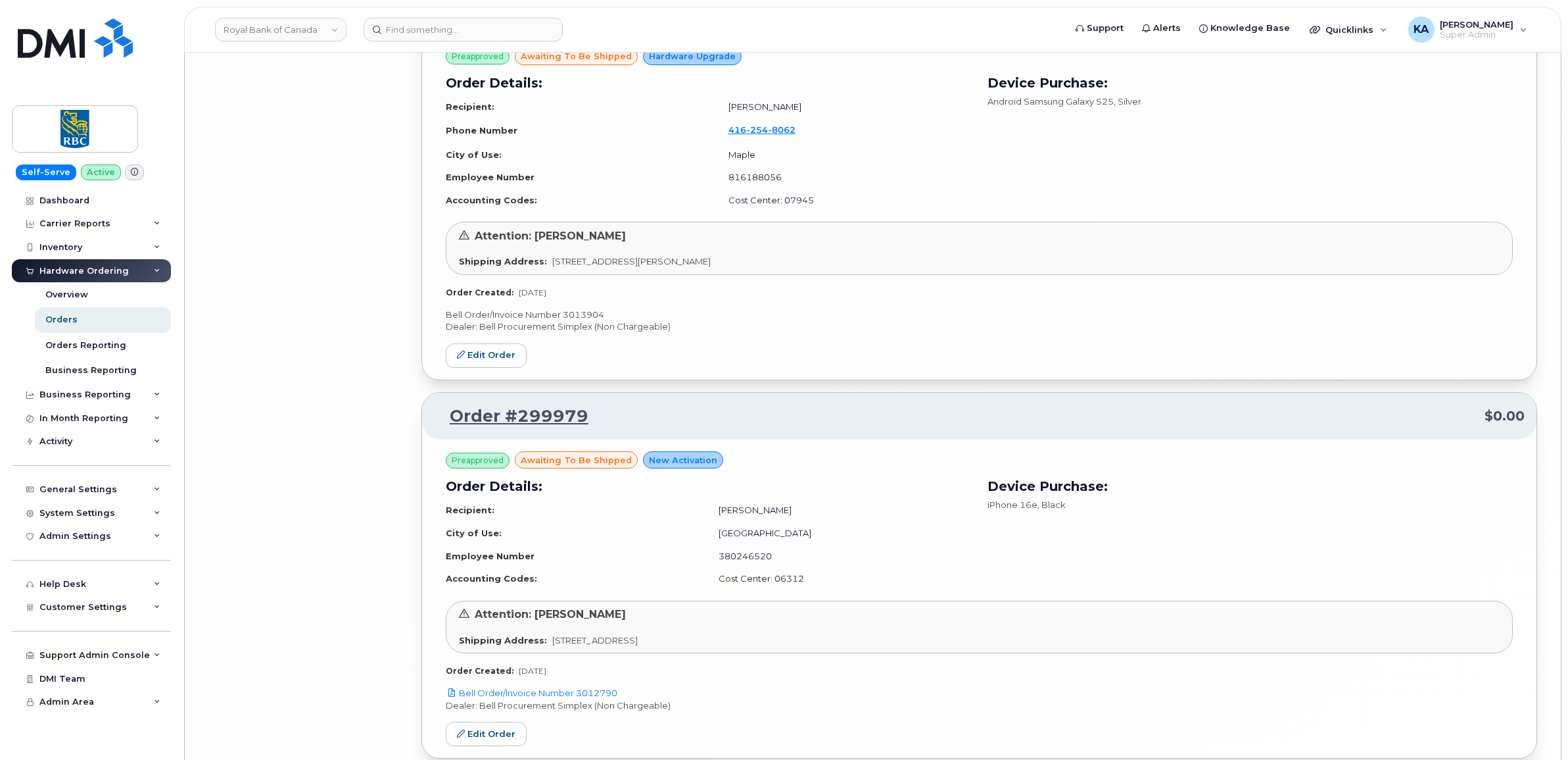
scroll to position [5194, 0]
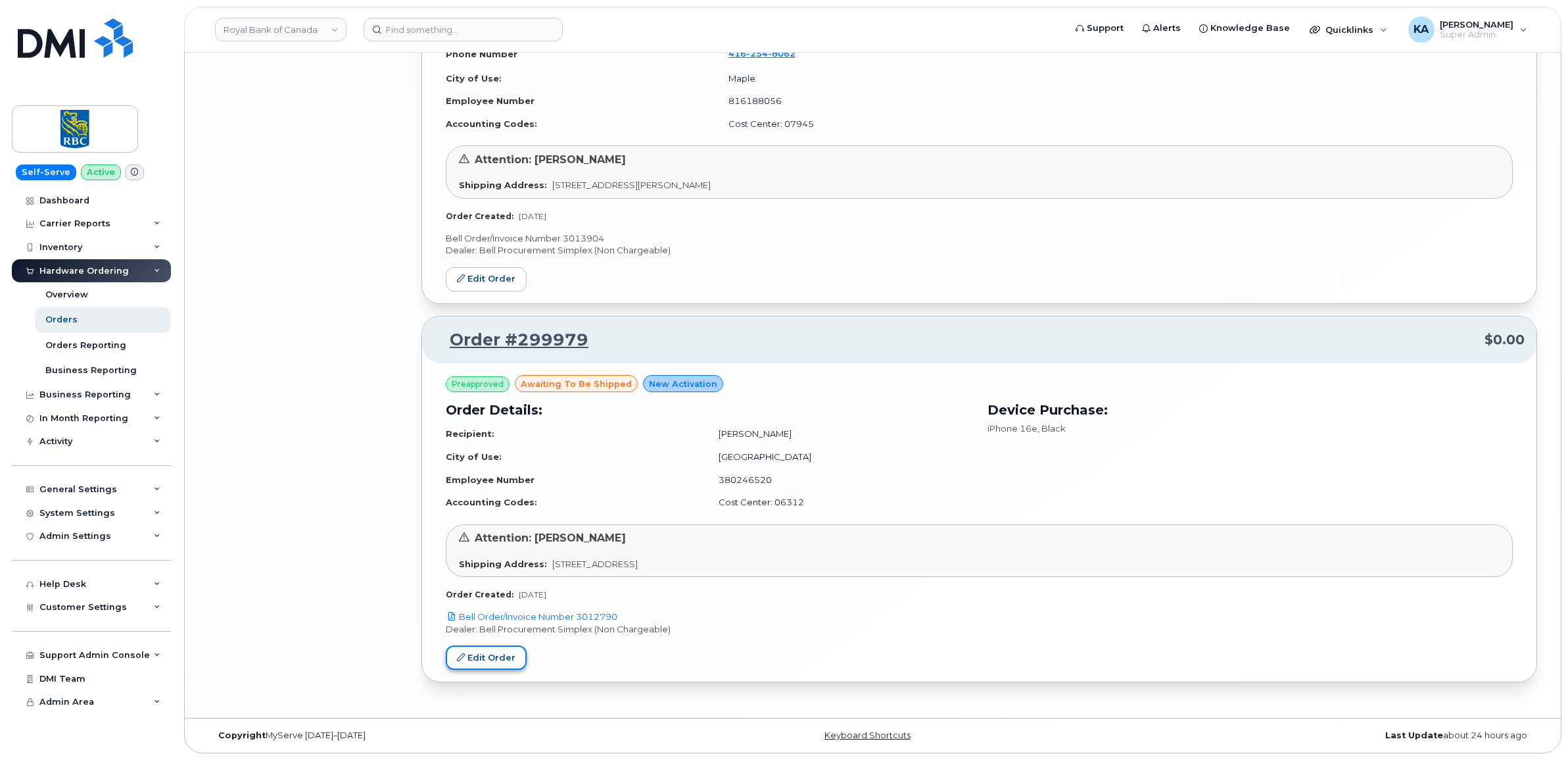
click at [498, 657] on link "Edit Order" at bounding box center [486, 657] width 81 height 24
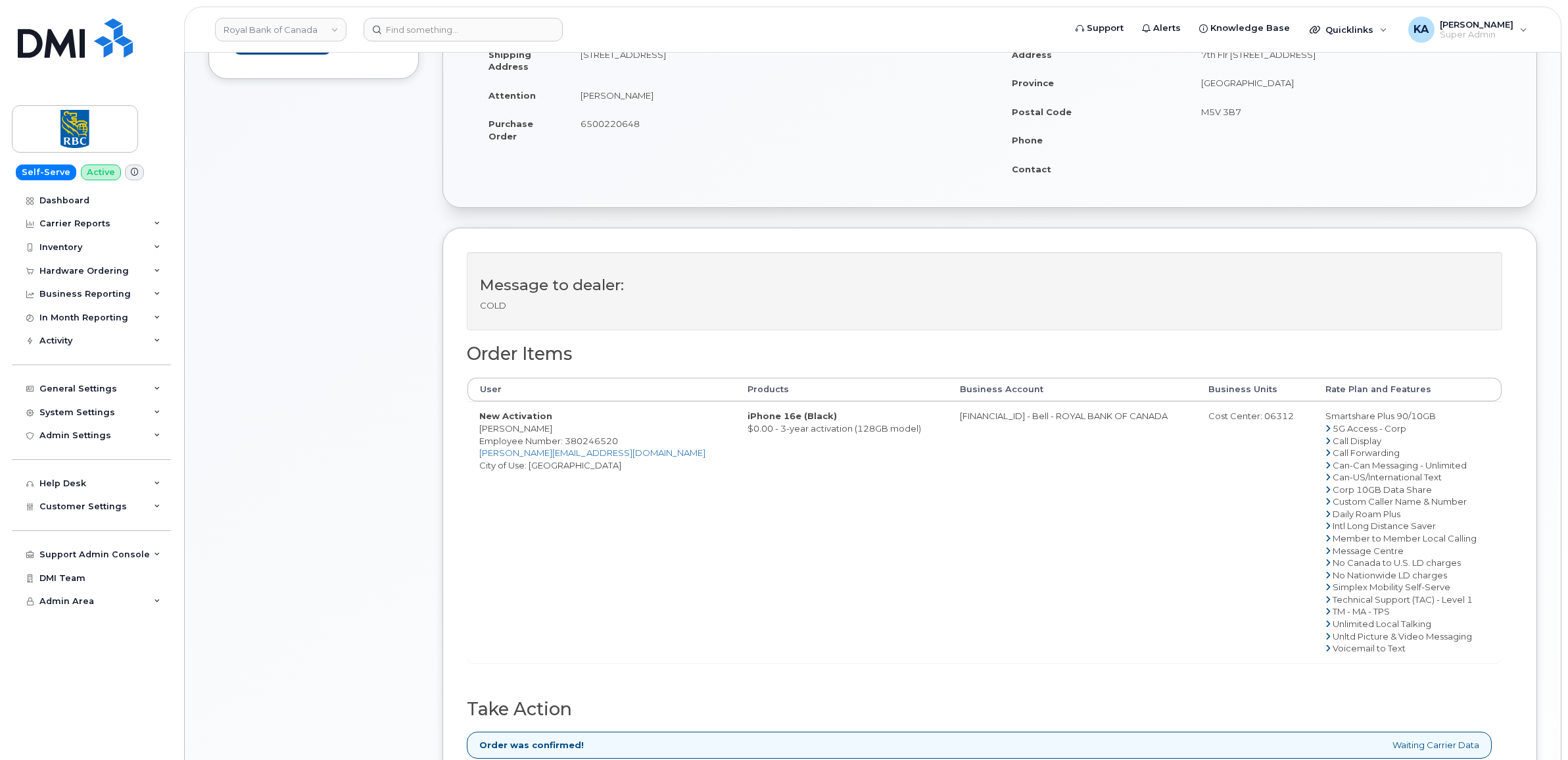
scroll to position [329, 0]
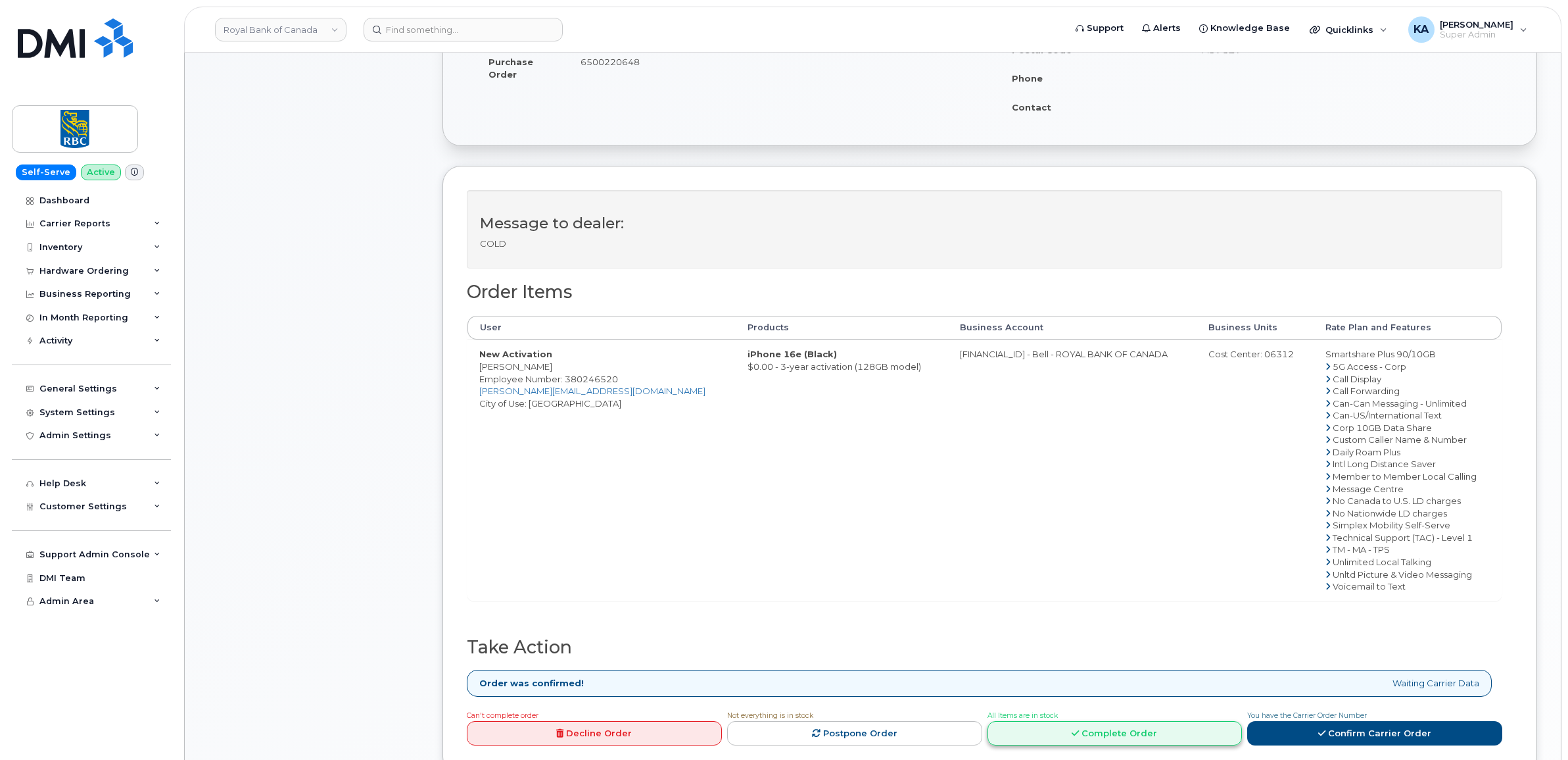
click at [1110, 730] on link "Complete Order" at bounding box center [1115, 732] width 255 height 24
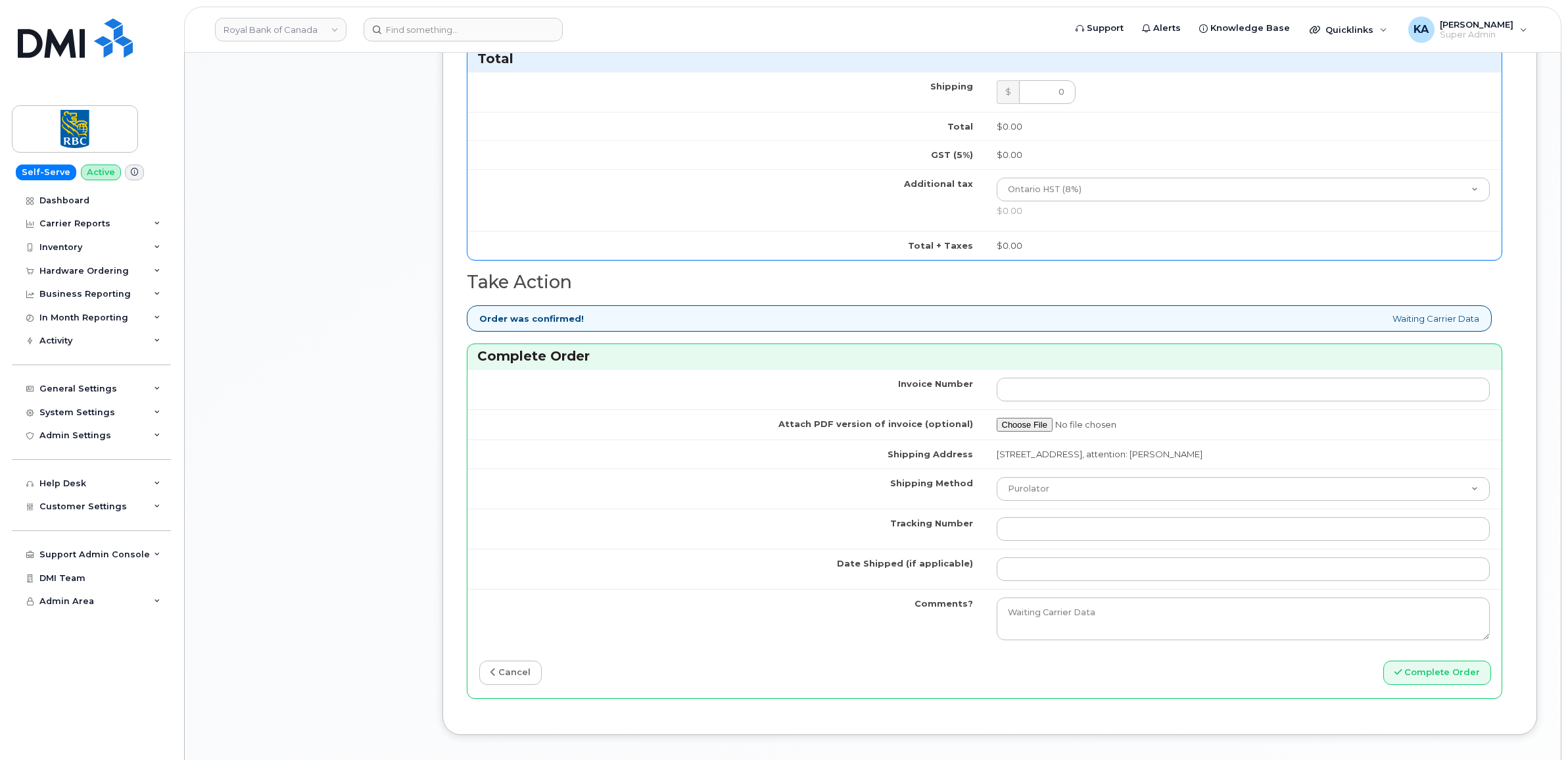
scroll to position [986, 0]
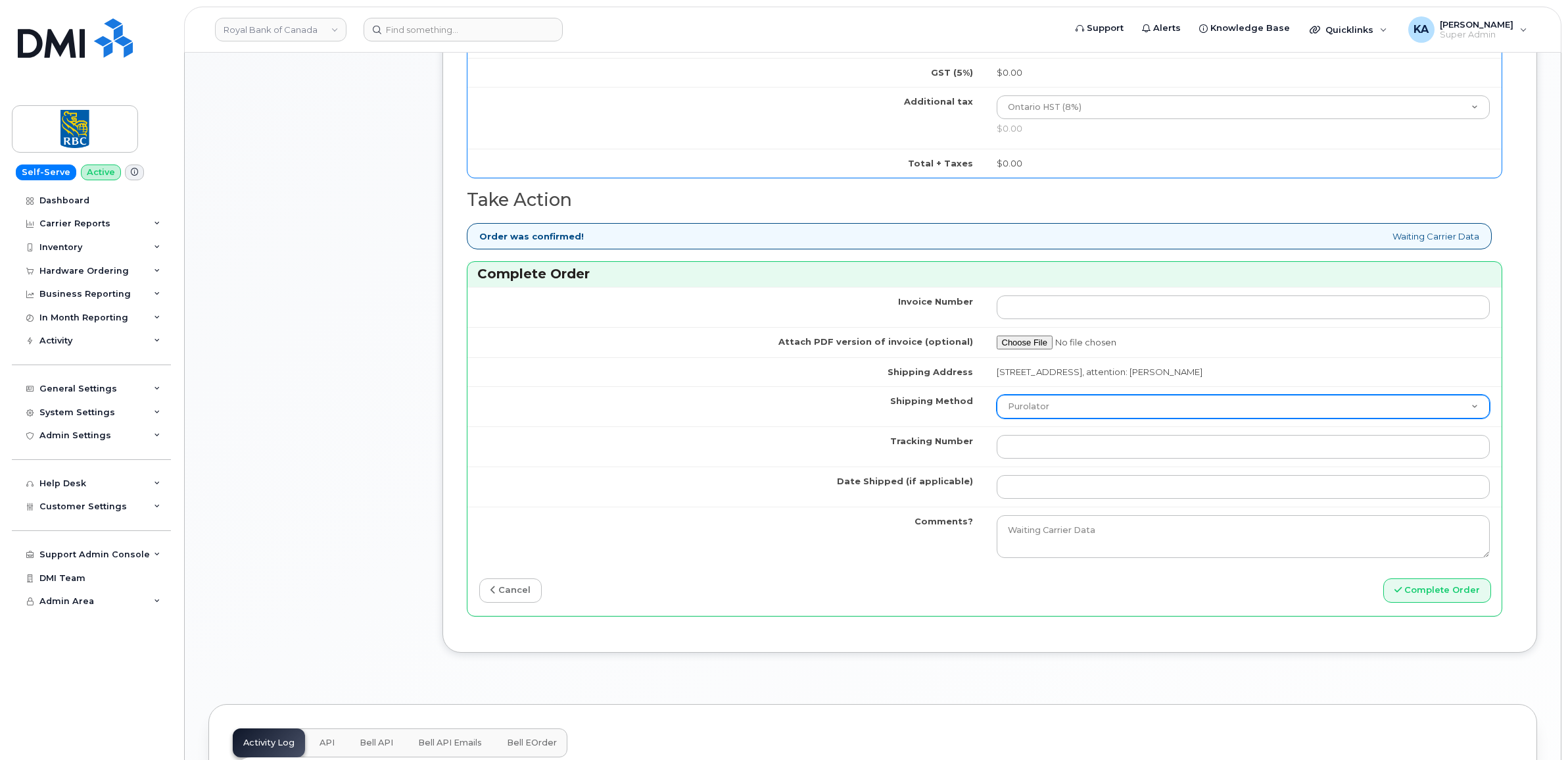
click at [1123, 411] on select "Purolator UPS FedEx Canada Post Courier Other Drop Off Pick Up" at bounding box center [1244, 406] width 494 height 23
select select "FedEx"
click at [997, 399] on select "Purolator UPS FedEx Canada Post Courier Other Drop Off Pick Up" at bounding box center [1244, 406] width 494 height 23
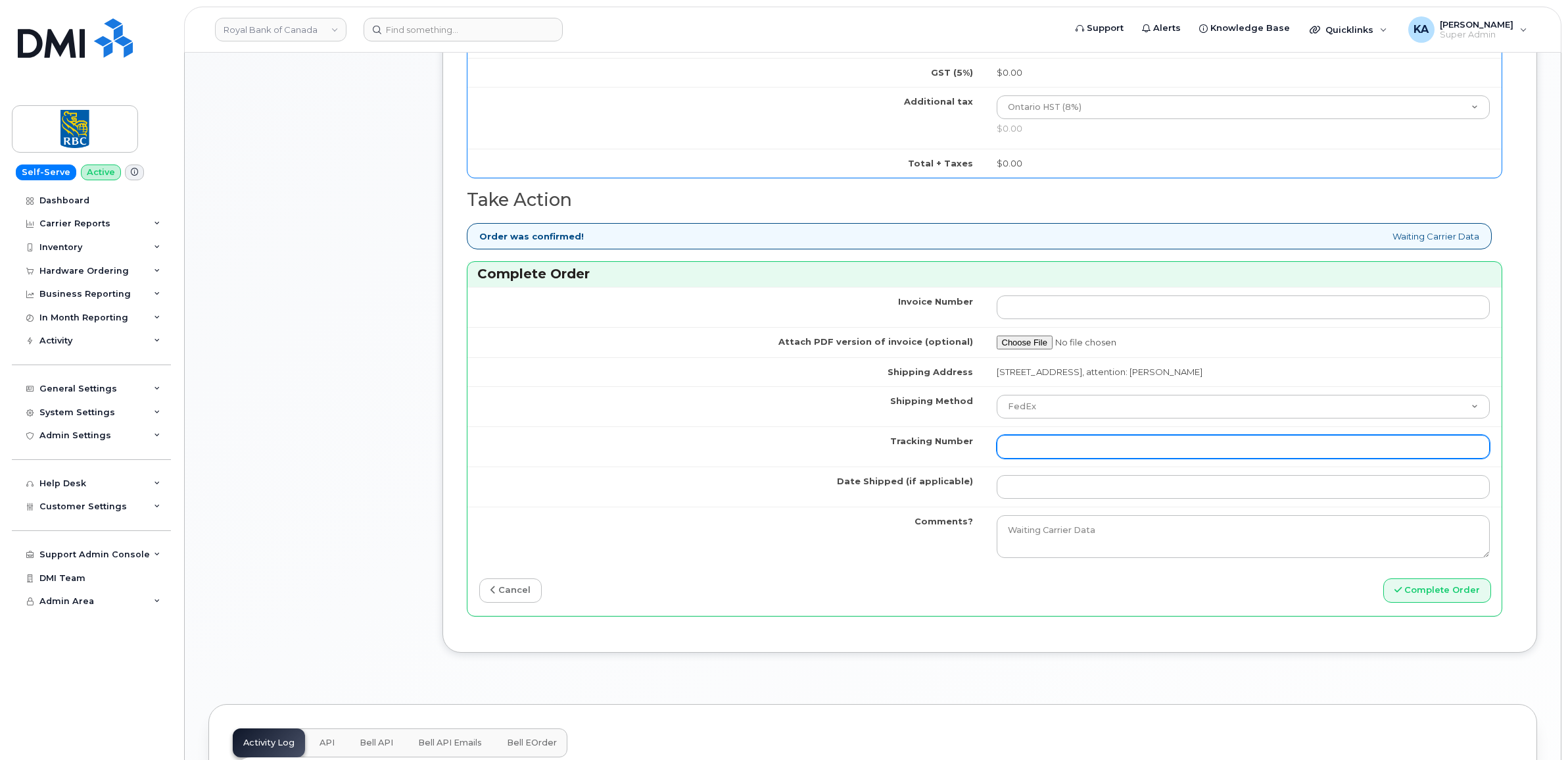
paste input "476303062090"
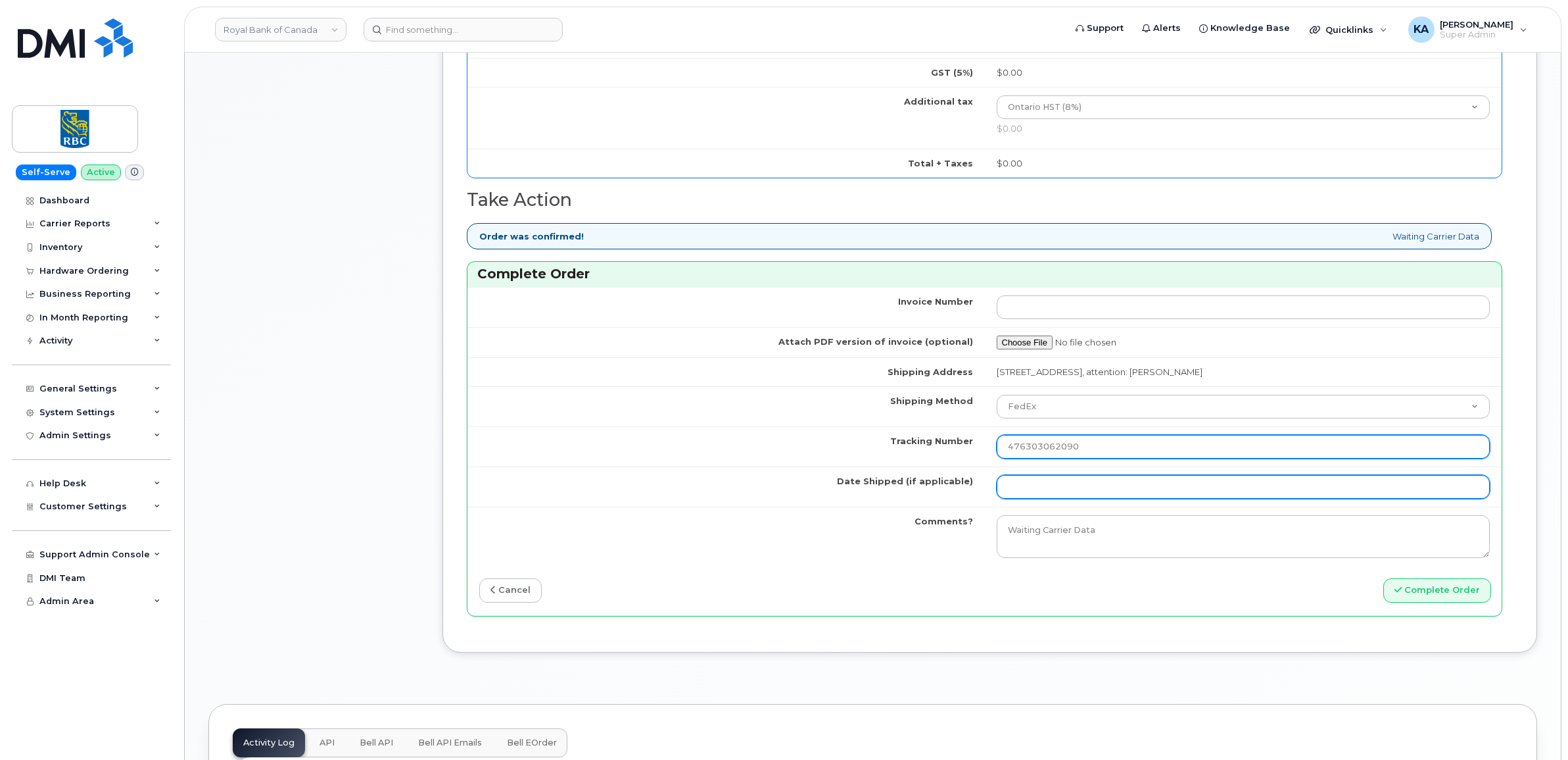
type input "476303062090"
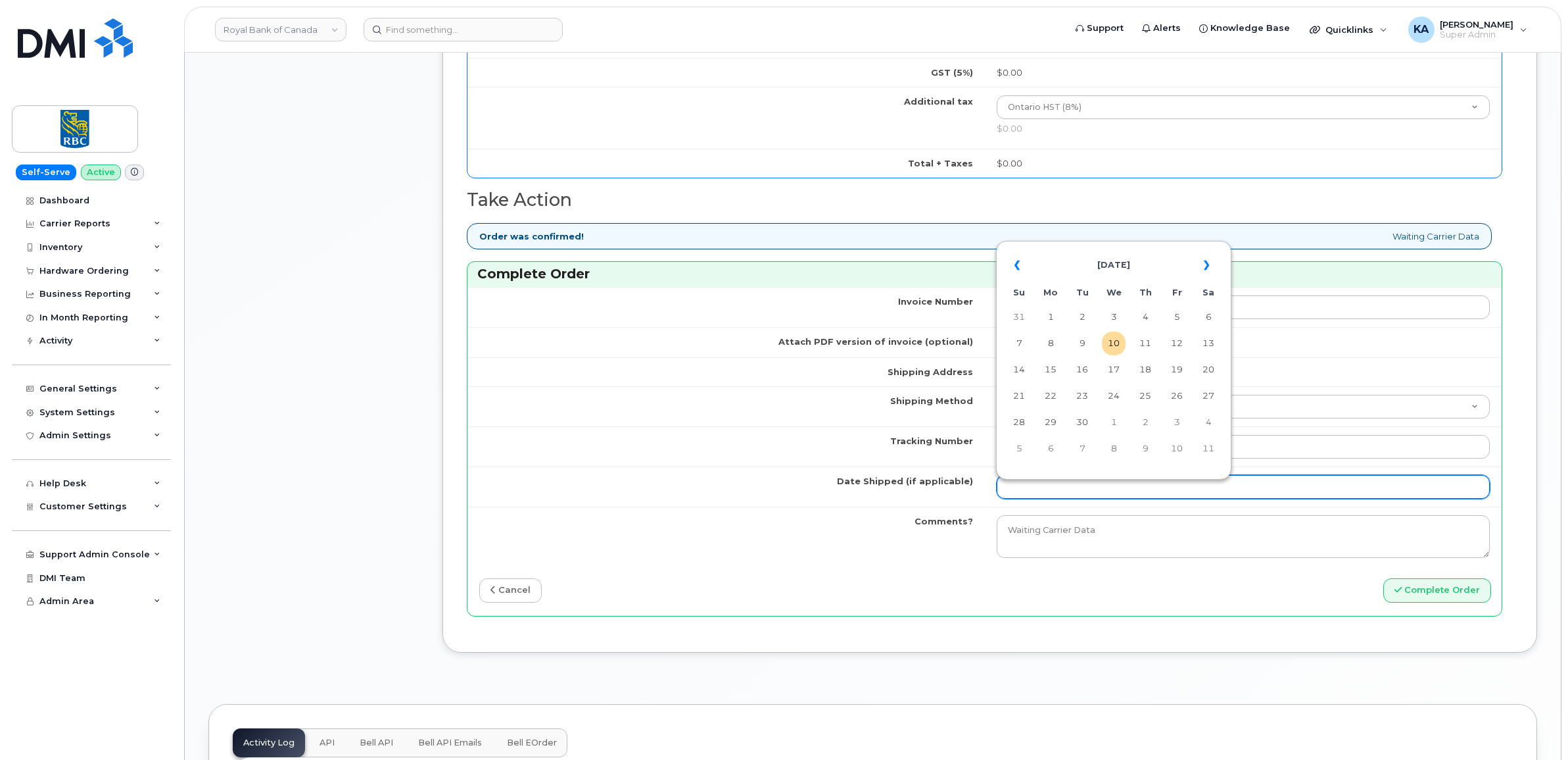
click at [1034, 490] on input "Date Shipped (if applicable)" at bounding box center [1244, 487] width 494 height 23
click at [1053, 340] on td "8" at bounding box center [1051, 343] width 23 height 23
type input "[DATE]"
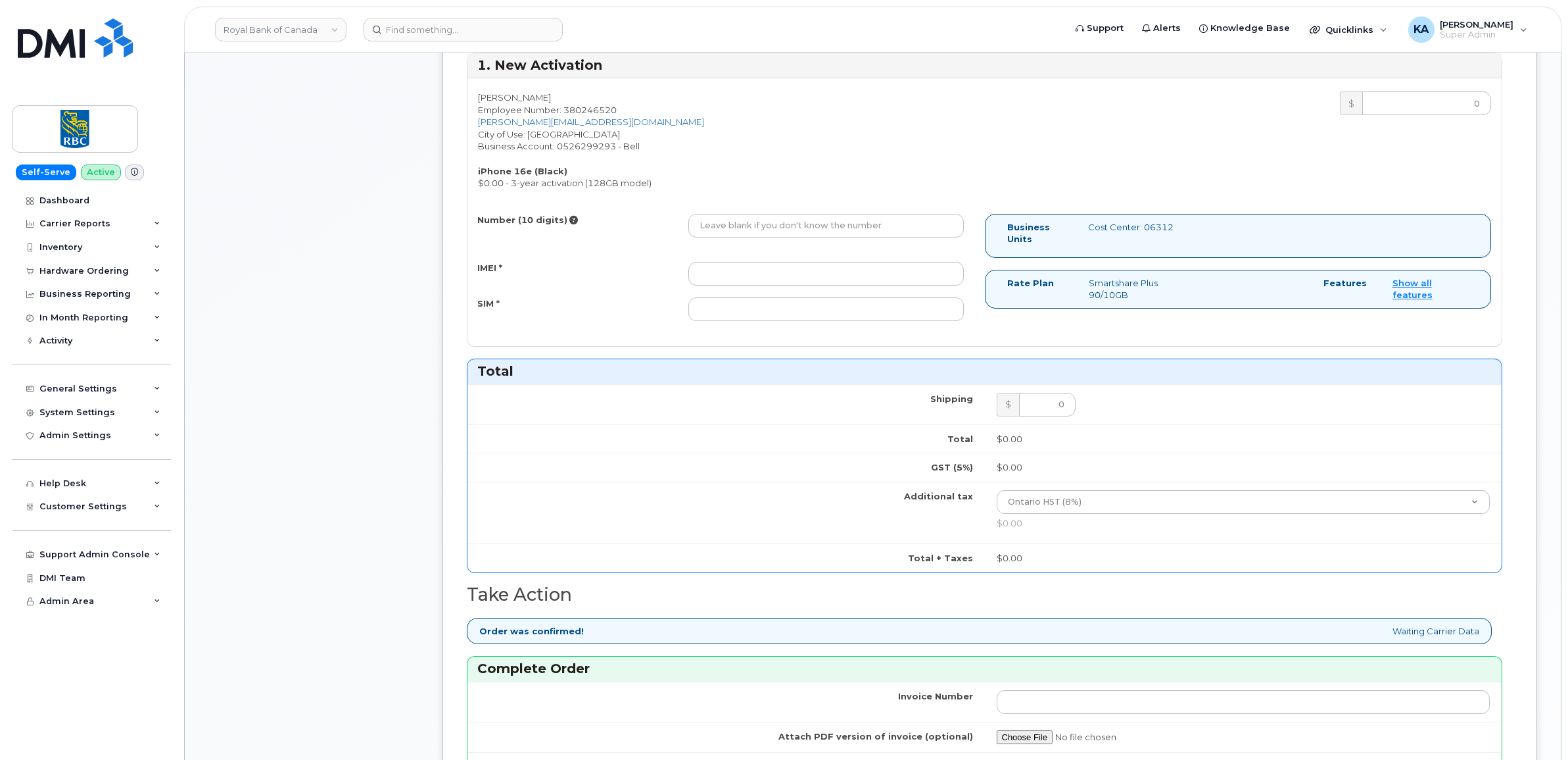
scroll to position [576, 0]
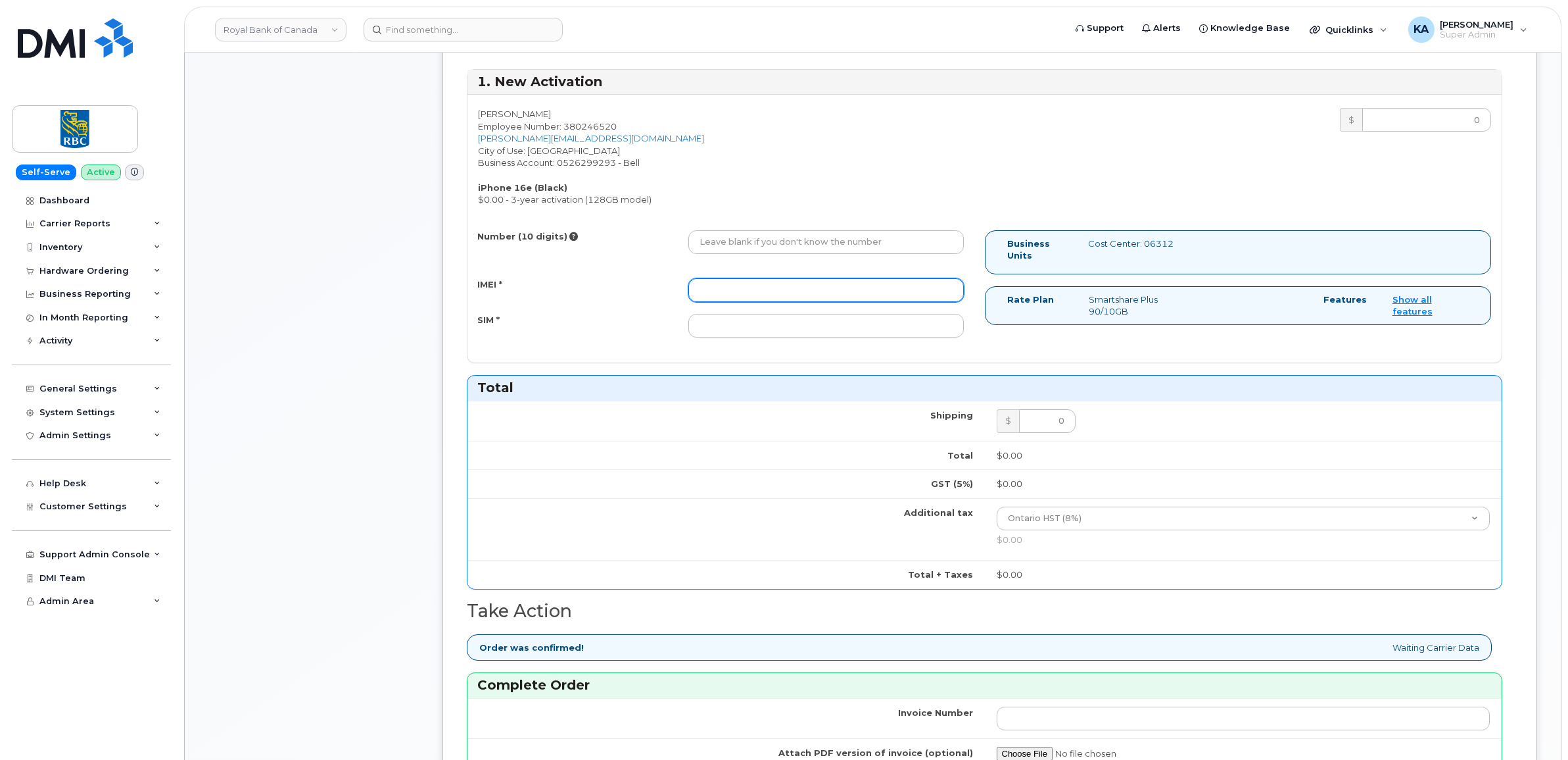
paste input "354216330635289"
type input "354216330635289"
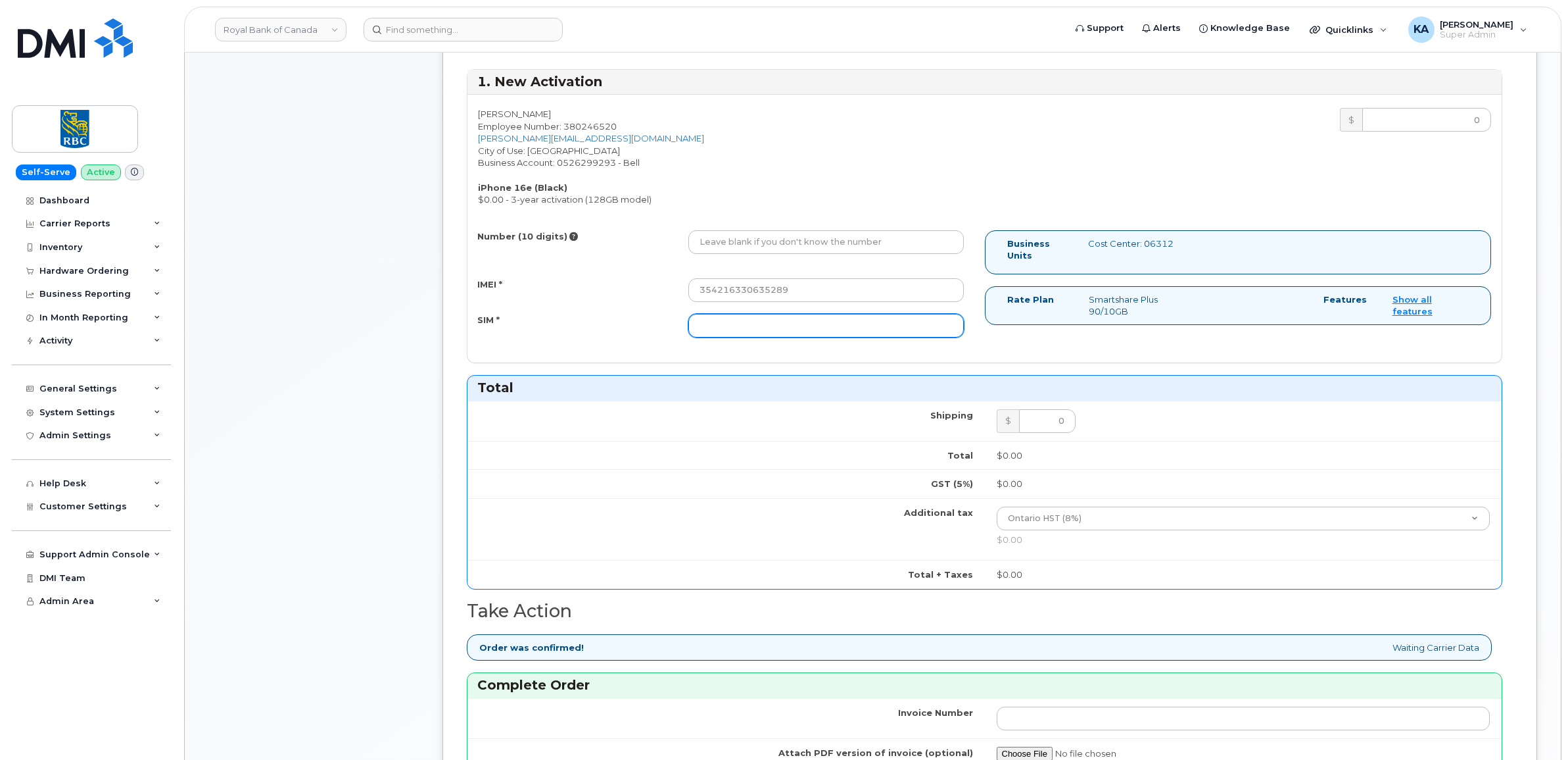
paste input "89302610207734779595"
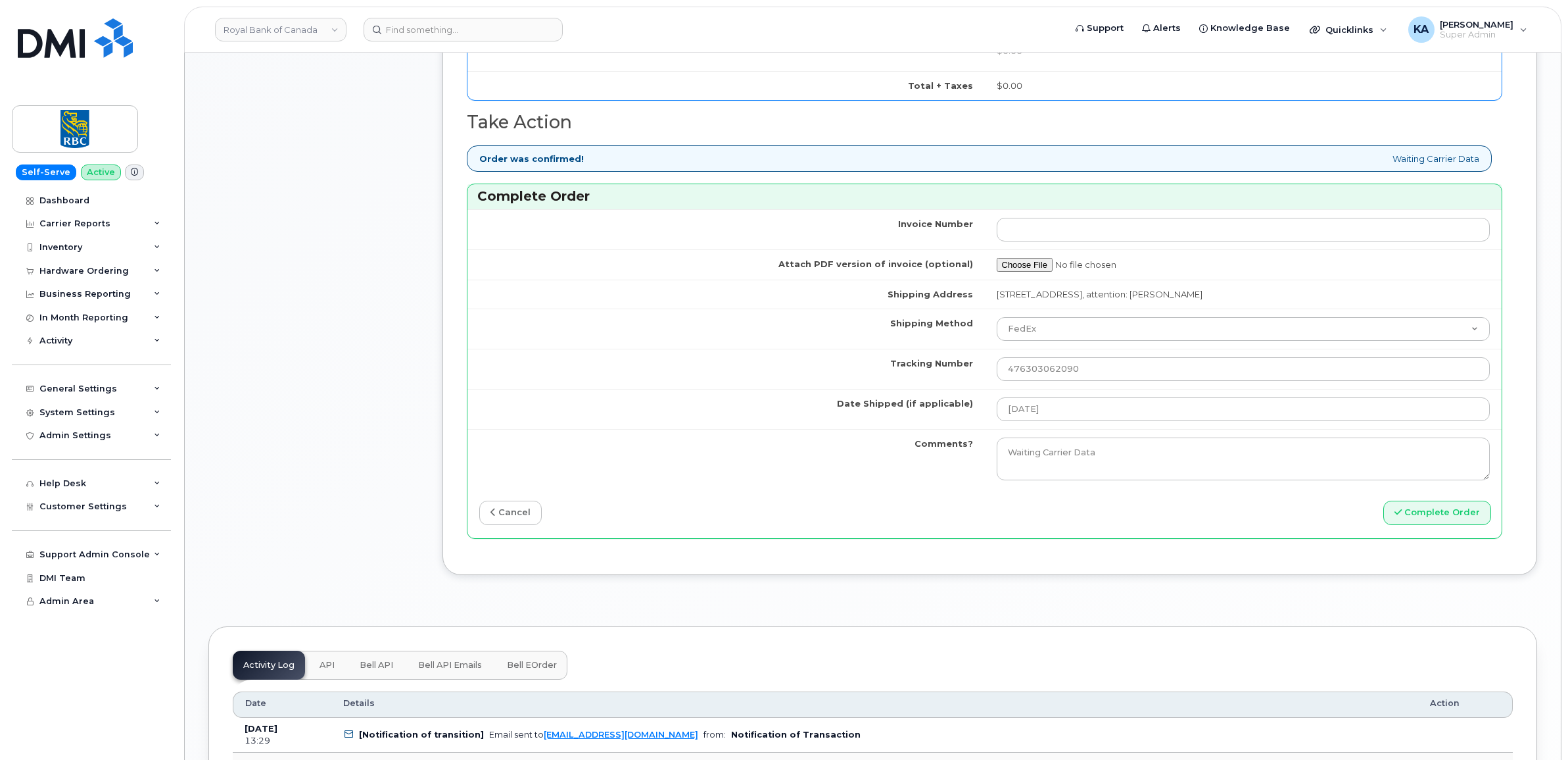
scroll to position [1069, 0]
type input "89302610207734779595"
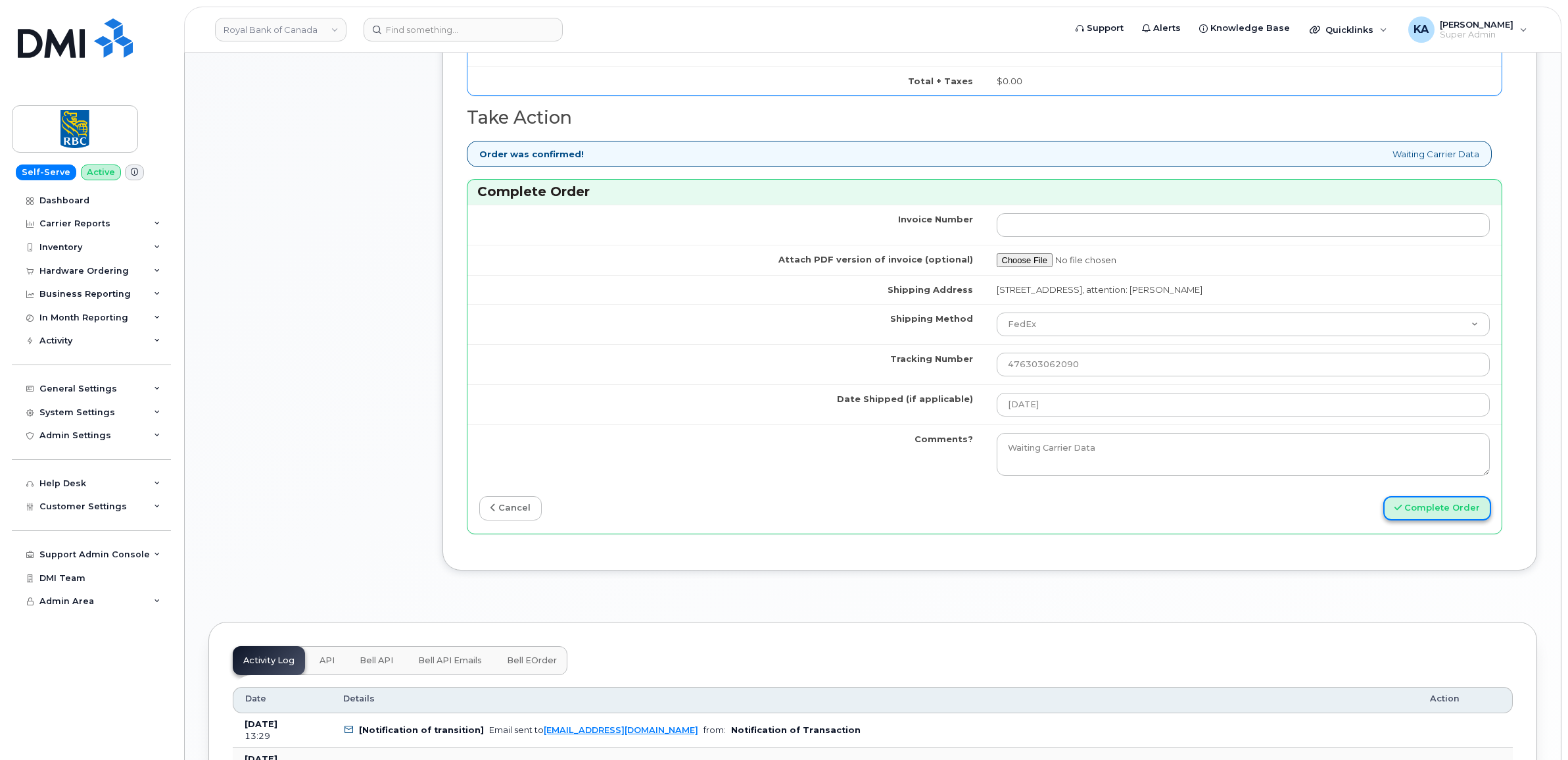
click at [1434, 514] on button "Complete Order" at bounding box center [1437, 508] width 108 height 24
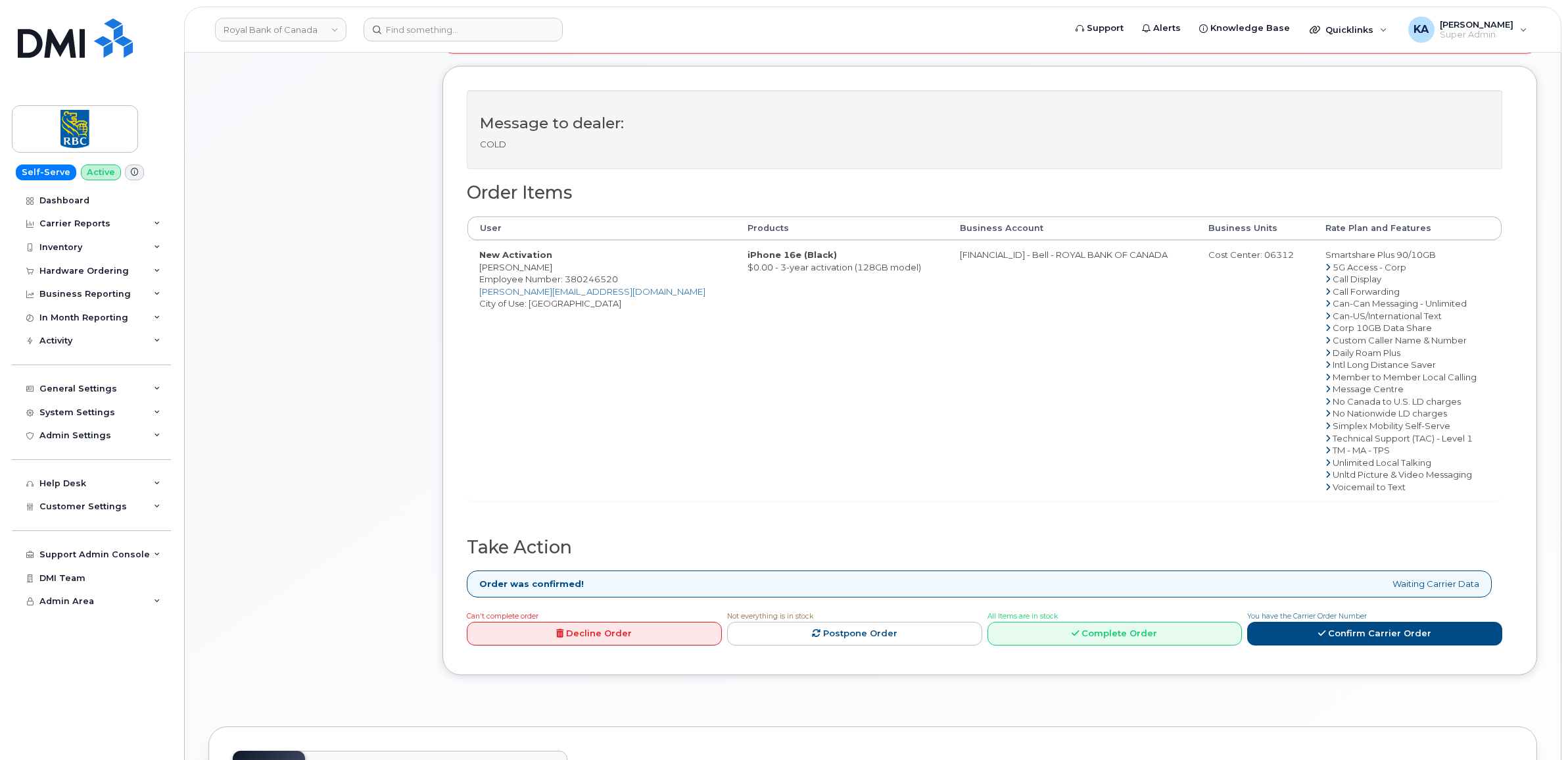
scroll to position [493, 0]
click at [1082, 630] on link "Complete Order" at bounding box center [1115, 632] width 255 height 24
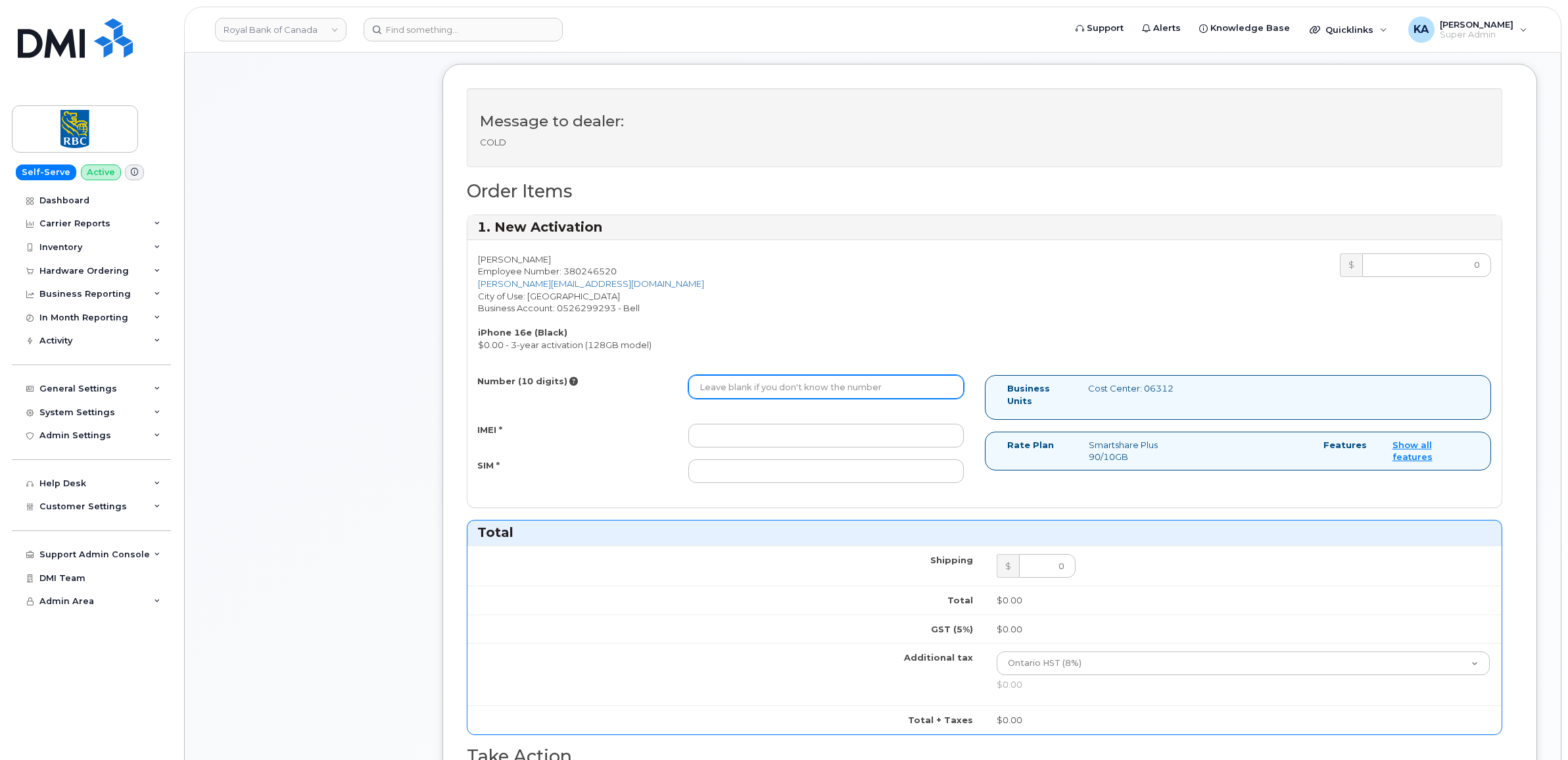
paste input "4374558809"
type input "4374558809"
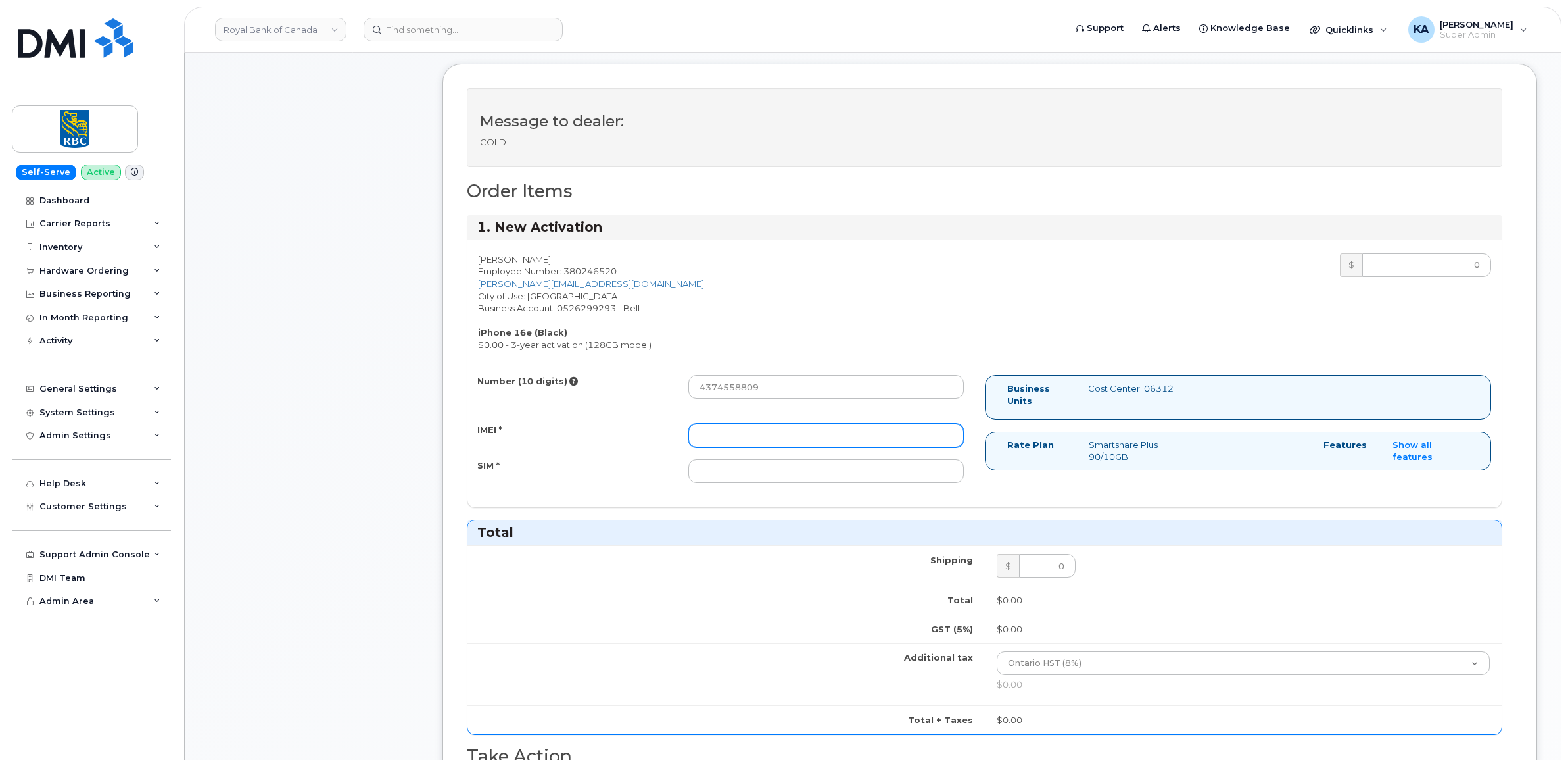
paste input "354216330635289"
type input "354216330635289"
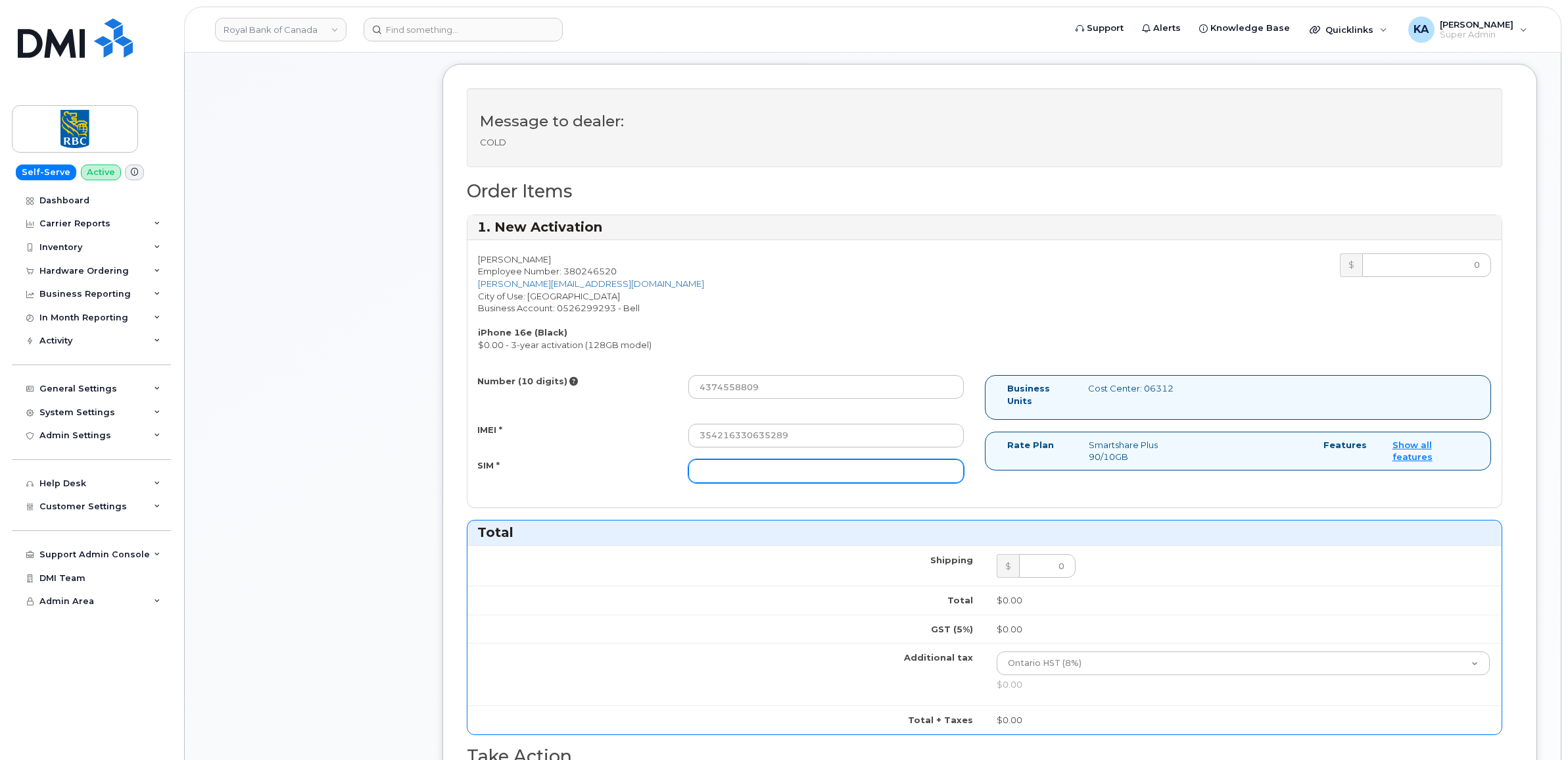
click at [725, 469] on input "SIM *" at bounding box center [825, 471] width 276 height 23
paste input "89302610207734779595"
type input "89302610207734779595"
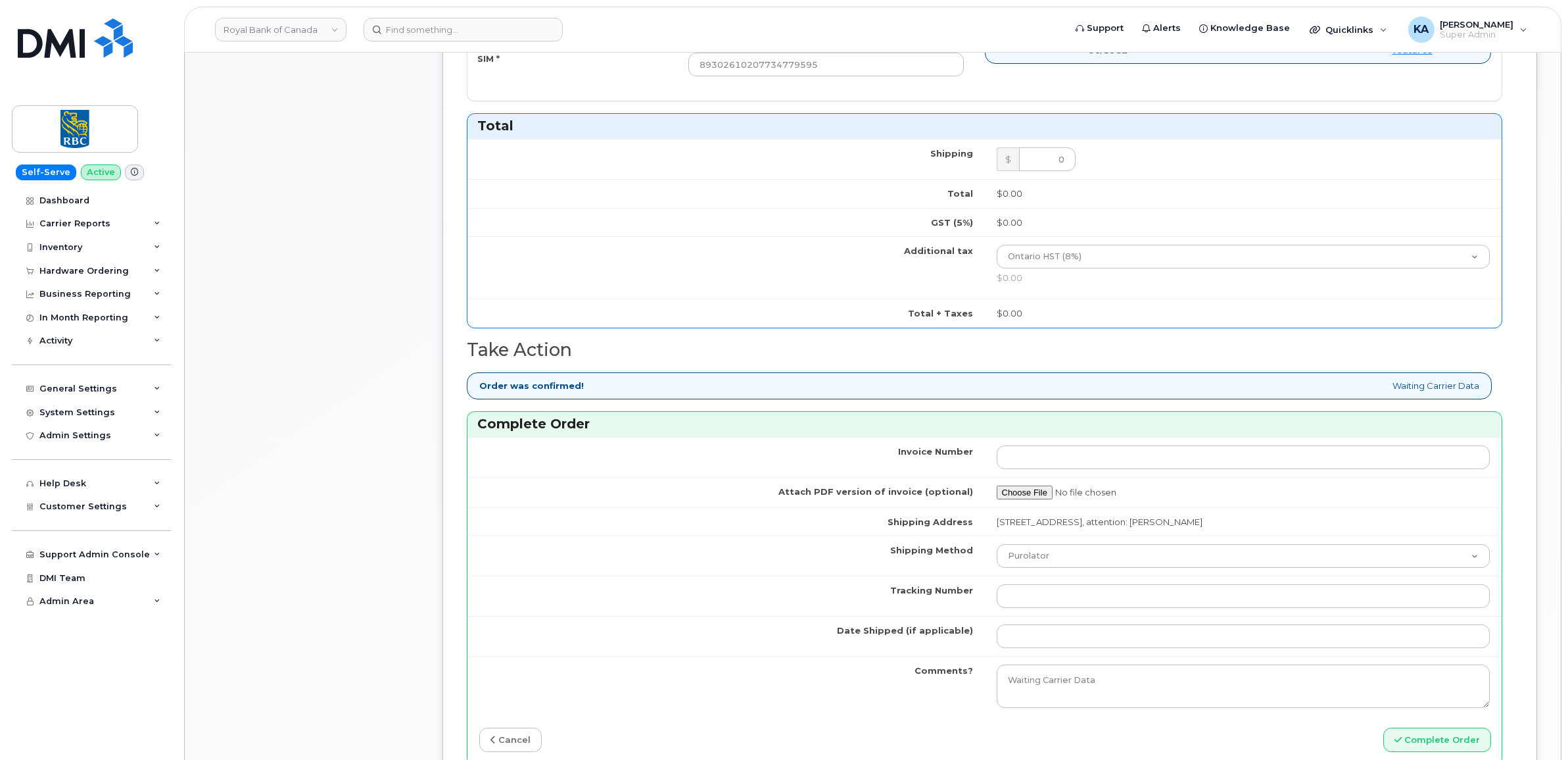
scroll to position [905, 0]
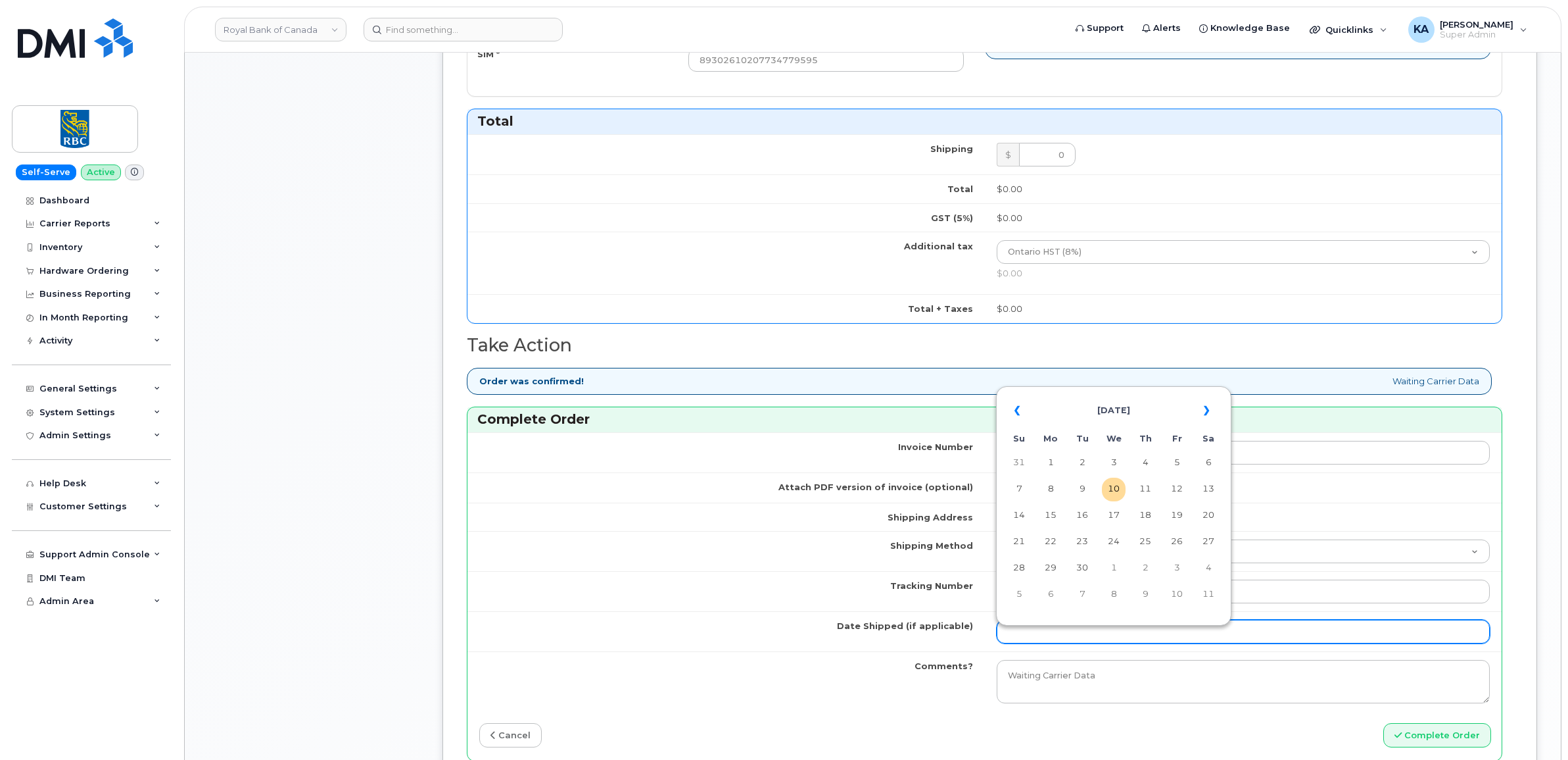
click at [1016, 632] on input "Date Shipped (if applicable)" at bounding box center [1244, 632] width 494 height 23
click at [1046, 392] on table "« September 2025 » Su Mo Tu We Th Fr Sa 31 1 2 3 4 5 6 7 8 9 10 11 12 13 14 15 …" at bounding box center [1114, 501] width 229 height 225
click at [1051, 485] on td "8" at bounding box center [1051, 489] width 23 height 23
type input "[DATE]"
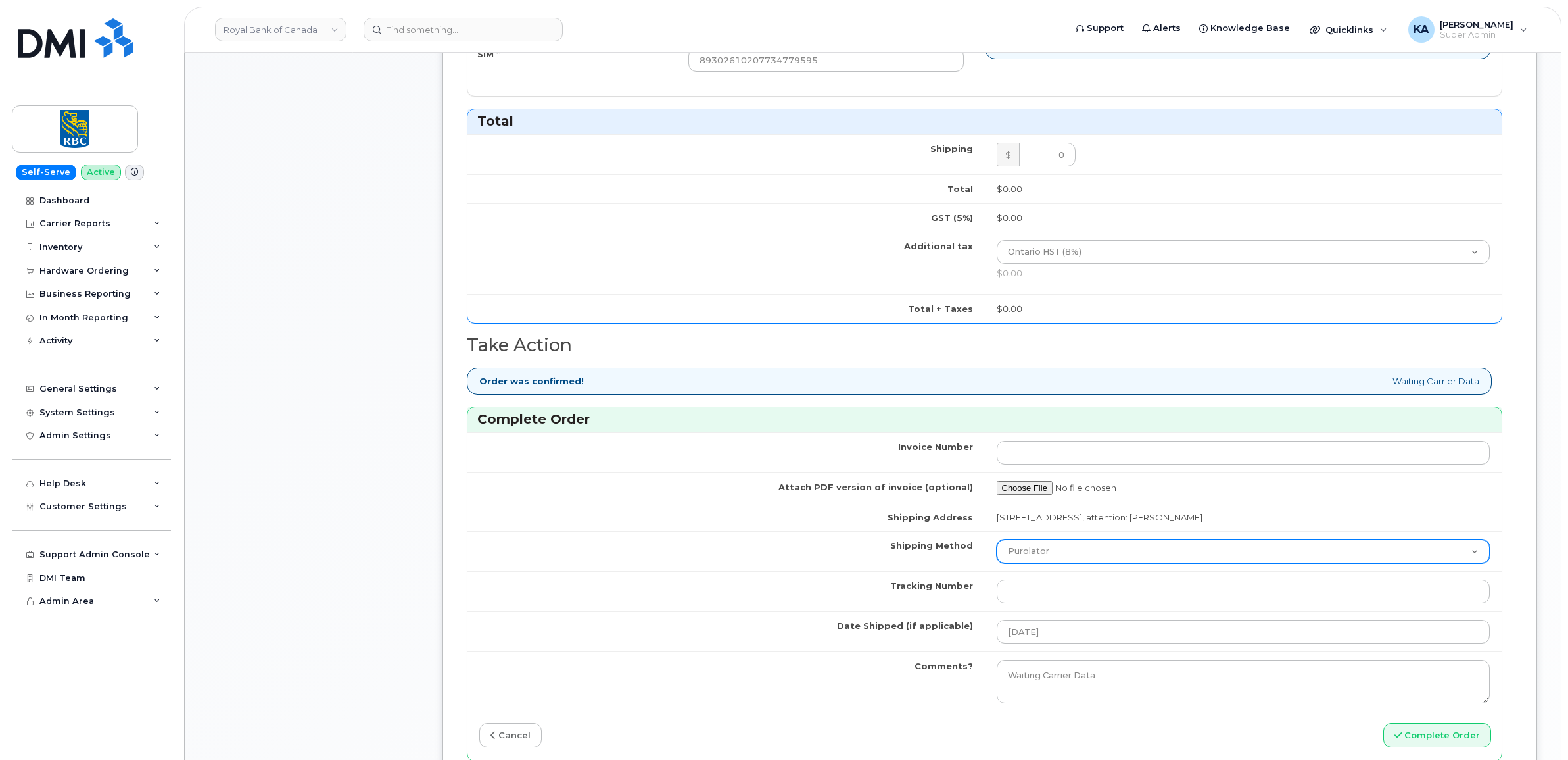
click at [1057, 553] on select "Purolator UPS FedEx Canada Post Courier Other Drop Off Pick Up" at bounding box center [1244, 551] width 494 height 23
select select "FedEx"
click at [997, 543] on select "Purolator UPS FedEx Canada Post Courier Other Drop Off Pick Up" at bounding box center [1244, 551] width 494 height 23
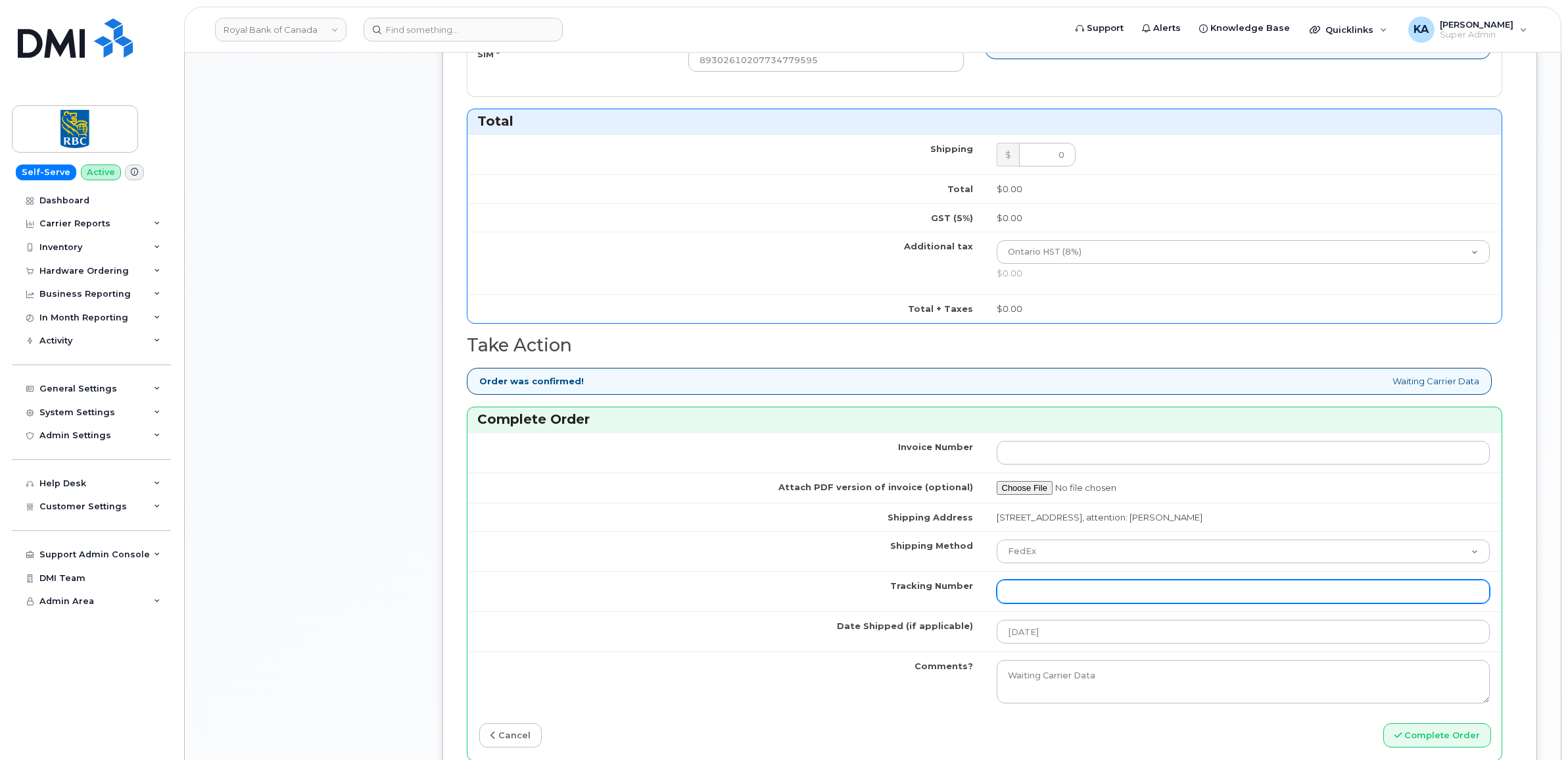
paste input "476303062090"
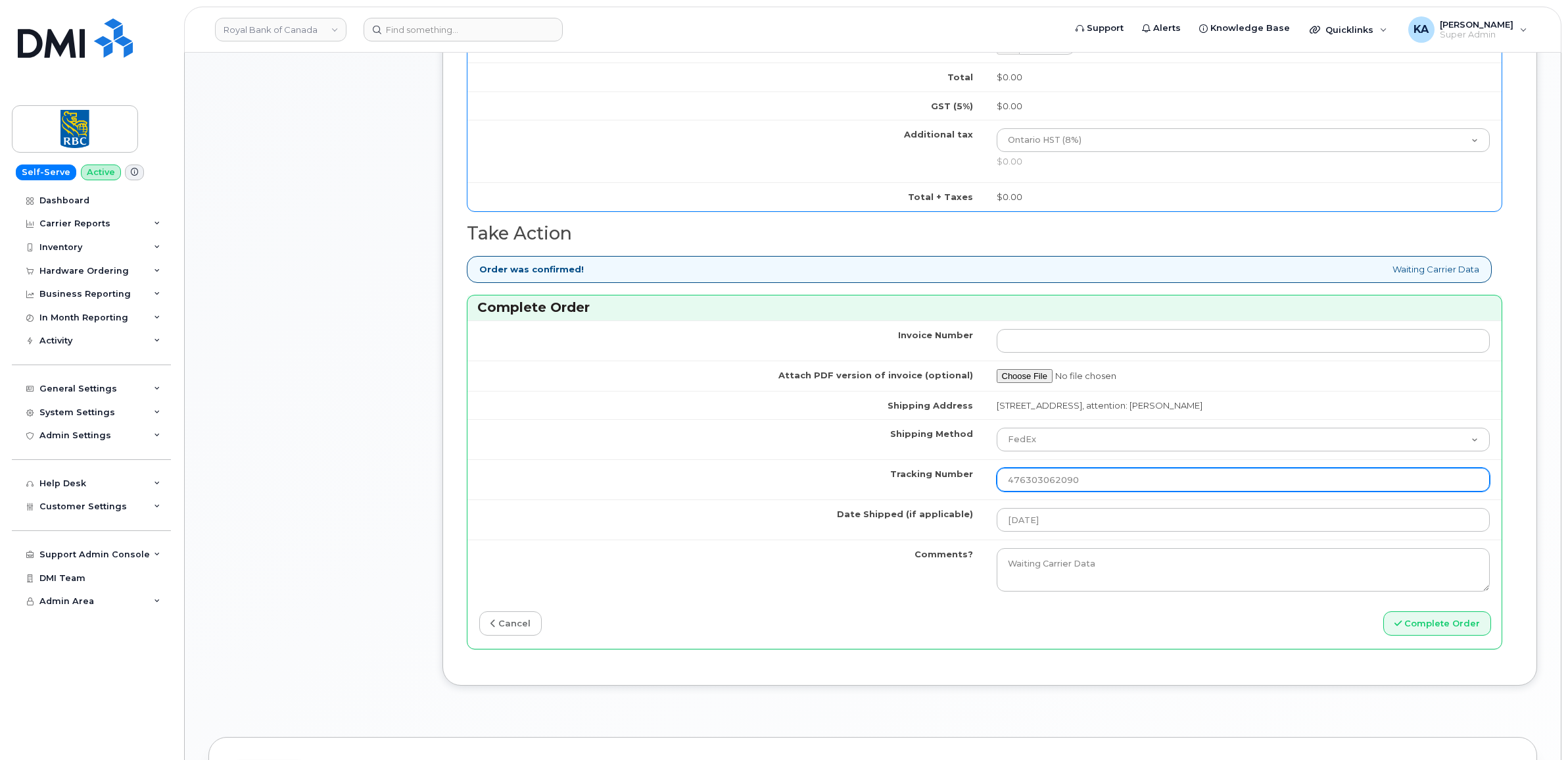
scroll to position [1069, 0]
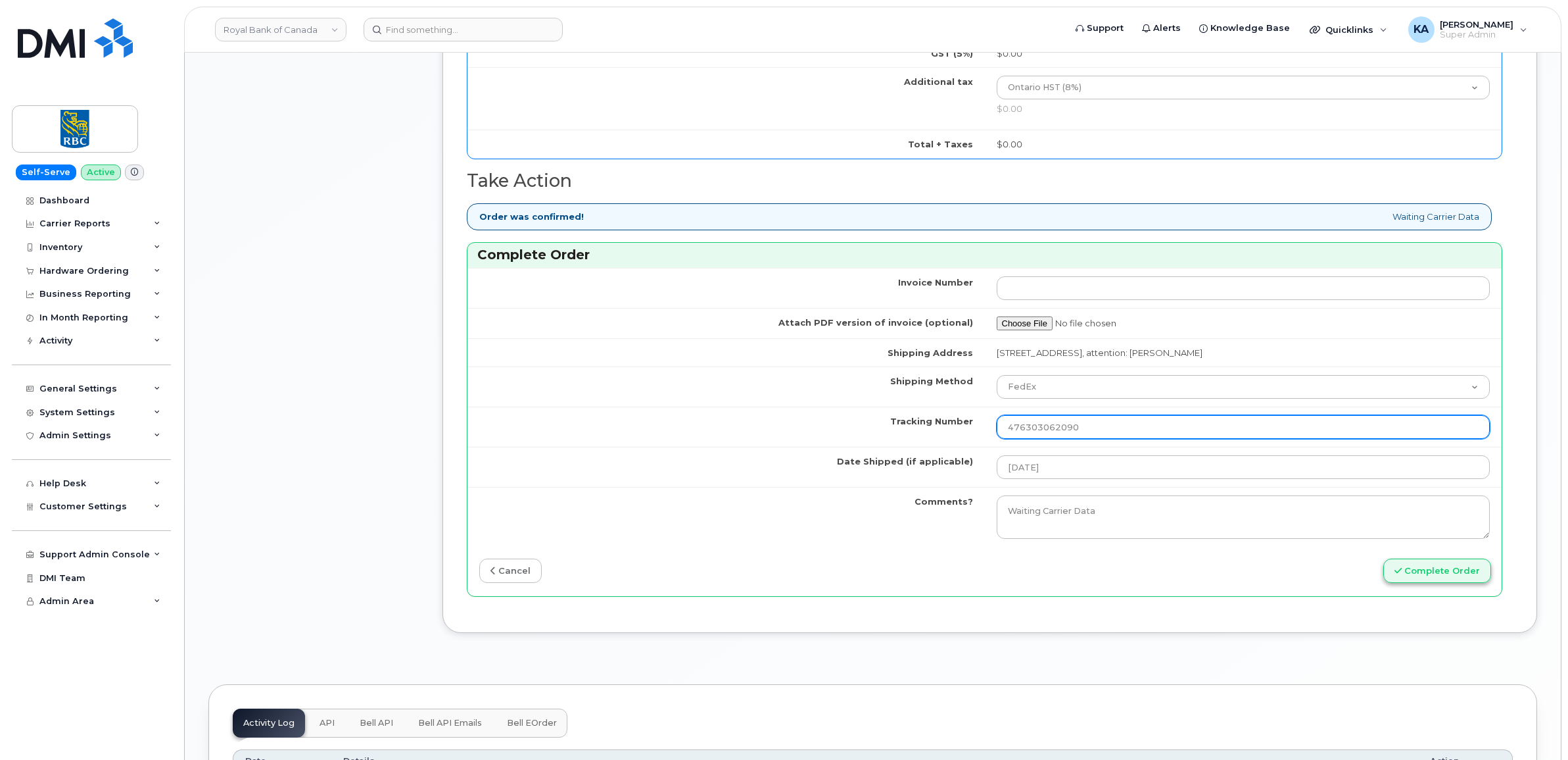
type input "476303062090"
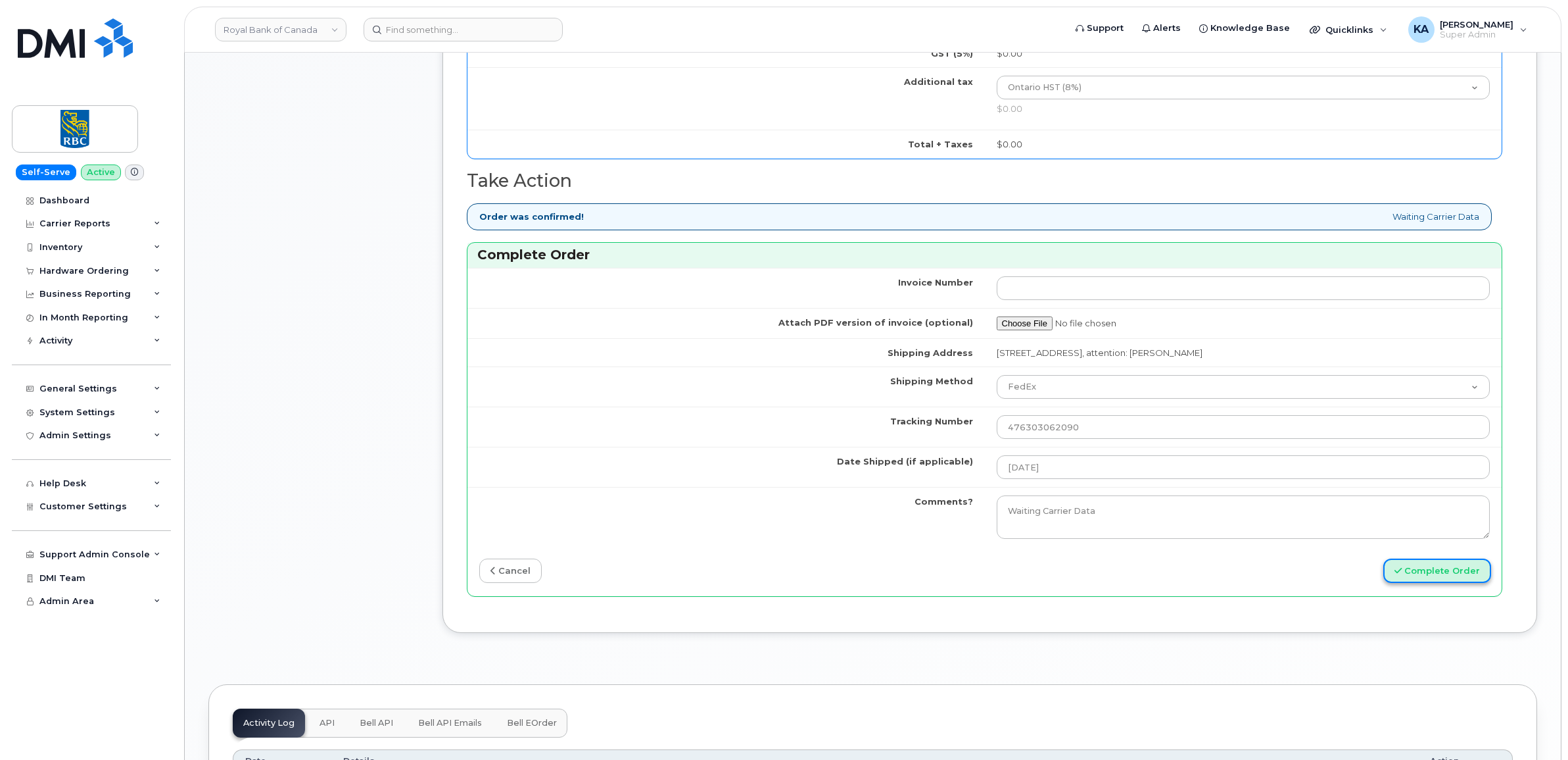
click at [1410, 570] on button "Complete Order" at bounding box center [1437, 570] width 108 height 24
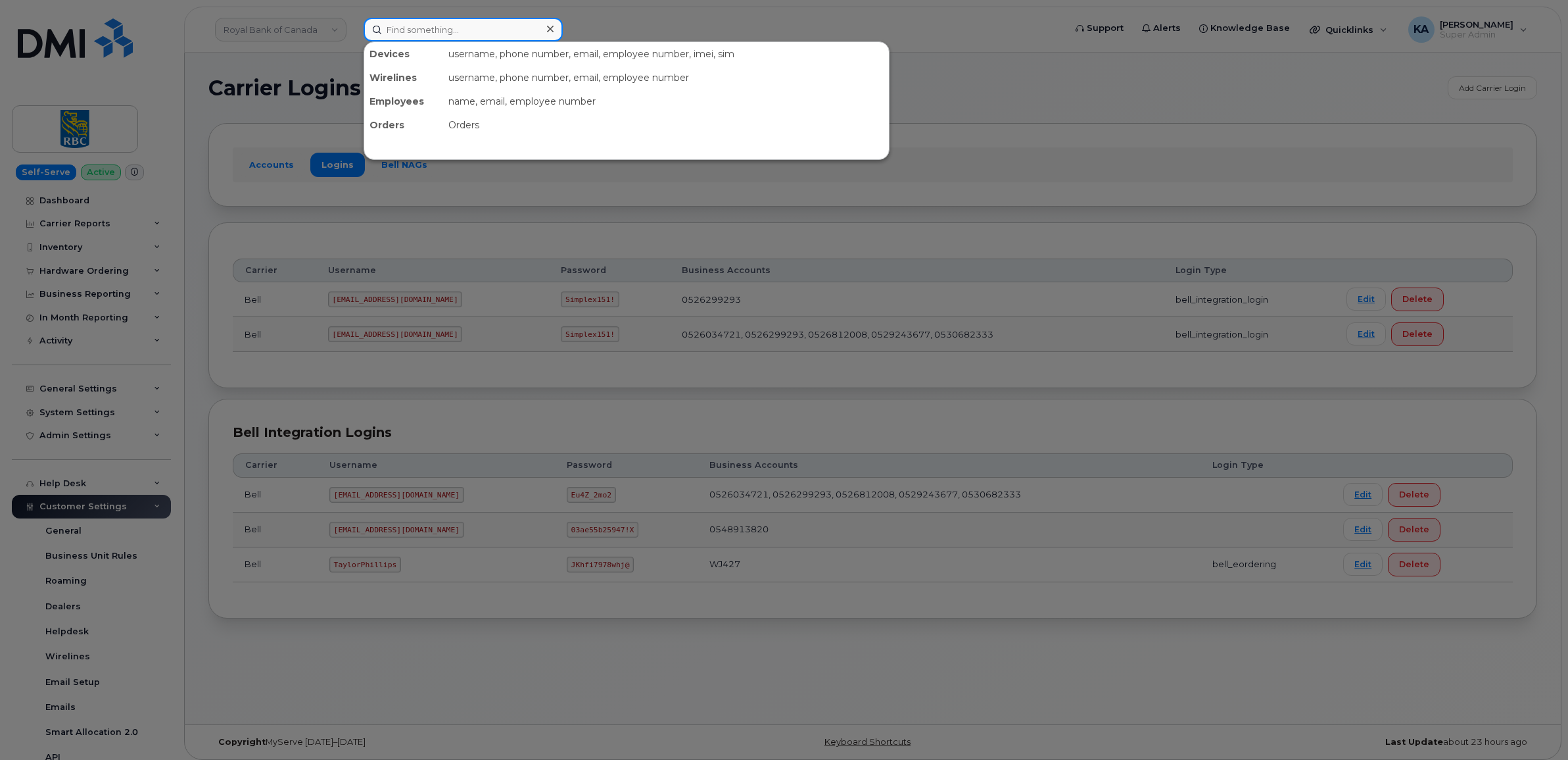
paste input "354216330635289"
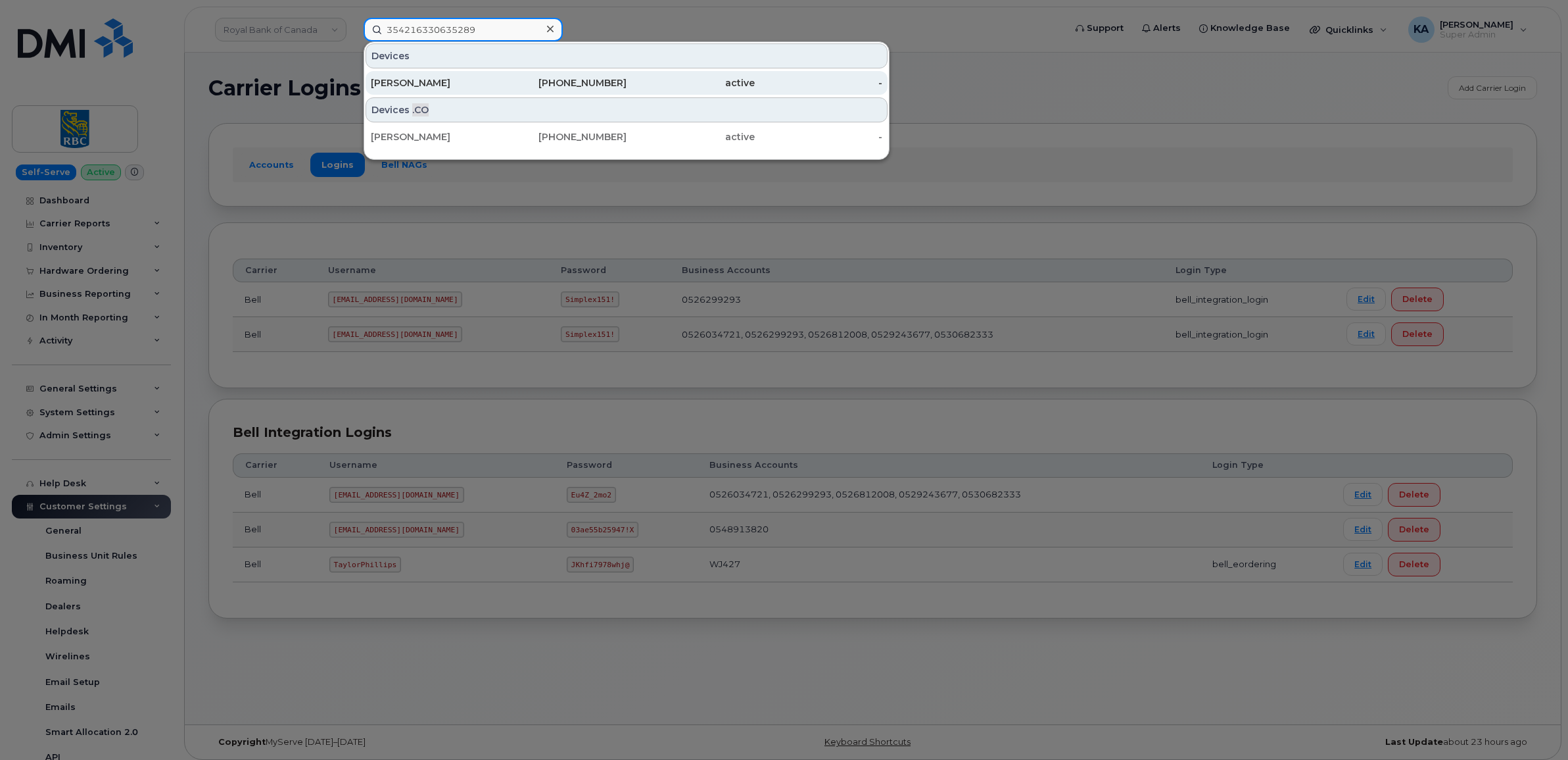
type input "354216330635289"
click at [412, 81] on div "Petru Ciur" at bounding box center [435, 83] width 128 height 13
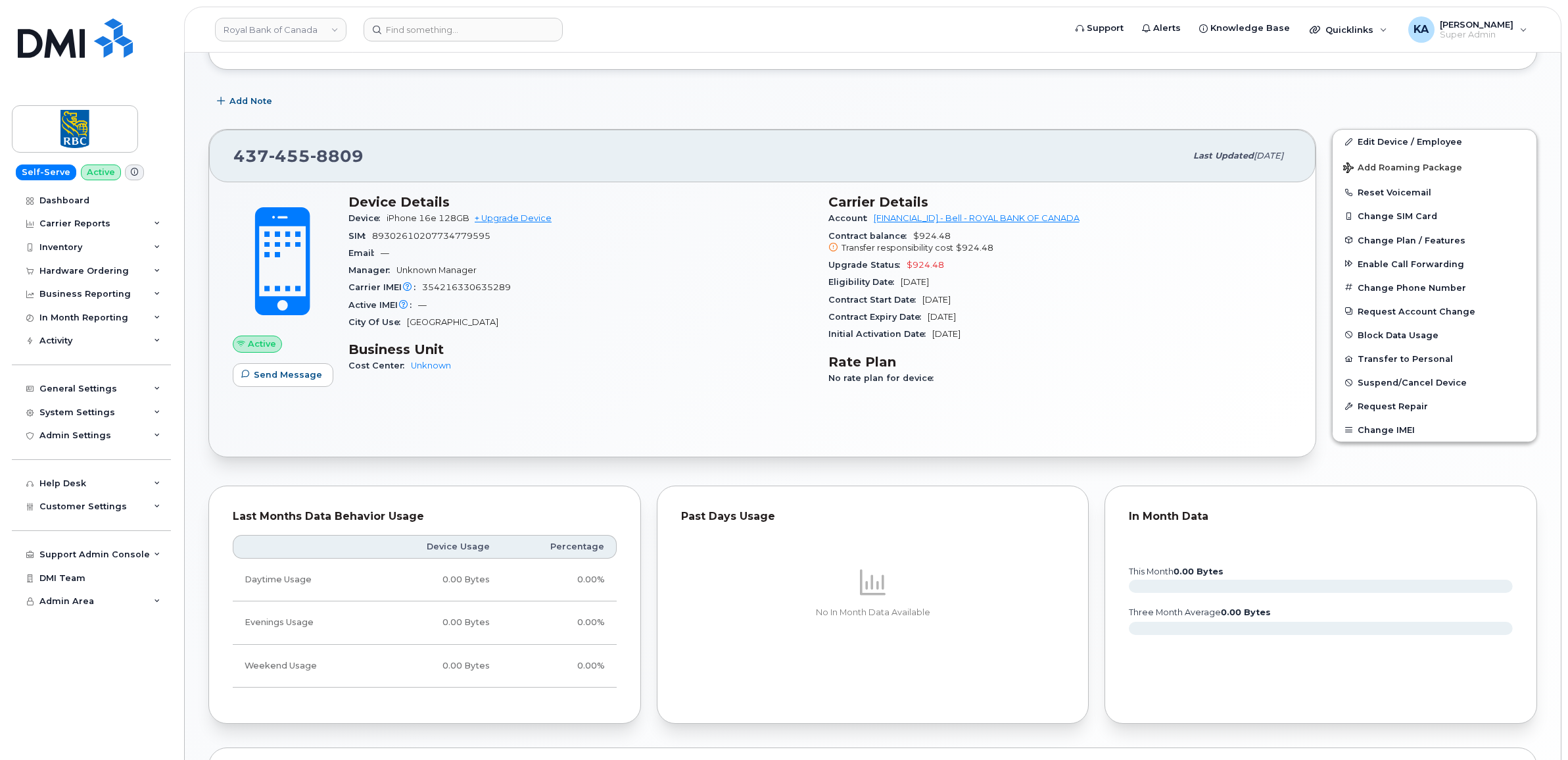
scroll to position [73, 0]
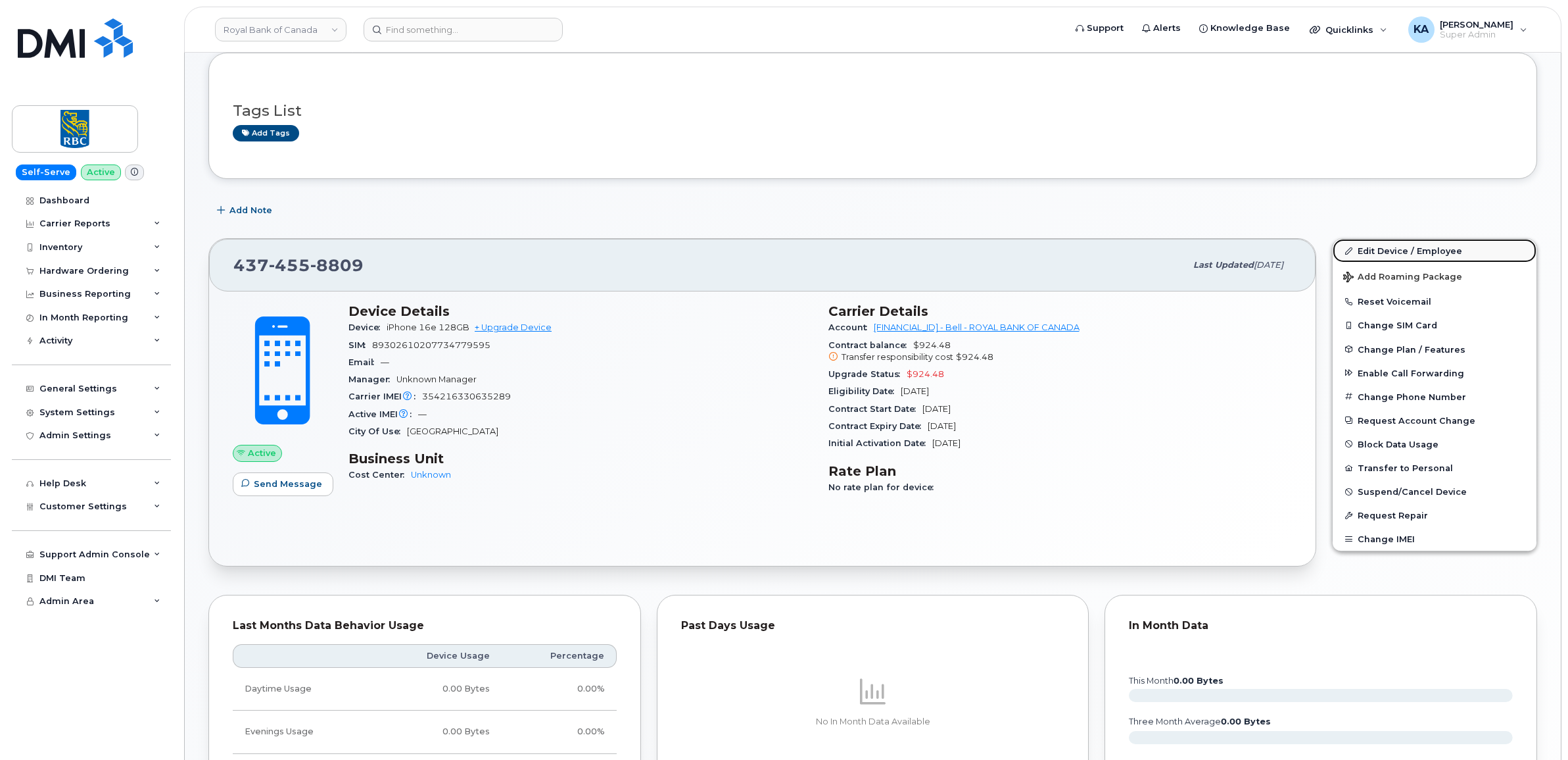
click at [1396, 248] on link "Edit Device / Employee" at bounding box center [1434, 251] width 204 height 23
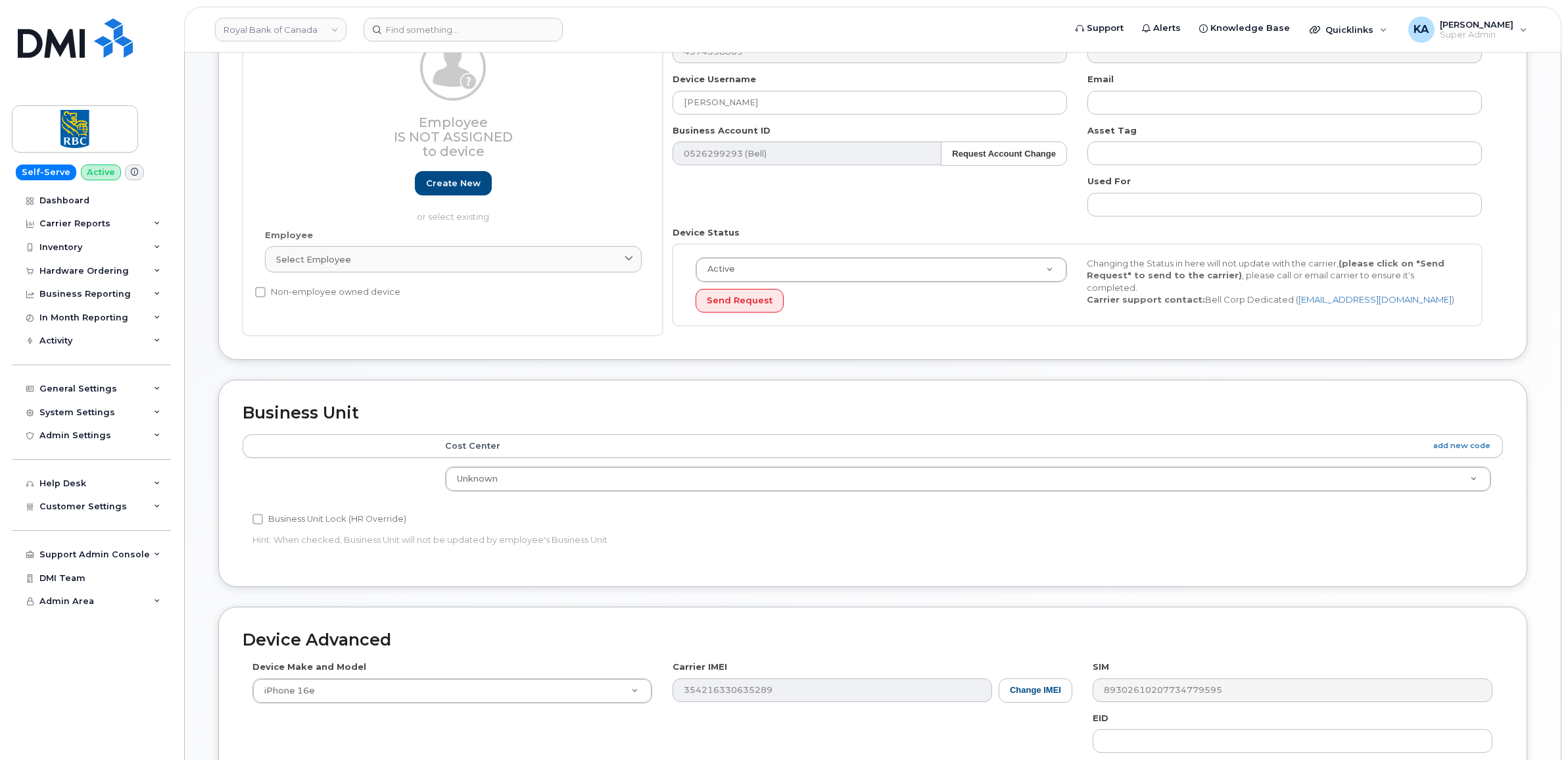
scroll to position [148, 0]
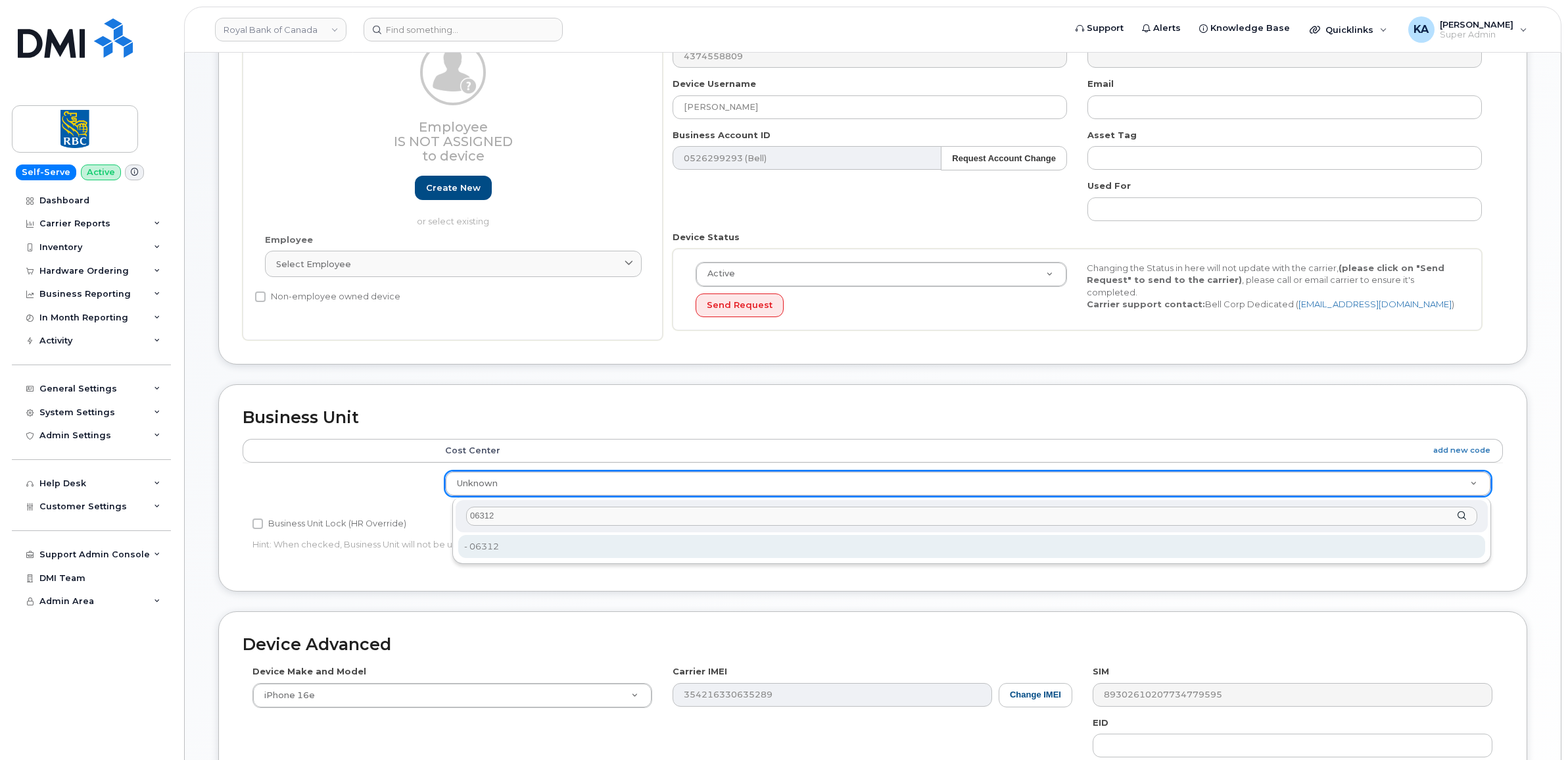
type input "06312"
type input "36006673"
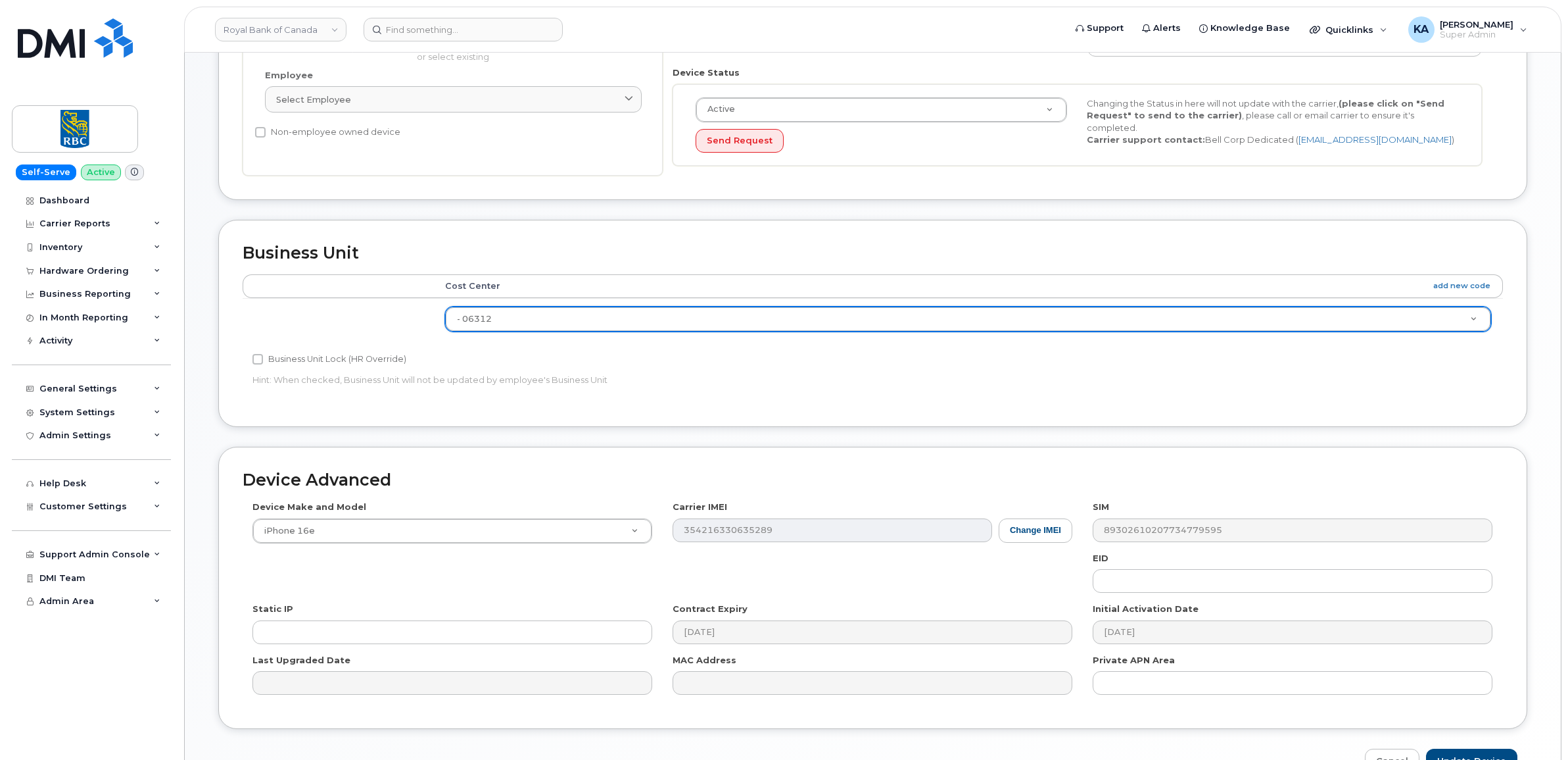
scroll to position [394, 0]
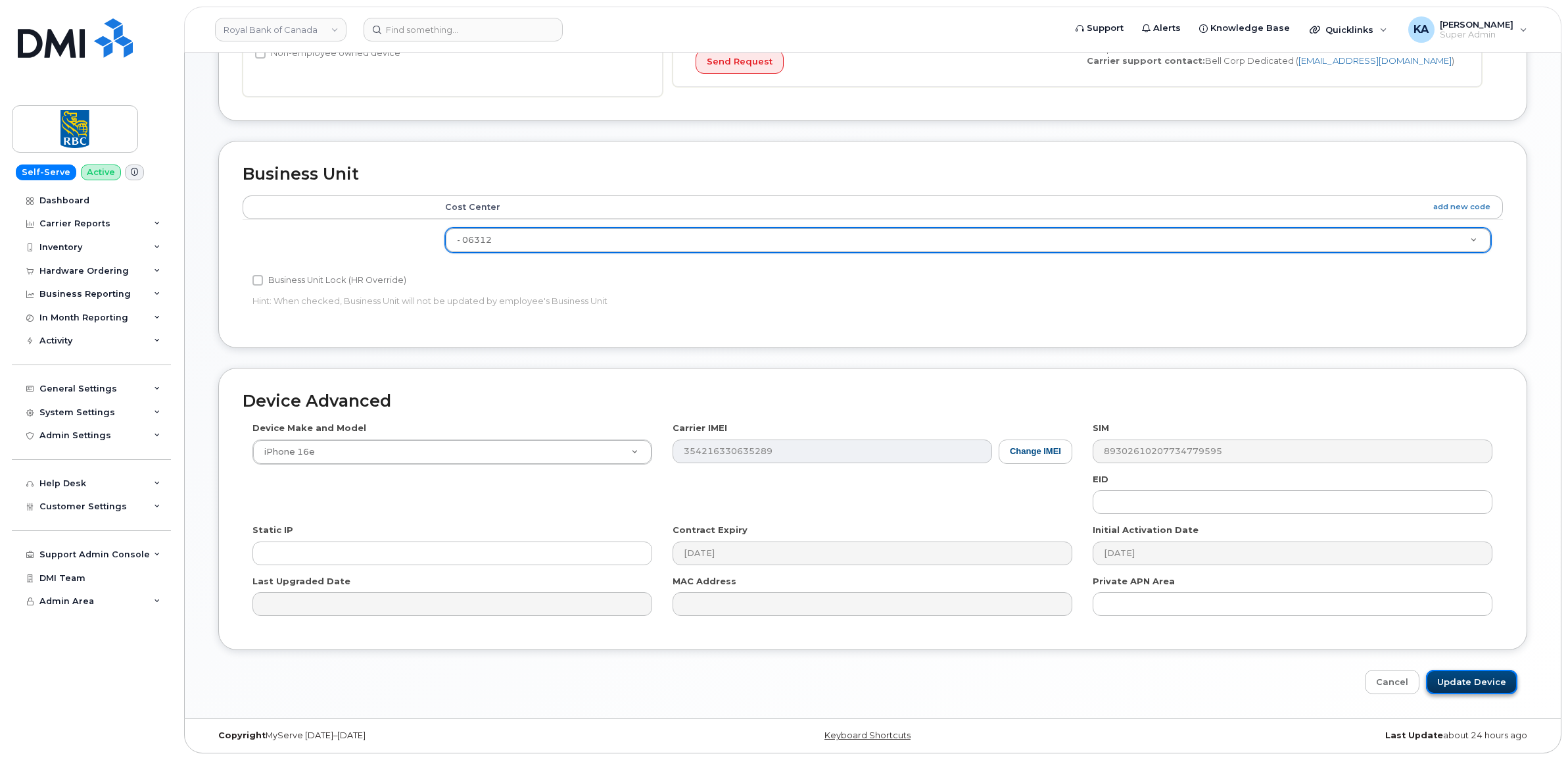
click at [1460, 685] on input "Update Device" at bounding box center [1472, 681] width 92 height 24
type input "Saving..."
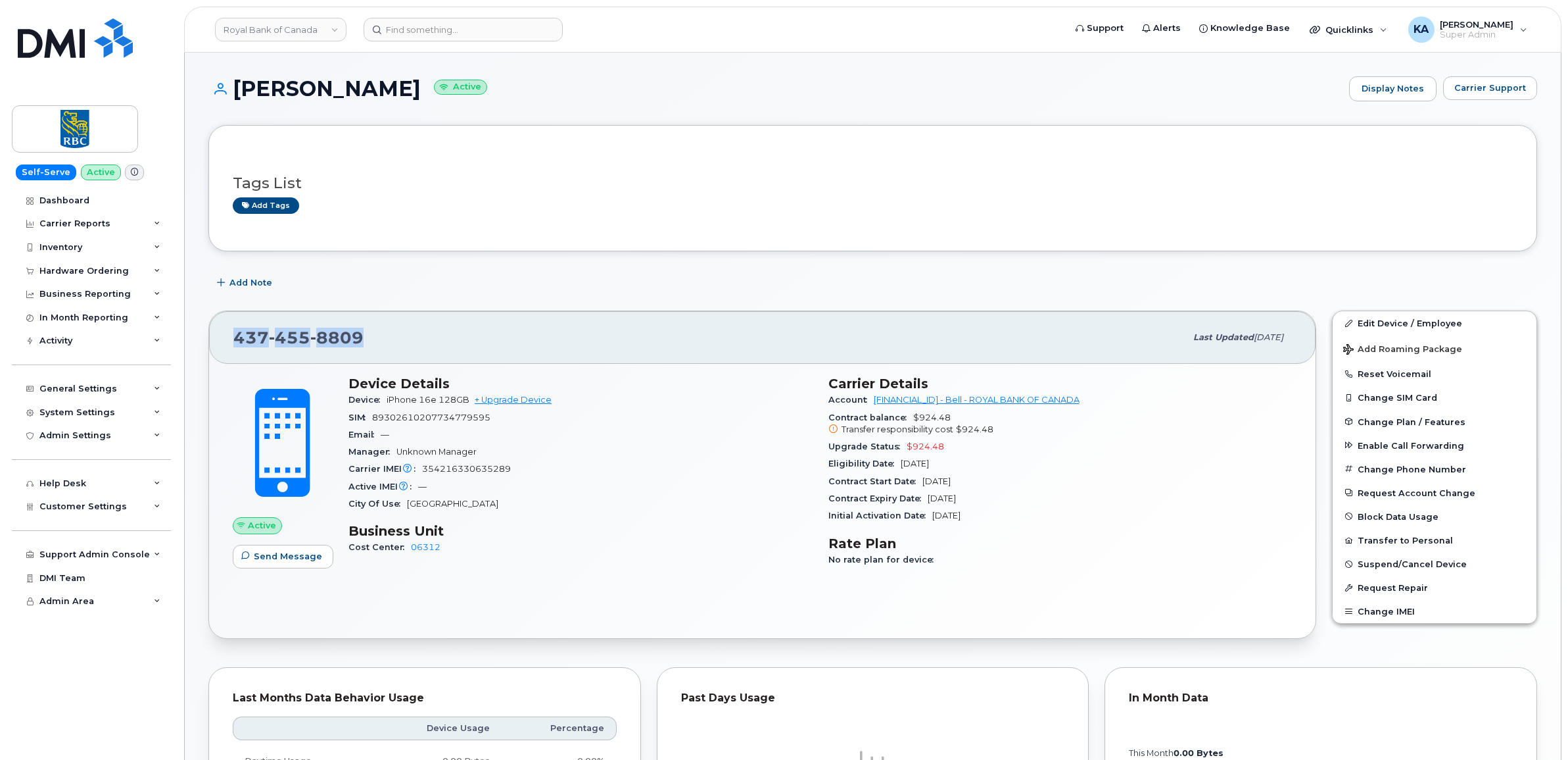
drag, startPoint x: 369, startPoint y: 339, endPoint x: 227, endPoint y: 340, distance: 142.0
click at [227, 340] on div "[PHONE_NUMBER] Last updated [DATE]" at bounding box center [762, 337] width 1106 height 53
drag, startPoint x: 227, startPoint y: 340, endPoint x: 247, endPoint y: 340, distance: 20.0
copy span "[PHONE_NUMBER]"
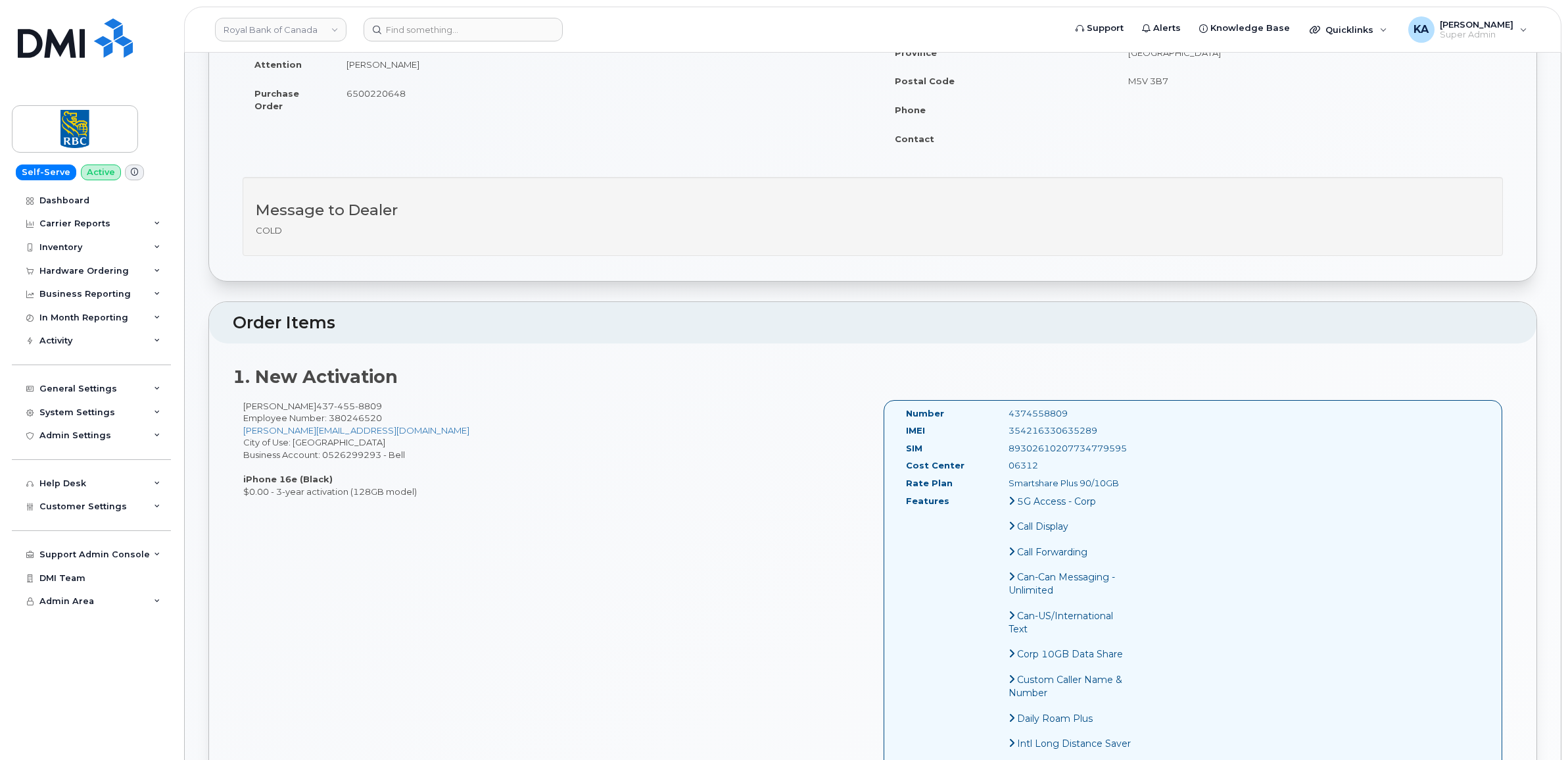
scroll to position [247, 0]
drag, startPoint x: 901, startPoint y: 411, endPoint x: 1146, endPoint y: 487, distance: 256.5
click at [1146, 487] on div "Number 4374558809 IMEI [TECHNICAL_ID] SIM [TECHNICAL_ID] Cost Center 06312 Rate…" at bounding box center [1194, 750] width 620 height 703
drag, startPoint x: 1146, startPoint y: 487, endPoint x: 1053, endPoint y: 431, distance: 108.6
copy div "Number 4374558809 IMEI [TECHNICAL_ID] SIM [TECHNICAL_ID] Cost Center 06312 Rate…"
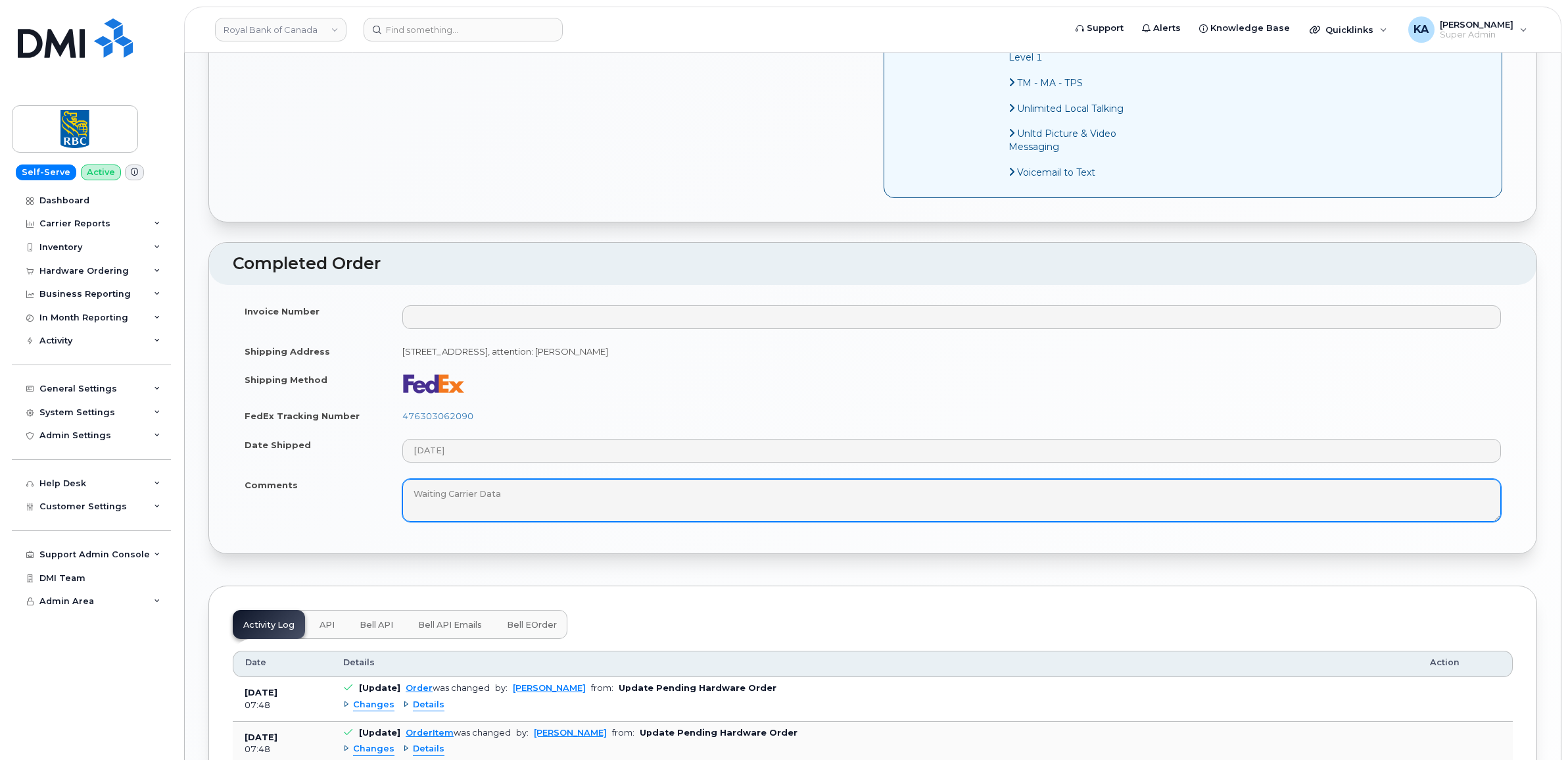
scroll to position [1151, 0]
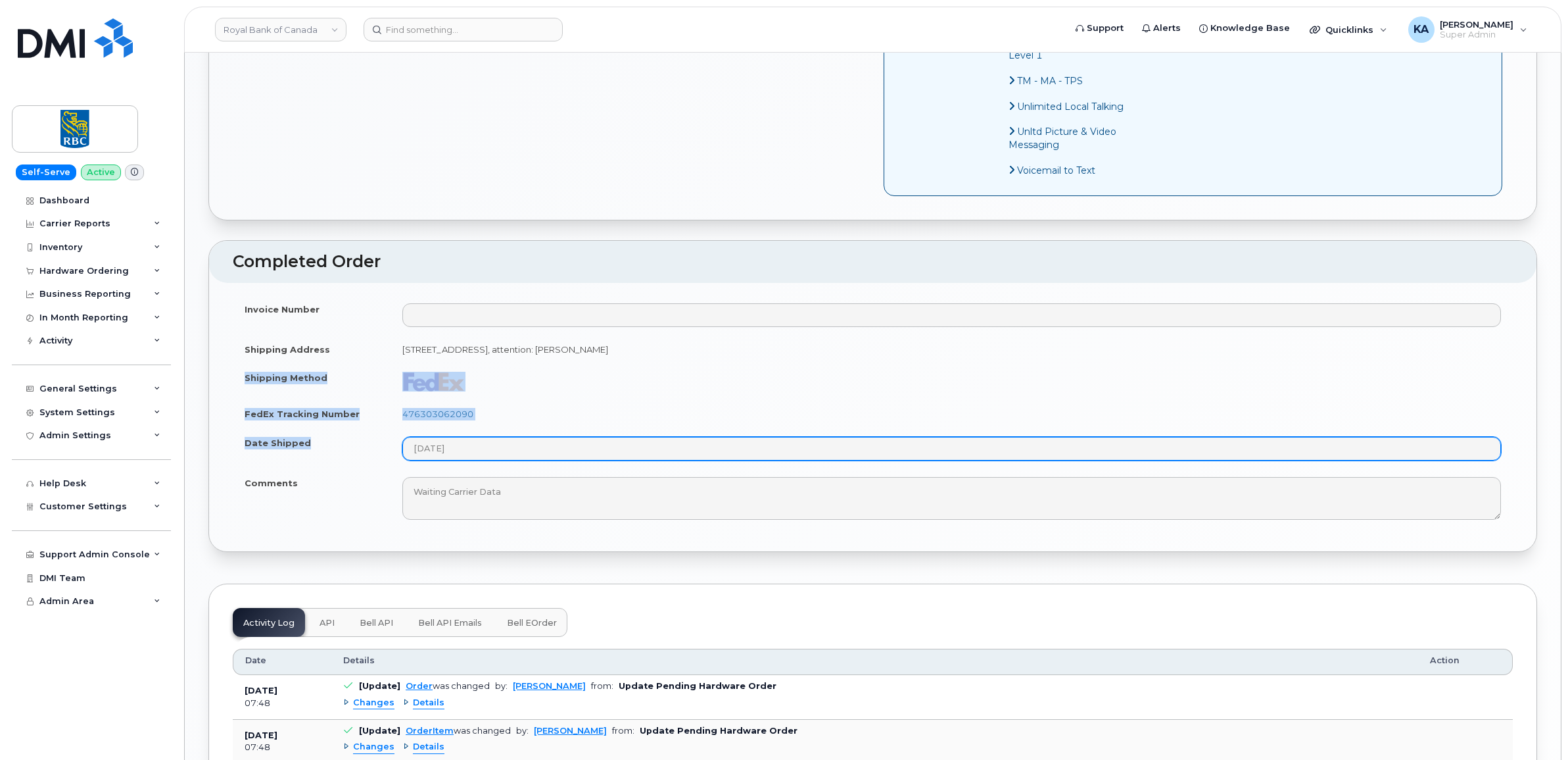
click at [520, 468] on tbody "Invoice Number Shipping Address [STREET_ADDRESS]: [PERSON_NAME] Shipping Method…" at bounding box center [872, 411] width 1280 height 234
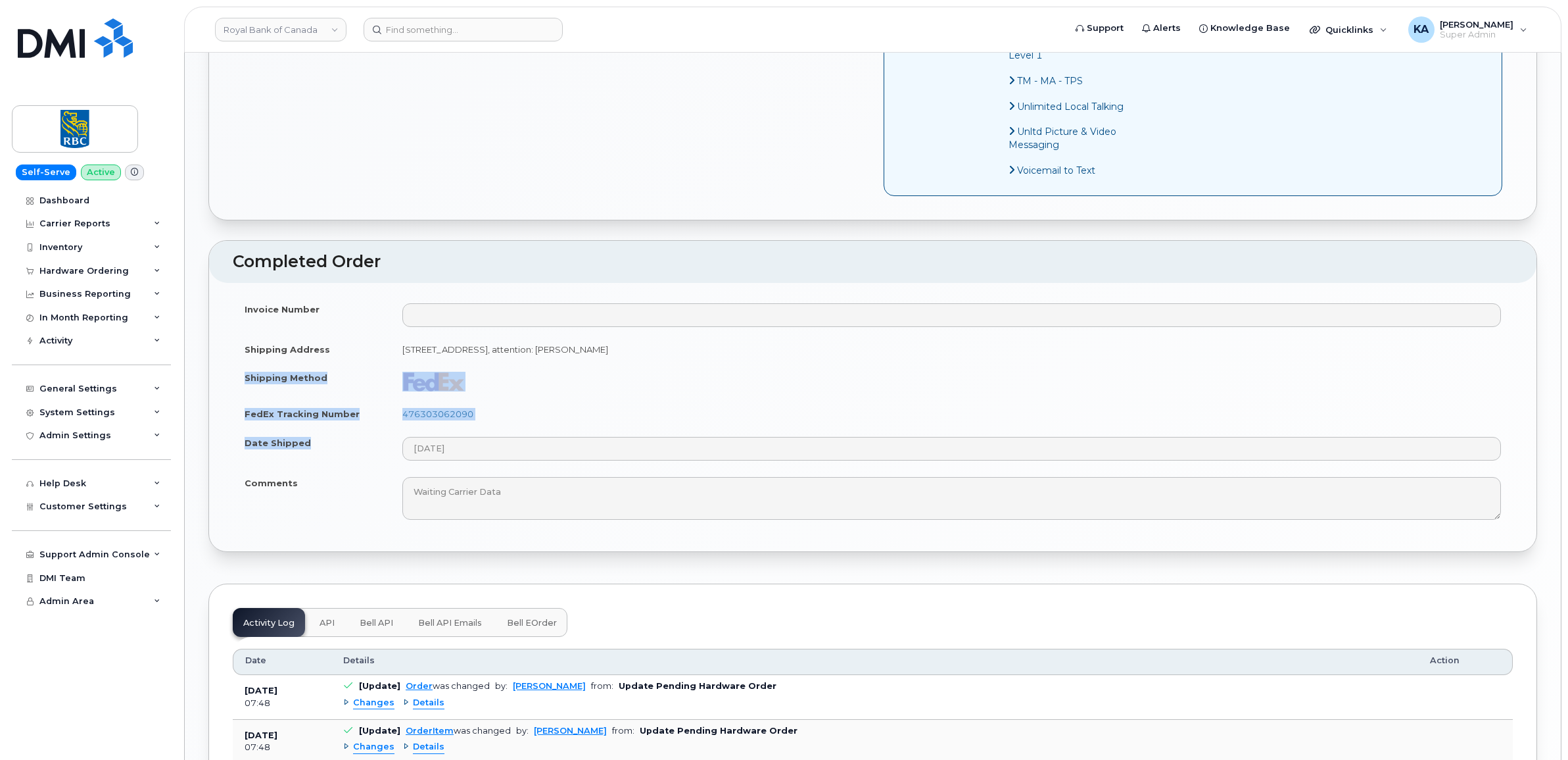
drag, startPoint x: 518, startPoint y: 467, endPoint x: 450, endPoint y: 405, distance: 92.0
copy tbody "Shipping Method FedEx Tracking Number 476303062090 Date Shipped"
click at [76, 265] on div "Hardware Ordering" at bounding box center [91, 270] width 159 height 23
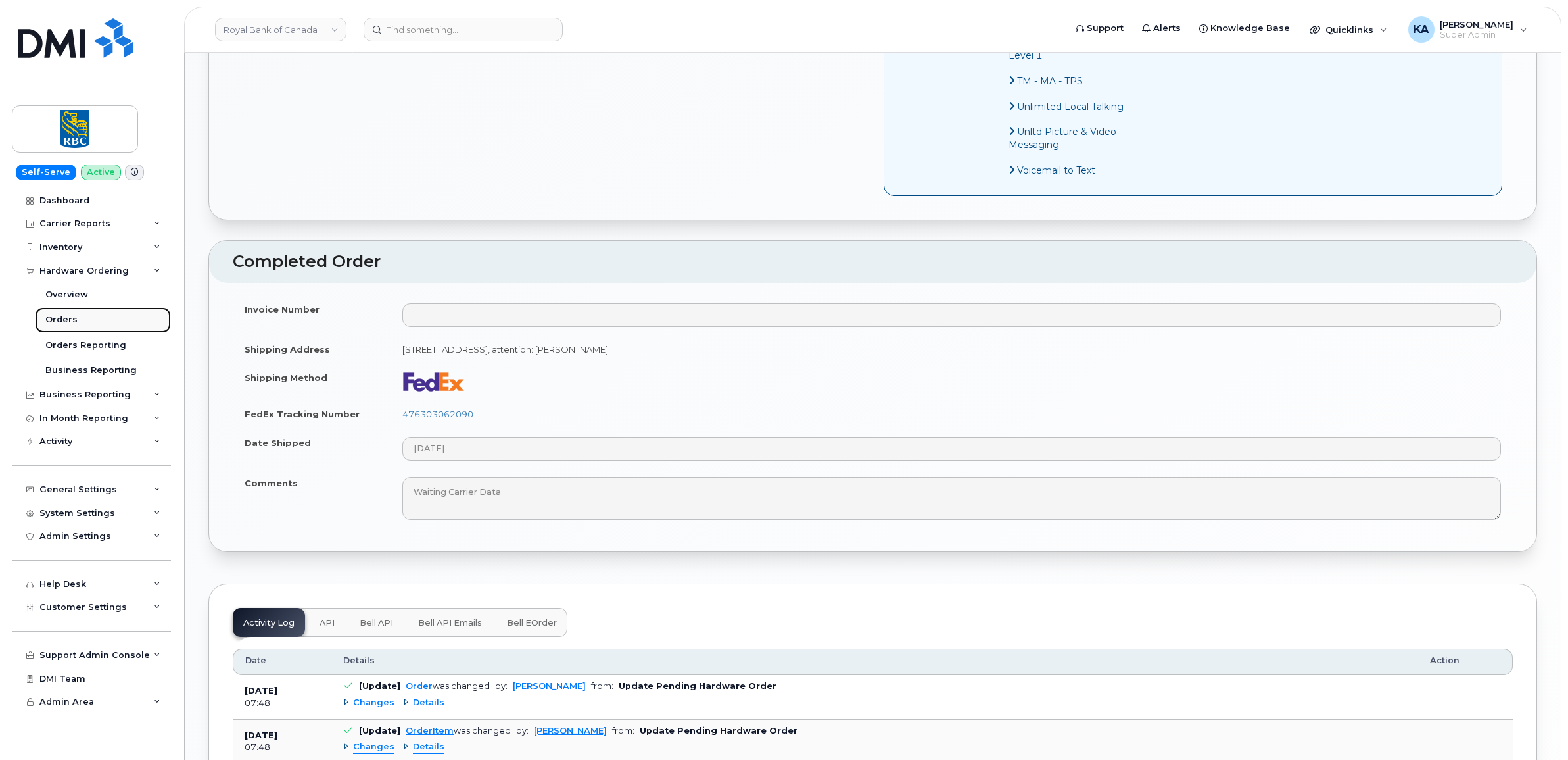
click at [53, 321] on div "Orders" at bounding box center [62, 319] width 32 height 12
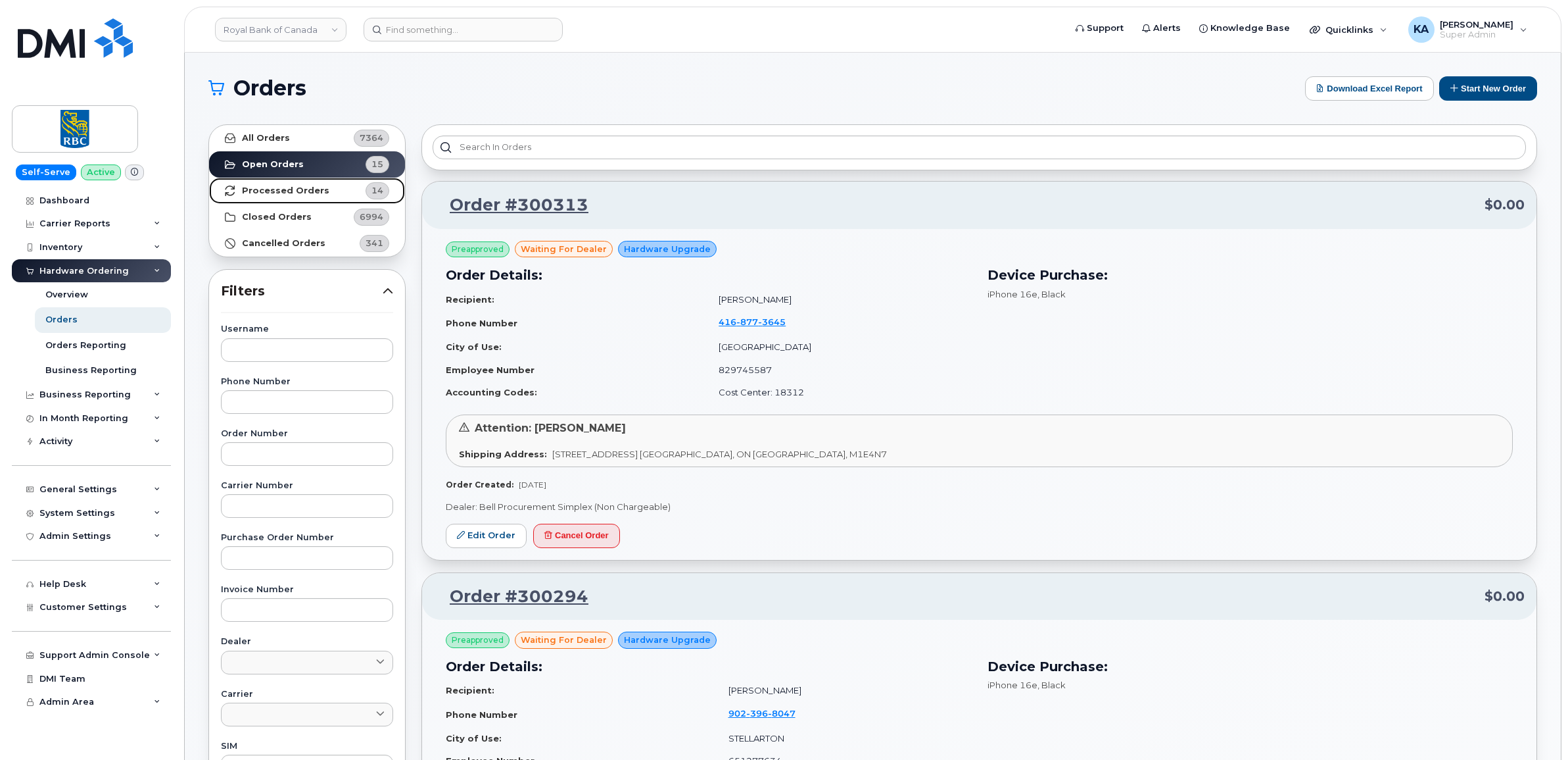
click at [313, 190] on strong "Processed Orders" at bounding box center [285, 190] width 87 height 11
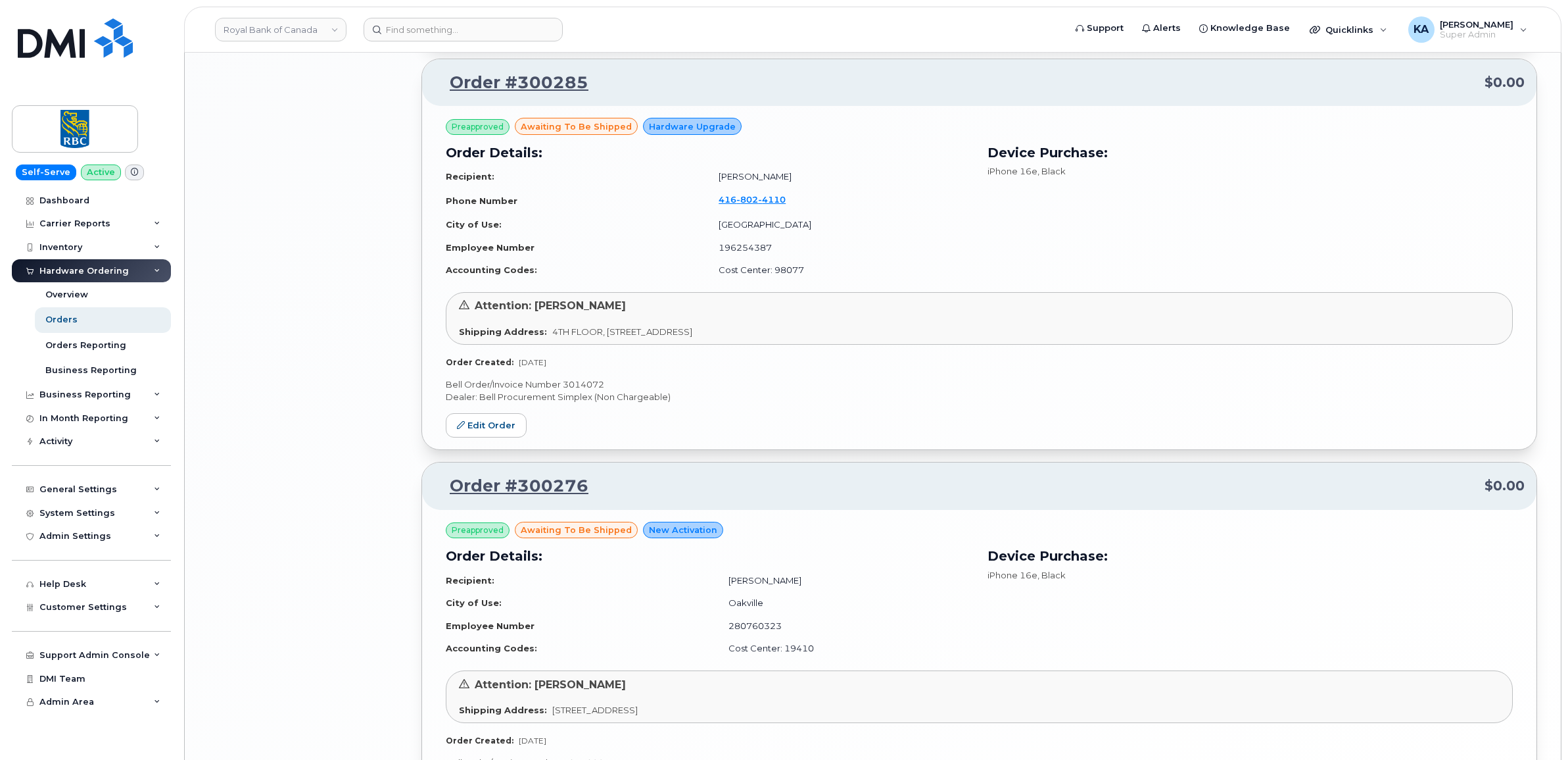
scroll to position [2646, 0]
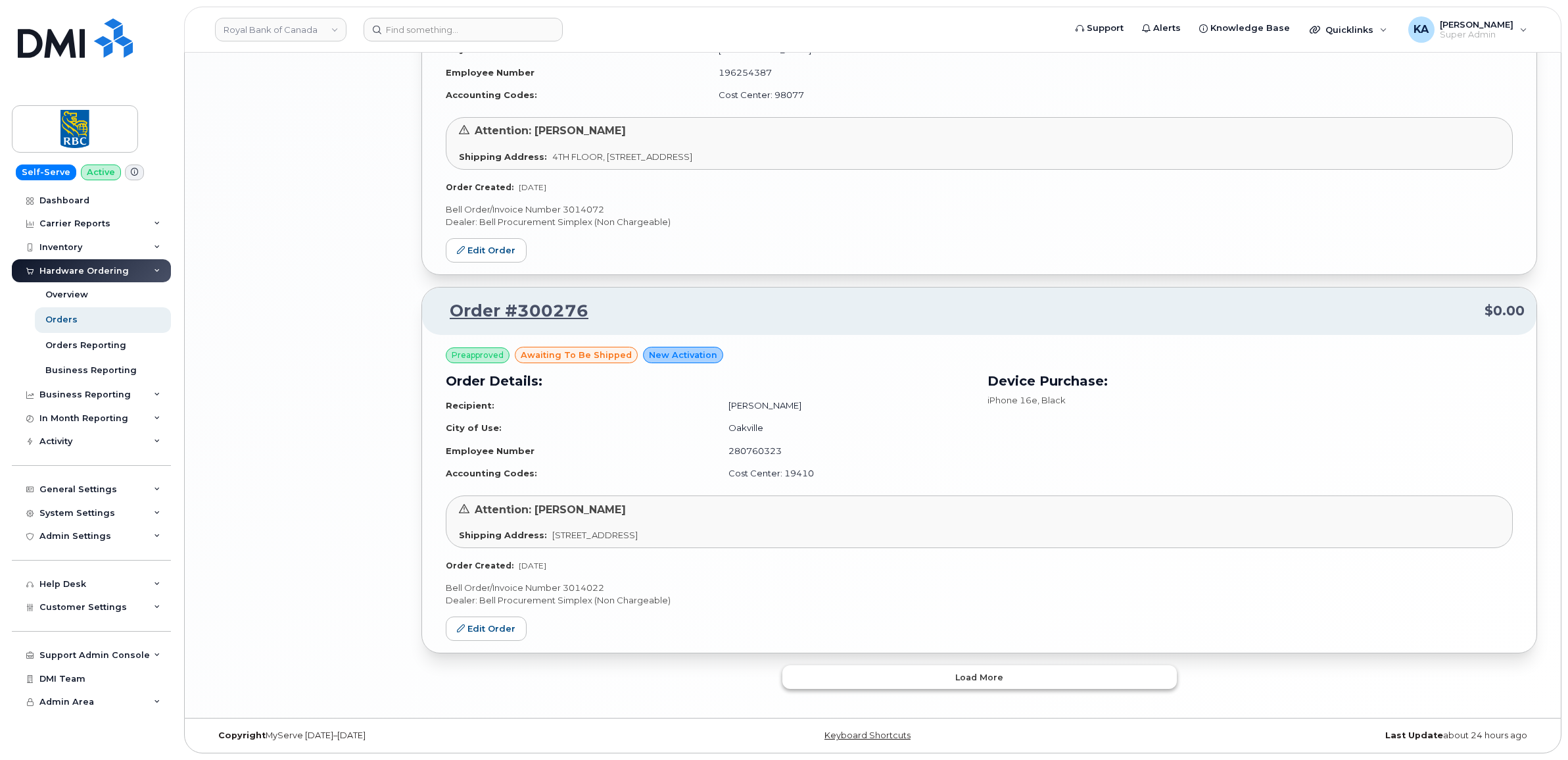
click at [871, 673] on button "Load more" at bounding box center [979, 676] width 394 height 23
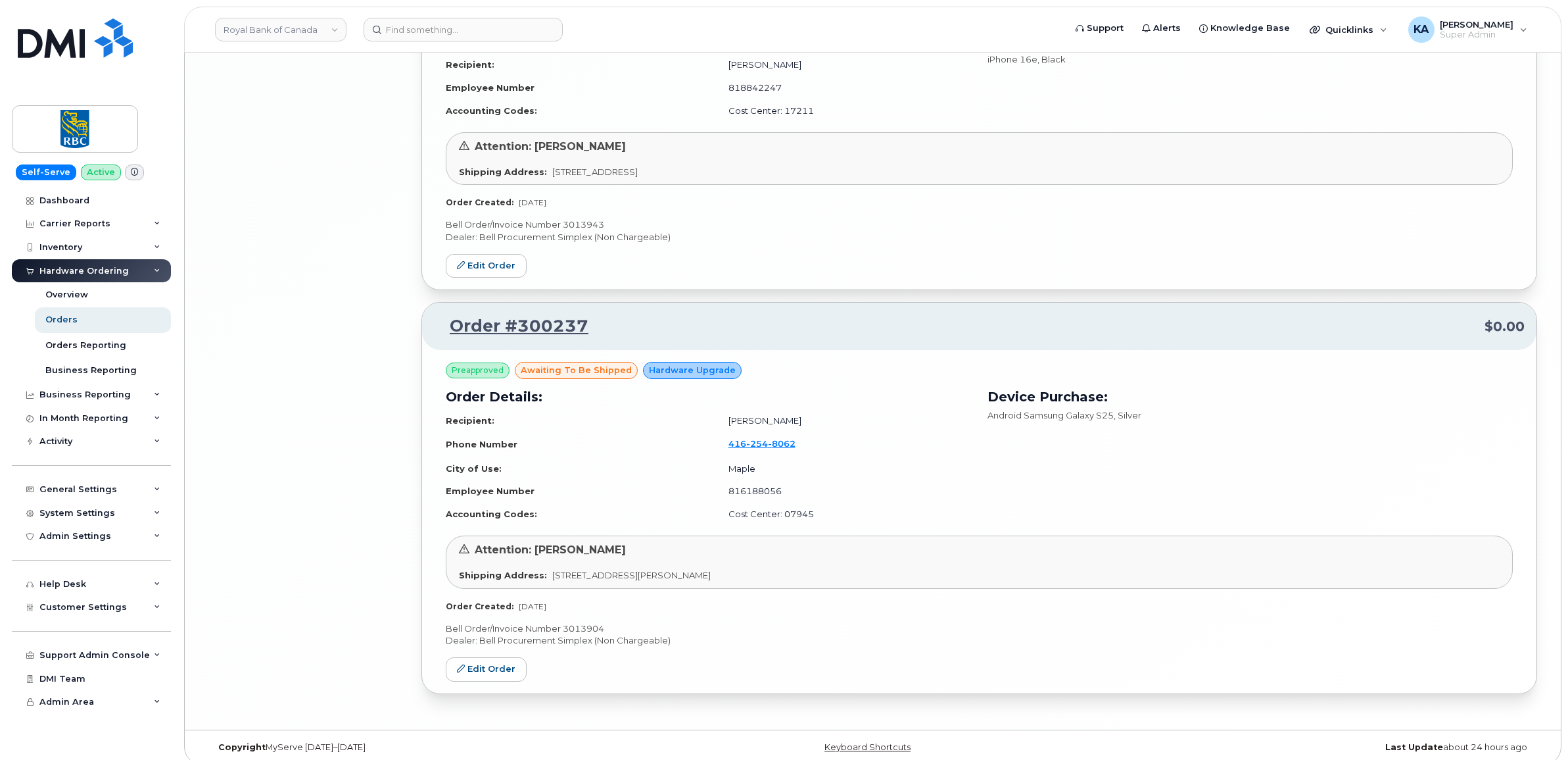
scroll to position [4818, 0]
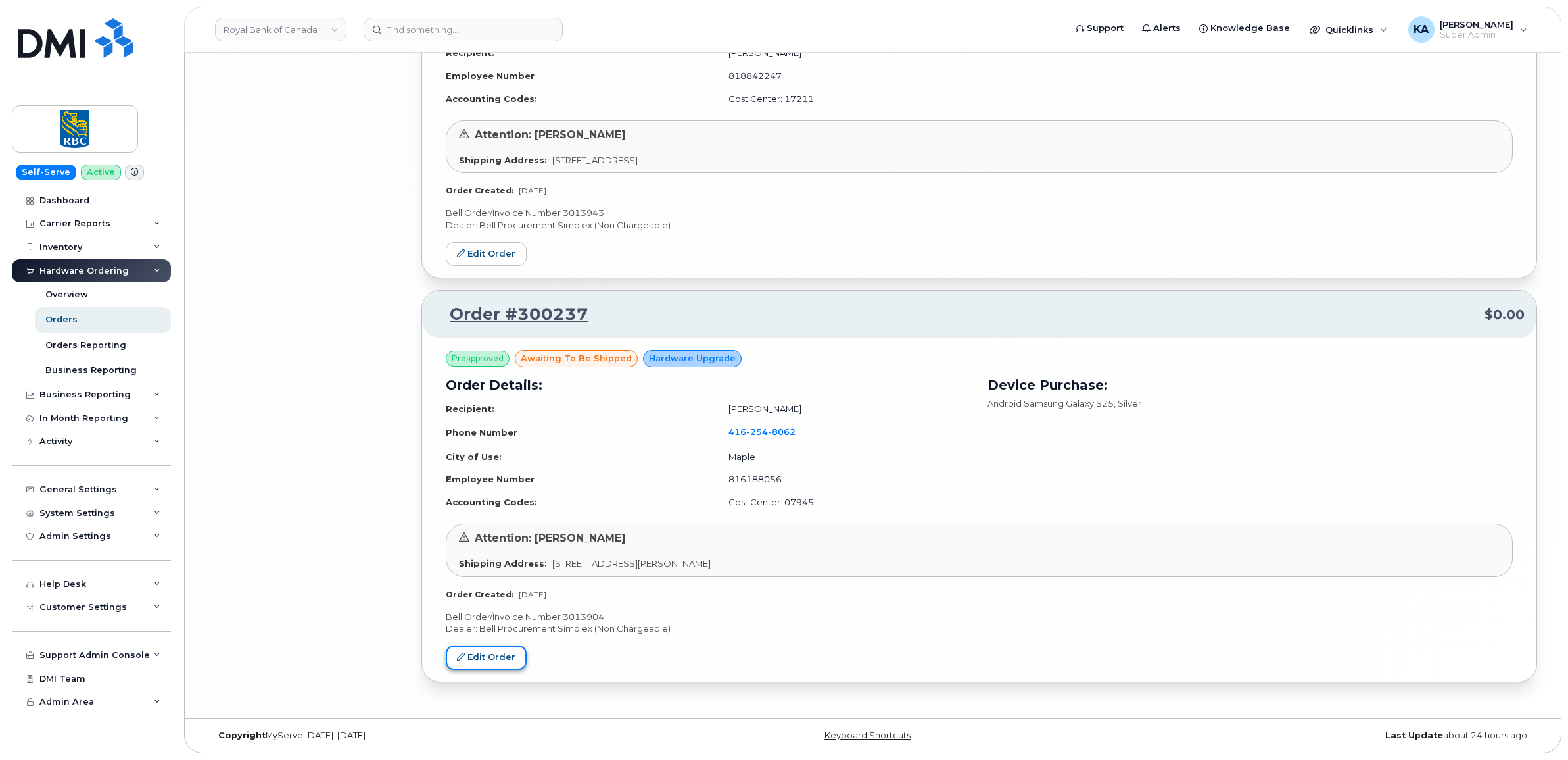
click at [480, 650] on link "Edit Order" at bounding box center [486, 657] width 81 height 24
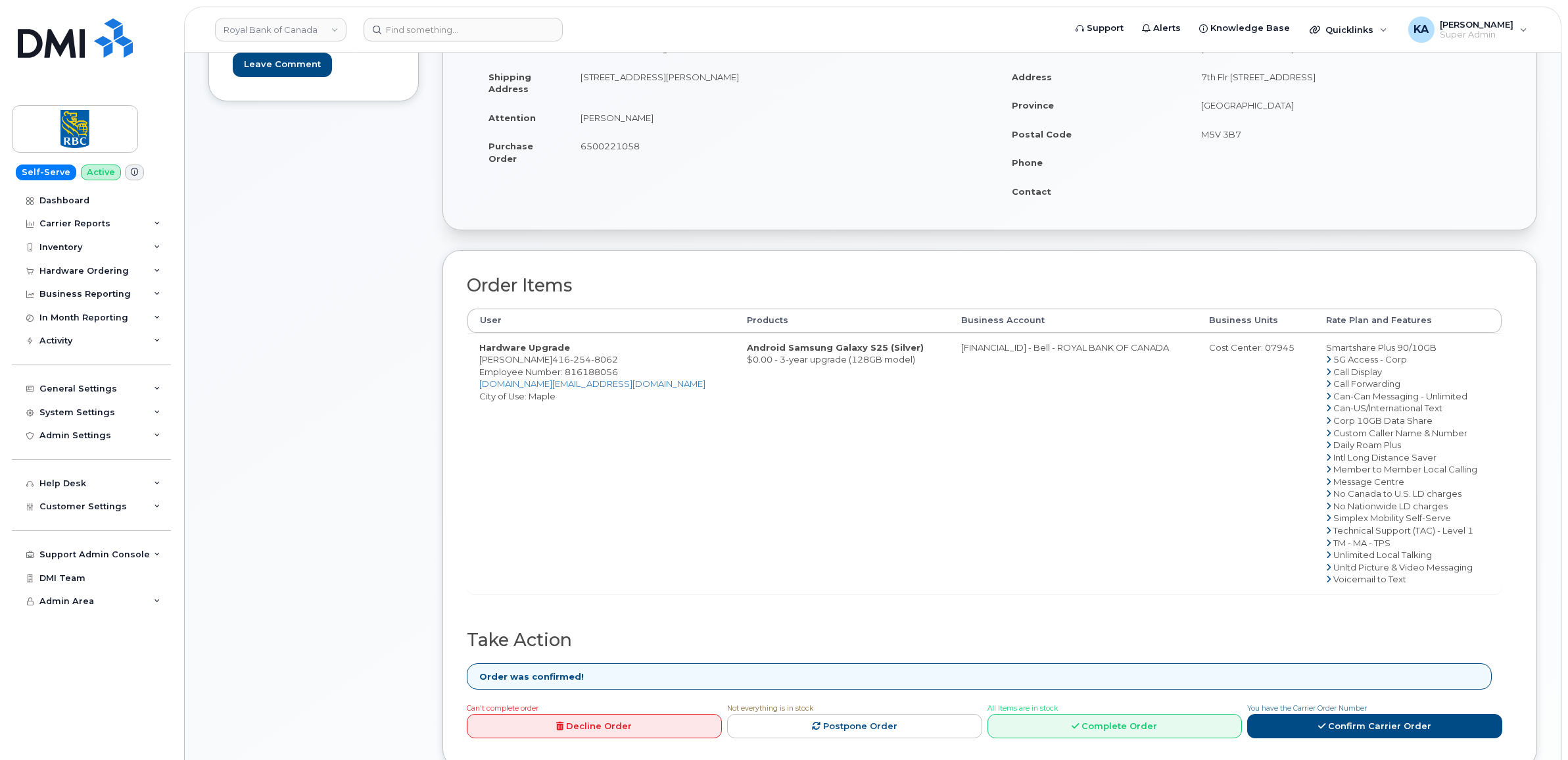
scroll to position [329, 0]
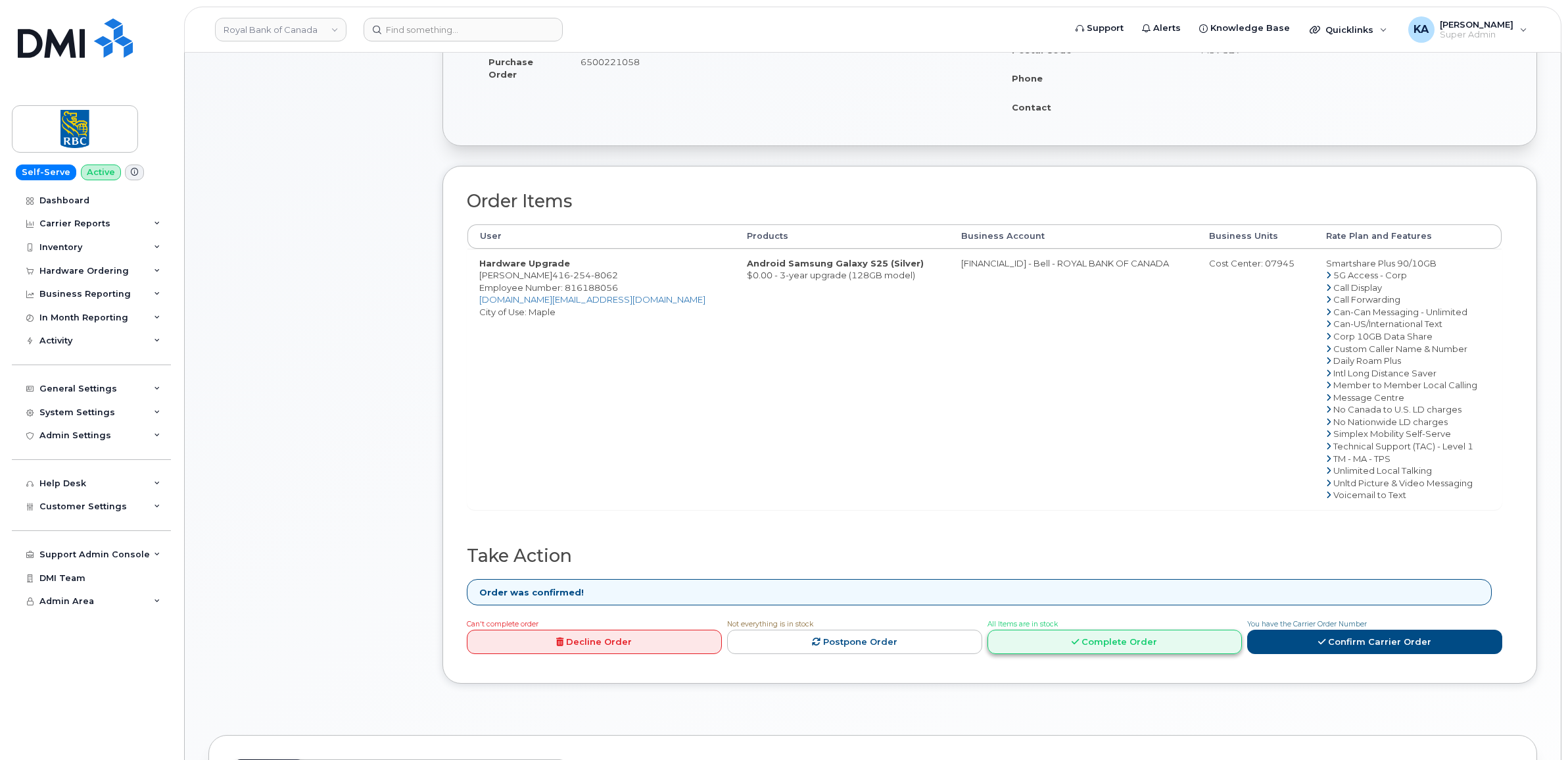
click at [1047, 641] on link "Complete Order" at bounding box center [1115, 641] width 255 height 24
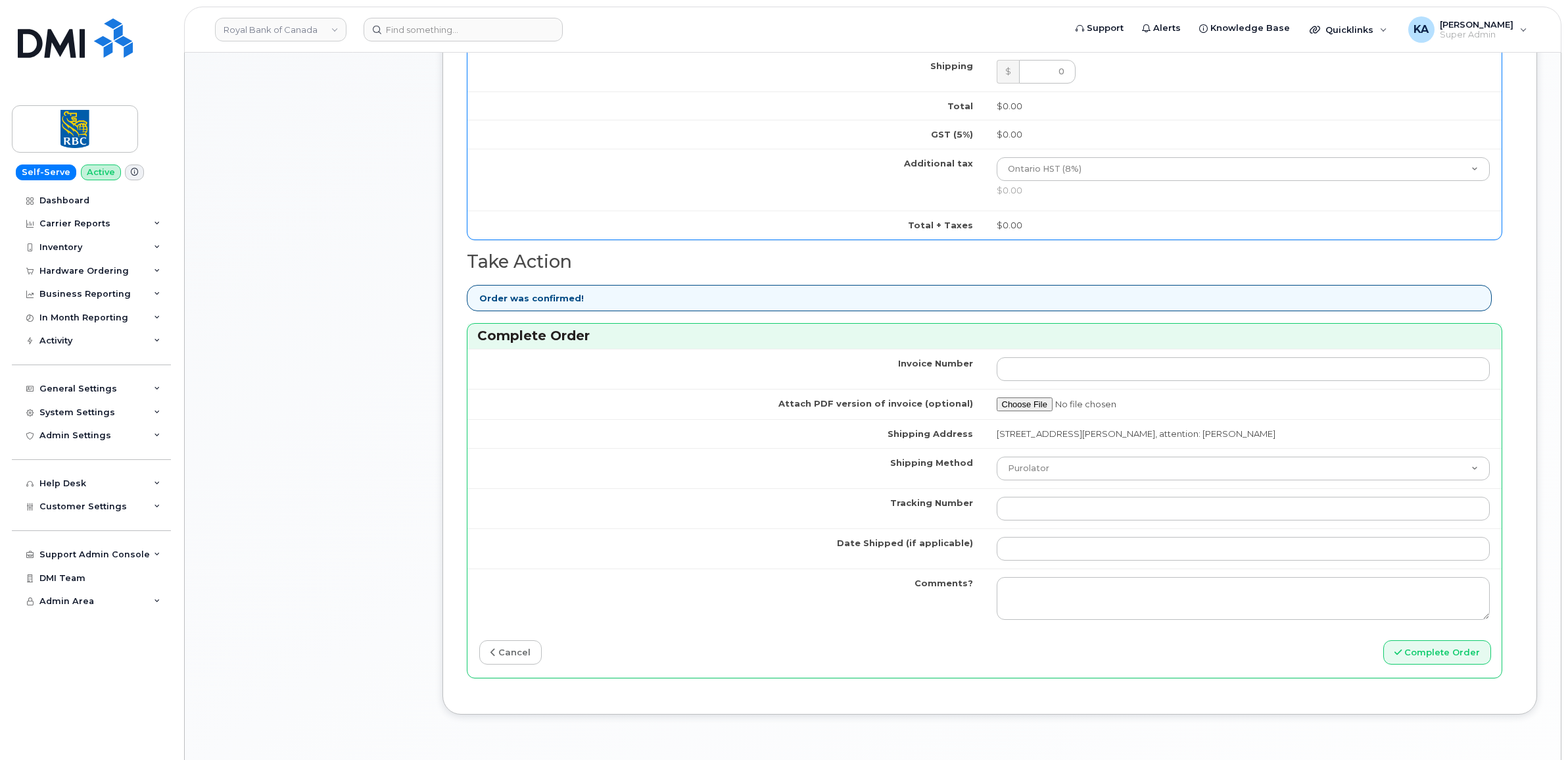
scroll to position [822, 0]
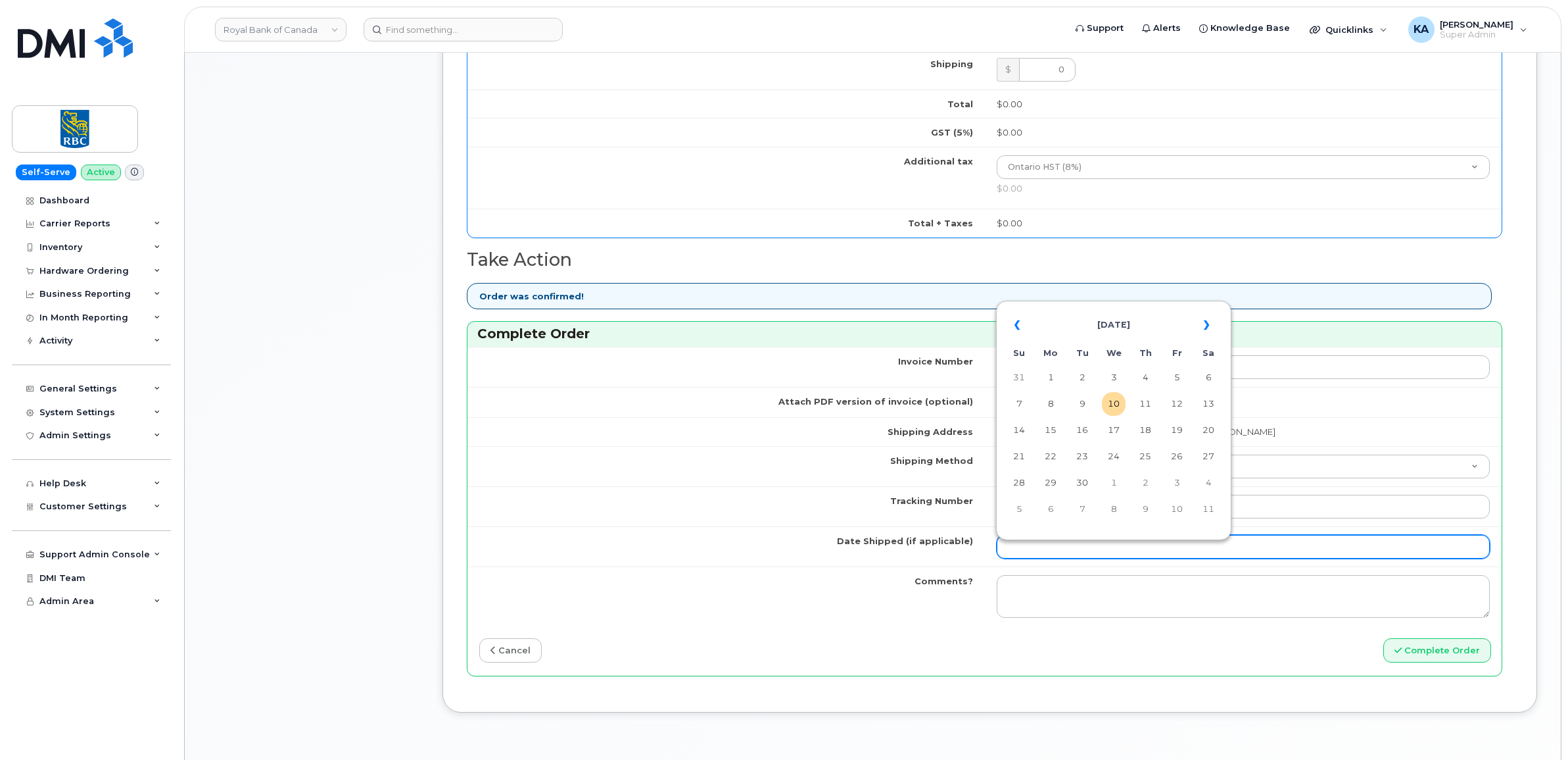
click at [1052, 542] on input "Date Shipped (if applicable)" at bounding box center [1244, 546] width 494 height 23
click at [1093, 305] on table "« September 2025 » Su Mo Tu We Th Fr Sa 31 1 2 3 4 5 6 7 8 9 10 11 12 13 14 15 …" at bounding box center [1114, 416] width 229 height 225
click at [1083, 399] on td "9" at bounding box center [1082, 403] width 23 height 23
type input "[DATE]"
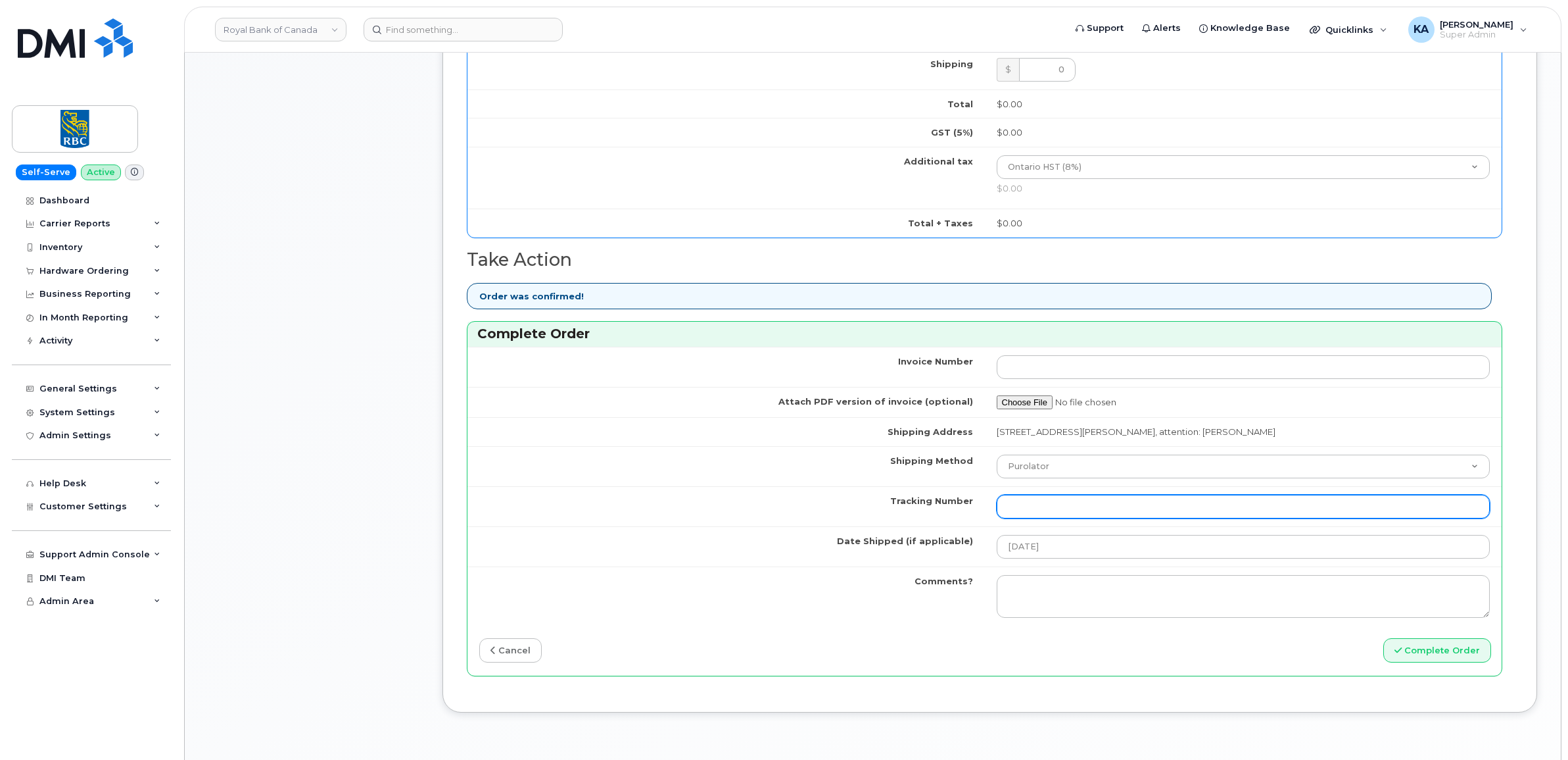
click at [1040, 512] on input "Tracking Number" at bounding box center [1244, 507] width 494 height 23
paste input "520047115164"
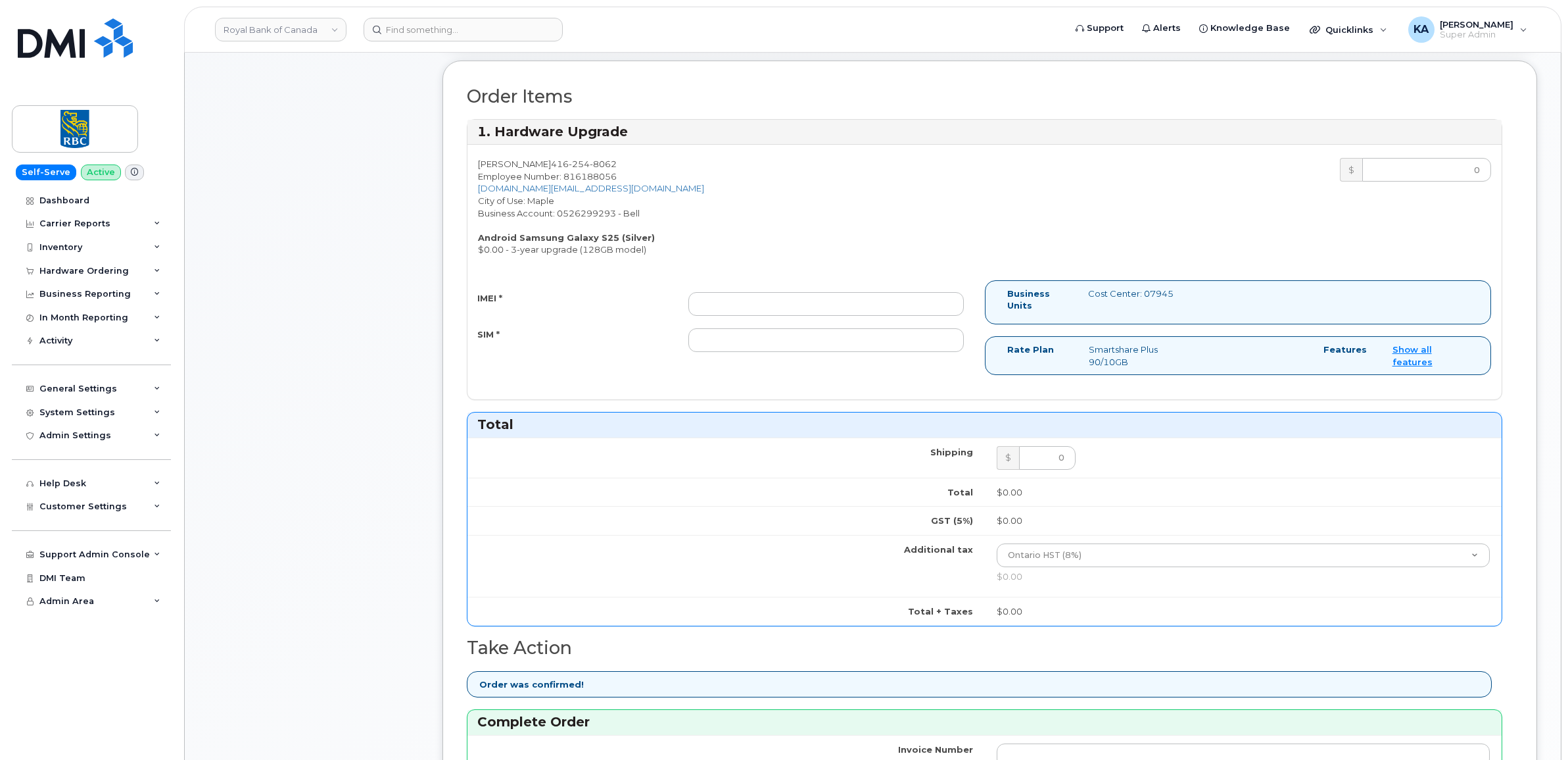
scroll to position [411, 0]
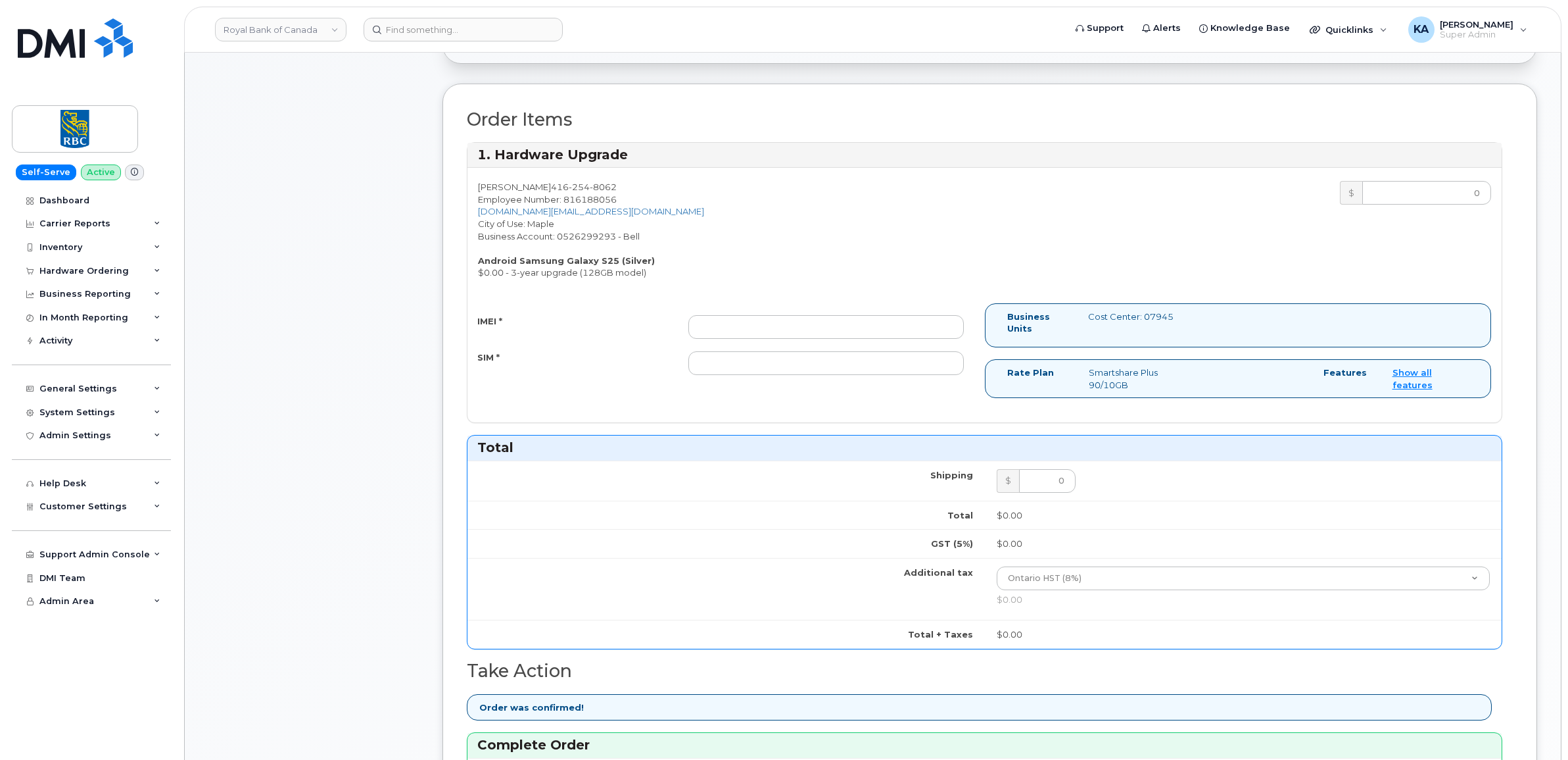
type input "520047115164"
click at [889, 331] on input "IMEI *" at bounding box center [825, 327] width 276 height 23
paste input "351558505121709"
type input "351558505121709"
click at [878, 370] on input "SIM *" at bounding box center [825, 363] width 276 height 23
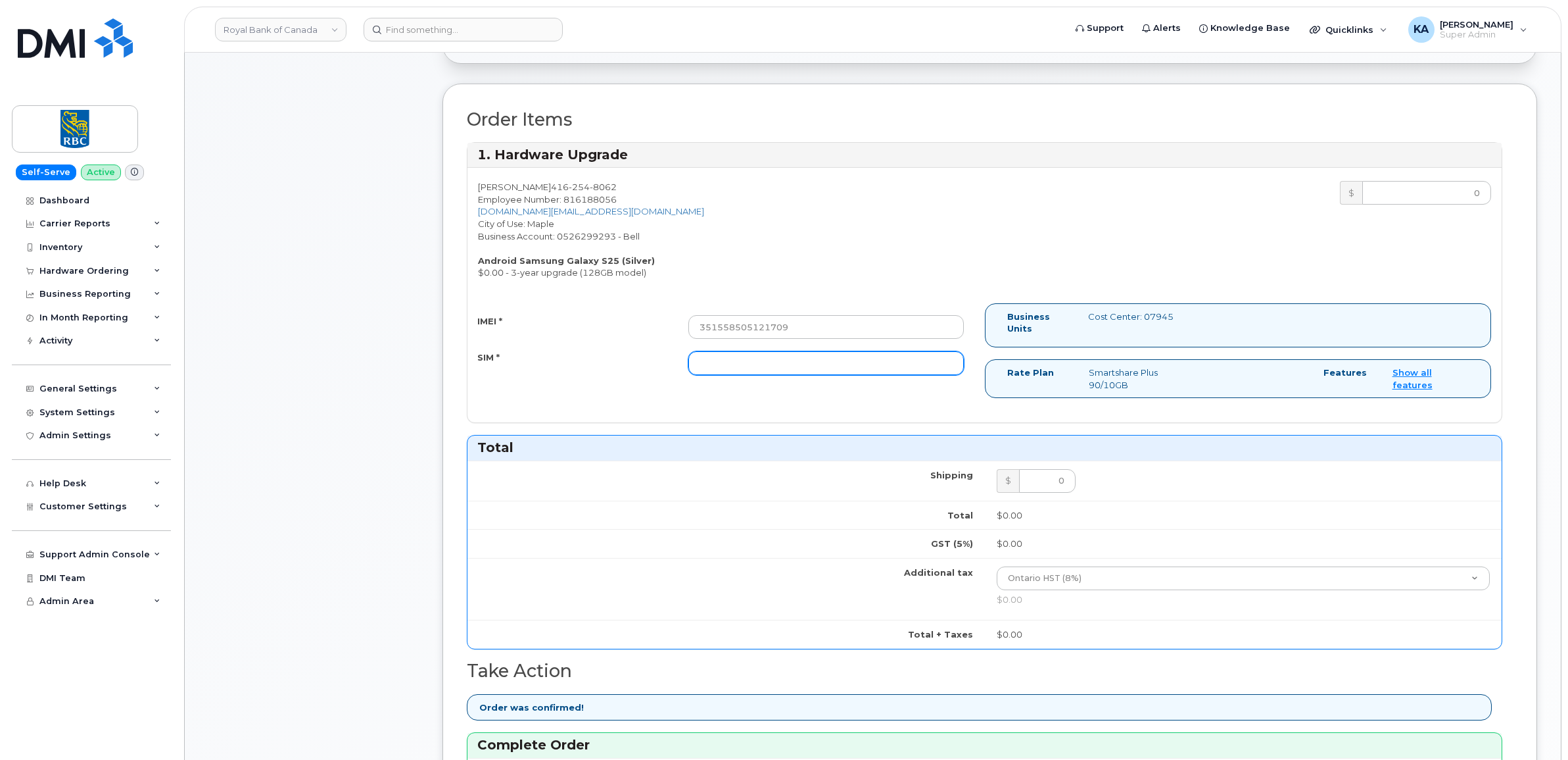
paste input "89302610207733284274"
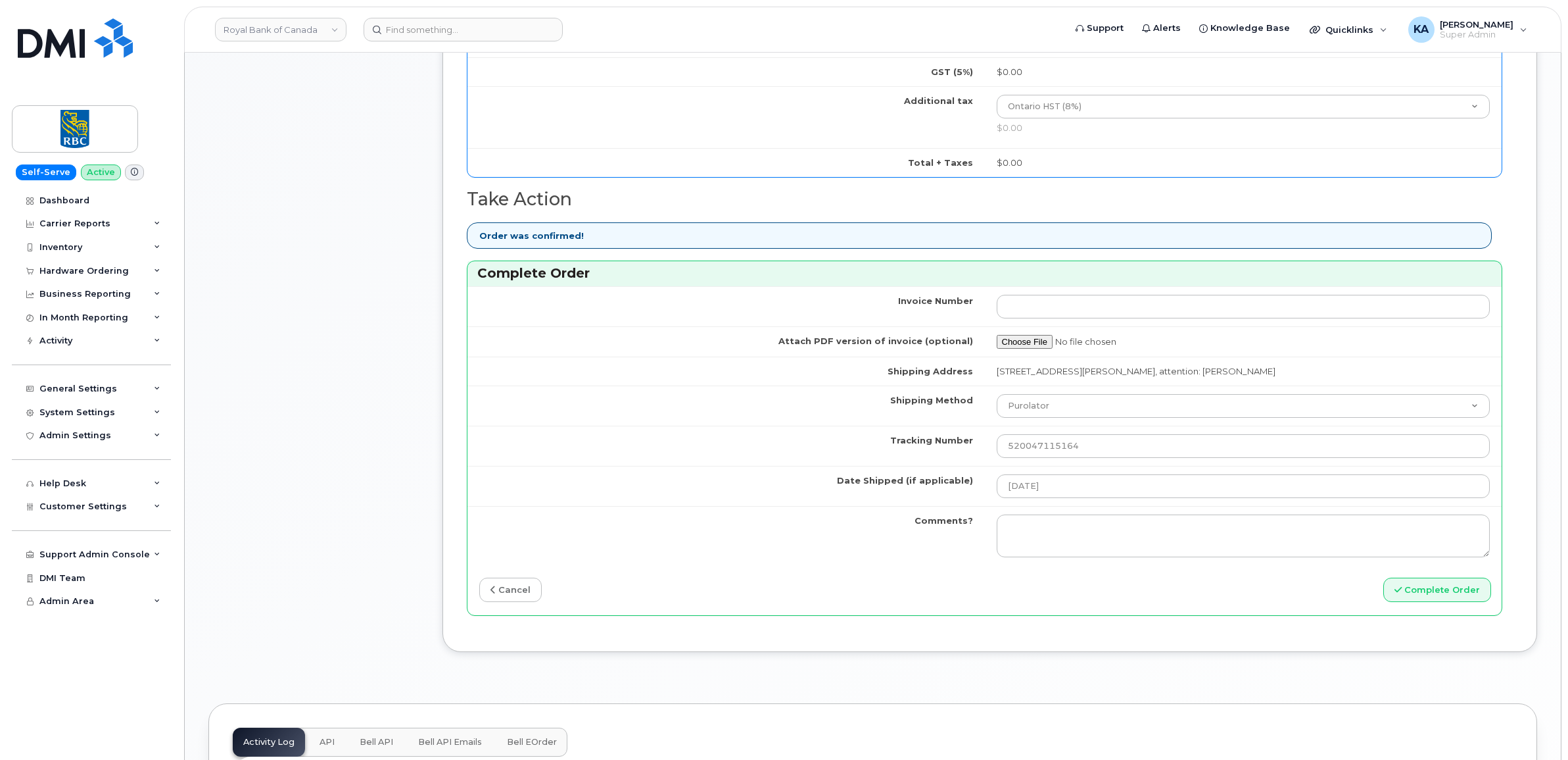
scroll to position [905, 0]
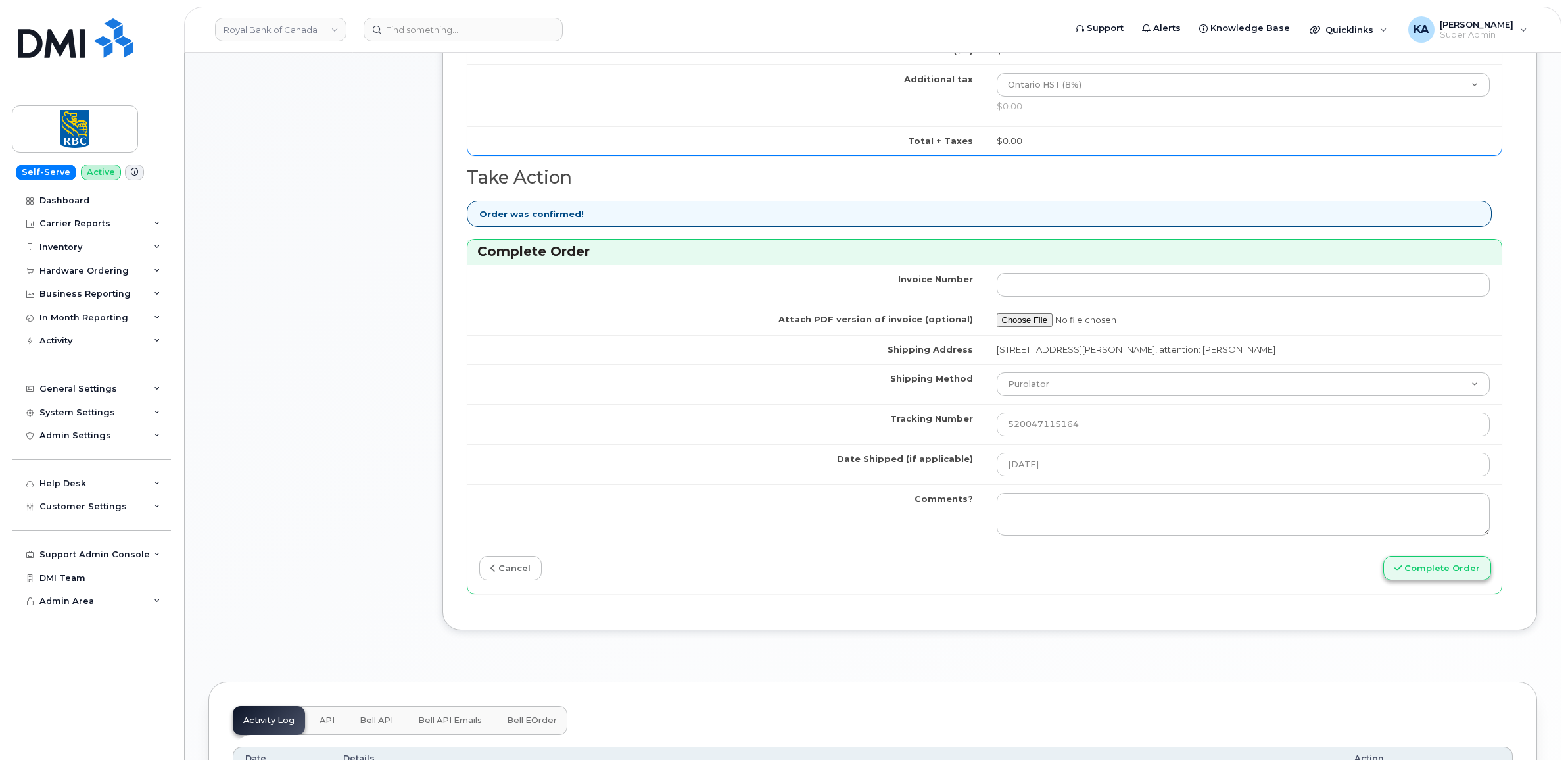
type input "89302610207733284274"
click at [1415, 577] on button "Complete Order" at bounding box center [1437, 568] width 108 height 24
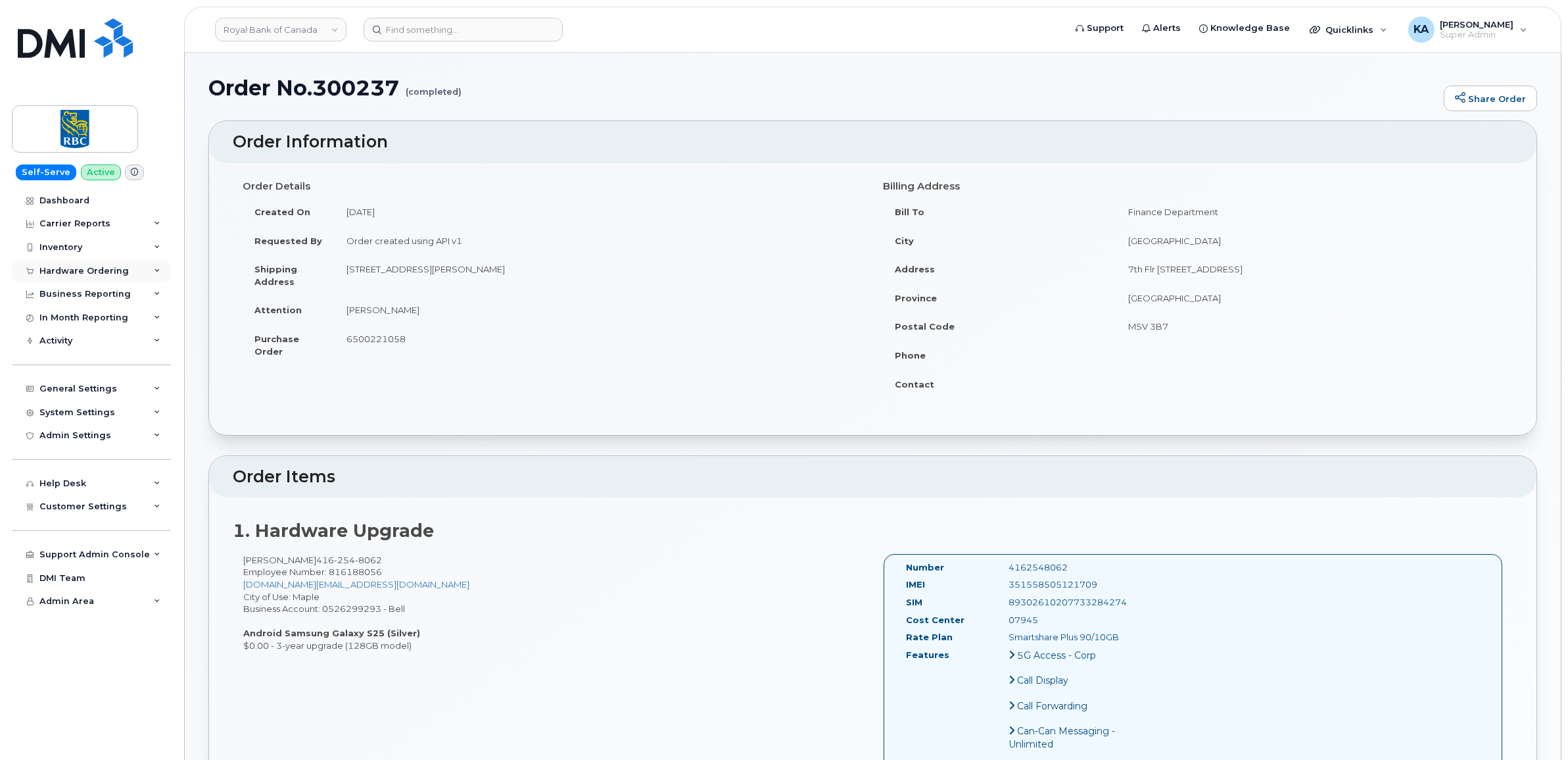
click at [74, 271] on div "Hardware Ordering" at bounding box center [84, 271] width 90 height 11
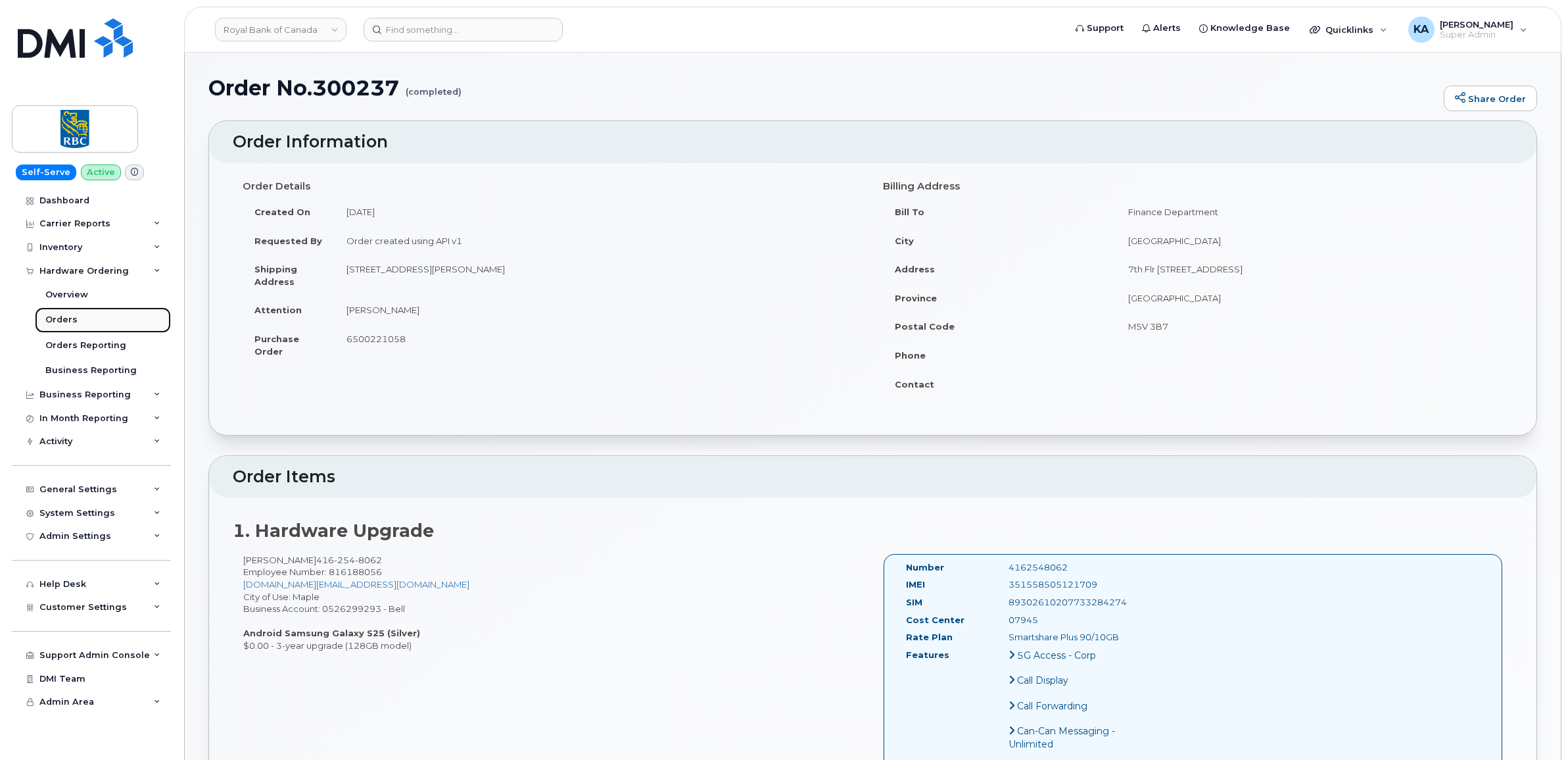
click at [51, 323] on div "Orders" at bounding box center [62, 319] width 32 height 12
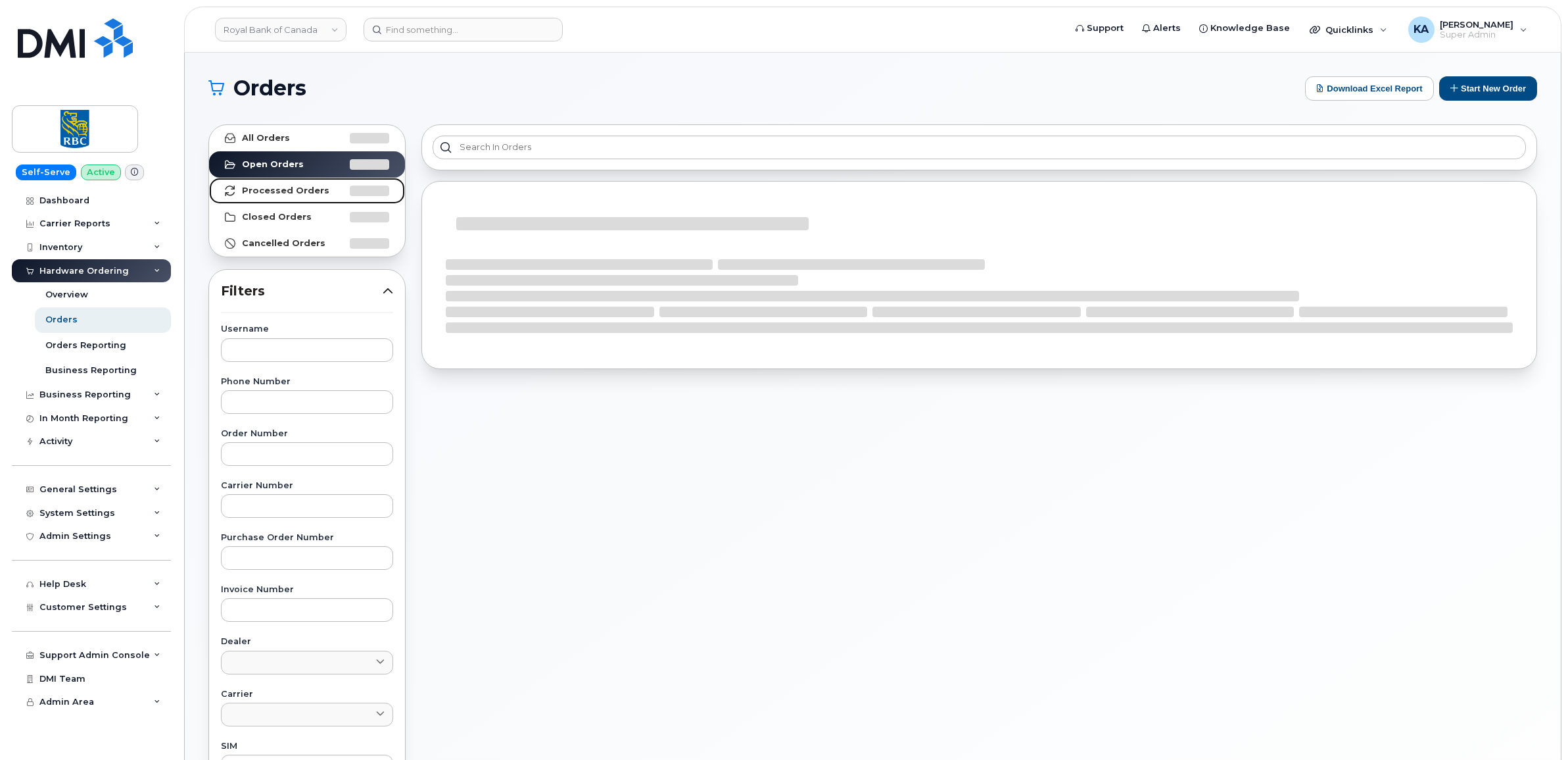
click at [261, 188] on strong "Processed Orders" at bounding box center [285, 190] width 87 height 11
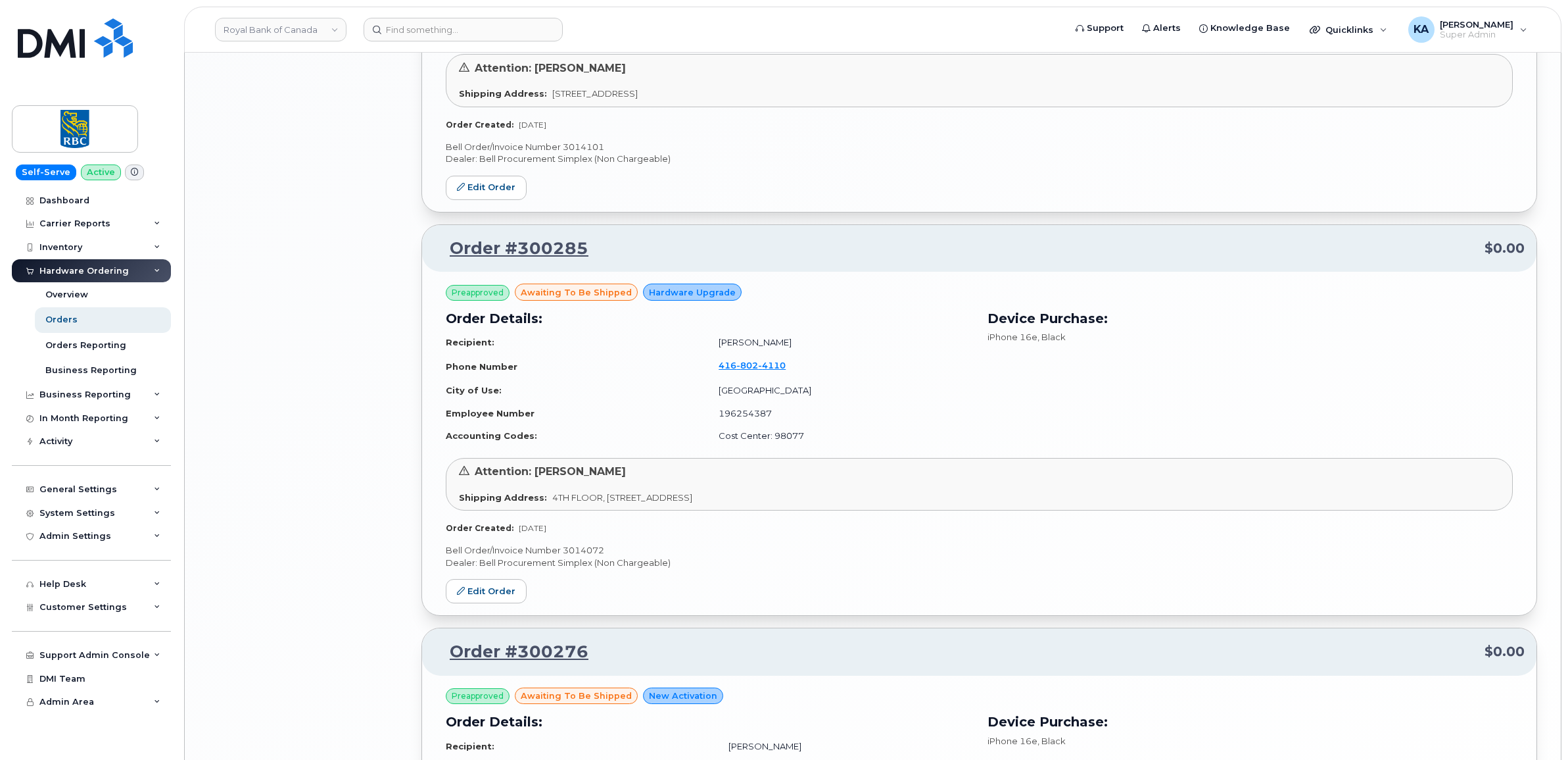
scroll to position [2646, 0]
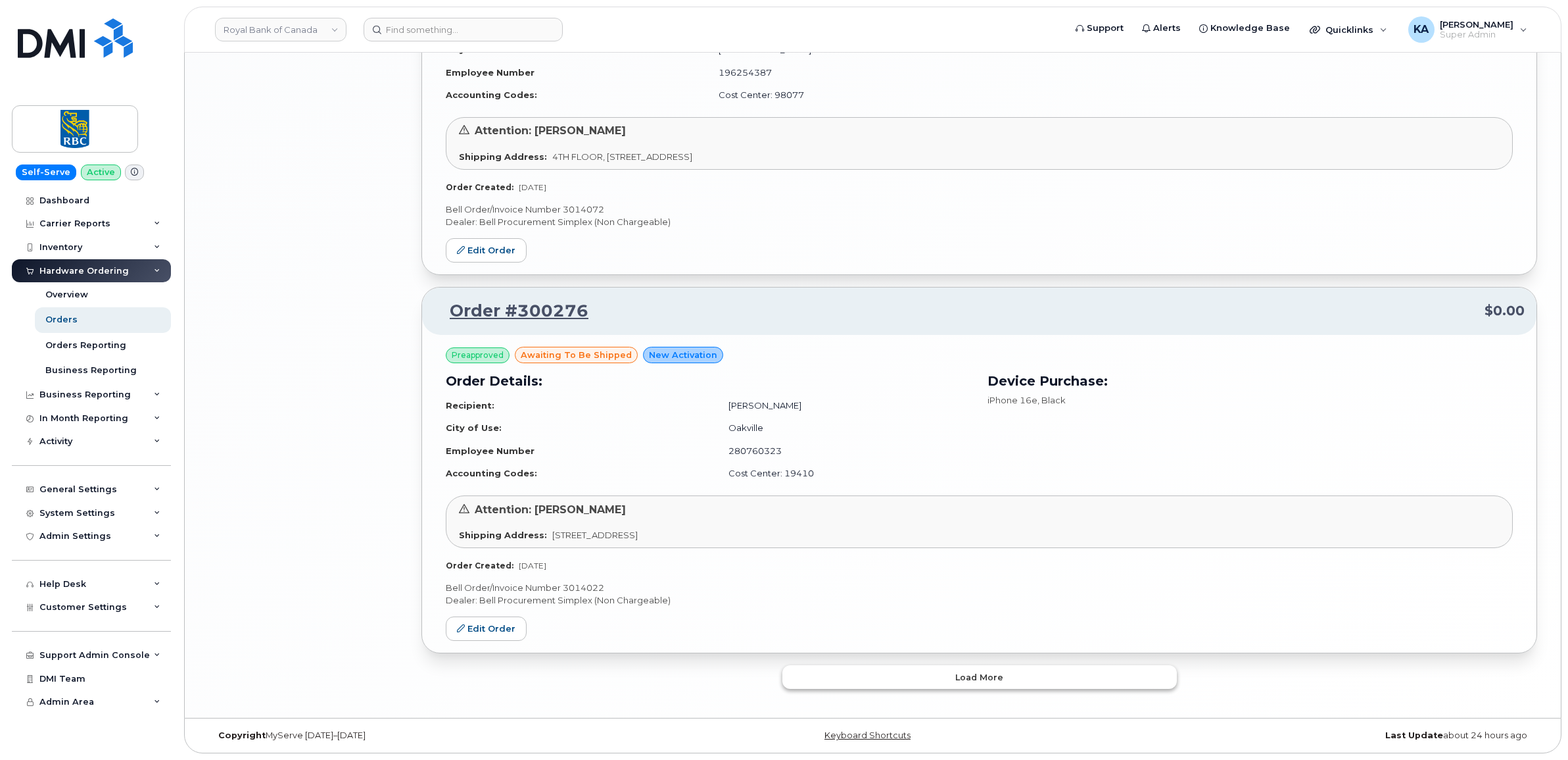
click at [921, 677] on button "Load more" at bounding box center [979, 676] width 394 height 23
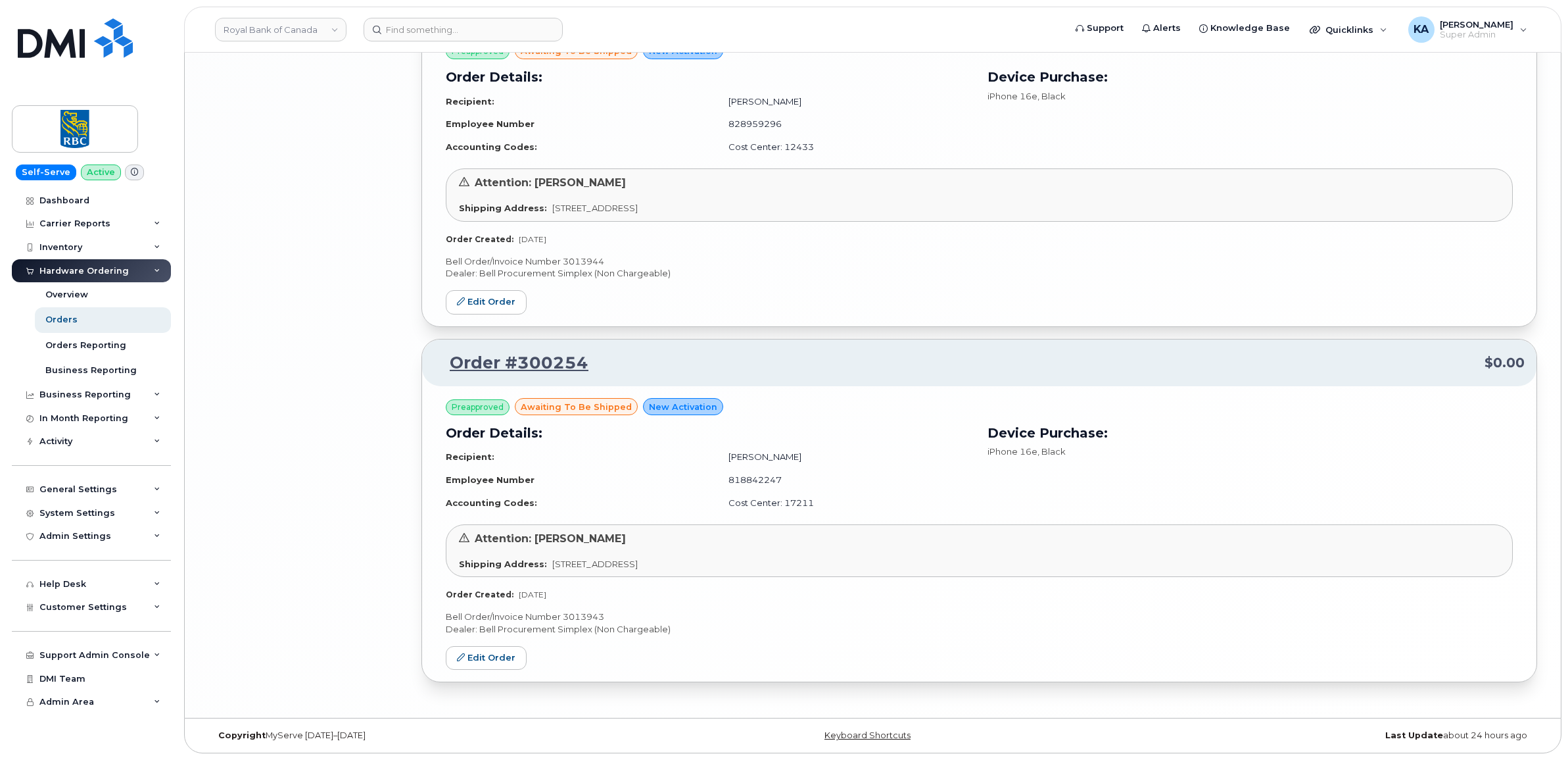
scroll to position [4414, 0]
click at [463, 655] on icon at bounding box center [461, 657] width 8 height 8
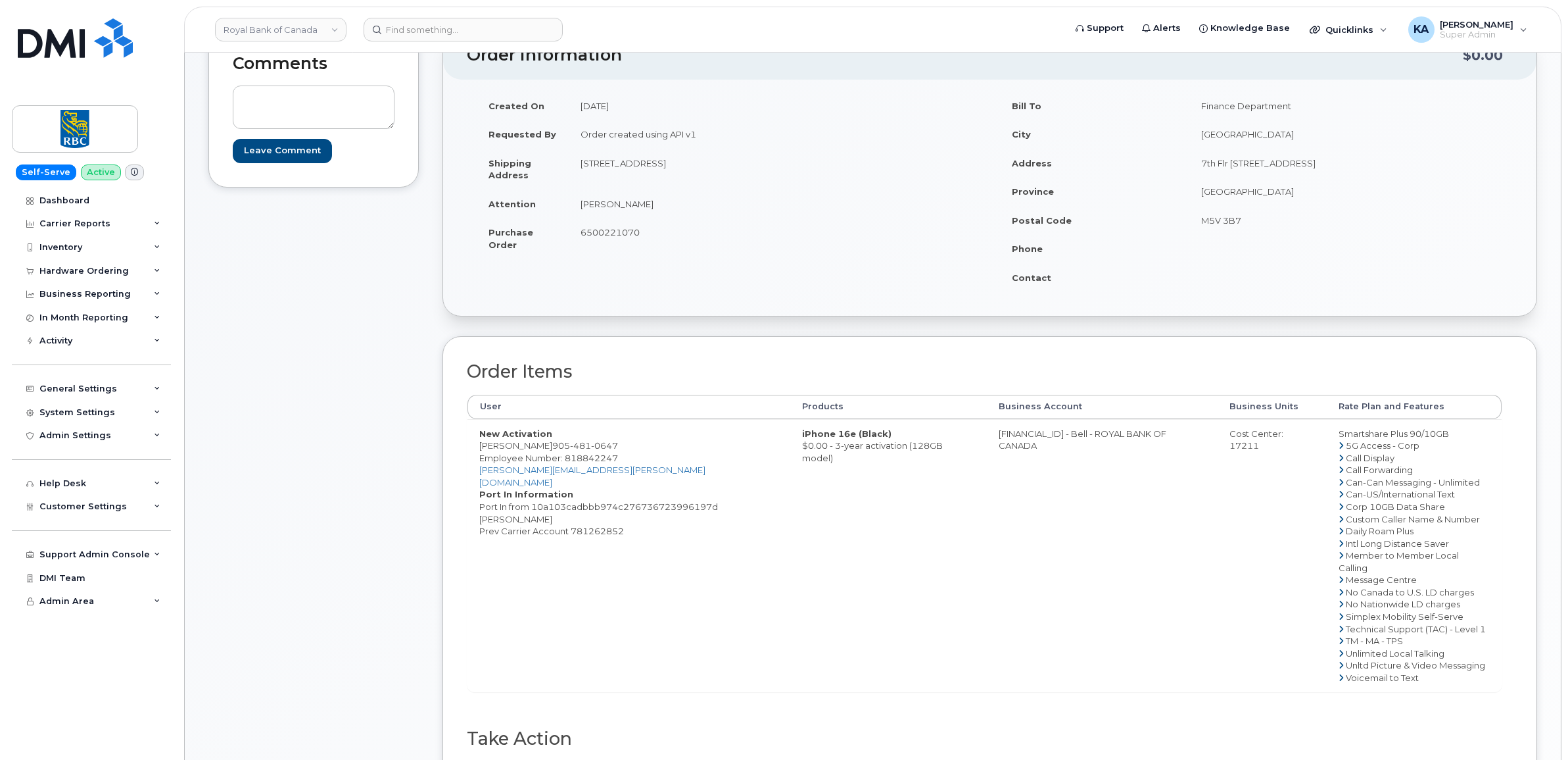
scroll to position [247, 0]
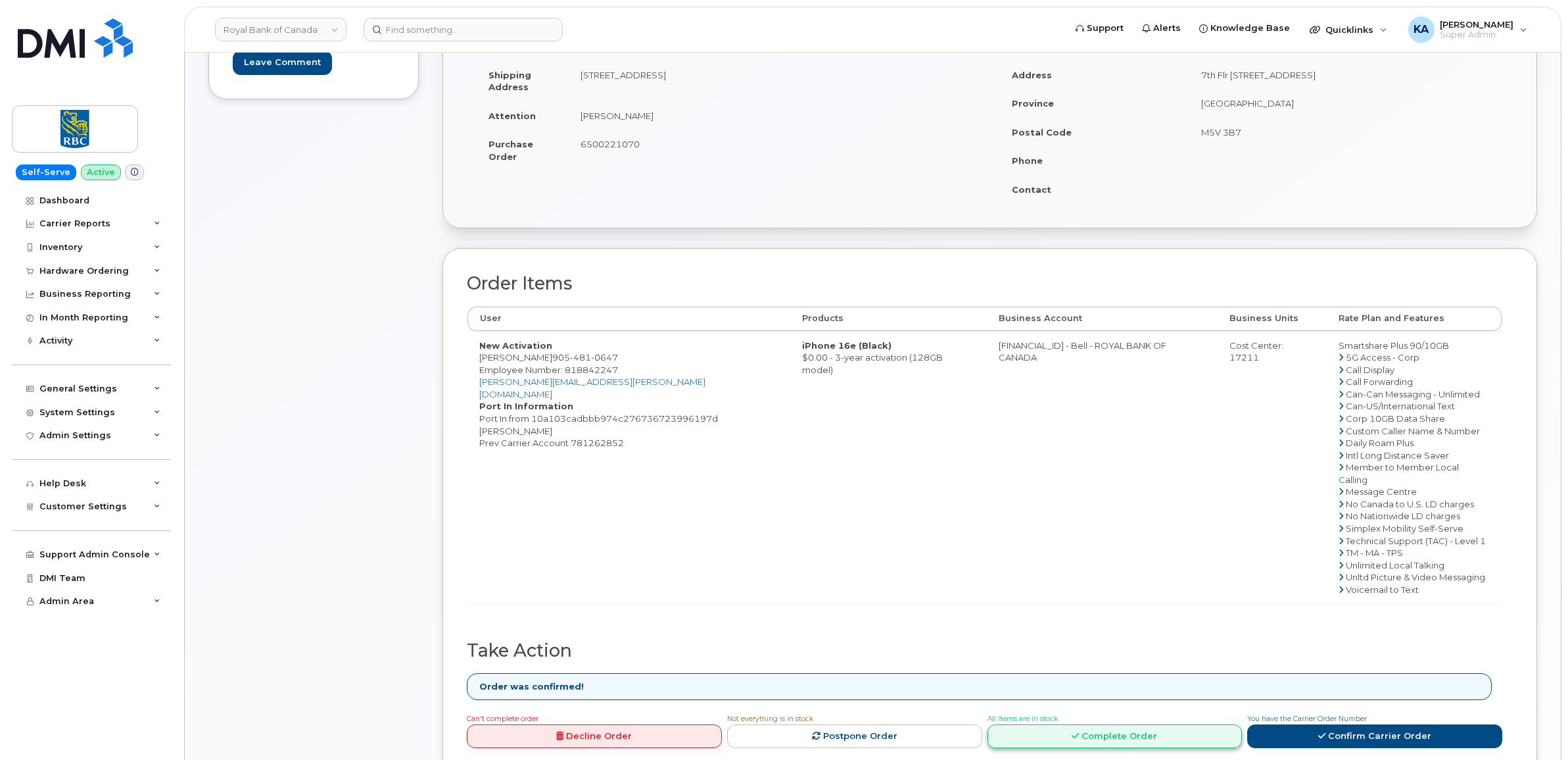
click at [1060, 724] on link "Complete Order" at bounding box center [1115, 736] width 255 height 24
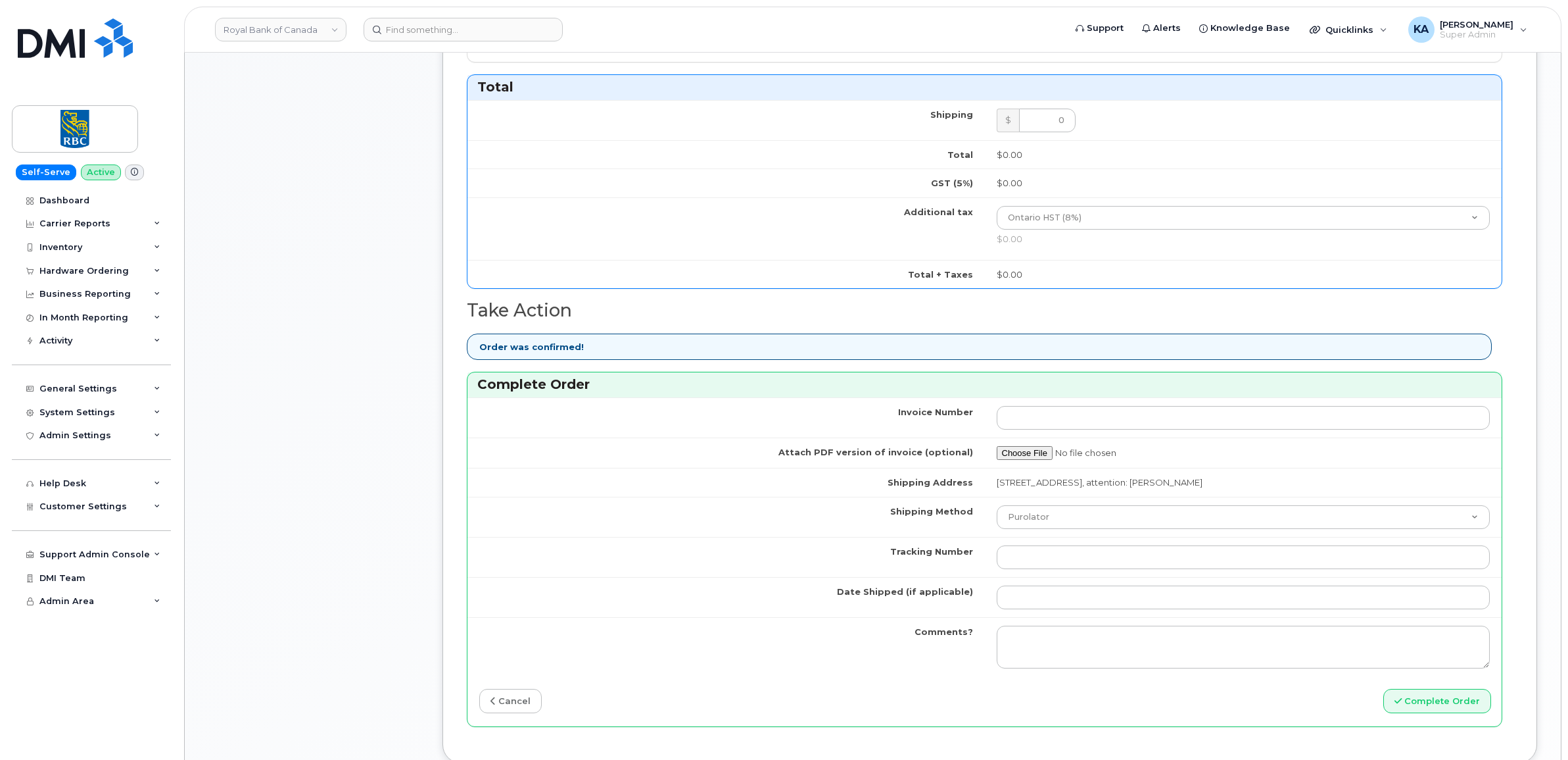
scroll to position [822, 0]
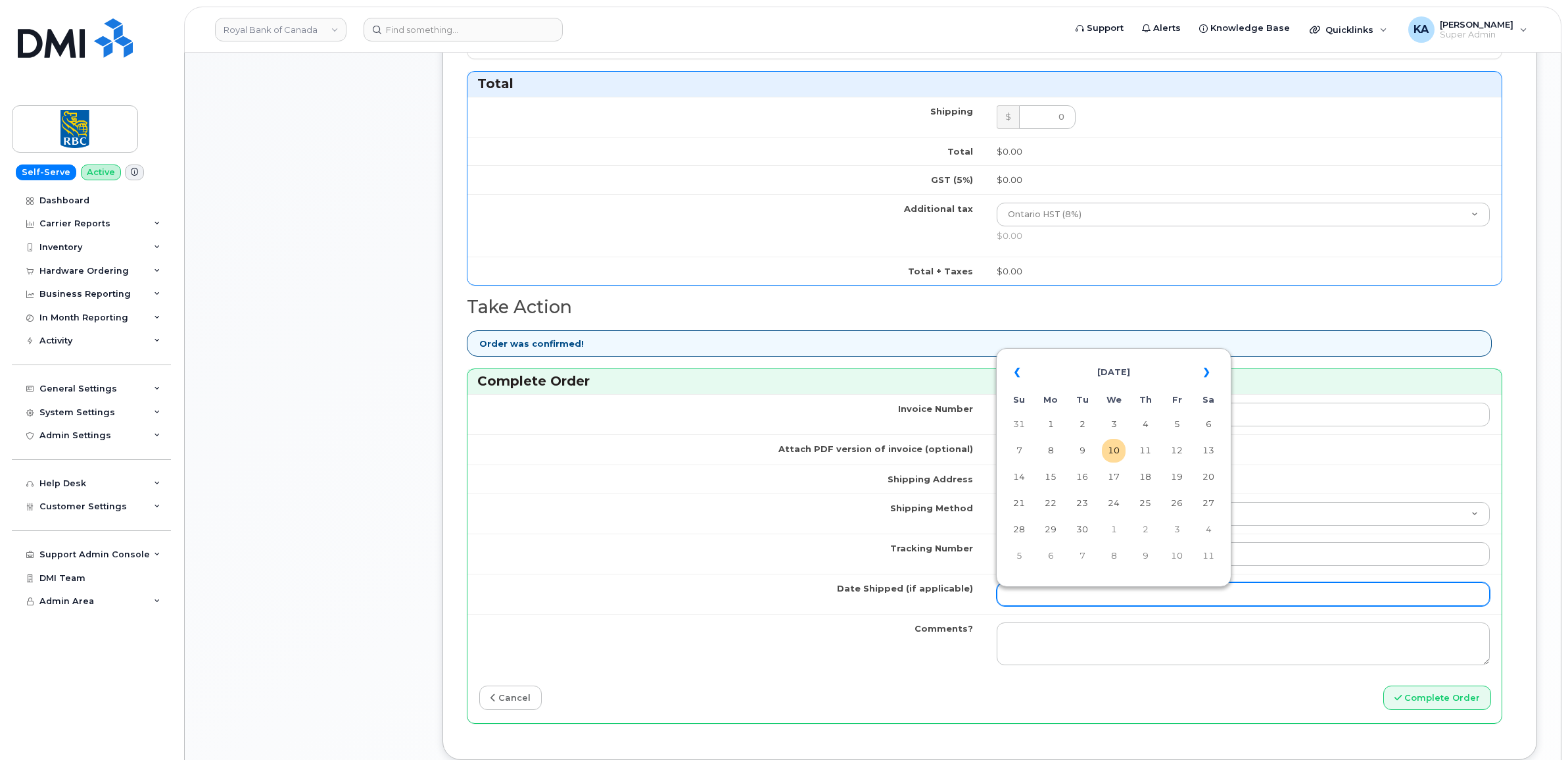
click at [1059, 597] on input "Date Shipped (if applicable)" at bounding box center [1244, 594] width 494 height 23
click at [1096, 353] on table "« [DATE] » Su Mo Tu We Th Fr Sa 31 1 2 3 4 5 6 7 8 9 10 11 12 13 14 15 16 17 18…" at bounding box center [1114, 464] width 229 height 225
click at [1086, 449] on td "9" at bounding box center [1082, 450] width 23 height 23
type input "[DATE]"
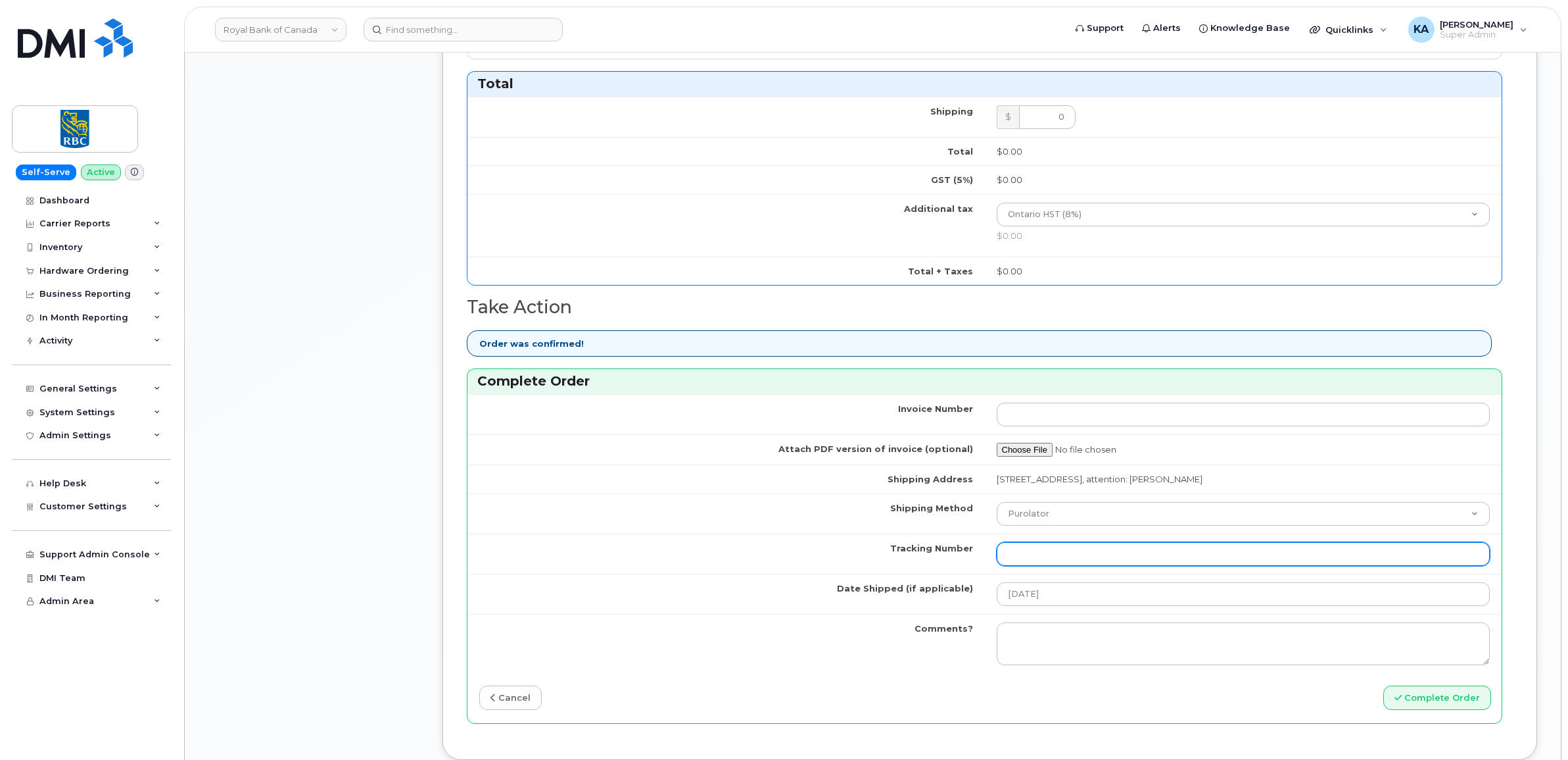
click at [1126, 549] on input "Tracking Number" at bounding box center [1244, 553] width 494 height 23
paste input "520047034134"
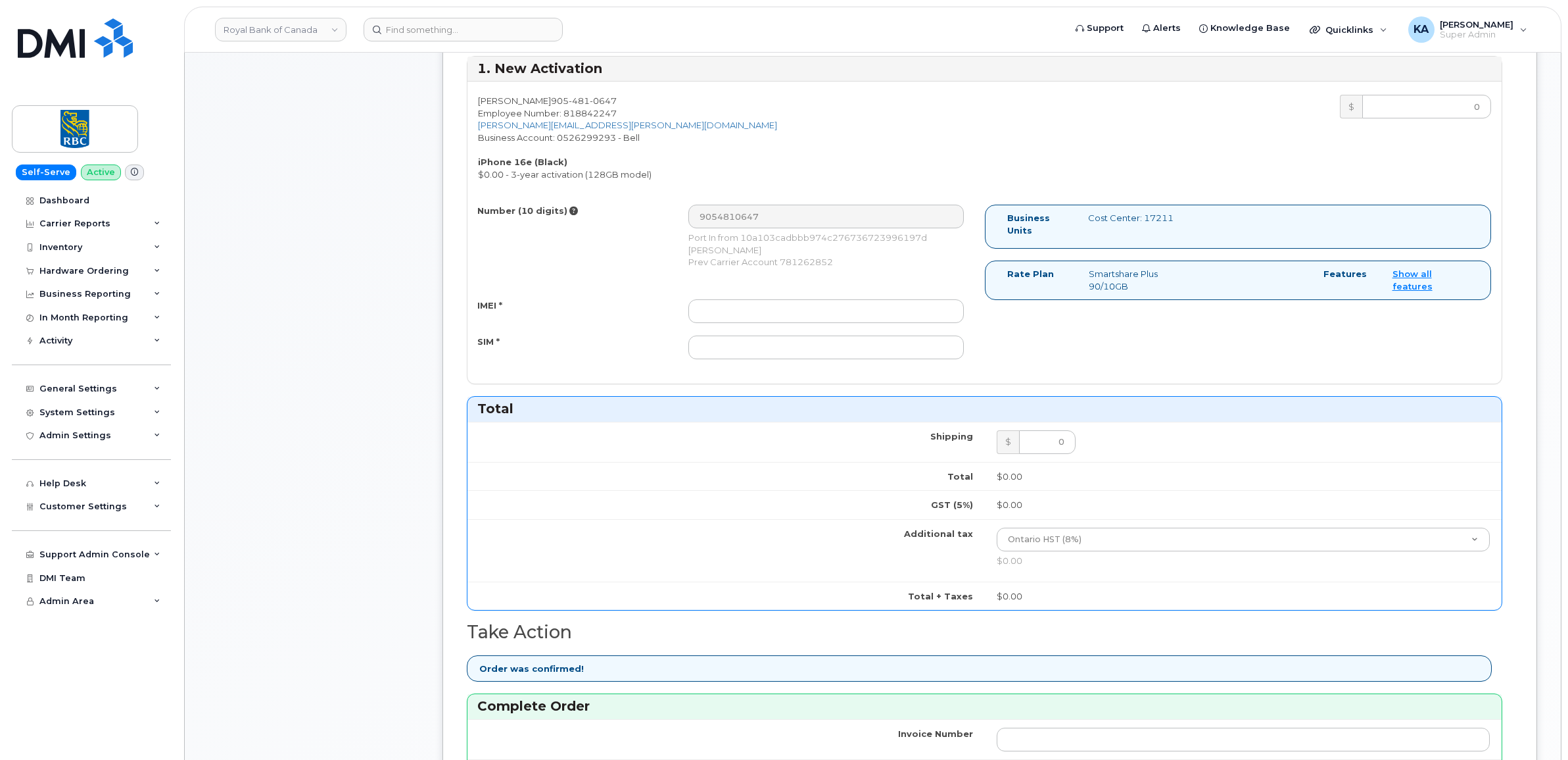
scroll to position [493, 0]
type input "520047034134"
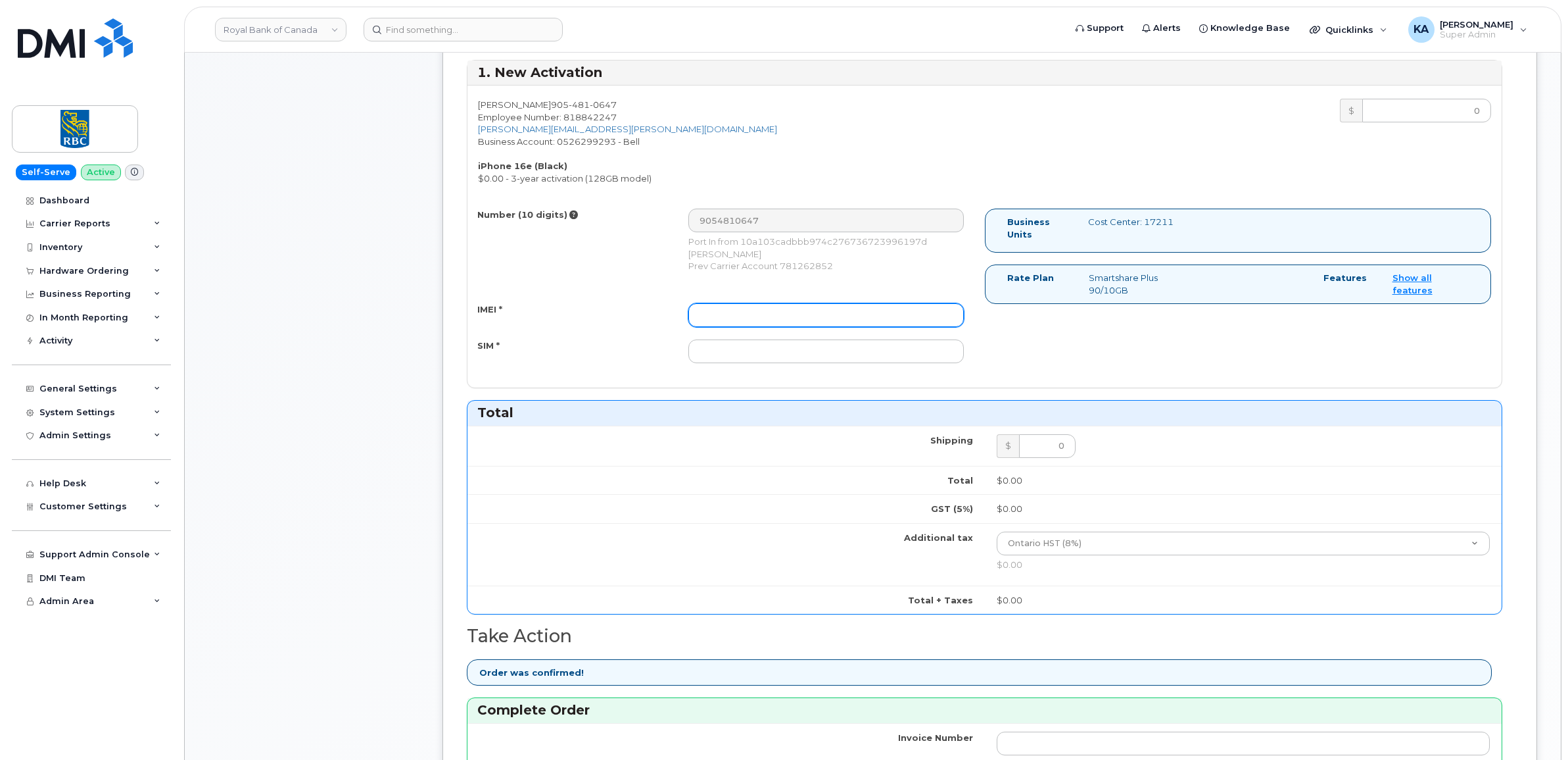
click at [797, 323] on input "IMEI *" at bounding box center [825, 314] width 276 height 23
paste input "354216330810080"
type input "354216330810080"
click at [742, 352] on input "SIM *" at bounding box center [825, 351] width 276 height 23
paste input "89302610207734353219"
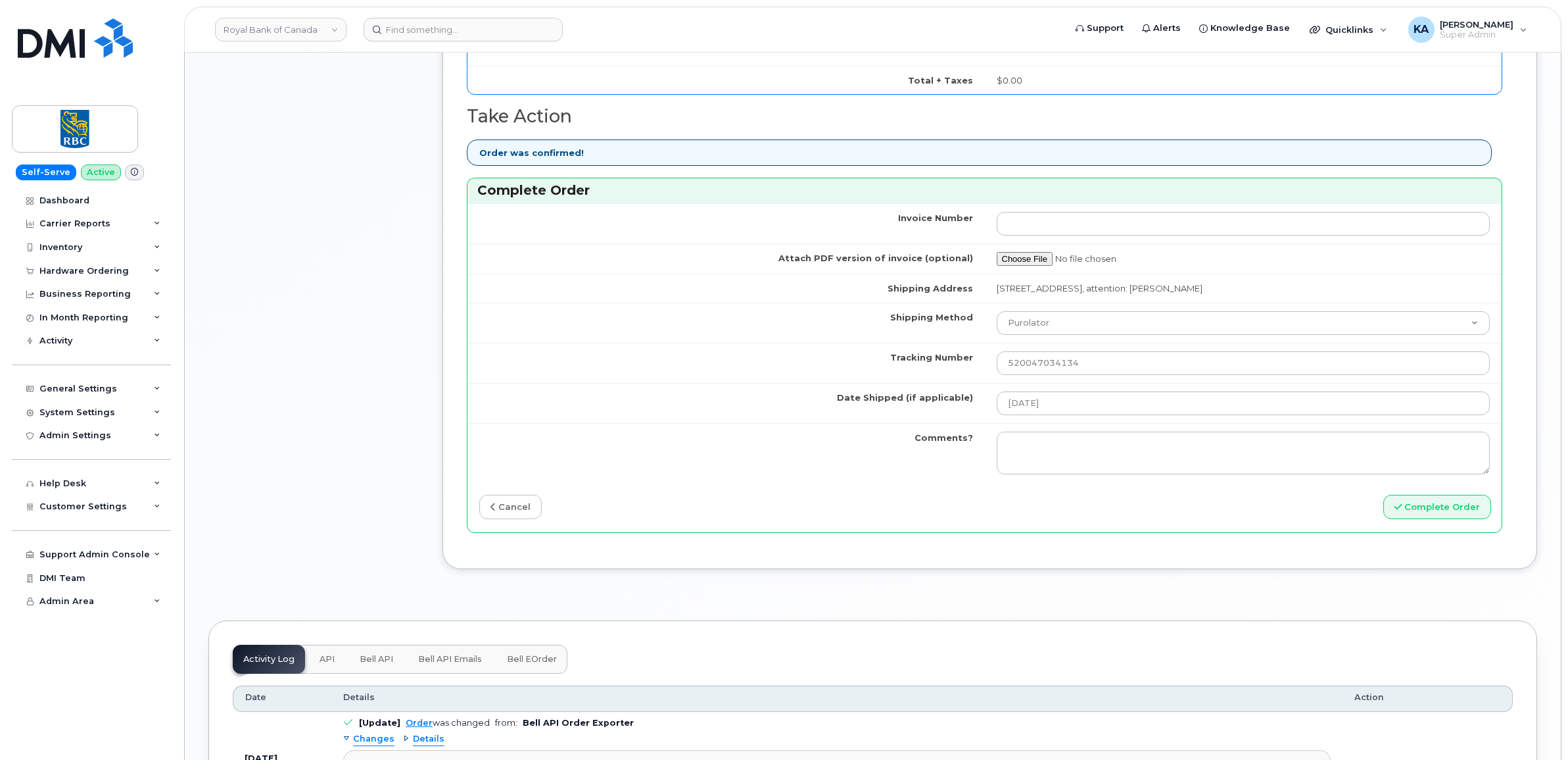
scroll to position [1069, 0]
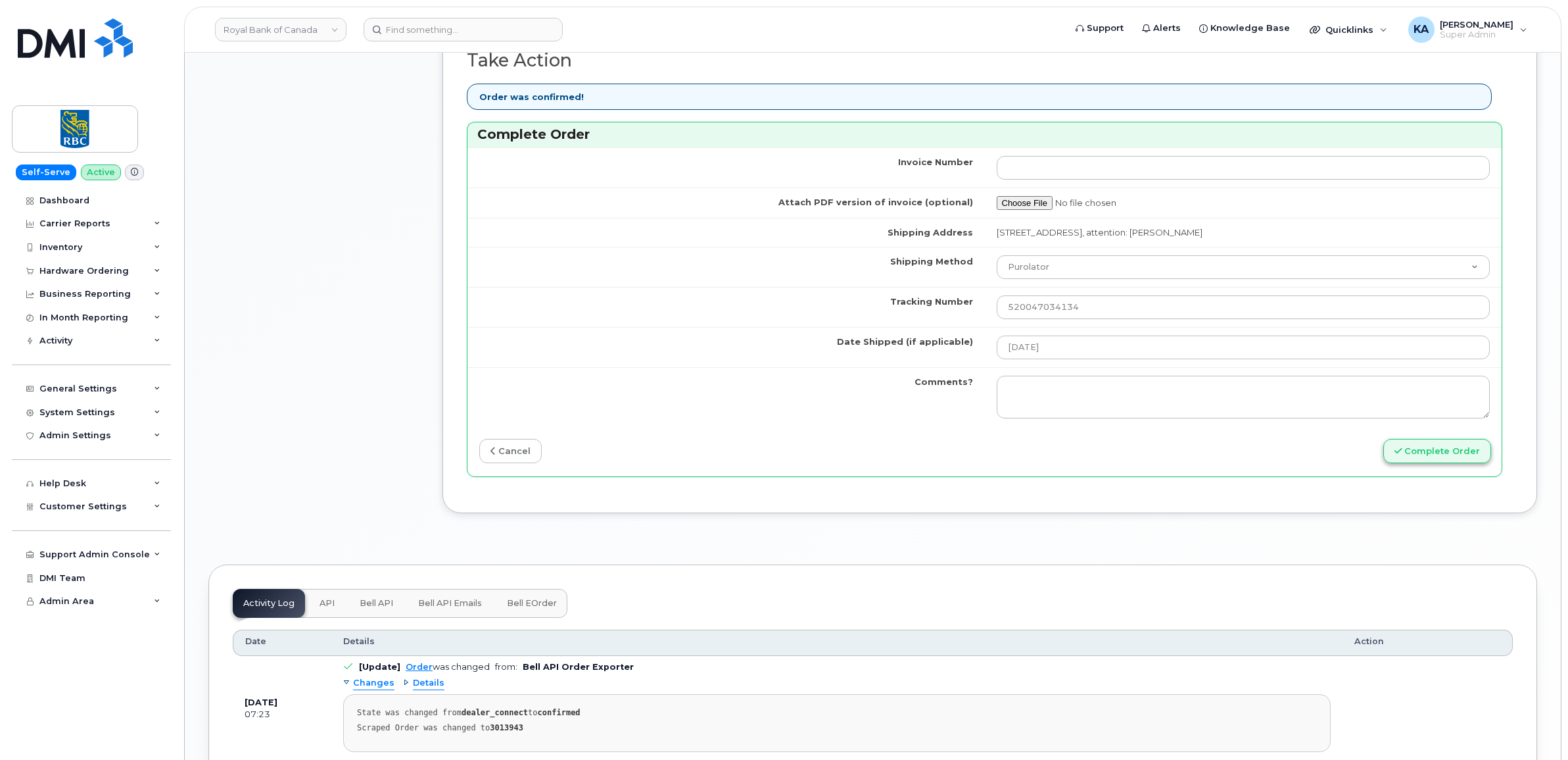
type input "89302610207734353219"
click at [1431, 457] on button "Complete Order" at bounding box center [1437, 450] width 108 height 24
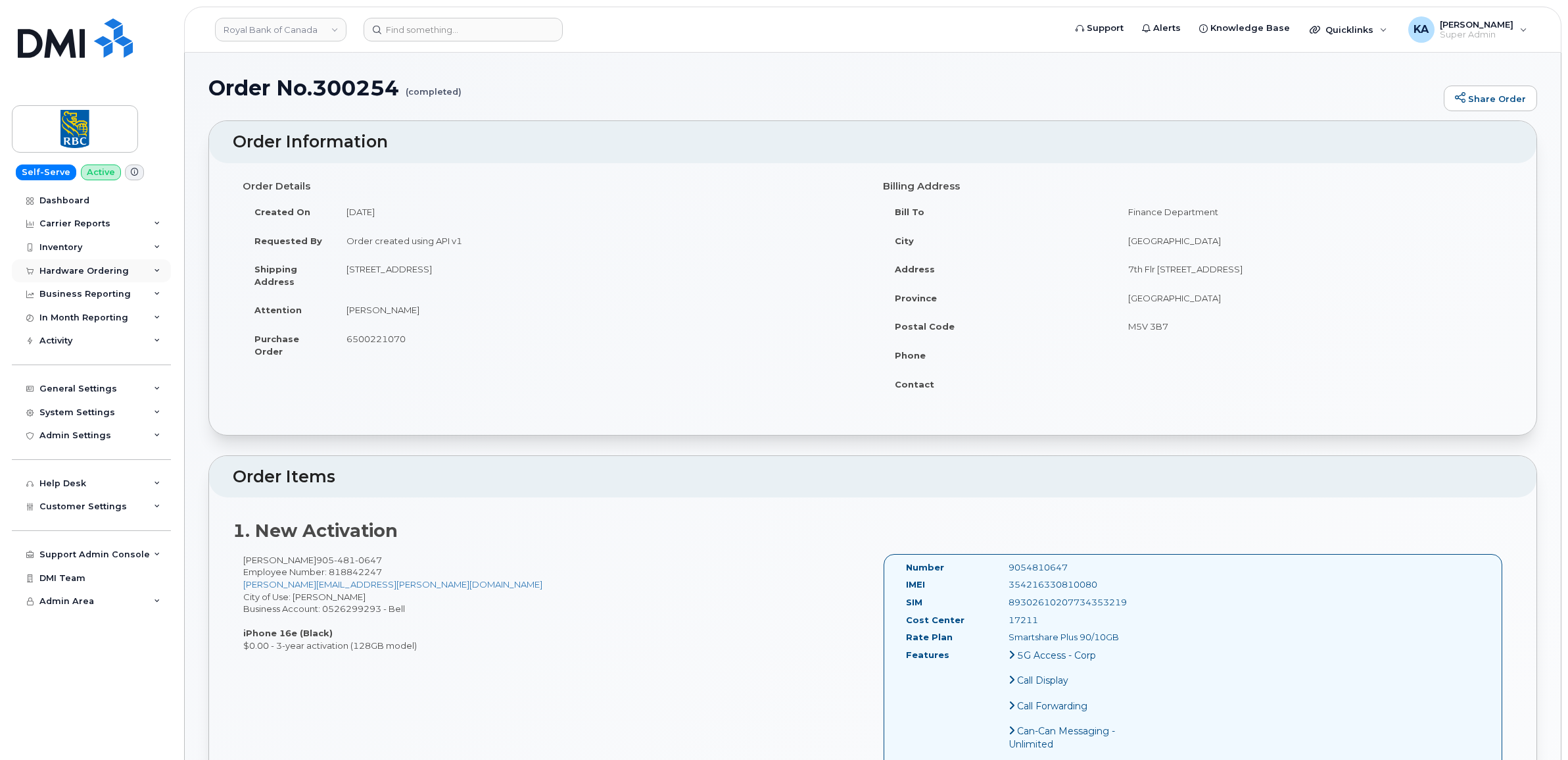
click at [83, 271] on div "Hardware Ordering" at bounding box center [84, 271] width 90 height 11
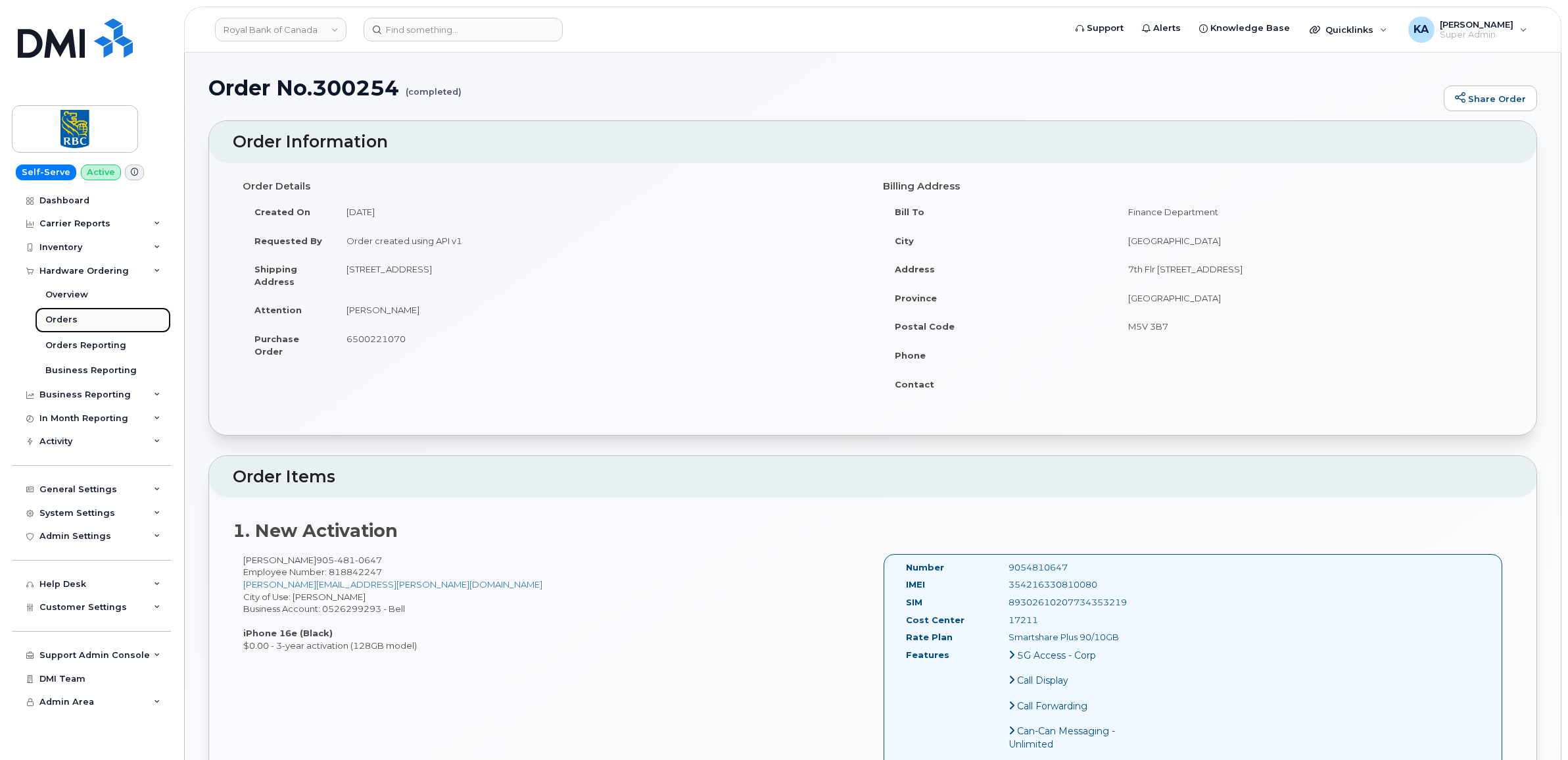
click at [61, 317] on div "Orders" at bounding box center [62, 319] width 32 height 12
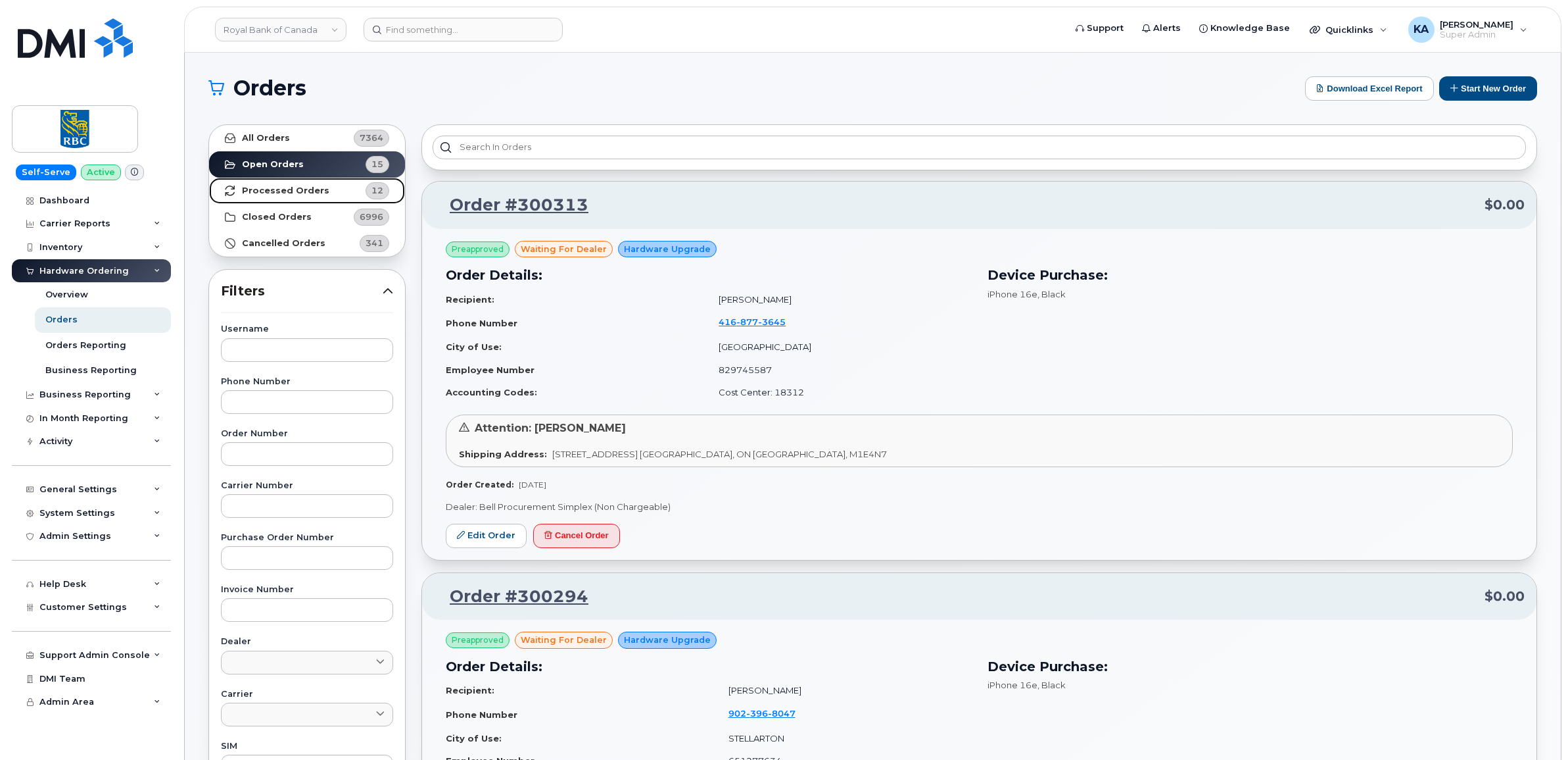
click at [295, 190] on strong "Processed Orders" at bounding box center [285, 190] width 87 height 11
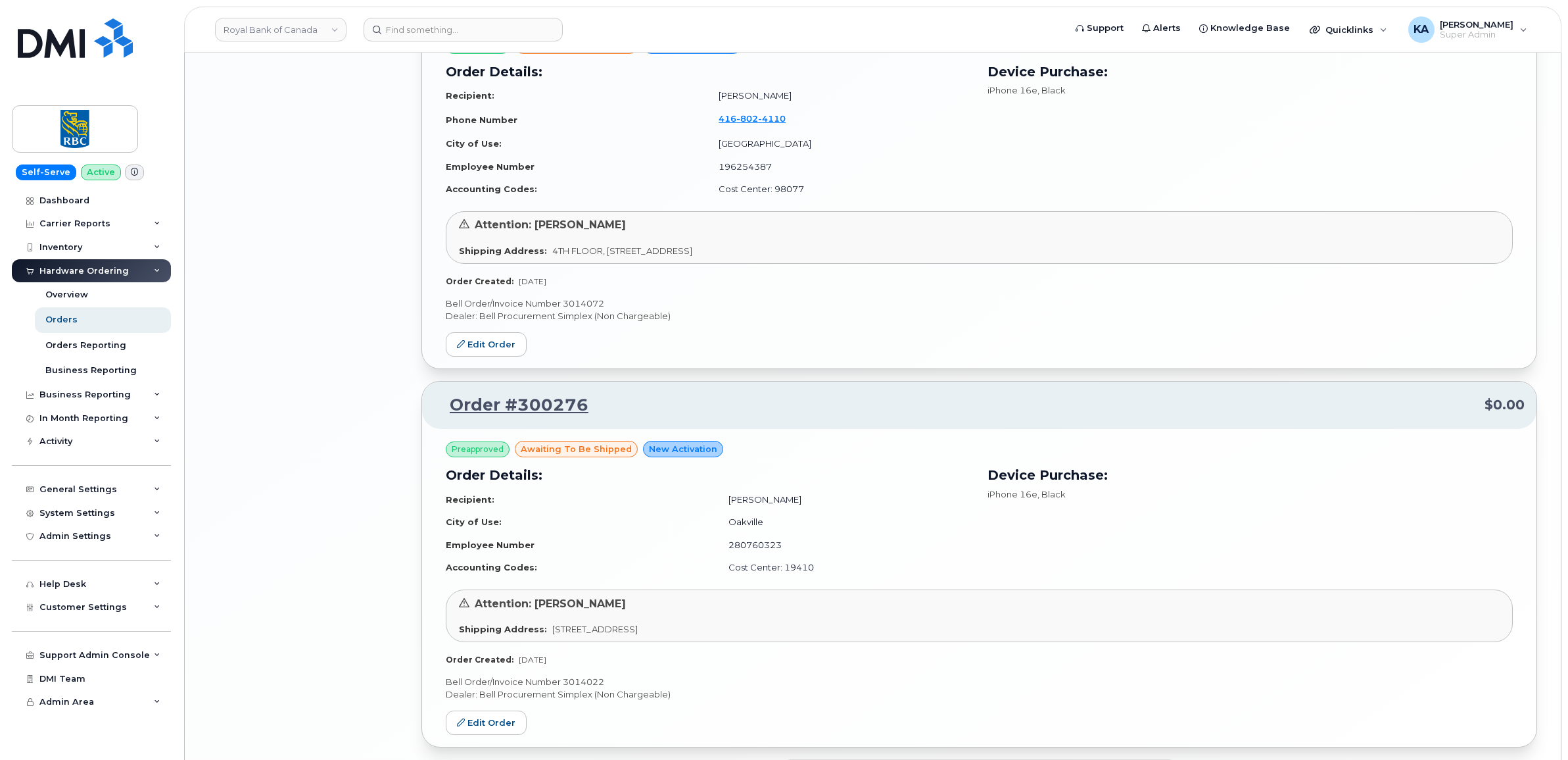
scroll to position [2646, 0]
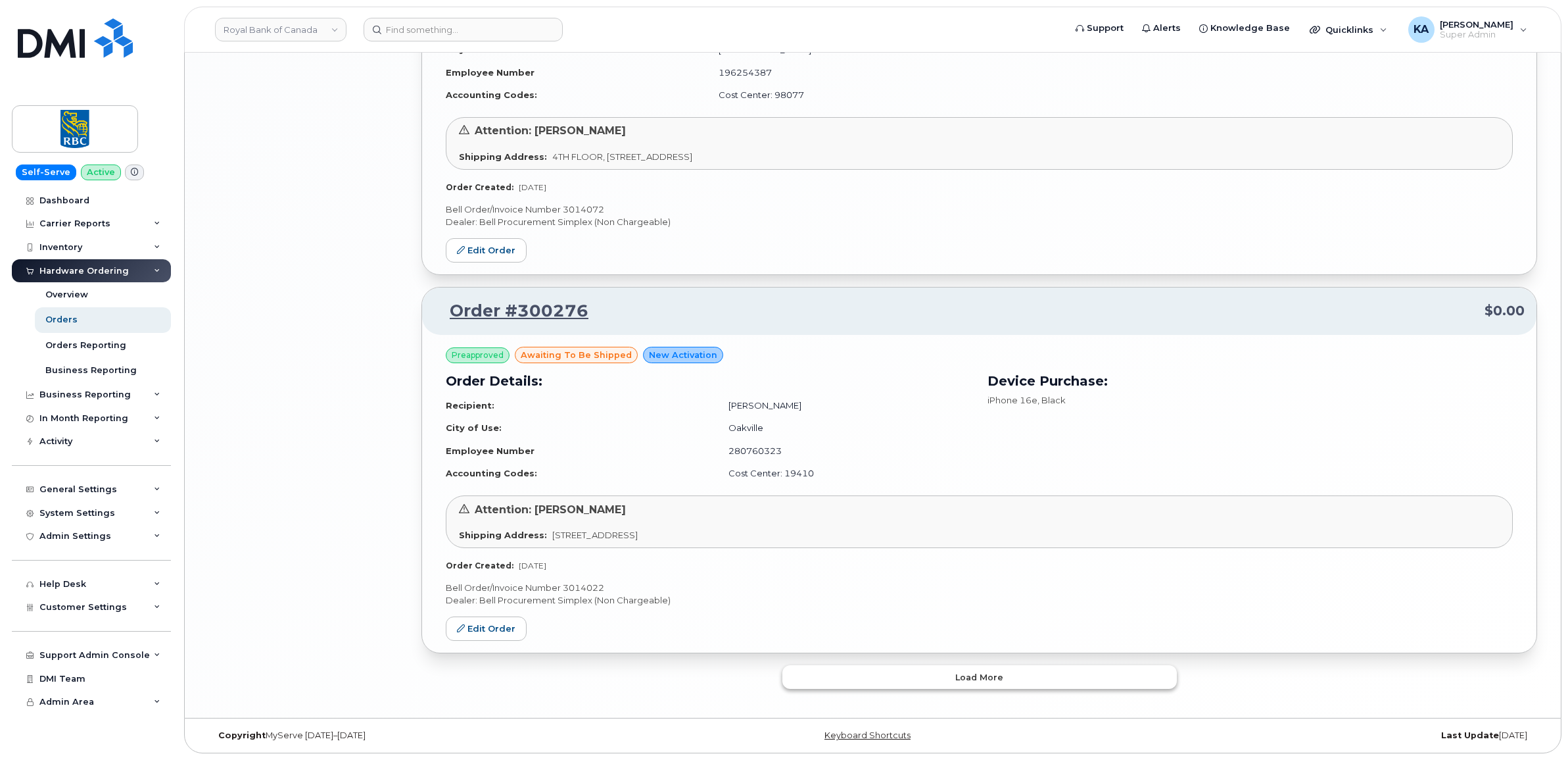
click at [916, 677] on button "Load more" at bounding box center [979, 676] width 394 height 23
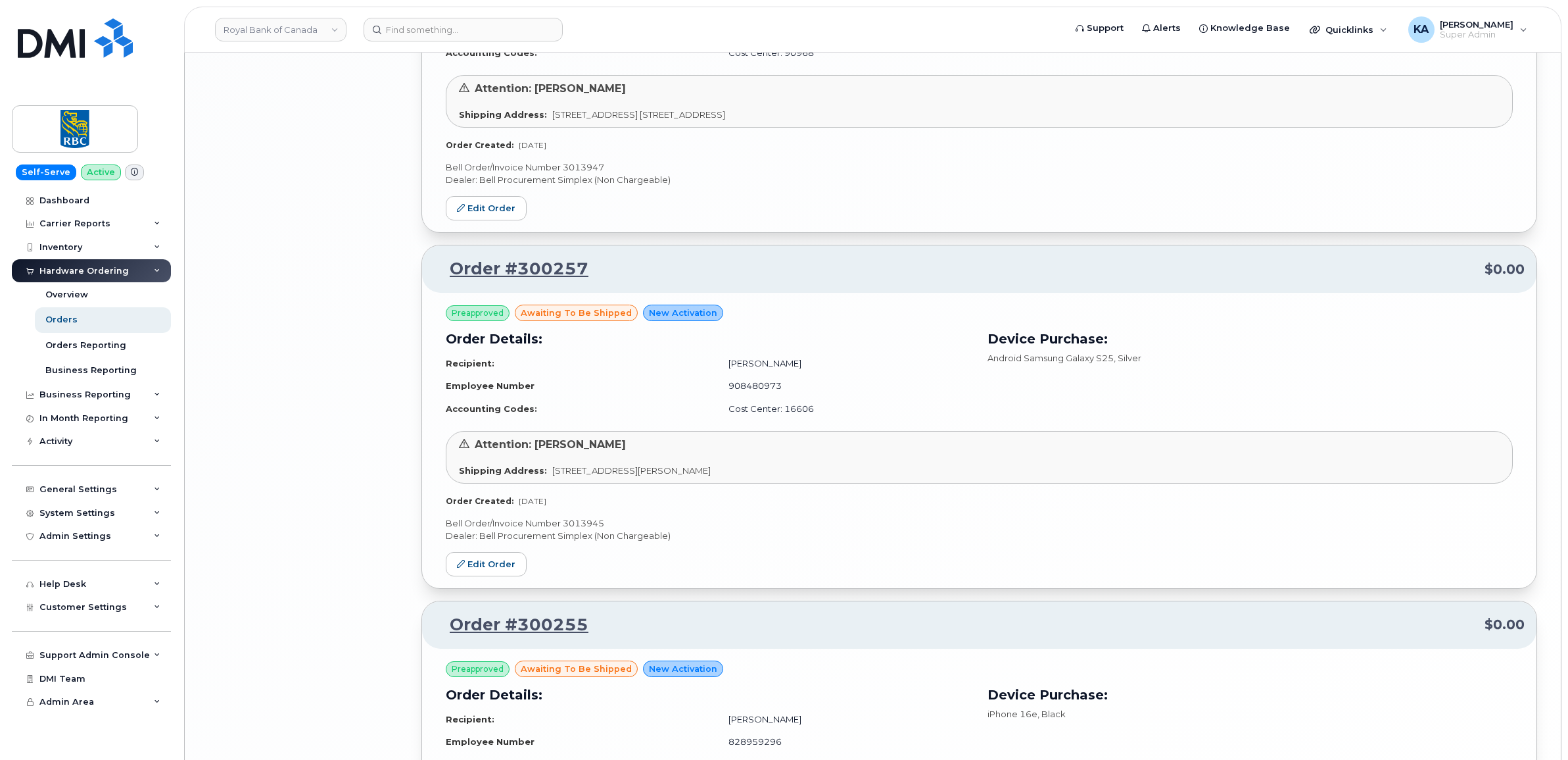
scroll to position [4059, 0]
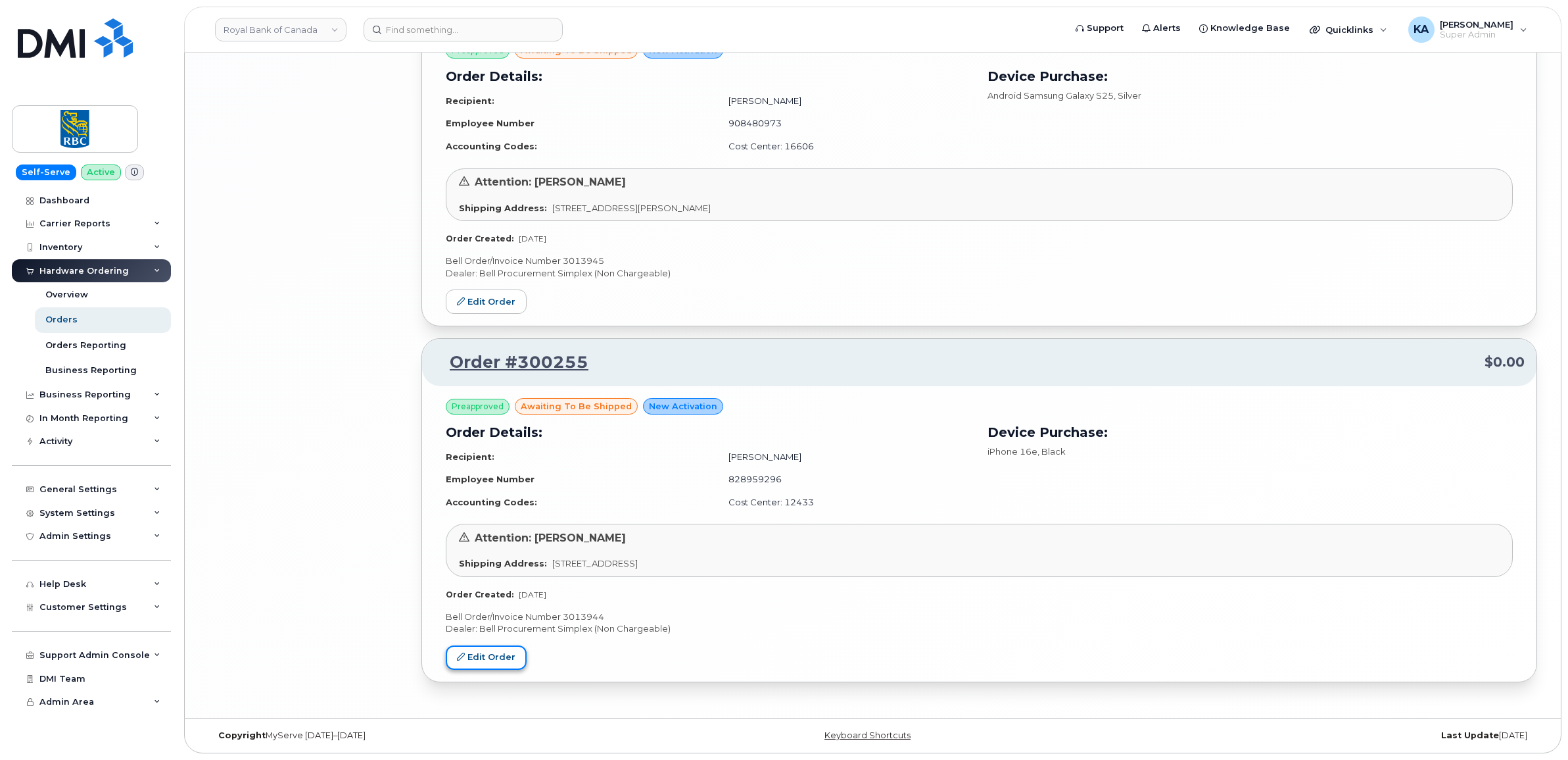
click at [484, 653] on link "Edit Order" at bounding box center [486, 657] width 81 height 24
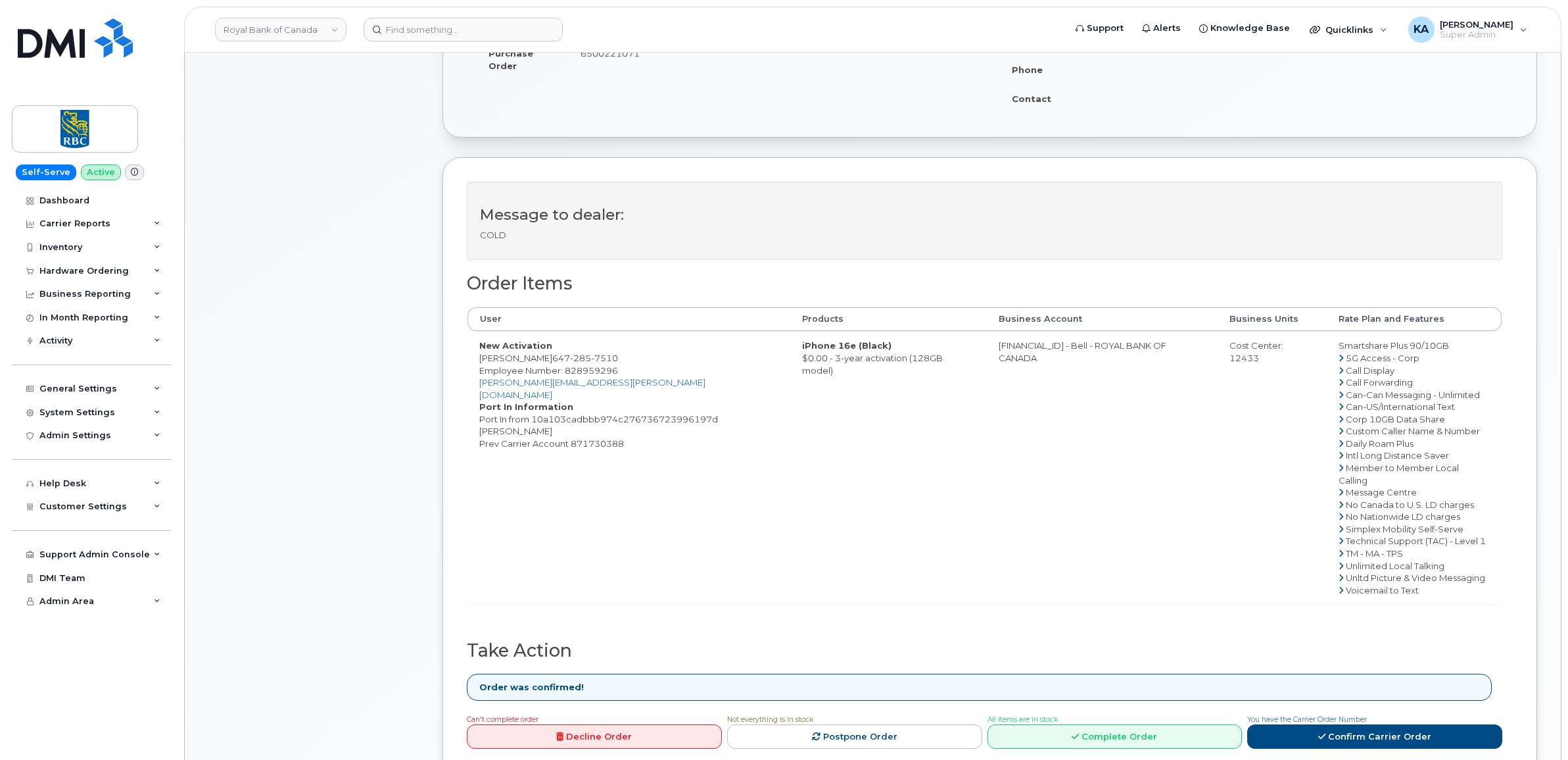
scroll to position [411, 0]
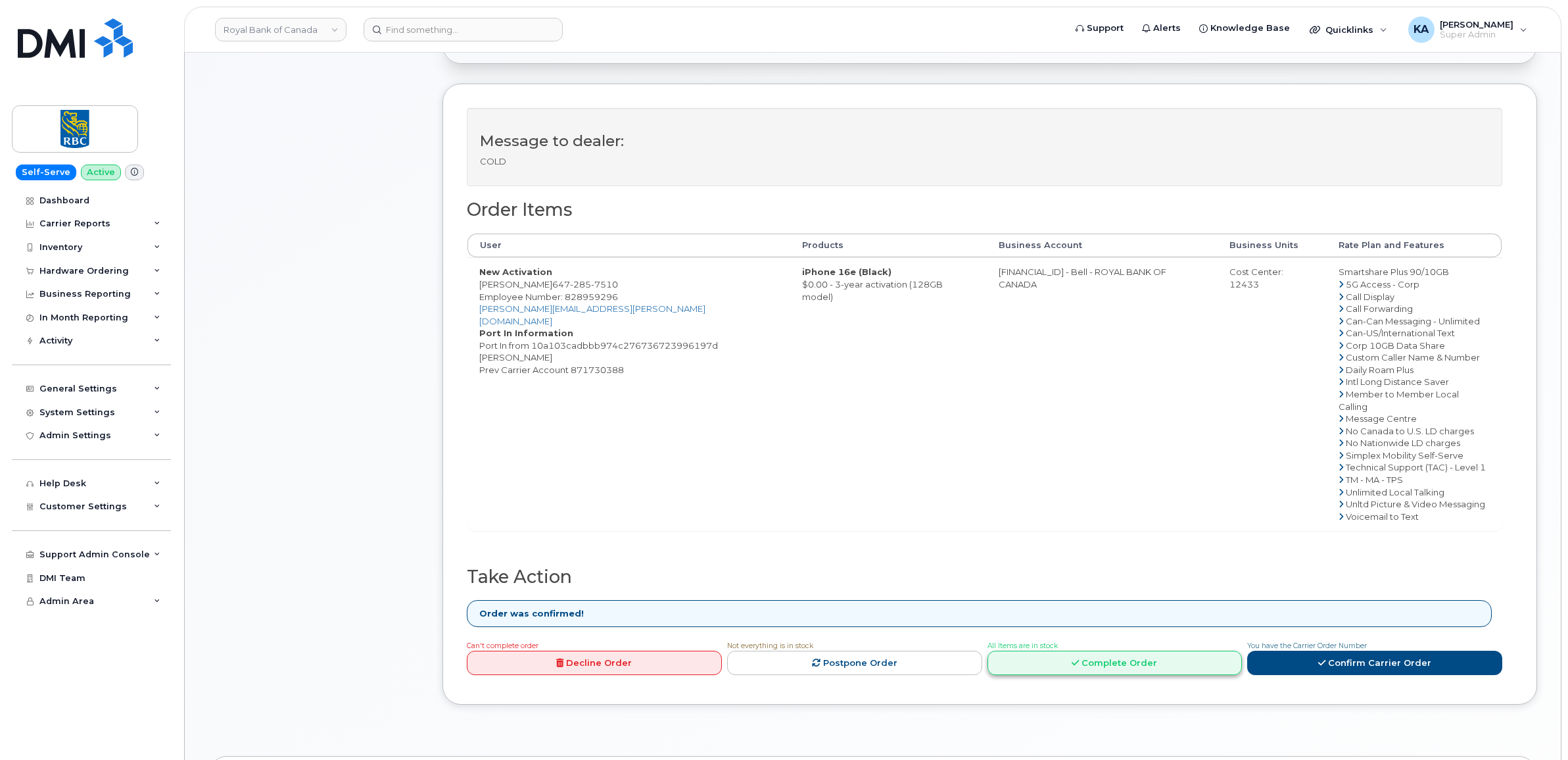
click at [1120, 652] on link "Complete Order" at bounding box center [1115, 662] width 255 height 24
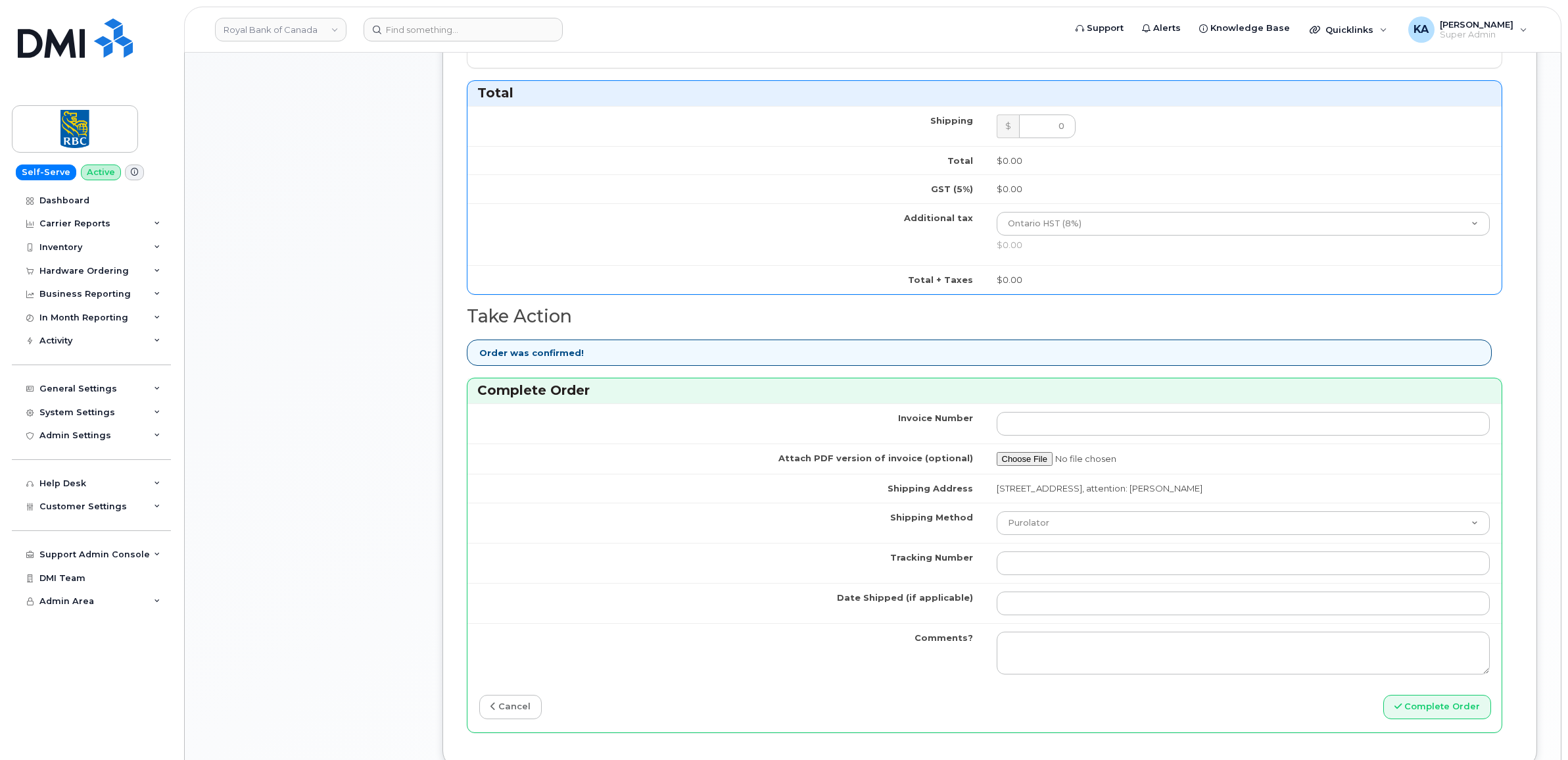
scroll to position [986, 0]
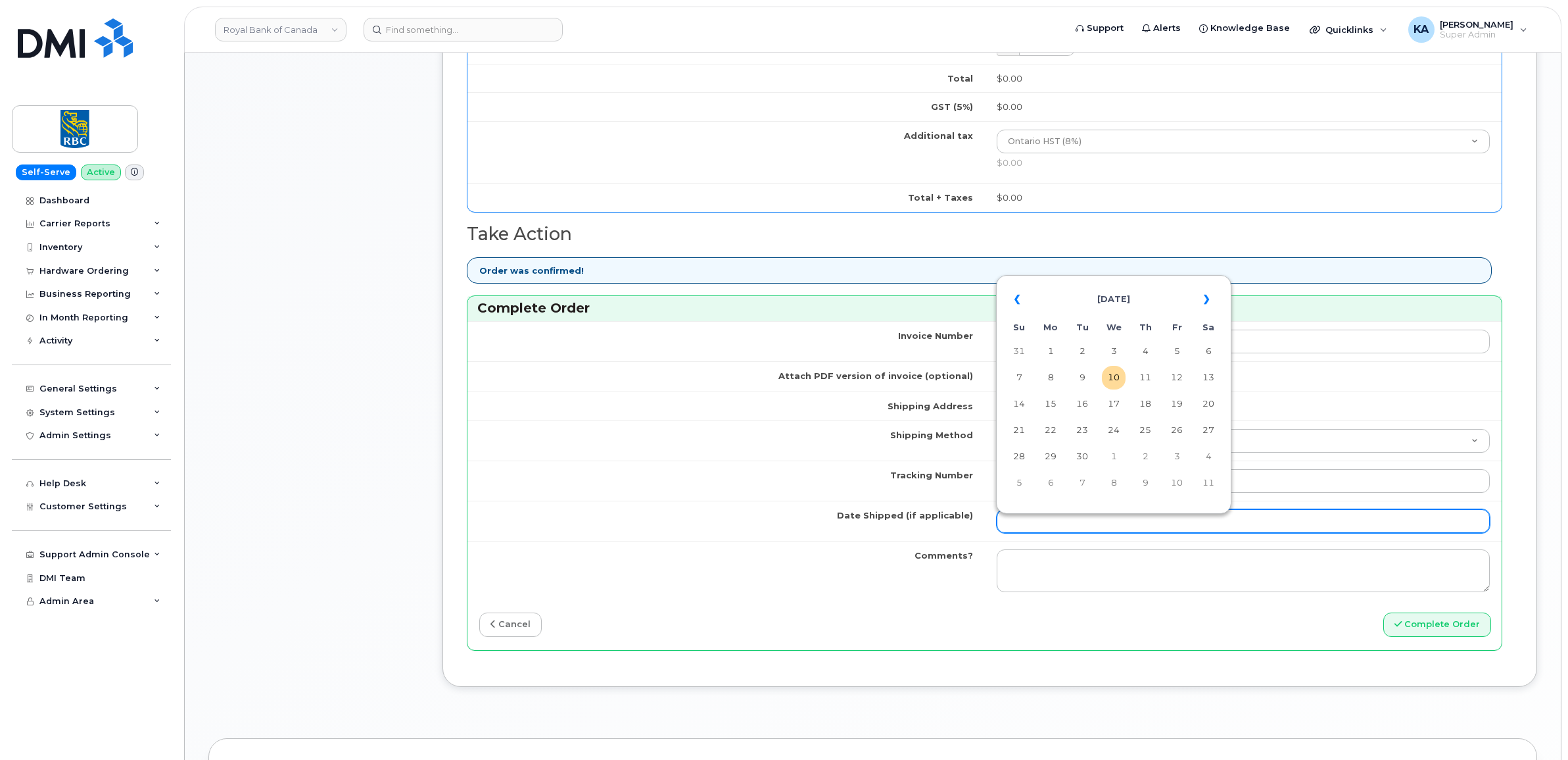
click at [1071, 526] on input "Date Shipped (if applicable)" at bounding box center [1244, 521] width 494 height 23
click at [1113, 280] on table "« September 2025 » Su Mo Tu We Th Fr Sa 31 1 2 3 4 5 6 7 8 9 10 11 12 13 14 15 …" at bounding box center [1114, 391] width 229 height 225
click at [1083, 376] on td "9" at bounding box center [1082, 377] width 23 height 23
type input "[DATE]"
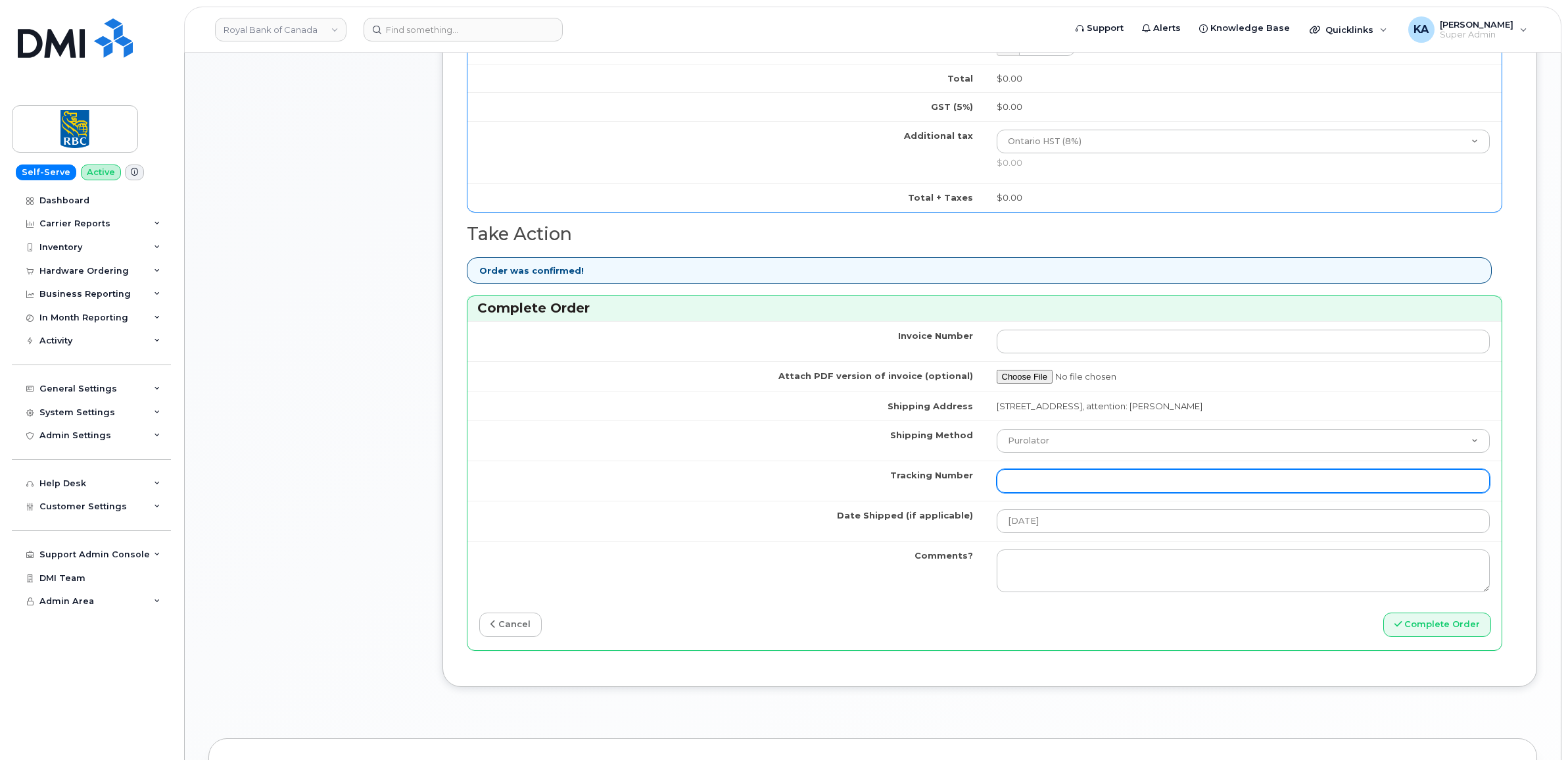
click at [1160, 483] on input "Tracking Number" at bounding box center [1244, 481] width 494 height 23
paste input "520047031866"
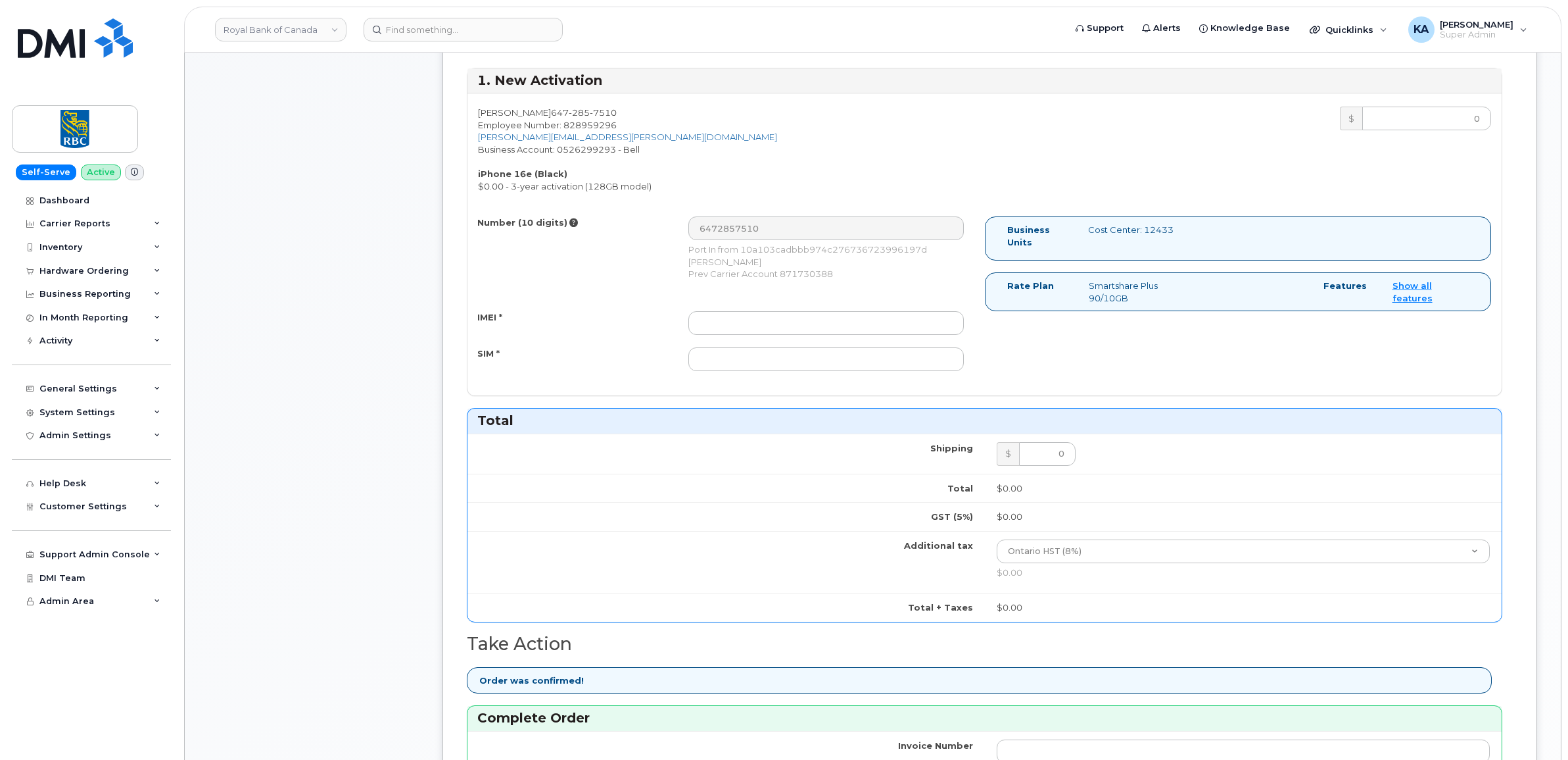
scroll to position [576, 0]
type input "520047031866"
click at [781, 323] on input "IMEI *" at bounding box center [825, 324] width 276 height 23
paste input "354216330945860"
type input "354216330945860"
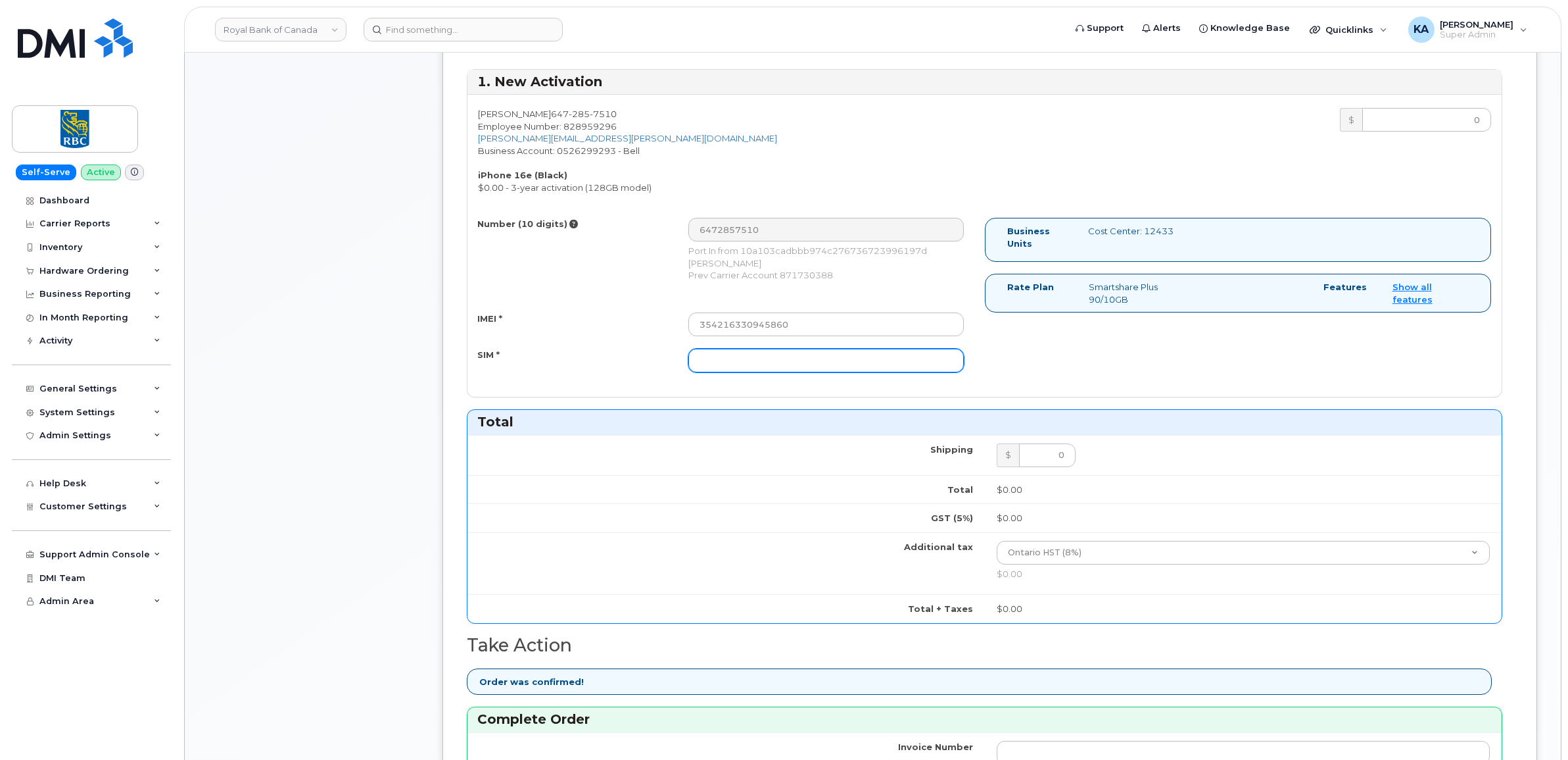
click at [802, 362] on input "SIM *" at bounding box center [825, 360] width 276 height 23
paste input "89302610207734353227"
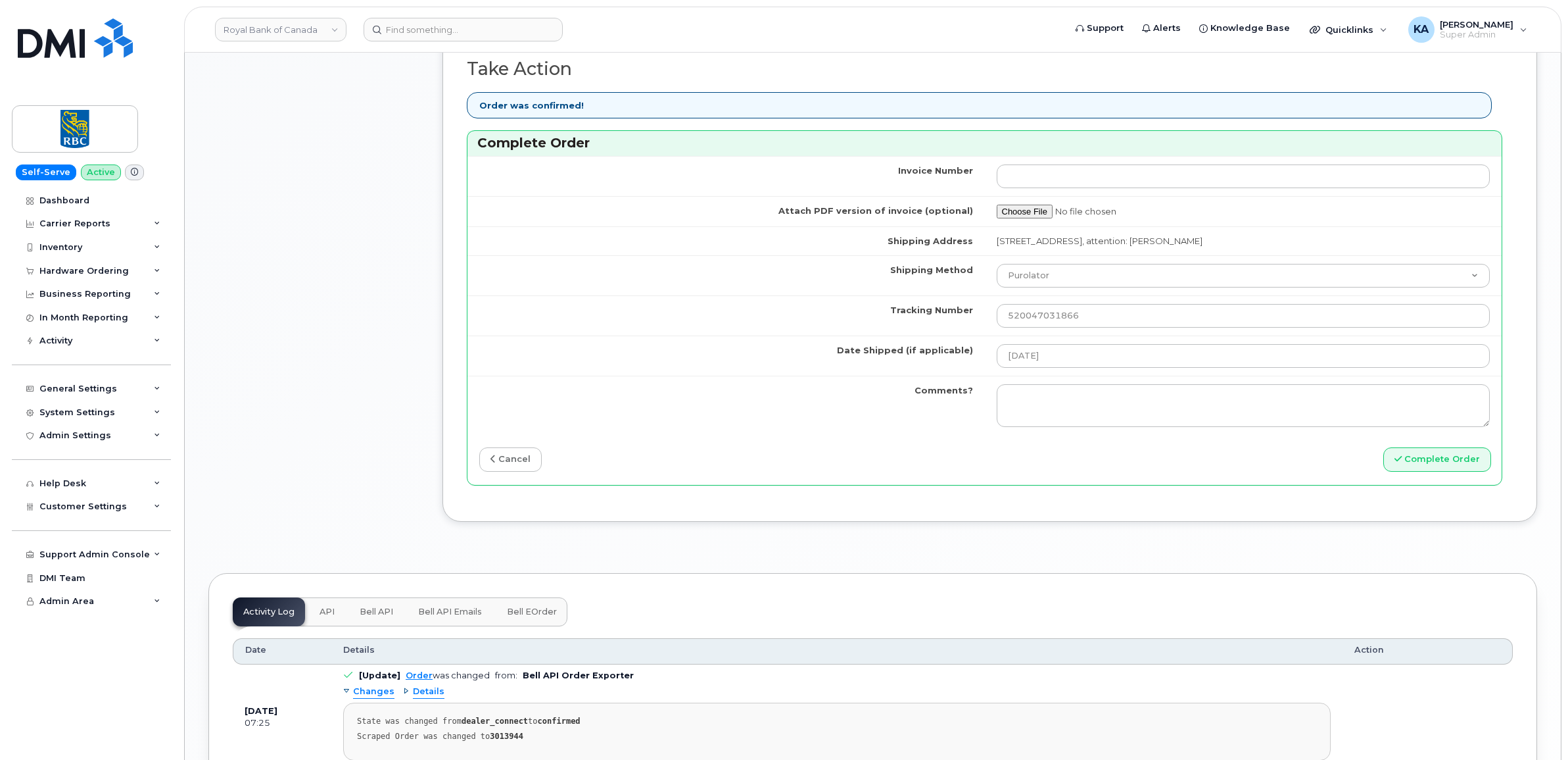
scroll to position [1233, 0]
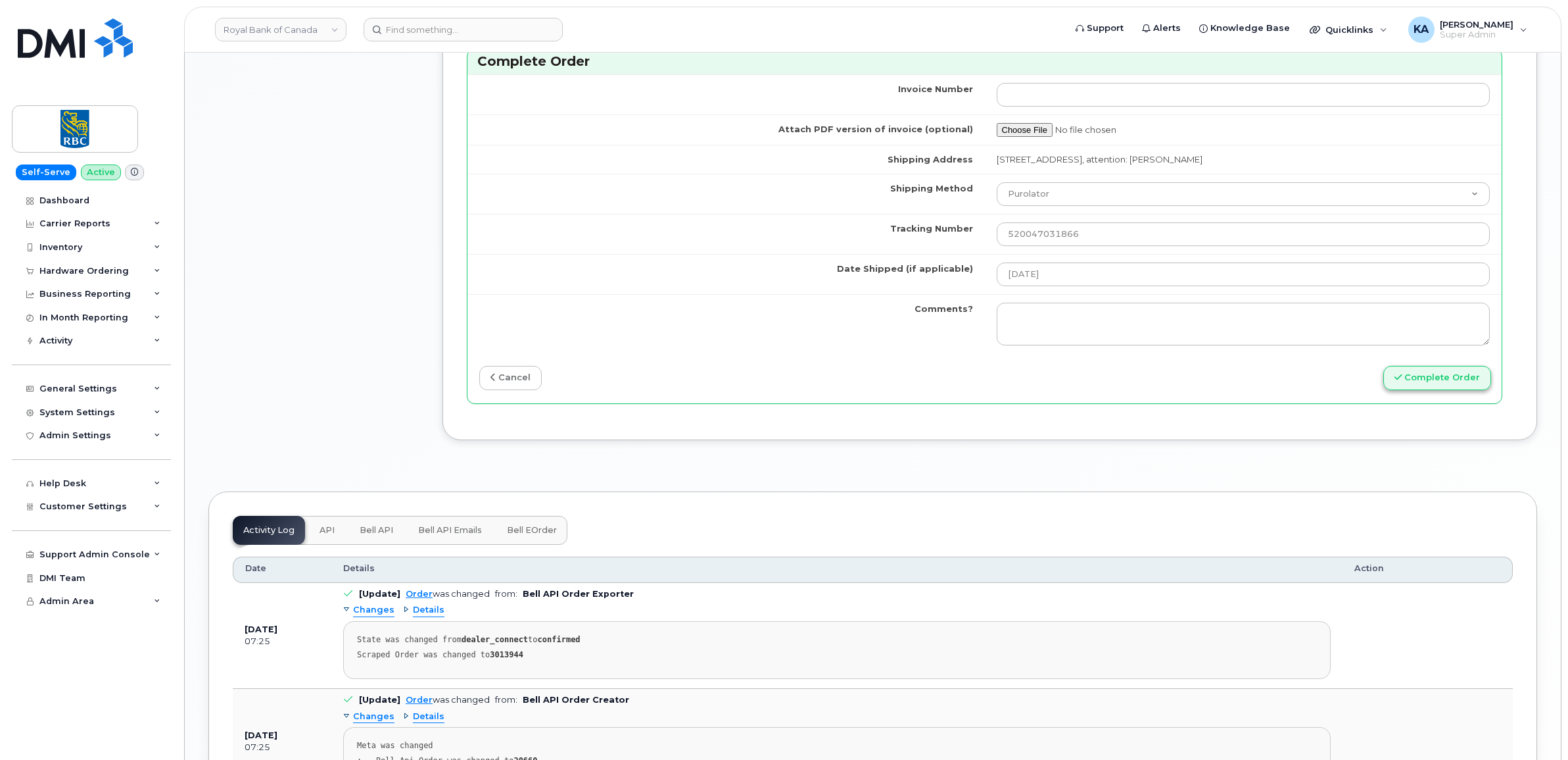
type input "89302610207734353227"
click at [1427, 383] on button "Complete Order" at bounding box center [1437, 377] width 108 height 24
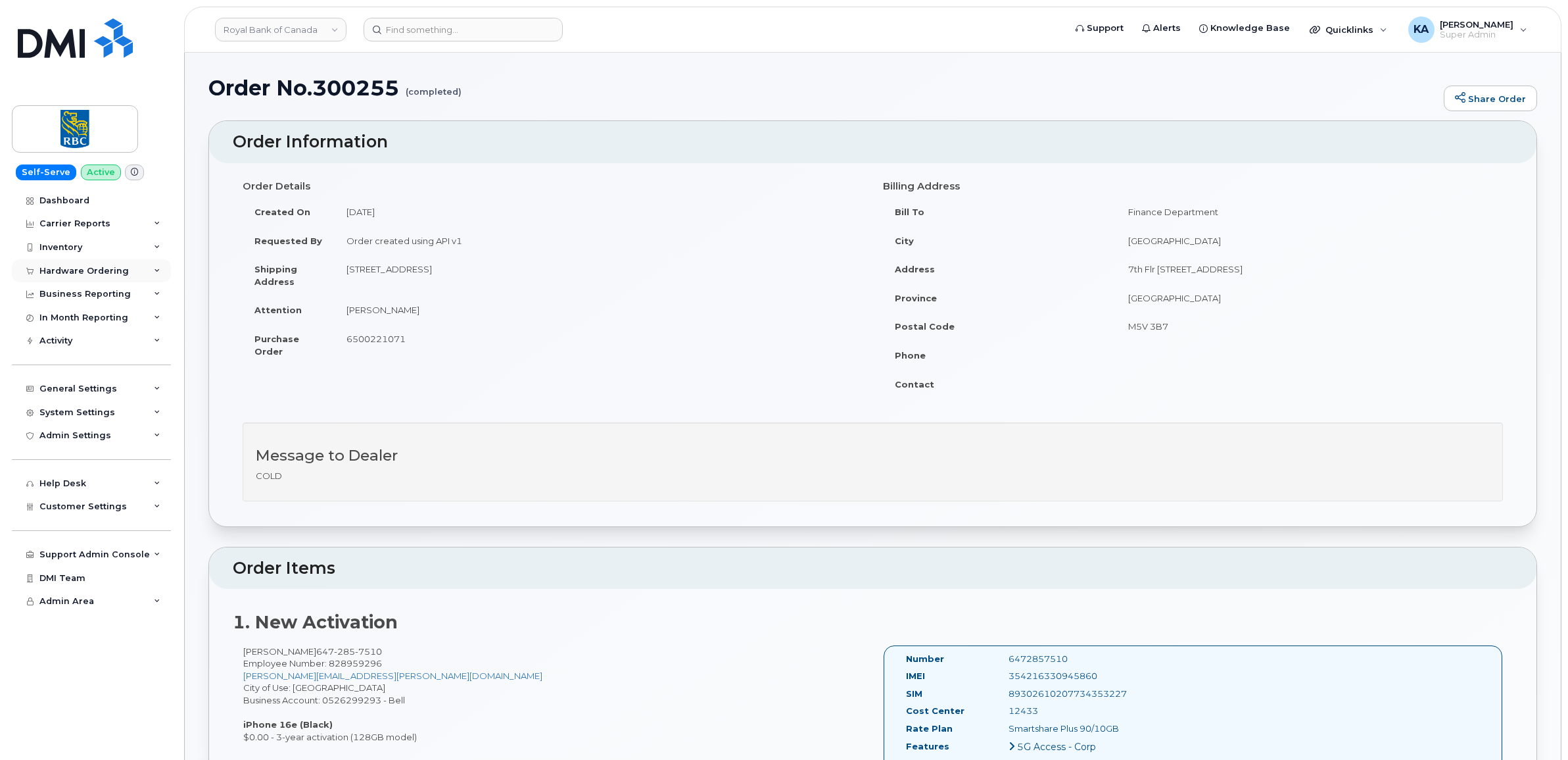
click at [65, 270] on div "Hardware Ordering" at bounding box center [84, 271] width 90 height 11
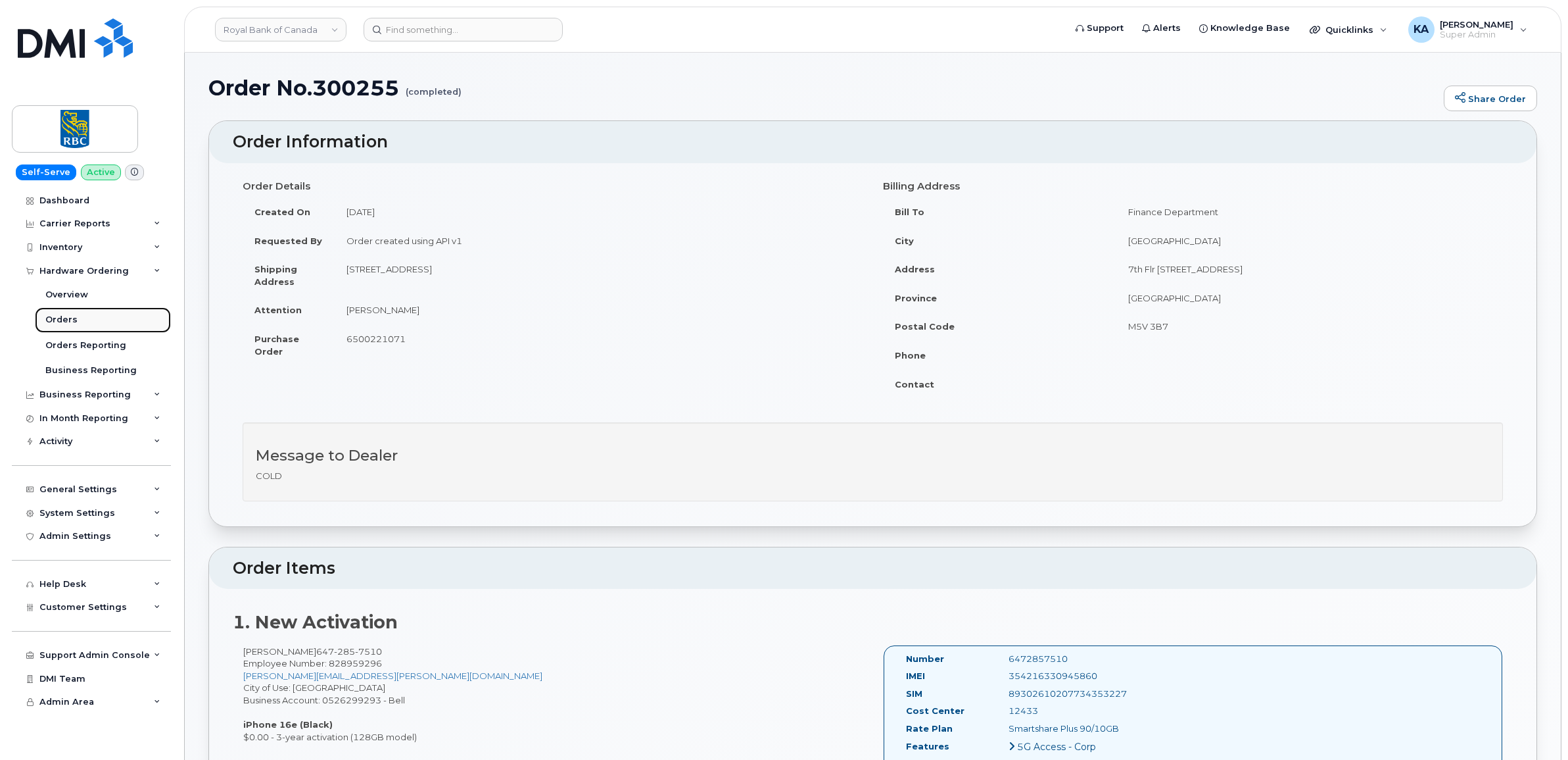
click at [55, 316] on div "Orders" at bounding box center [62, 319] width 32 height 12
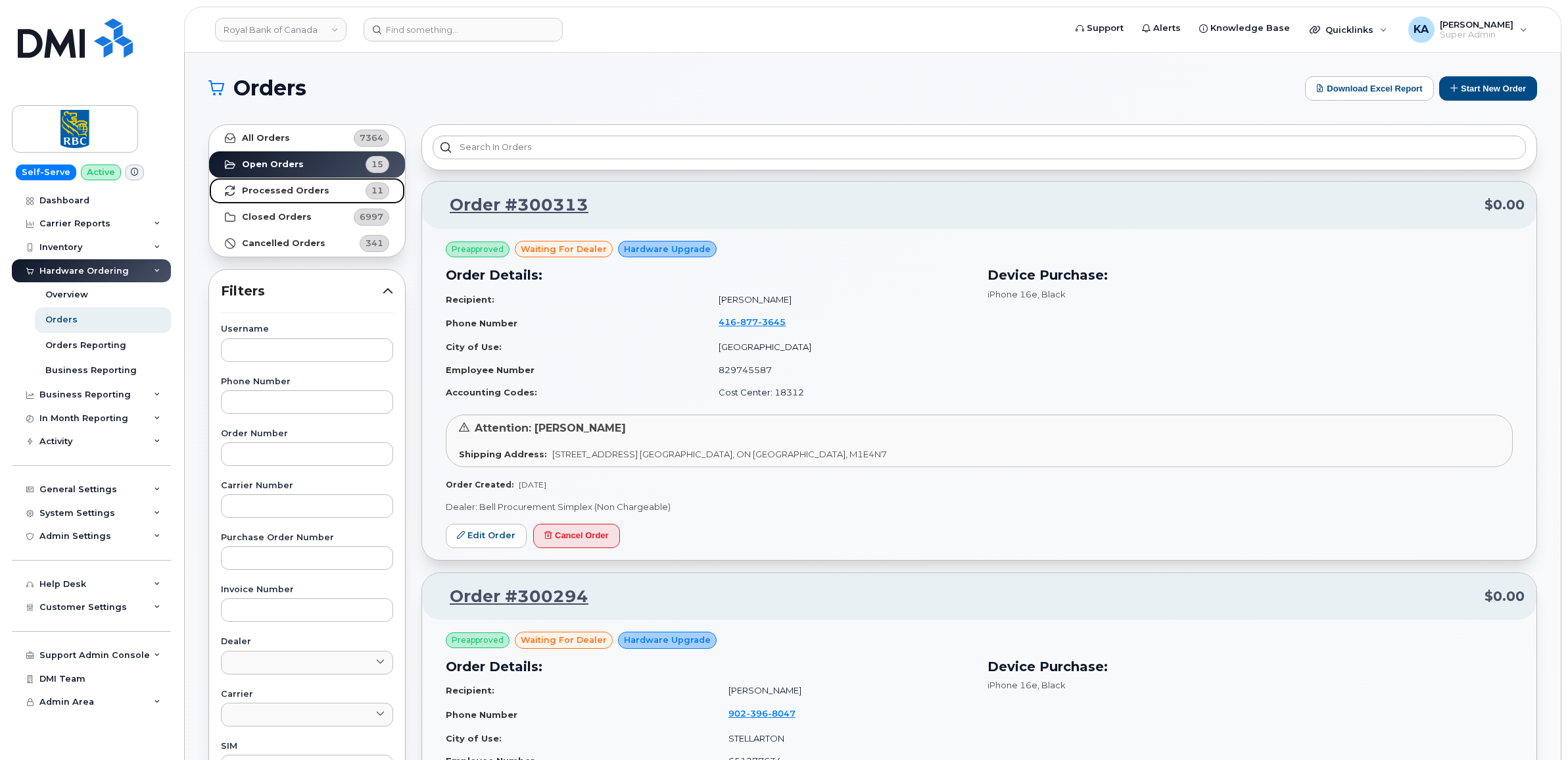
click at [264, 193] on strong "Processed Orders" at bounding box center [285, 190] width 87 height 11
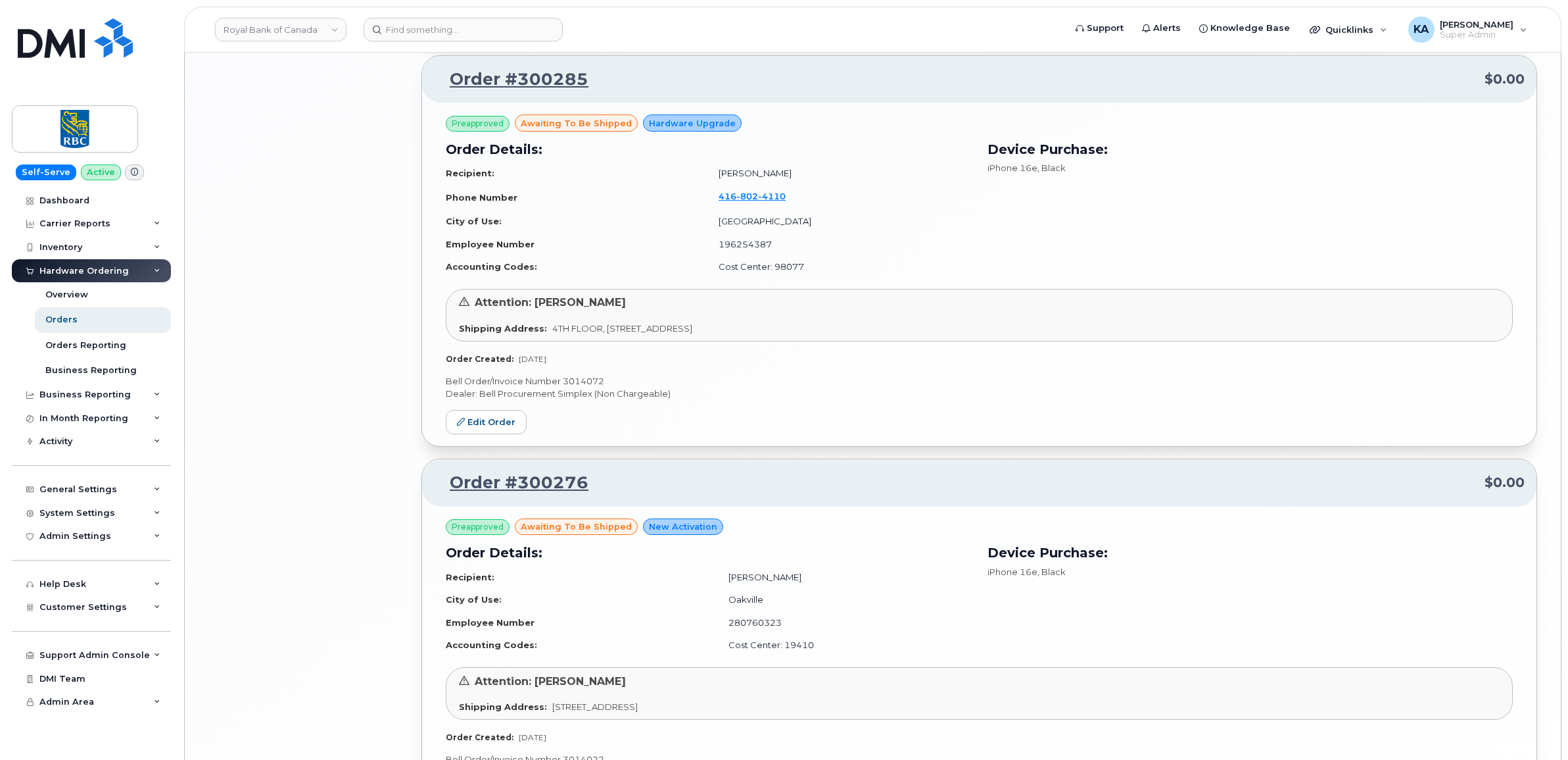
scroll to position [2646, 0]
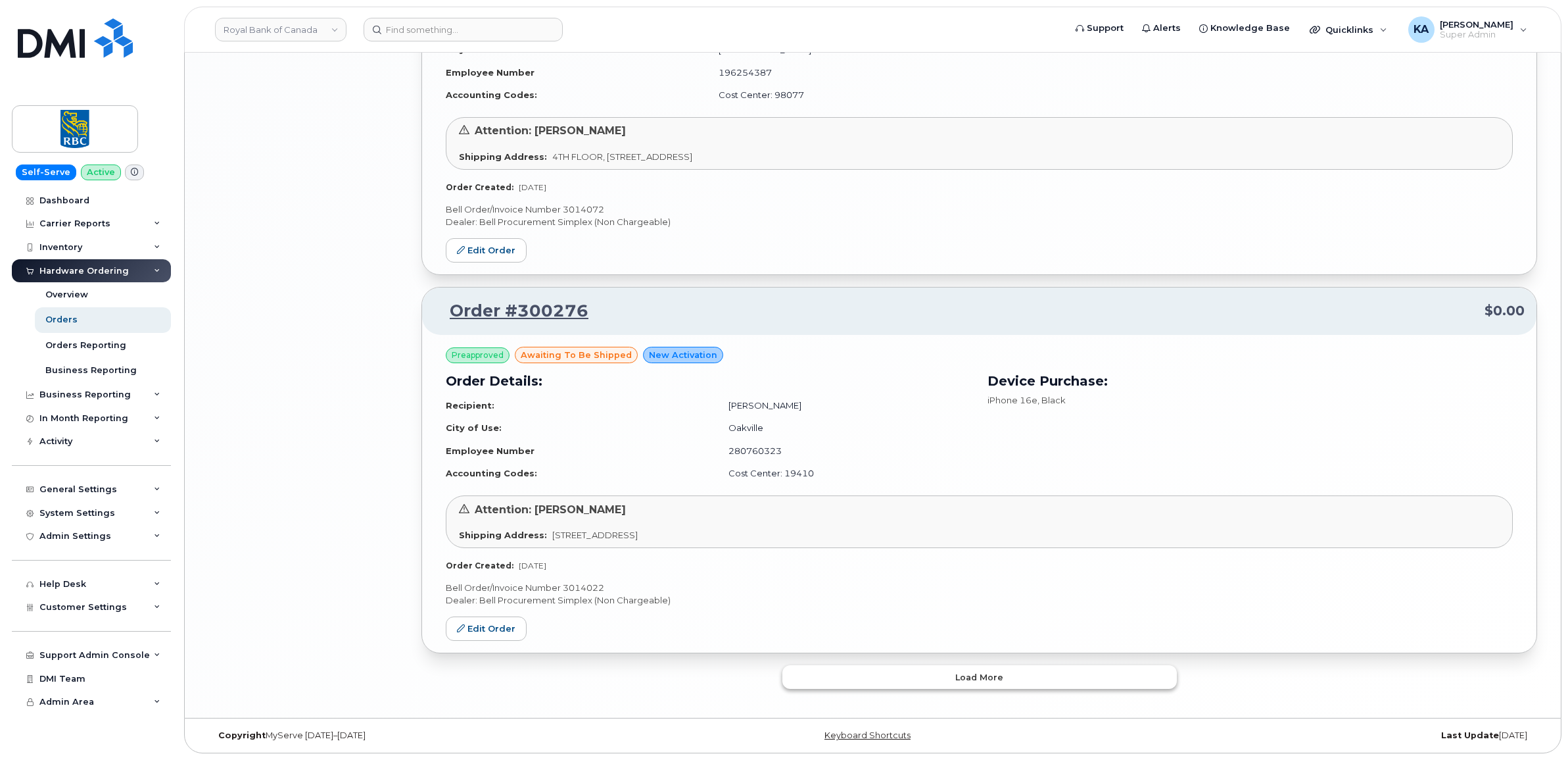
click at [815, 669] on button "Load more" at bounding box center [979, 676] width 394 height 23
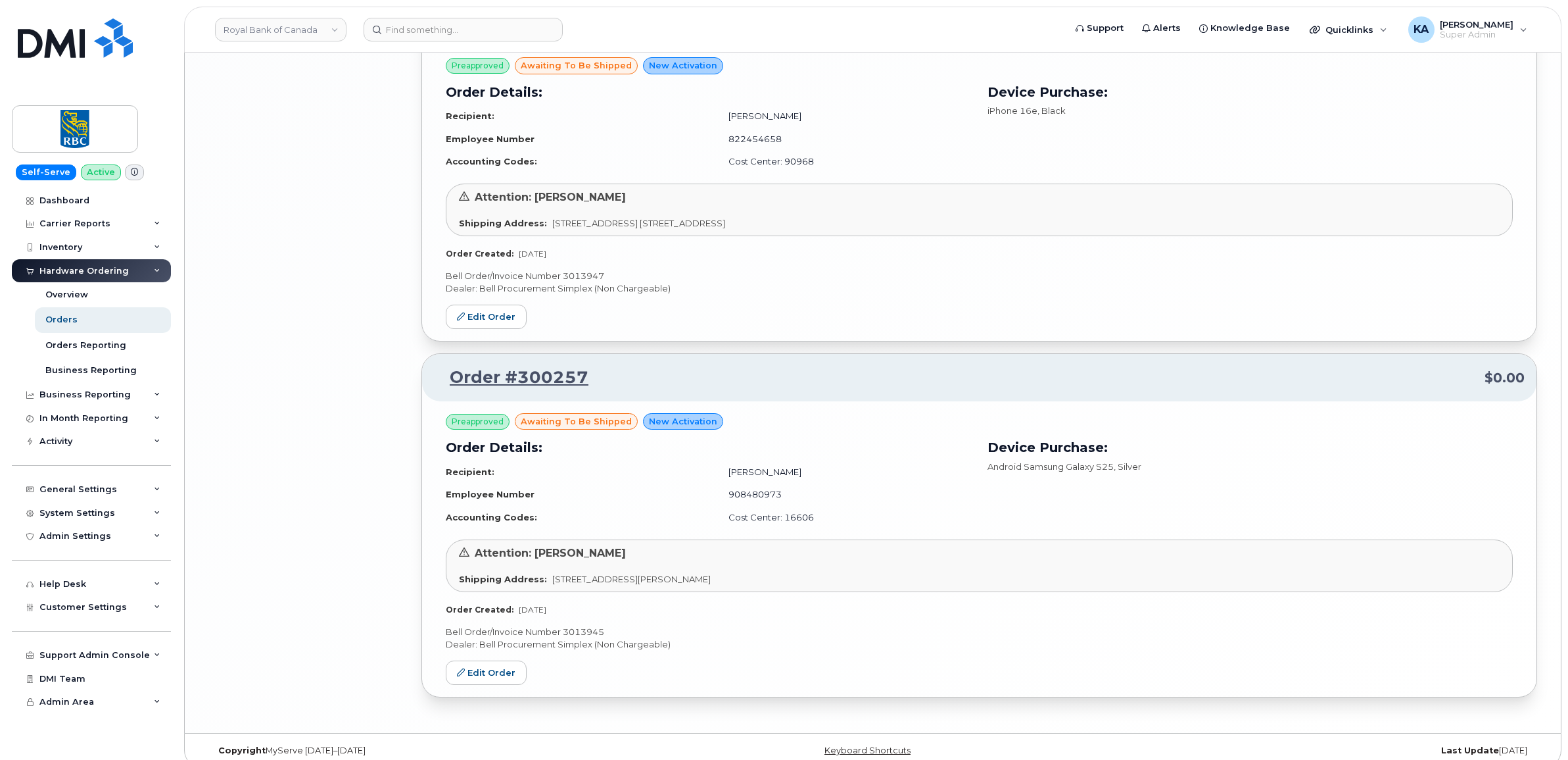
scroll to position [3701, 0]
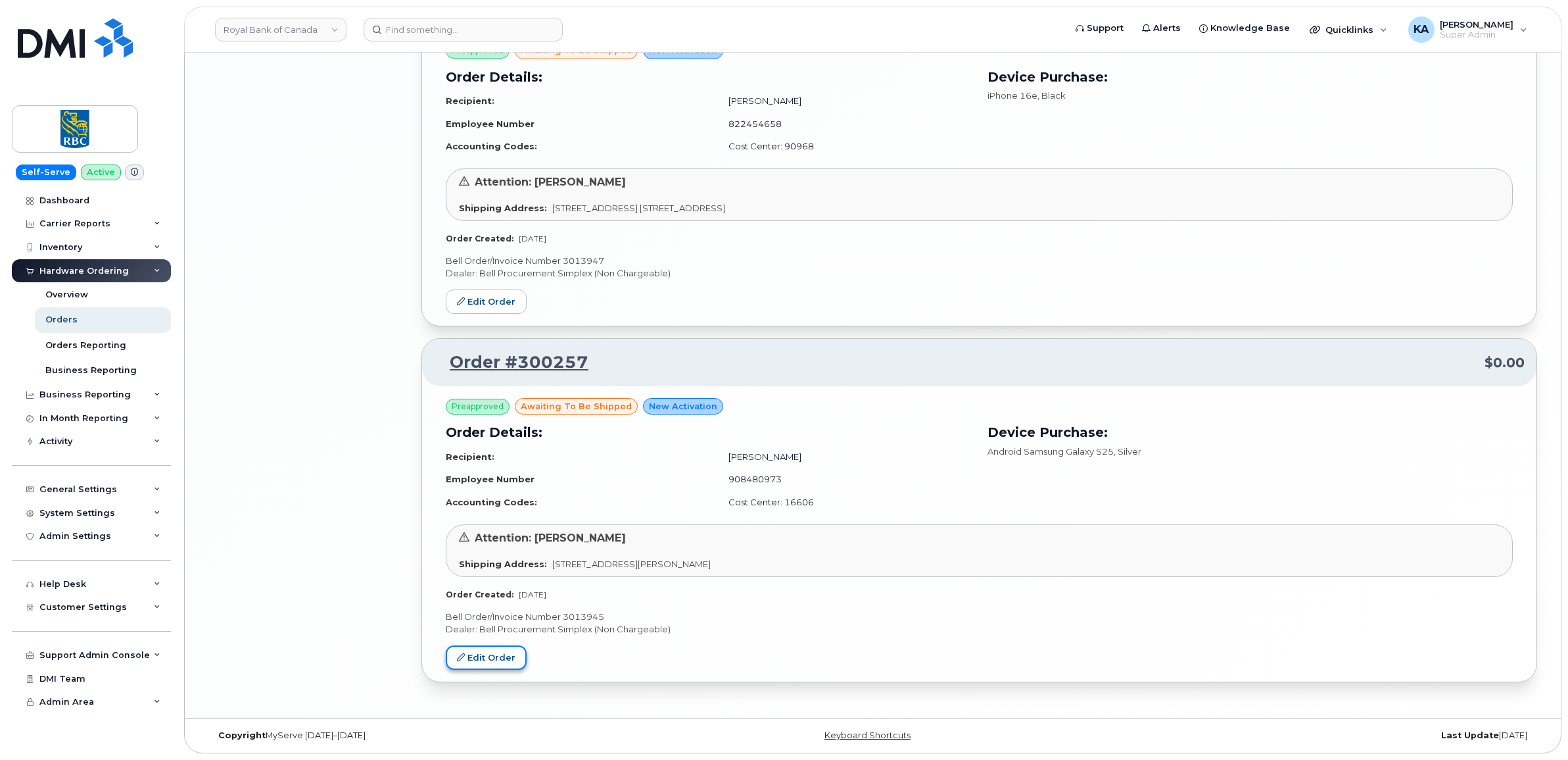
click at [493, 658] on link "Edit Order" at bounding box center [486, 657] width 81 height 24
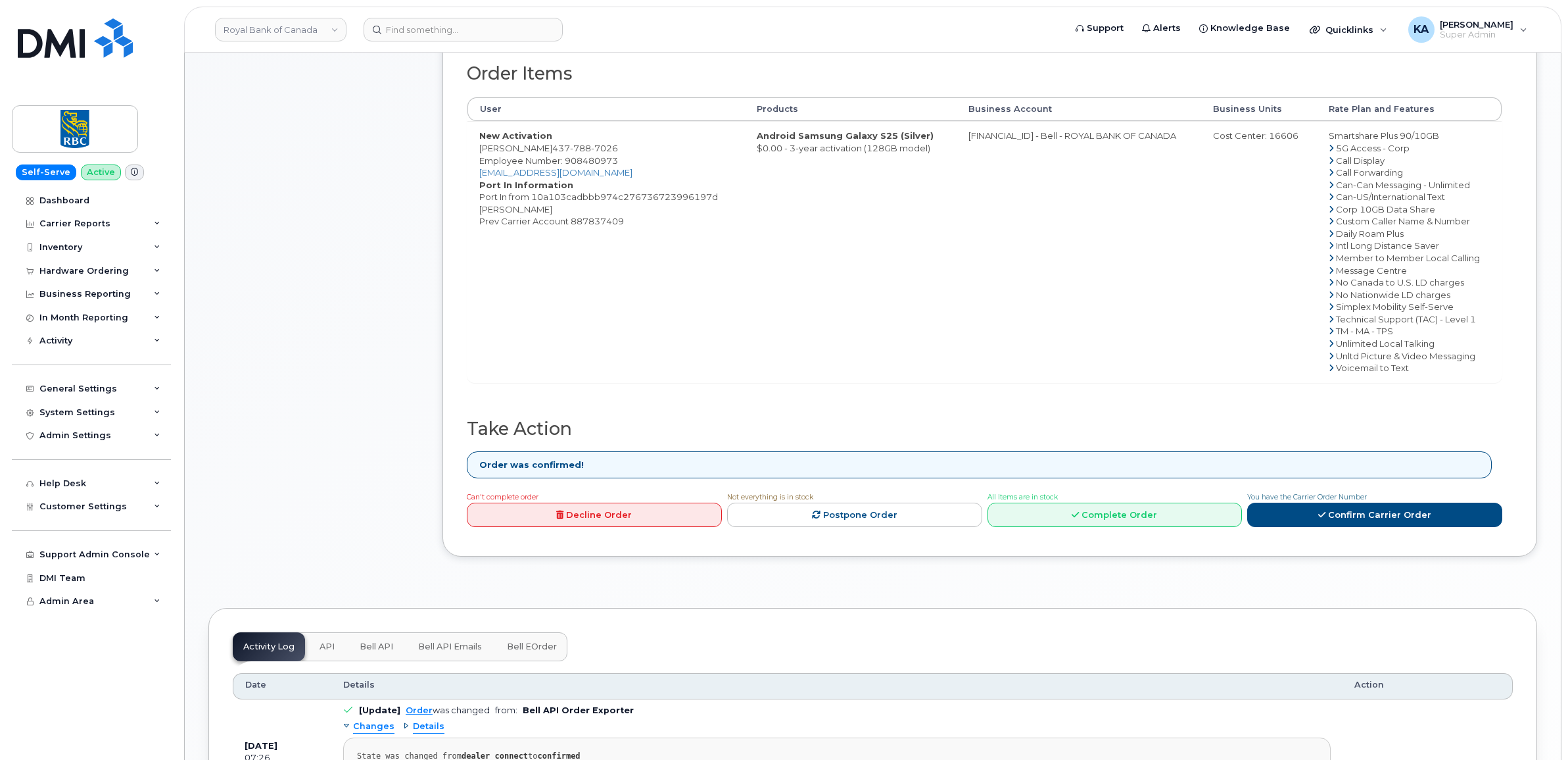
scroll to position [576, 0]
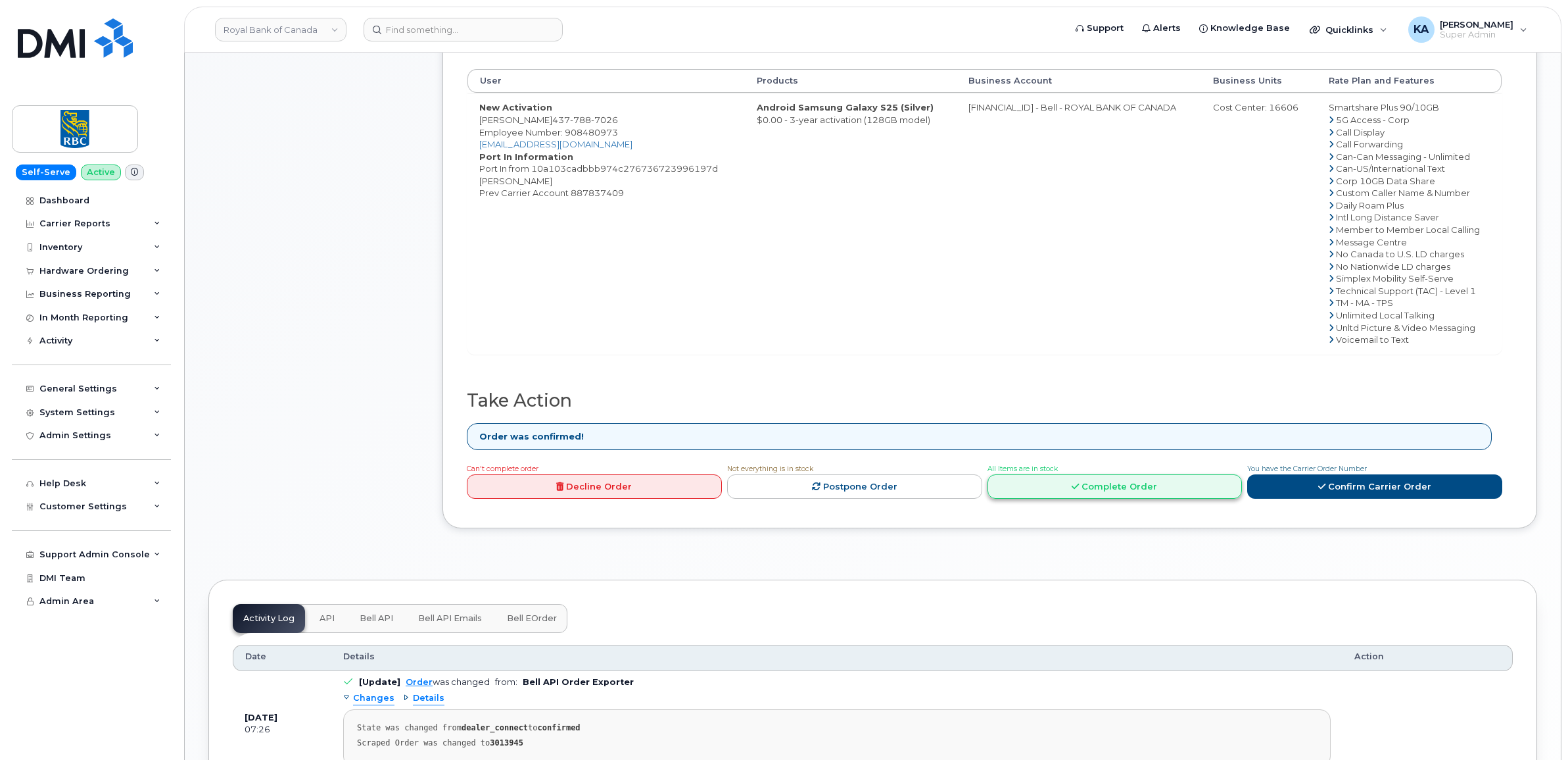
click at [1100, 490] on link "Complete Order" at bounding box center [1115, 486] width 255 height 24
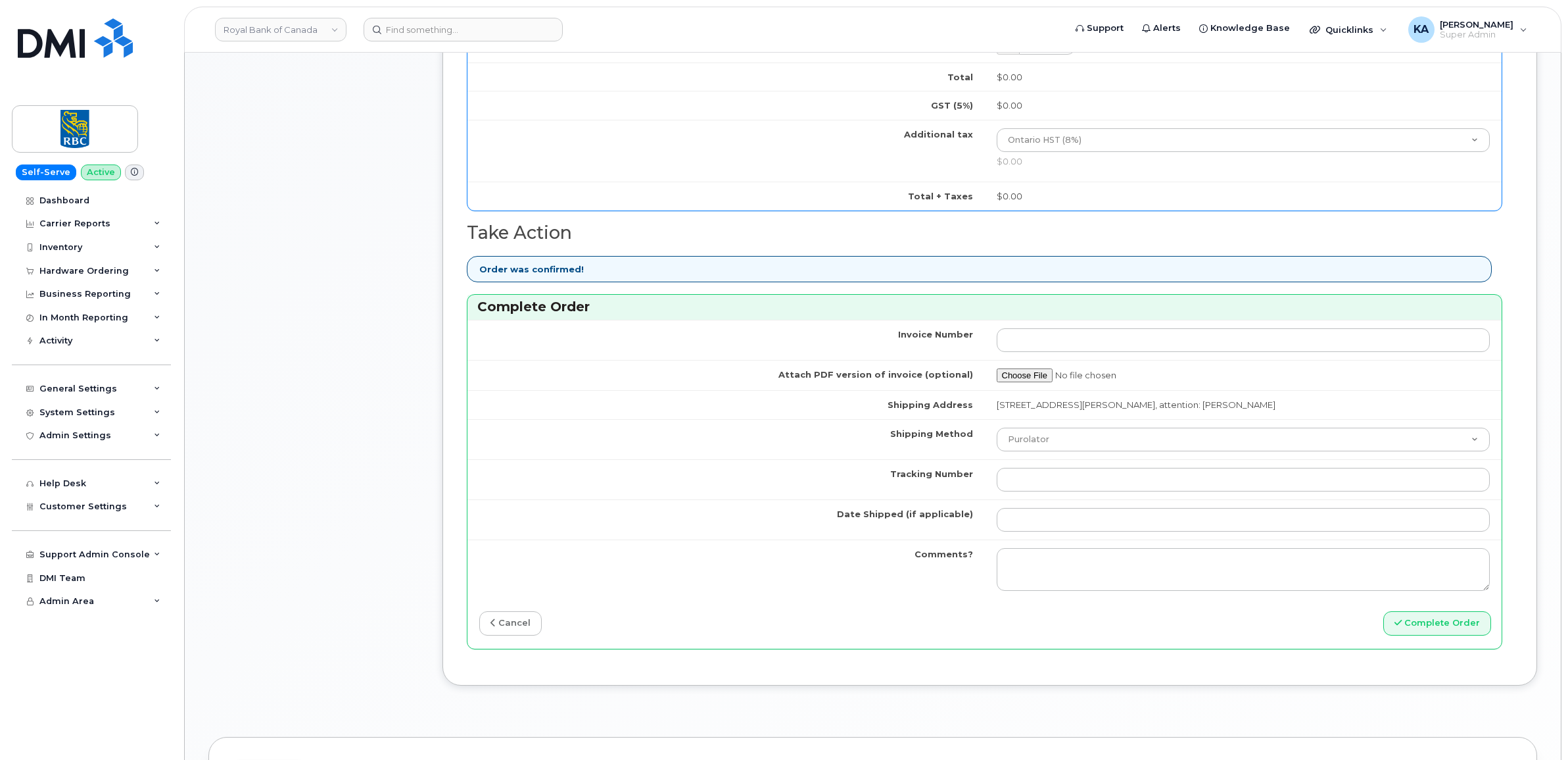
scroll to position [986, 0]
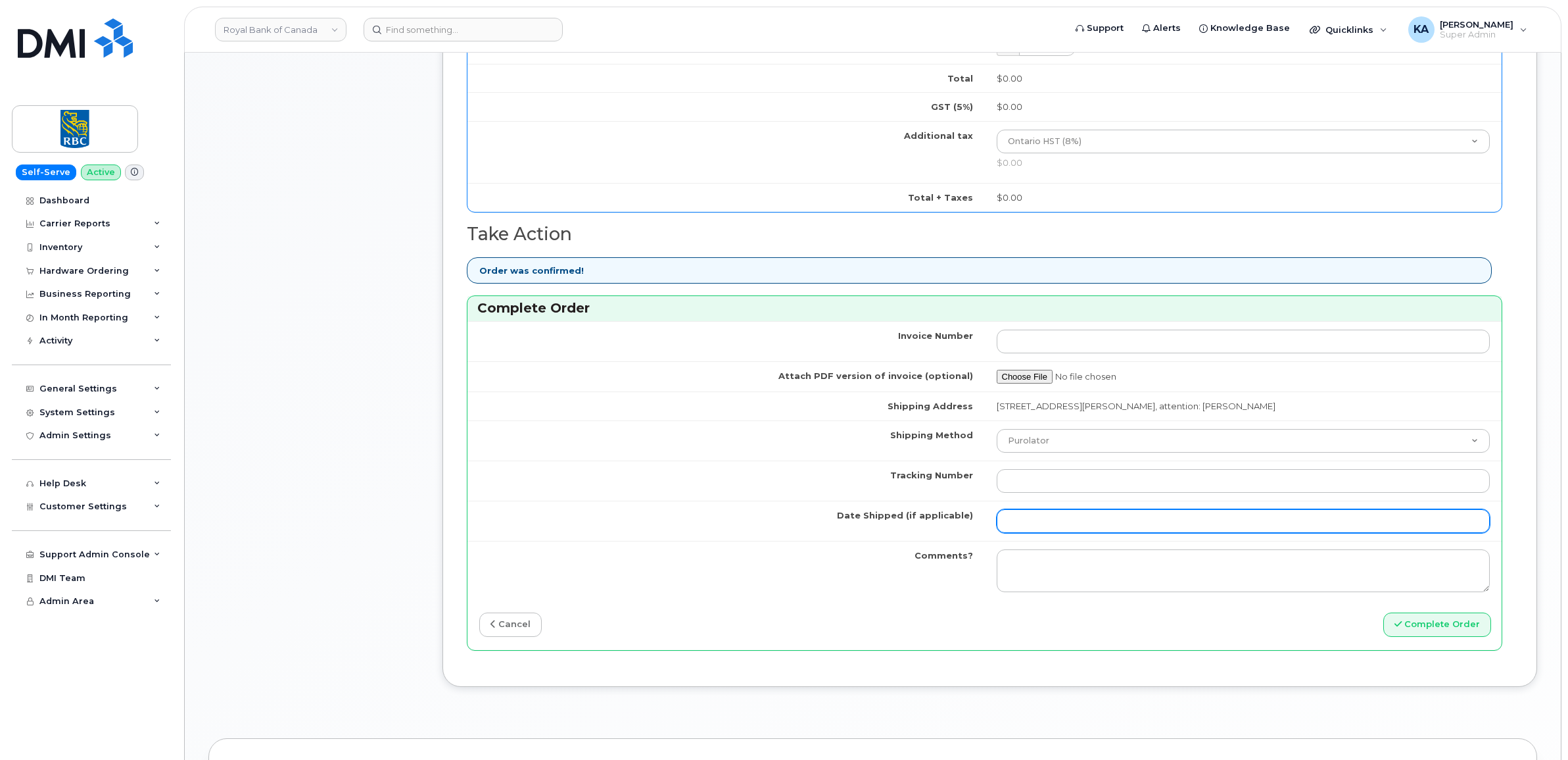
click at [1019, 524] on input "Date Shipped (if applicable)" at bounding box center [1244, 521] width 494 height 23
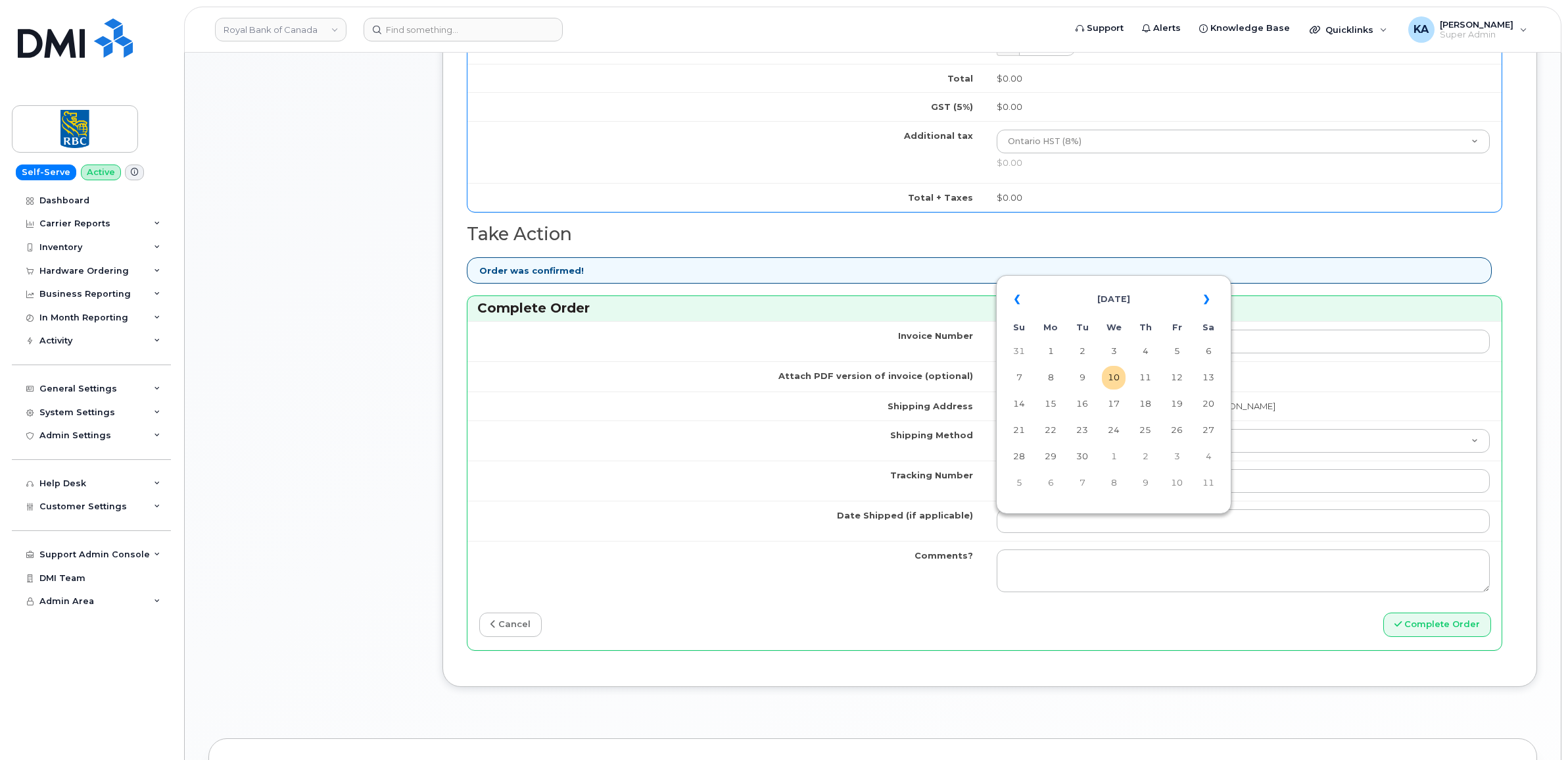
click at [1097, 281] on table "« [DATE] » Su Mo Tu We Th Fr Sa 31 1 2 3 4 5 6 7 8 9 10 11 12 13 14 15 16 17 18…" at bounding box center [1114, 391] width 229 height 225
click at [1082, 376] on td "9" at bounding box center [1082, 377] width 23 height 23
type input "[DATE]"
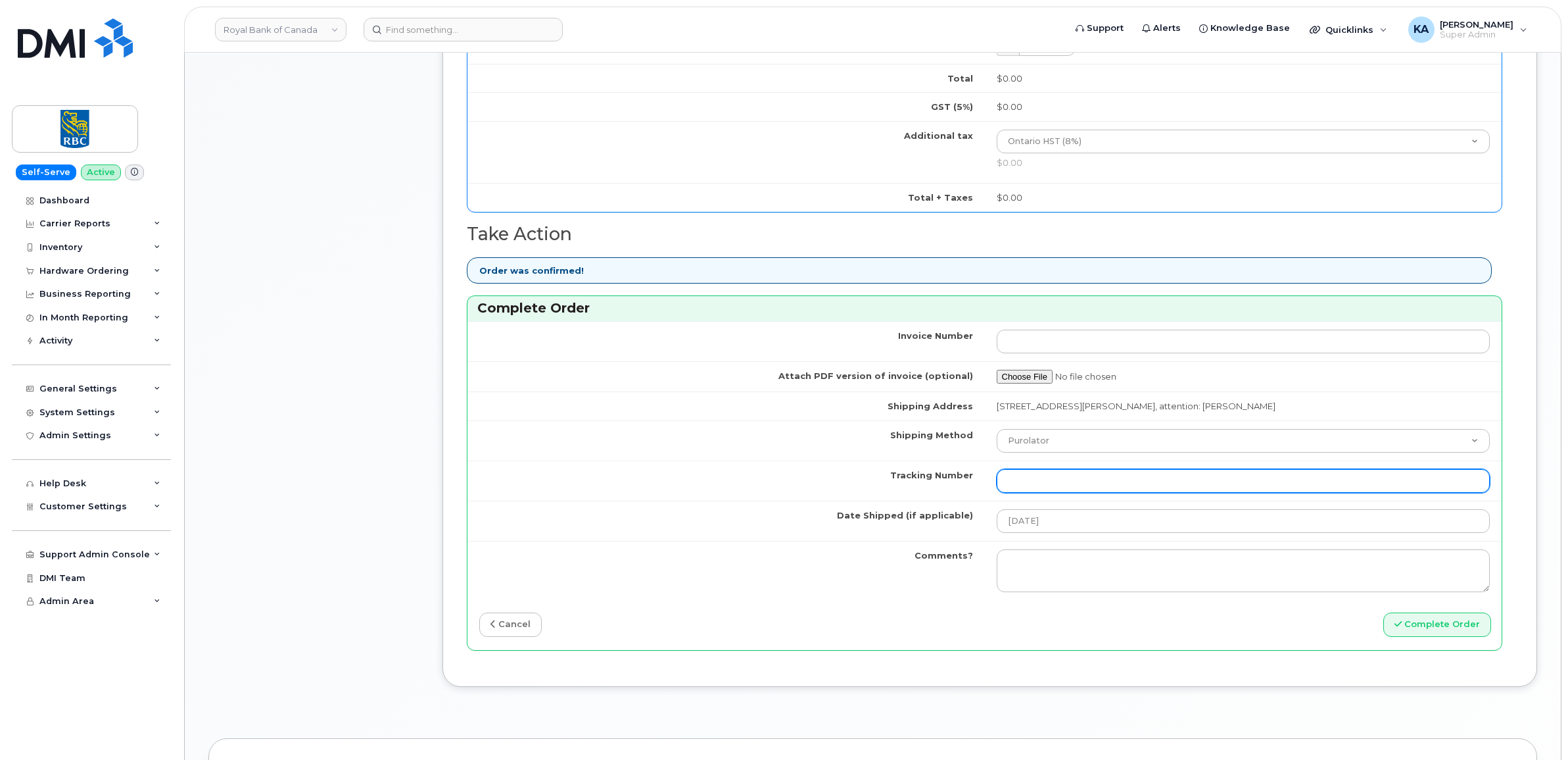
click at [1190, 487] on input "Tracking Number" at bounding box center [1244, 481] width 494 height 23
paste input "520047081424"
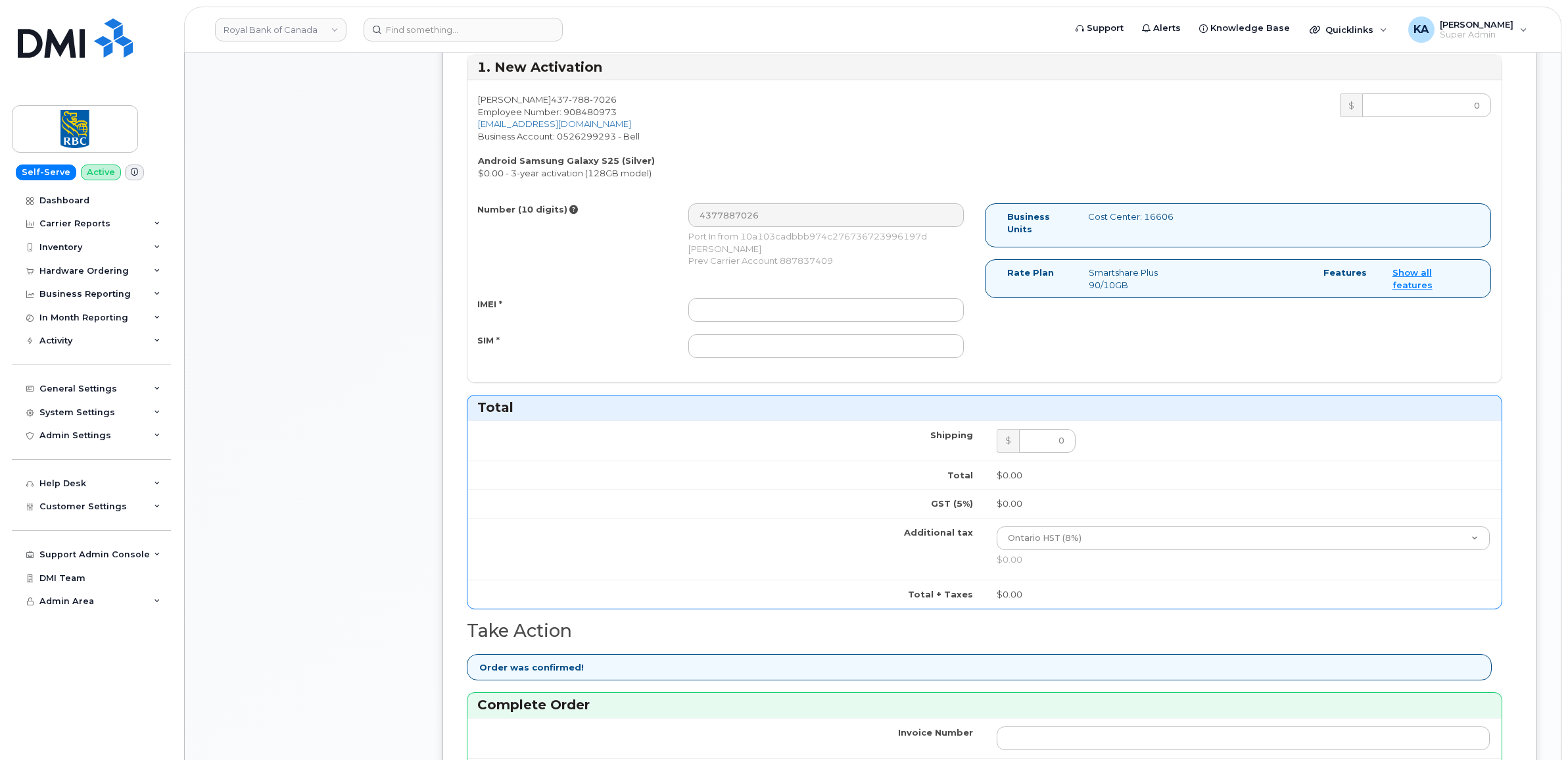
scroll to position [576, 0]
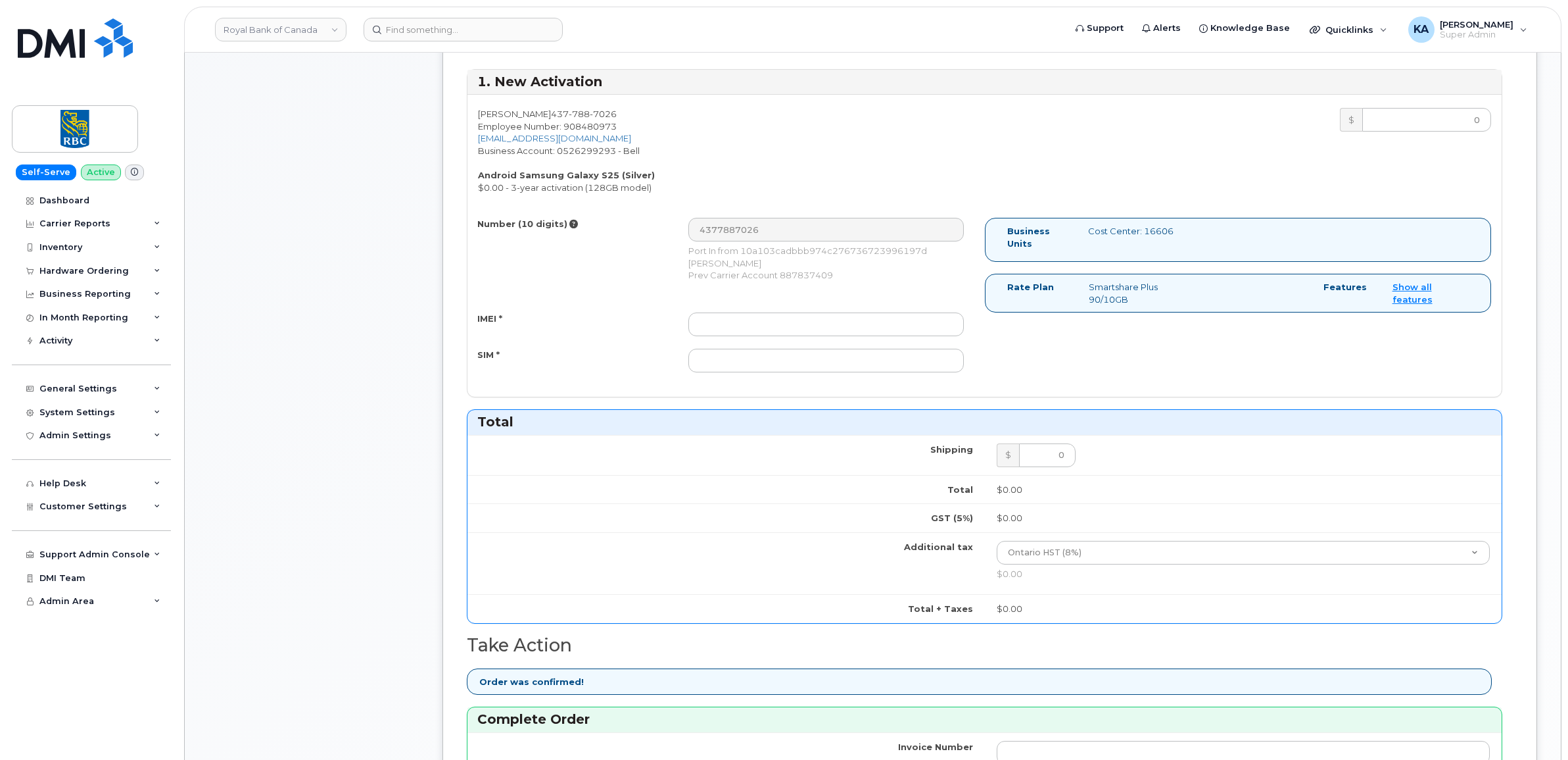
type input "520047081424"
click at [875, 332] on input "IMEI *" at bounding box center [825, 324] width 276 height 23
paste input "351558505121436"
type input "351558505121436"
click at [890, 355] on input "SIM *" at bounding box center [825, 360] width 276 height 23
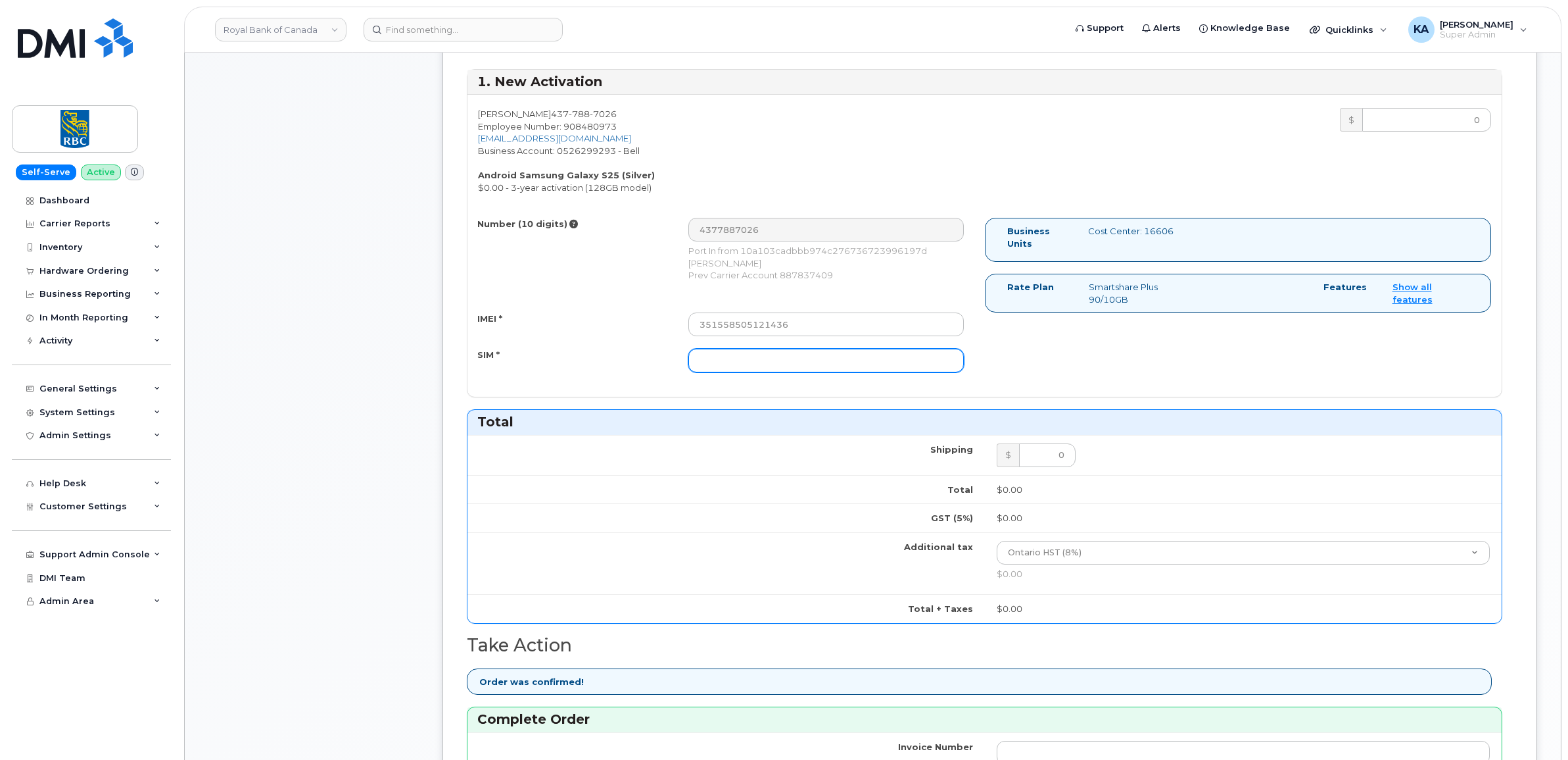
paste input "89302610207733117524"
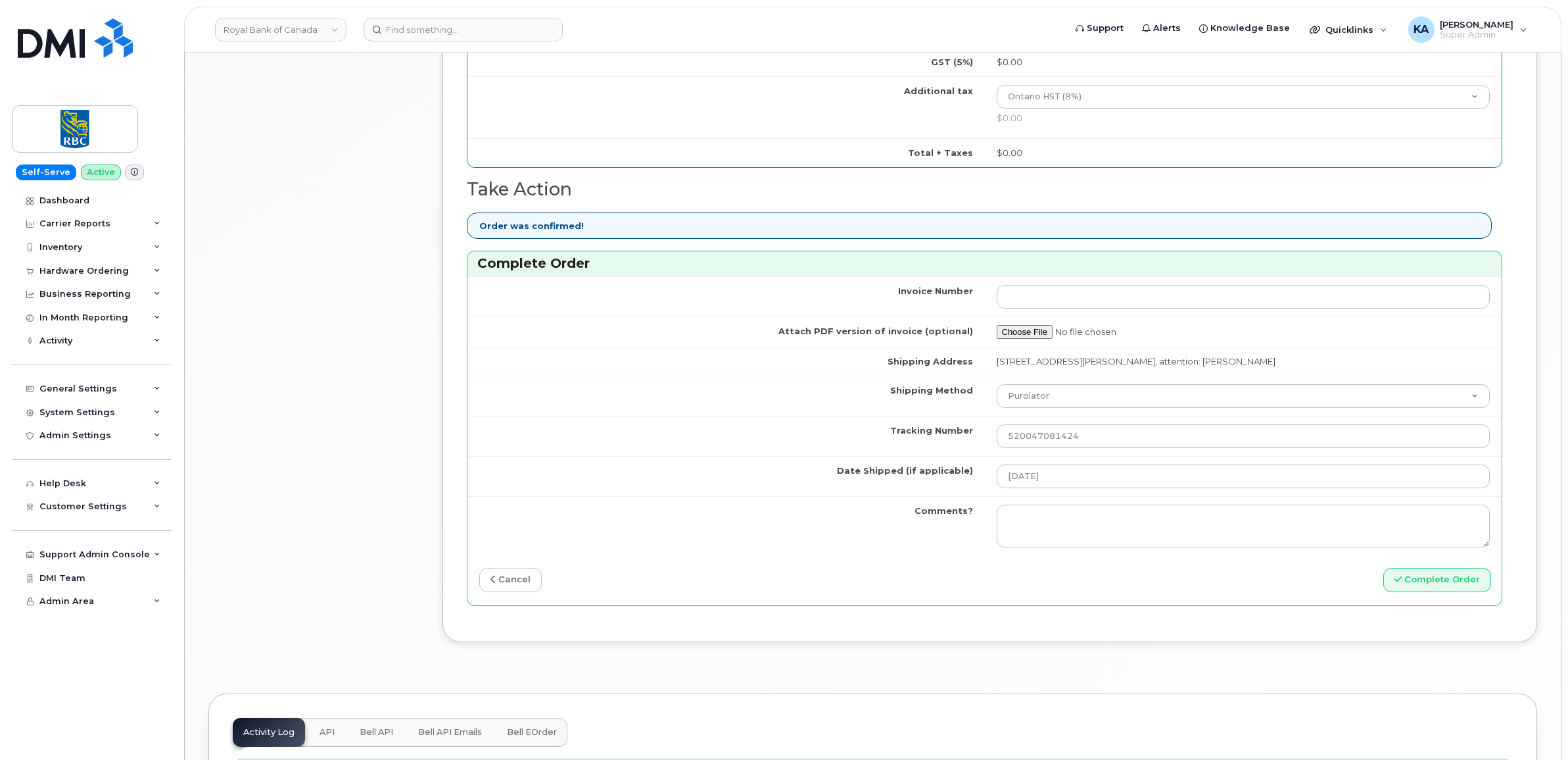
scroll to position [1069, 0]
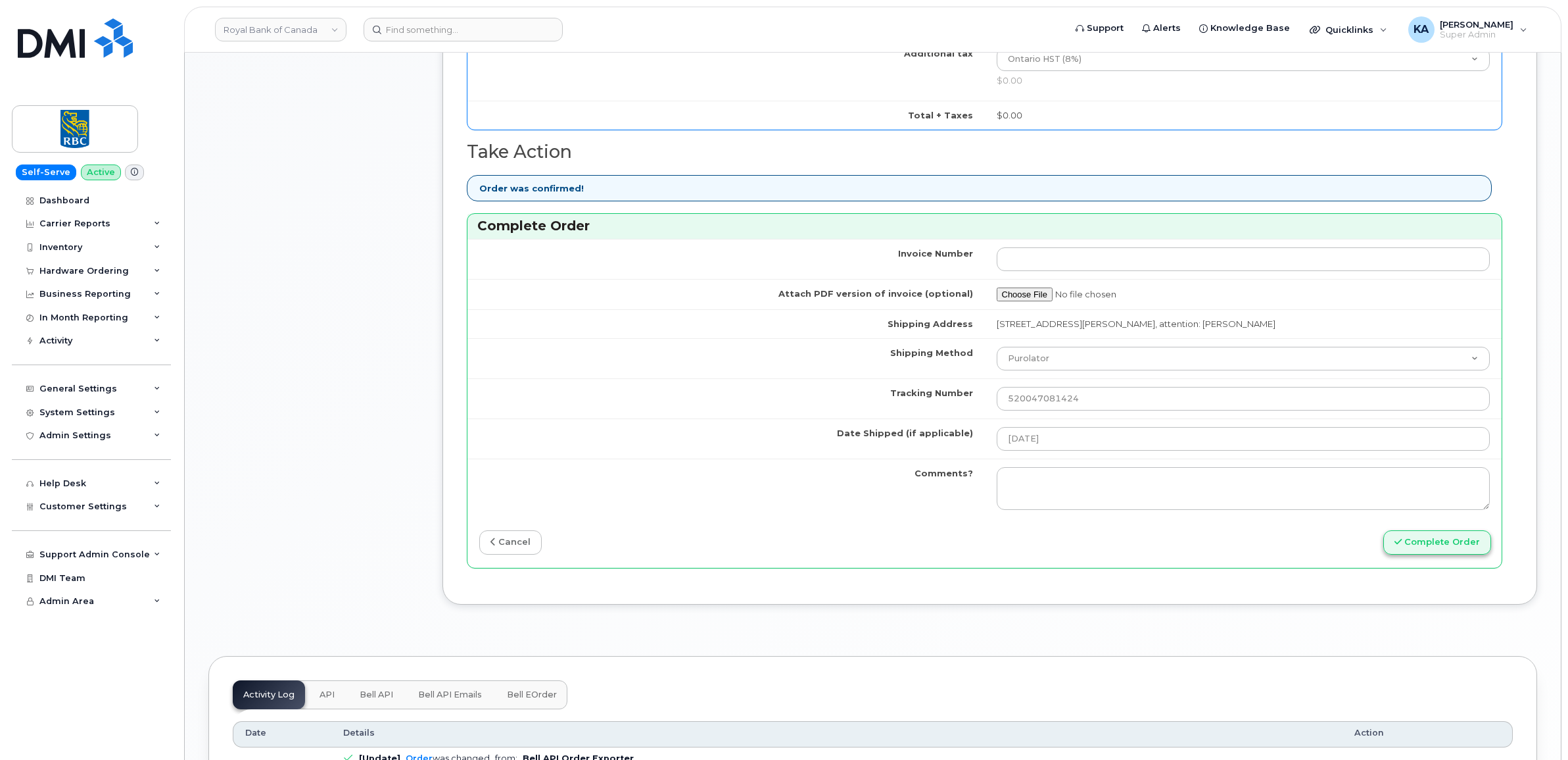
type input "89302610207733117524"
click at [1422, 543] on button "Complete Order" at bounding box center [1437, 542] width 108 height 24
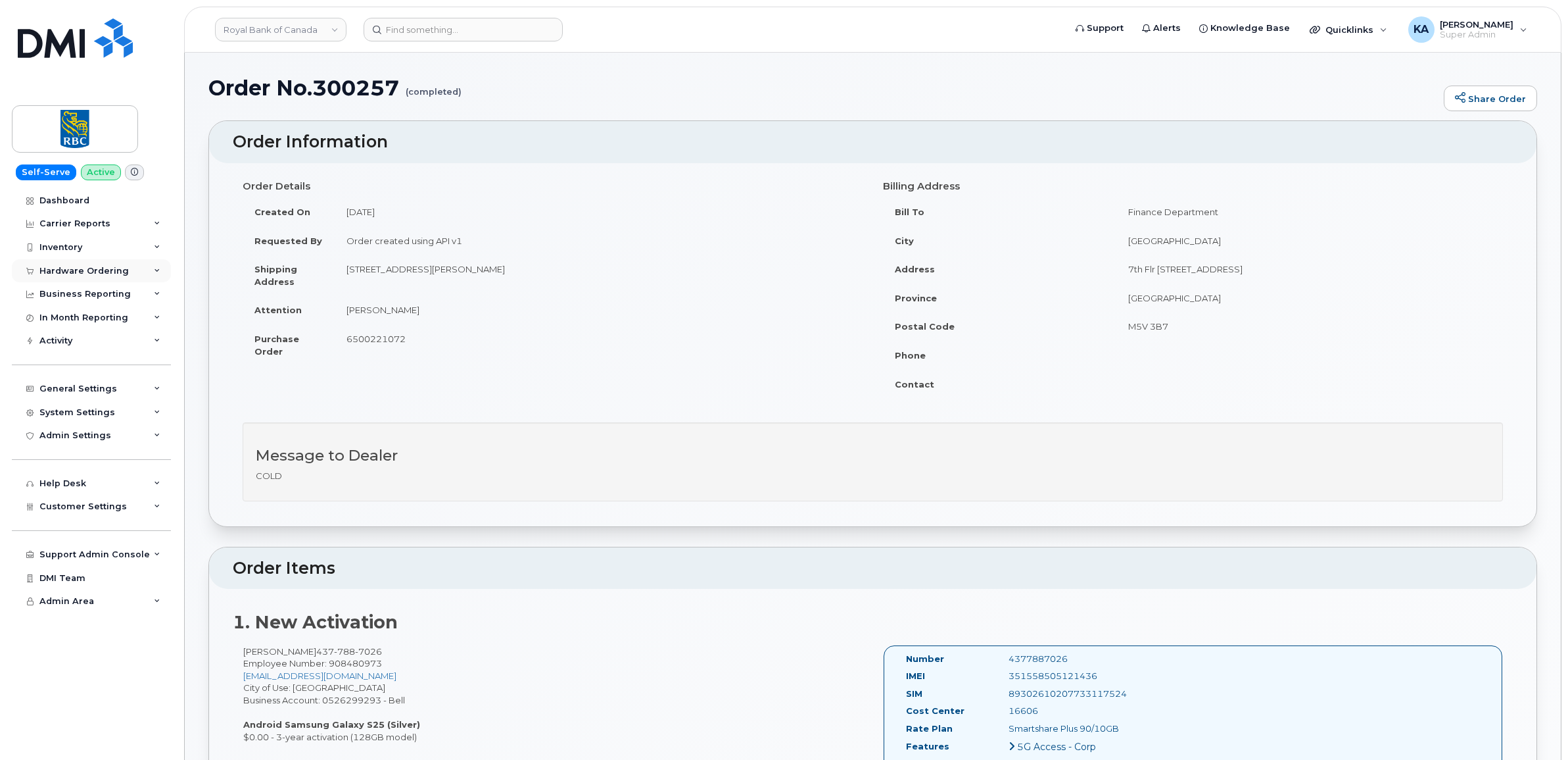
click at [66, 273] on div "Hardware Ordering" at bounding box center [84, 271] width 90 height 11
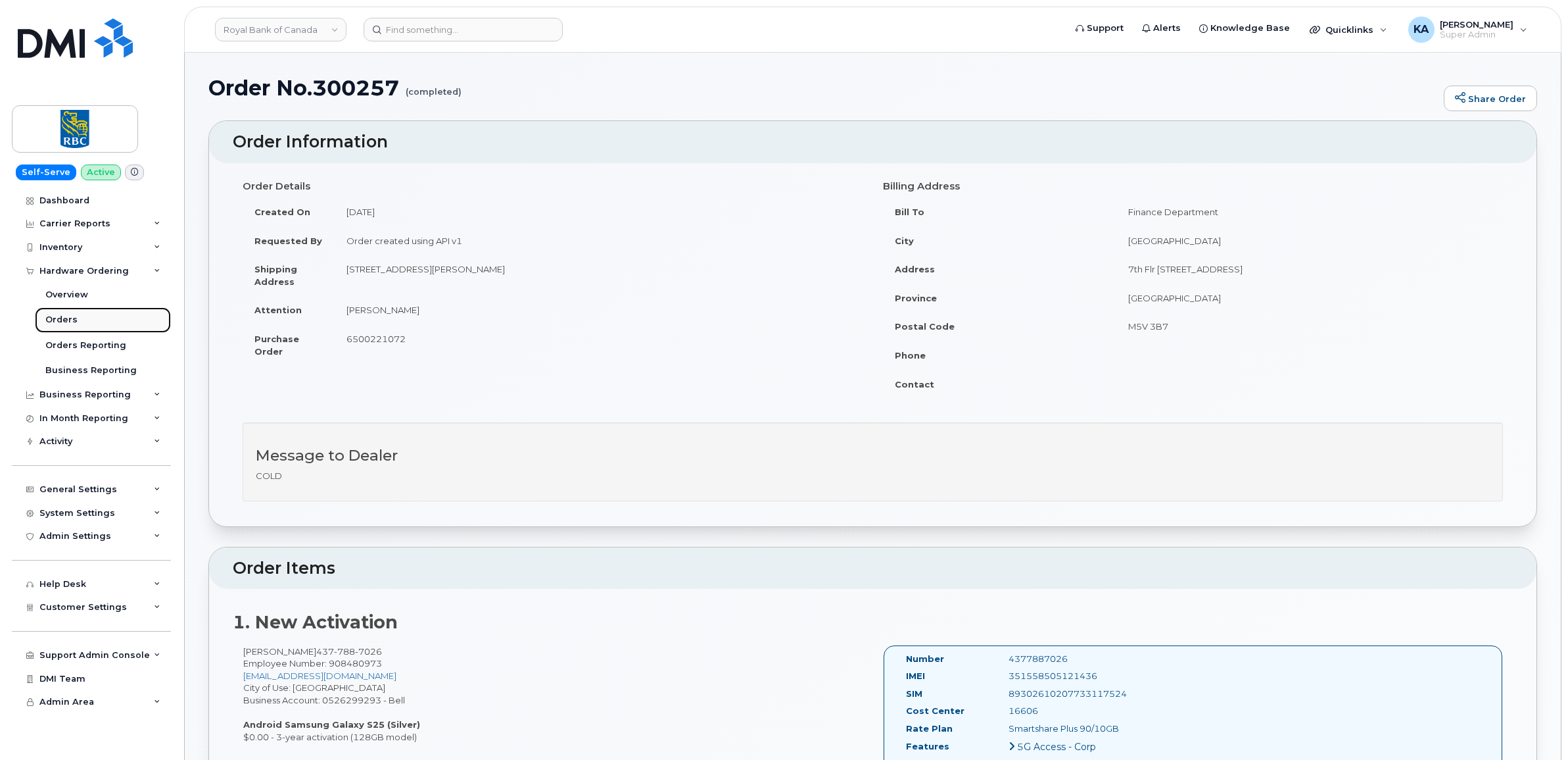
click at [60, 318] on div "Orders" at bounding box center [62, 319] width 32 height 12
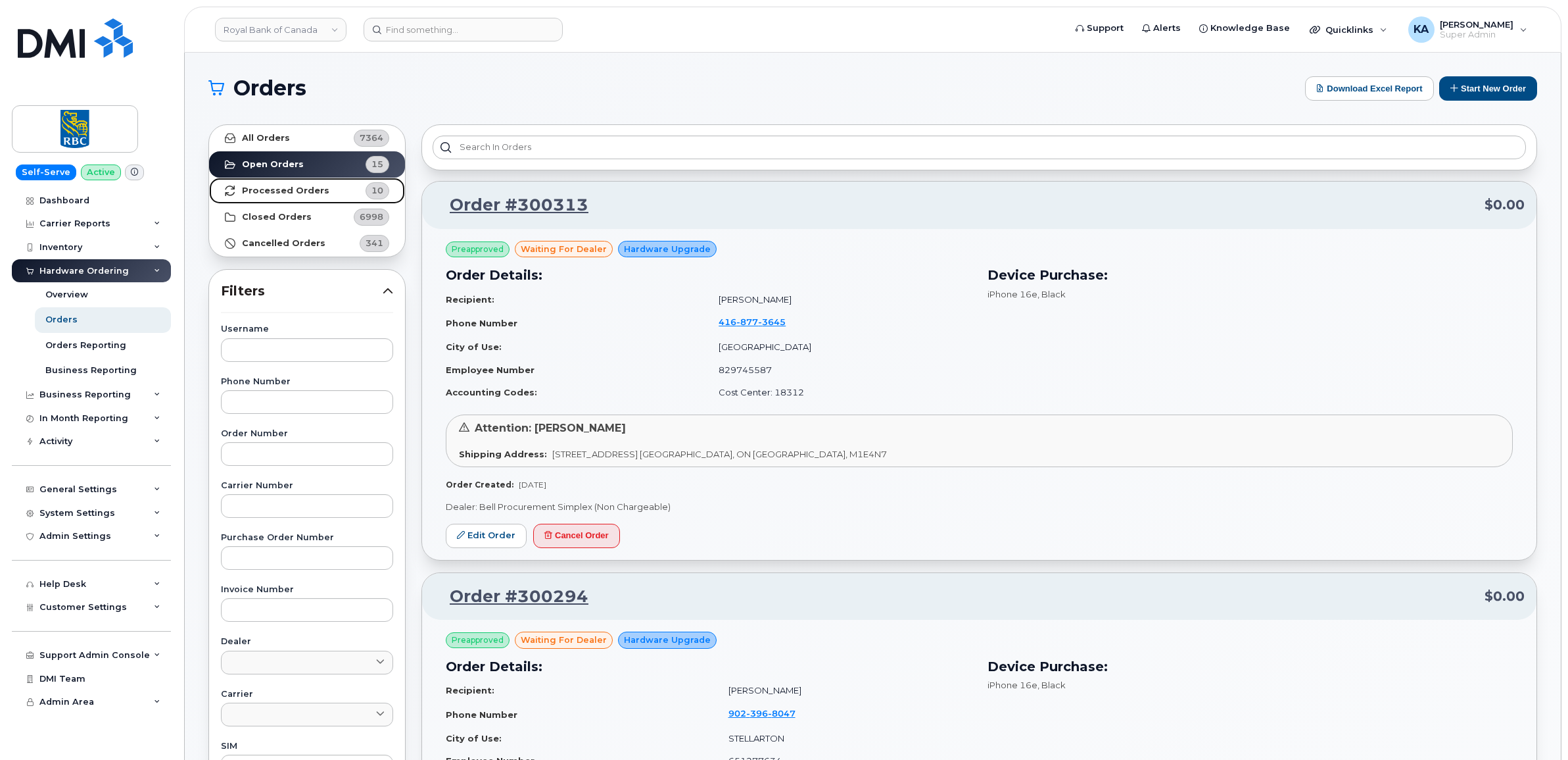
click at [286, 189] on strong "Processed Orders" at bounding box center [285, 190] width 87 height 11
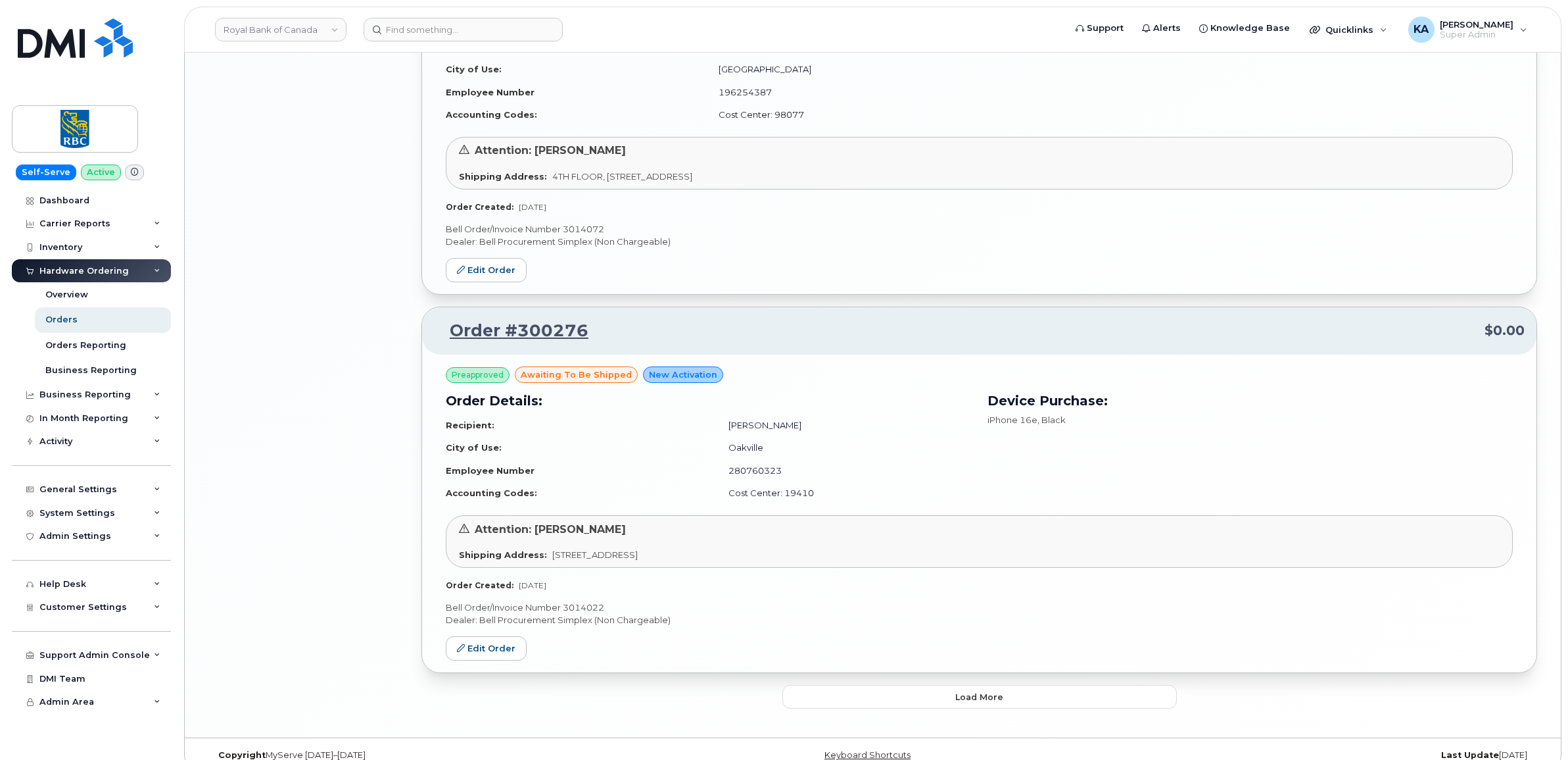
scroll to position [2646, 0]
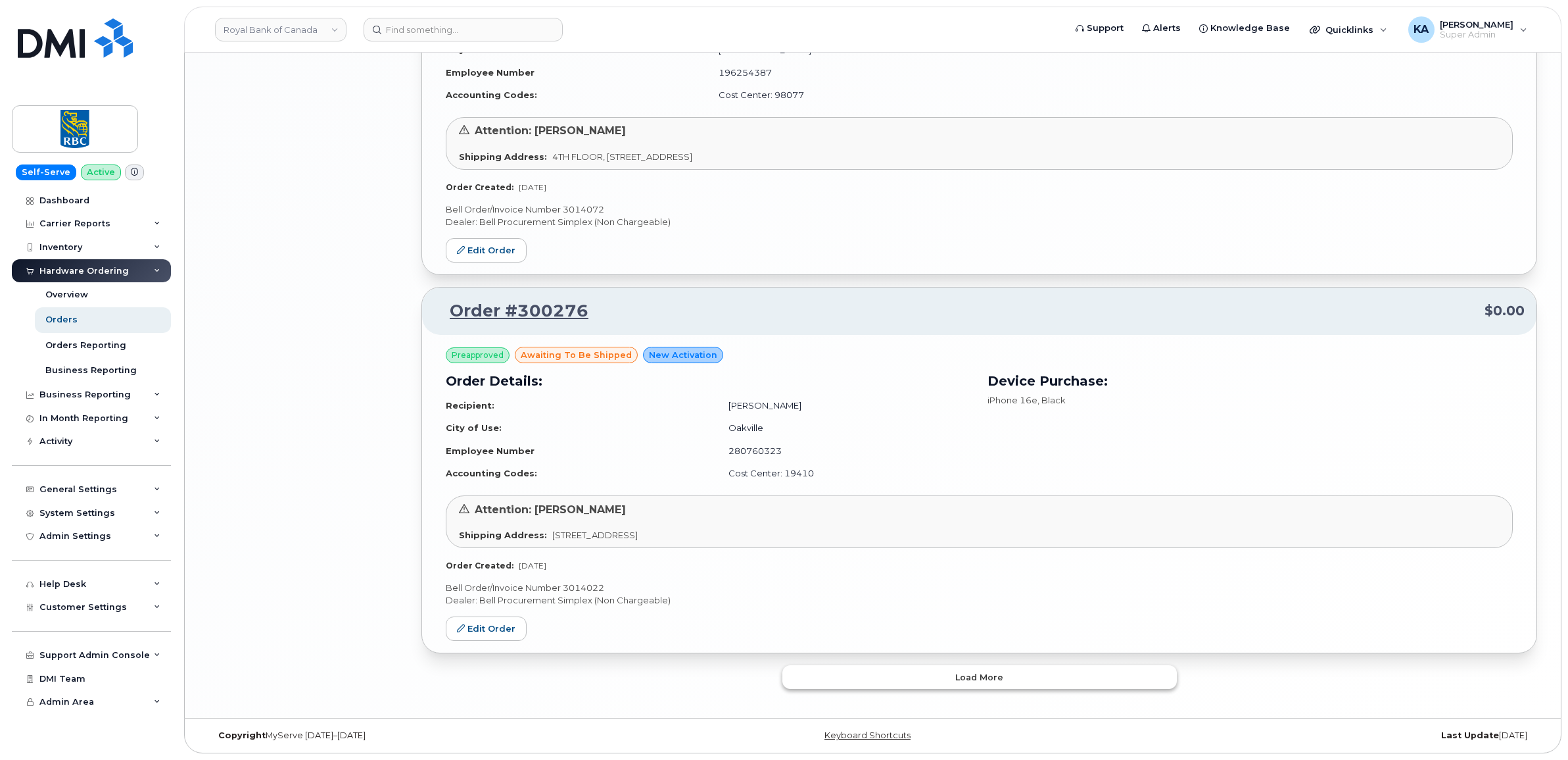
click at [872, 673] on button "Load more" at bounding box center [979, 676] width 394 height 23
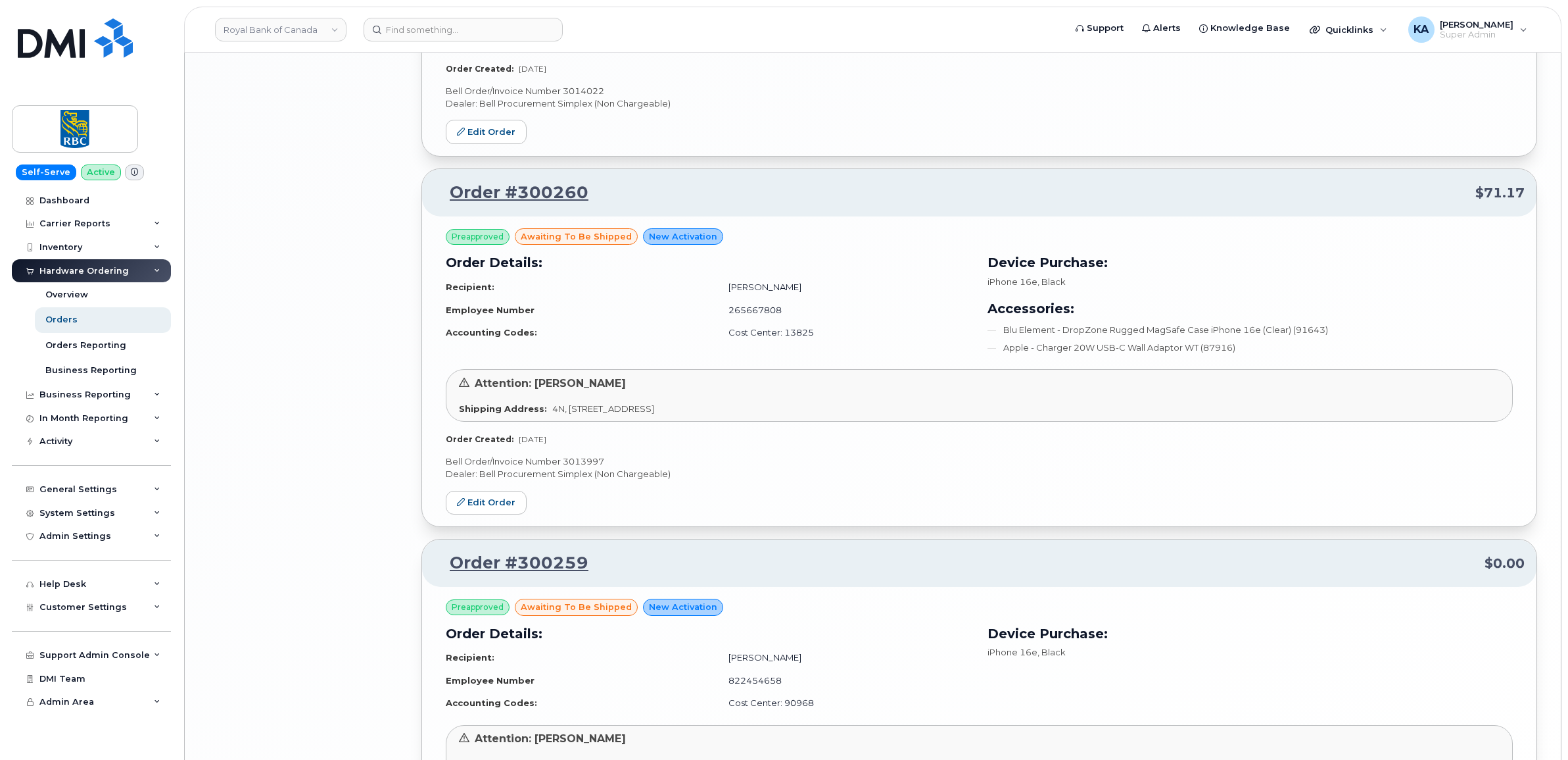
scroll to position [3345, 0]
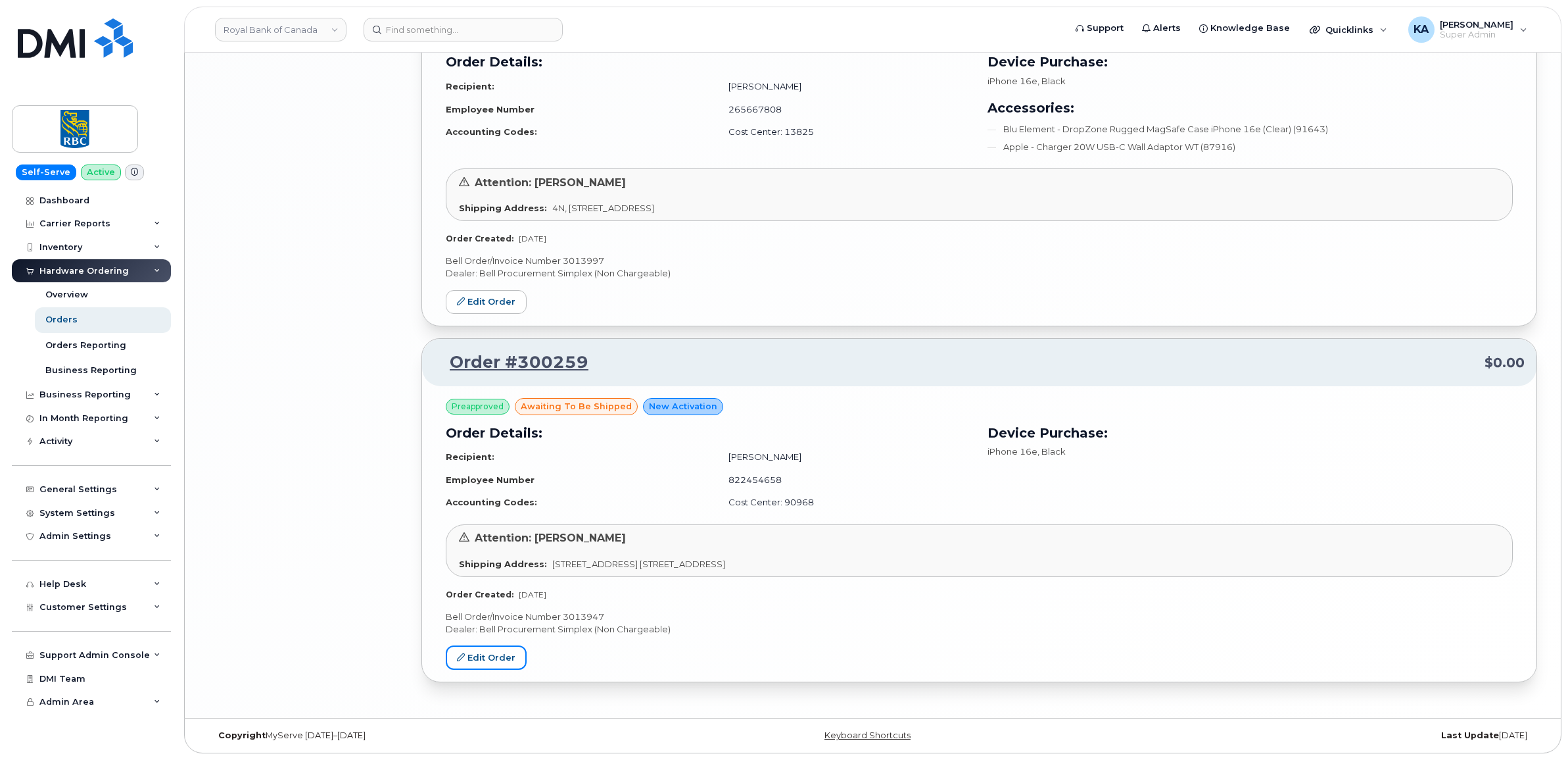
drag, startPoint x: 467, startPoint y: 657, endPoint x: 567, endPoint y: 657, distance: 100.0
click at [467, 657] on link "Edit Order" at bounding box center [486, 657] width 81 height 24
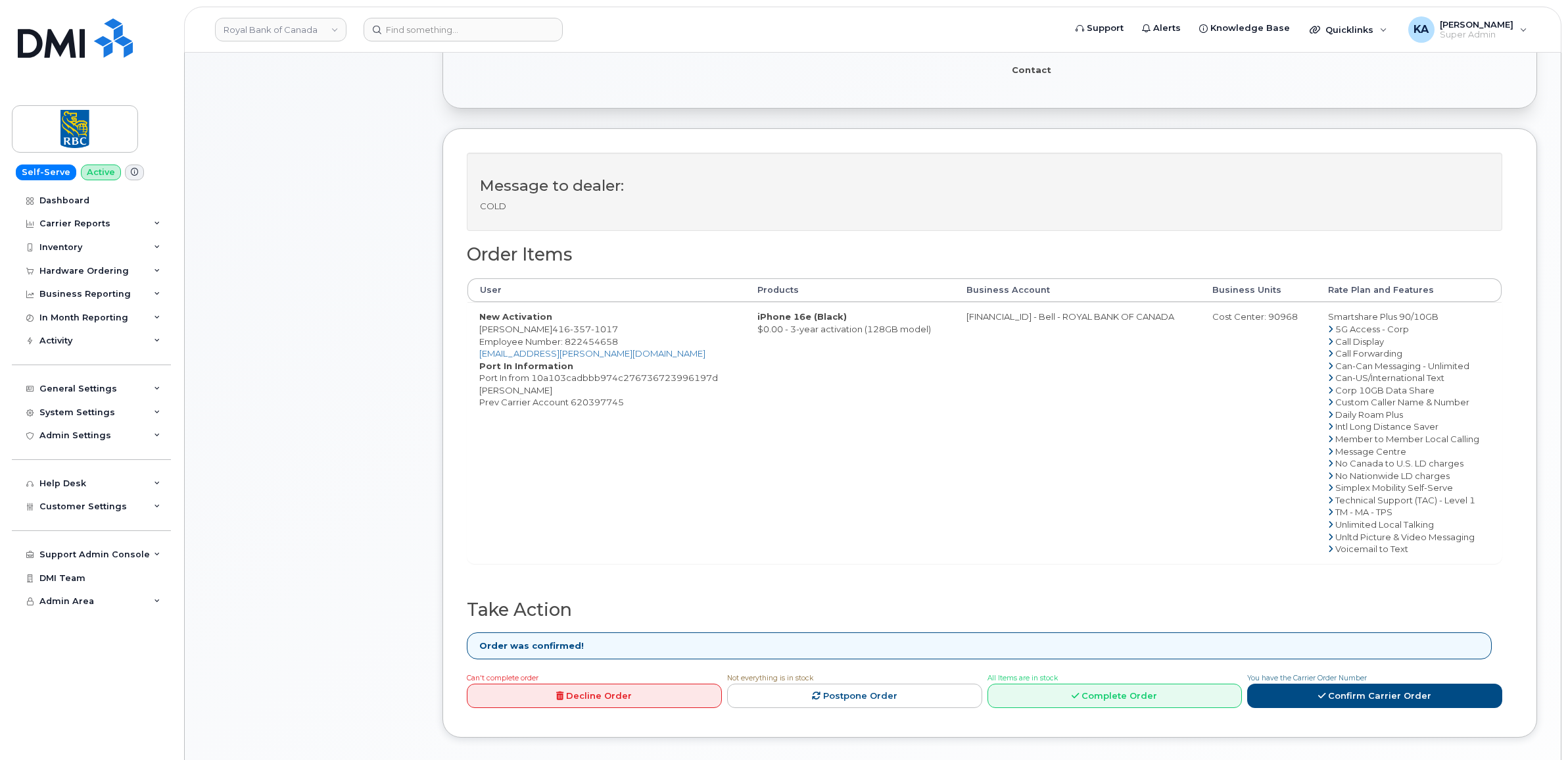
scroll to position [411, 0]
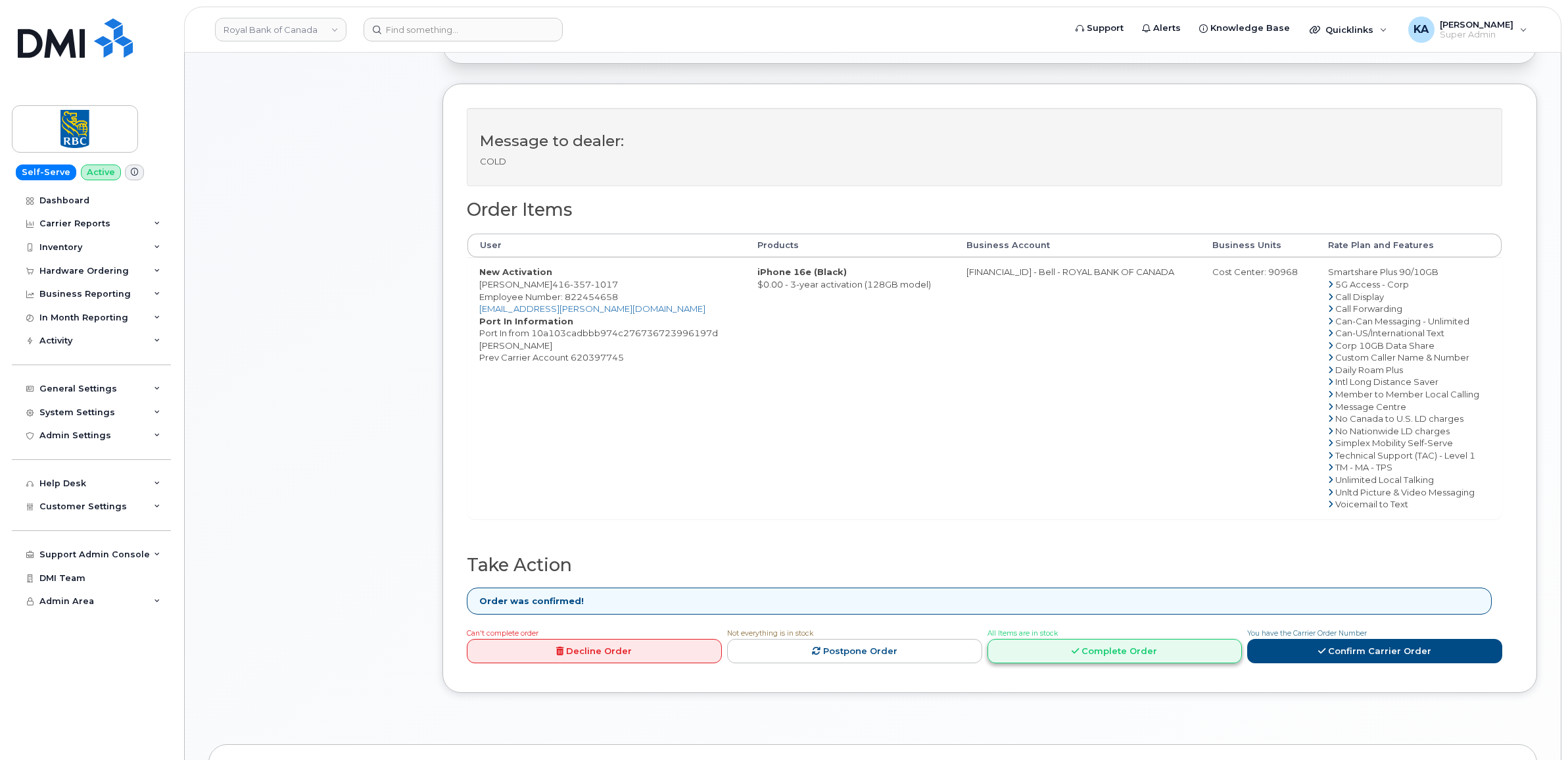
click at [1069, 659] on link "Complete Order" at bounding box center [1115, 650] width 255 height 24
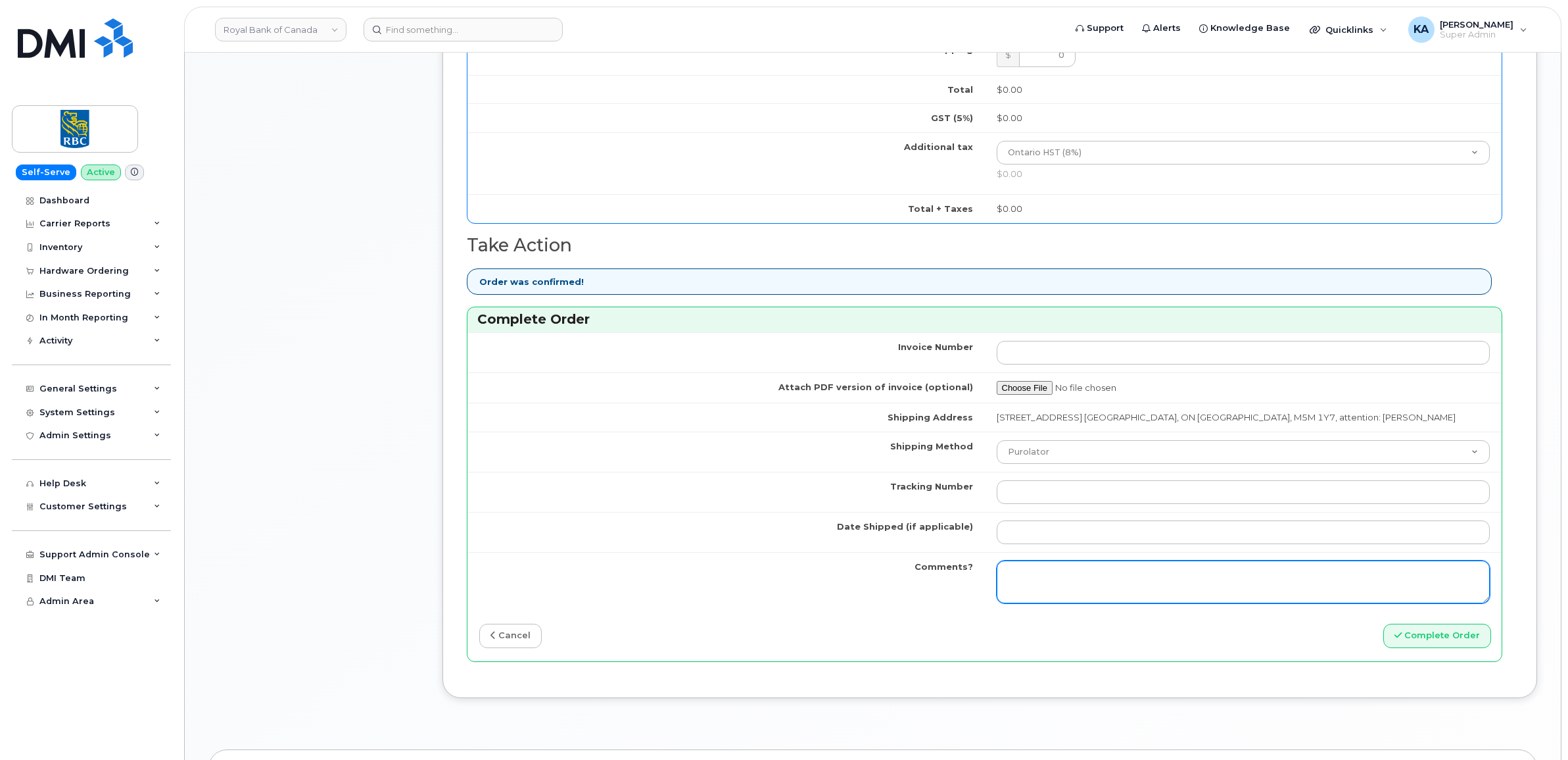
scroll to position [986, 0]
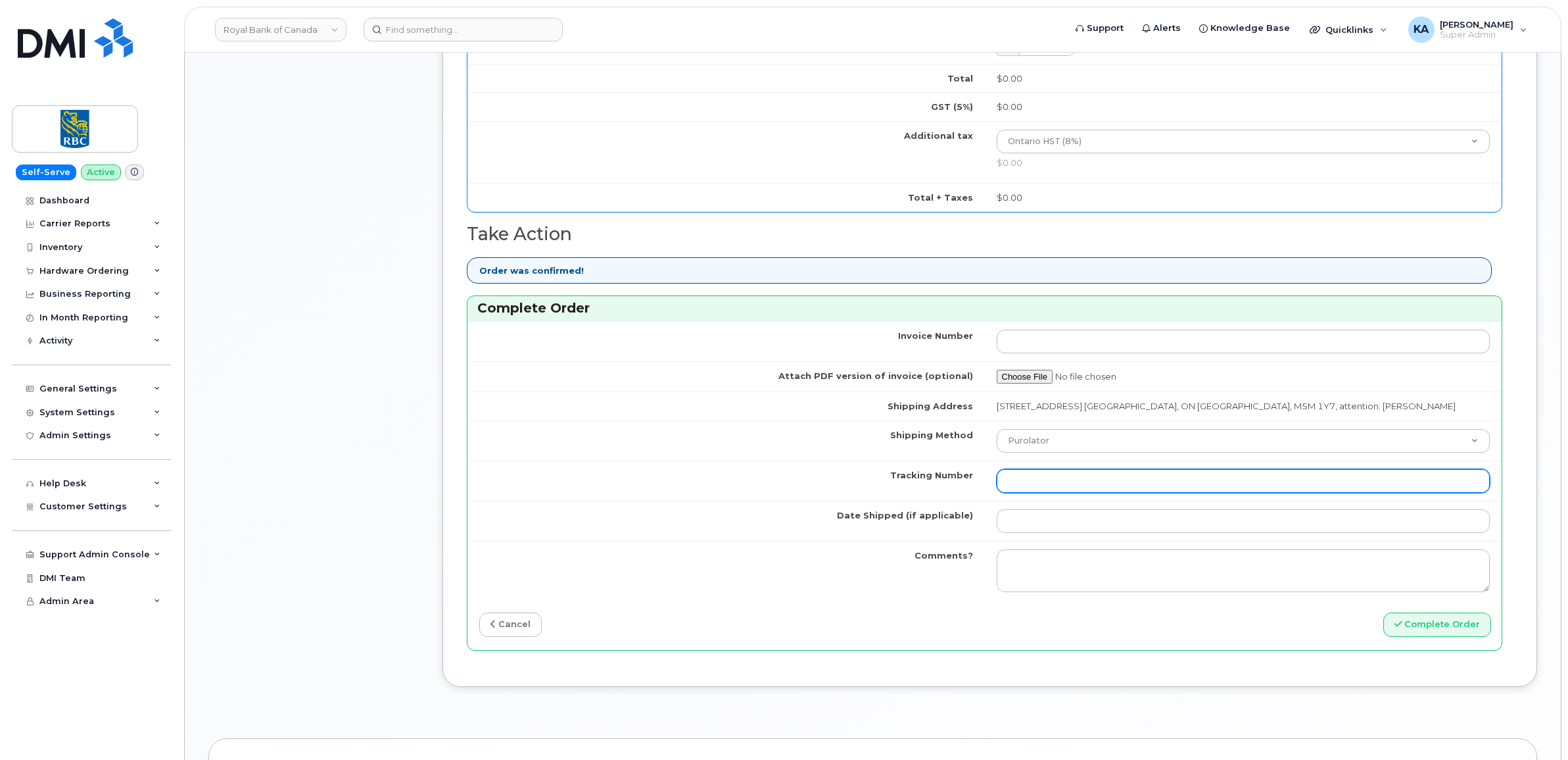
click at [1053, 490] on input "Tracking Number" at bounding box center [1244, 481] width 494 height 23
paste input "520047087744"
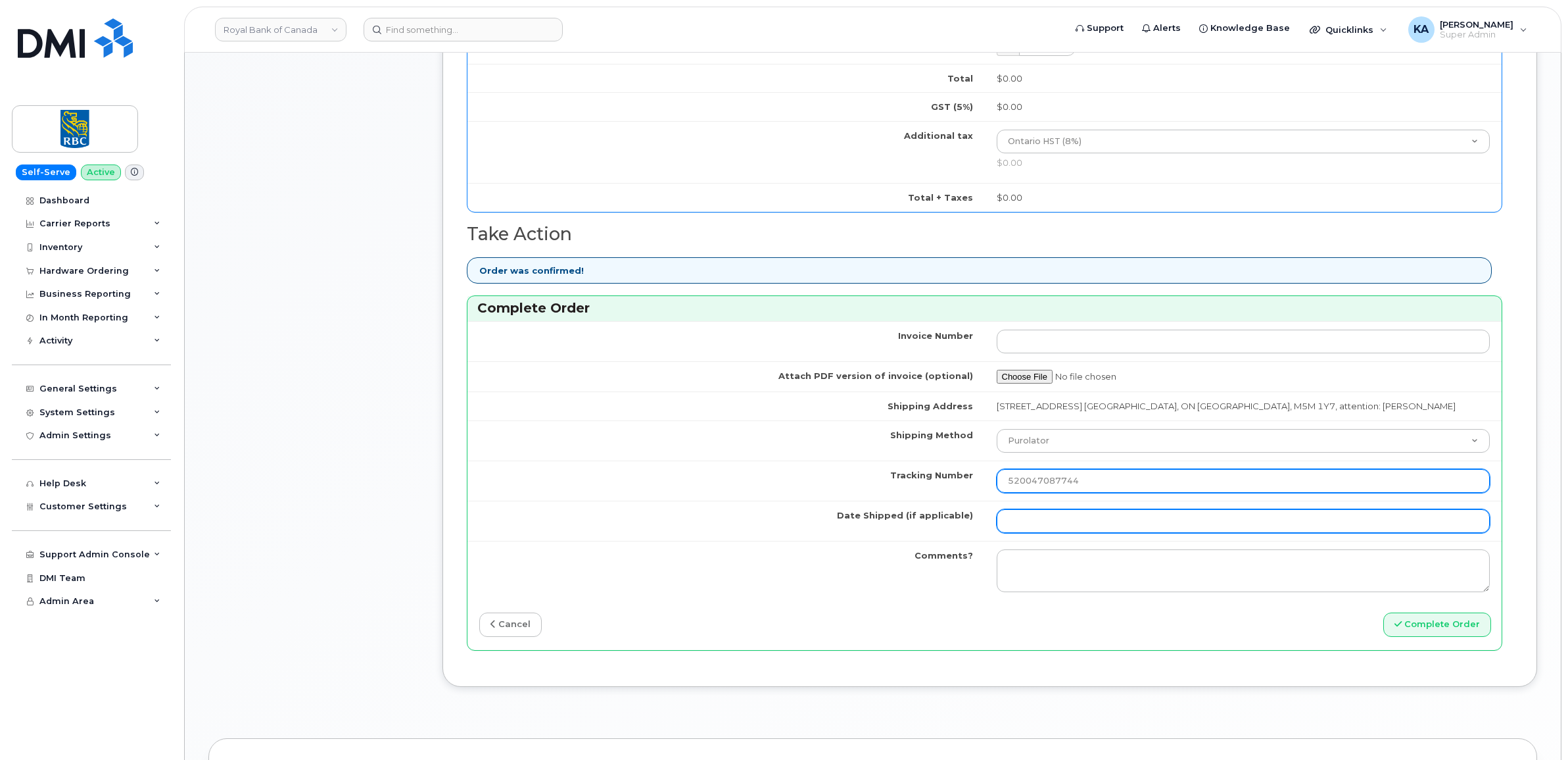
type input "520047087744"
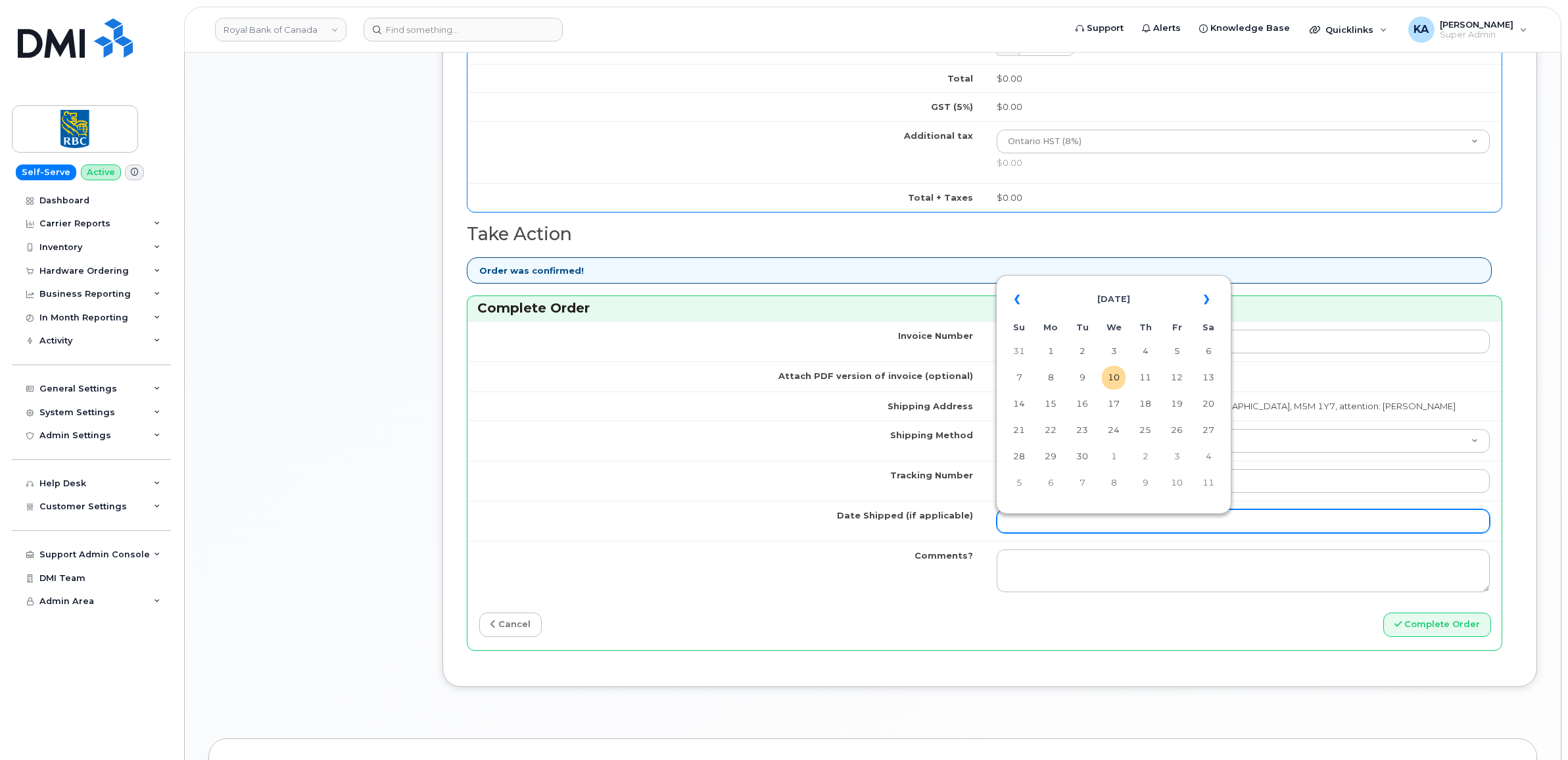
click at [1034, 524] on input "Date Shipped (if applicable)" at bounding box center [1244, 521] width 494 height 23
click at [1110, 284] on th "September 2025" at bounding box center [1114, 299] width 150 height 31
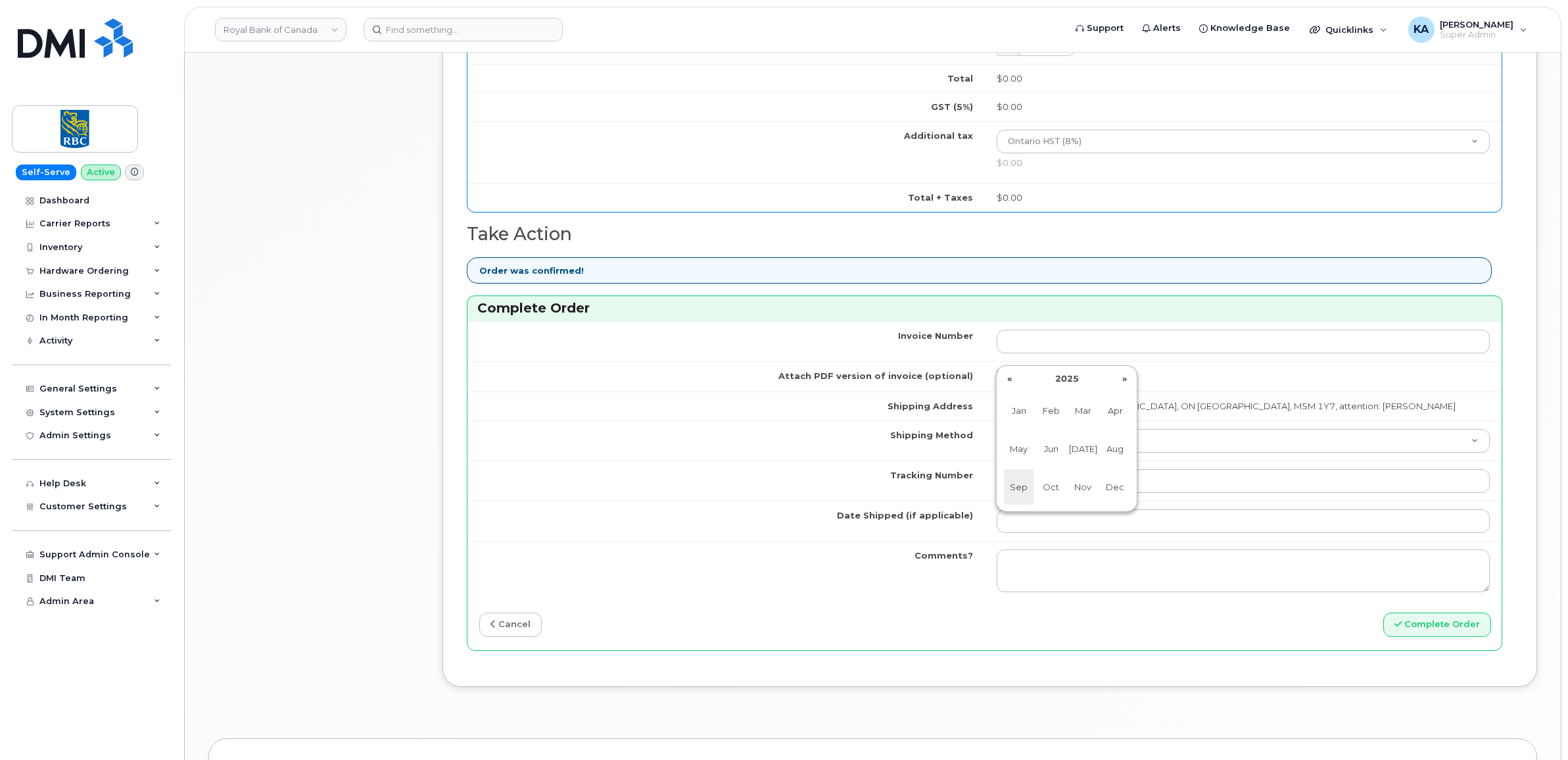
click at [1021, 485] on span "Sep" at bounding box center [1018, 487] width 30 height 36
click at [1086, 372] on td "9" at bounding box center [1082, 377] width 23 height 23
type input "[DATE]"
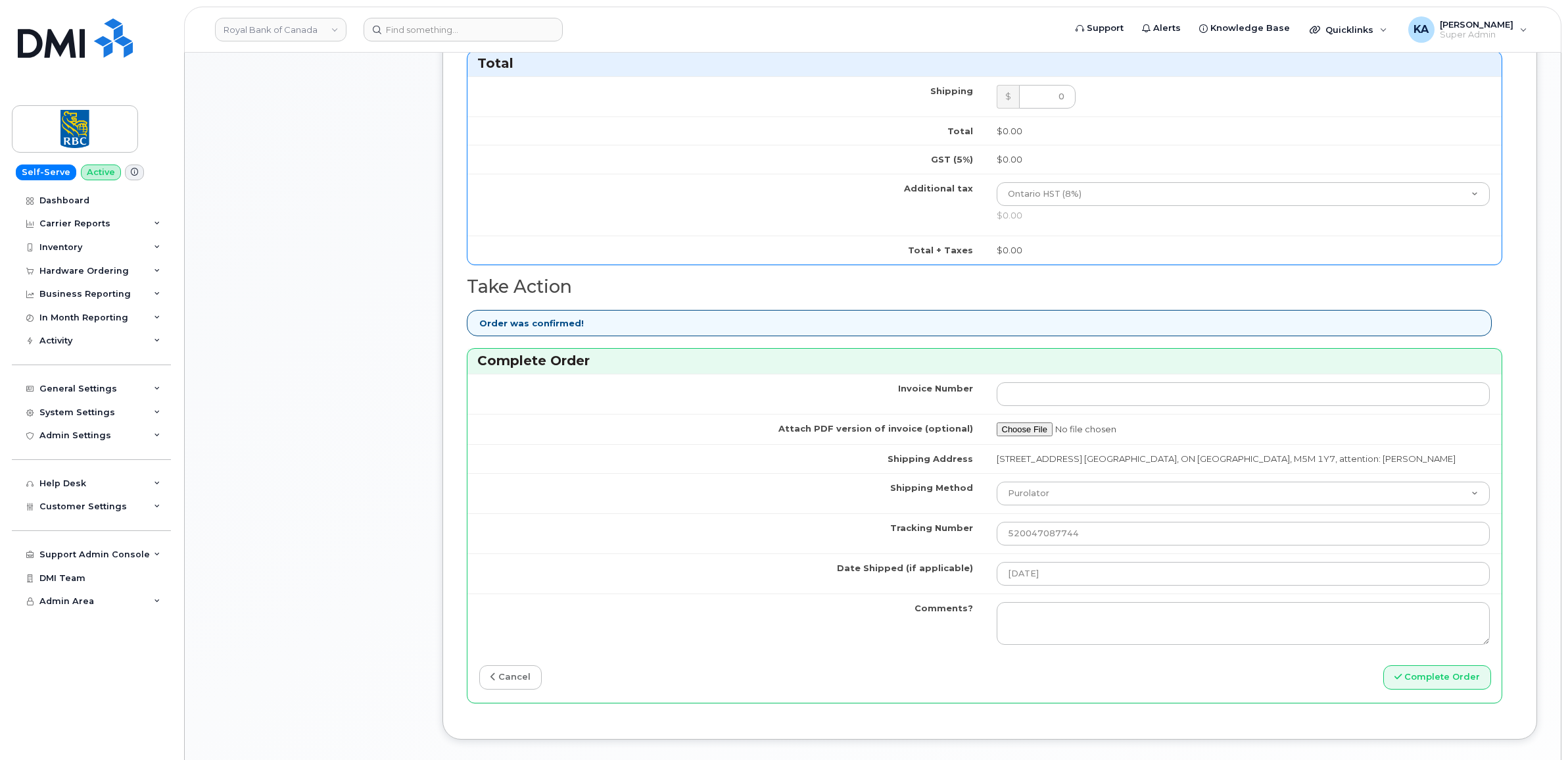
scroll to position [658, 0]
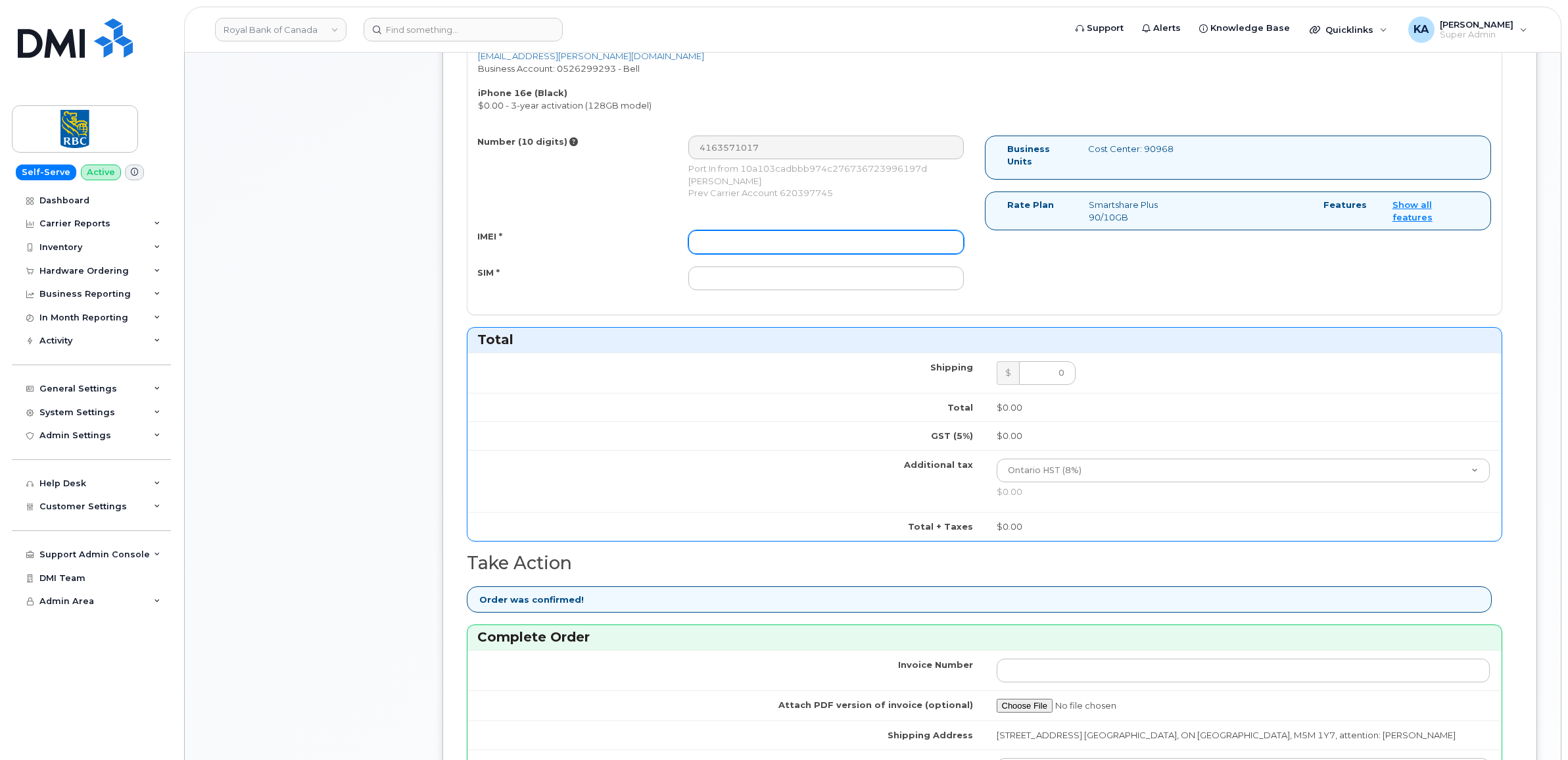
drag, startPoint x: 861, startPoint y: 248, endPoint x: 853, endPoint y: 247, distance: 8.1
click at [859, 248] on input "IMEI *" at bounding box center [825, 242] width 276 height 23
paste input "354216330615844"
type input "354216330615844"
click at [814, 270] on input "SIM *" at bounding box center [825, 278] width 276 height 23
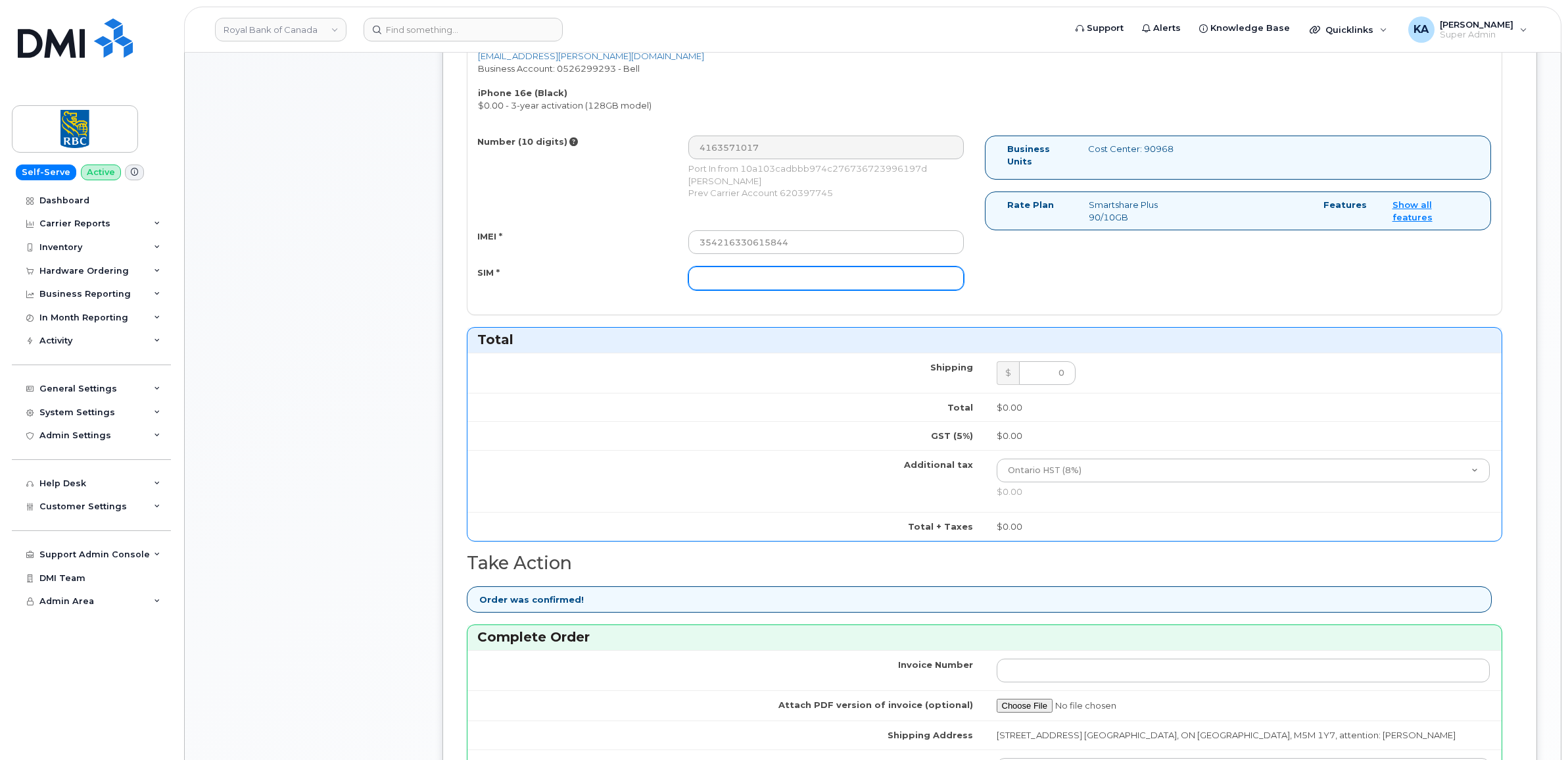
paste input "89302610207733118266"
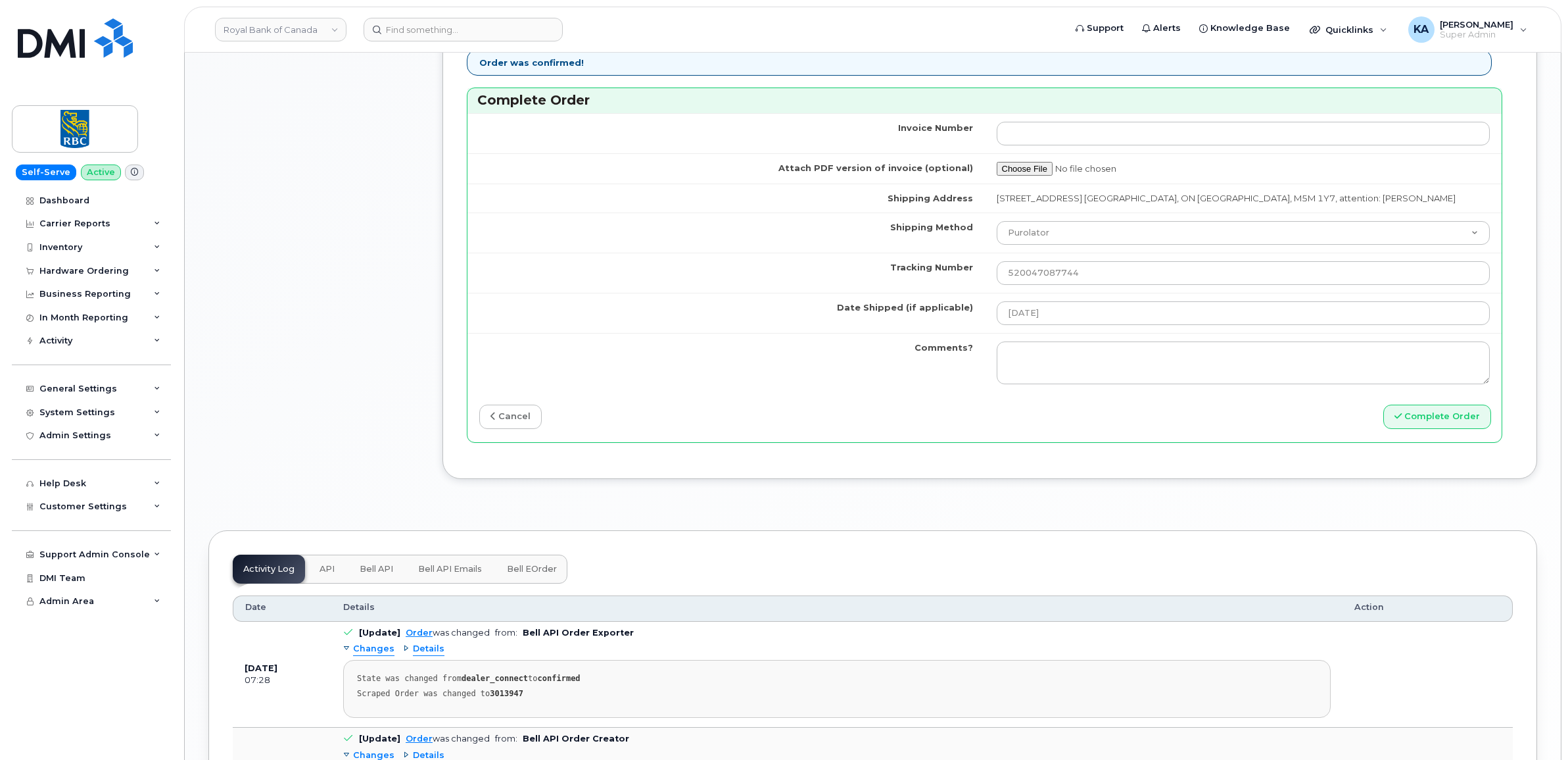
scroll to position [1233, 0]
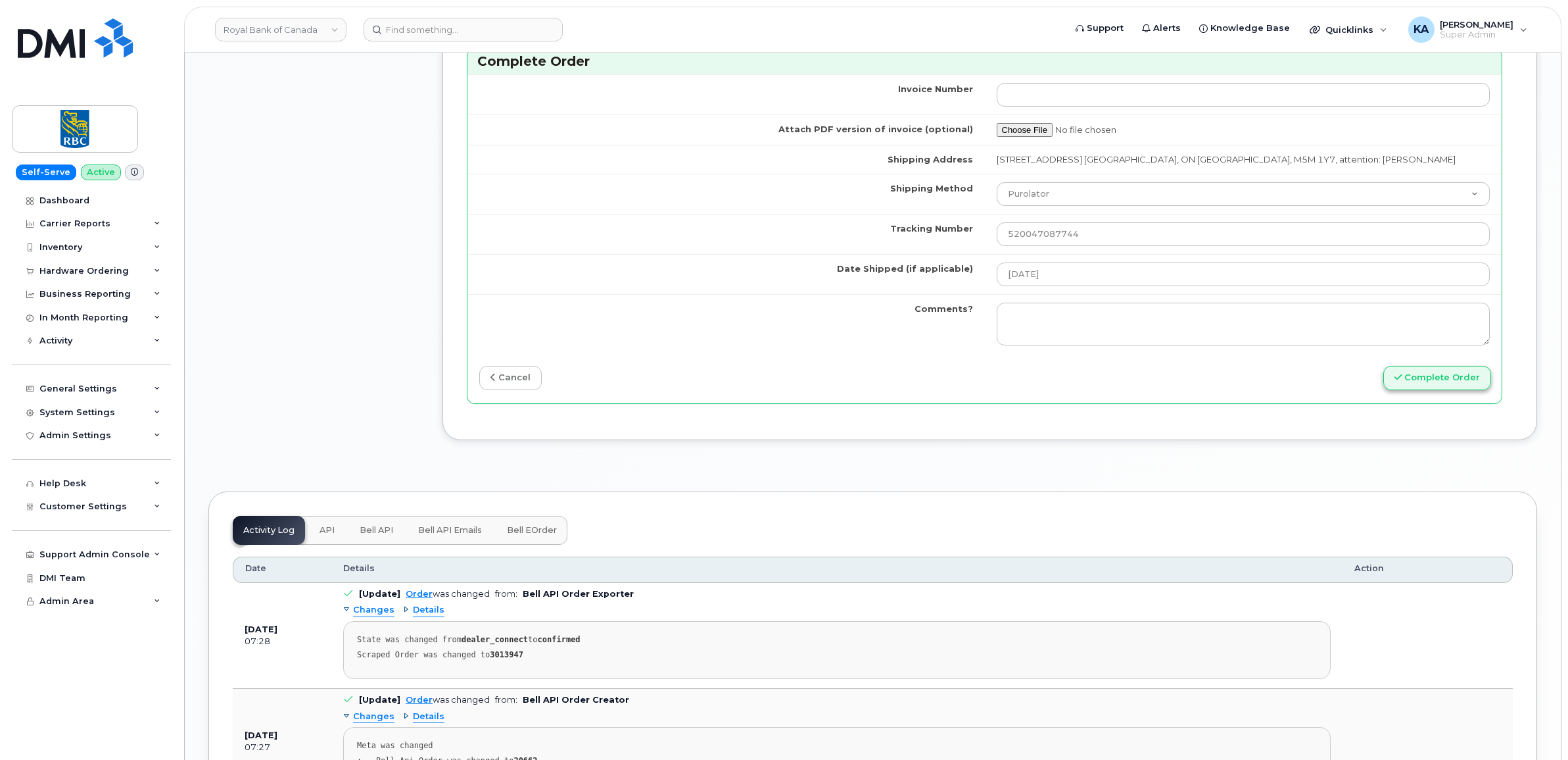
type input "89302610207733118266"
click at [1441, 388] on button "Complete Order" at bounding box center [1437, 377] width 108 height 24
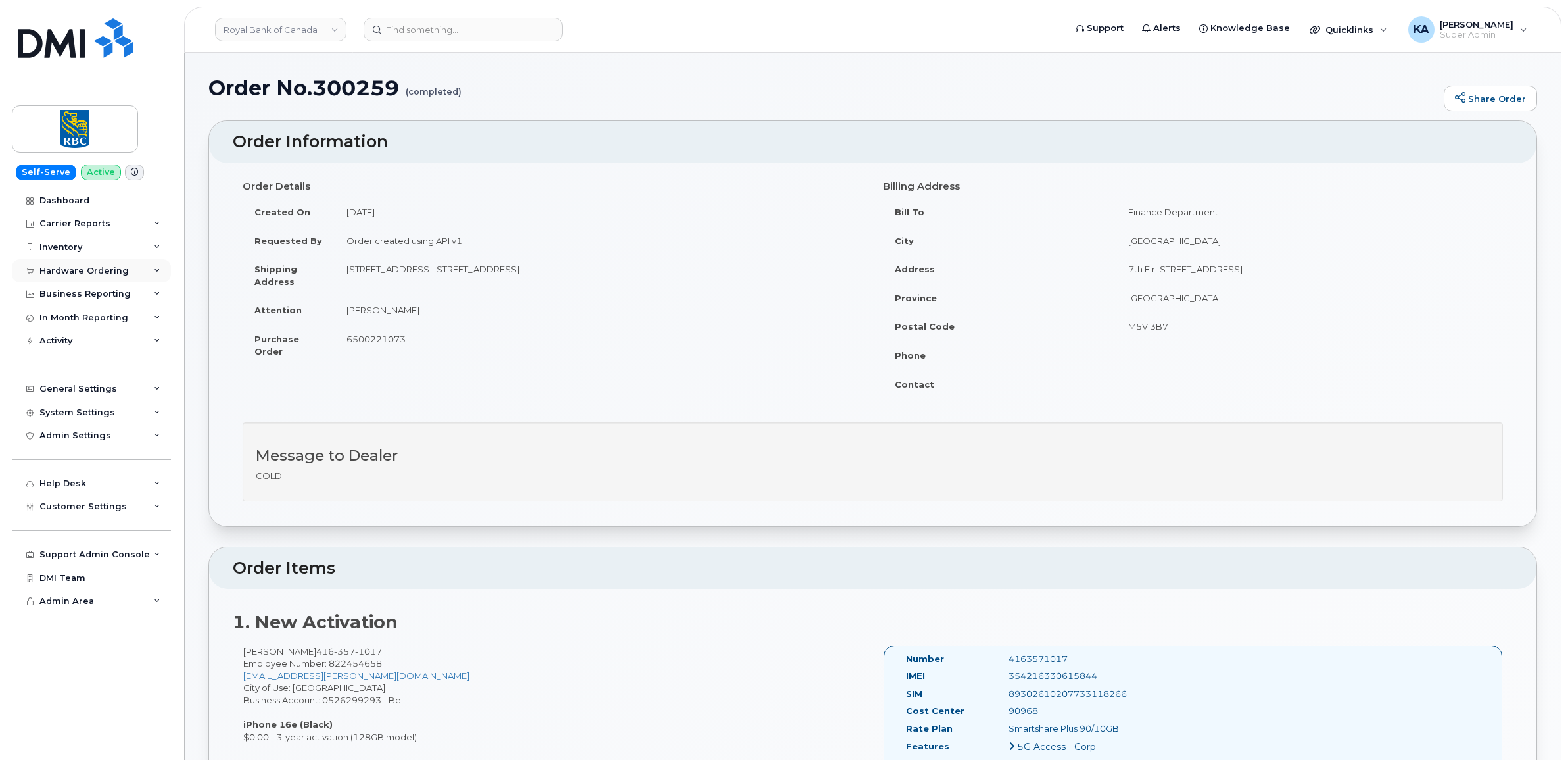
click at [94, 271] on div "Hardware Ordering" at bounding box center [84, 271] width 90 height 11
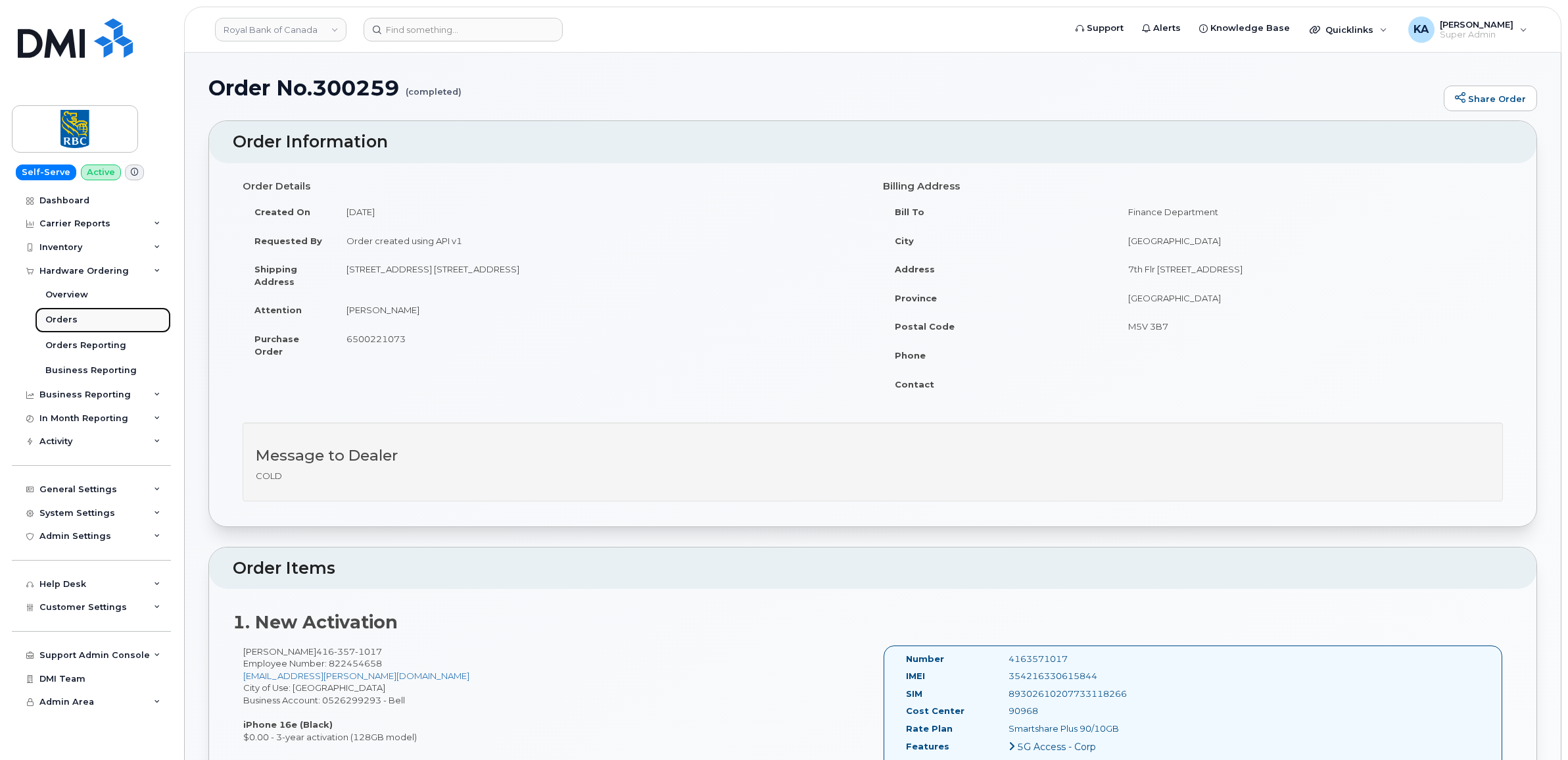
click at [60, 316] on div "Orders" at bounding box center [62, 319] width 32 height 12
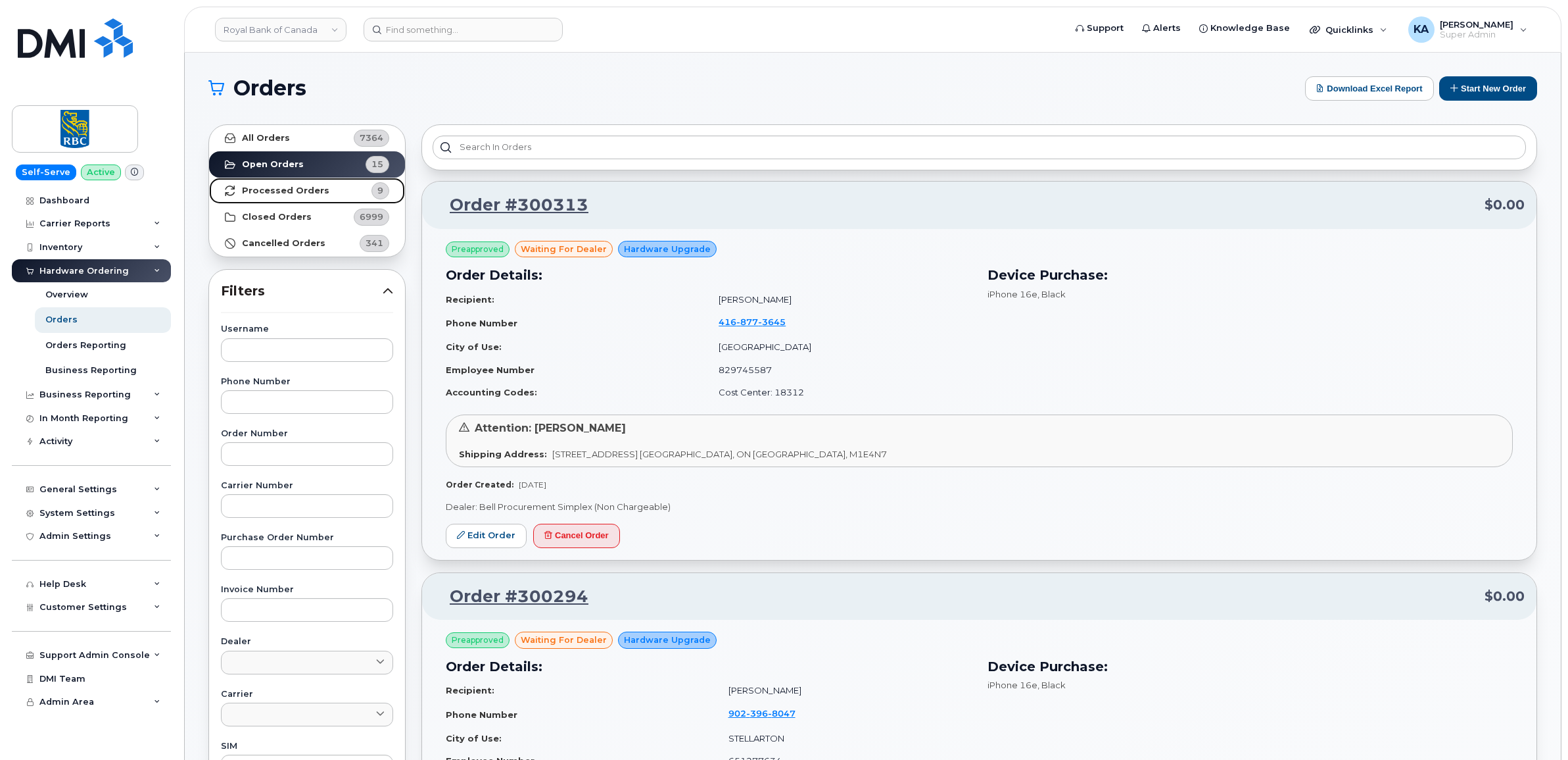
click at [284, 190] on strong "Processed Orders" at bounding box center [285, 190] width 87 height 11
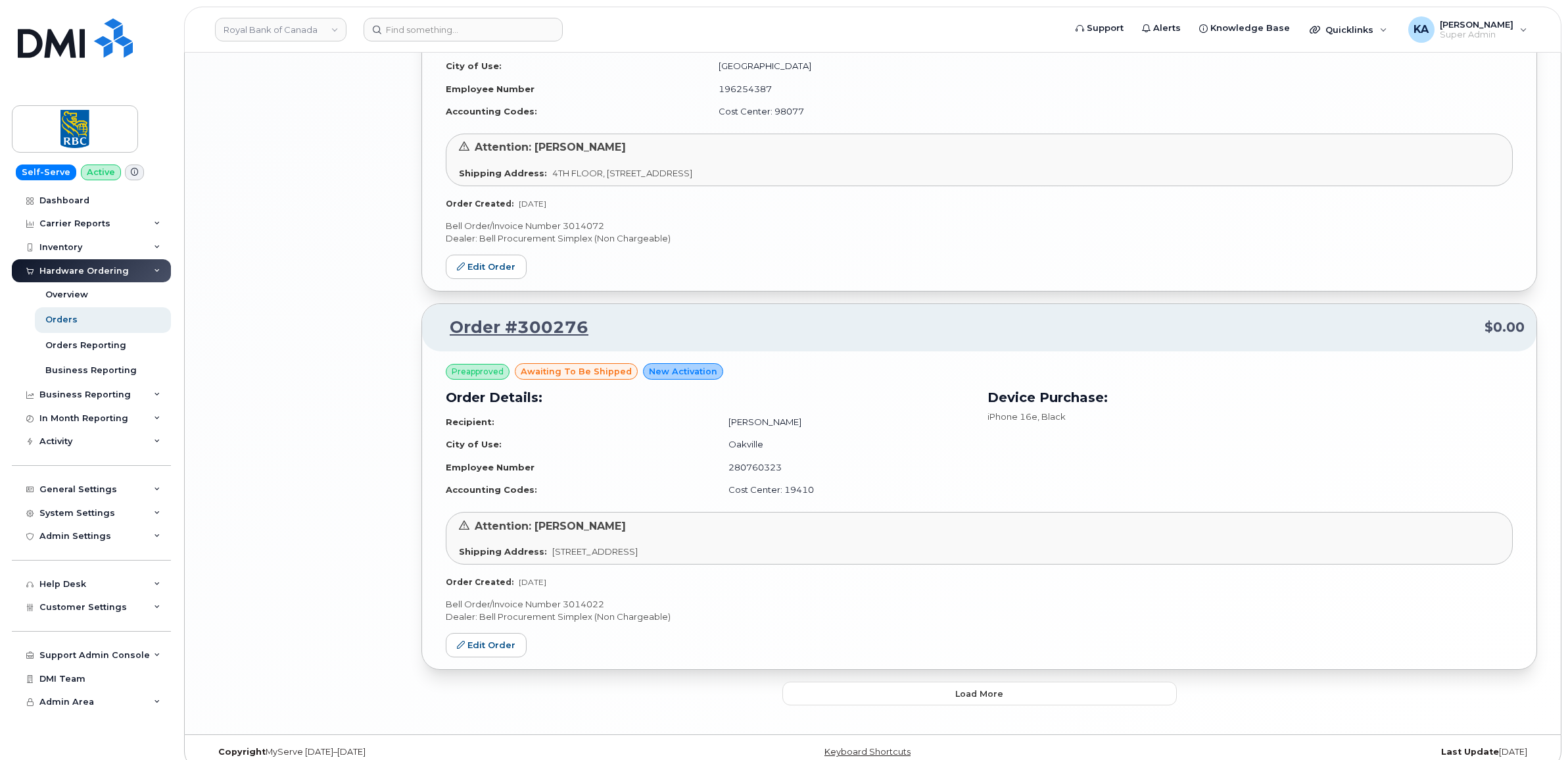
scroll to position [2646, 0]
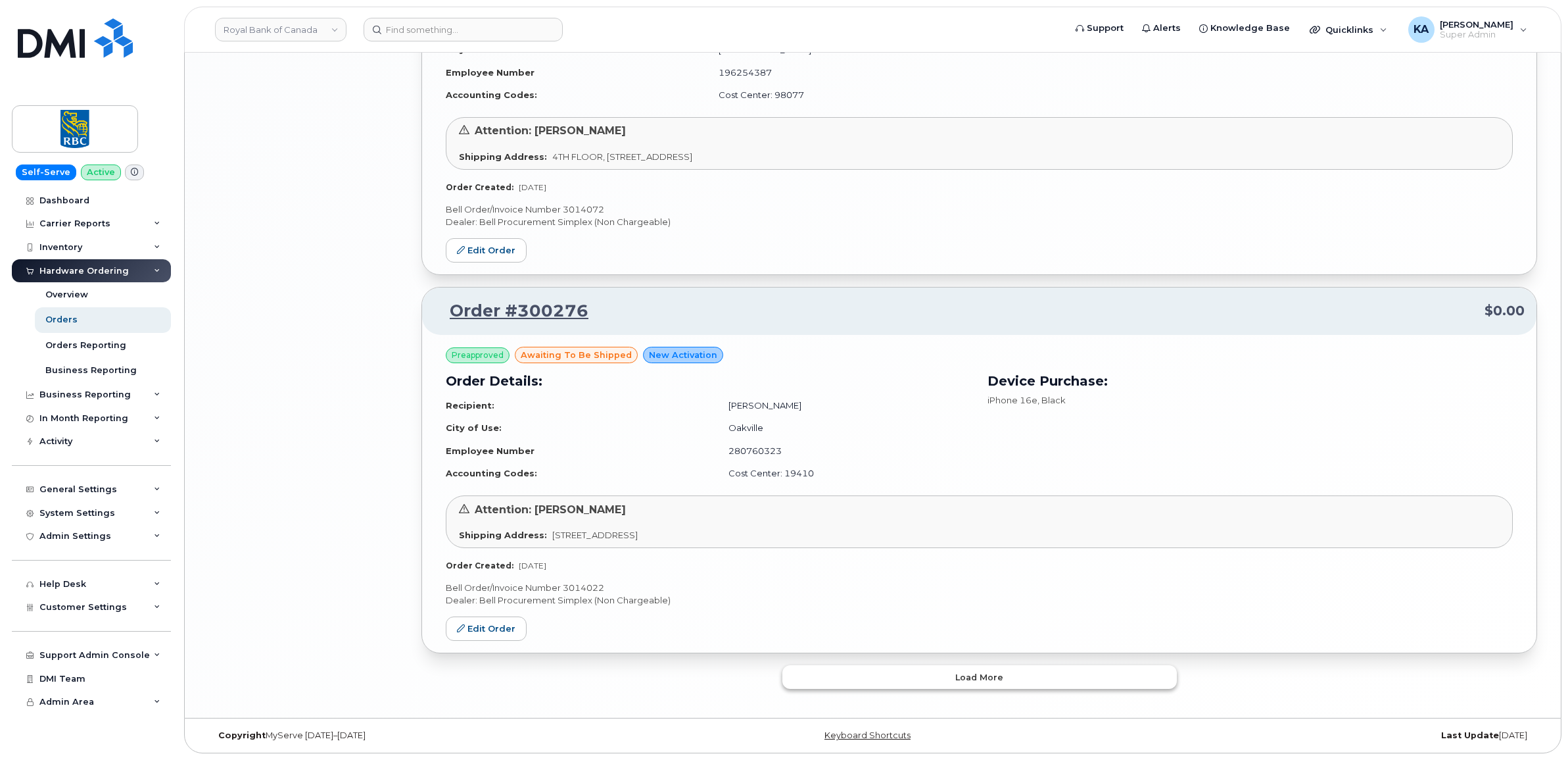
click at [928, 671] on button "Load more" at bounding box center [979, 676] width 394 height 23
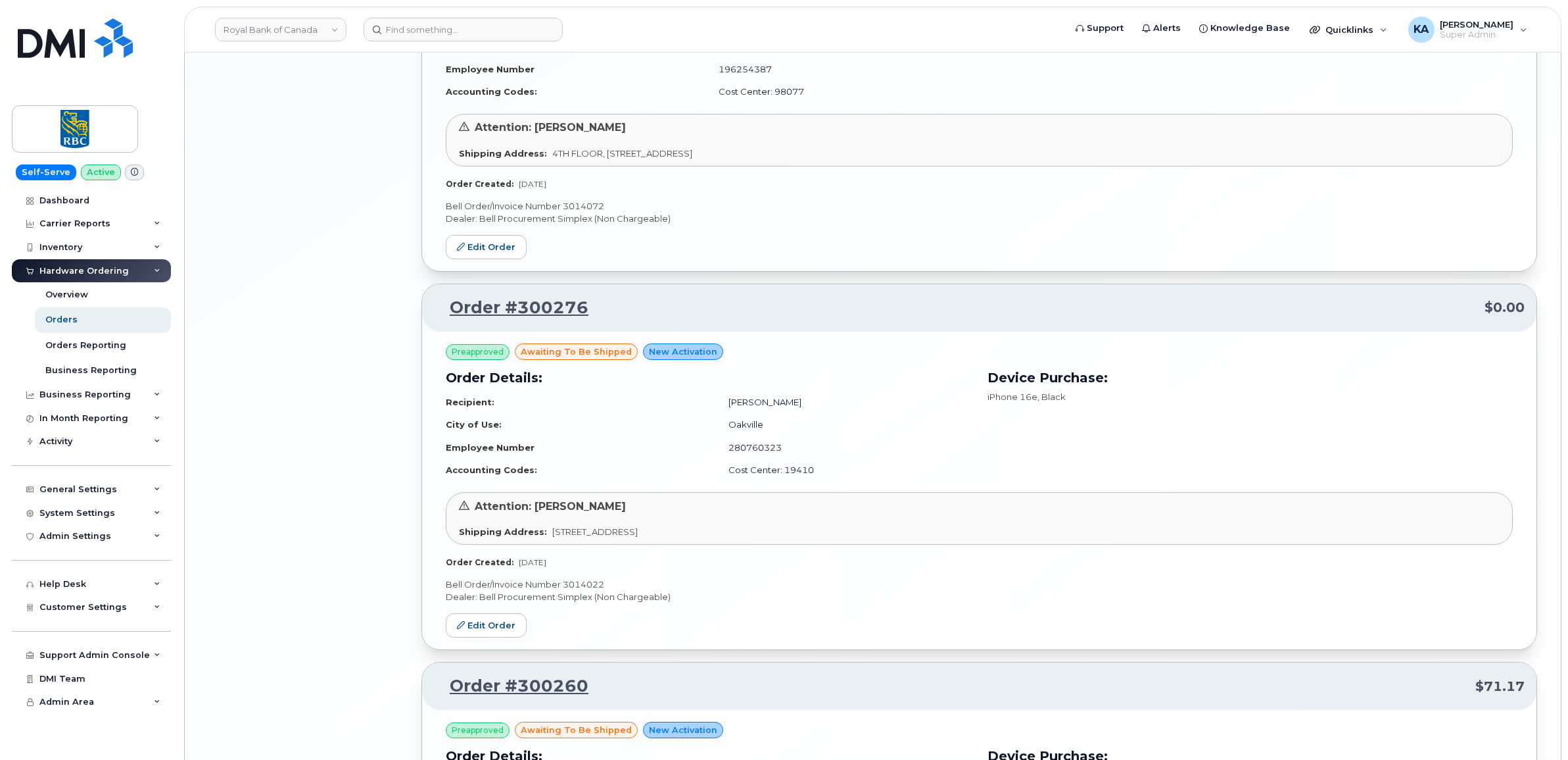
scroll to position [2989, 0]
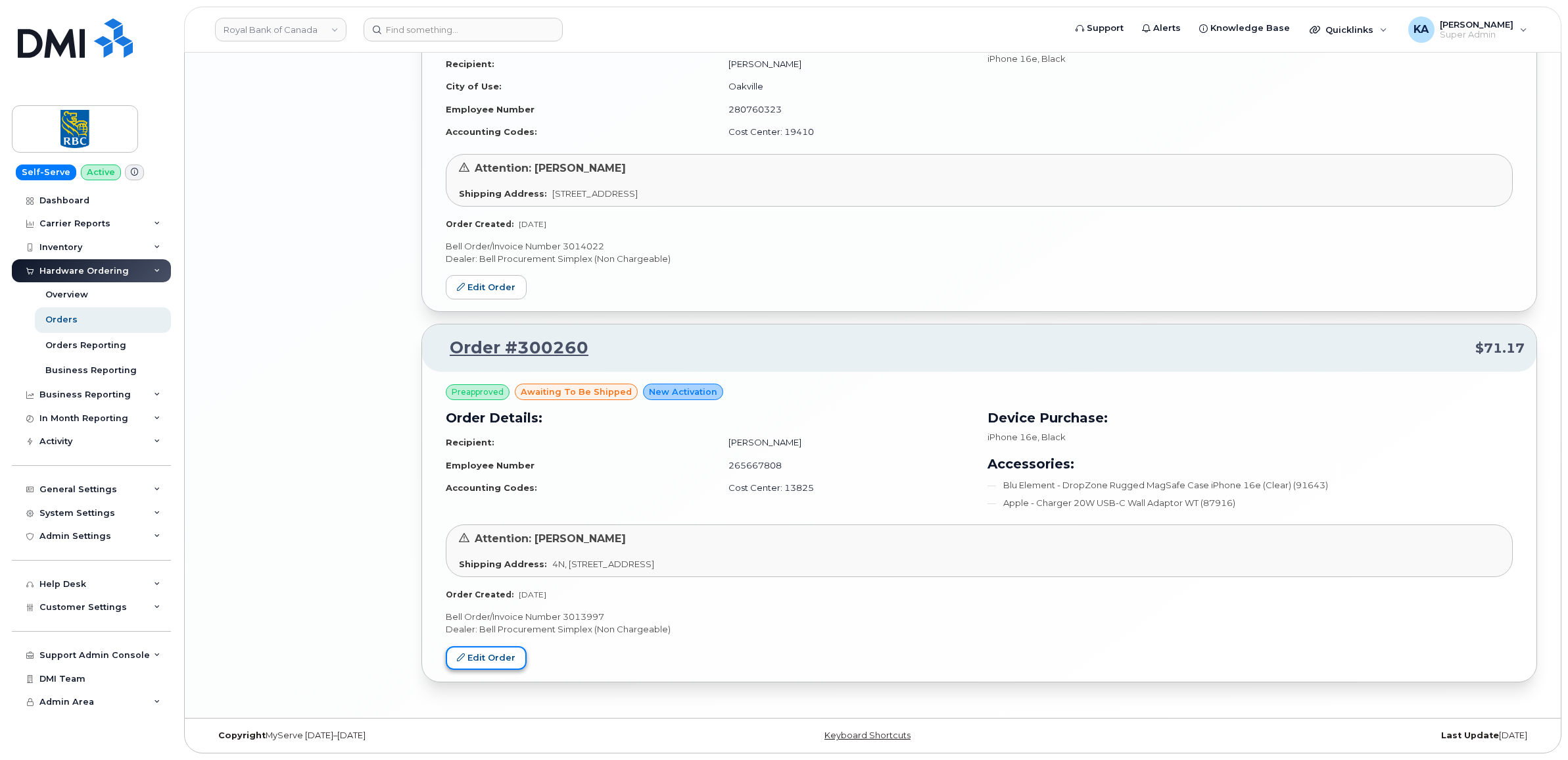
click at [488, 657] on link "Edit Order" at bounding box center [486, 658] width 81 height 24
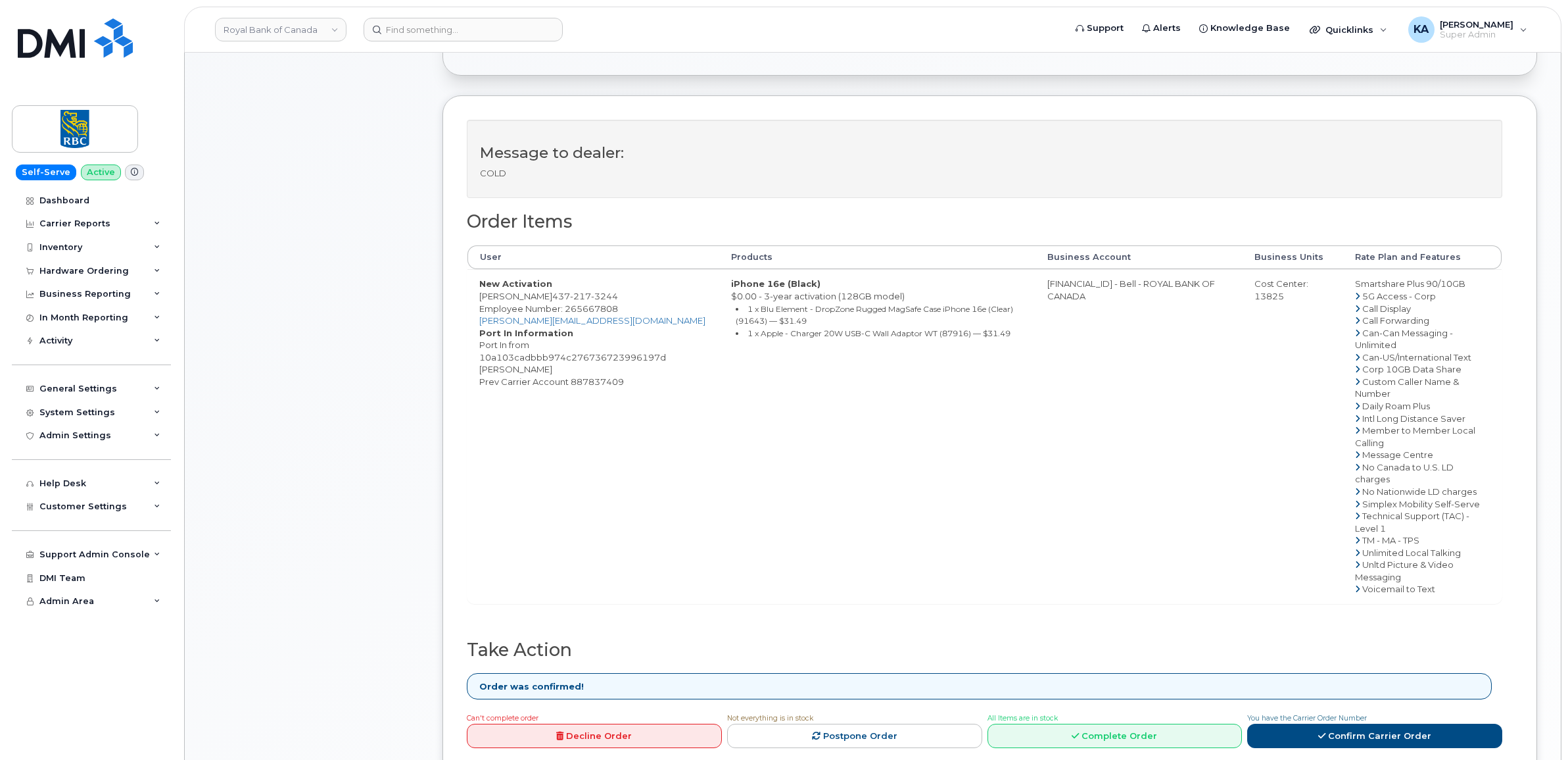
scroll to position [493, 0]
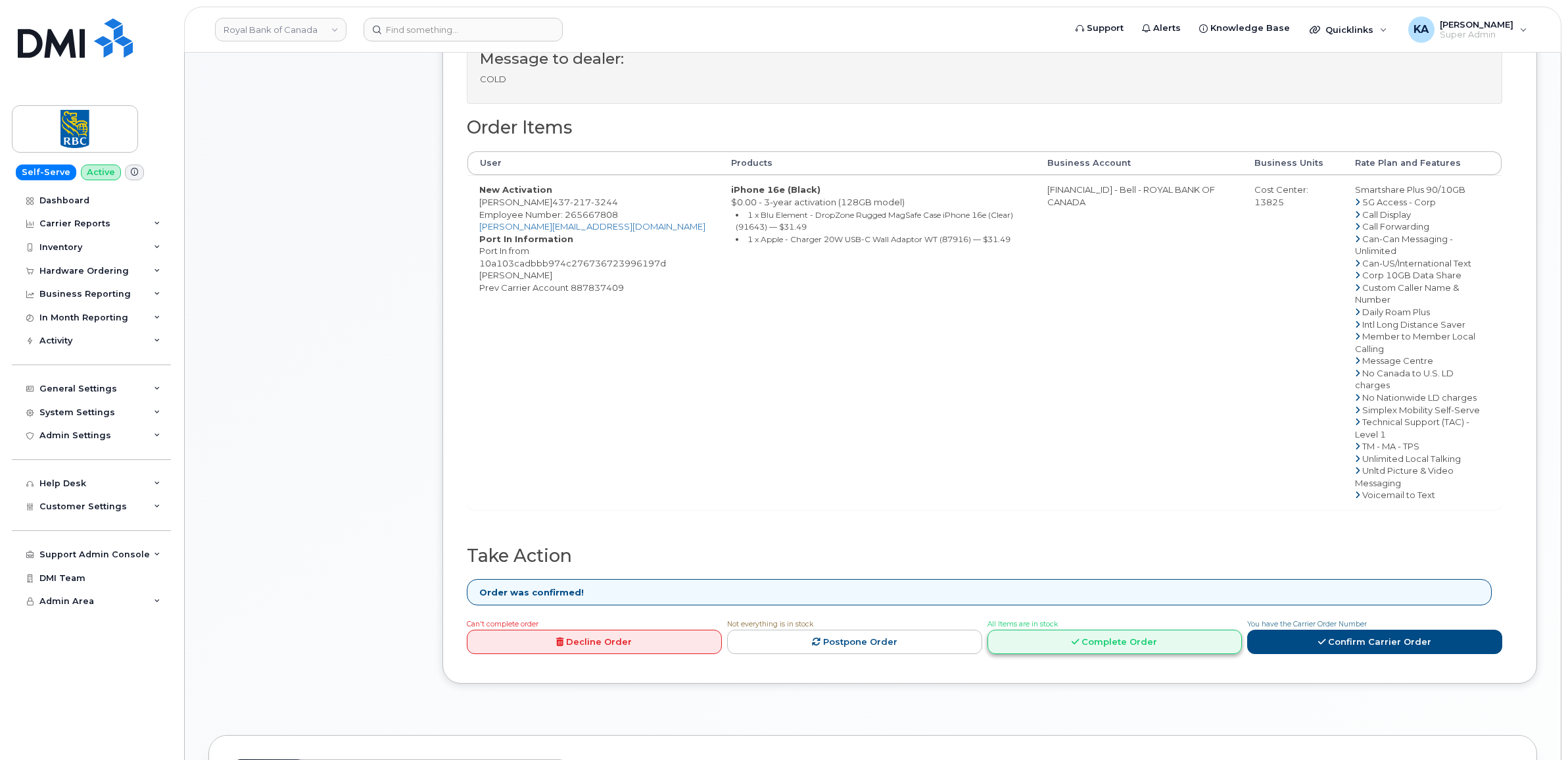
click at [1091, 650] on link "Complete Order" at bounding box center [1115, 641] width 255 height 24
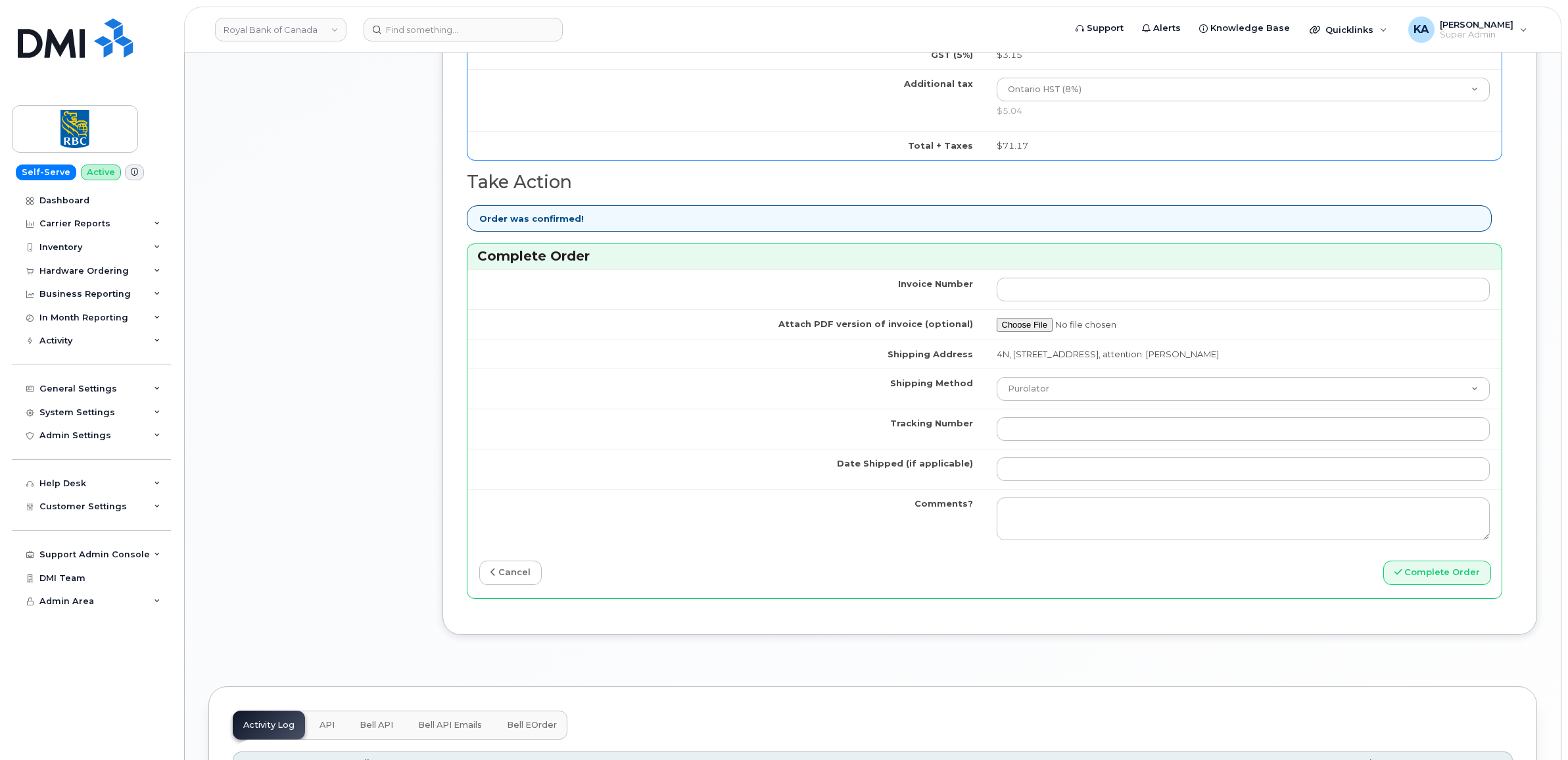
scroll to position [1151, 0]
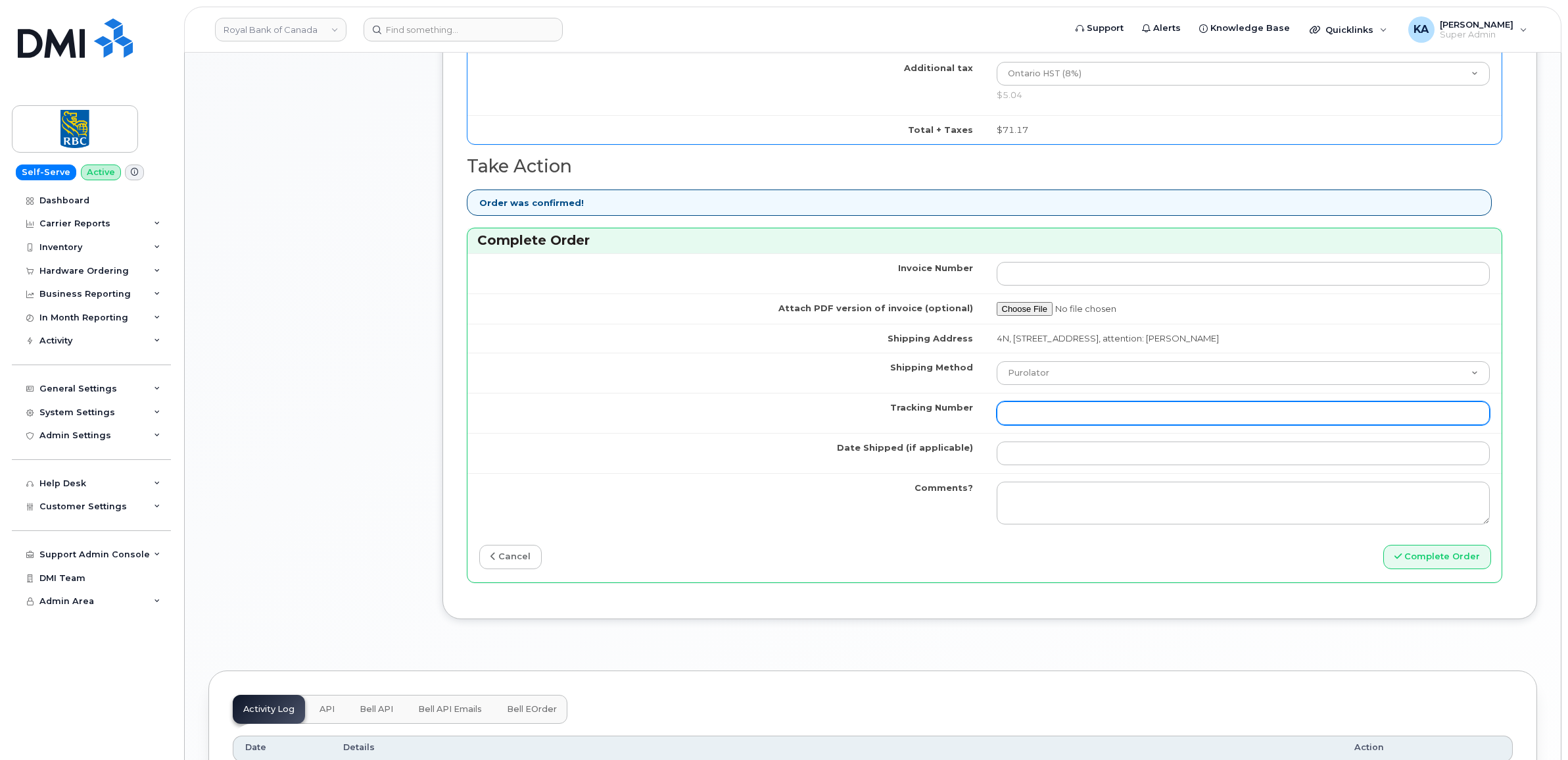
click at [1012, 414] on input "Tracking Number" at bounding box center [1244, 413] width 494 height 23
paste input "520047044513"
type input "520047044513"
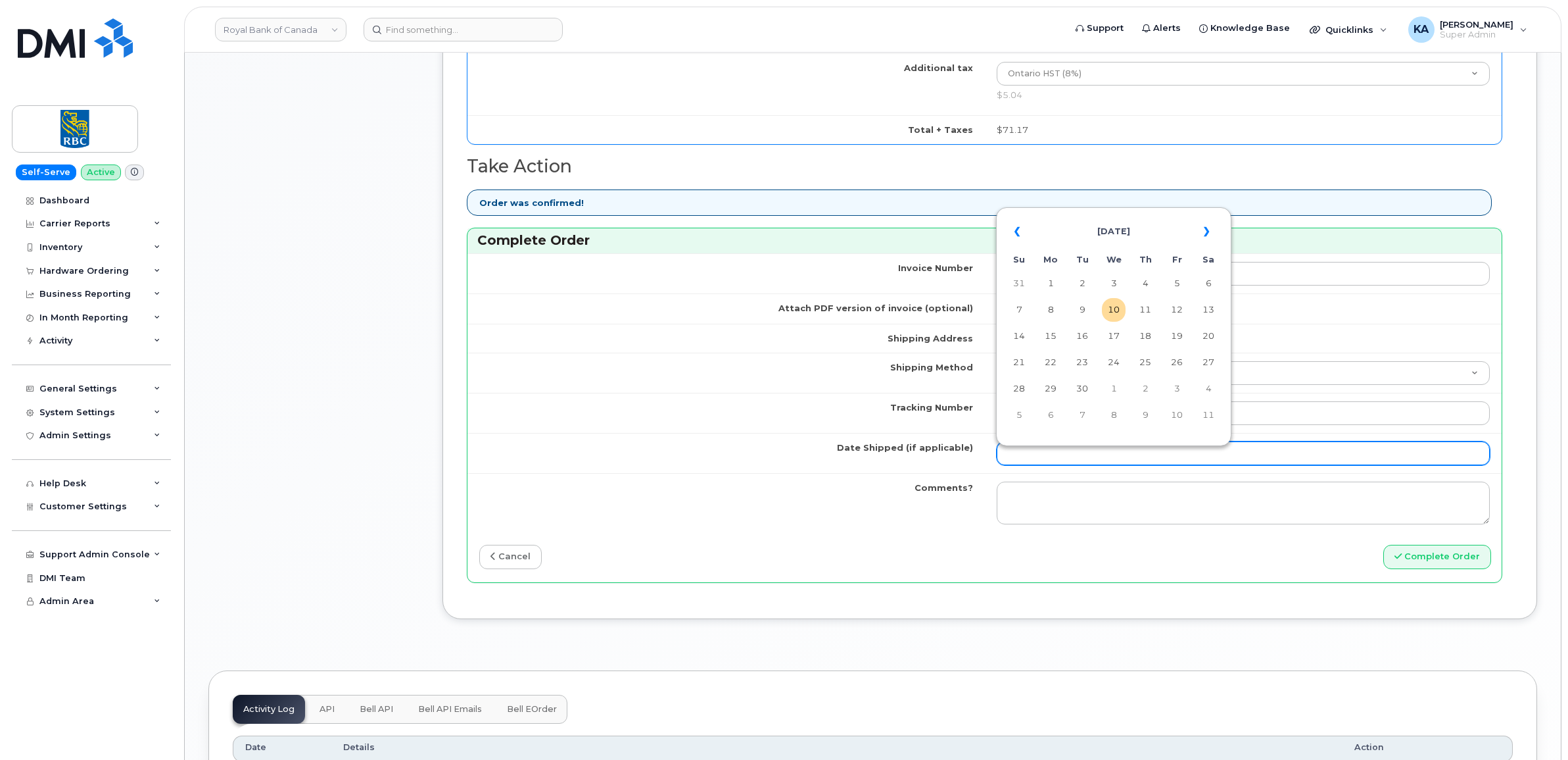
click at [1017, 455] on input "Date Shipped (if applicable)" at bounding box center [1244, 453] width 494 height 23
click at [1083, 311] on td "9" at bounding box center [1082, 310] width 23 height 23
type input "[DATE]"
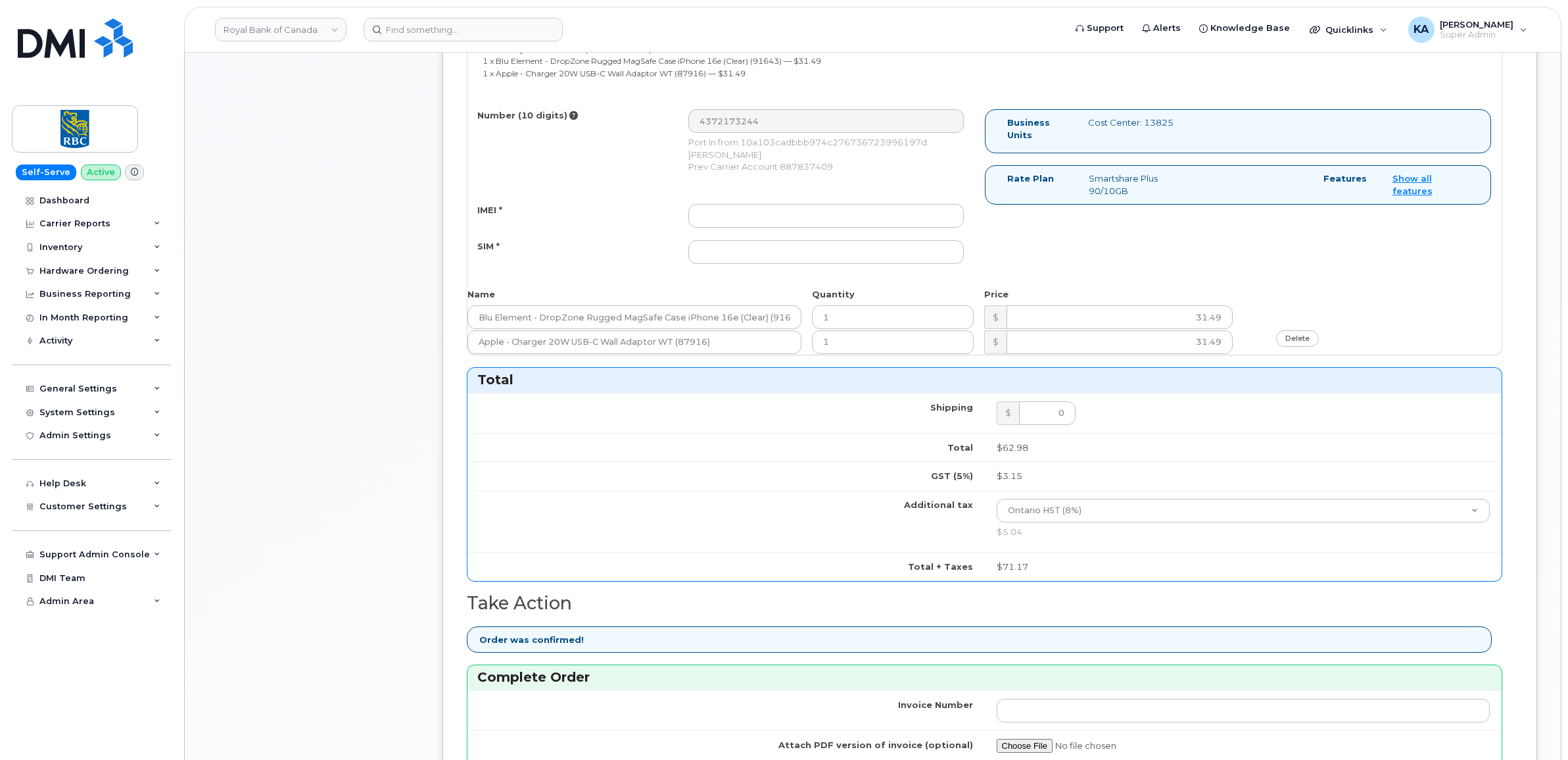
scroll to position [658, 0]
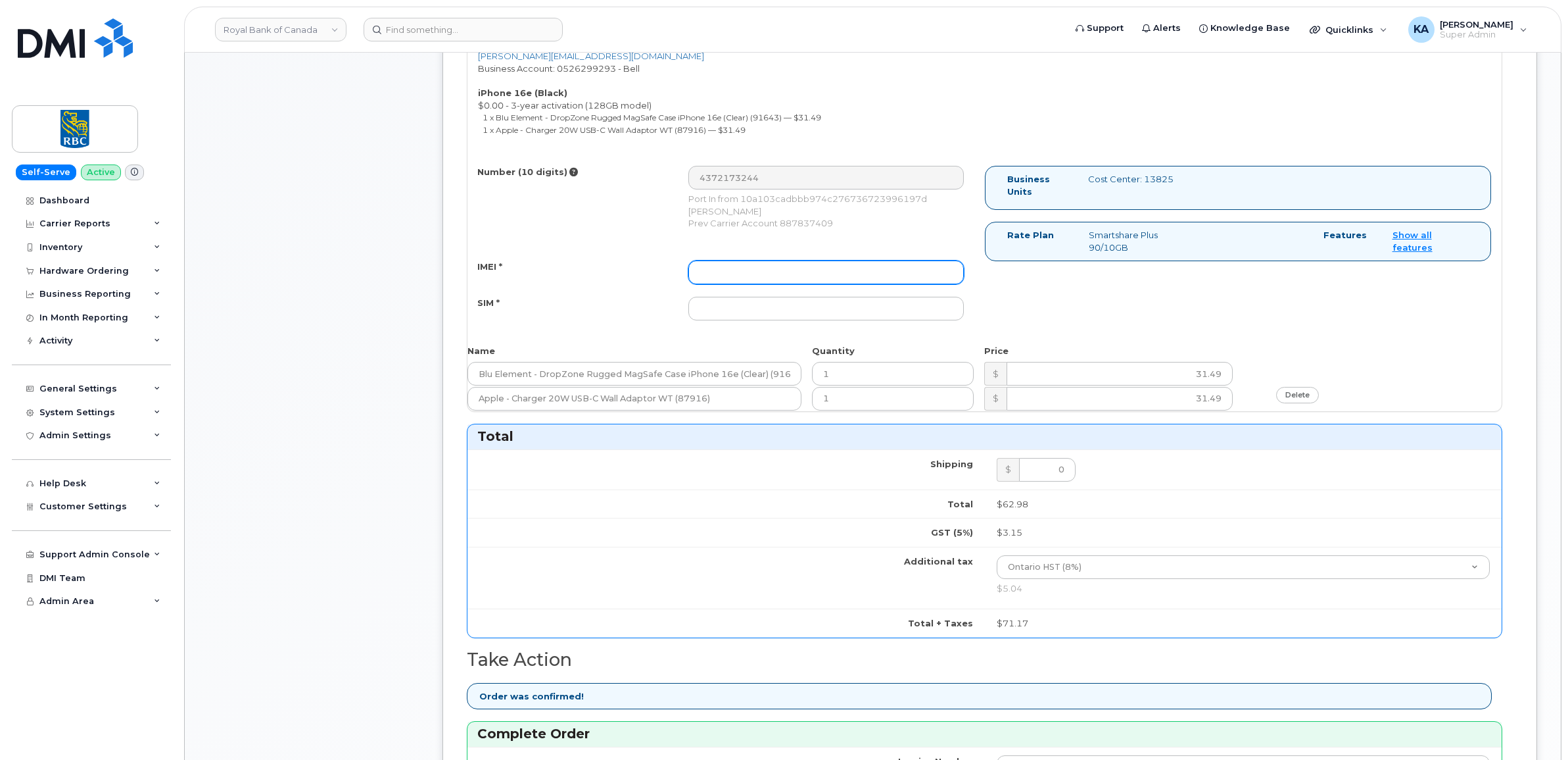
click at [730, 279] on input "IMEI *" at bounding box center [825, 272] width 276 height 23
paste input "354216330715511"
type input "354216330715511"
click at [894, 309] on input "SIM *" at bounding box center [825, 308] width 276 height 23
paste input "89302610207733106915"
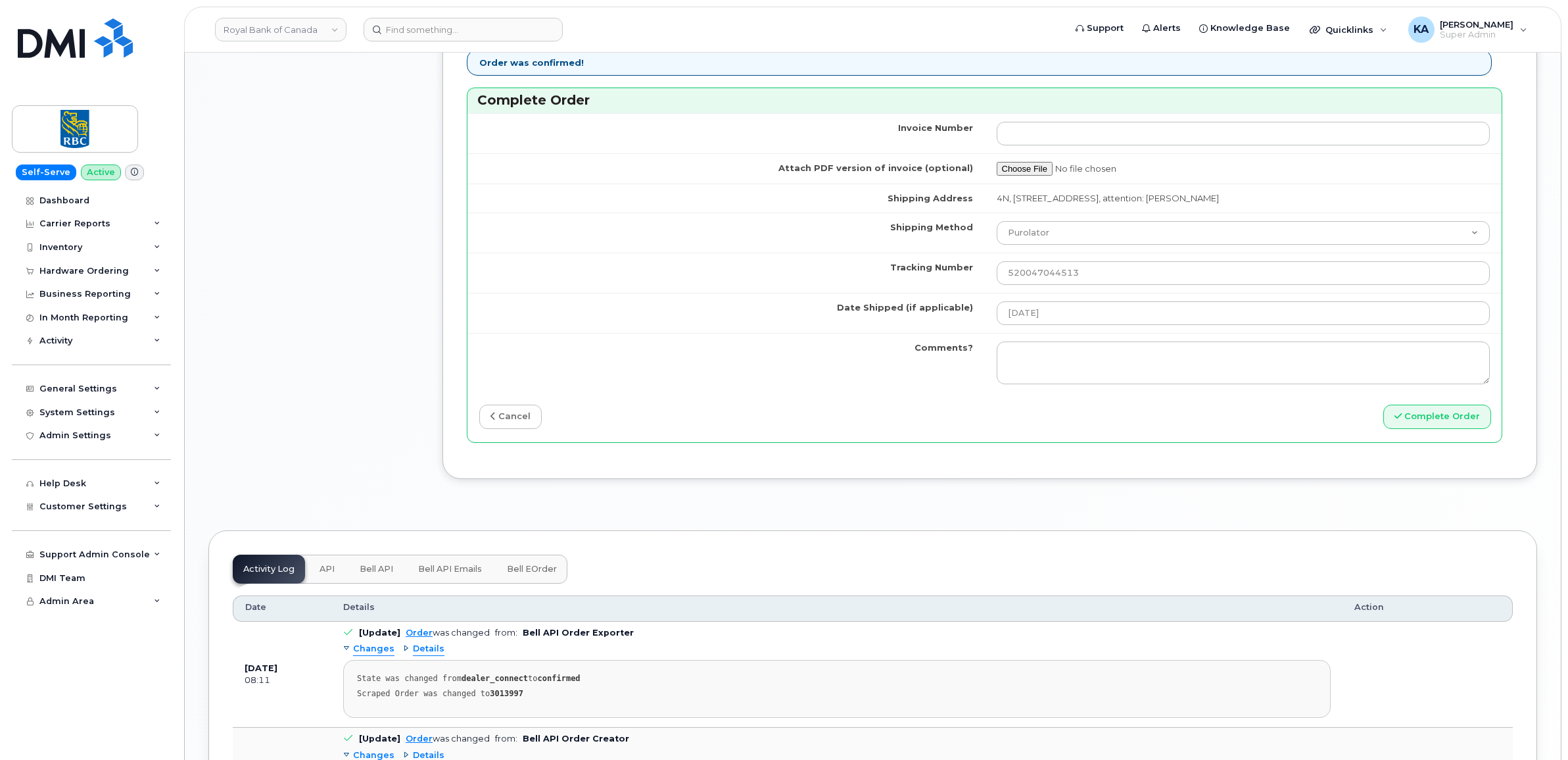
scroll to position [1398, 0]
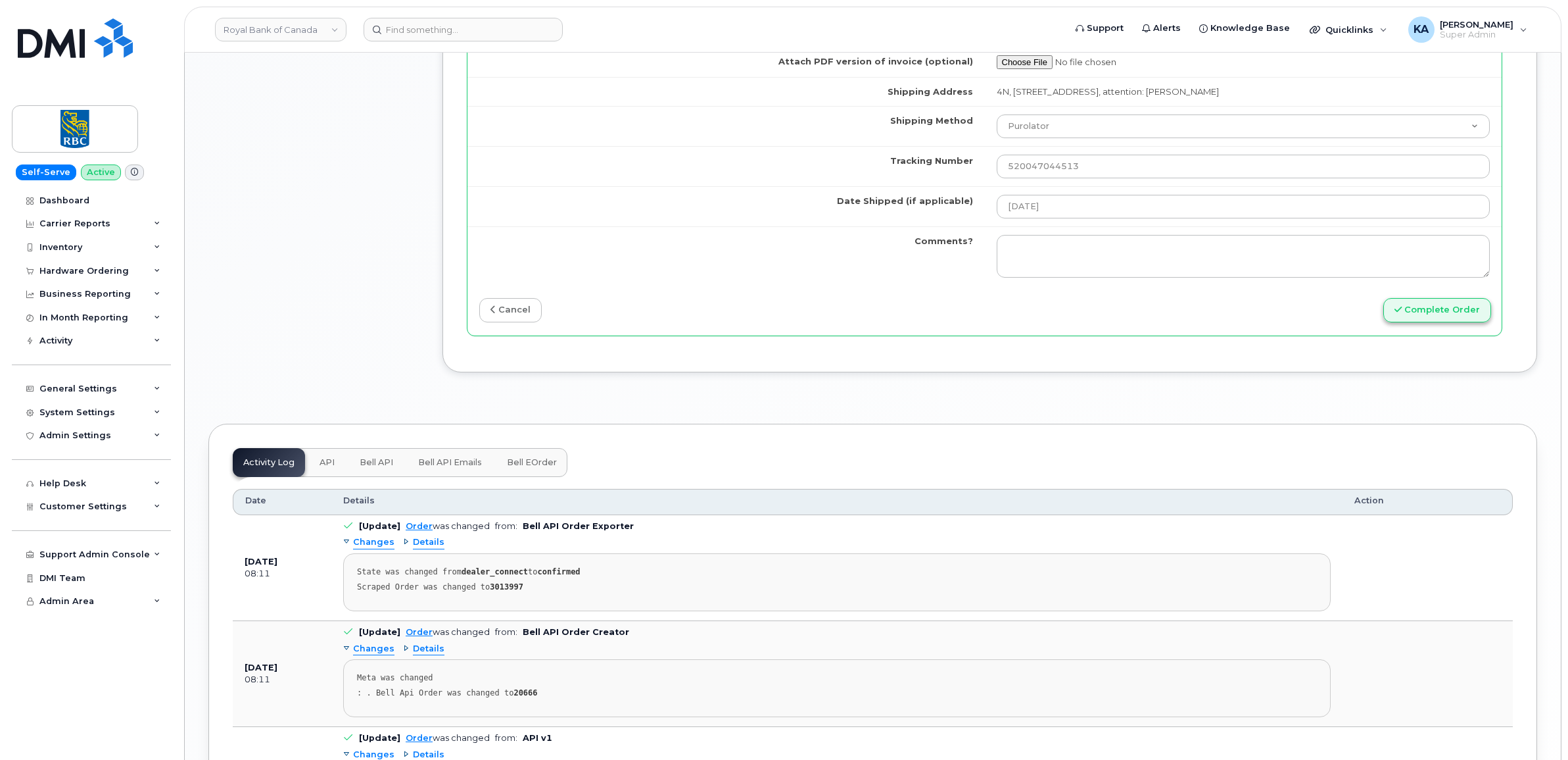
type input "89302610207733106915"
click at [1423, 320] on button "Complete Order" at bounding box center [1437, 310] width 108 height 24
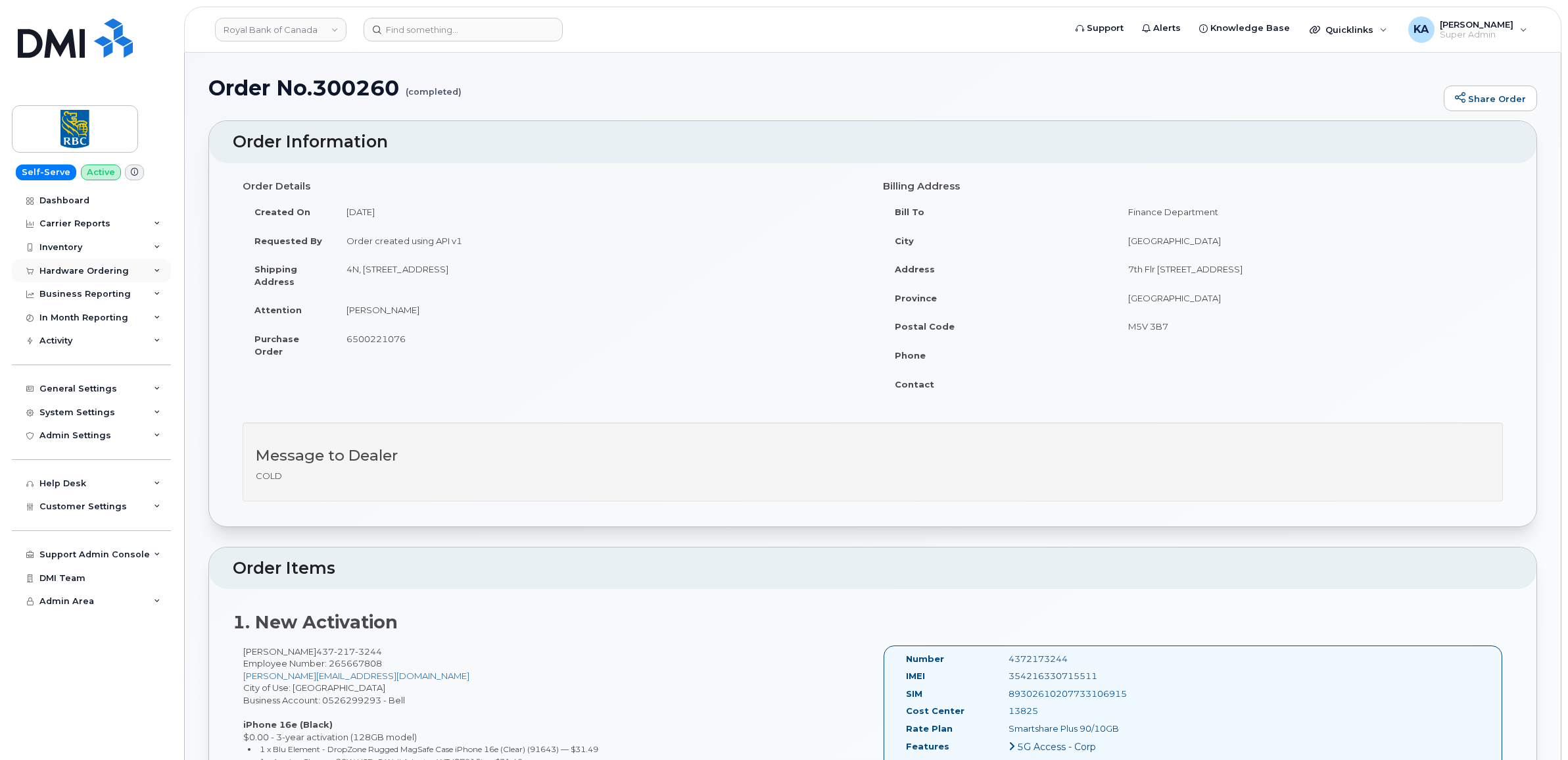
click at [75, 270] on div "Hardware Ordering" at bounding box center [84, 271] width 90 height 11
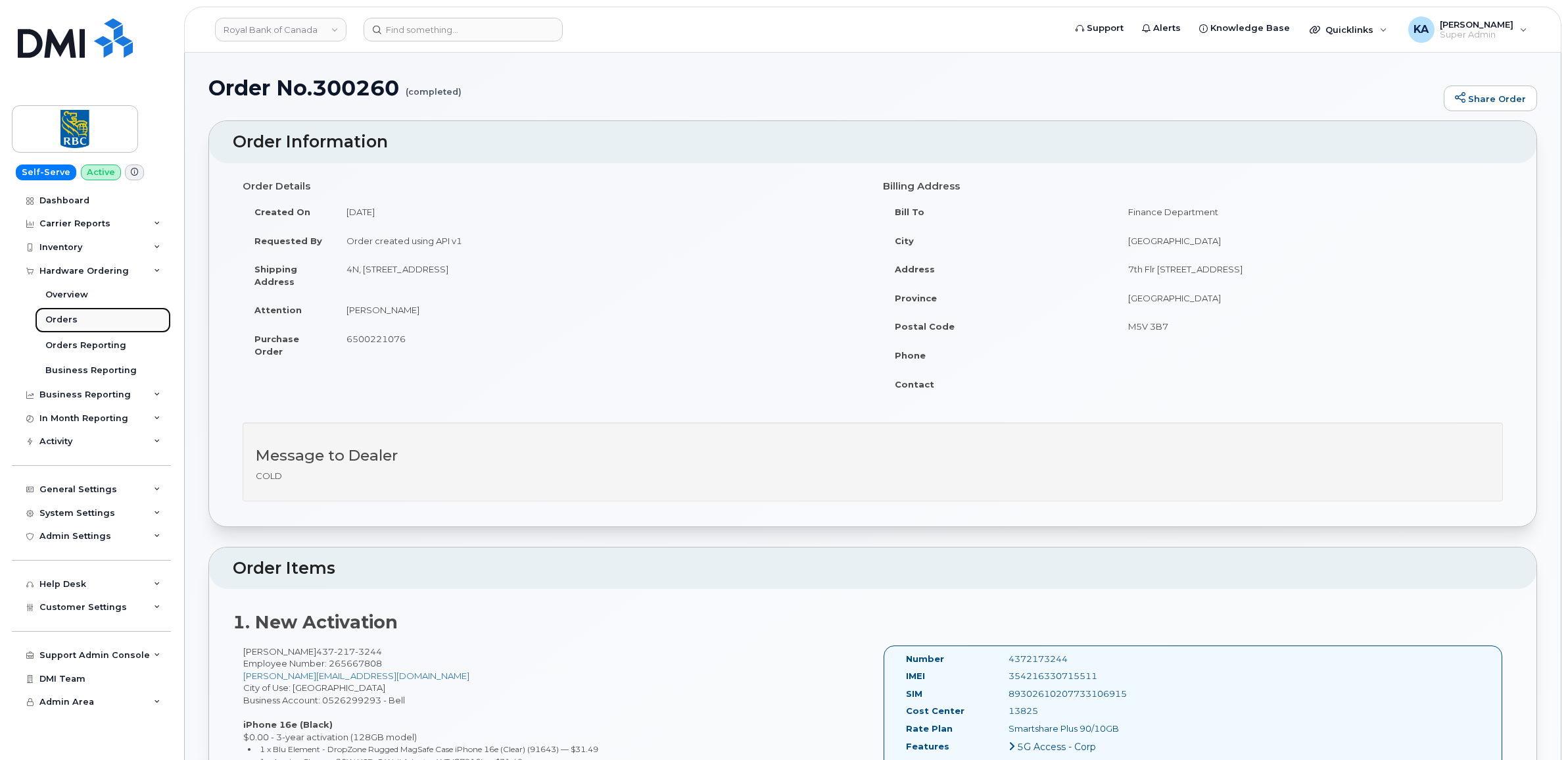
click at [56, 321] on div "Orders" at bounding box center [62, 319] width 32 height 12
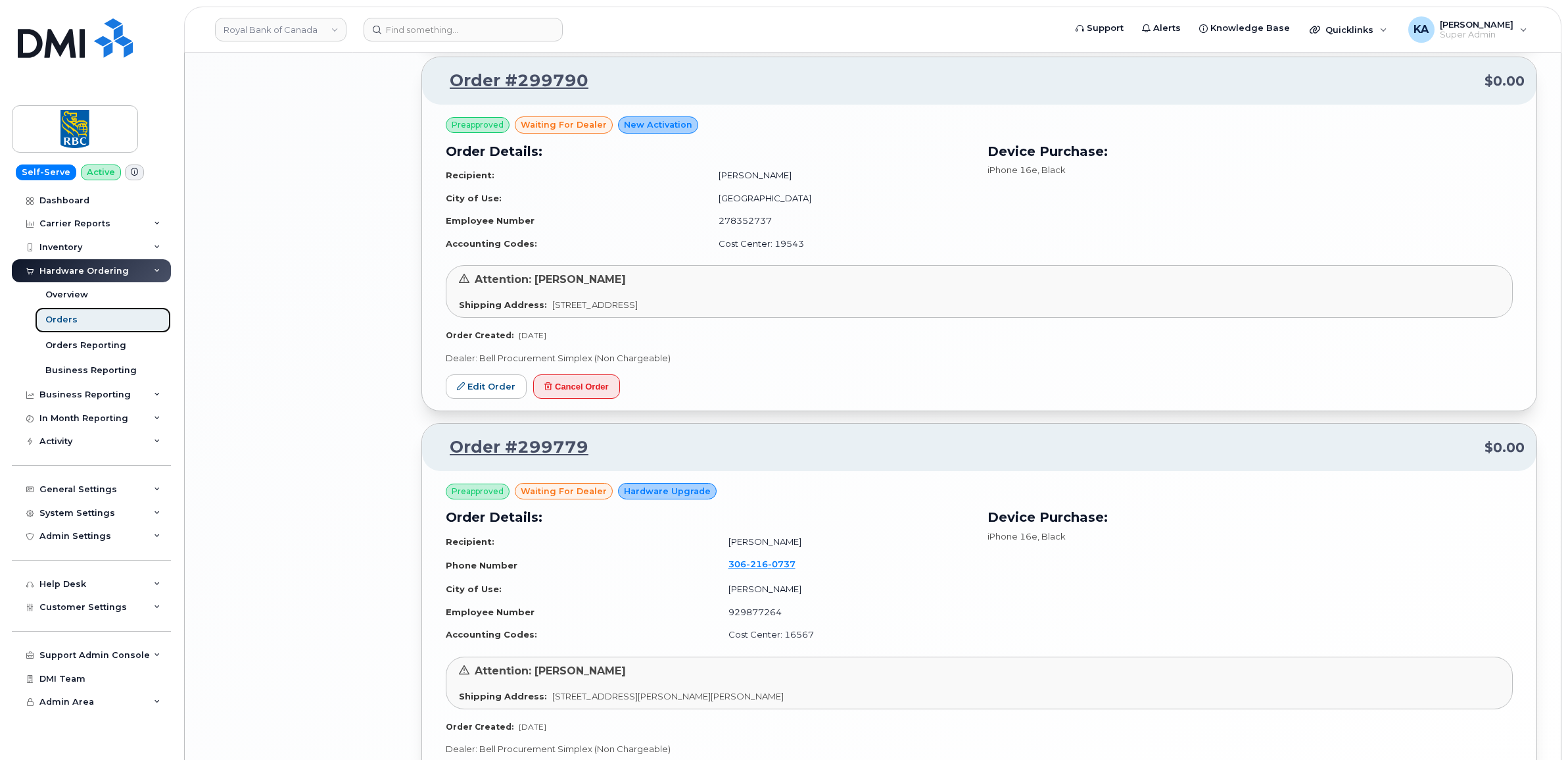
scroll to position [2620, 0]
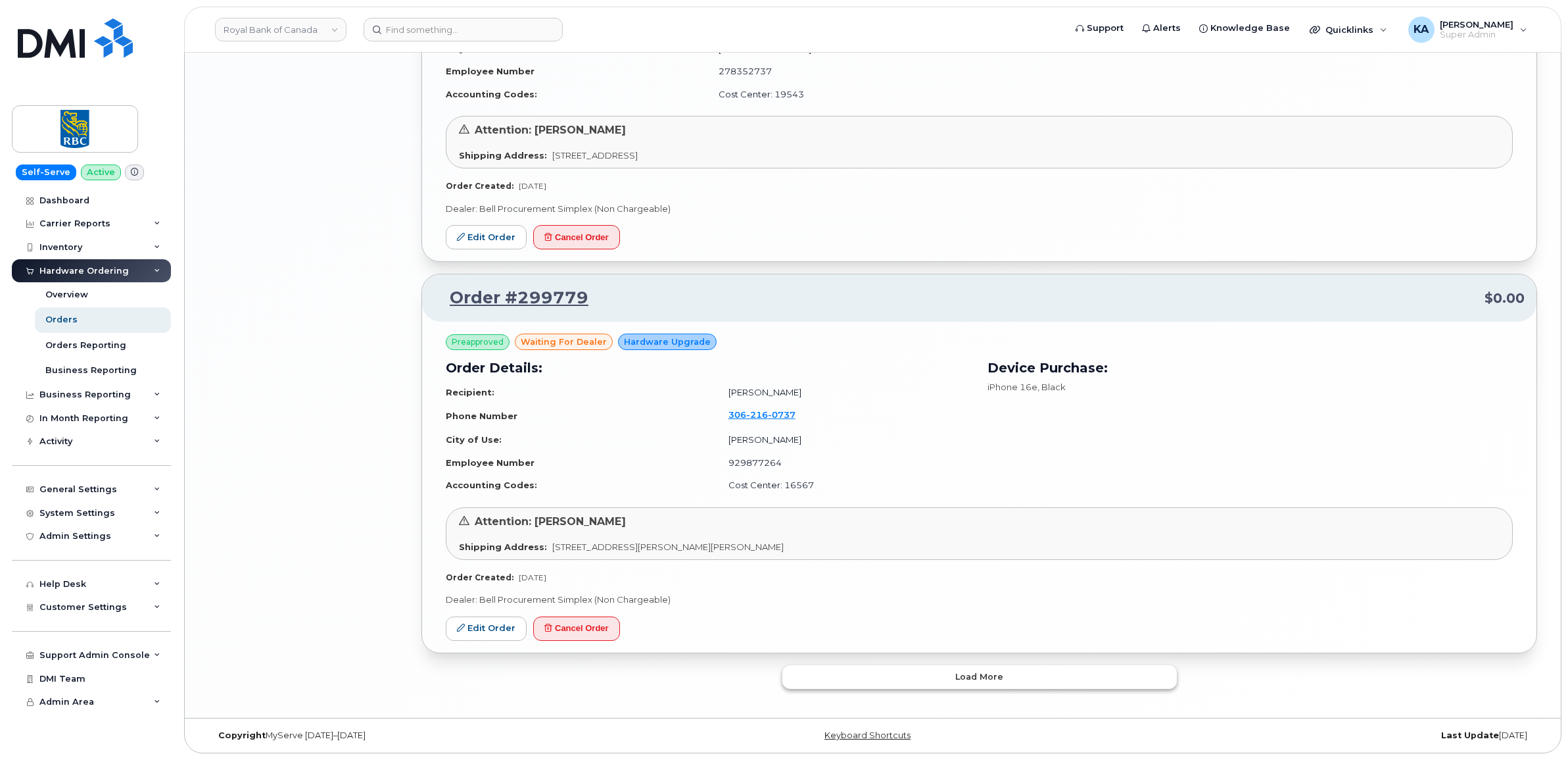
click at [848, 674] on button "Load more" at bounding box center [979, 676] width 394 height 23
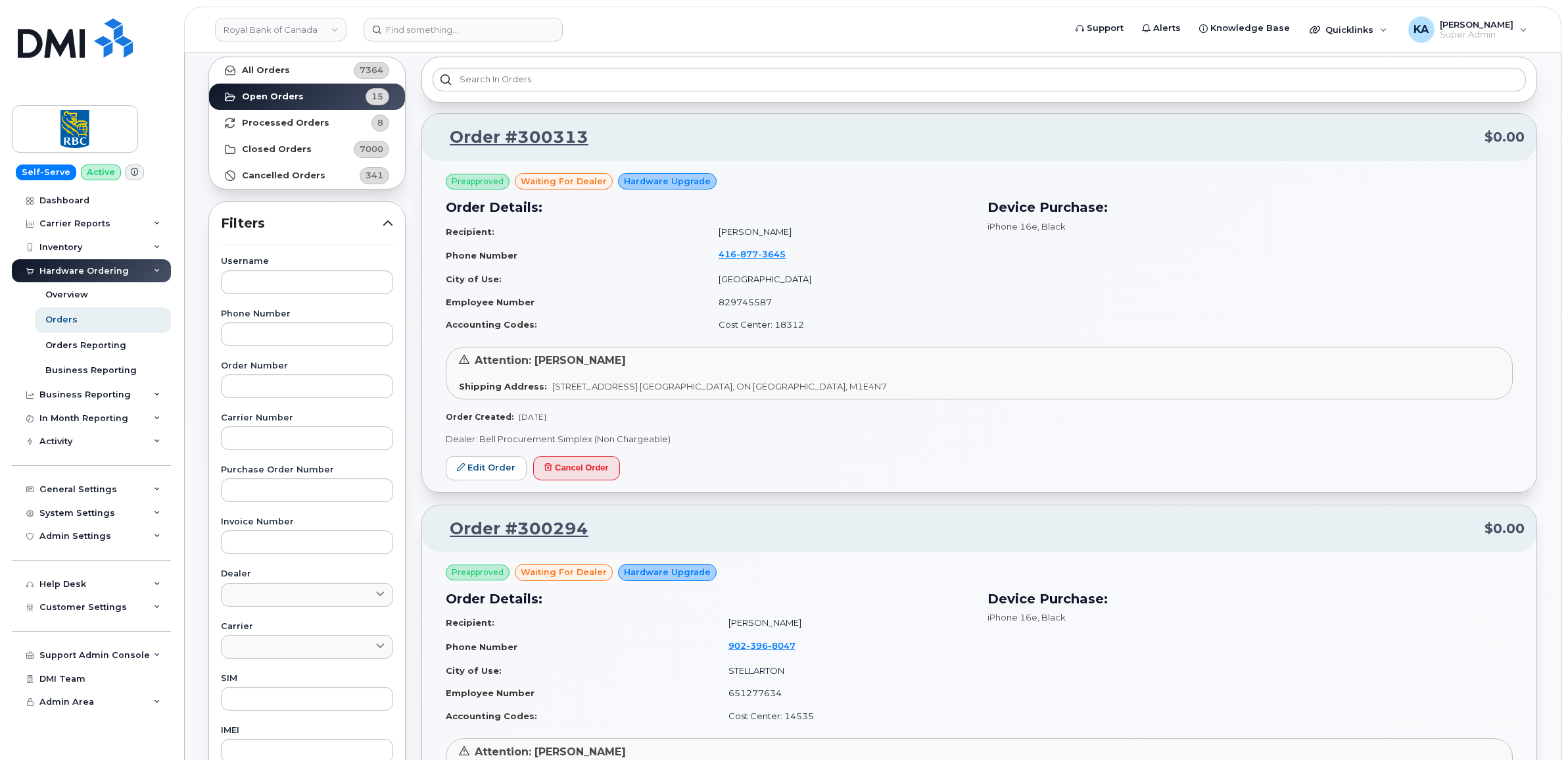
scroll to position [61, 0]
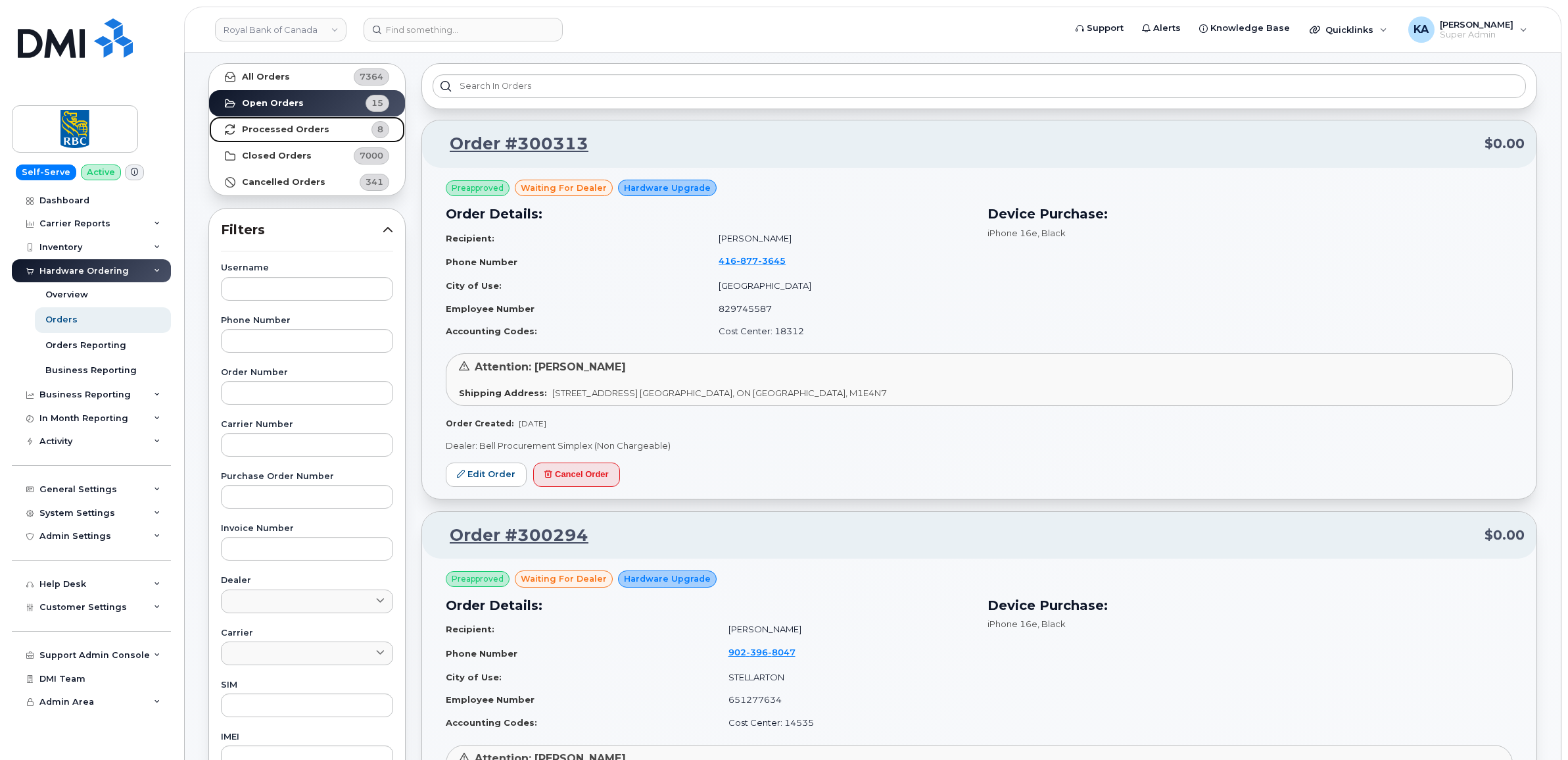
click at [277, 128] on strong "Processed Orders" at bounding box center [285, 129] width 87 height 11
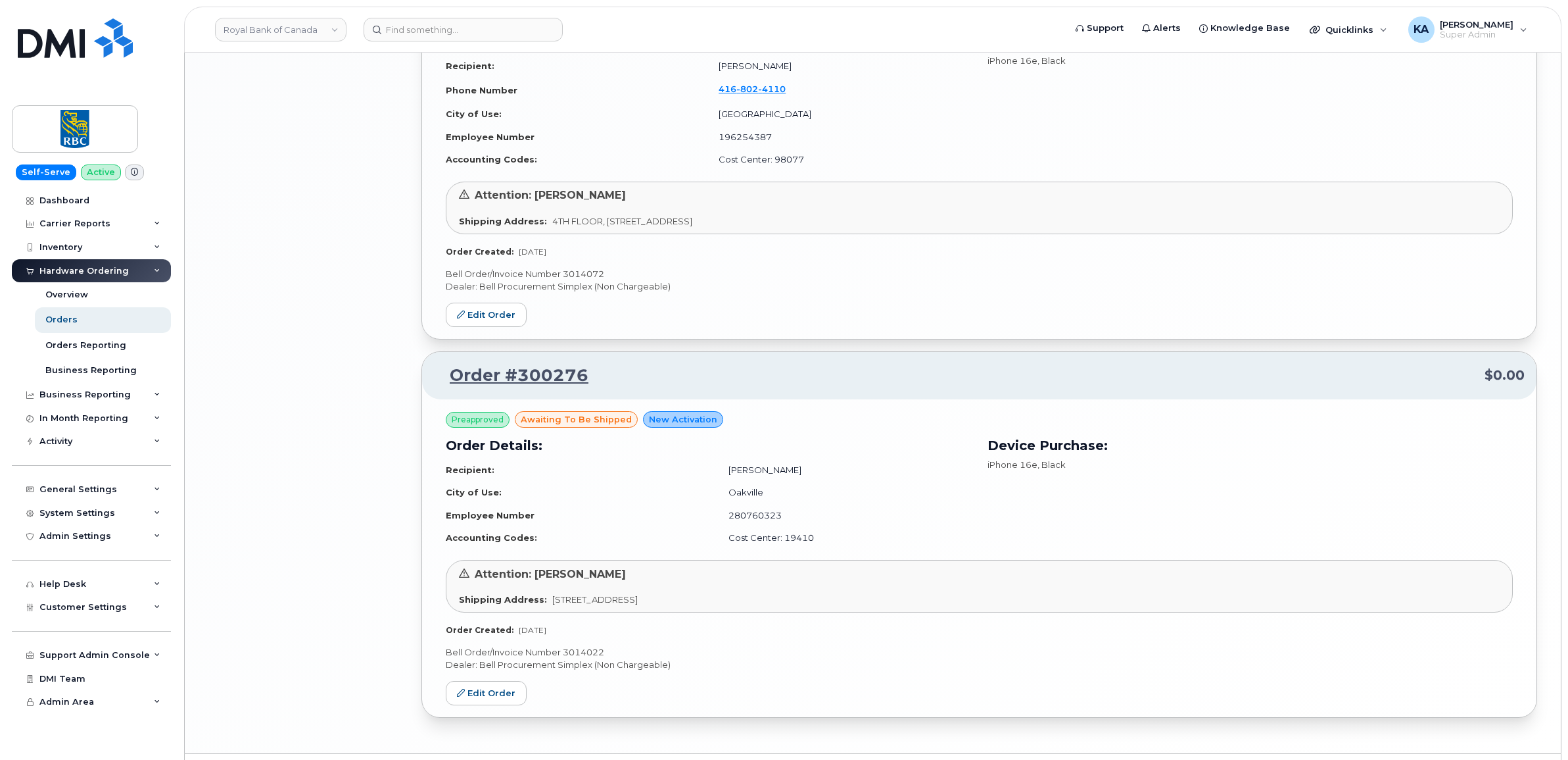
scroll to position [2618, 0]
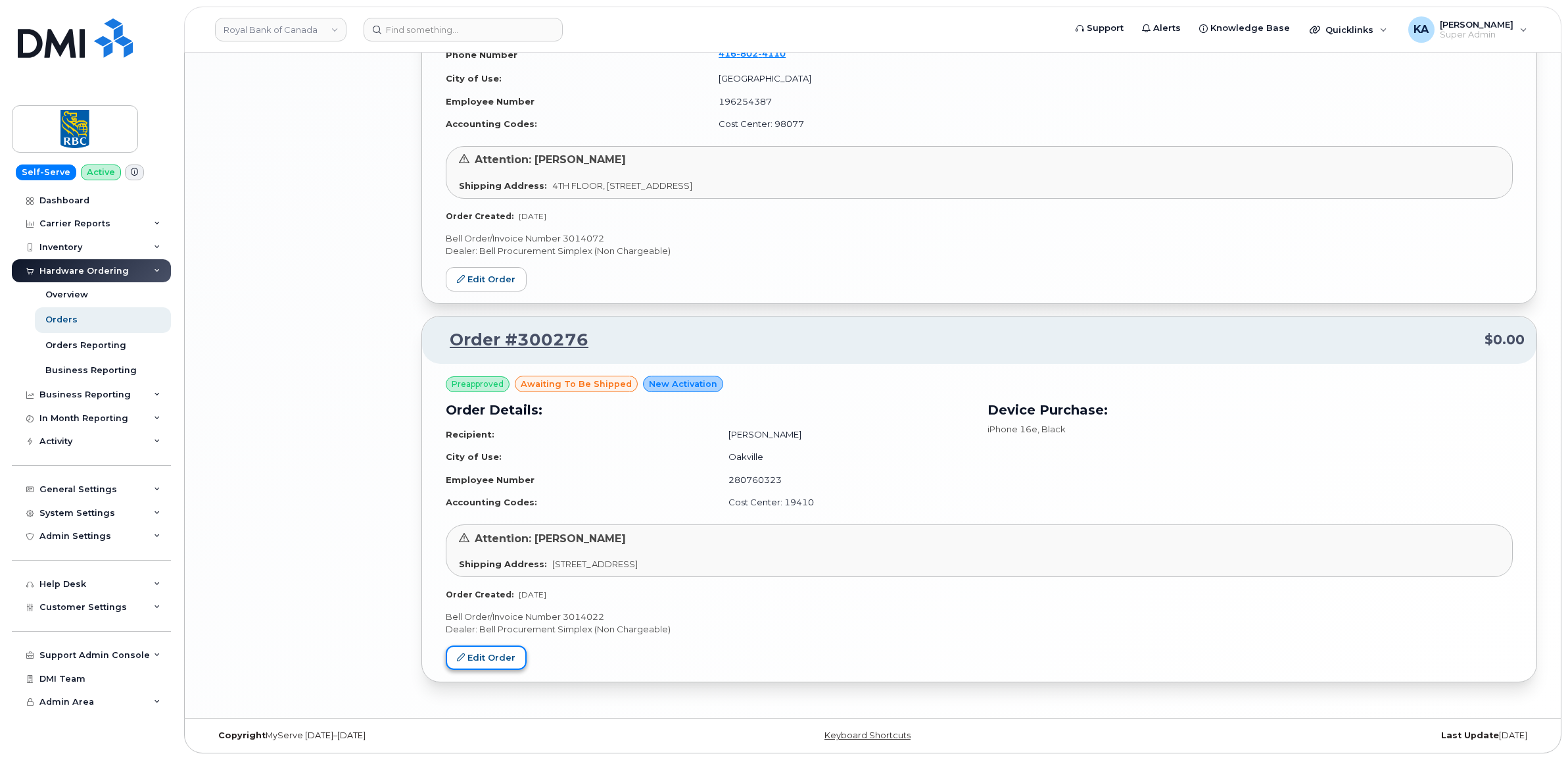
click at [480, 654] on link "Edit Order" at bounding box center [486, 657] width 81 height 24
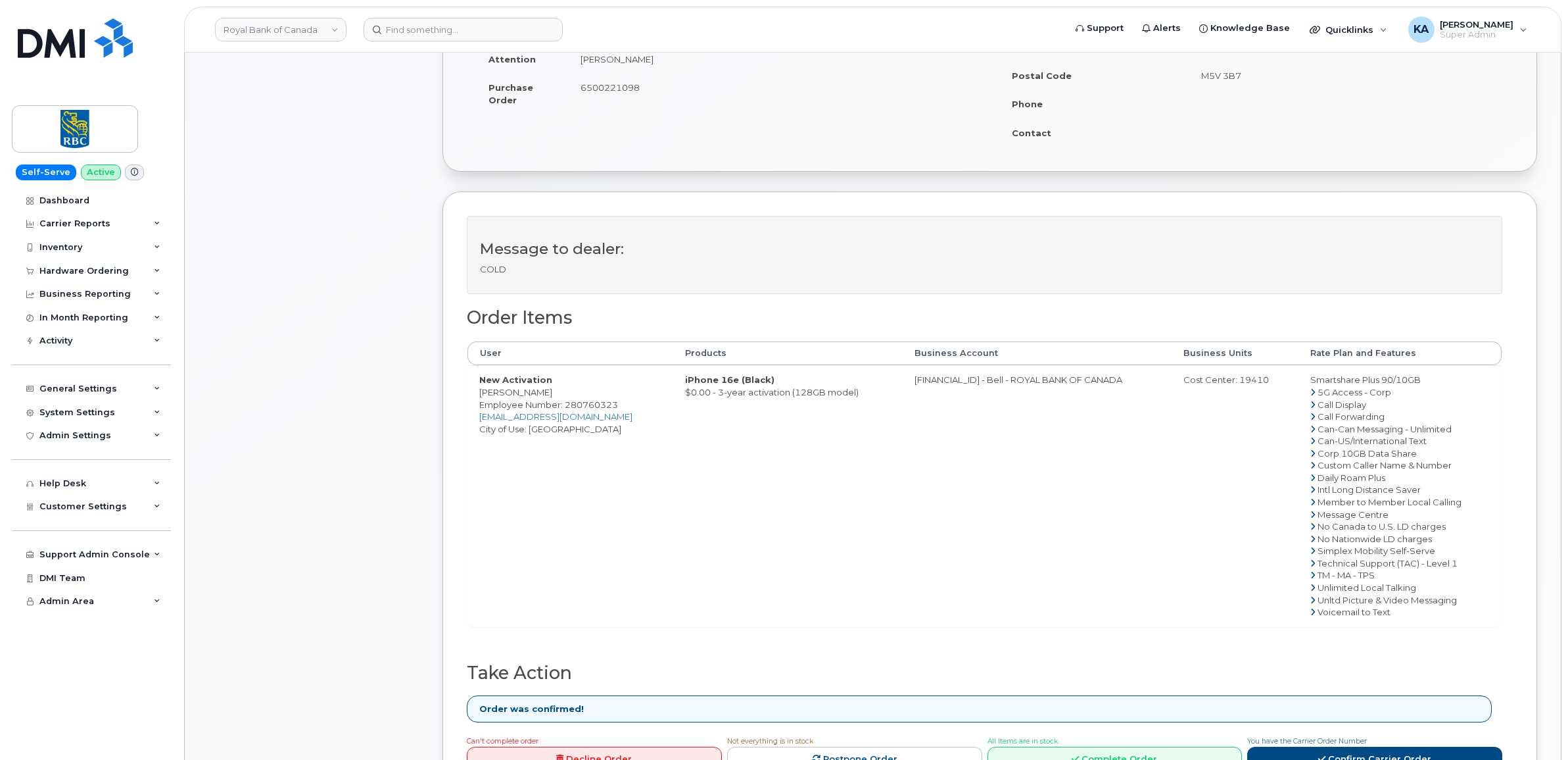
scroll to position [329, 0]
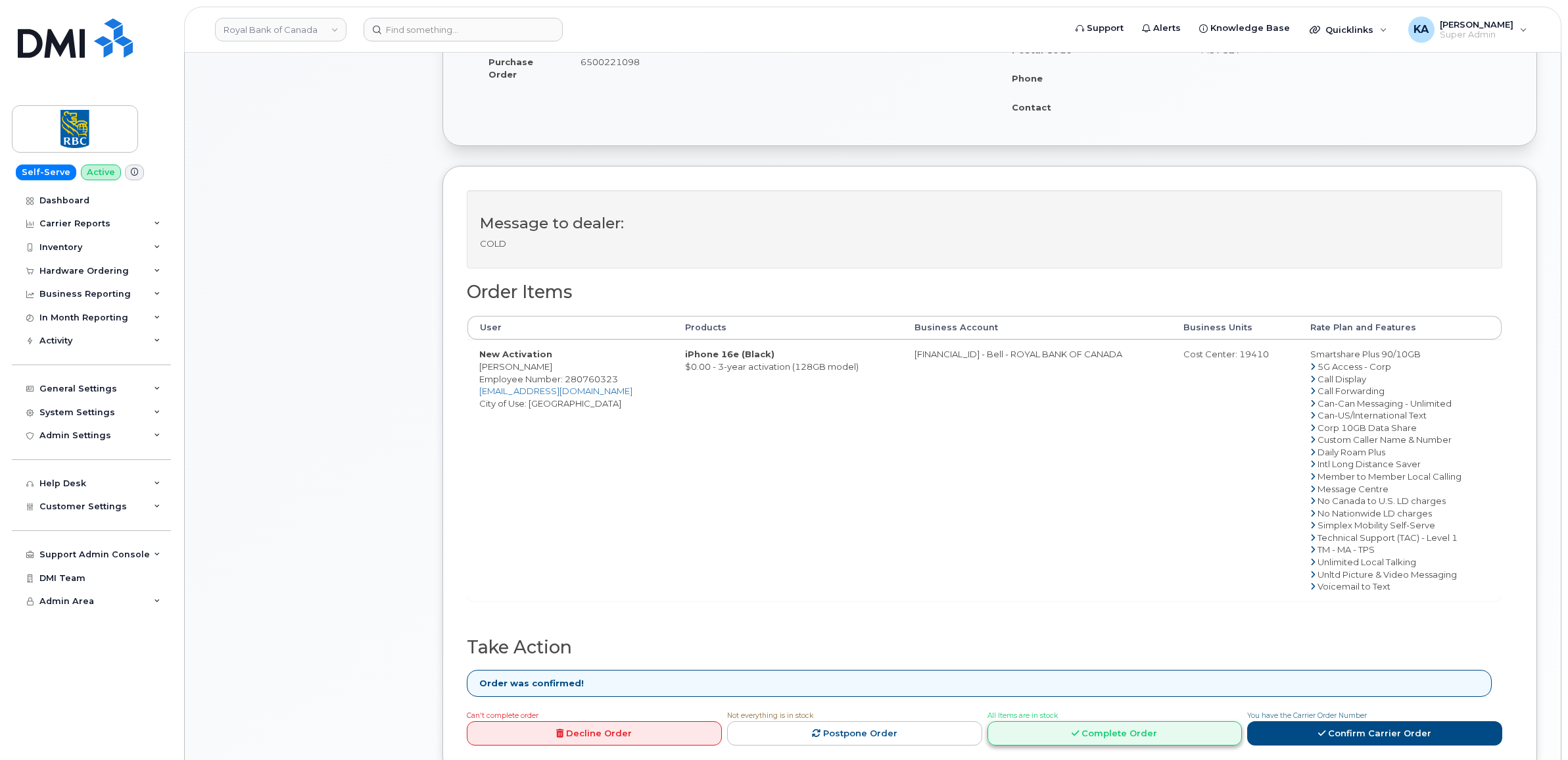
click at [1085, 735] on link "Complete Order" at bounding box center [1115, 732] width 255 height 24
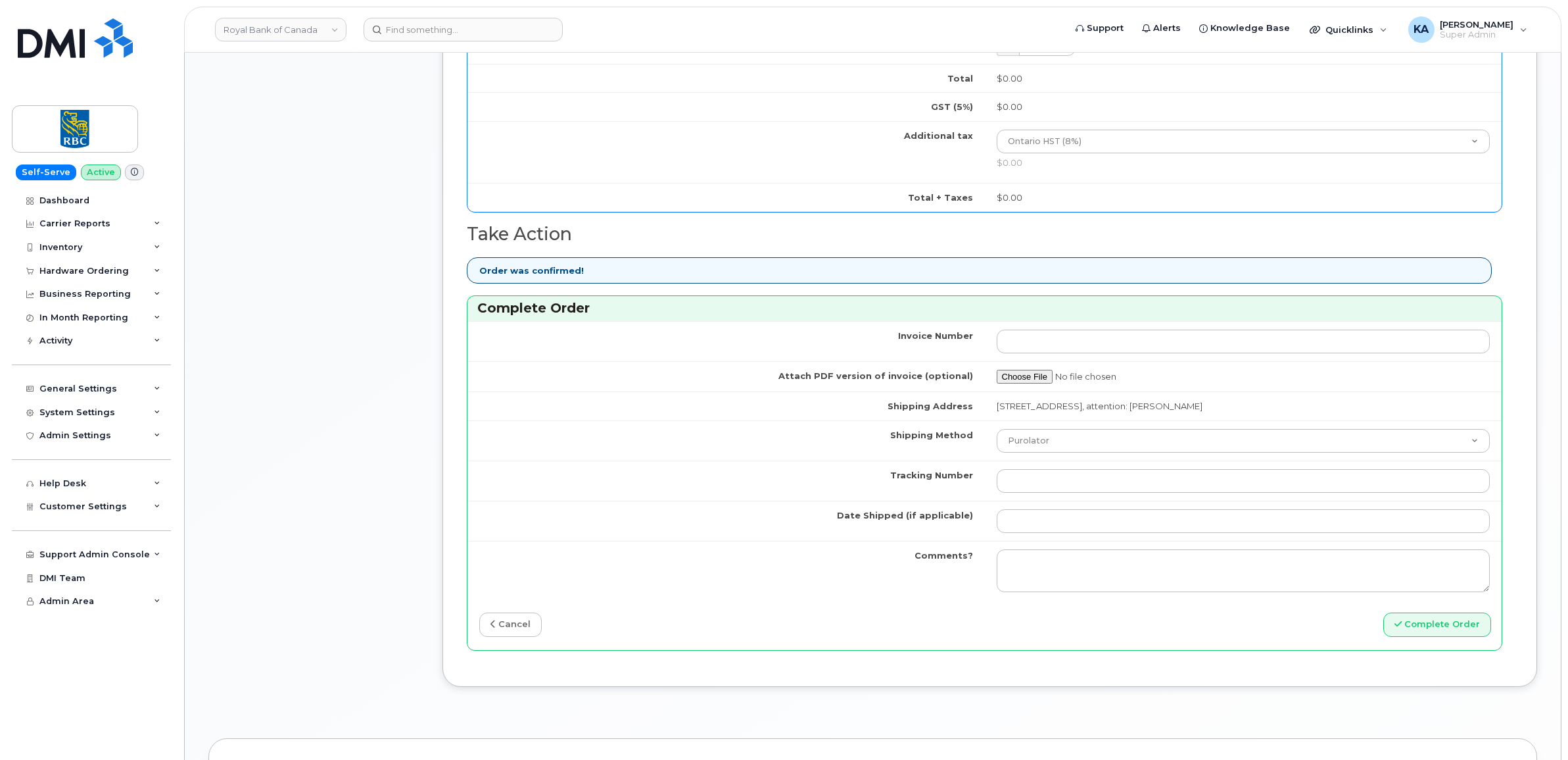
scroll to position [986, 0]
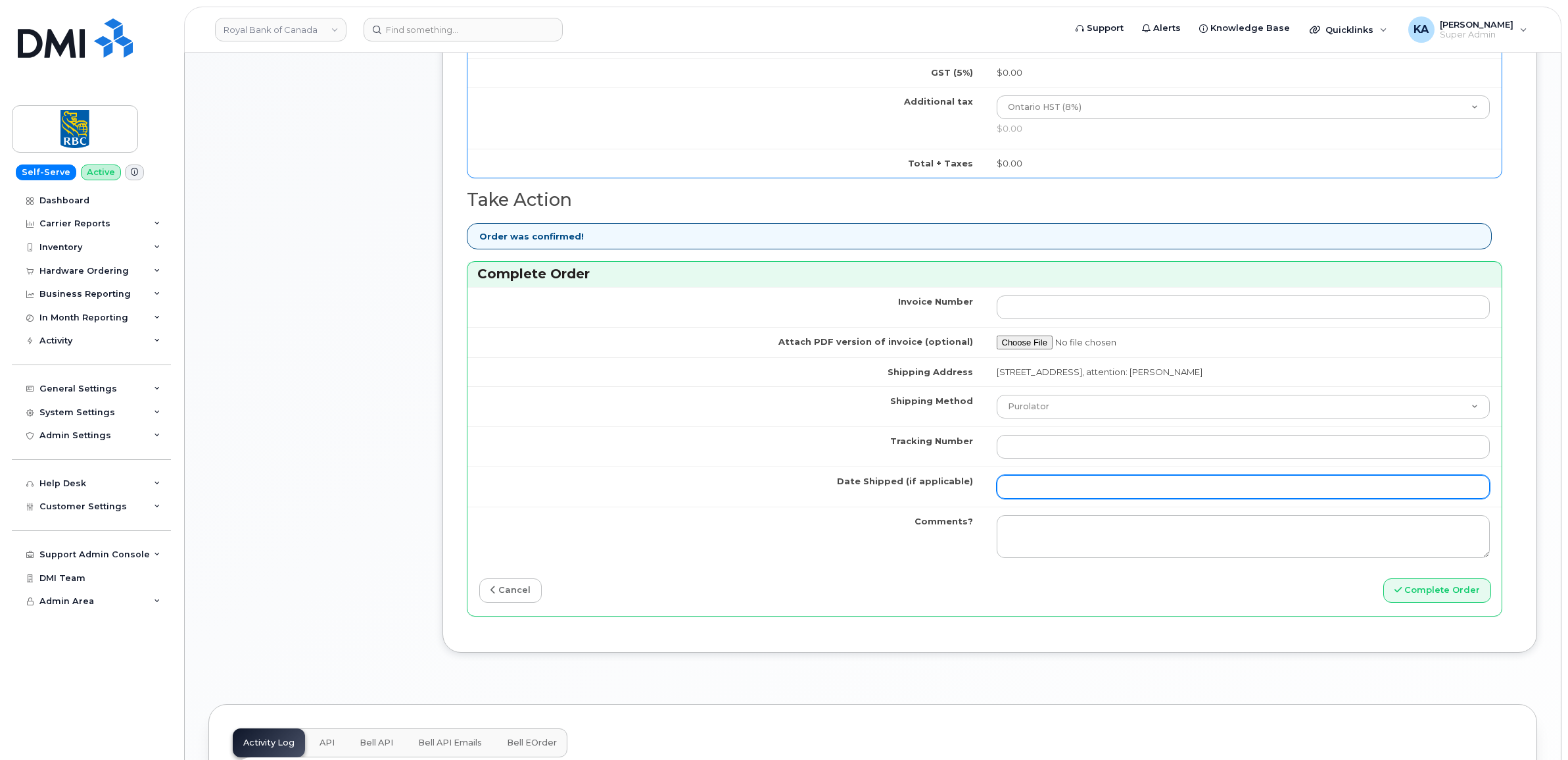
click at [1029, 493] on input "Date Shipped (if applicable)" at bounding box center [1244, 487] width 494 height 23
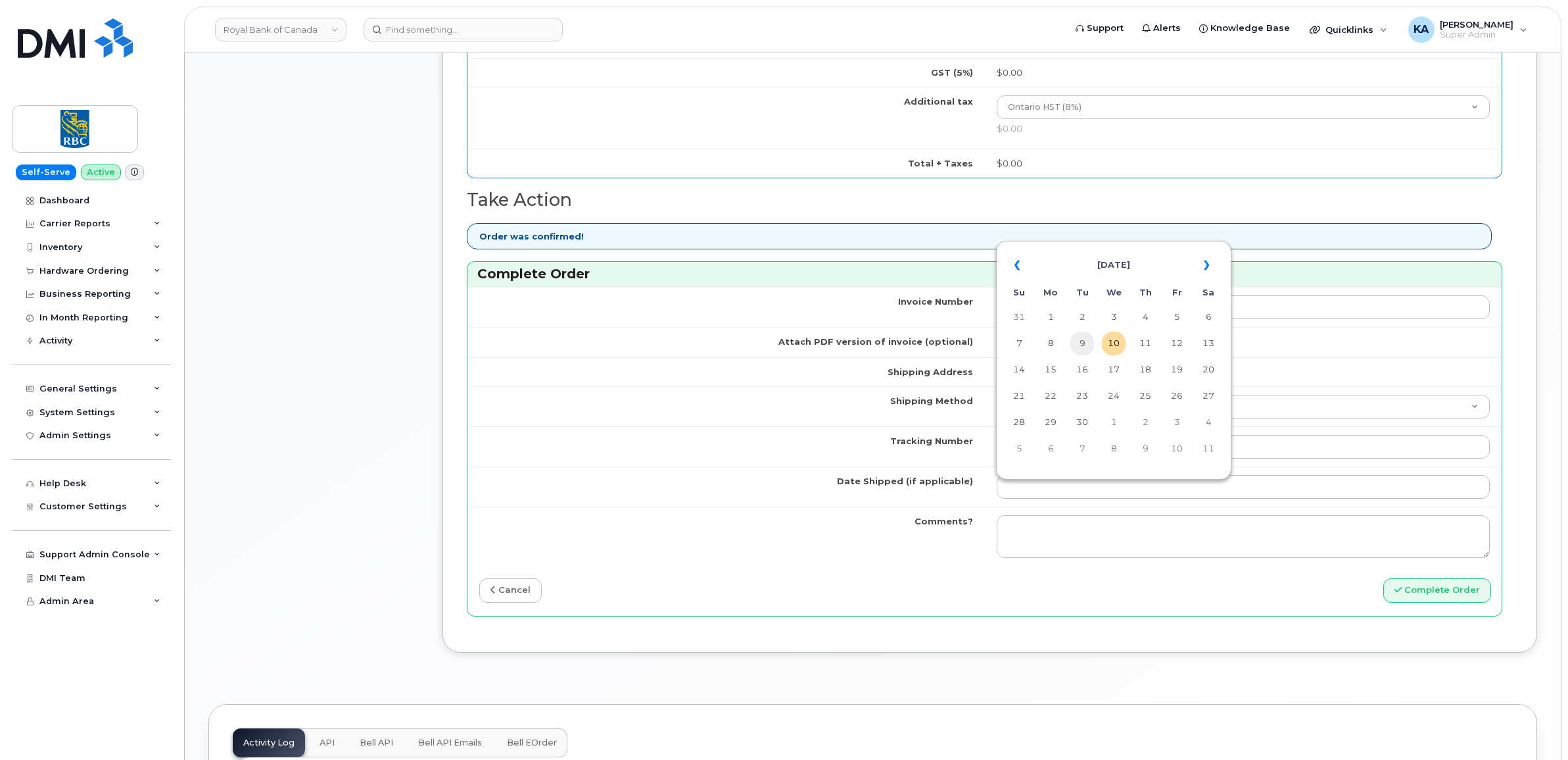
click at [1076, 342] on td "9" at bounding box center [1082, 343] width 23 height 23
type input "[DATE]"
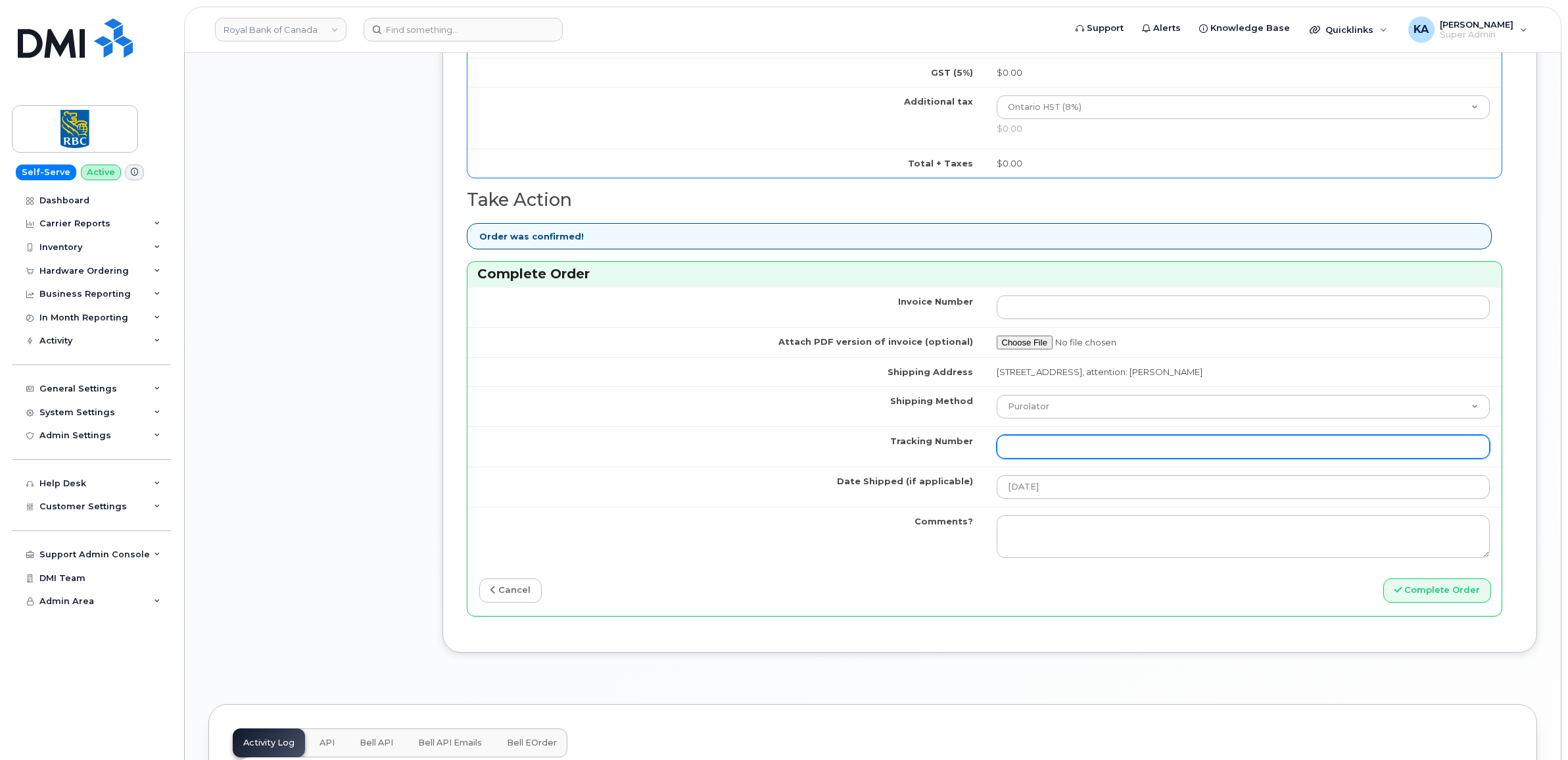
click at [1207, 455] on input "Tracking Number" at bounding box center [1244, 446] width 494 height 23
paste input "520047067894"
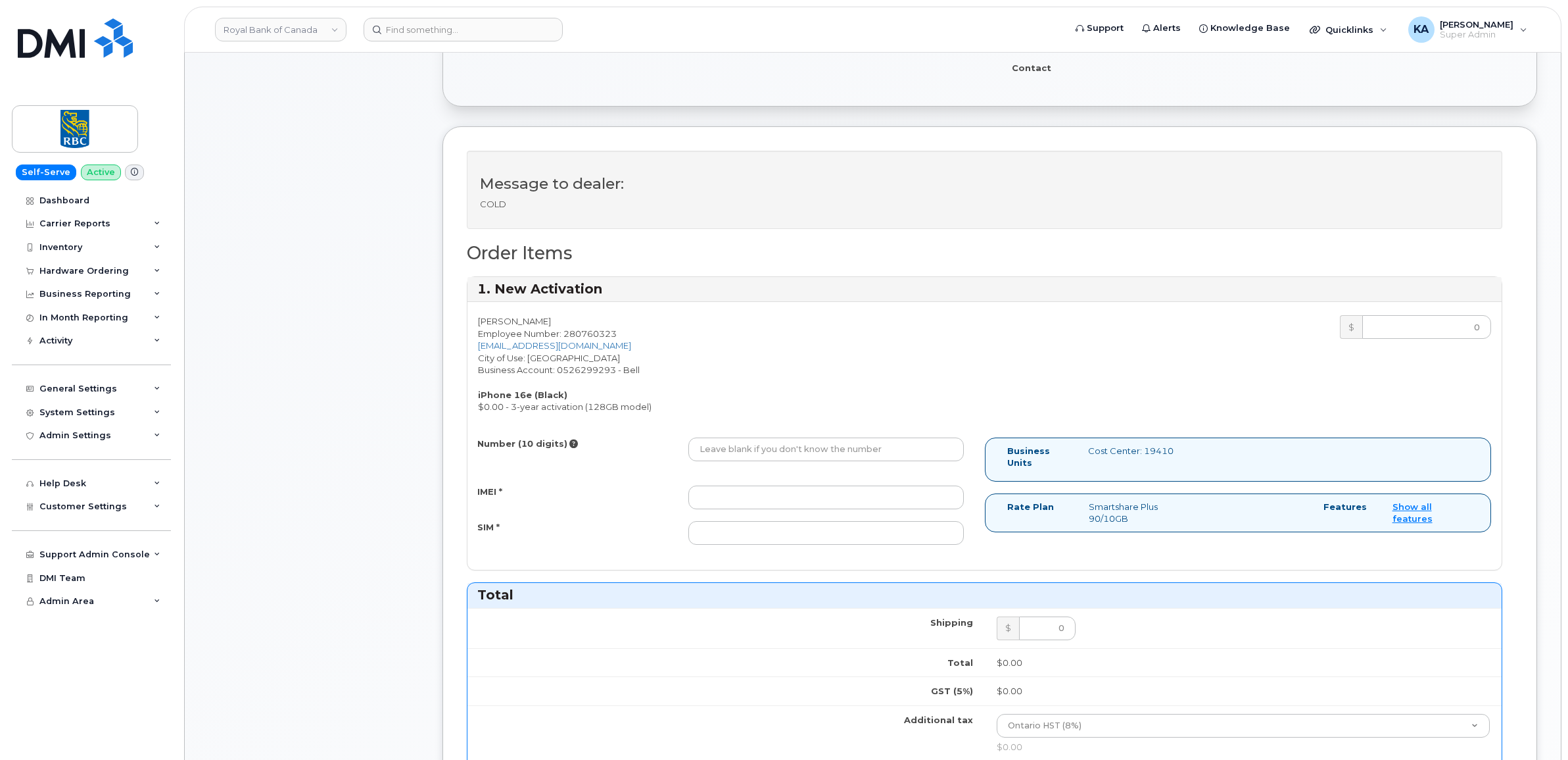
scroll to position [329, 0]
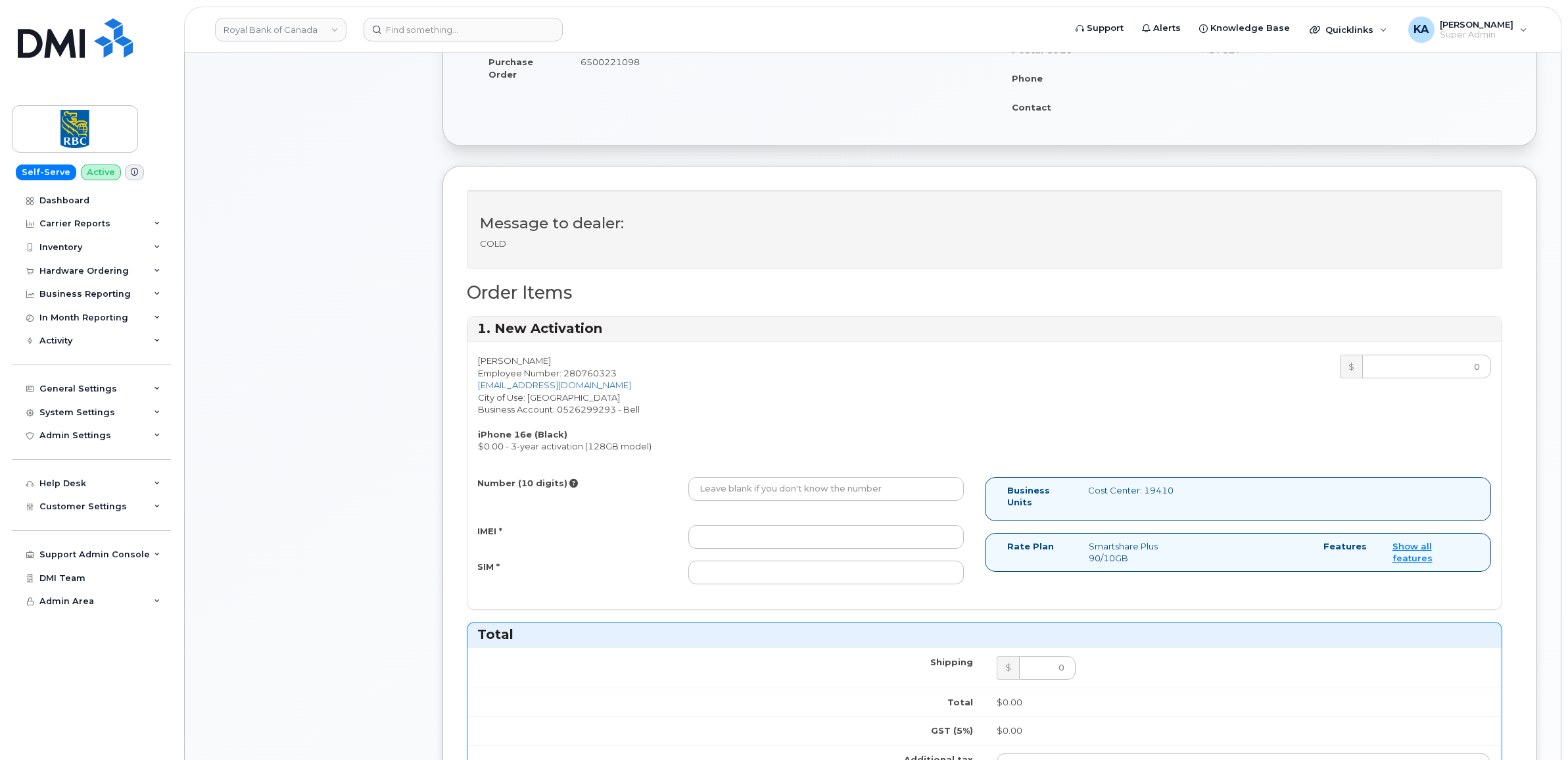
type input "520047067894"
click at [888, 536] on input "IMEI *" at bounding box center [825, 536] width 276 height 23
paste input "354216330718937"
type input "354216330718937"
click at [859, 488] on input "Number (10 digits)" at bounding box center [825, 489] width 276 height 23
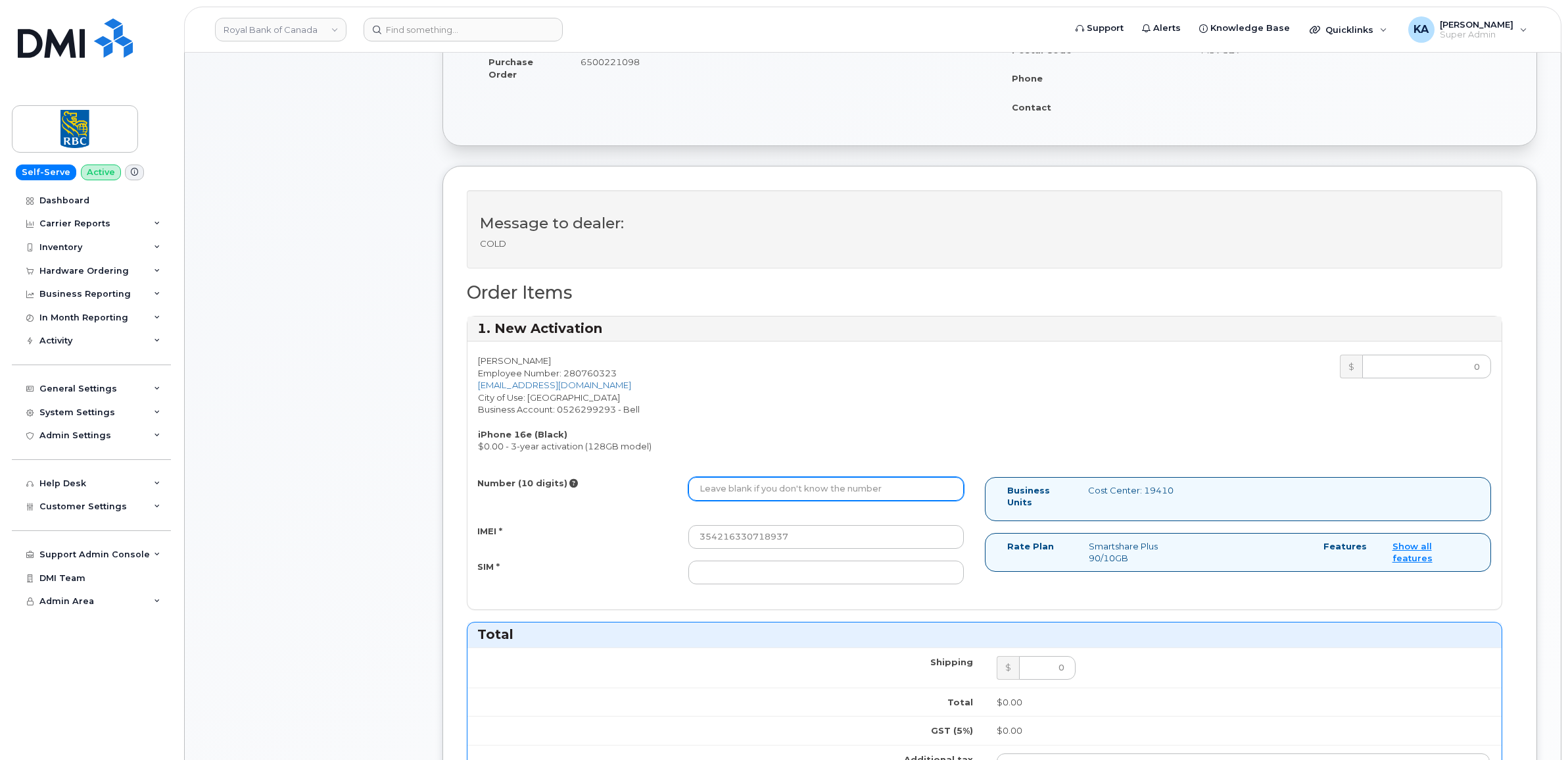
paste input "3652927308"
type input "3652927308"
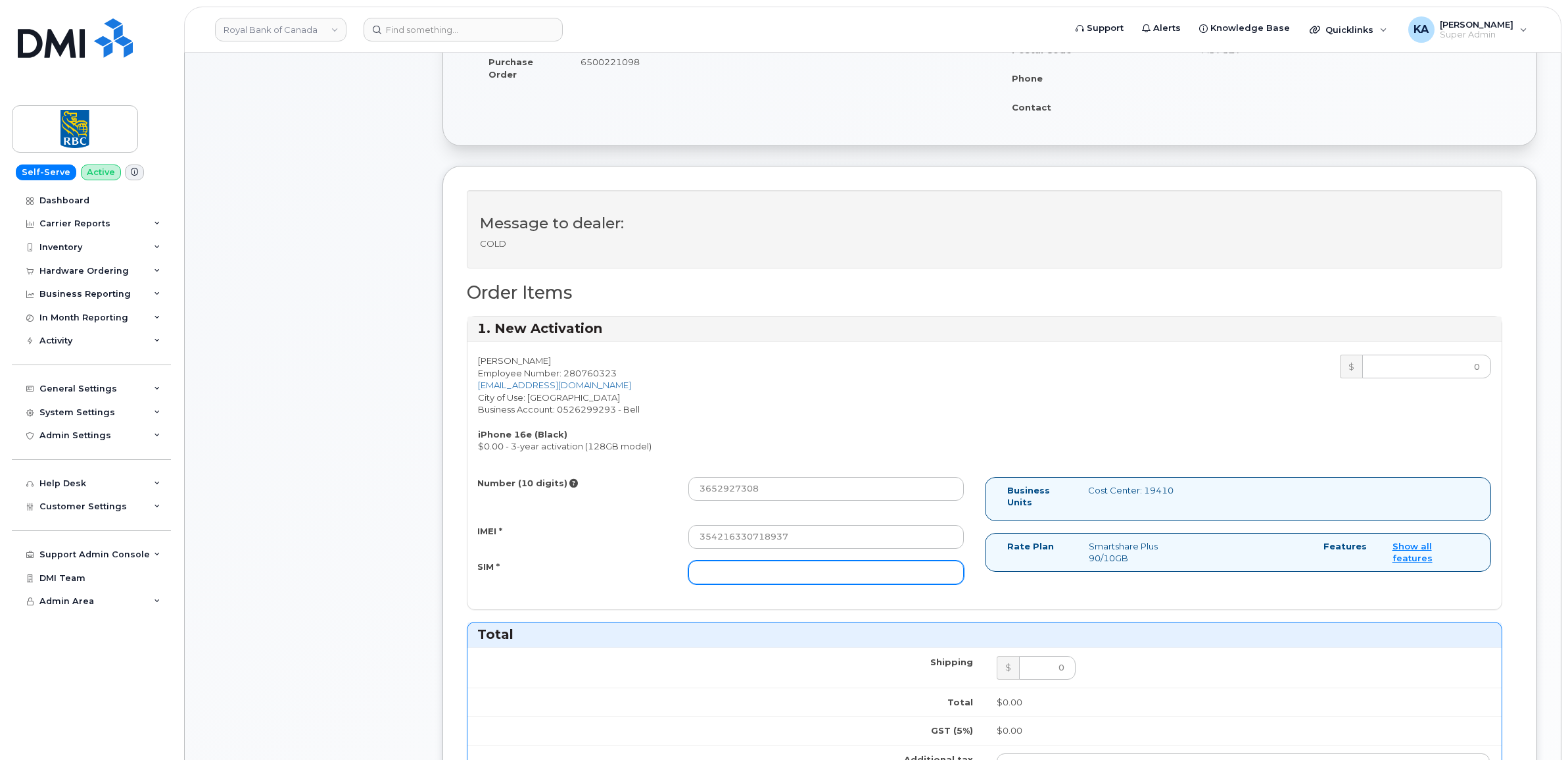
click at [762, 572] on input "SIM *" at bounding box center [825, 572] width 276 height 23
paste input "89302610207734841643"
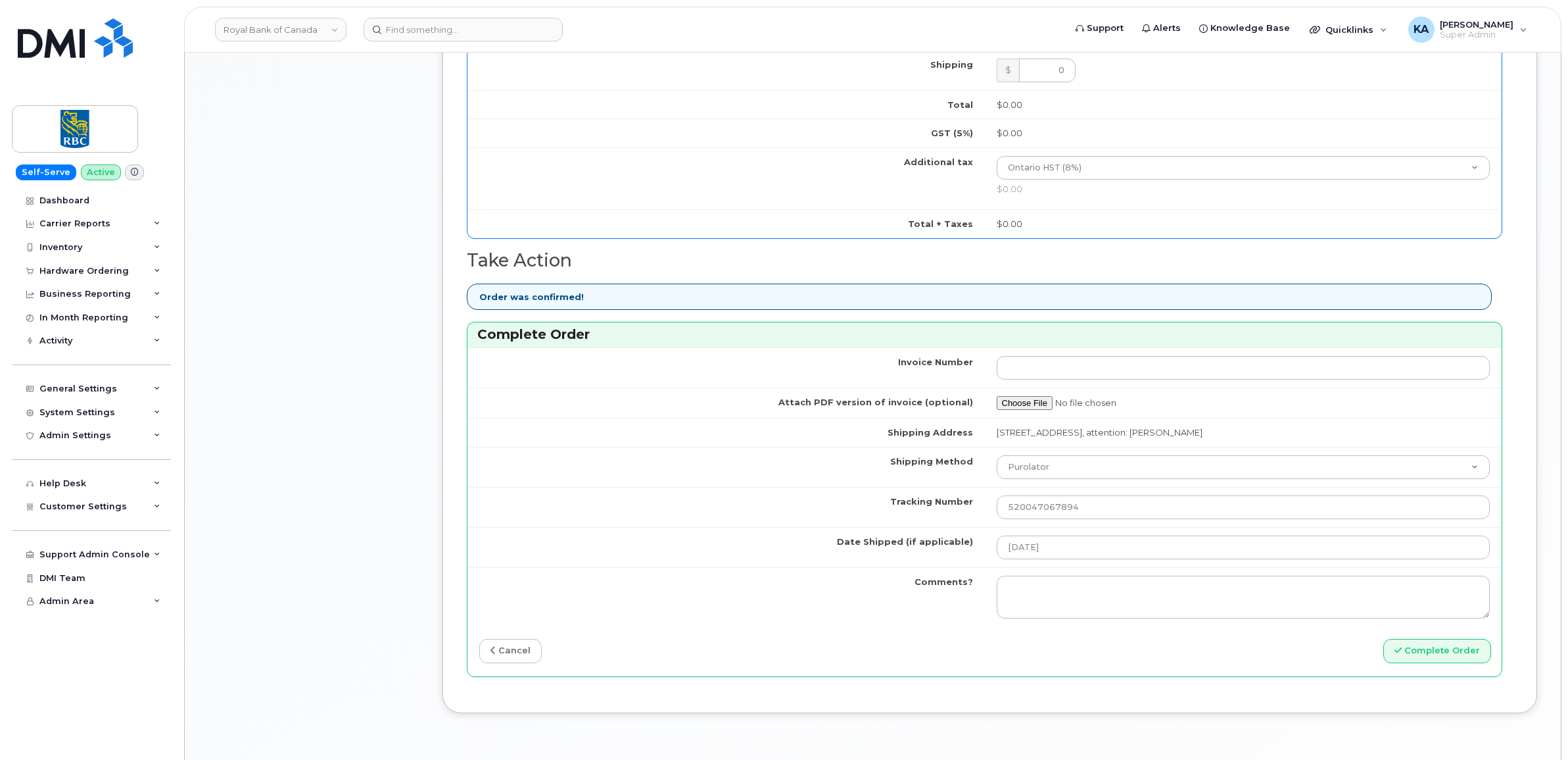
scroll to position [1069, 0]
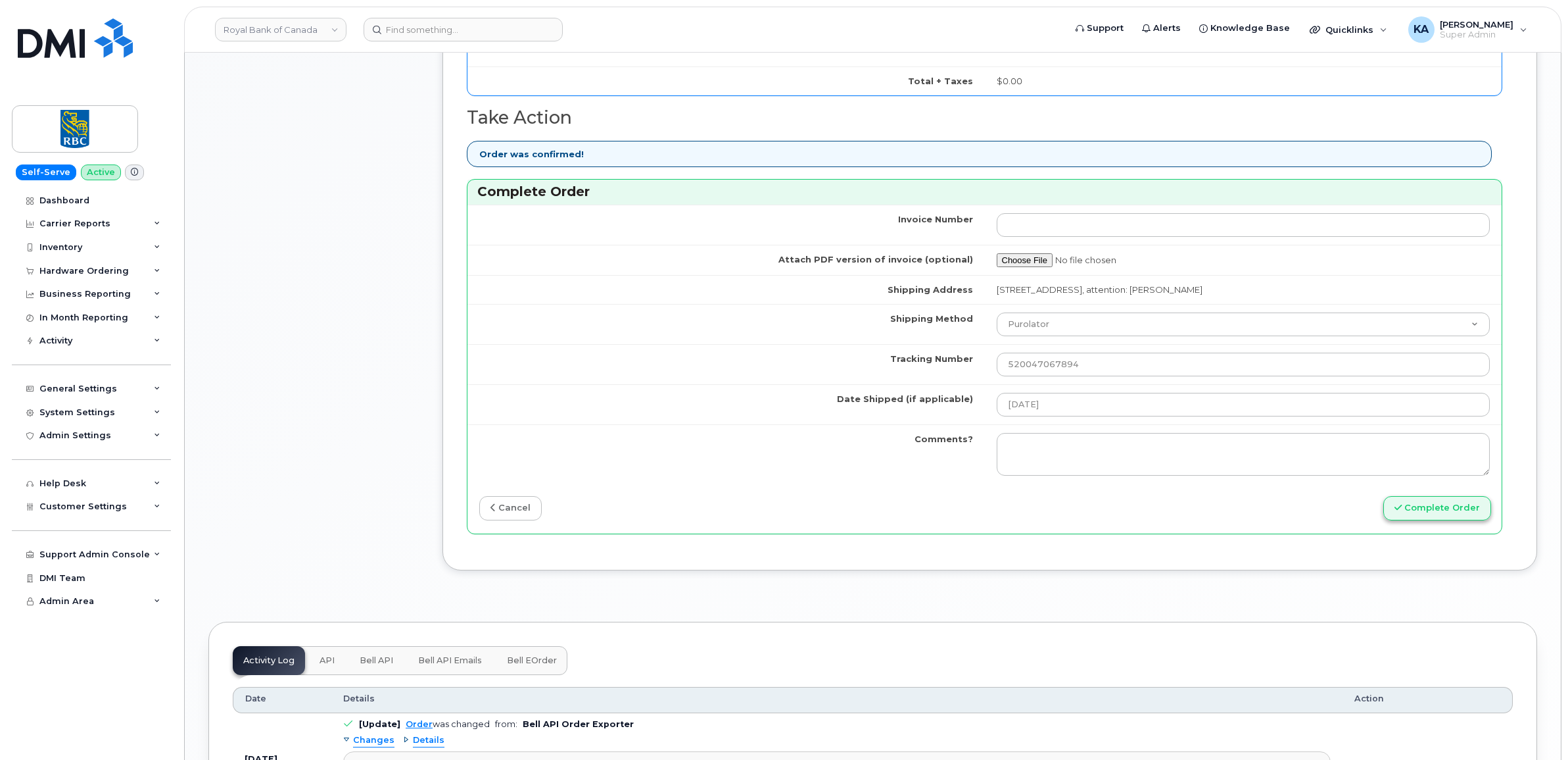
type input "89302610207734841643"
click at [1415, 520] on button "Complete Order" at bounding box center [1437, 508] width 108 height 24
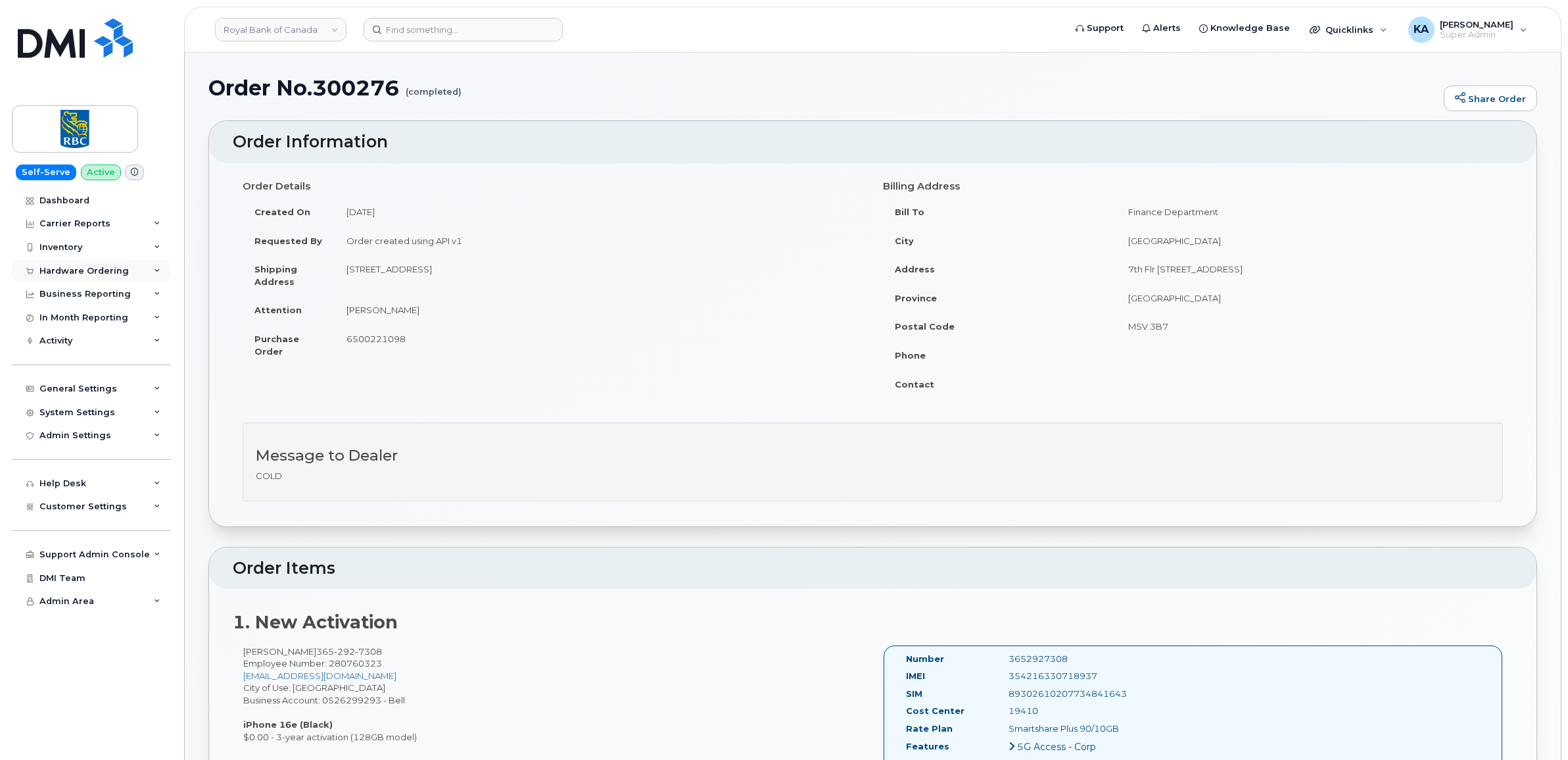
click at [84, 270] on div "Hardware Ordering" at bounding box center [84, 271] width 90 height 11
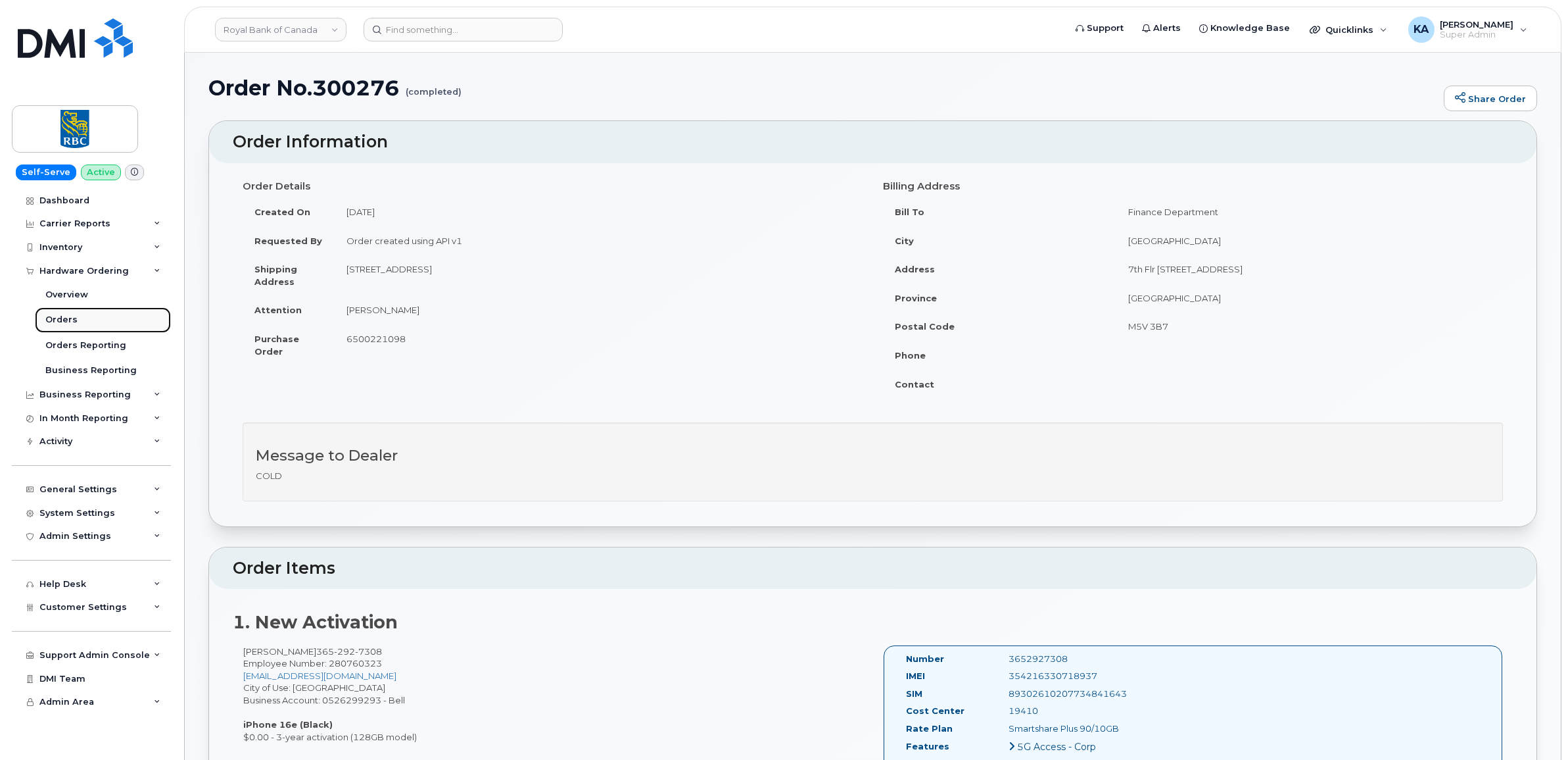
click at [57, 321] on div "Orders" at bounding box center [62, 319] width 32 height 12
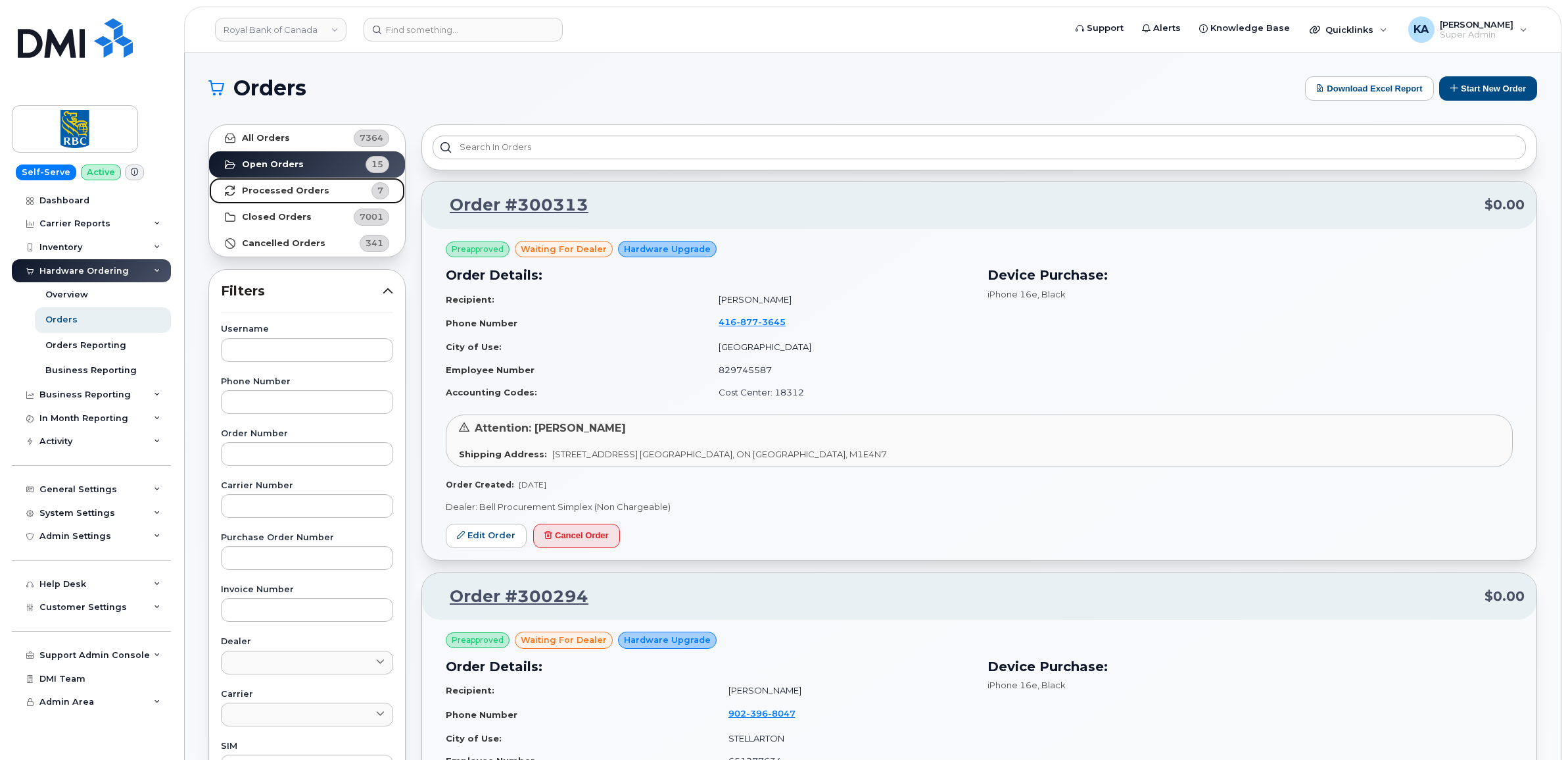
click at [281, 191] on strong "Processed Orders" at bounding box center [285, 190] width 87 height 11
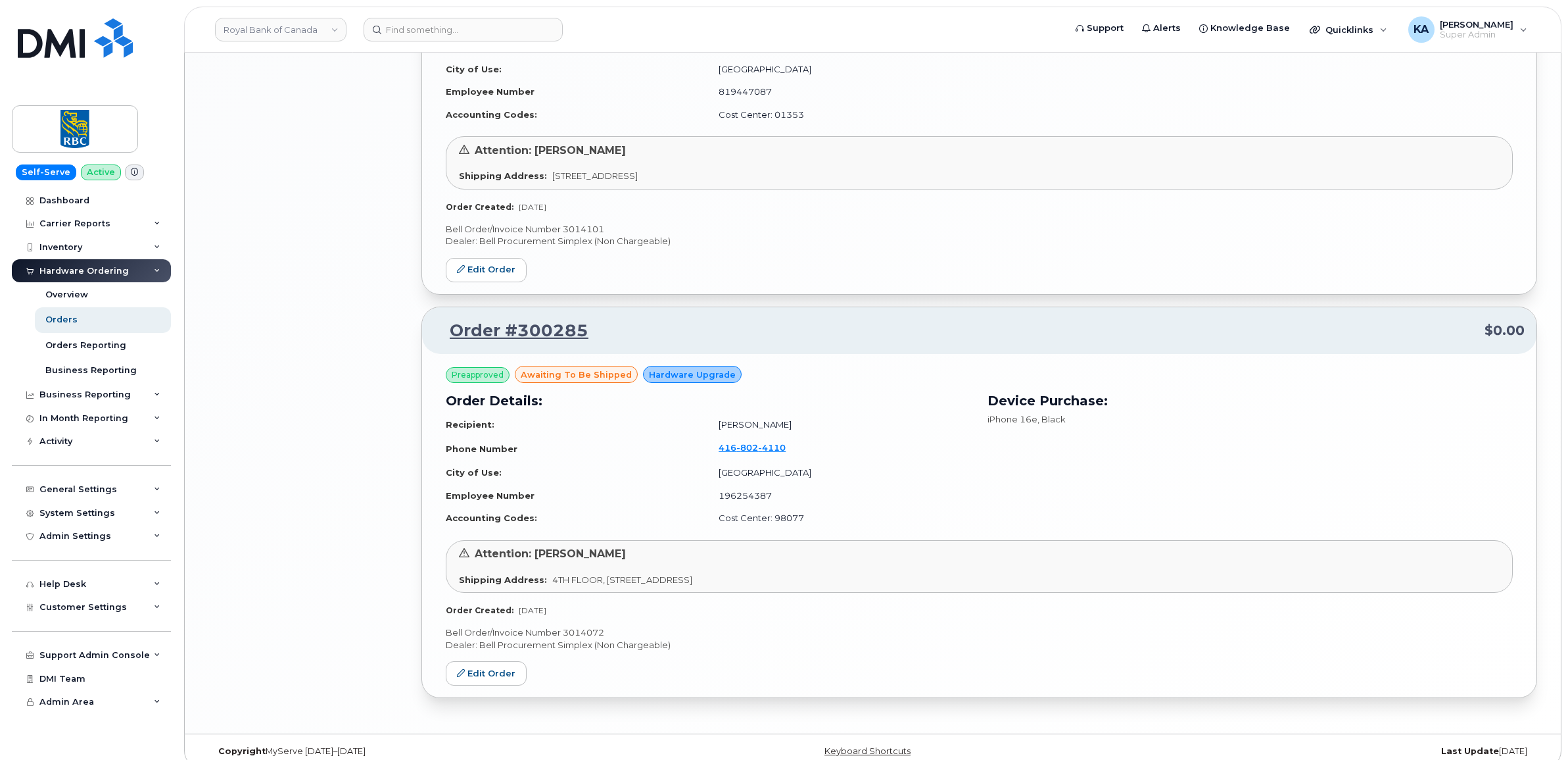
scroll to position [2238, 0]
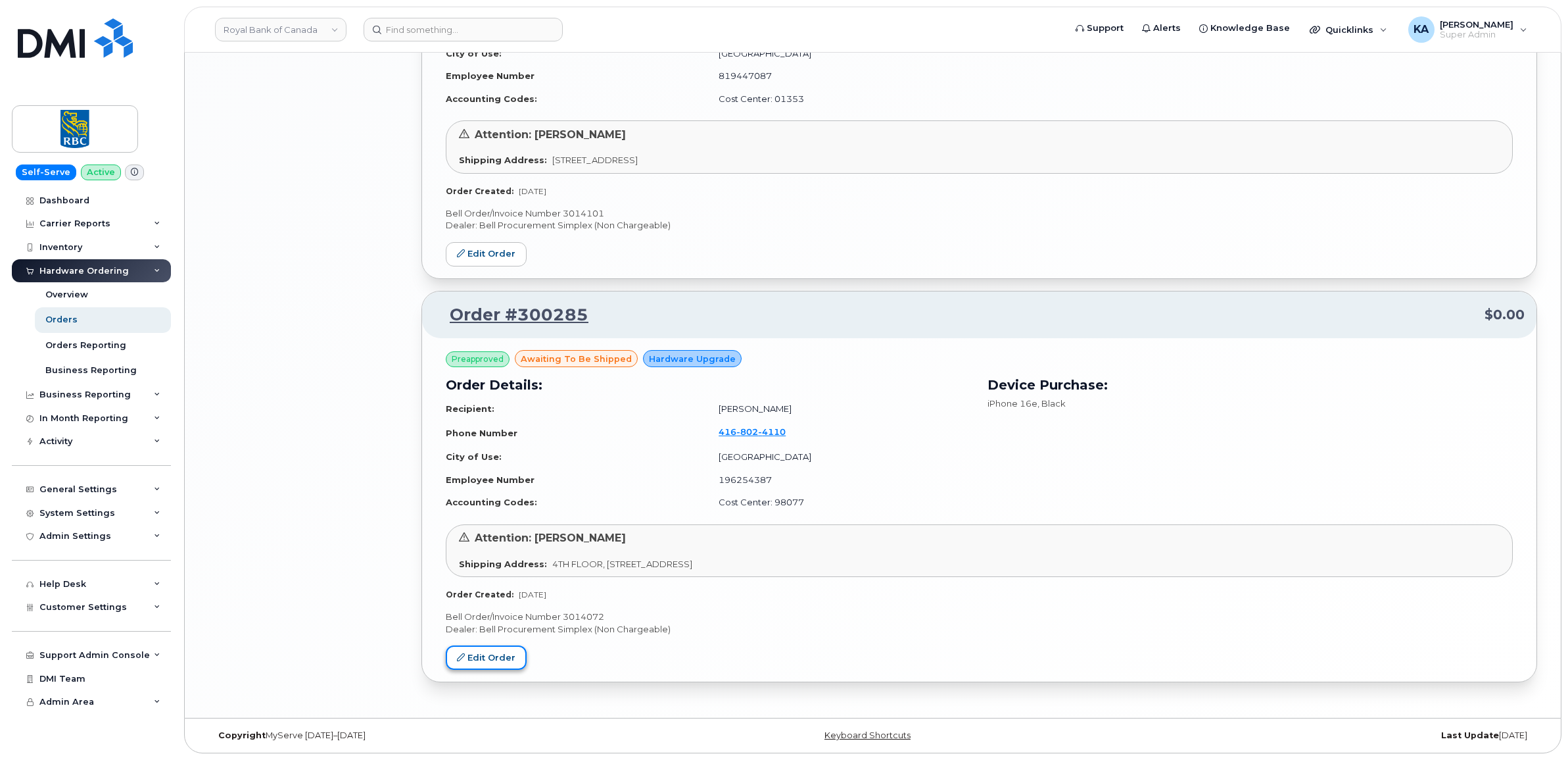
click at [480, 659] on link "Edit Order" at bounding box center [486, 657] width 81 height 24
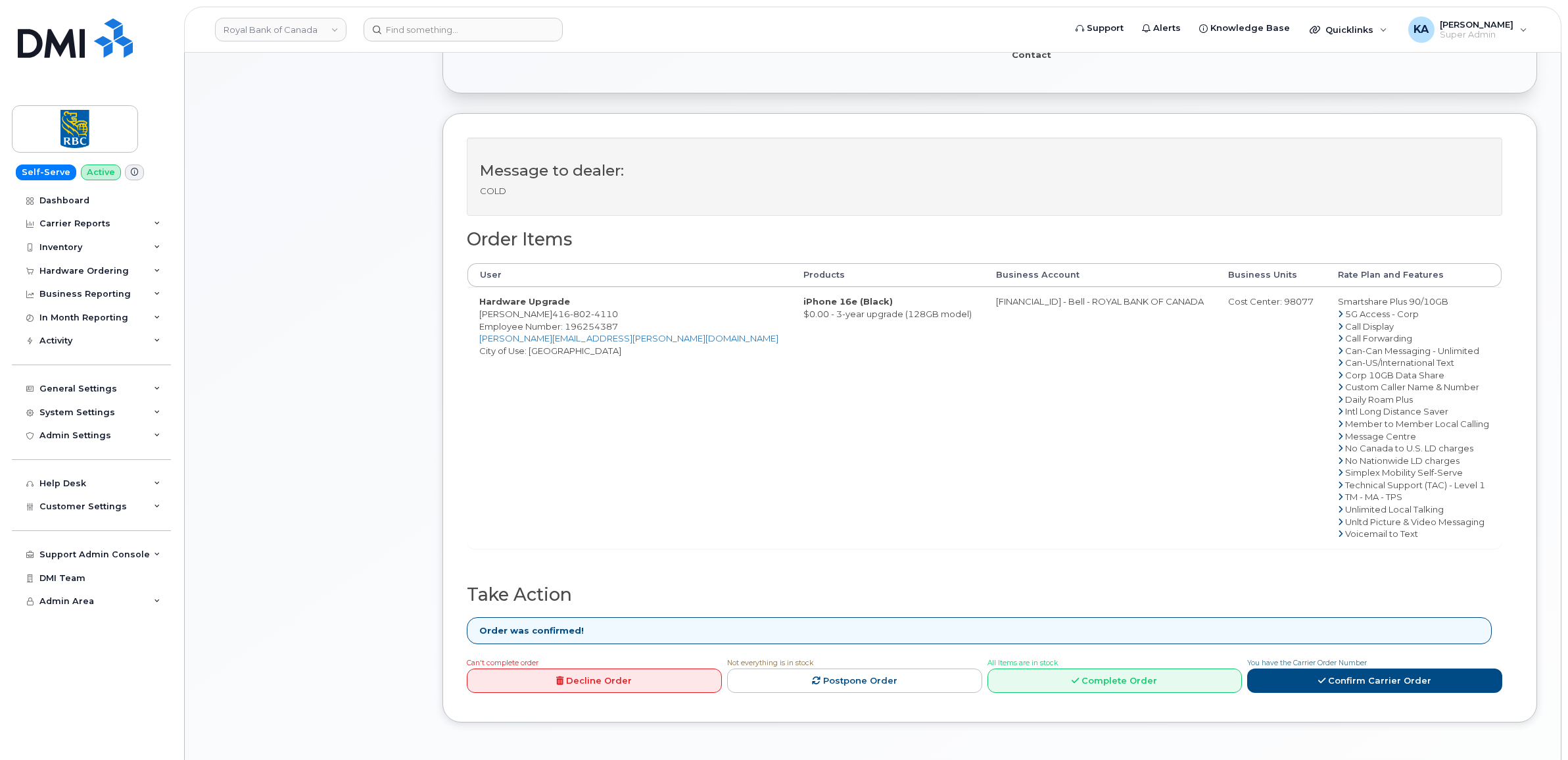
scroll to position [411, 0]
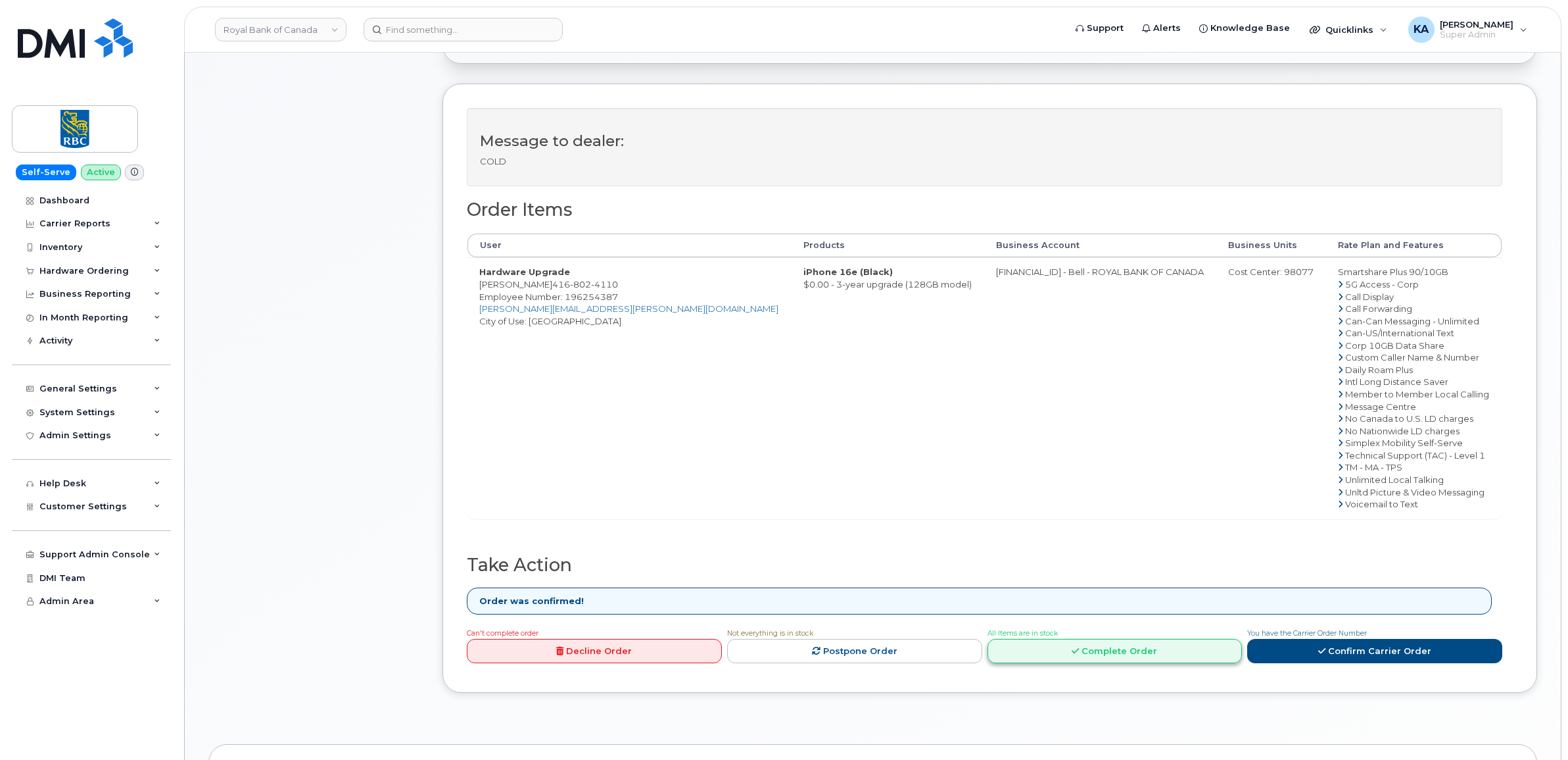
click at [1108, 651] on link "Complete Order" at bounding box center [1115, 650] width 255 height 24
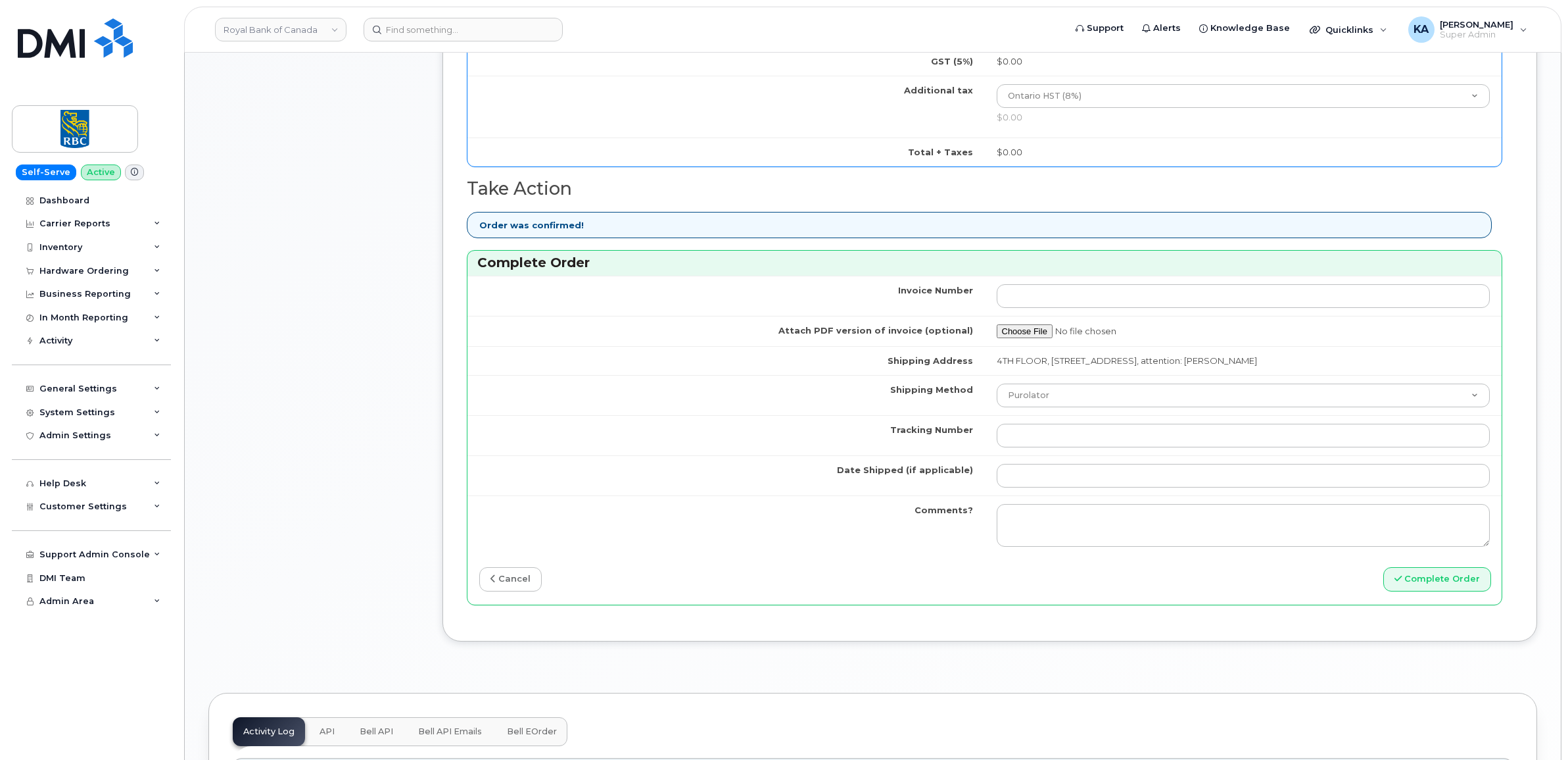
scroll to position [986, 0]
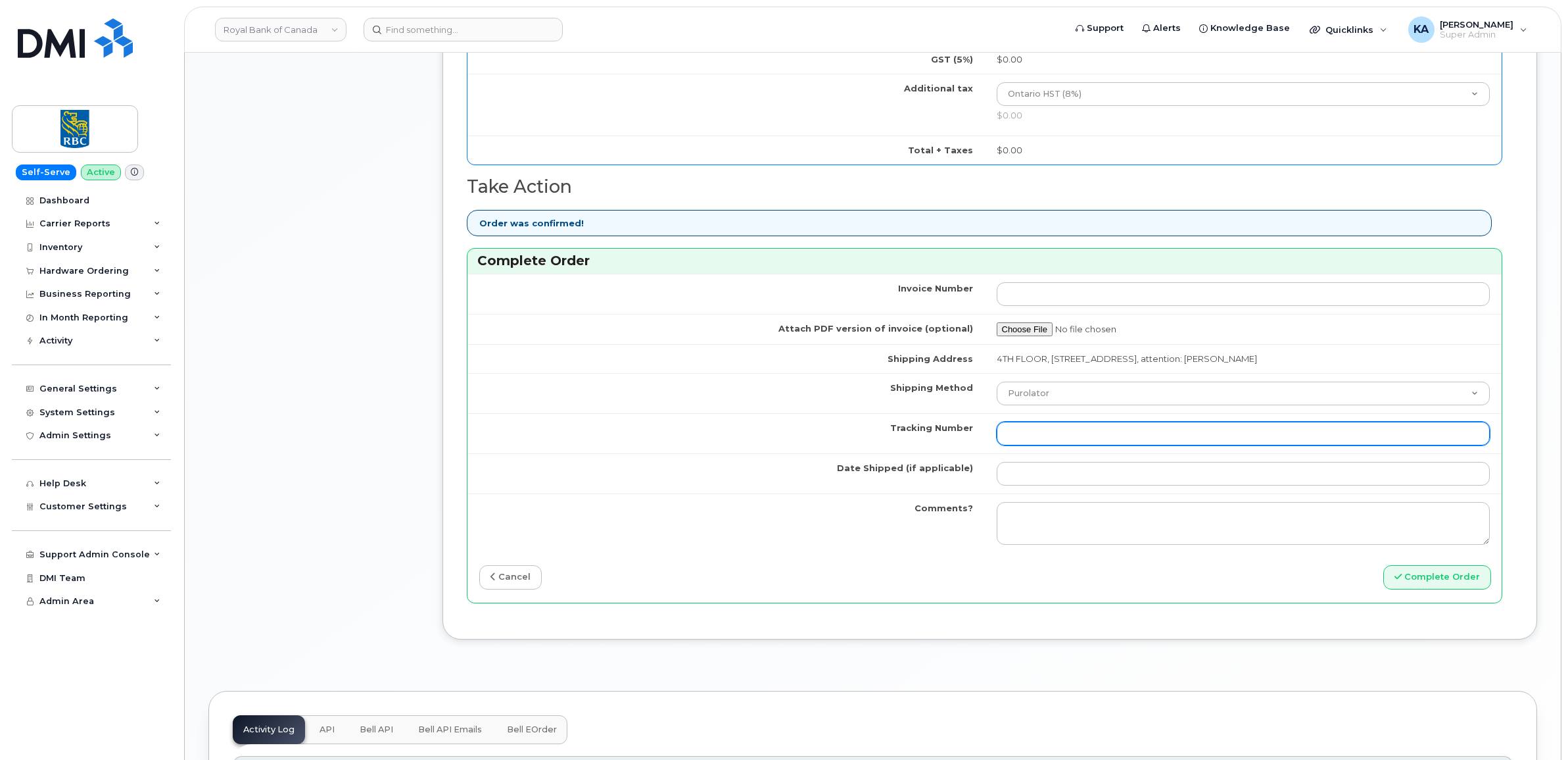
click at [1031, 440] on input "Tracking Number" at bounding box center [1244, 433] width 494 height 23
paste input "520047087447"
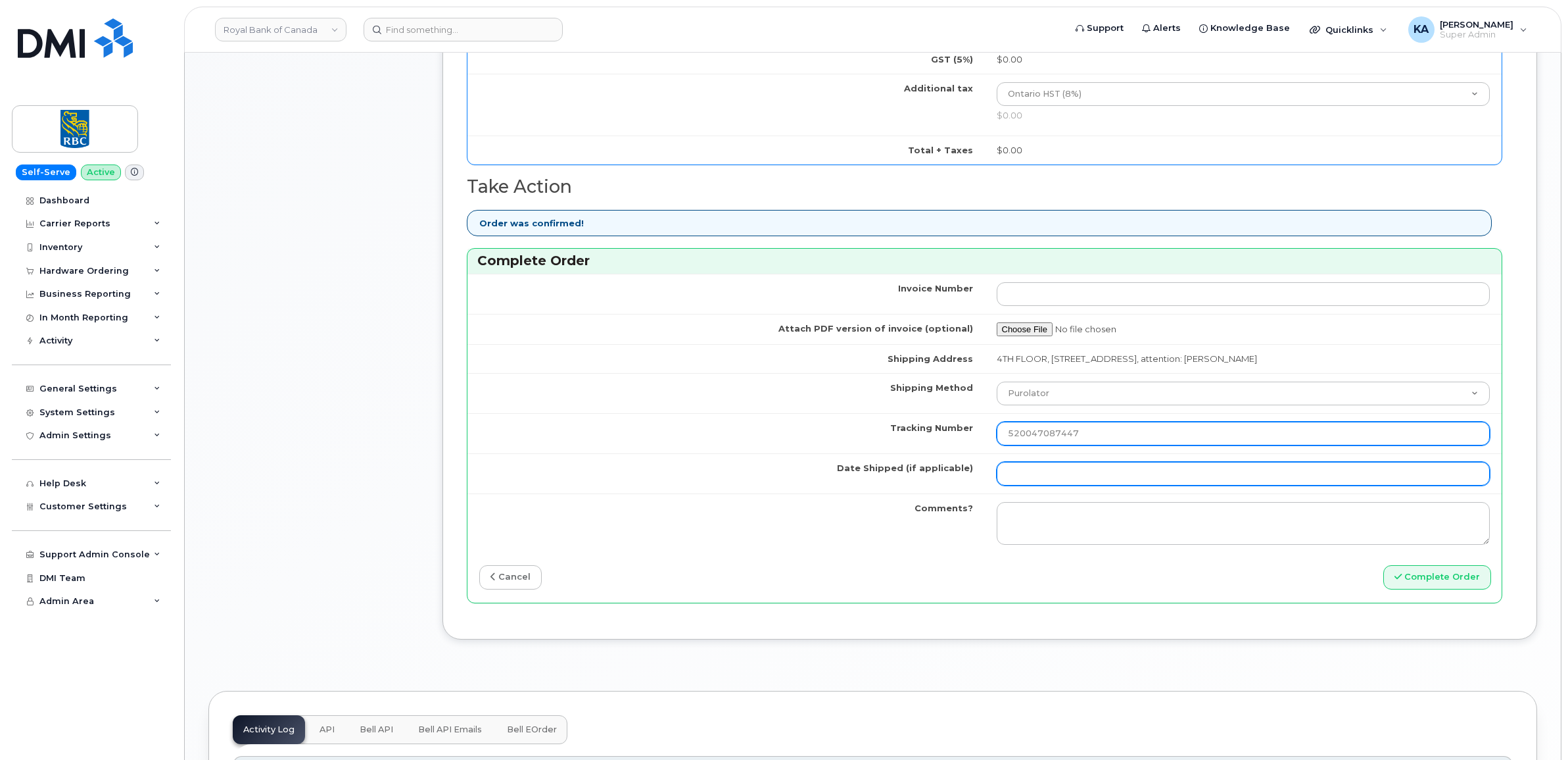
type input "520047087447"
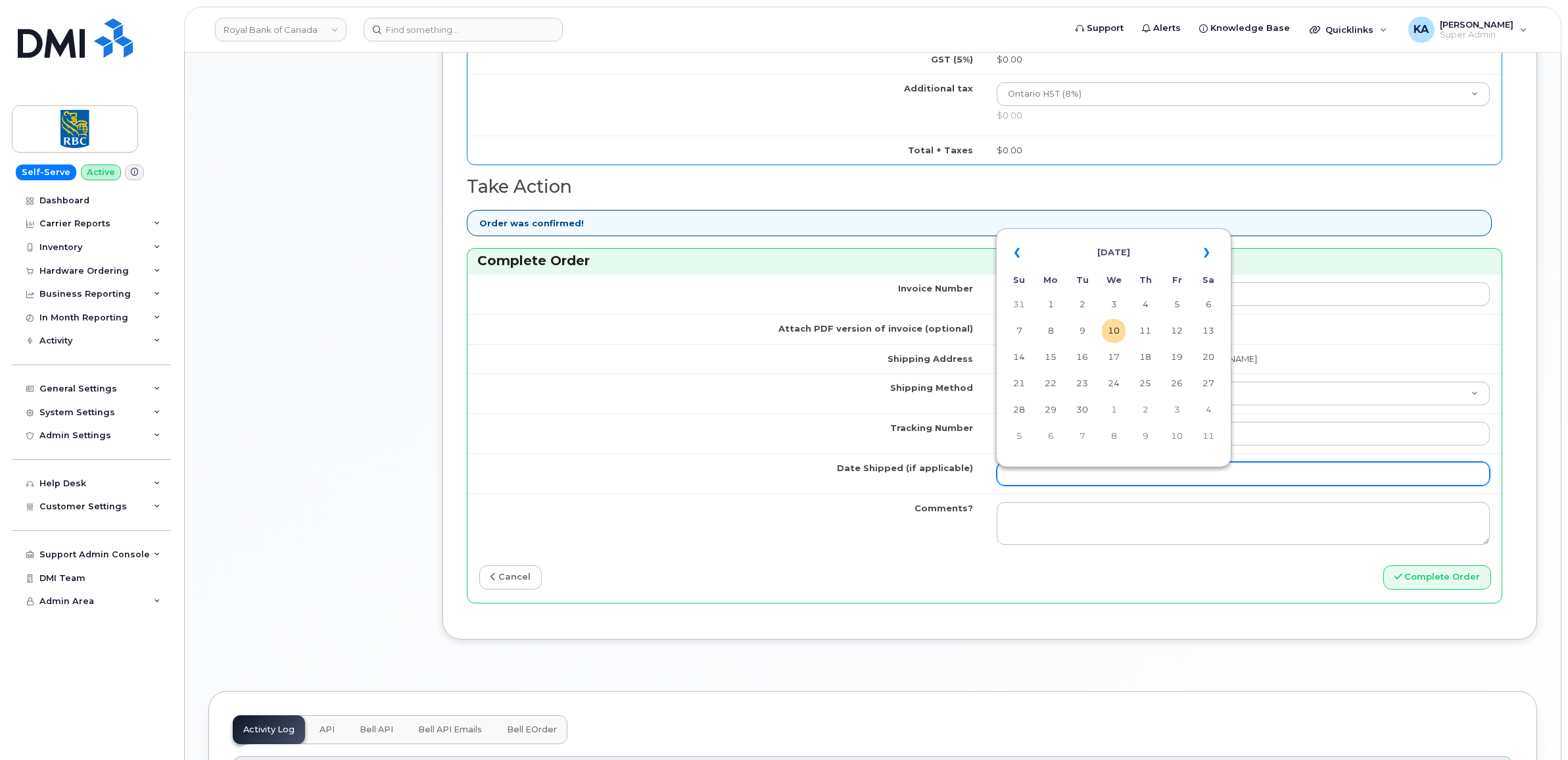
drag, startPoint x: 1045, startPoint y: 481, endPoint x: 1049, endPoint y: 469, distance: 12.6
click at [1045, 481] on input "Date Shipped (if applicable)" at bounding box center [1244, 473] width 494 height 23
click at [1083, 327] on td "9" at bounding box center [1082, 331] width 23 height 23
type input "[DATE]"
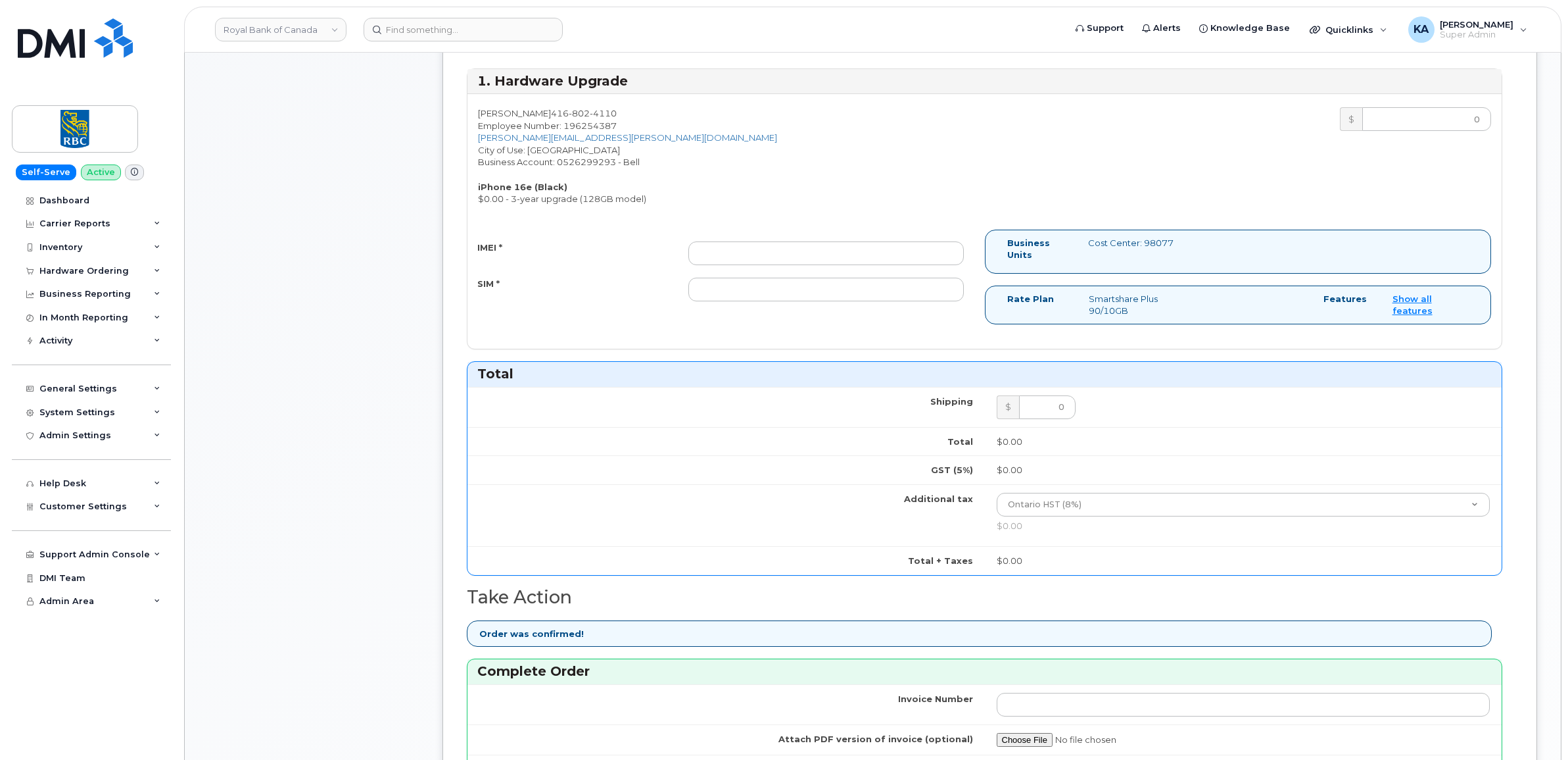
scroll to position [576, 0]
click at [744, 261] on input "IMEI *" at bounding box center [825, 253] width 276 height 23
paste input "354216330688916"
type input "354216330688916"
click at [783, 296] on input "SIM *" at bounding box center [825, 290] width 276 height 23
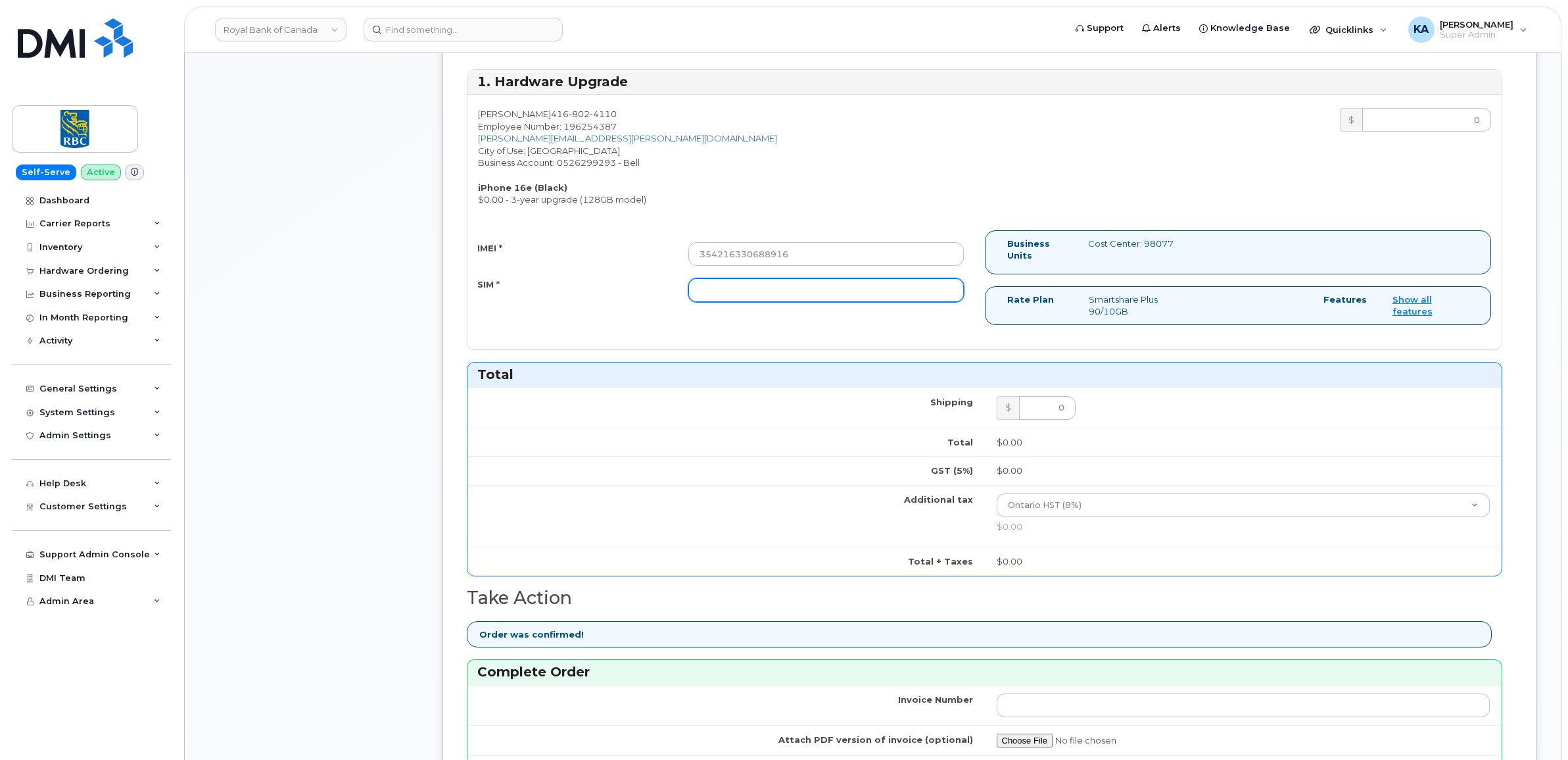
paste input "89302610207734717090"
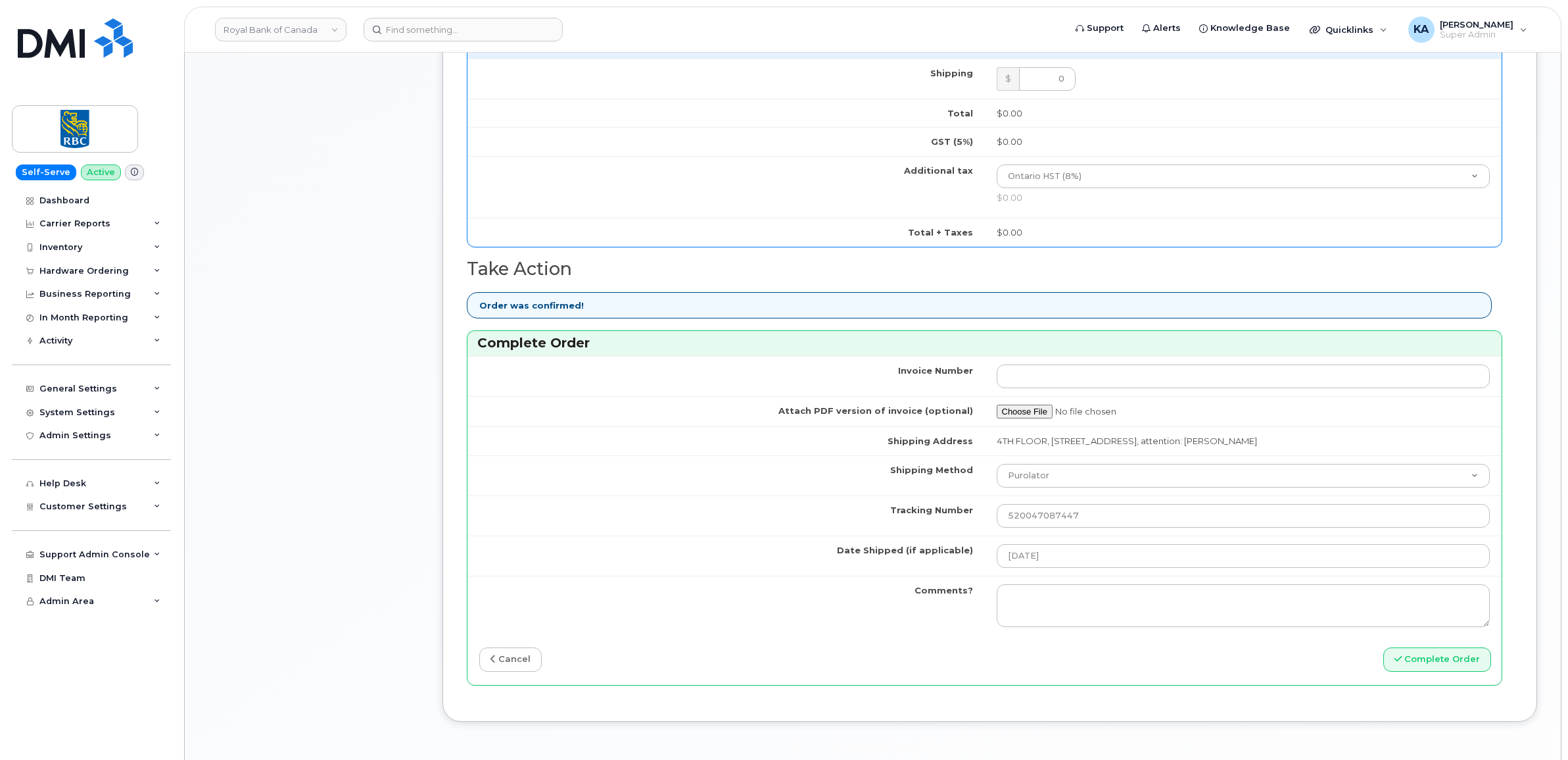
scroll to position [986, 0]
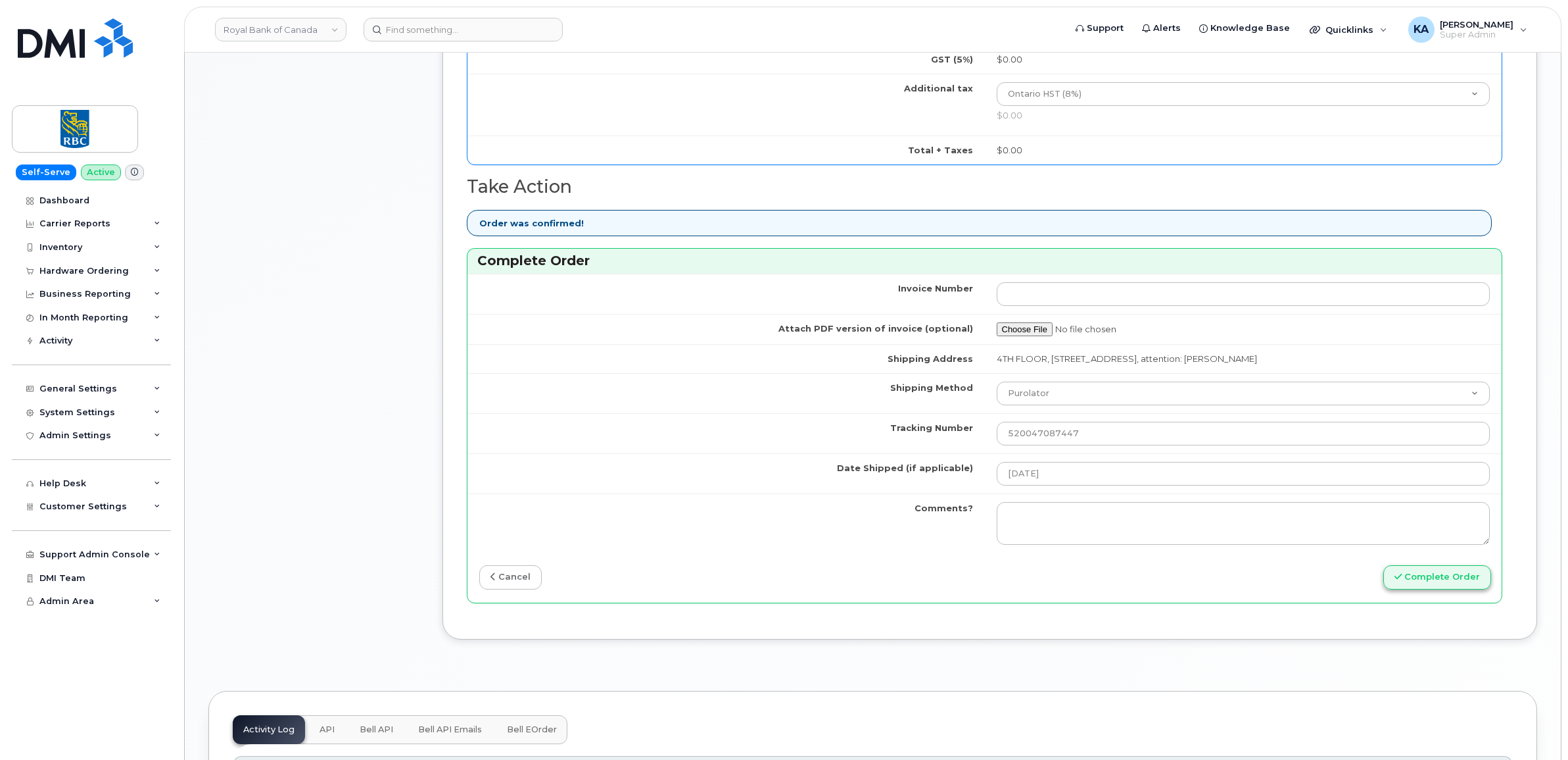
type input "89302610207734717090"
click at [1458, 584] on button "Complete Order" at bounding box center [1437, 577] width 108 height 24
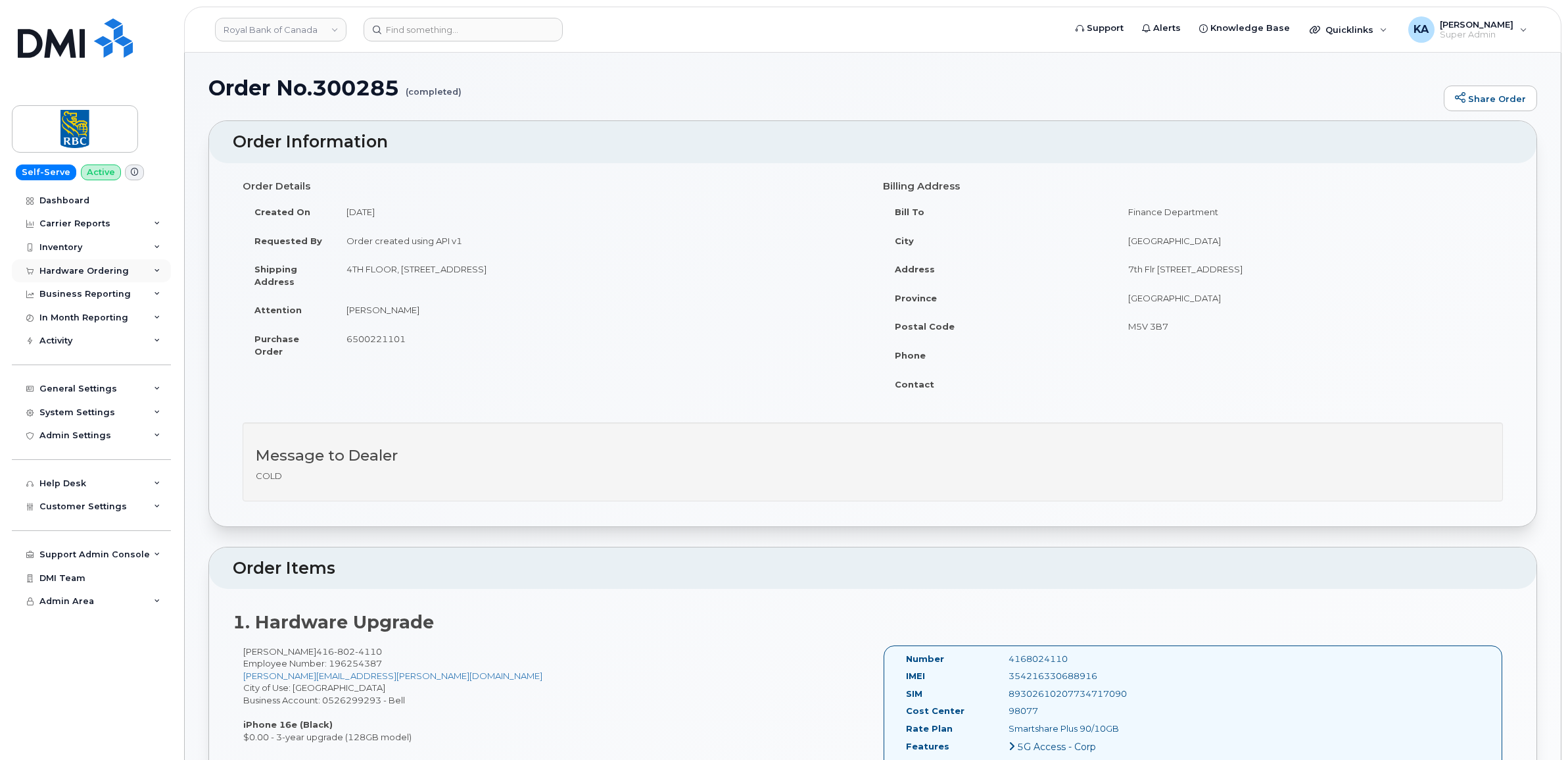
click at [80, 266] on div "Hardware Ordering" at bounding box center [84, 271] width 90 height 11
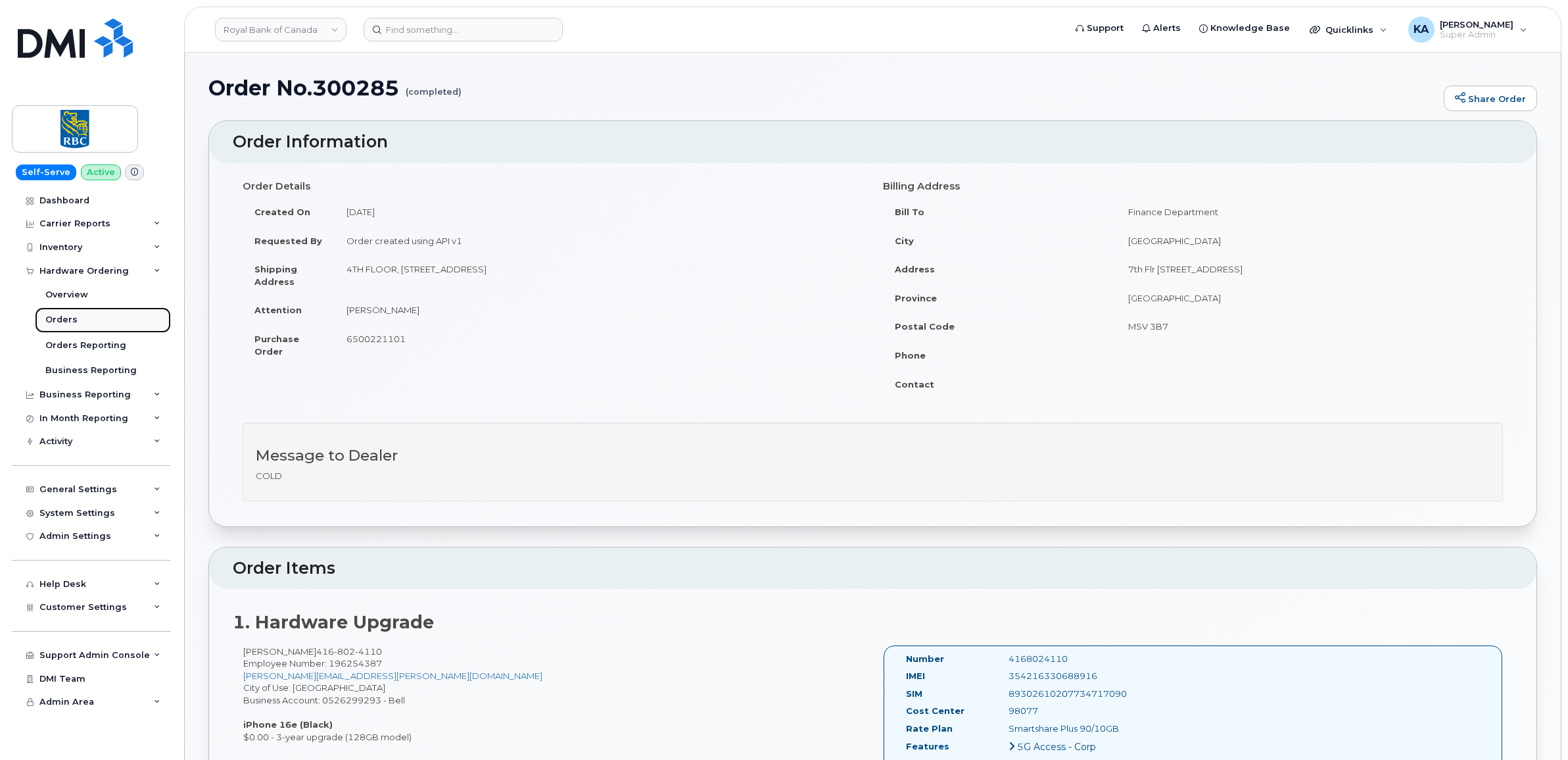
click at [46, 316] on div "Orders" at bounding box center [62, 319] width 32 height 12
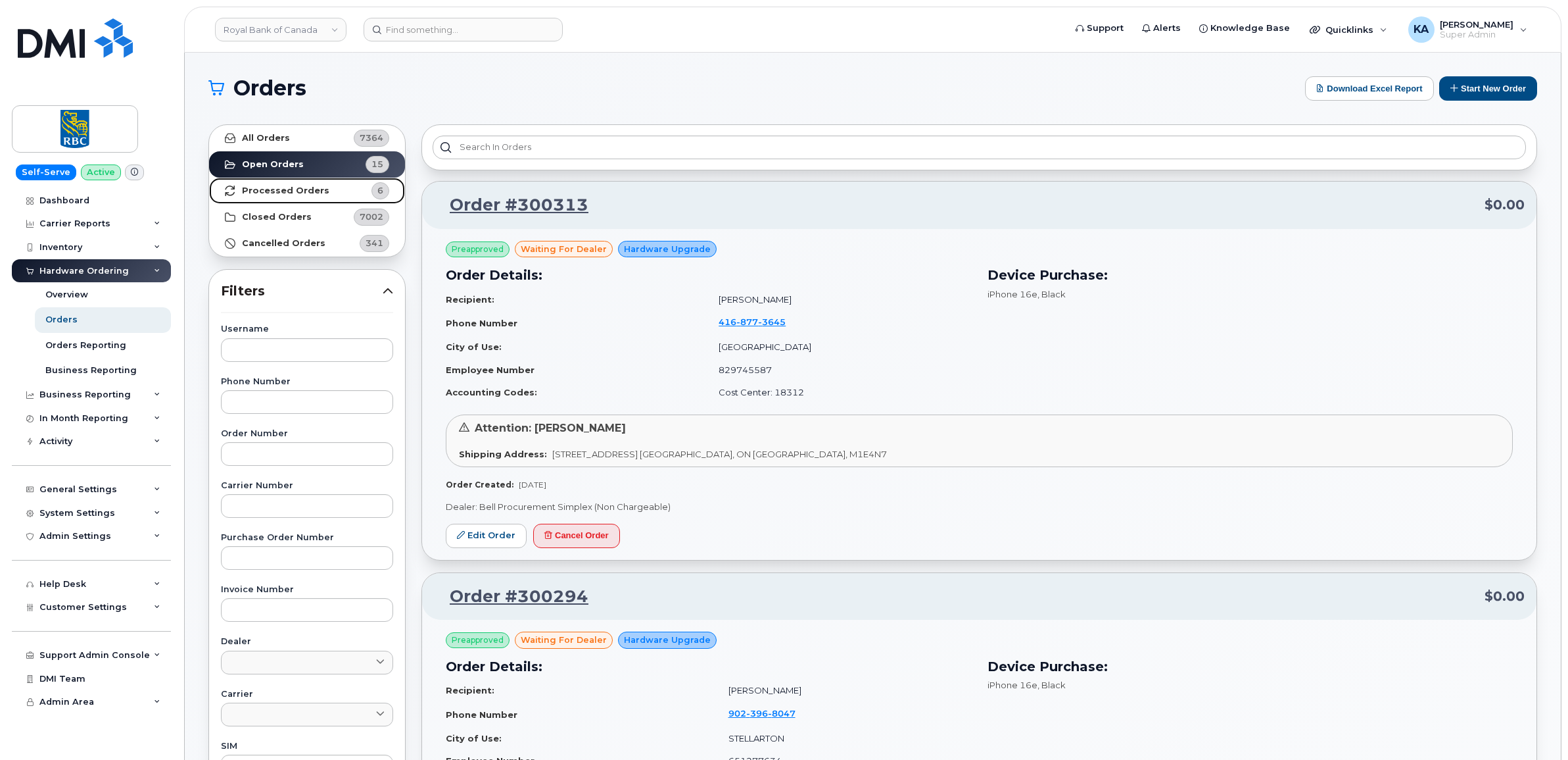
click at [299, 188] on strong "Processed Orders" at bounding box center [285, 190] width 87 height 11
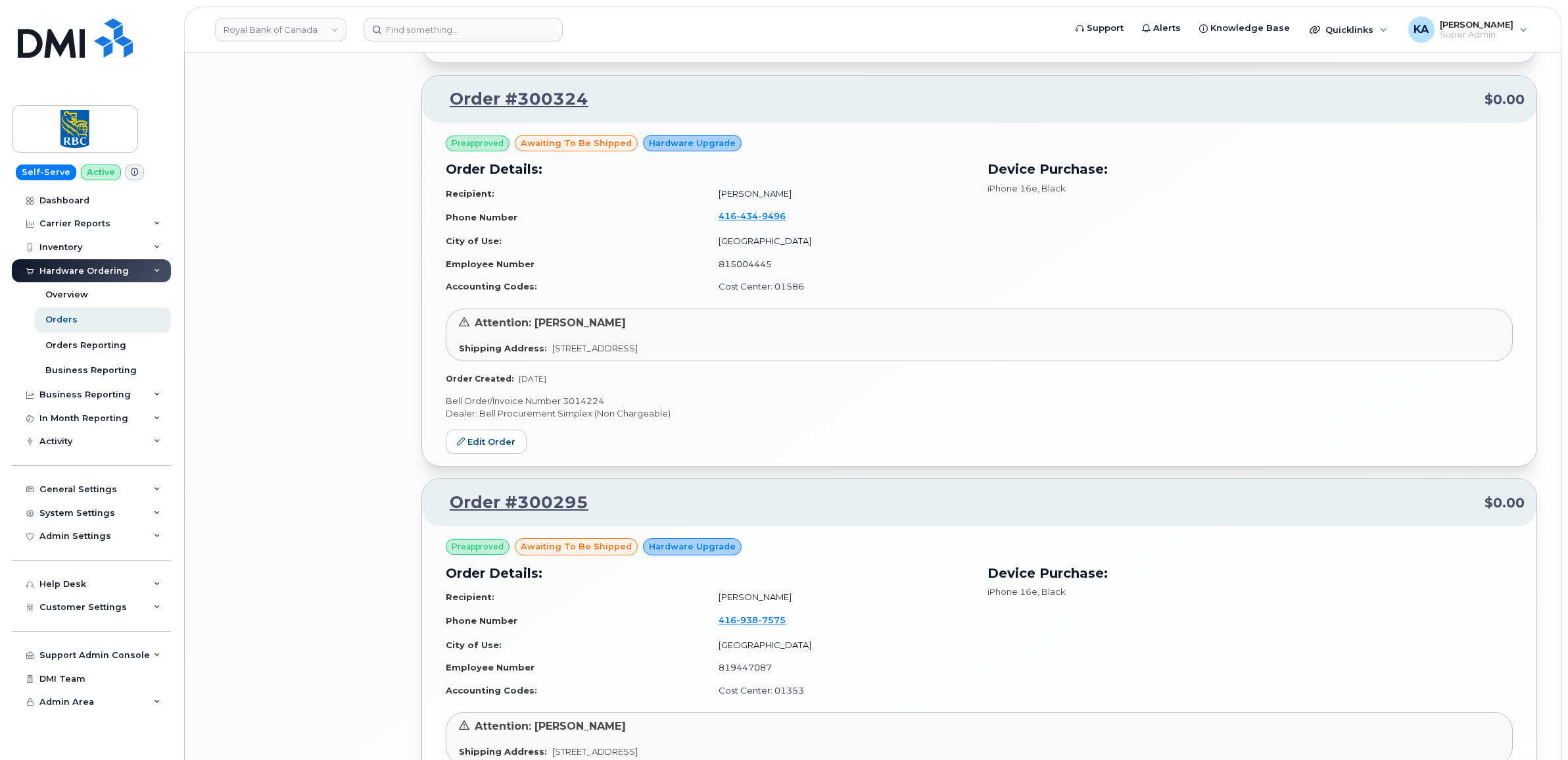
scroll to position [1835, 0]
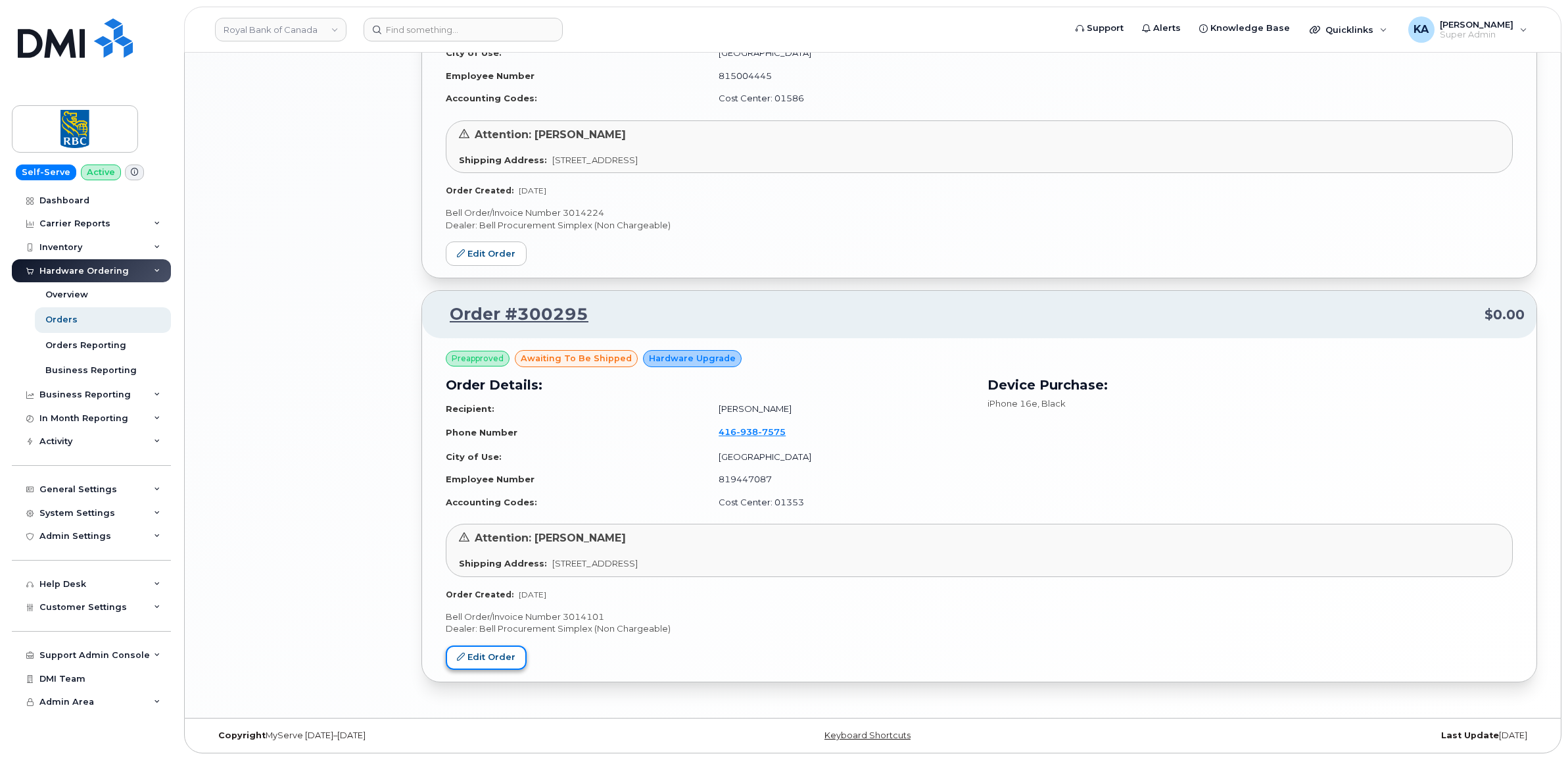
click at [492, 655] on link "Edit Order" at bounding box center [486, 657] width 81 height 24
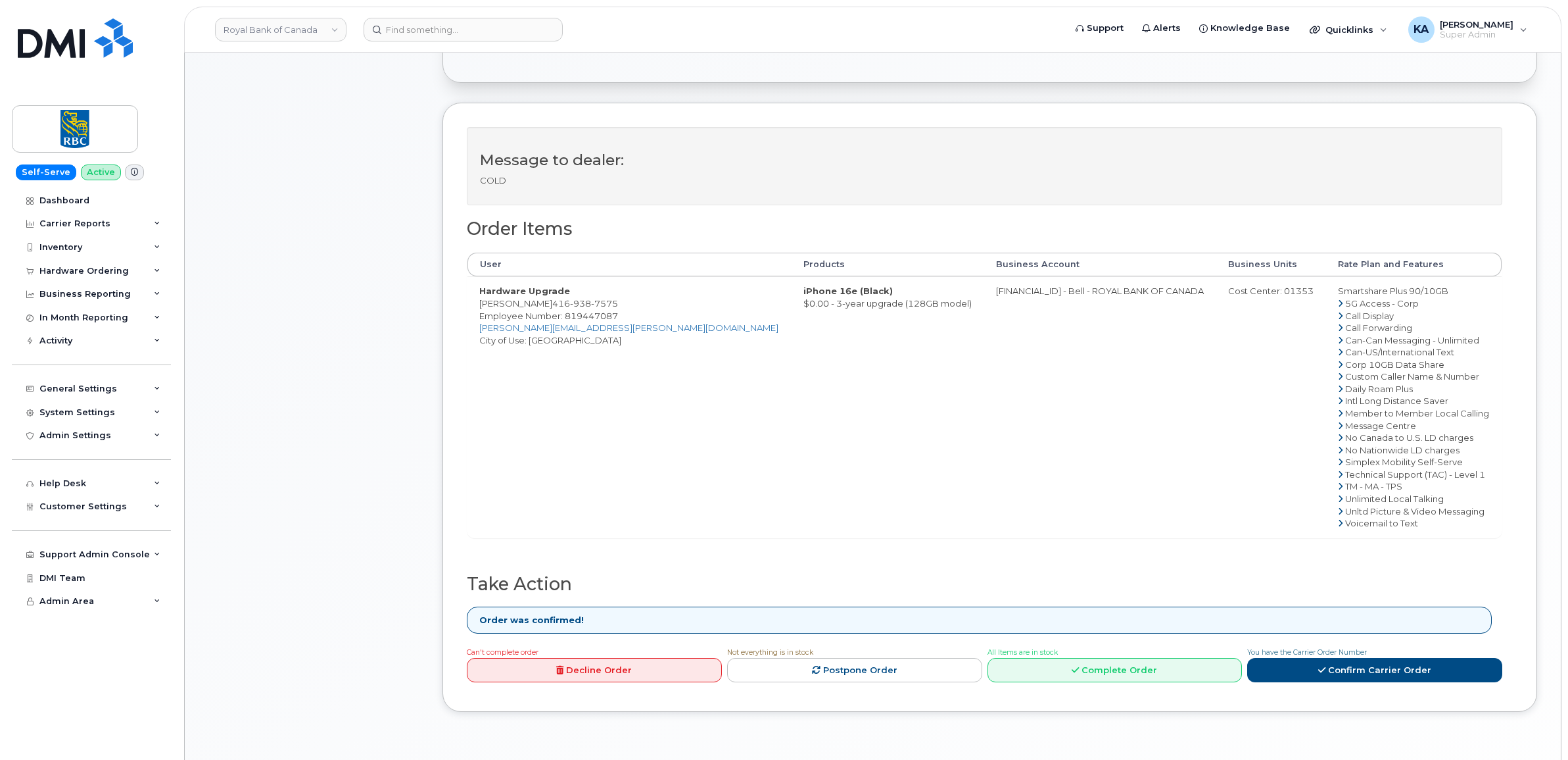
scroll to position [411, 0]
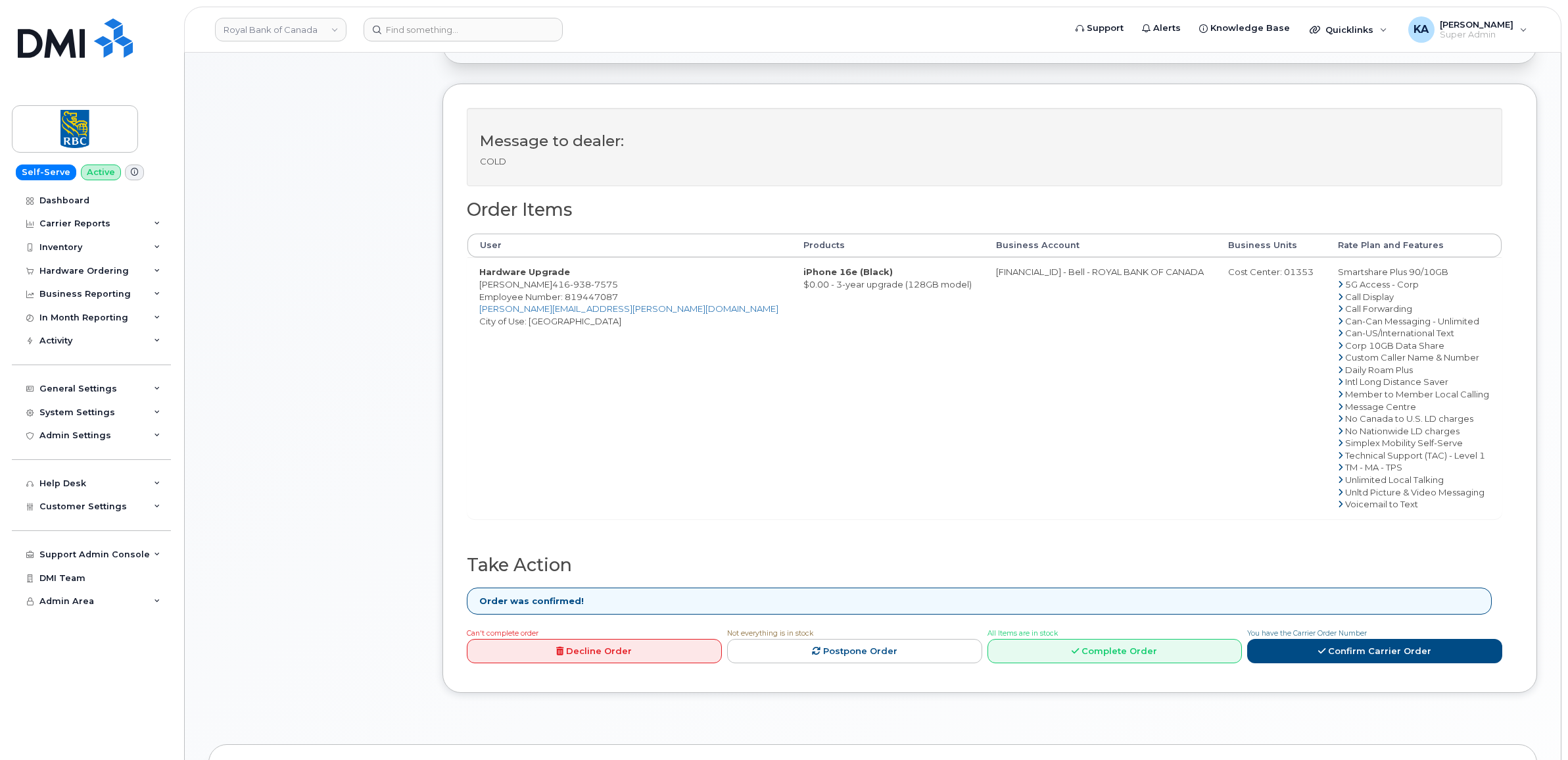
click at [1128, 656] on link "Complete Order" at bounding box center [1115, 650] width 255 height 24
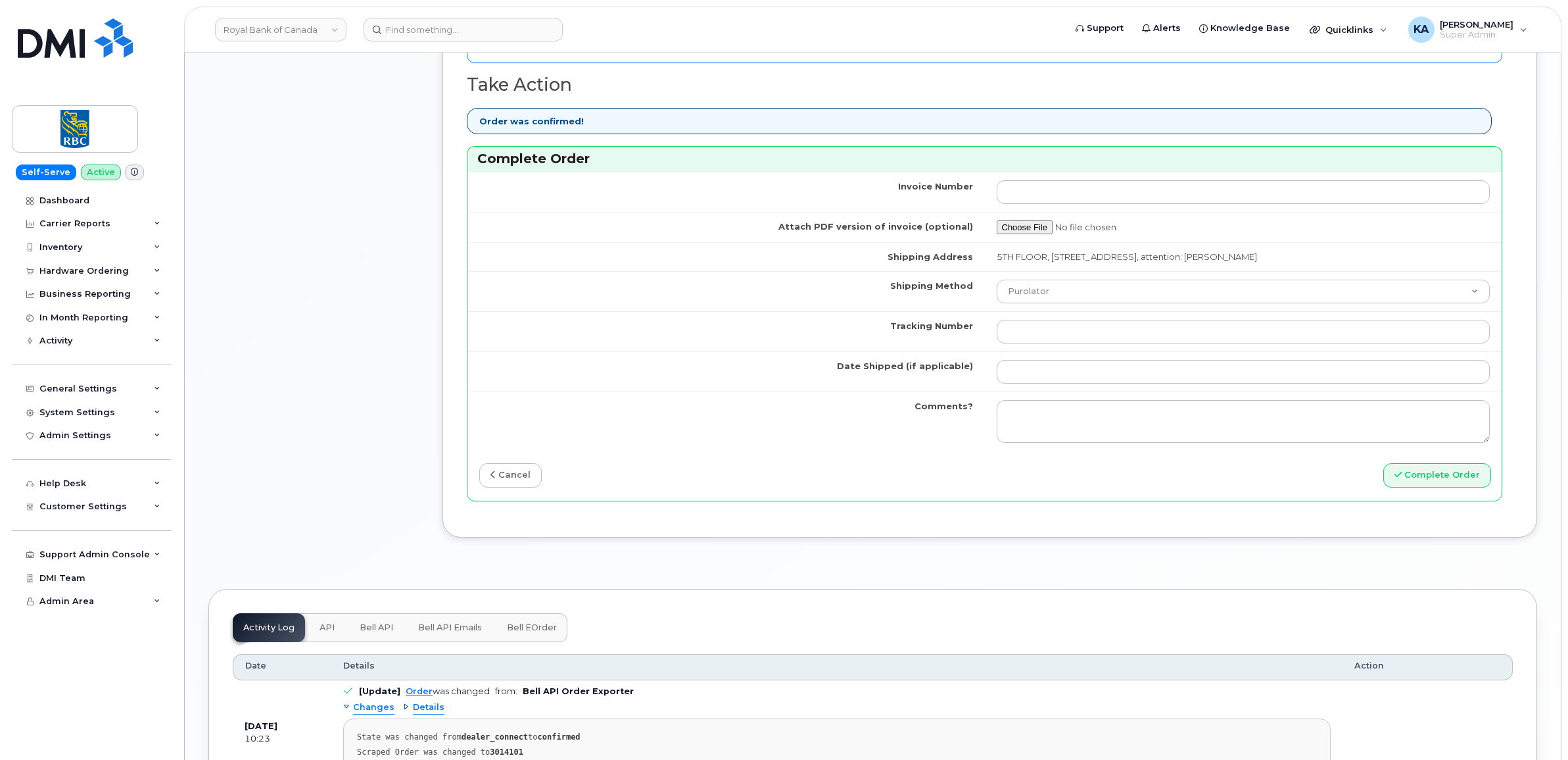
scroll to position [905, 0]
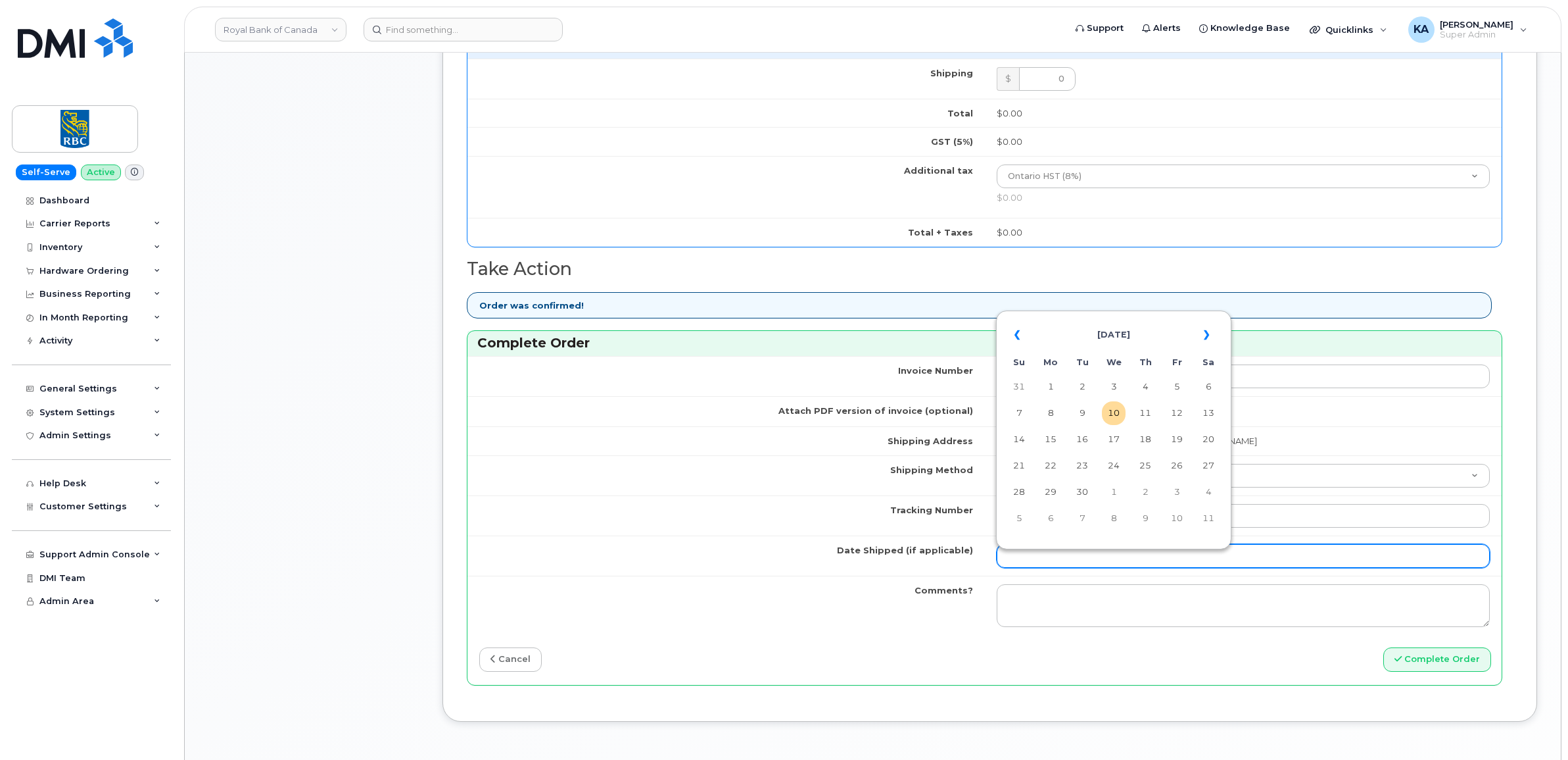
click at [1063, 561] on input "Date Shipped (if applicable)" at bounding box center [1244, 555] width 494 height 23
drag, startPoint x: 1099, startPoint y: 314, endPoint x: 1090, endPoint y: 315, distance: 9.1
click at [1098, 314] on table "« September 2025 » Su Mo Tu We Th Fr Sa 31 1 2 3 4 5 6 7 8 9 10 11 12 13 14 15 …" at bounding box center [1114, 426] width 229 height 225
click at [1082, 409] on td "9" at bounding box center [1082, 413] width 23 height 23
type input "[DATE]"
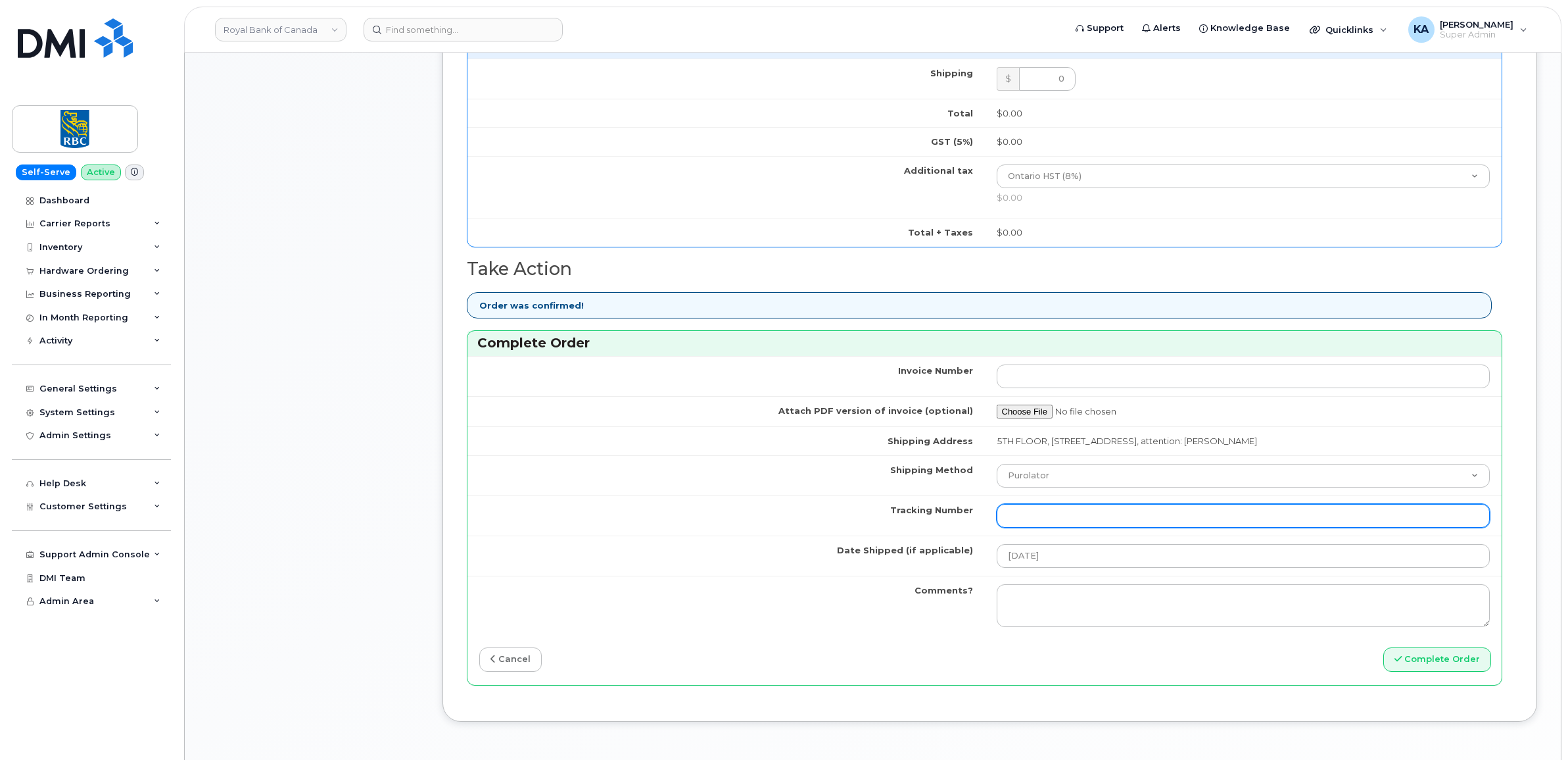
click at [1234, 511] on input "Tracking Number" at bounding box center [1244, 516] width 494 height 23
paste input "520047114720"
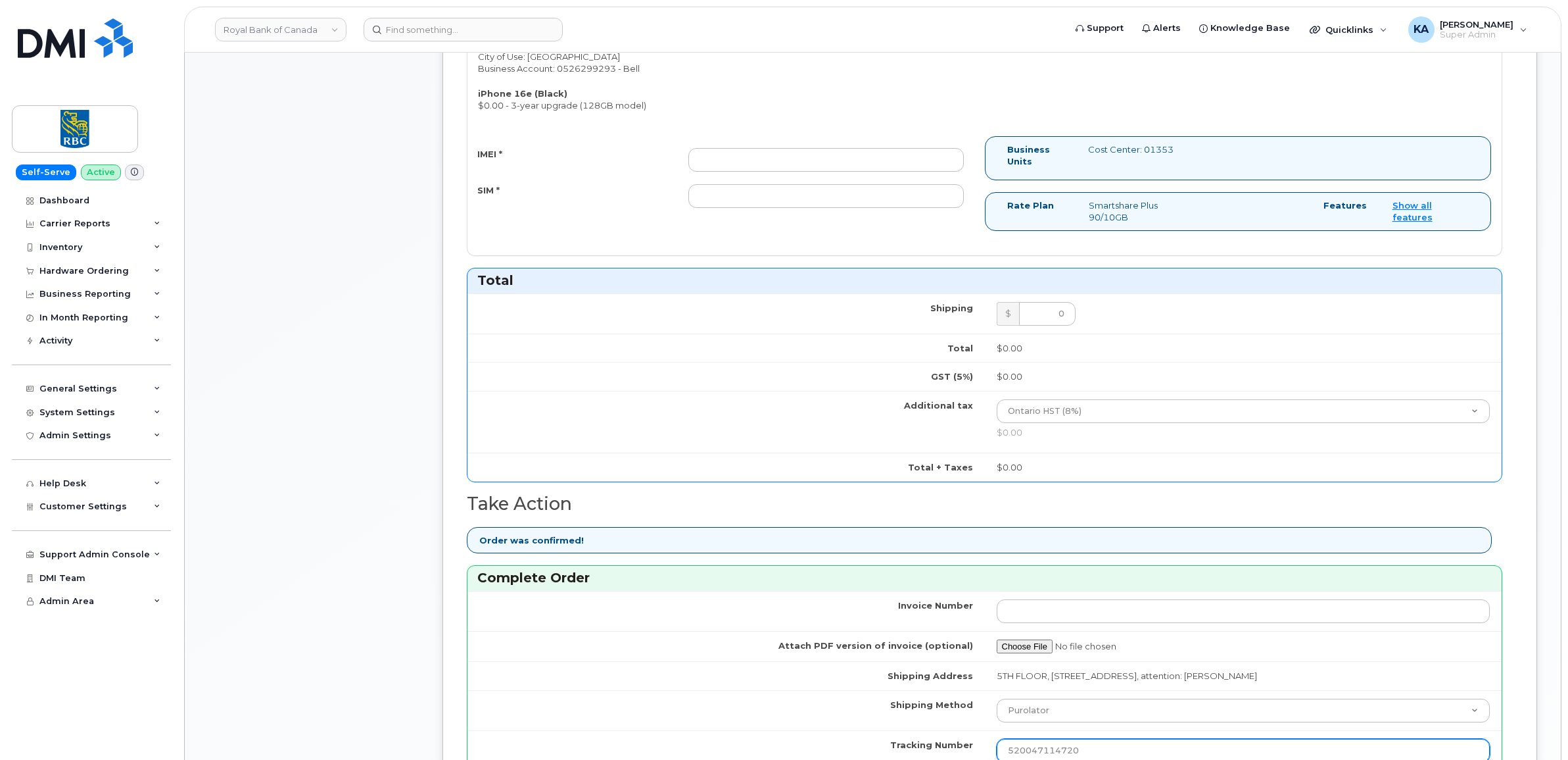
scroll to position [493, 0]
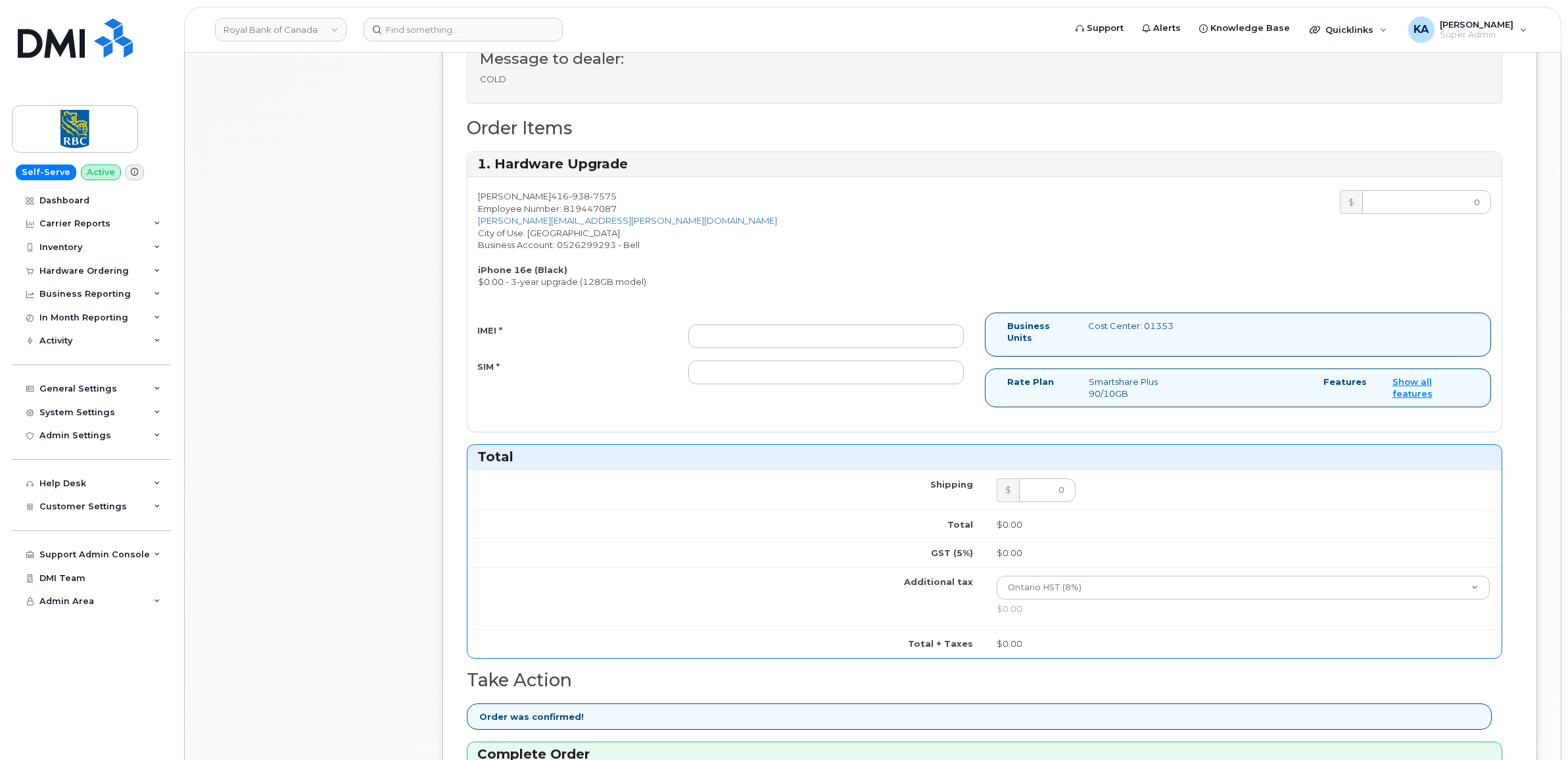
type input "520047114720"
click at [903, 340] on input "IMEI *" at bounding box center [825, 336] width 276 height 23
paste input "354216330596135"
type input "354216330596135"
click at [873, 376] on input "SIM *" at bounding box center [825, 372] width 276 height 23
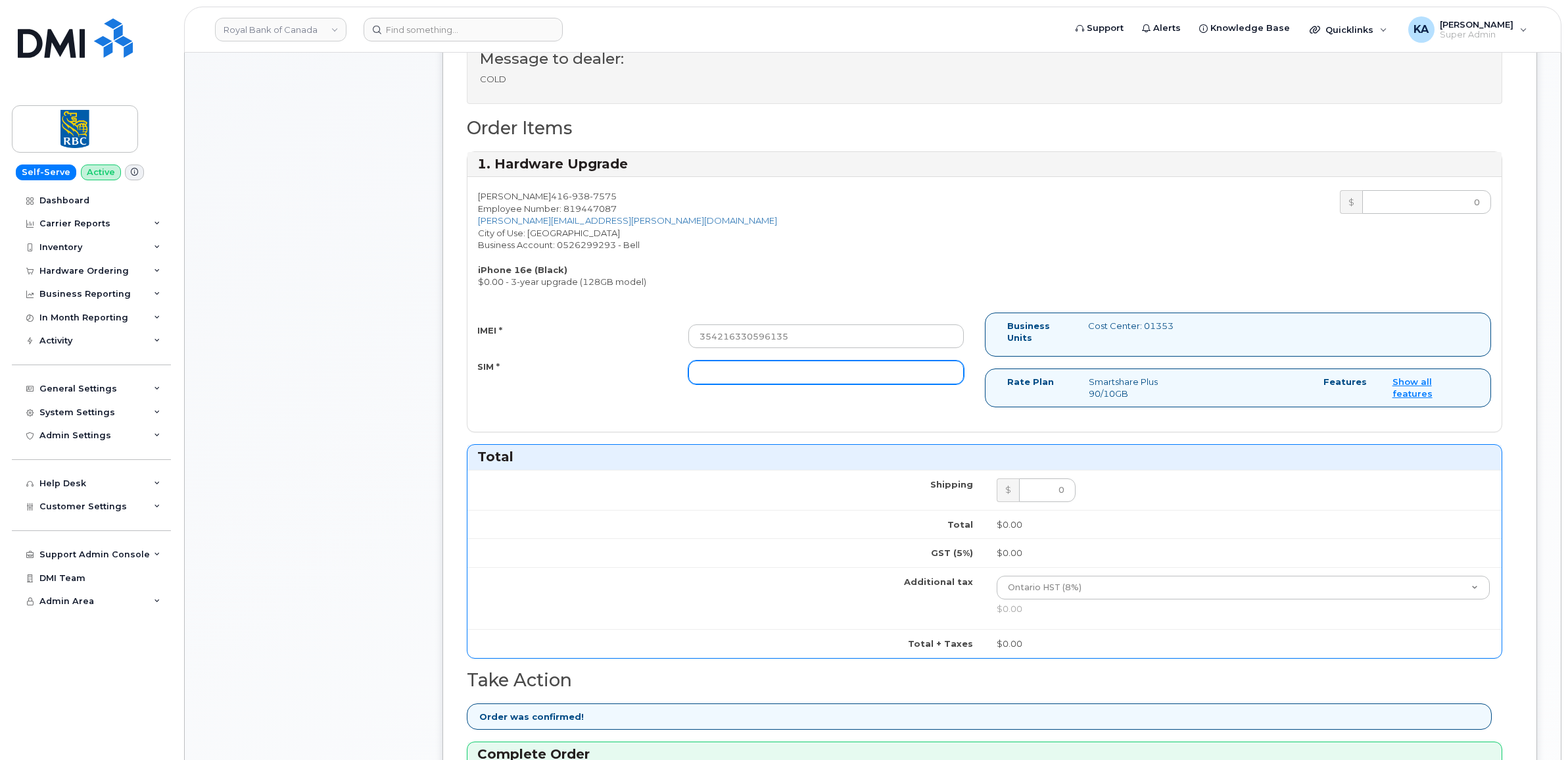
paste input "89302610207733284308"
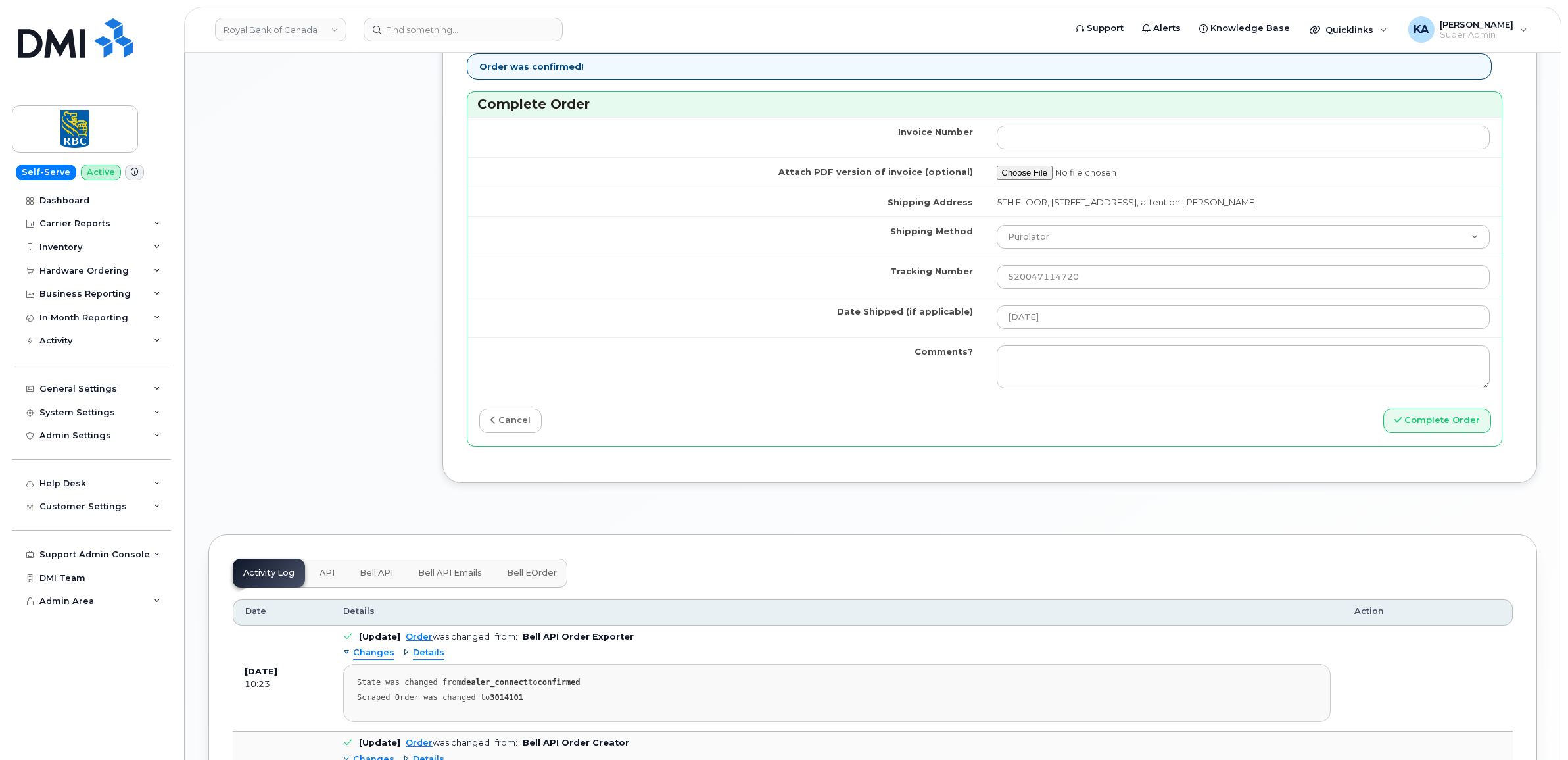
scroll to position [1151, 0]
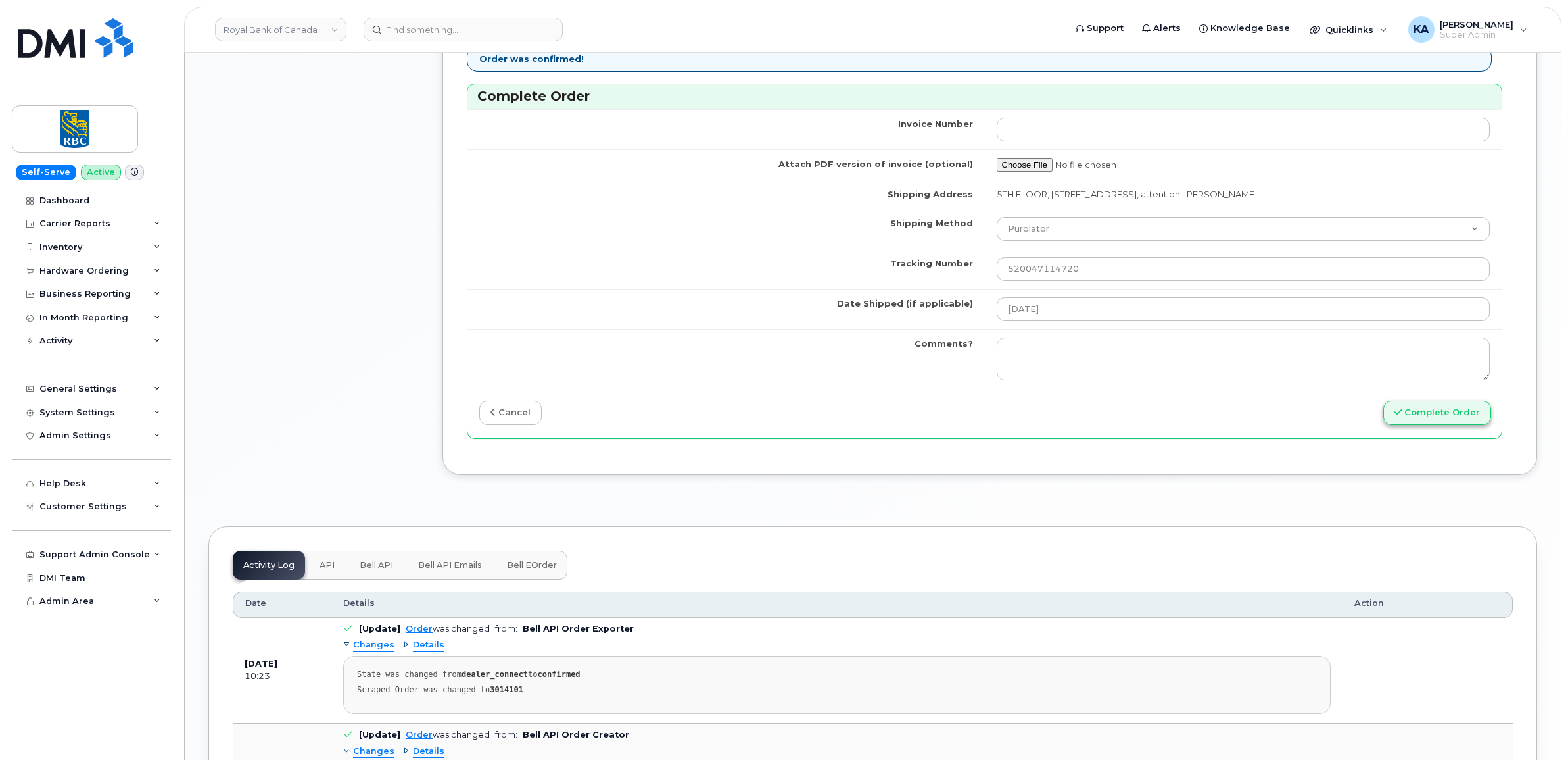
type input "89302610207733284308"
click at [1428, 419] on button "Complete Order" at bounding box center [1437, 412] width 108 height 24
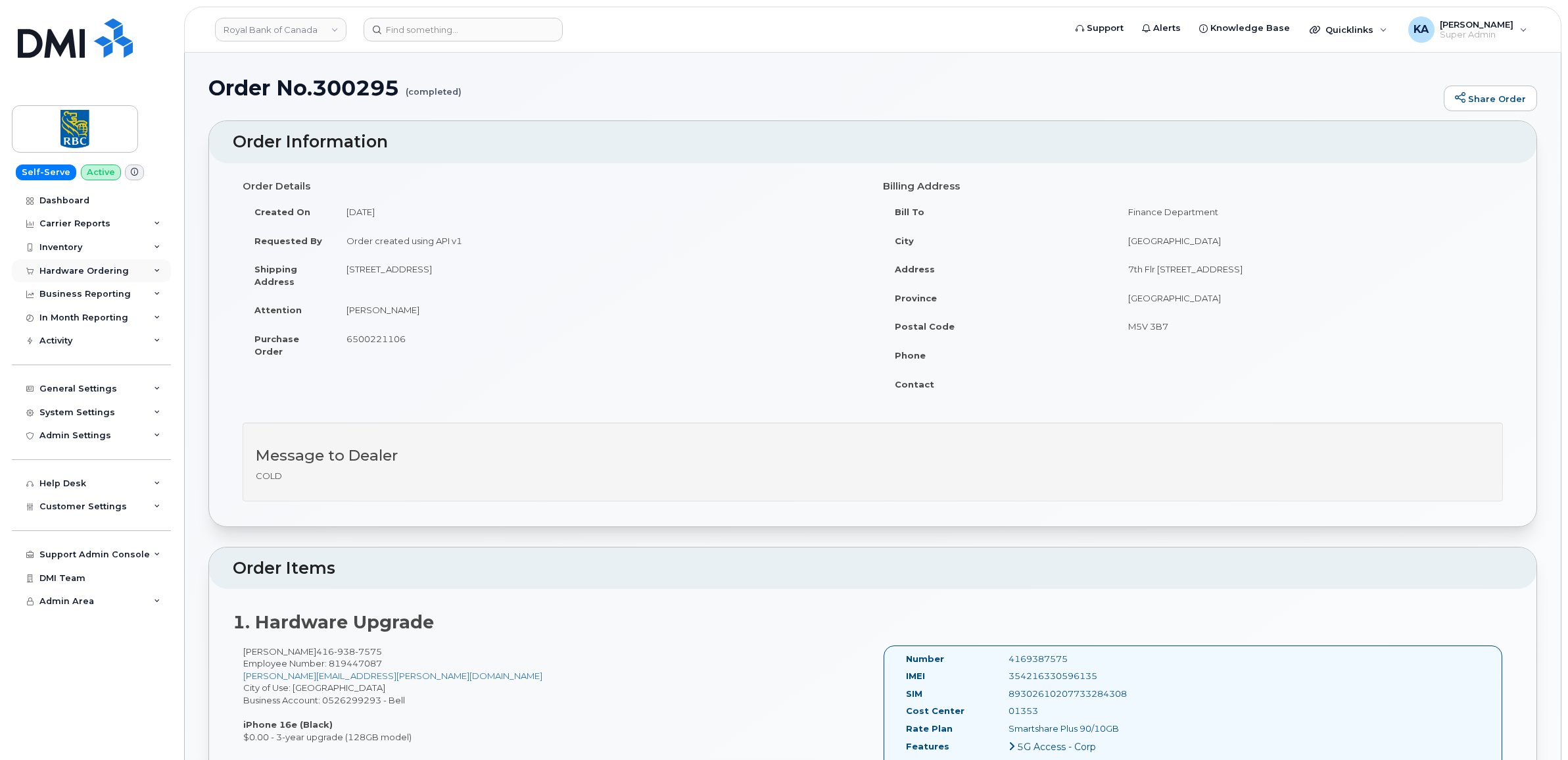
click at [107, 273] on div "Hardware Ordering" at bounding box center [84, 271] width 90 height 11
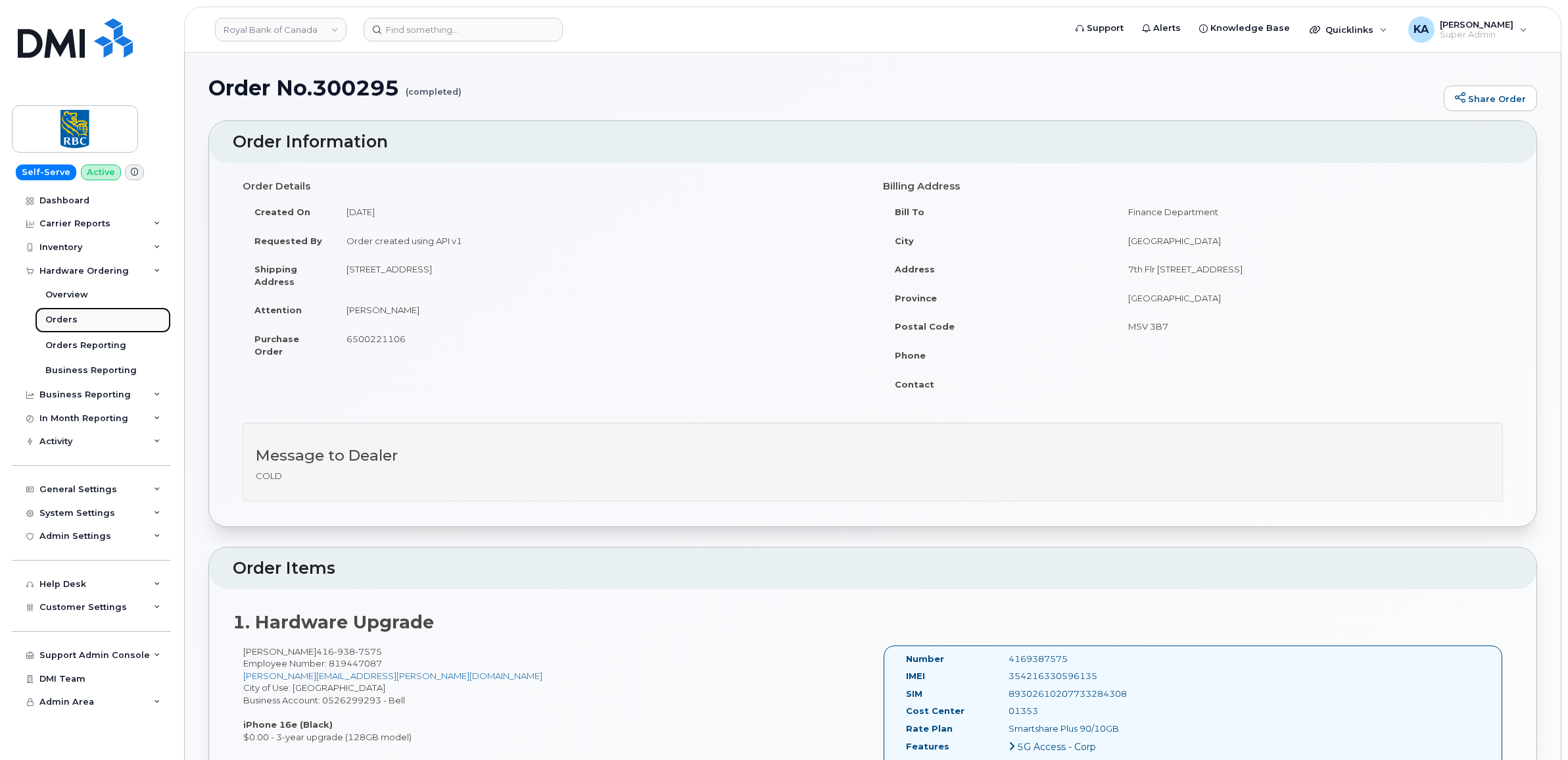
click at [66, 316] on div "Orders" at bounding box center [62, 319] width 32 height 12
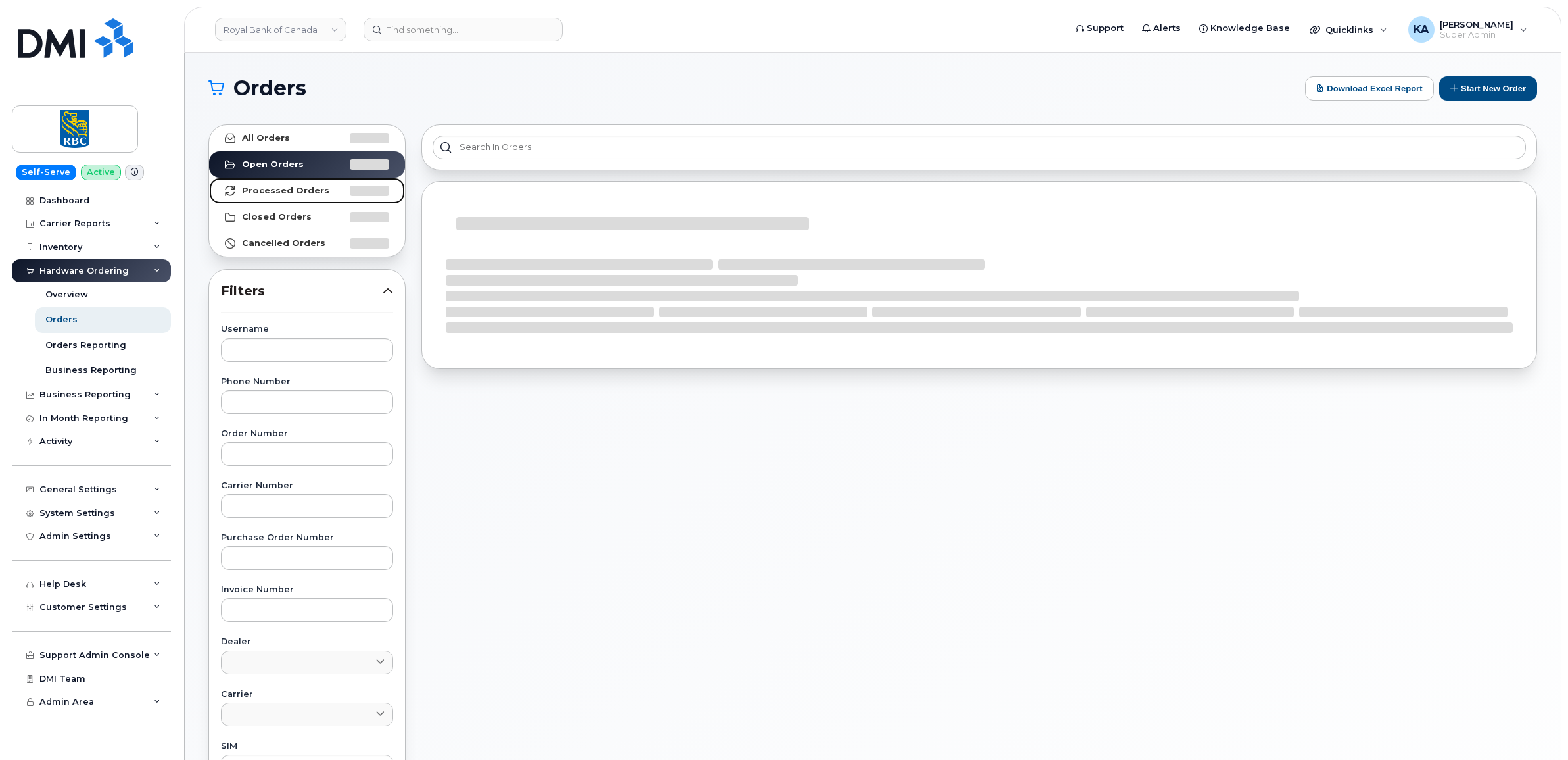
click at [268, 189] on strong "Processed Orders" at bounding box center [285, 190] width 87 height 11
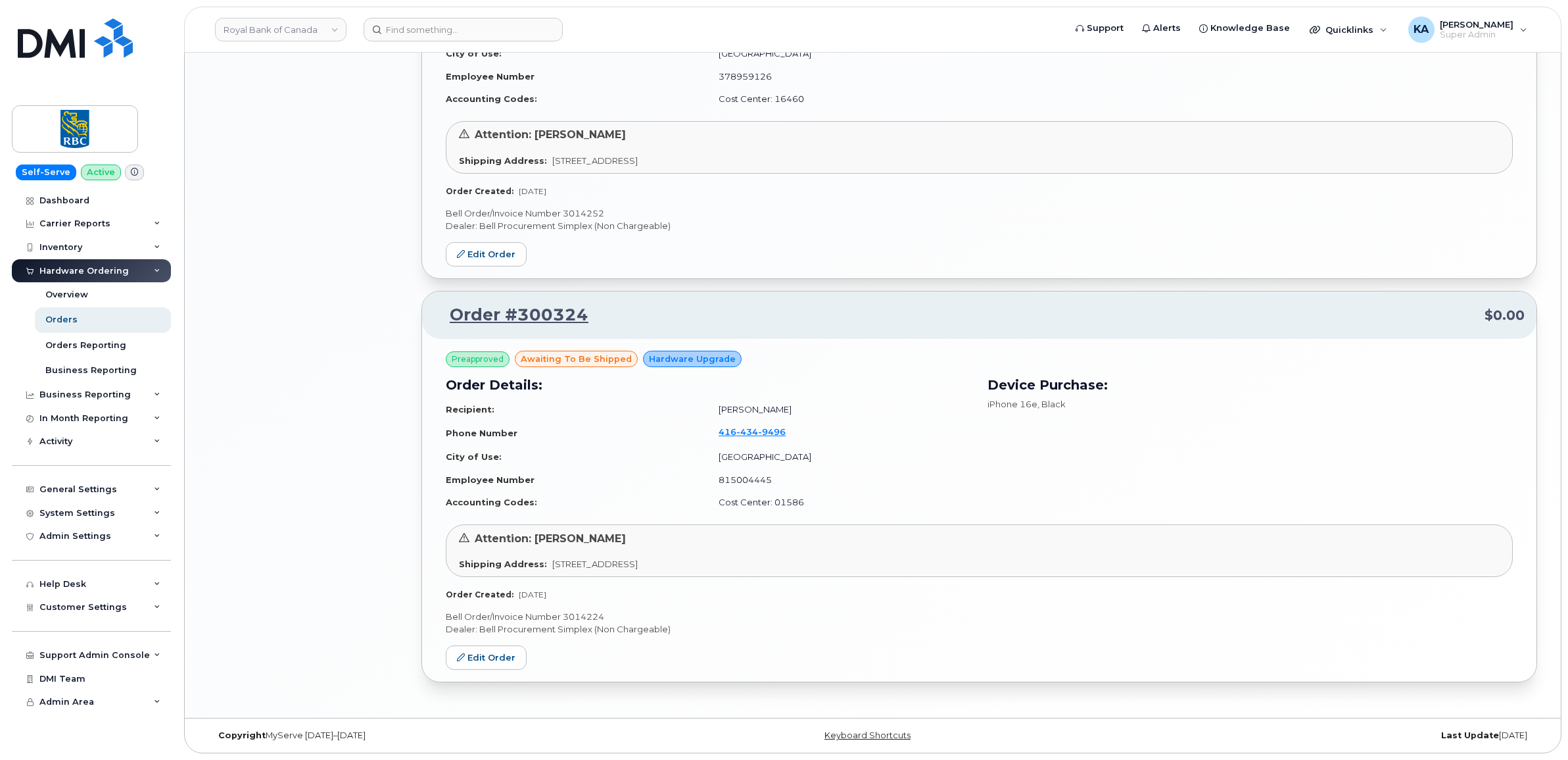
scroll to position [1432, 0]
click at [480, 650] on link "Edit Order" at bounding box center [486, 657] width 81 height 24
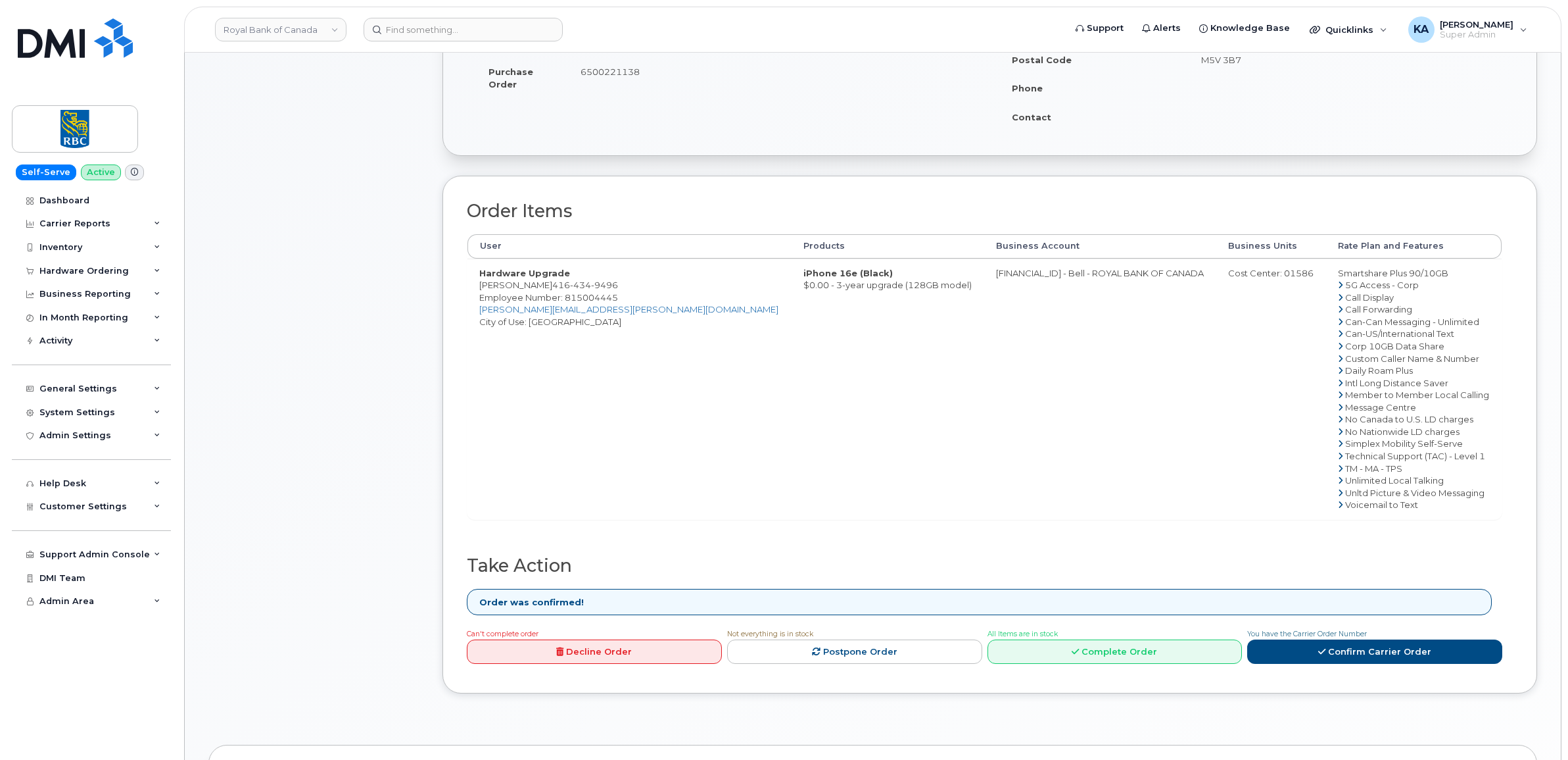
scroll to position [329, 0]
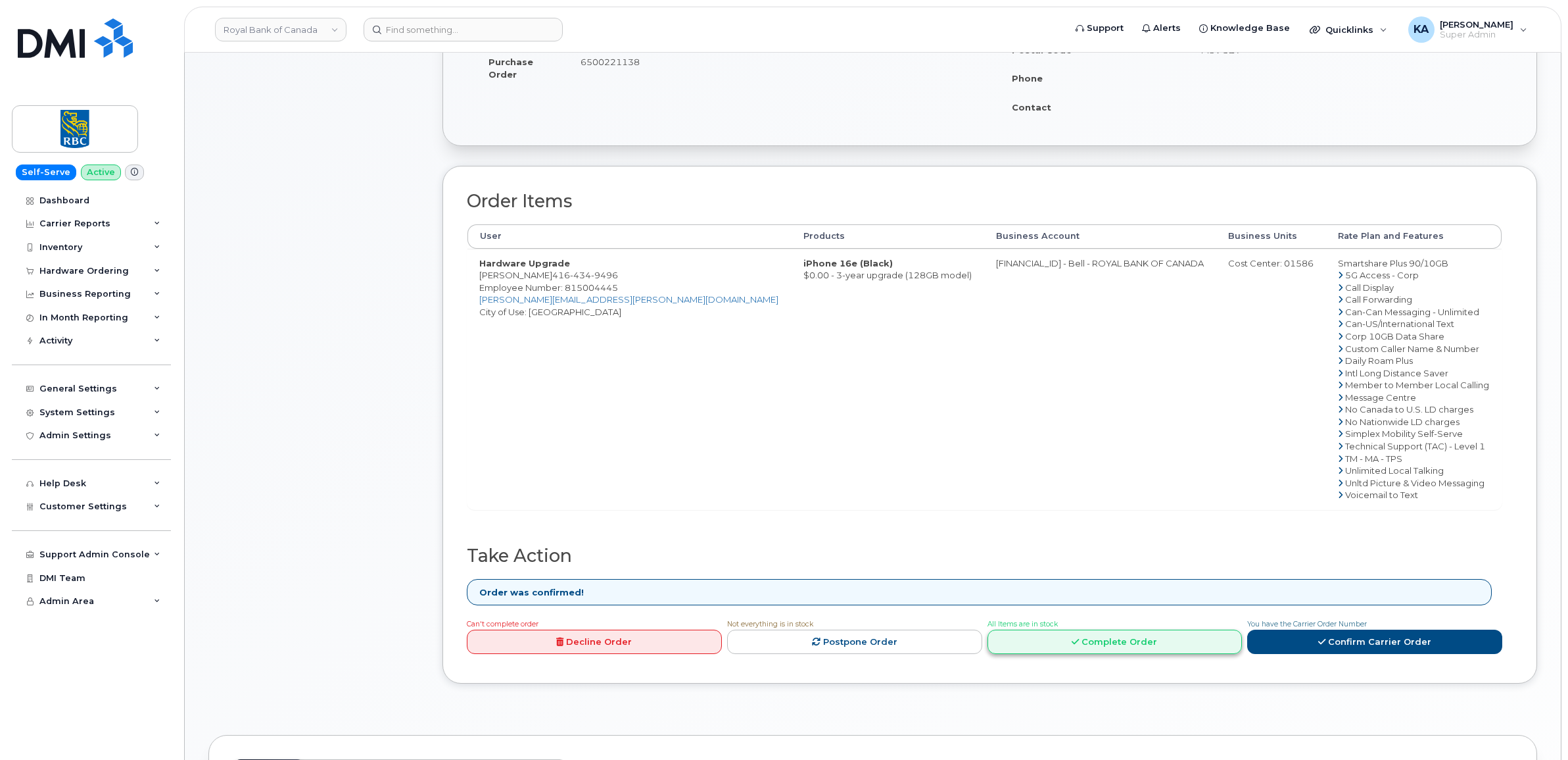
click at [1090, 640] on link "Complete Order" at bounding box center [1115, 641] width 255 height 24
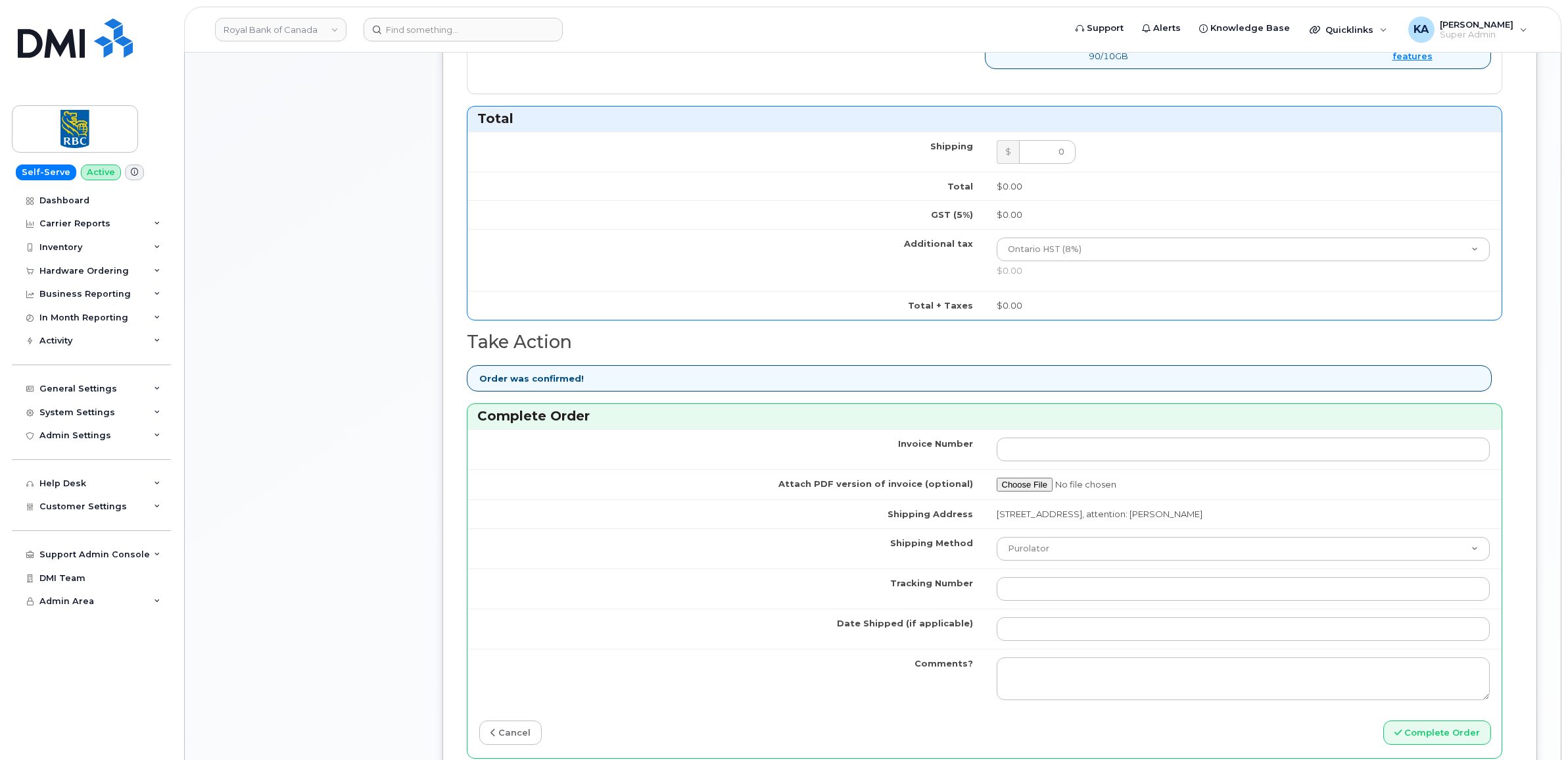
scroll to position [822, 0]
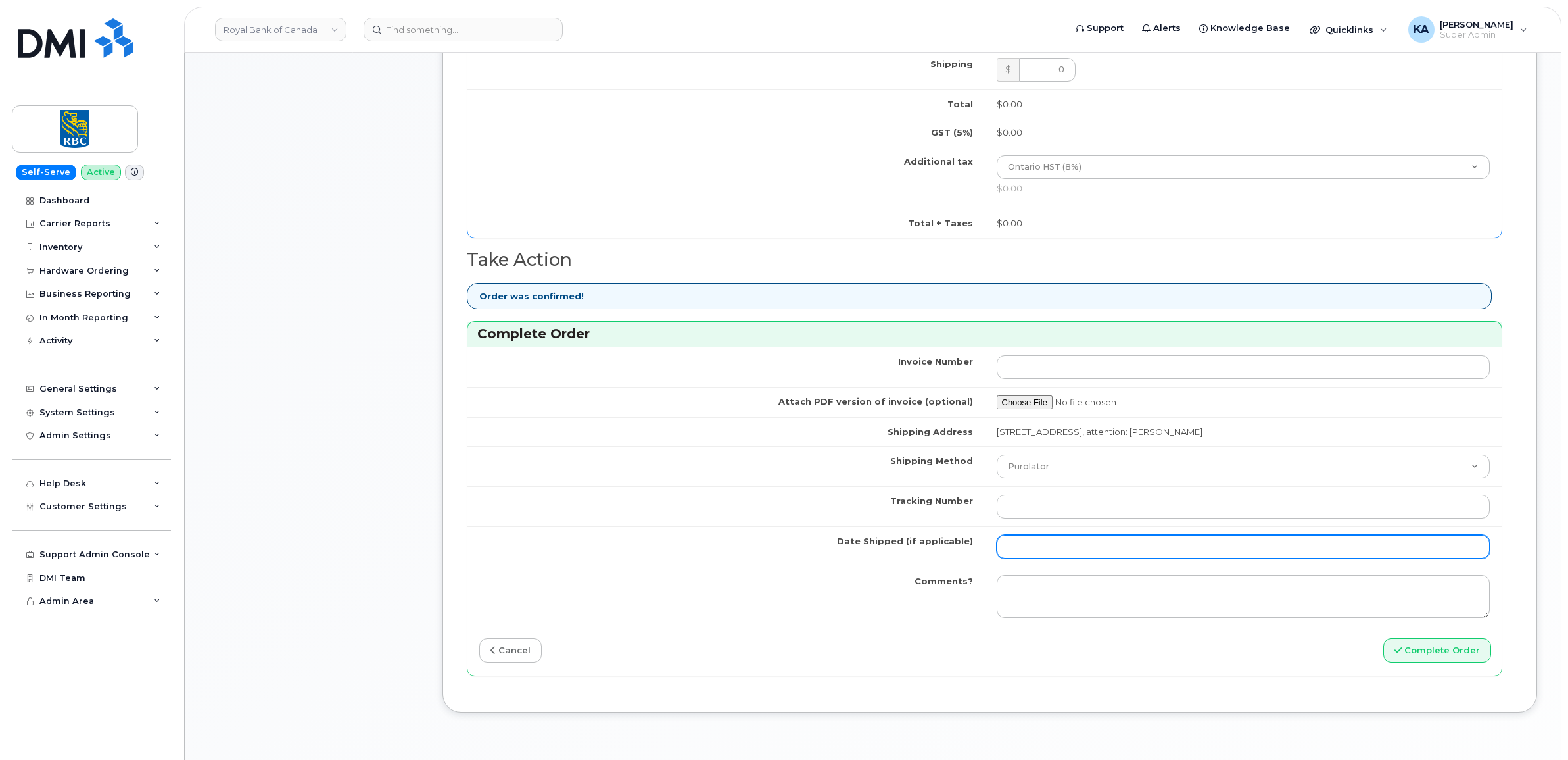
click at [1080, 558] on input "Date Shipped (if applicable)" at bounding box center [1244, 546] width 494 height 23
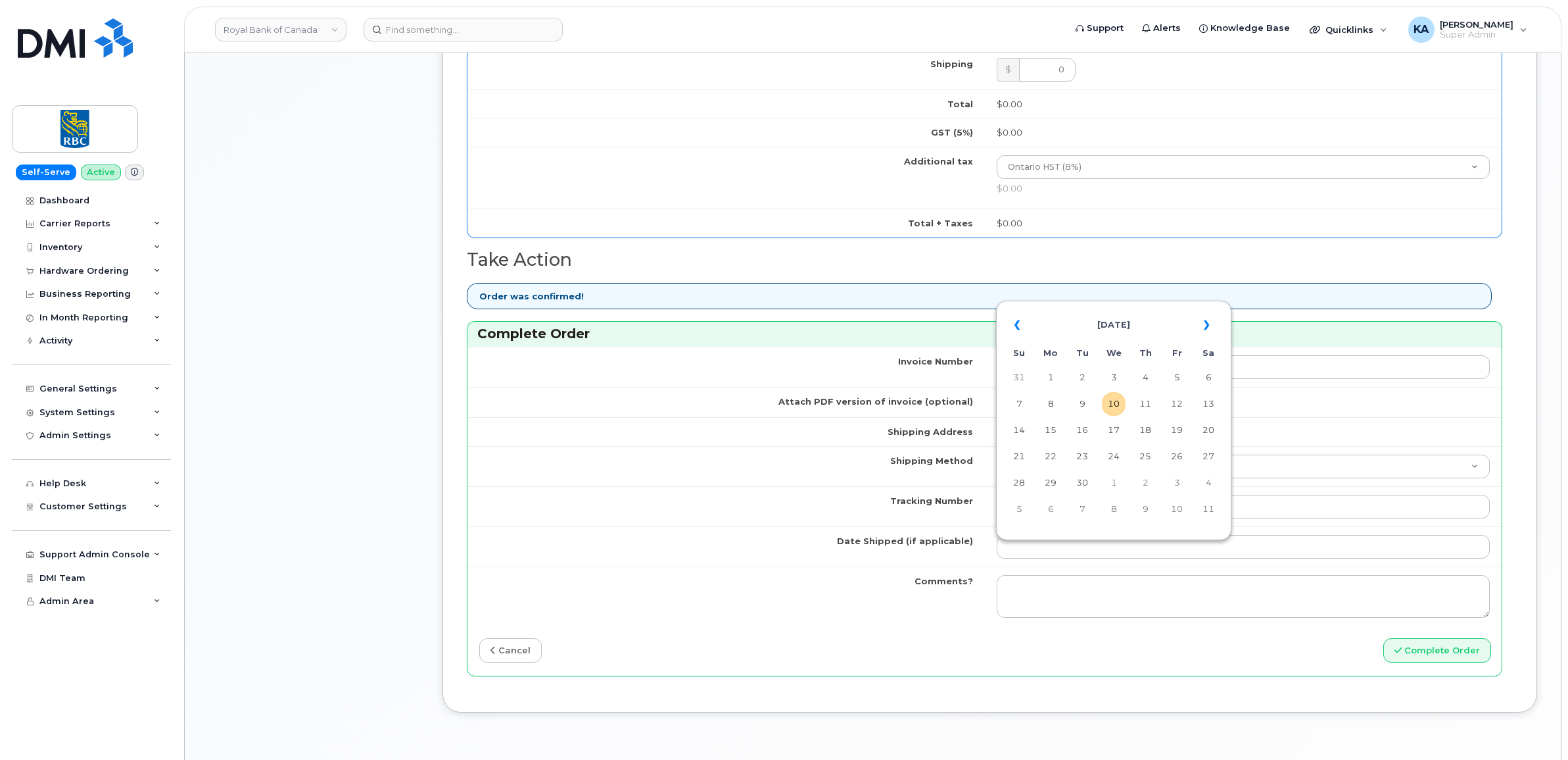
click at [1097, 305] on table "« [DATE] » Su Mo Tu We Th Fr Sa 31 1 2 3 4 5 6 7 8 9 10 11 12 13 14 15 16 17 18…" at bounding box center [1114, 416] width 229 height 225
click at [1083, 396] on td "9" at bounding box center [1082, 403] width 23 height 23
type input "[DATE]"
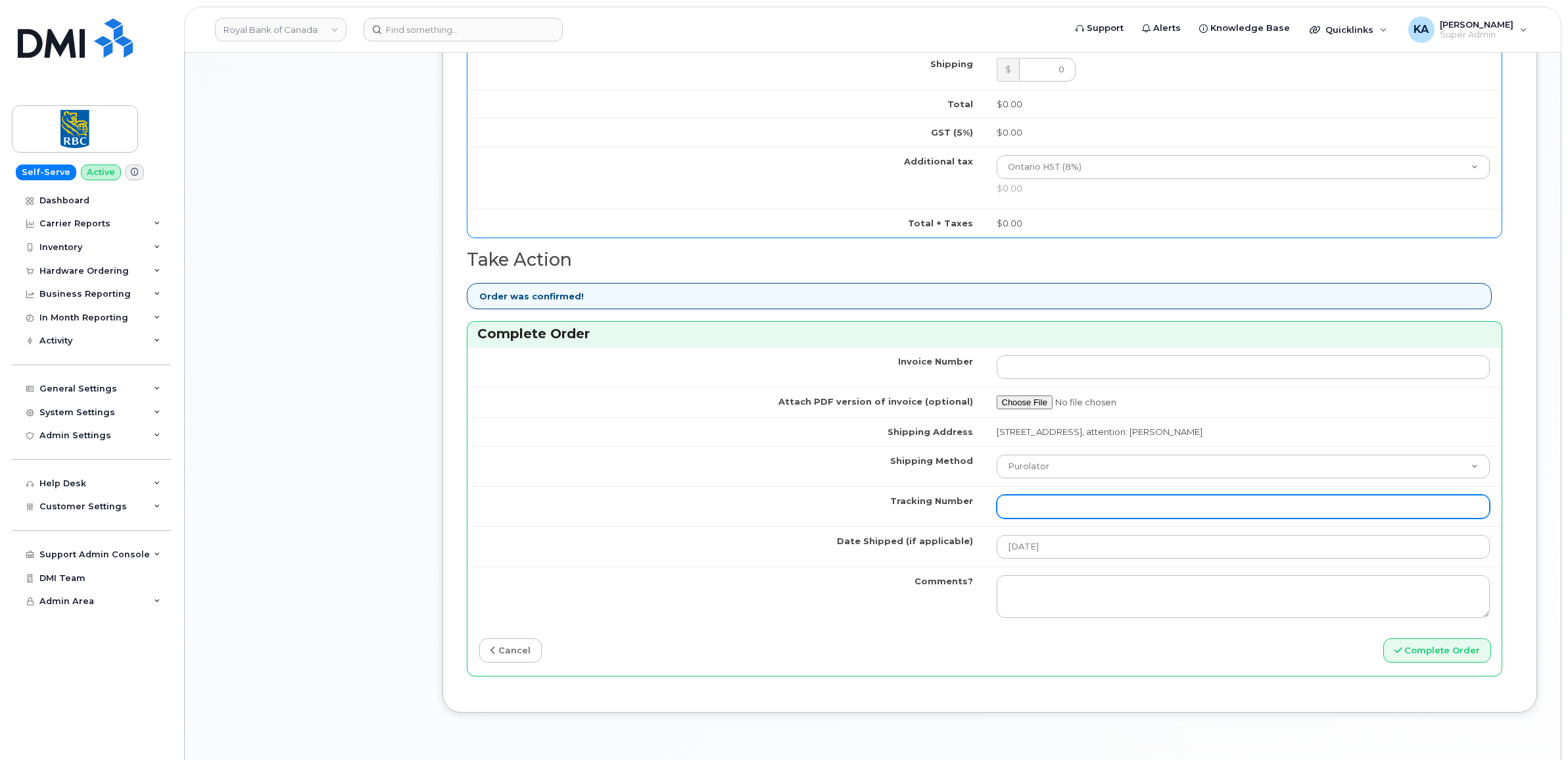
click at [1260, 499] on input "Tracking Number" at bounding box center [1244, 507] width 494 height 23
paste input "520047055774"
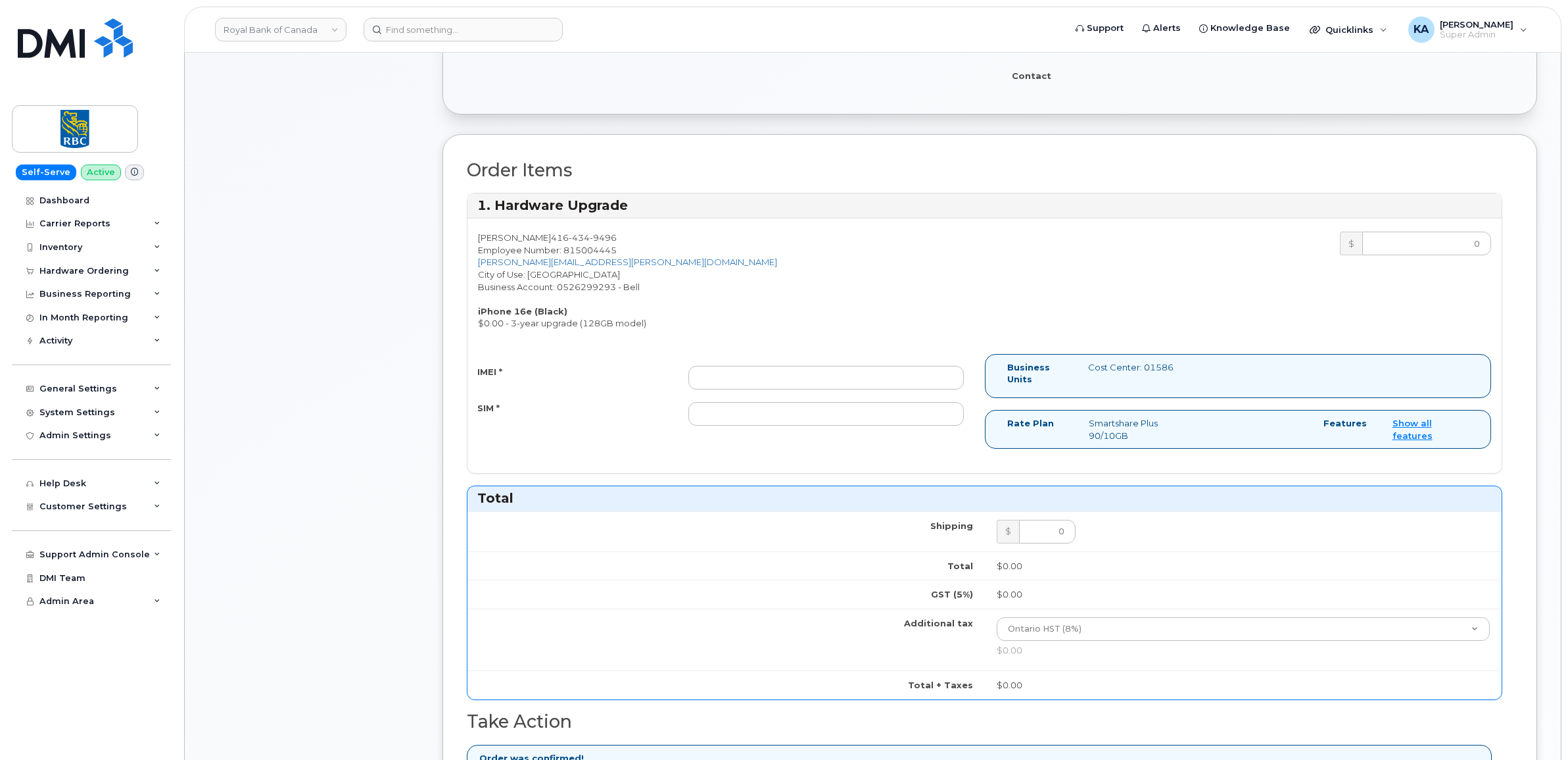
scroll to position [411, 0]
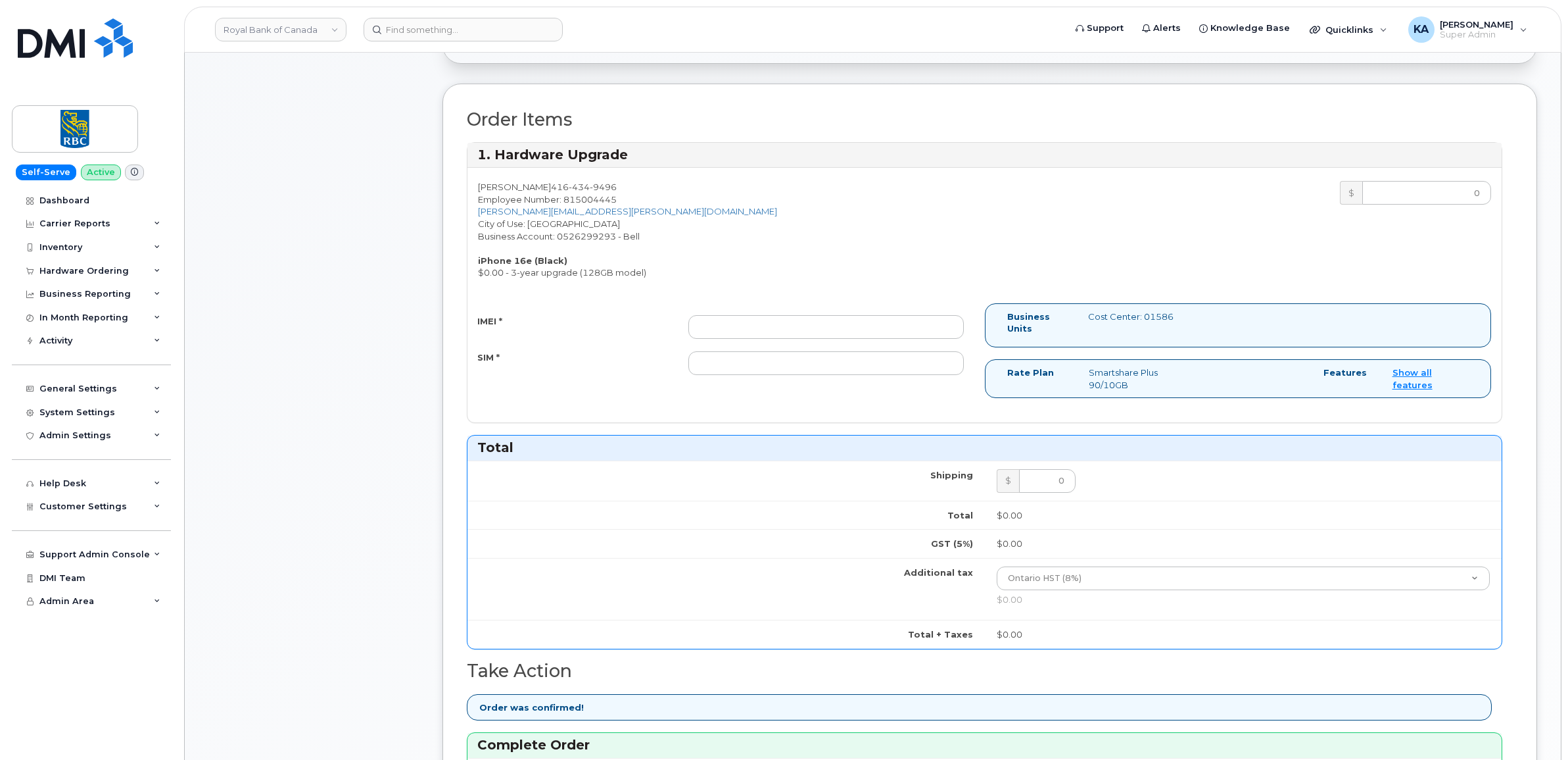
type input "520047055774"
click at [931, 325] on input "IMEI *" at bounding box center [825, 327] width 276 height 23
paste input "354216330944715"
type input "354216330944715"
click at [925, 372] on input "SIM *" at bounding box center [825, 363] width 276 height 23
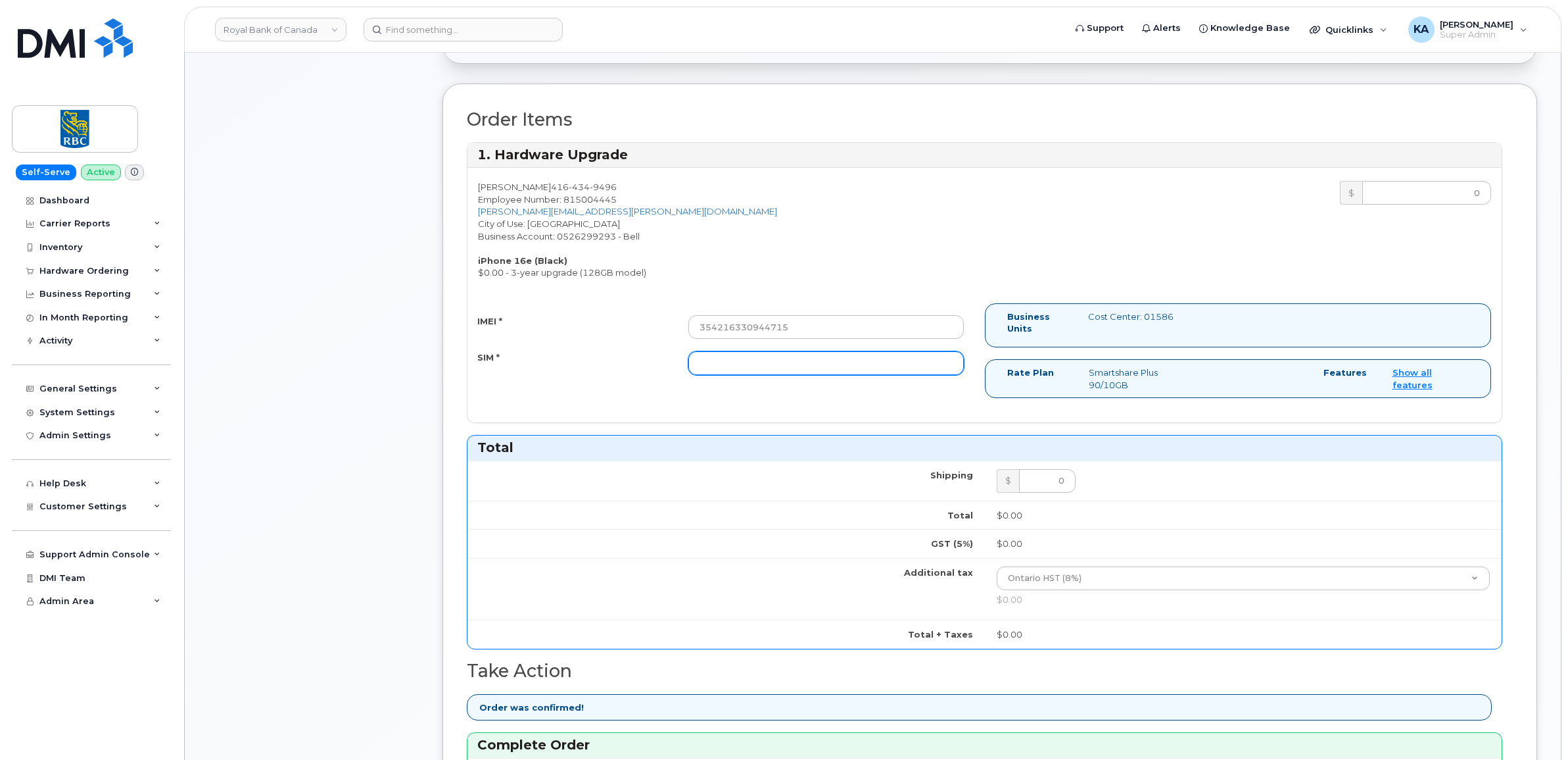
paste input "89302610207734717181"
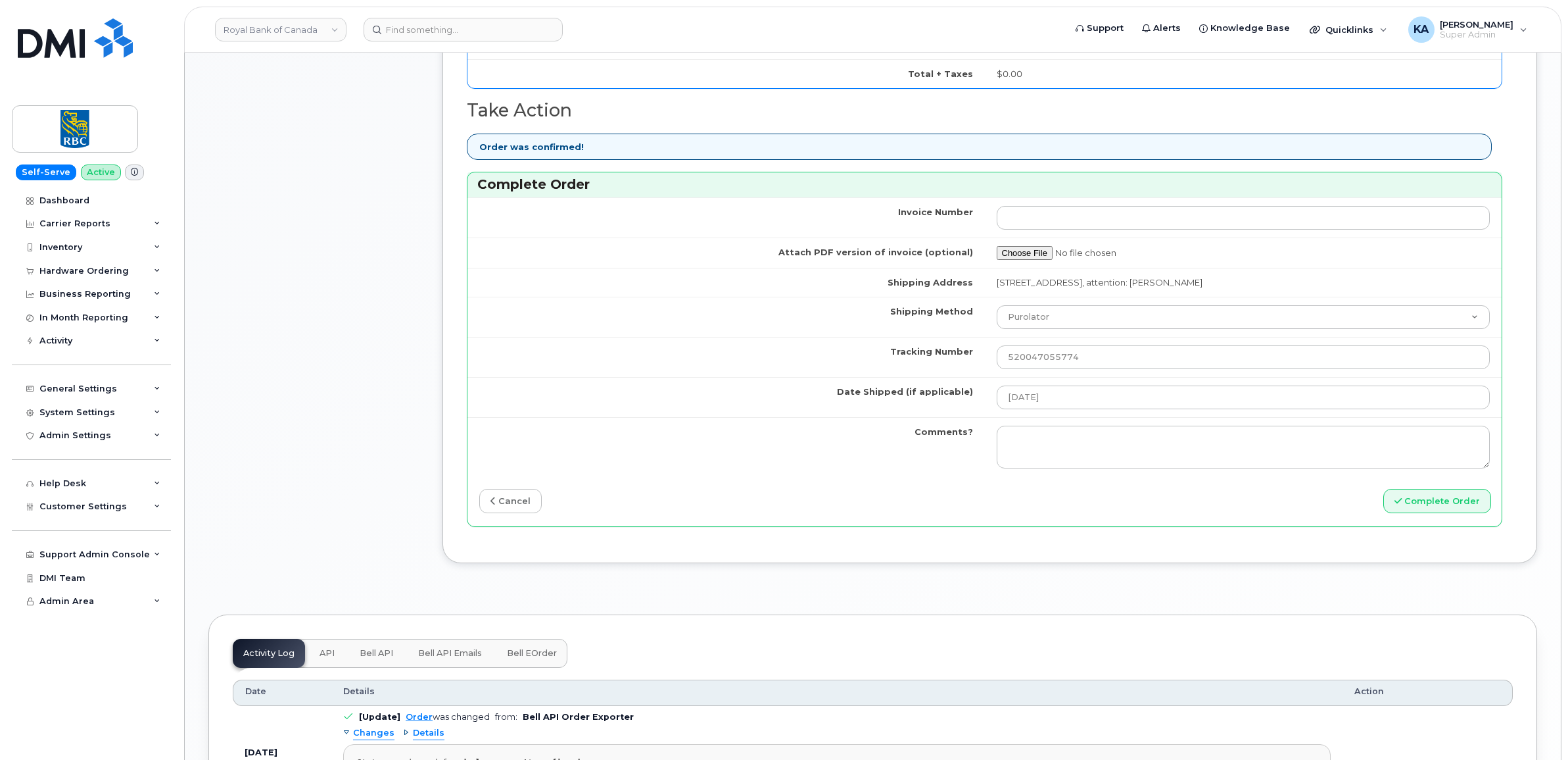
scroll to position [986, 0]
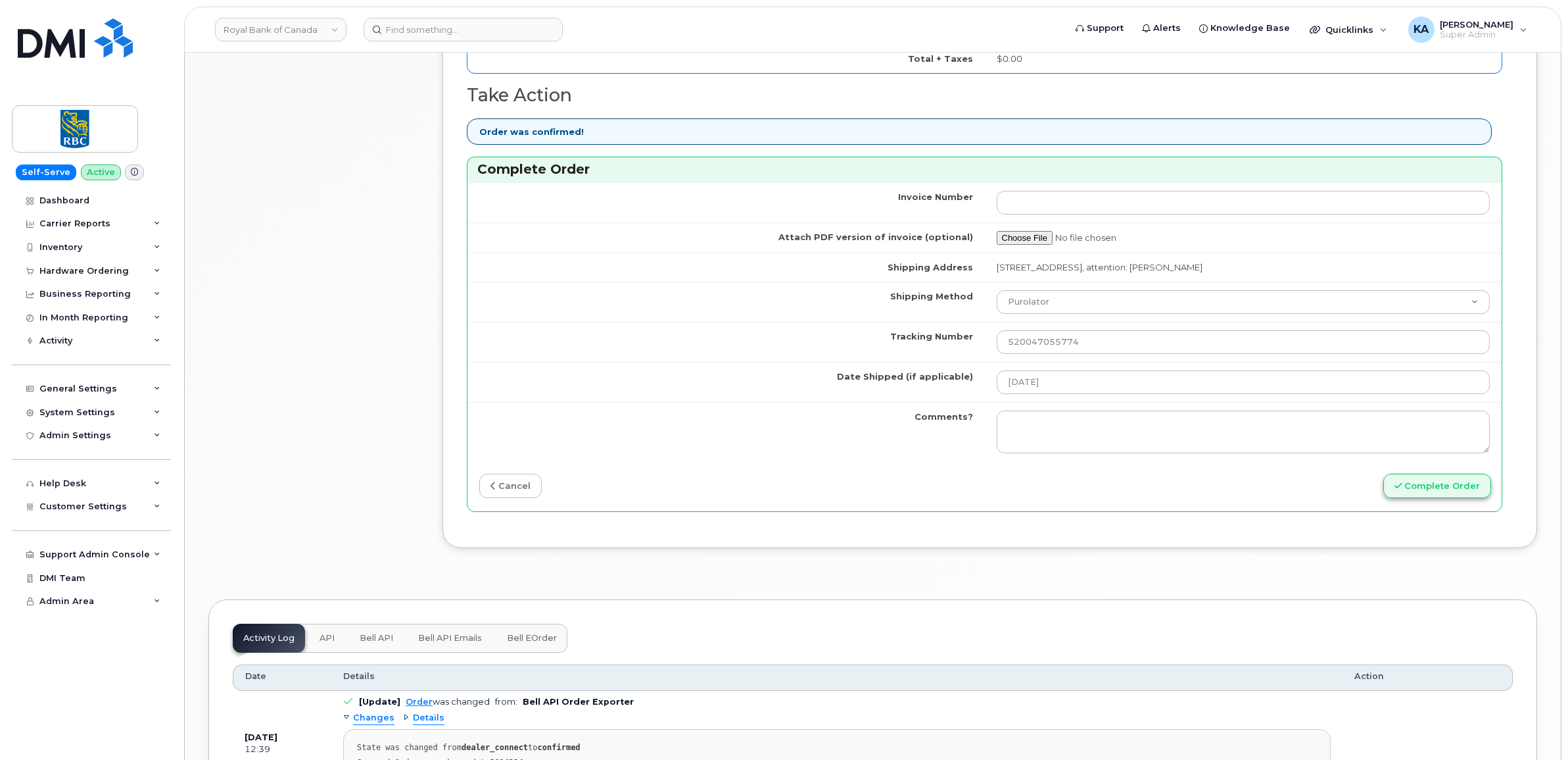
type input "89302610207734717181"
click at [1414, 483] on button "Complete Order" at bounding box center [1437, 485] width 108 height 24
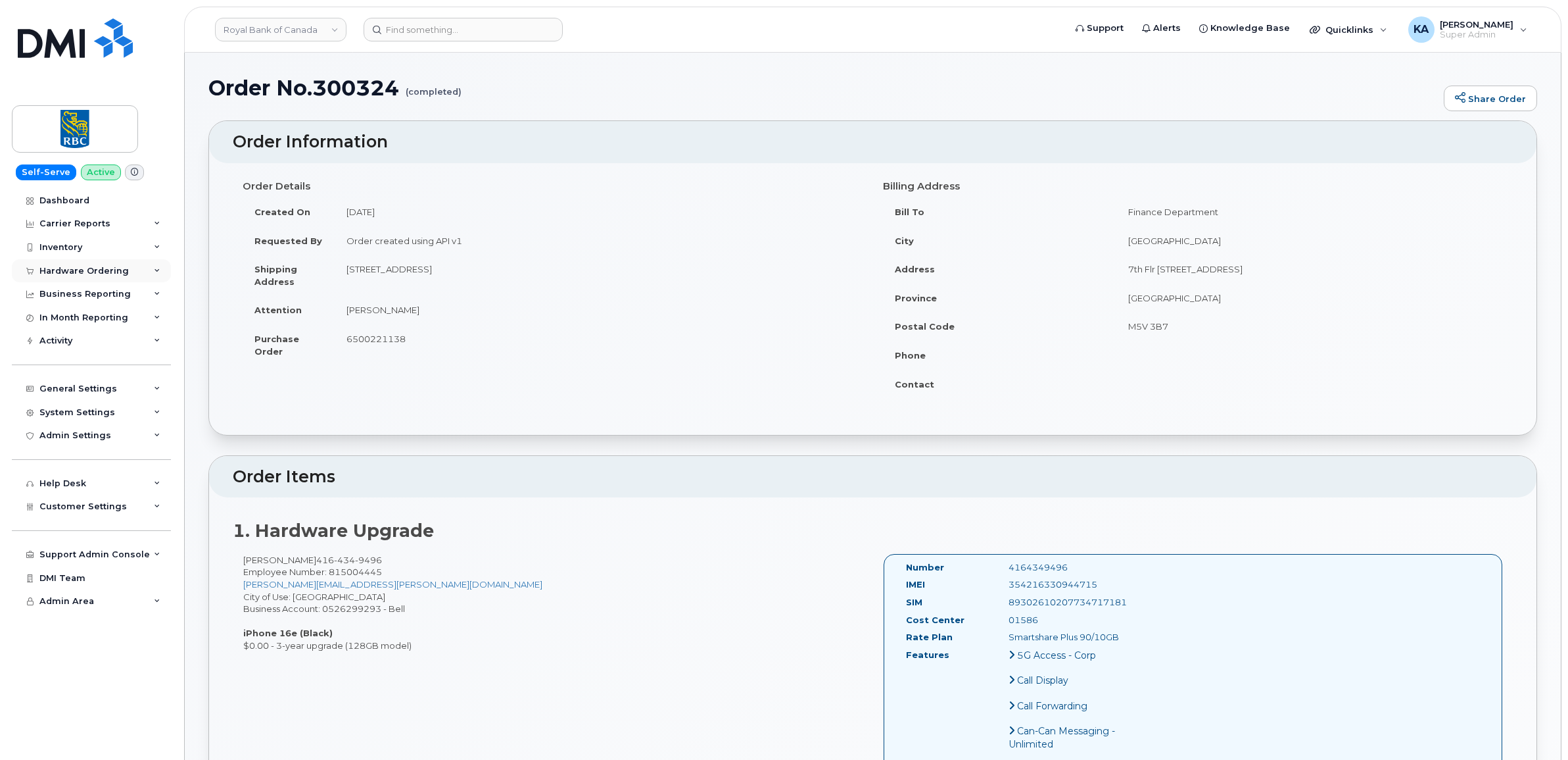
click at [80, 270] on div "Hardware Ordering" at bounding box center [84, 271] width 90 height 11
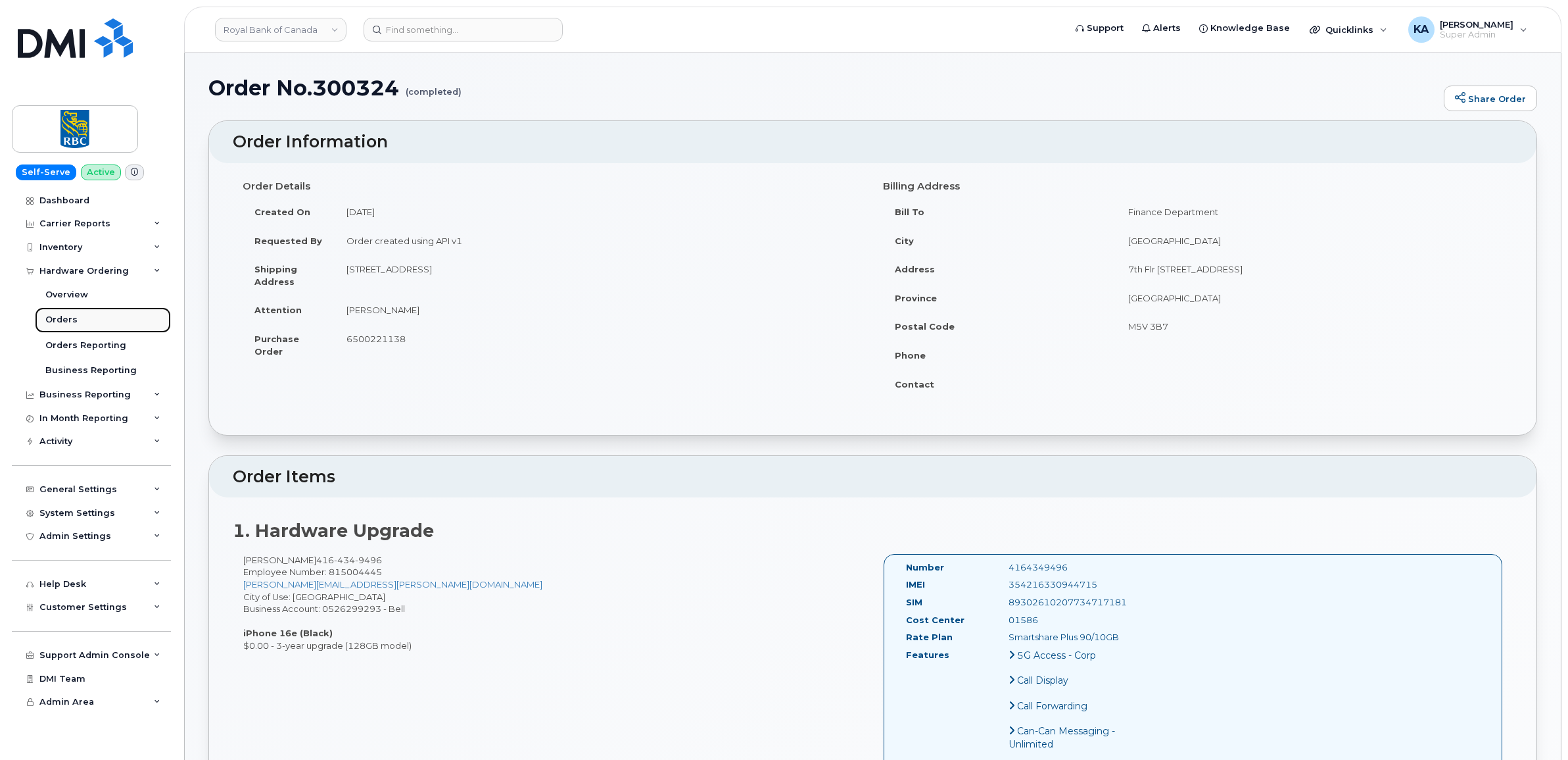
click at [64, 319] on div "Orders" at bounding box center [62, 319] width 32 height 12
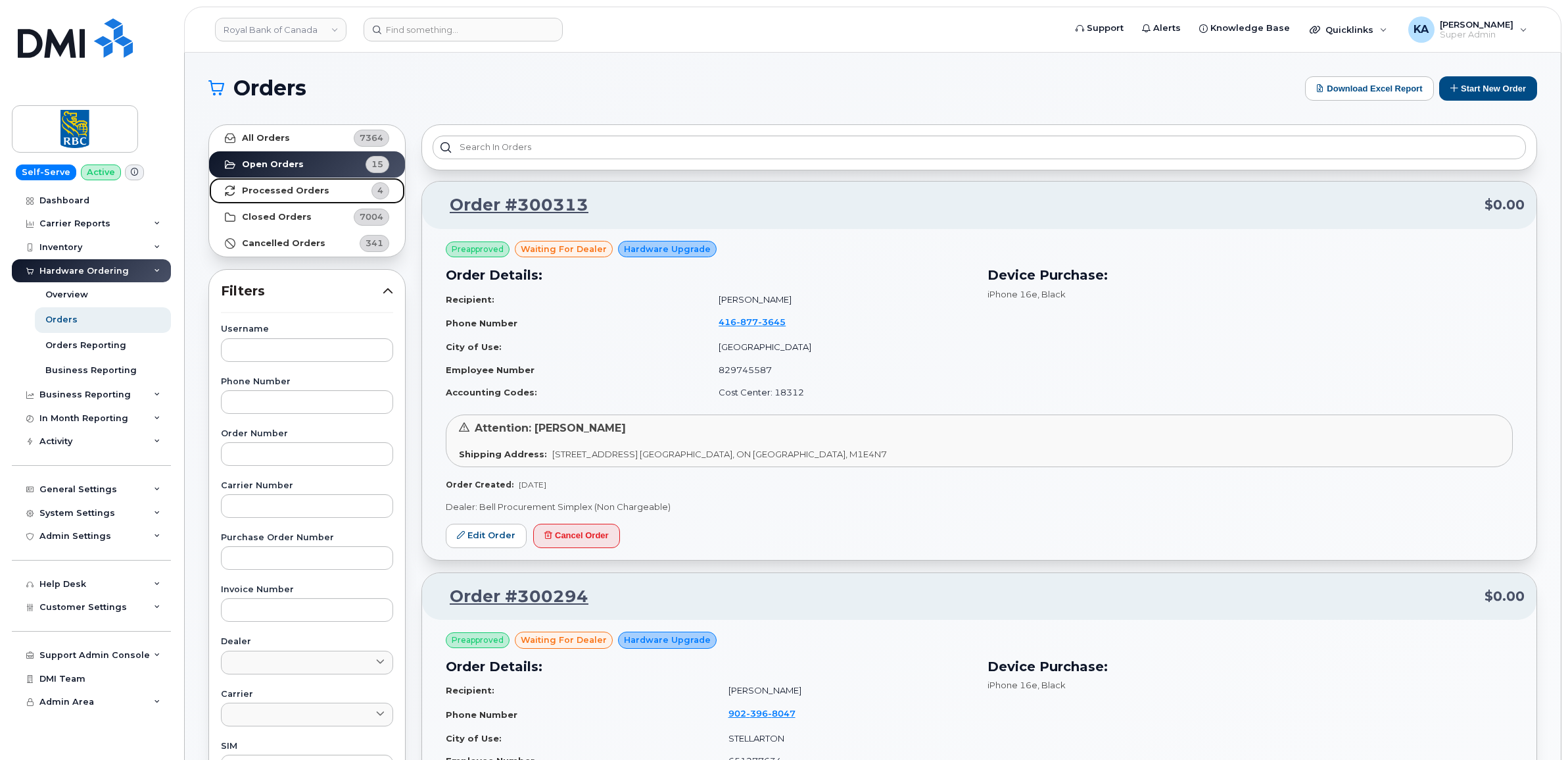
click at [275, 191] on strong "Processed Orders" at bounding box center [285, 190] width 87 height 11
